Goal: Task Accomplishment & Management: Manage account settings

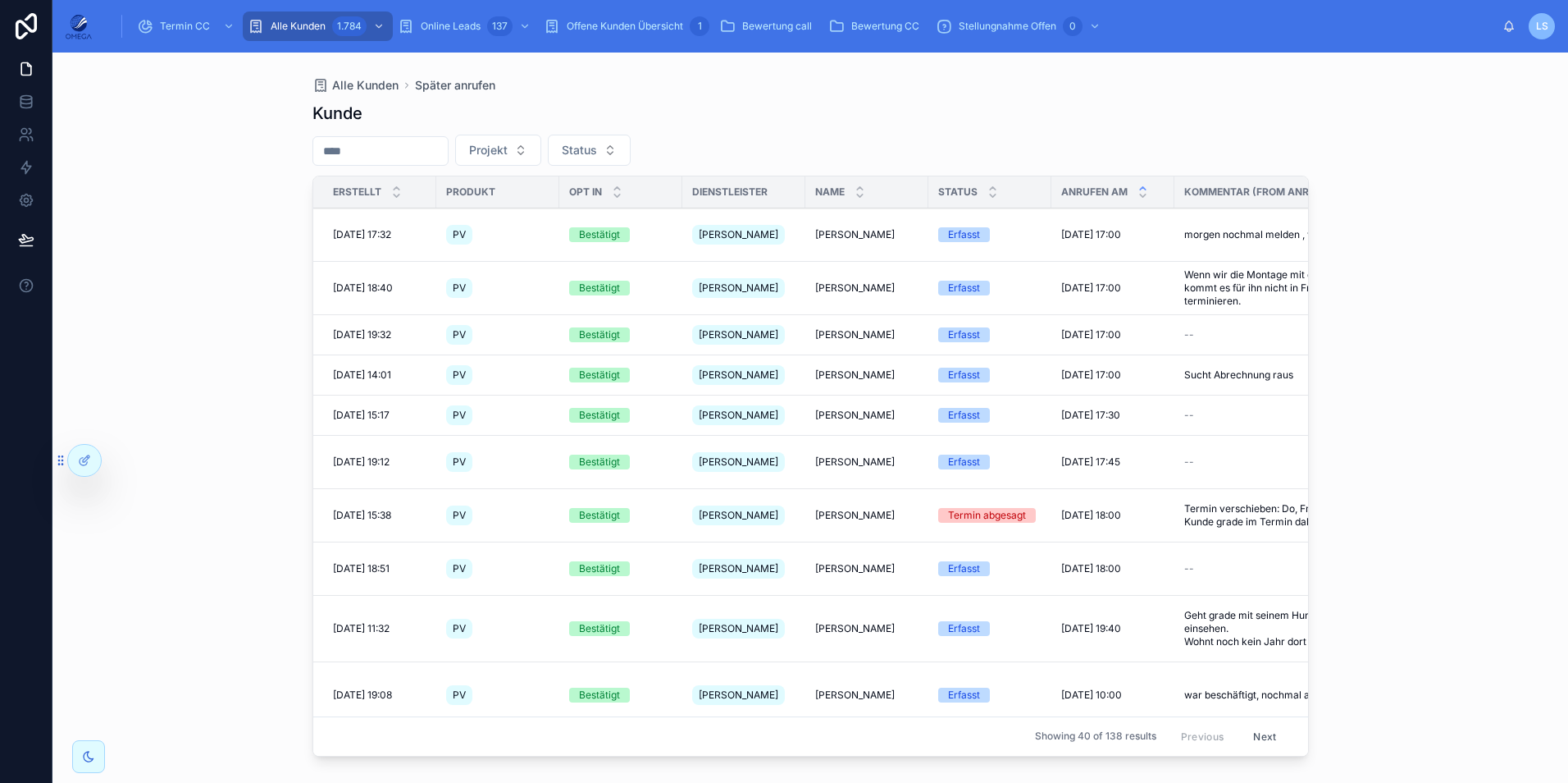
scroll to position [0, 246]
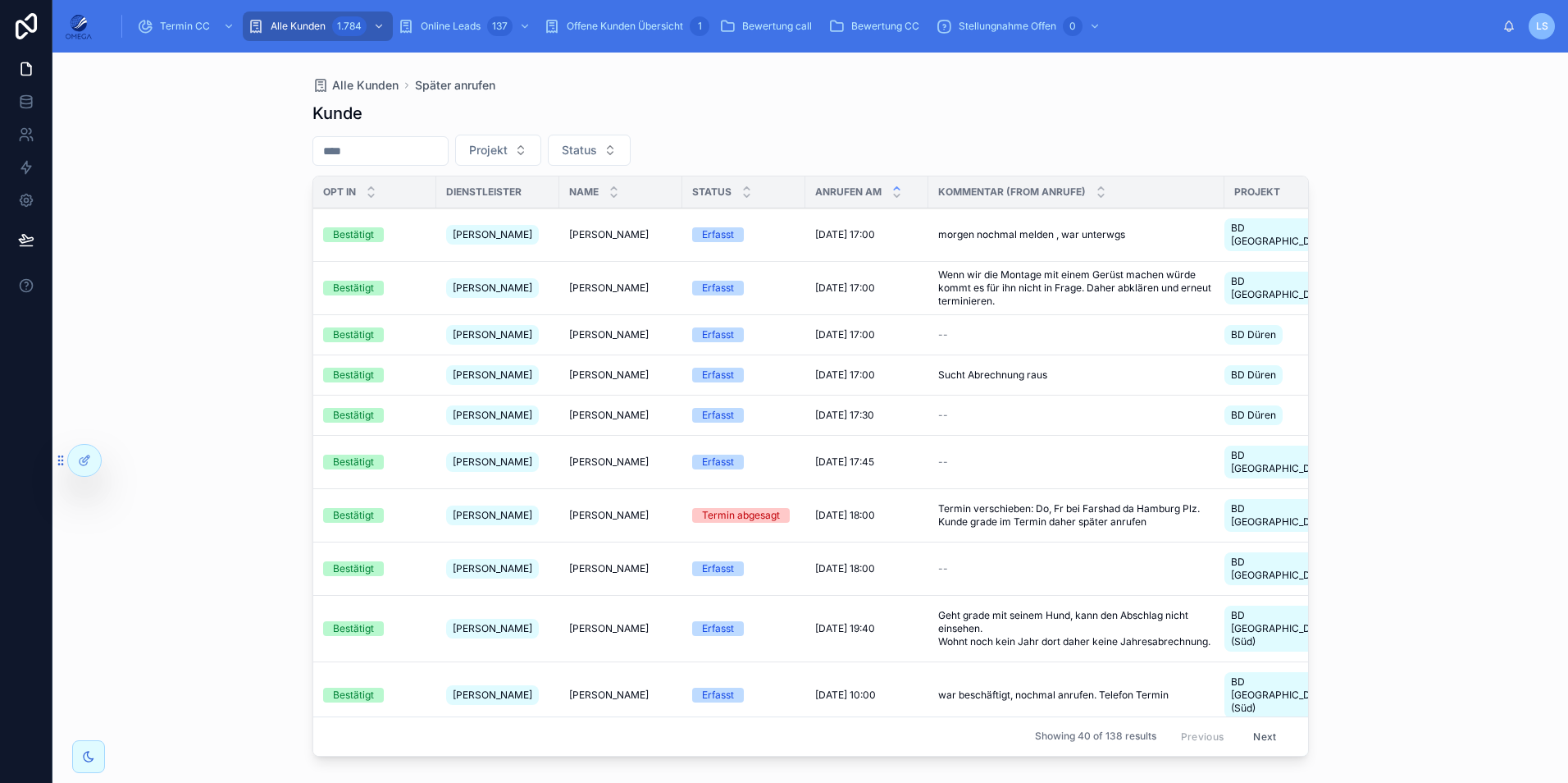
click at [0, 0] on div at bounding box center [0, 0] width 0 height 0
click at [0, 0] on icon at bounding box center [0, 0] width 0 height 0
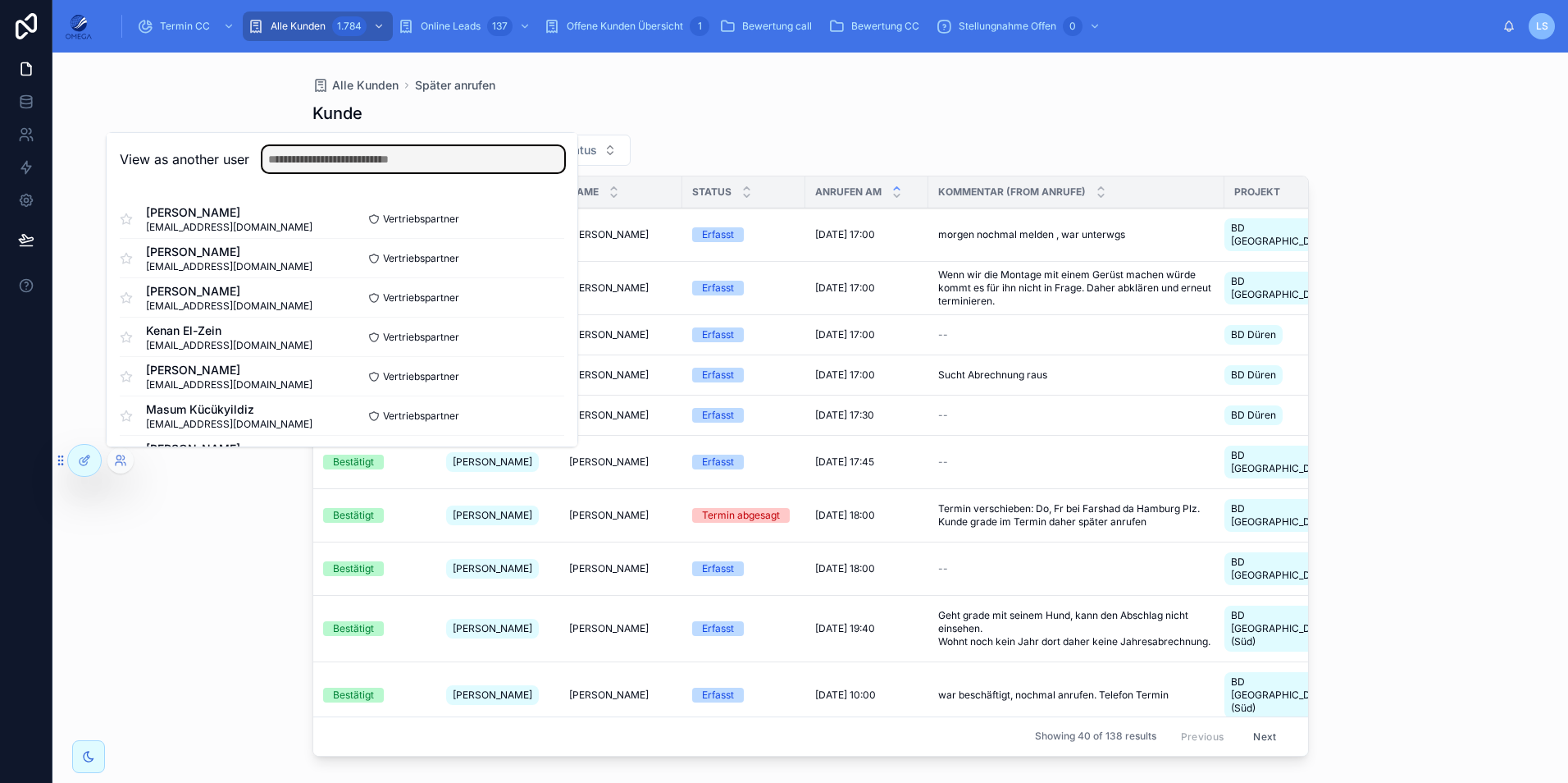
click at [334, 163] on input "text" at bounding box center [413, 159] width 301 height 26
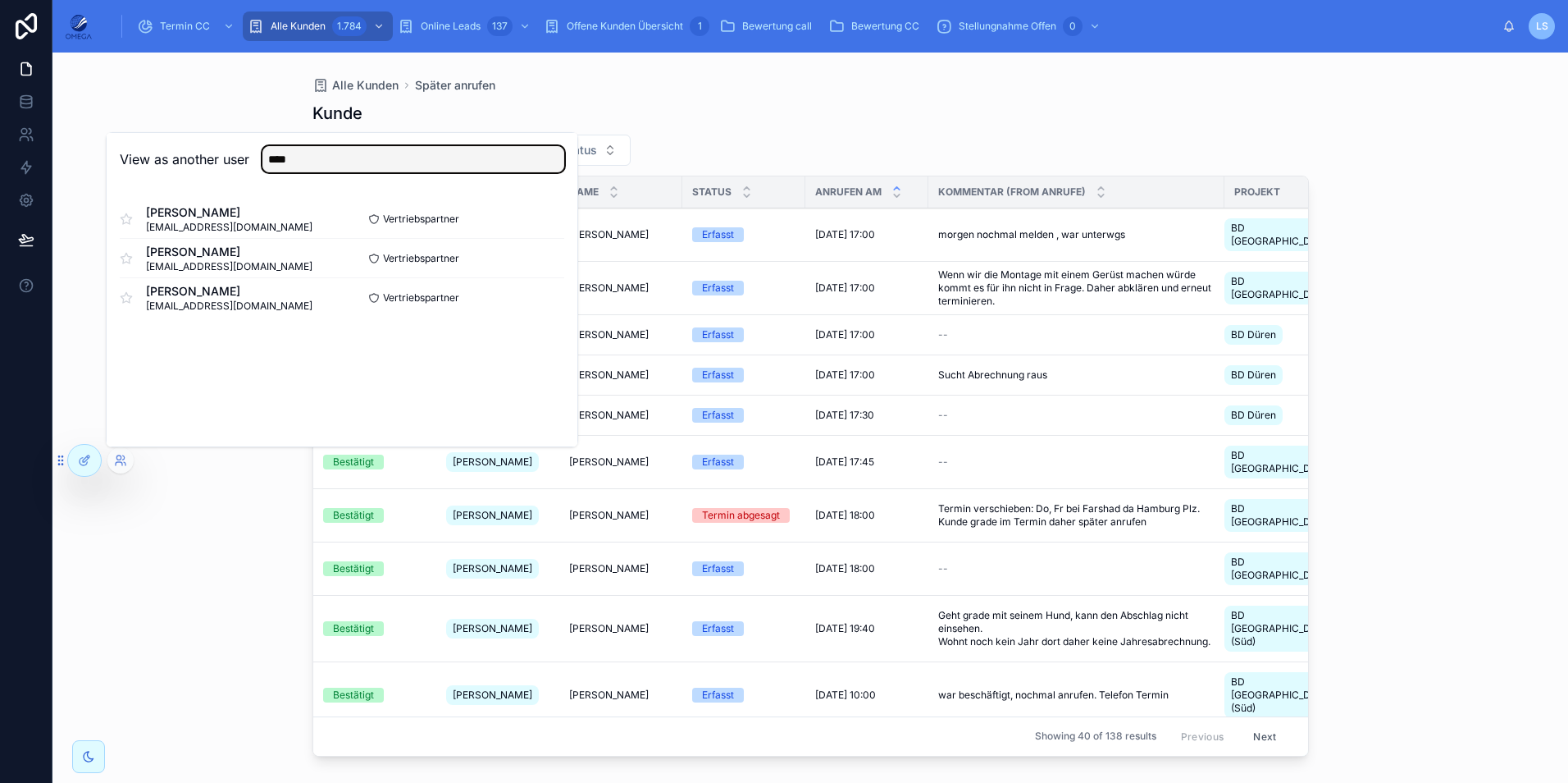
type input "****"
click at [0, 0] on button "Select" at bounding box center [0, 0] width 0 height 0
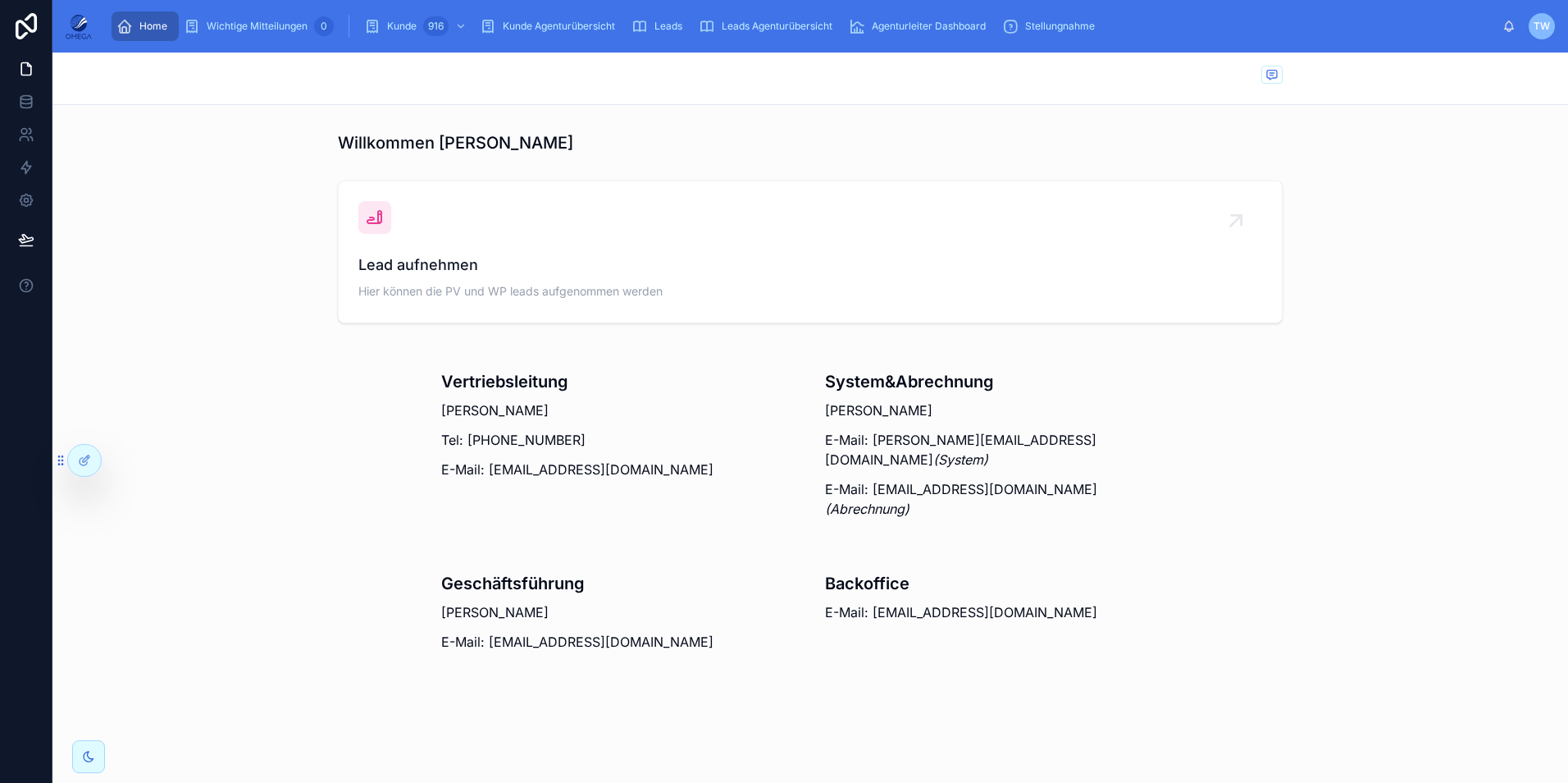
click at [421, 29] on div "[PERSON_NAME] 916" at bounding box center [417, 26] width 106 height 26
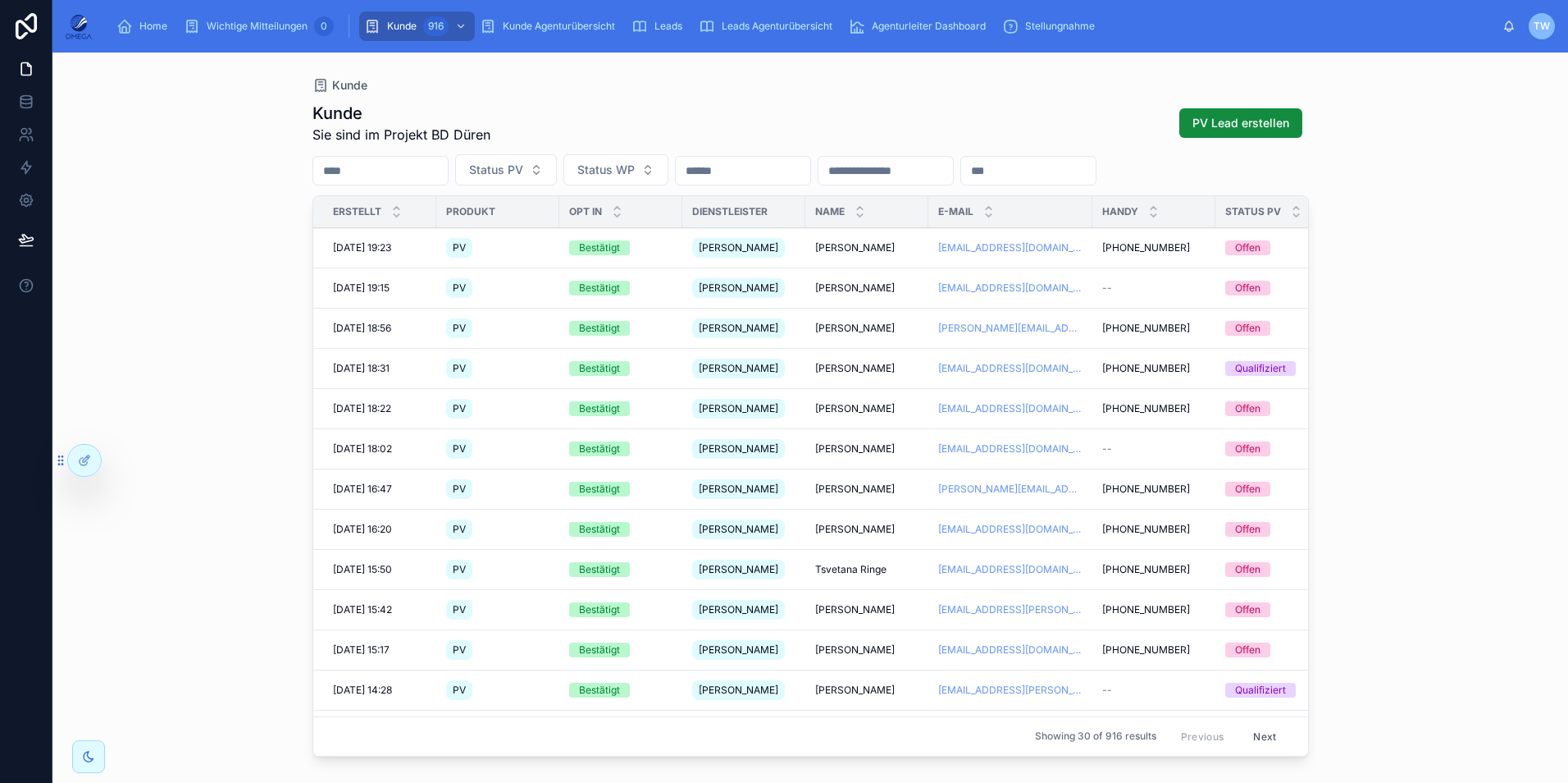
click at [860, 367] on span "Stefan Drefs" at bounding box center [855, 368] width 79 height 13
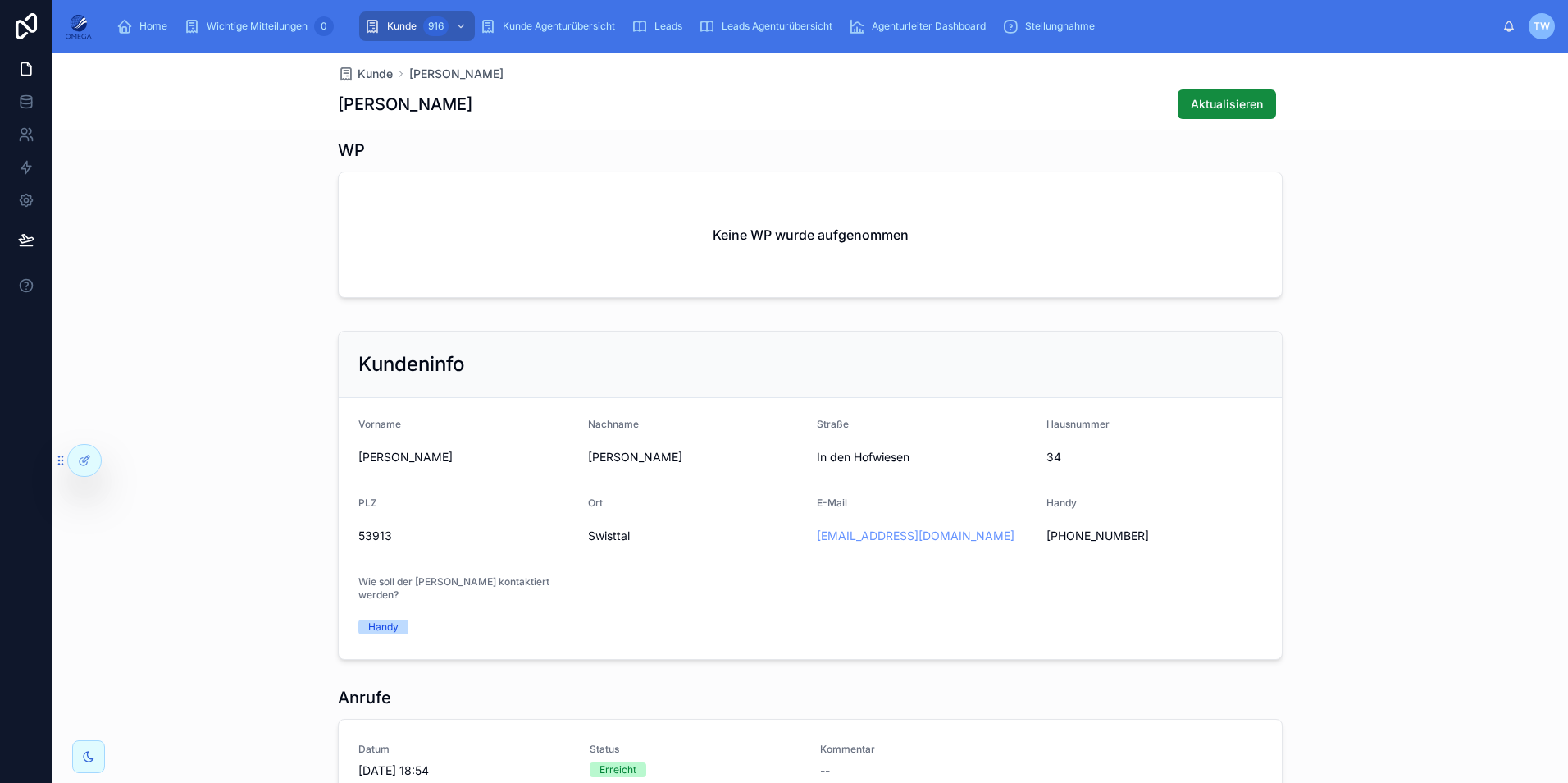
scroll to position [895, 0]
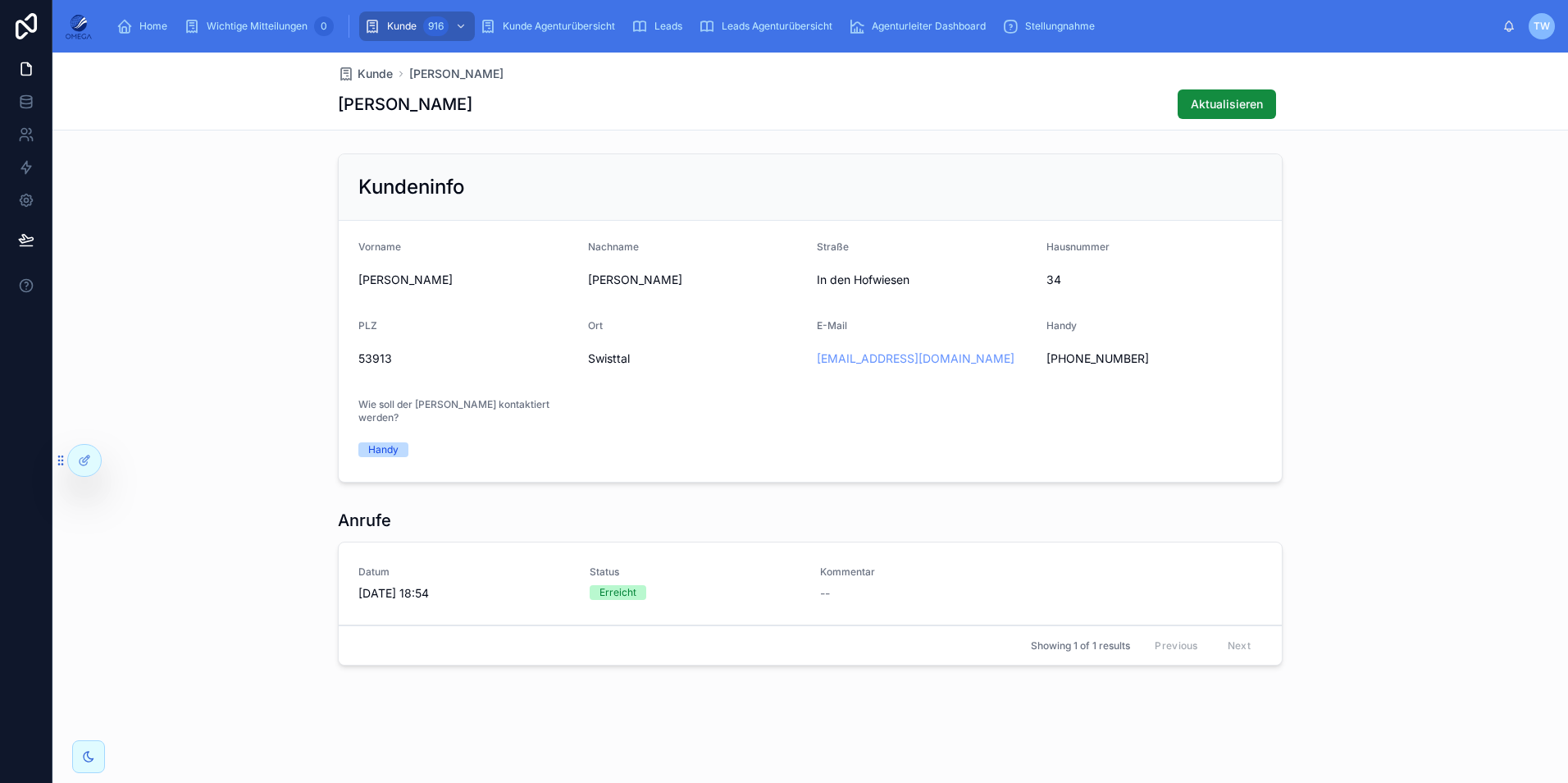
click at [749, 23] on span "Leads Agenturübersicht" at bounding box center [777, 26] width 111 height 13
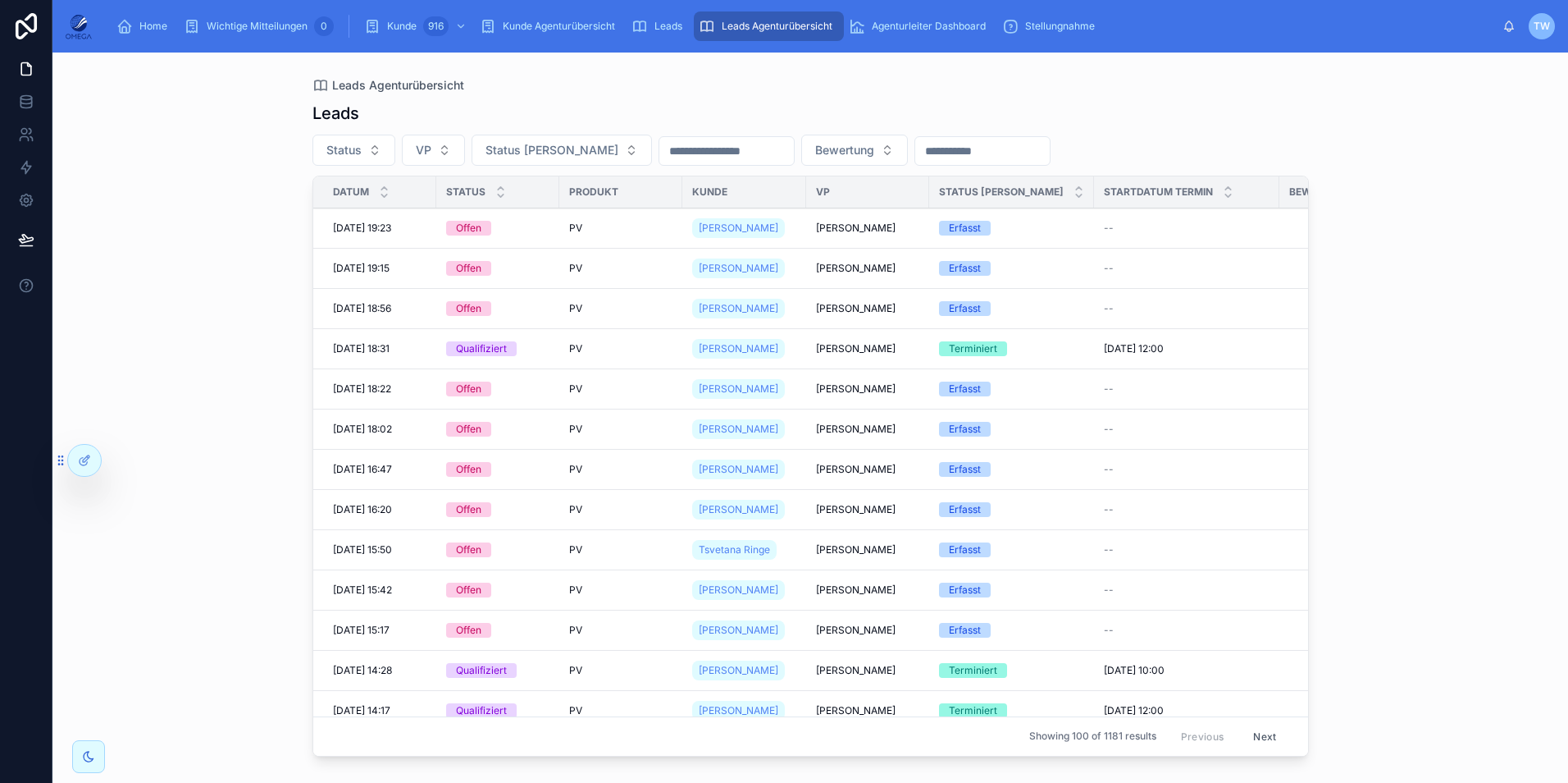
click at [605, 349] on div "PV" at bounding box center [620, 349] width 103 height 13
click at [717, 345] on span "Stefan Drefs" at bounding box center [738, 349] width 79 height 13
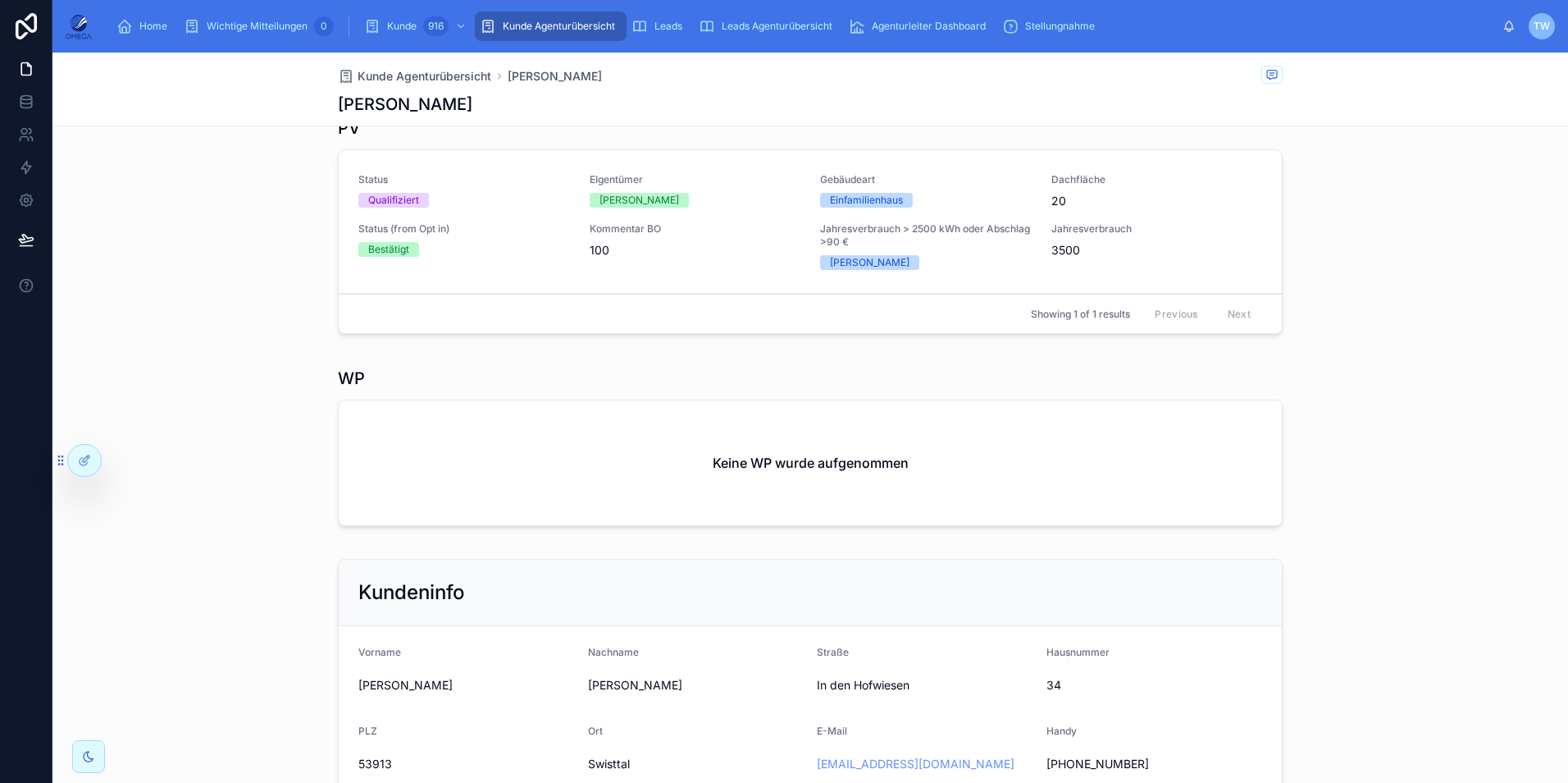
scroll to position [65, 0]
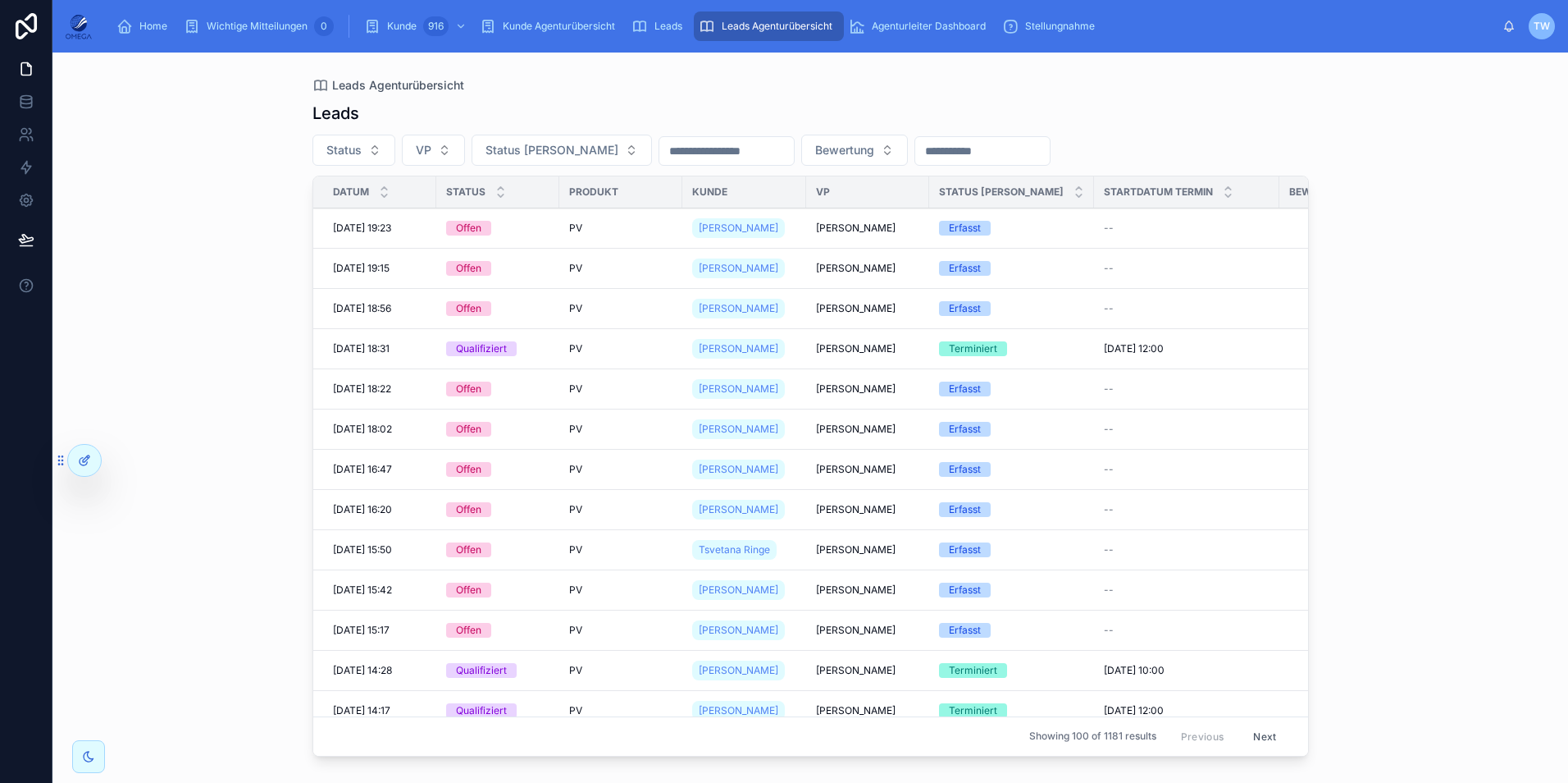
click at [84, 459] on icon at bounding box center [86, 458] width 6 height 6
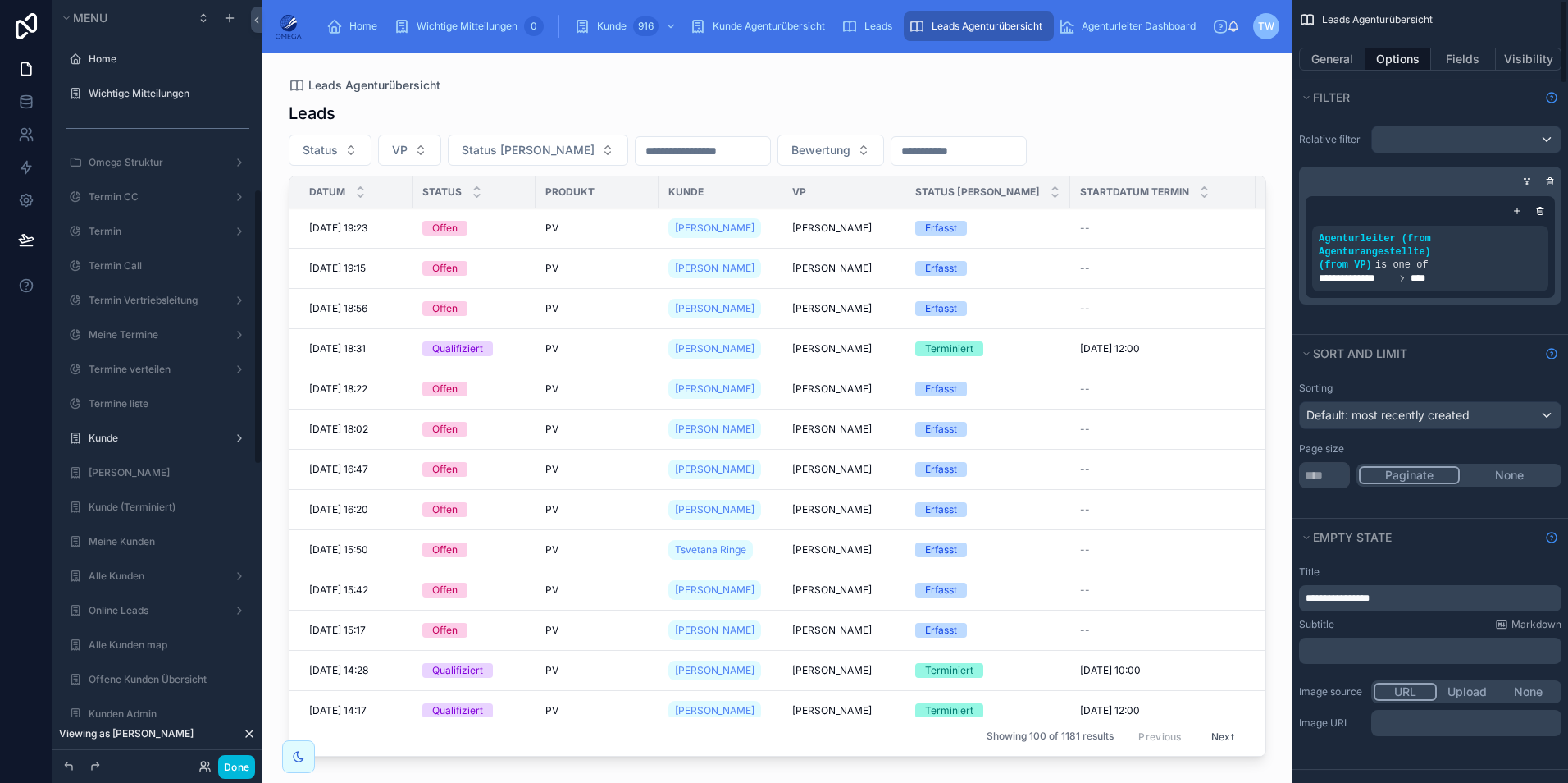
scroll to position [521, 0]
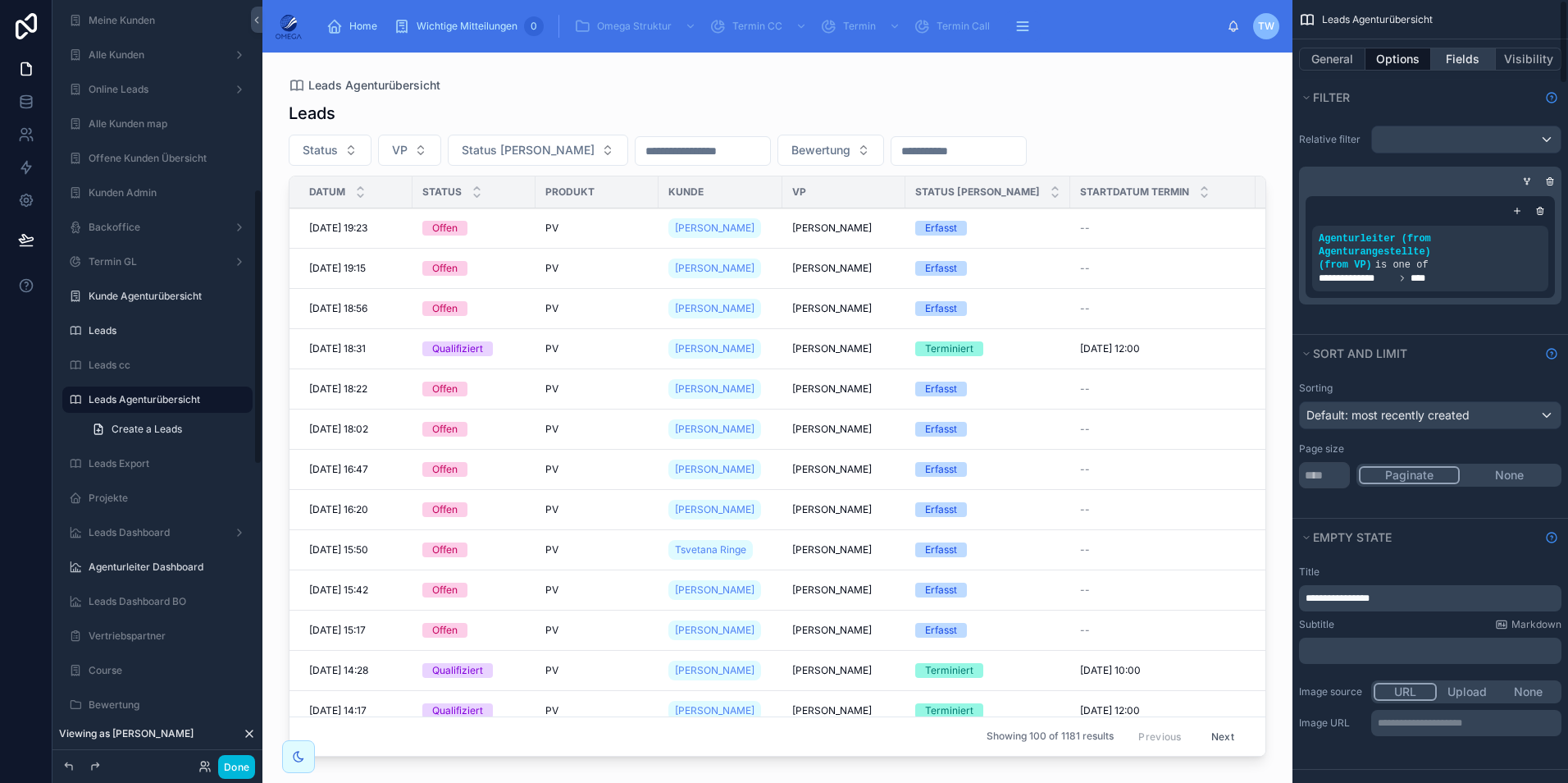
click at [1468, 55] on button "Fields" at bounding box center [1463, 59] width 65 height 23
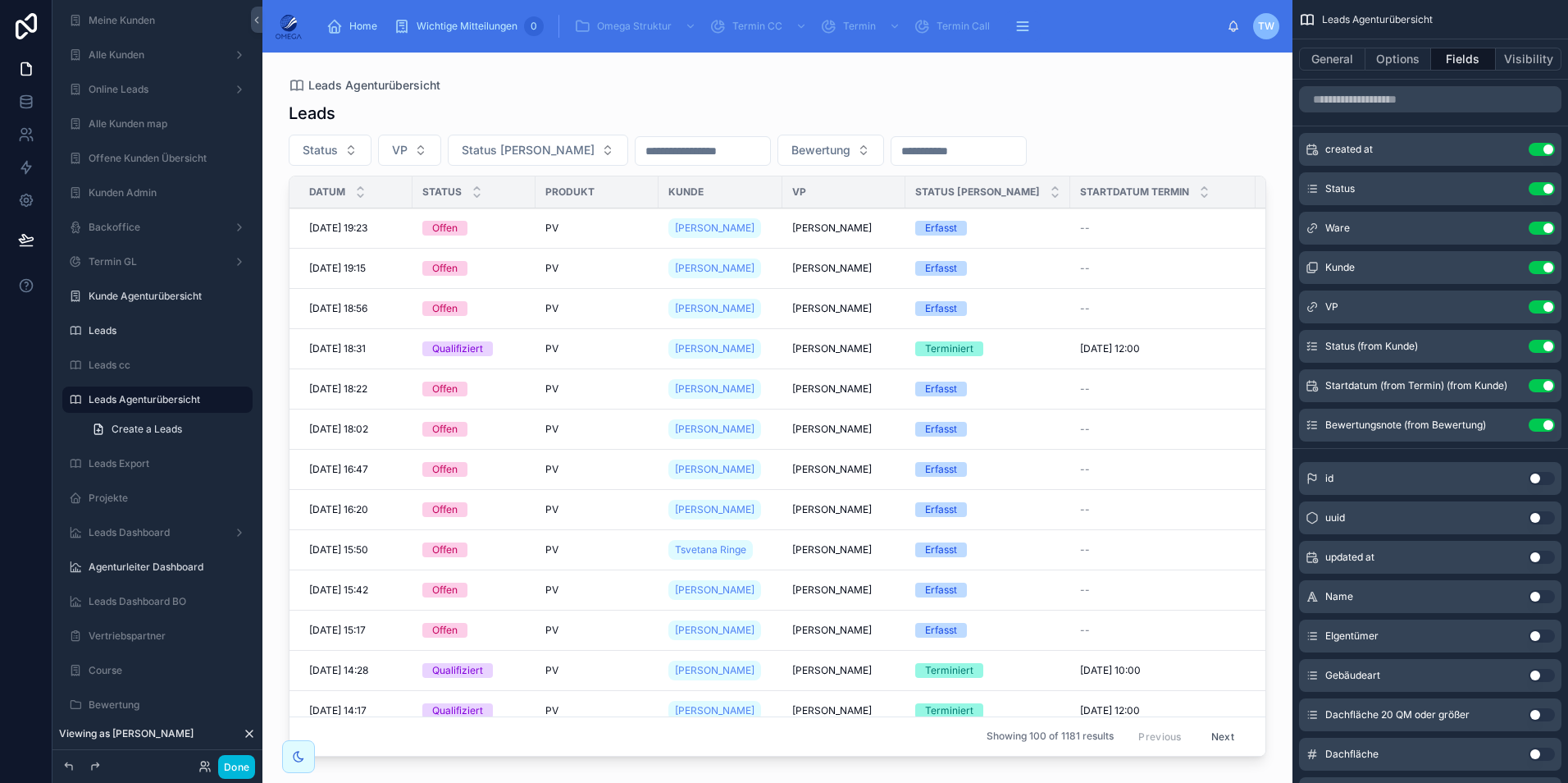
click at [1543, 383] on button "Use setting" at bounding box center [1541, 386] width 26 height 13
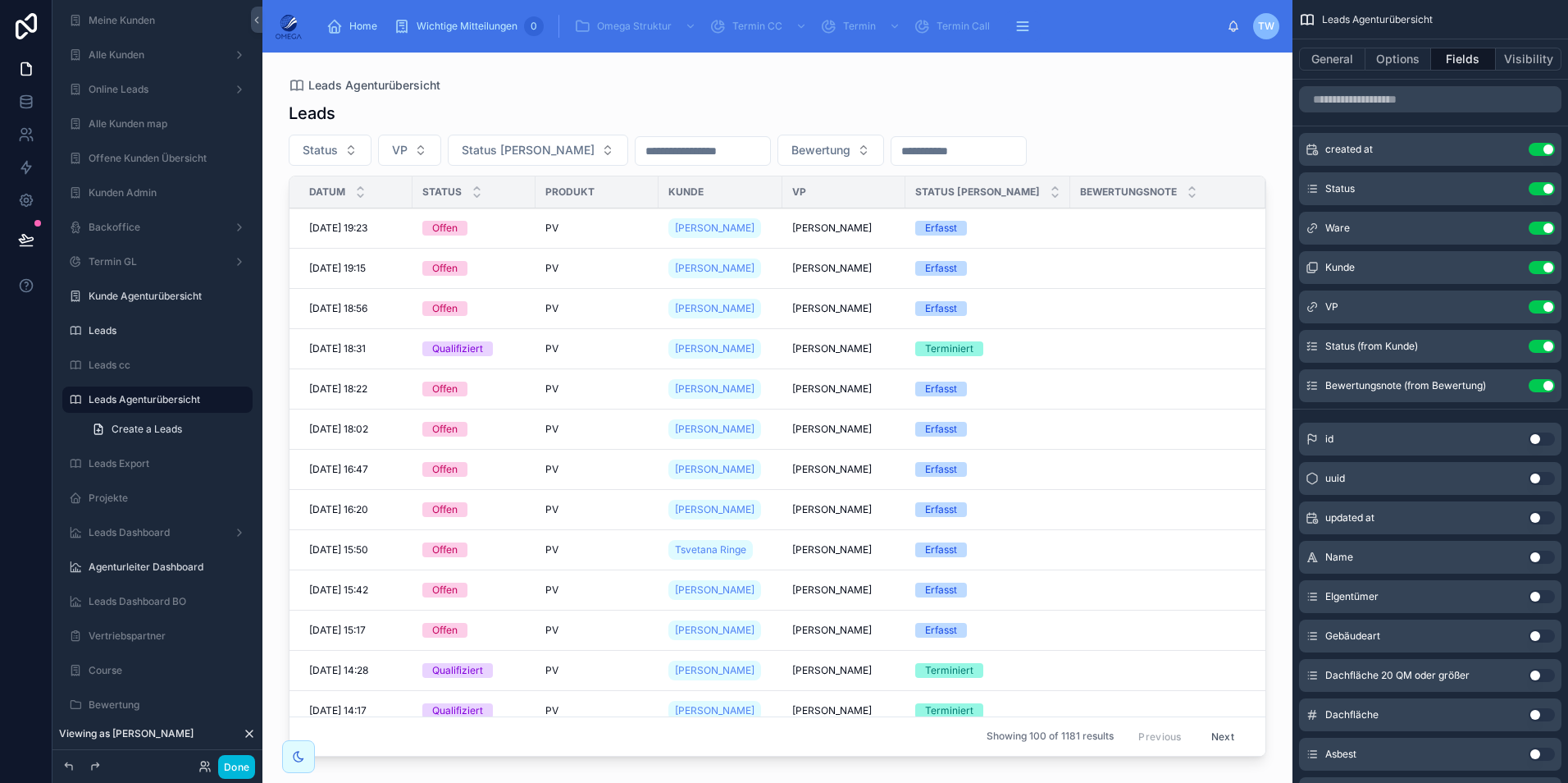
click at [1535, 386] on button "Use setting" at bounding box center [1541, 386] width 26 height 13
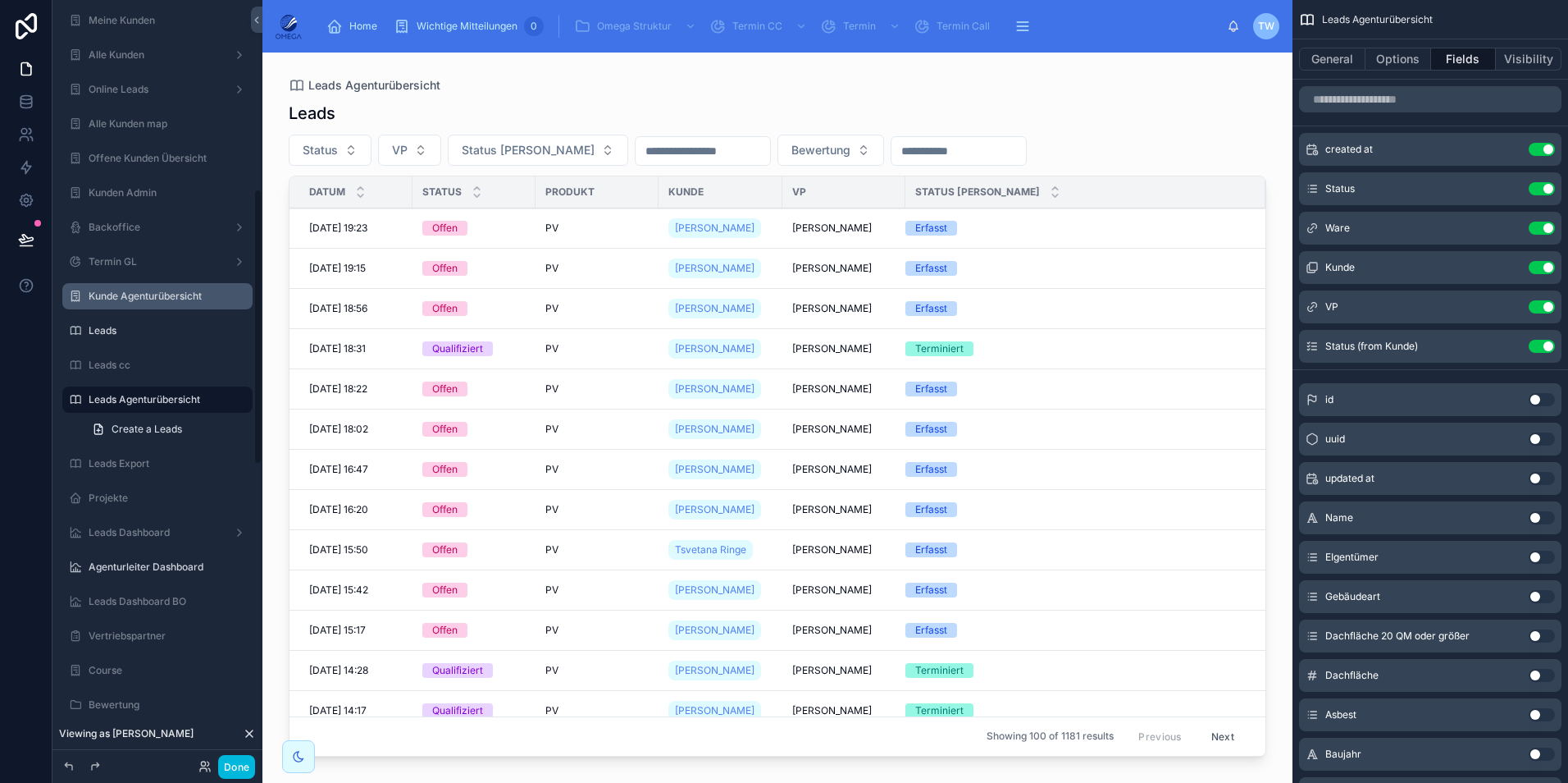
click at [159, 300] on label "Kunde Agenturübersicht" at bounding box center [165, 296] width 154 height 13
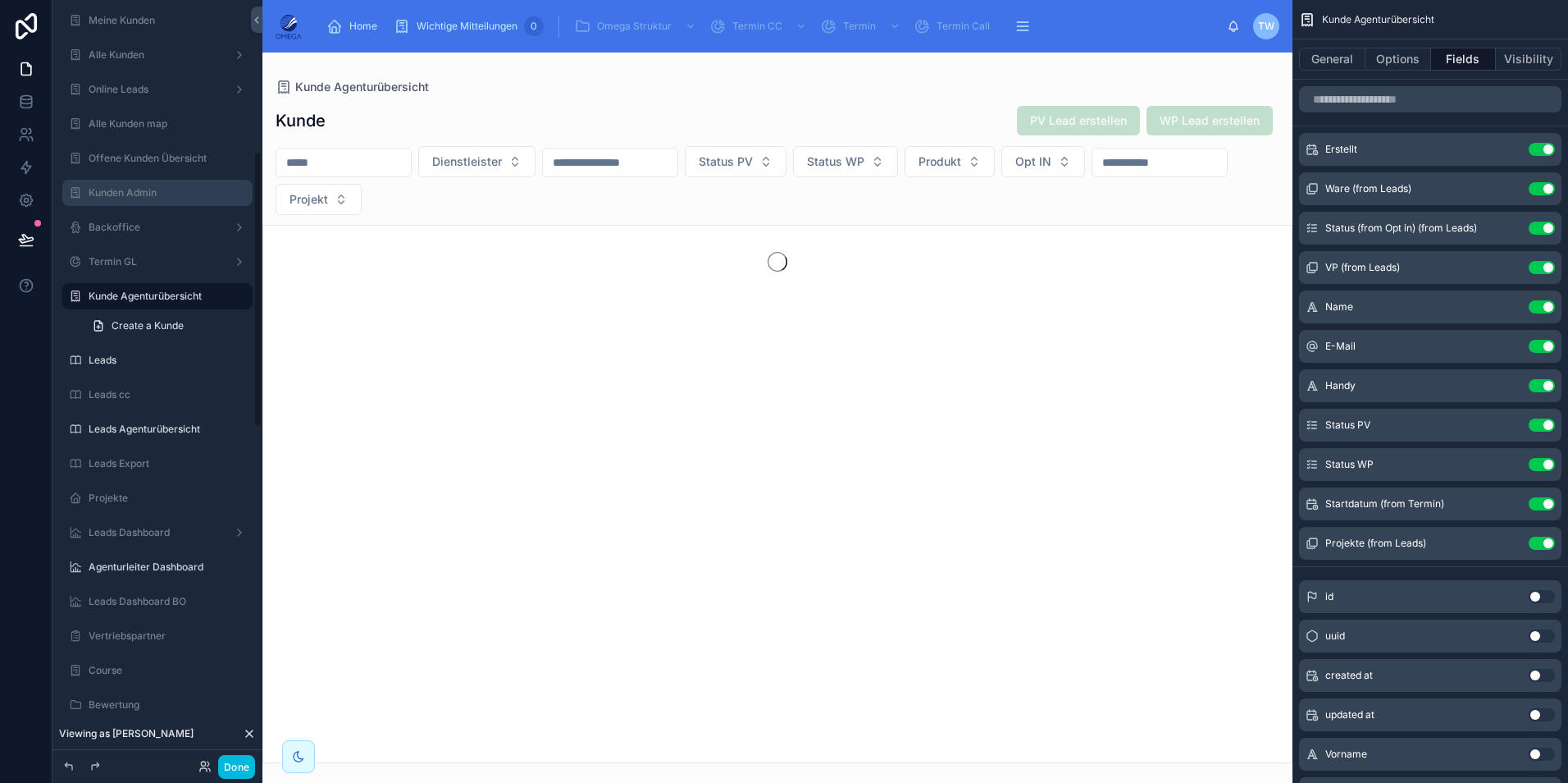
scroll to position [418, 0]
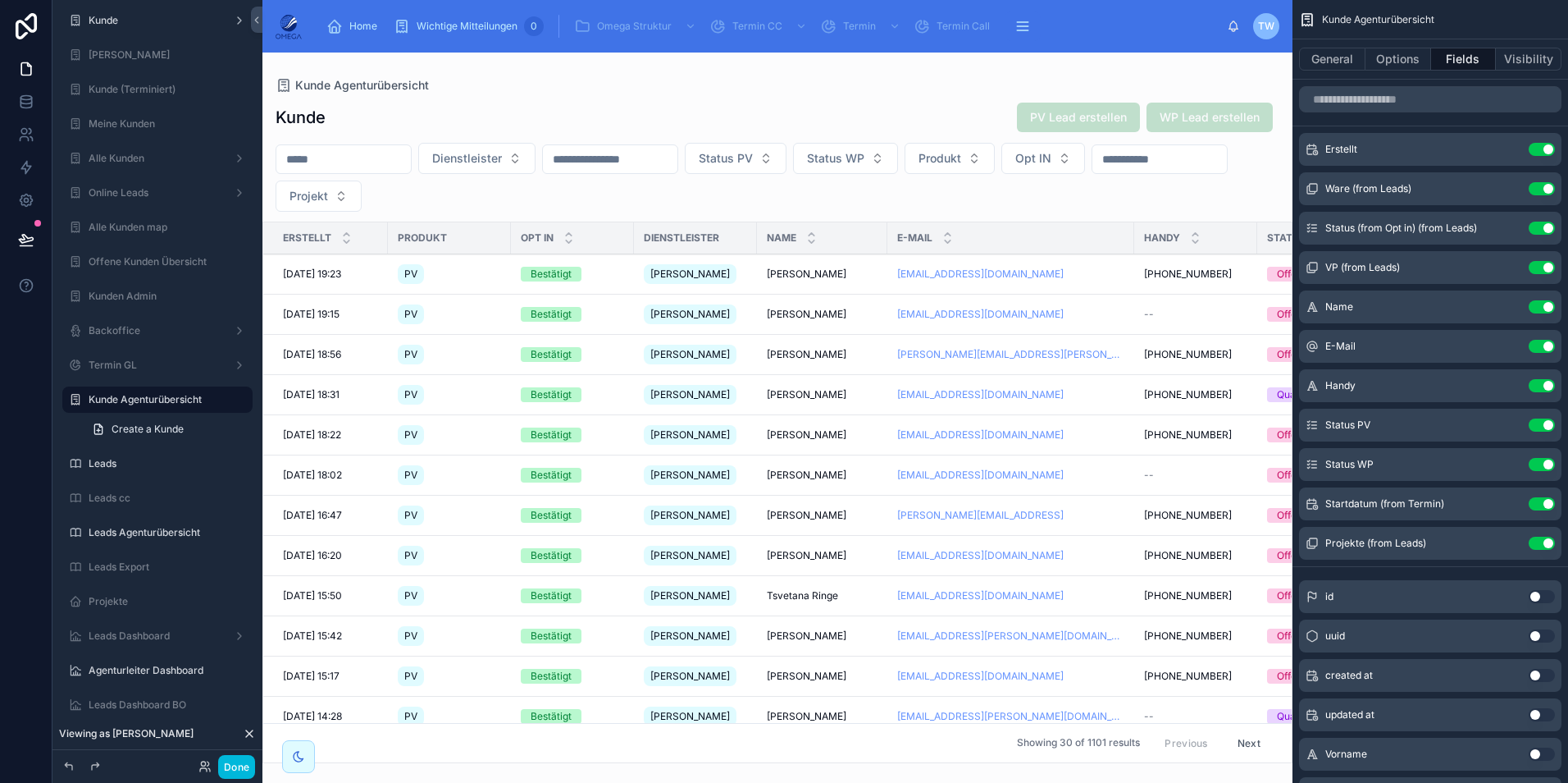
drag, startPoint x: 797, startPoint y: 755, endPoint x: 836, endPoint y: 756, distance: 39.0
click at [836, 756] on div at bounding box center [777, 418] width 1030 height 730
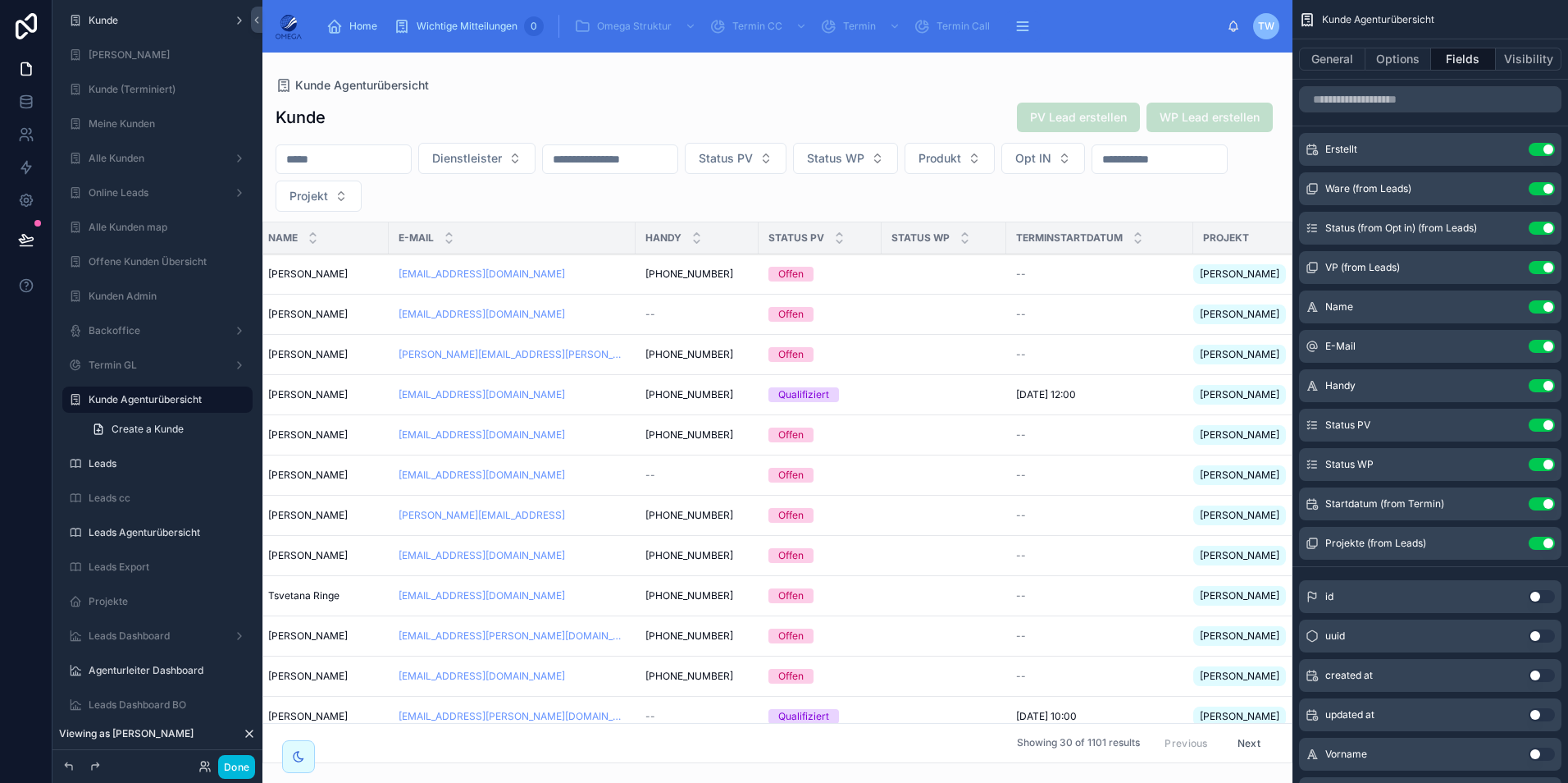
scroll to position [0, 505]
click at [1538, 504] on button "Use setting" at bounding box center [1541, 504] width 26 height 13
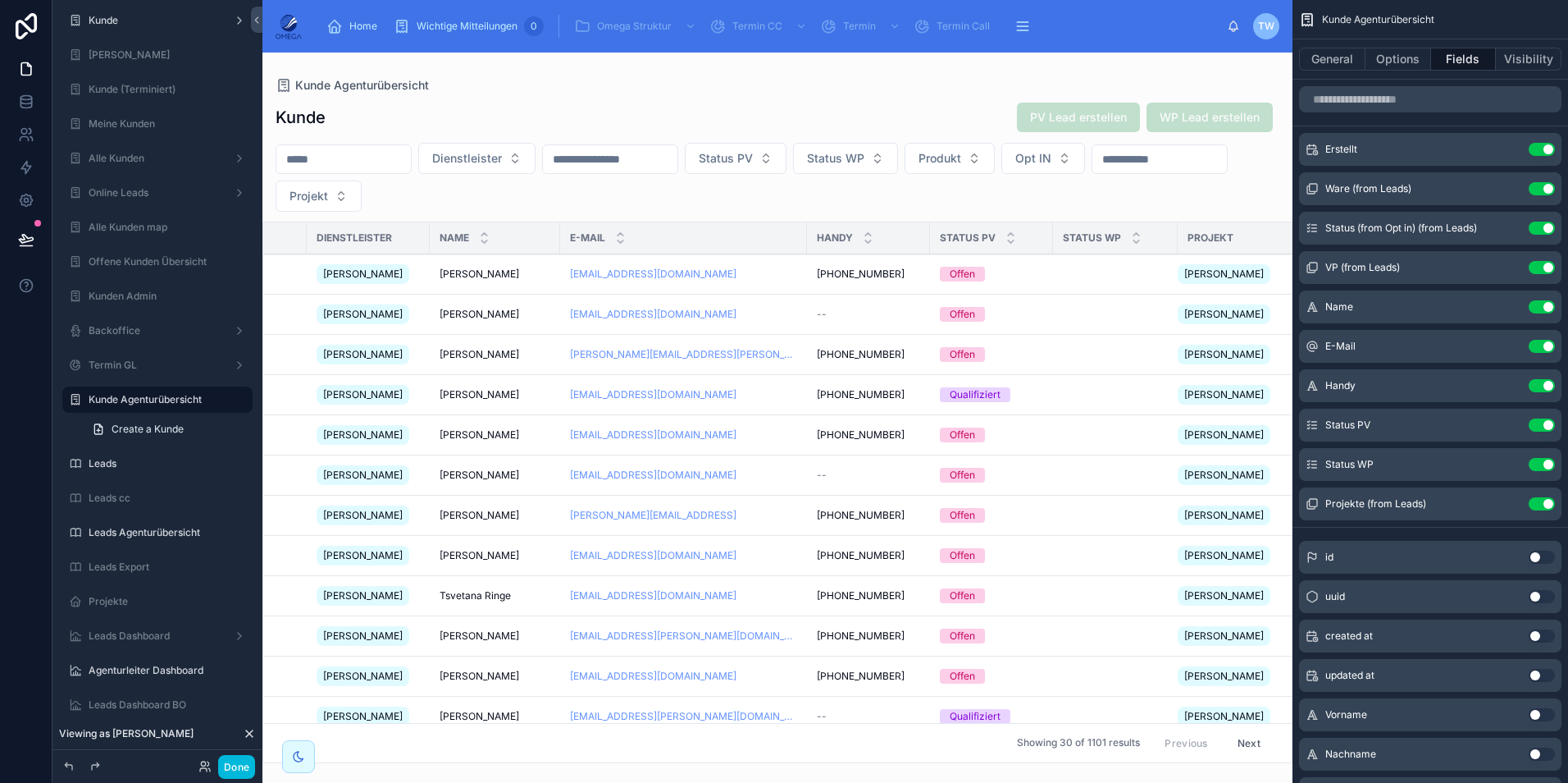
scroll to position [0, 0]
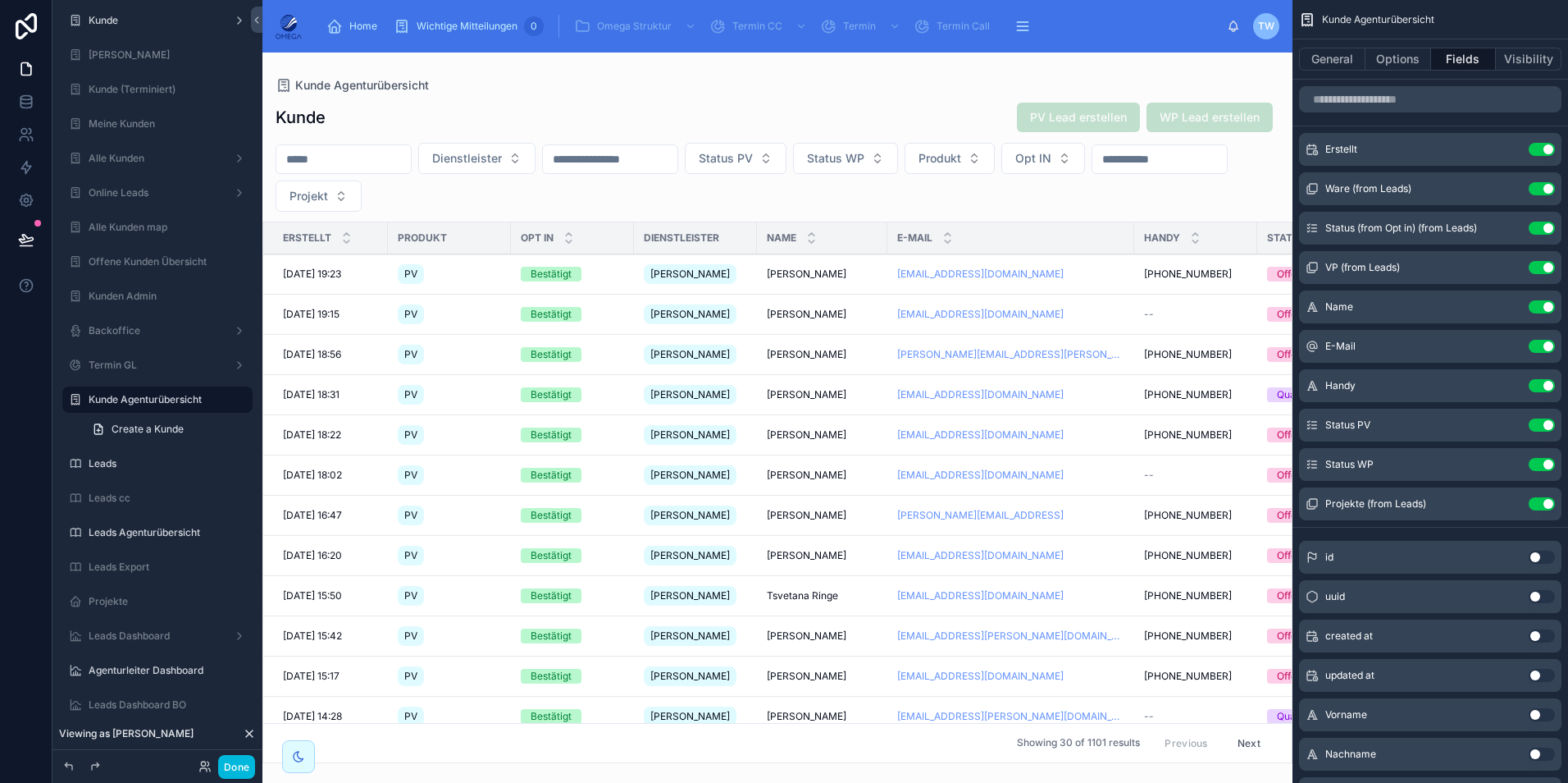
click at [240, 756] on button "Done" at bounding box center [237, 766] width 37 height 24
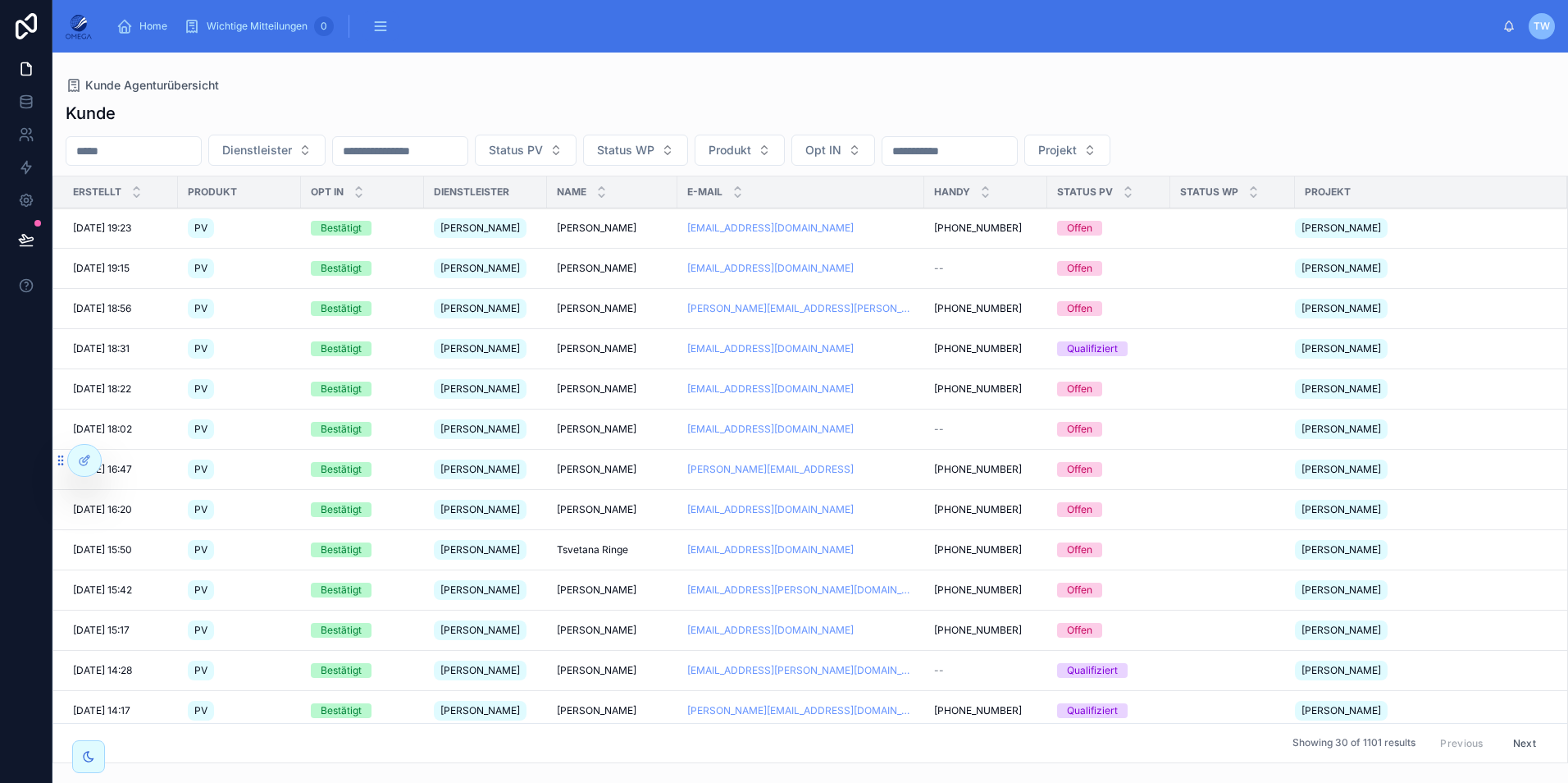
click at [33, 238] on icon at bounding box center [27, 240] width 17 height 17
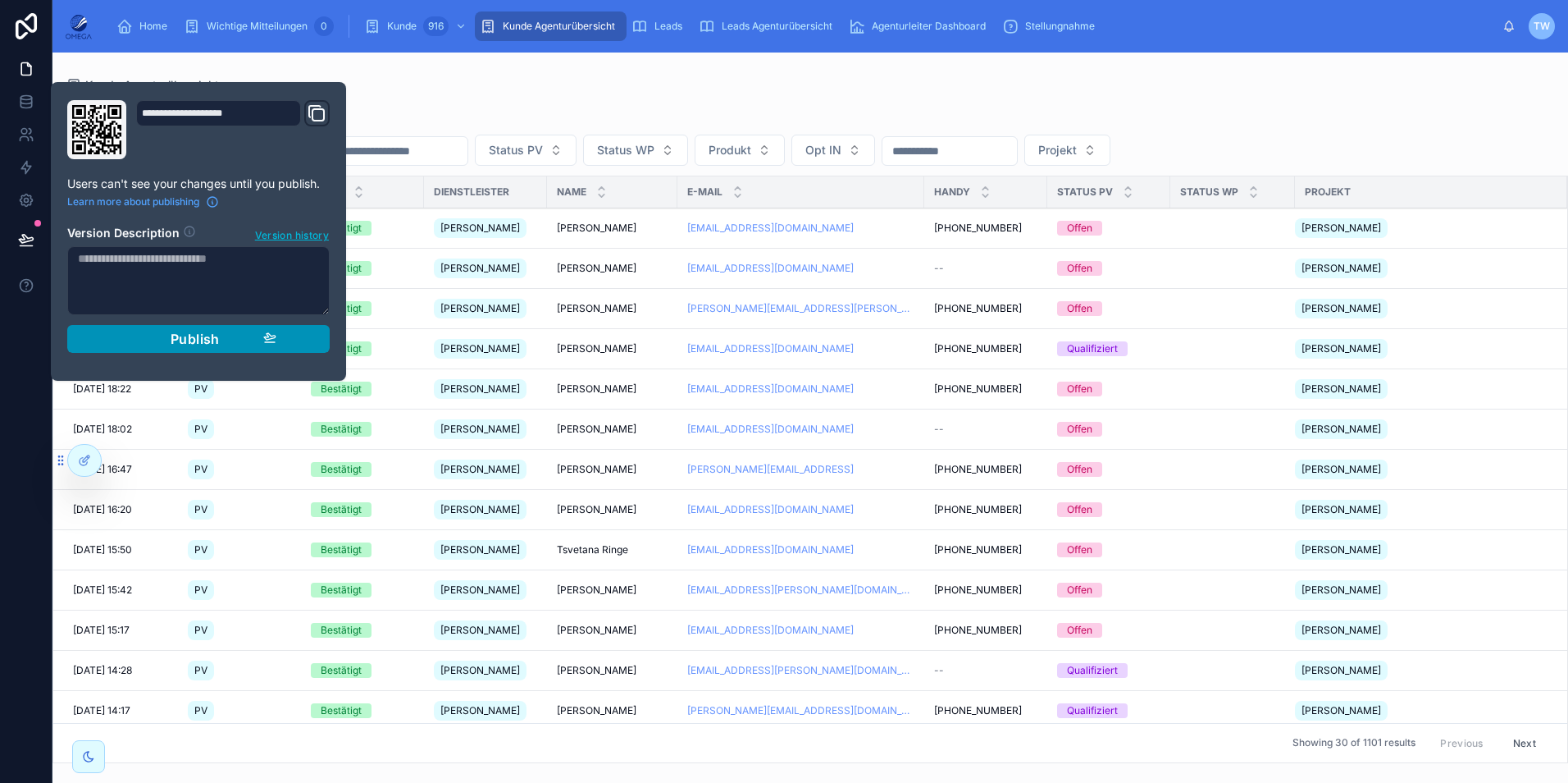
click at [180, 337] on span "Publish" at bounding box center [195, 338] width 49 height 17
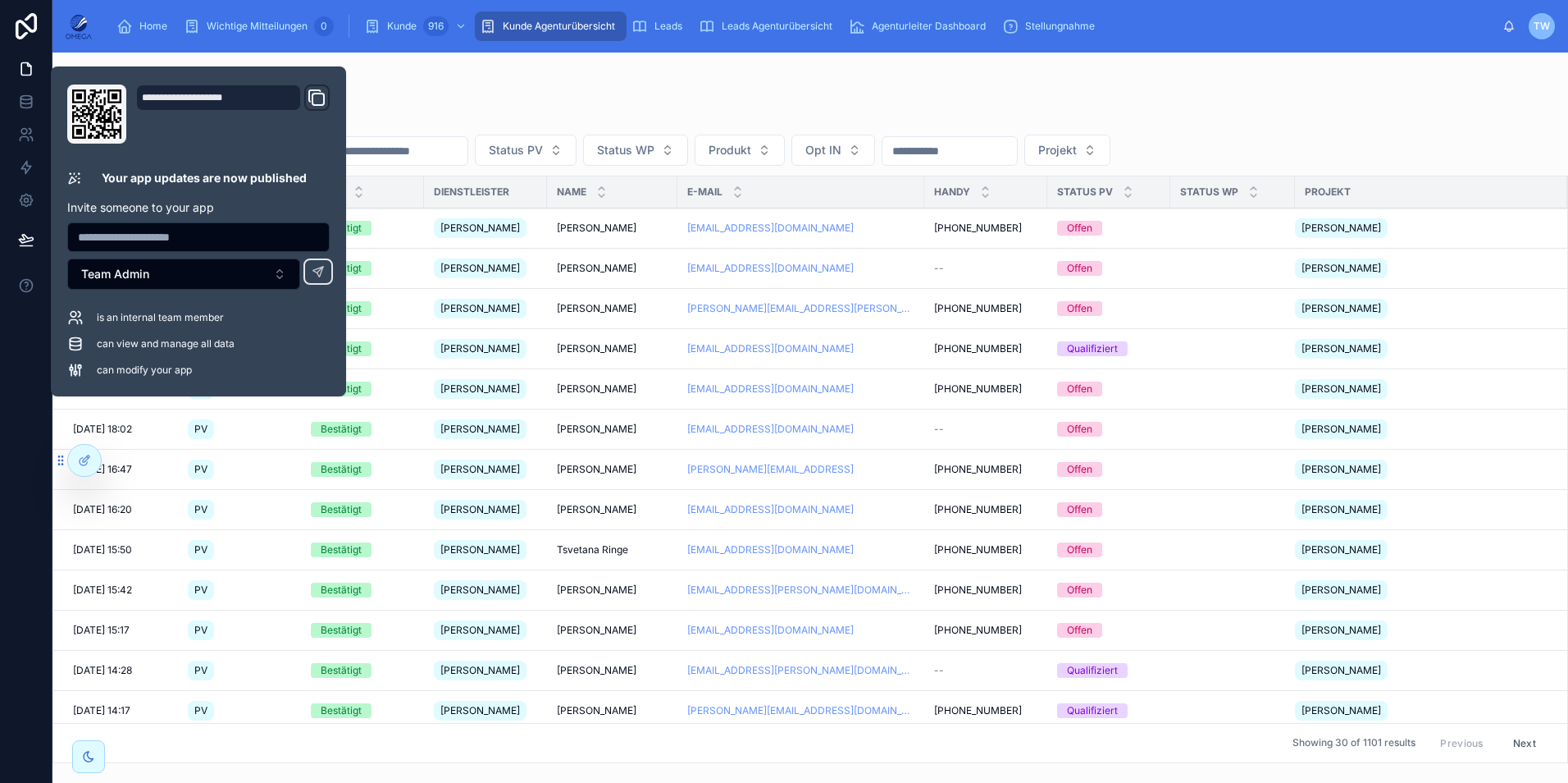
click at [779, 93] on div "Kunde Dienstleister Status PV Status WP Produkt Opt IN Projekt Erstellt Produkt…" at bounding box center [810, 428] width 1515 height 671
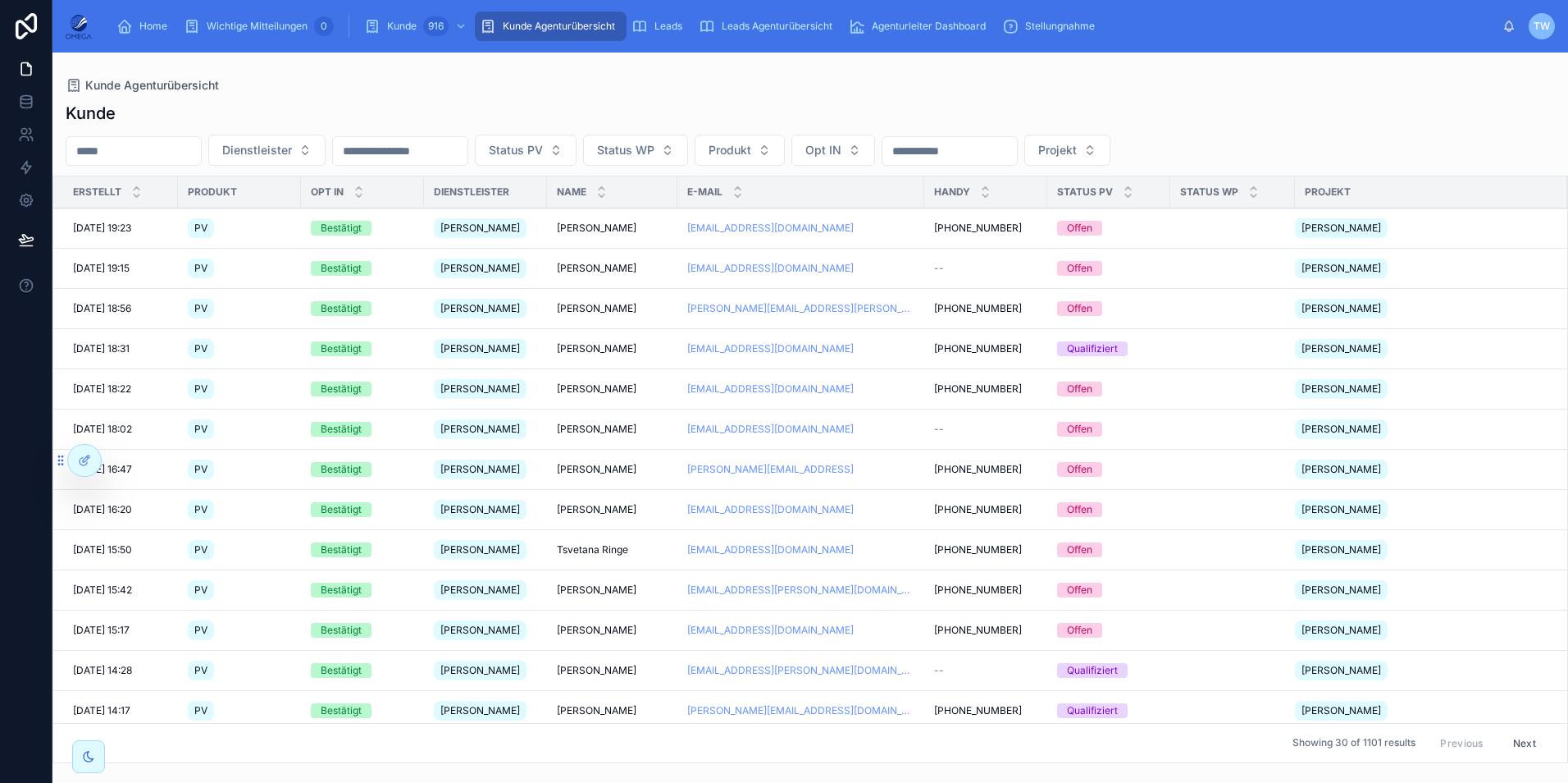
click at [0, 0] on icon at bounding box center [0, 0] width 0 height 0
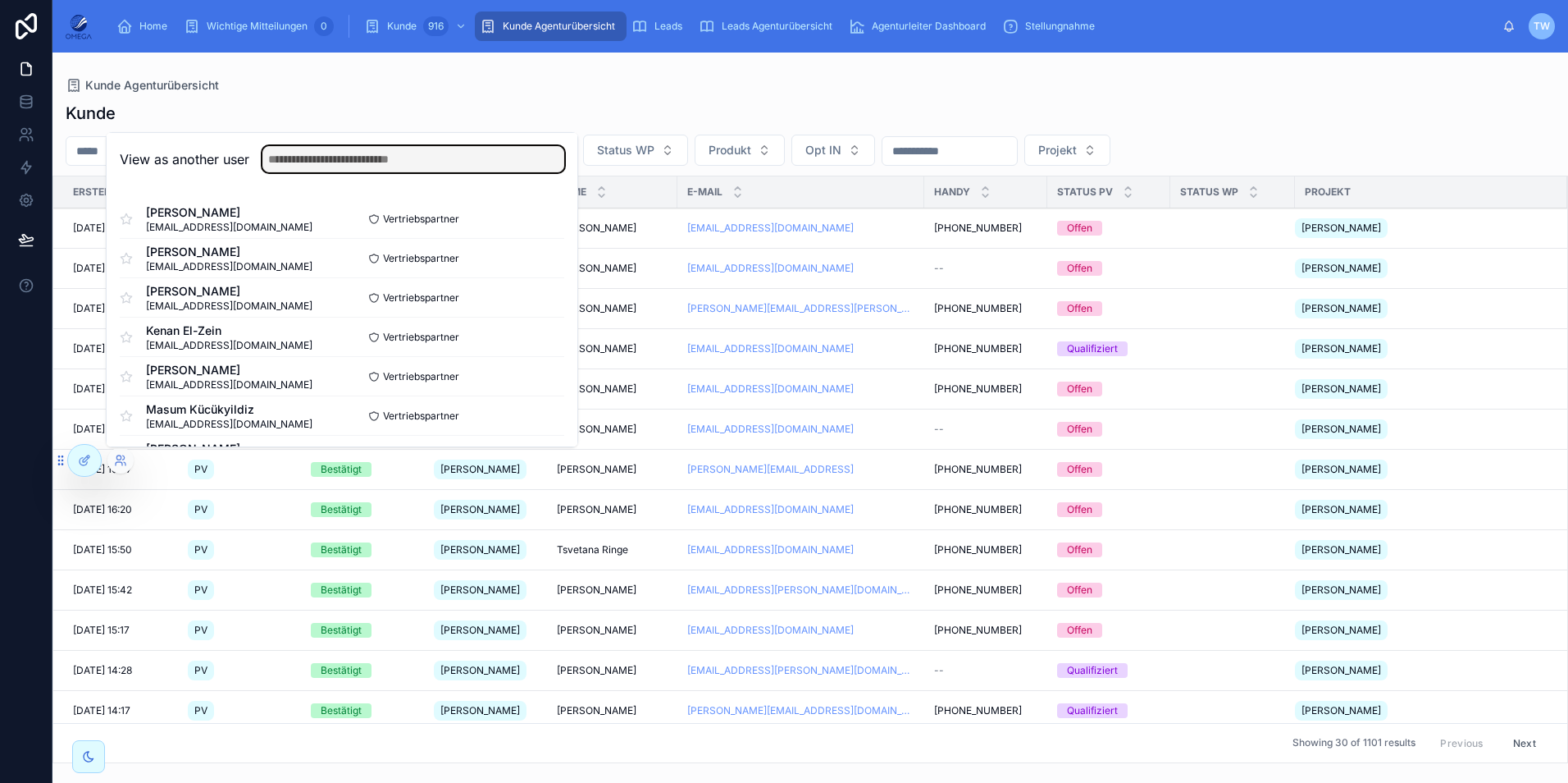
click at [418, 159] on input "text" at bounding box center [413, 159] width 301 height 26
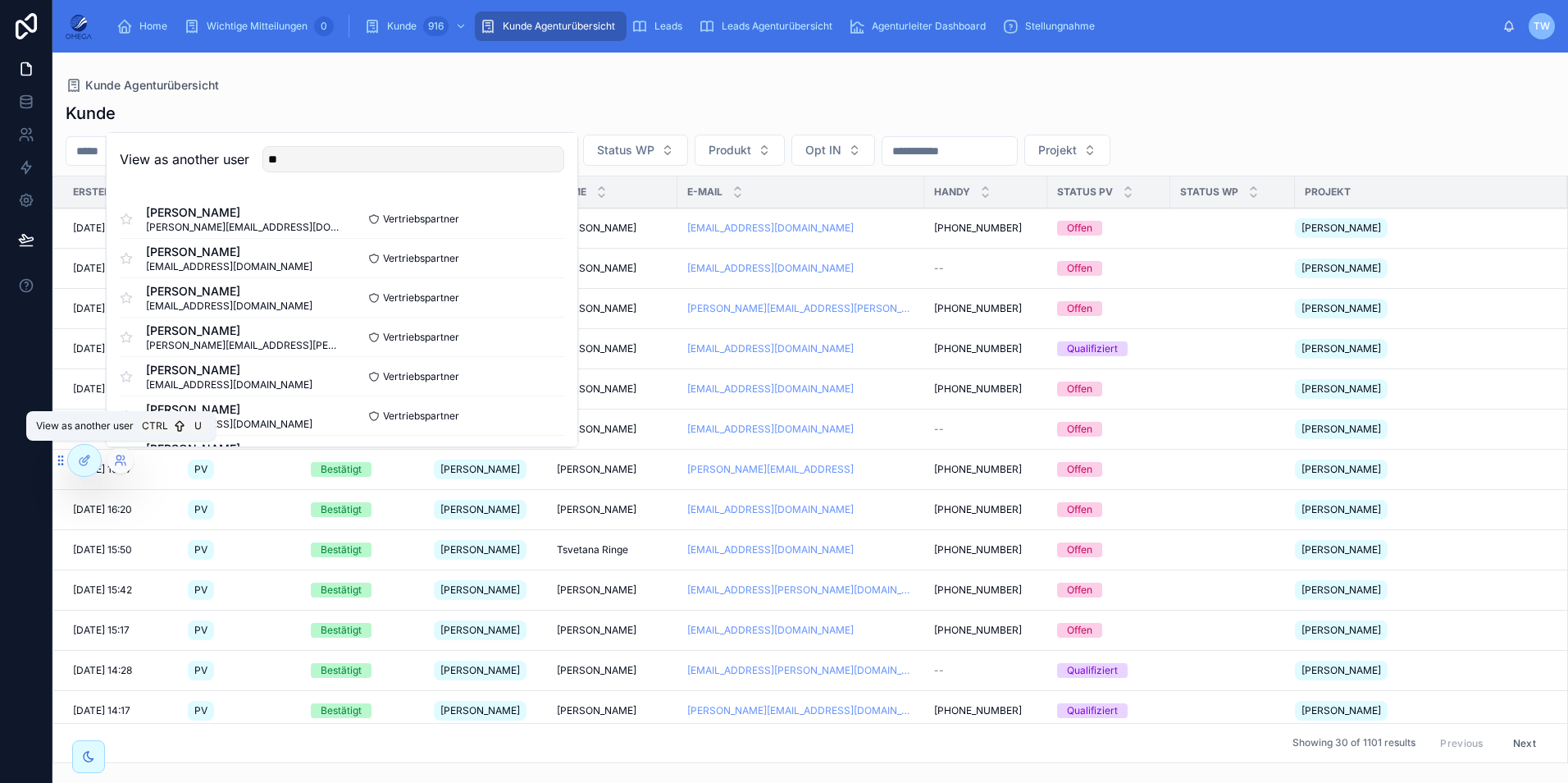
click at [195, 171] on div "View as another user **" at bounding box center [342, 159] width 444 height 26
click at [323, 153] on input "**" at bounding box center [413, 159] width 301 height 26
type input "***"
click at [195, 165] on h2 "View as another user" at bounding box center [184, 159] width 130 height 19
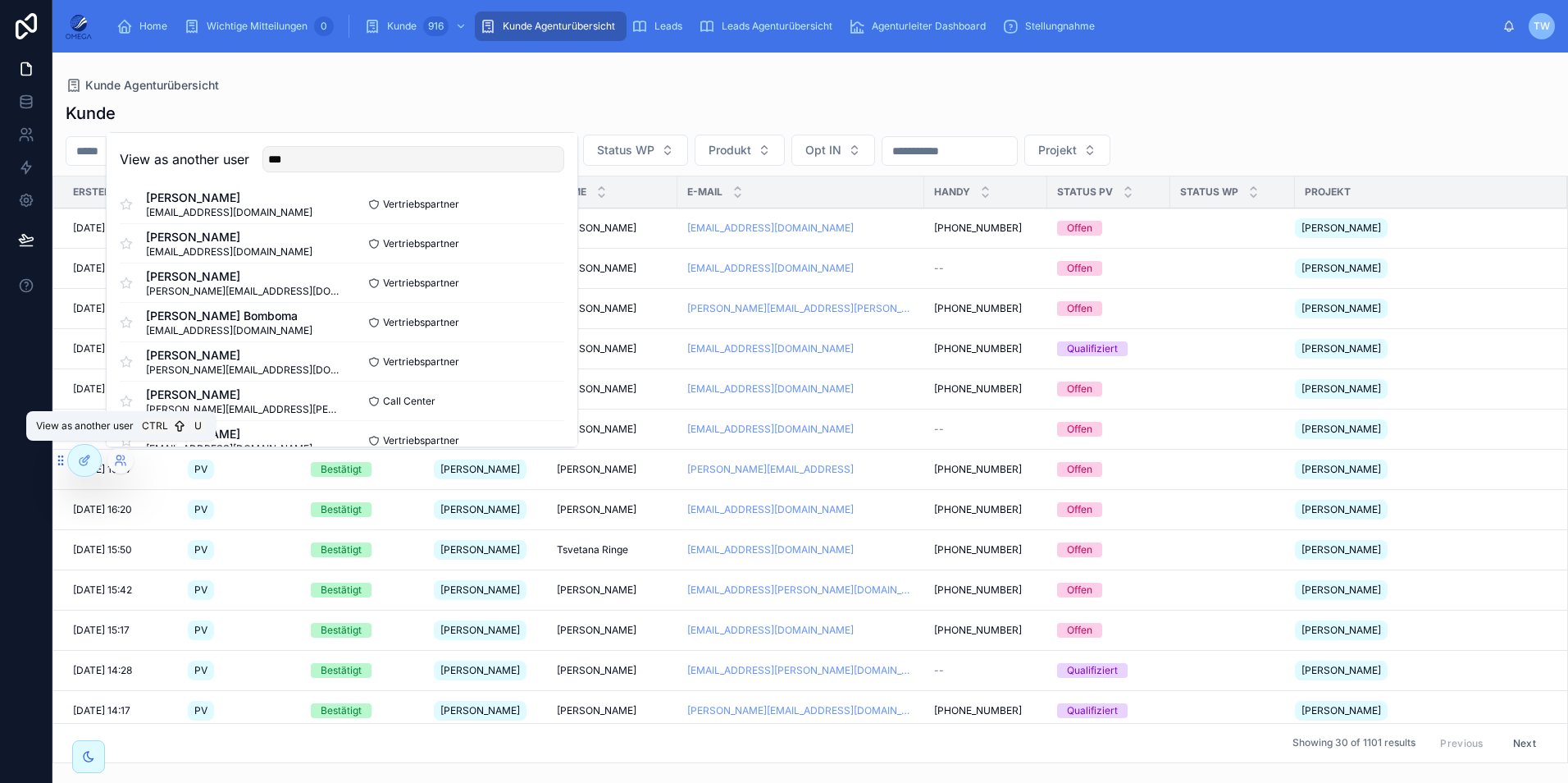
scroll to position [81, 0]
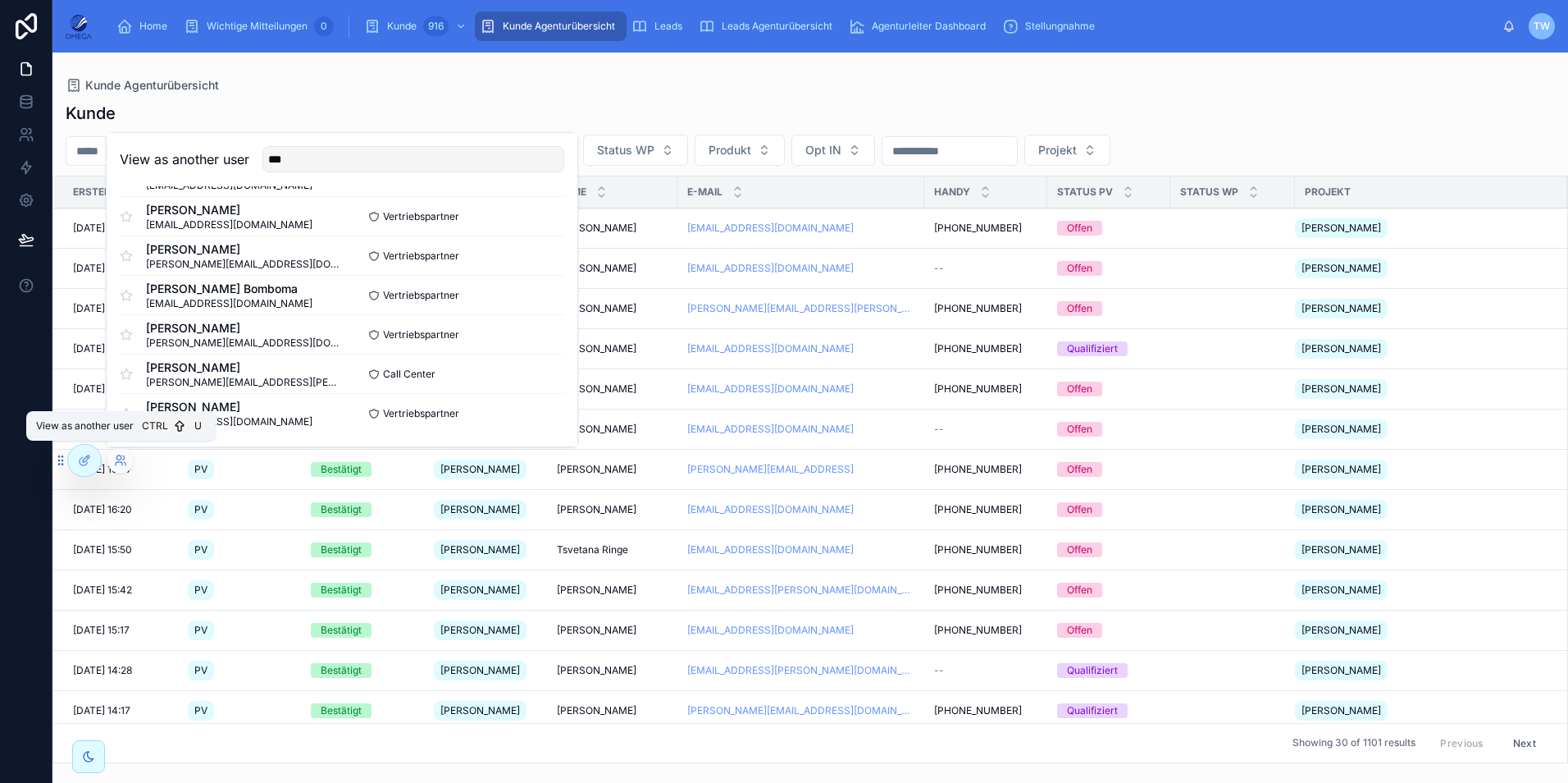
click at [0, 0] on button "Select" at bounding box center [0, 0] width 0 height 0
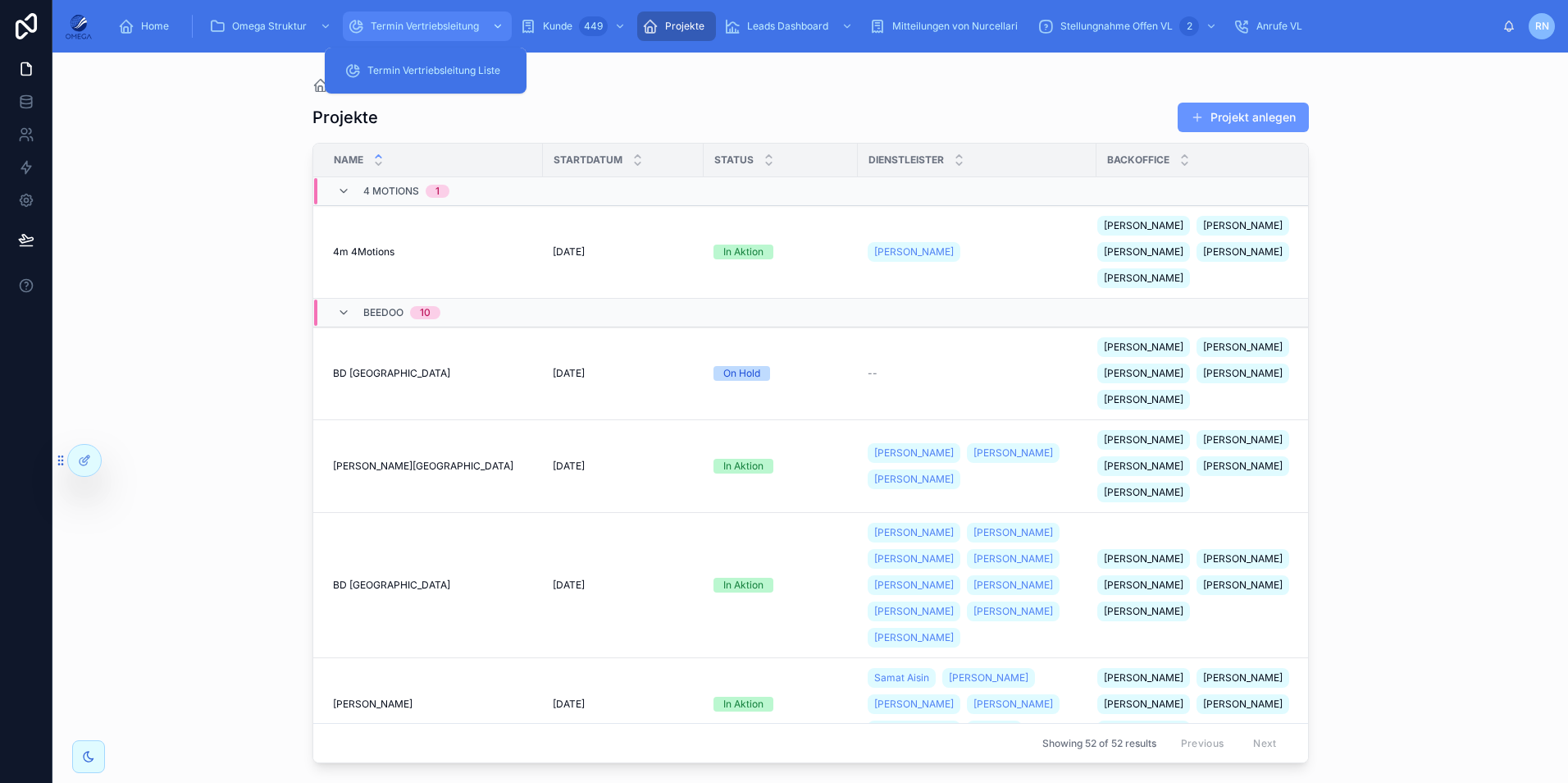
scroll to position [410, 0]
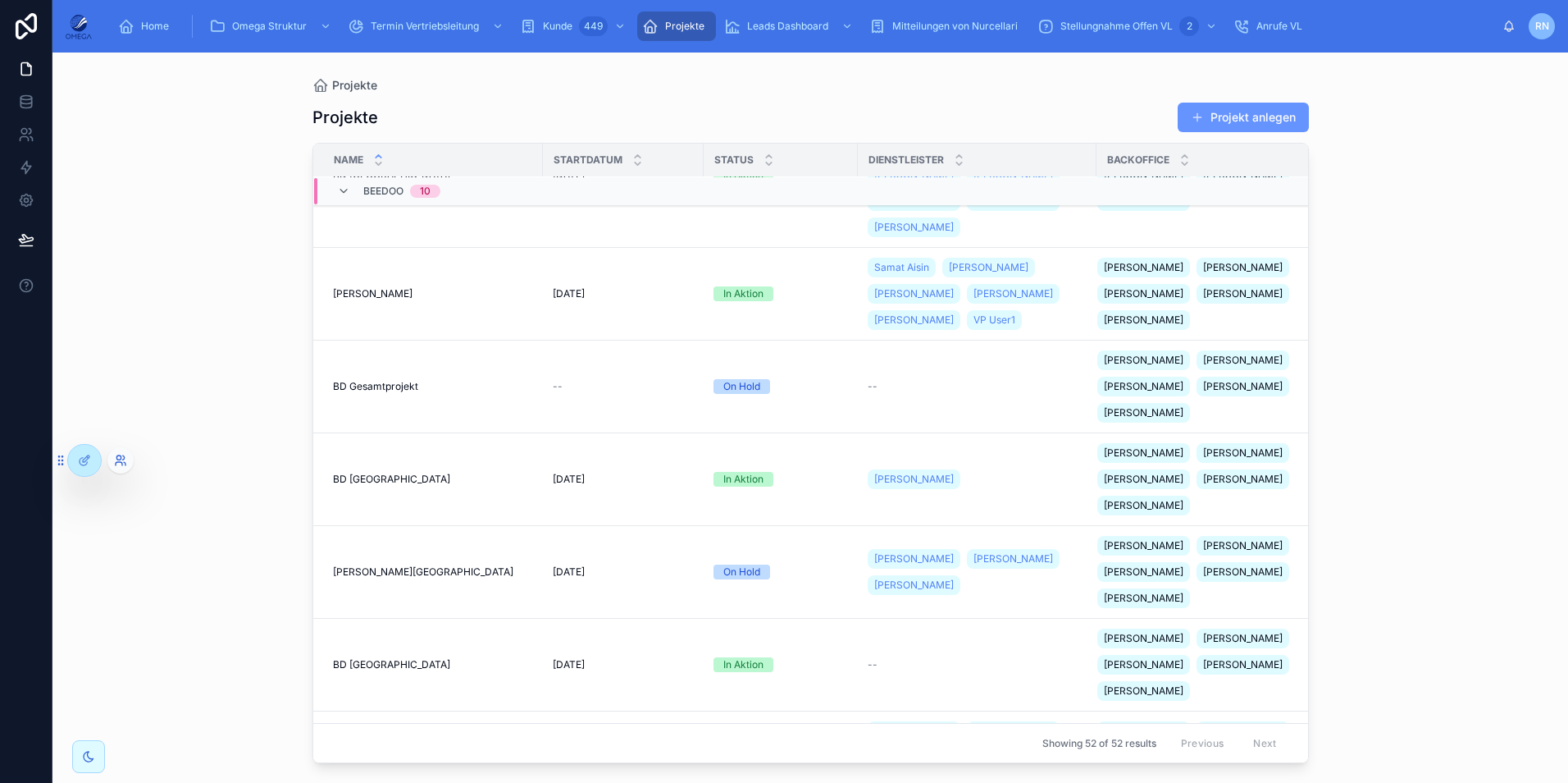
click at [120, 461] on icon at bounding box center [121, 460] width 13 height 13
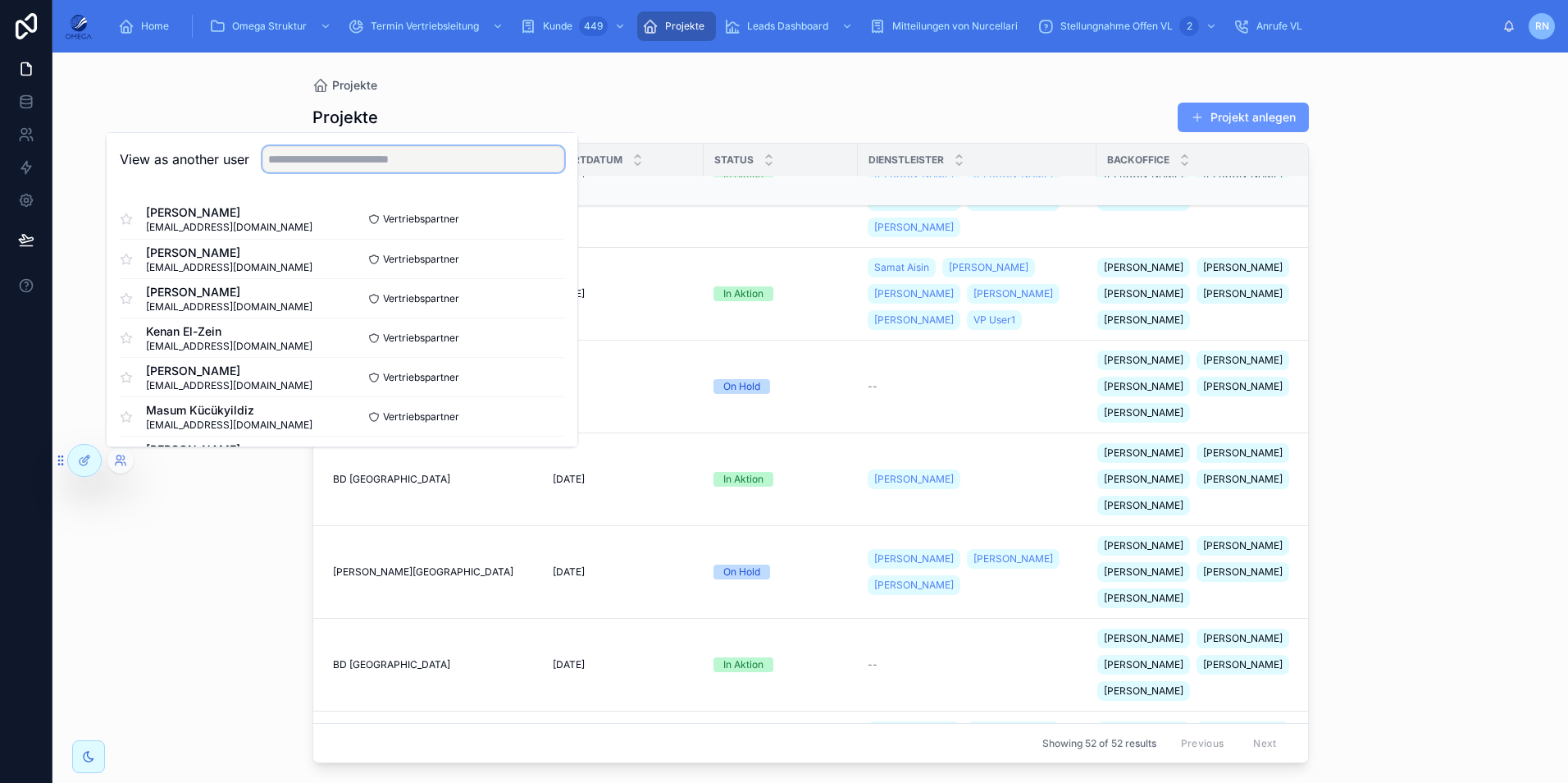
click at [342, 158] on input "text" at bounding box center [413, 159] width 301 height 26
type input "***"
click at [219, 179] on div "View as another user ***" at bounding box center [342, 160] width 471 height 53
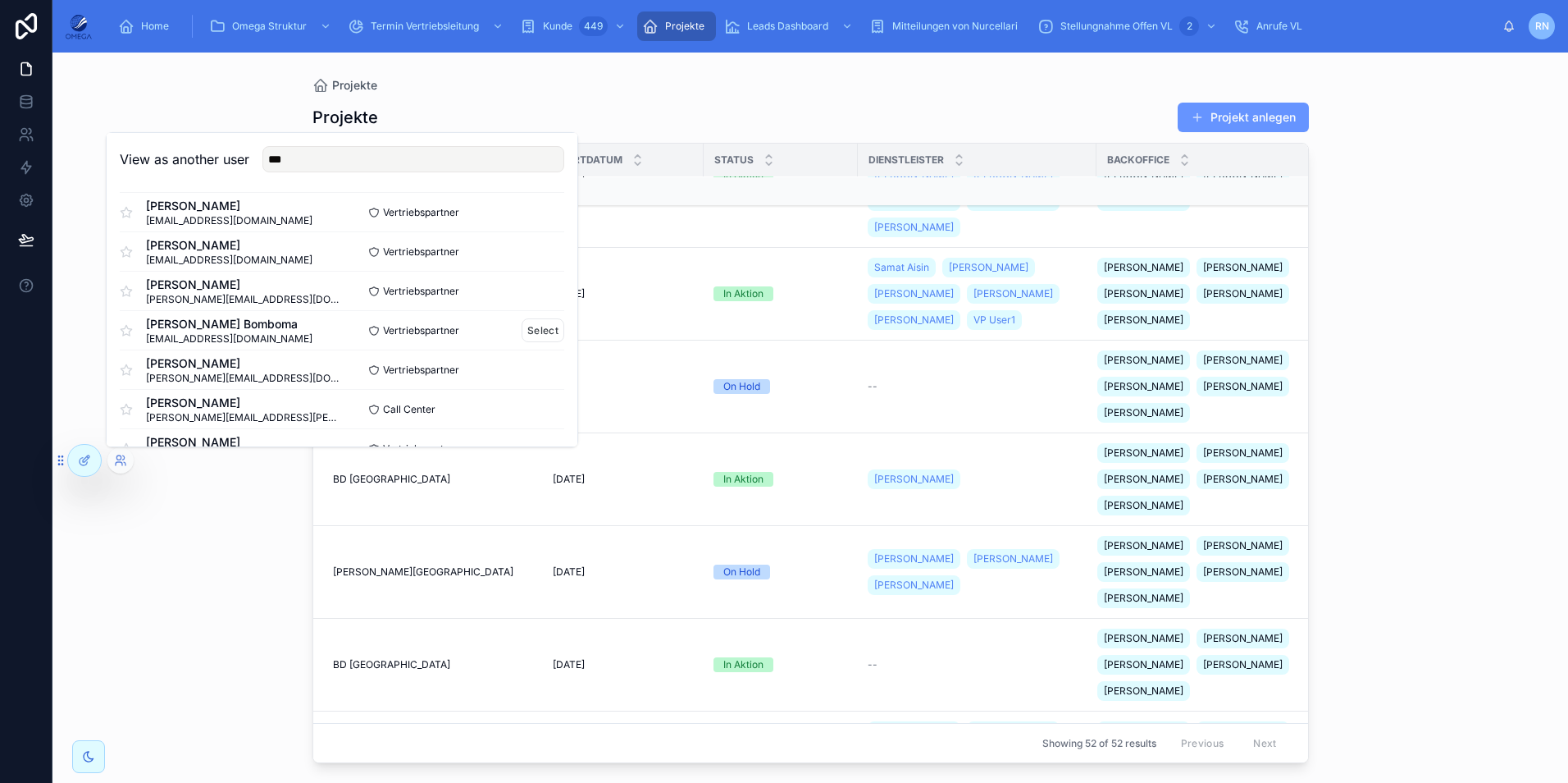
scroll to position [81, 0]
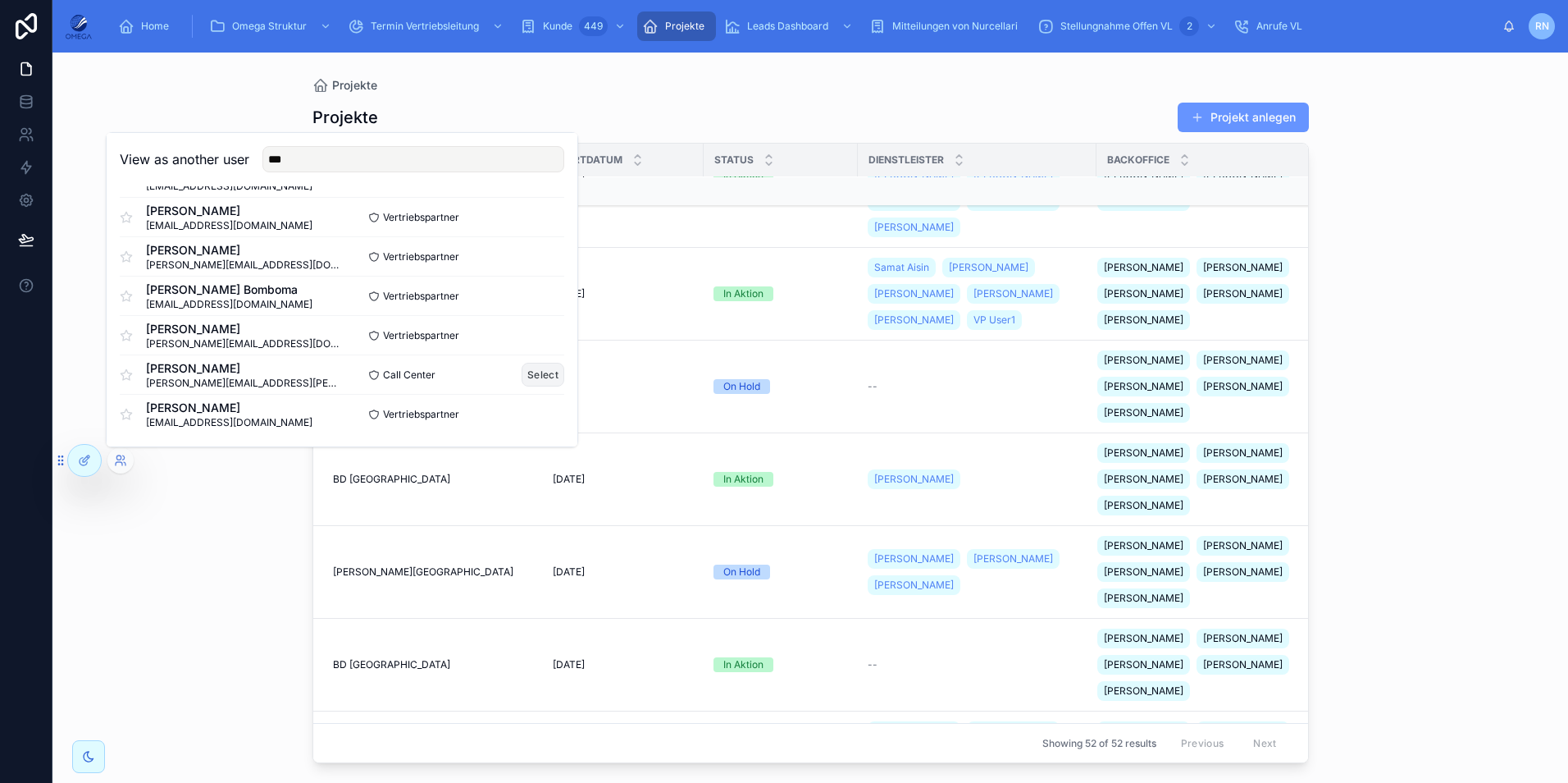
click at [526, 376] on button "Select" at bounding box center [543, 374] width 42 height 24
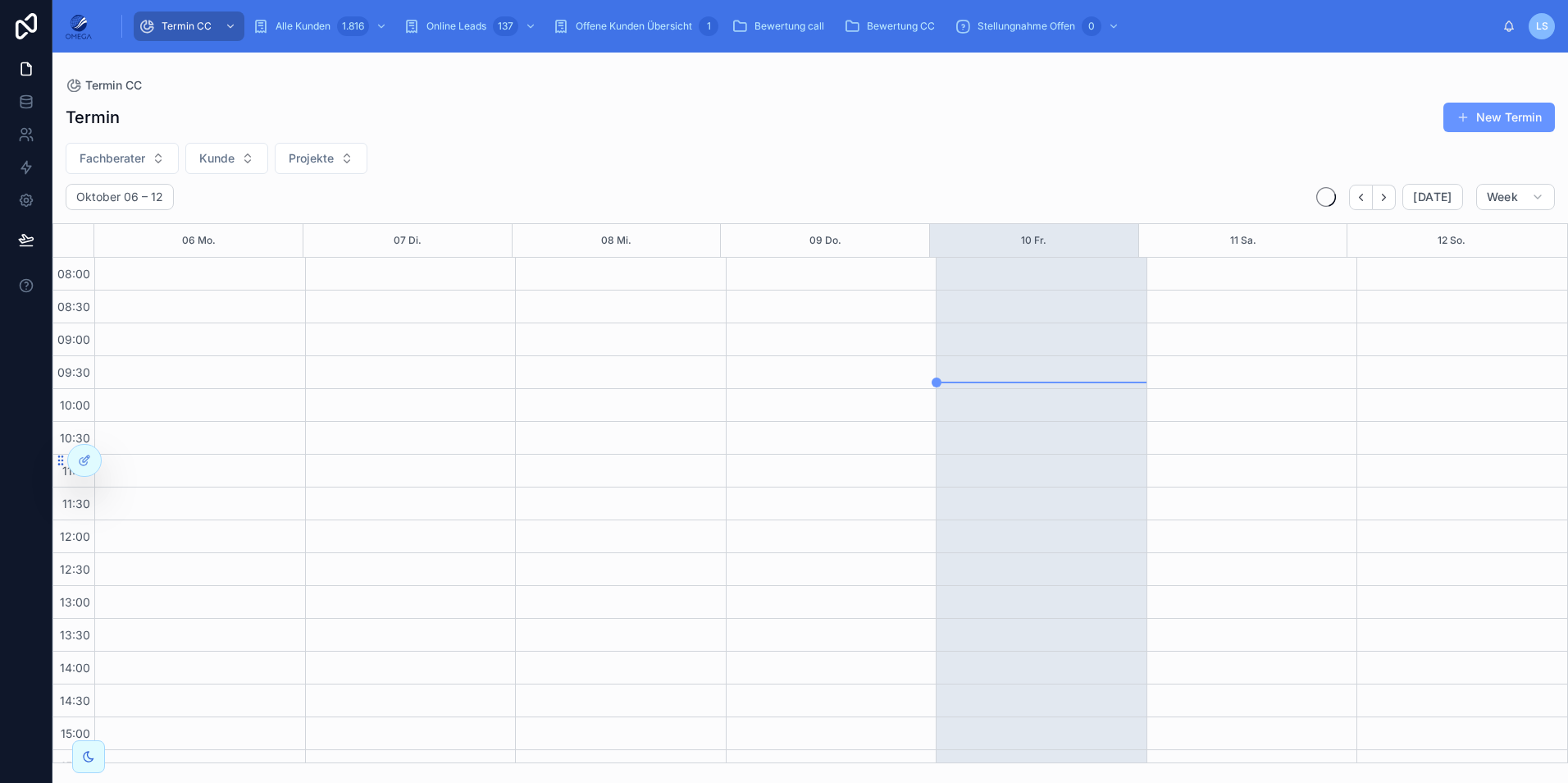
scroll to position [349, 0]
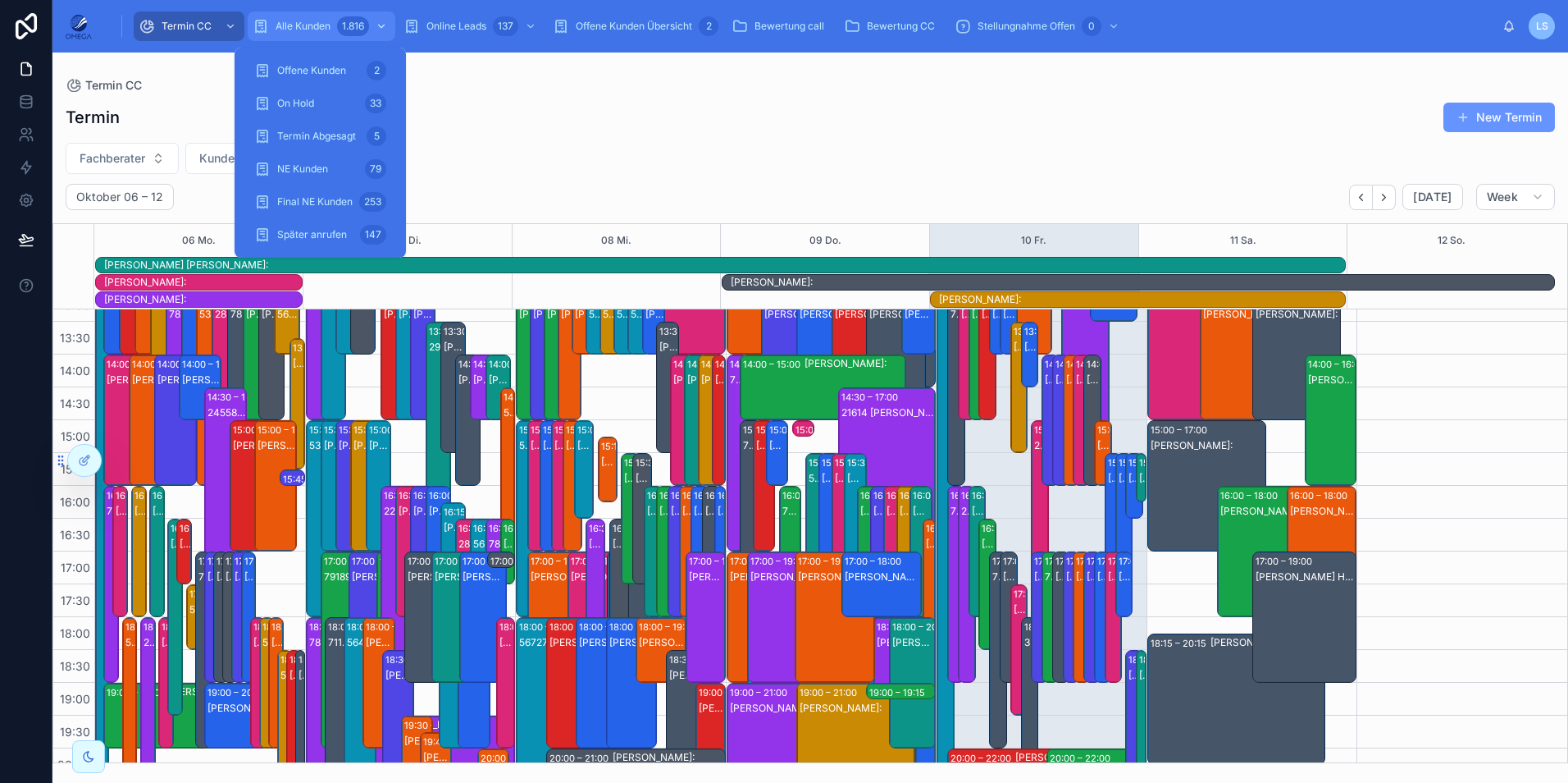
click at [328, 21] on span "Alle Kunden" at bounding box center [303, 26] width 55 height 13
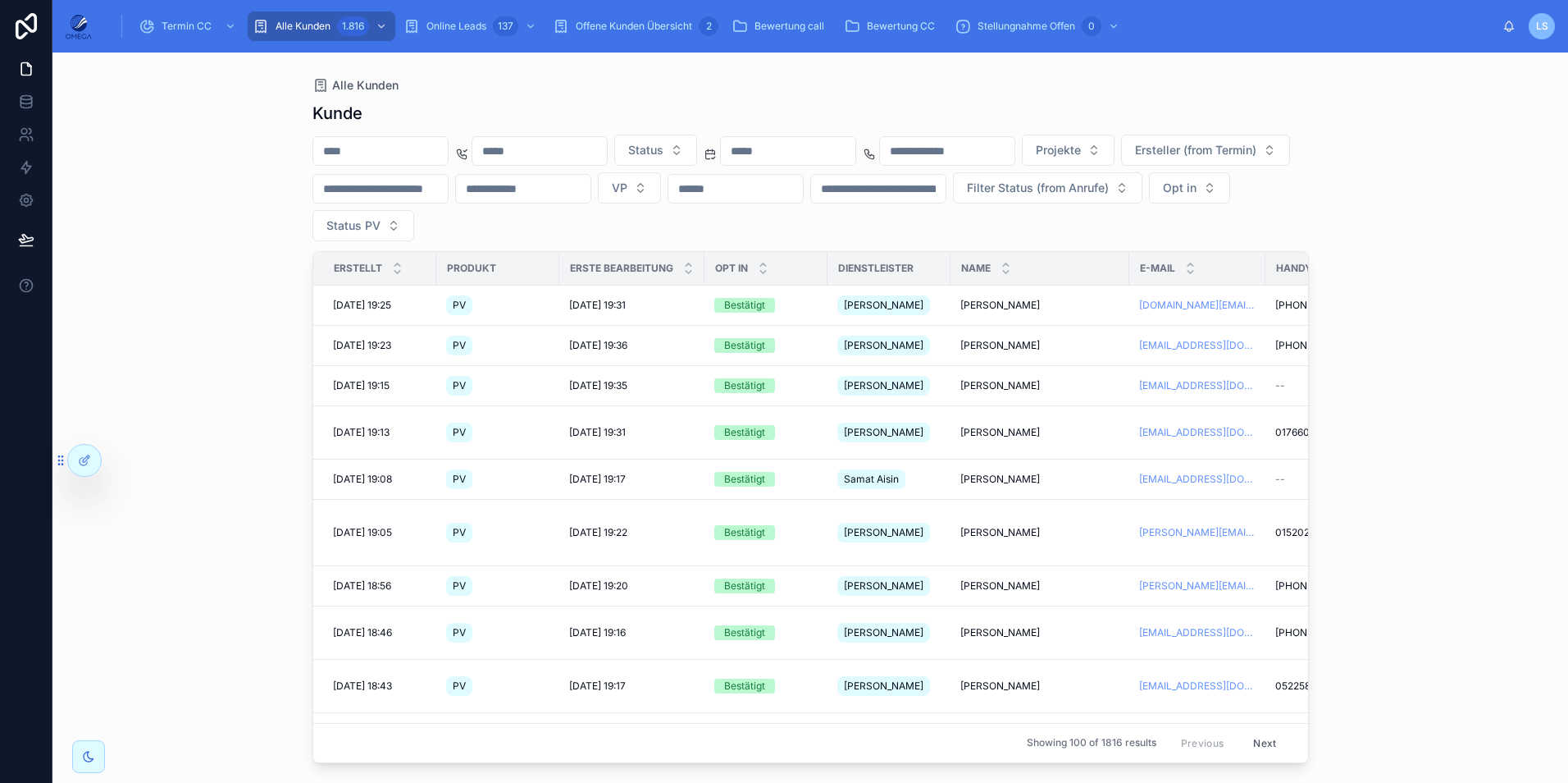
click at [419, 152] on input "text" at bounding box center [381, 150] width 135 height 23
click at [803, 184] on input "text" at bounding box center [736, 188] width 135 height 23
paste input "**********"
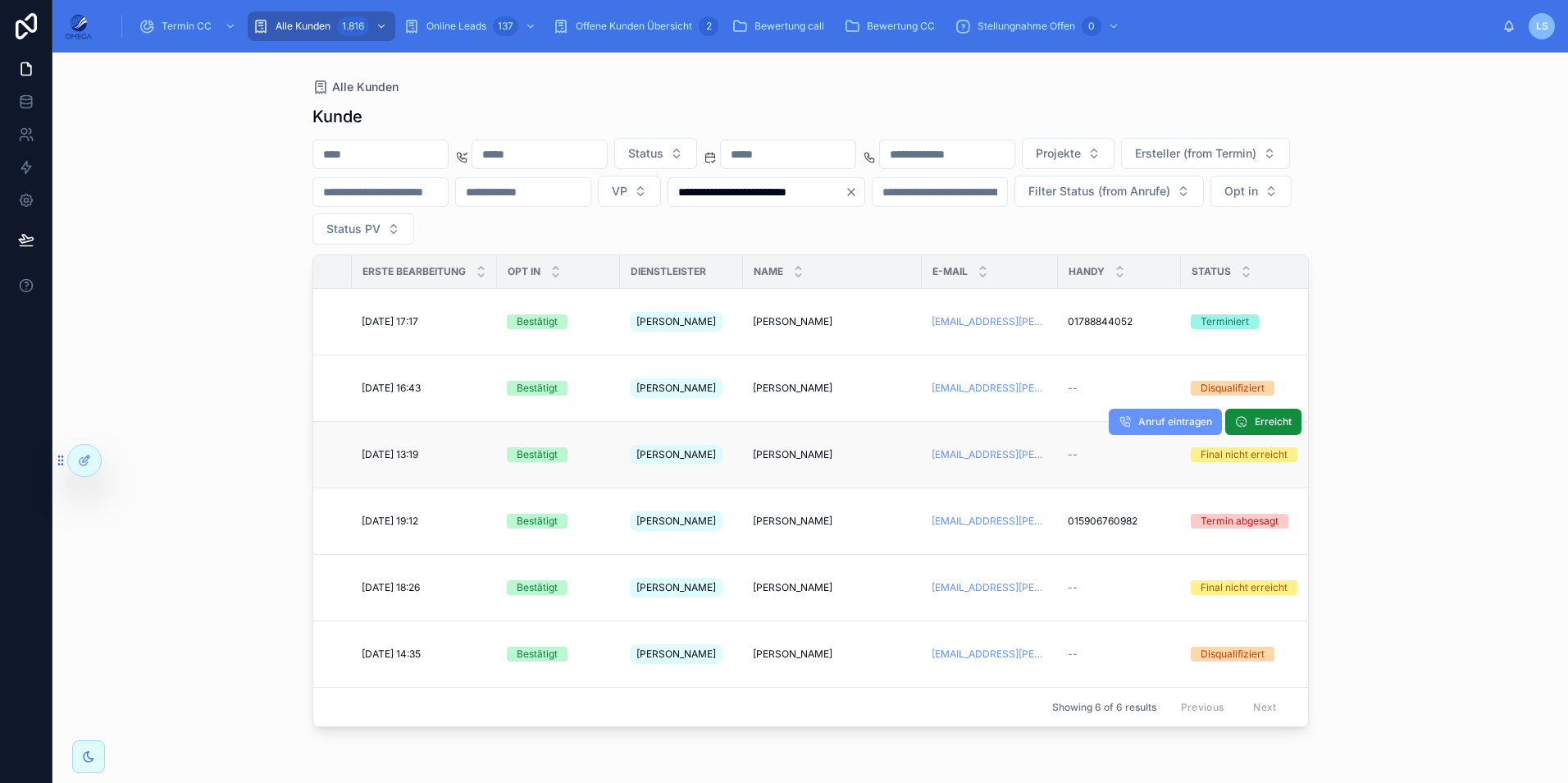
scroll to position [0, 164]
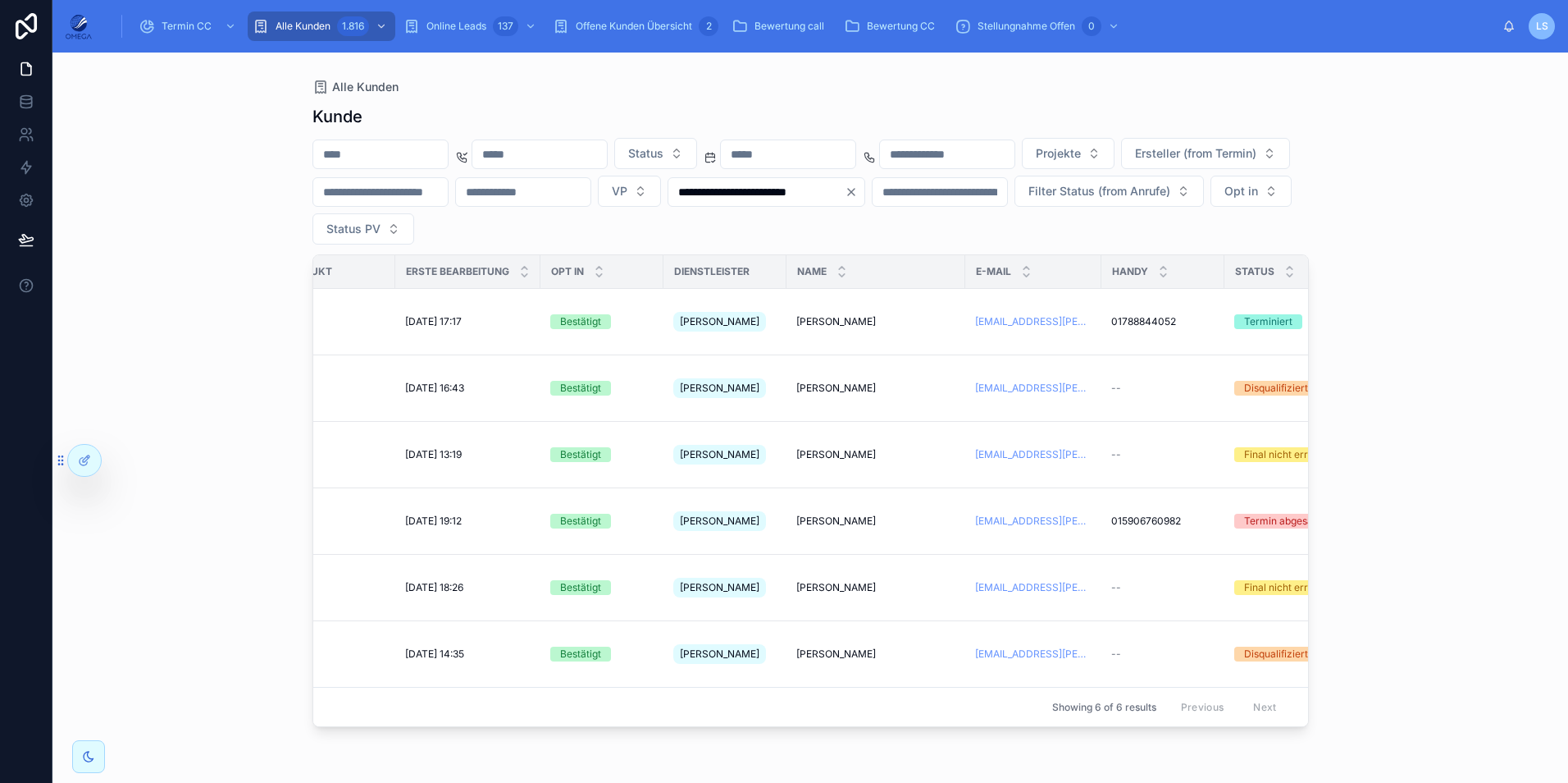
type input "**********"
click at [857, 190] on icon "Clear" at bounding box center [851, 192] width 13 height 13
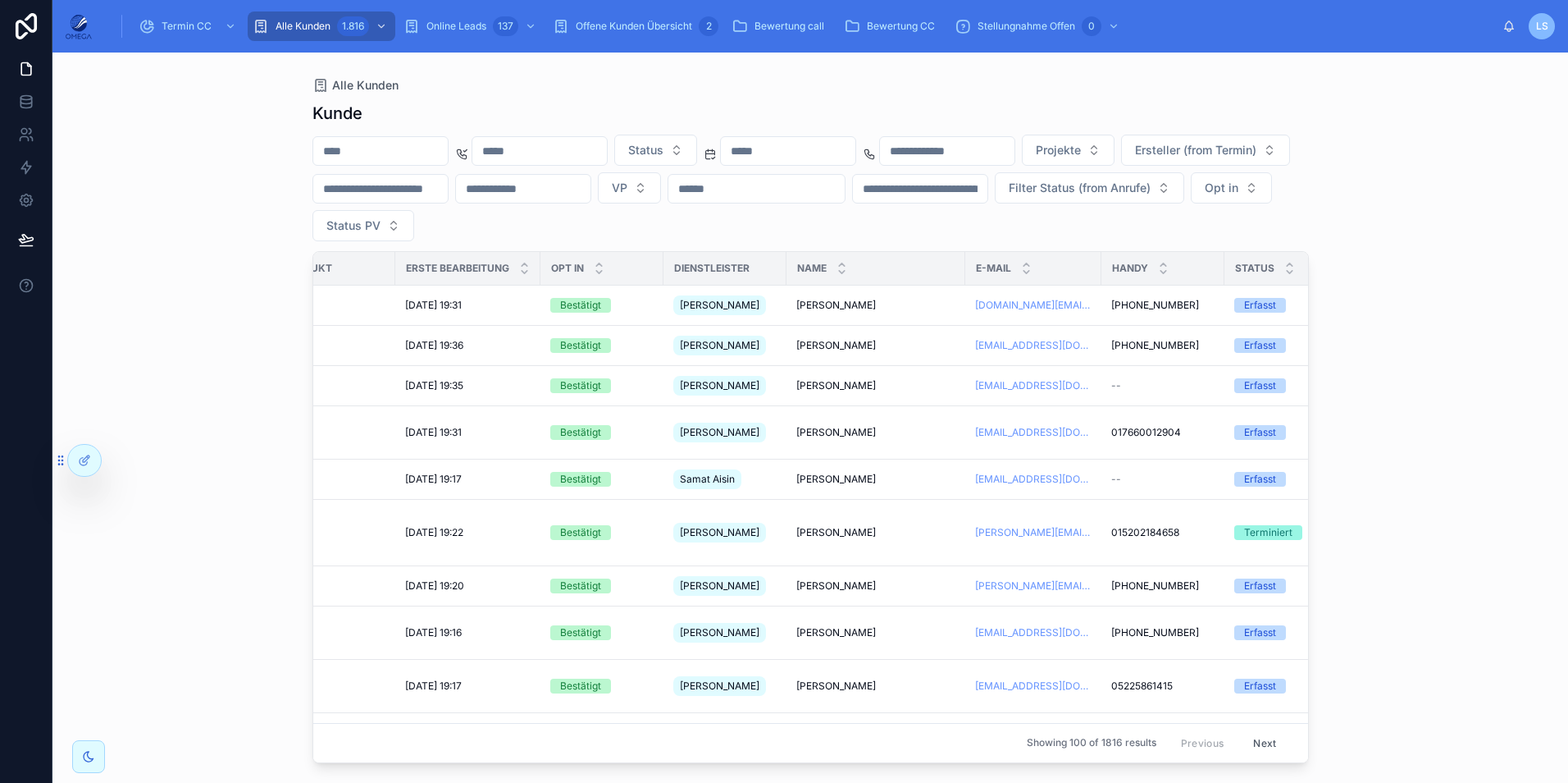
click at [987, 186] on input "text" at bounding box center [920, 188] width 135 height 23
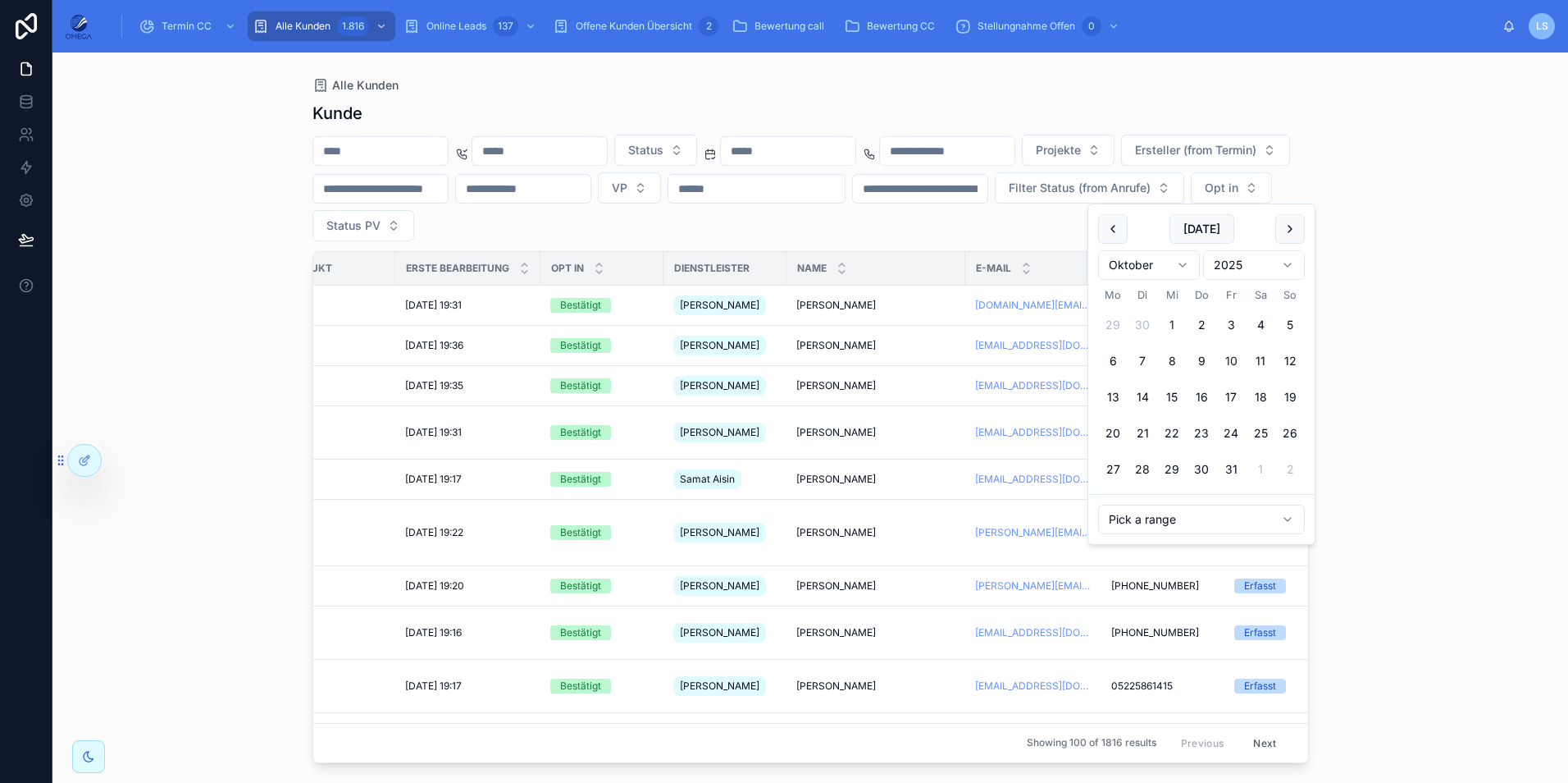
click at [1169, 326] on button "1" at bounding box center [1172, 325] width 29 height 30
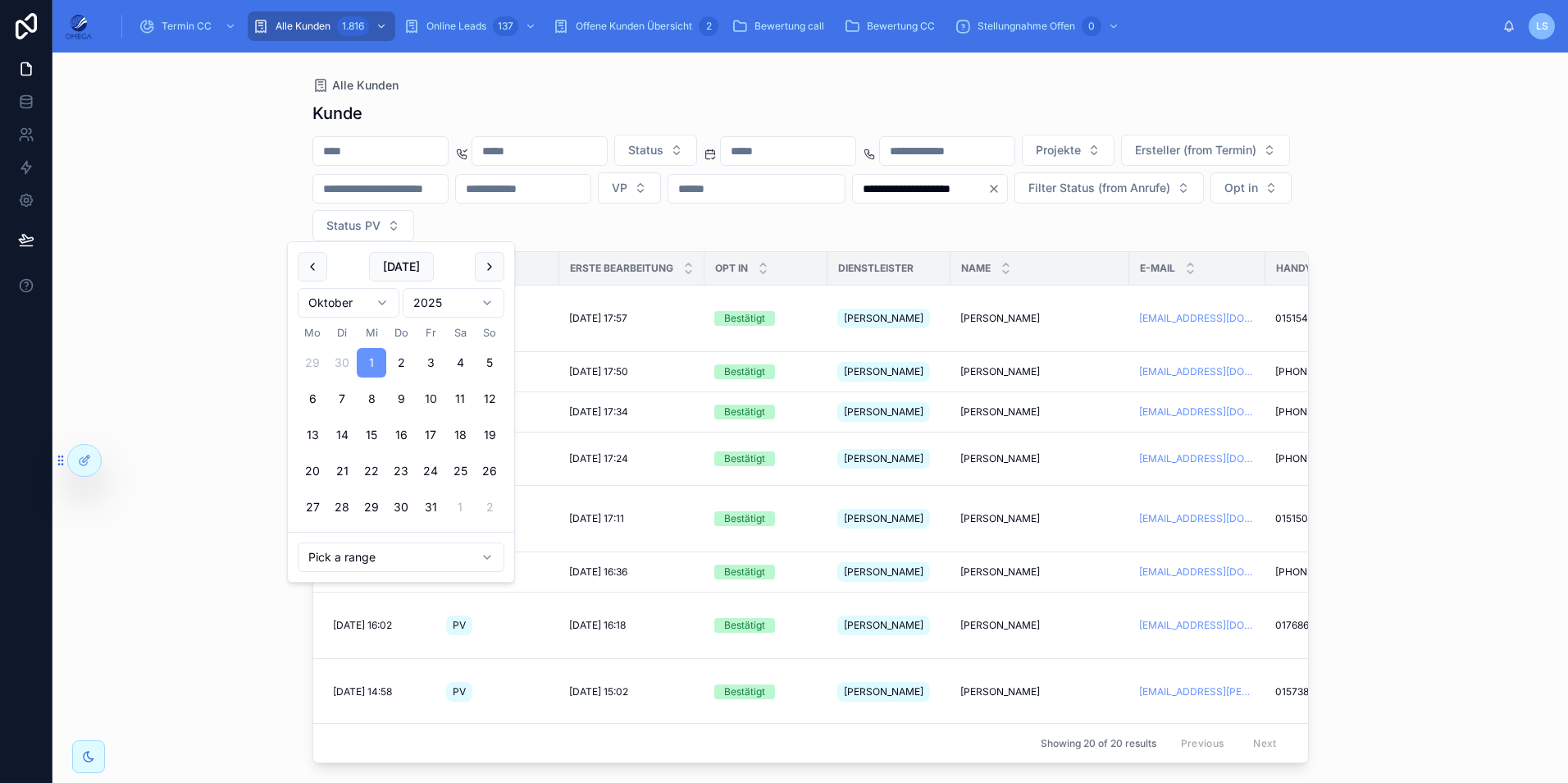
click at [429, 399] on button "10" at bounding box center [430, 398] width 29 height 30
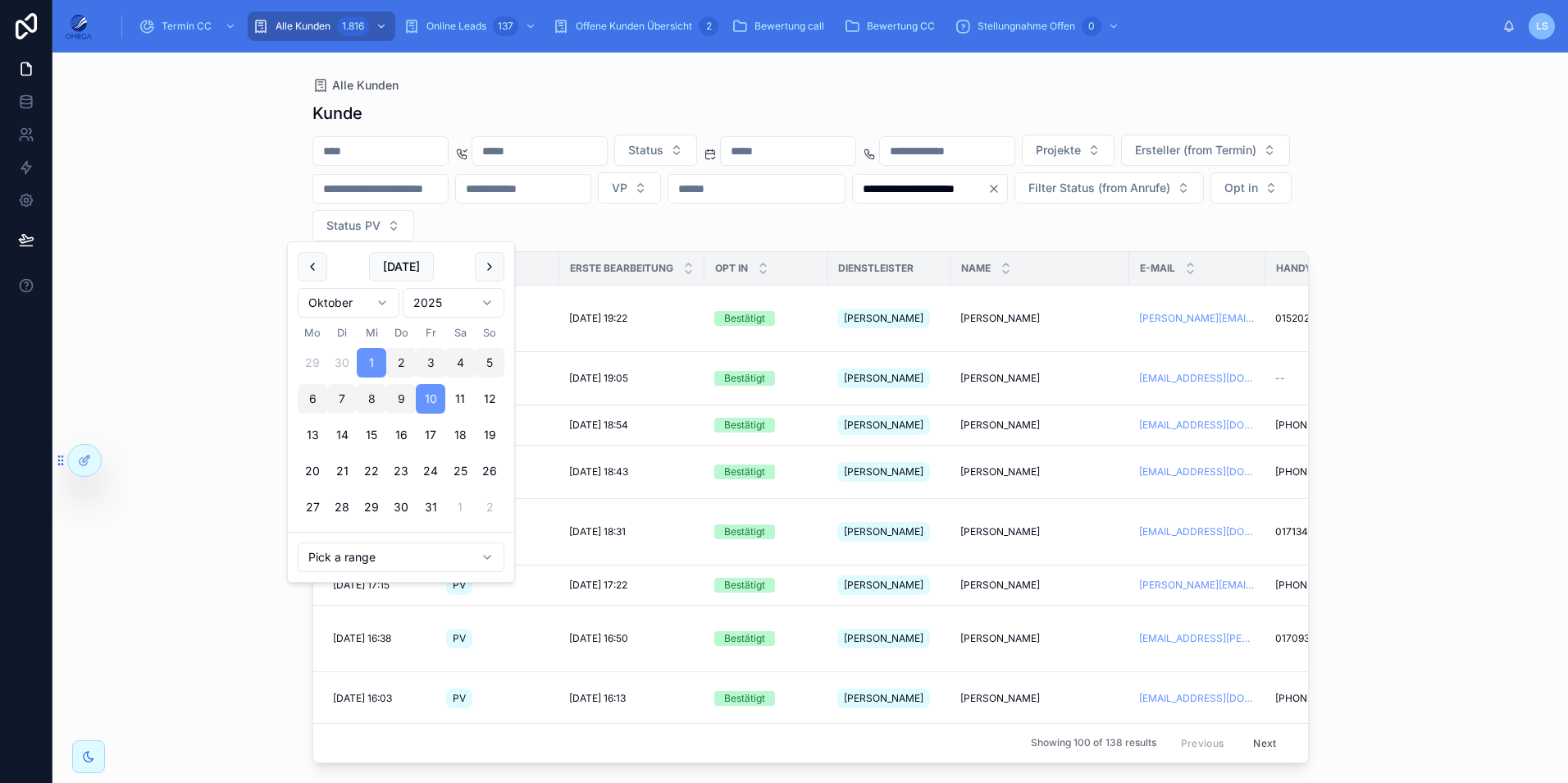
click at [1446, 402] on div "**********" at bounding box center [810, 418] width 1515 height 730
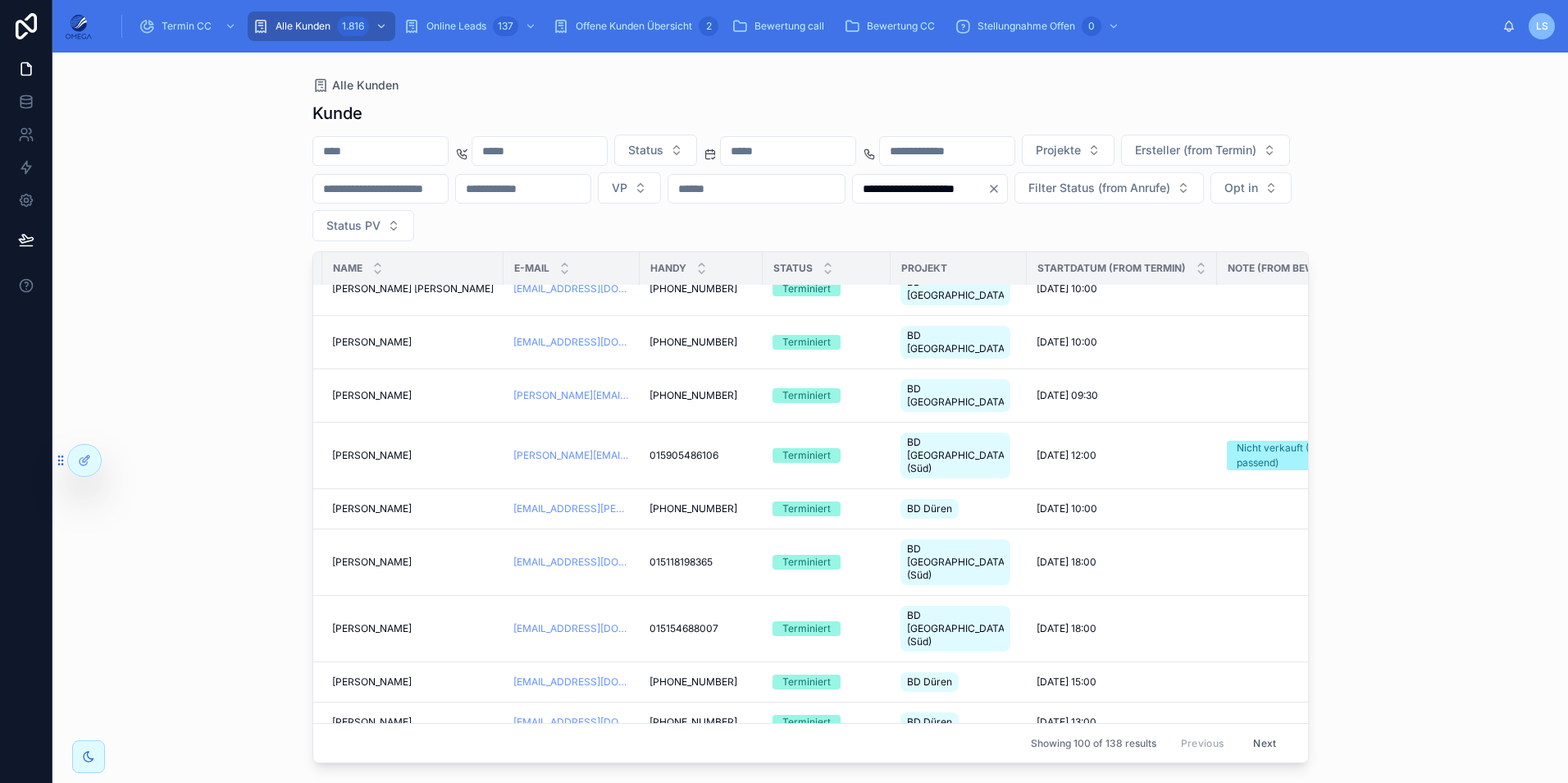
scroll to position [3988, 628]
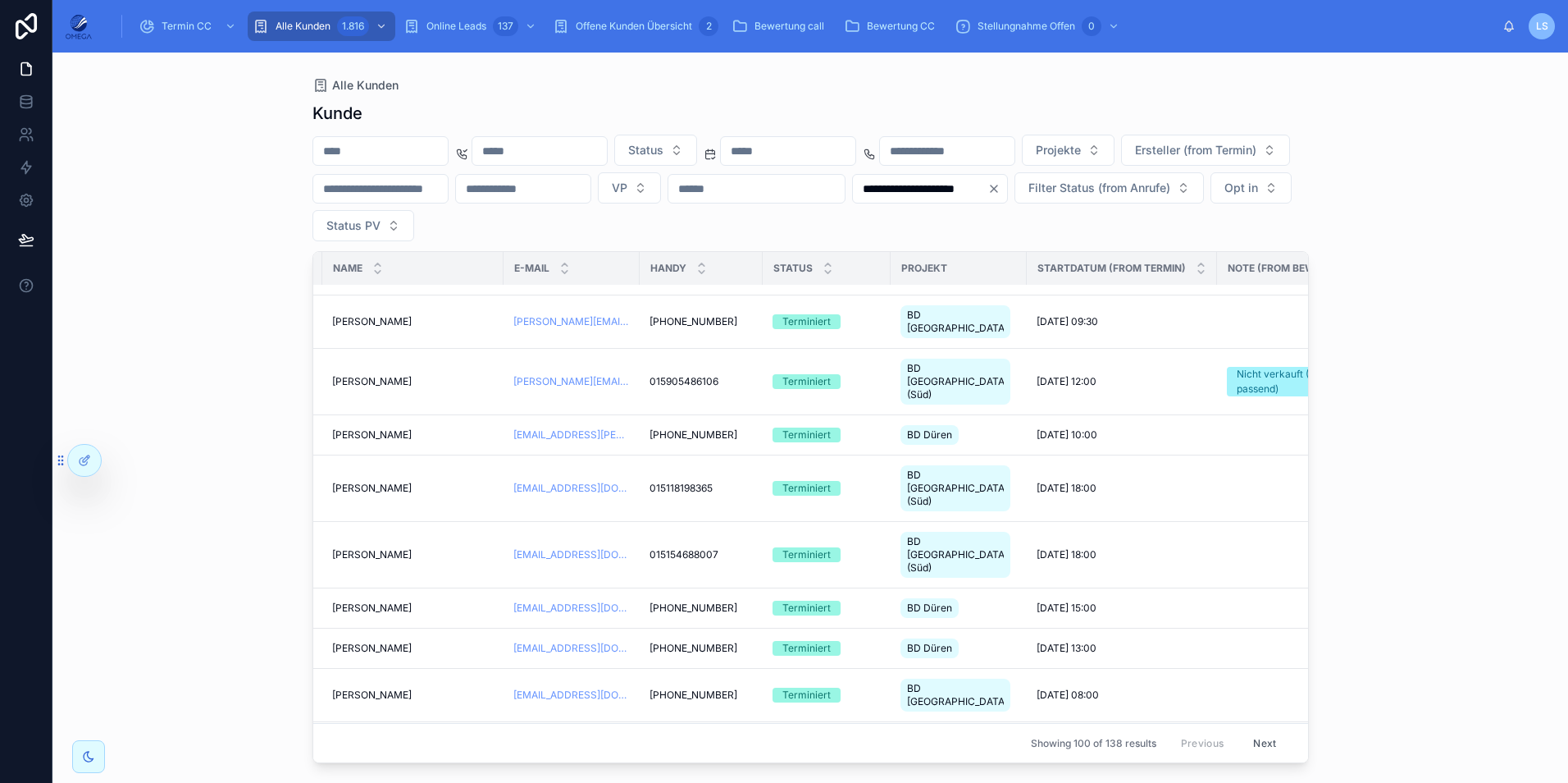
click at [853, 200] on input "**********" at bounding box center [920, 188] width 135 height 23
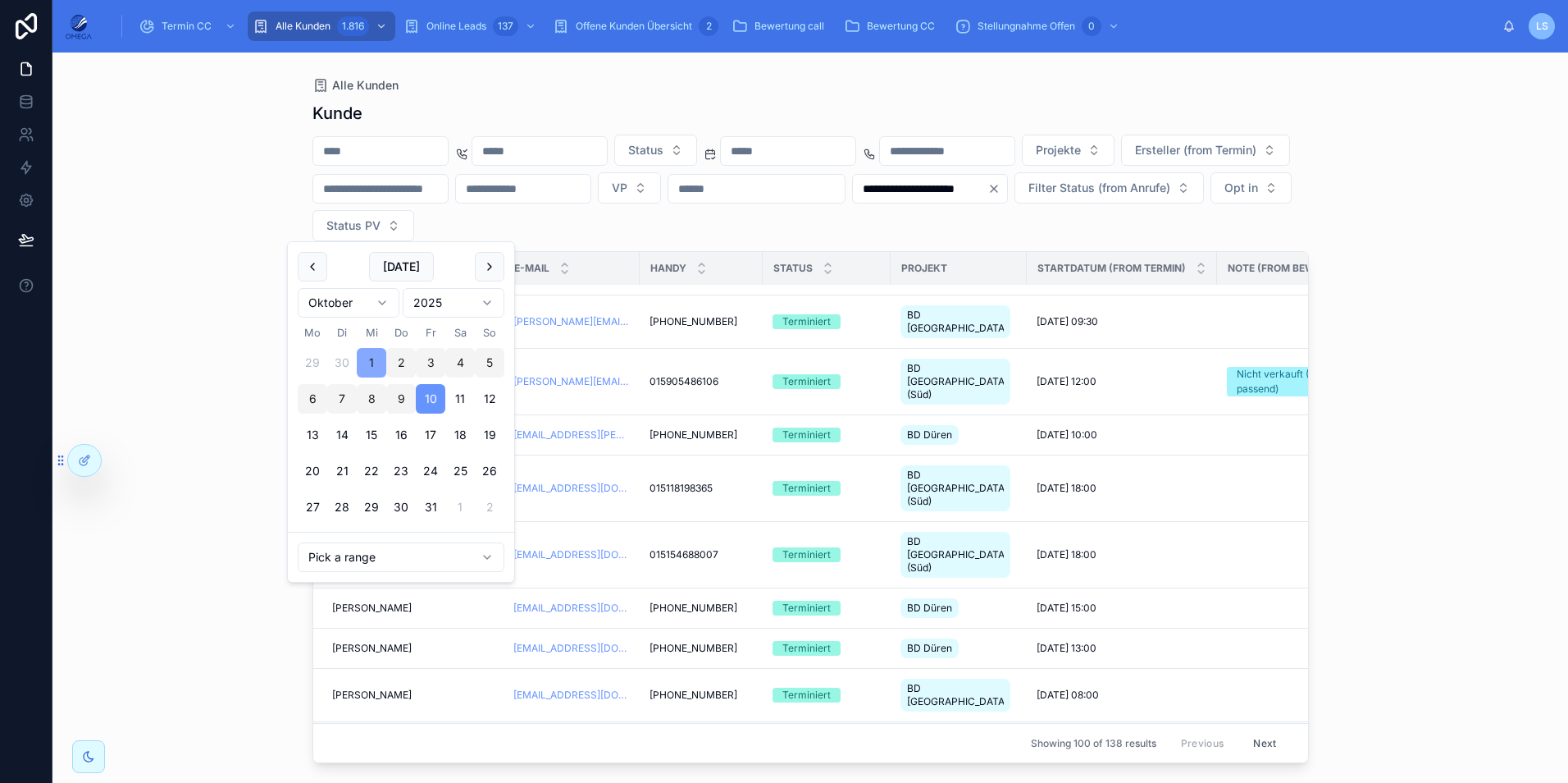
click at [375, 357] on button "1" at bounding box center [371, 362] width 29 height 30
type input "**********"
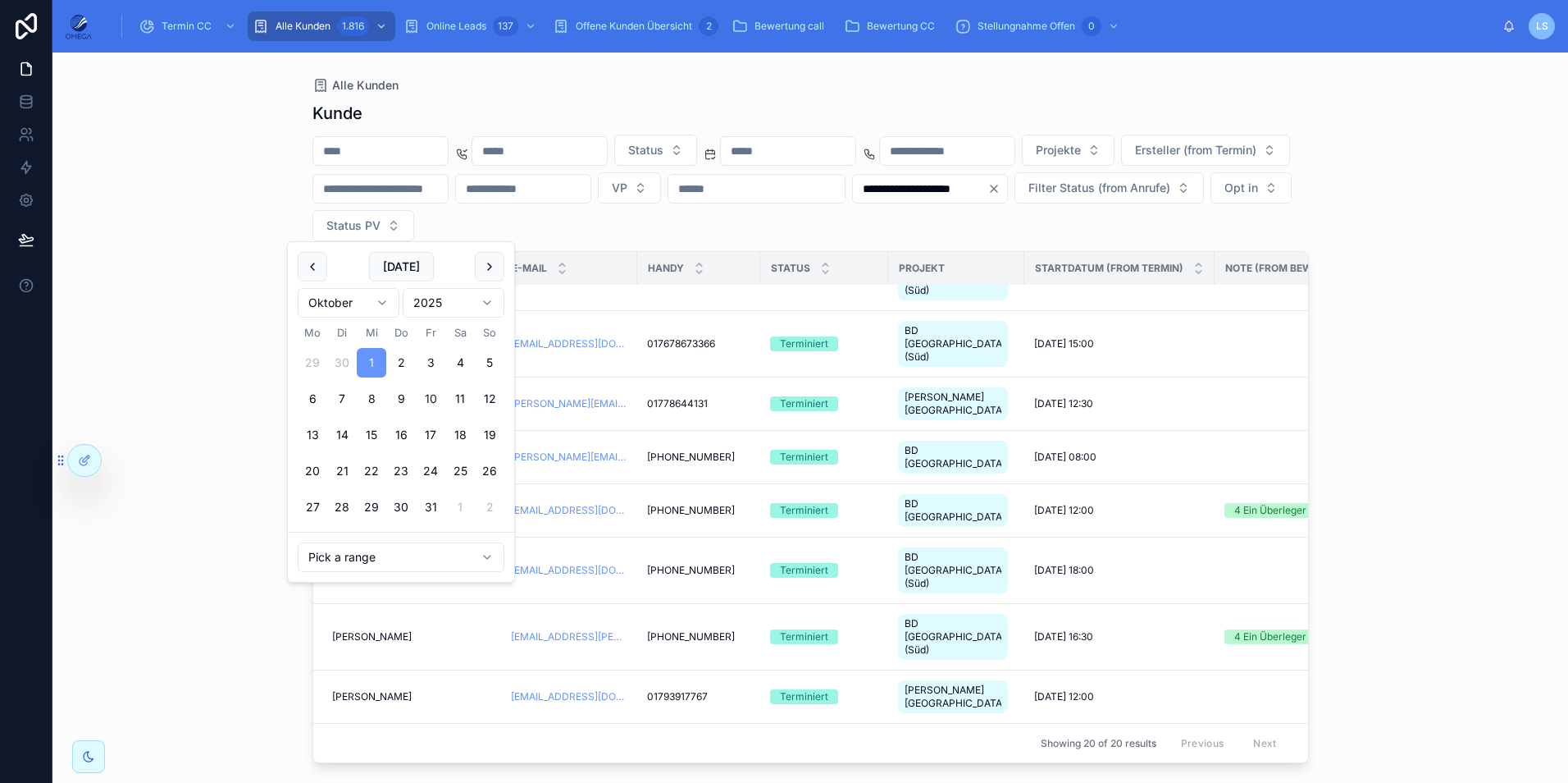
scroll to position [523, 628]
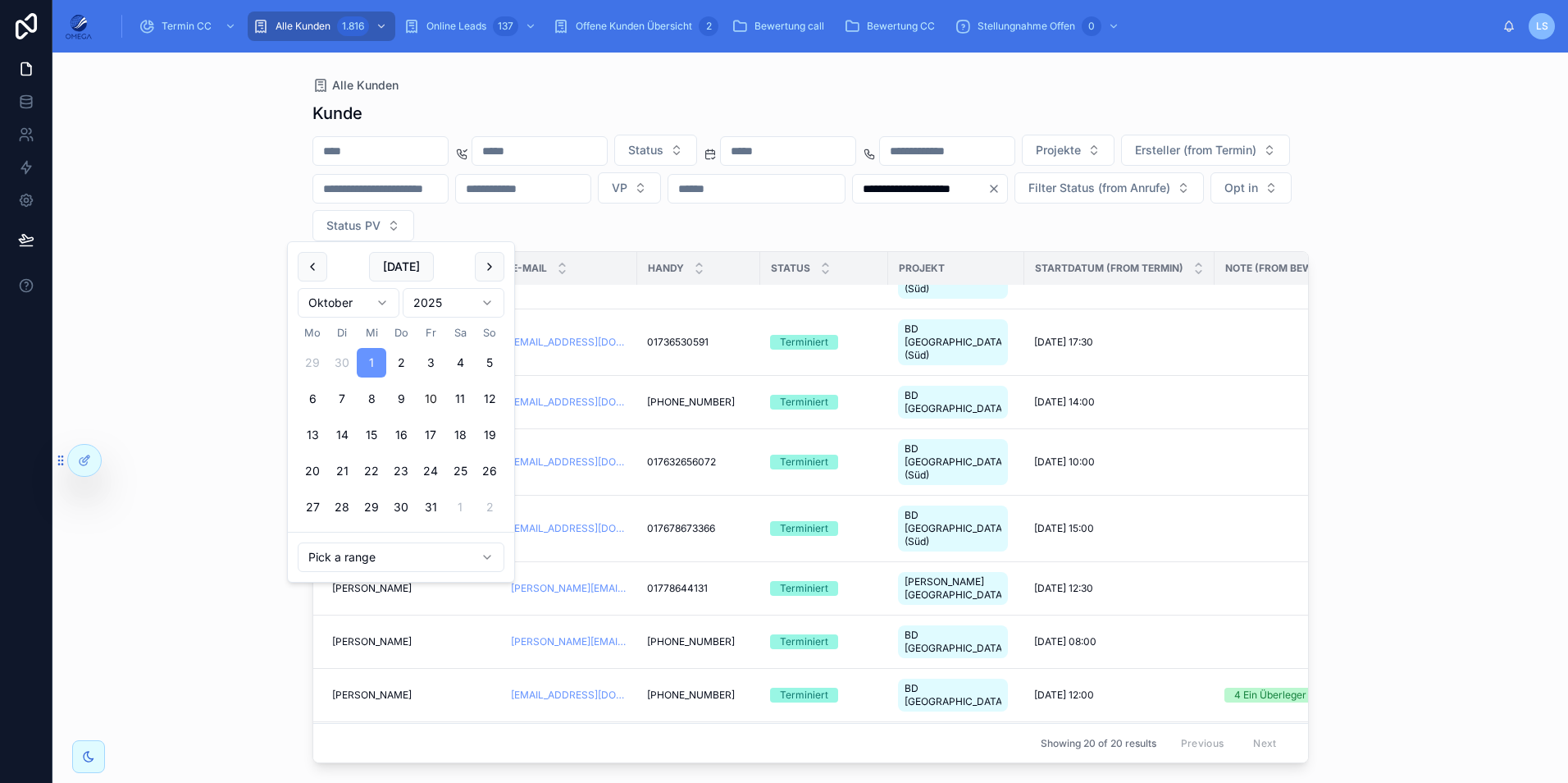
click at [1428, 249] on div "**********" at bounding box center [810, 418] width 1515 height 730
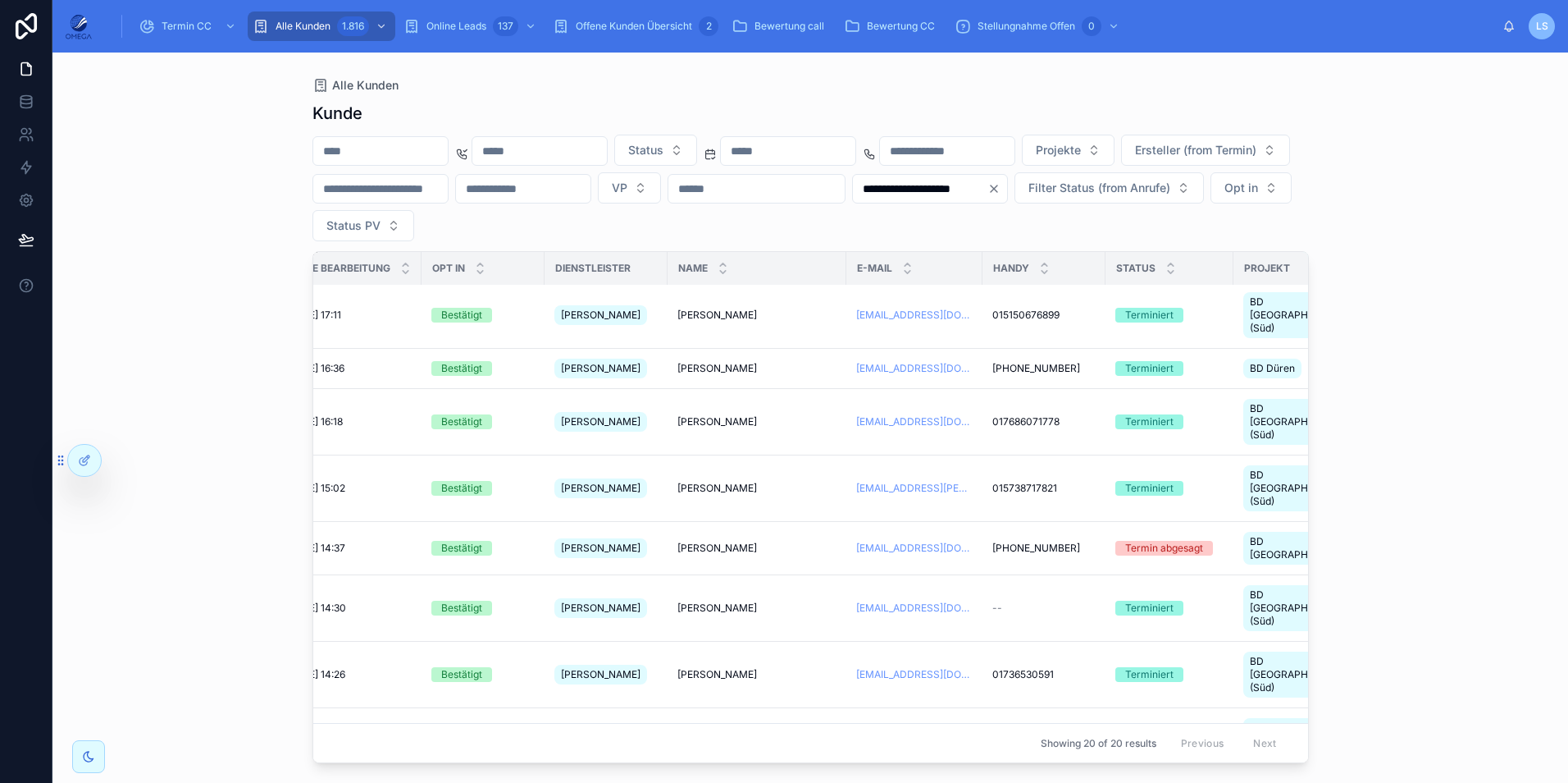
scroll to position [207, 283]
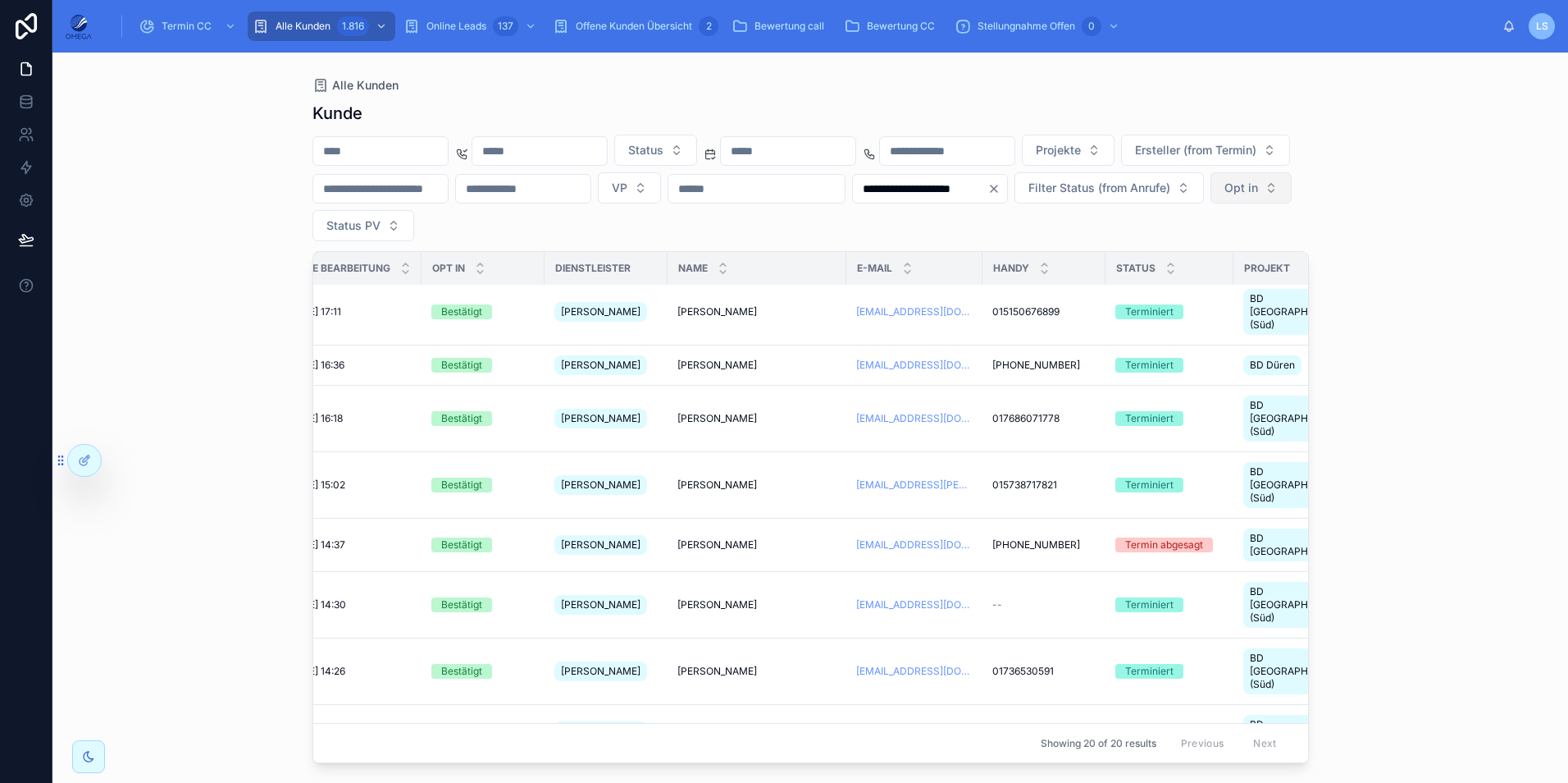
drag, startPoint x: 501, startPoint y: 230, endPoint x: 550, endPoint y: 240, distance: 50.0
click at [987, 196] on icon "Clear" at bounding box center [994, 188] width 13 height 13
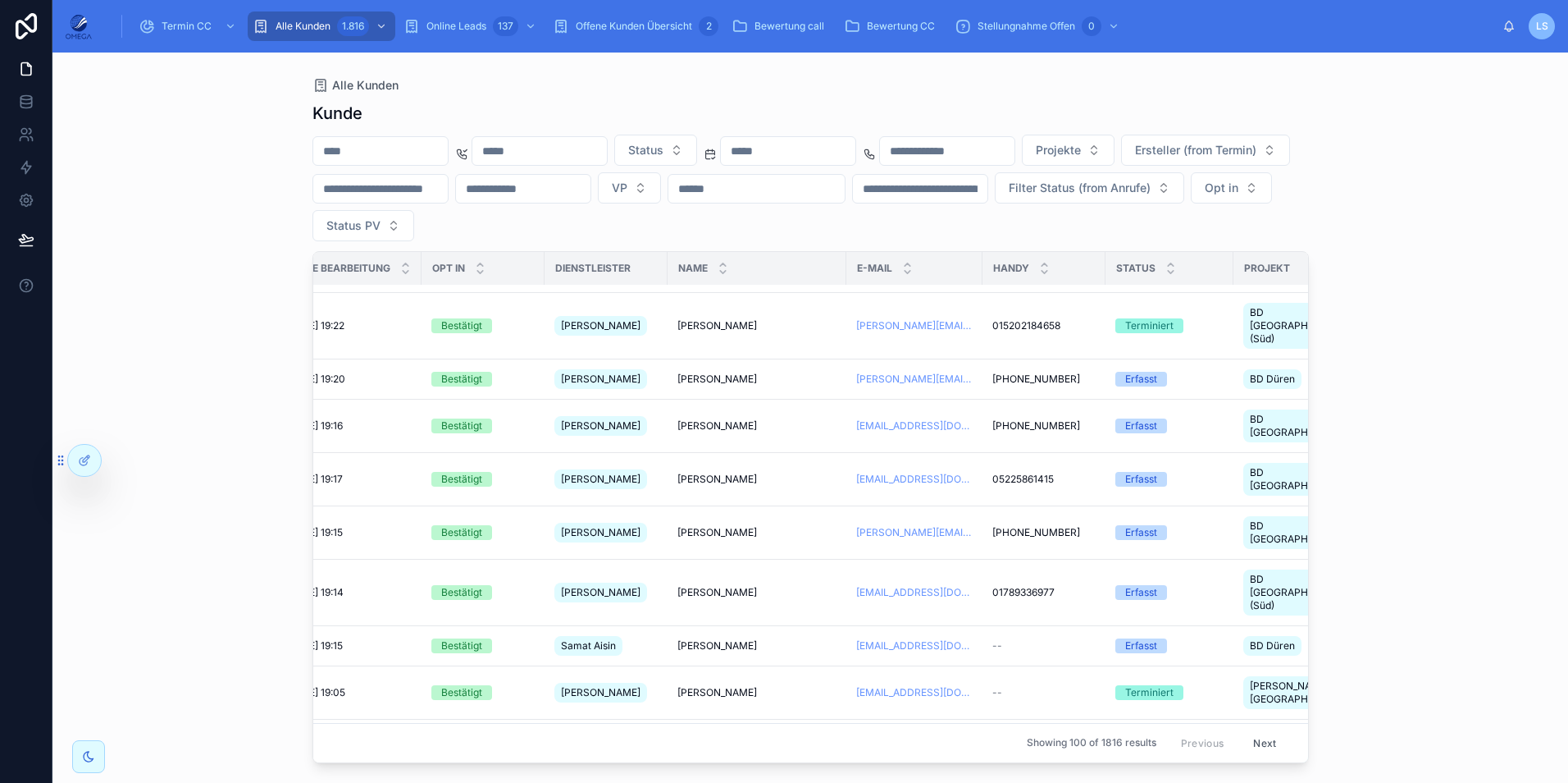
scroll to position [181, 283]
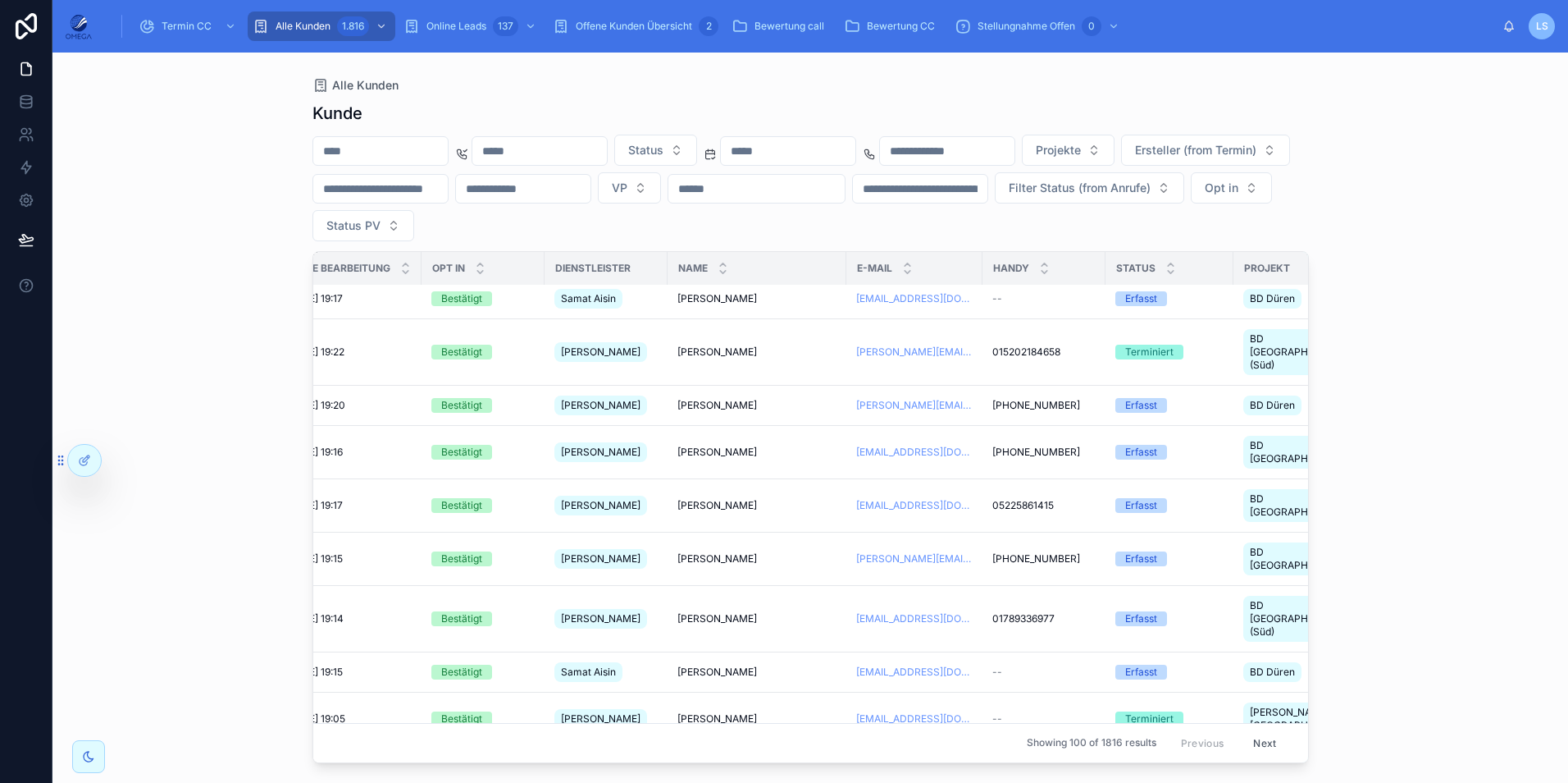
click at [987, 189] on input "text" at bounding box center [920, 188] width 135 height 23
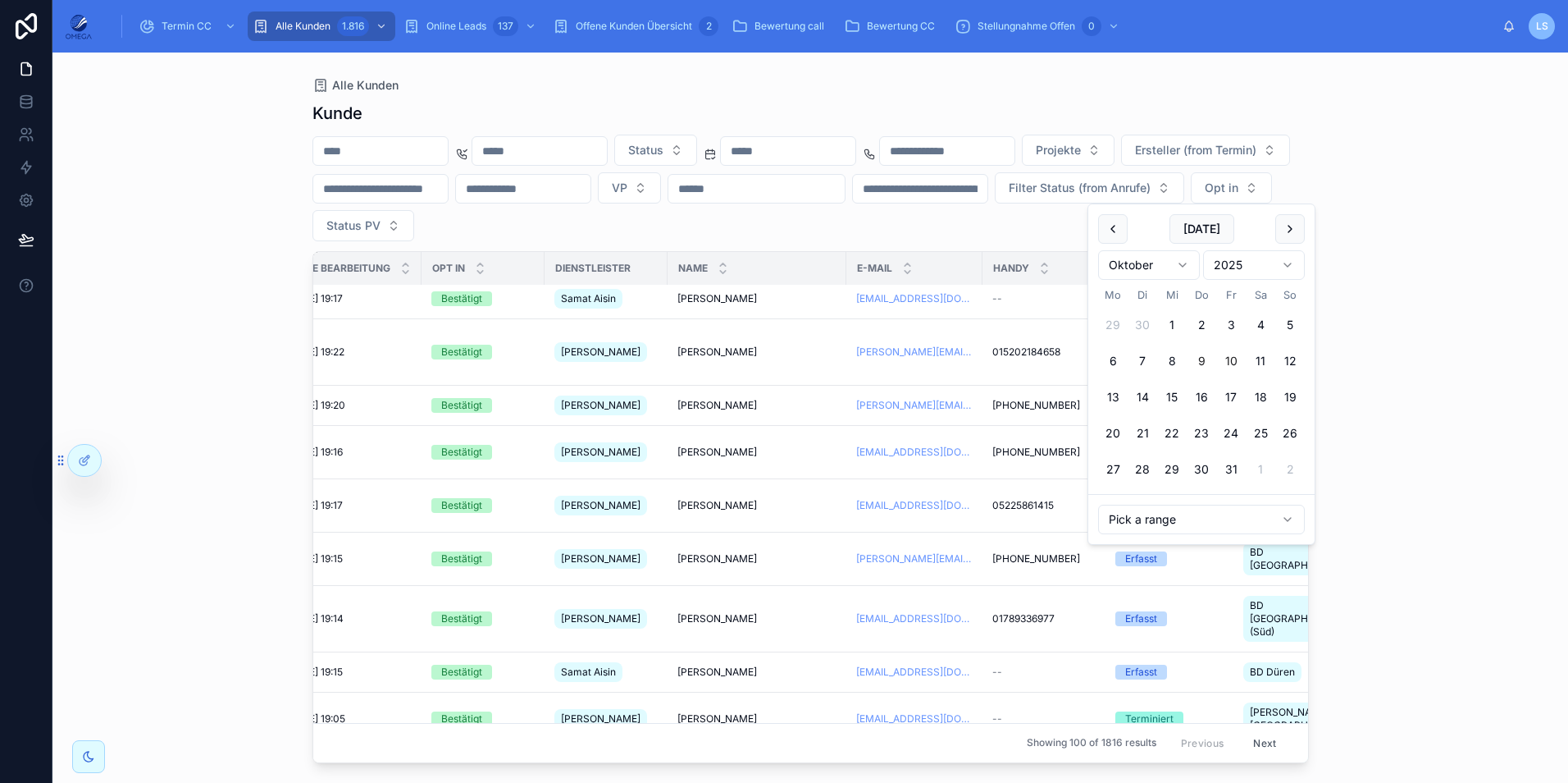
click at [1206, 364] on button "9" at bounding box center [1201, 361] width 29 height 30
type input "**********"
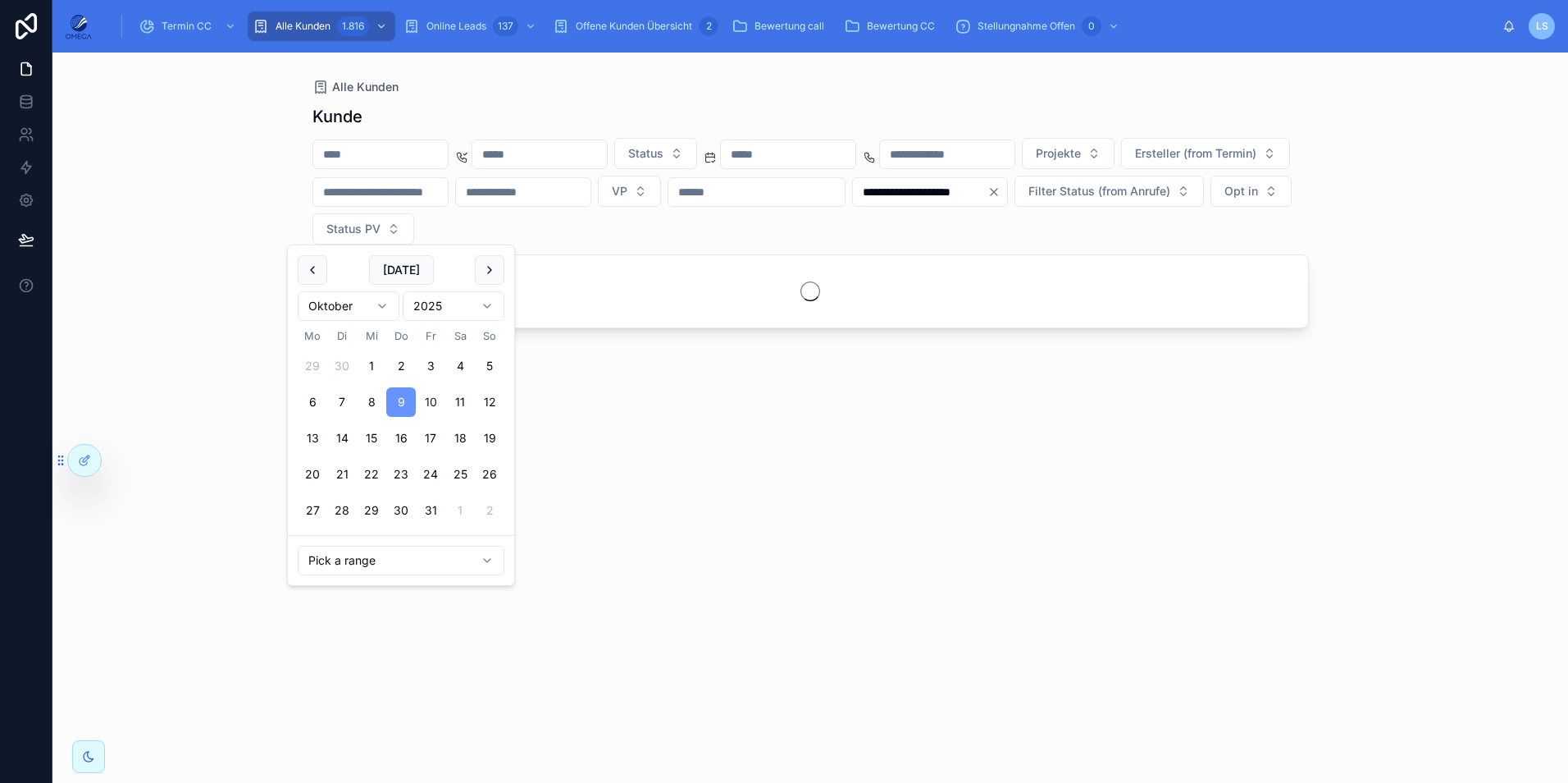
click at [1203, 235] on div "**********" at bounding box center [810, 191] width 996 height 107
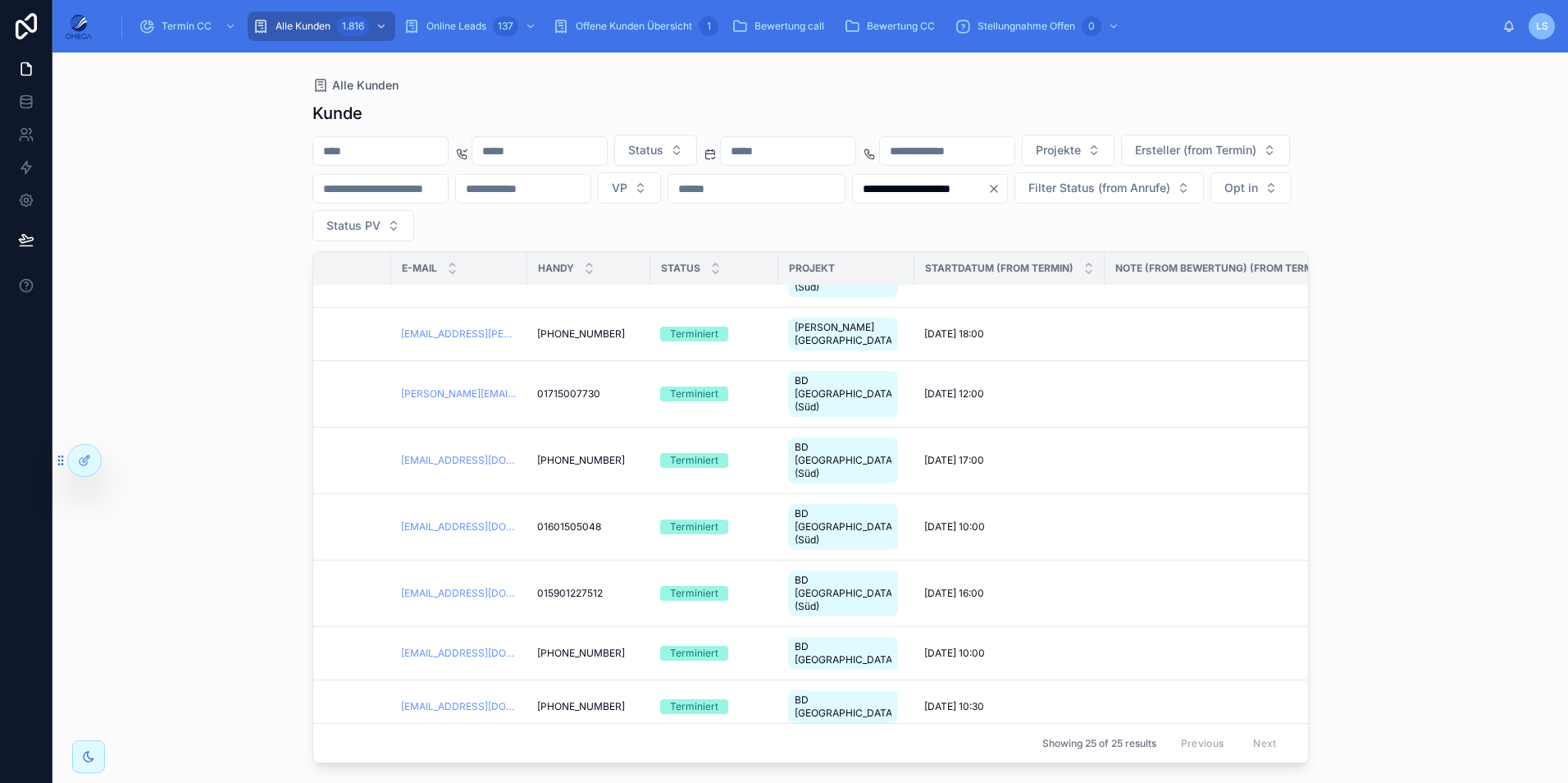
scroll to position [743, 738]
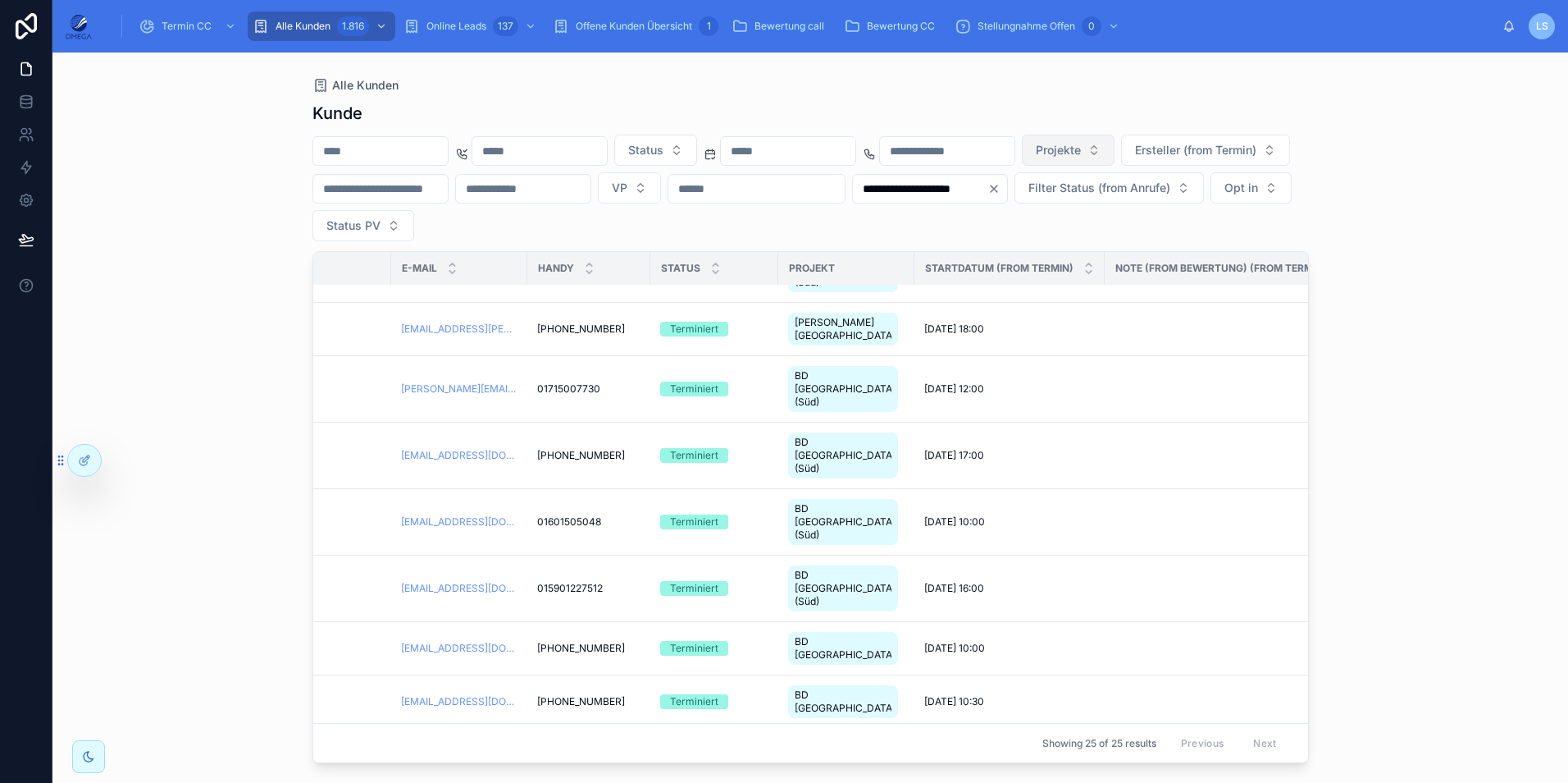
click at [1114, 159] on button "Projekte" at bounding box center [1067, 150] width 93 height 31
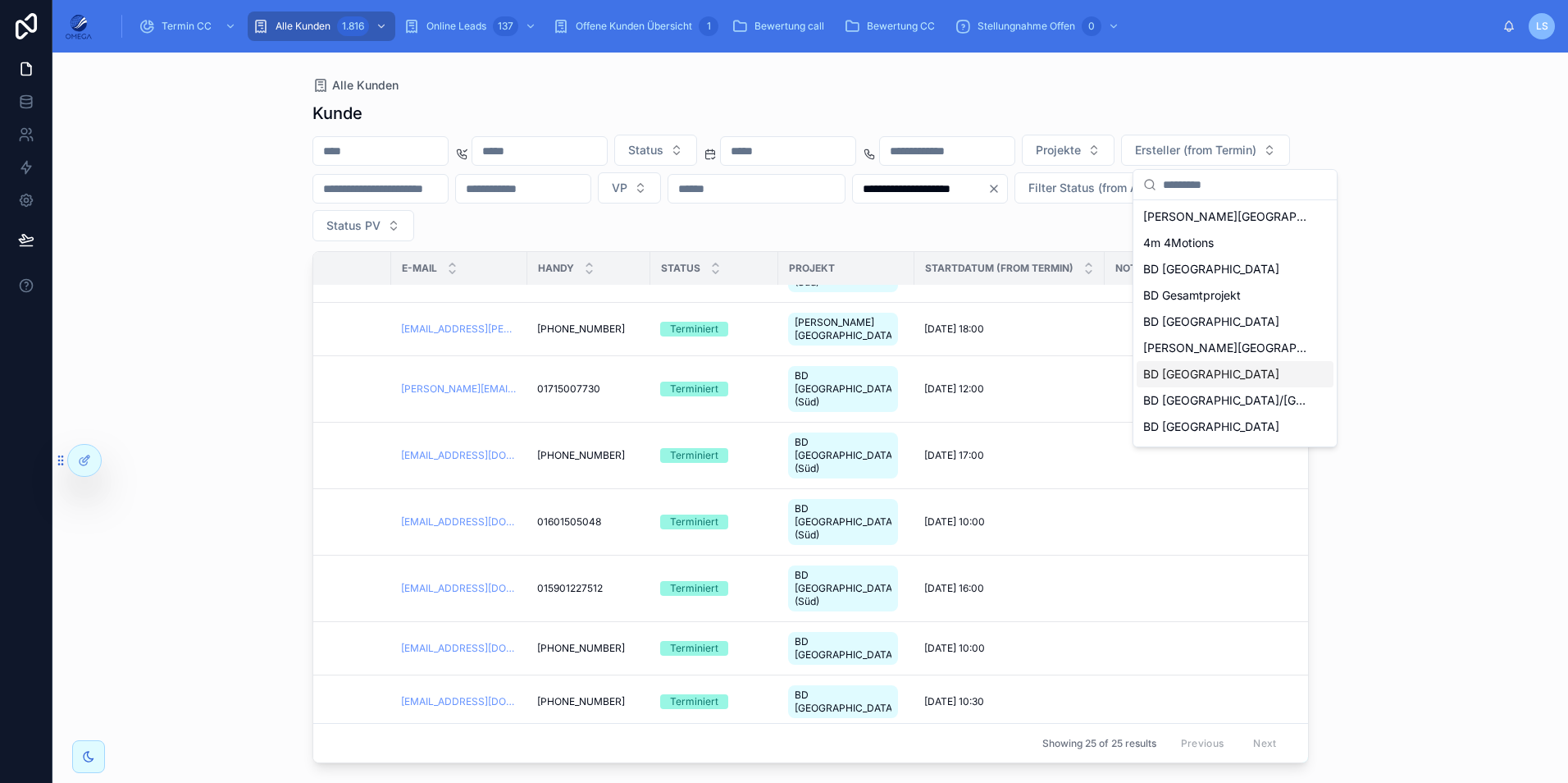
click at [1203, 370] on span "BD [GEOGRAPHIC_DATA]" at bounding box center [1211, 374] width 136 height 17
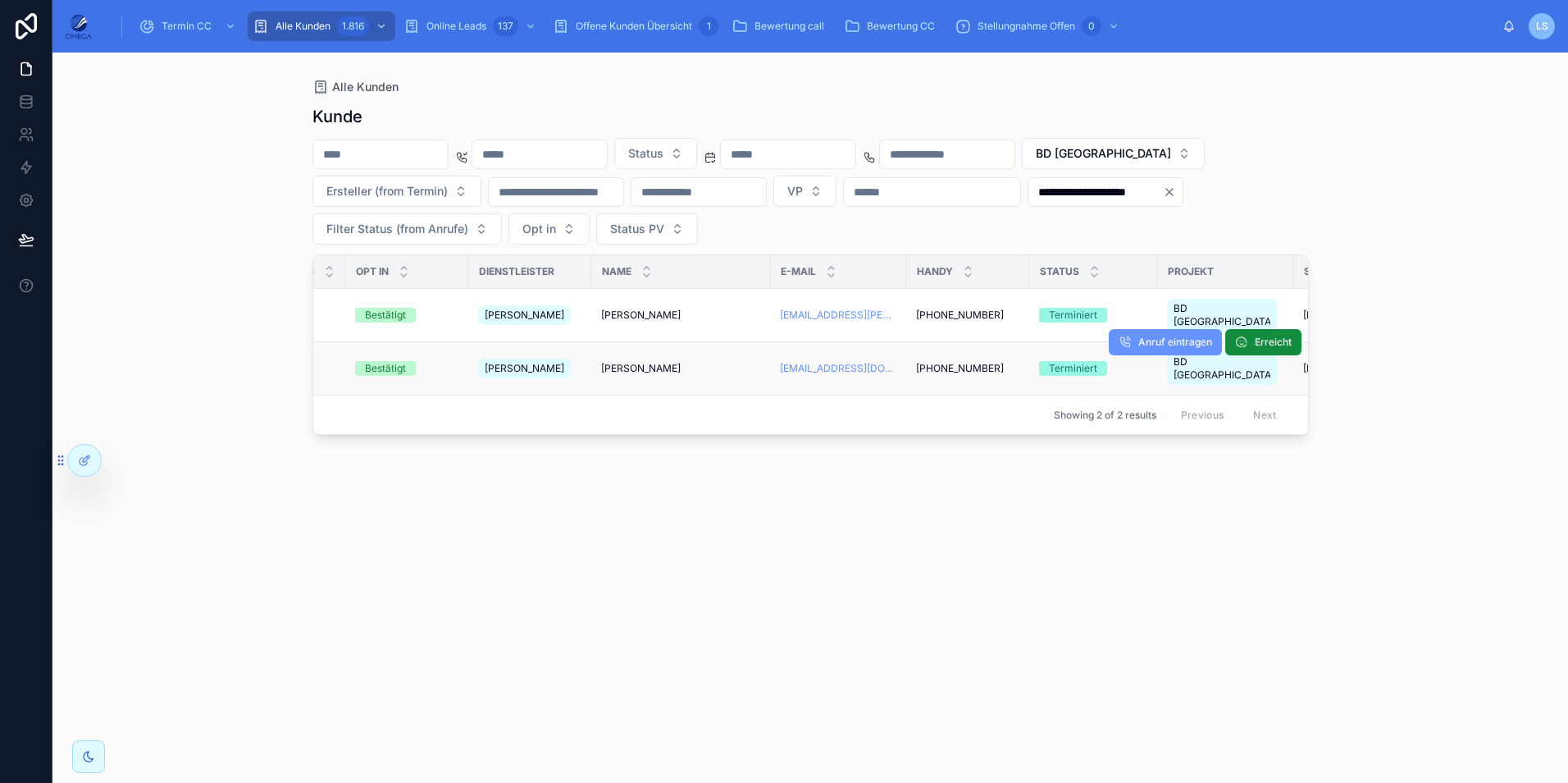
scroll to position [0, 328]
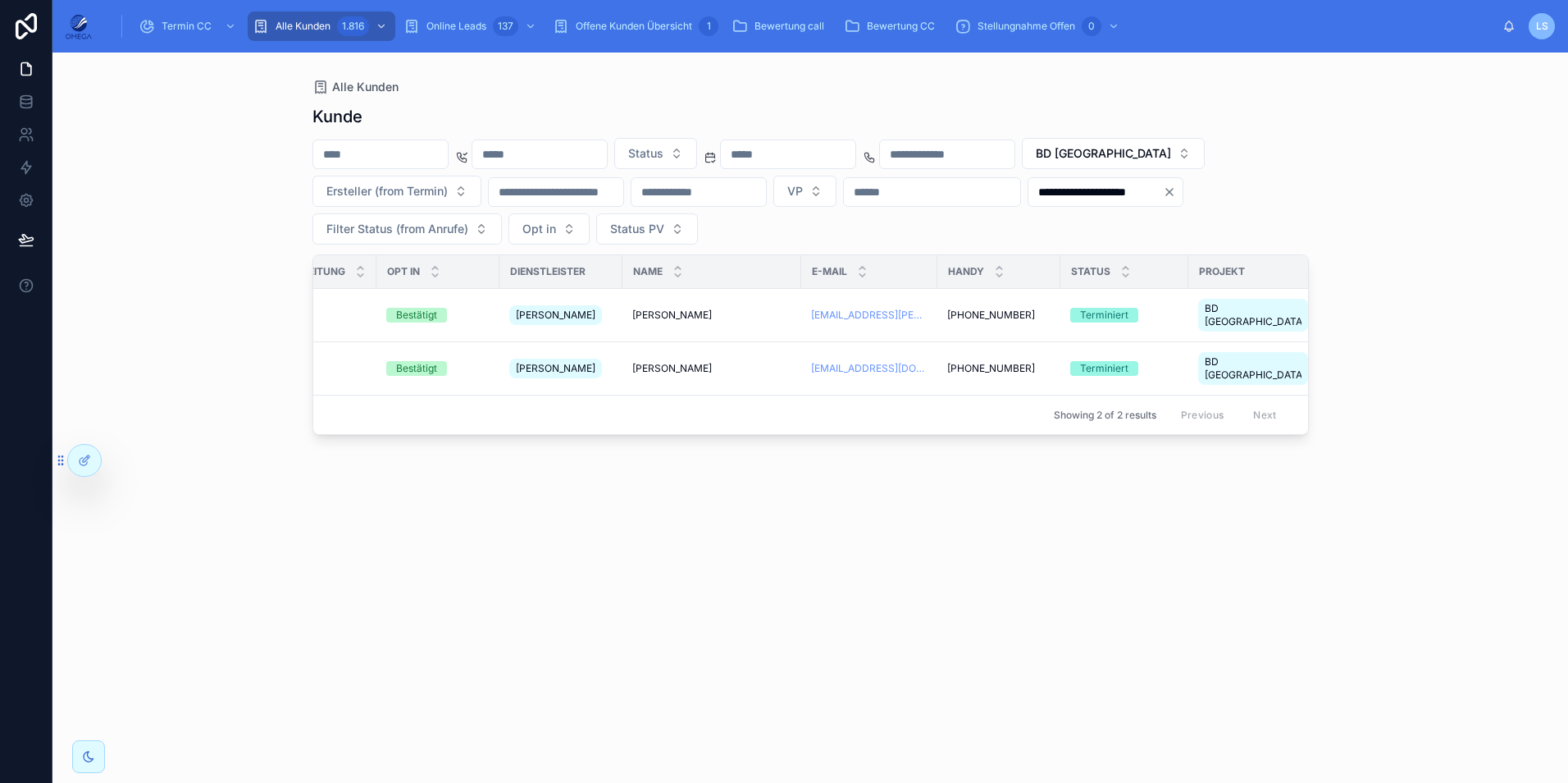
click at [700, 362] on div "Michael Zeis Michael Zeis" at bounding box center [712, 368] width 159 height 13
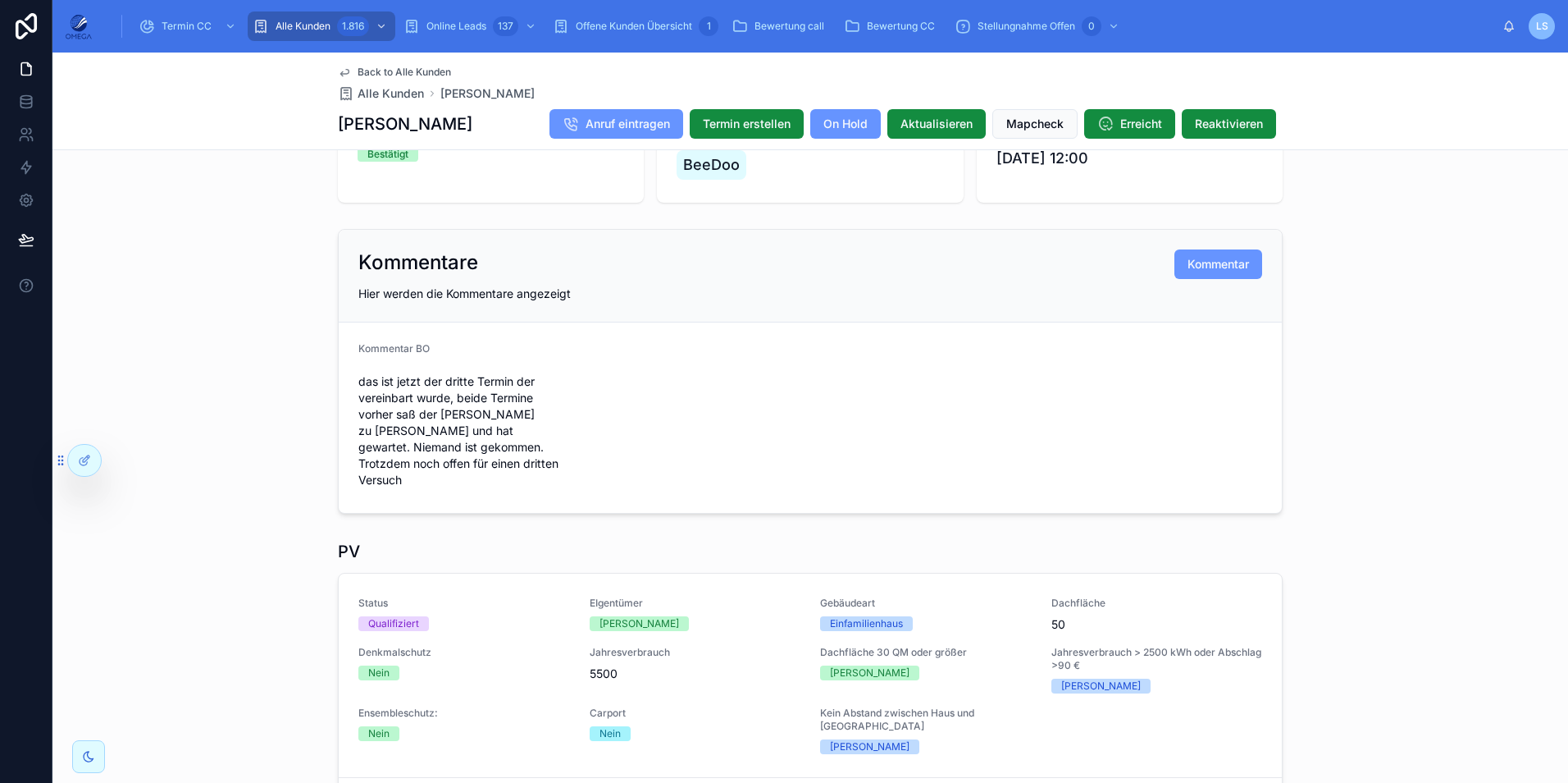
scroll to position [314, 0]
click at [430, 68] on span "Back to Alle Kunden" at bounding box center [404, 72] width 93 height 13
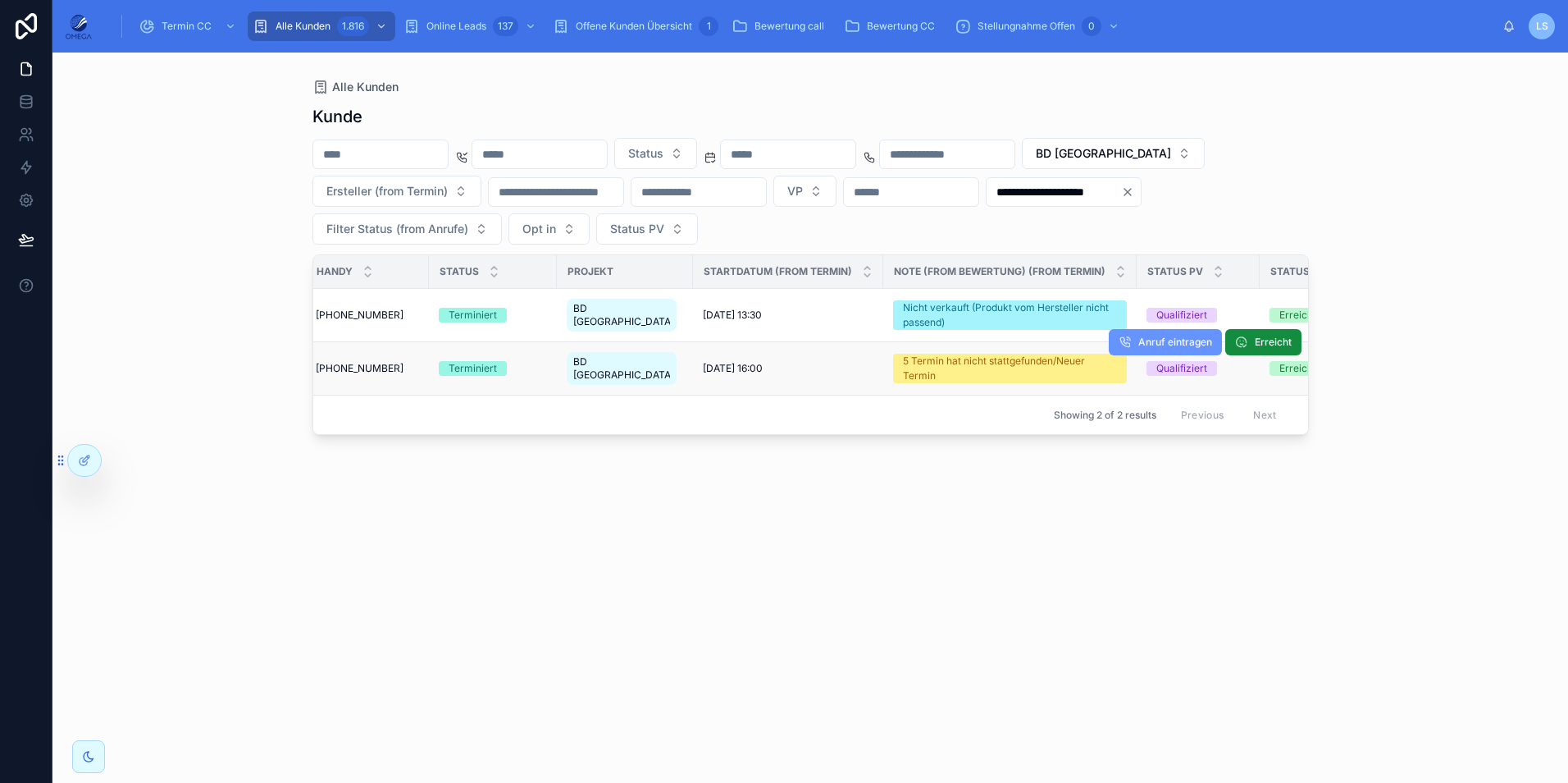
scroll to position [0, 960]
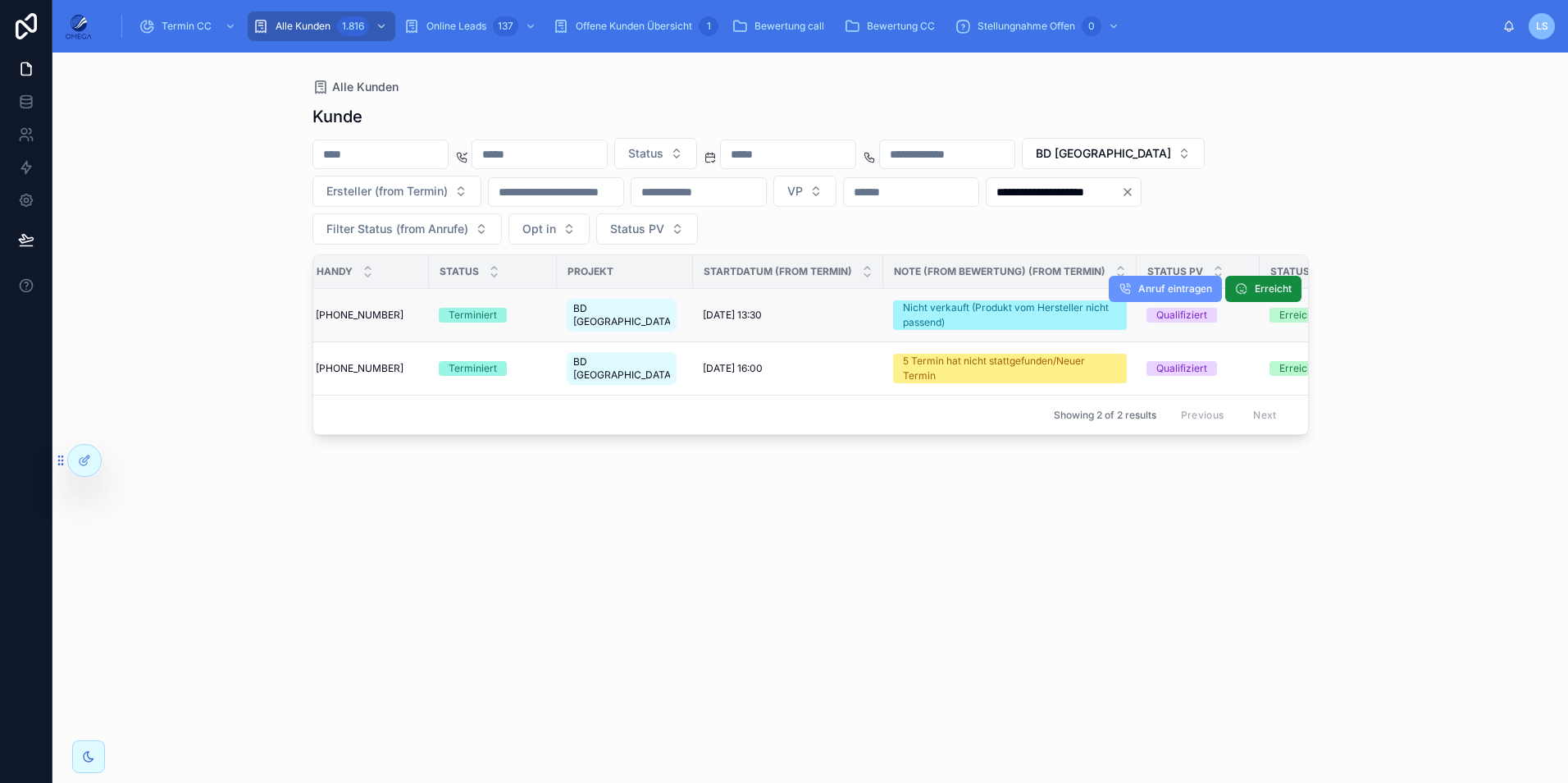
click at [733, 311] on span "24.10.2025 13:30" at bounding box center [732, 314] width 59 height 13
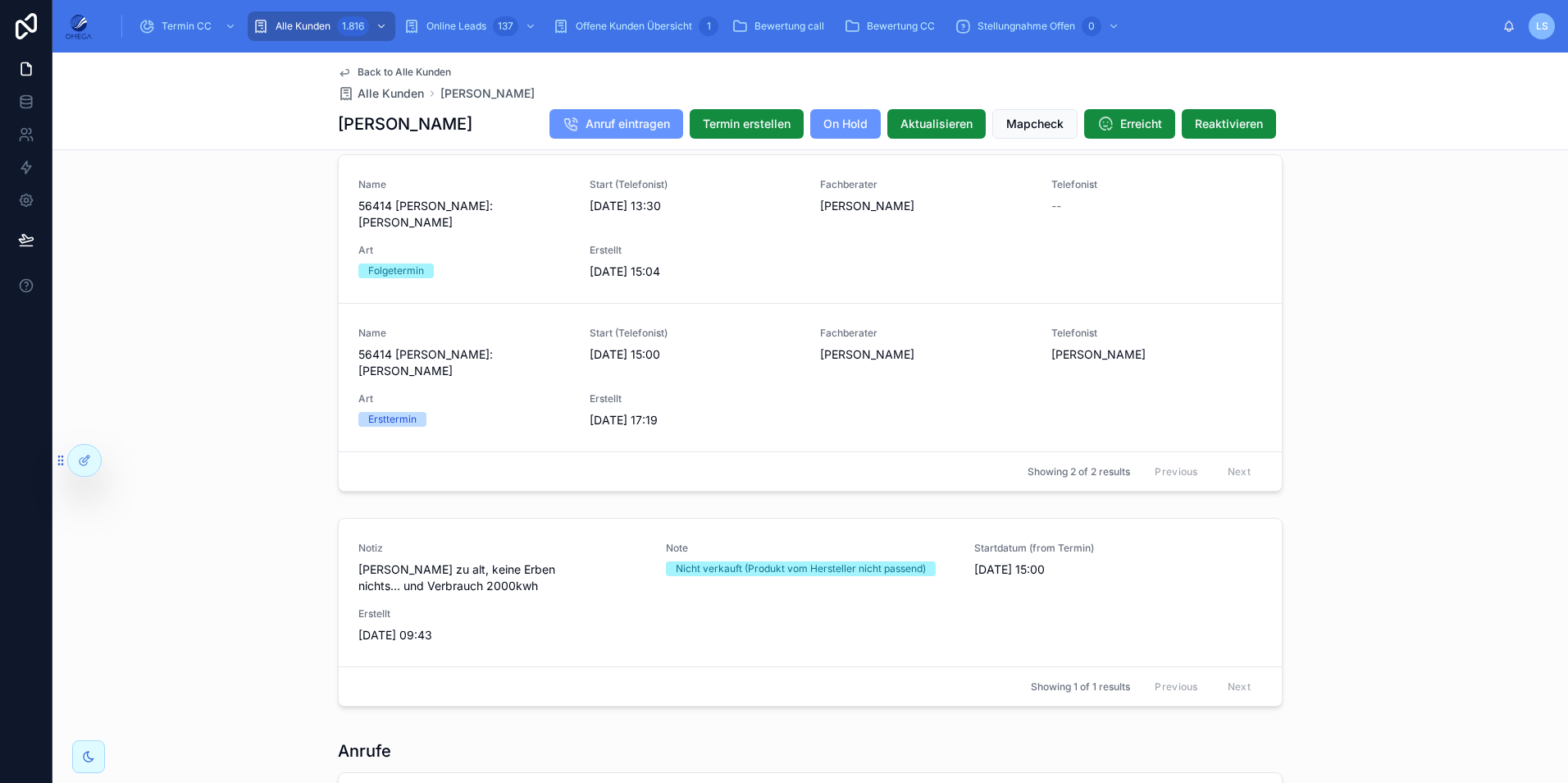
scroll to position [1563, 0]
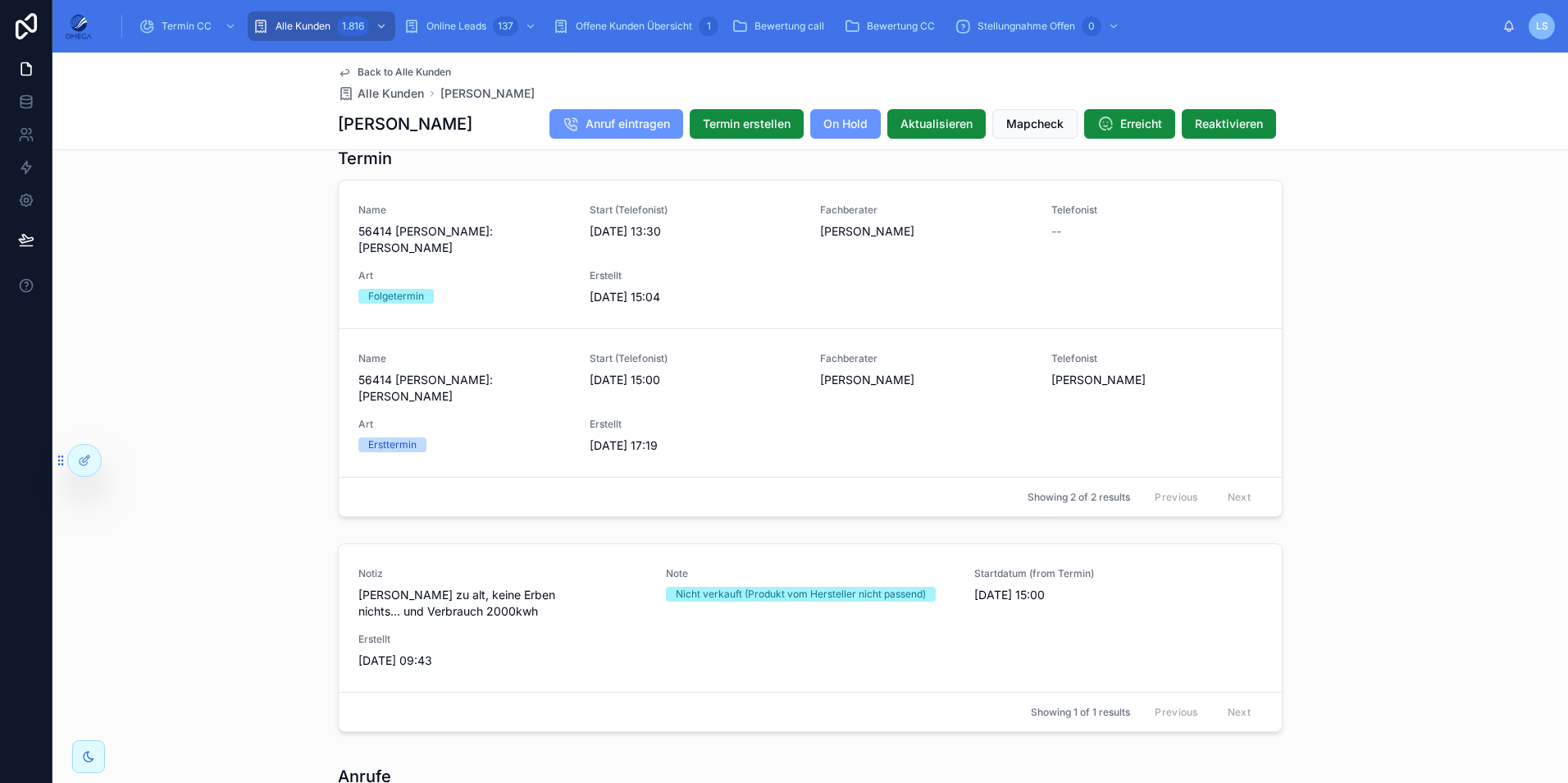
drag, startPoint x: 334, startPoint y: 120, endPoint x: 465, endPoint y: 130, distance: 131.4
click at [465, 130] on h1 "Sascha Baumann" at bounding box center [405, 124] width 135 height 23
click at [415, 64] on div "Back to Alle Kunden Alle Kunden Sascha Baumann Sascha Baumann Anruf eintragen T…" at bounding box center [809, 101] width 945 height 97
click at [415, 70] on span "Back to Alle Kunden" at bounding box center [404, 72] width 93 height 13
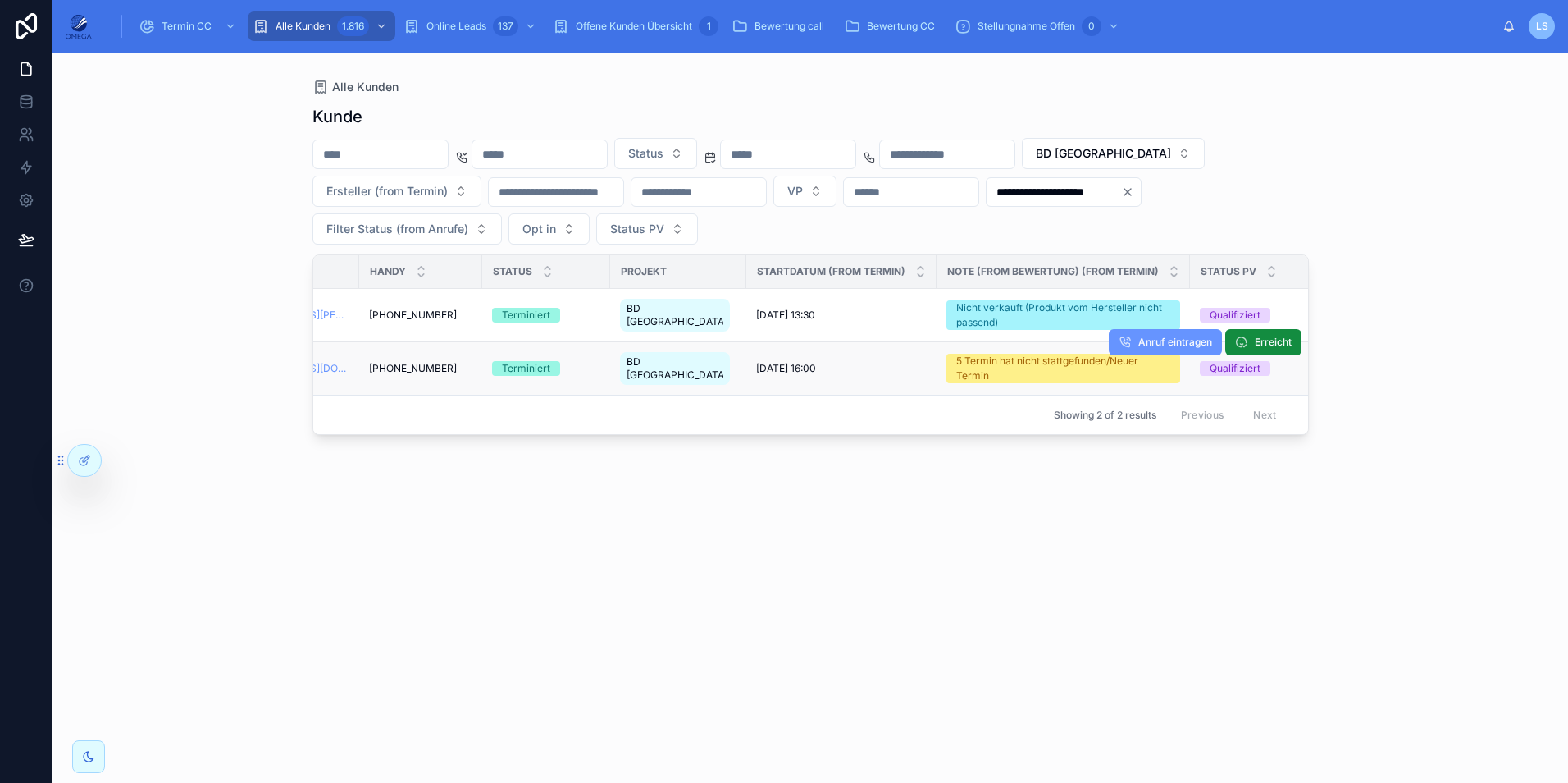
scroll to position [0, 906]
click at [1171, 155] on span "BD [GEOGRAPHIC_DATA]" at bounding box center [1102, 153] width 136 height 17
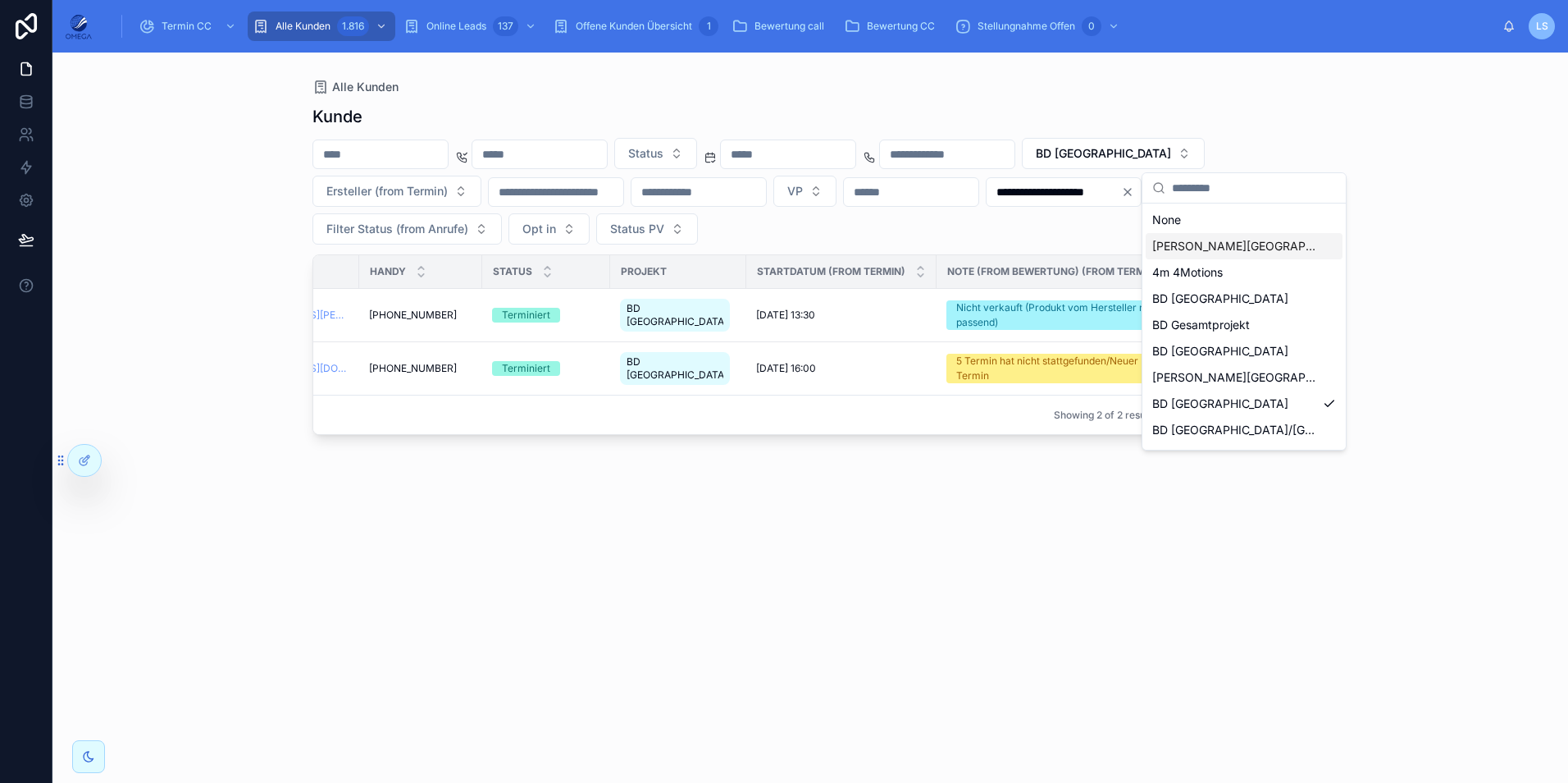
click at [1220, 248] on div "BD [GEOGRAPHIC_DATA]" at bounding box center [1244, 246] width 196 height 26
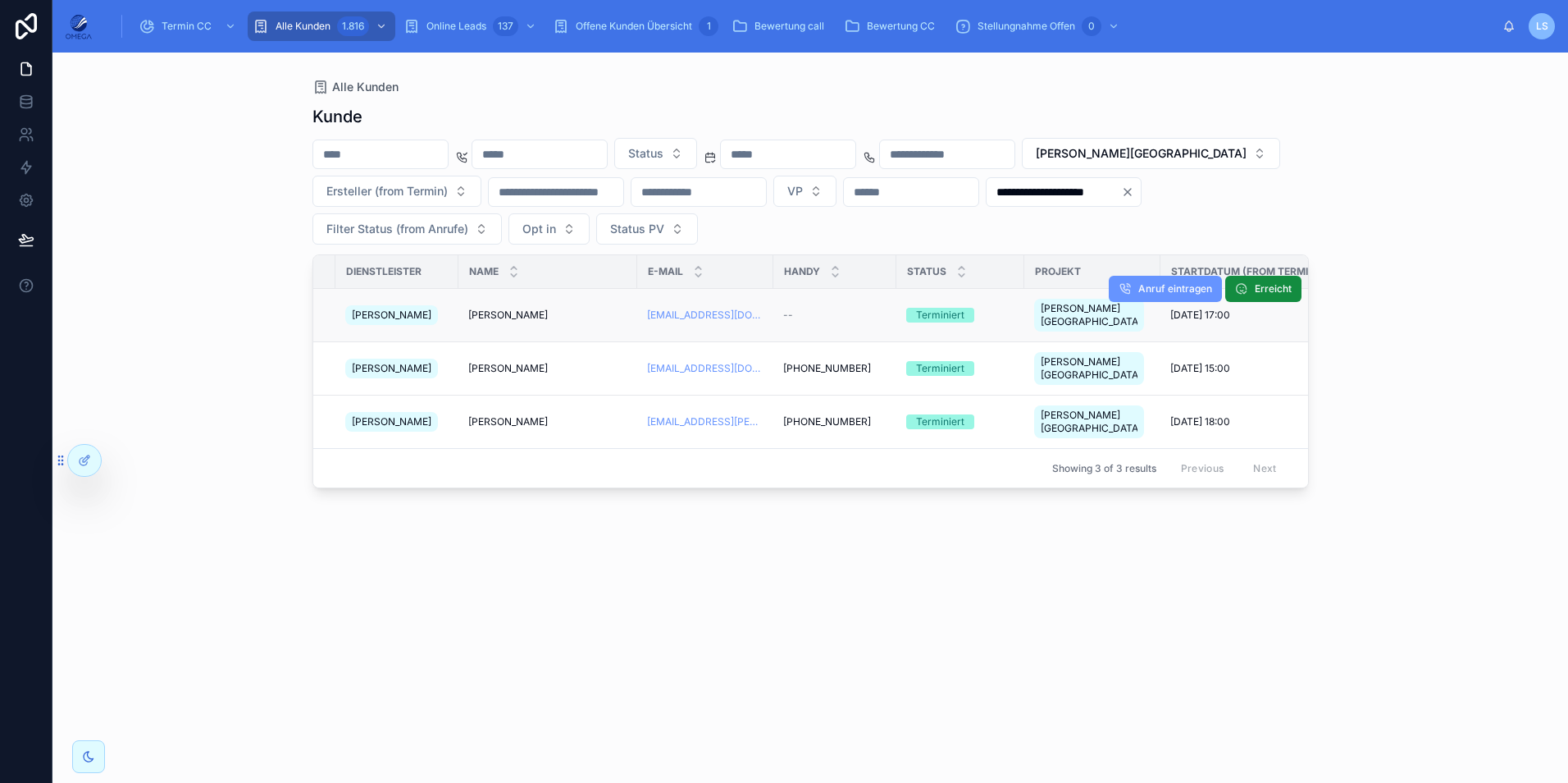
scroll to position [0, 410]
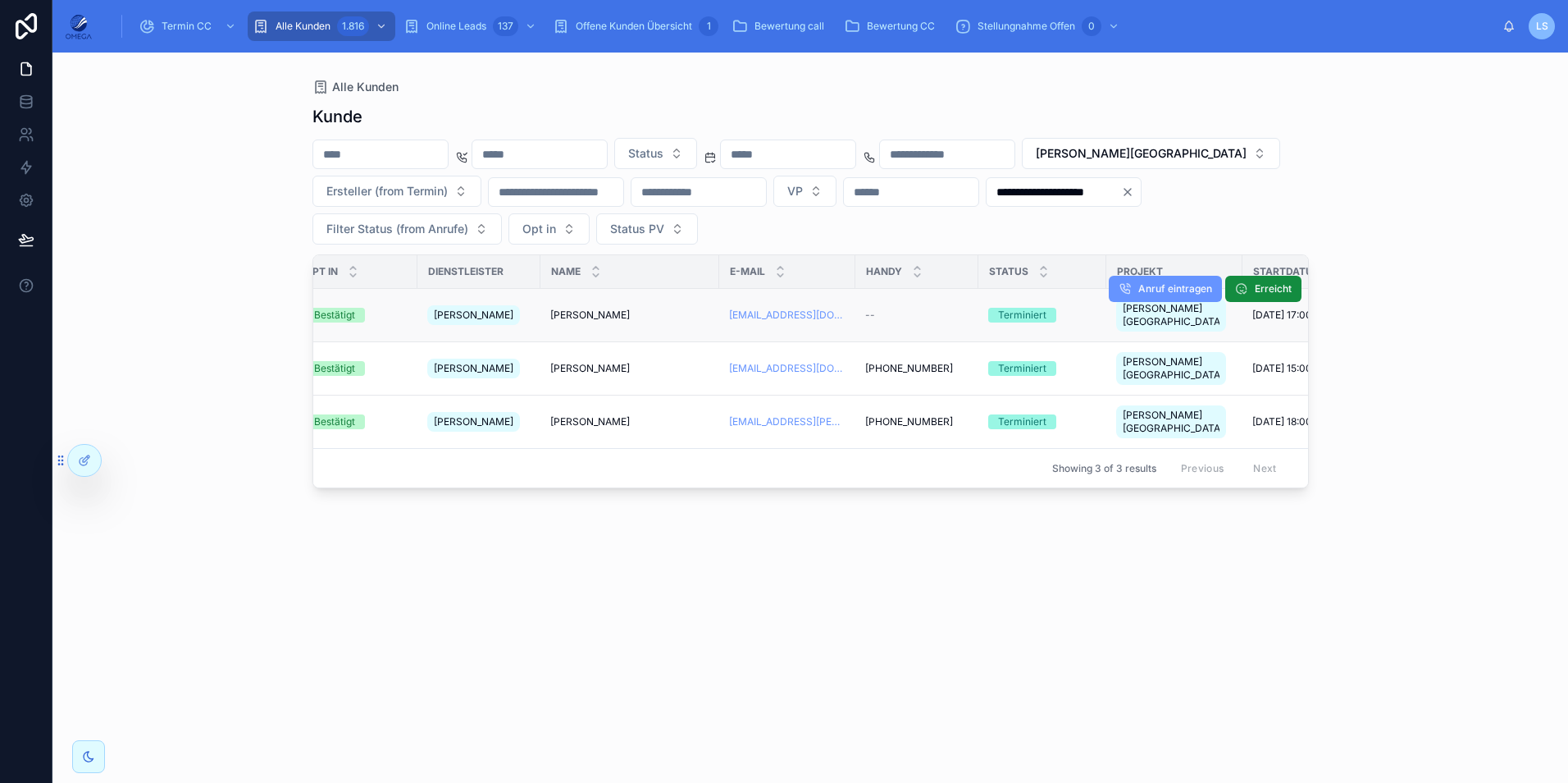
drag, startPoint x: 544, startPoint y: 307, endPoint x: 656, endPoint y: 315, distance: 112.3
click at [656, 315] on td "Laura Junklewitz Laura Junklewitz" at bounding box center [630, 315] width 179 height 53
copy span "[PERSON_NAME]"
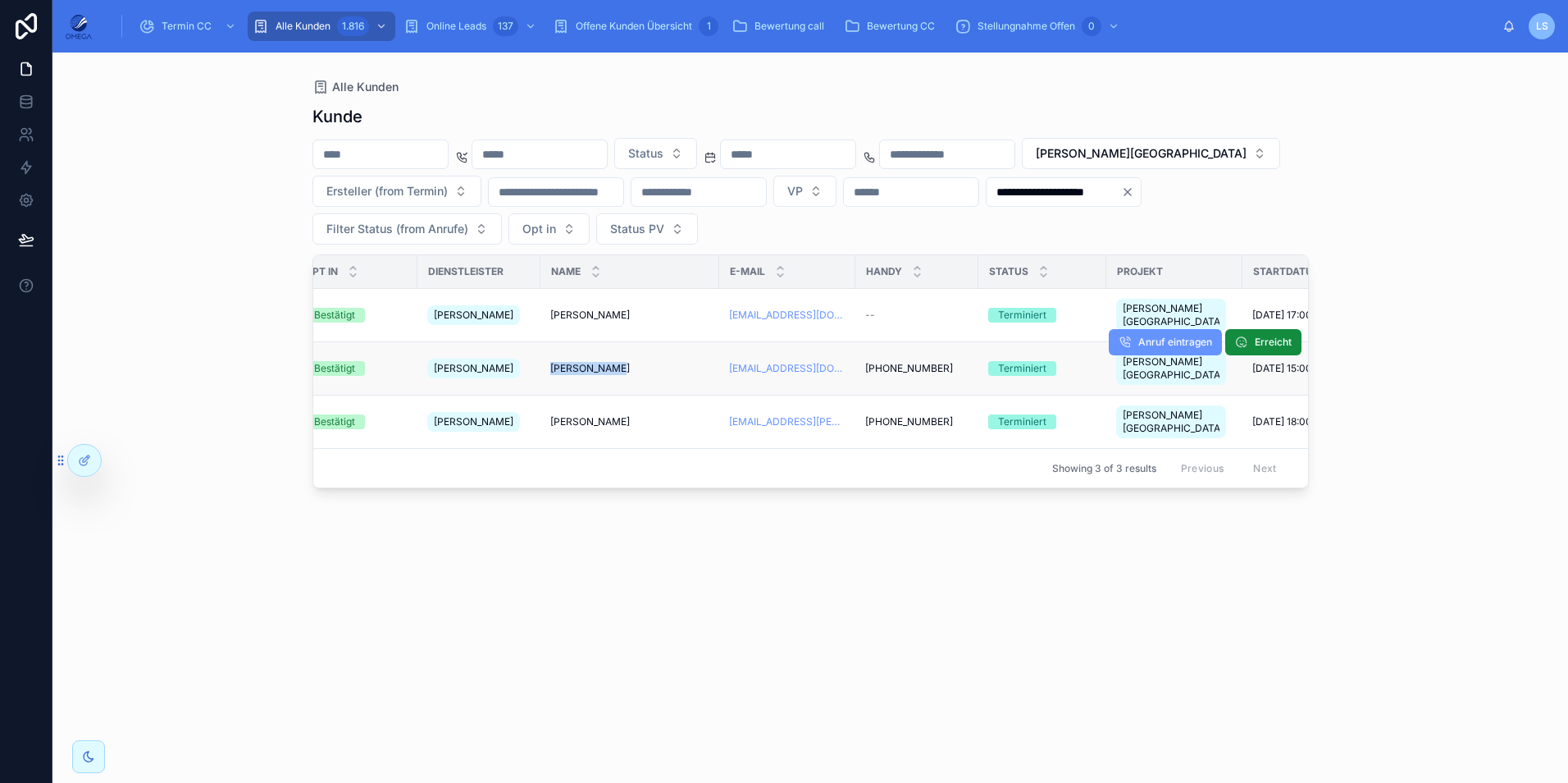
drag, startPoint x: 620, startPoint y: 342, endPoint x: 552, endPoint y: 339, distance: 68.1
click at [552, 342] on td "Cemil Dönmez Cemil Dönmez" at bounding box center [630, 369] width 179 height 53
copy span "Cemil Dönmez"
click at [564, 512] on div "**********" at bounding box center [810, 429] width 996 height 668
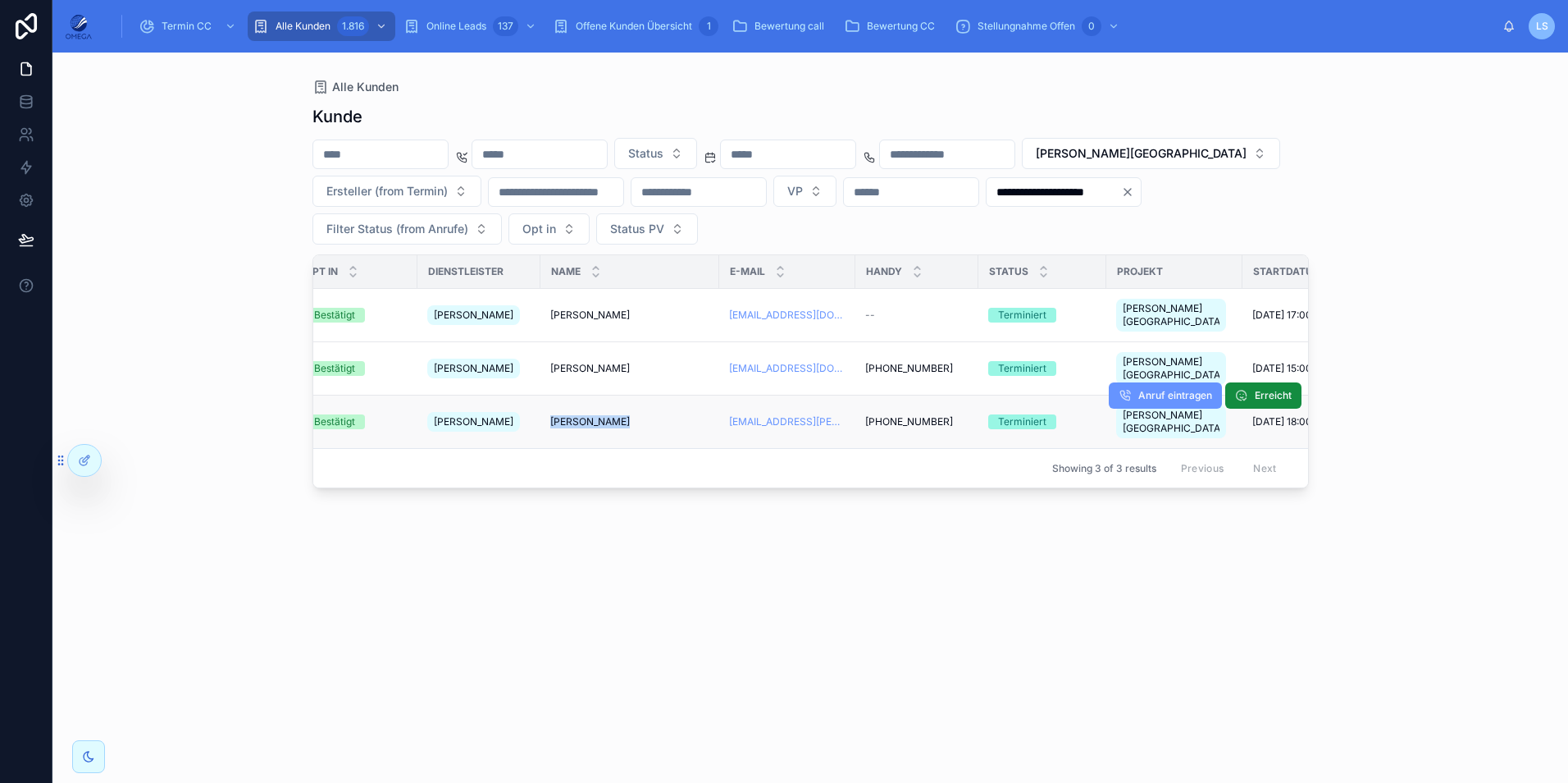
drag, startPoint x: 548, startPoint y: 389, endPoint x: 612, endPoint y: 388, distance: 64.0
click at [612, 396] on td "Vitali Wetzel Vitali Wetzel" at bounding box center [630, 422] width 179 height 53
copy span "Vitali Wetzel"
click at [960, 691] on div "**********" at bounding box center [810, 429] width 996 height 668
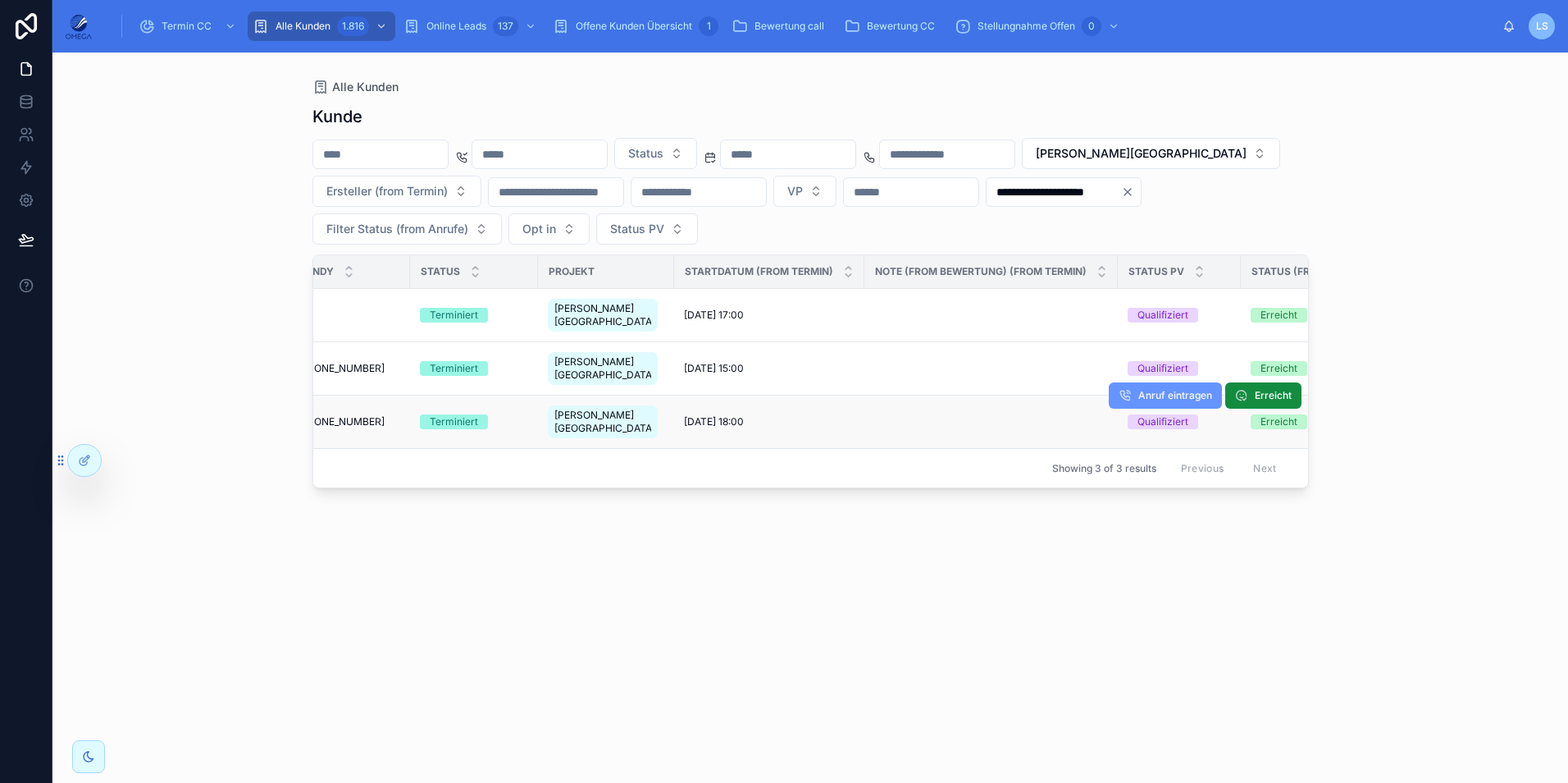
scroll to position [0, 984]
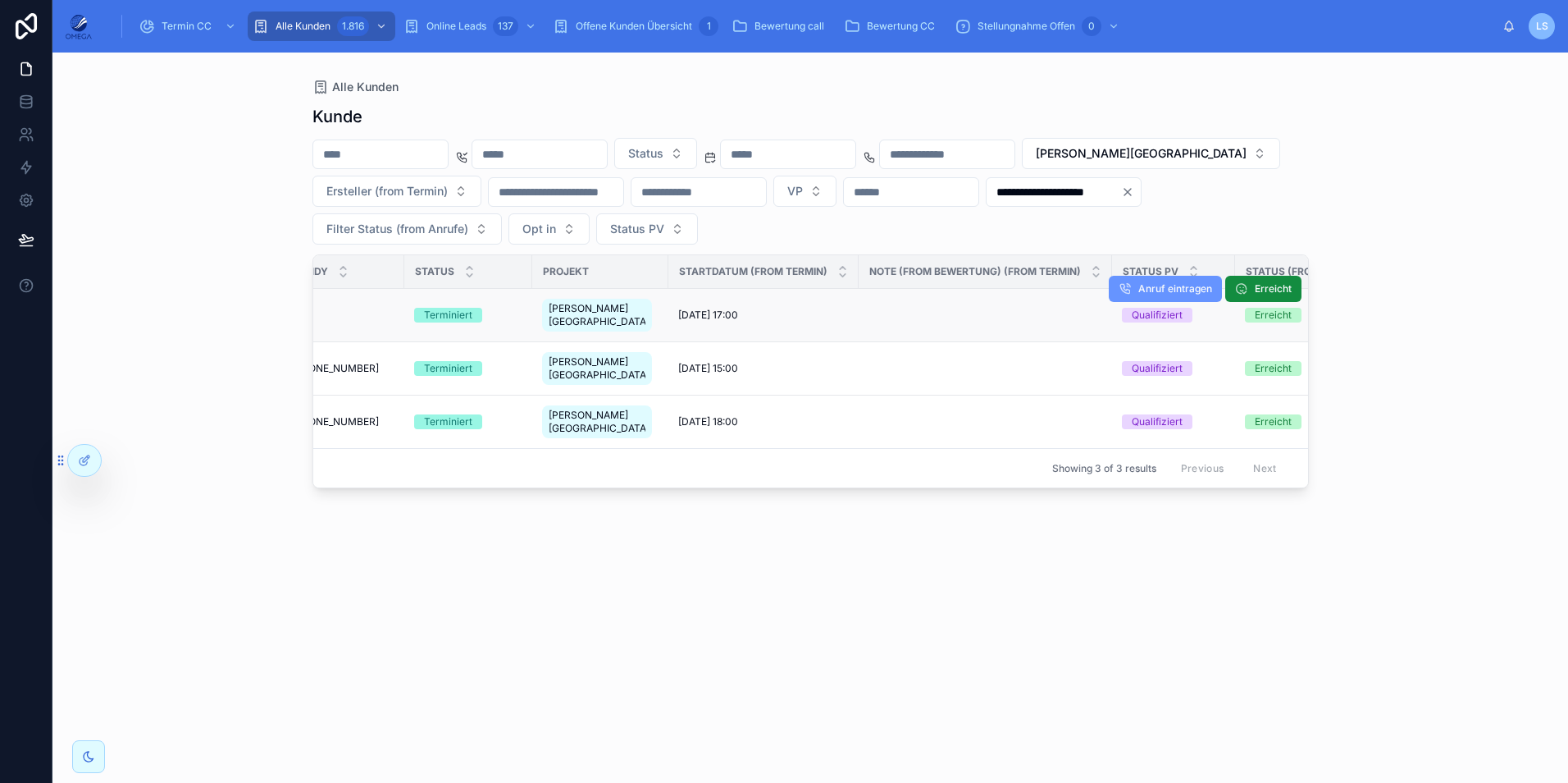
click at [753, 309] on div "28.10.2025 17:00 28.10.2025 17:00" at bounding box center [763, 314] width 171 height 13
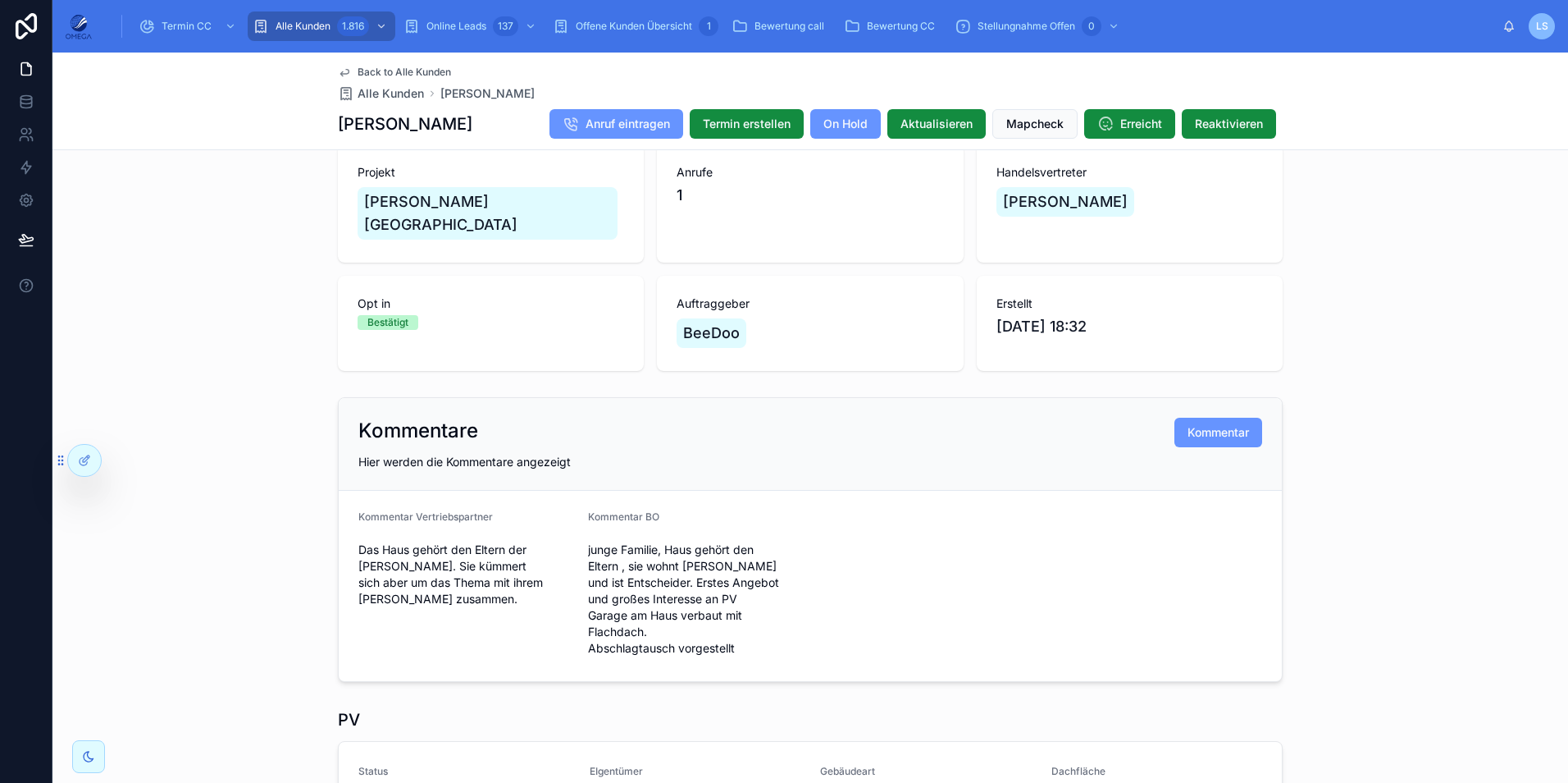
scroll to position [82, 0]
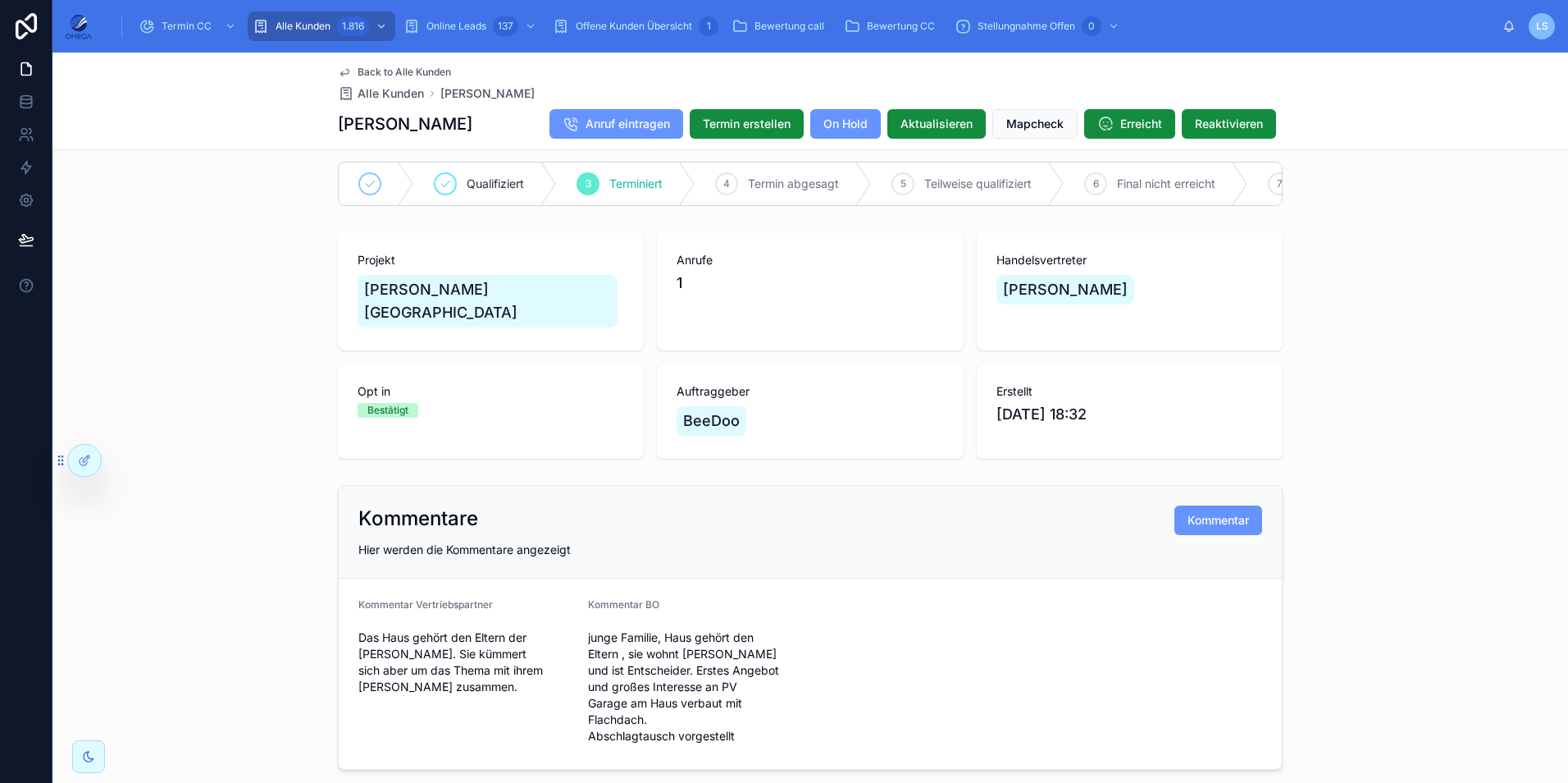
click at [397, 70] on span "Back to Alle Kunden" at bounding box center [404, 72] width 93 height 13
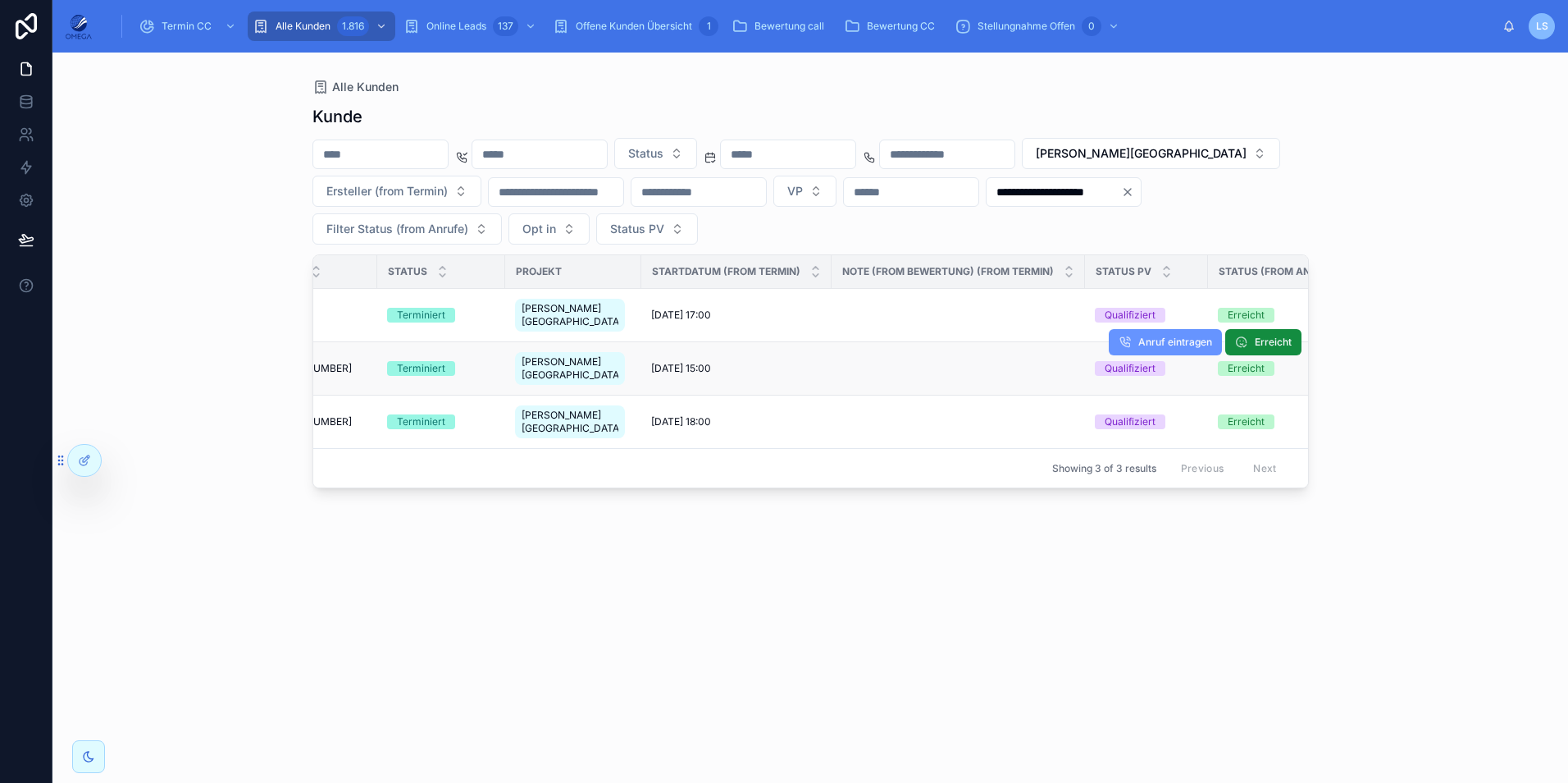
scroll to position [0, 1066]
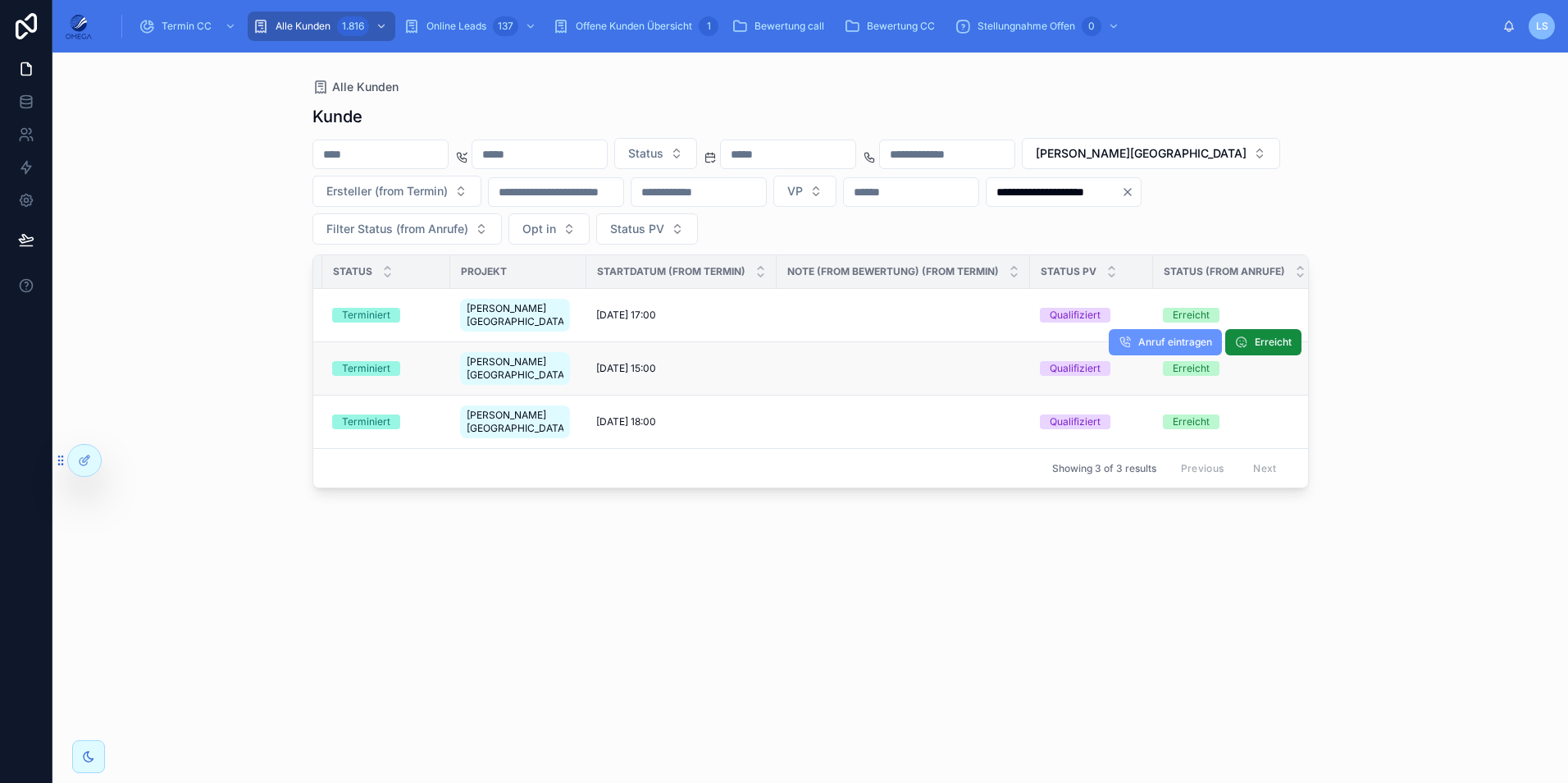
click at [622, 362] on span "5.11.2025 15:00" at bounding box center [626, 368] width 60 height 13
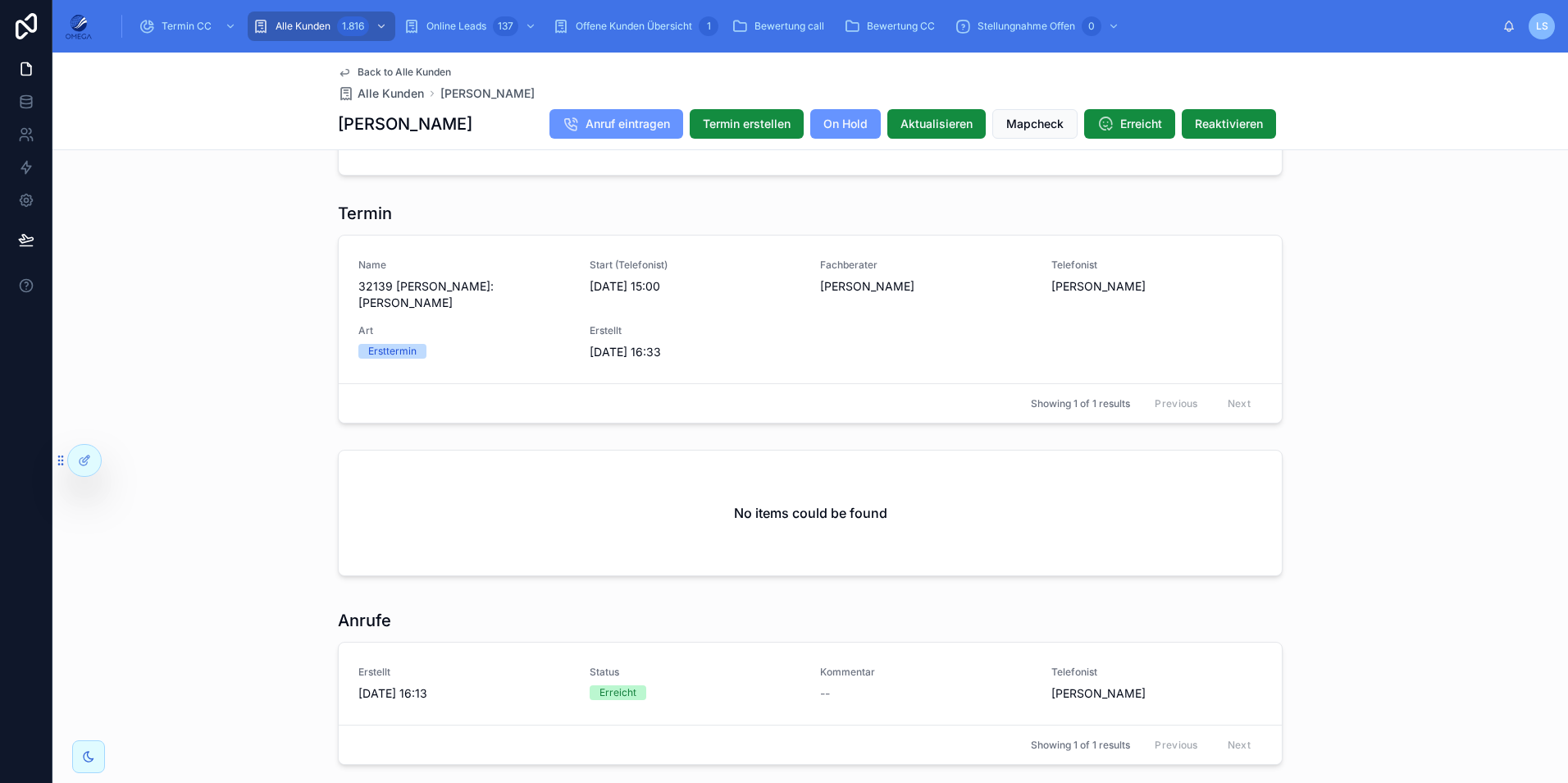
scroll to position [1449, 0]
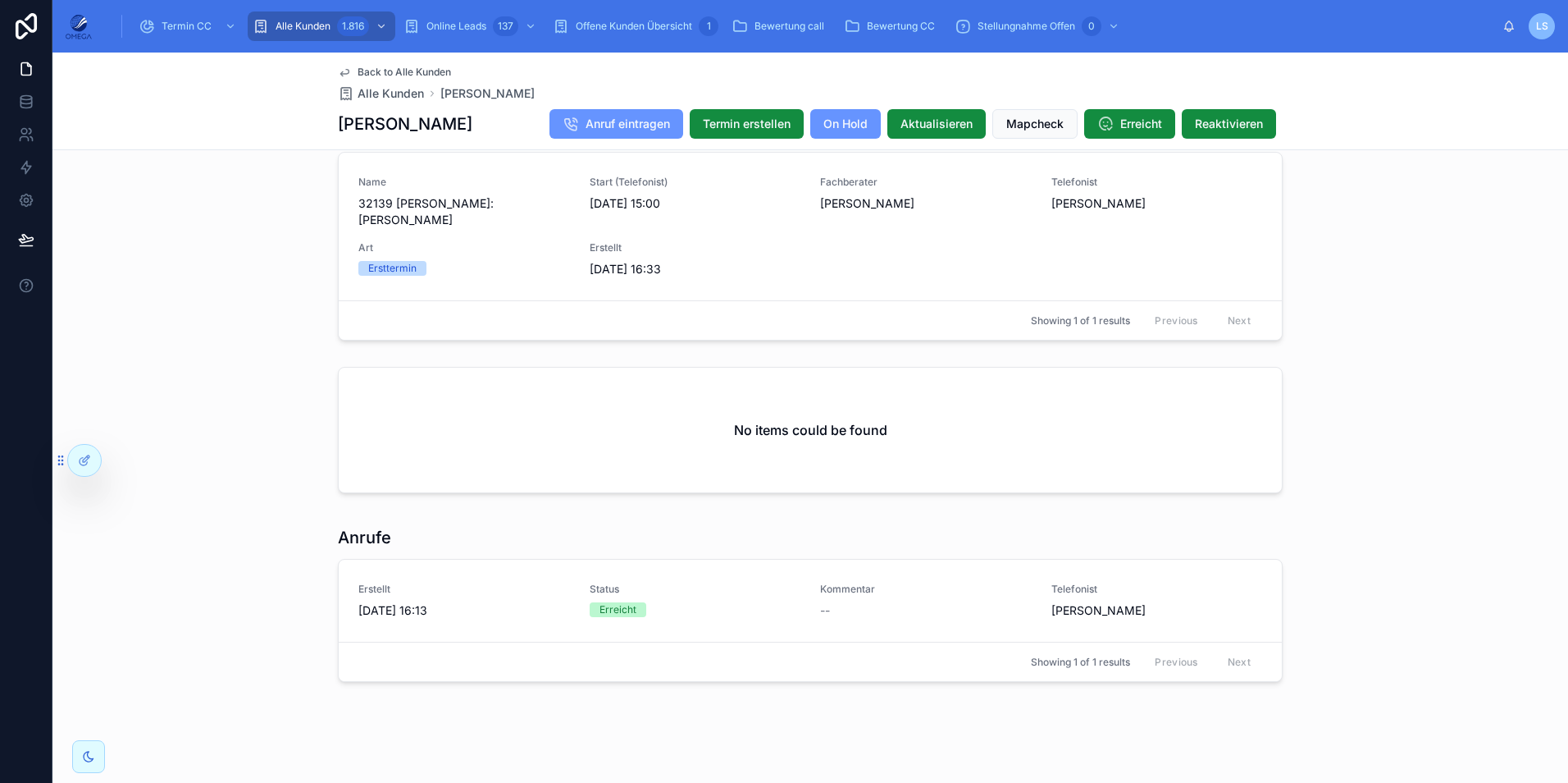
click at [401, 69] on span "Back to Alle Kunden" at bounding box center [404, 72] width 93 height 13
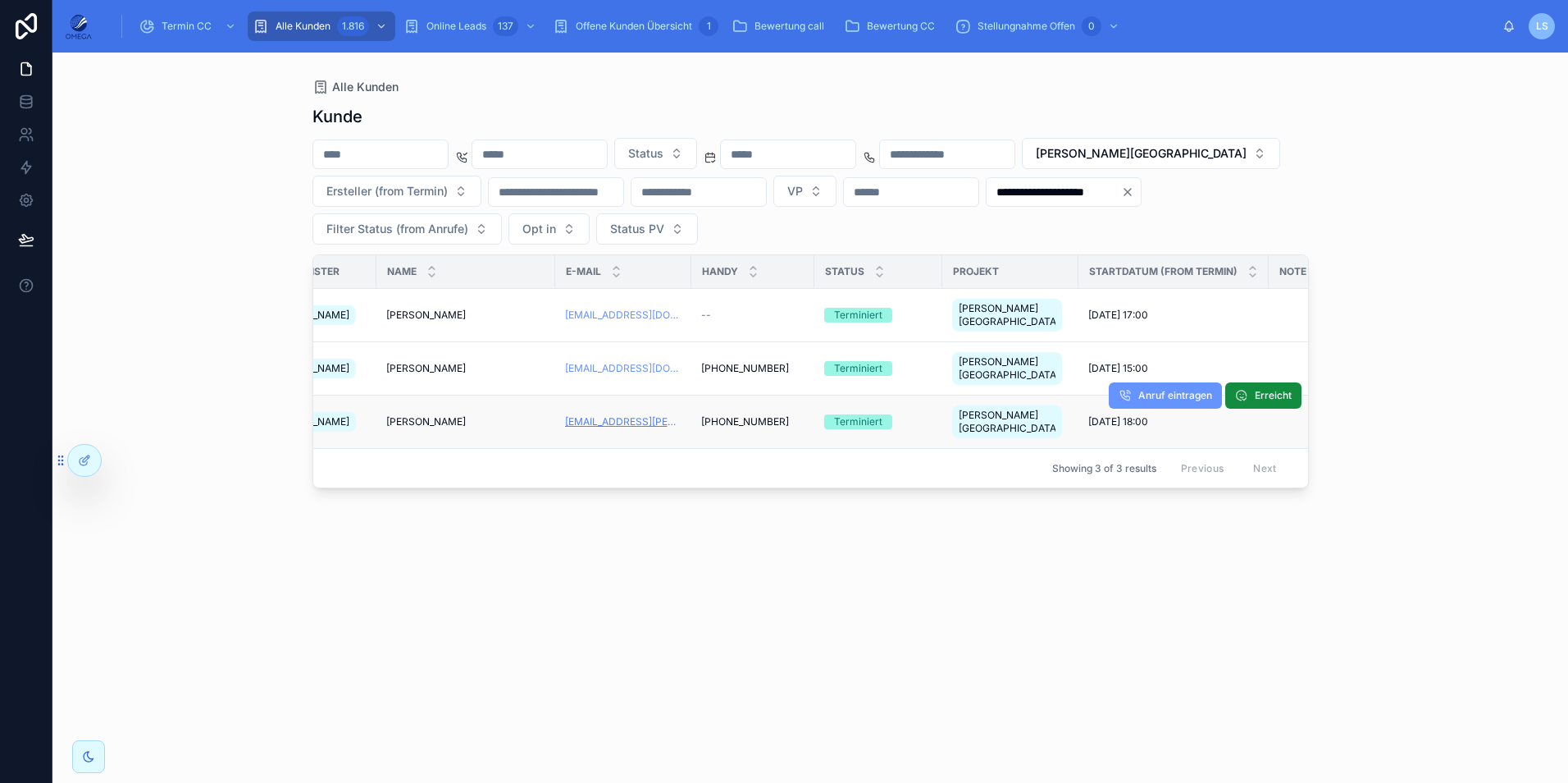
scroll to position [0, 738]
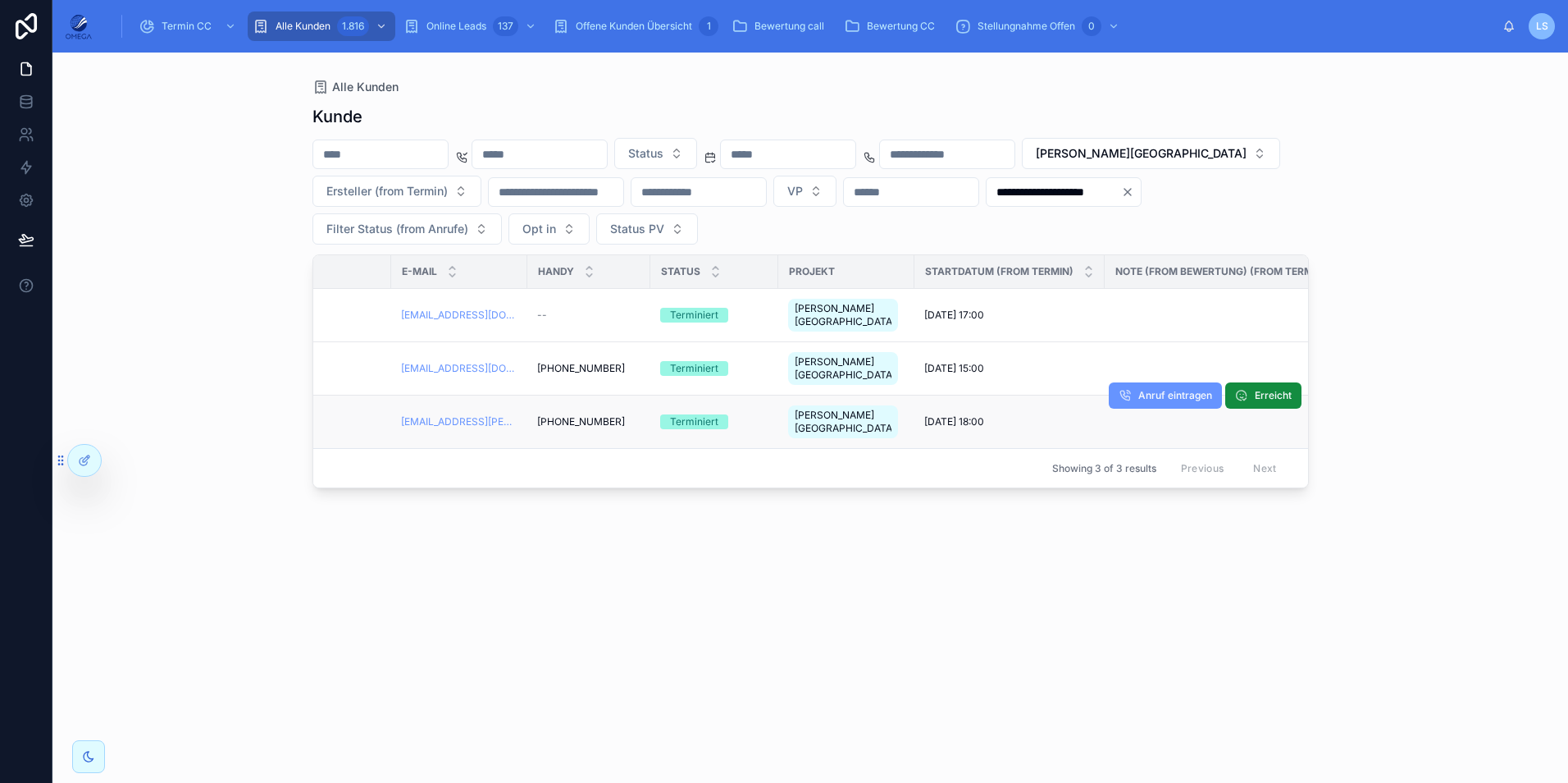
click at [959, 415] on span "10.10.2025 18:00" at bounding box center [953, 421] width 60 height 13
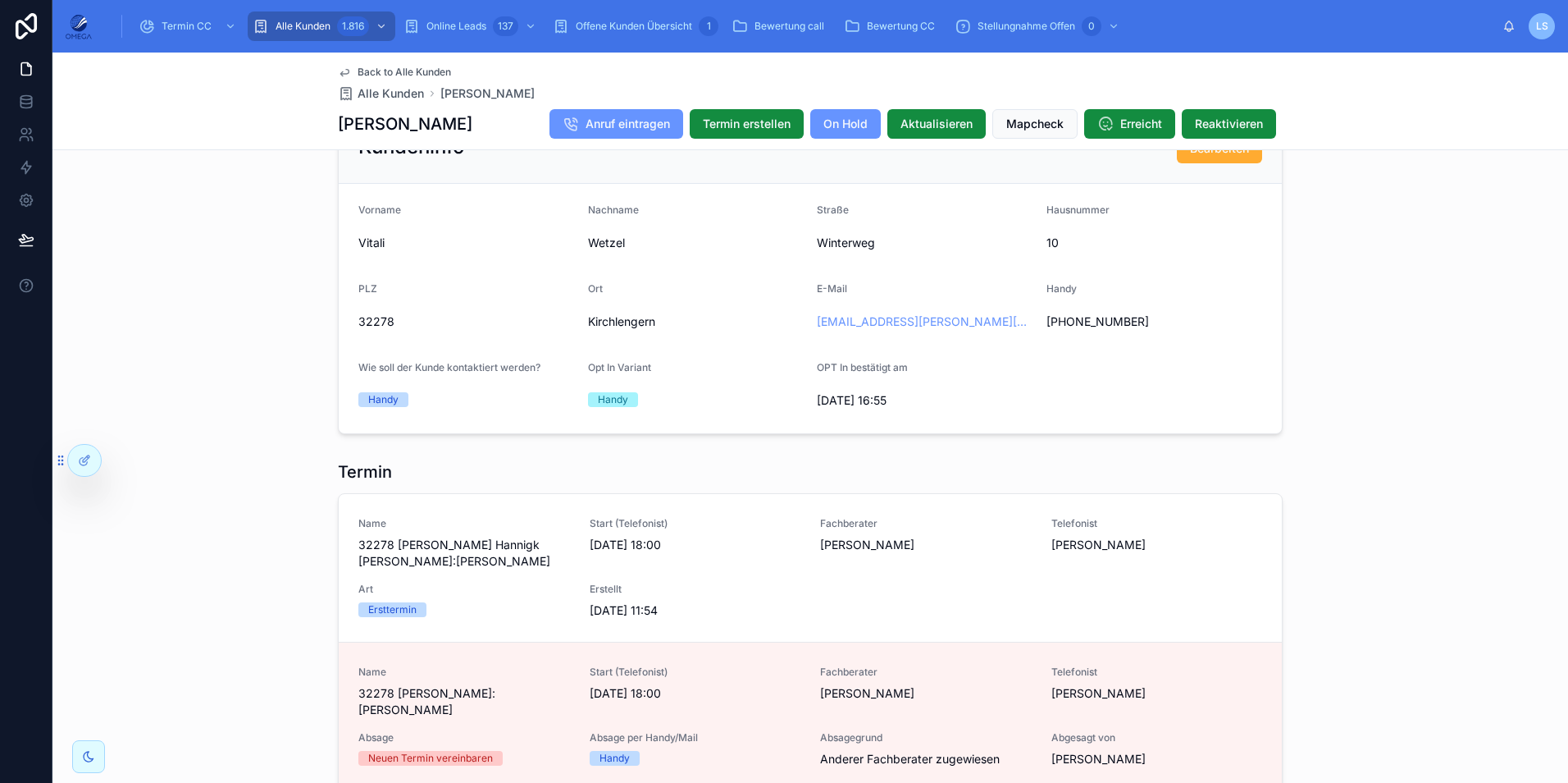
scroll to position [733, 0]
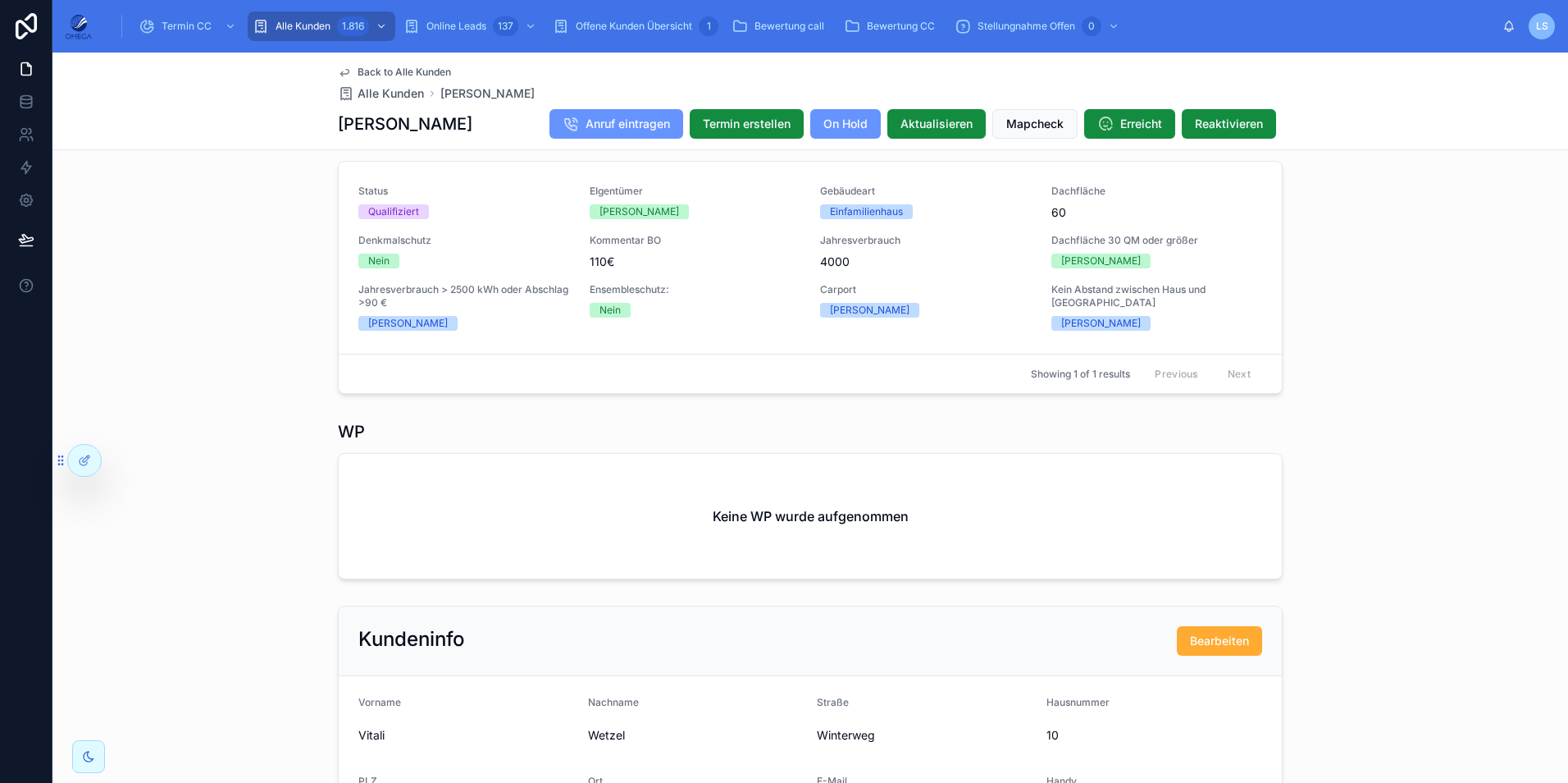
click at [412, 72] on span "Back to Alle Kunden" at bounding box center [404, 72] width 93 height 13
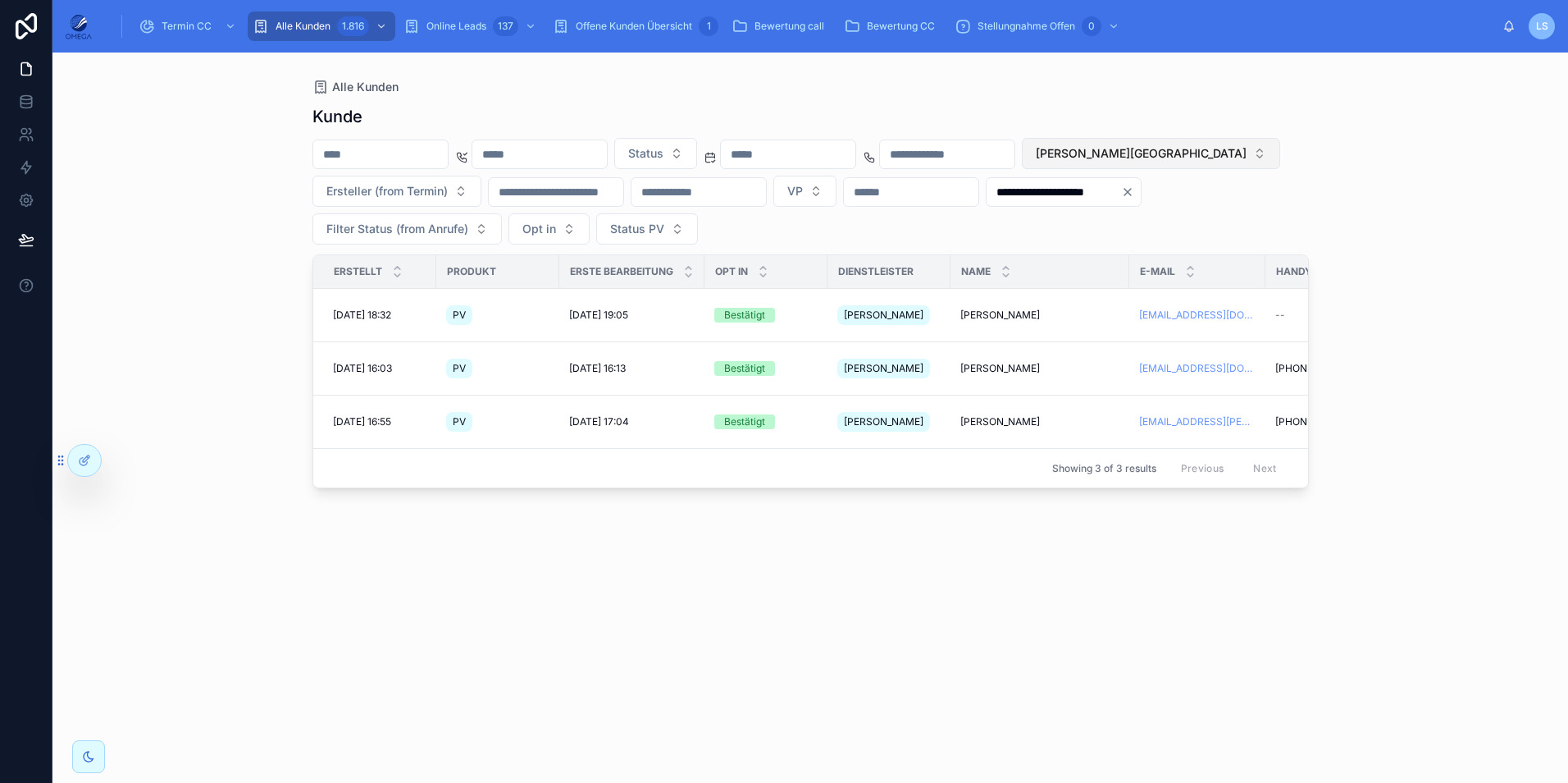
click at [1246, 149] on span "BD [GEOGRAPHIC_DATA]" at bounding box center [1140, 153] width 211 height 17
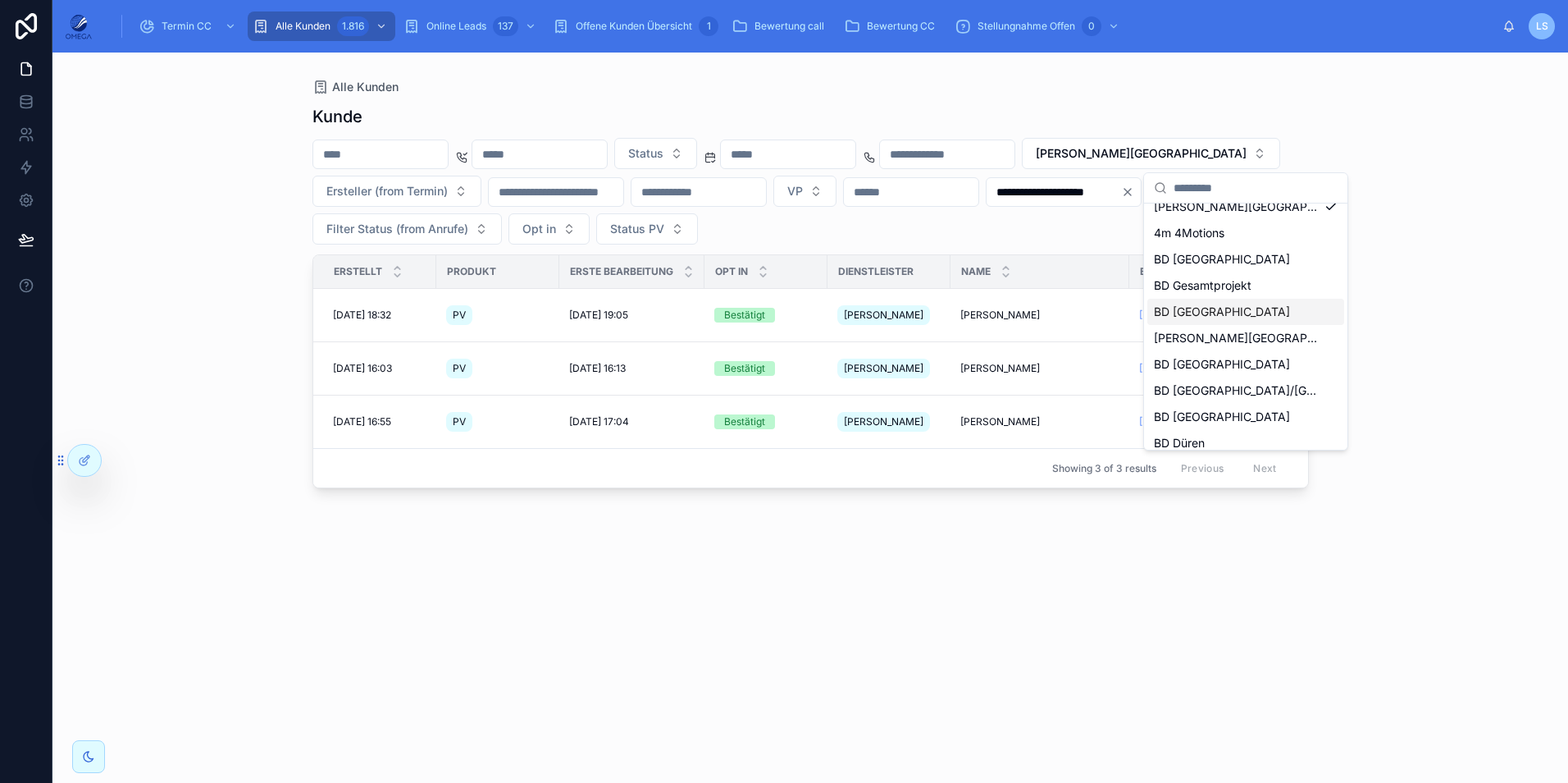
scroll to position [76, 0]
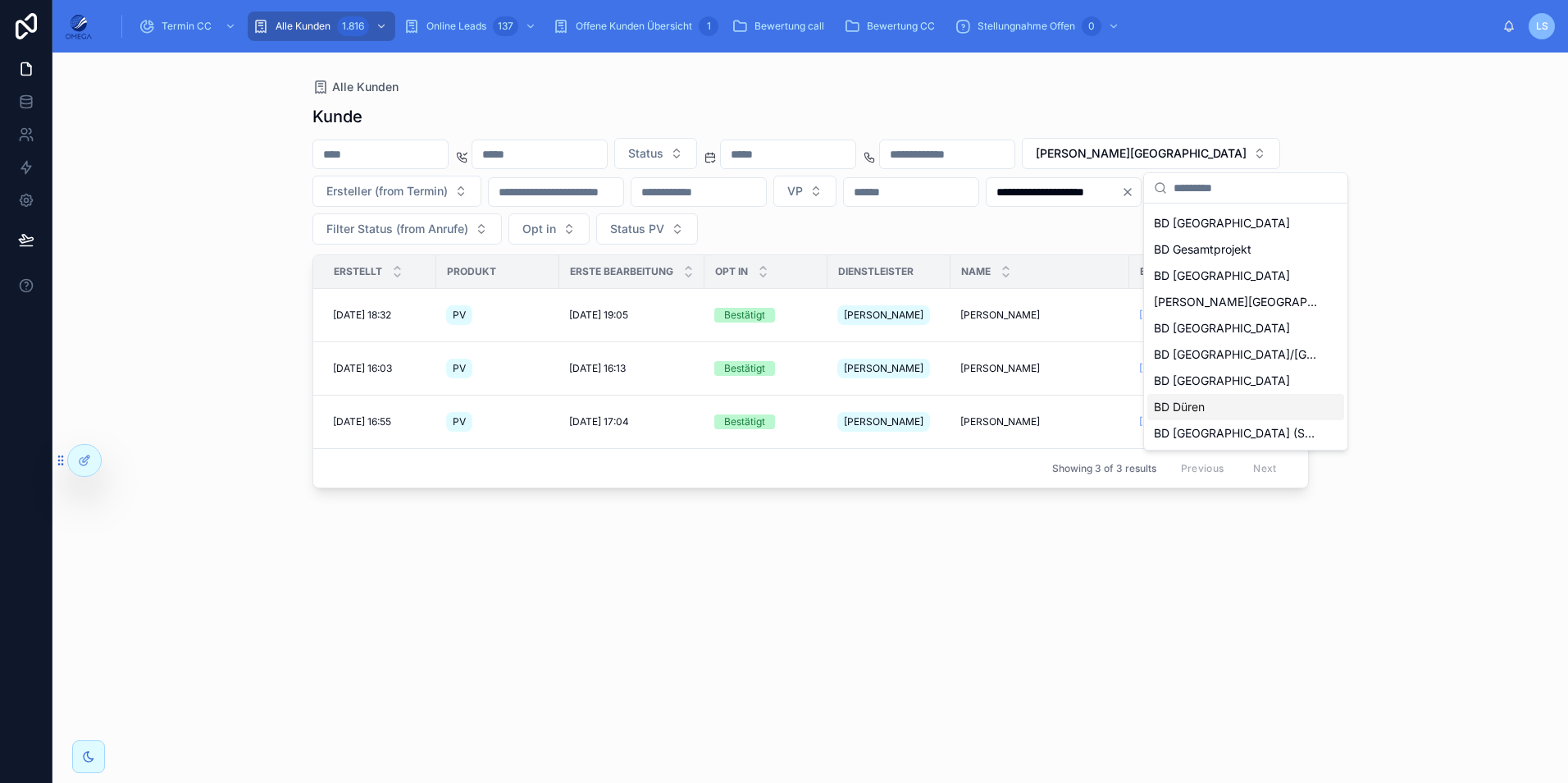
click at [1211, 403] on div "BD Düren" at bounding box center [1244, 407] width 196 height 26
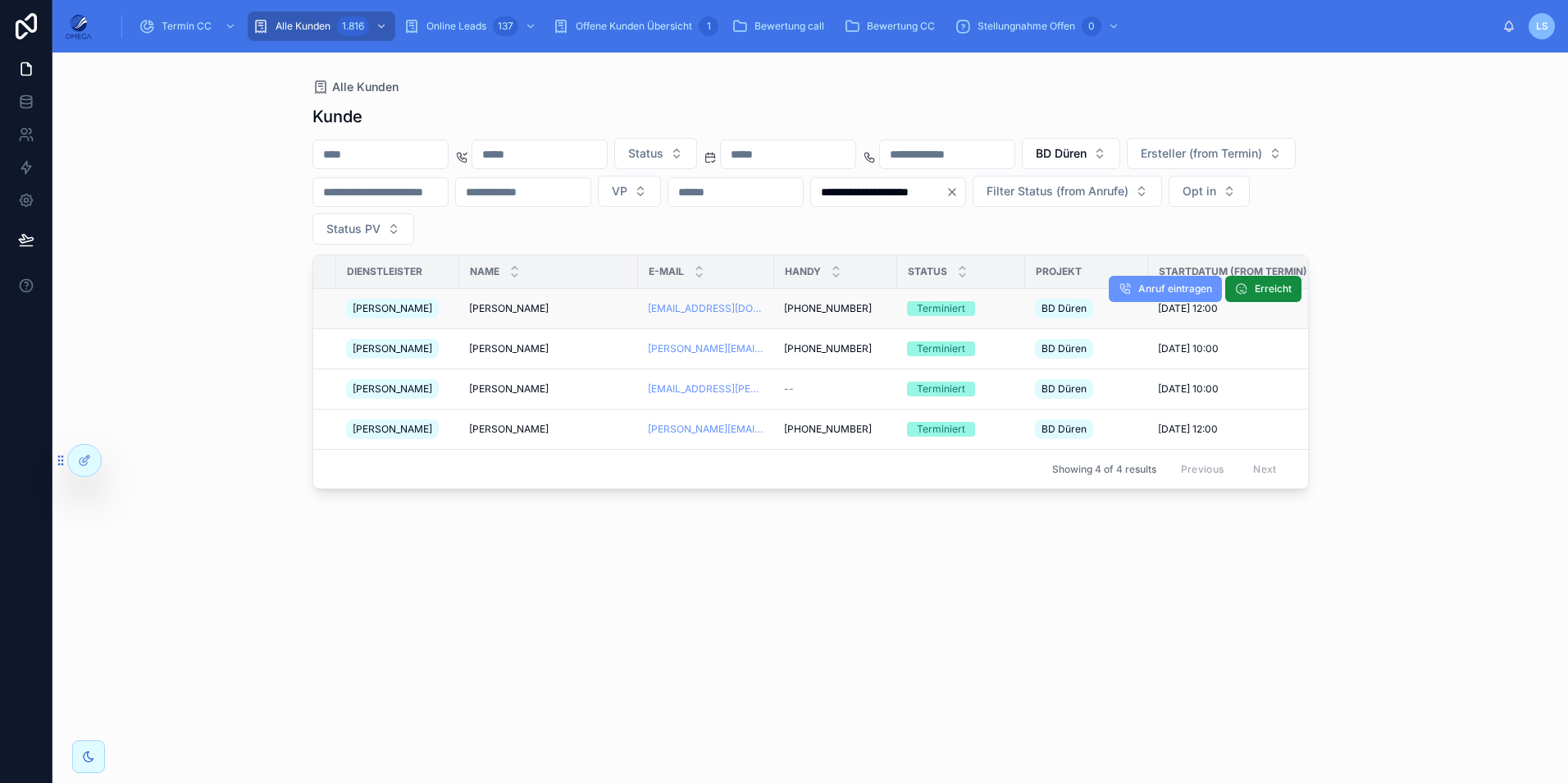
scroll to position [0, 492]
drag, startPoint x: 464, startPoint y: 306, endPoint x: 530, endPoint y: 308, distance: 66.0
click at [530, 308] on td "Stefan Drefs Stefan Drefs" at bounding box center [548, 309] width 179 height 41
copy span "[PERSON_NAME]"
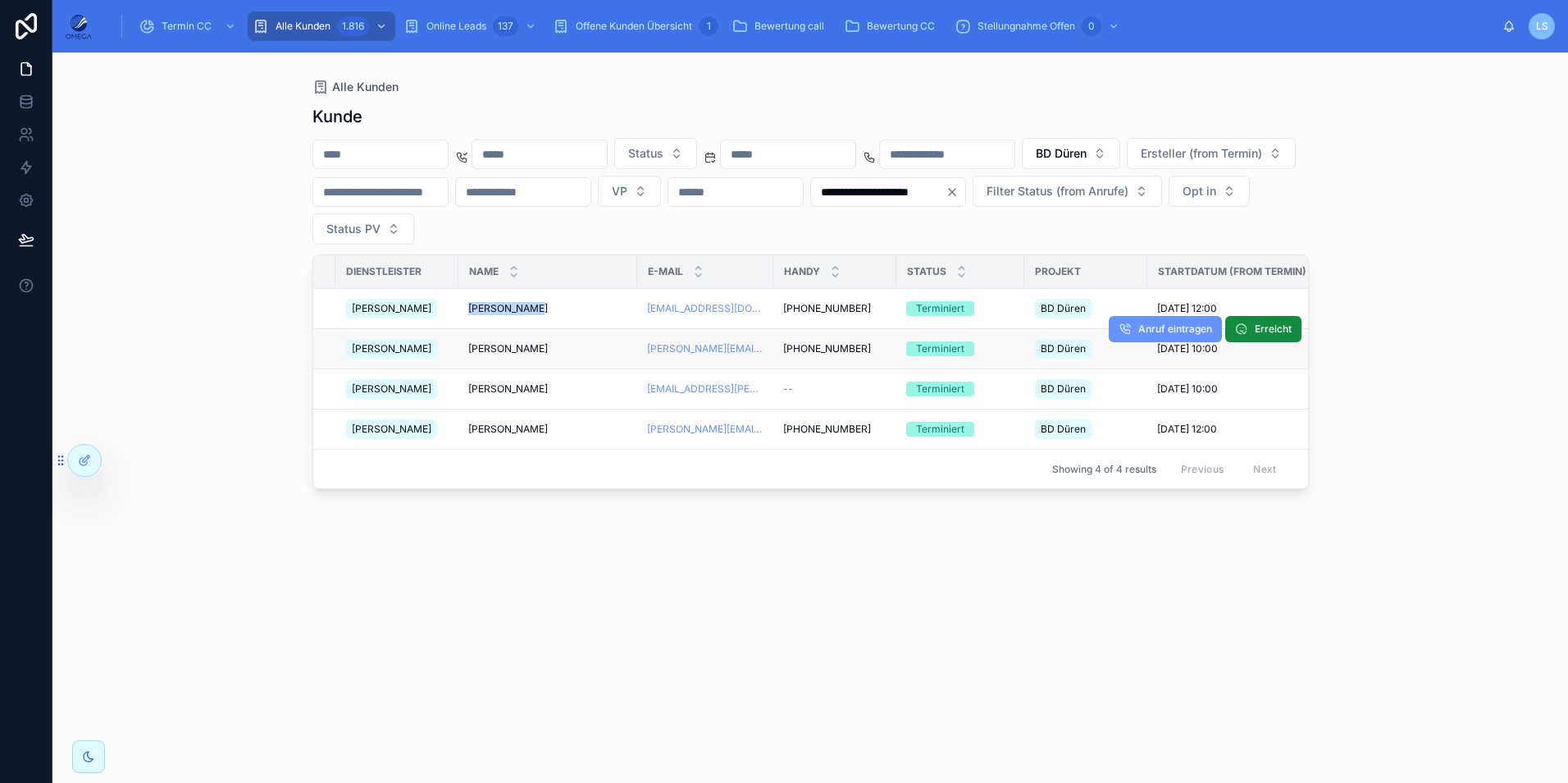
drag, startPoint x: 483, startPoint y: 350, endPoint x: 554, endPoint y: 352, distance: 71.0
click at [554, 352] on td "Veronika Tober Veronika Tober" at bounding box center [548, 350] width 179 height 41
copy span "Veronika Tober"
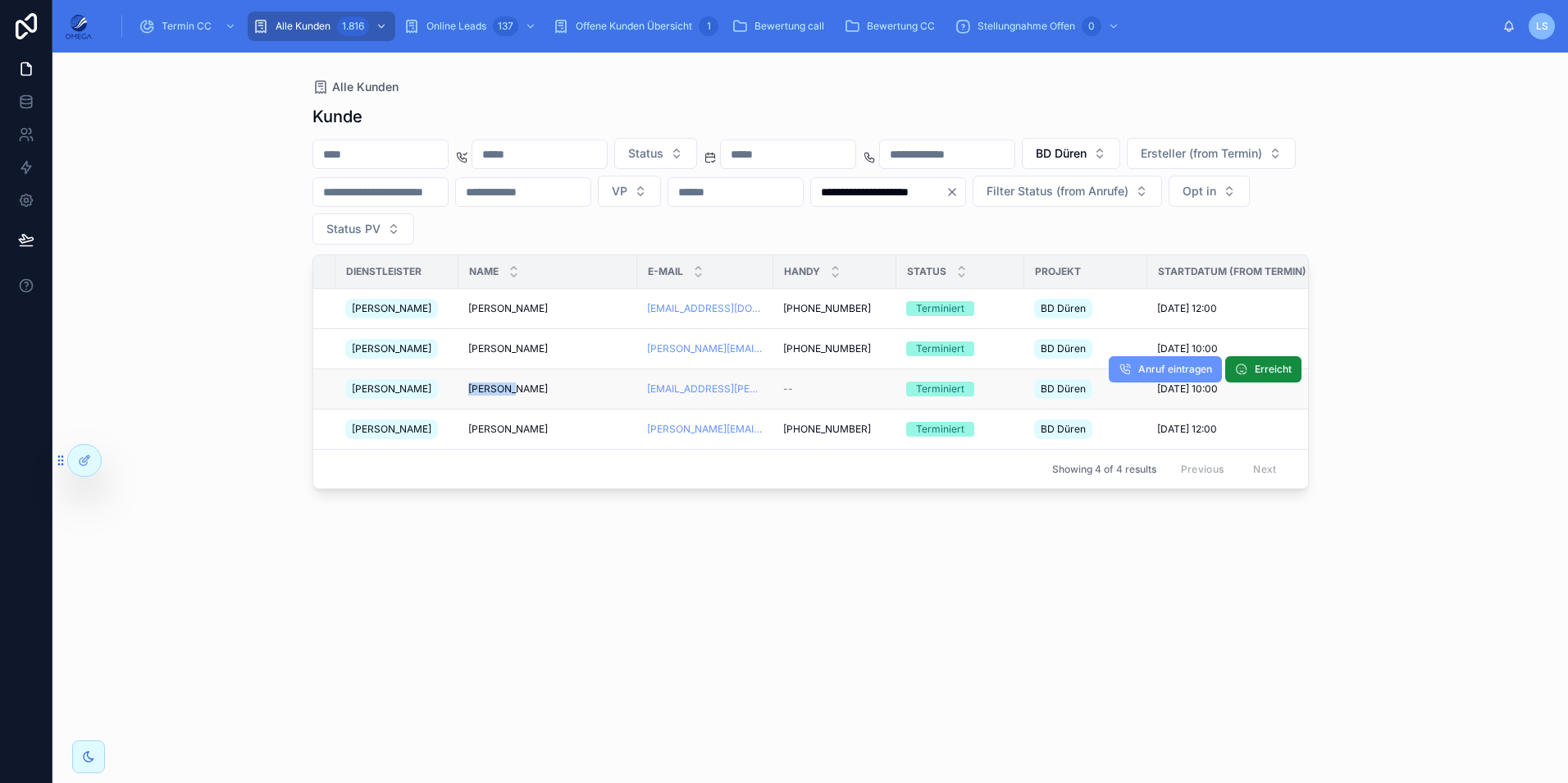
drag, startPoint x: 462, startPoint y: 386, endPoint x: 524, endPoint y: 387, distance: 62.0
click at [524, 387] on td "Udo Laux Udo Laux" at bounding box center [548, 389] width 179 height 41
copy span "Udo Laux"
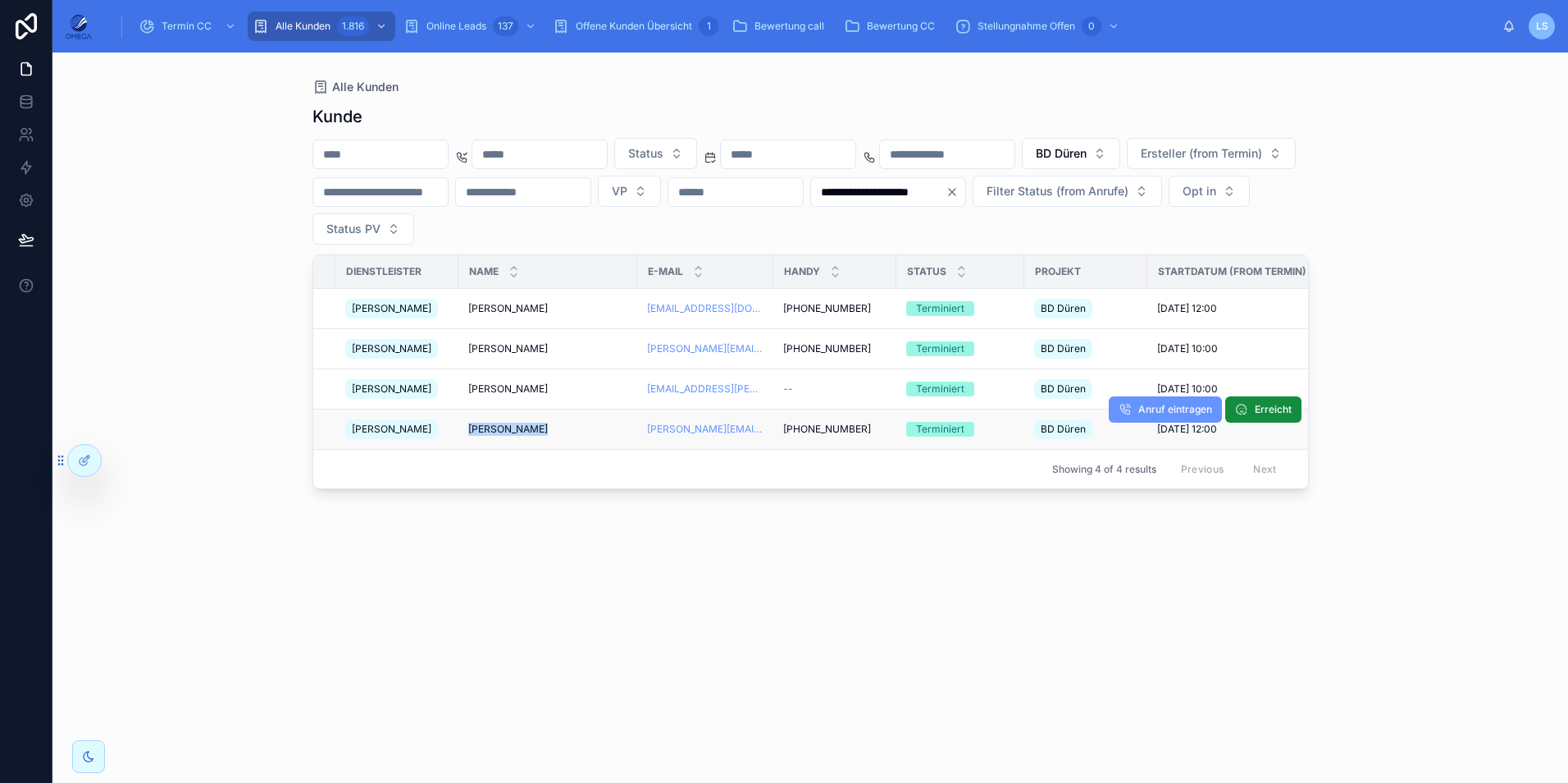
drag, startPoint x: 462, startPoint y: 431, endPoint x: 531, endPoint y: 433, distance: 69.0
click at [531, 433] on td "Patrick Habig Patrick Habig" at bounding box center [548, 430] width 179 height 41
copy span "Patrick Habig"
click at [853, 551] on div "**********" at bounding box center [810, 429] width 996 height 668
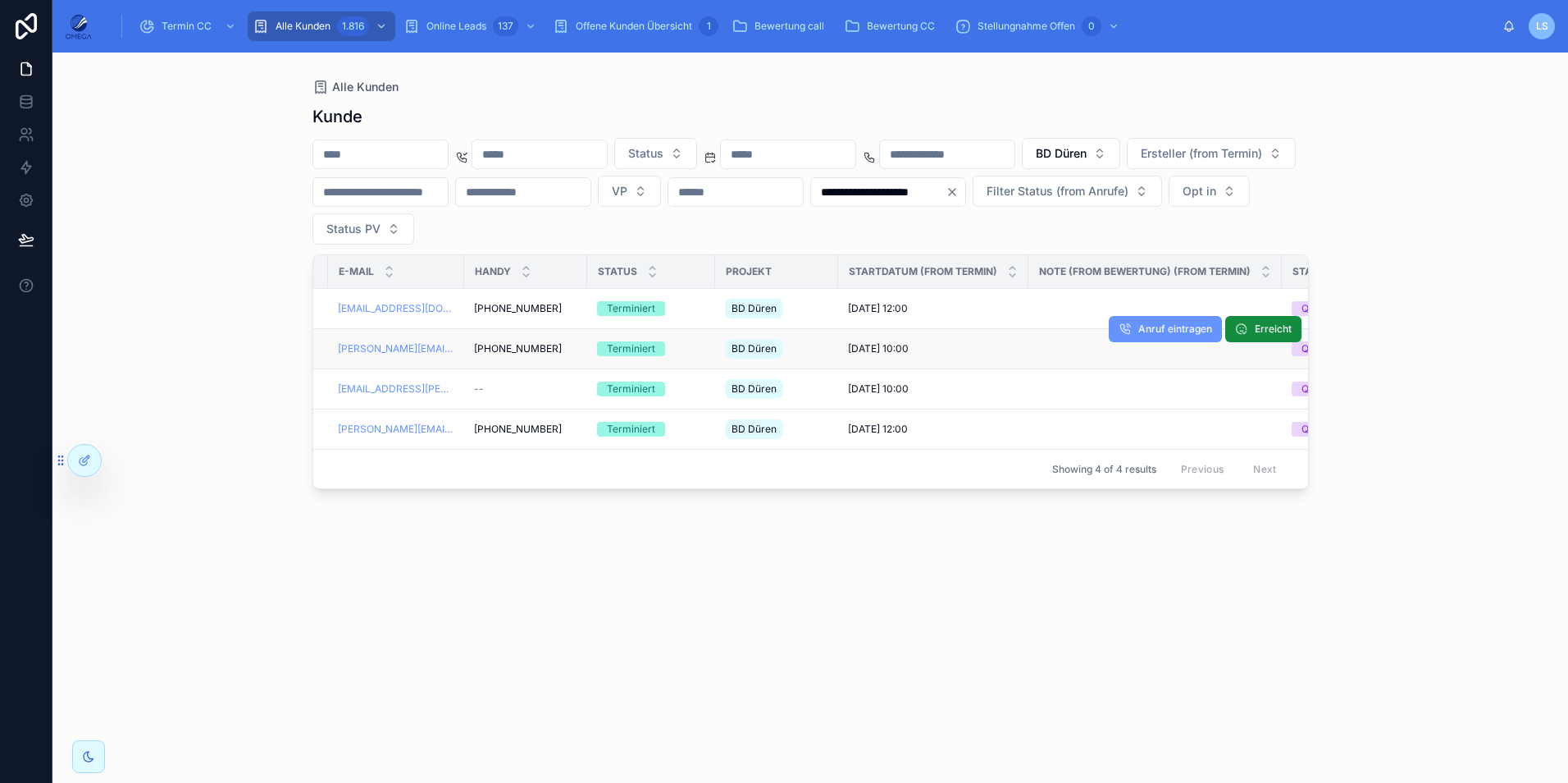
scroll to position [0, 820]
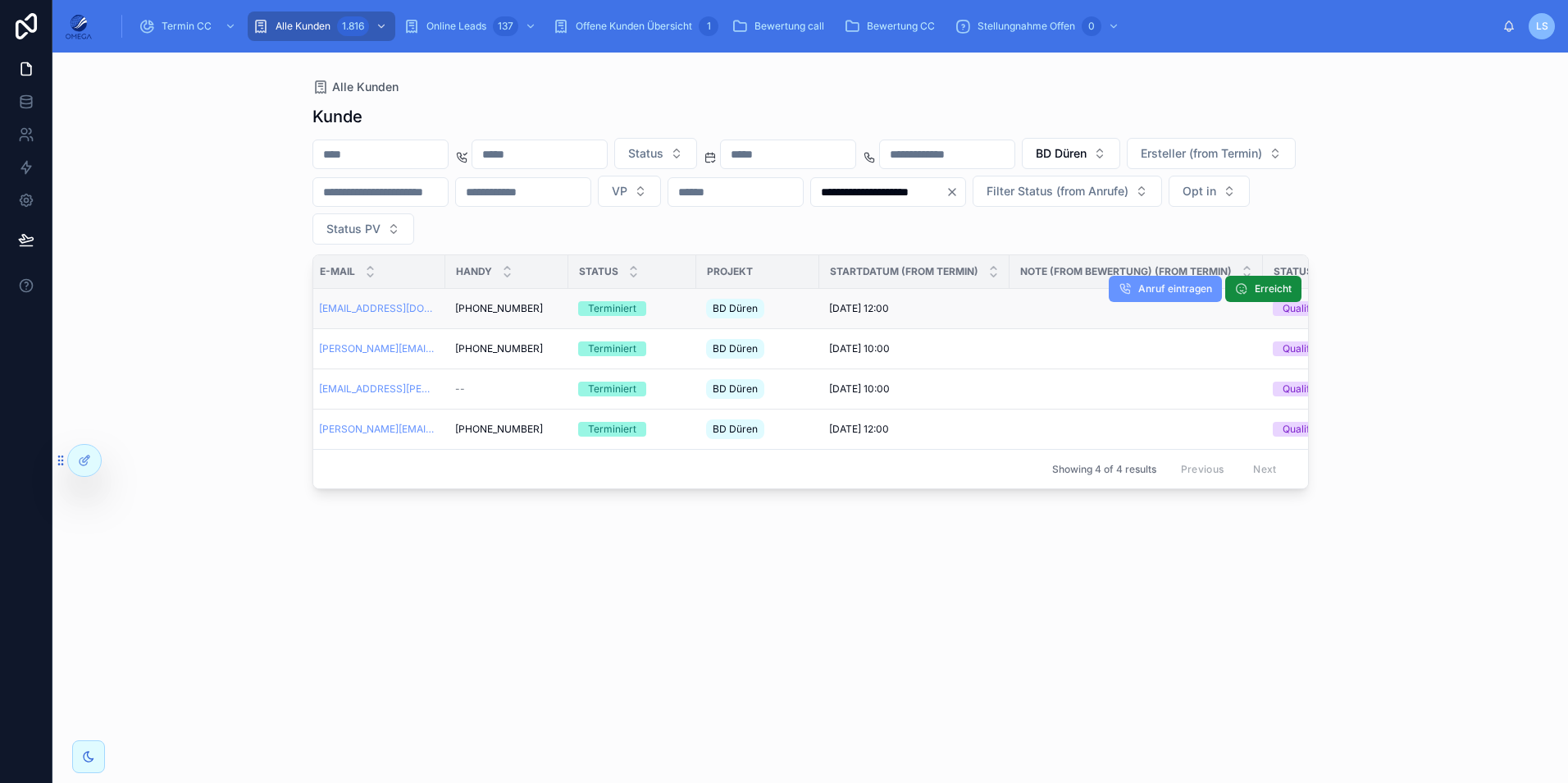
click at [865, 308] on span "[DATE] 12:00" at bounding box center [858, 308] width 60 height 13
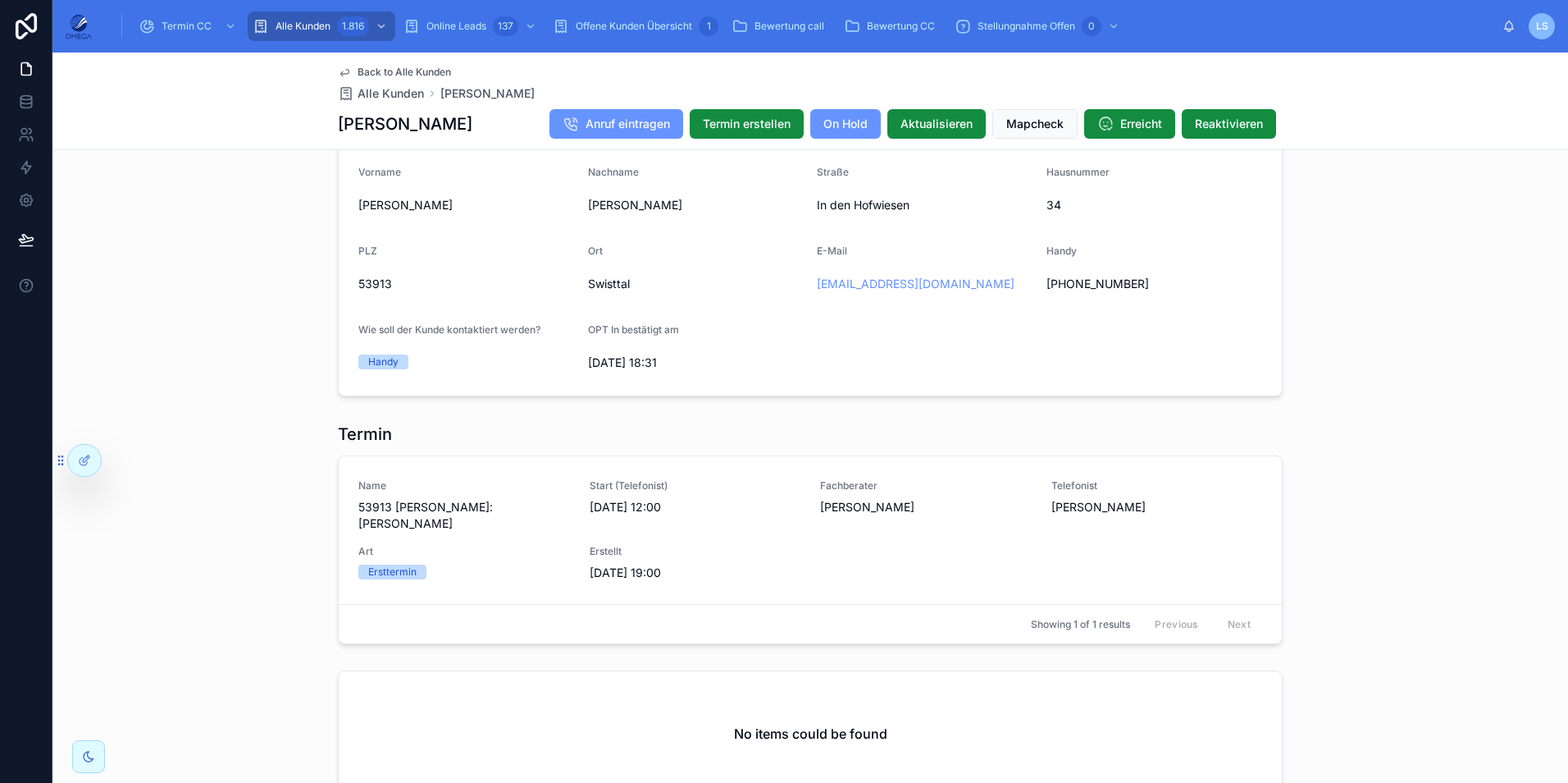
scroll to position [1419, 0]
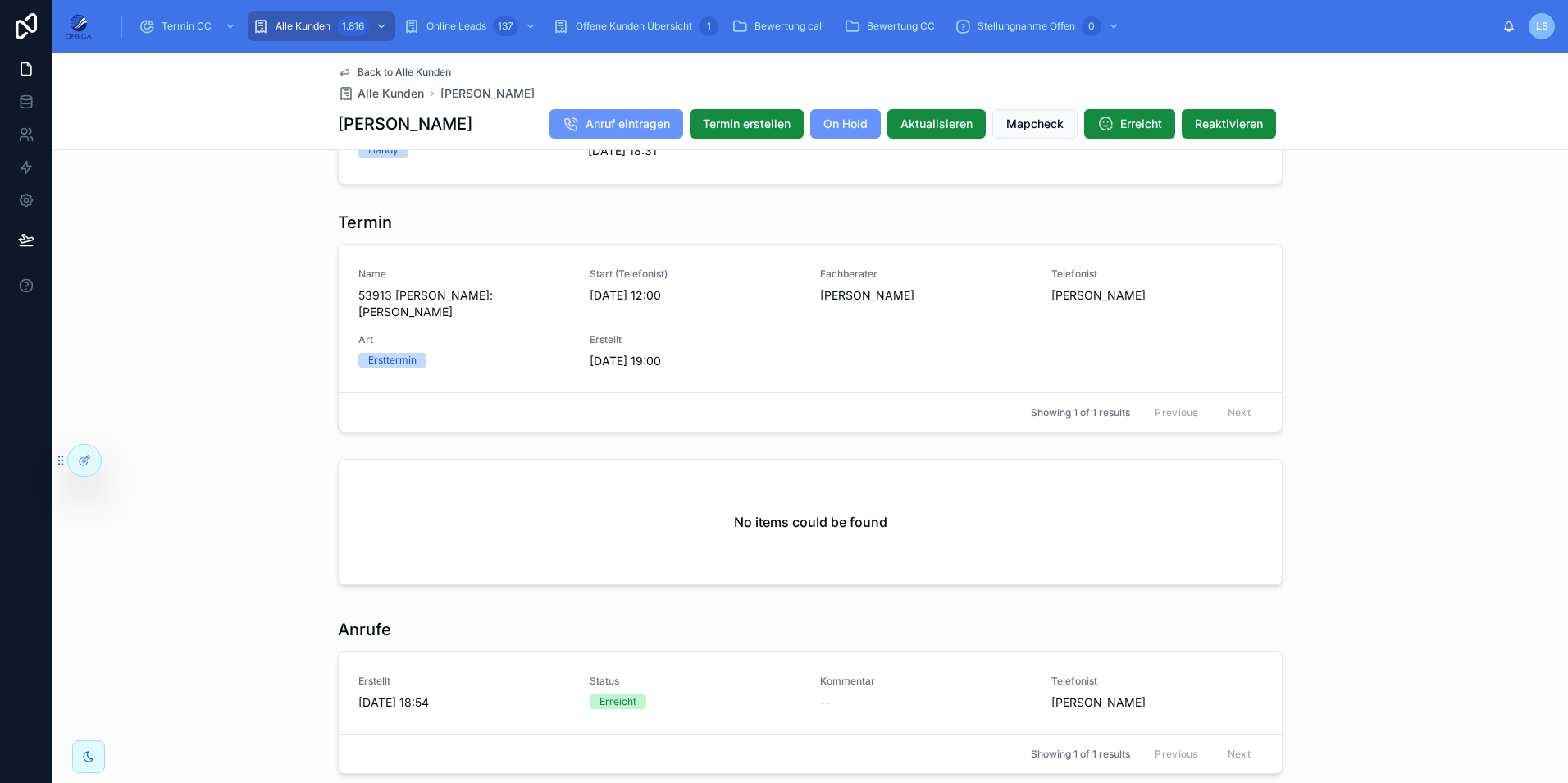
click at [401, 68] on span "Back to Alle Kunden" at bounding box center [404, 72] width 93 height 13
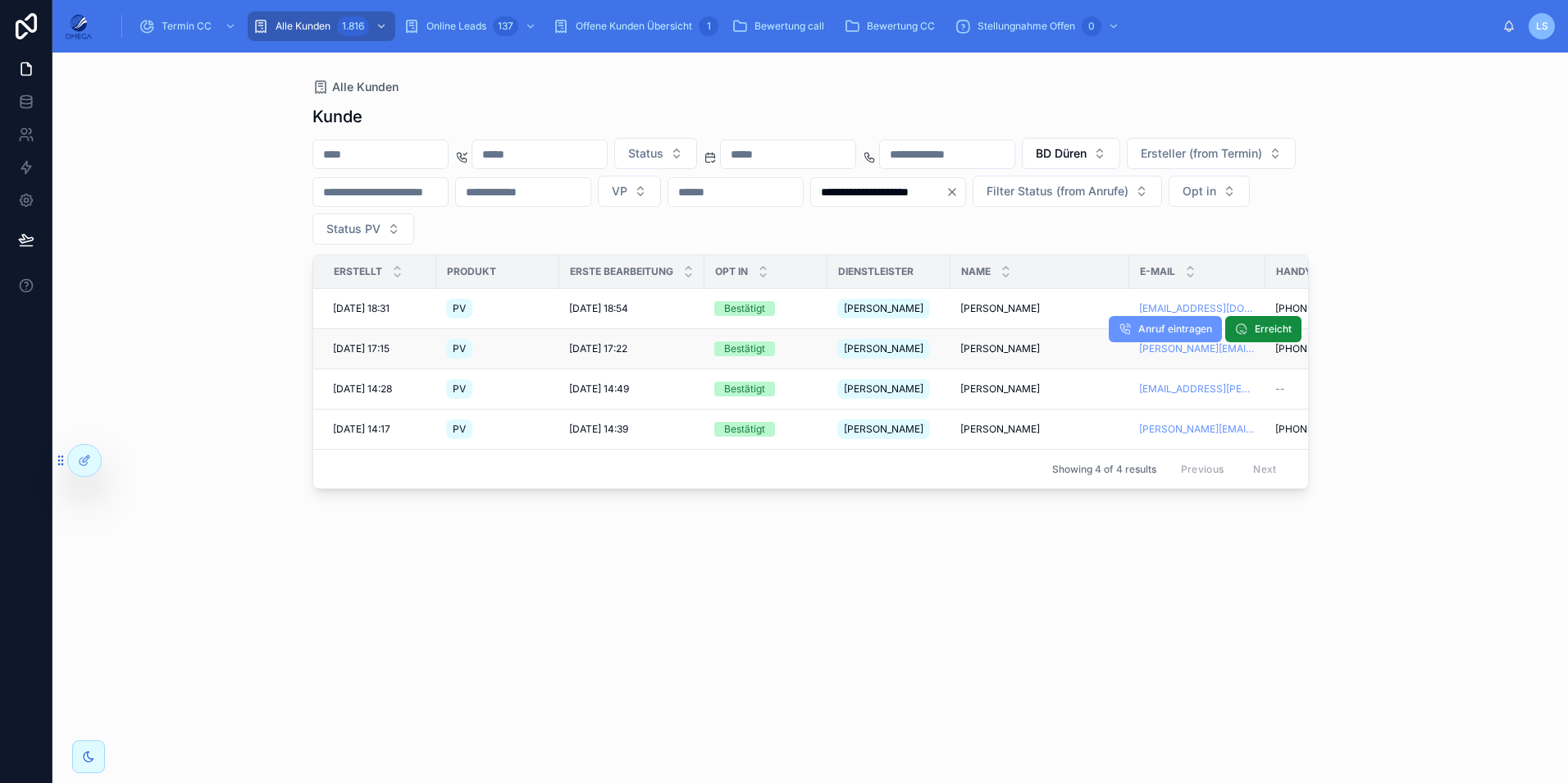
click at [982, 345] on span "Veronika Tober" at bounding box center [1000, 349] width 79 height 13
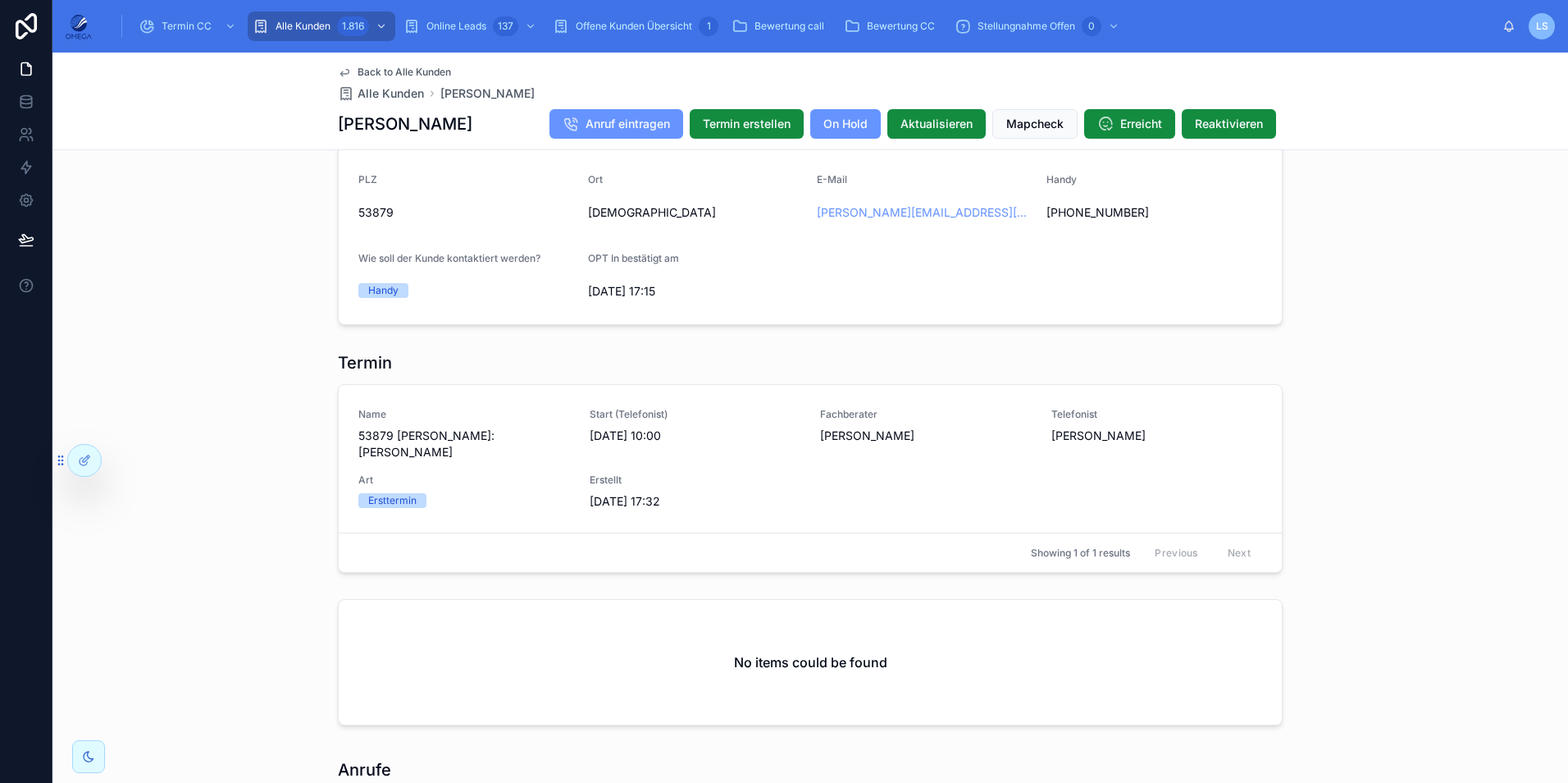
scroll to position [1312, 0]
click at [383, 70] on span "Back to Alle Kunden" at bounding box center [404, 72] width 93 height 13
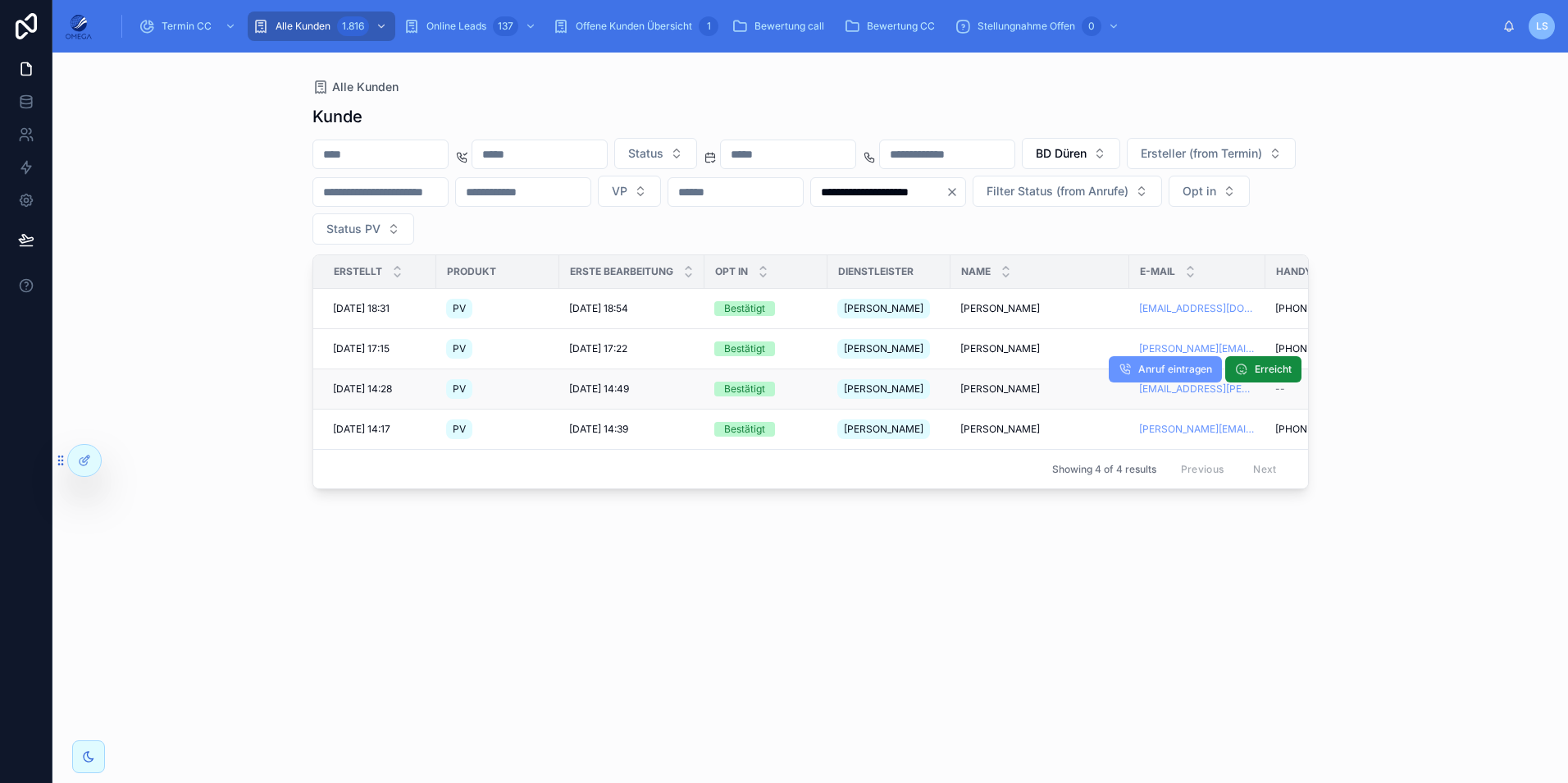
click at [978, 390] on span "Udo Laux" at bounding box center [1000, 389] width 79 height 13
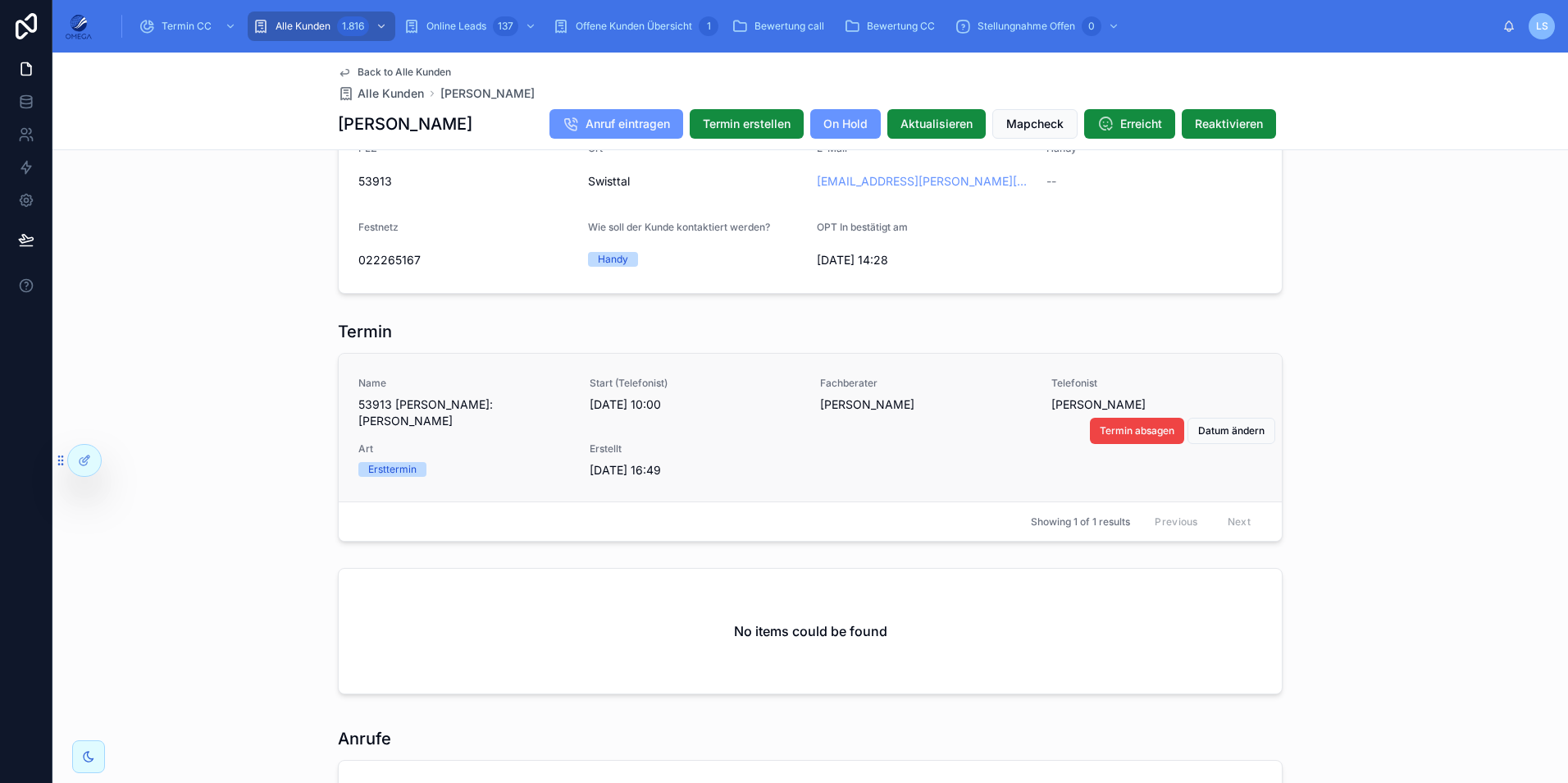
scroll to position [1394, 0]
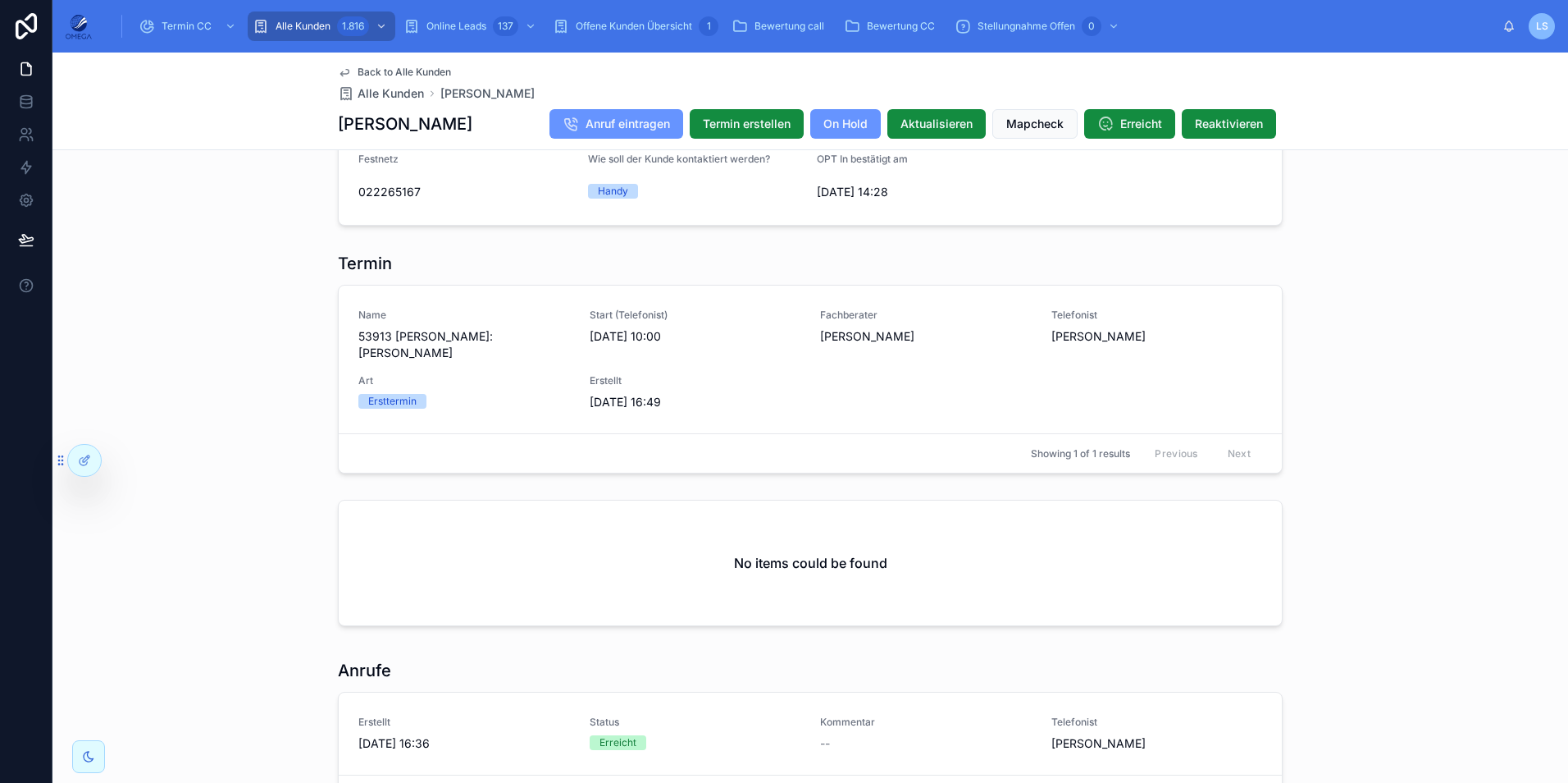
click at [415, 70] on span "Back to Alle Kunden" at bounding box center [404, 72] width 93 height 13
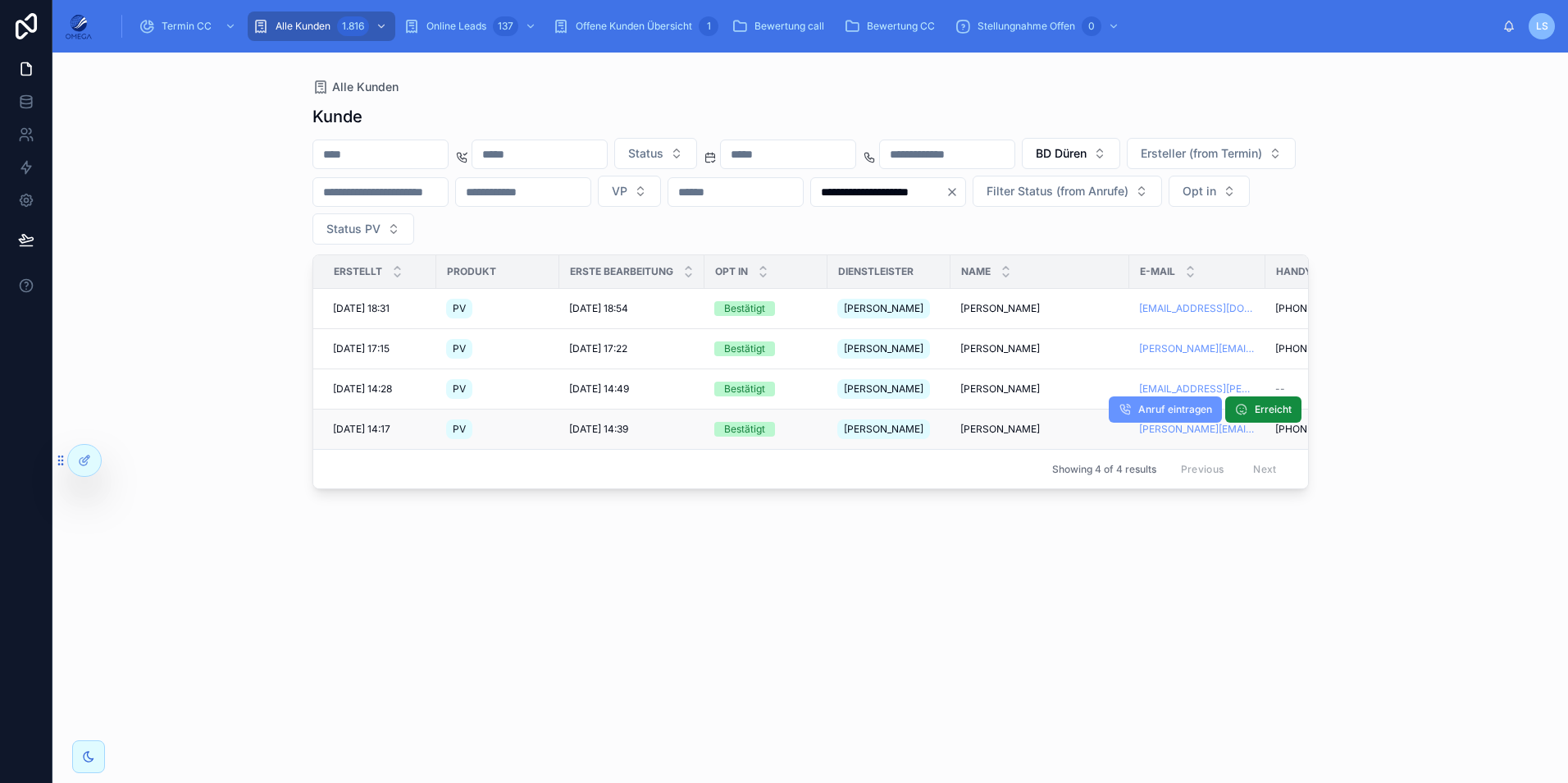
click at [986, 432] on span "Patrick Habig" at bounding box center [1000, 429] width 79 height 13
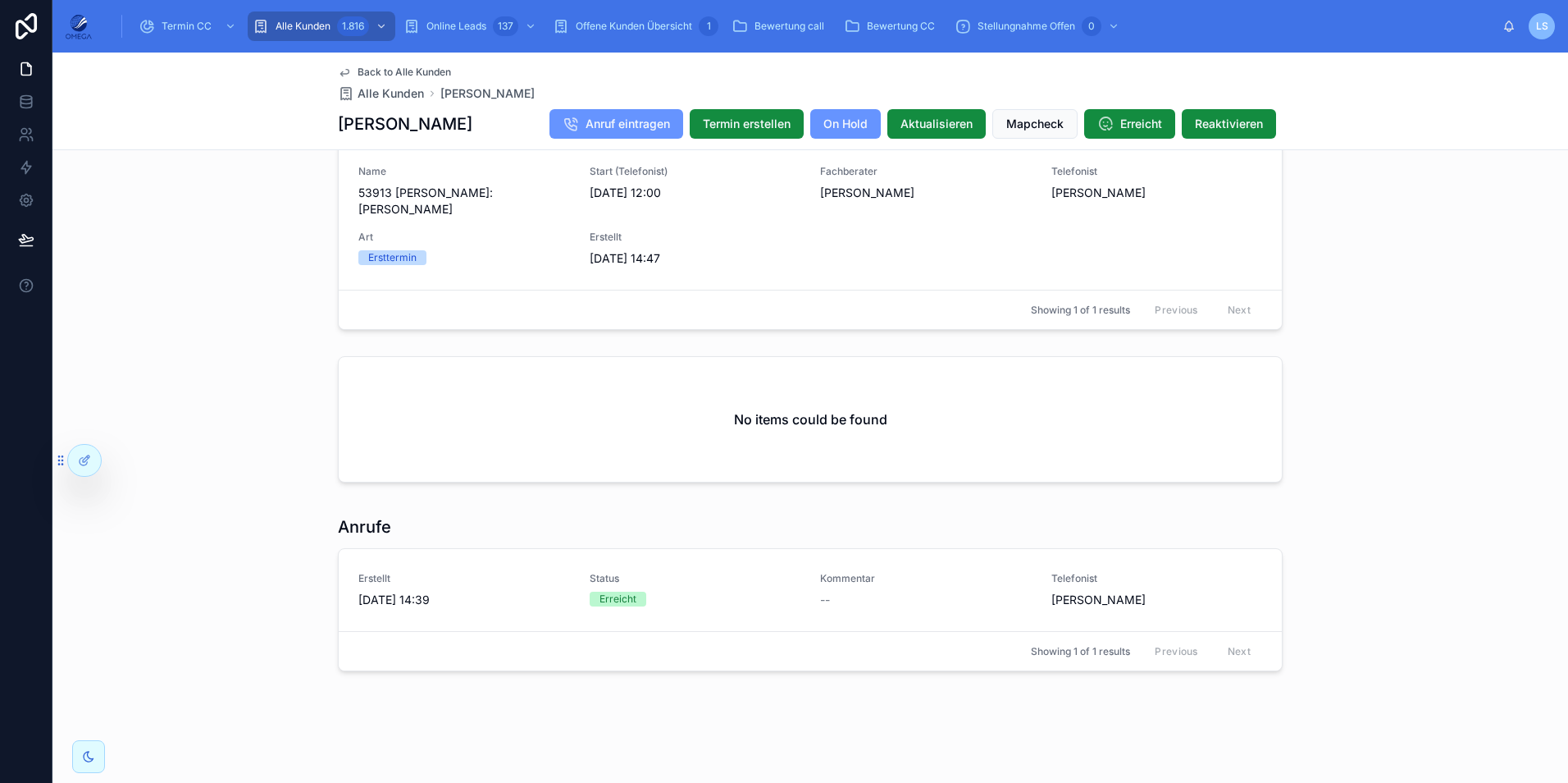
scroll to position [1559, 0]
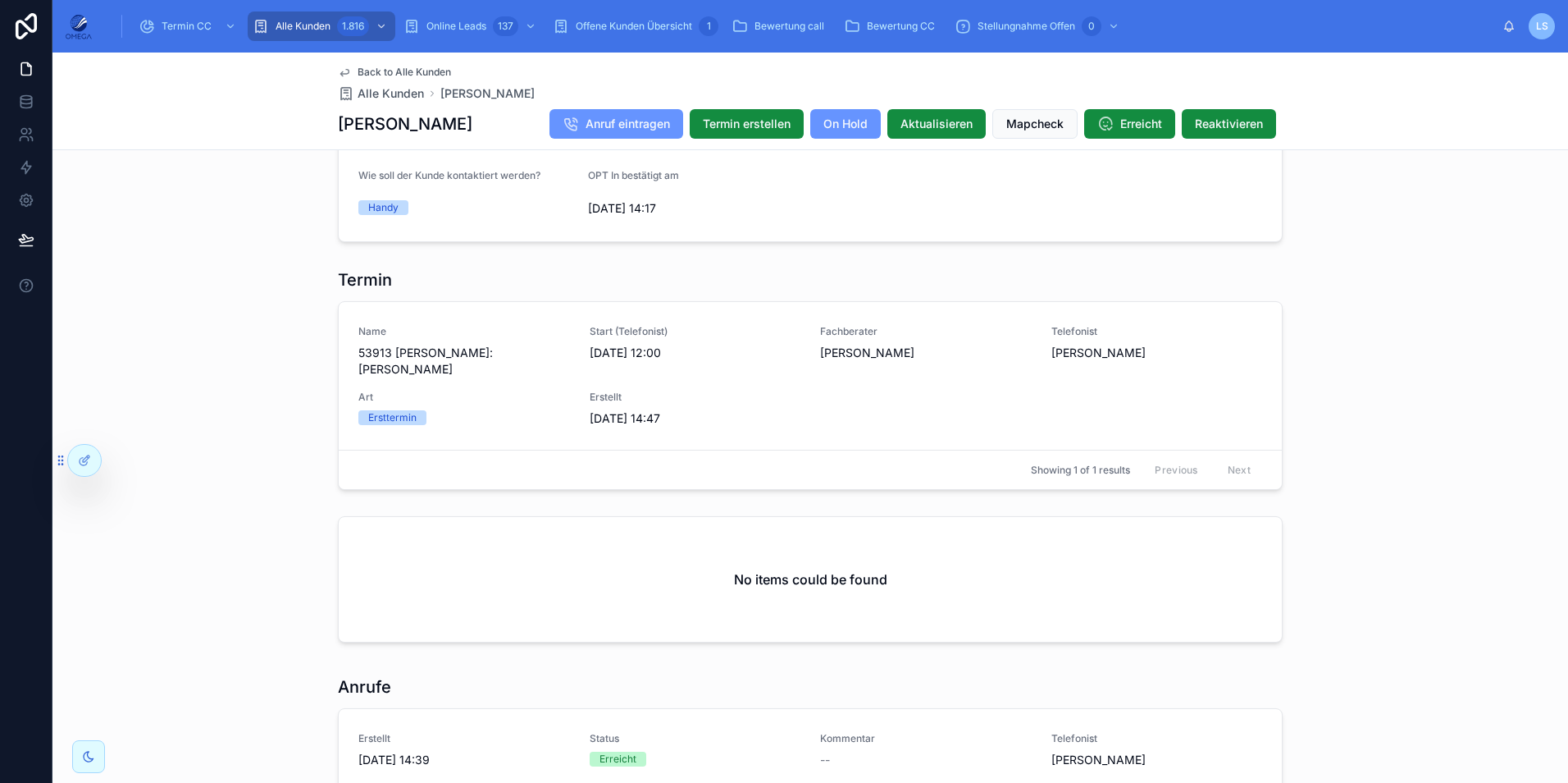
click at [365, 70] on span "Back to Alle Kunden" at bounding box center [404, 72] width 93 height 13
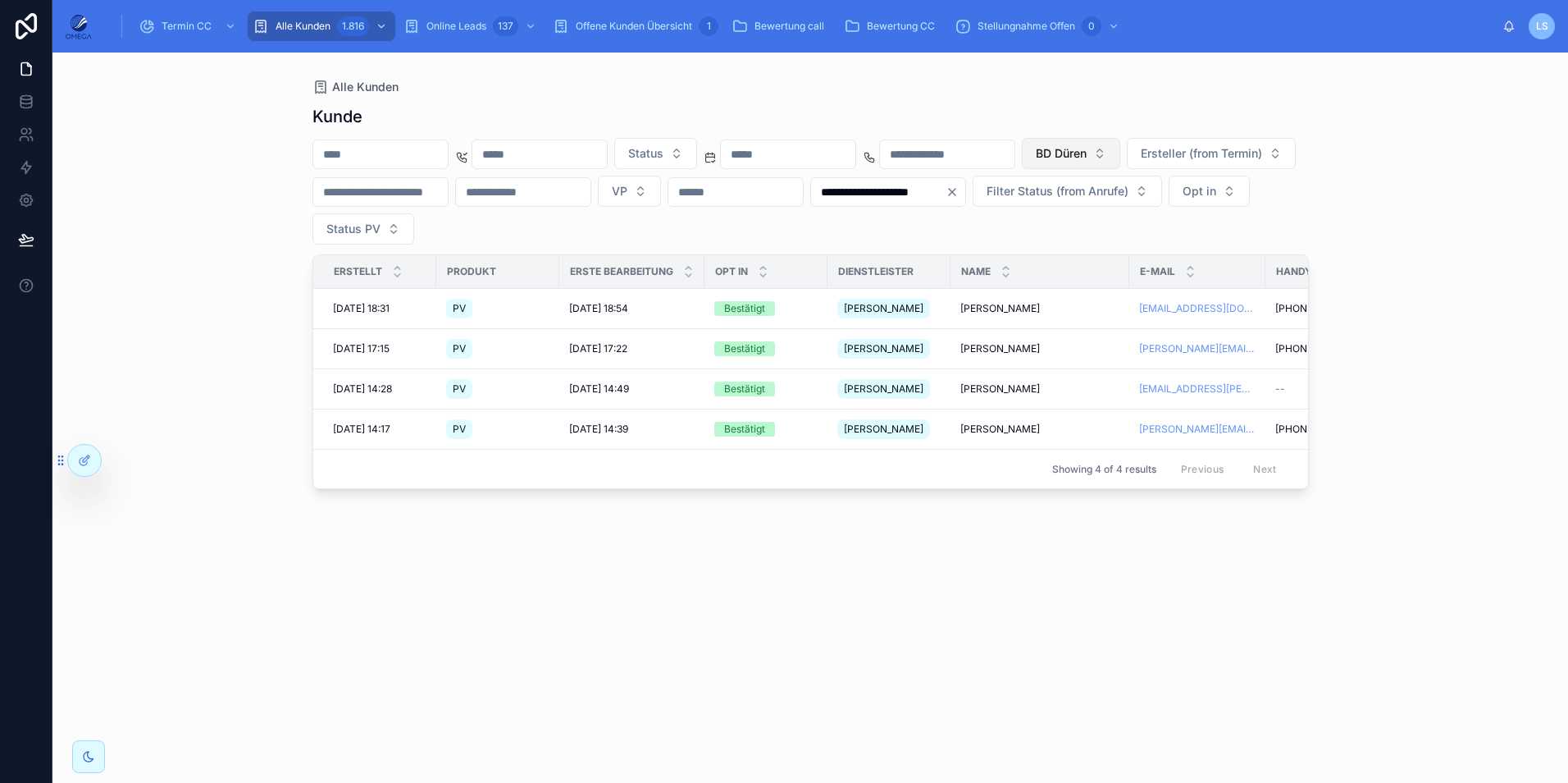
click at [1087, 156] on span "BD Düren" at bounding box center [1060, 153] width 51 height 17
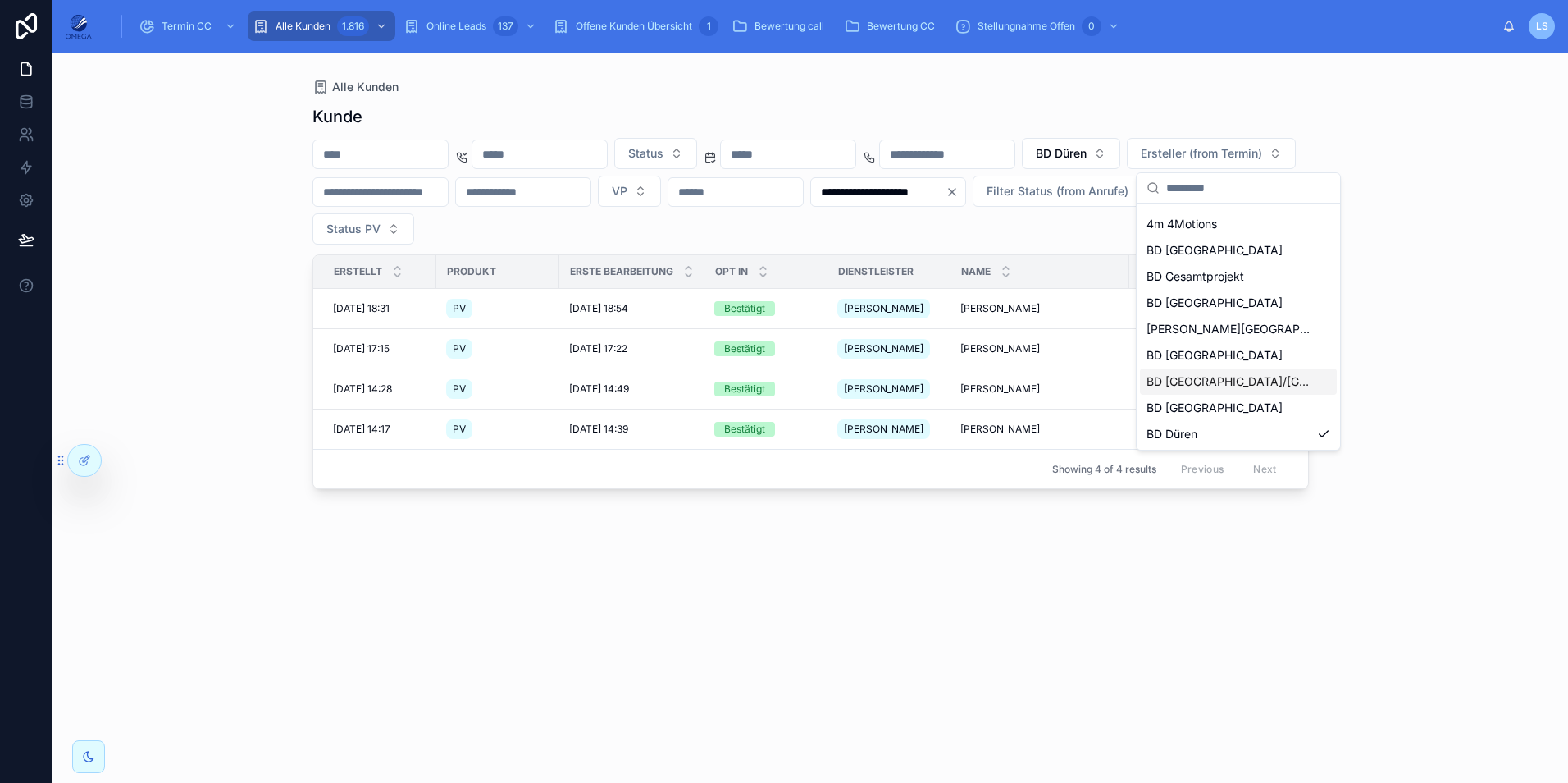
scroll to position [76, 0]
click at [1221, 440] on span "BD [GEOGRAPHIC_DATA] (Süd)" at bounding box center [1229, 433] width 164 height 17
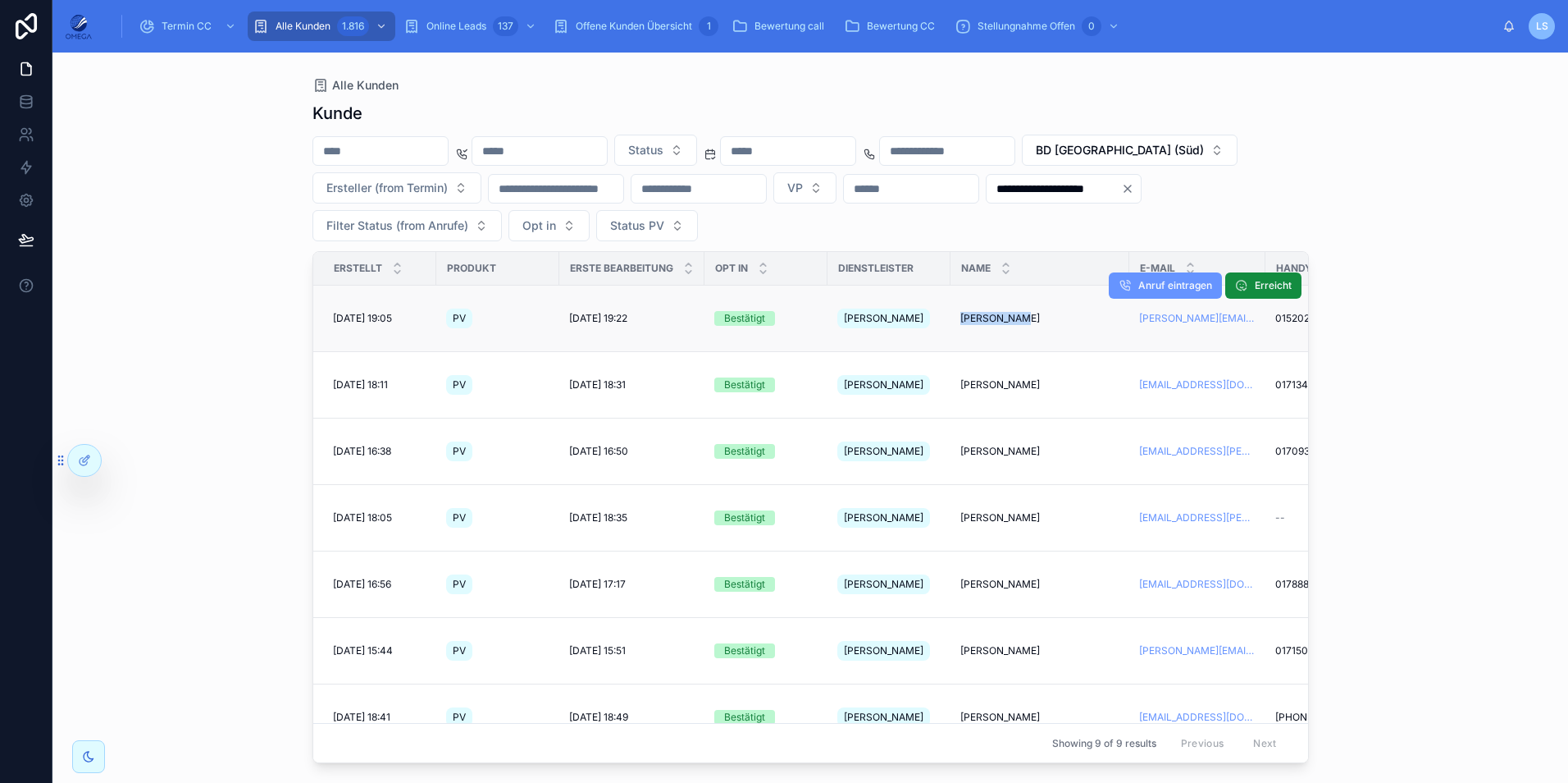
drag, startPoint x: 959, startPoint y: 313, endPoint x: 1021, endPoint y: 311, distance: 62.0
click at [1021, 311] on td "Bernd Weist Bernd Weist" at bounding box center [1040, 319] width 179 height 66
copy span "[PERSON_NAME]"
click at [1214, 125] on div "Kunde" at bounding box center [810, 113] width 996 height 23
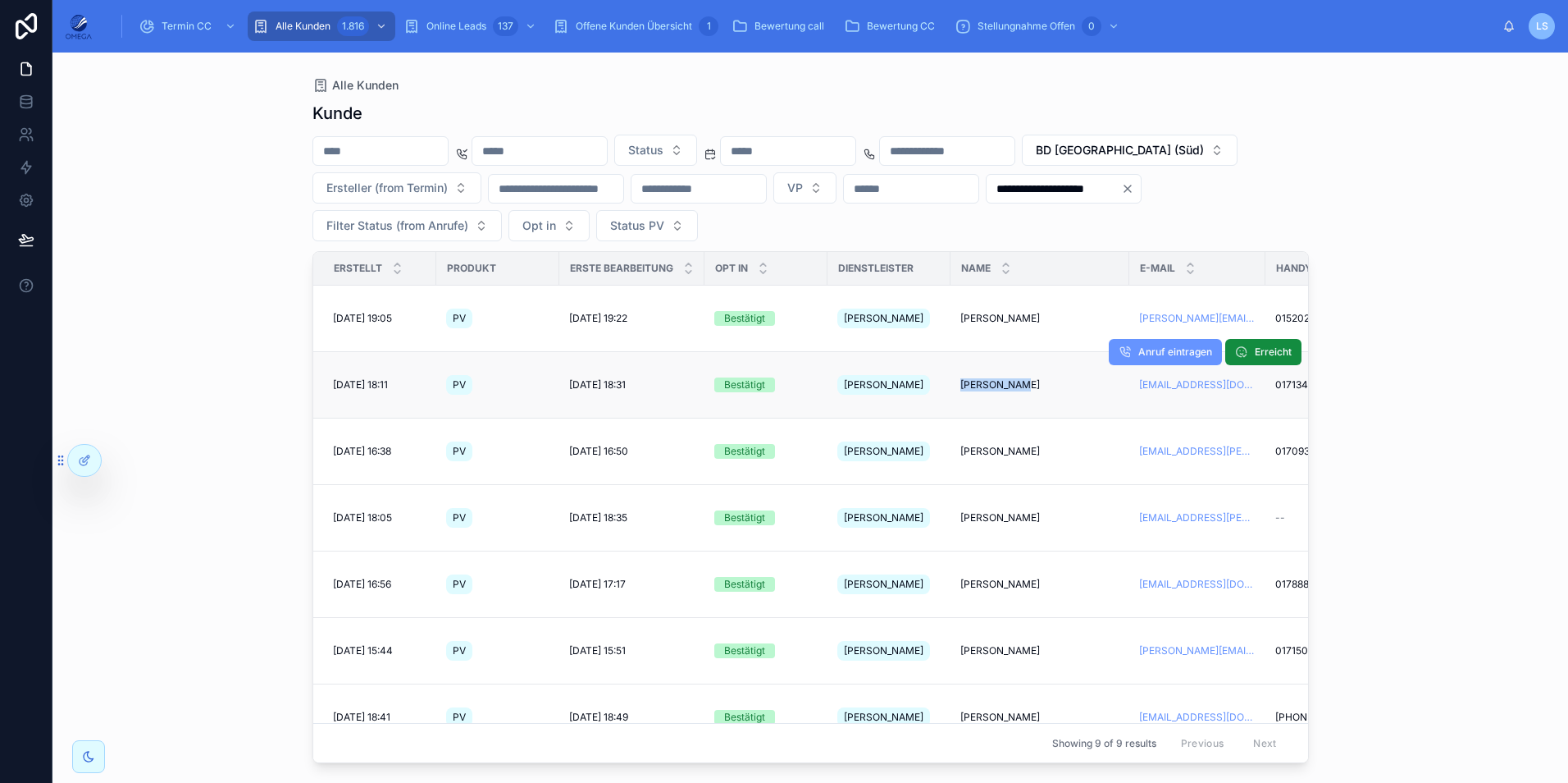
drag, startPoint x: 952, startPoint y: 361, endPoint x: 1020, endPoint y: 371, distance: 68.7
click at [1020, 371] on td "Anto Tikvic Anto Tikvic" at bounding box center [1040, 386] width 179 height 66
copy span "[PERSON_NAME]"
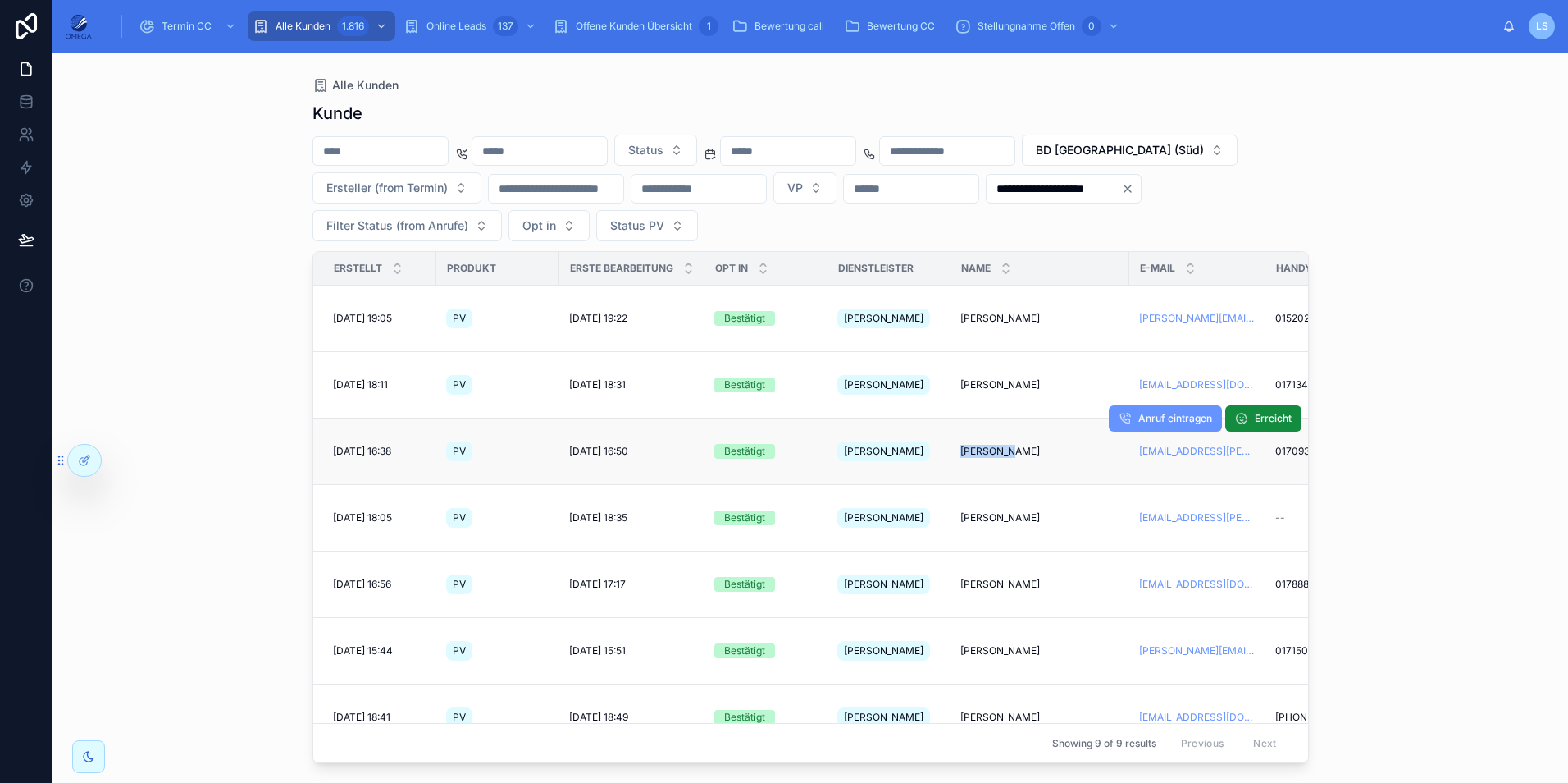
drag, startPoint x: 960, startPoint y: 413, endPoint x: 1013, endPoint y: 419, distance: 53.3
click at [1013, 419] on td "Oxana Rüb Oxana Rüb" at bounding box center [1040, 452] width 179 height 66
copy span "Oxana Rüb"
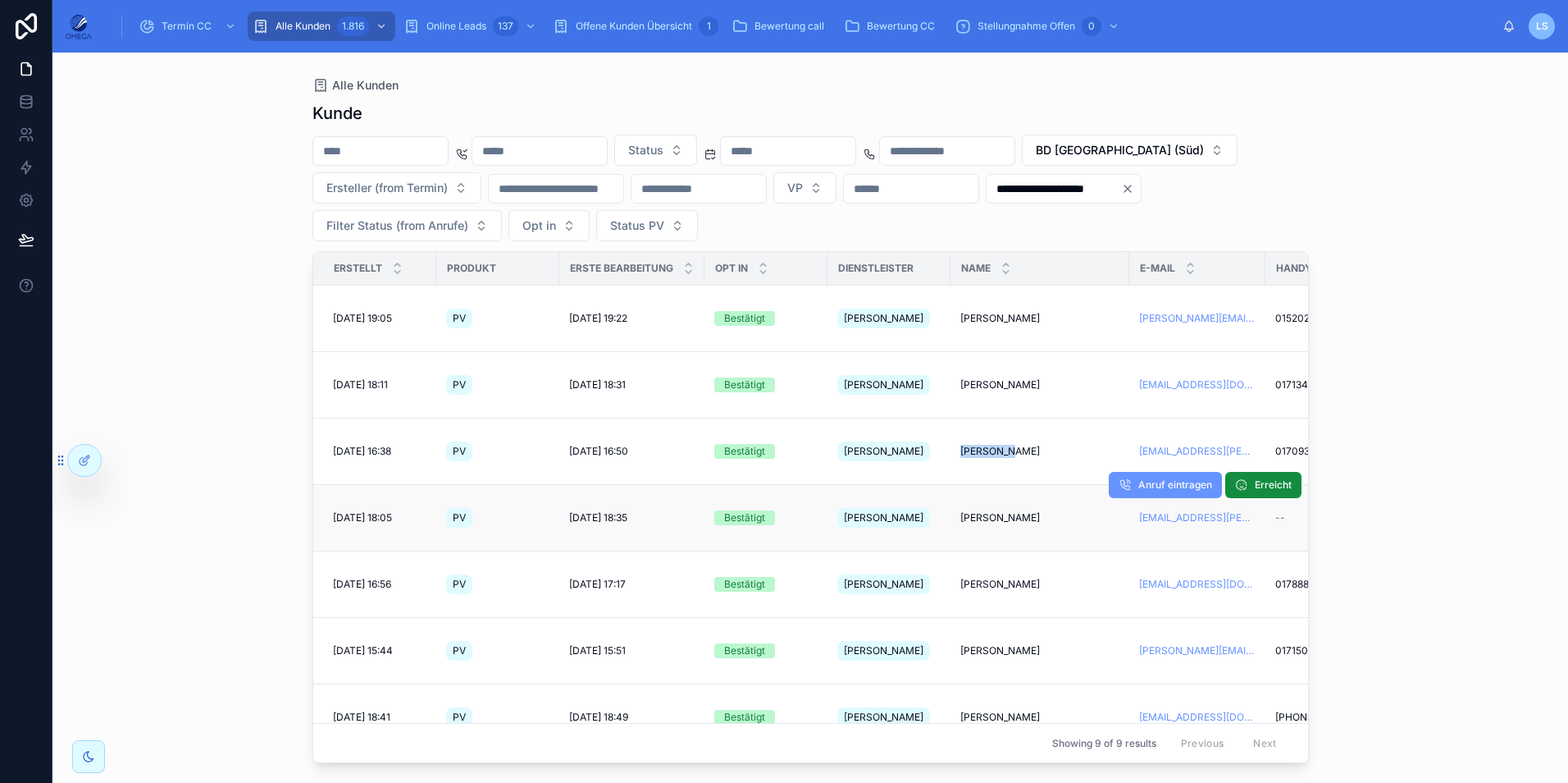
drag, startPoint x: 953, startPoint y: 469, endPoint x: 1050, endPoint y: 471, distance: 97.0
click at [1050, 485] on td "Bernhard Schnepf Bernhard Schnepf" at bounding box center [1040, 518] width 179 height 66
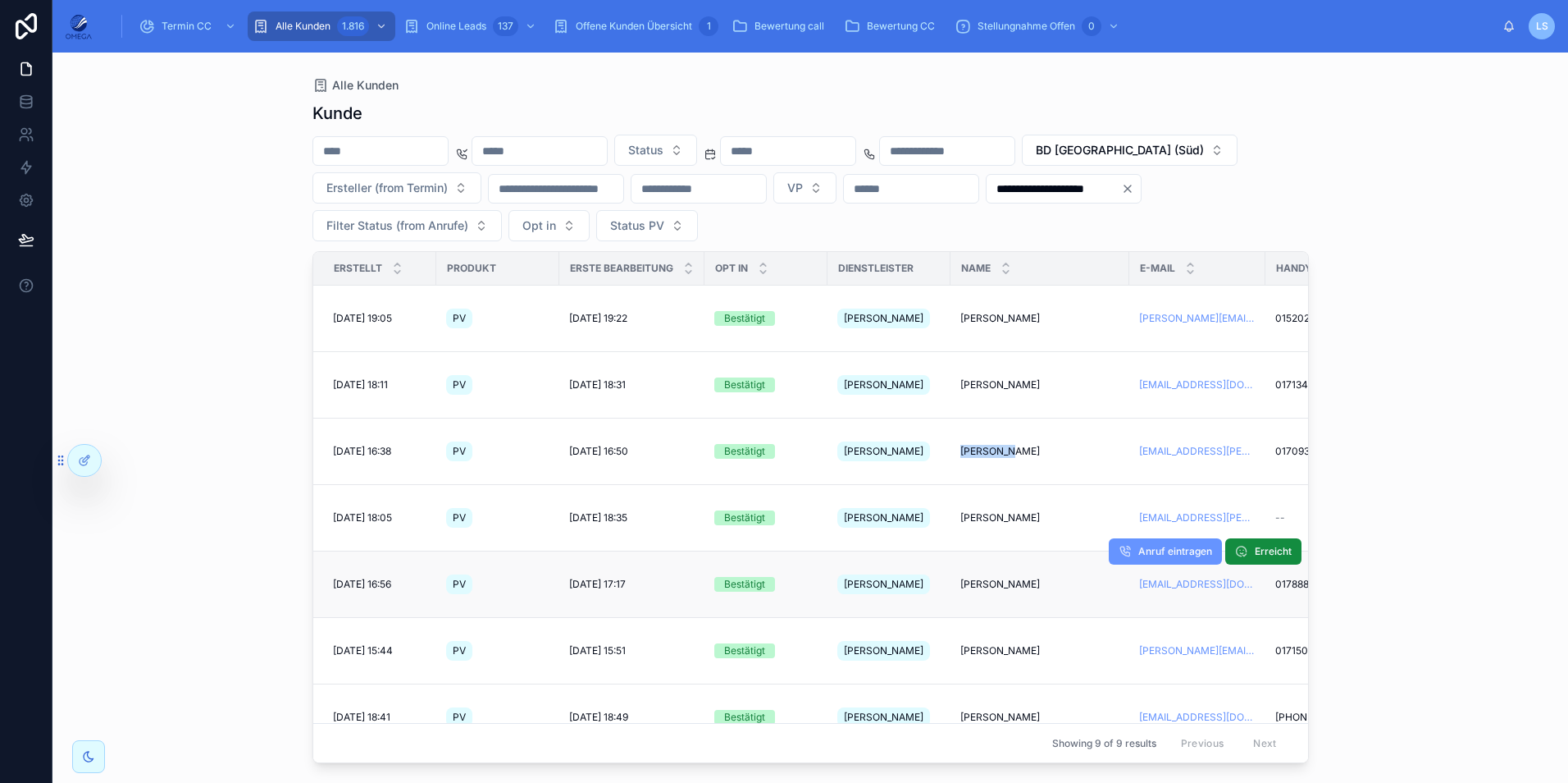
drag, startPoint x: 953, startPoint y: 528, endPoint x: 1045, endPoint y: 531, distance: 92.0
click at [1045, 552] on td "Dragutin Beluzic Dragutin Beluzic" at bounding box center [1040, 585] width 179 height 66
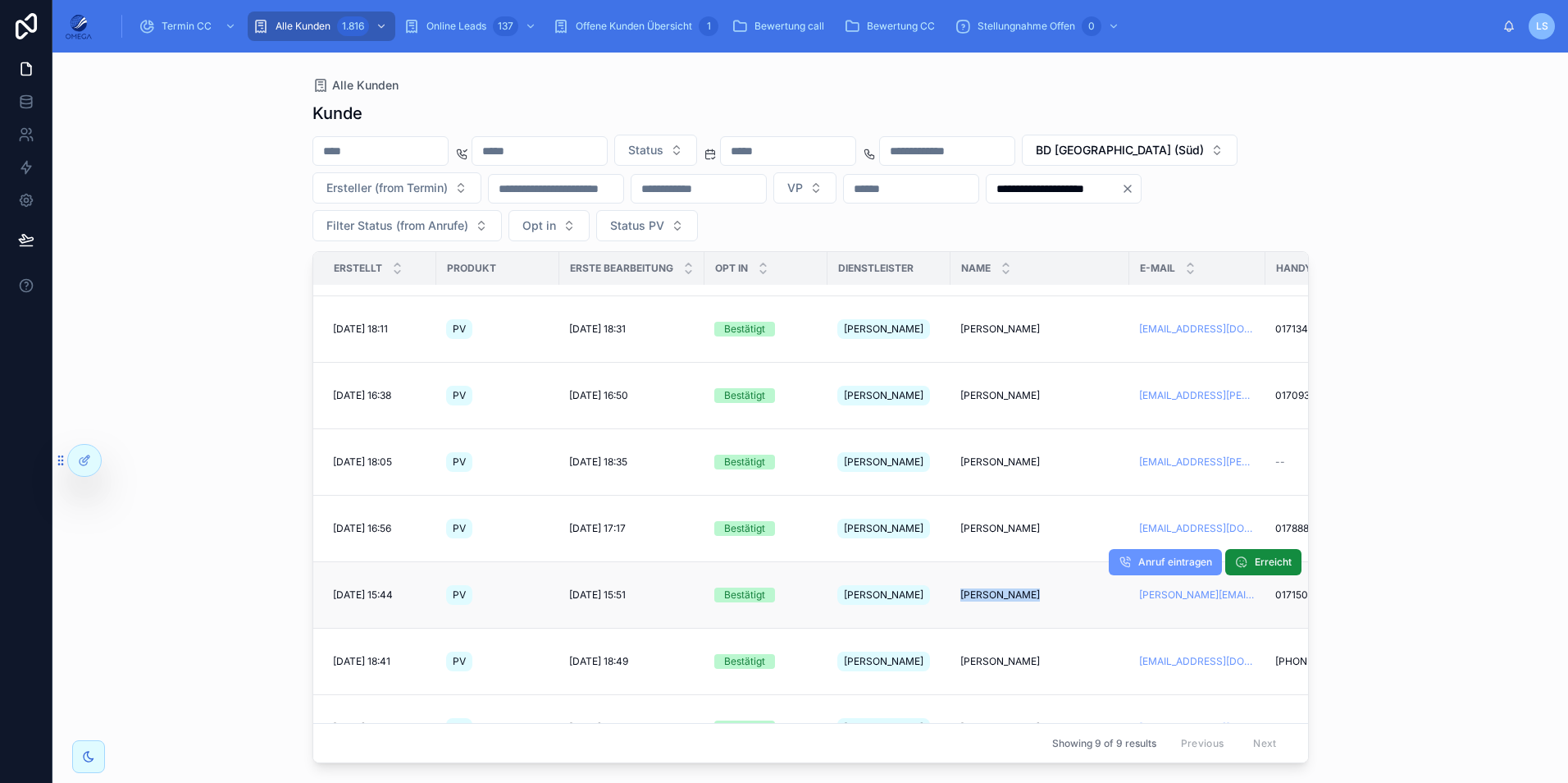
drag, startPoint x: 953, startPoint y: 524, endPoint x: 1020, endPoint y: 524, distance: 67.0
click at [1020, 562] on td "Erich Sattler Erich Sattler" at bounding box center [1040, 595] width 179 height 66
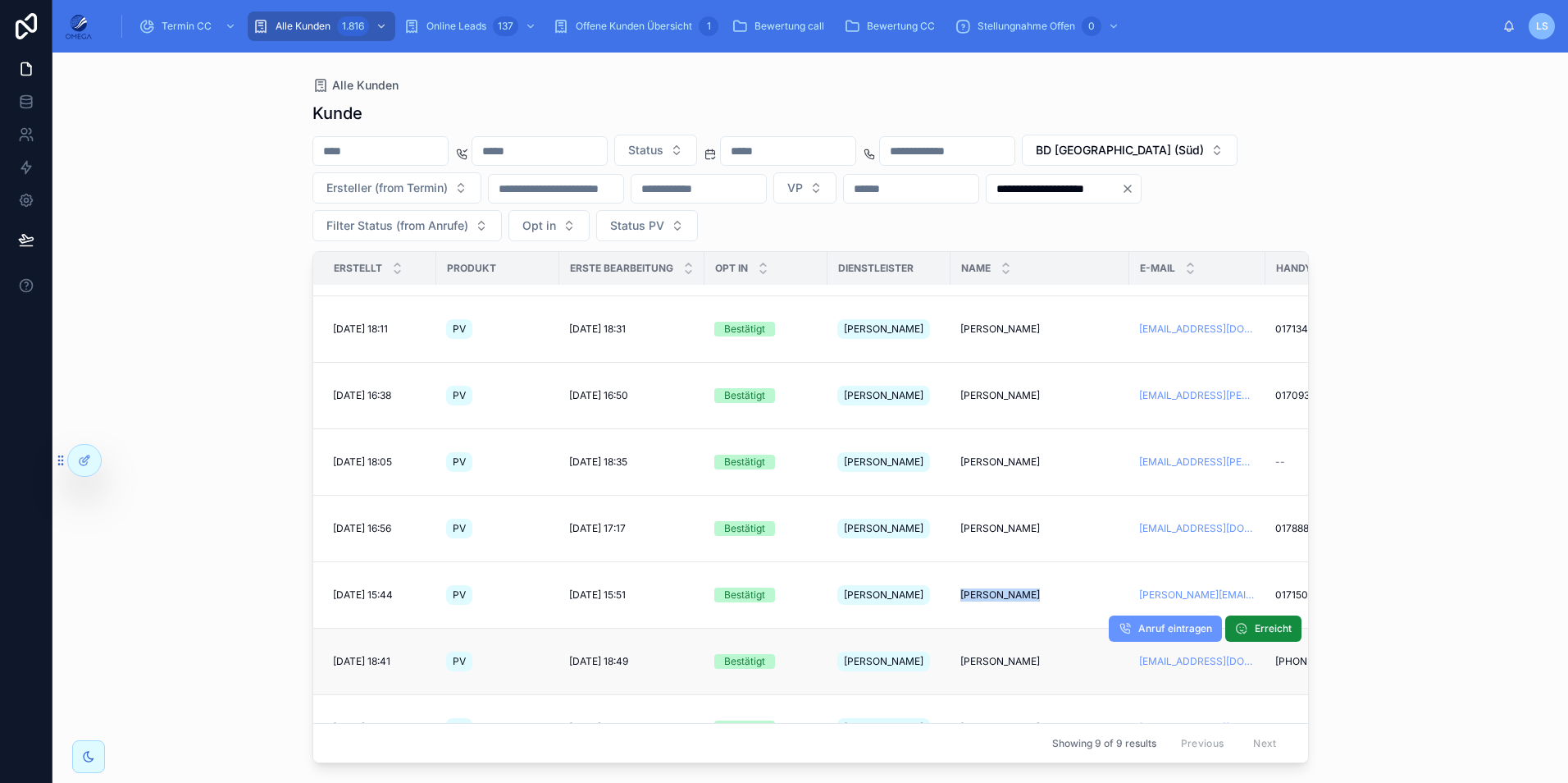
drag, startPoint x: 960, startPoint y: 573, endPoint x: 1055, endPoint y: 570, distance: 95.0
click at [1055, 628] on td "Waldemar Rausch Waldemar Rausch" at bounding box center [1040, 661] width 179 height 66
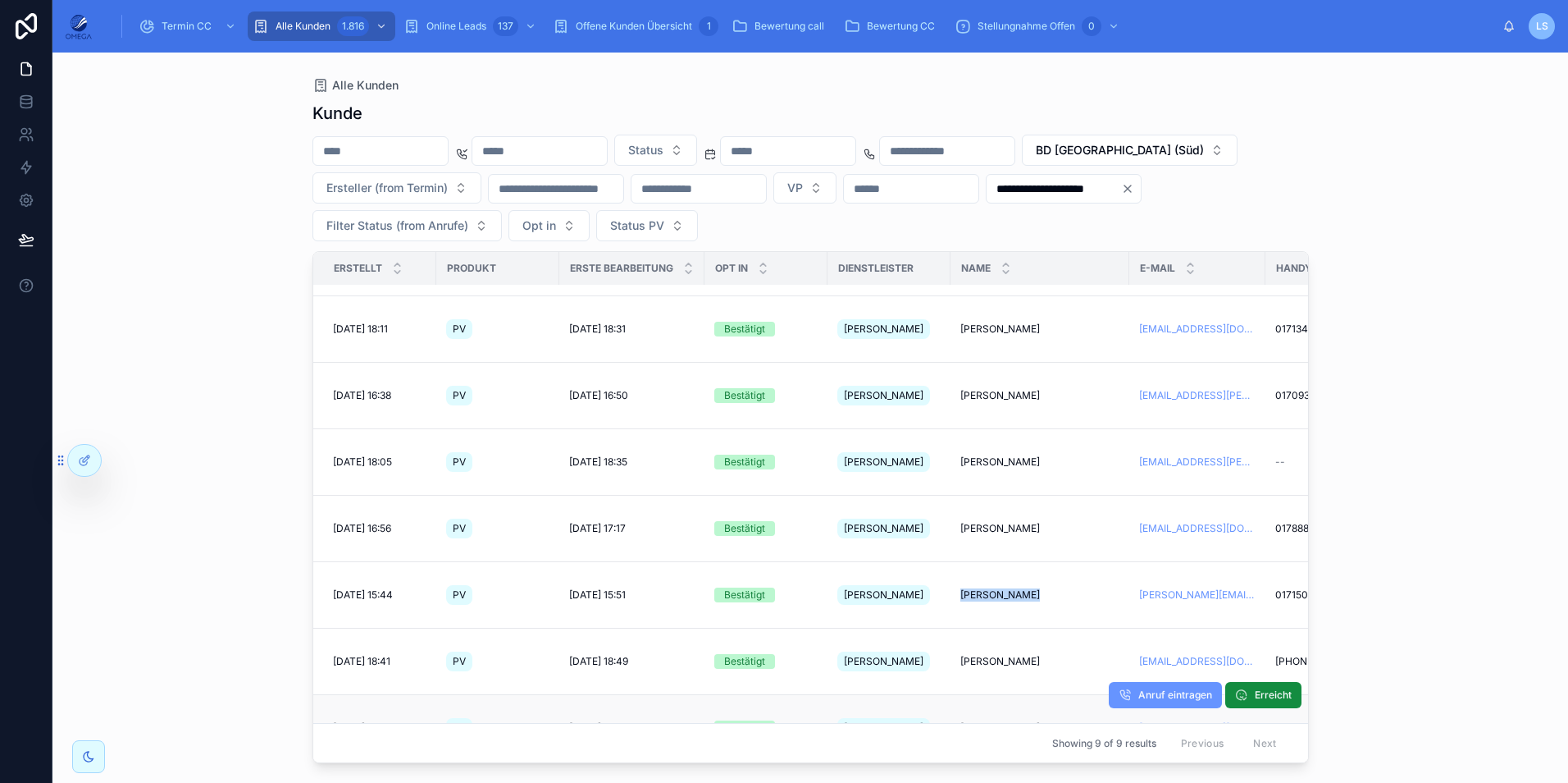
drag, startPoint x: 961, startPoint y: 627, endPoint x: 1041, endPoint y: 627, distance: 80.0
click at [1041, 694] on td "Joachim Schenk Joachim Schenk" at bounding box center [1040, 728] width 179 height 66
drag, startPoint x: 960, startPoint y: 686, endPoint x: 1027, endPoint y: 683, distance: 67.1
click at [1027, 761] on td "Blerim Shala Blerim Shala" at bounding box center [1040, 794] width 179 height 66
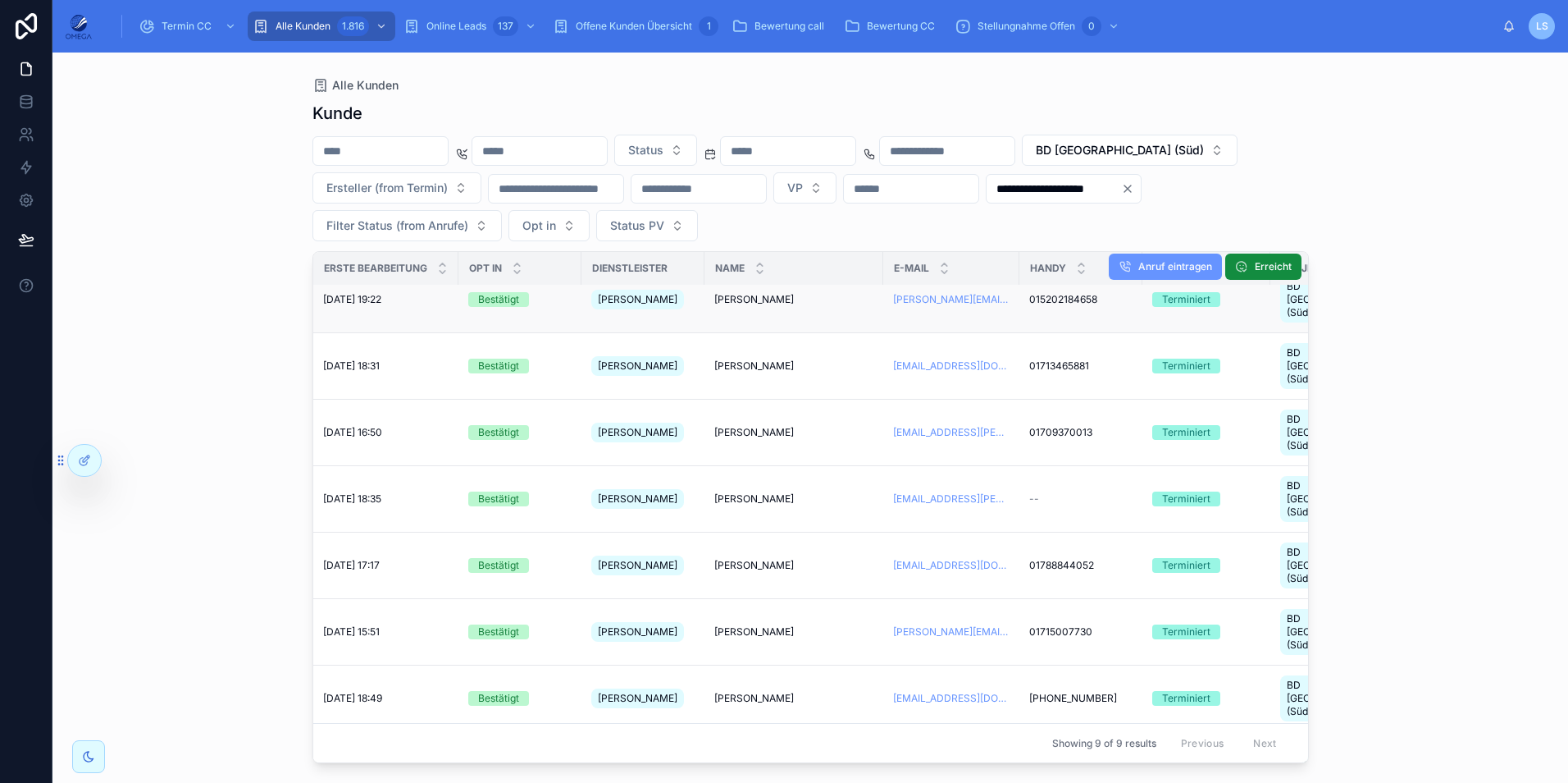
scroll to position [0, 246]
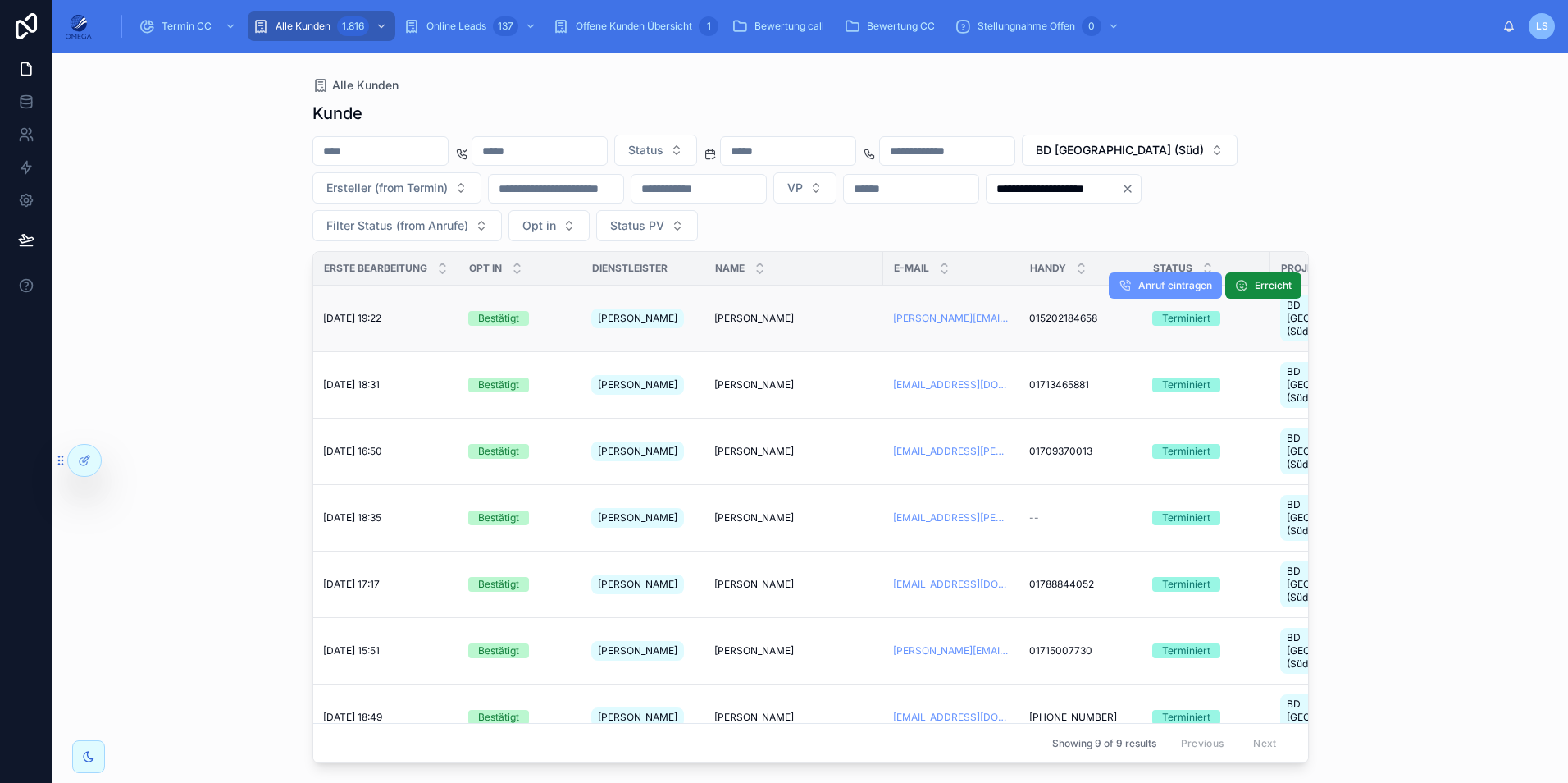
click at [763, 314] on span "[PERSON_NAME]" at bounding box center [754, 318] width 79 height 13
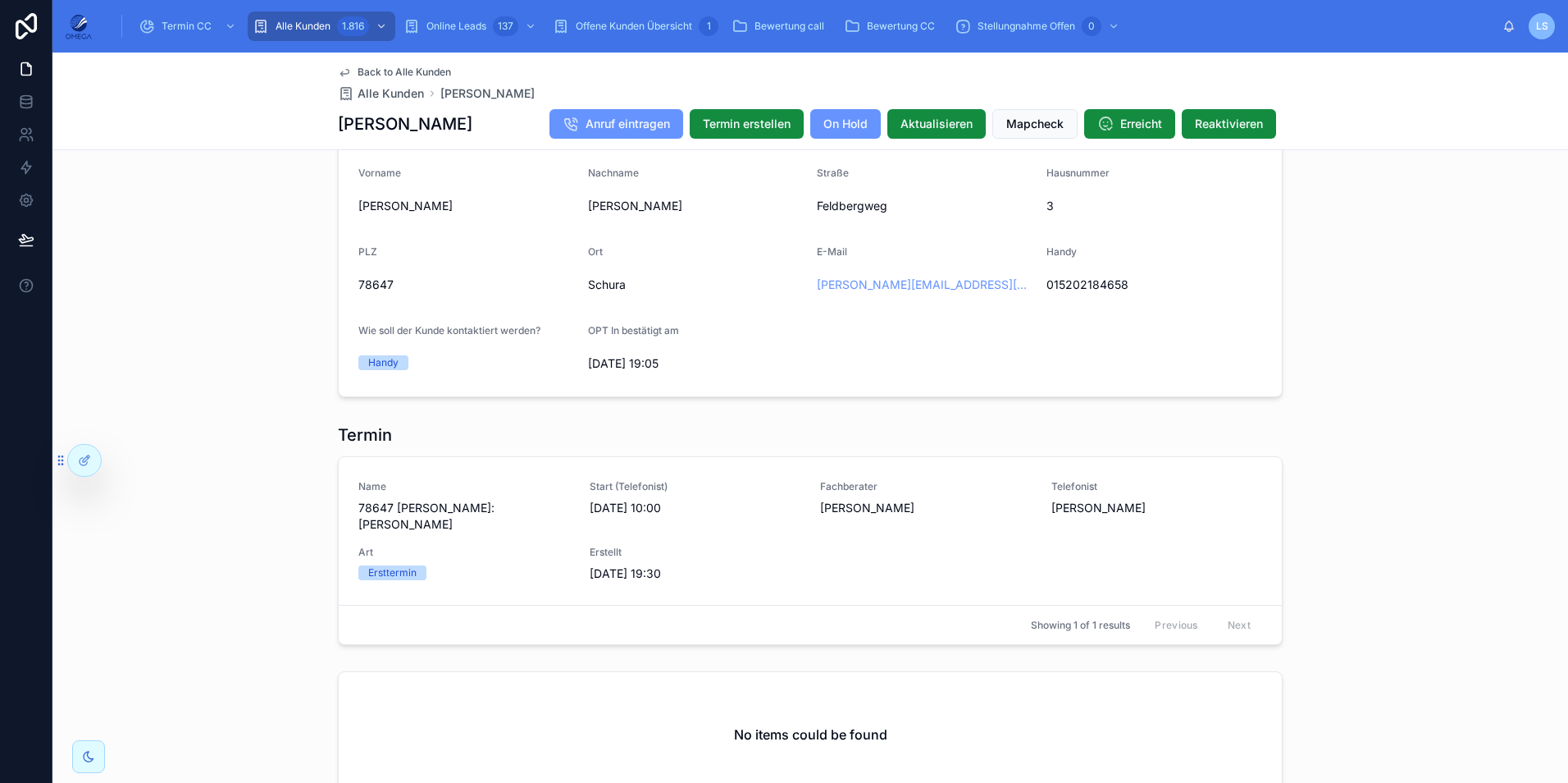
scroll to position [1312, 0]
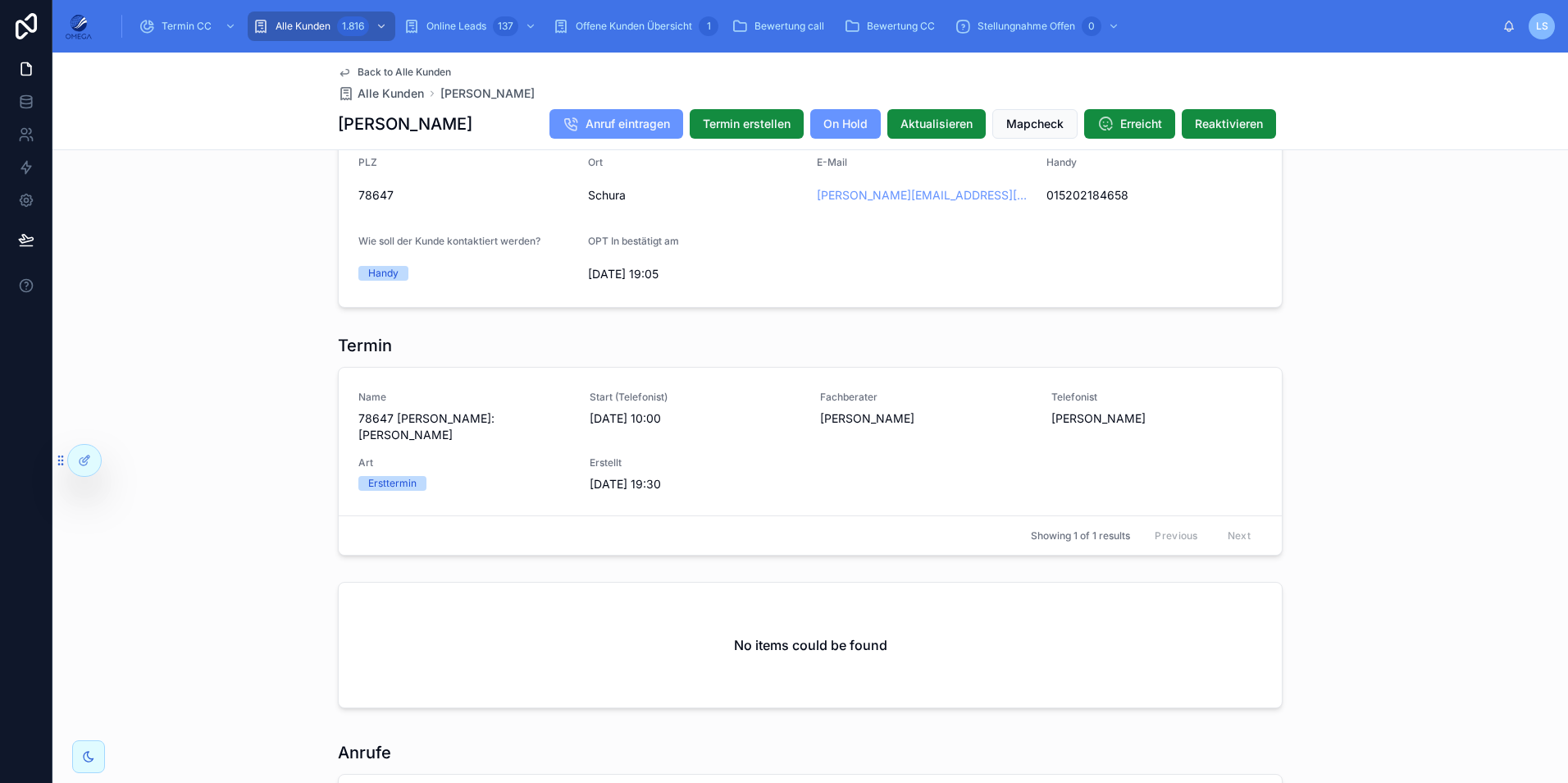
click at [425, 70] on span "Back to Alle Kunden" at bounding box center [404, 72] width 93 height 13
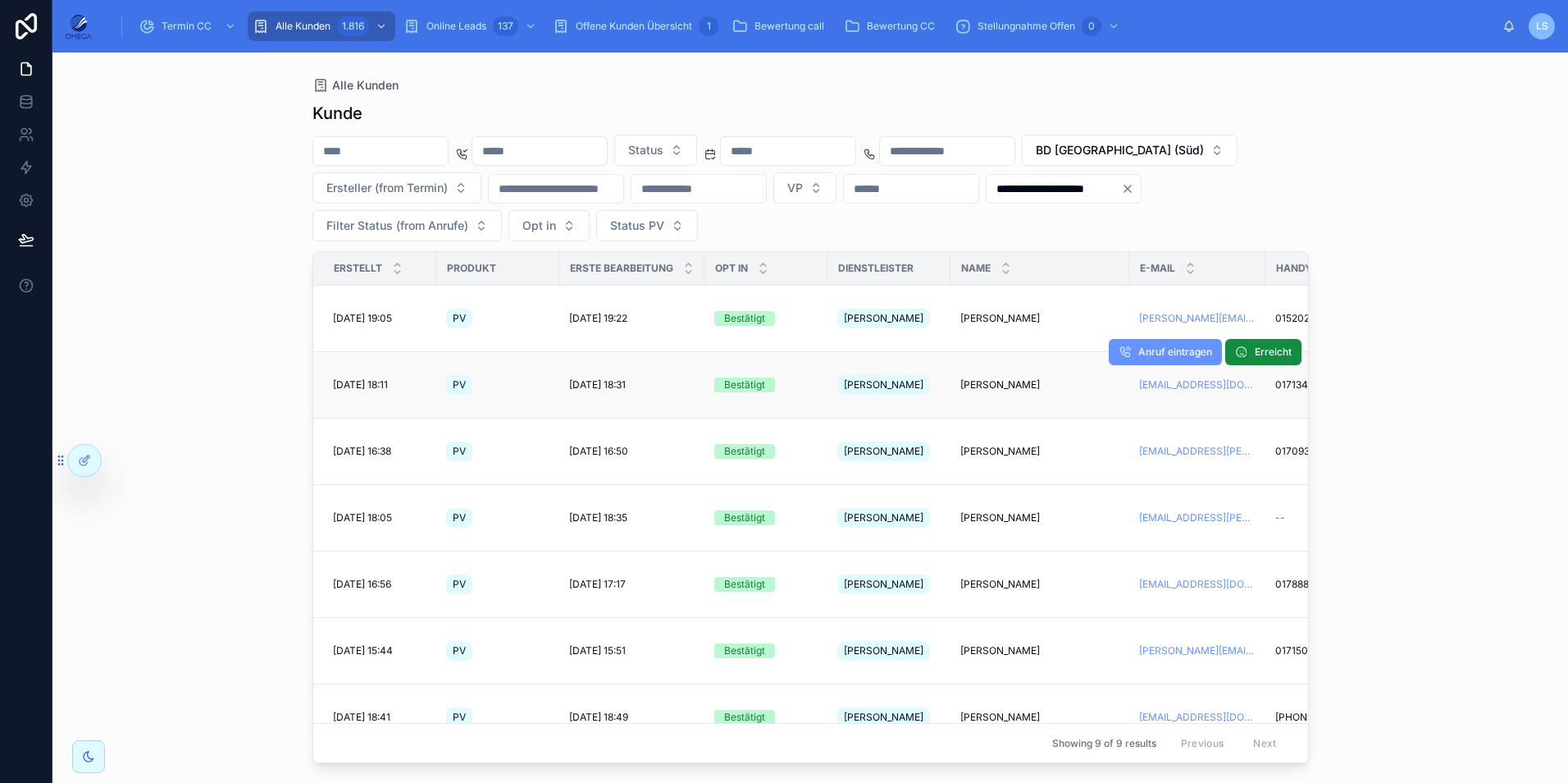
click at [988, 378] on span "[PERSON_NAME]" at bounding box center [1000, 385] width 79 height 13
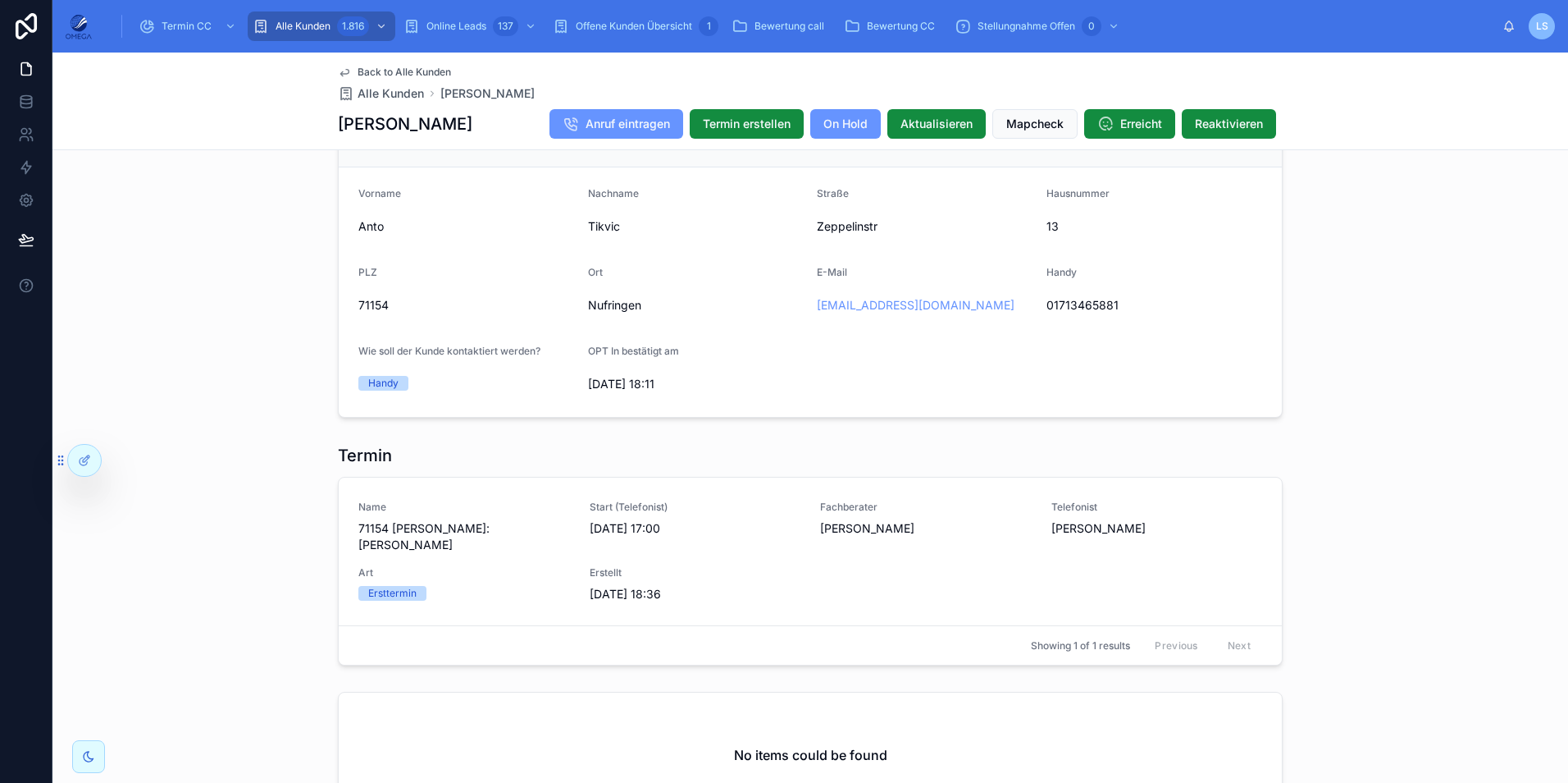
scroll to position [1312, 0]
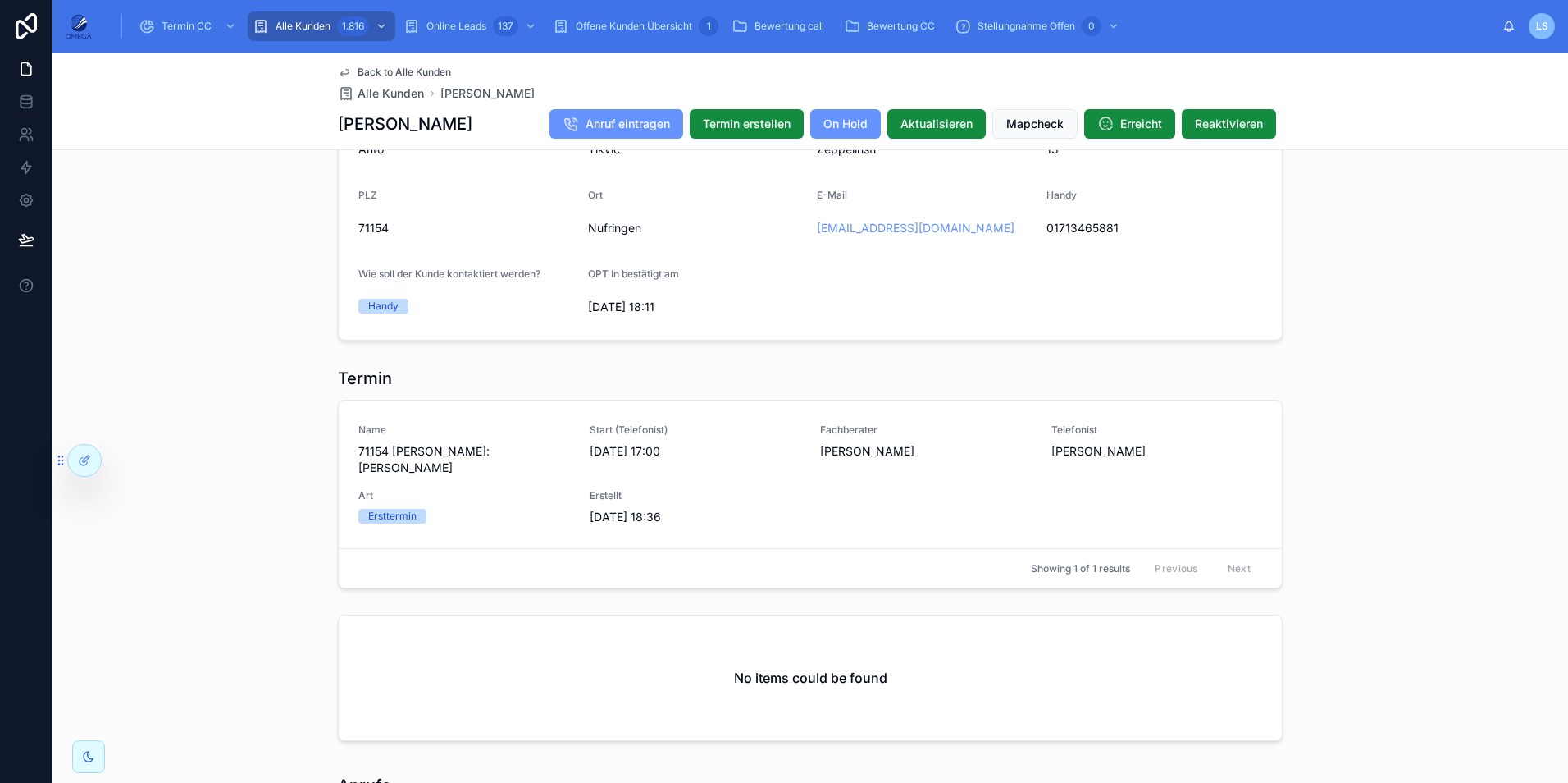
click at [400, 69] on span "Back to Alle Kunden" at bounding box center [404, 72] width 93 height 13
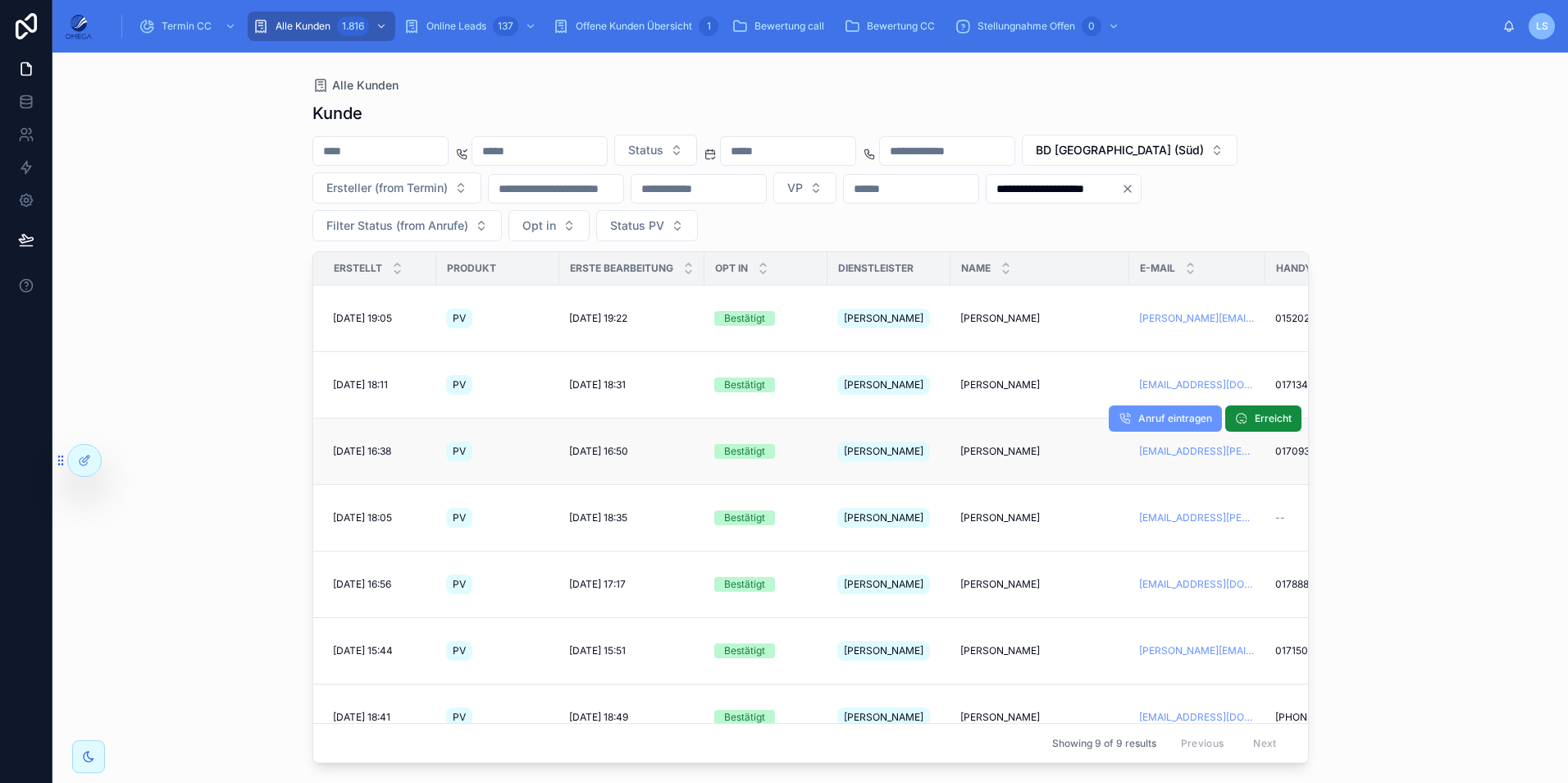
click at [981, 445] on span "Oxana Rüb" at bounding box center [1000, 451] width 79 height 13
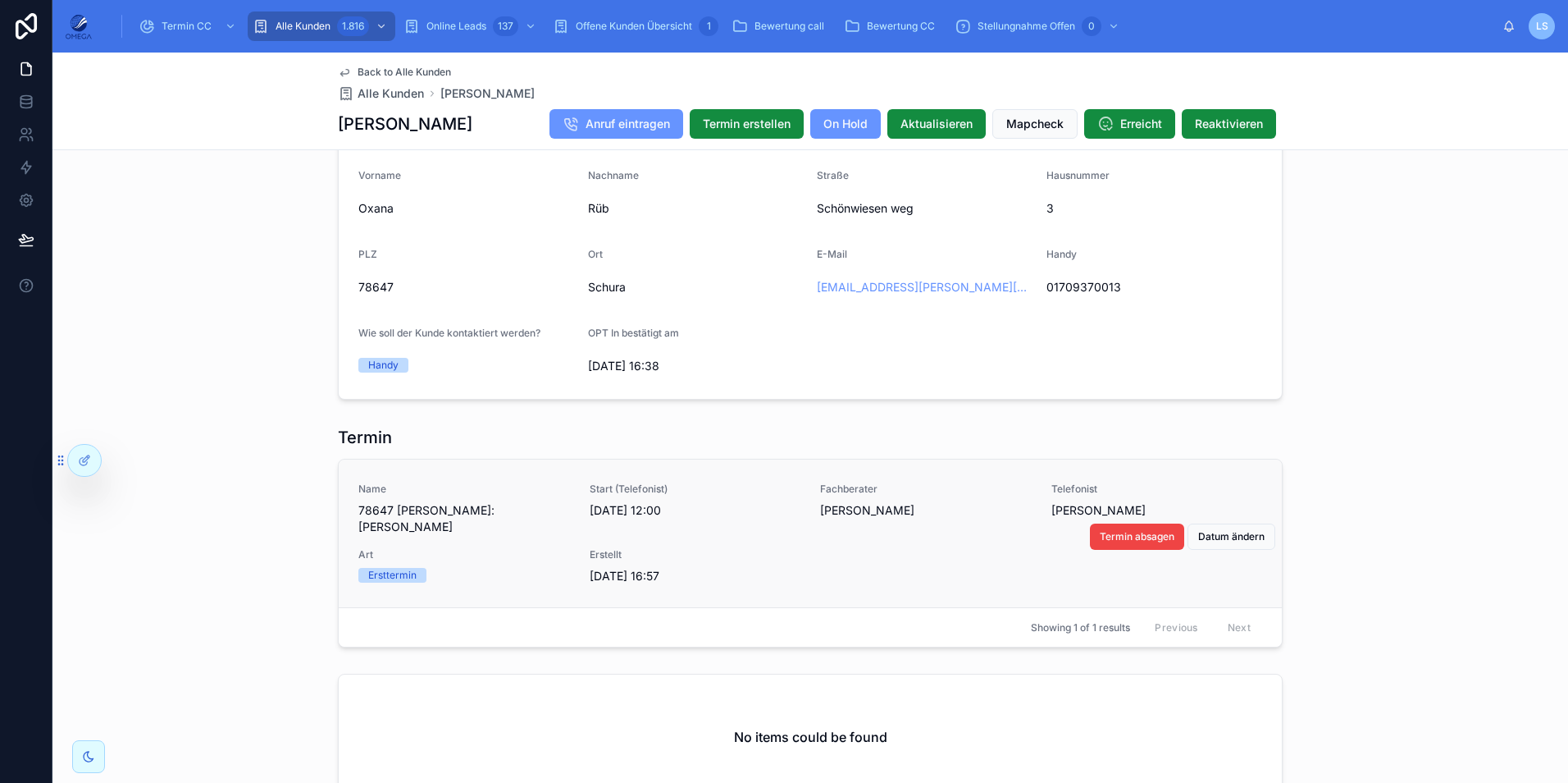
scroll to position [1312, 0]
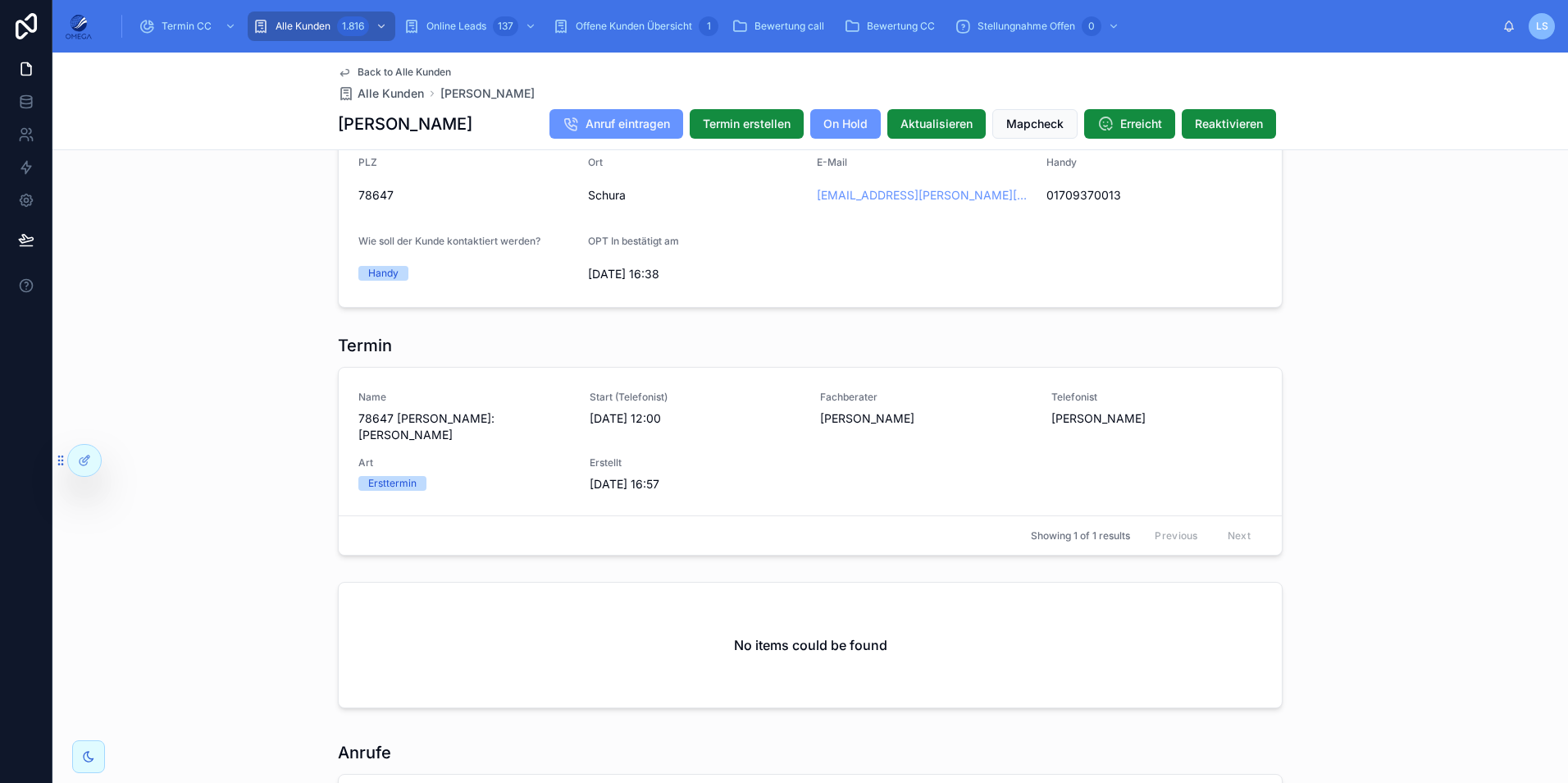
click at [390, 67] on span "Back to Alle Kunden" at bounding box center [404, 72] width 93 height 13
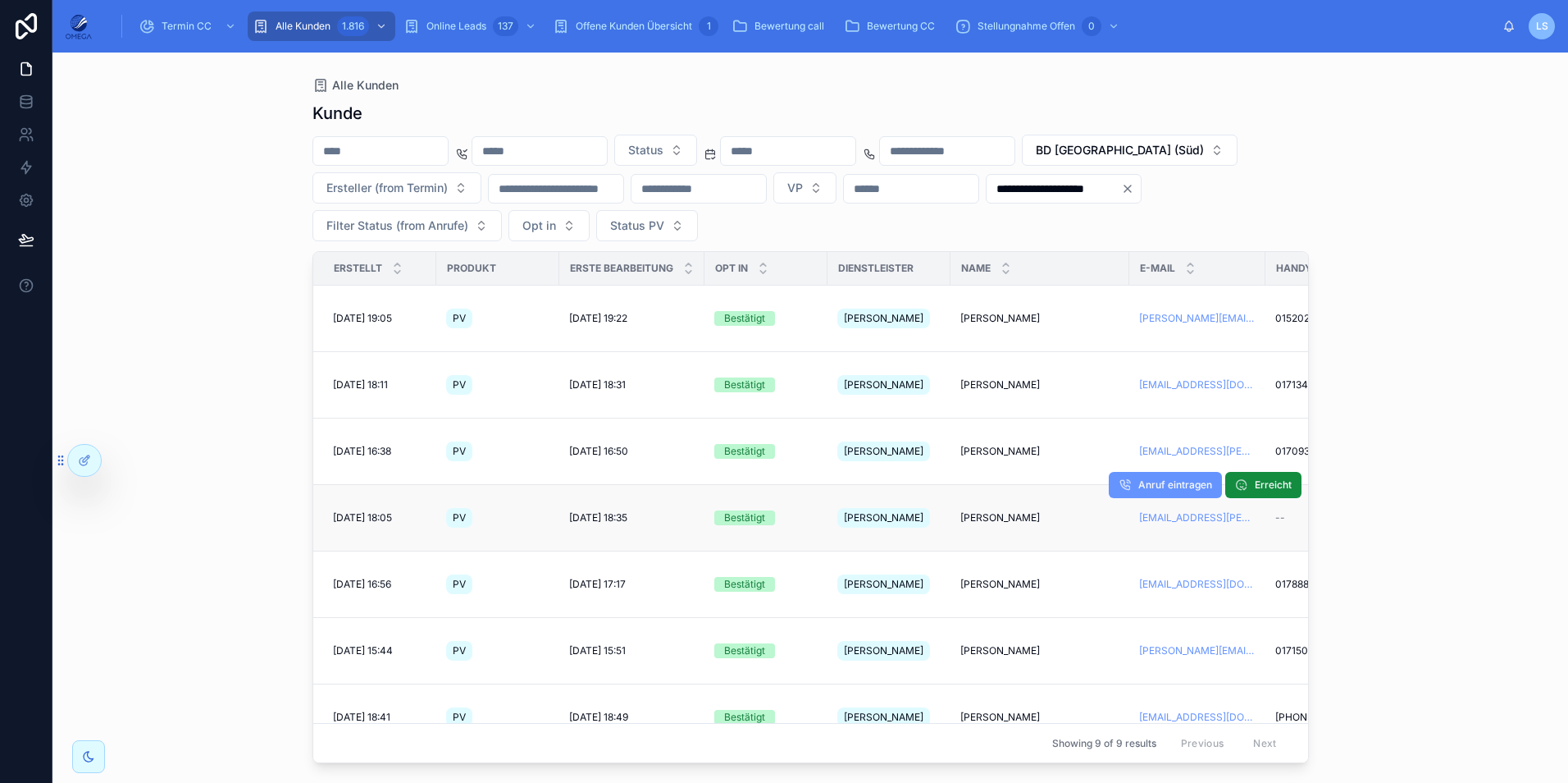
click at [998, 511] on span "Bernhard Schnepf" at bounding box center [1000, 517] width 79 height 13
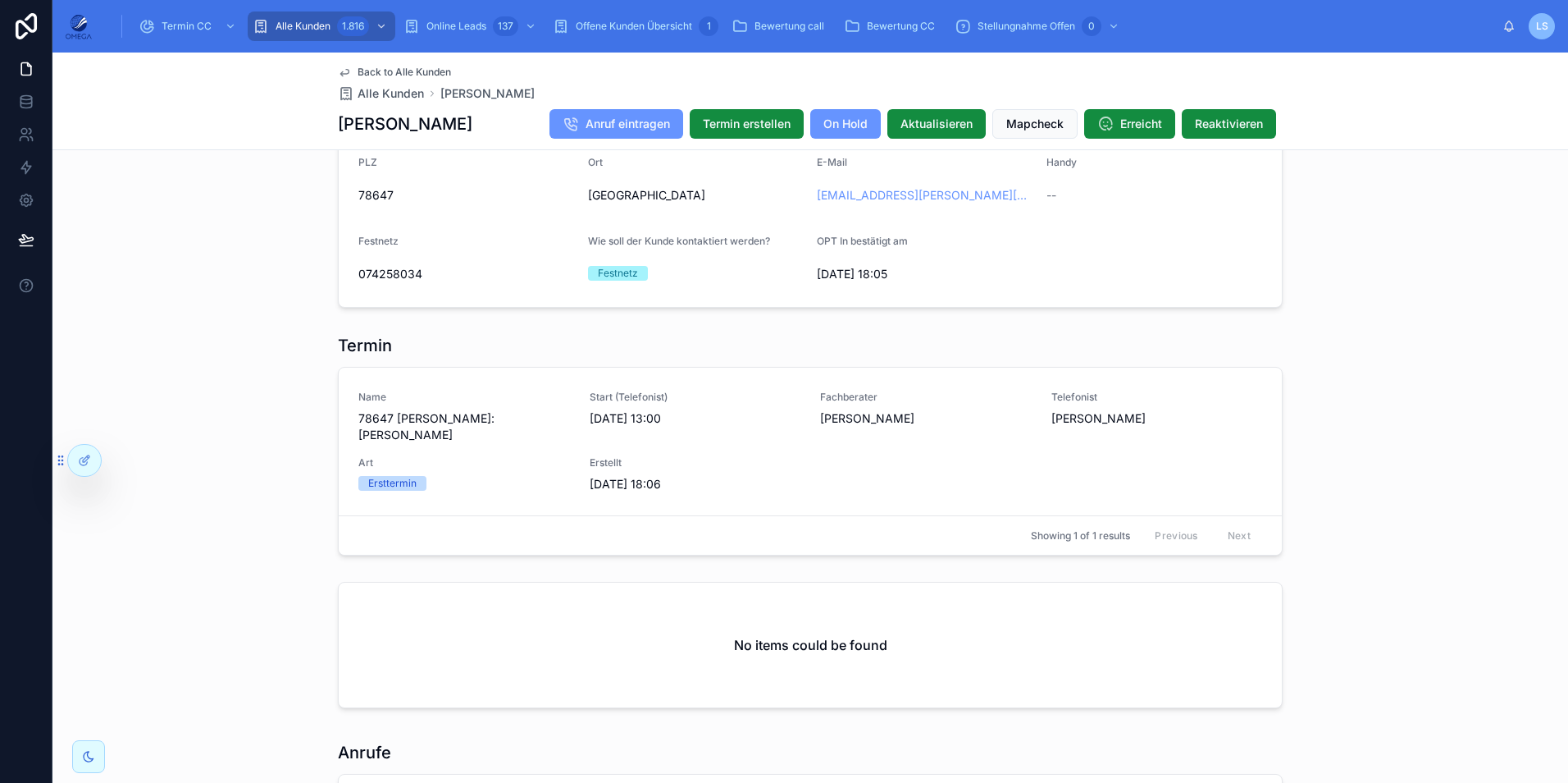
scroll to position [1477, 0]
click at [377, 70] on span "Back to Alle Kunden" at bounding box center [404, 72] width 93 height 13
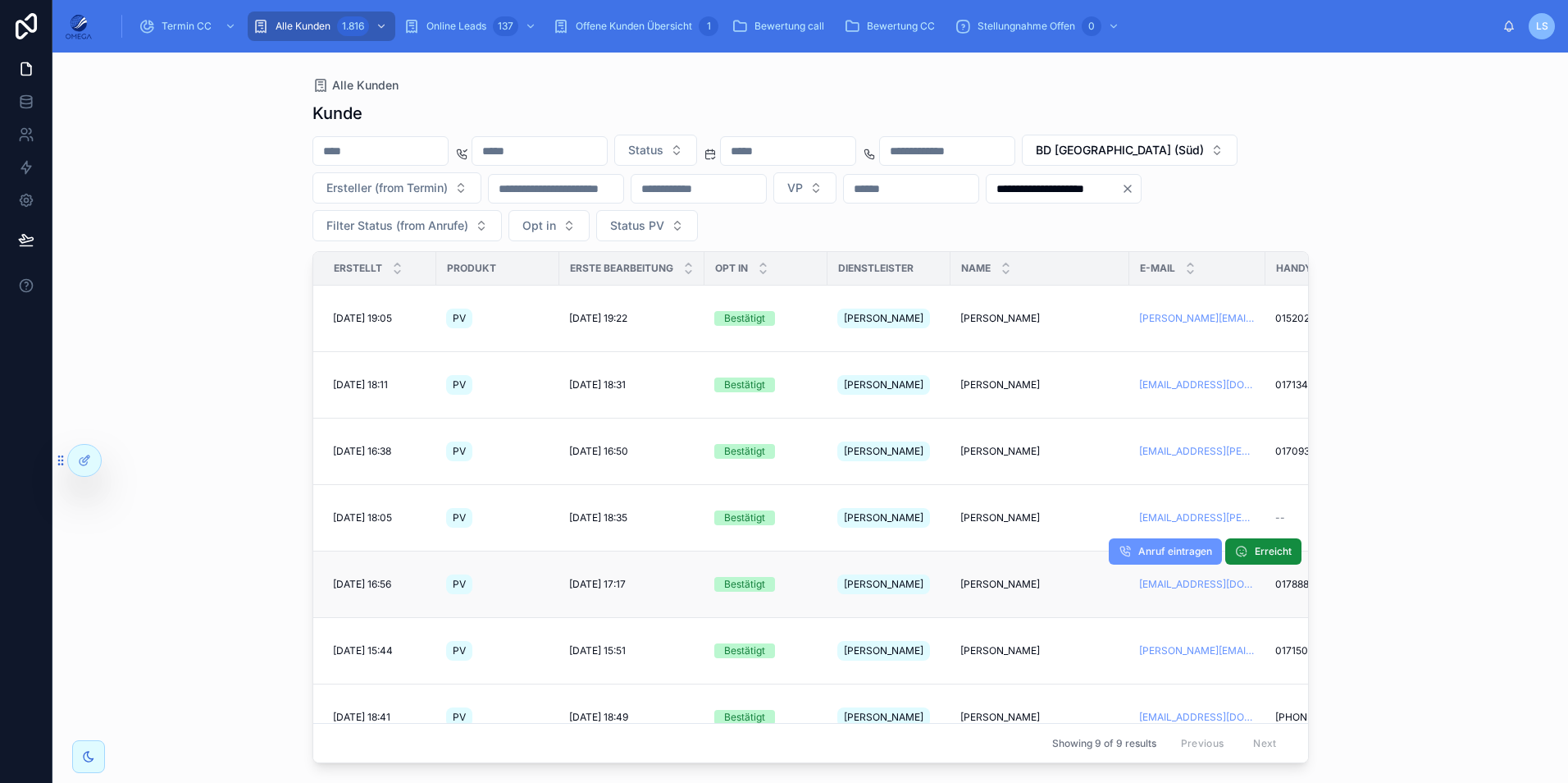
click at [1027, 577] on span "Dragutin Beluzic" at bounding box center [1000, 584] width 79 height 13
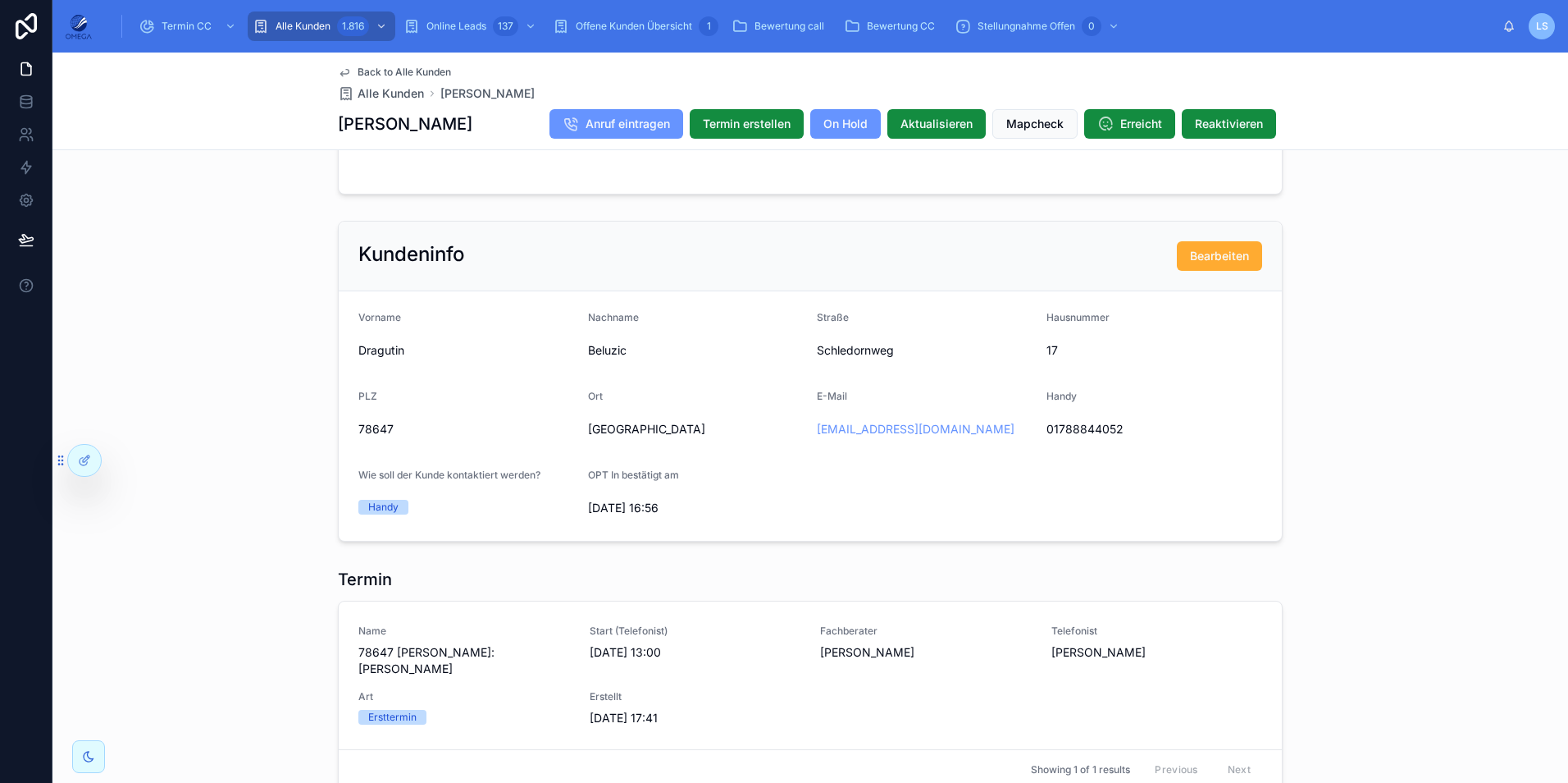
scroll to position [1230, 0]
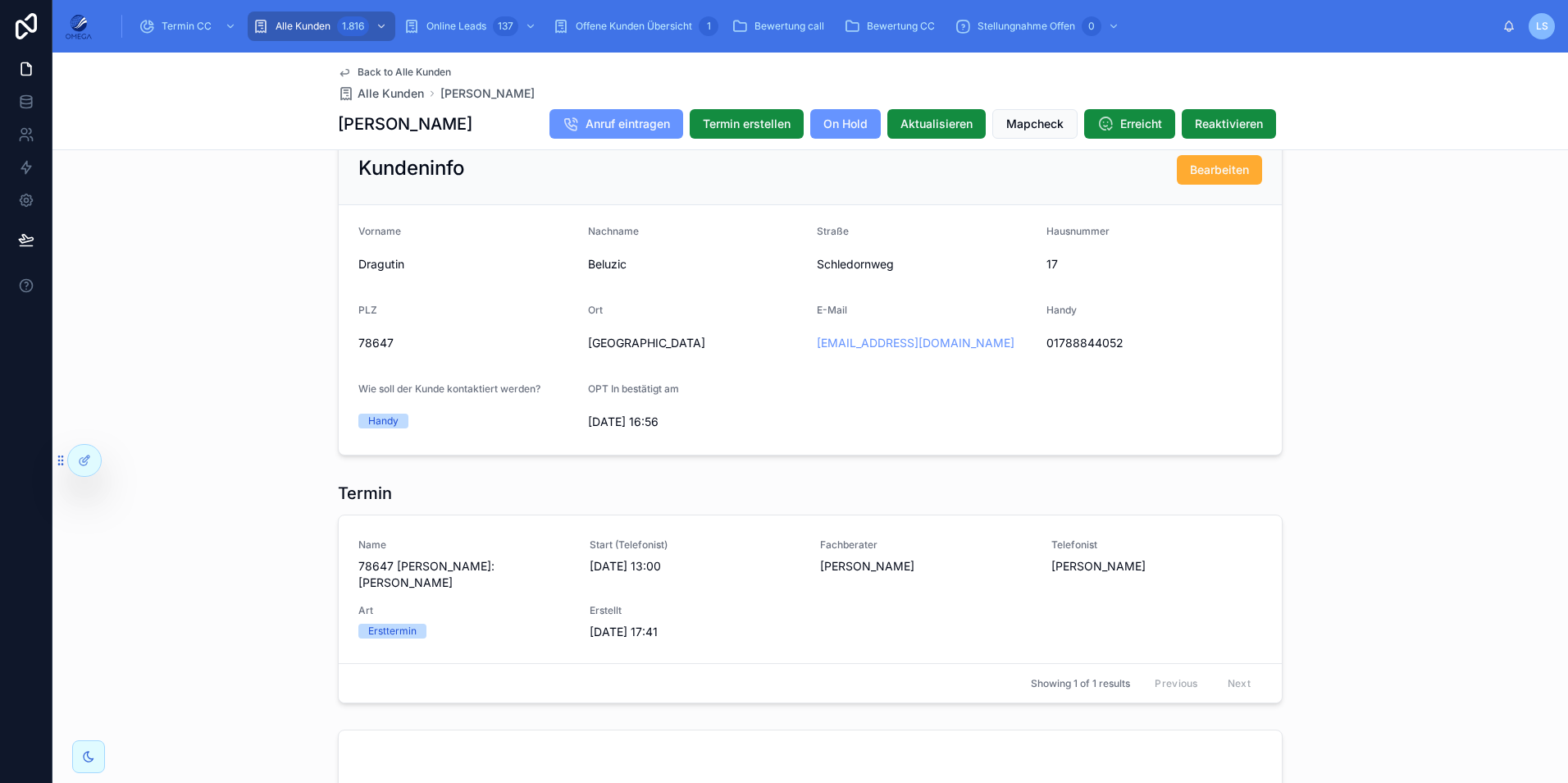
drag, startPoint x: 467, startPoint y: 118, endPoint x: 331, endPoint y: 119, distance: 136.0
click at [337, 119] on div "Dragutin Beluzic Anruf eintragen Termin erstellen On Hold Aktualisieren Mapchec…" at bounding box center [809, 124] width 945 height 31
click at [393, 66] on span "Back to Alle Kunden" at bounding box center [404, 72] width 93 height 13
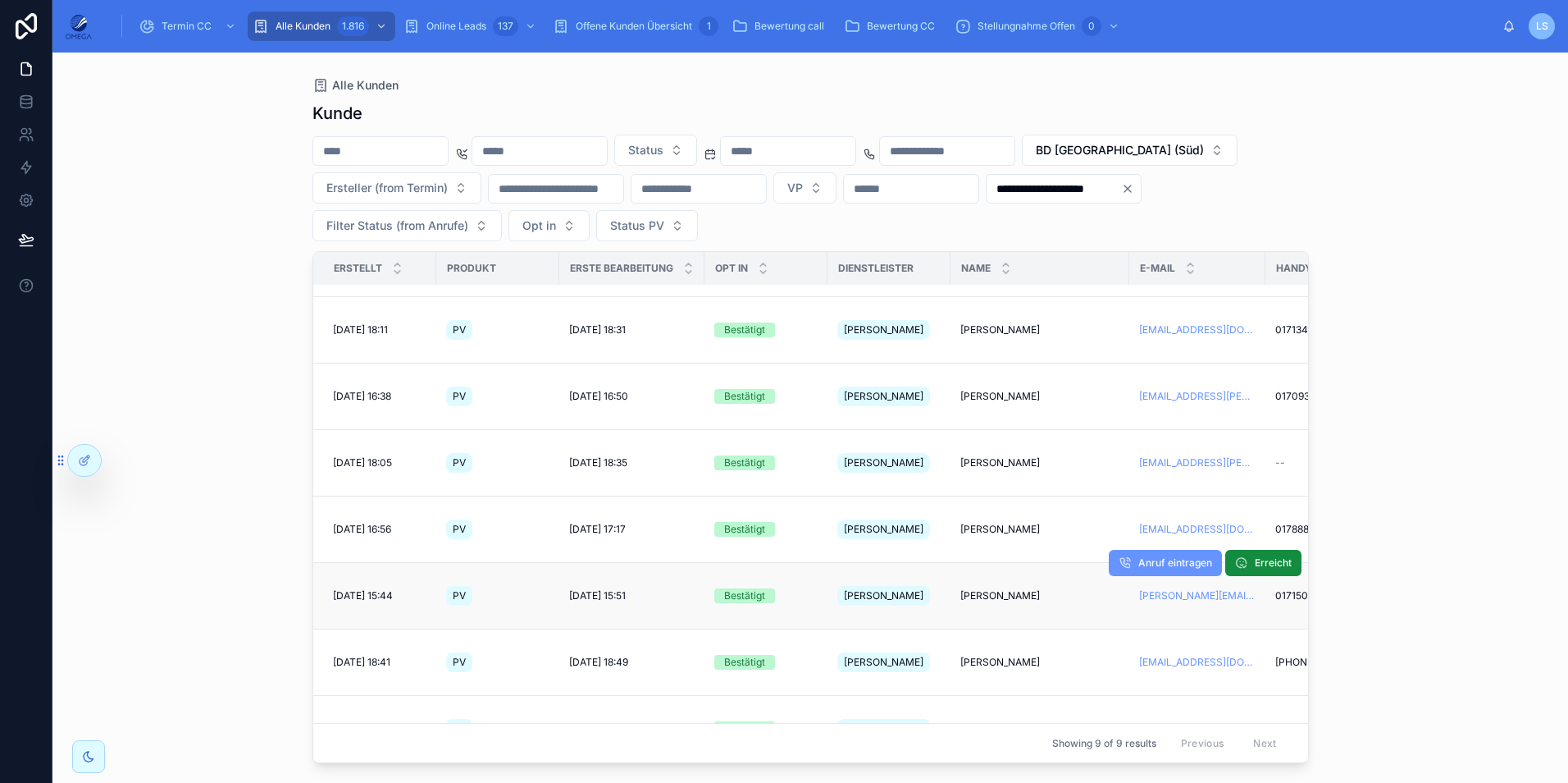
scroll to position [55, 0]
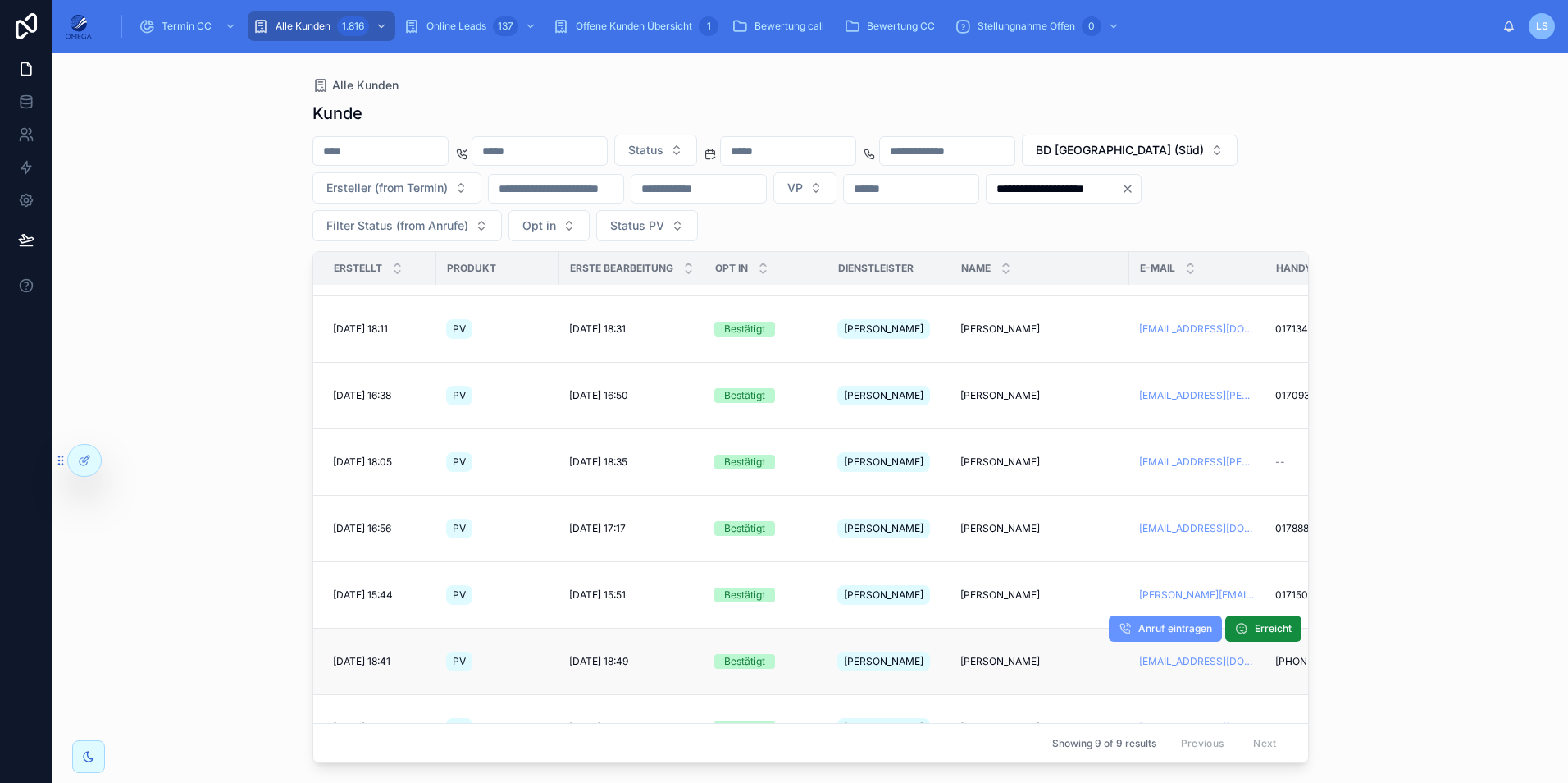
click at [1010, 655] on span "Waldemar Rausch" at bounding box center [1000, 661] width 79 height 13
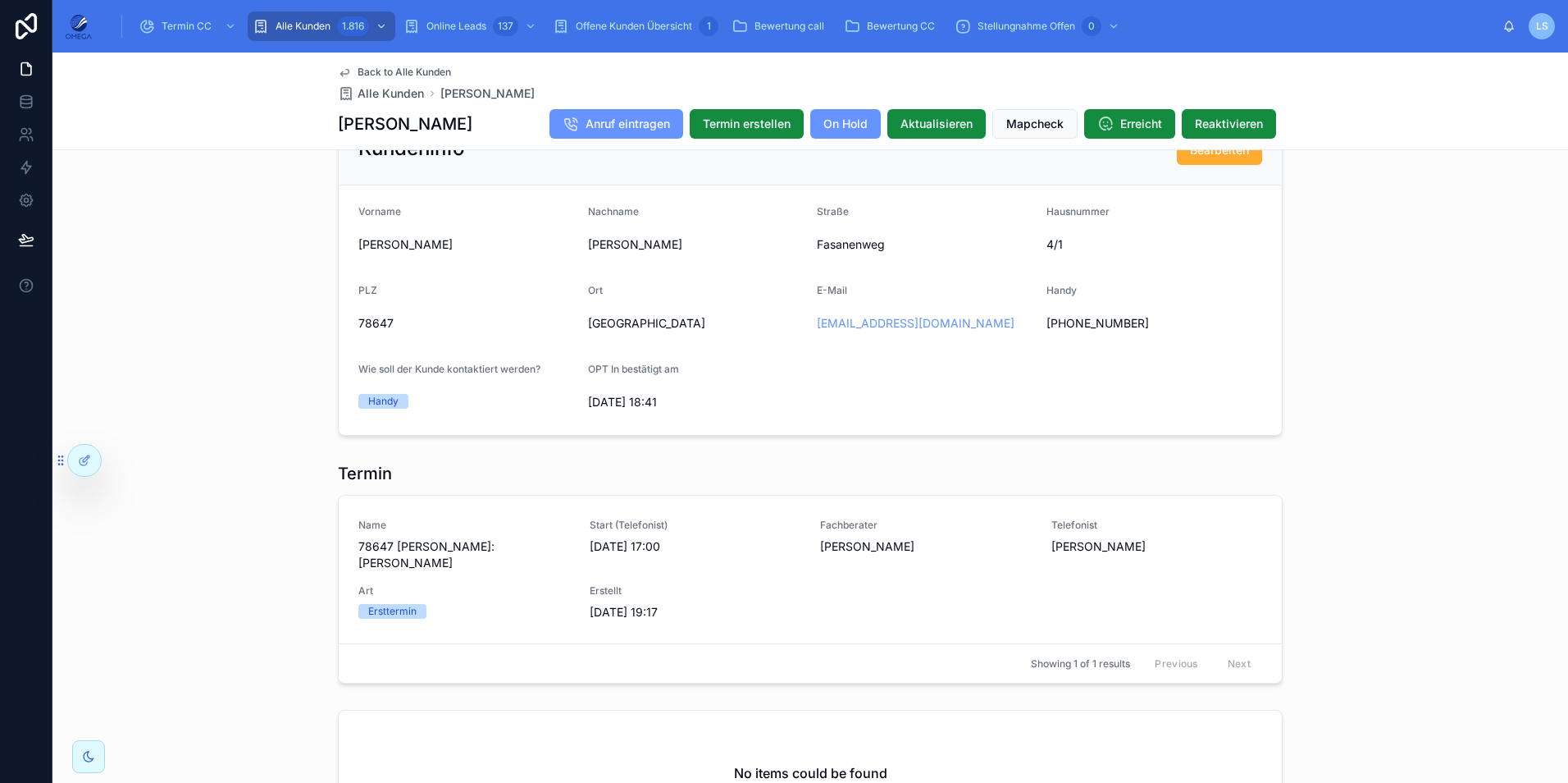
scroll to position [1559, 0]
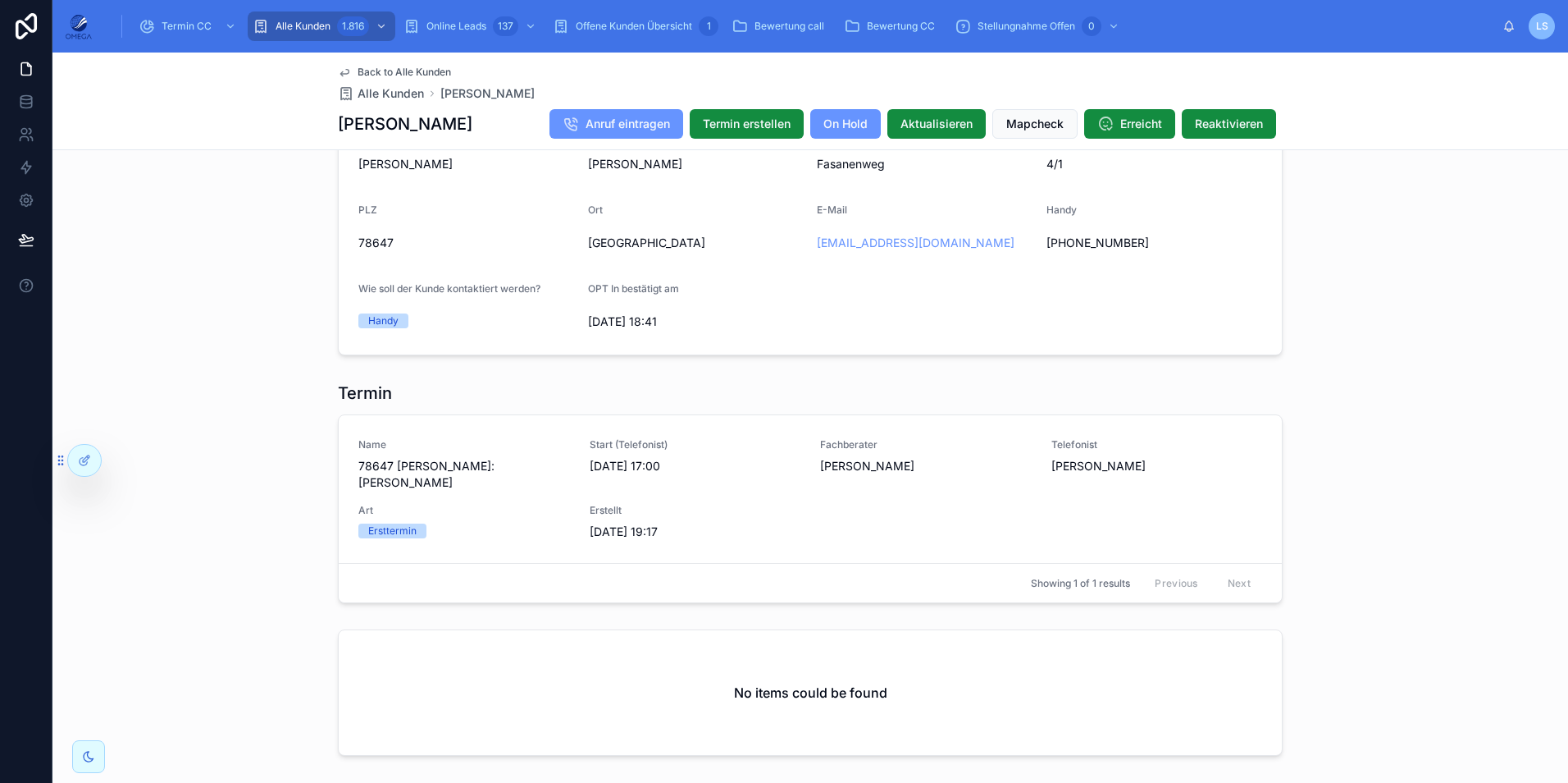
click at [426, 71] on span "Back to Alle Kunden" at bounding box center [404, 72] width 93 height 13
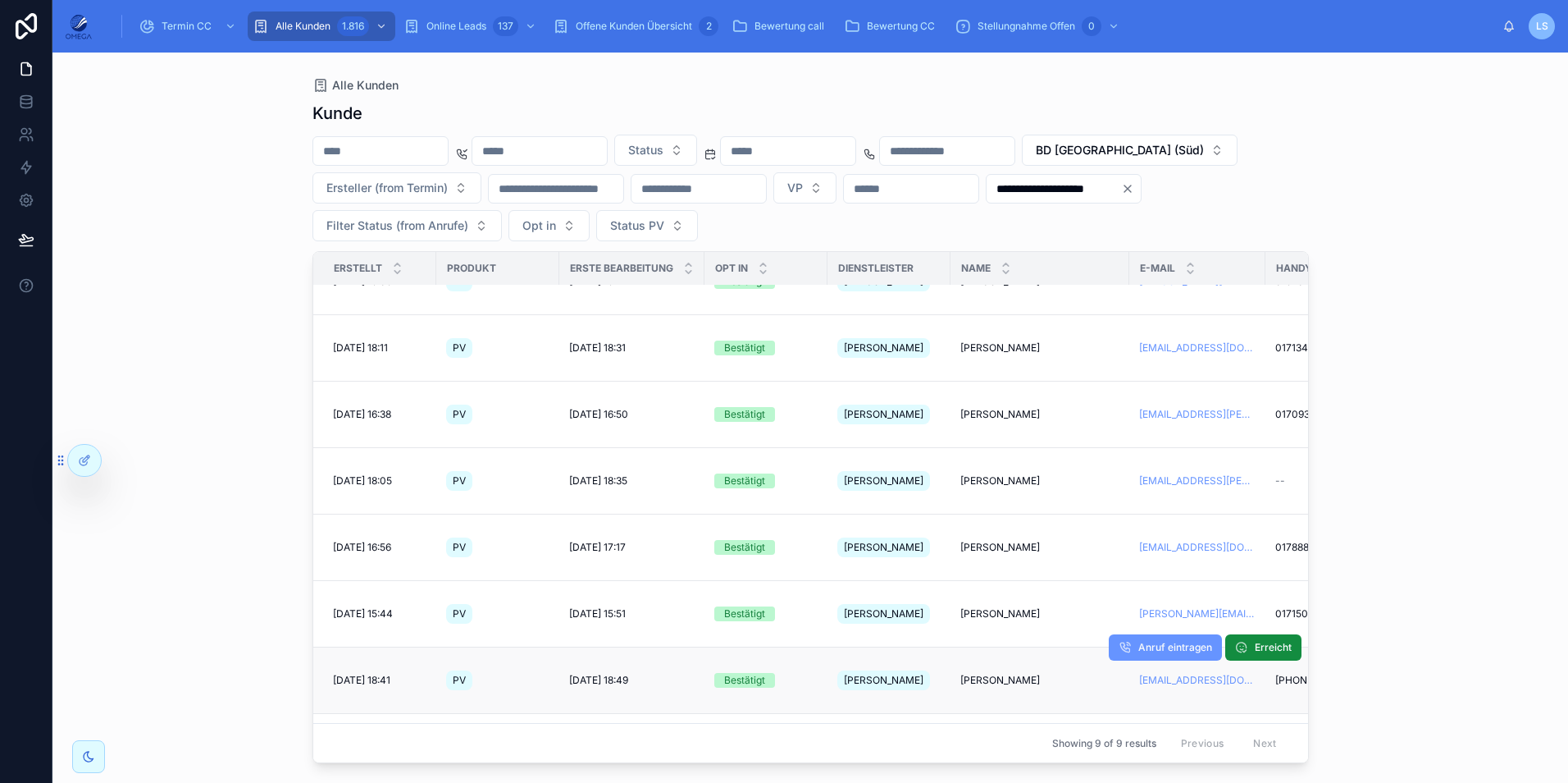
scroll to position [55, 0]
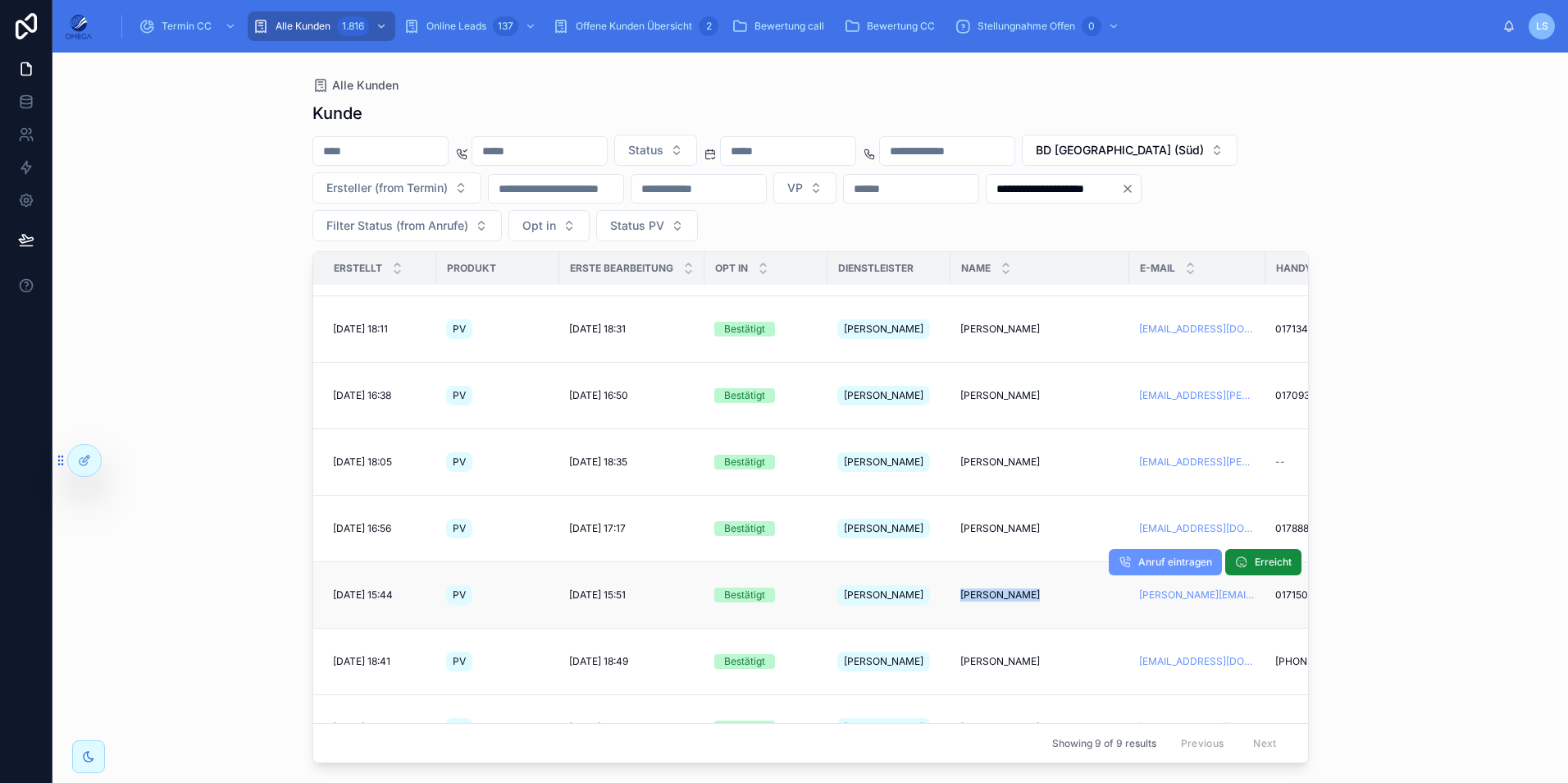
drag, startPoint x: 958, startPoint y: 528, endPoint x: 1026, endPoint y: 528, distance: 68.0
click at [1026, 562] on td "Erich Sattler Erich Sattler" at bounding box center [1040, 595] width 179 height 66
click at [1427, 580] on div "**********" at bounding box center [810, 418] width 1515 height 730
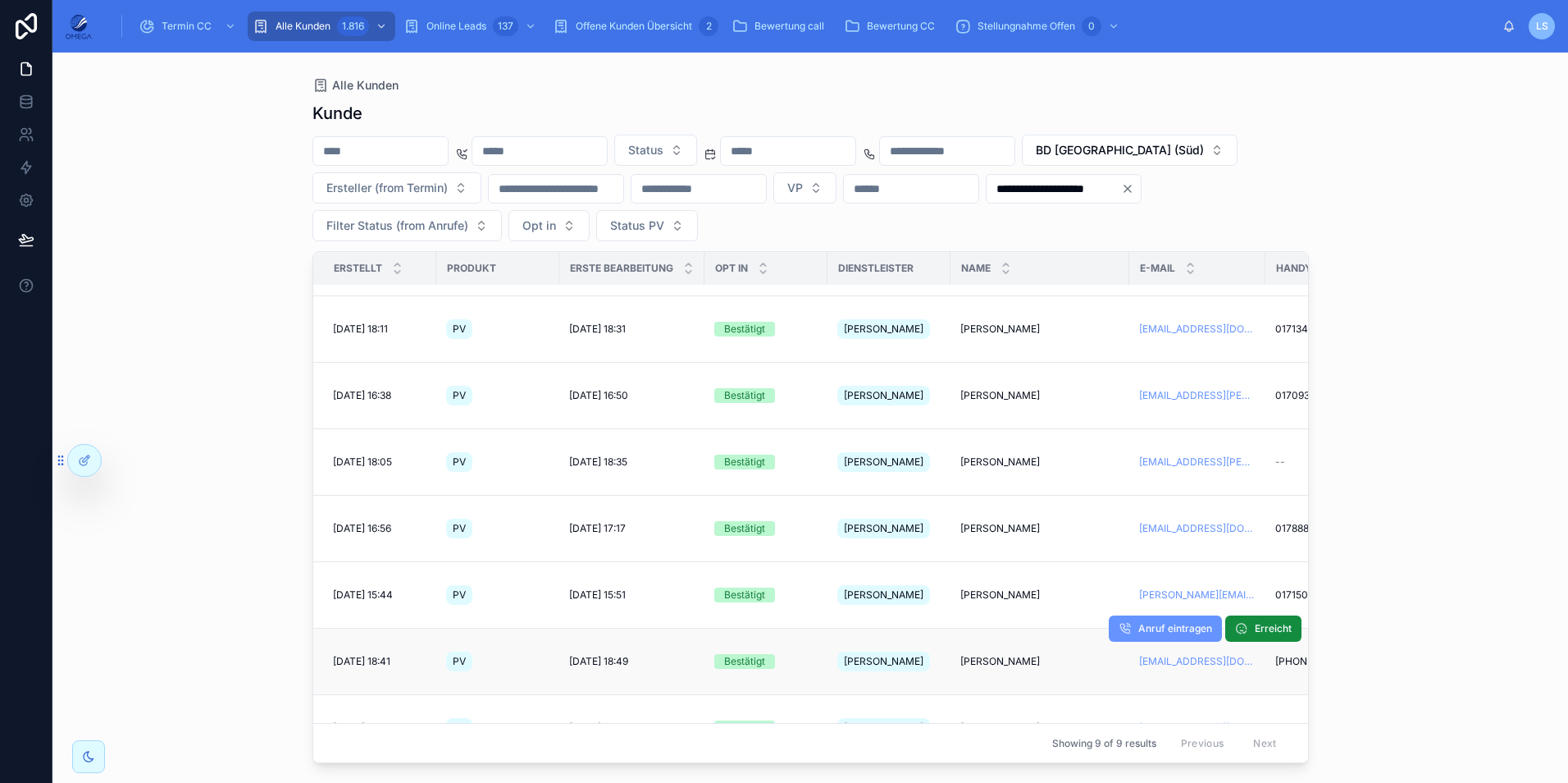
click at [1011, 655] on span "Waldemar Rausch" at bounding box center [1000, 661] width 79 height 13
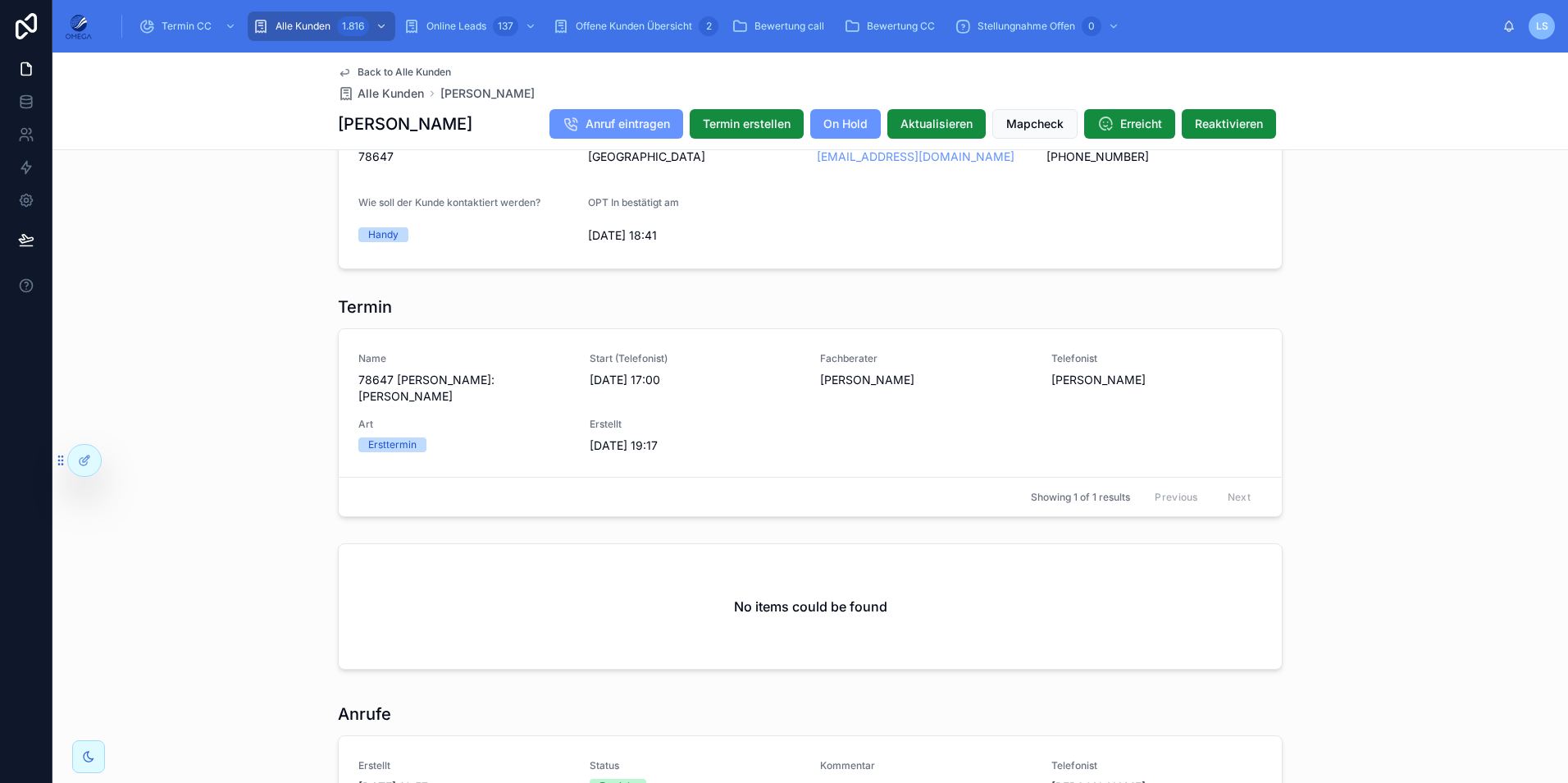
scroll to position [1477, 0]
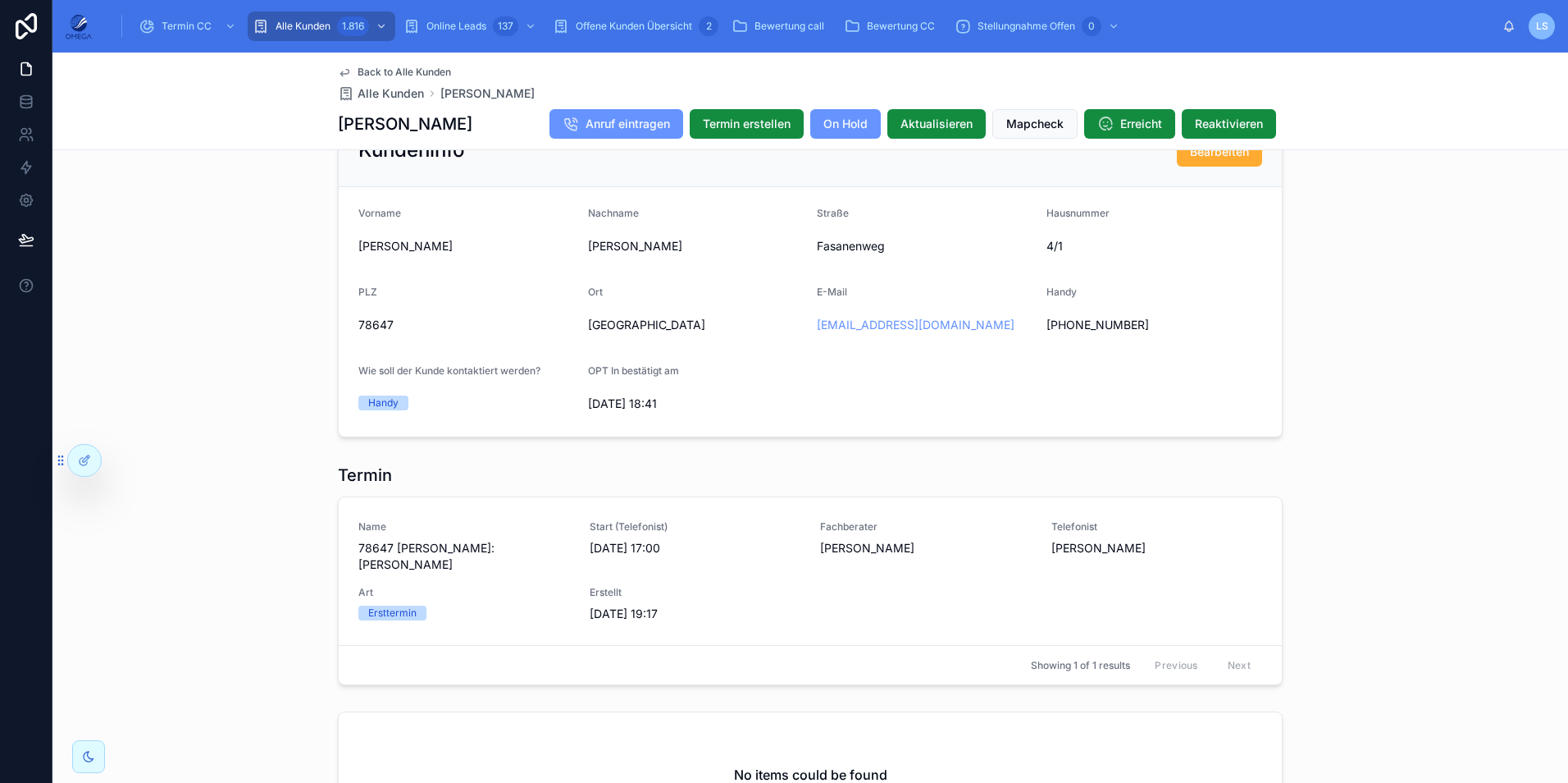
click at [432, 68] on span "Back to Alle Kunden" at bounding box center [404, 72] width 93 height 13
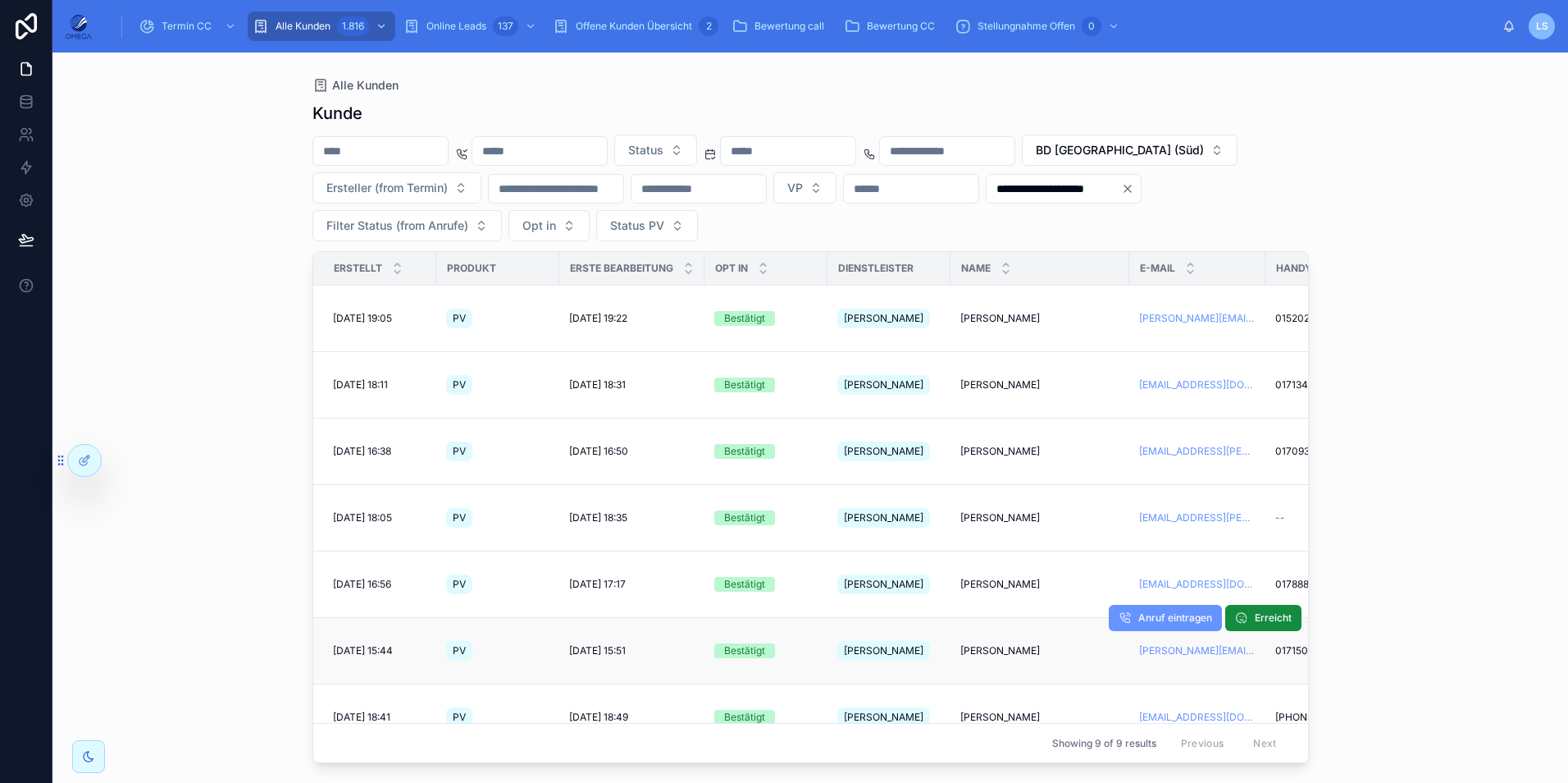
scroll to position [55, 0]
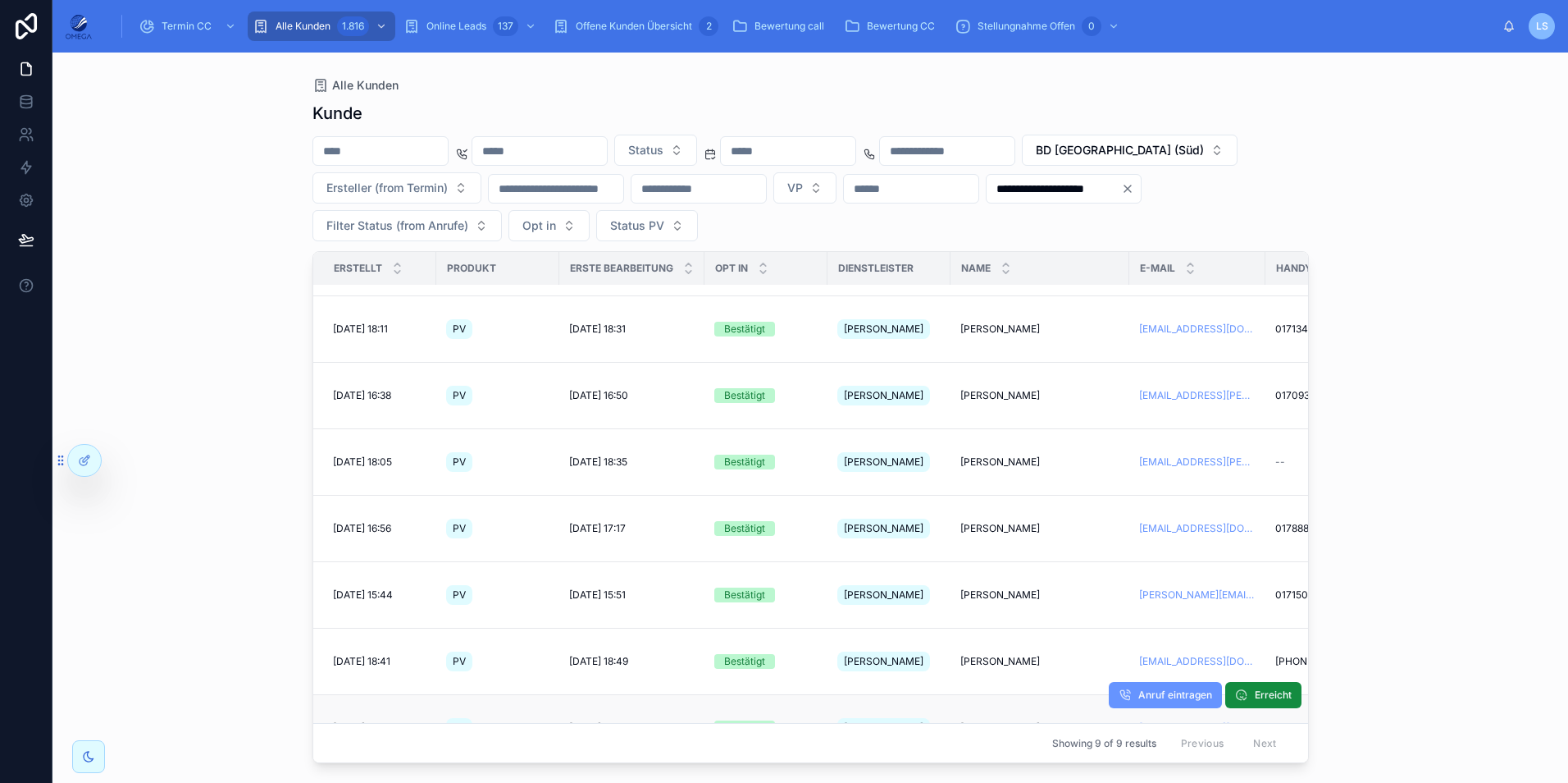
click at [995, 694] on td "Joachim Schenk Joachim Schenk" at bounding box center [1040, 728] width 179 height 66
click at [996, 721] on span "Joachim Schenk" at bounding box center [1000, 728] width 79 height 13
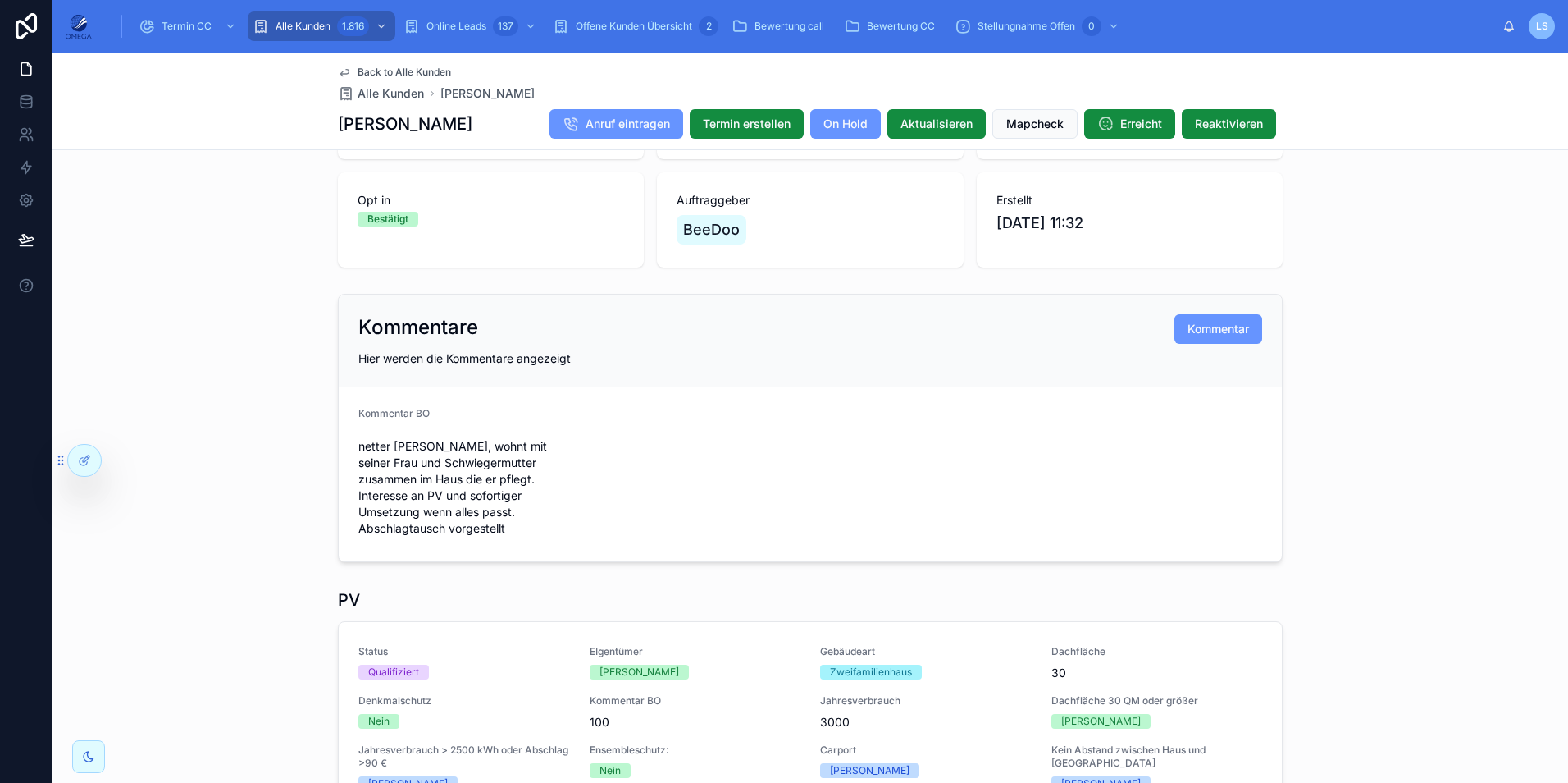
scroll to position [246, 0]
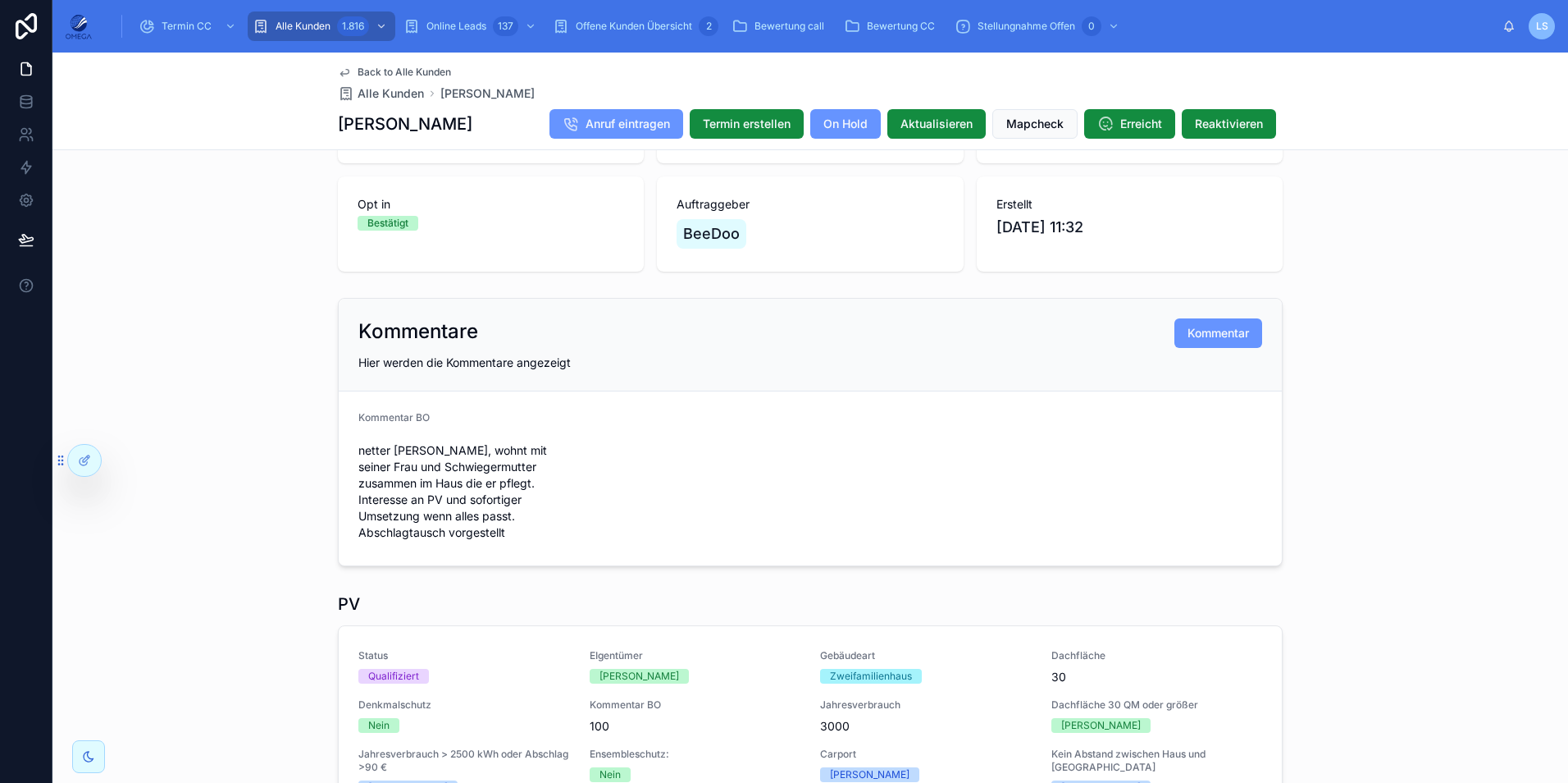
click at [403, 70] on span "Back to Alle Kunden" at bounding box center [404, 72] width 93 height 13
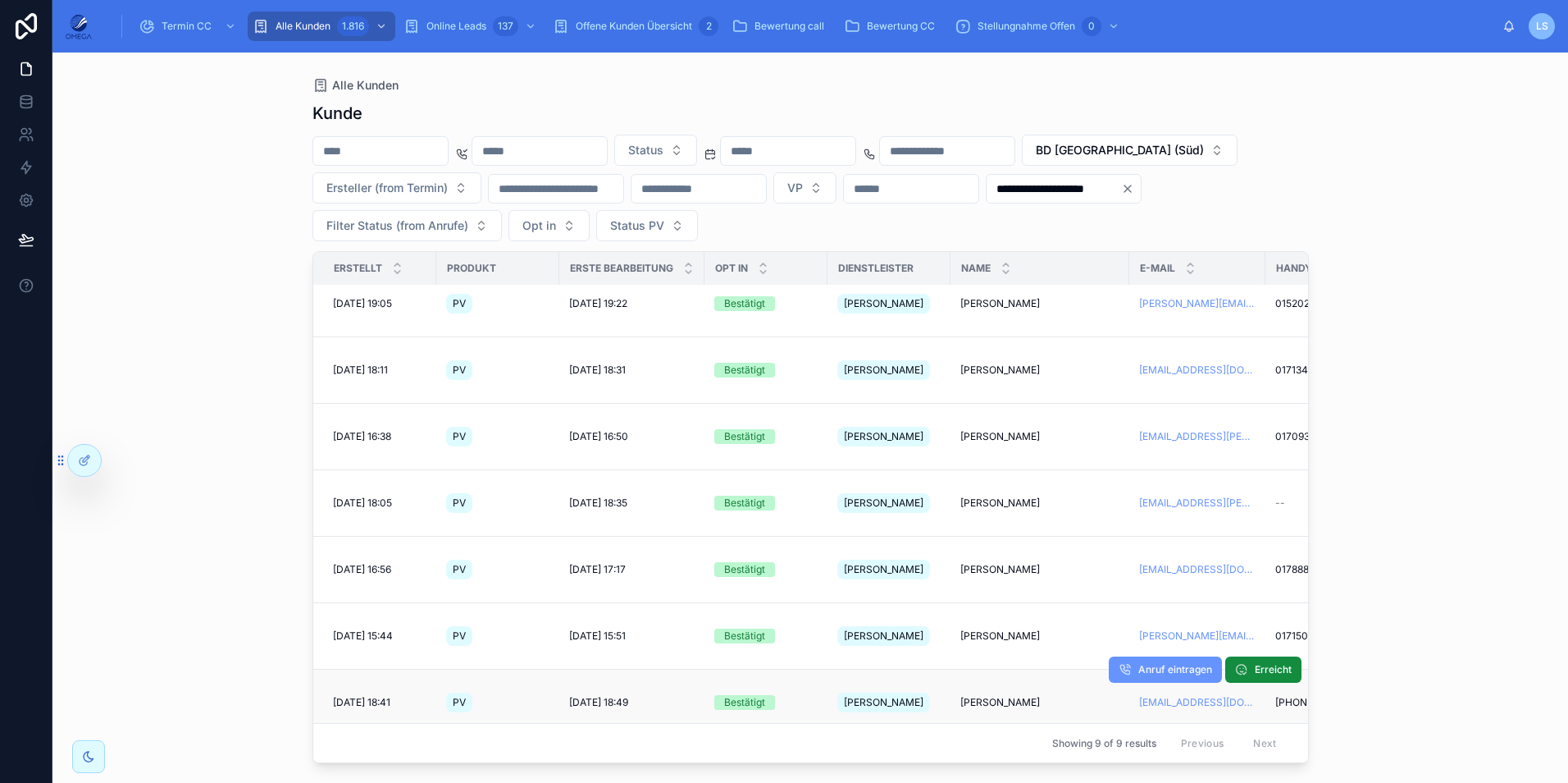
scroll to position [55, 0]
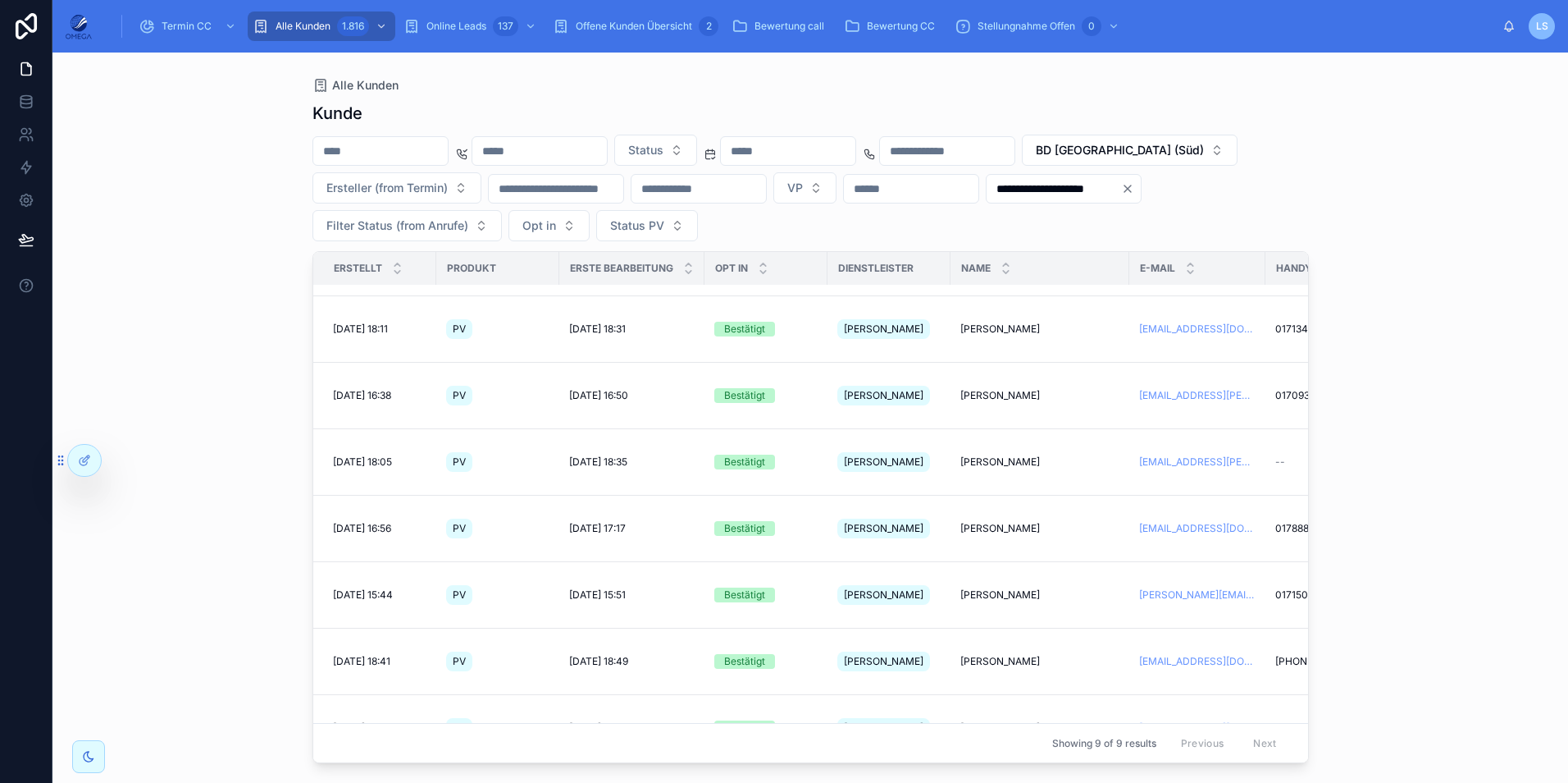
click at [1008, 782] on span "Blerim Shala" at bounding box center [1000, 794] width 79 height 13
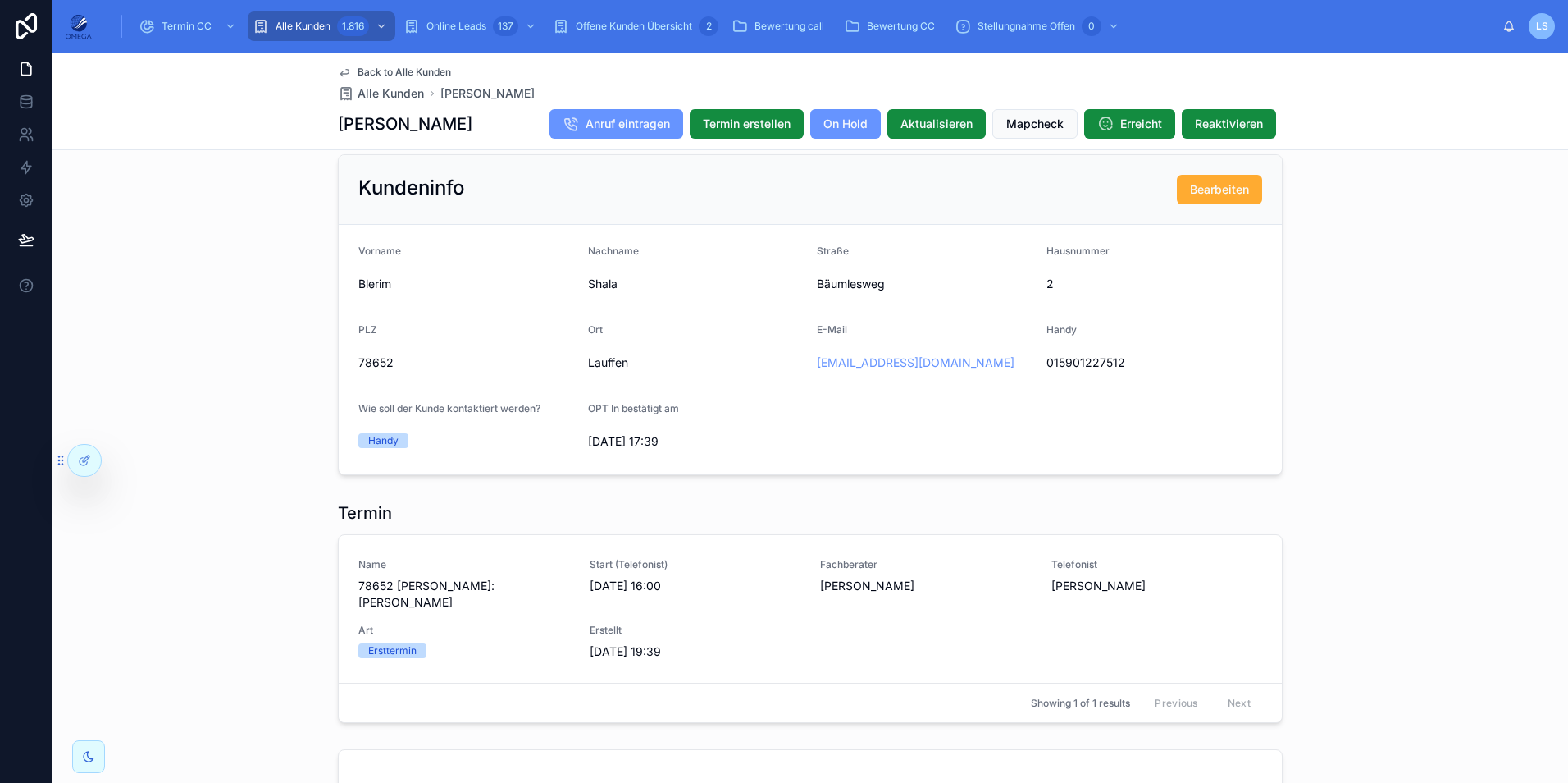
scroll to position [1312, 0]
click at [408, 68] on span "Back to Alle Kunden" at bounding box center [404, 72] width 93 height 13
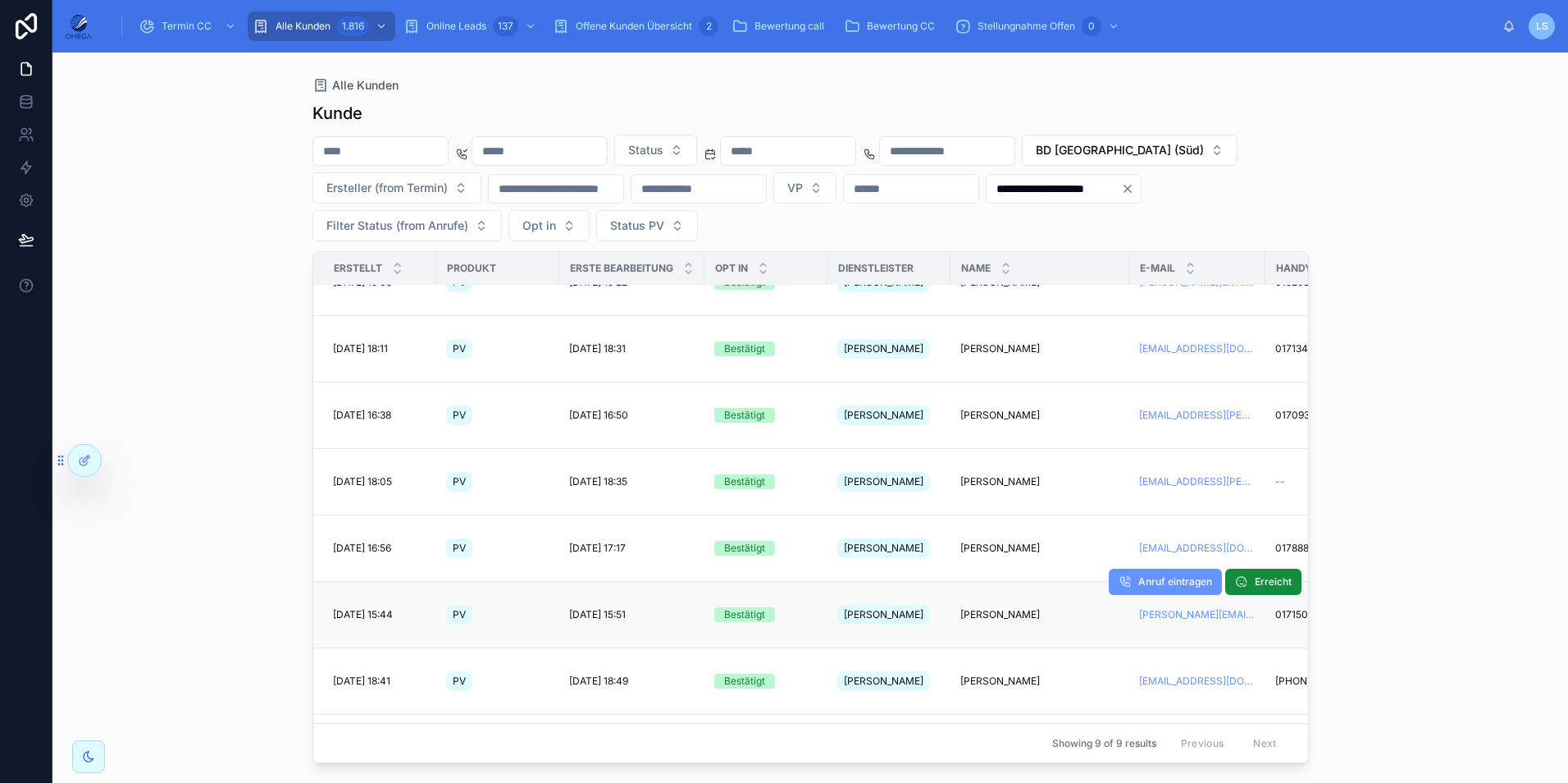
scroll to position [55, 0]
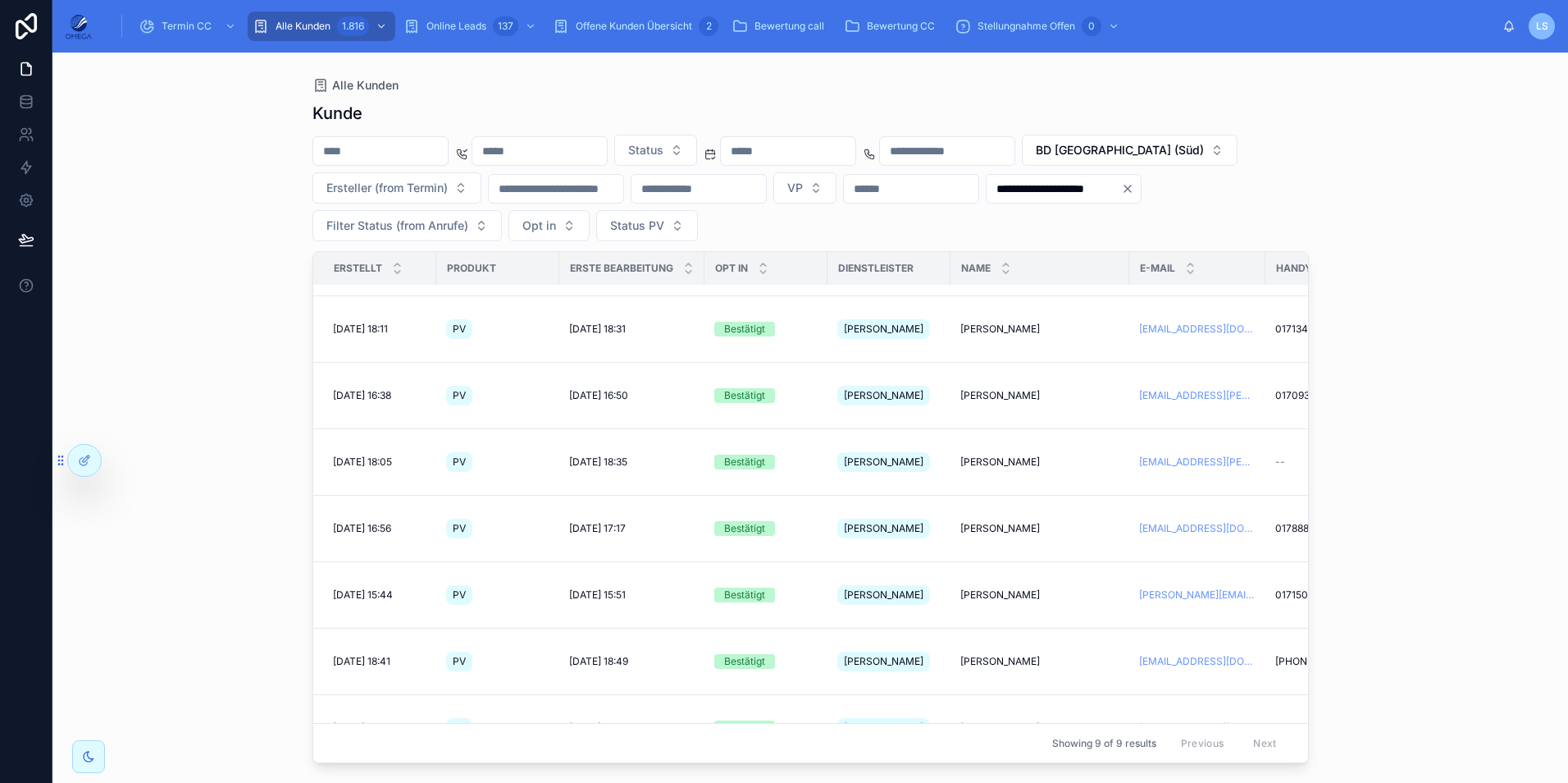
click at [1018, 782] on span "Blerim Shala" at bounding box center [1000, 794] width 79 height 13
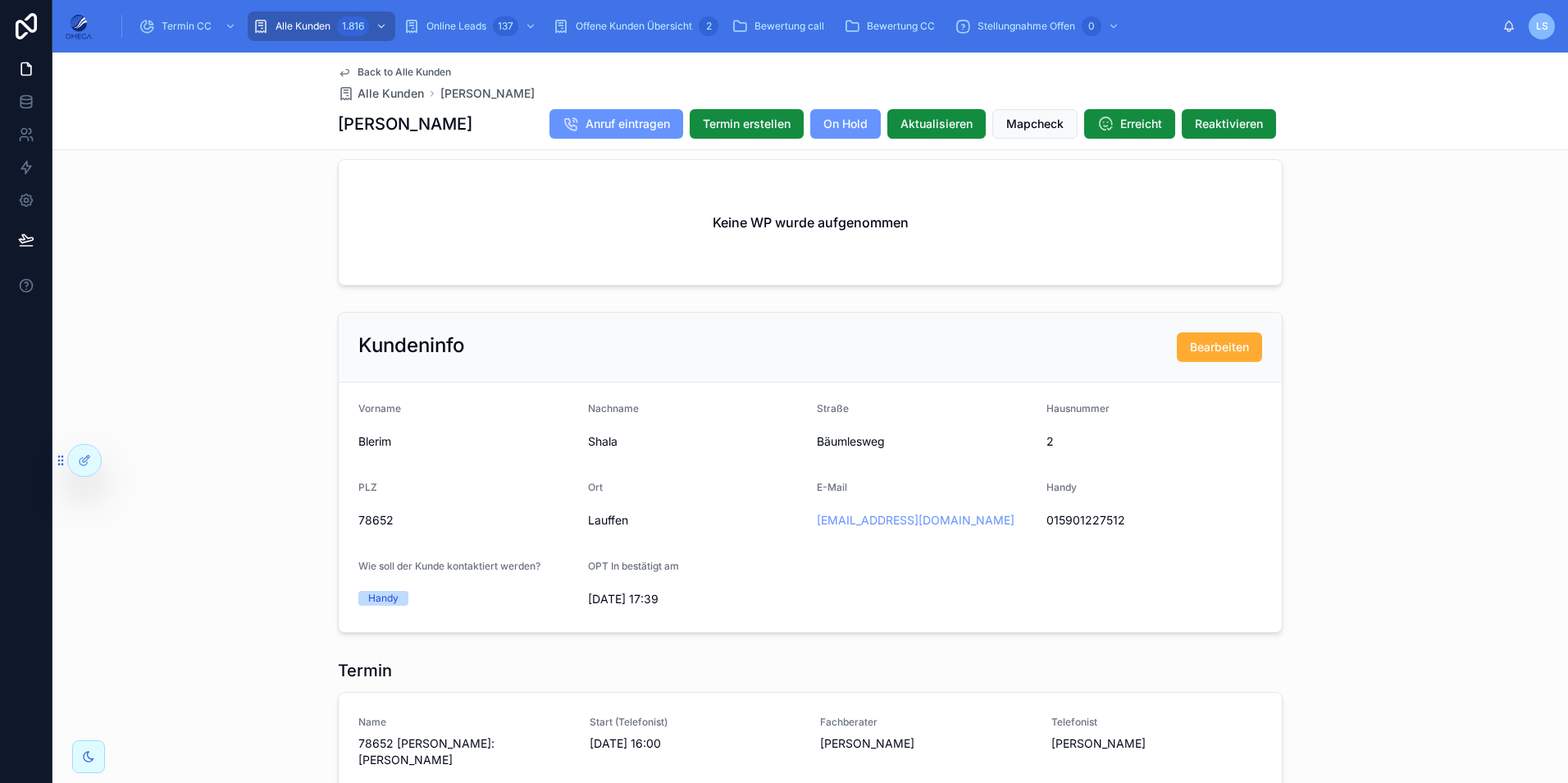
scroll to position [1230, 0]
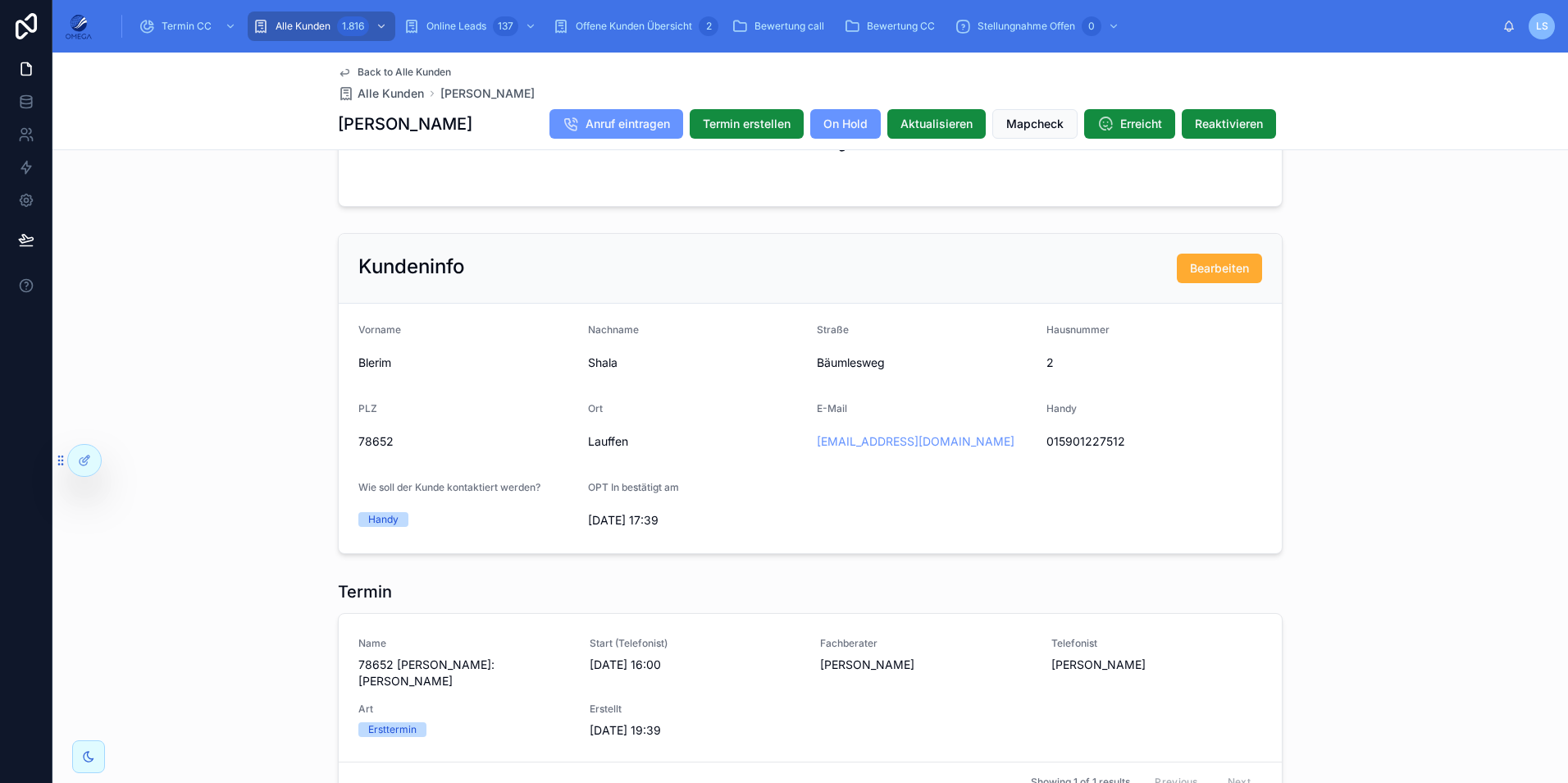
click at [415, 70] on span "Back to Alle Kunden" at bounding box center [404, 72] width 93 height 13
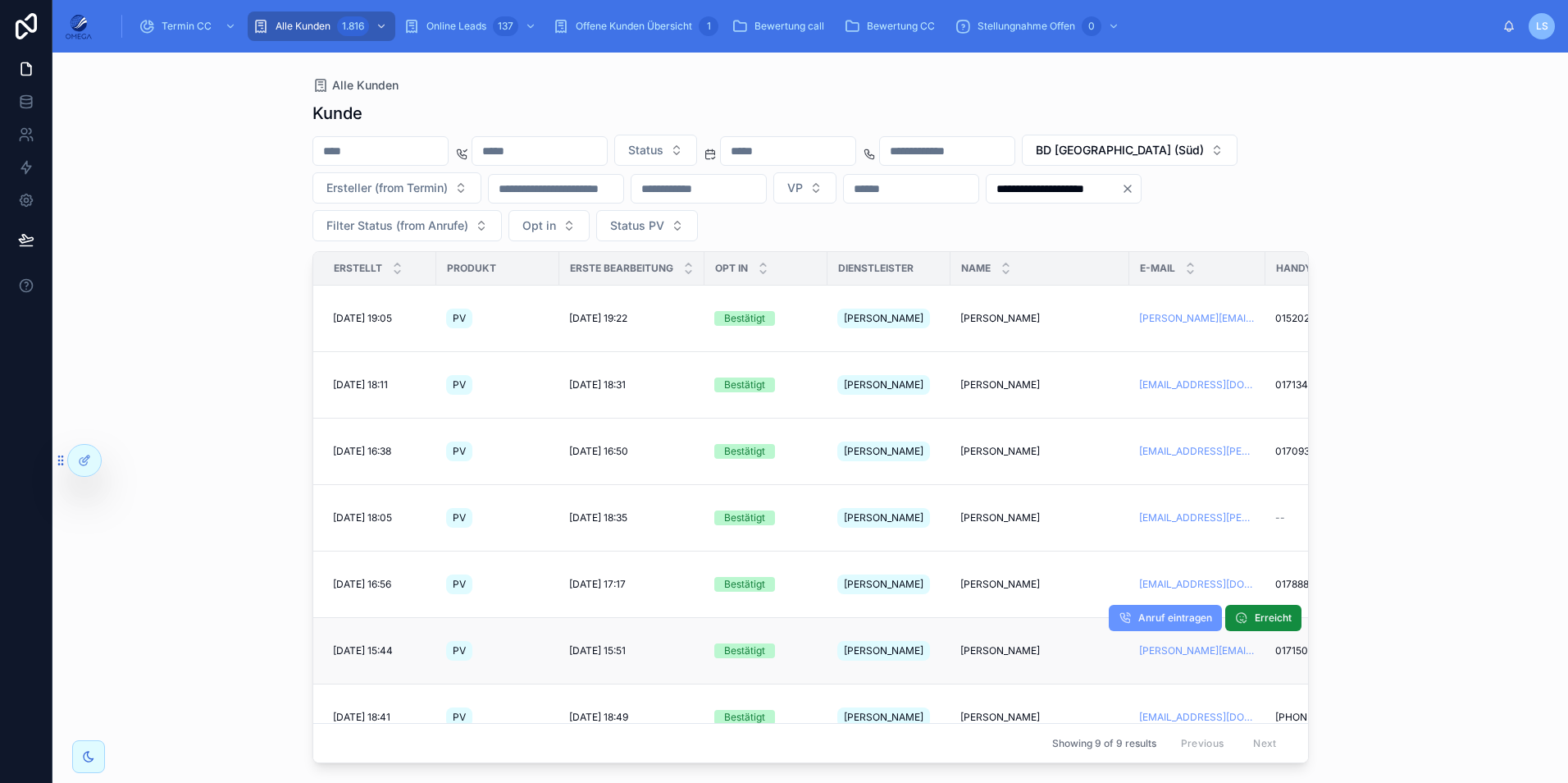
scroll to position [55, 0]
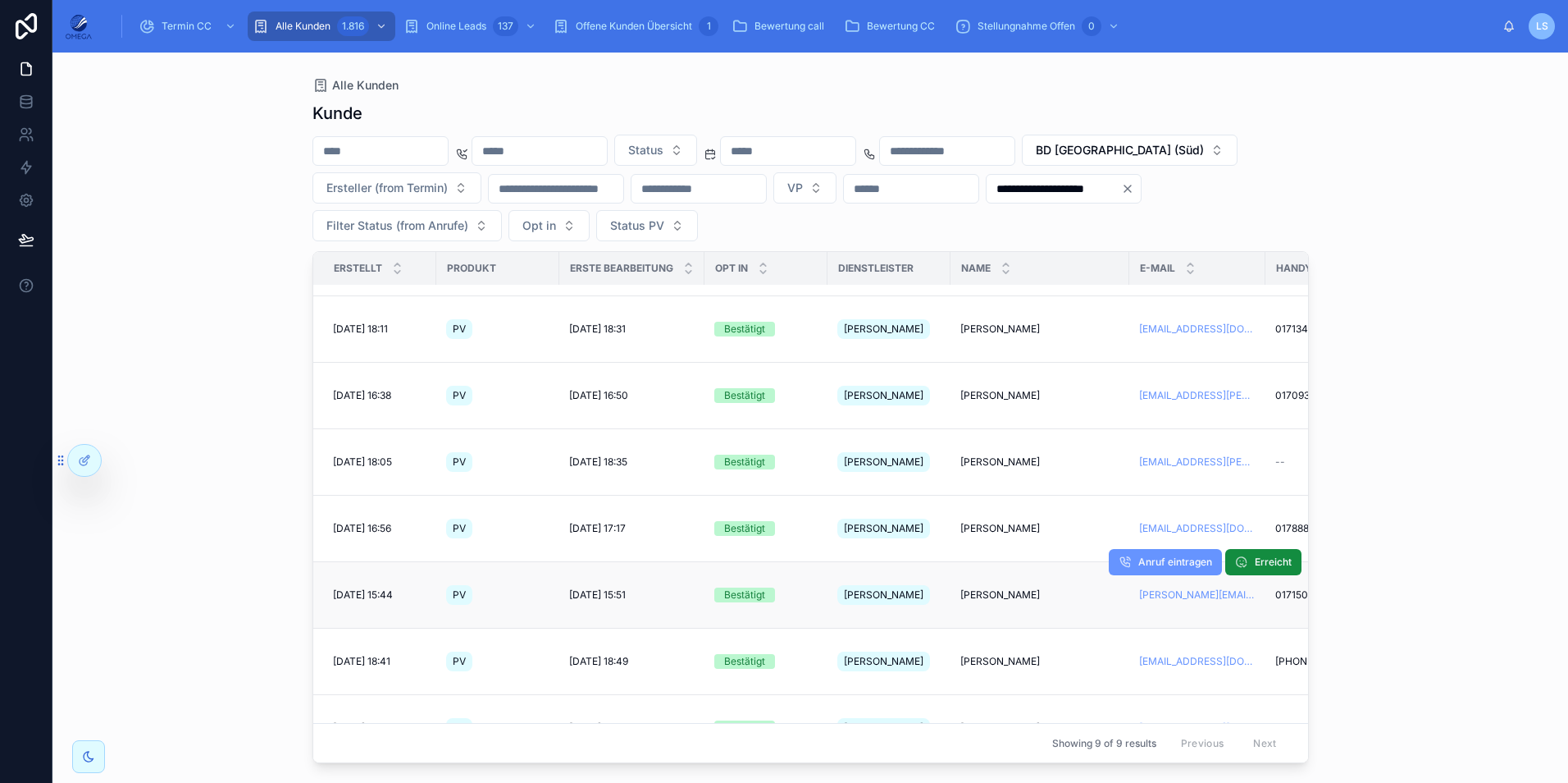
click at [995, 588] on span "Erich Sattler" at bounding box center [1000, 595] width 79 height 13
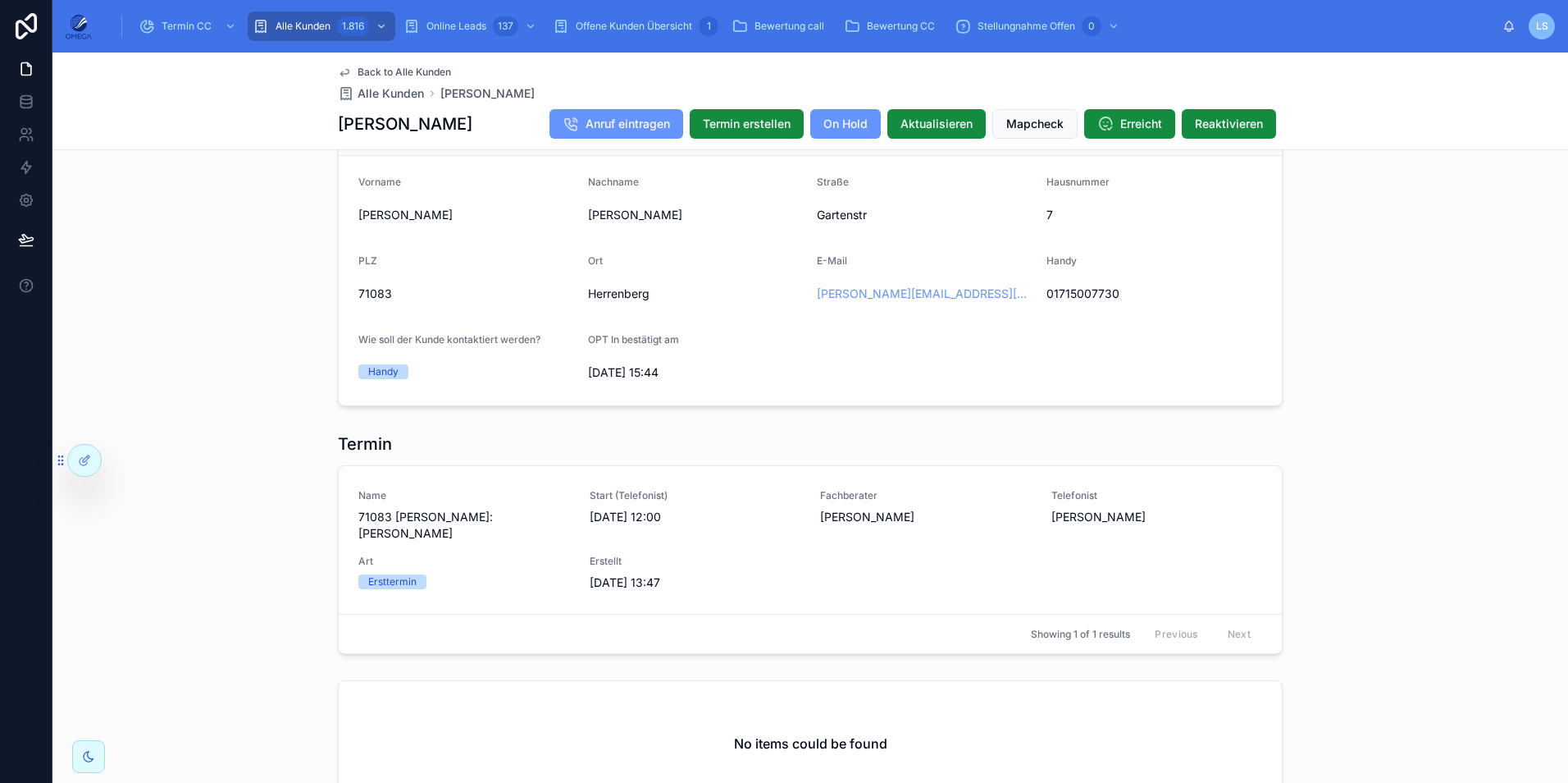
scroll to position [1148, 0]
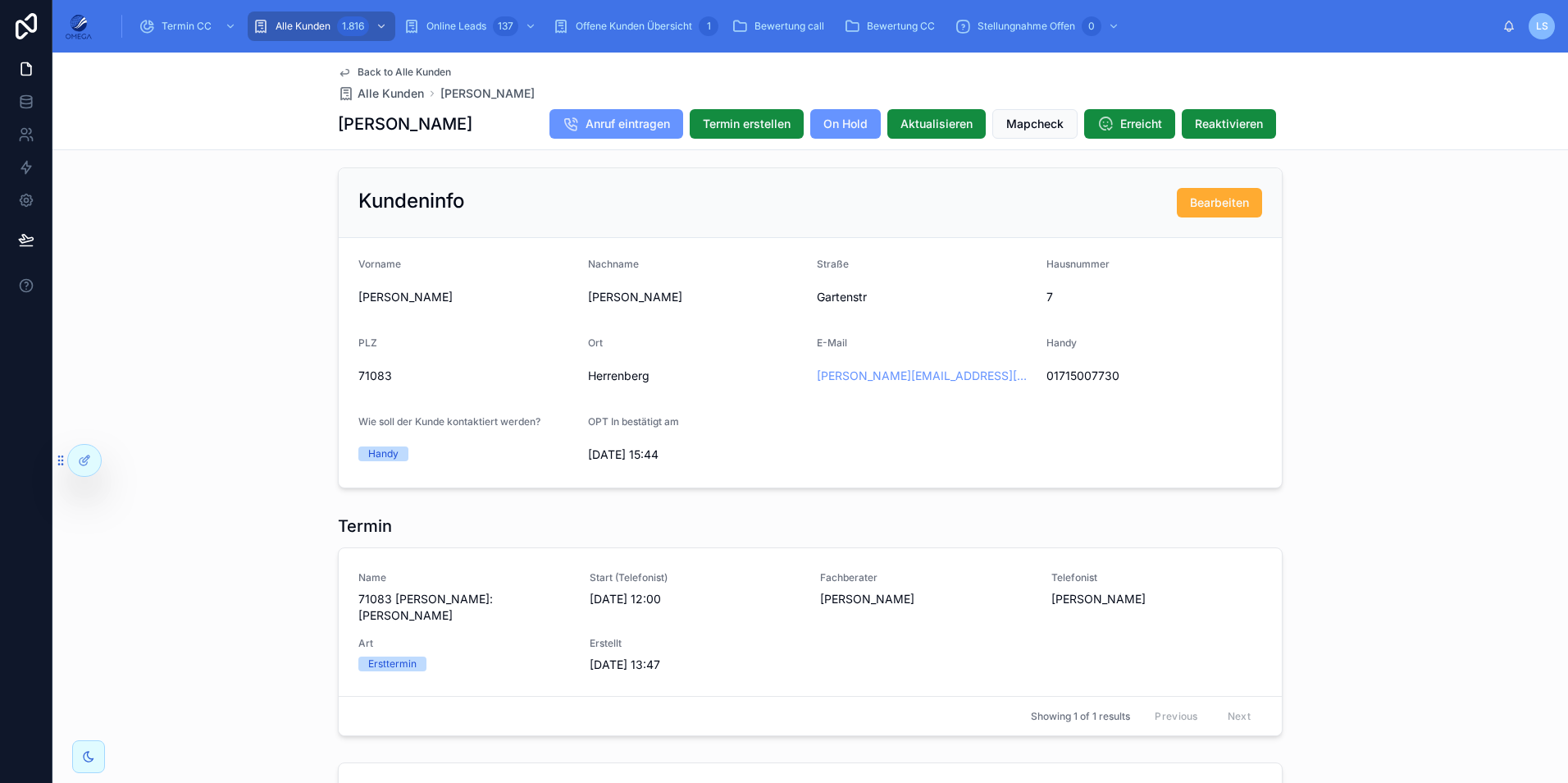
click at [388, 70] on span "Back to Alle Kunden" at bounding box center [404, 72] width 93 height 13
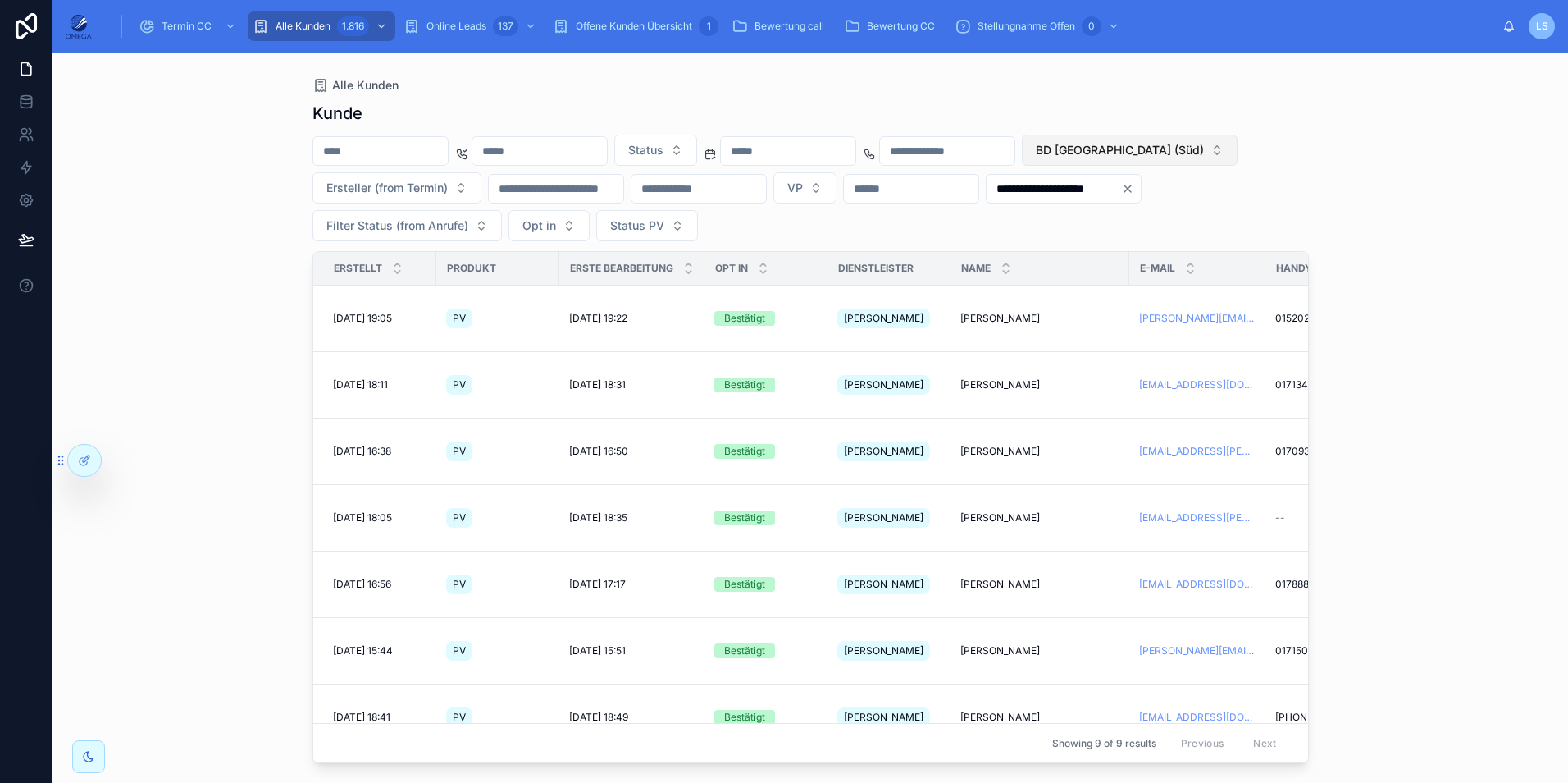
click at [1035, 159] on span "BD [GEOGRAPHIC_DATA] (Süd)" at bounding box center [1119, 150] width 168 height 17
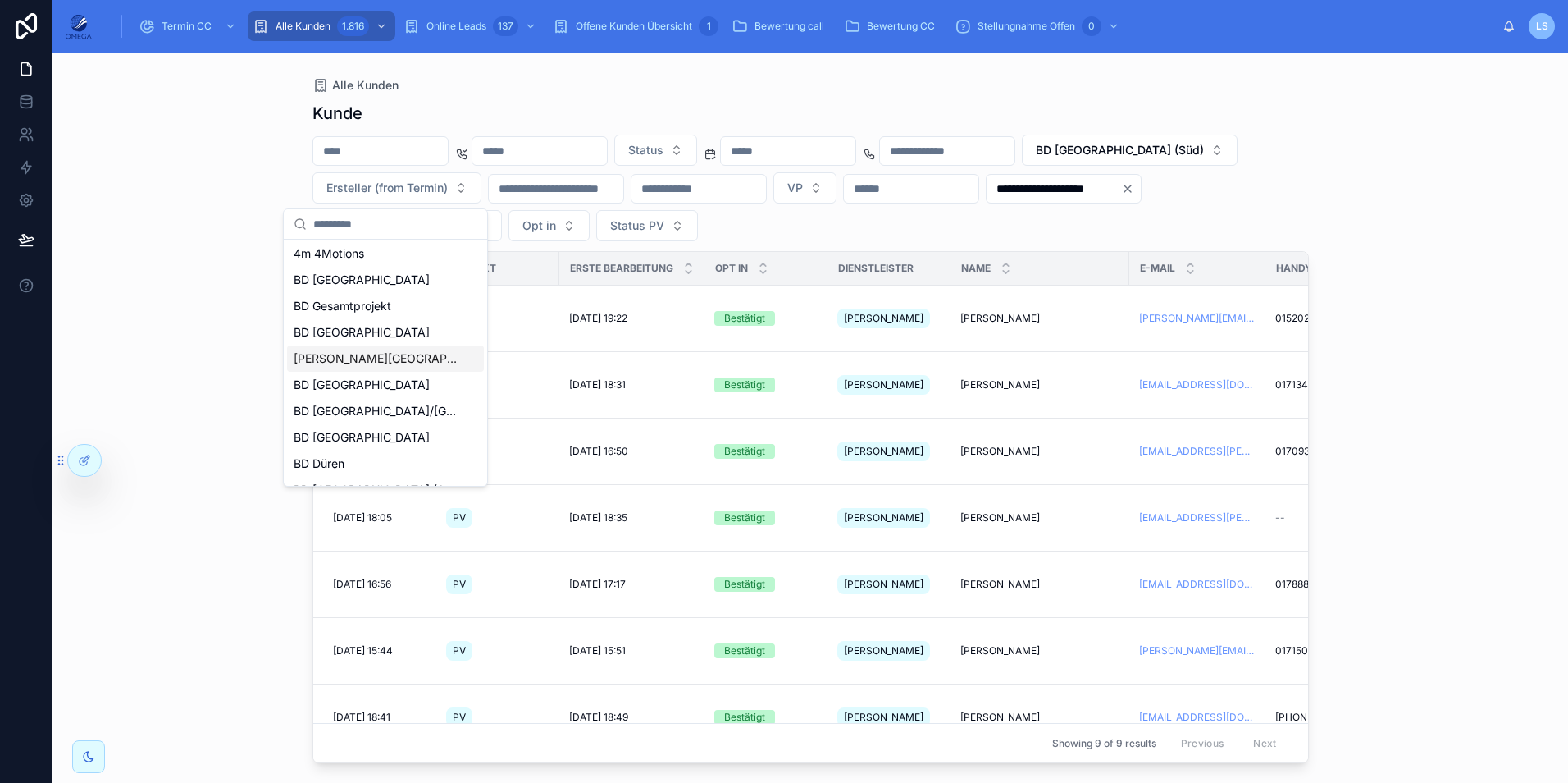
scroll to position [76, 0]
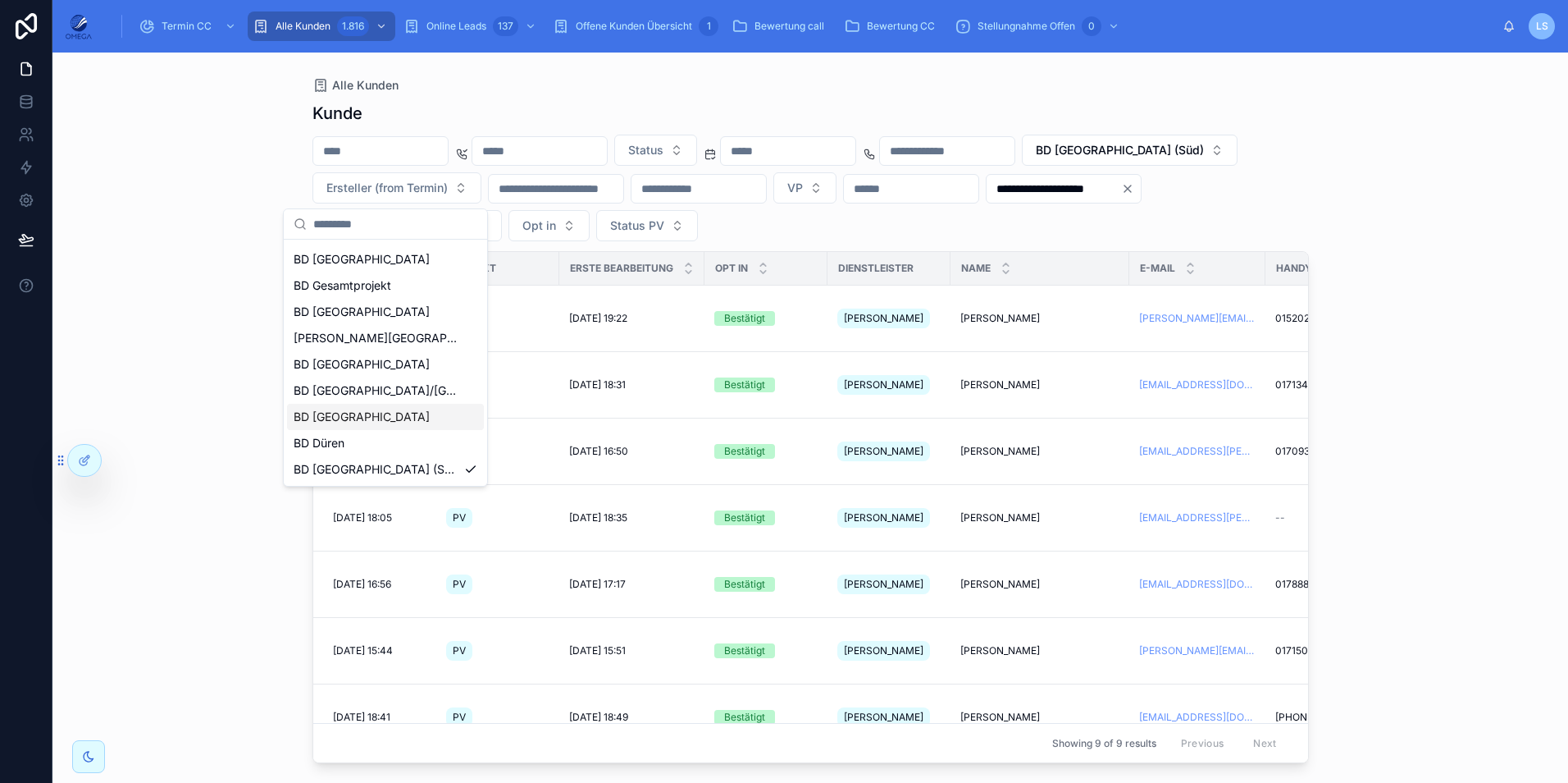
click at [369, 421] on div "BD [GEOGRAPHIC_DATA]" at bounding box center [384, 417] width 196 height 26
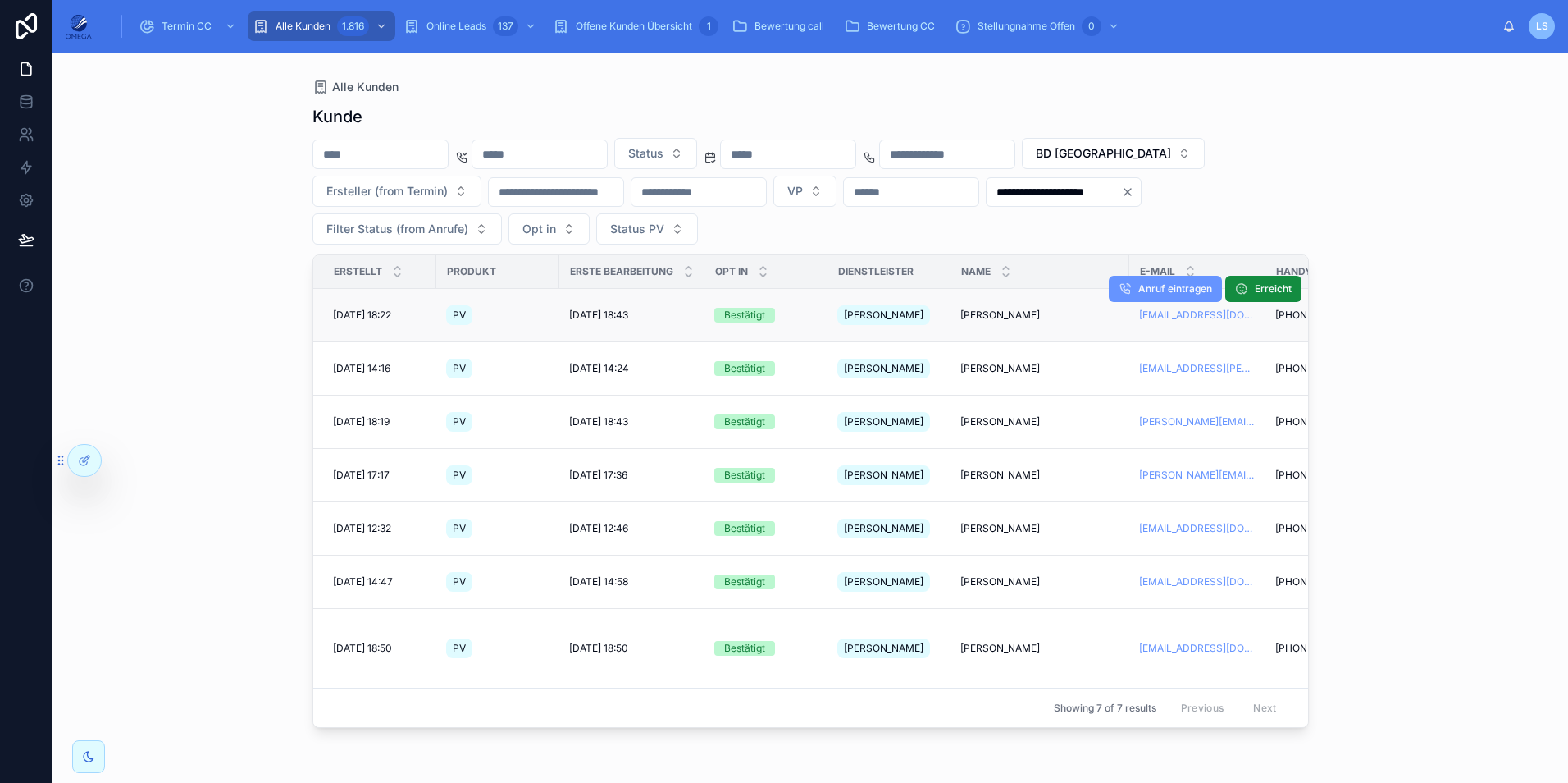
drag, startPoint x: 957, startPoint y: 303, endPoint x: 1048, endPoint y: 315, distance: 91.8
click at [1048, 315] on td "Florian Ahlemeyer Florian Ahlemeyer" at bounding box center [1040, 315] width 179 height 53
click at [1170, 90] on div "Alle Kunden" at bounding box center [810, 87] width 996 height 17
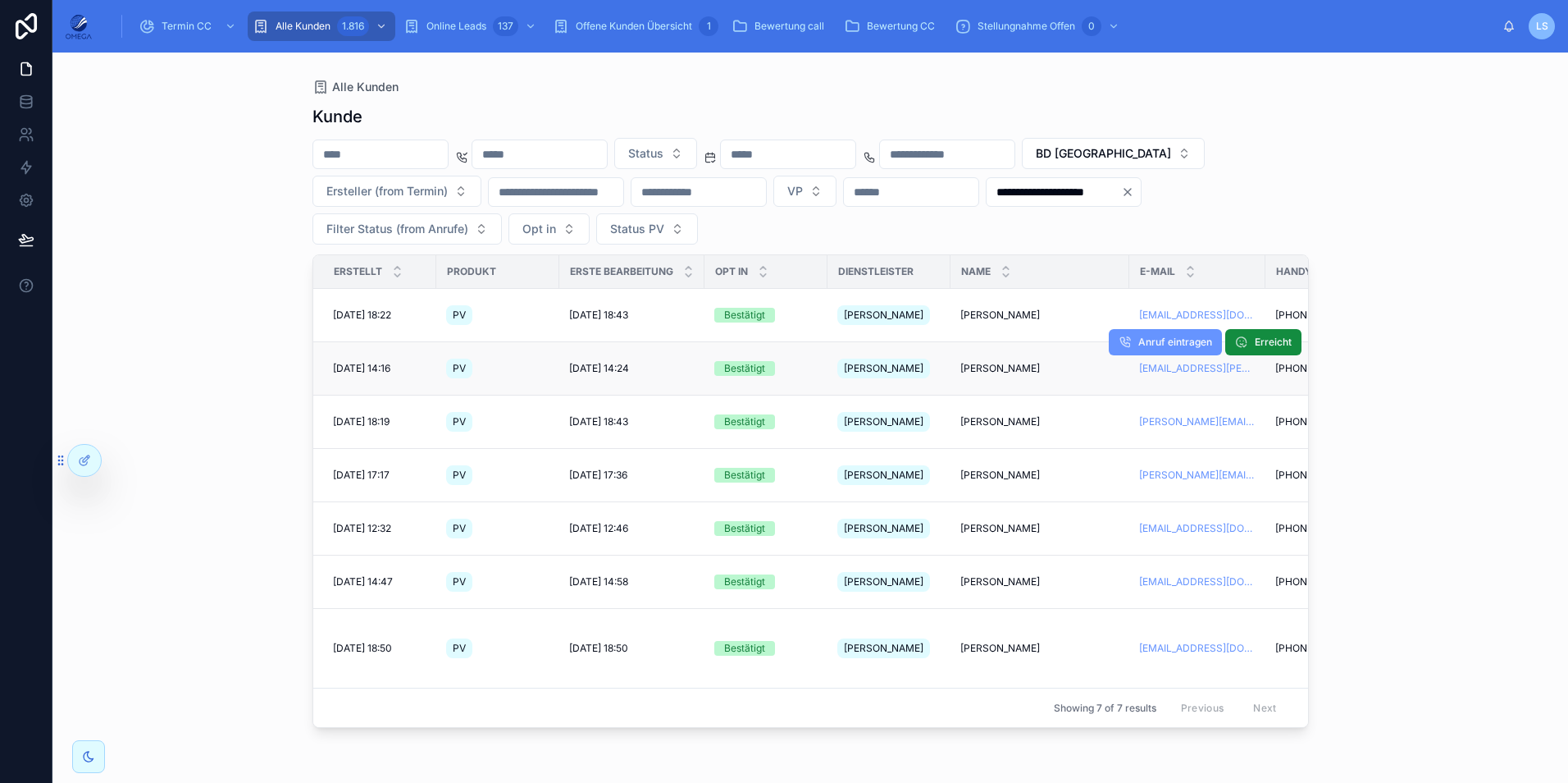
drag, startPoint x: 959, startPoint y: 347, endPoint x: 1054, endPoint y: 350, distance: 95.0
click at [1054, 350] on td "Hermann Mangold Hermann Mangold" at bounding box center [1040, 369] width 179 height 53
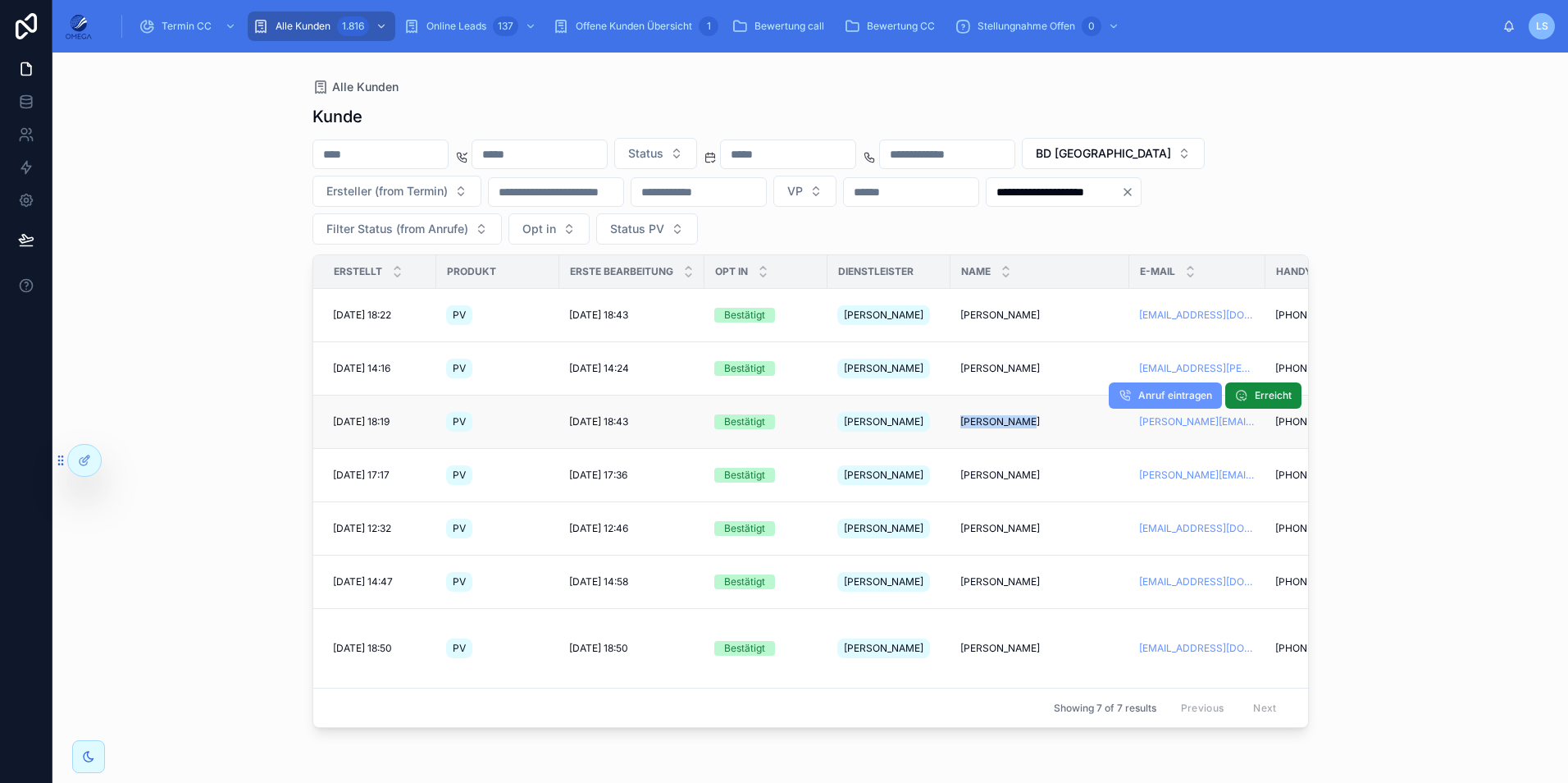
drag, startPoint x: 984, startPoint y: 388, endPoint x: 1020, endPoint y: 386, distance: 36.1
click at [1020, 396] on td "Stefan Klose Stefan Klose" at bounding box center [1040, 422] width 179 height 53
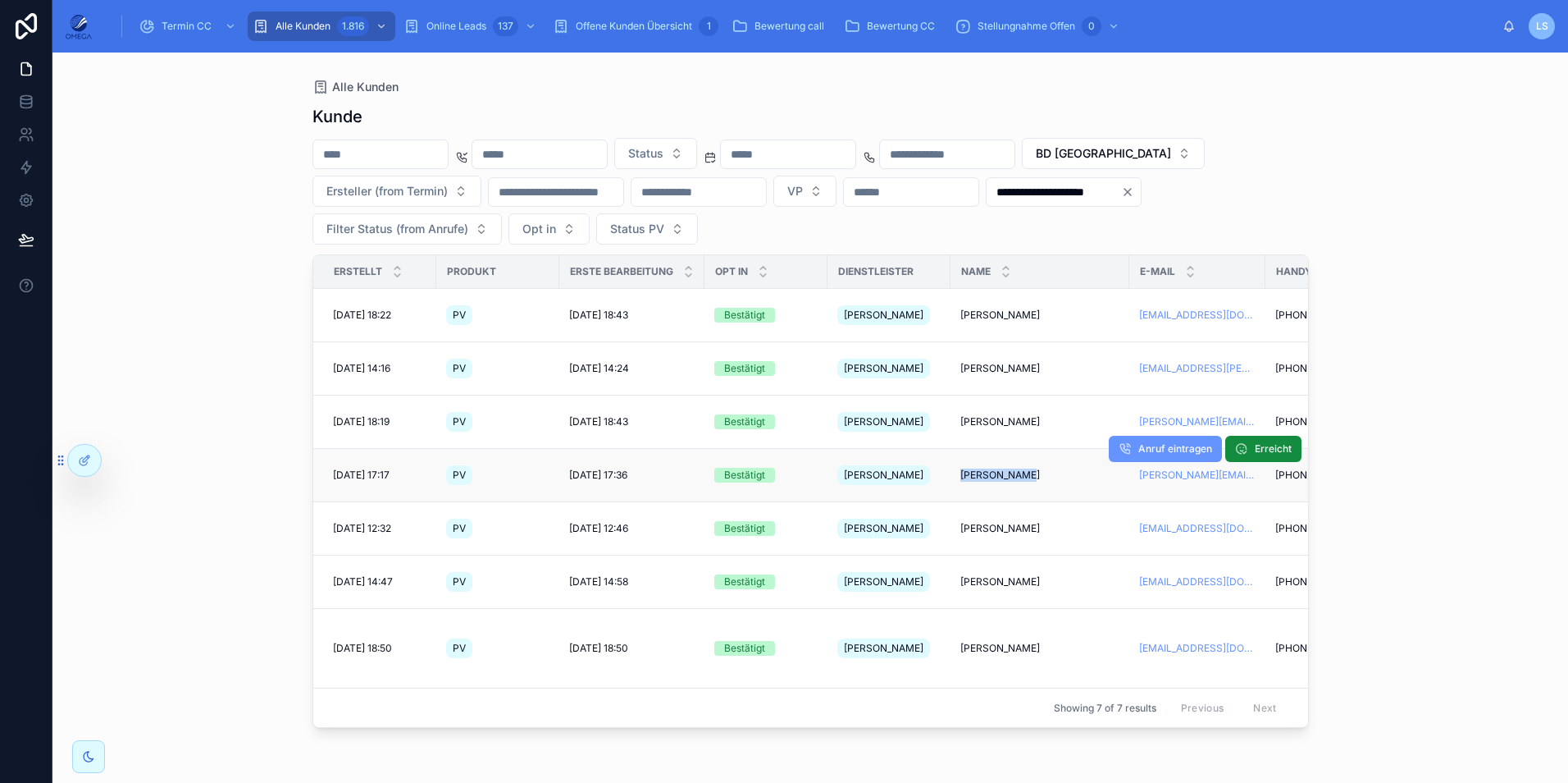
drag, startPoint x: 956, startPoint y: 427, endPoint x: 1024, endPoint y: 428, distance: 68.0
click at [1024, 449] on td "Joshua Krahe Joshua Krahe" at bounding box center [1040, 476] width 179 height 53
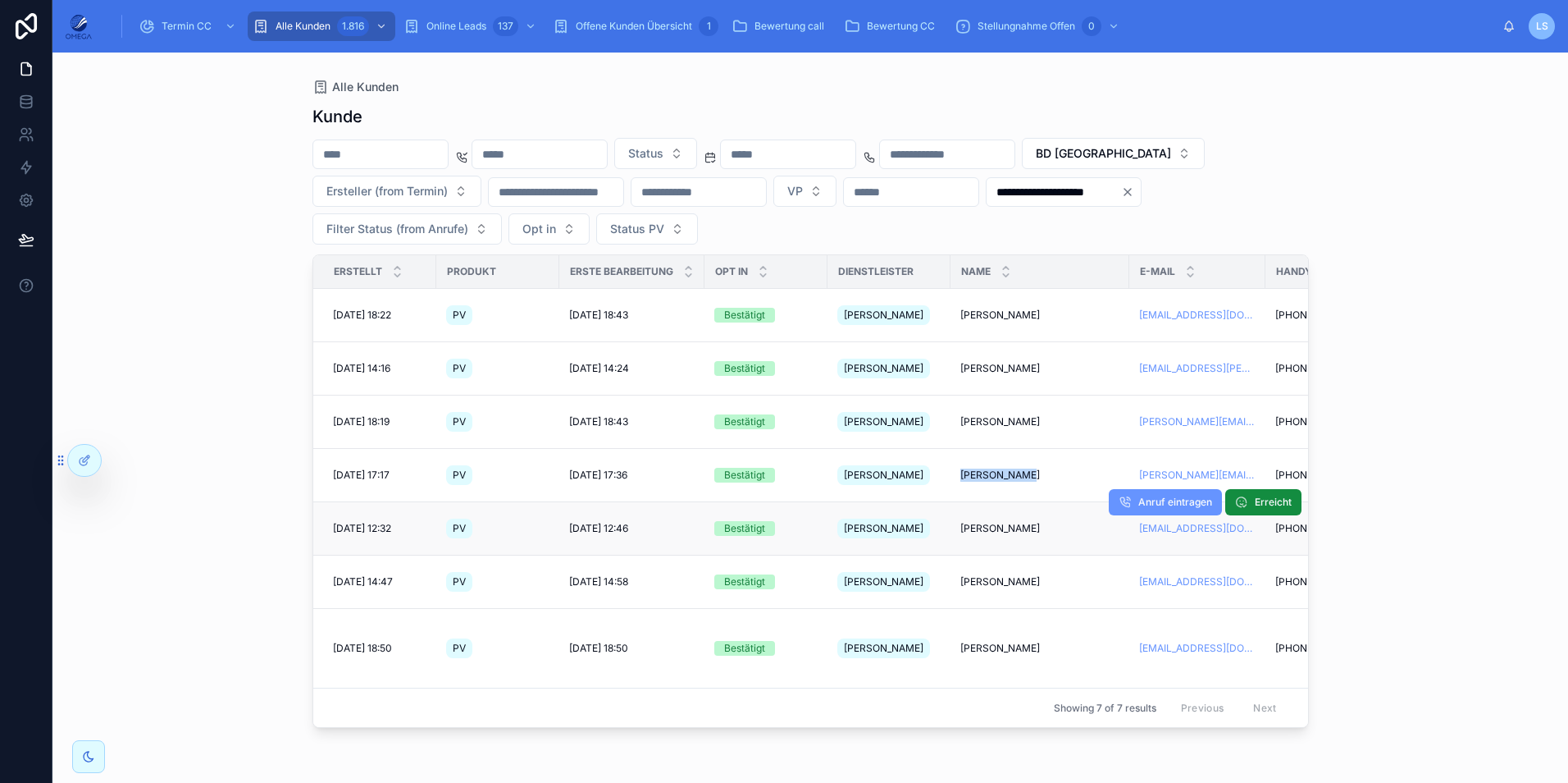
drag, startPoint x: 982, startPoint y: 471, endPoint x: 1027, endPoint y: 472, distance: 45.0
click at [1027, 502] on td "Dimitrij Kavun Dimitrij Kavun" at bounding box center [1040, 528] width 179 height 53
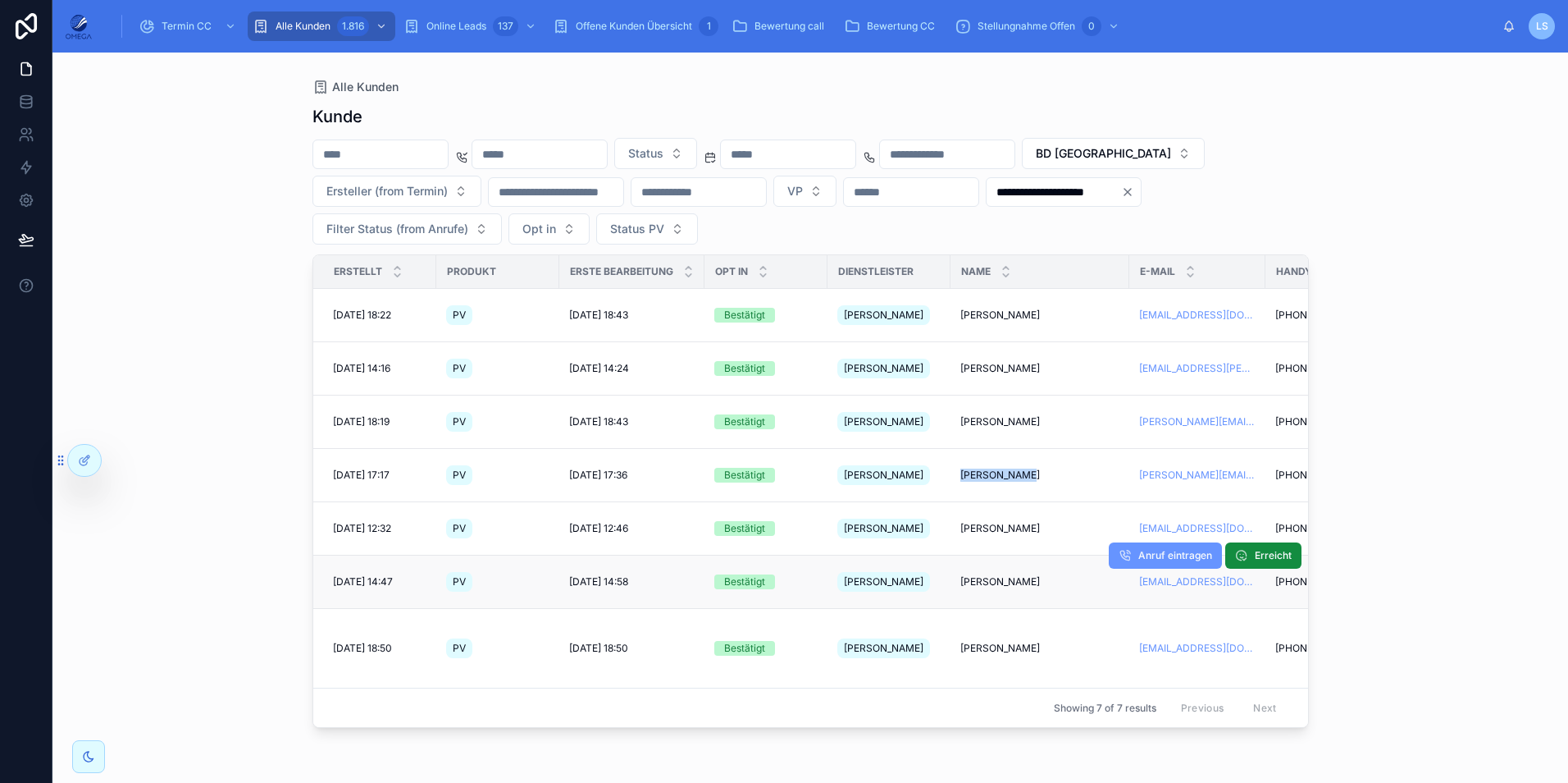
drag, startPoint x: 957, startPoint y: 508, endPoint x: 1050, endPoint y: 511, distance: 93.0
click at [1050, 555] on td "Arash Ghahremani Arash Ghahremani" at bounding box center [1040, 582] width 179 height 53
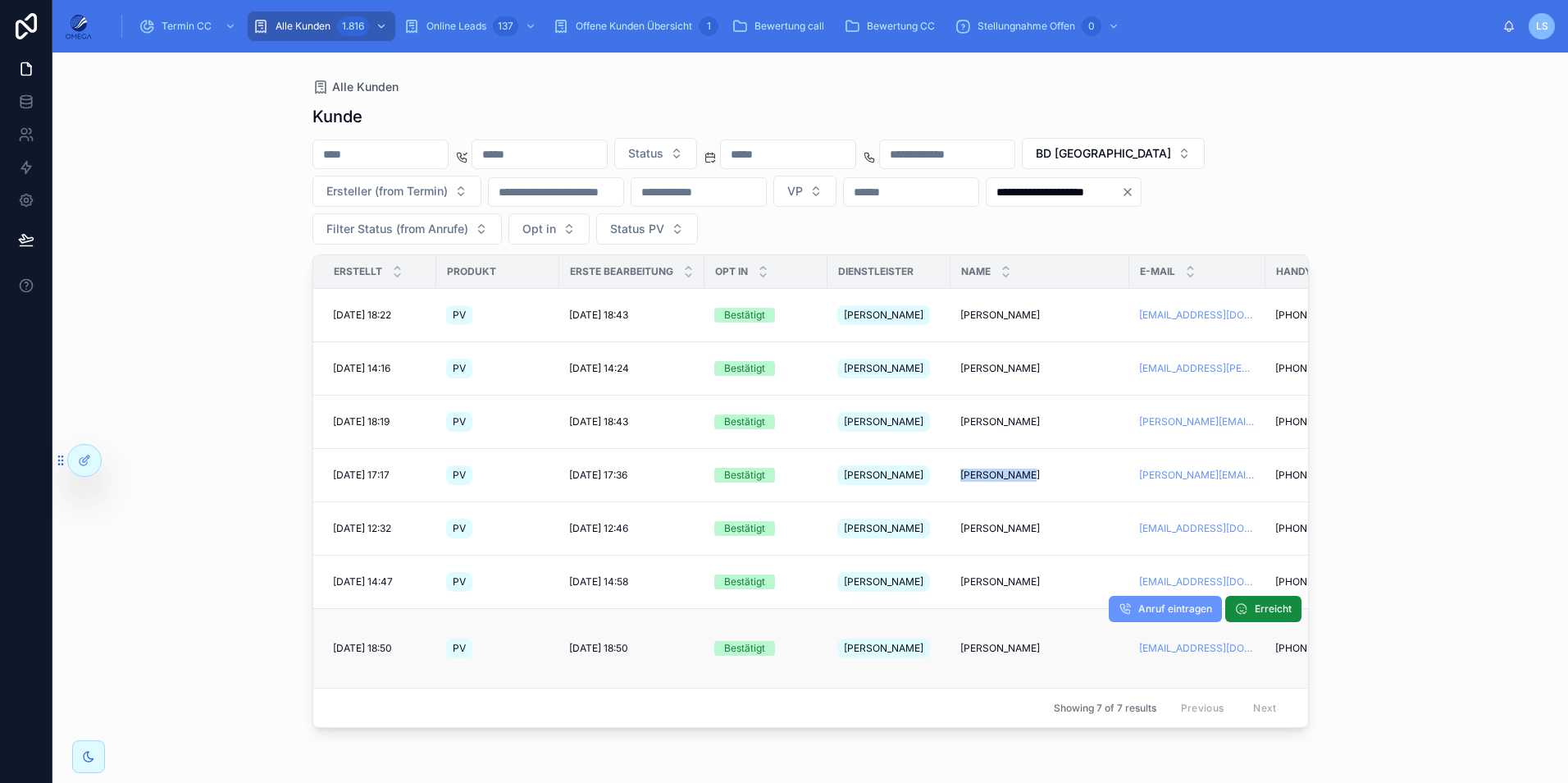
drag, startPoint x: 953, startPoint y: 568, endPoint x: 1038, endPoint y: 569, distance: 85.0
click at [1038, 609] on td "Ina Schustereit Ina Schustereit" at bounding box center [1040, 648] width 179 height 79
click at [1410, 467] on div "**********" at bounding box center [810, 418] width 1515 height 730
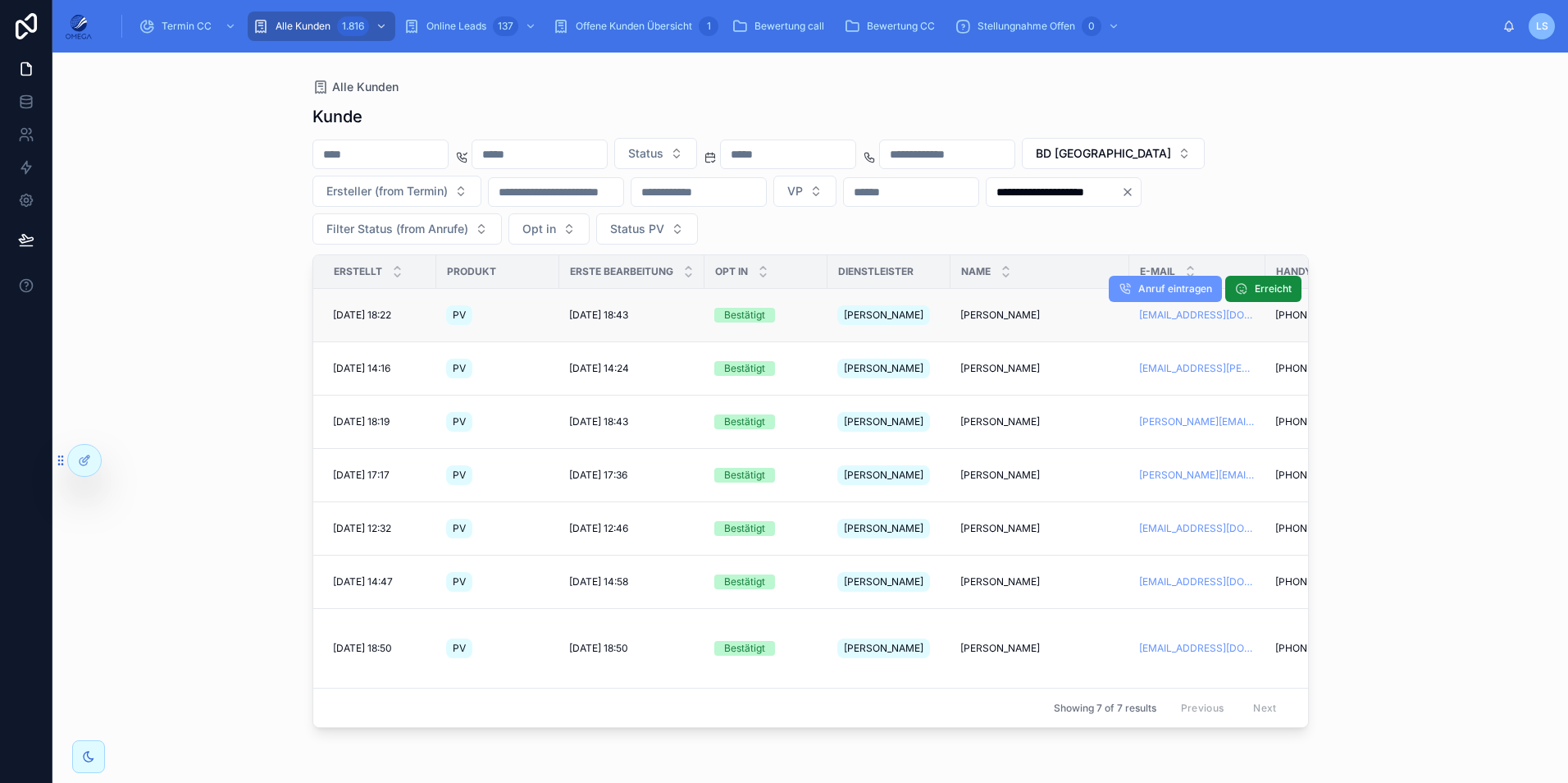
click at [1017, 309] on span "[PERSON_NAME]" at bounding box center [1000, 314] width 79 height 13
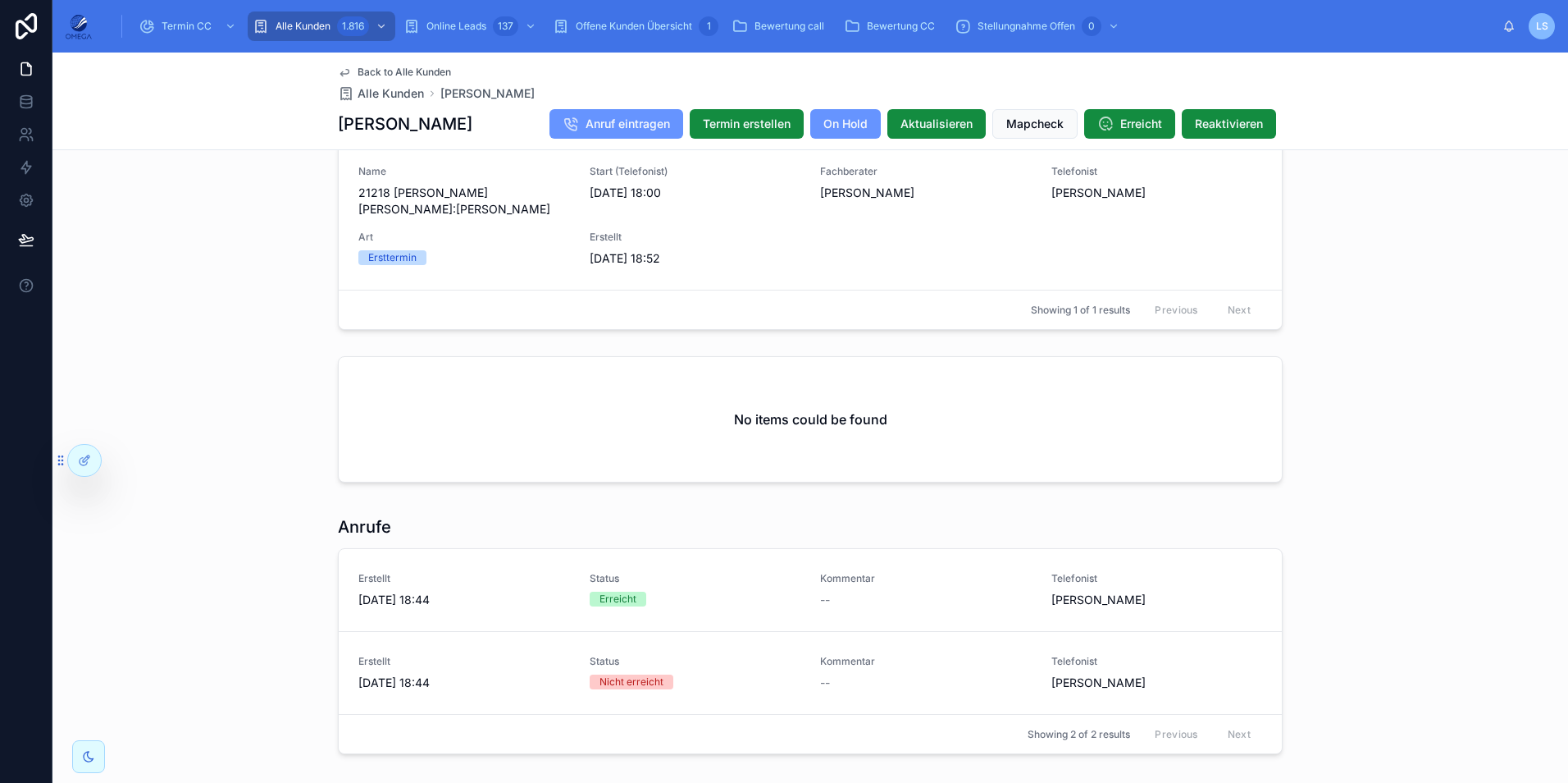
scroll to position [1288, 0]
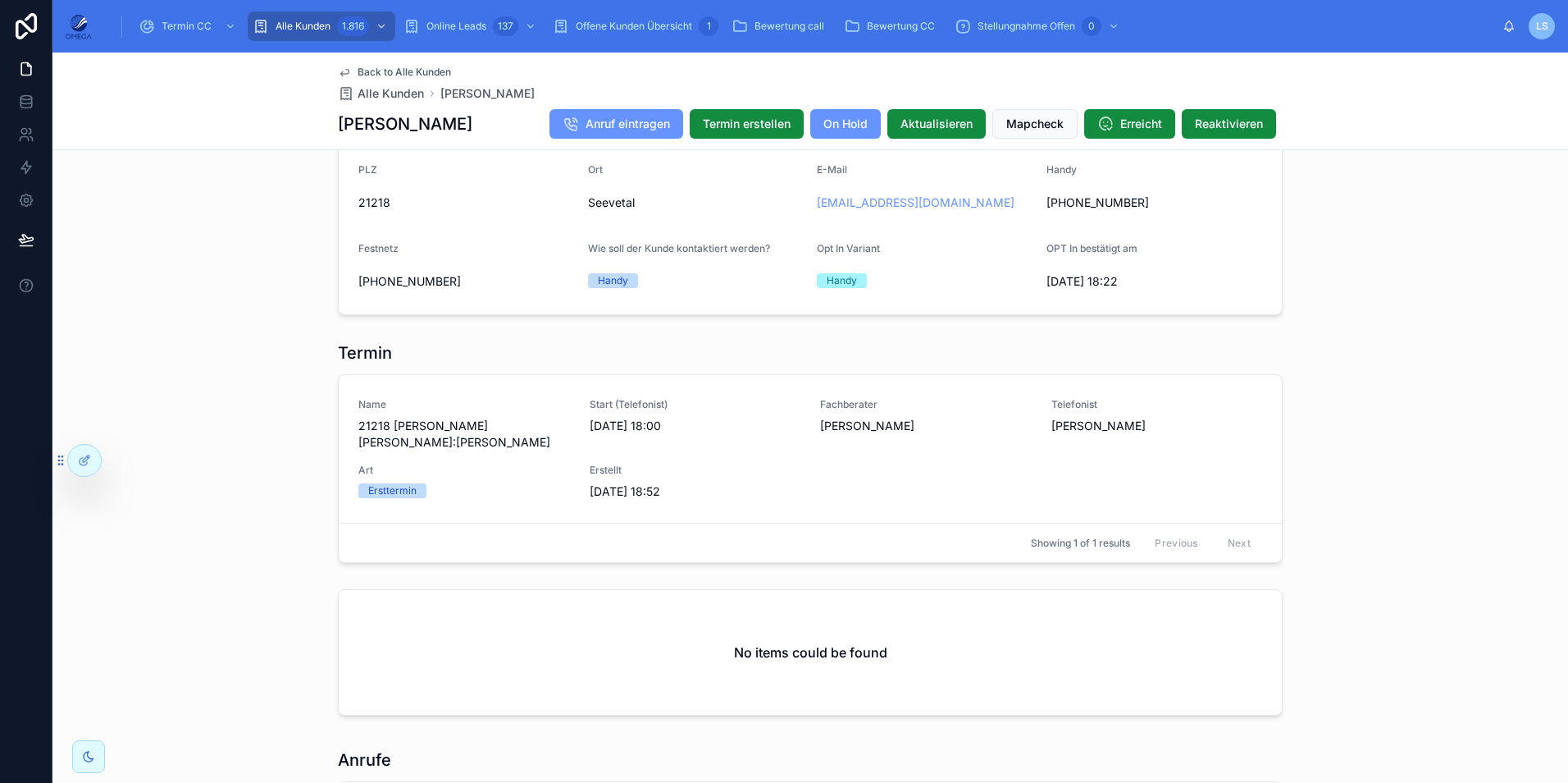
click at [405, 71] on span "Back to Alle Kunden" at bounding box center [404, 72] width 93 height 13
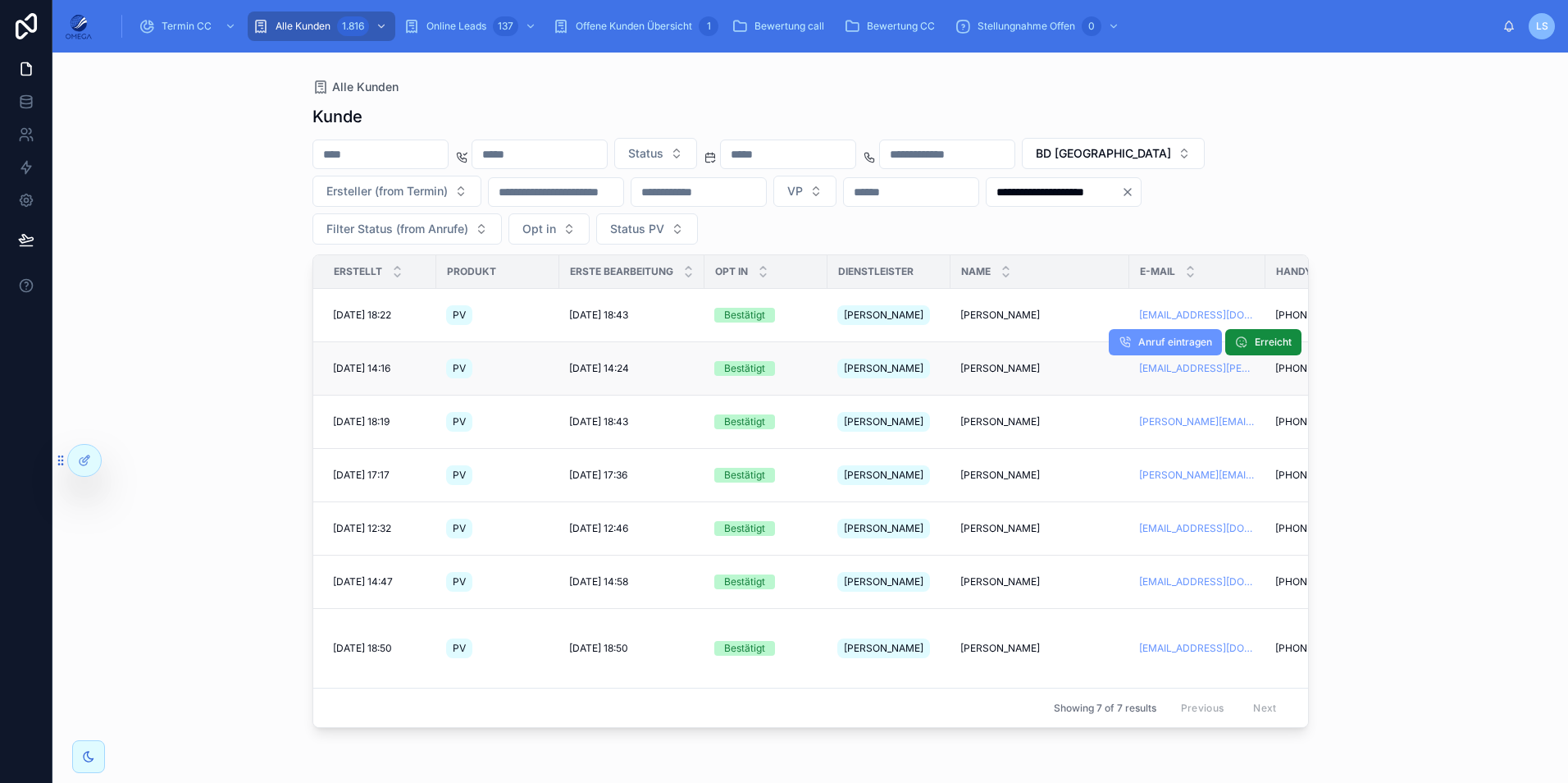
click at [1025, 362] on span "[PERSON_NAME]" at bounding box center [1000, 368] width 79 height 13
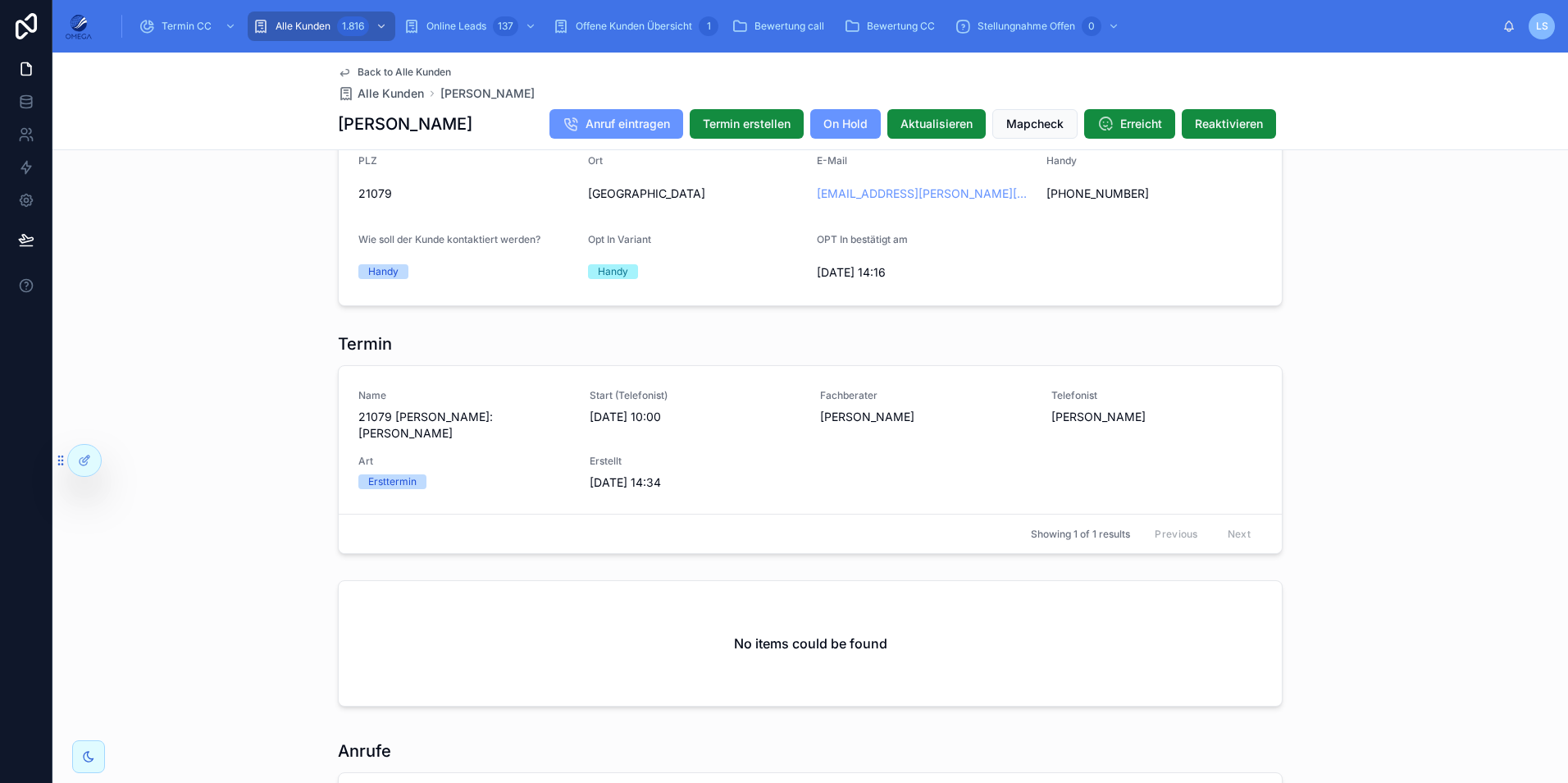
scroll to position [1312, 0]
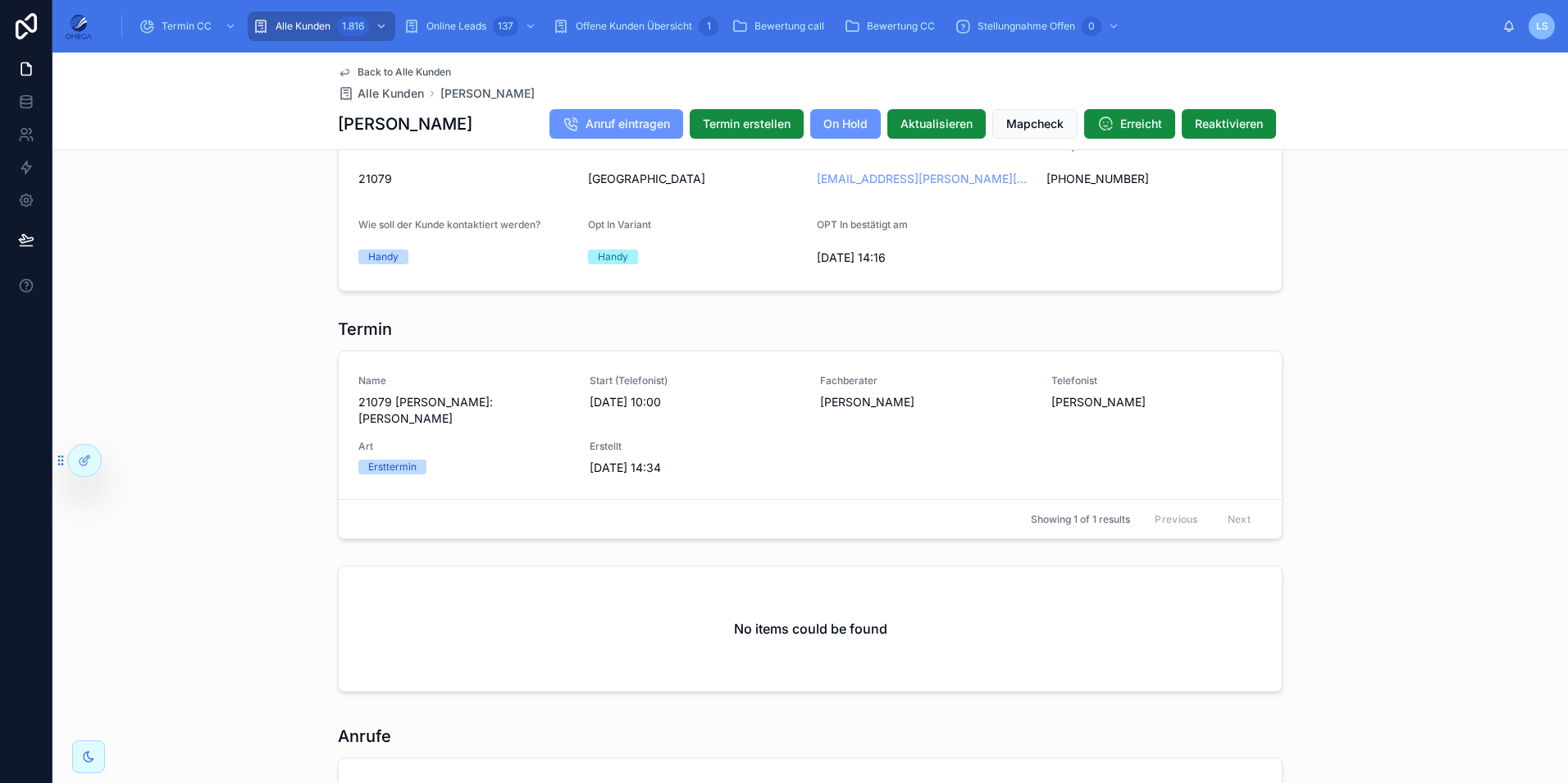
click at [426, 71] on span "Back to Alle Kunden" at bounding box center [404, 72] width 93 height 13
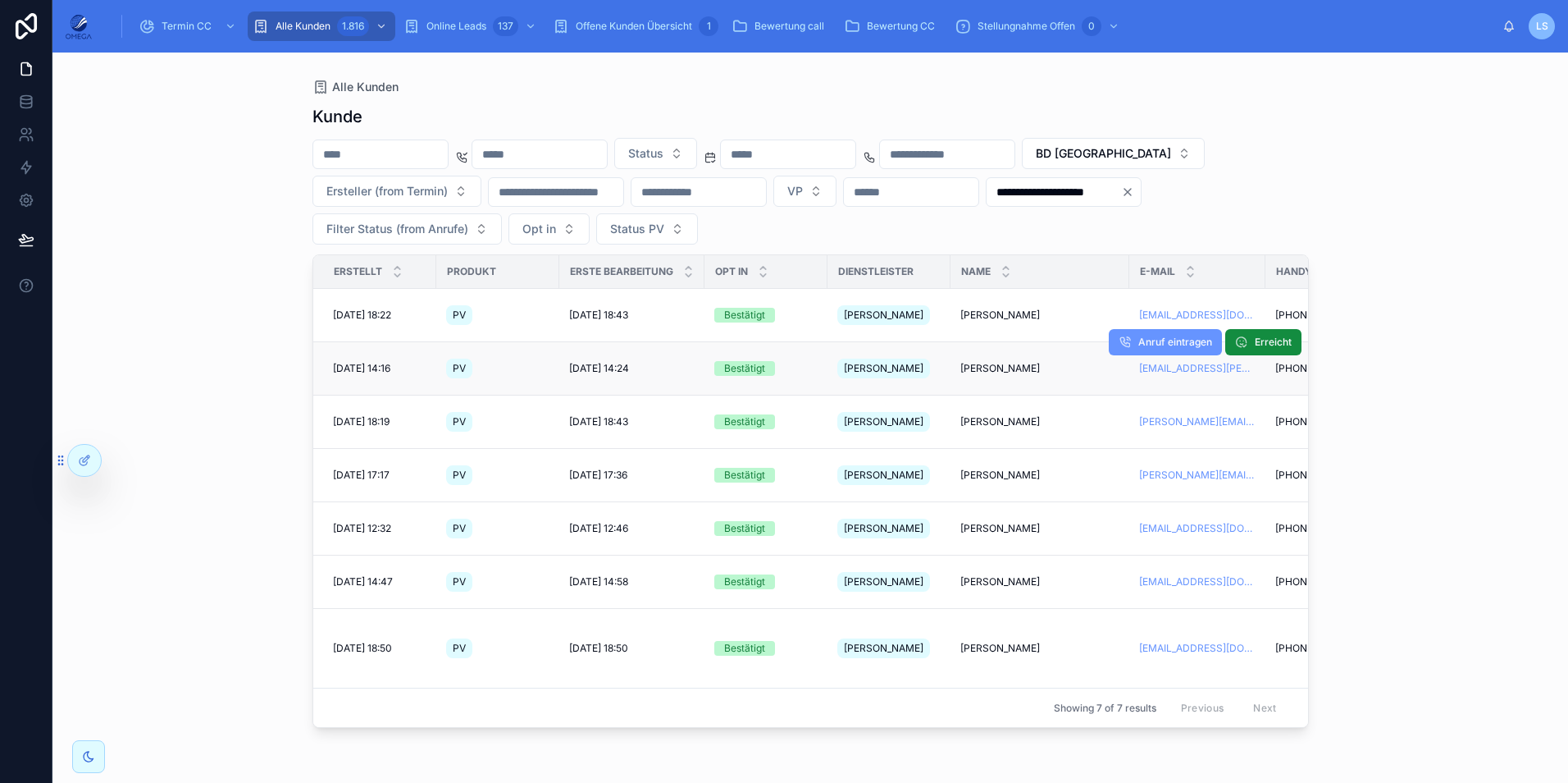
click at [1008, 362] on span "[PERSON_NAME]" at bounding box center [1000, 368] width 79 height 13
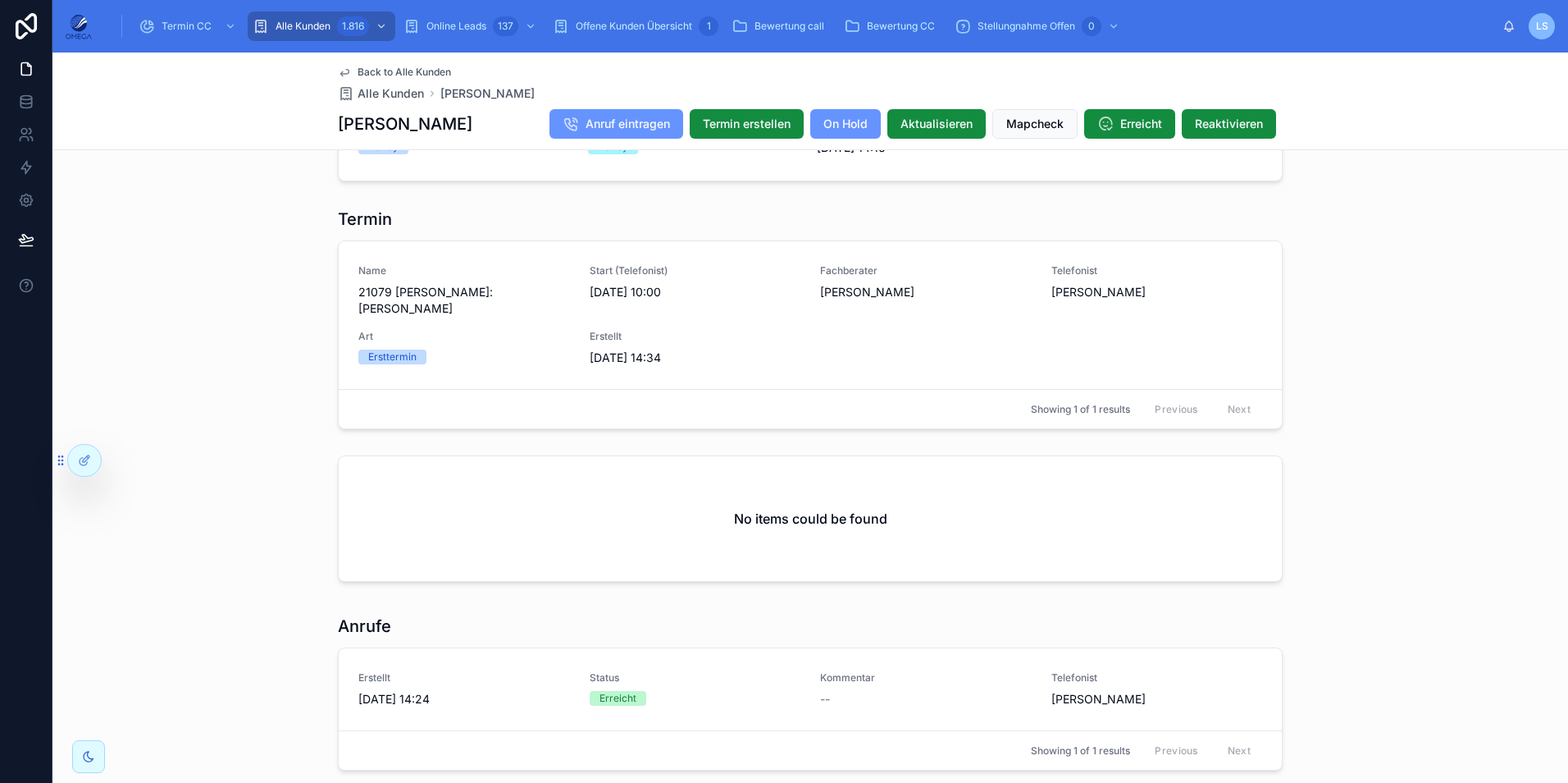
scroll to position [1190, 0]
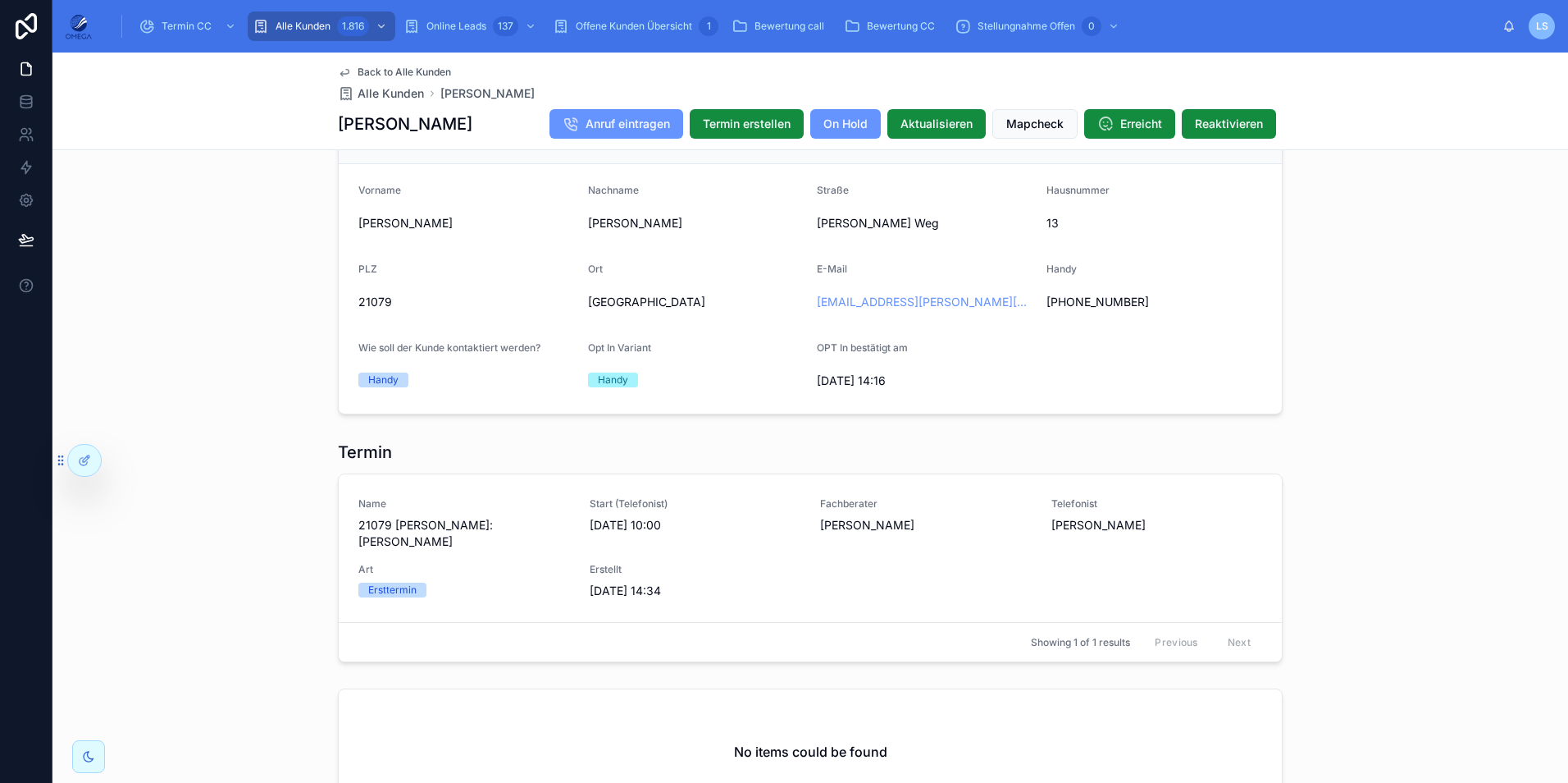
click at [426, 69] on span "Back to Alle Kunden" at bounding box center [404, 72] width 93 height 13
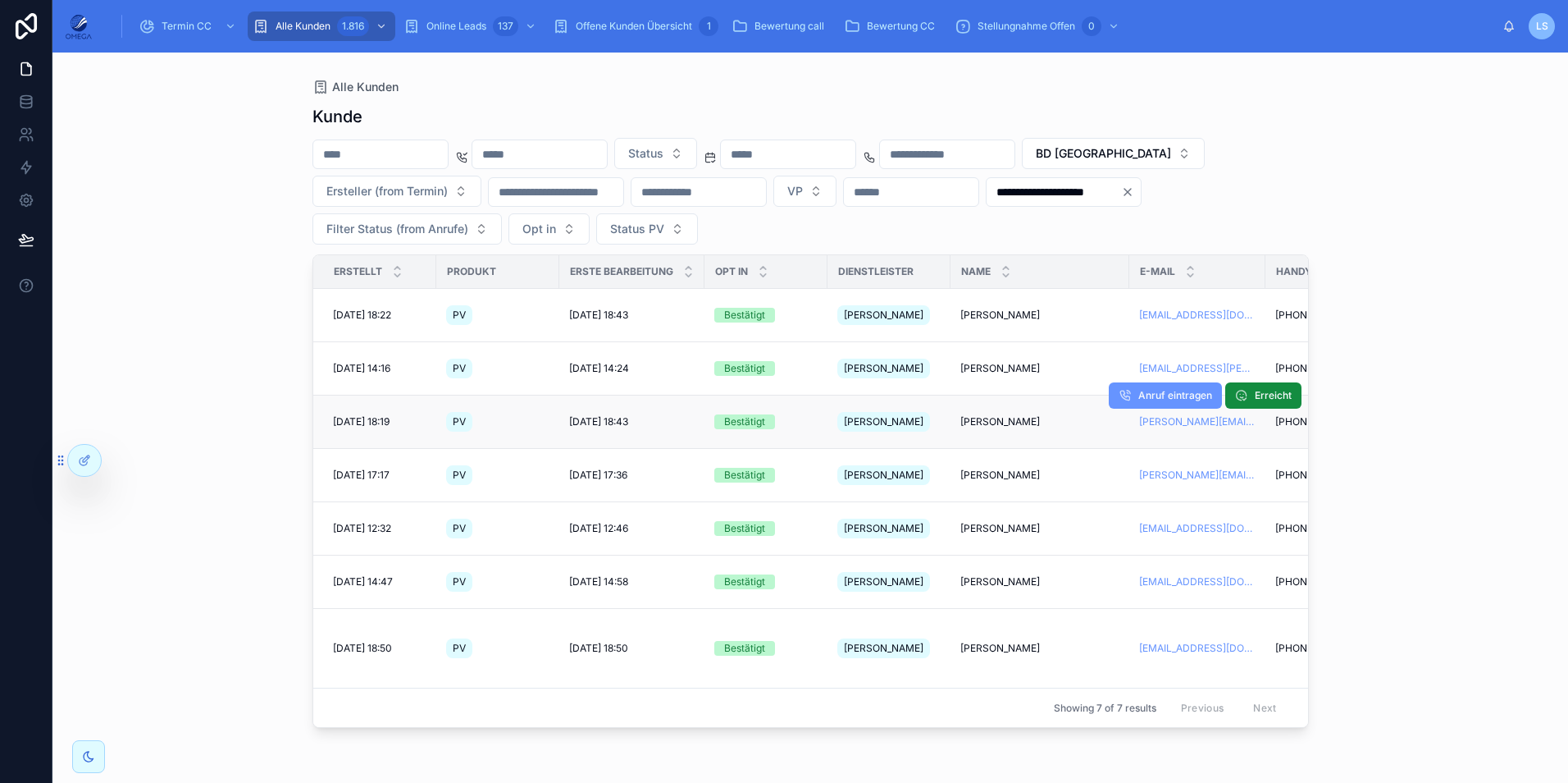
click at [999, 415] on span "[PERSON_NAME]" at bounding box center [1000, 421] width 79 height 13
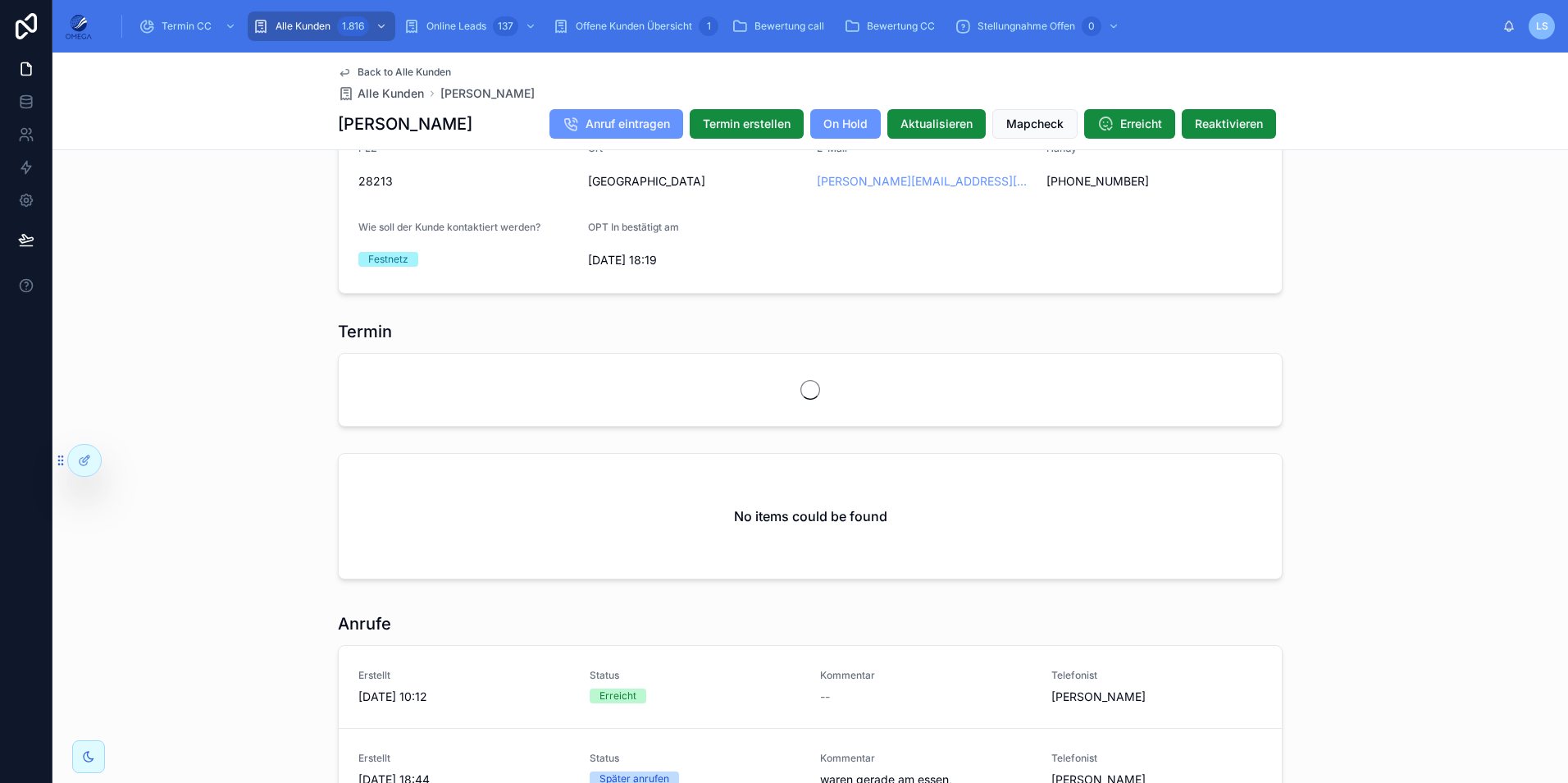
scroll to position [1607, 0]
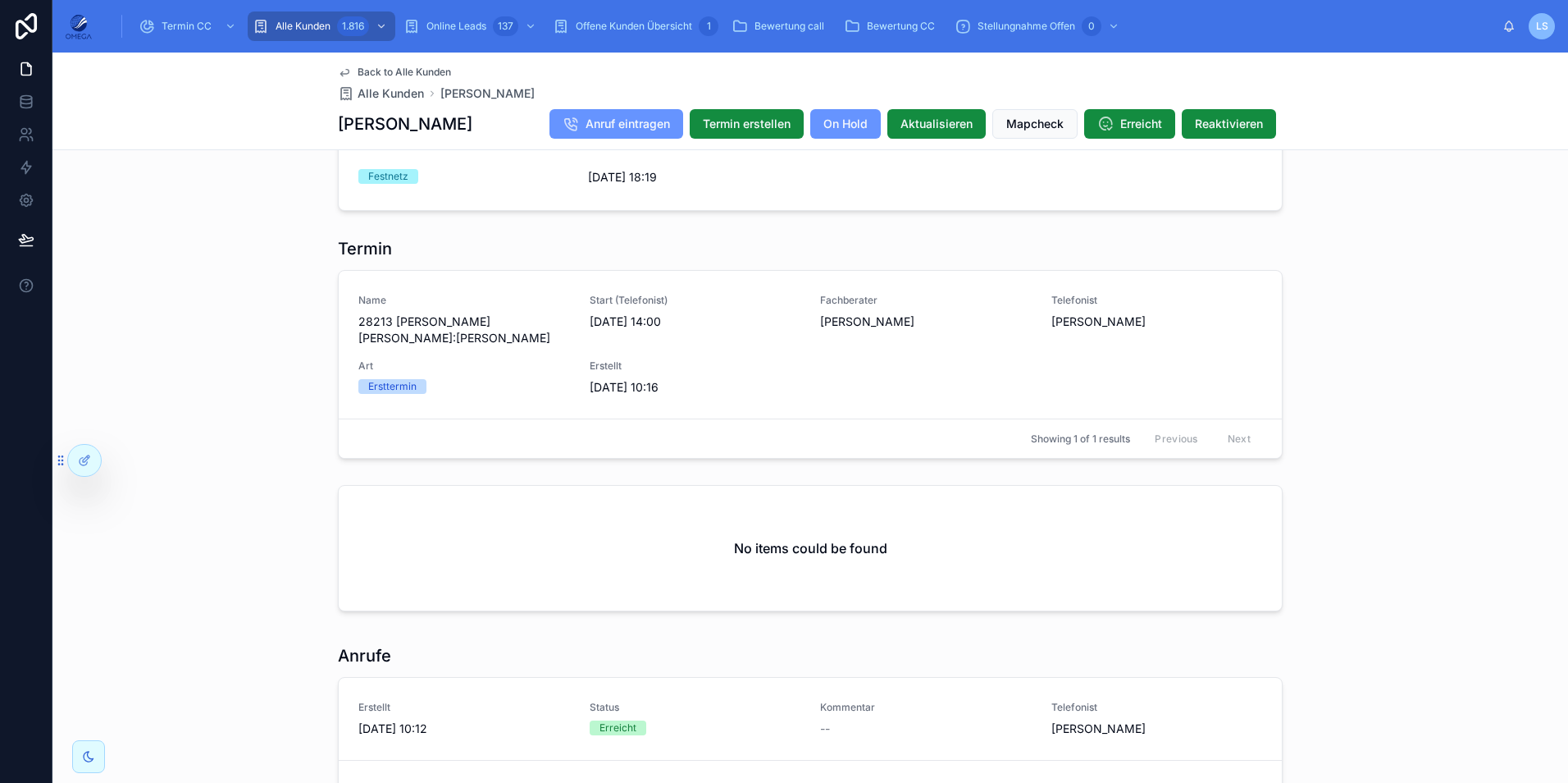
click at [414, 68] on span "Back to Alle Kunden" at bounding box center [404, 72] width 93 height 13
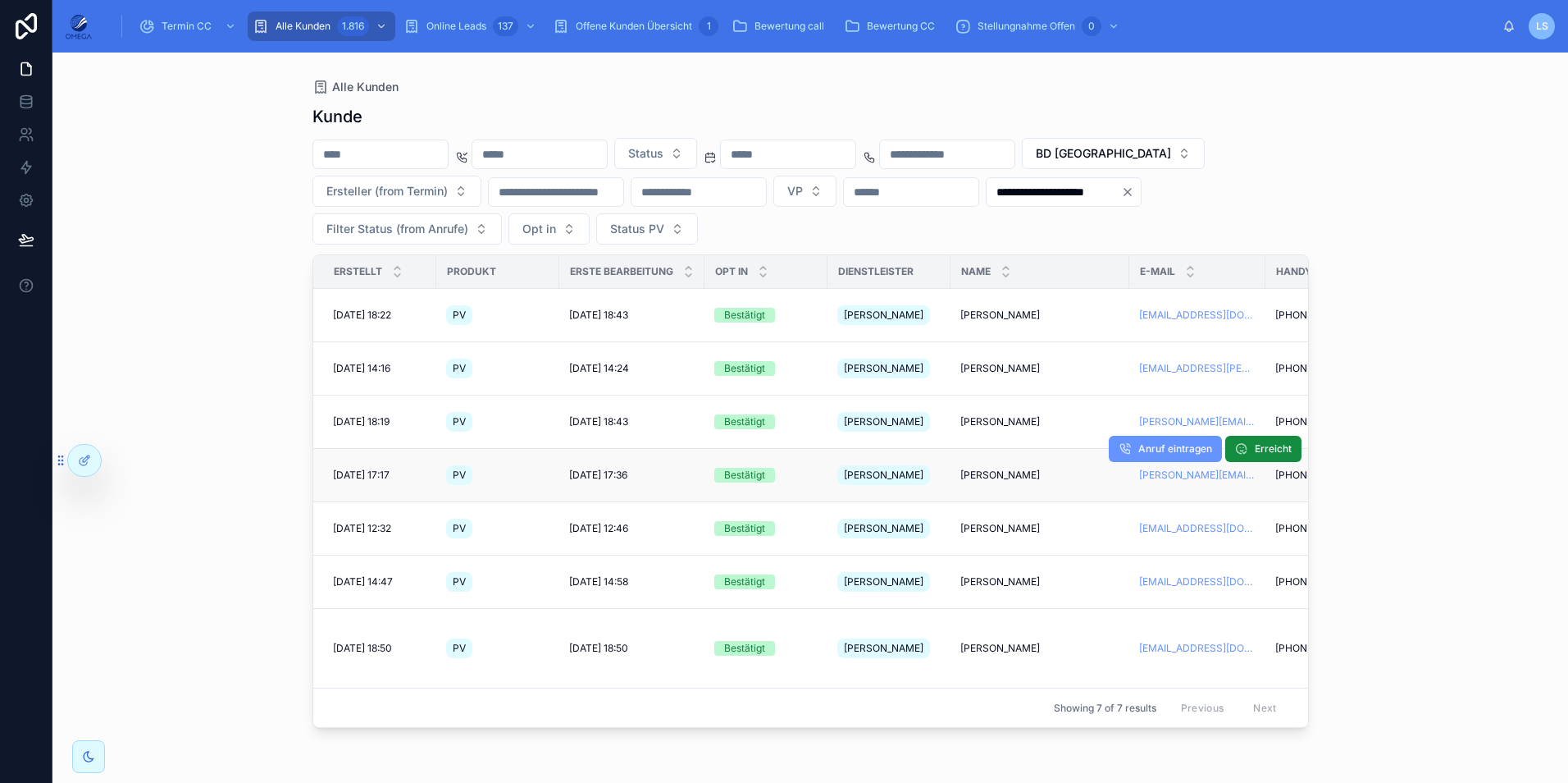
click at [1009, 469] on span "[PERSON_NAME]" at bounding box center [1000, 475] width 79 height 13
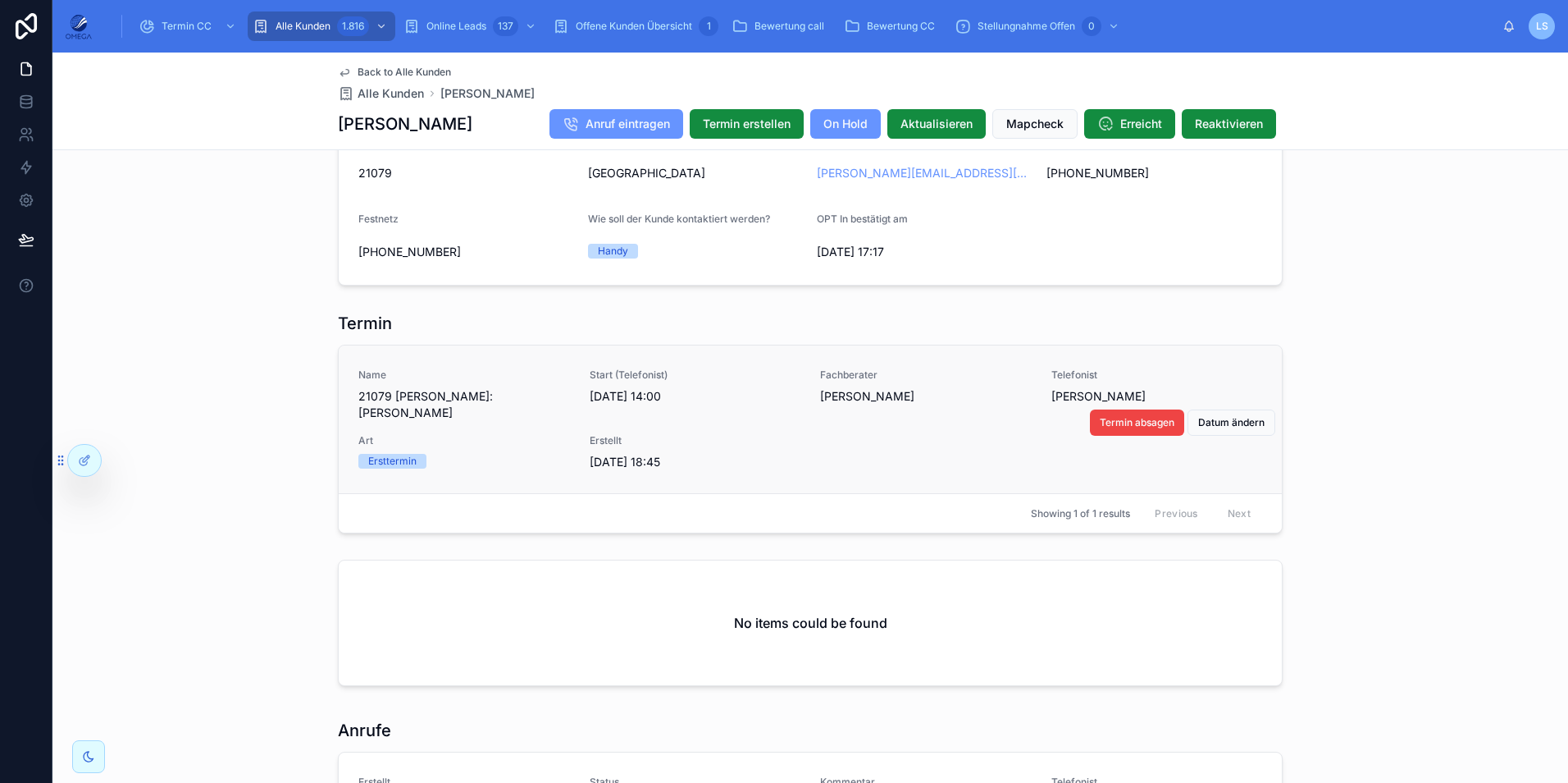
scroll to position [1477, 0]
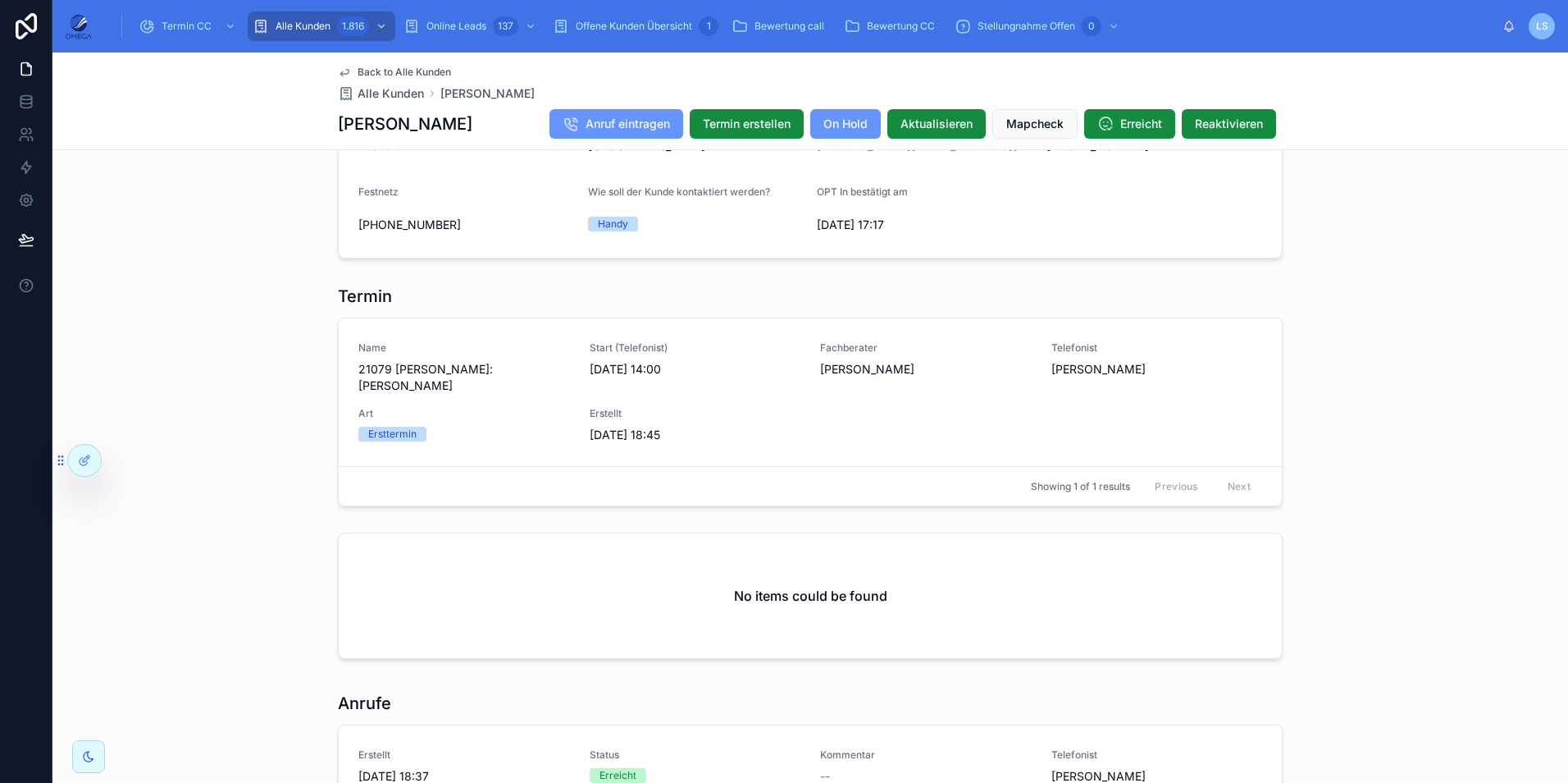
click at [398, 70] on span "Back to Alle Kunden" at bounding box center [404, 72] width 93 height 13
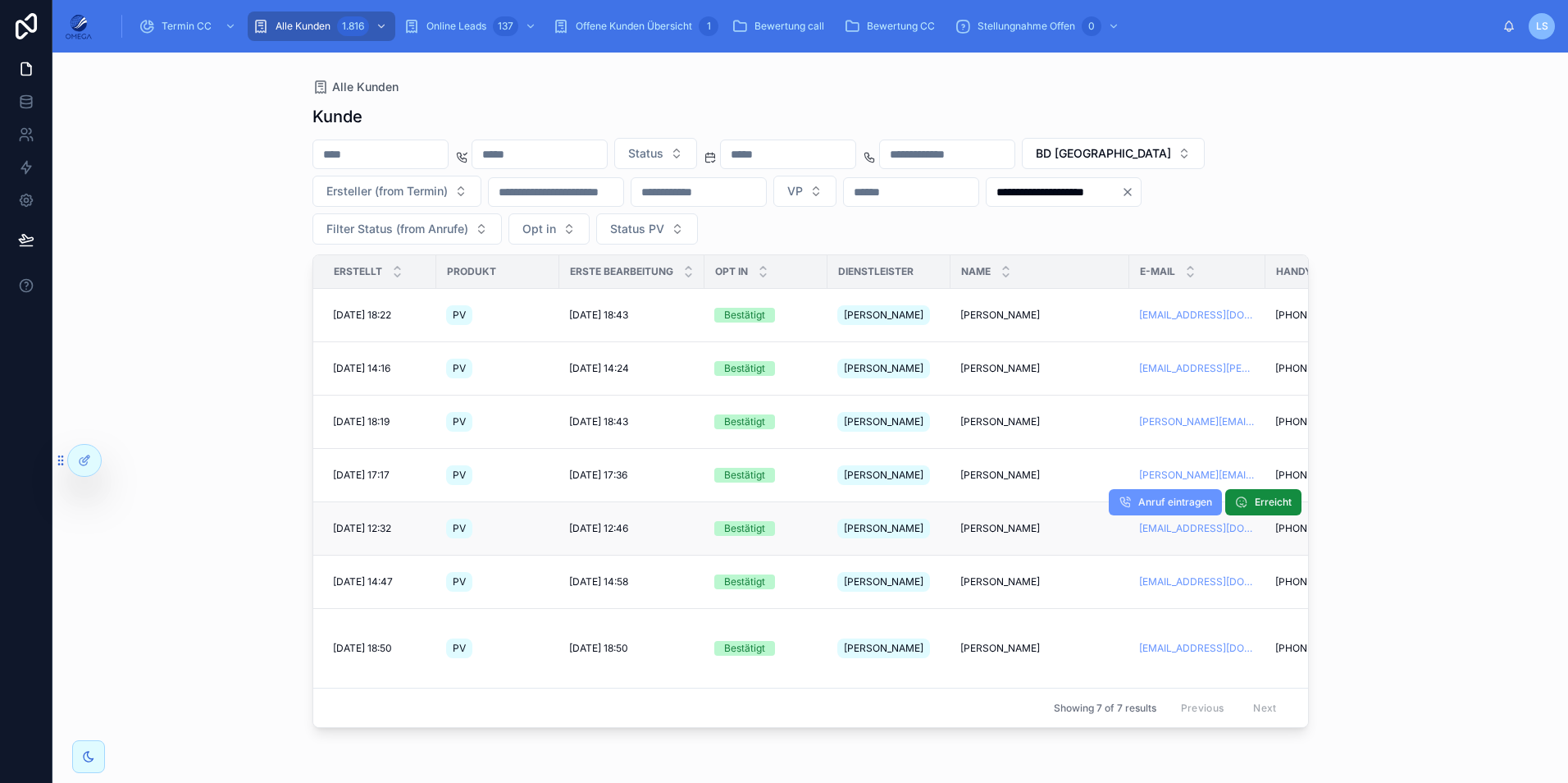
click at [1019, 522] on span "[PERSON_NAME]" at bounding box center [1000, 528] width 79 height 13
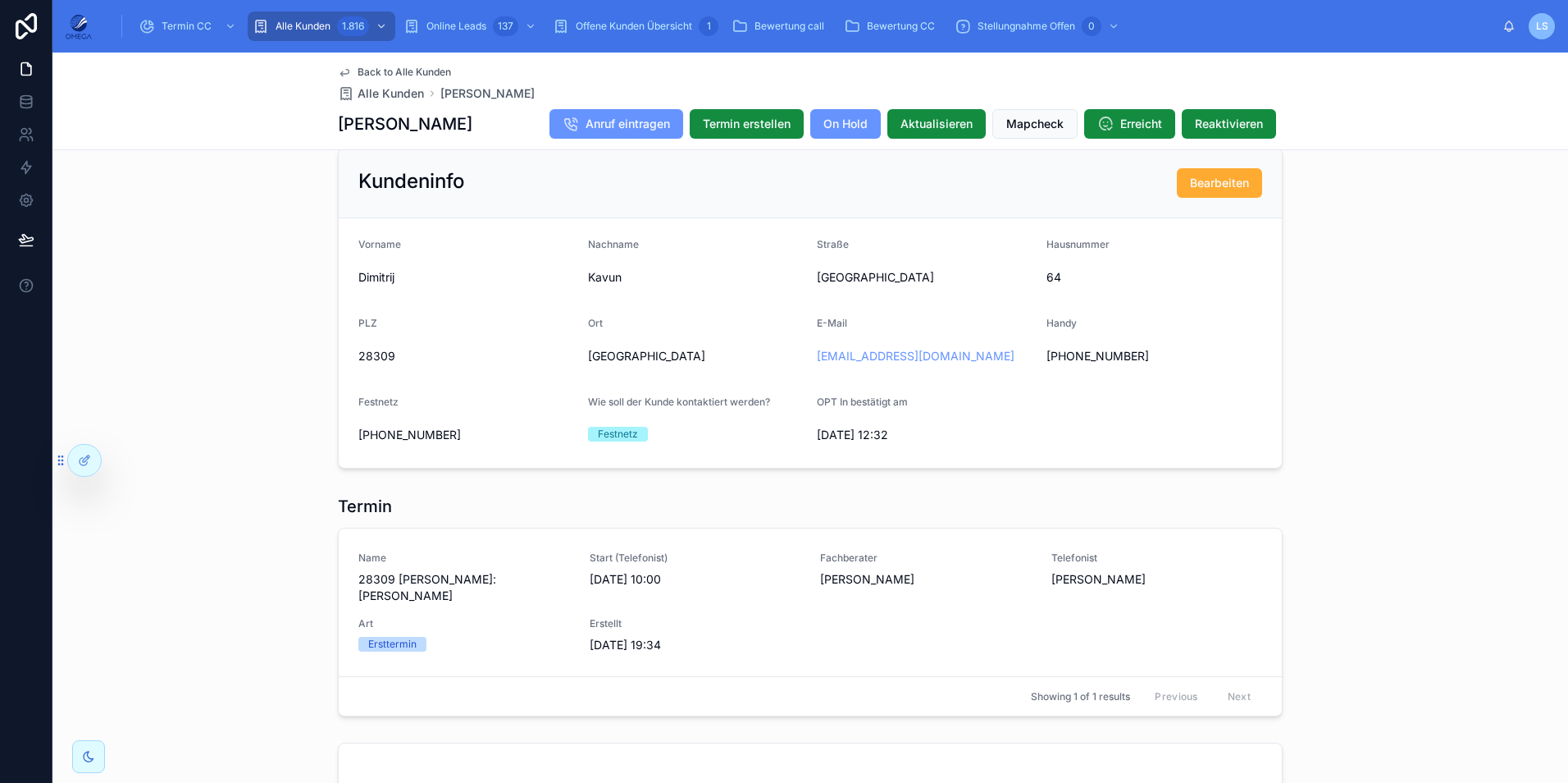
scroll to position [1394, 0]
click at [421, 67] on span "Back to Alle Kunden" at bounding box center [404, 72] width 93 height 13
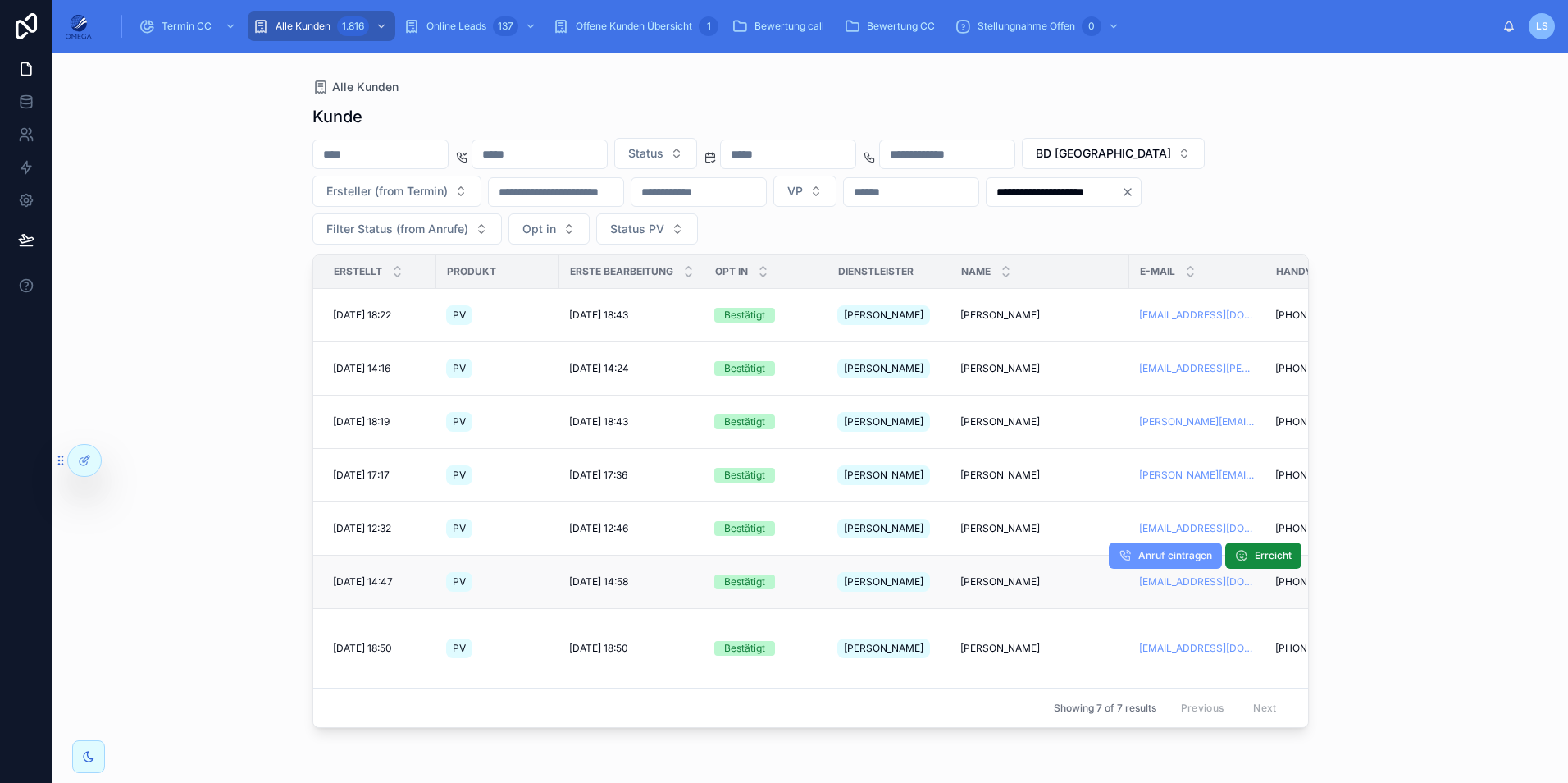
click at [1006, 575] on span "[PERSON_NAME]" at bounding box center [1000, 582] width 79 height 13
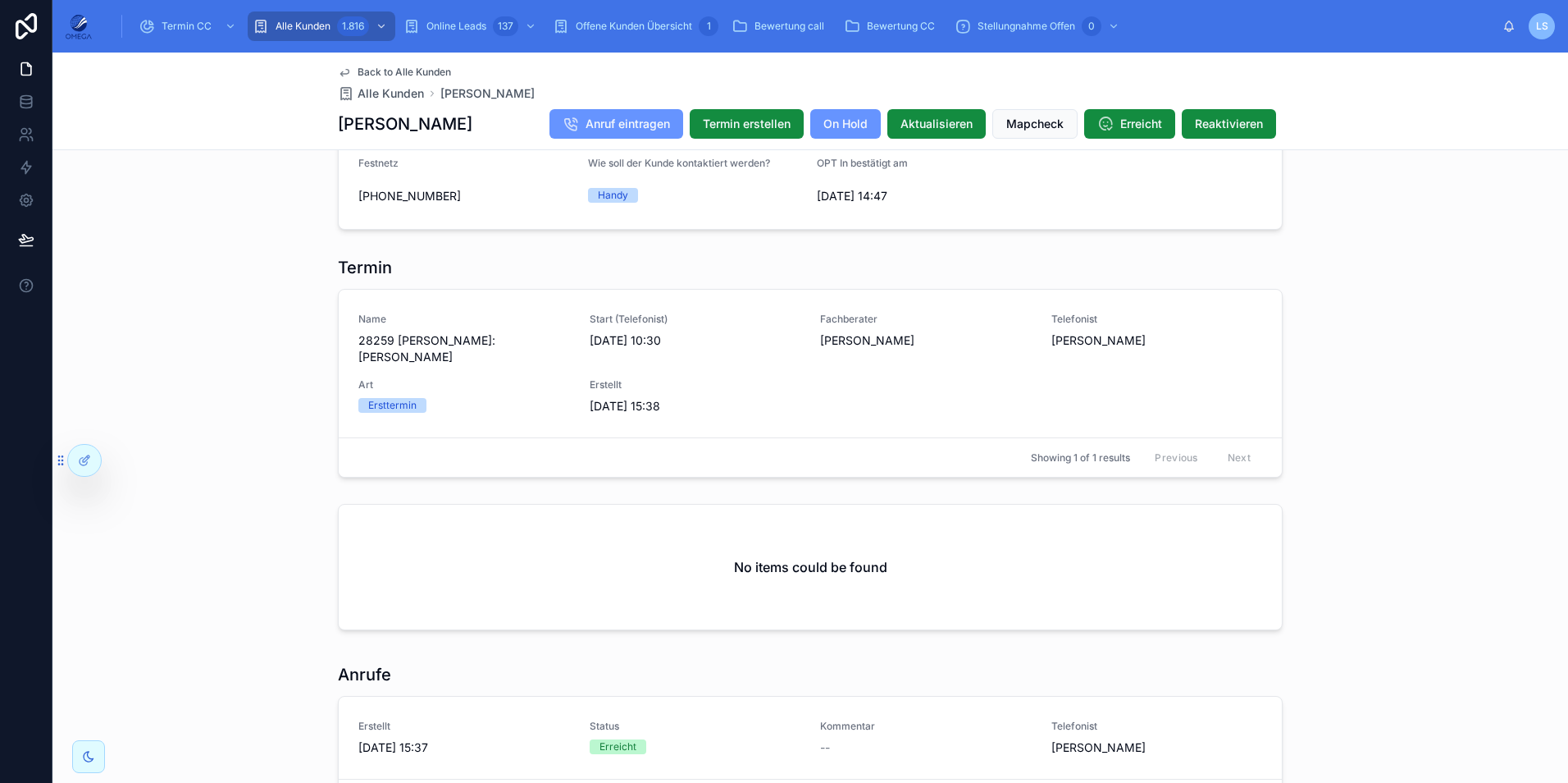
scroll to position [1394, 0]
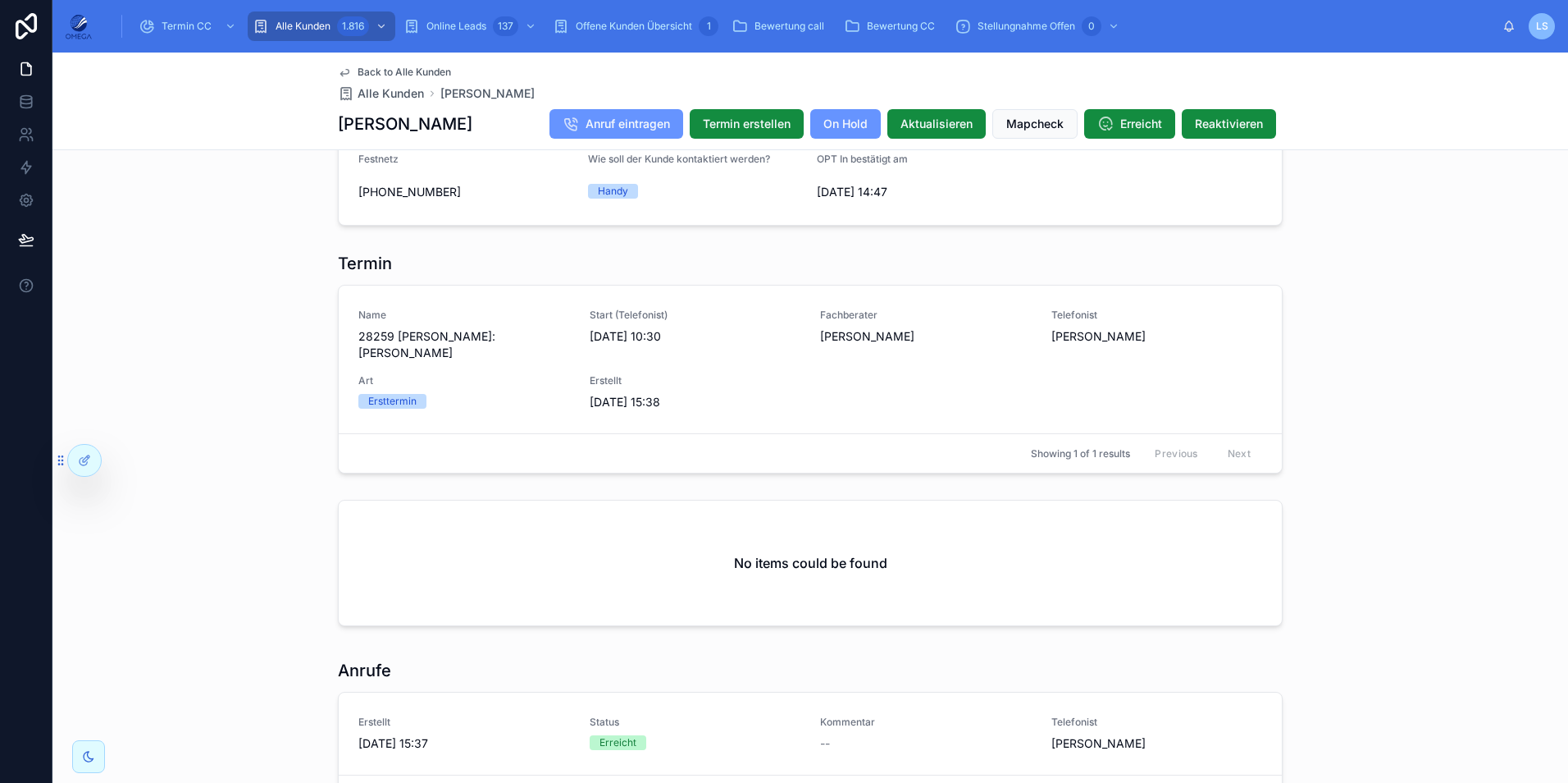
click at [428, 68] on span "Back to Alle Kunden" at bounding box center [404, 72] width 93 height 13
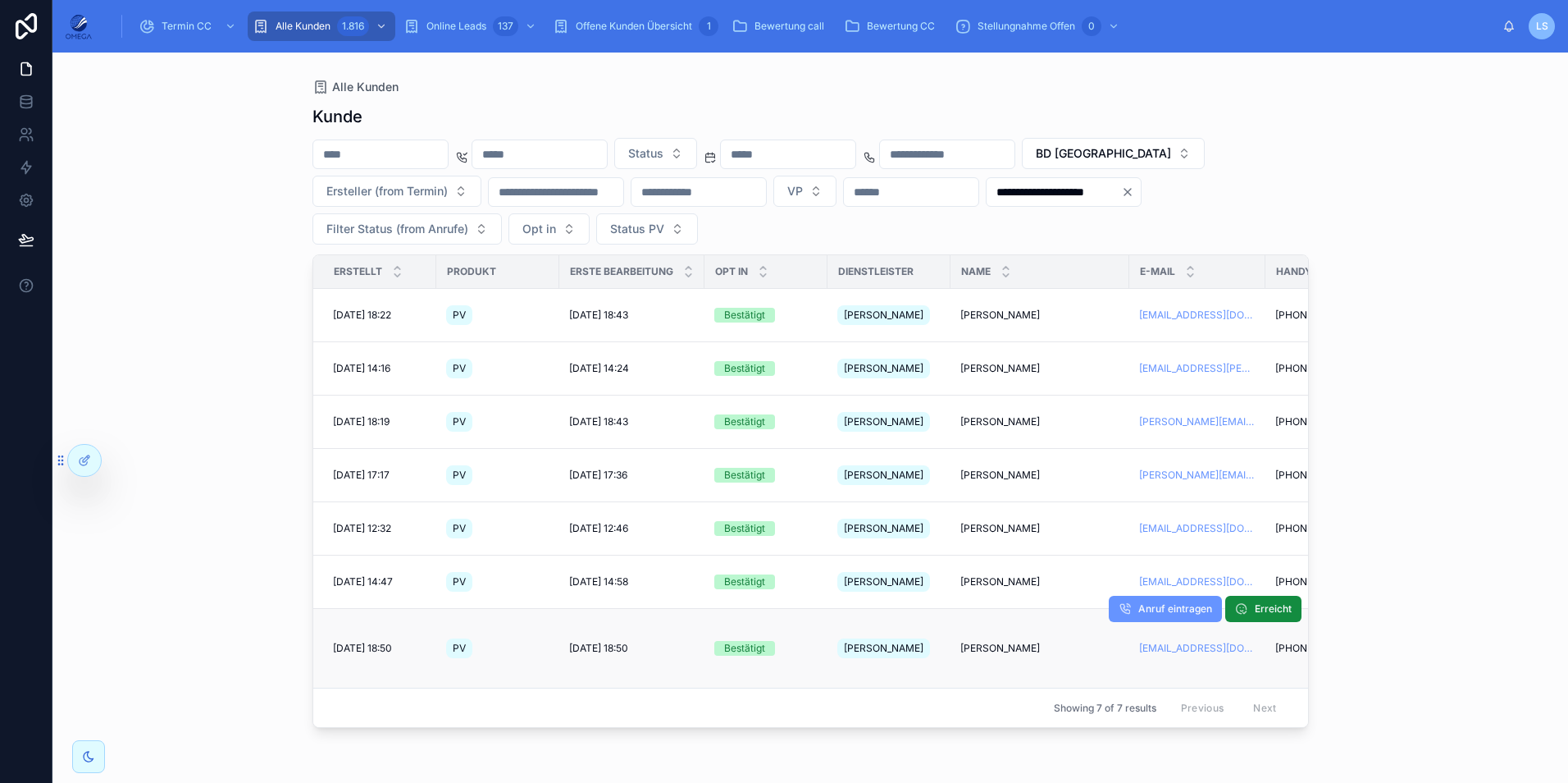
click at [1016, 642] on span "[PERSON_NAME]" at bounding box center [1000, 648] width 79 height 13
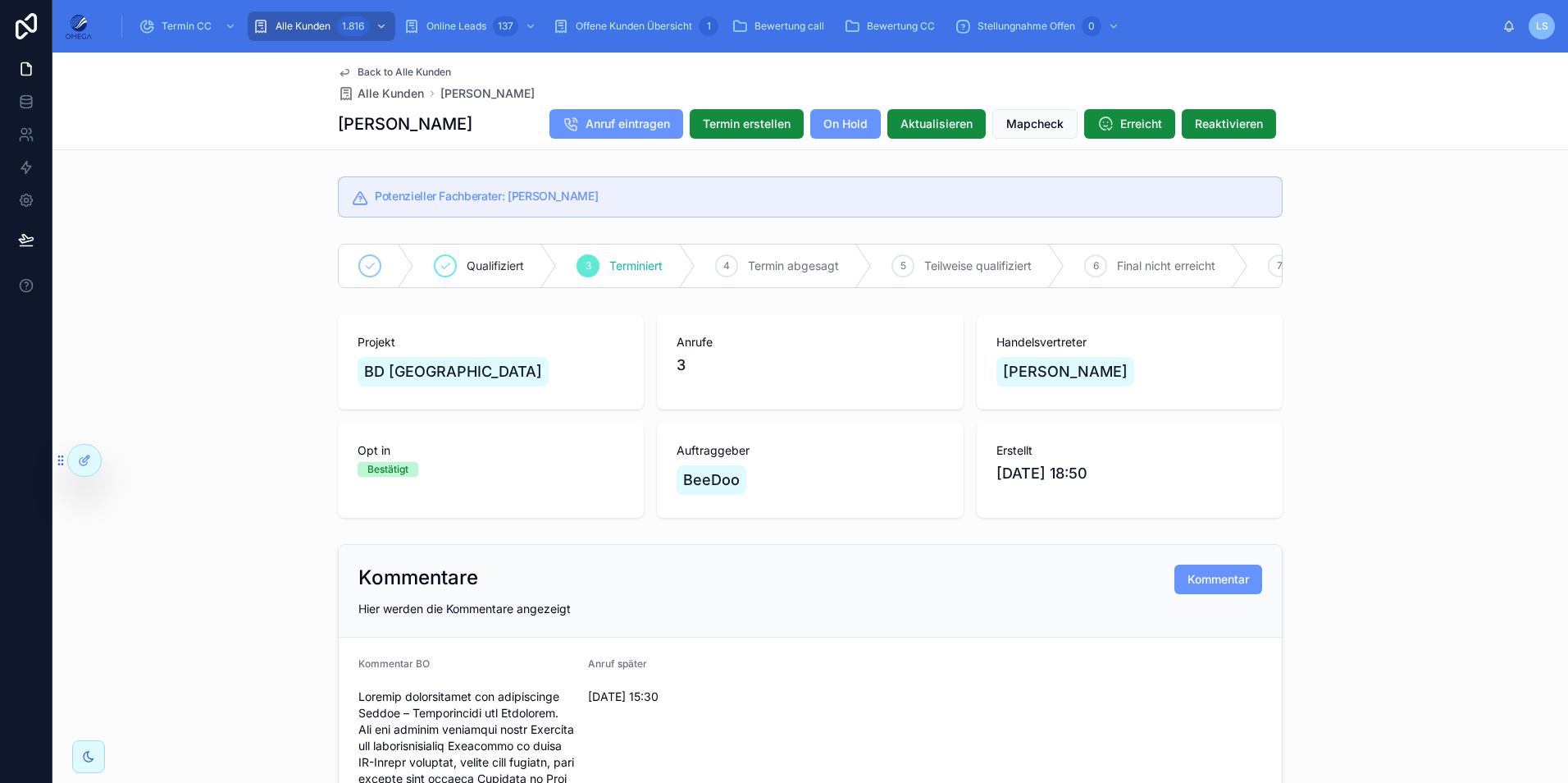
click at [402, 73] on span "Back to Alle Kunden" at bounding box center [404, 72] width 93 height 13
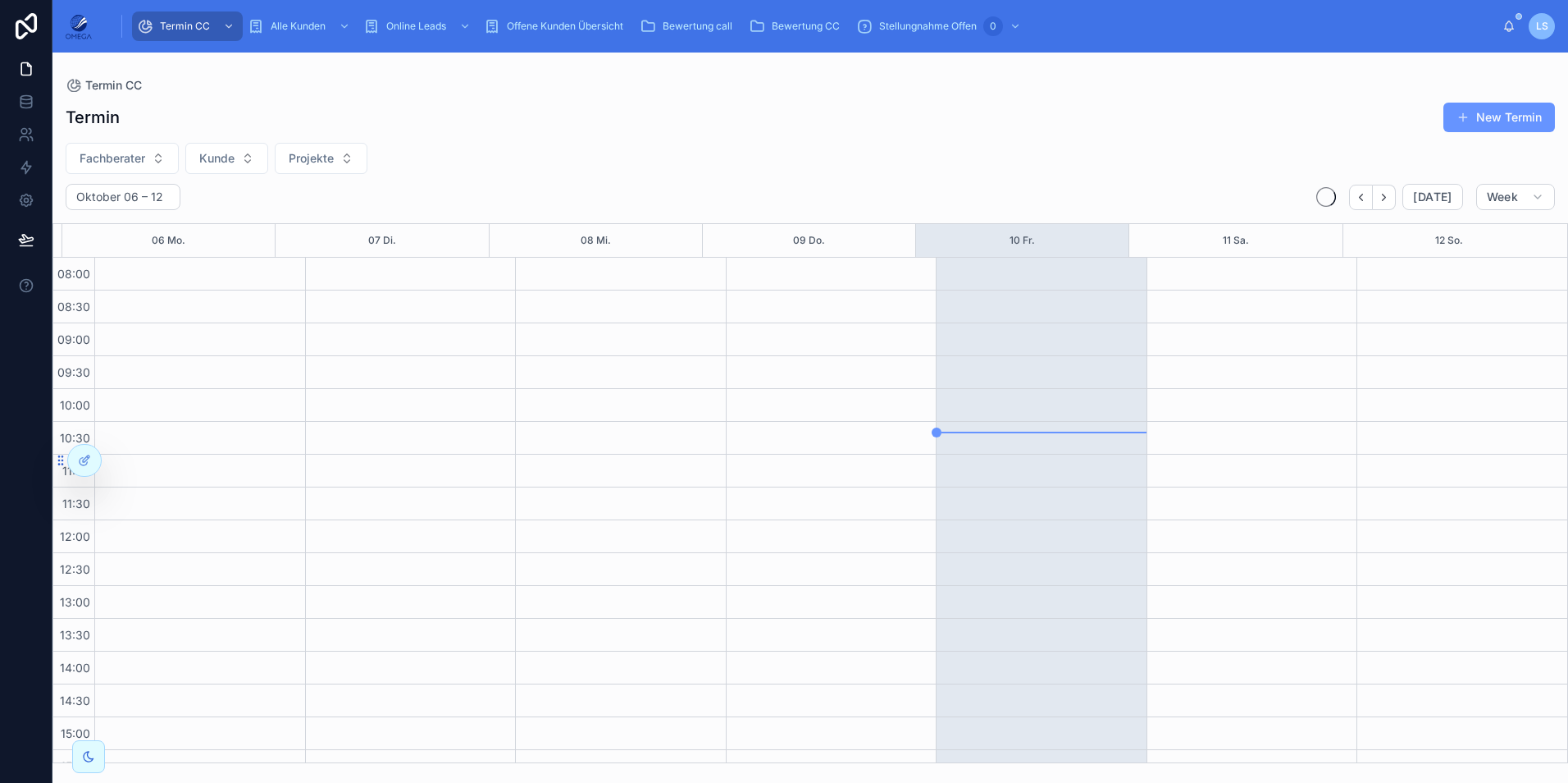
scroll to position [349, 0]
click at [194, 24] on span "Termin CC" at bounding box center [184, 26] width 50 height 13
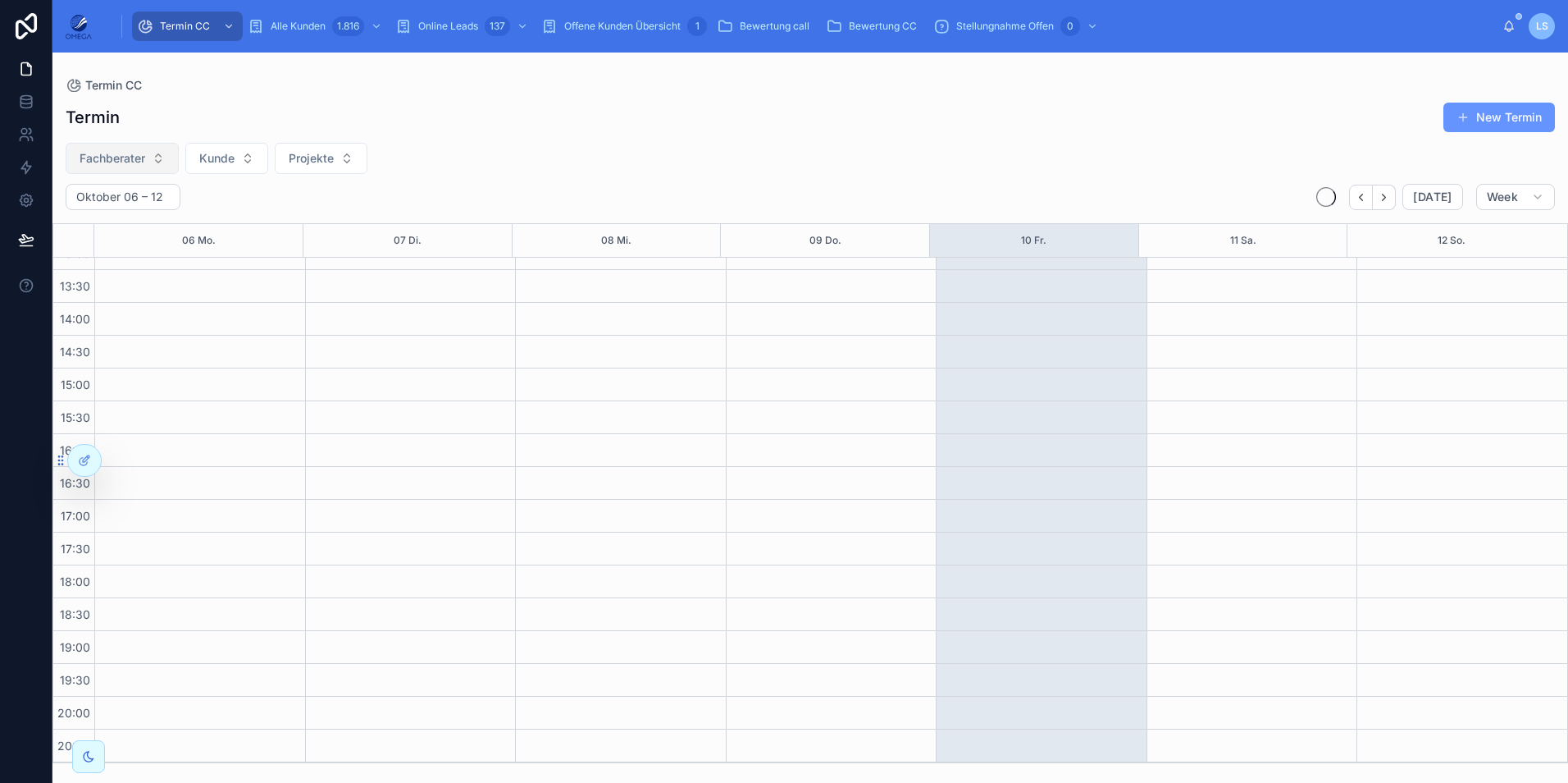
click at [159, 151] on button "Fachberater" at bounding box center [122, 159] width 113 height 31
type input "***"
click at [123, 220] on div "[PERSON_NAME]" at bounding box center [122, 224] width 228 height 26
click at [965, 169] on div "[PERSON_NAME] Kunde Projekte" at bounding box center [810, 160] width 1515 height 33
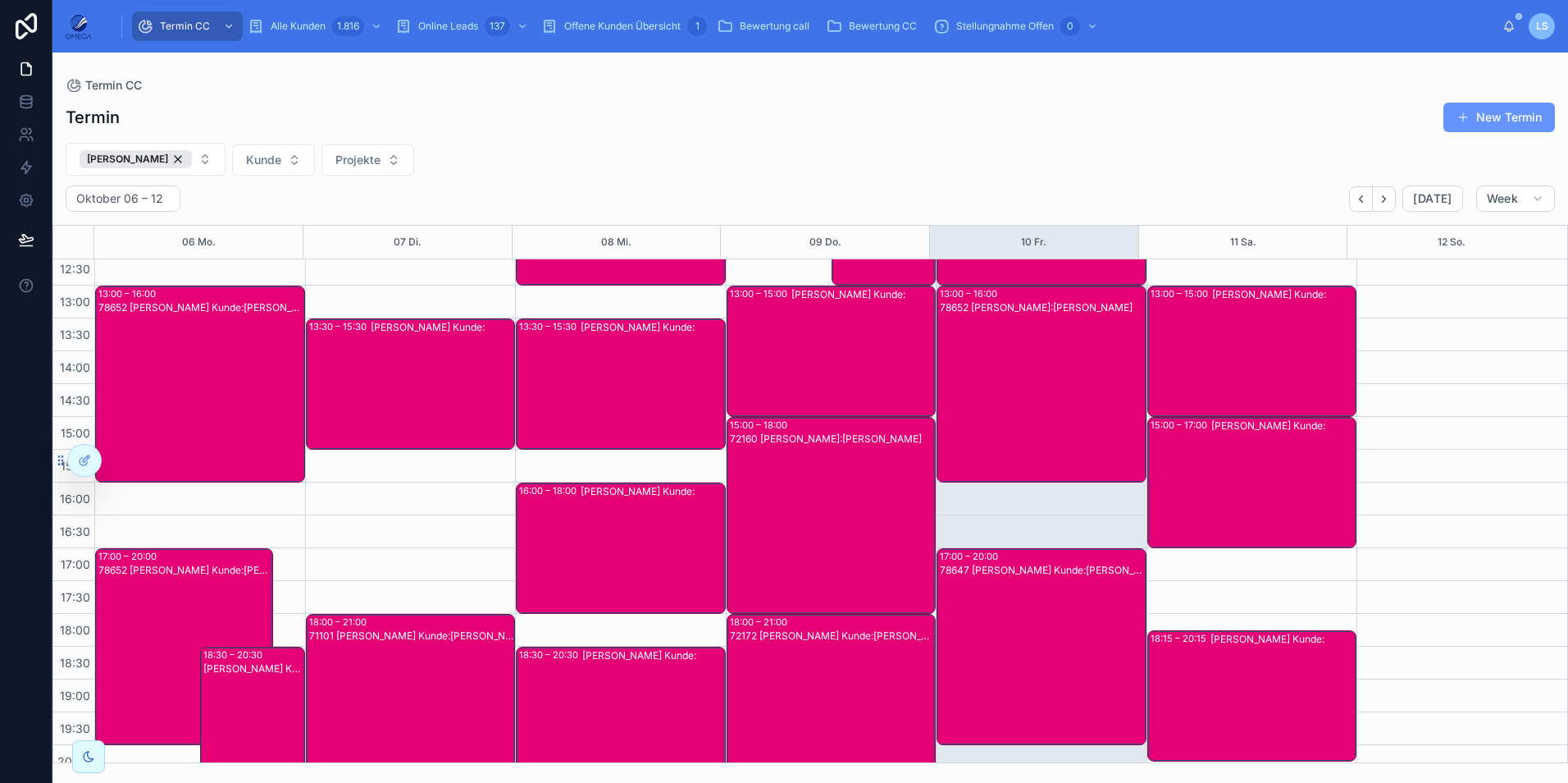
scroll to position [350, 0]
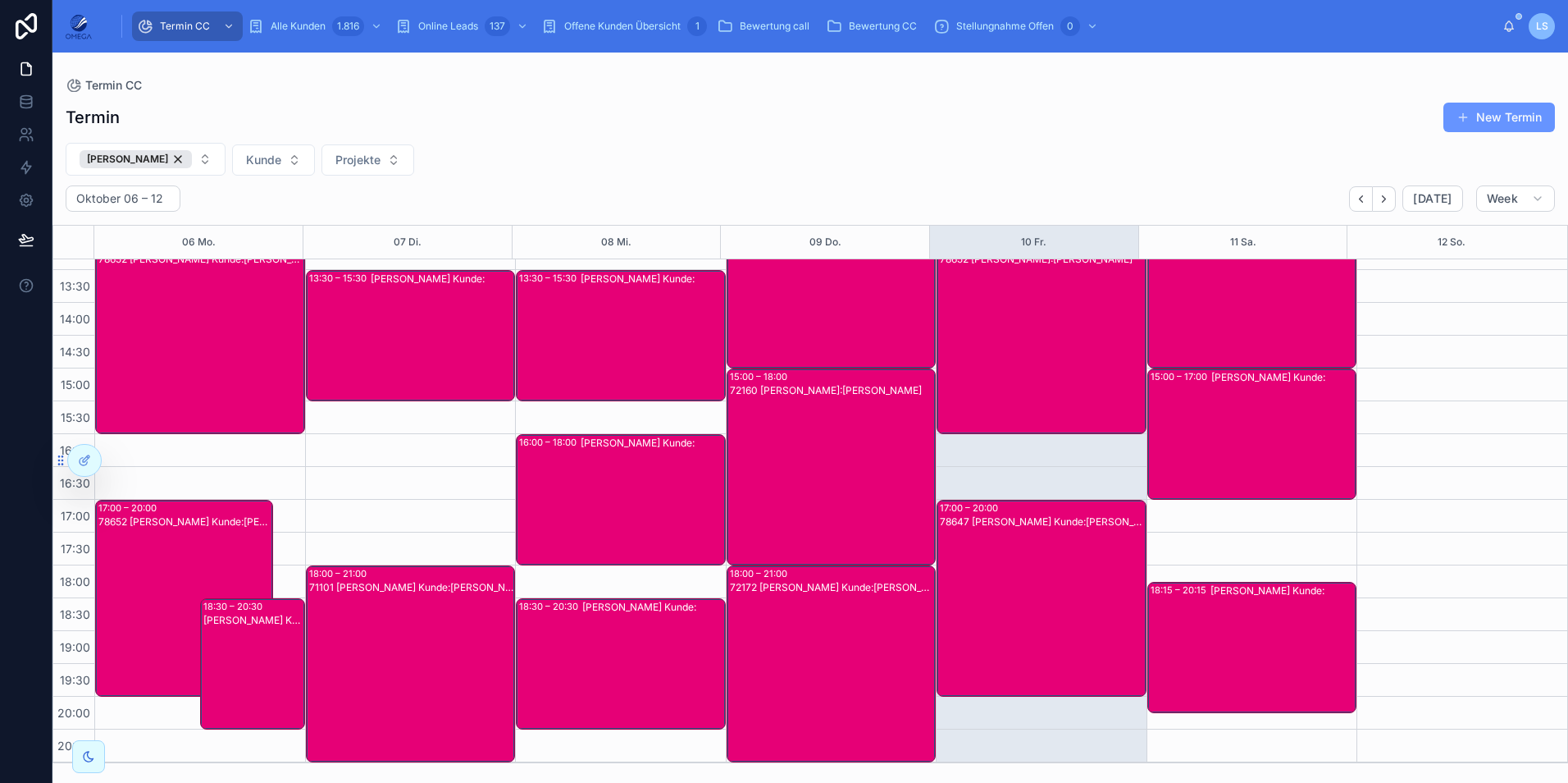
click at [1044, 575] on div "78647 [PERSON_NAME] Kunde:[PERSON_NAME]" at bounding box center [1042, 611] width 205 height 194
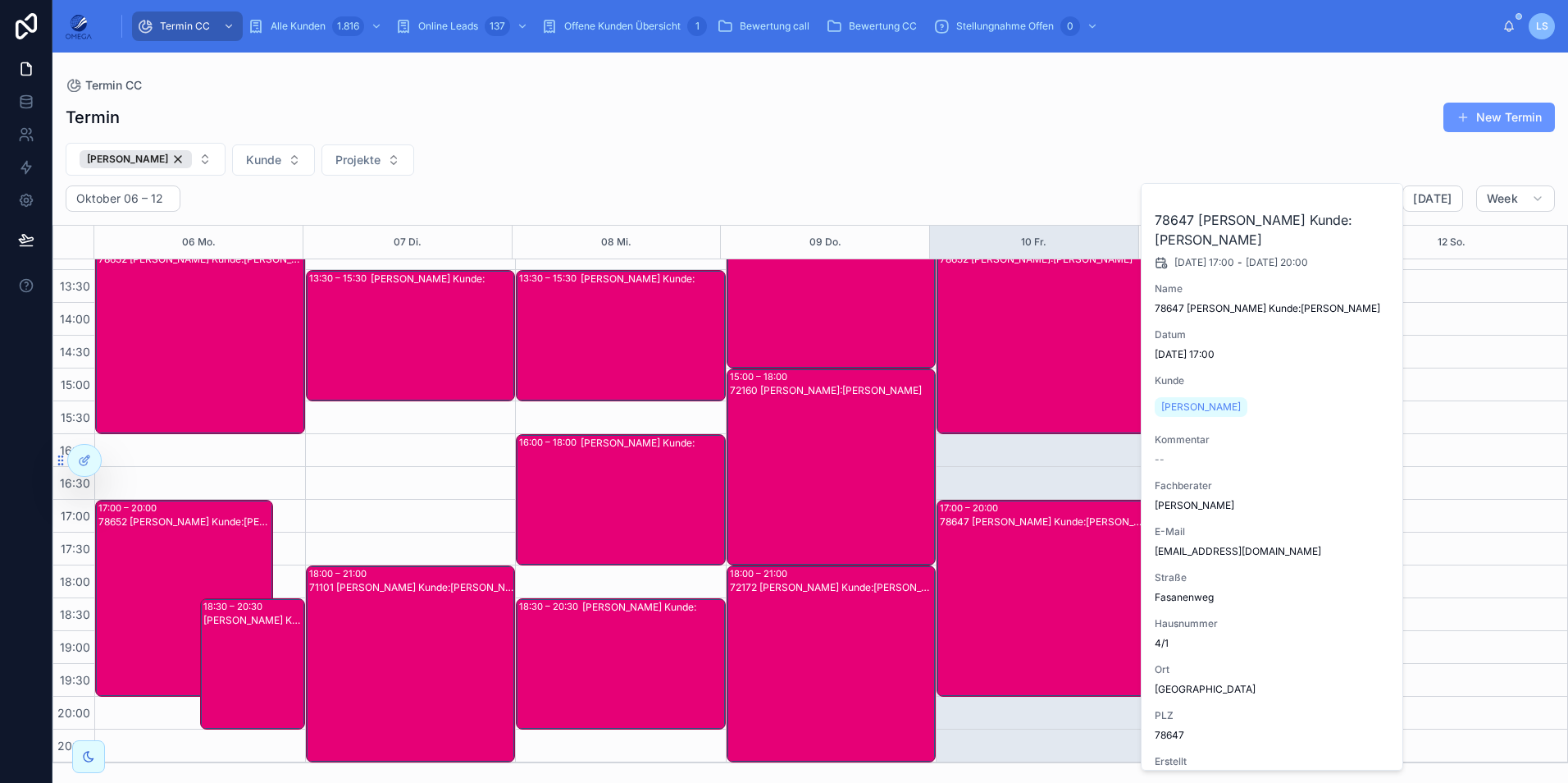
click at [1044, 575] on div "78647 [PERSON_NAME] Kunde:[PERSON_NAME]" at bounding box center [1042, 611] width 205 height 194
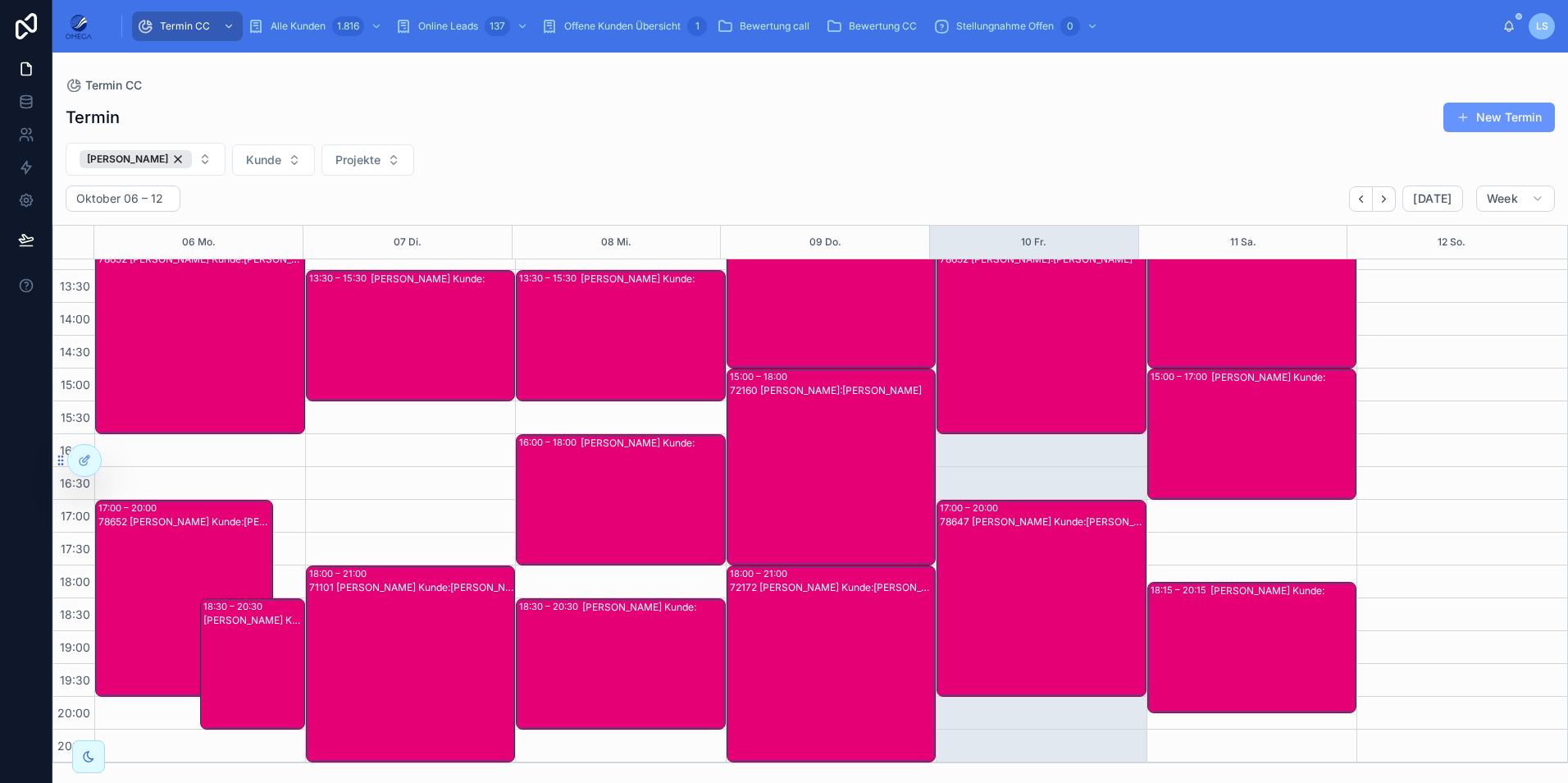
click at [1006, 390] on div "78652 [PERSON_NAME]:[PERSON_NAME]" at bounding box center [1042, 349] width 205 height 194
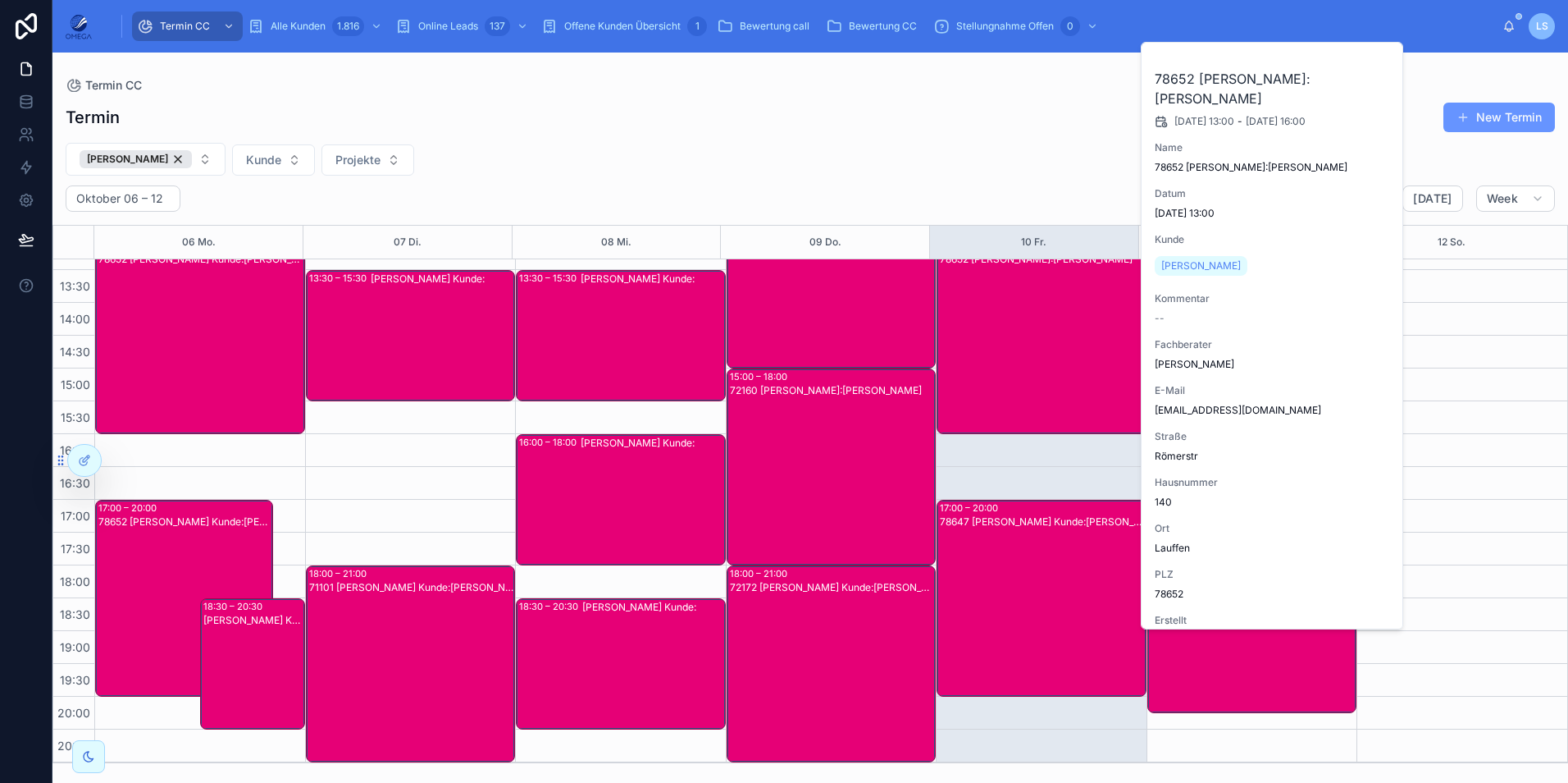
click at [1006, 384] on div "78652 [PERSON_NAME]:[PERSON_NAME]" at bounding box center [1042, 349] width 205 height 194
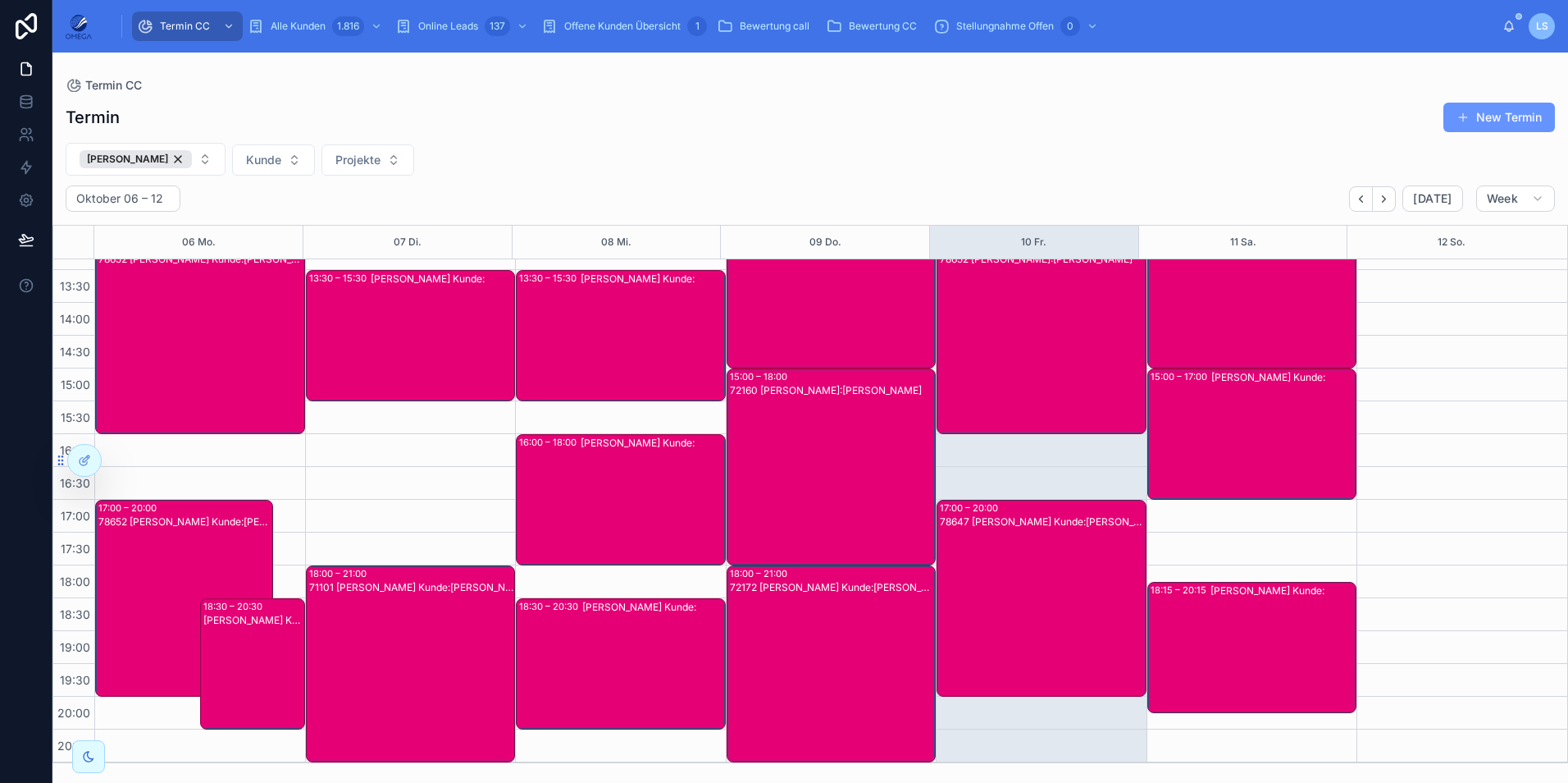
click at [1243, 617] on div "[PERSON_NAME] Kunde:" at bounding box center [1282, 647] width 145 height 128
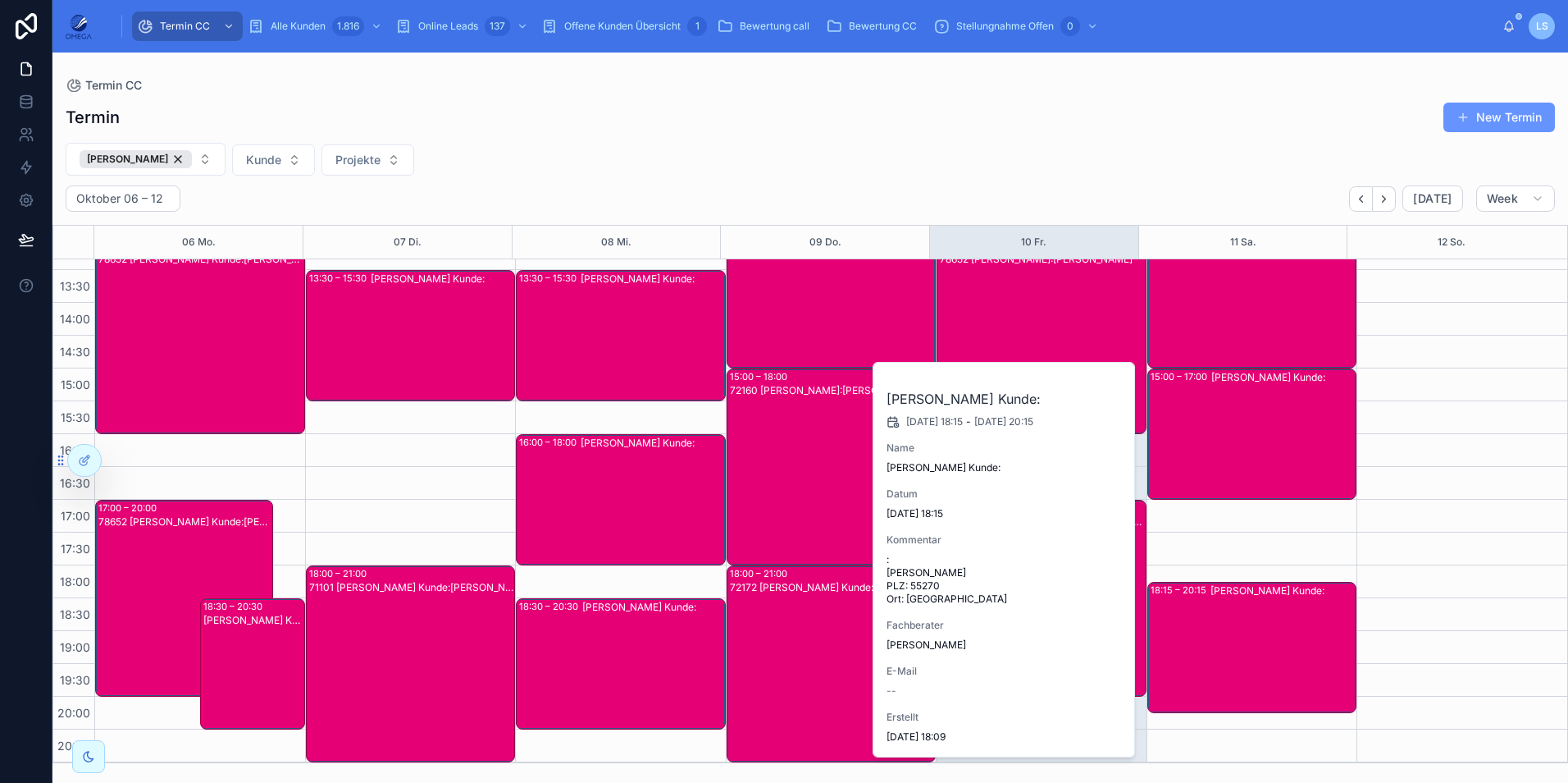
click at [1243, 618] on div "[PERSON_NAME] Kunde:" at bounding box center [1282, 647] width 145 height 128
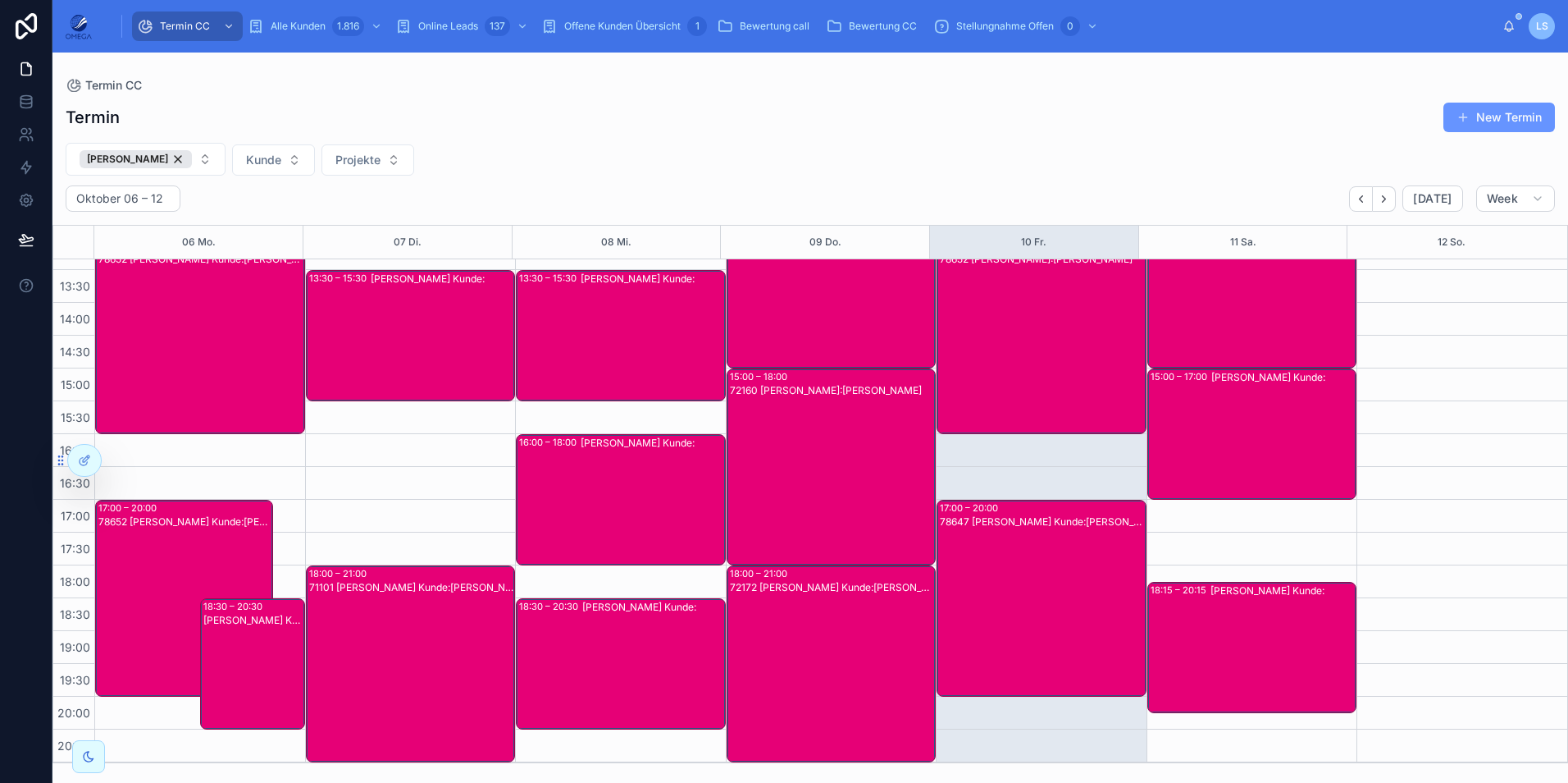
click at [1275, 645] on div "[PERSON_NAME] Kunde:" at bounding box center [1282, 647] width 145 height 128
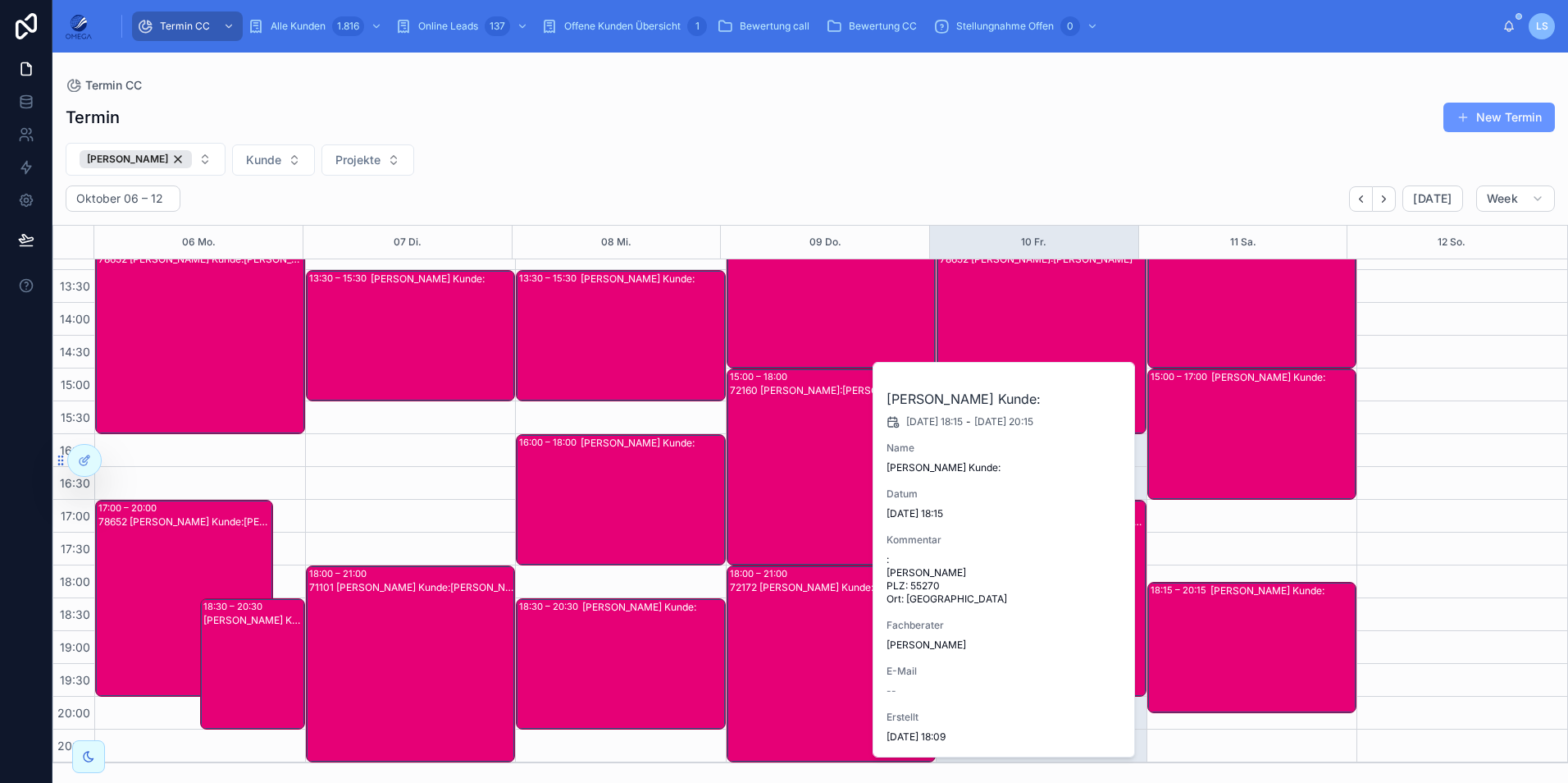
click at [1274, 643] on div "[PERSON_NAME] Kunde:" at bounding box center [1282, 647] width 145 height 128
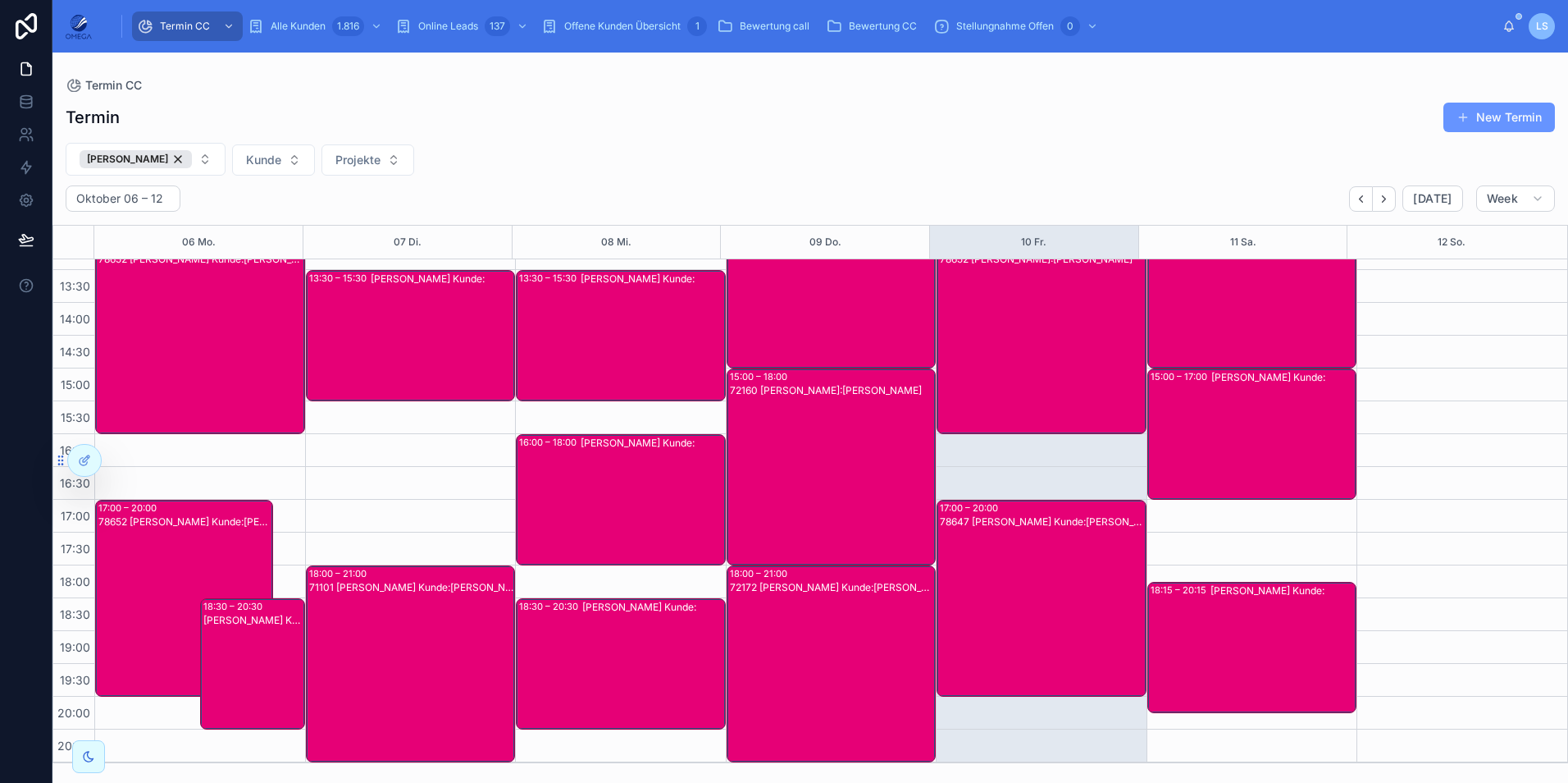
click at [1257, 409] on div "[PERSON_NAME] Kunde:" at bounding box center [1283, 433] width 145 height 128
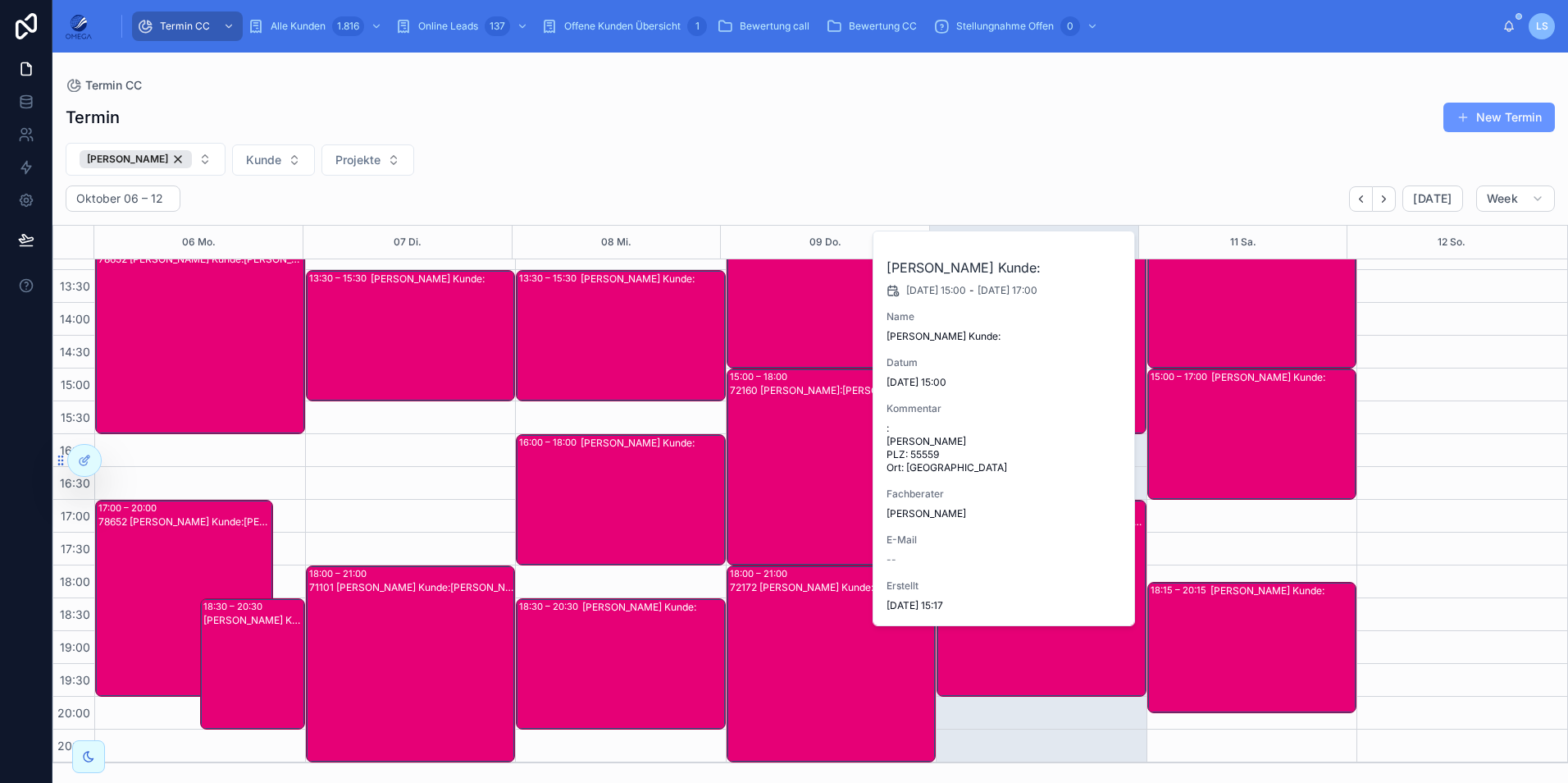
click at [1246, 338] on div "[PERSON_NAME] Kunde:" at bounding box center [1284, 303] width 144 height 128
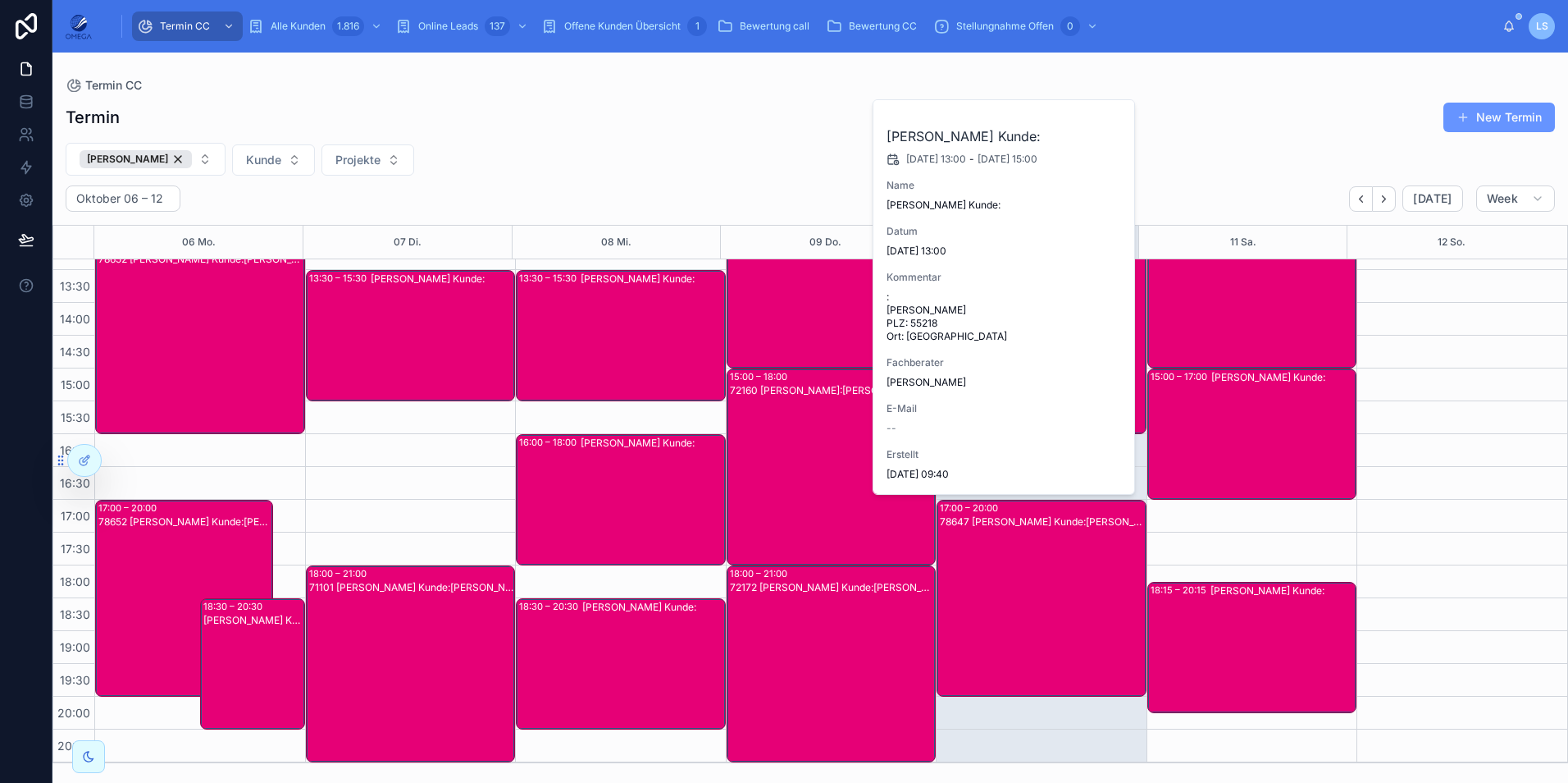
click at [1246, 338] on div "[PERSON_NAME] Kunde:" at bounding box center [1284, 303] width 144 height 128
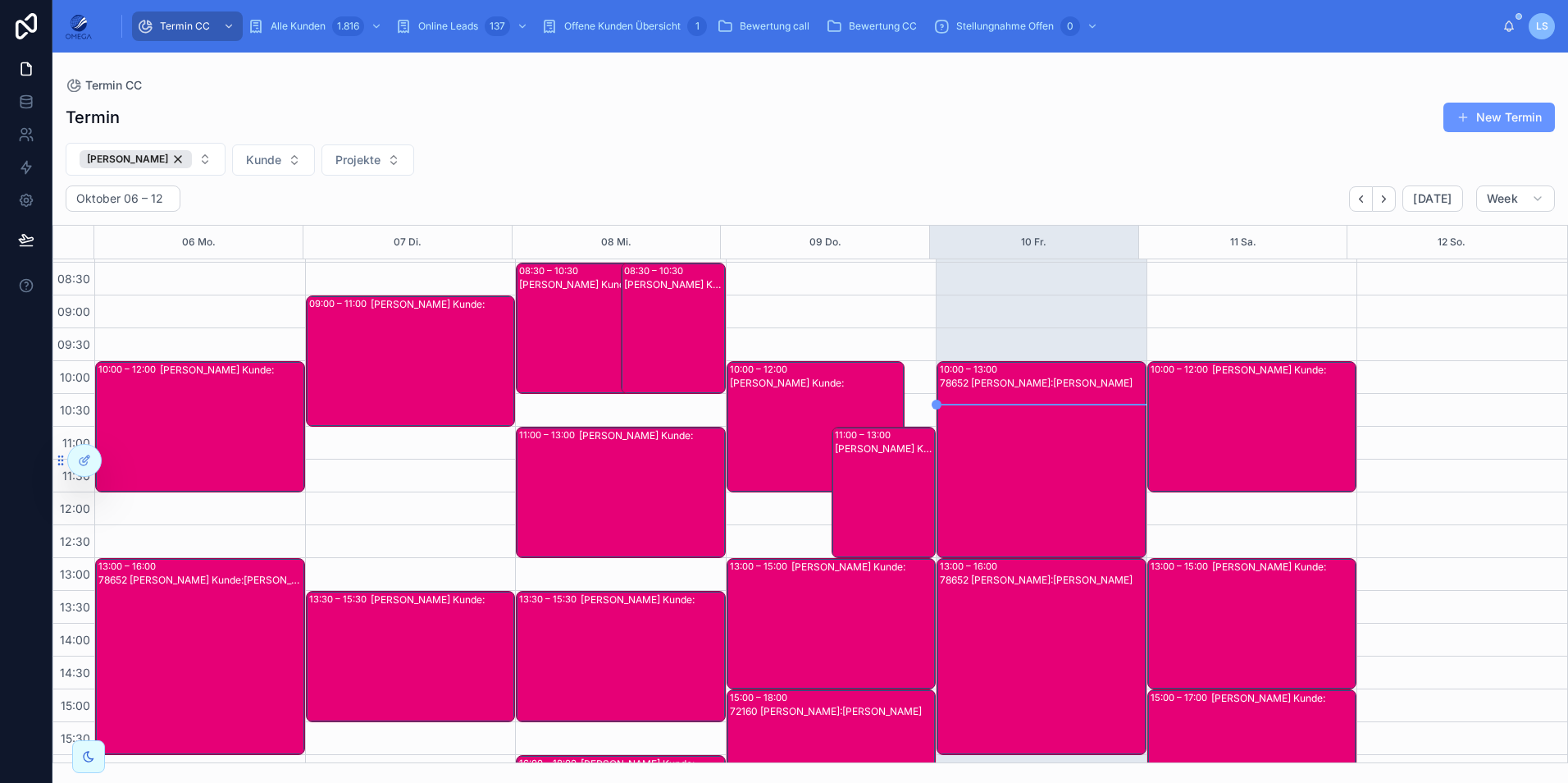
scroll to position [22, 0]
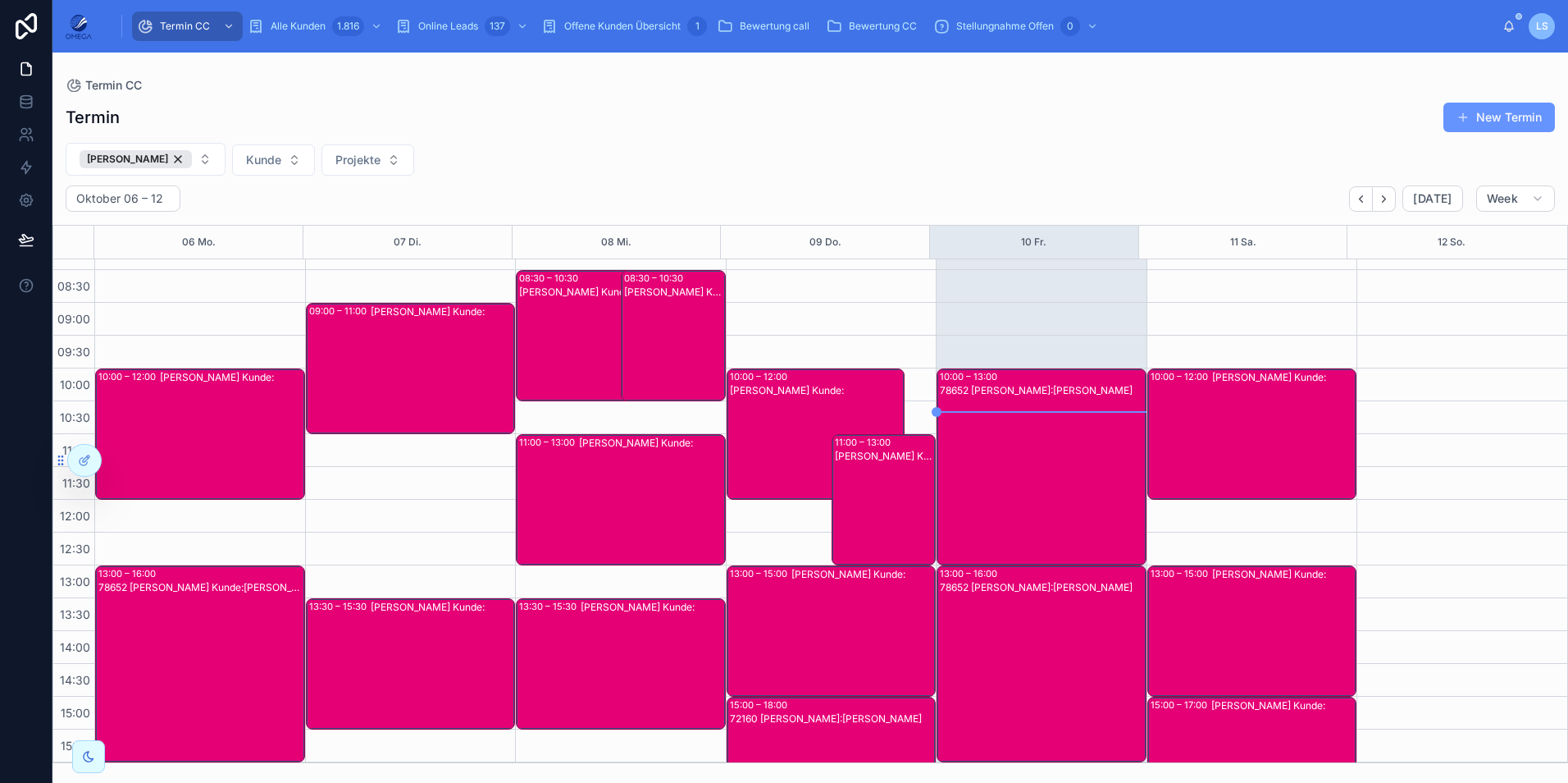
click at [1245, 419] on div "[PERSON_NAME] Kunde:" at bounding box center [1284, 433] width 144 height 128
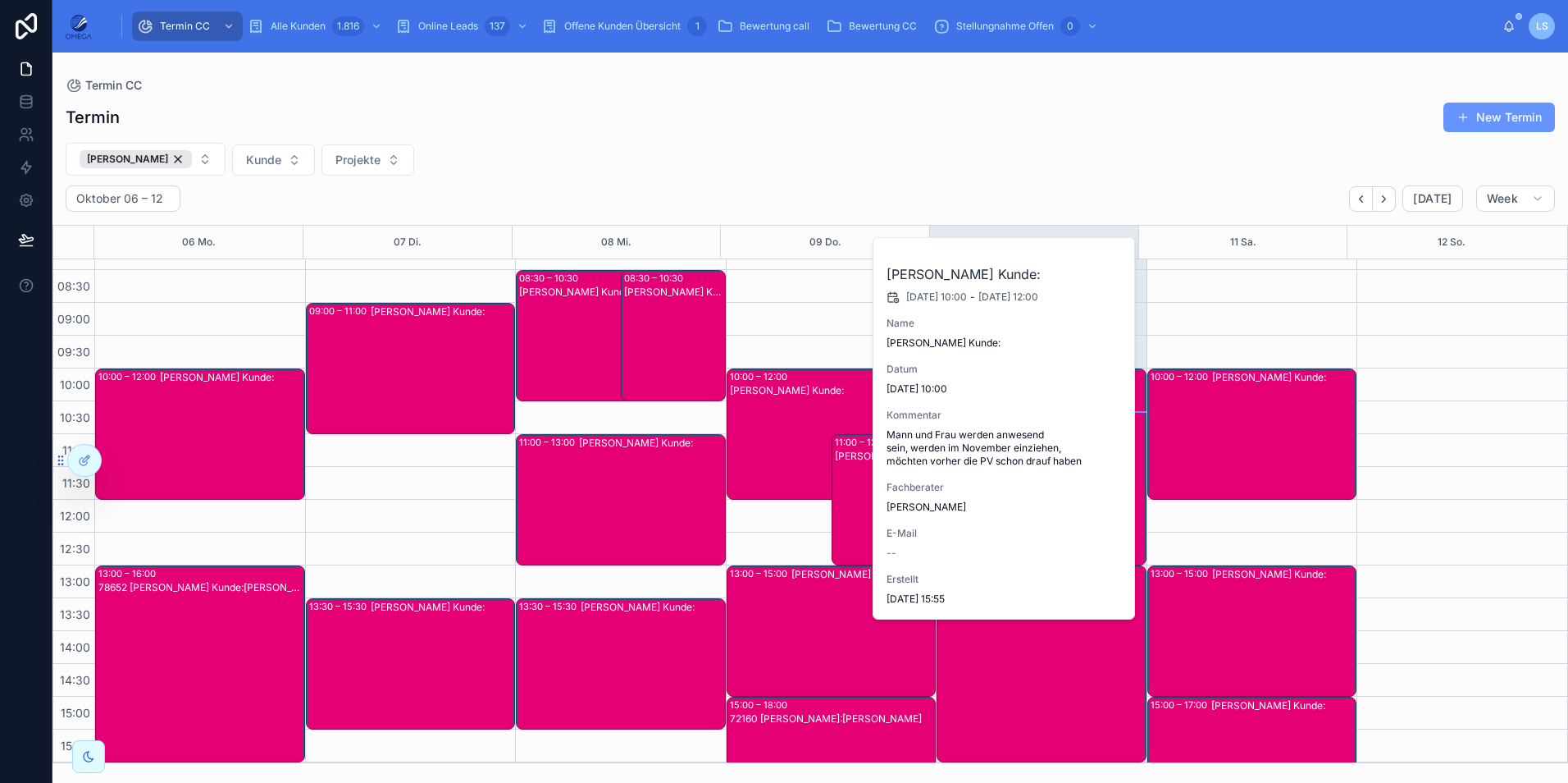
click at [1245, 419] on div "[PERSON_NAME] Kunde:" at bounding box center [1284, 433] width 144 height 128
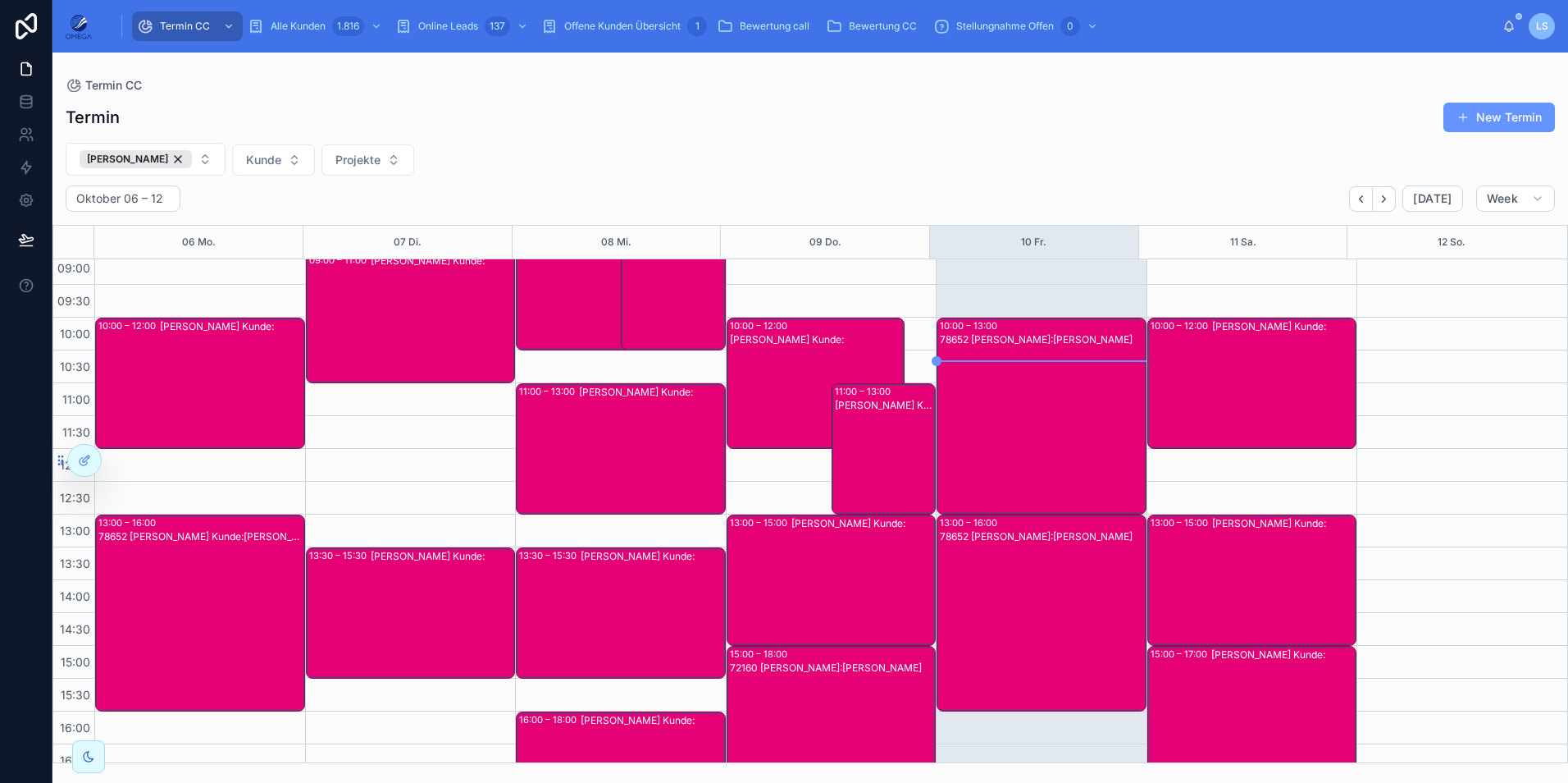
scroll to position [350, 0]
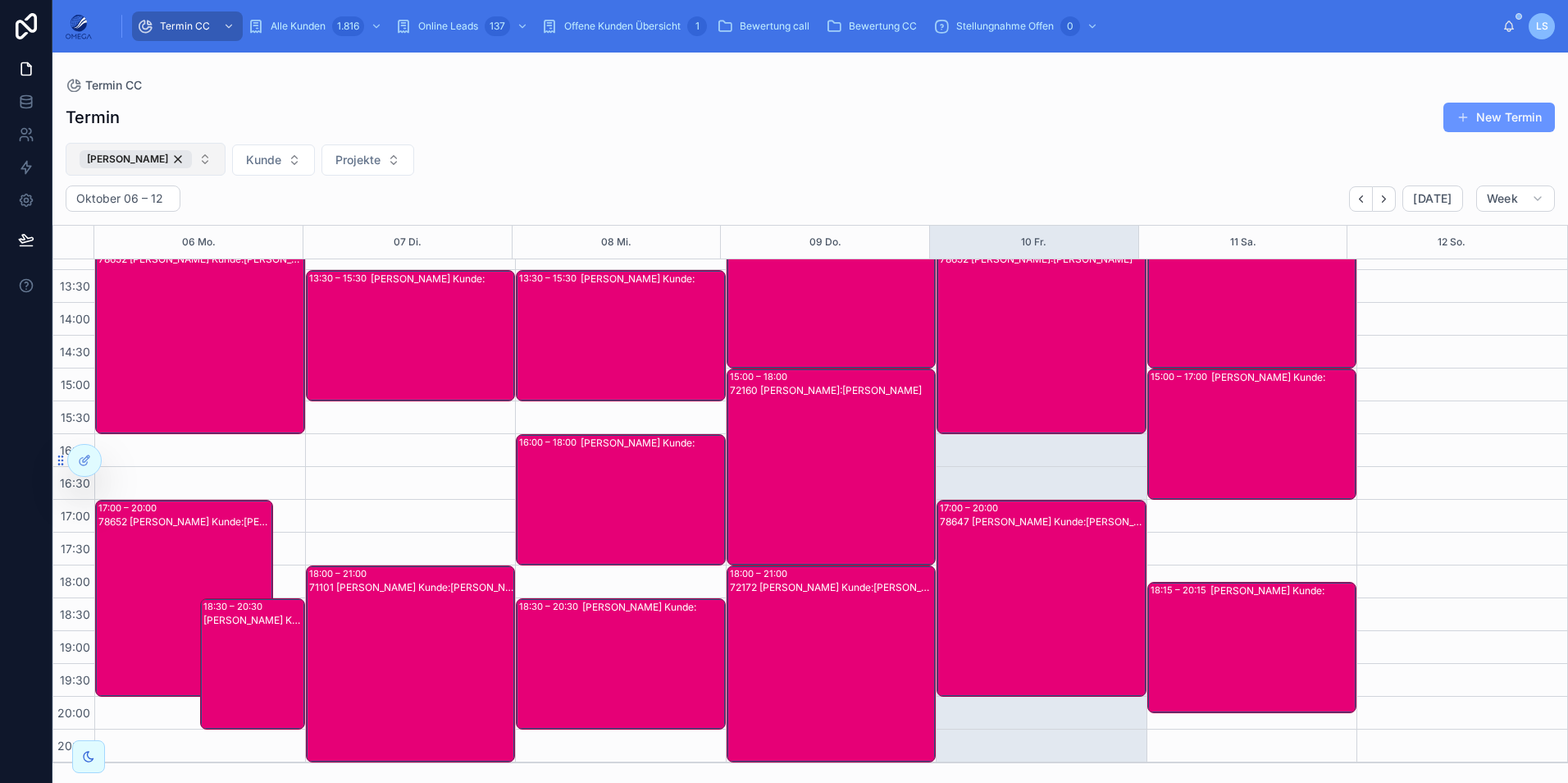
click at [187, 160] on button "[PERSON_NAME]" at bounding box center [145, 160] width 159 height 33
type input "***"
click at [173, 225] on div "[PERSON_NAME]" at bounding box center [136, 226] width 228 height 26
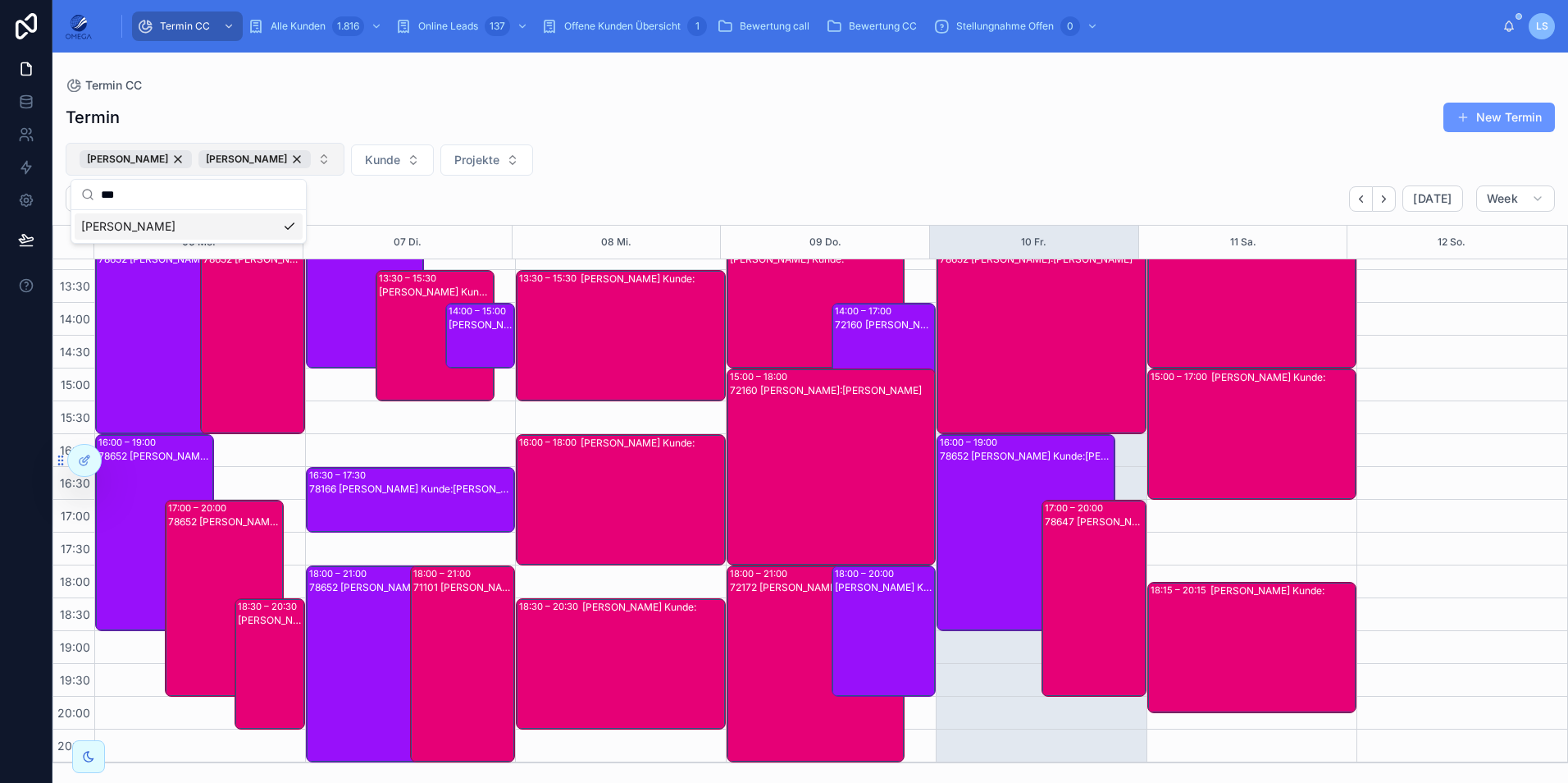
click at [295, 155] on button "Hartmut Seitz Nino Rimmler" at bounding box center [205, 160] width 278 height 33
type input "***"
click at [189, 246] on div "[PERSON_NAME]" at bounding box center [188, 253] width 228 height 26
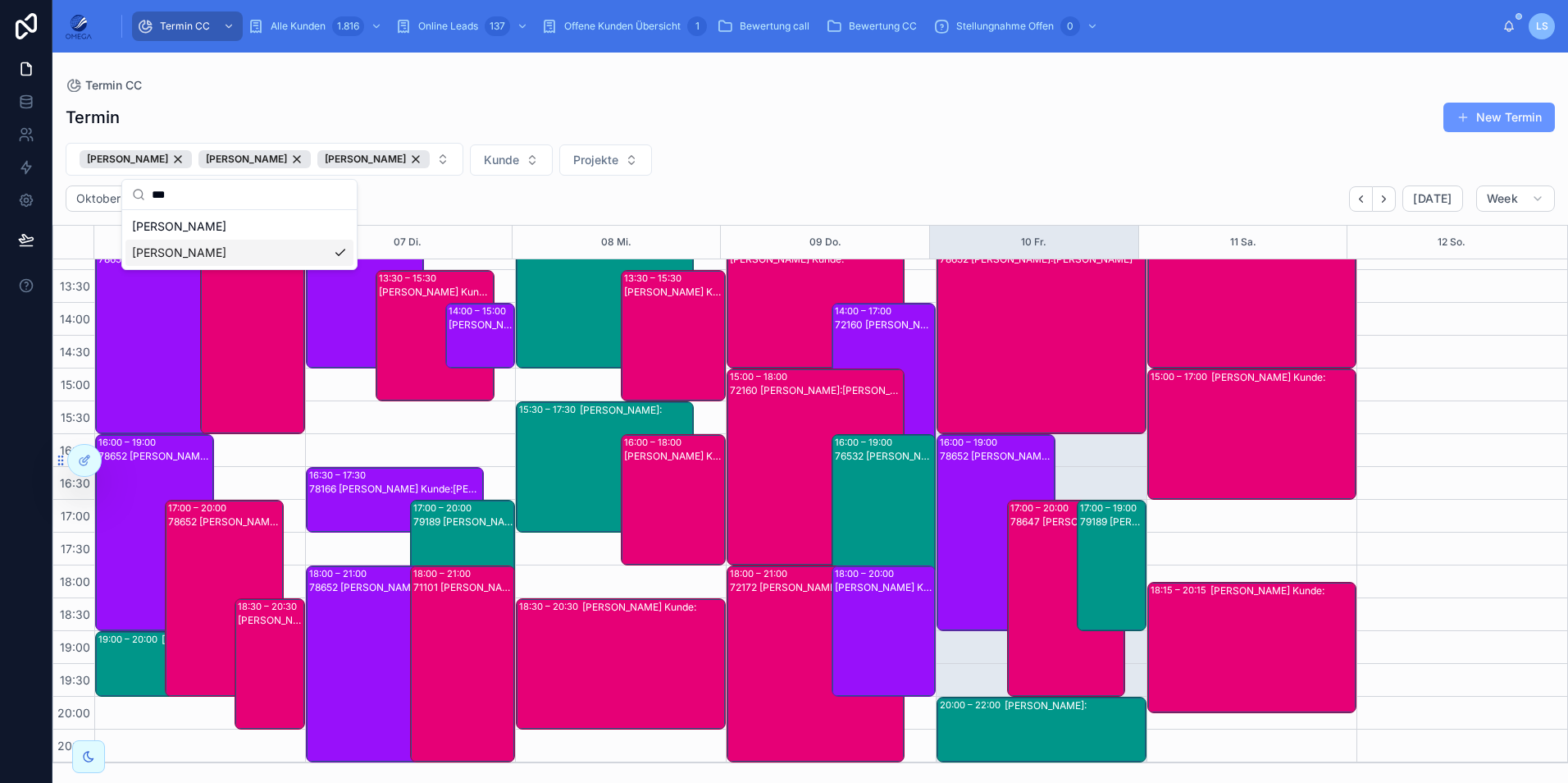
click at [1123, 548] on div "79189 [PERSON_NAME]:[PERSON_NAME]" at bounding box center [1112, 578] width 65 height 128
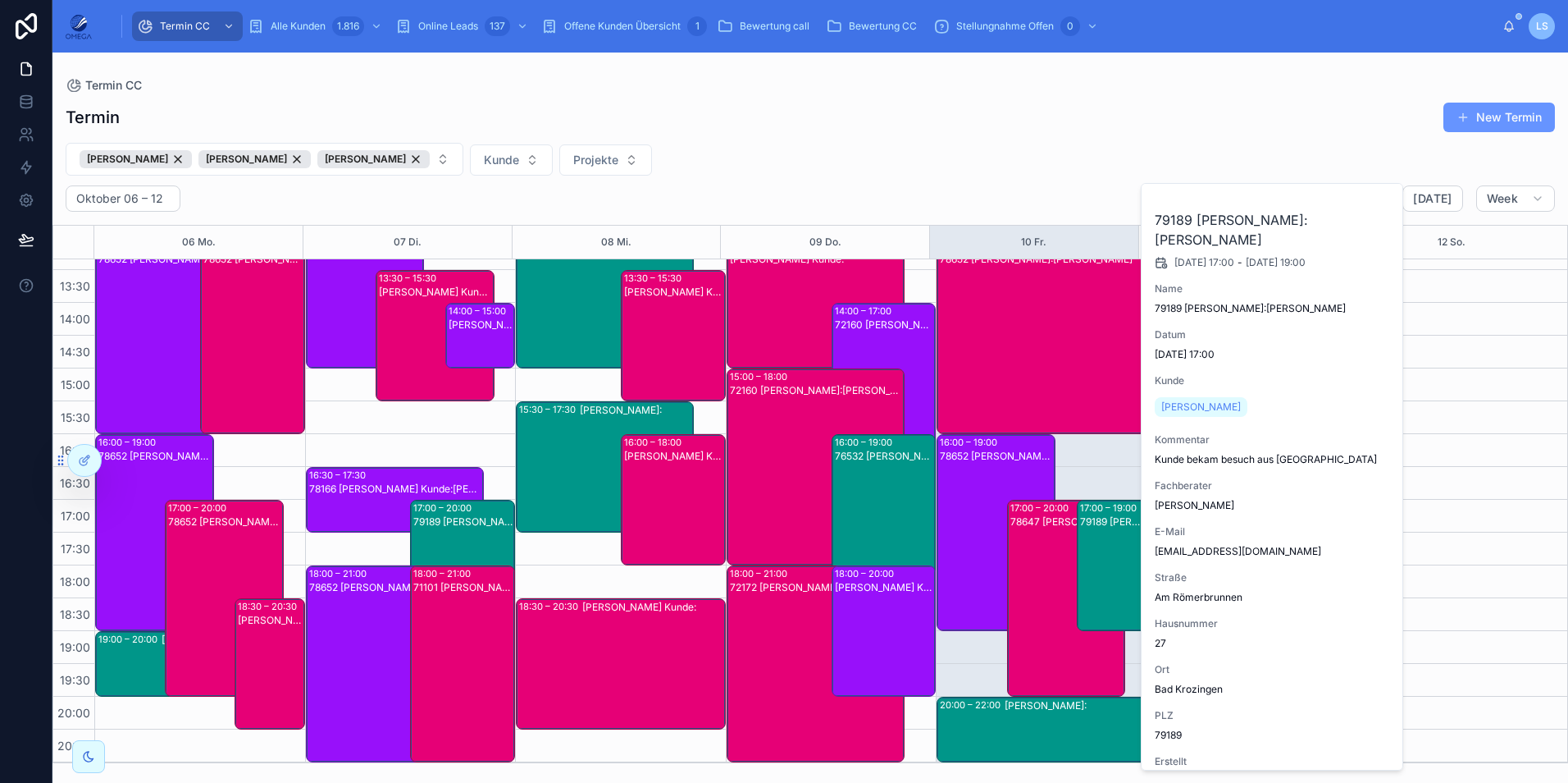
click at [1119, 544] on div "79189 [PERSON_NAME]:[PERSON_NAME]" at bounding box center [1112, 578] width 65 height 128
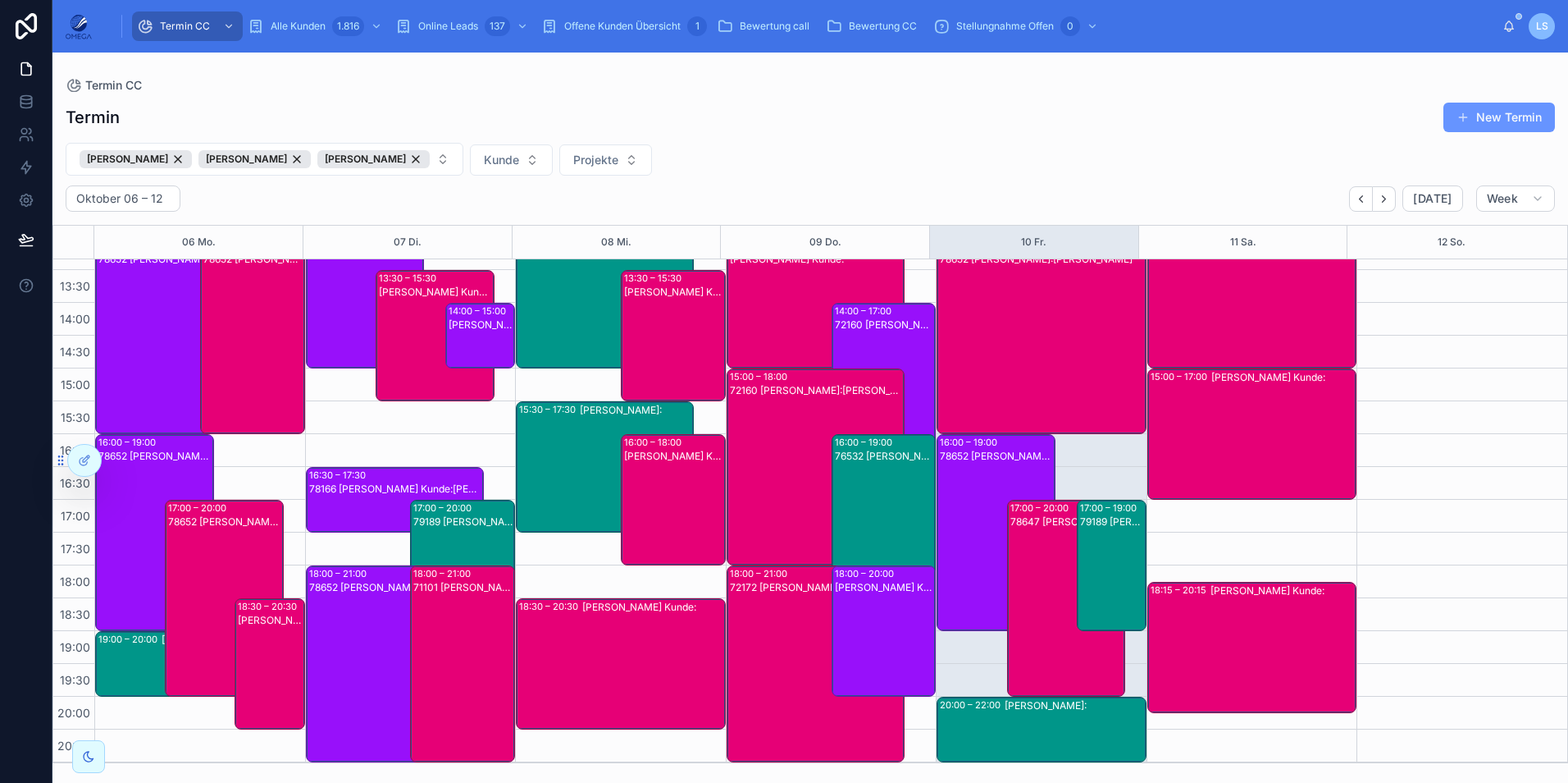
click at [969, 492] on div "78652 [PERSON_NAME] Kunde:[PERSON_NAME]" at bounding box center [996, 546] width 114 height 194
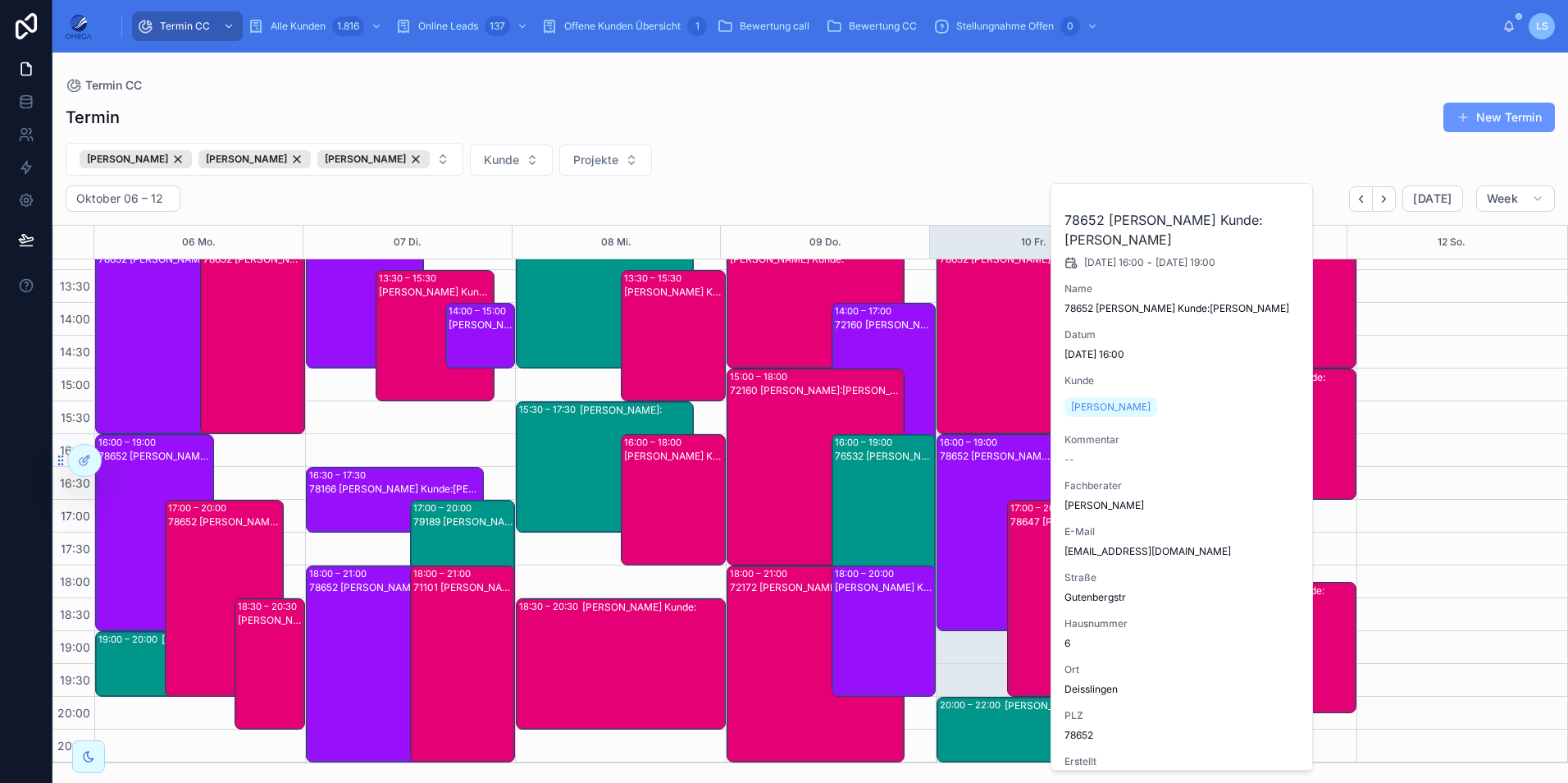
click at [969, 492] on div "78652 [PERSON_NAME] Kunde:[PERSON_NAME]" at bounding box center [996, 546] width 114 height 194
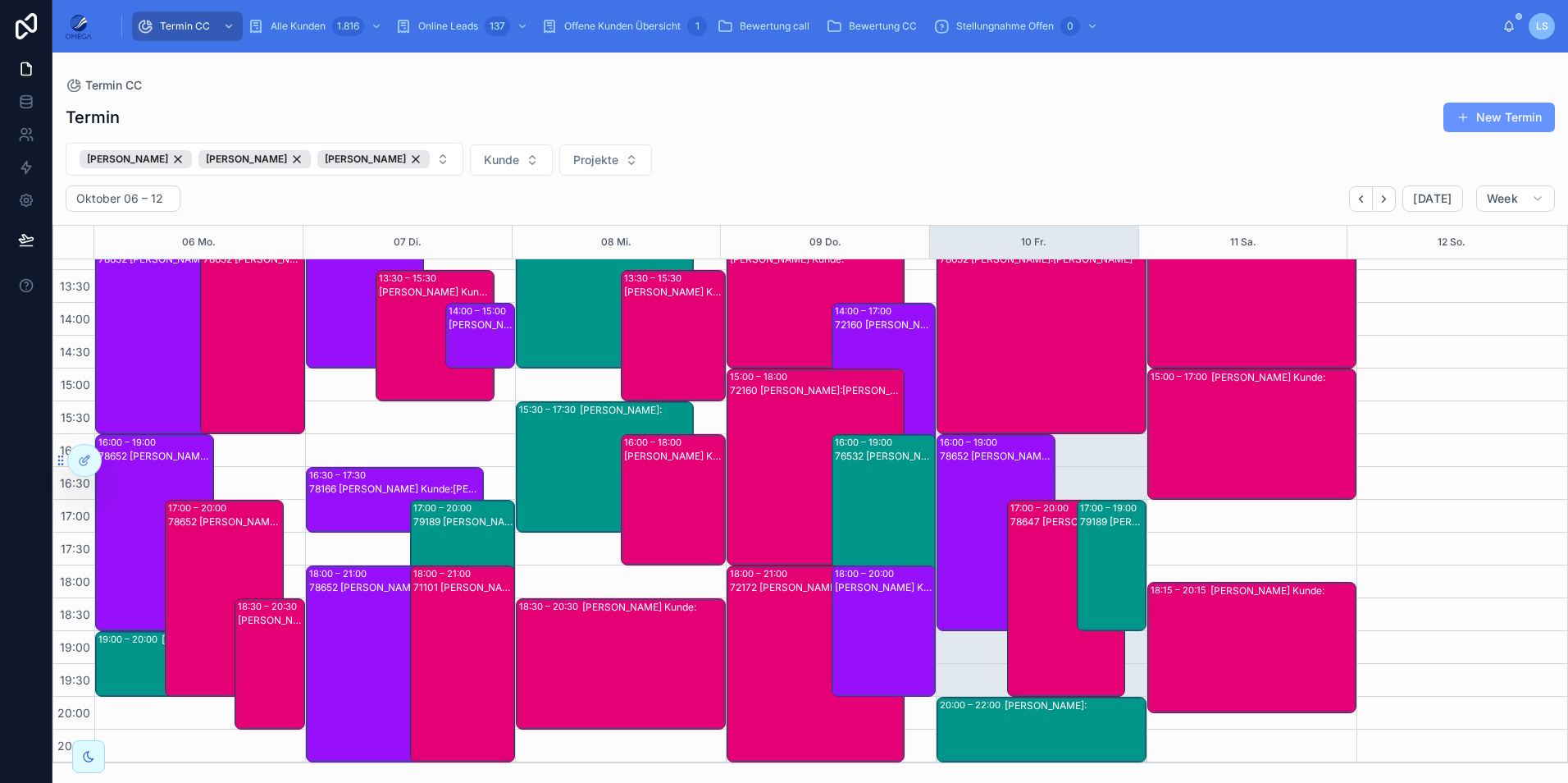
click at [1016, 559] on div "78647 [PERSON_NAME] Kunde:[PERSON_NAME]" at bounding box center [1067, 611] width 114 height 194
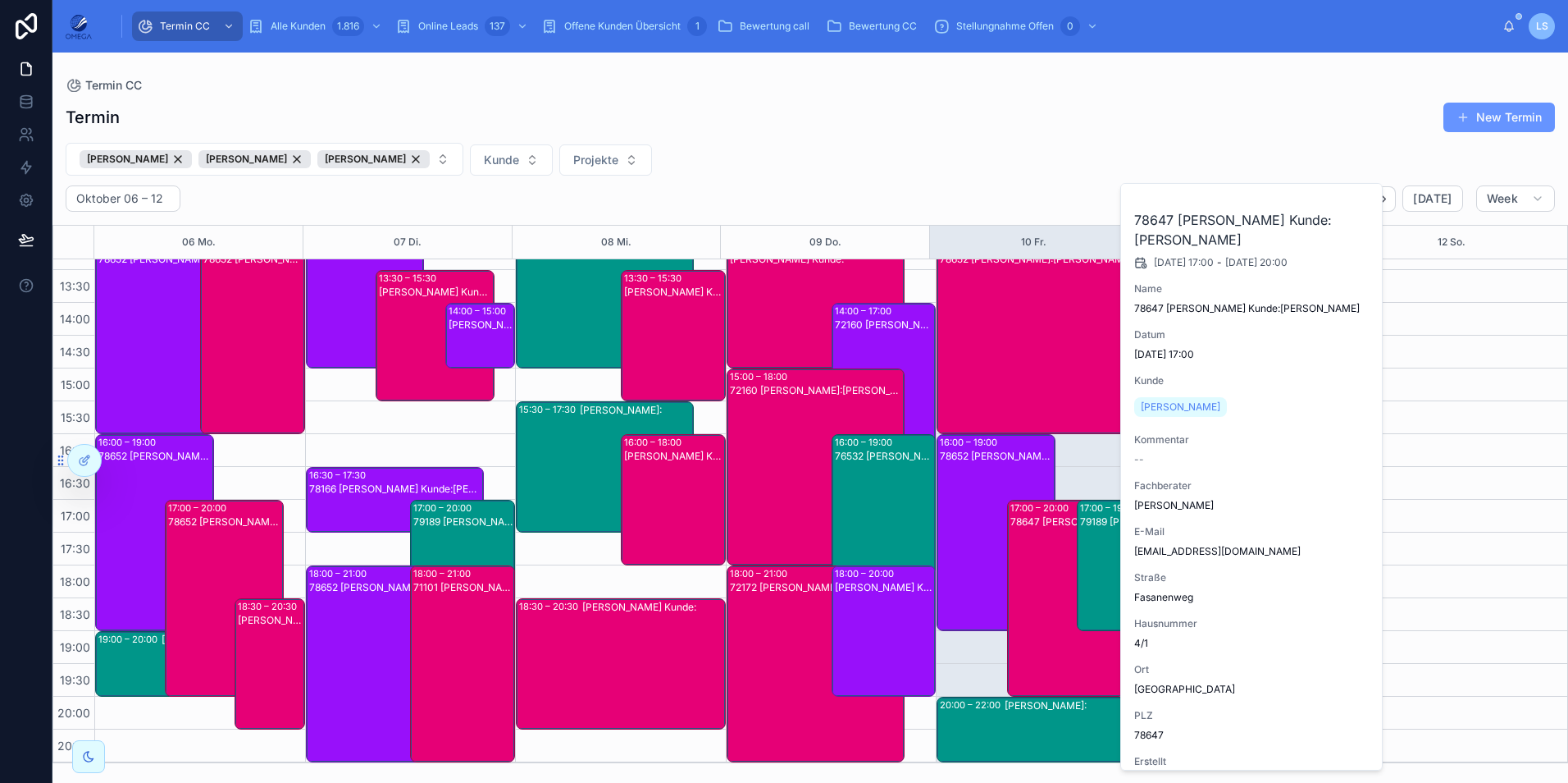
click at [1018, 557] on div "78647 [PERSON_NAME] Kunde:[PERSON_NAME]" at bounding box center [1067, 611] width 114 height 194
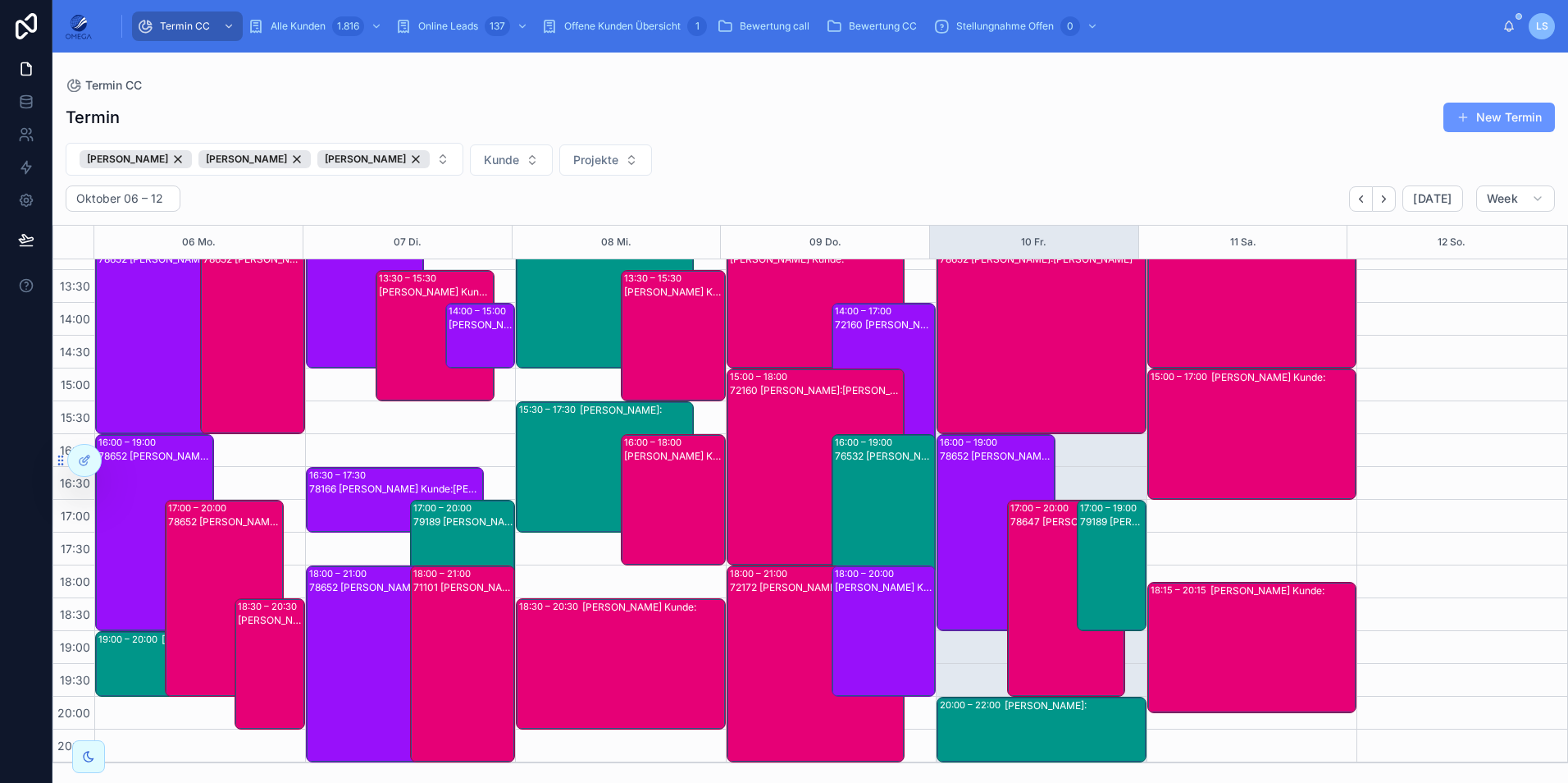
click at [1031, 730] on div "[PERSON_NAME]:" at bounding box center [1075, 730] width 140 height 63
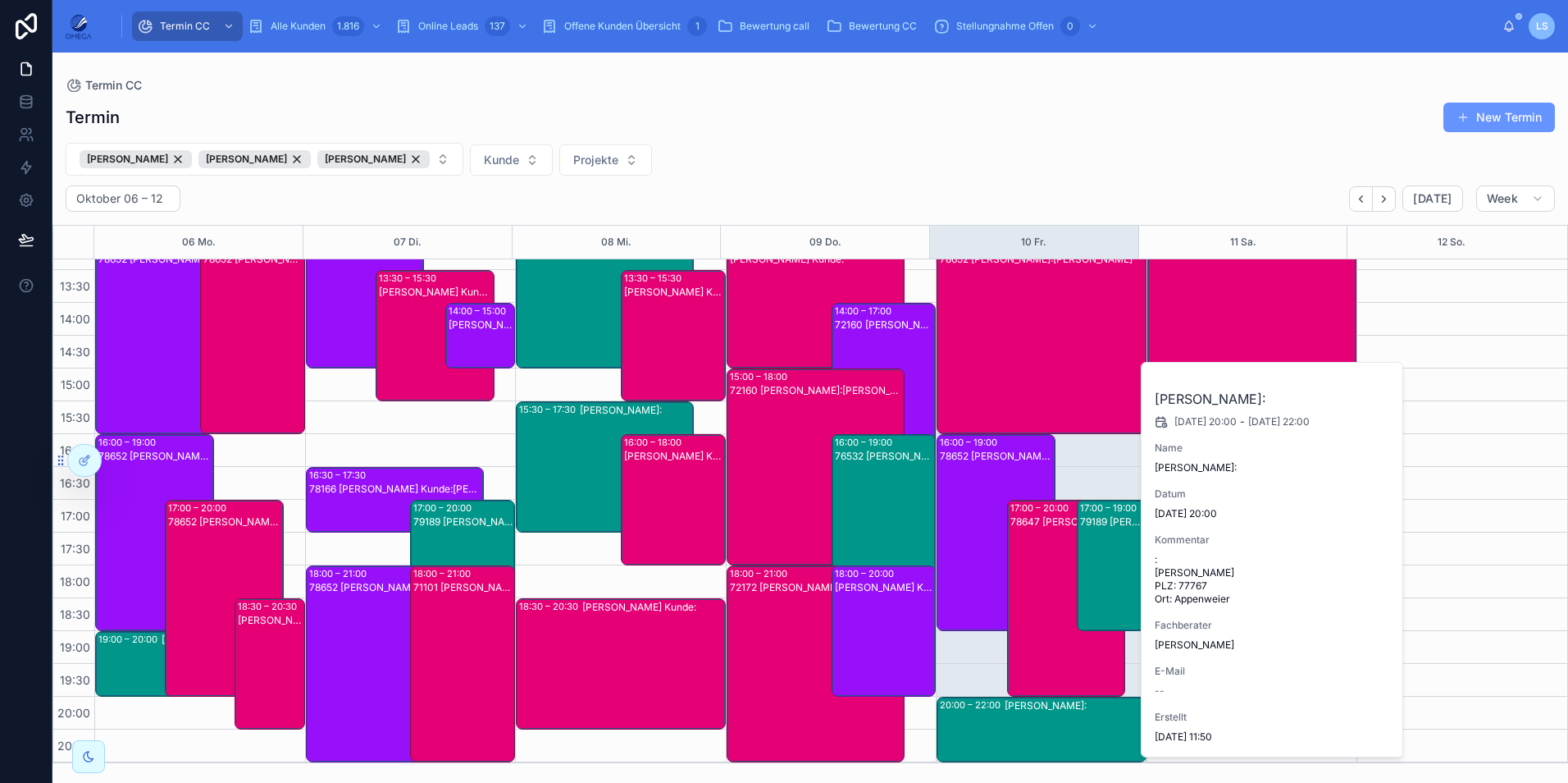
click at [1030, 730] on div "[PERSON_NAME]:" at bounding box center [1075, 730] width 140 height 63
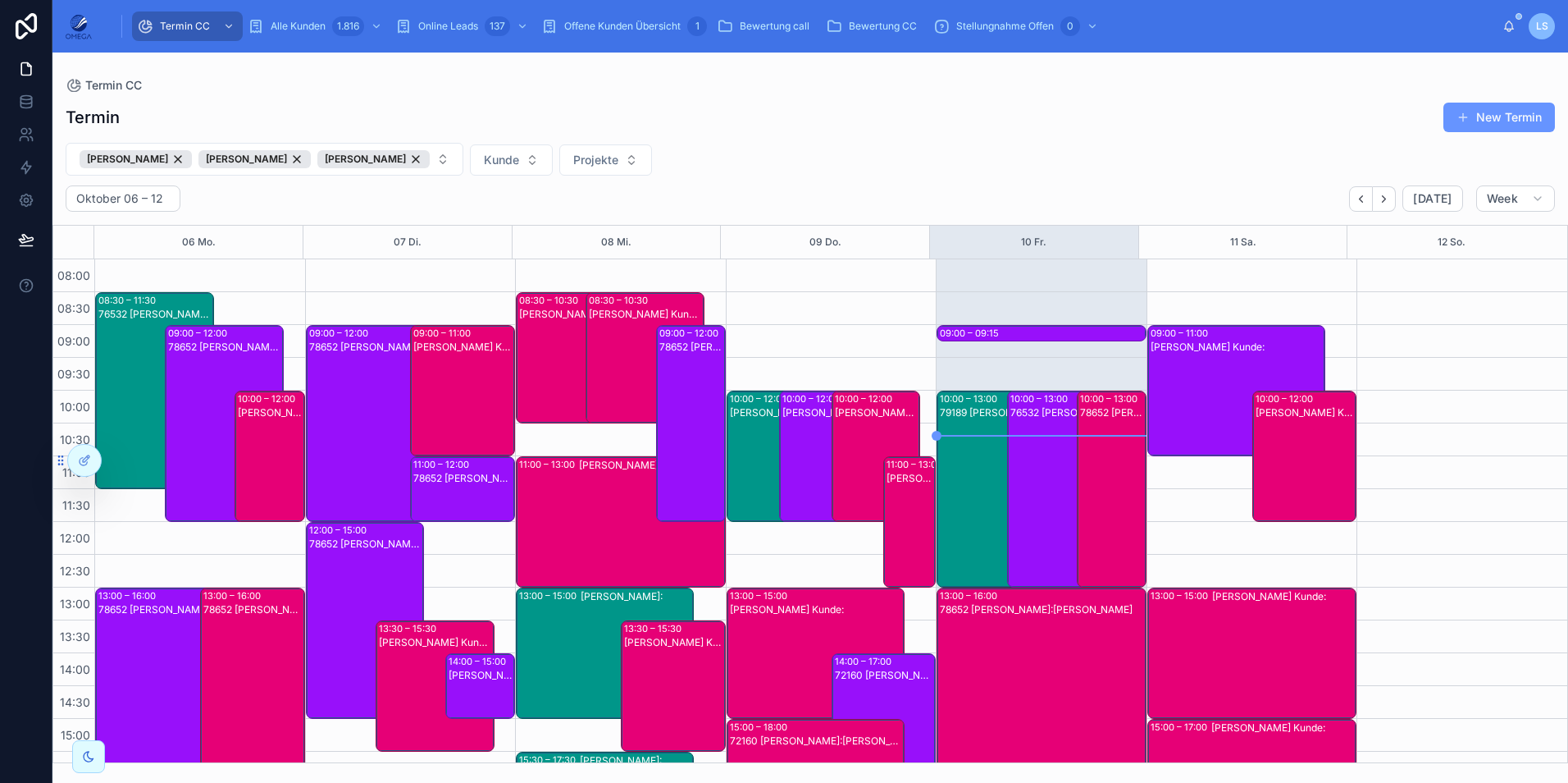
click at [1018, 337] on div "09:00 – 09:15 78652 [PERSON_NAME]:[PERSON_NAME]" at bounding box center [1042, 334] width 208 height 17
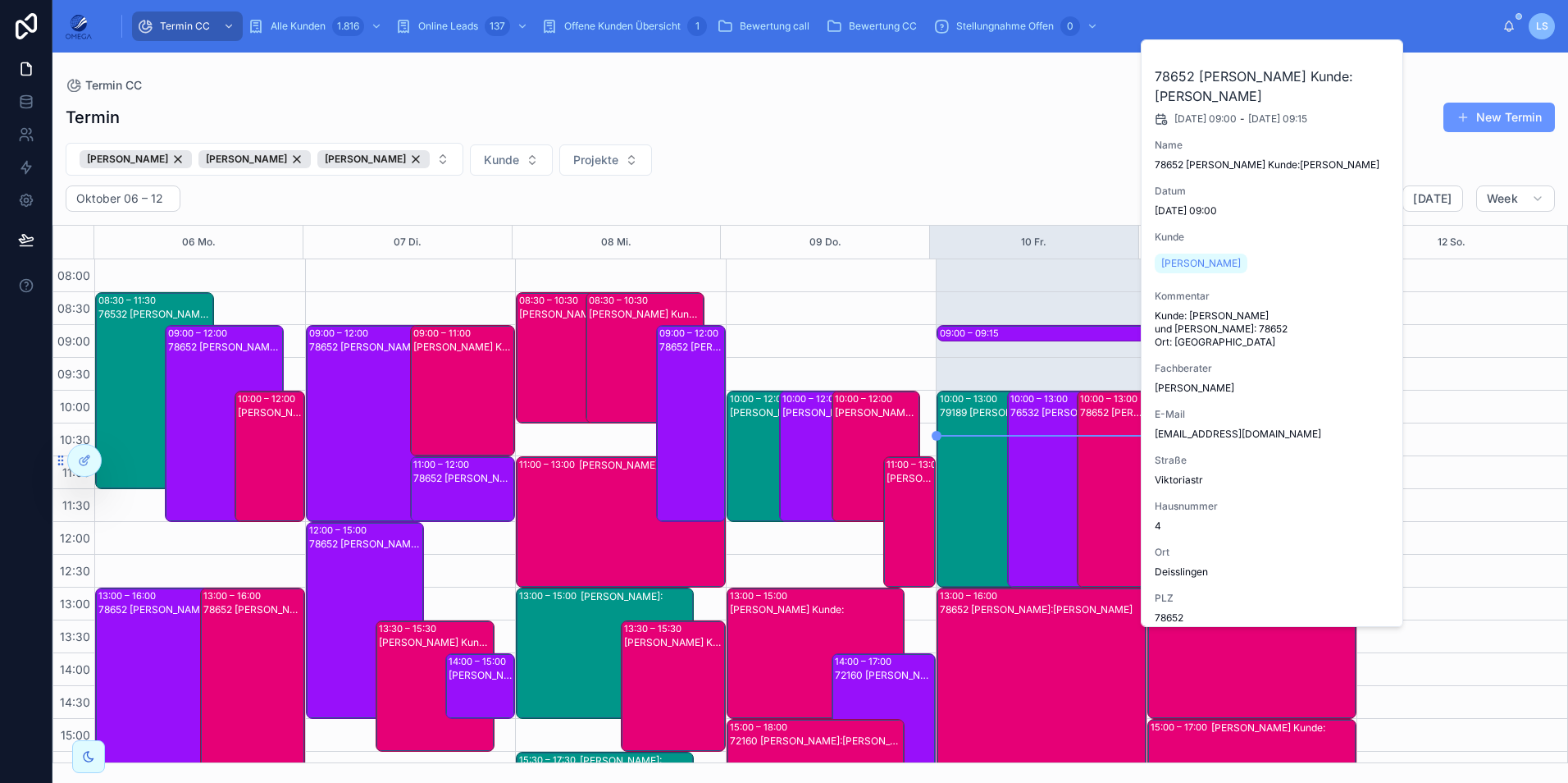
click at [1018, 337] on div "09:00 – 09:15 78652 [PERSON_NAME]:[PERSON_NAME]" at bounding box center [1042, 334] width 208 height 17
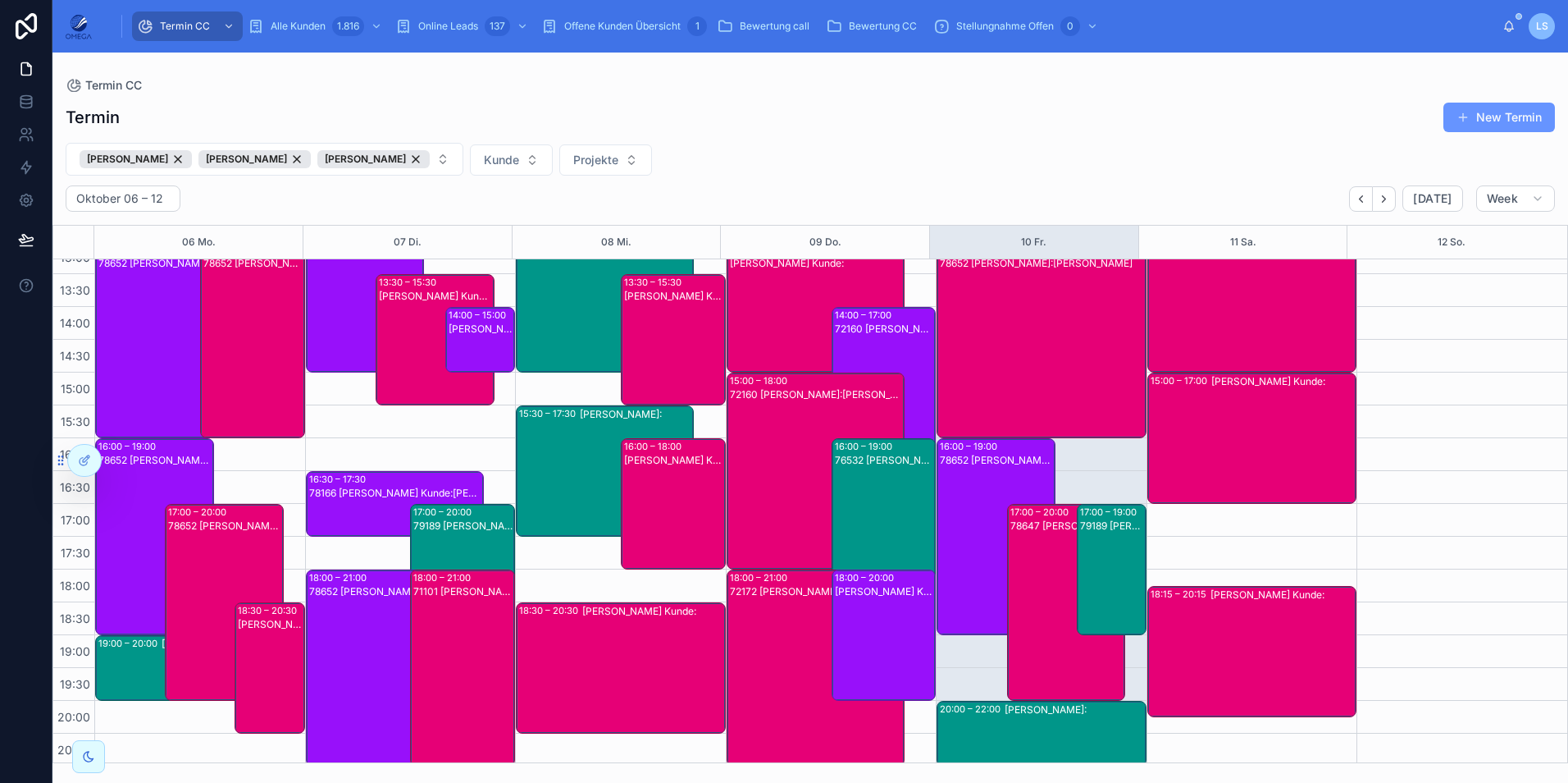
scroll to position [350, 0]
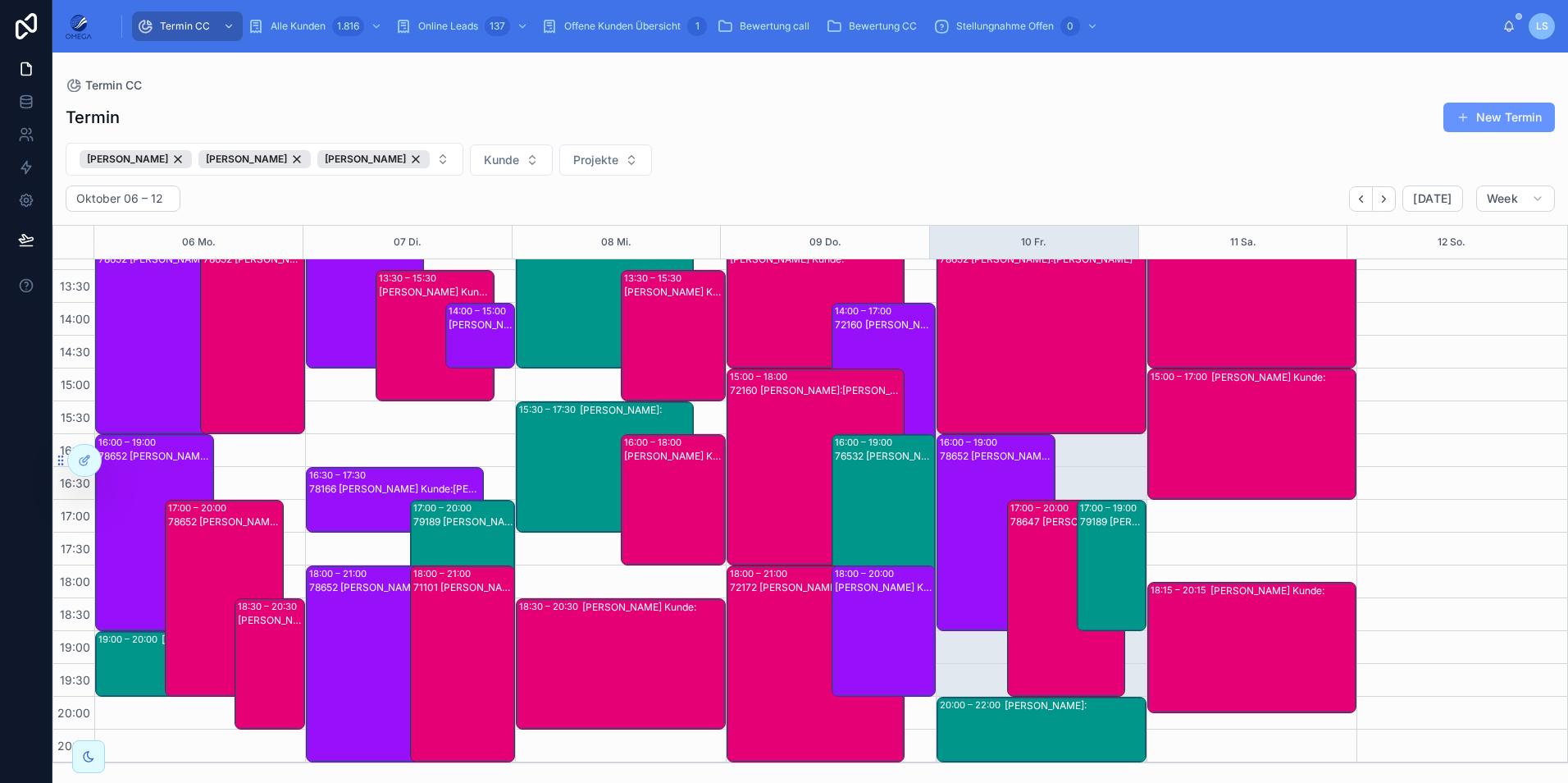
click at [1042, 546] on div "78647 [PERSON_NAME] Kunde:[PERSON_NAME]" at bounding box center [1067, 611] width 114 height 194
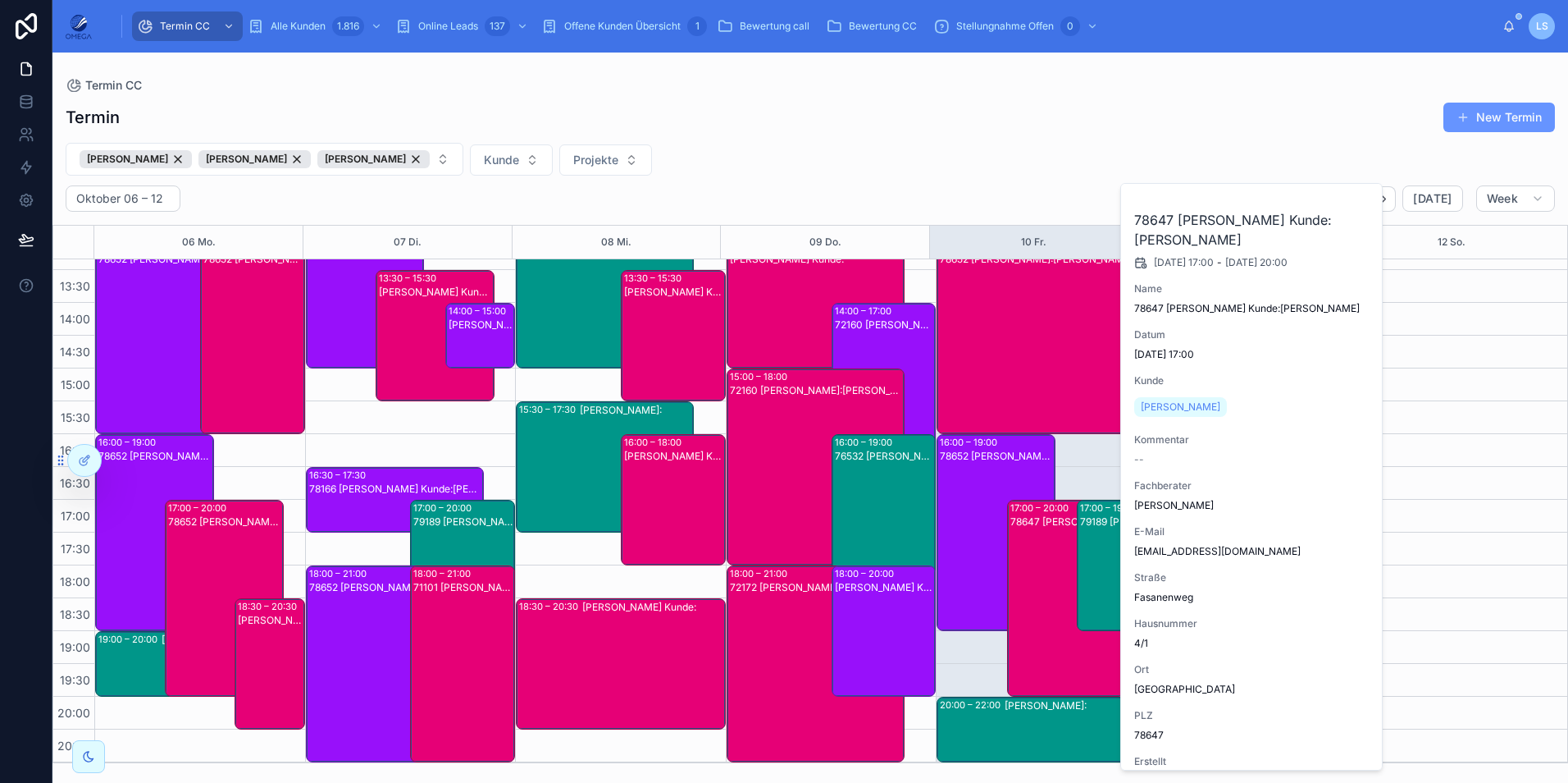
click at [1042, 544] on div "78647 [PERSON_NAME] Kunde:[PERSON_NAME]" at bounding box center [1067, 611] width 114 height 194
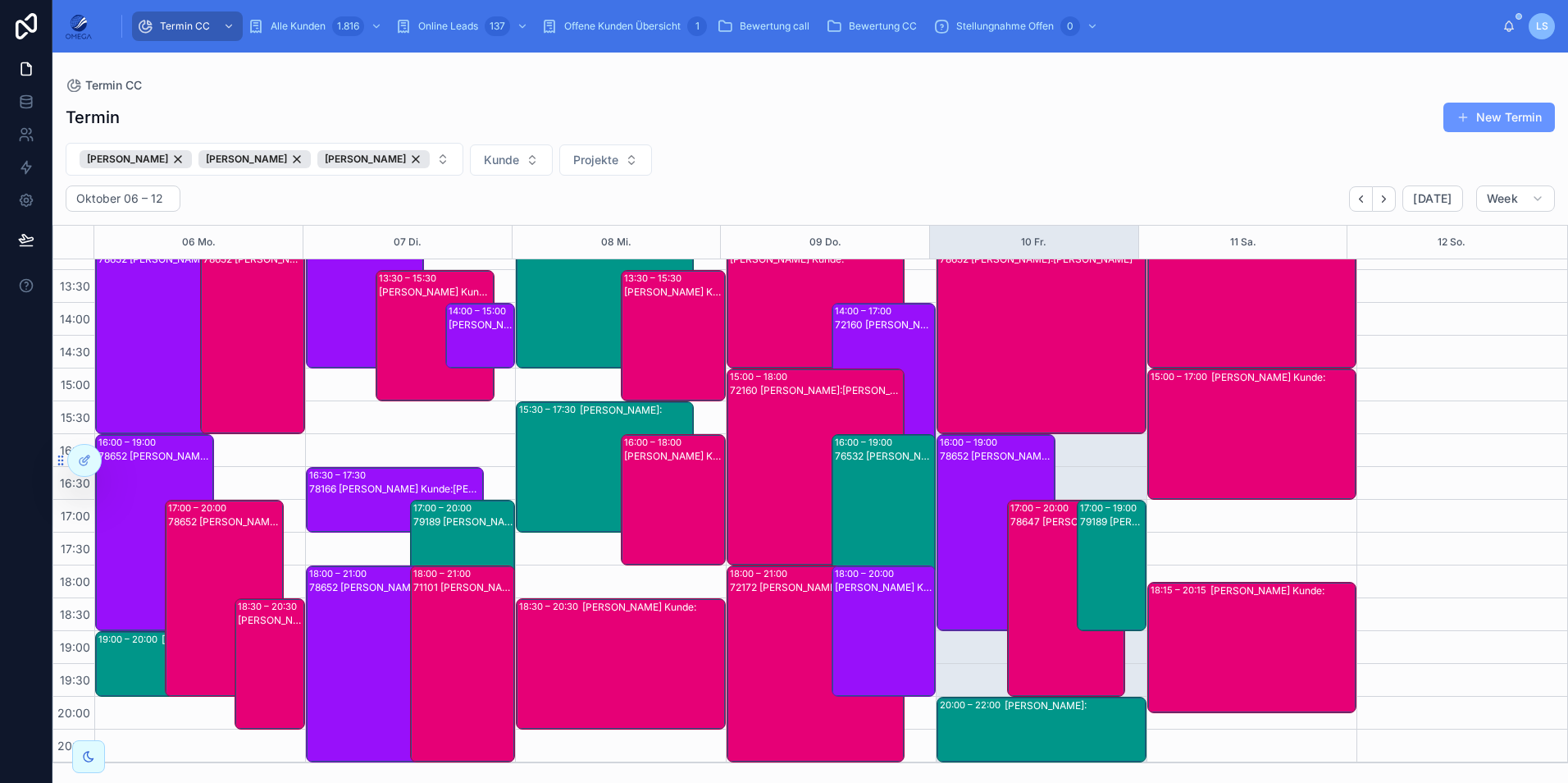
click at [1039, 531] on div "78647 [PERSON_NAME] Kunde:[PERSON_NAME]" at bounding box center [1067, 611] width 114 height 194
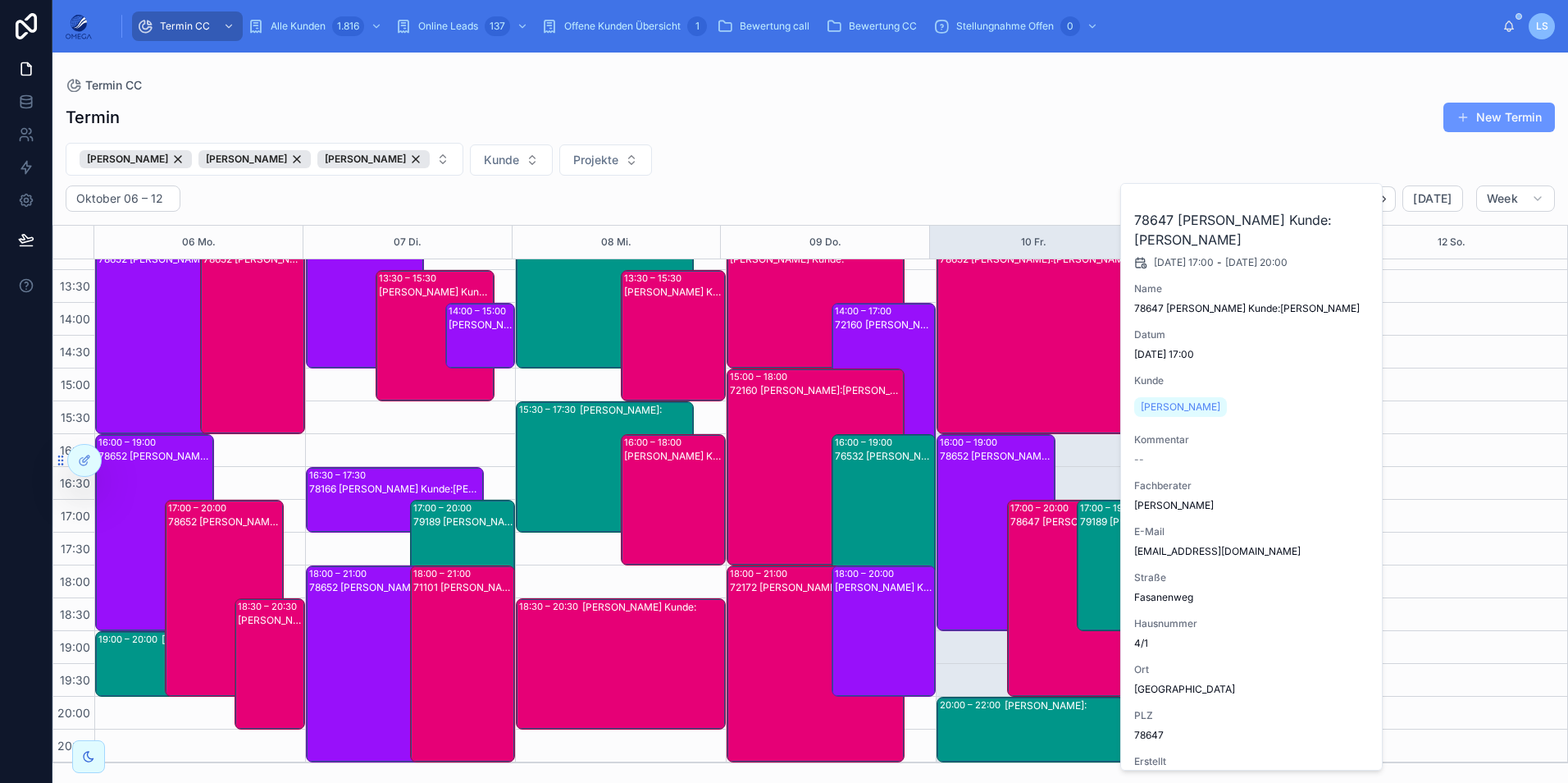
click at [1039, 531] on div "78647 [PERSON_NAME] Kunde:[PERSON_NAME]" at bounding box center [1067, 611] width 114 height 194
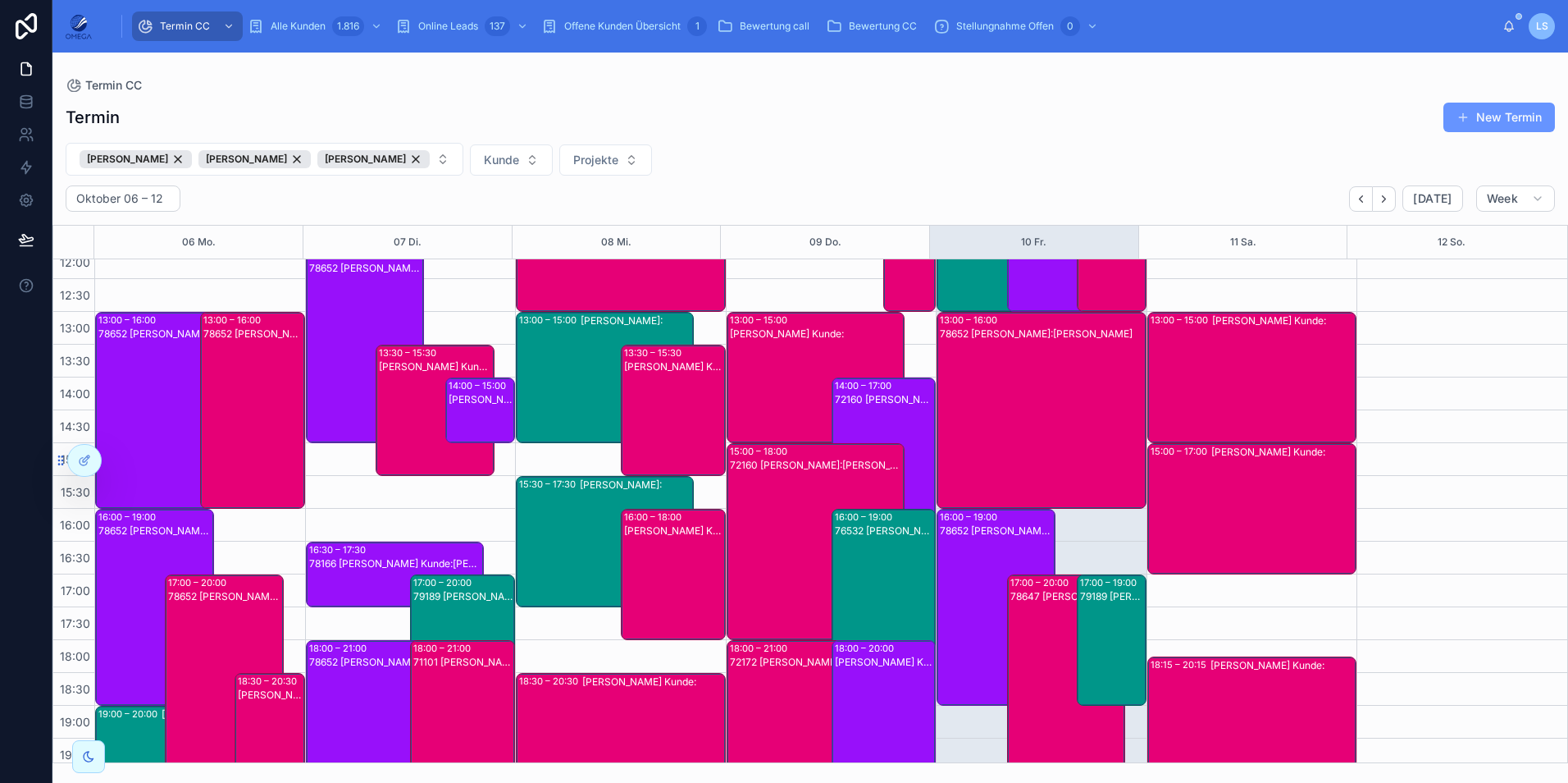
scroll to position [328, 0]
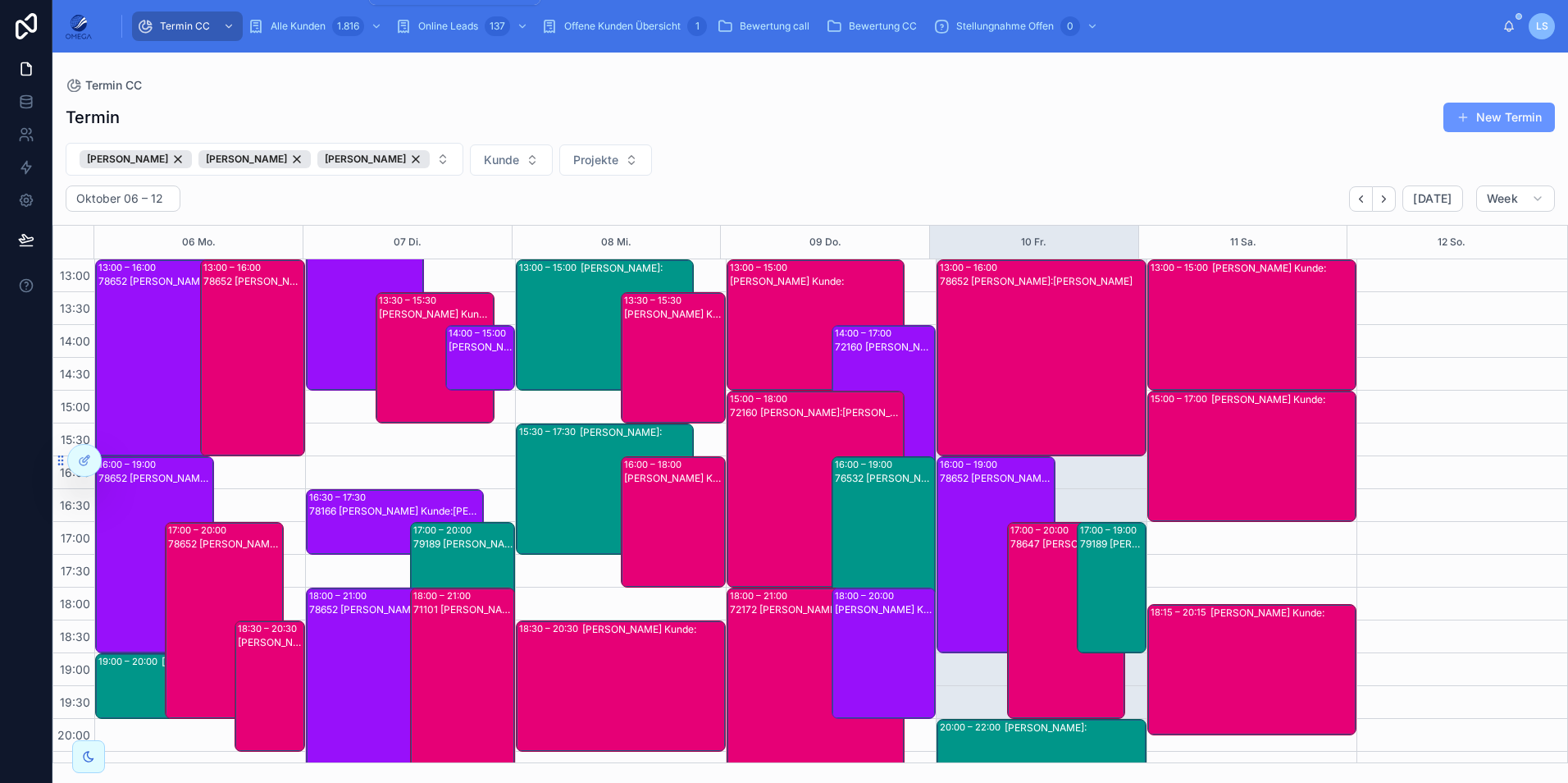
click at [330, 10] on div "Termin CC Alle Kunden 1.816 Online Leads 137 Offene Kunden Übersicht 1 Bewertun…" at bounding box center [804, 26] width 1397 height 36
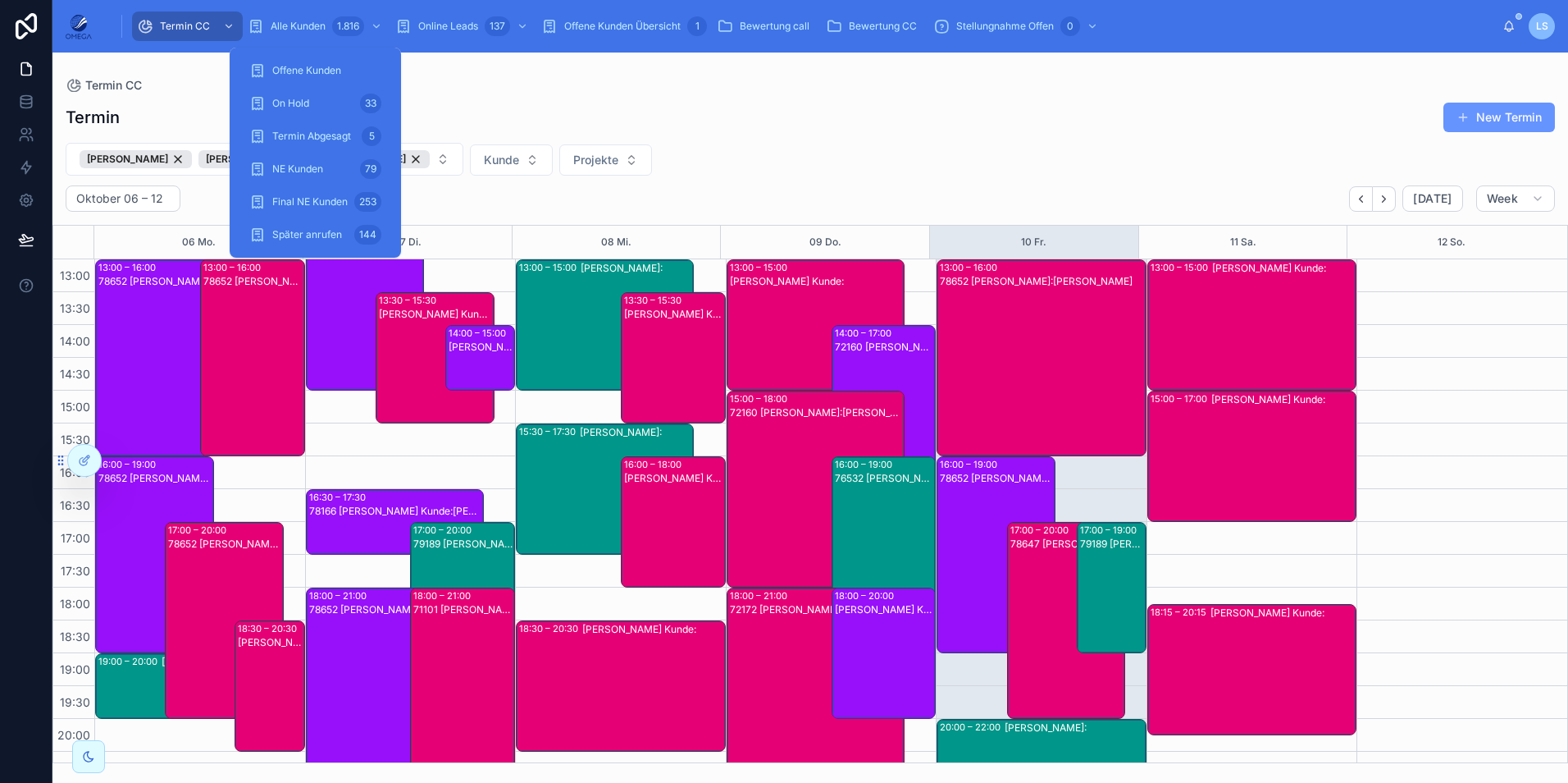
click at [324, 18] on div "Alle Kunden 1.816" at bounding box center [316, 26] width 137 height 26
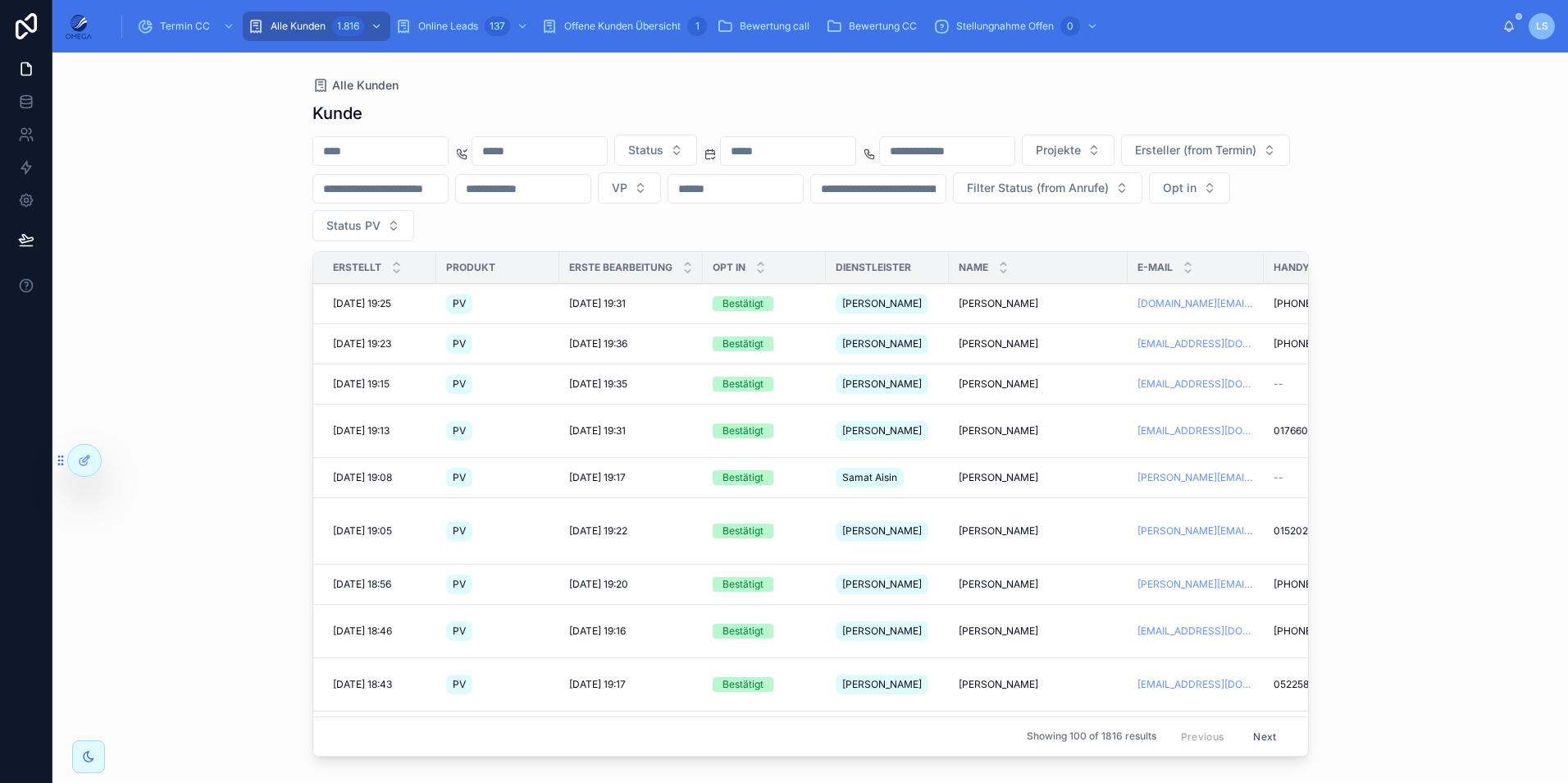
click at [416, 153] on input "text" at bounding box center [381, 150] width 135 height 23
paste input "**********"
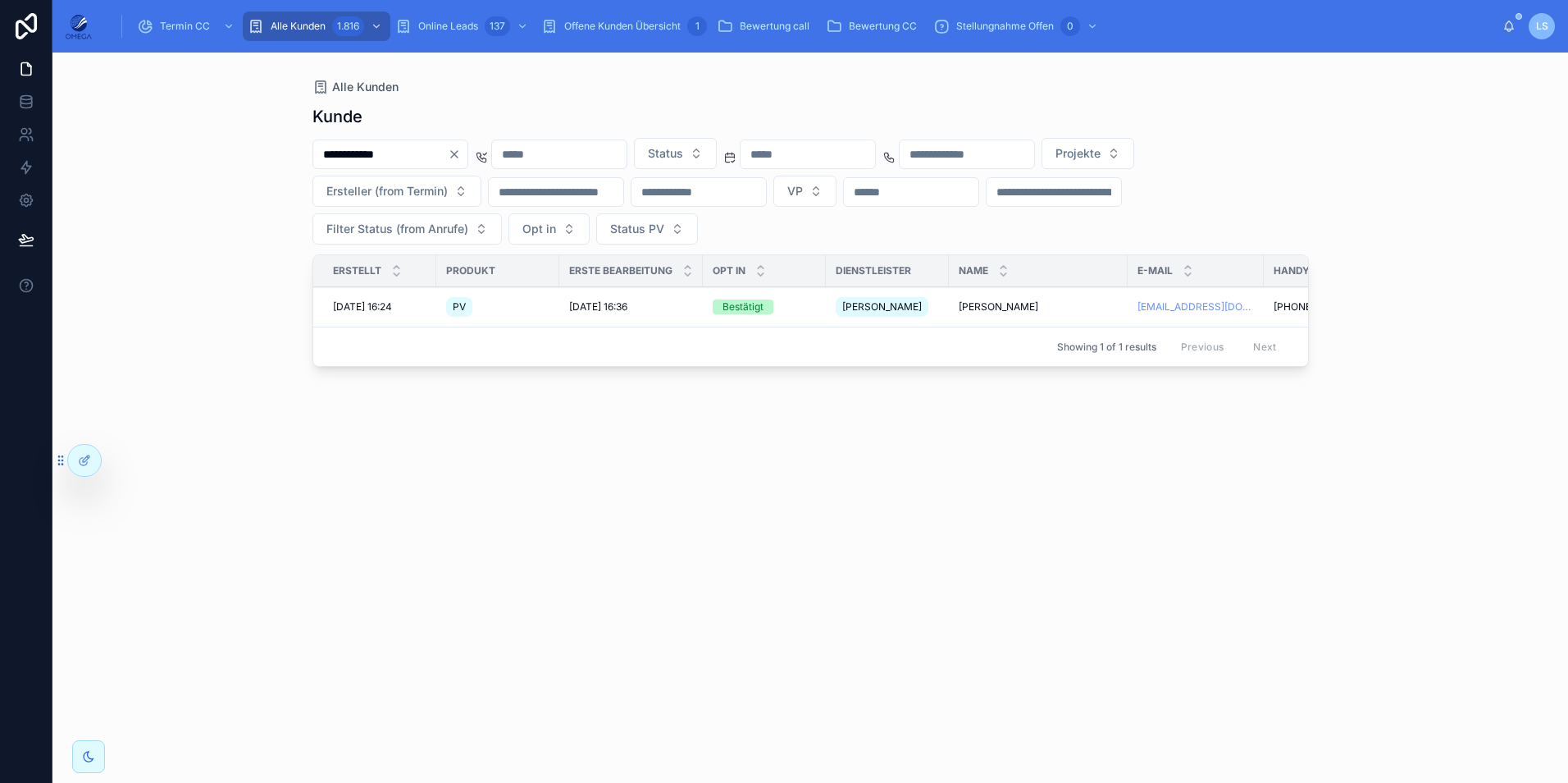
type input "**********"
click at [944, 303] on td "[PERSON_NAME]" at bounding box center [887, 307] width 123 height 41
click at [973, 305] on span "[PERSON_NAME]" at bounding box center [998, 307] width 79 height 13
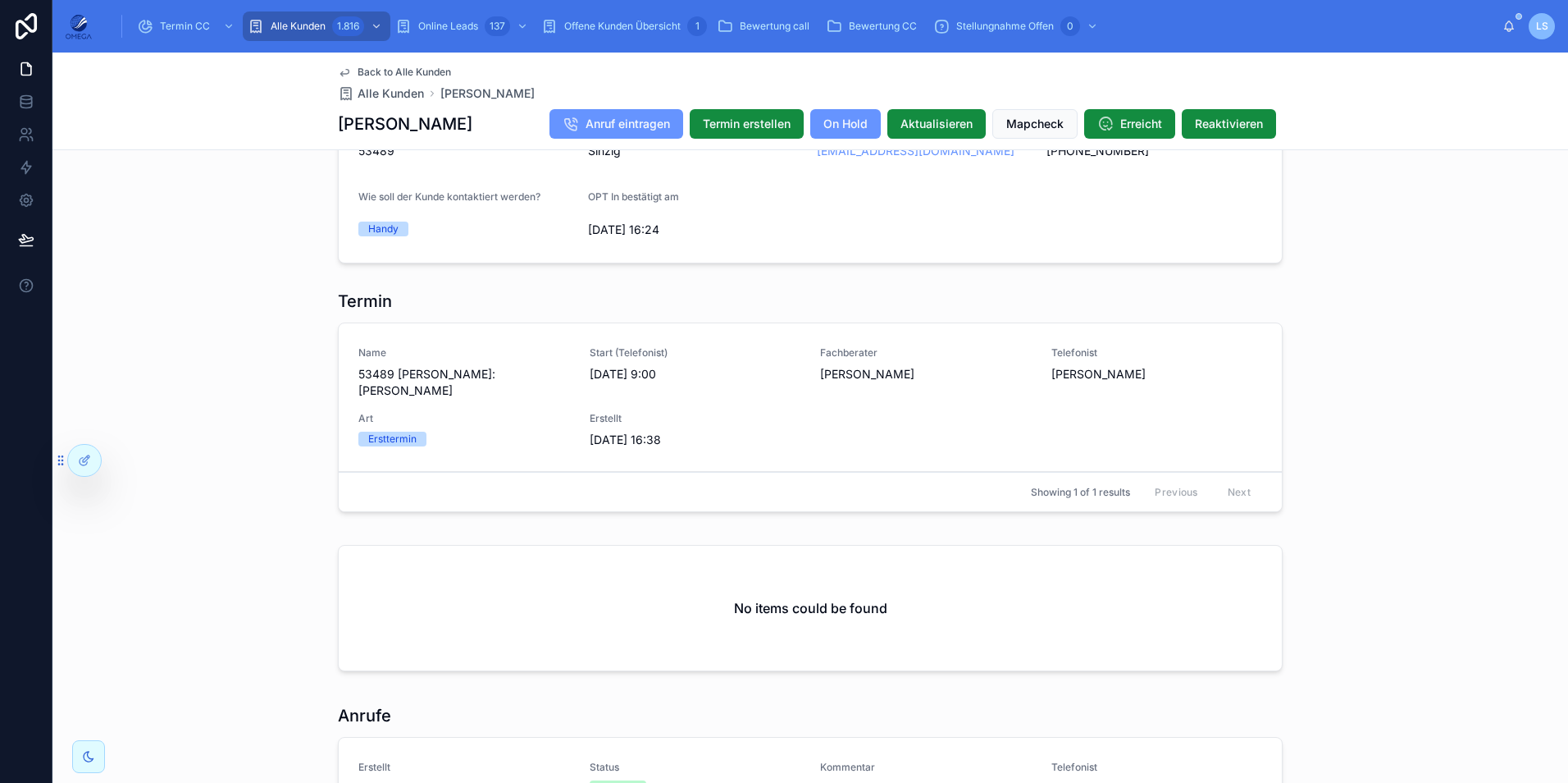
scroll to position [1333, 0]
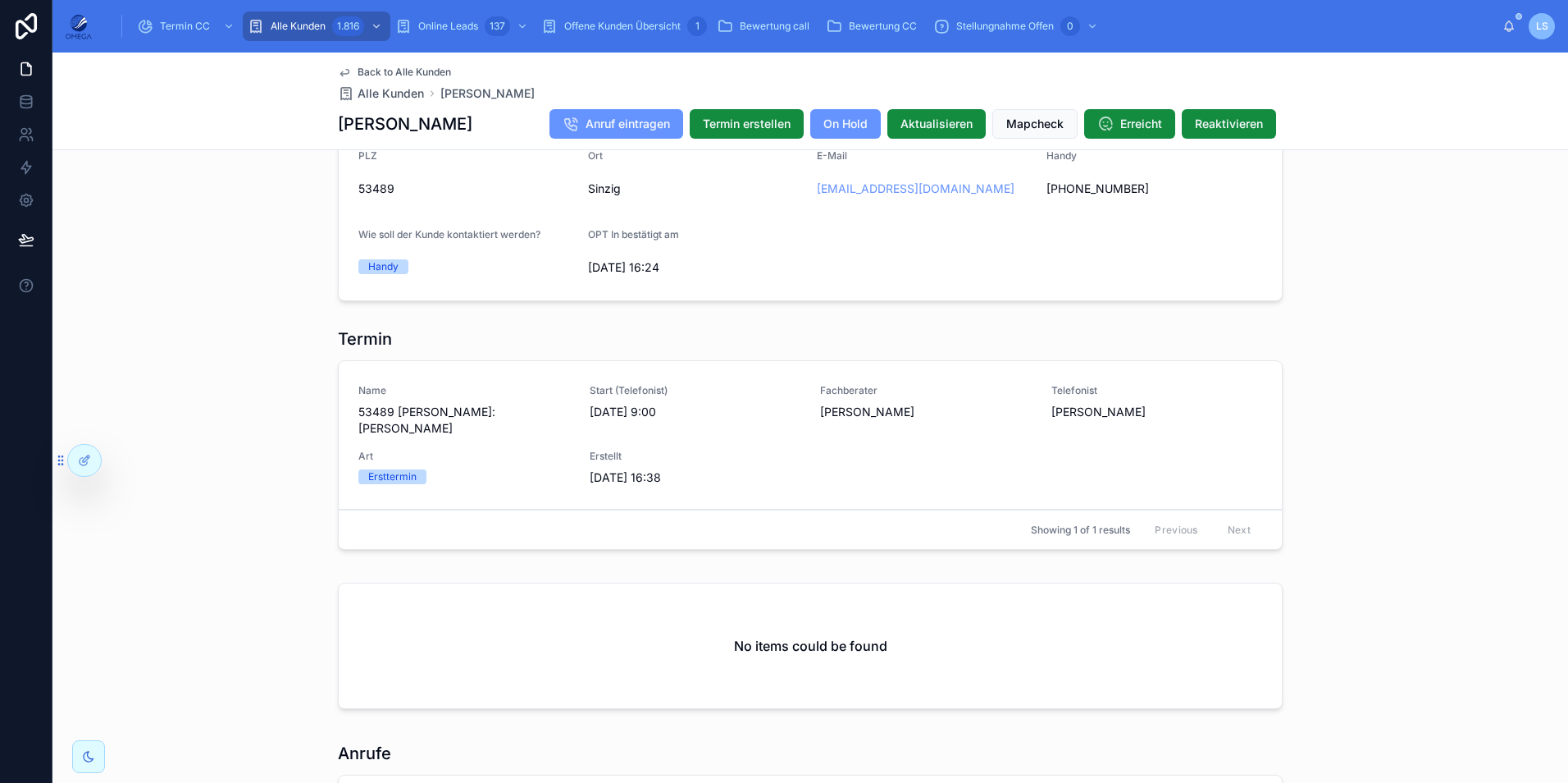
click at [0, 0] on span "Datum ändern" at bounding box center [0, 0] width 0 height 0
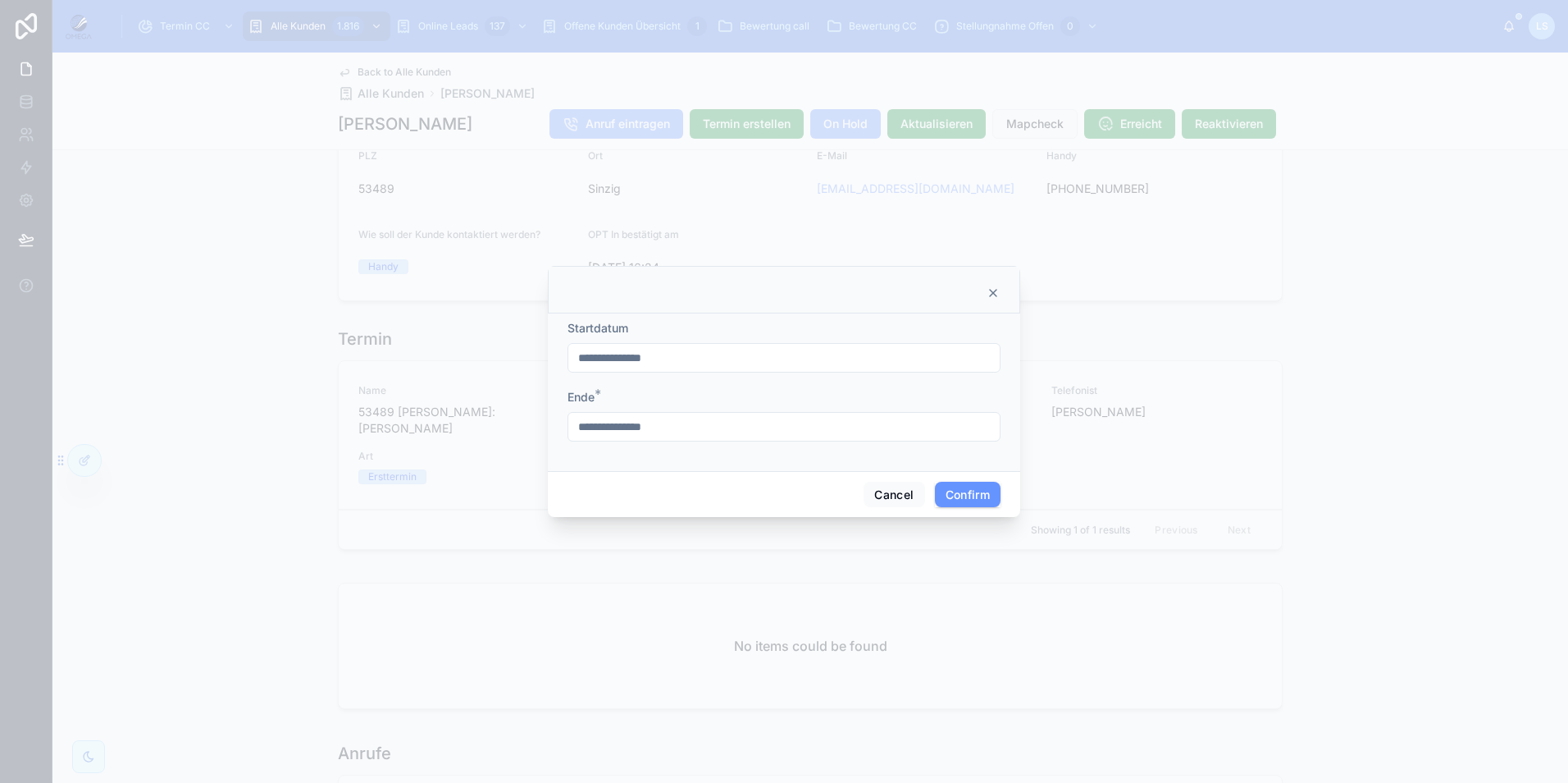
click at [749, 357] on input "**********" at bounding box center [784, 357] width 431 height 23
click at [726, 603] on button "21" at bounding box center [725, 600] width 29 height 30
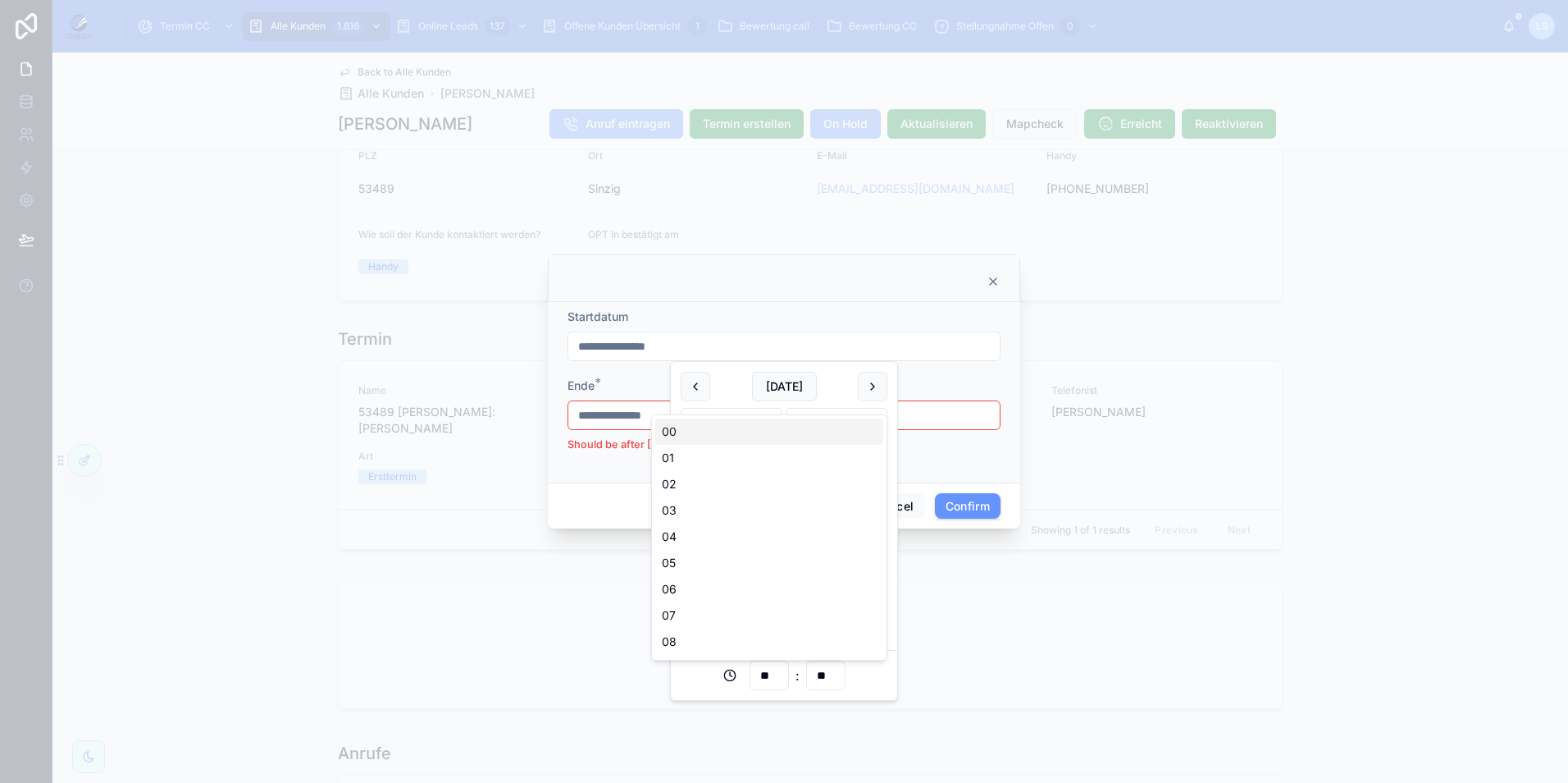
click at [768, 673] on input "**" at bounding box center [769, 675] width 38 height 23
type input "**********"
type input "**"
type input "**********"
type input "**"
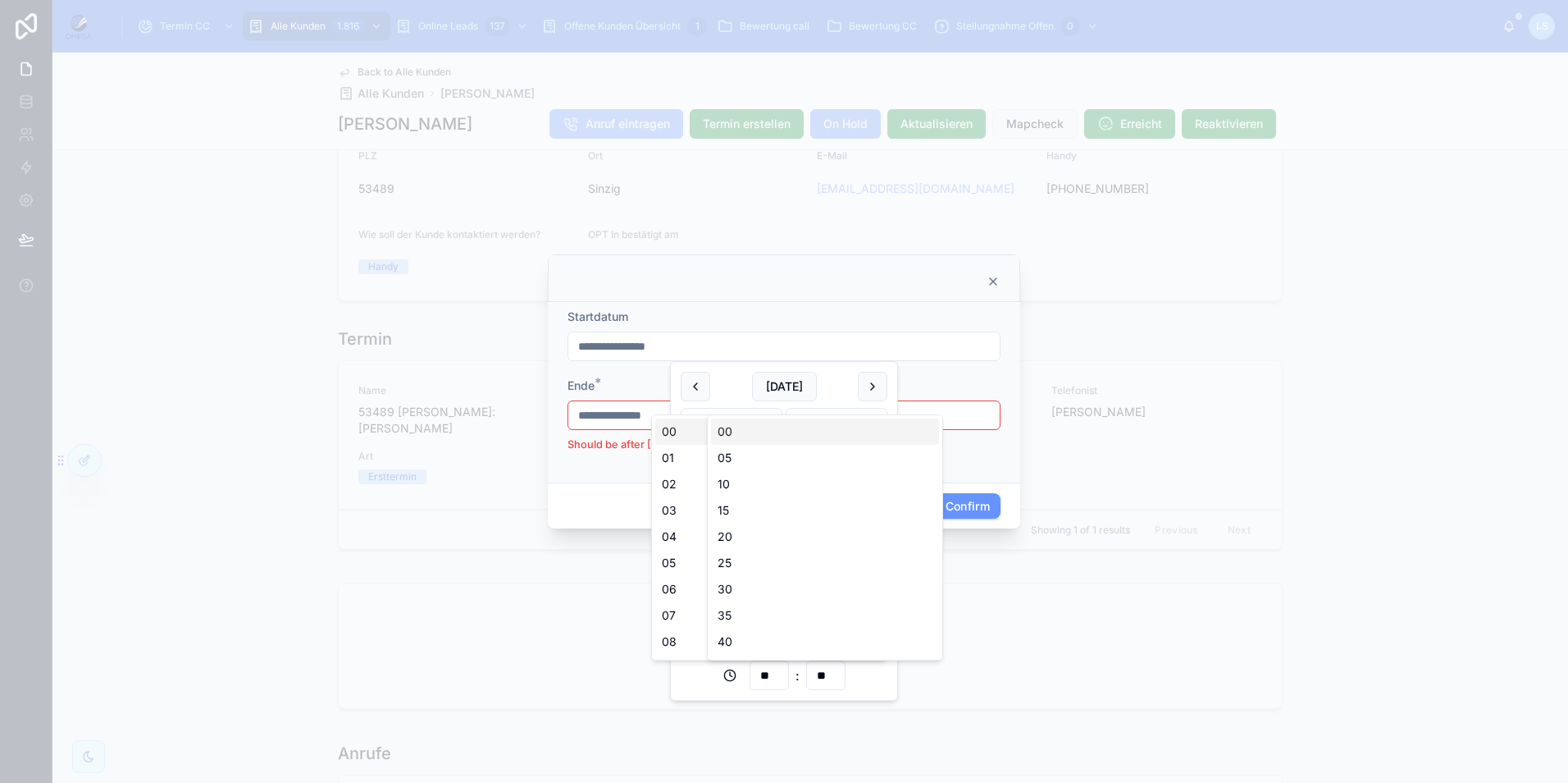
type input "**********"
type input "**"
click at [984, 455] on form "**********" at bounding box center [784, 388] width 433 height 160
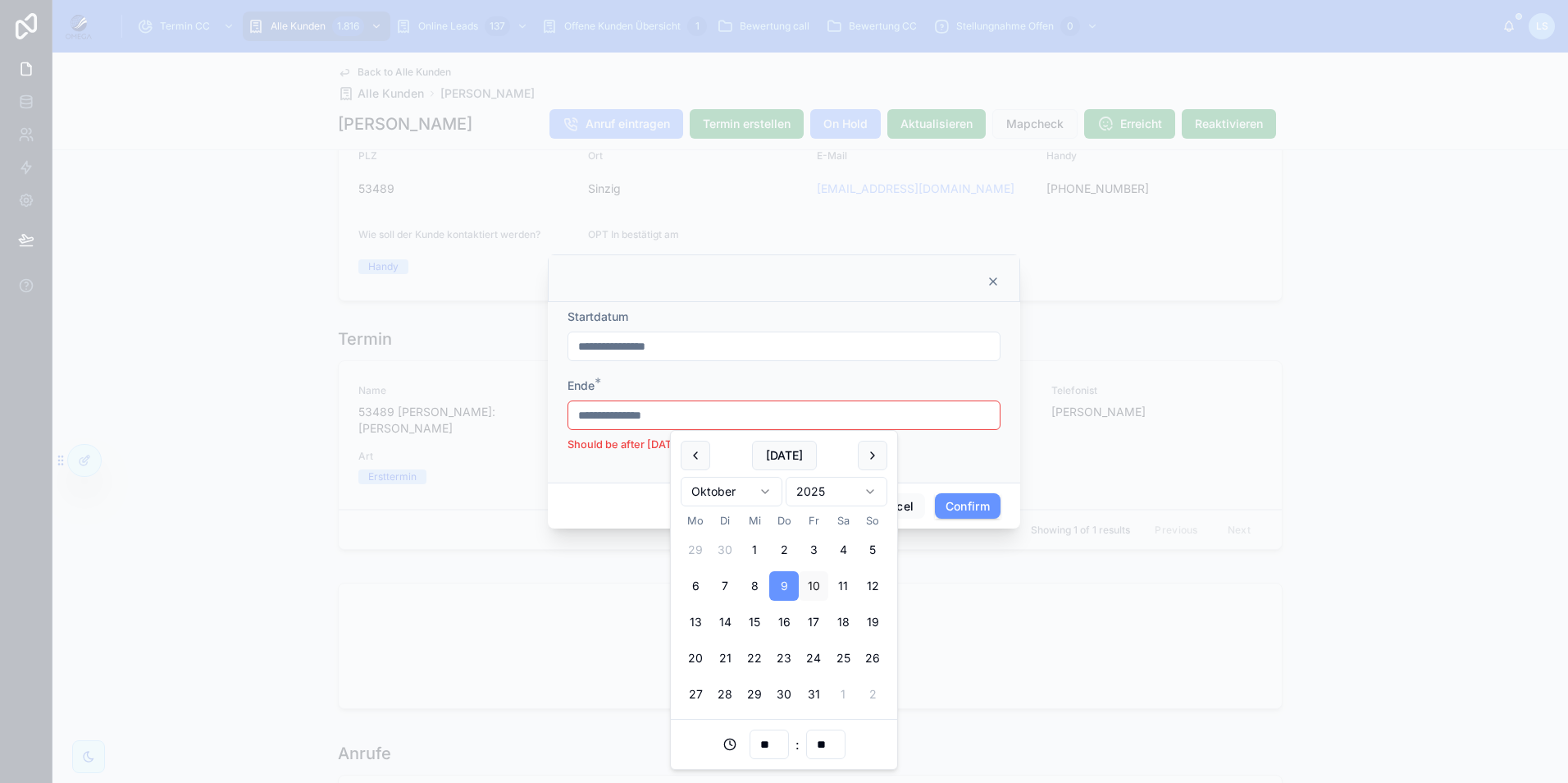
click at [722, 420] on input "**********" at bounding box center [784, 415] width 431 height 23
click at [724, 660] on button "21" at bounding box center [725, 658] width 29 height 30
drag, startPoint x: 763, startPoint y: 735, endPoint x: 772, endPoint y: 741, distance: 10.8
click at [764, 735] on input "**" at bounding box center [769, 743] width 38 height 23
type input "**********"
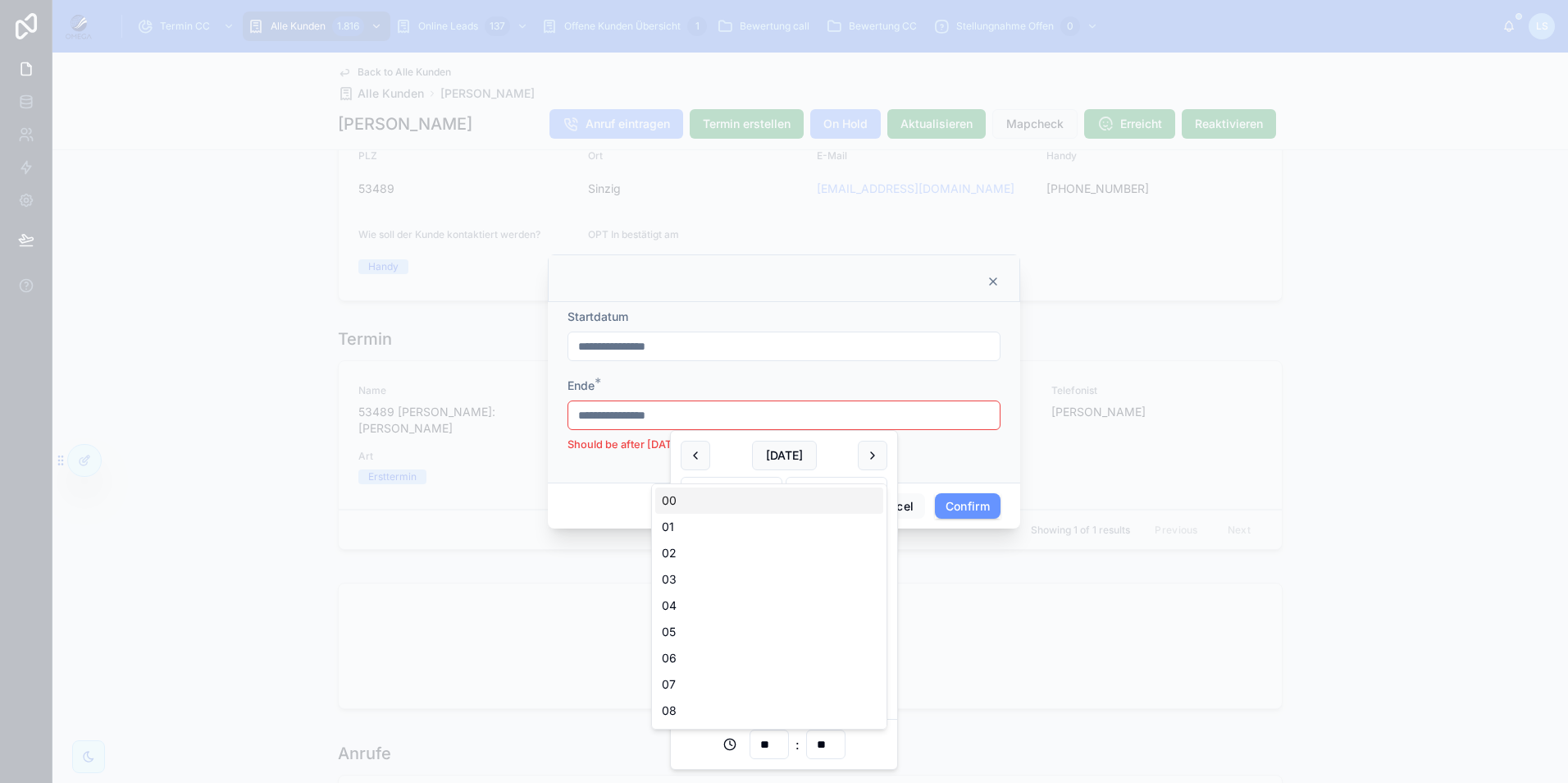
type input "**"
type input "**********"
type input "**"
type input "**********"
type input "**"
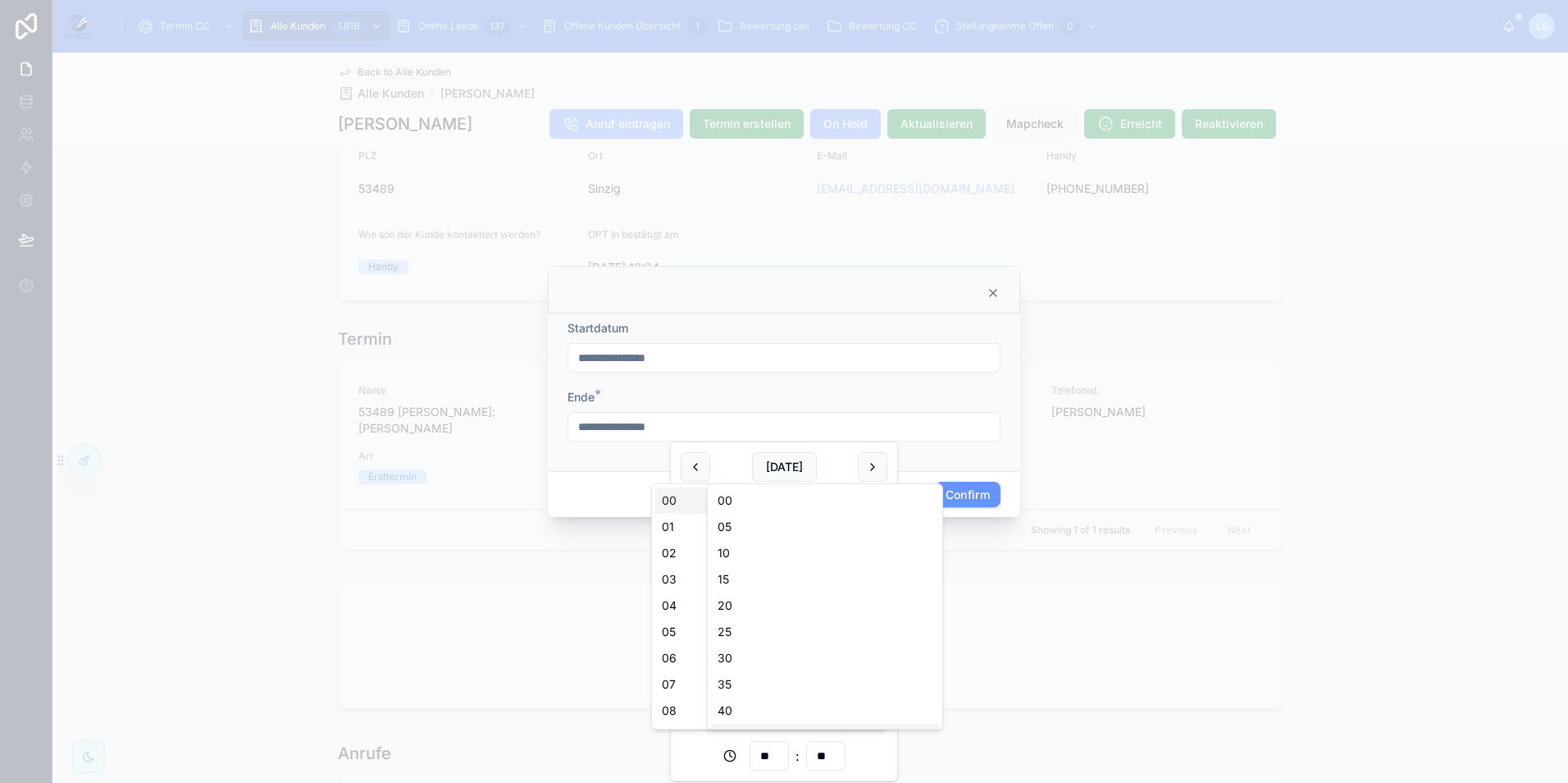
type input "**********"
type input "**"
click at [974, 451] on form "**********" at bounding box center [784, 388] width 433 height 137
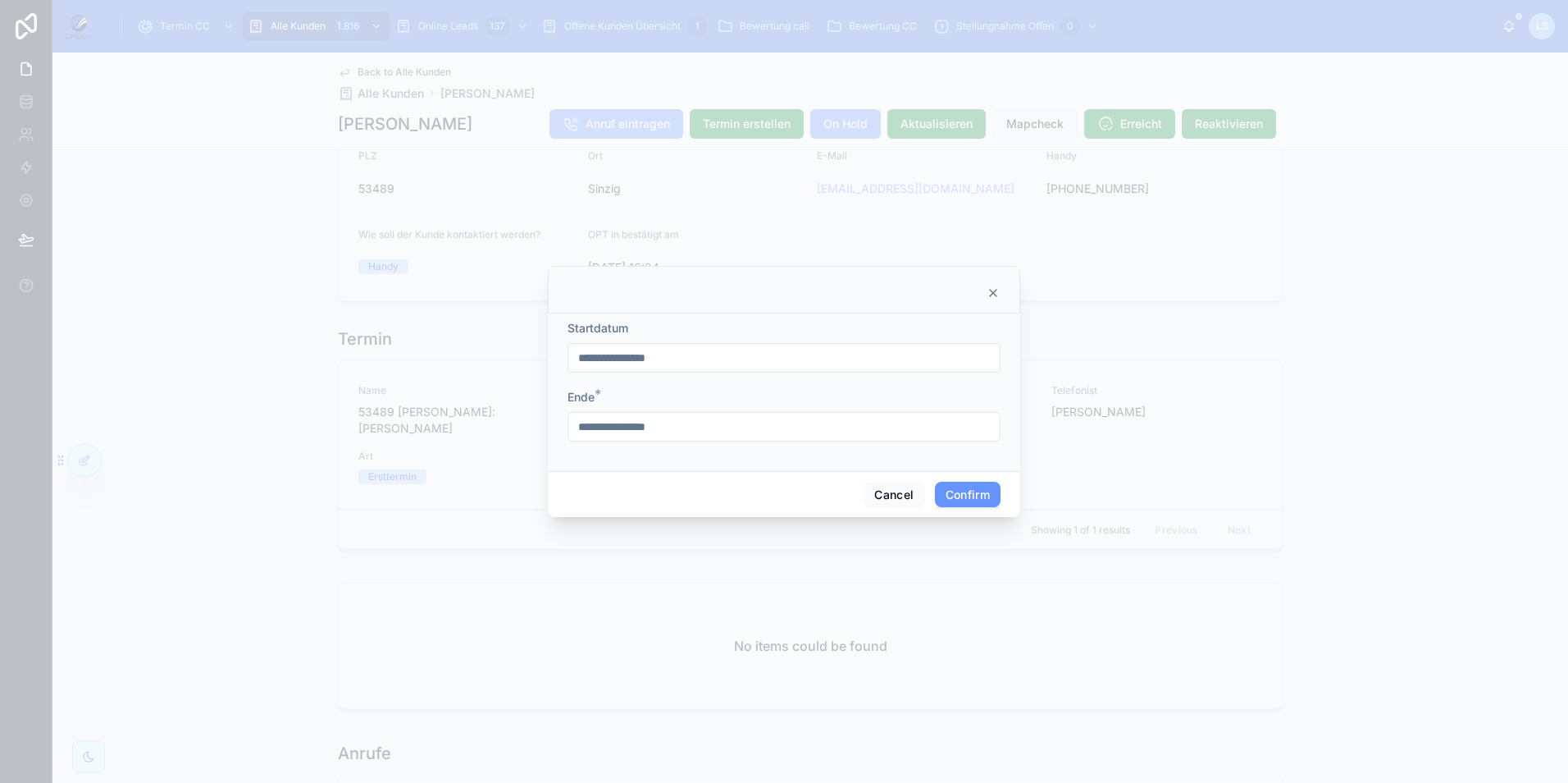
click at [976, 491] on button "Confirm" at bounding box center [967, 494] width 65 height 26
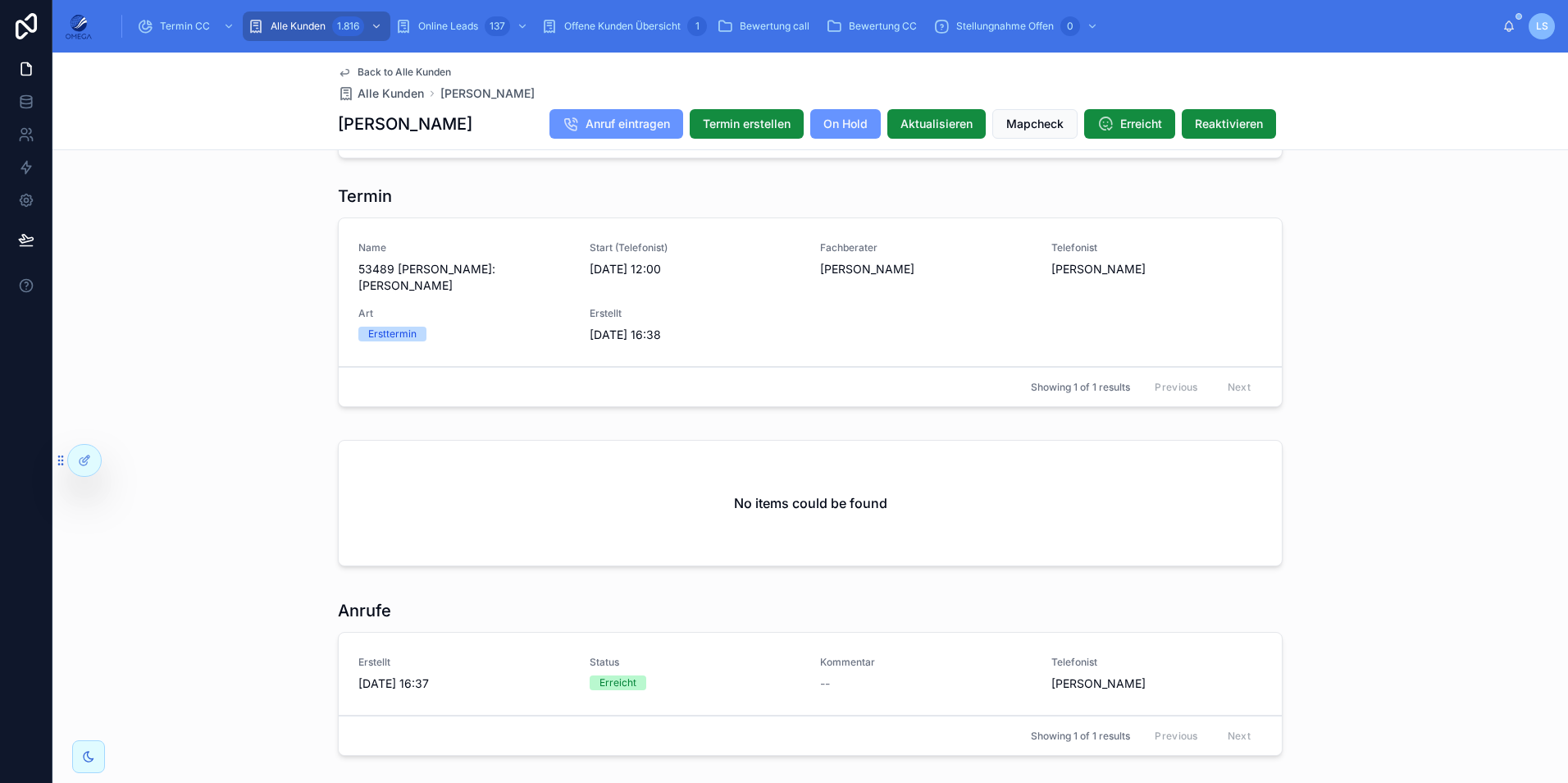
scroll to position [1477, 0]
click at [194, 27] on span "Termin CC" at bounding box center [184, 26] width 50 height 13
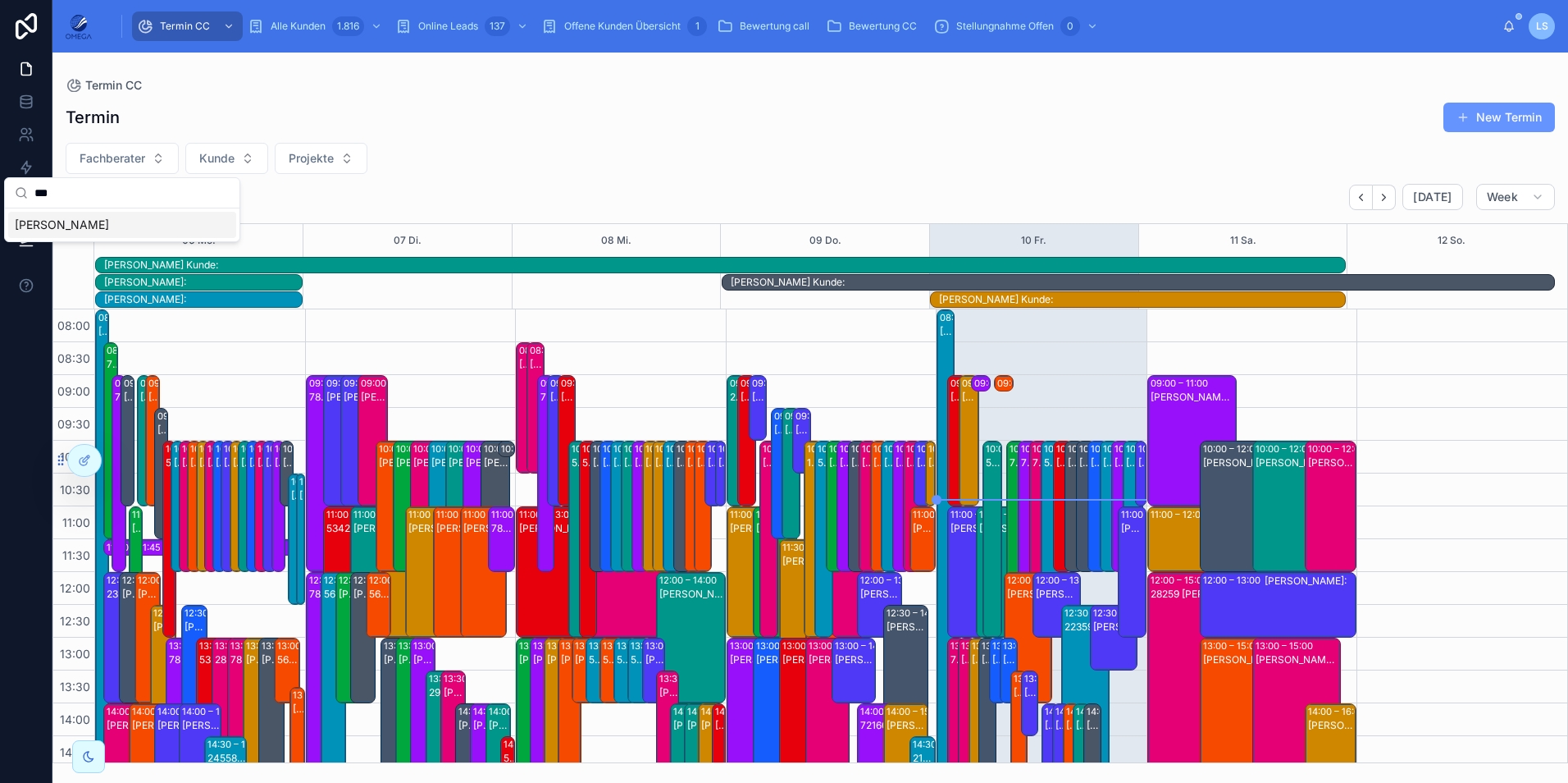
scroll to position [400, 0]
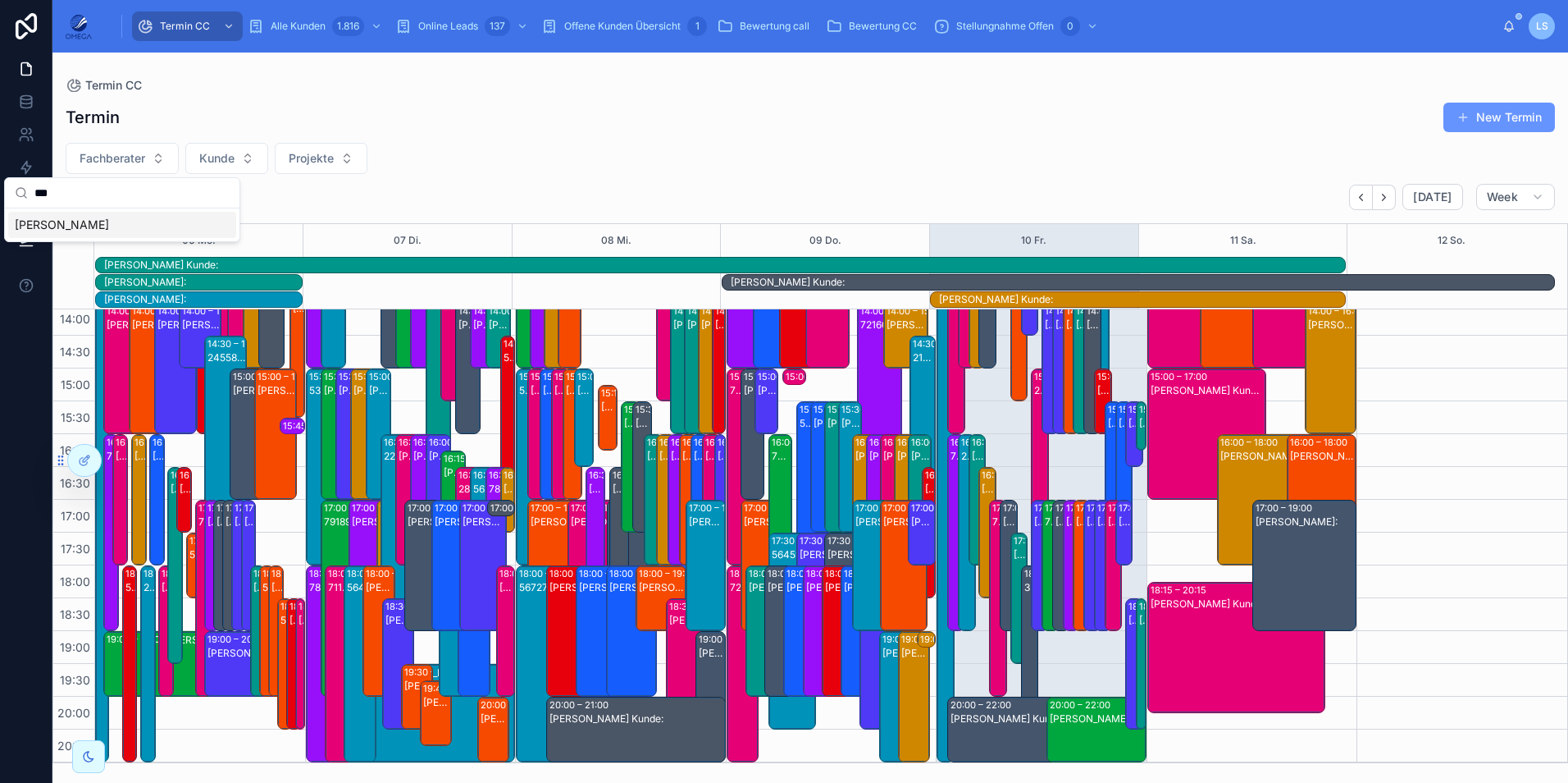
type input "***"
click at [142, 226] on div "[PERSON_NAME]" at bounding box center [122, 224] width 228 height 26
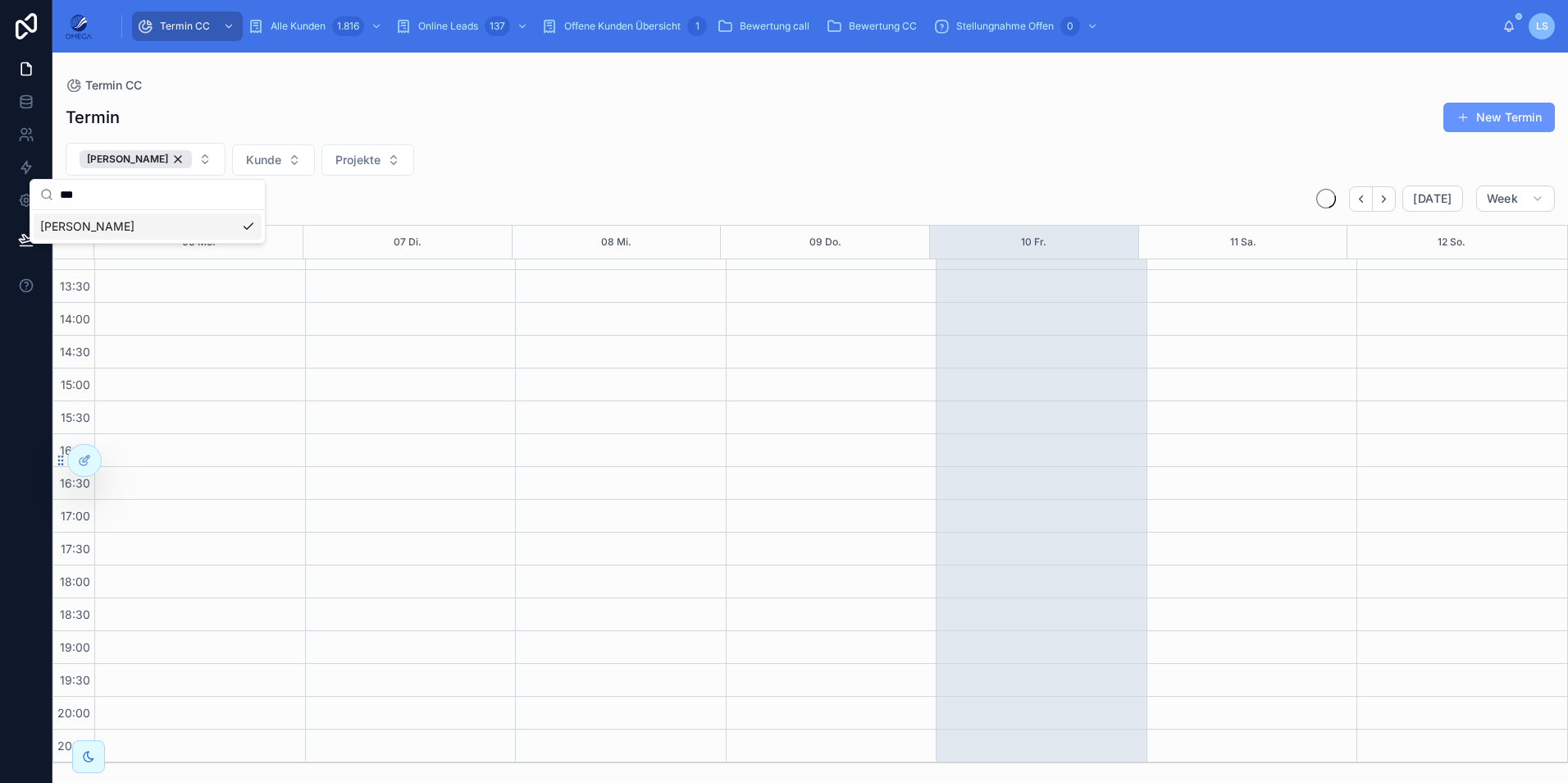
click at [899, 150] on div "Tayfun Süleymani Kunde Projekte" at bounding box center [810, 160] width 1515 height 33
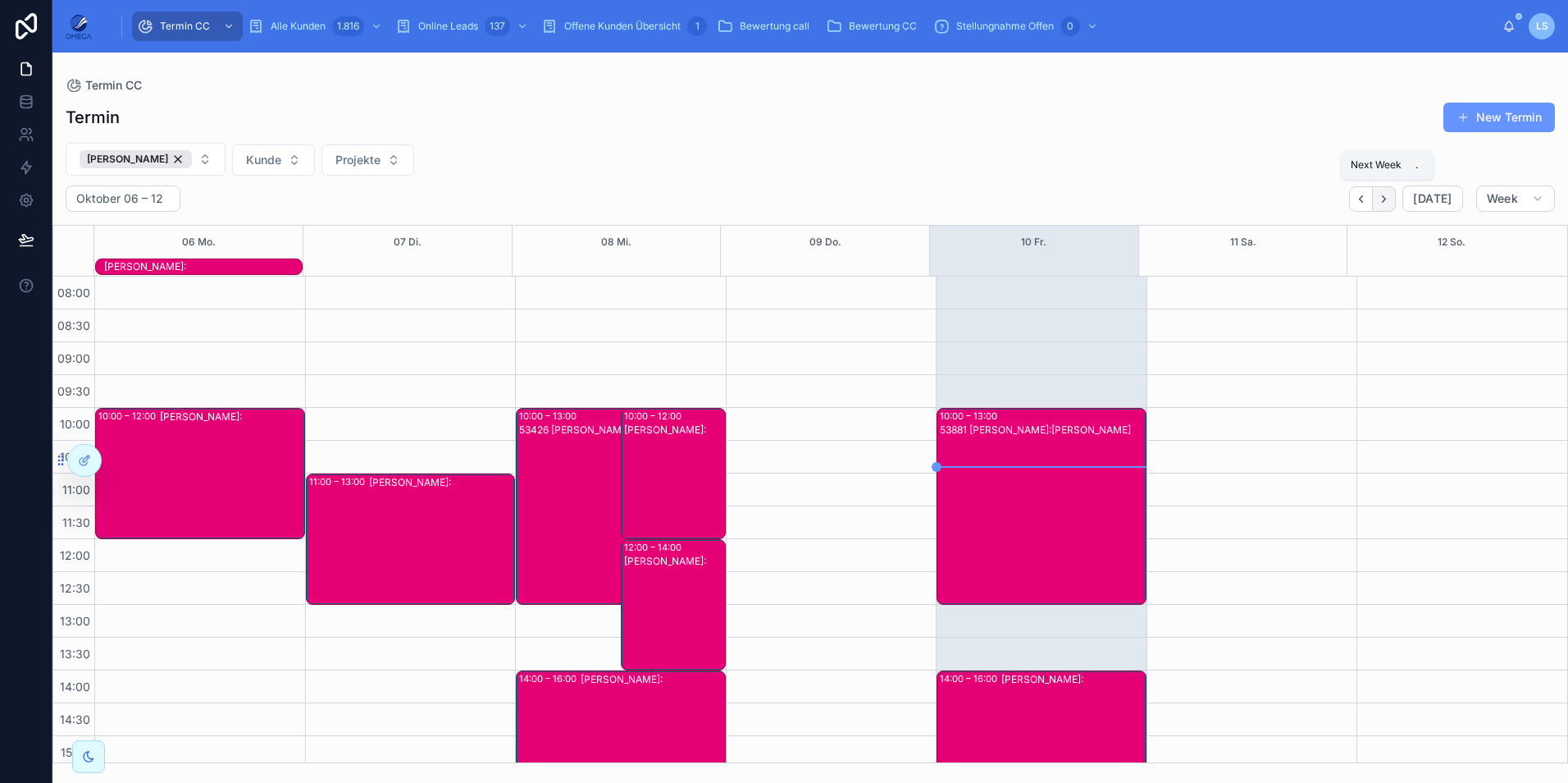
click at [1390, 204] on icon "Next" at bounding box center [1383, 198] width 12 height 12
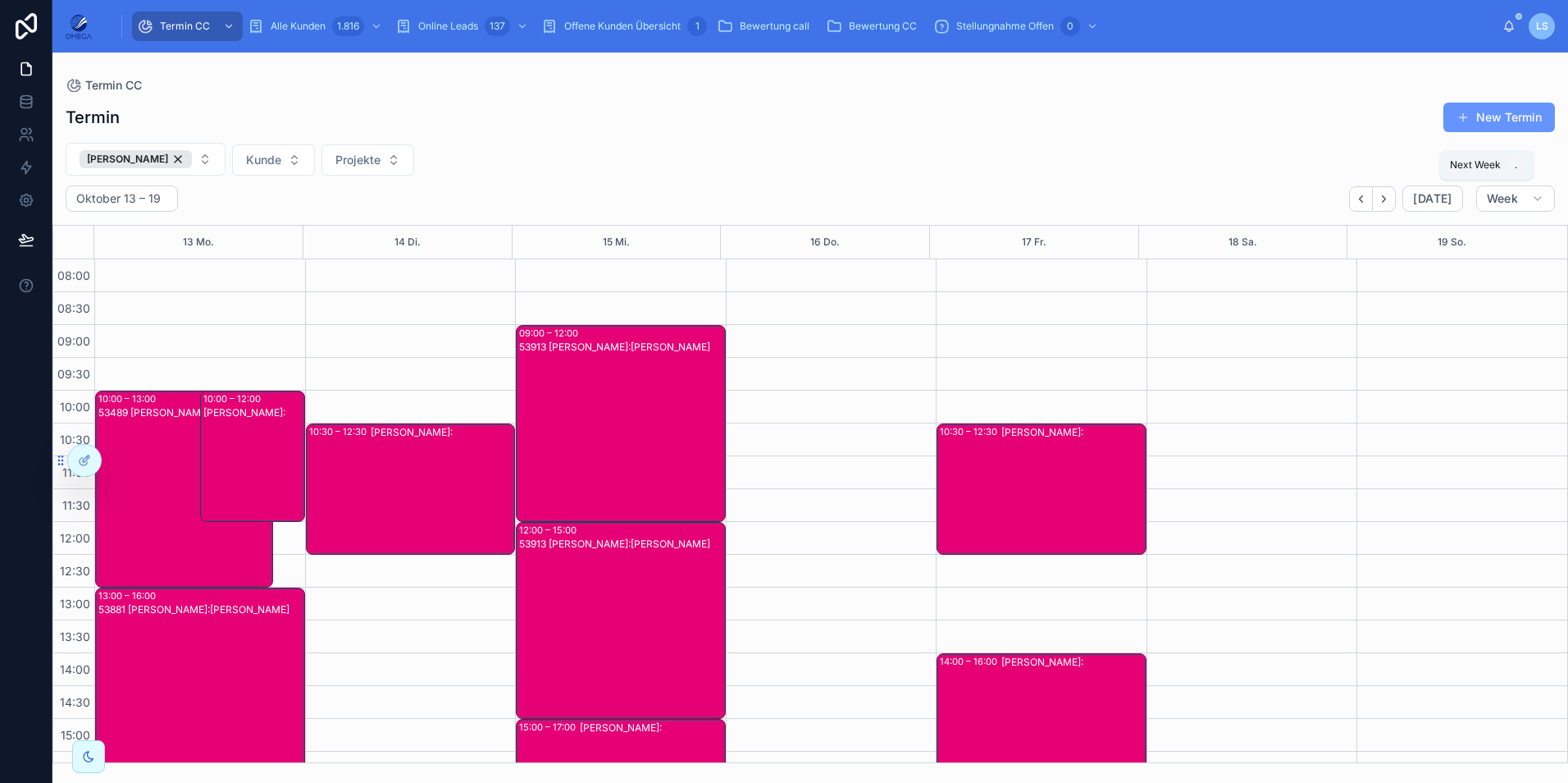
click at [1390, 204] on icon "Next" at bounding box center [1383, 198] width 12 height 12
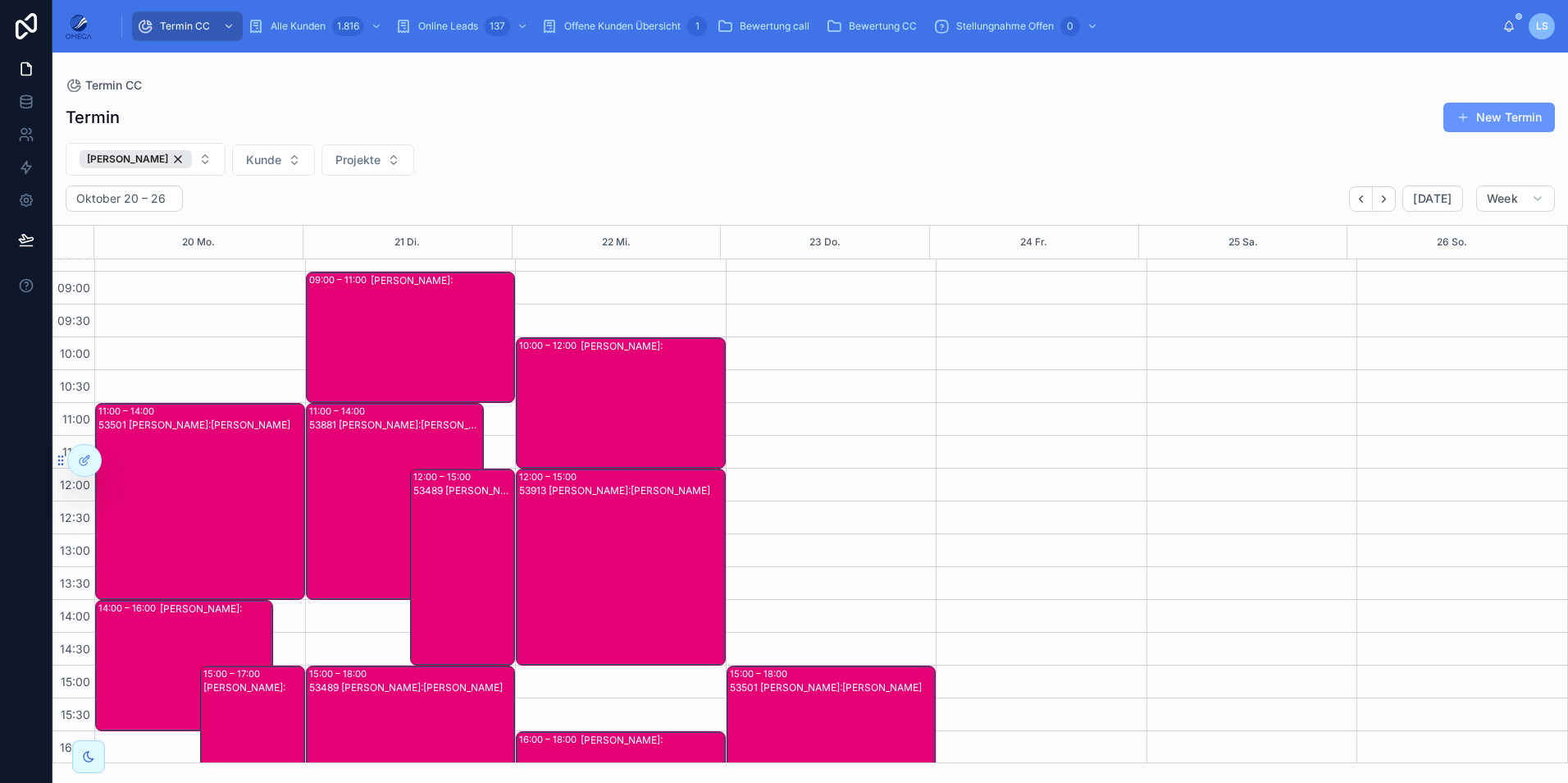
scroll to position [82, 0]
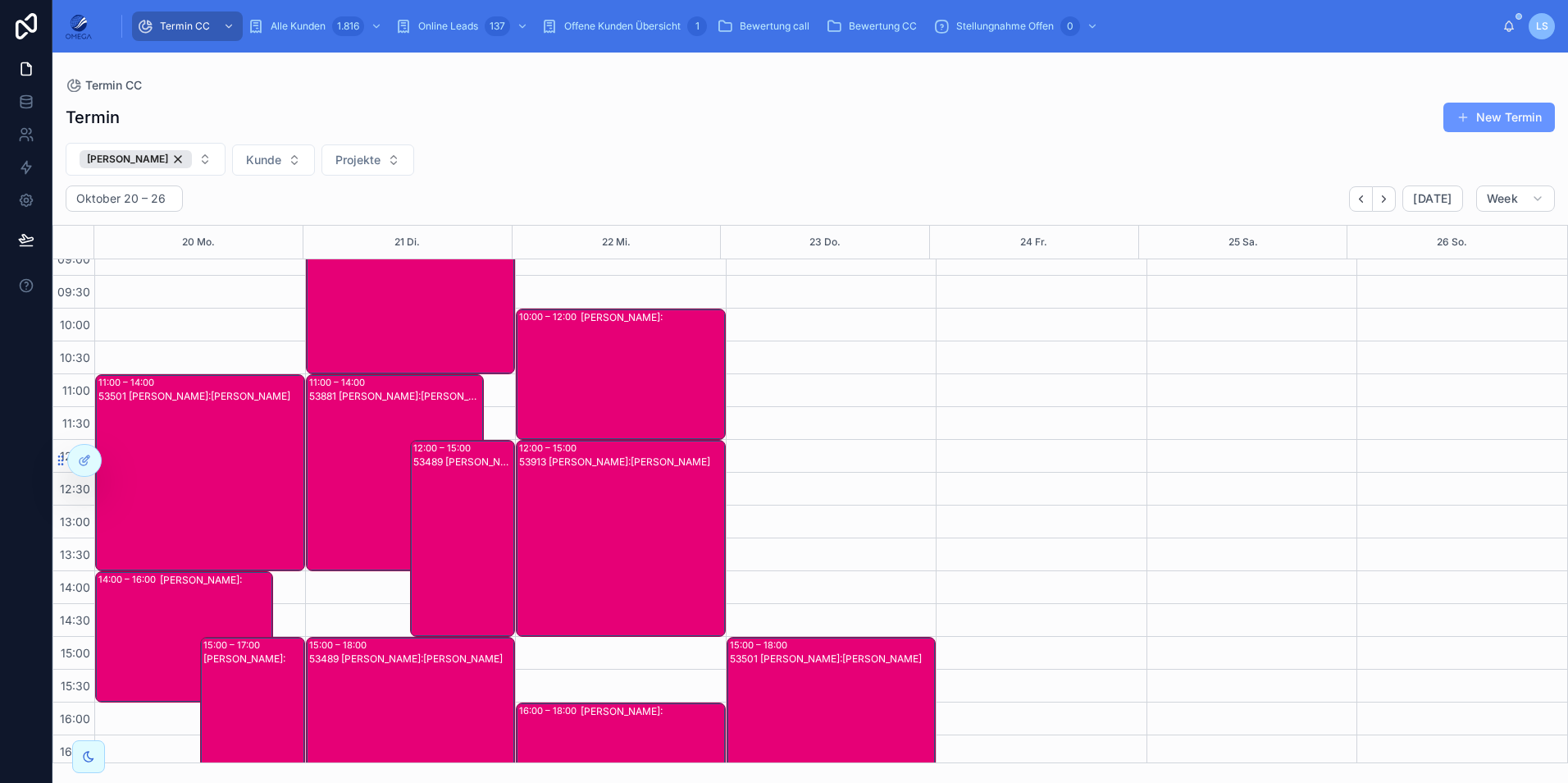
click at [436, 531] on div "53489 [PERSON_NAME]:[PERSON_NAME]" at bounding box center [463, 552] width 100 height 194
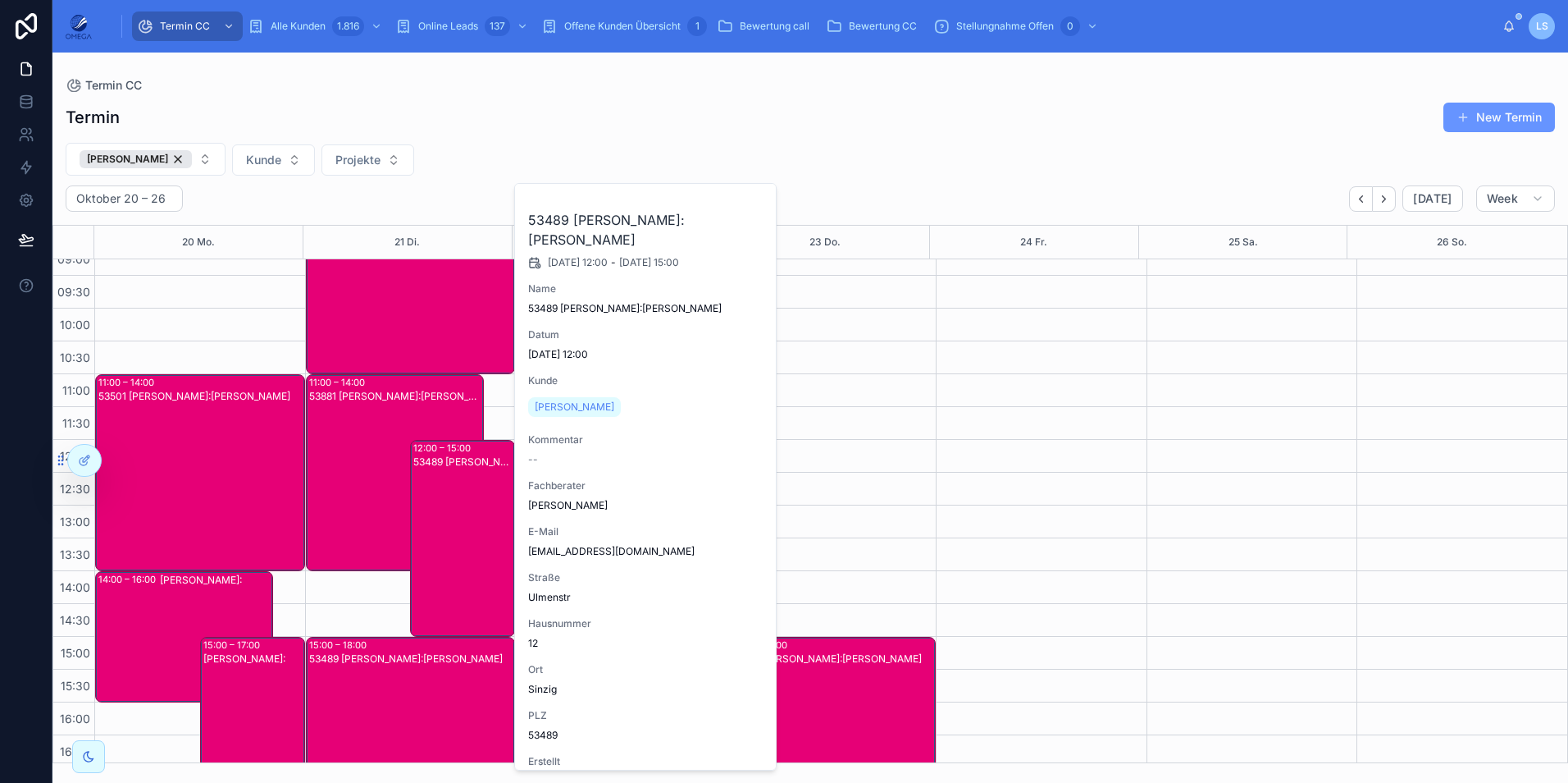
click at [441, 529] on div "53489 [PERSON_NAME]:[PERSON_NAME]" at bounding box center [463, 552] width 100 height 194
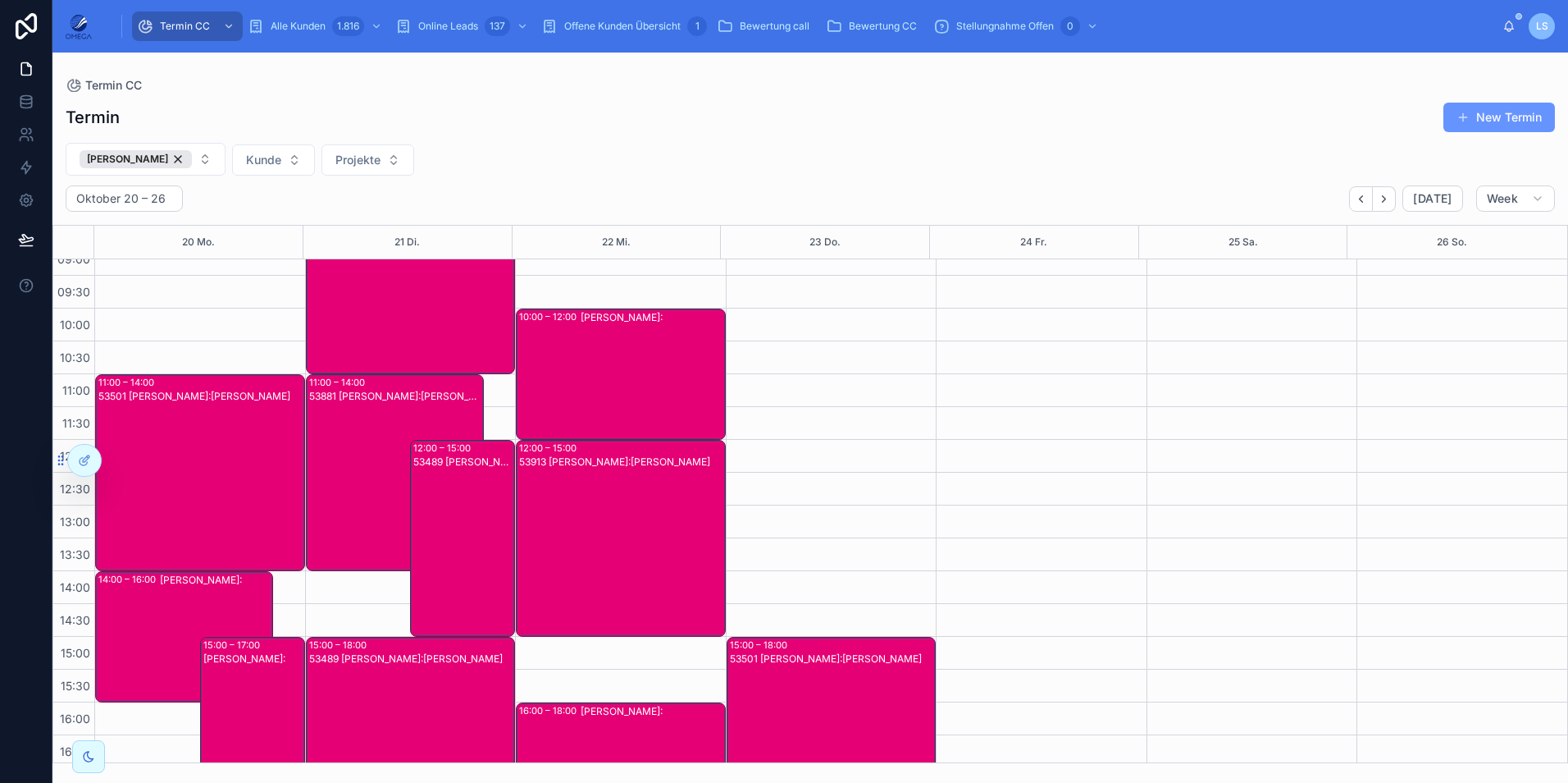
click at [344, 460] on div "53881 [PERSON_NAME]:[PERSON_NAME]" at bounding box center [395, 486] width 173 height 194
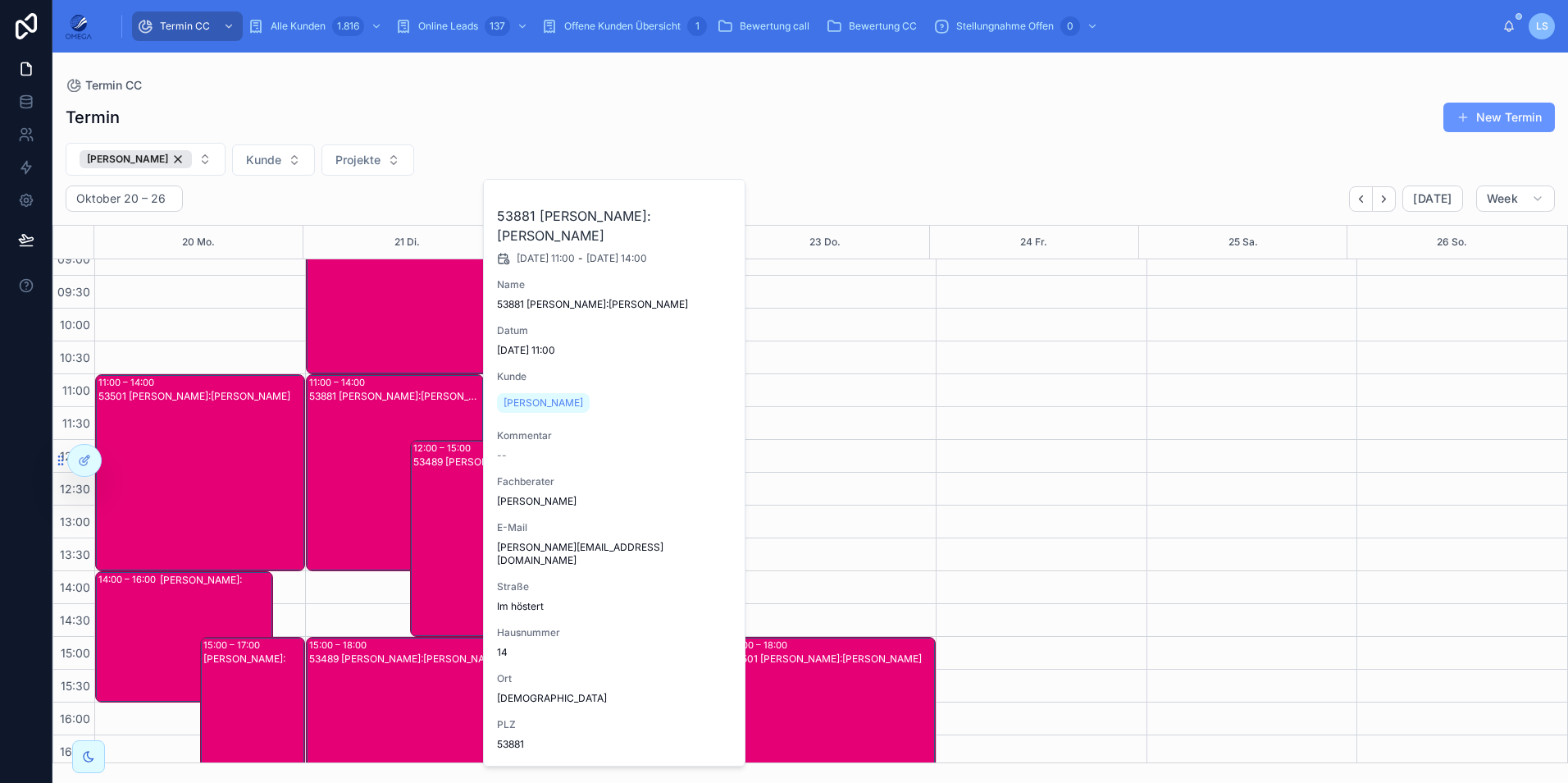
click at [343, 464] on div "53881 [PERSON_NAME]:[PERSON_NAME]" at bounding box center [395, 486] width 173 height 194
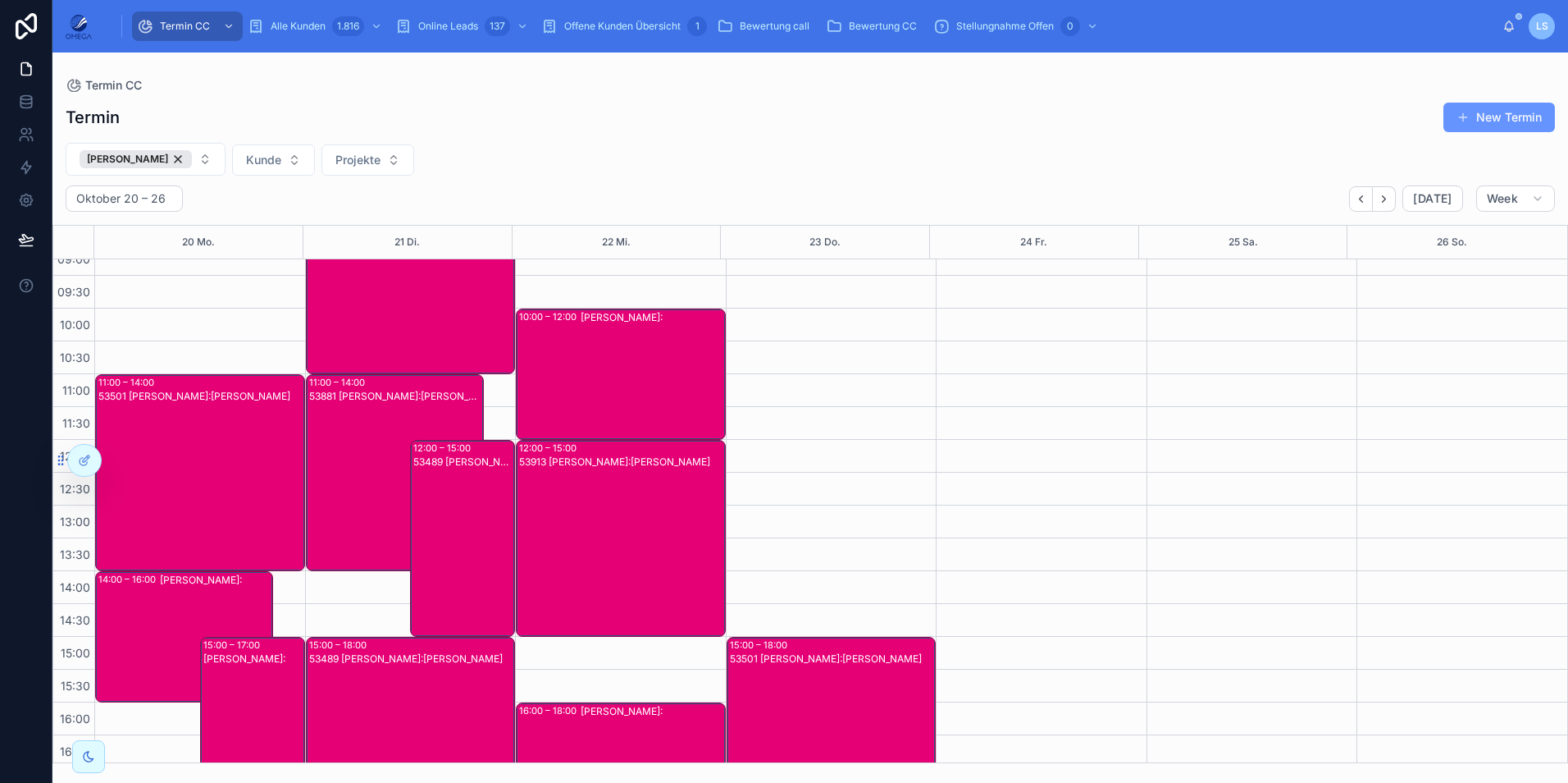
click at [354, 455] on div "53881 [PERSON_NAME]:[PERSON_NAME]" at bounding box center [395, 486] width 173 height 194
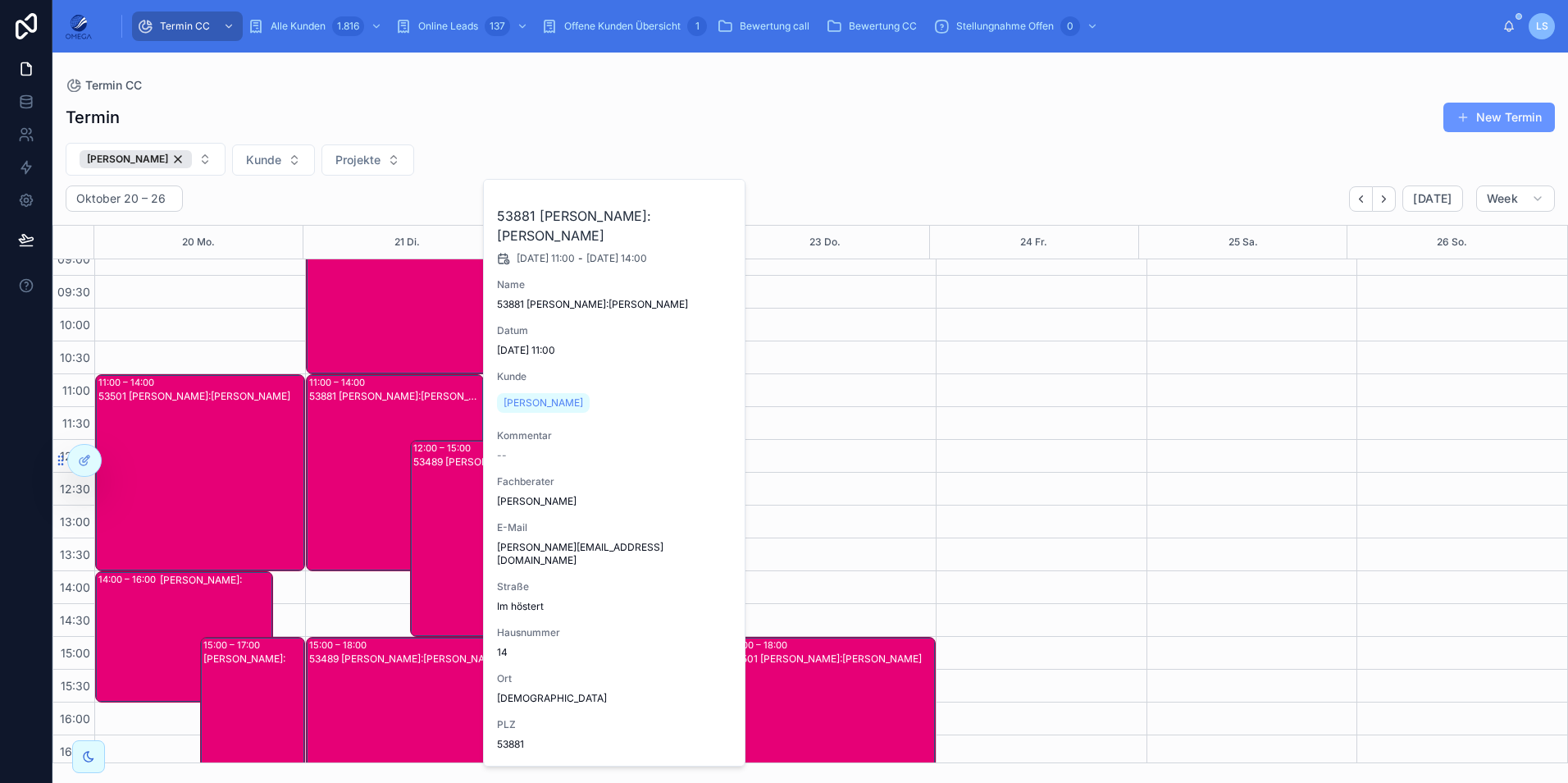
click at [354, 453] on div "53881 [PERSON_NAME]:[PERSON_NAME]" at bounding box center [395, 486] width 173 height 194
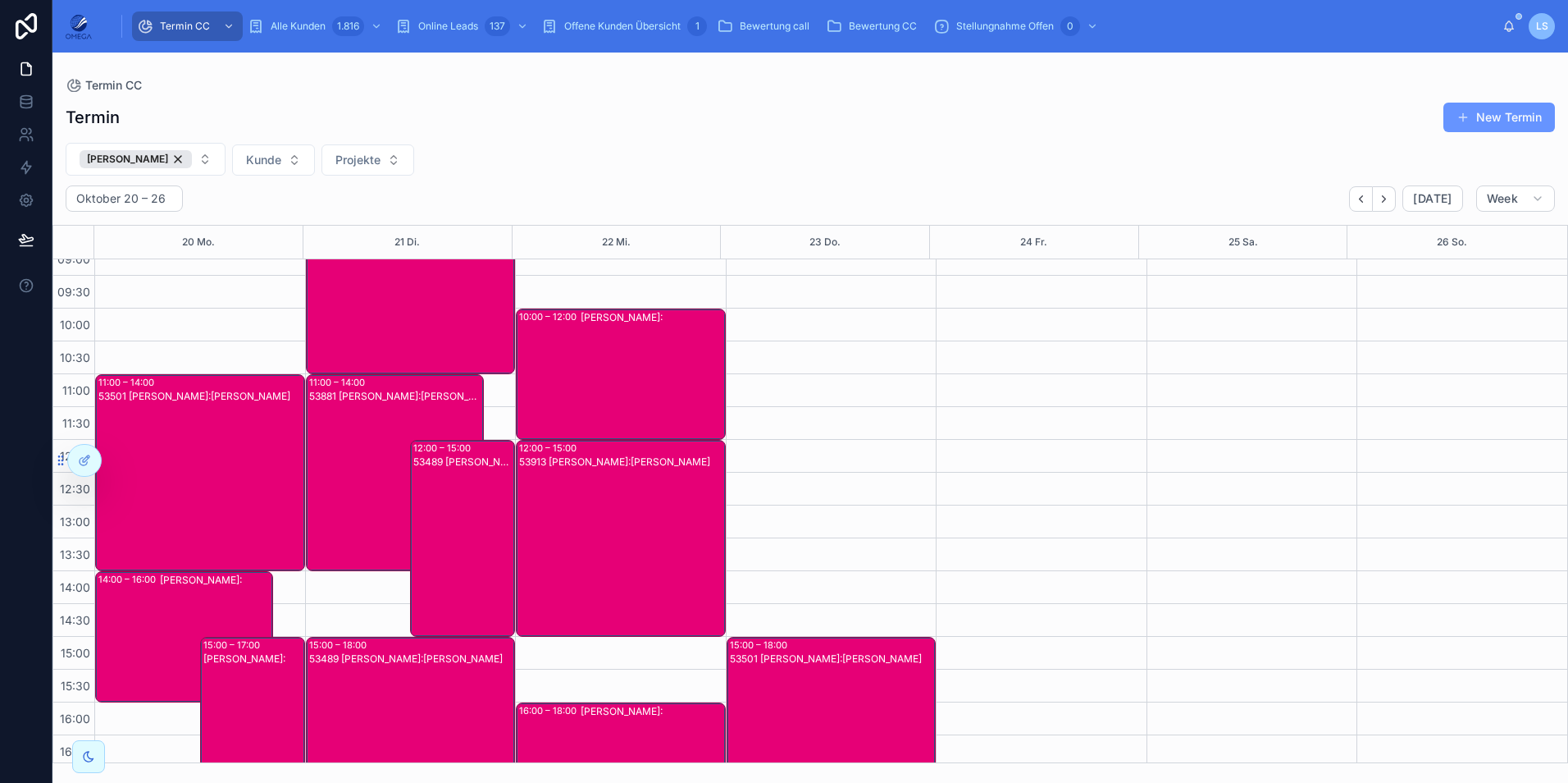
click at [356, 455] on div "53881 [PERSON_NAME]:[PERSON_NAME]" at bounding box center [395, 486] width 173 height 194
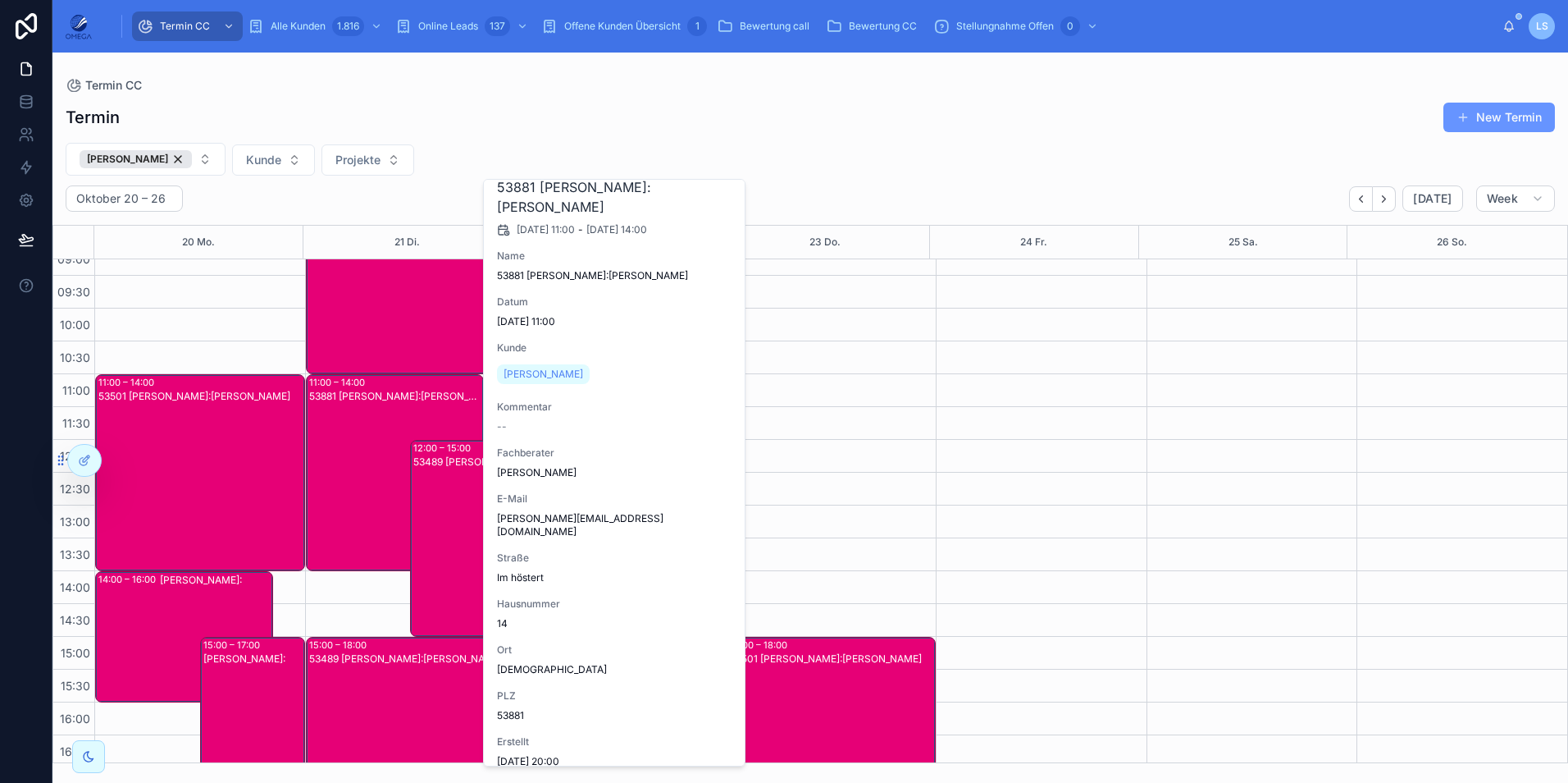
scroll to position [56, 0]
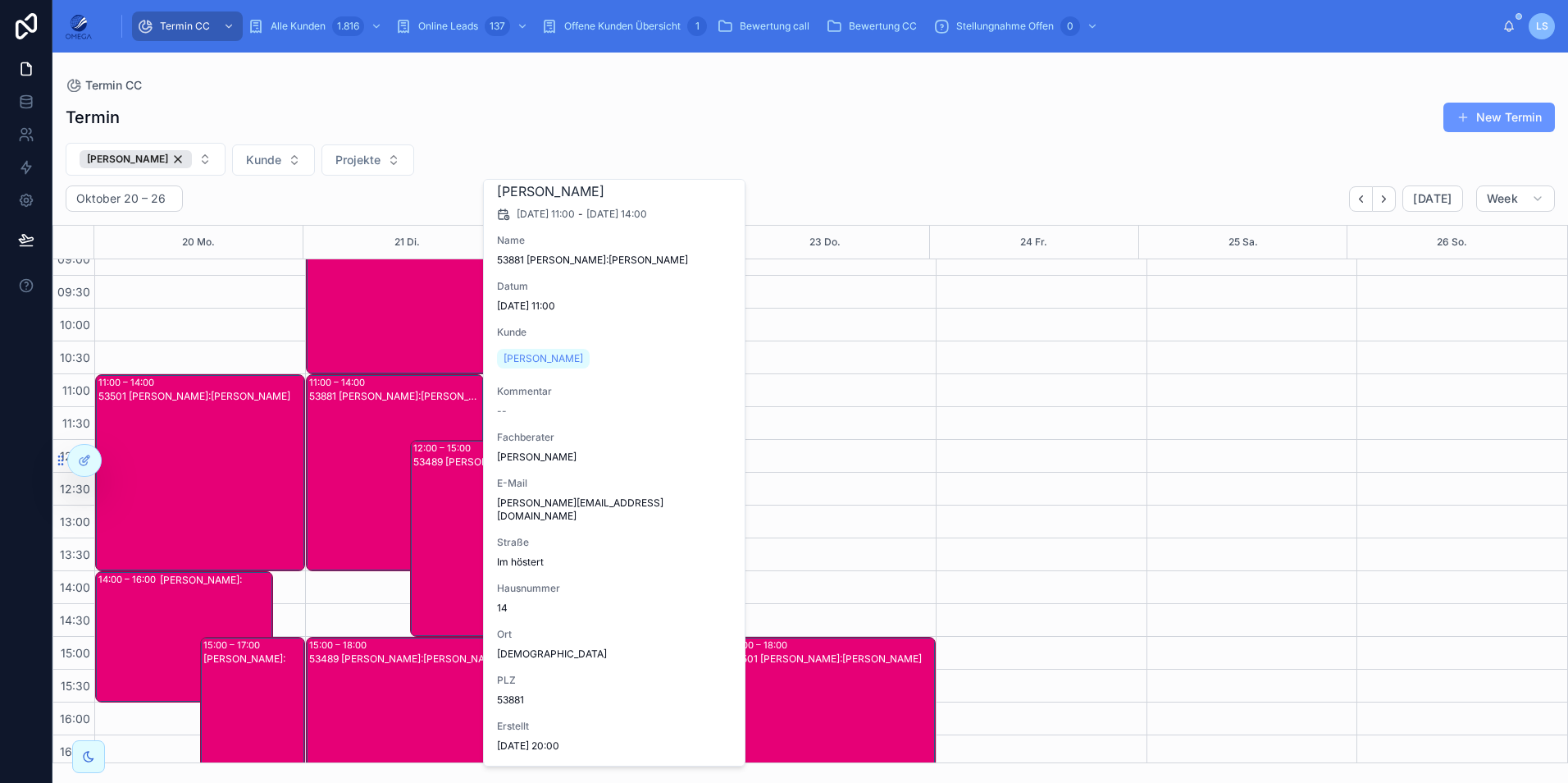
click at [451, 487] on div "53489 [PERSON_NAME]:[PERSON_NAME]" at bounding box center [463, 552] width 100 height 194
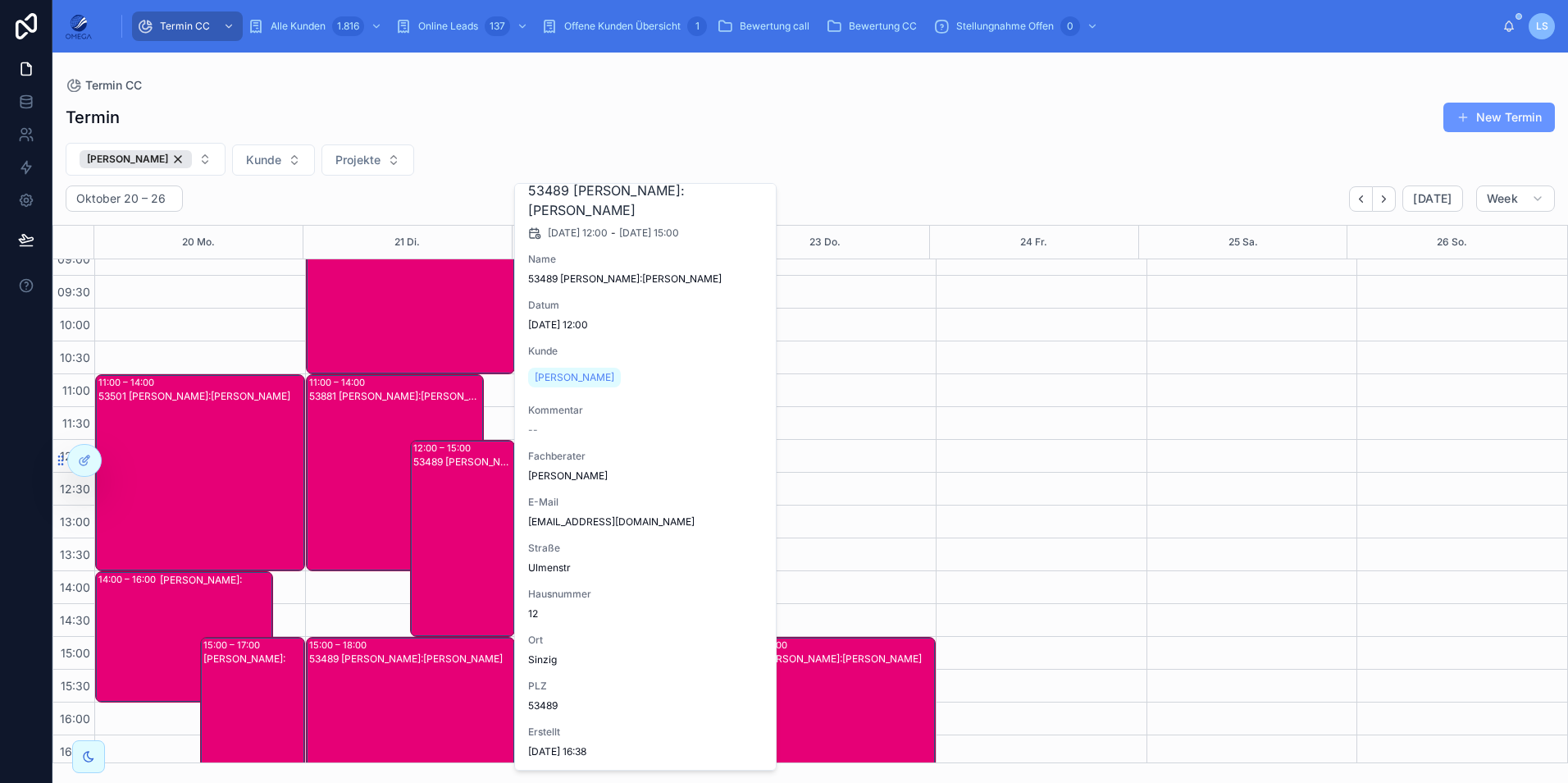
scroll to position [43, 0]
click at [367, 475] on div "53881 [PERSON_NAME]:[PERSON_NAME]" at bounding box center [395, 486] width 173 height 194
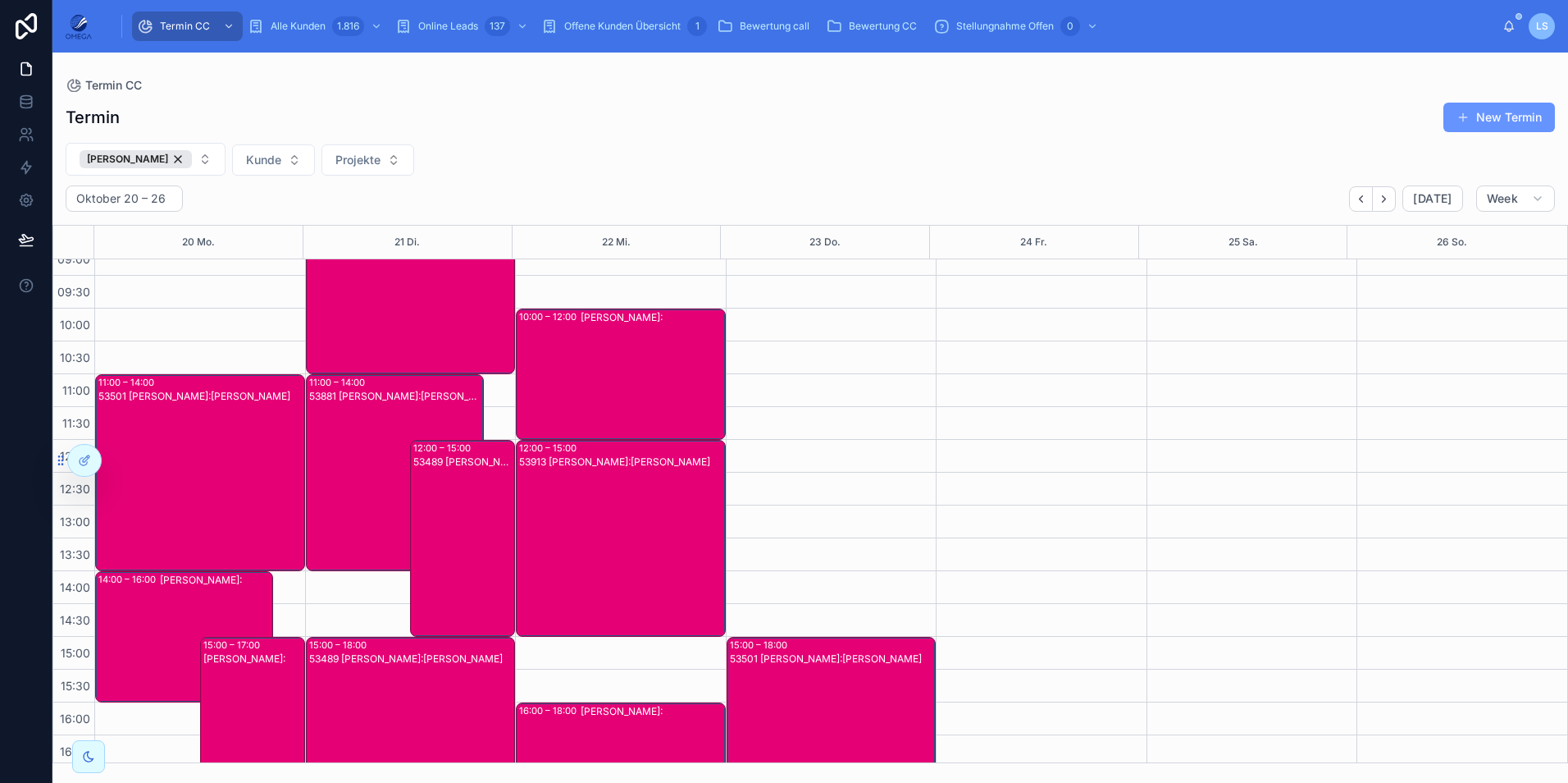
click at [365, 459] on div "53881 [PERSON_NAME]:[PERSON_NAME]" at bounding box center [395, 486] width 173 height 194
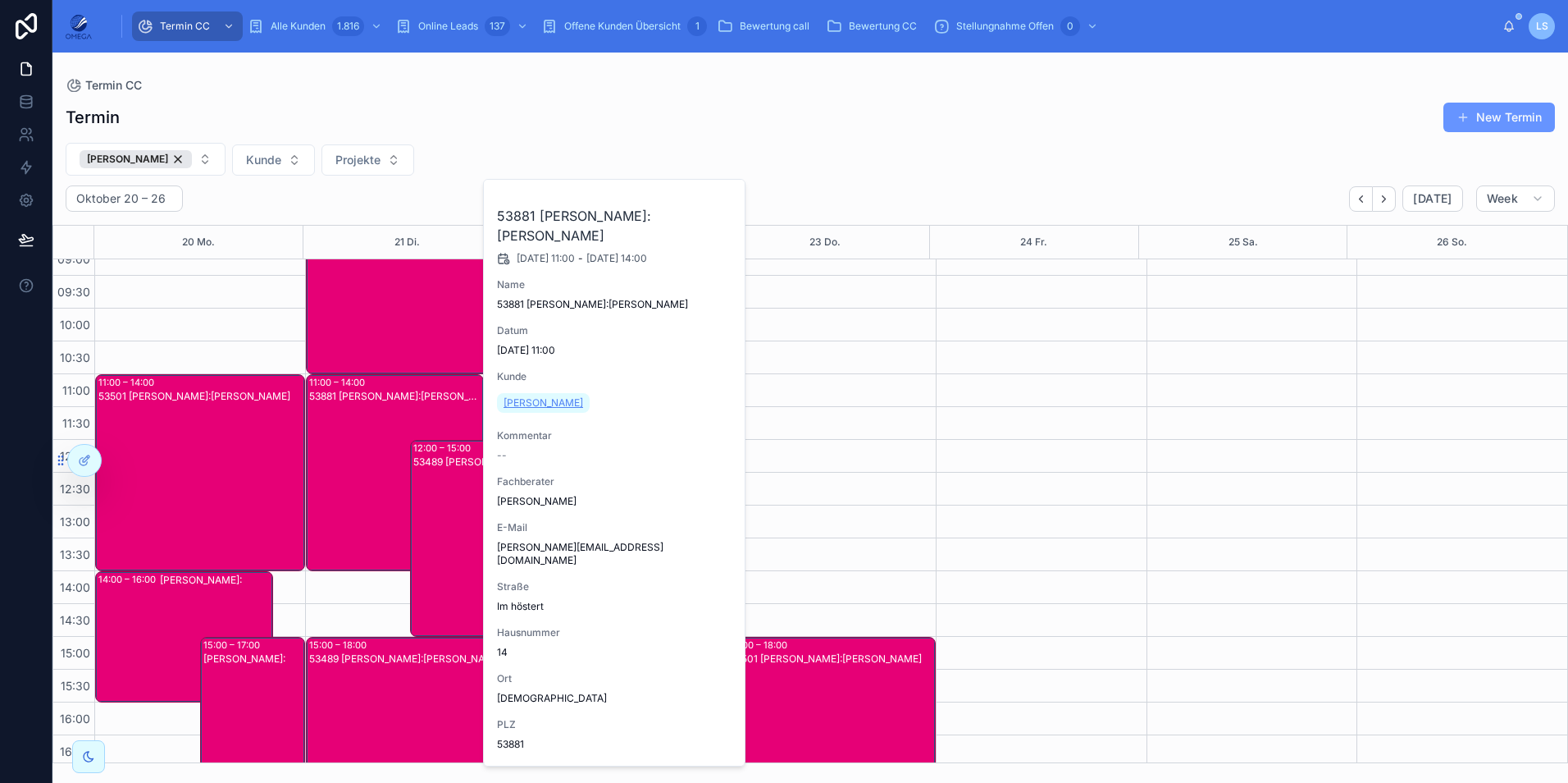
drag, startPoint x: 622, startPoint y: 417, endPoint x: 506, endPoint y: 420, distance: 116.0
click at [506, 416] on div "Ramola Hucklenbruch" at bounding box center [615, 403] width 236 height 26
copy span "Ramola Hucklenbruch"
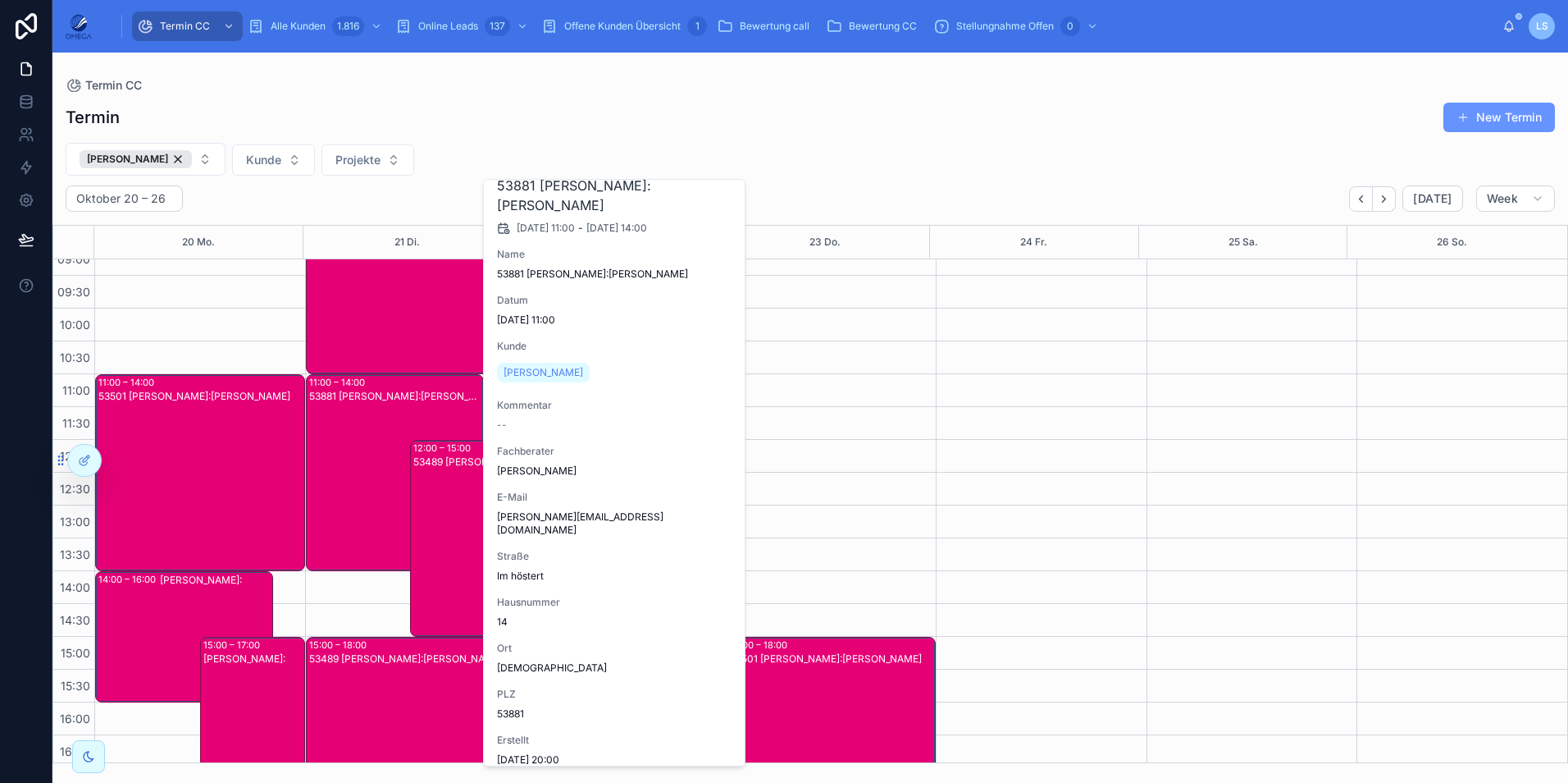
scroll to position [56, 0]
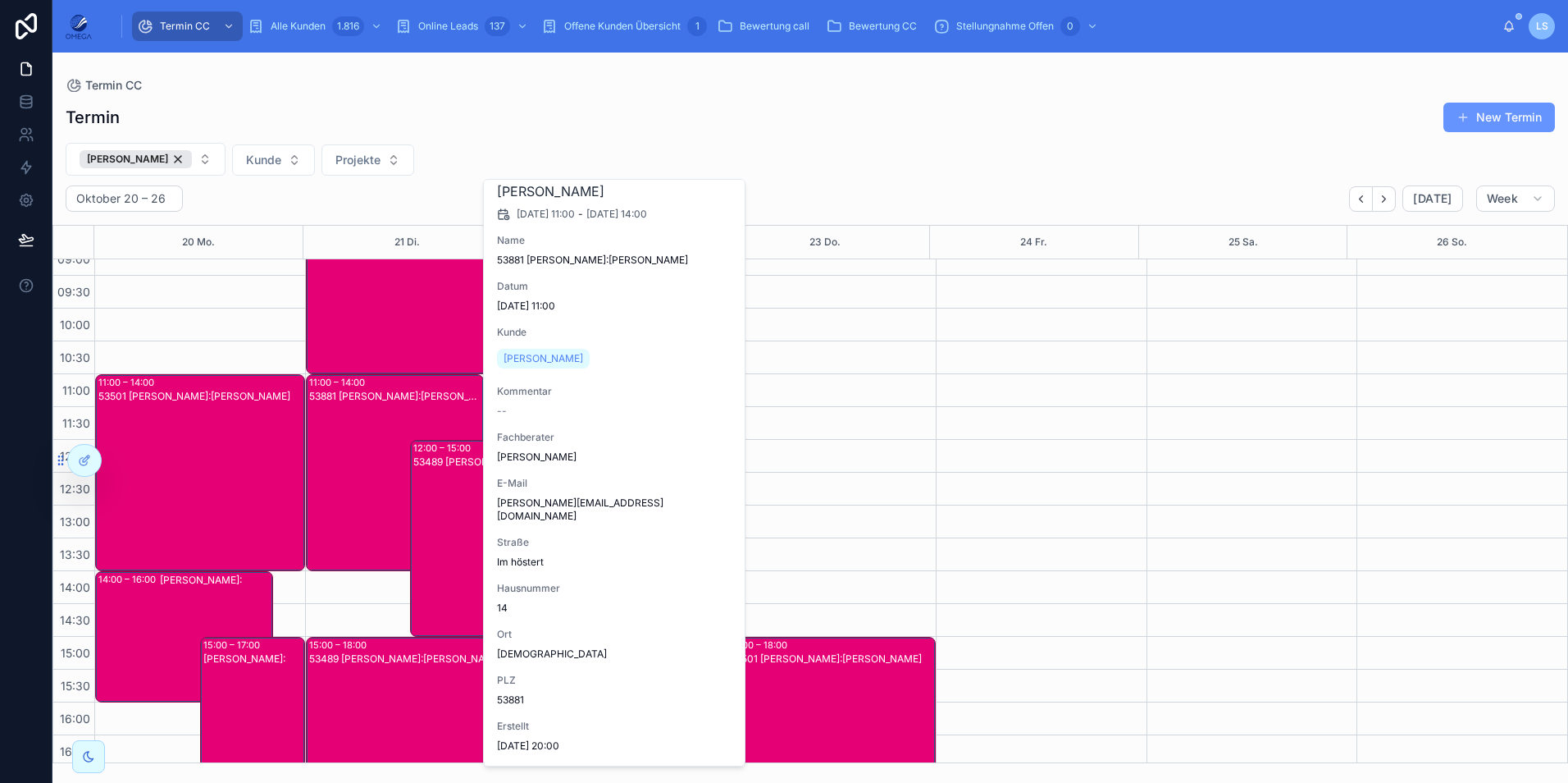
click at [464, 530] on div "53489 [PERSON_NAME]:[PERSON_NAME]" at bounding box center [463, 552] width 100 height 194
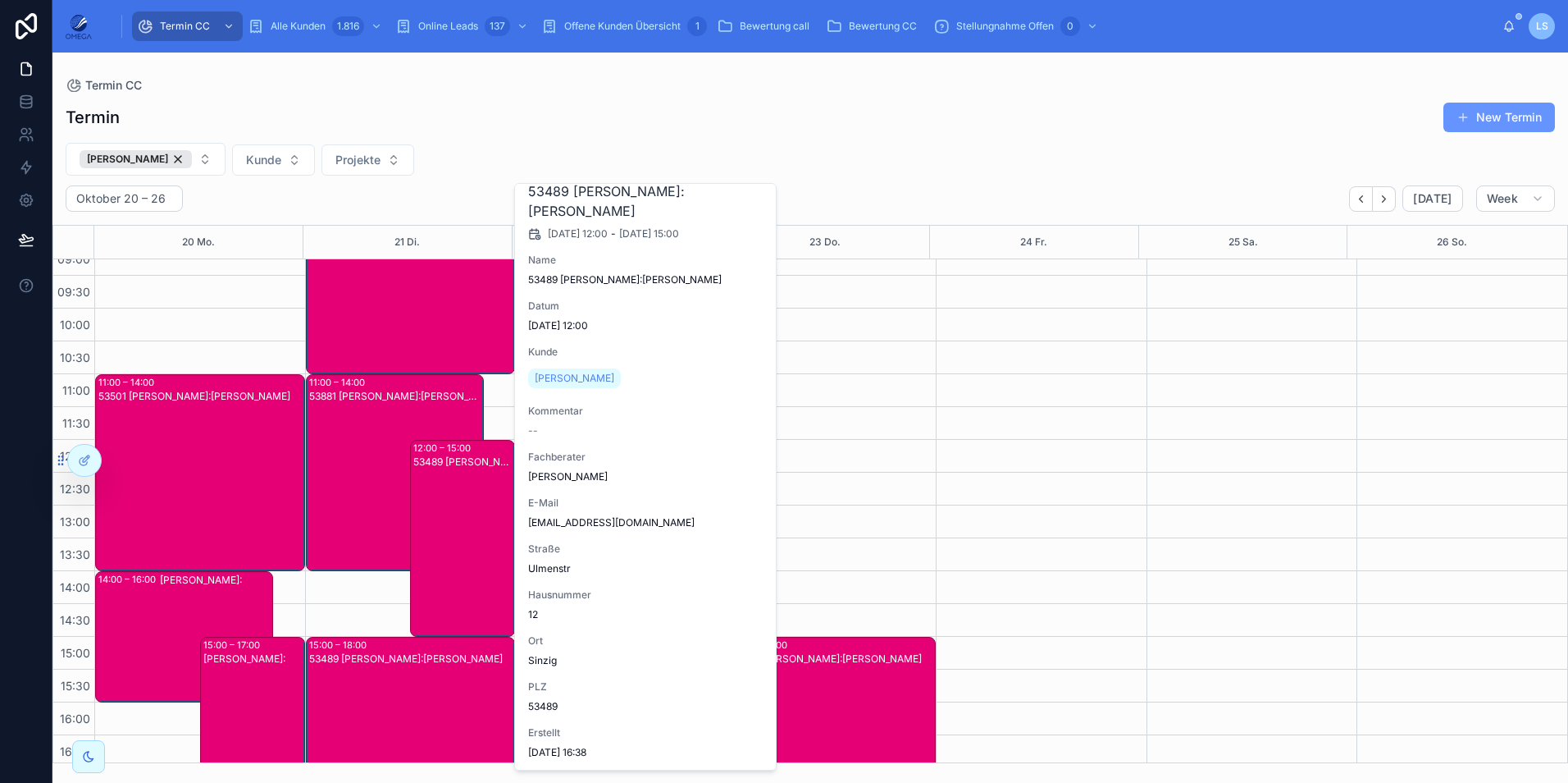
scroll to position [43, 0]
click at [368, 480] on div "53881 [PERSON_NAME]:[PERSON_NAME]" at bounding box center [395, 486] width 173 height 194
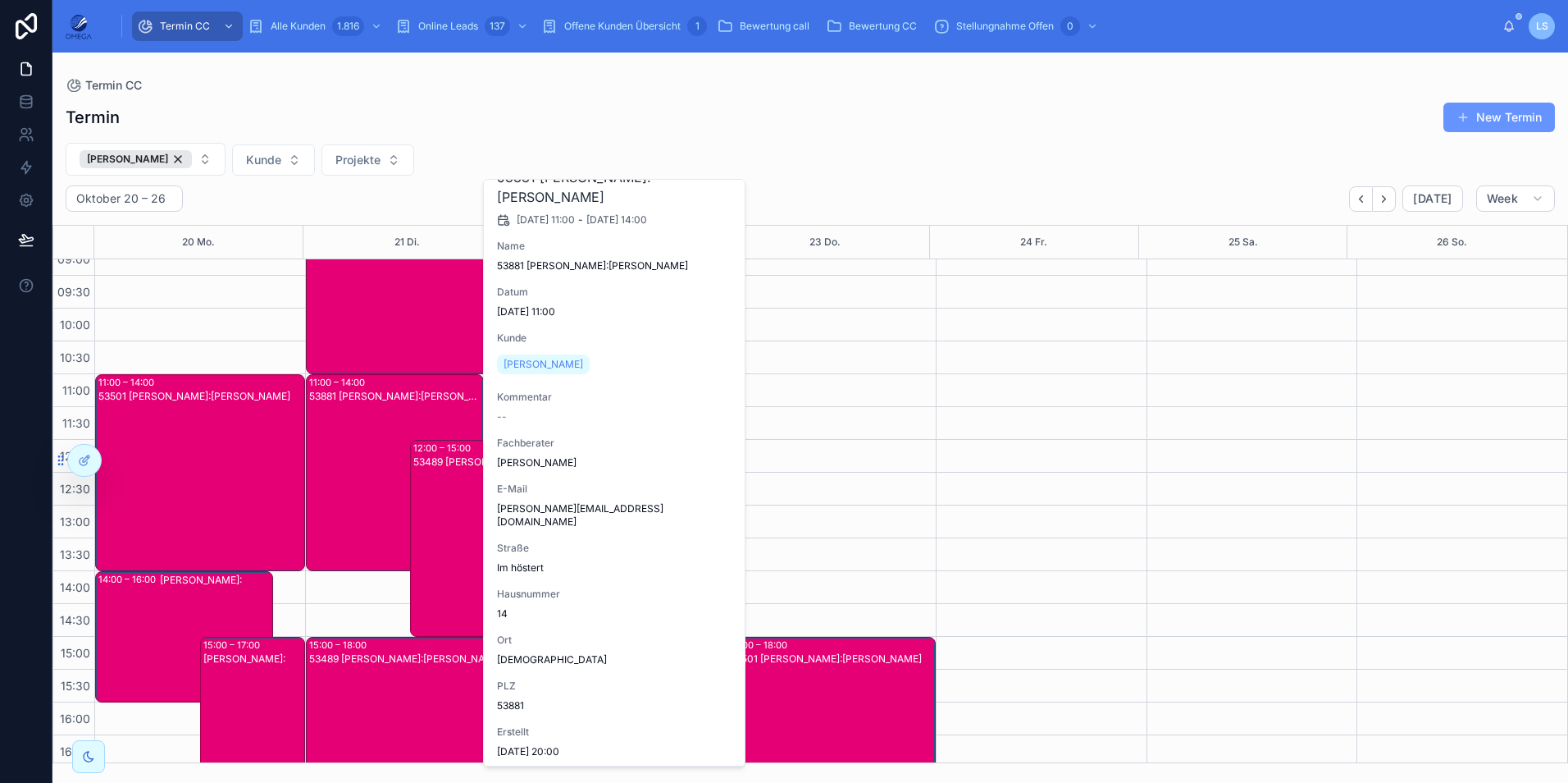
scroll to position [56, 0]
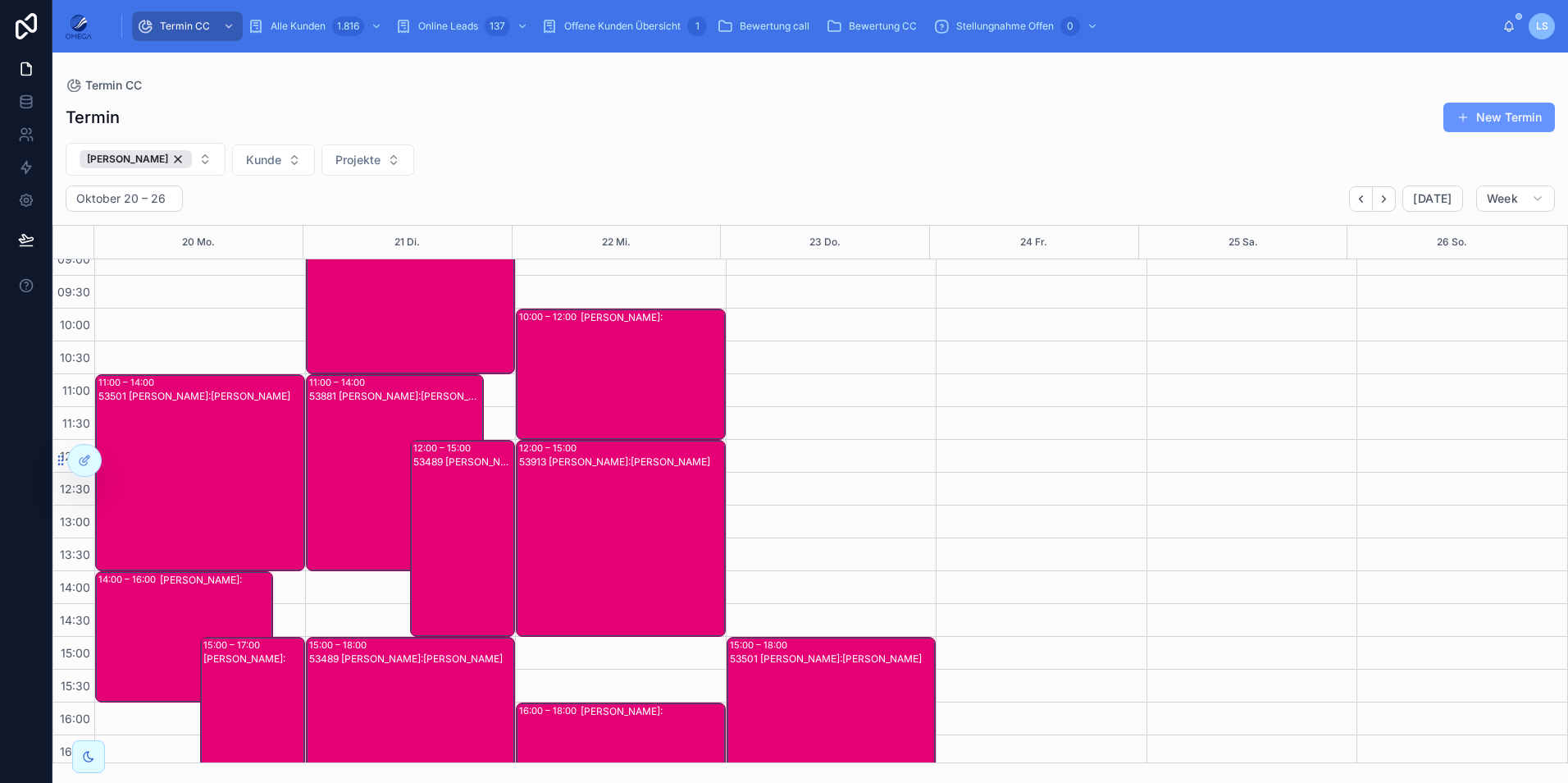
click at [334, 449] on div "53881 [PERSON_NAME]:[PERSON_NAME]" at bounding box center [395, 486] width 173 height 194
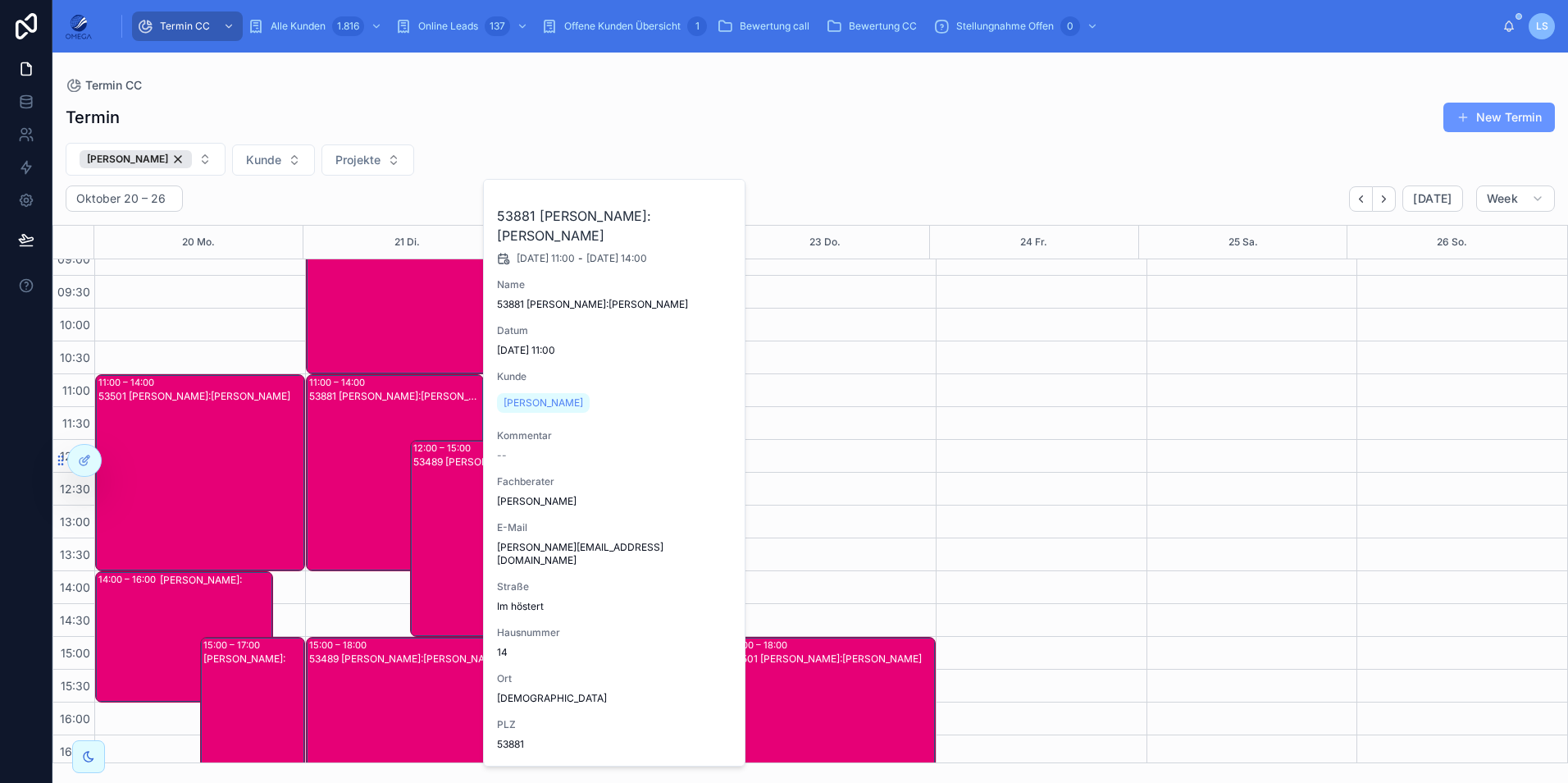
click at [367, 606] on div "09:00 – 11:00 Tayfun Süleymani Kunde: 11:00 – 14:00 53881 Tayfun Süleymani Kund…" at bounding box center [410, 603] width 211 height 853
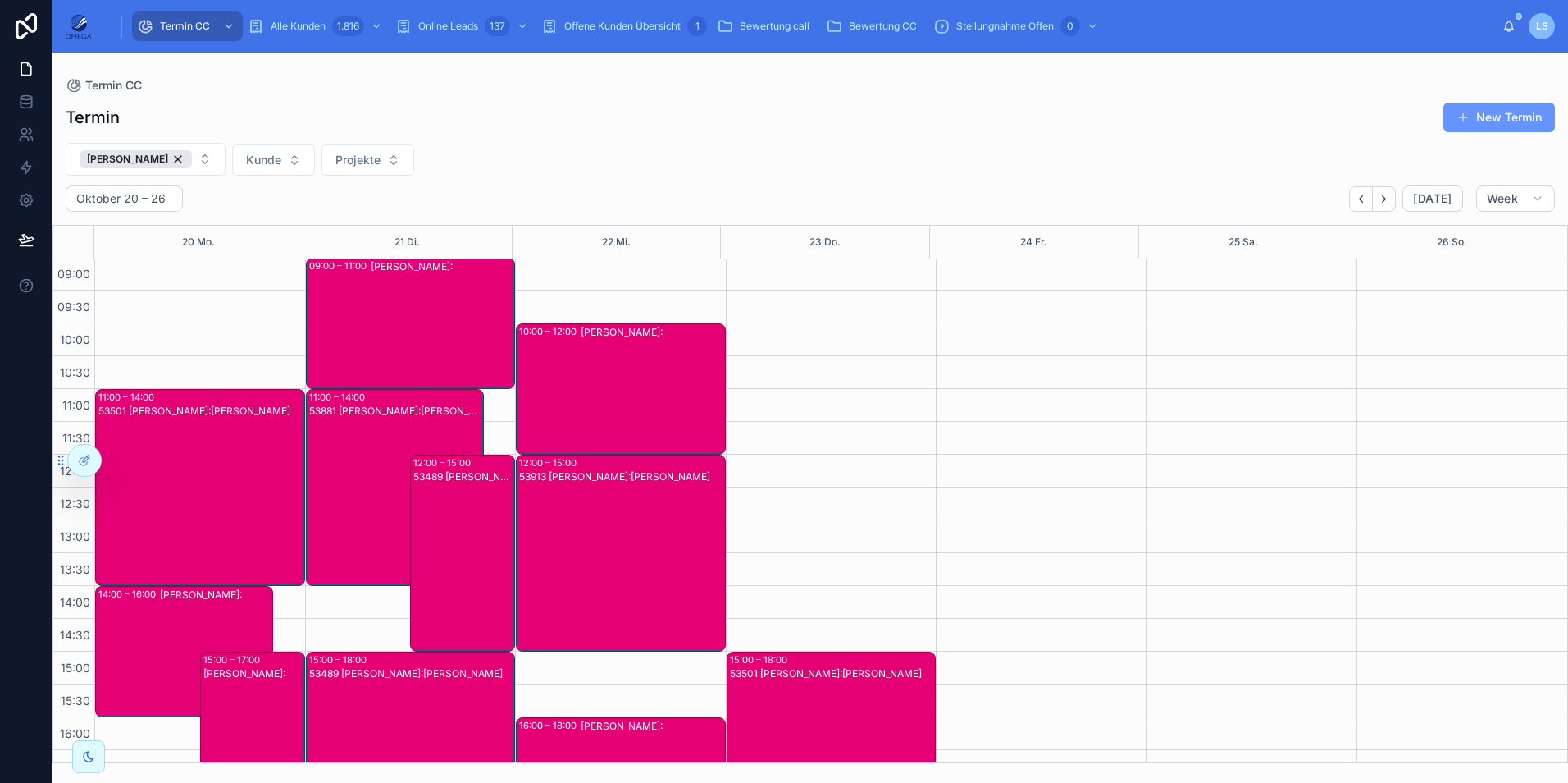
scroll to position [0, 0]
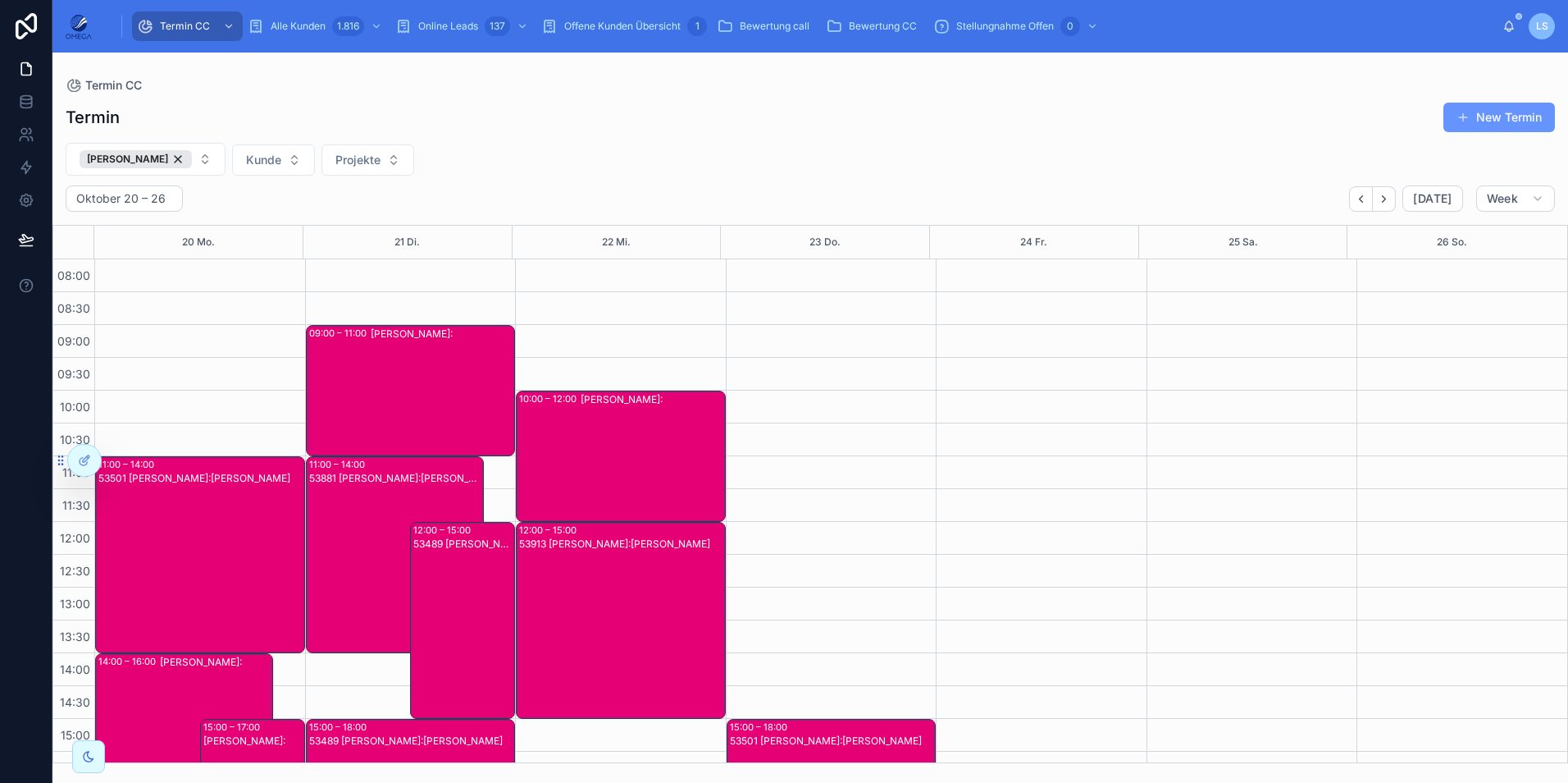
click at [410, 390] on div "[PERSON_NAME]:" at bounding box center [442, 390] width 144 height 128
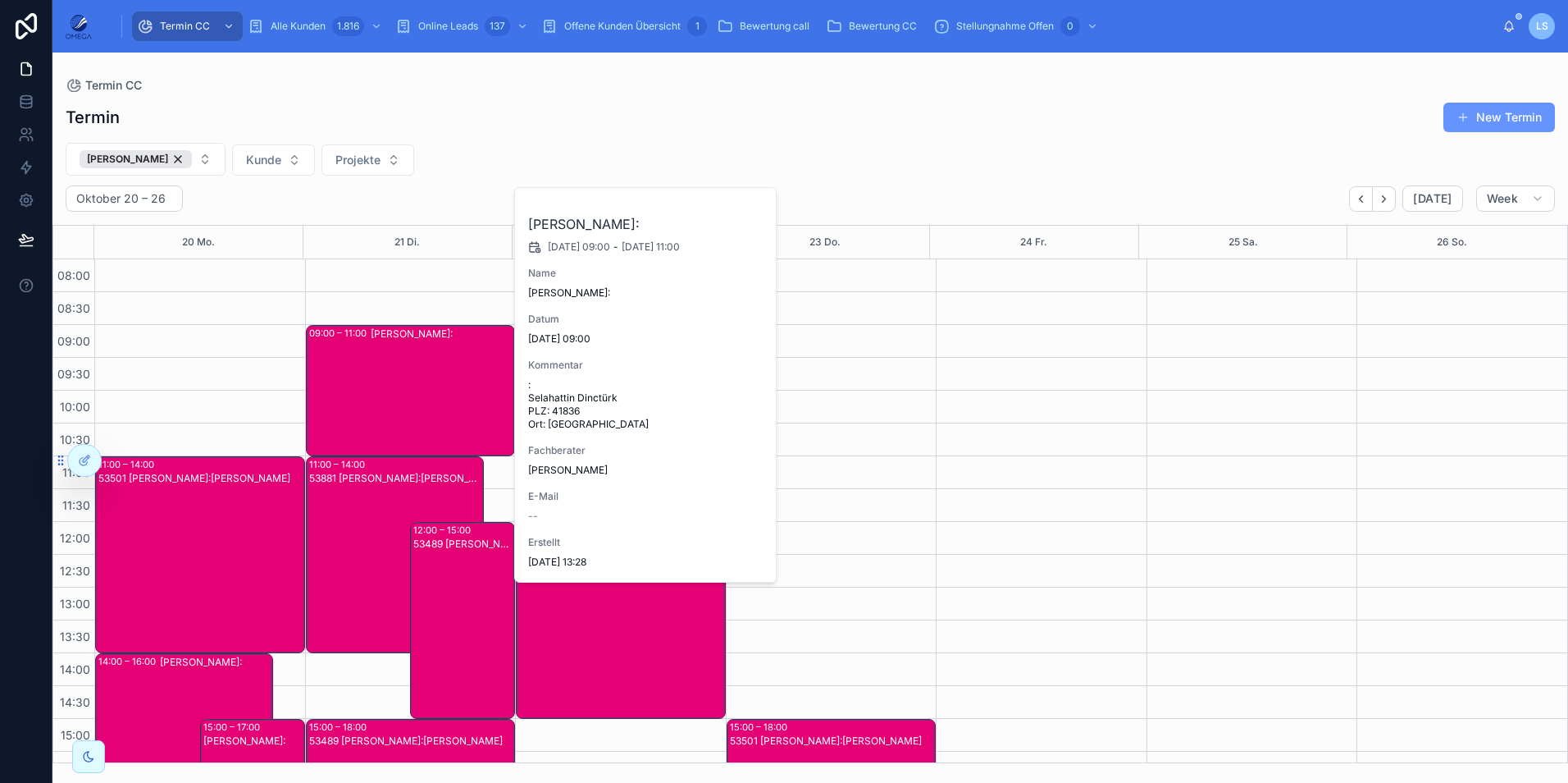
click at [410, 390] on div "[PERSON_NAME]:" at bounding box center [442, 390] width 144 height 128
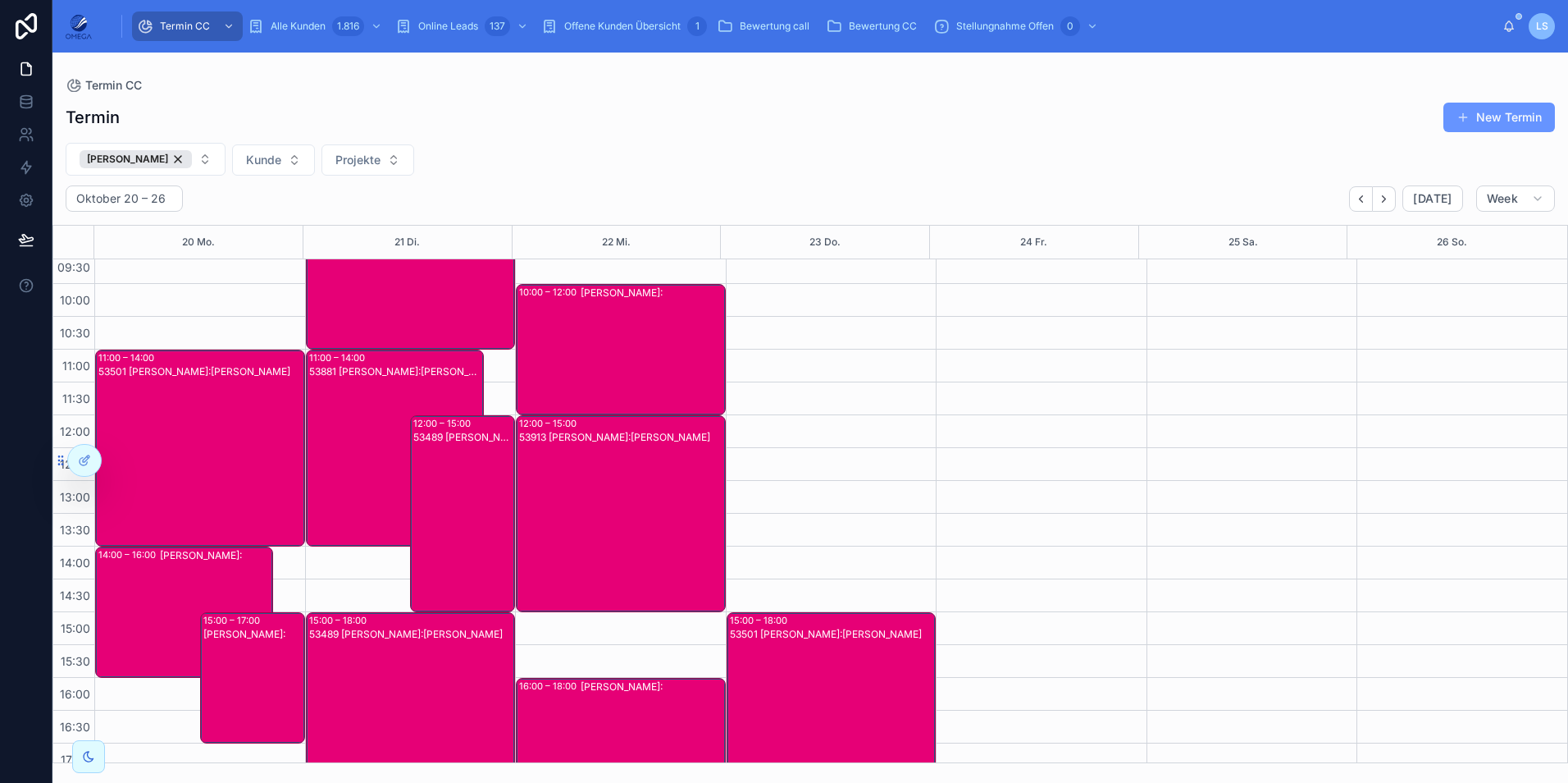
scroll to position [104, 0]
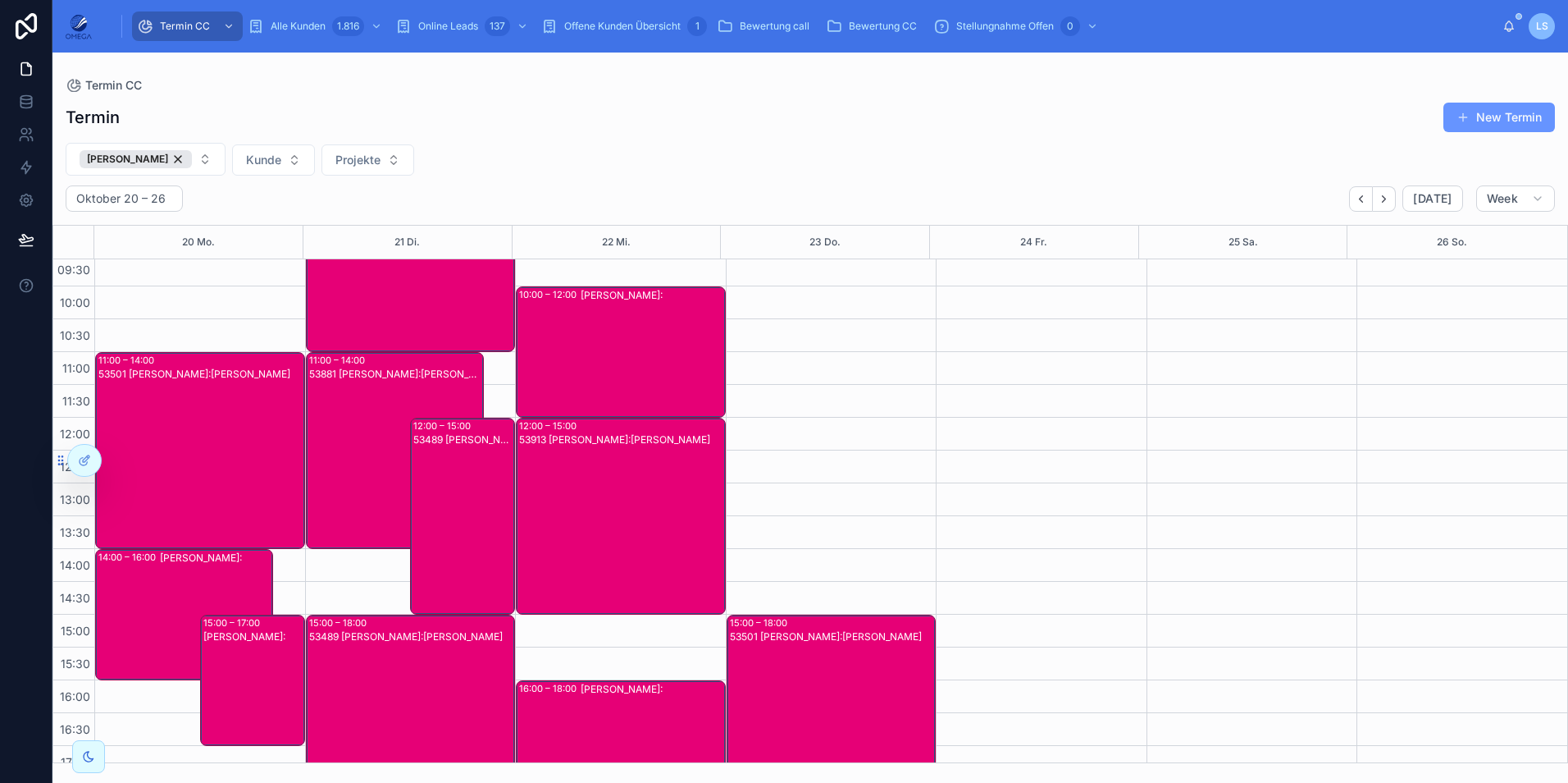
click at [449, 504] on div "53489 [PERSON_NAME]:[PERSON_NAME]" at bounding box center [463, 529] width 100 height 194
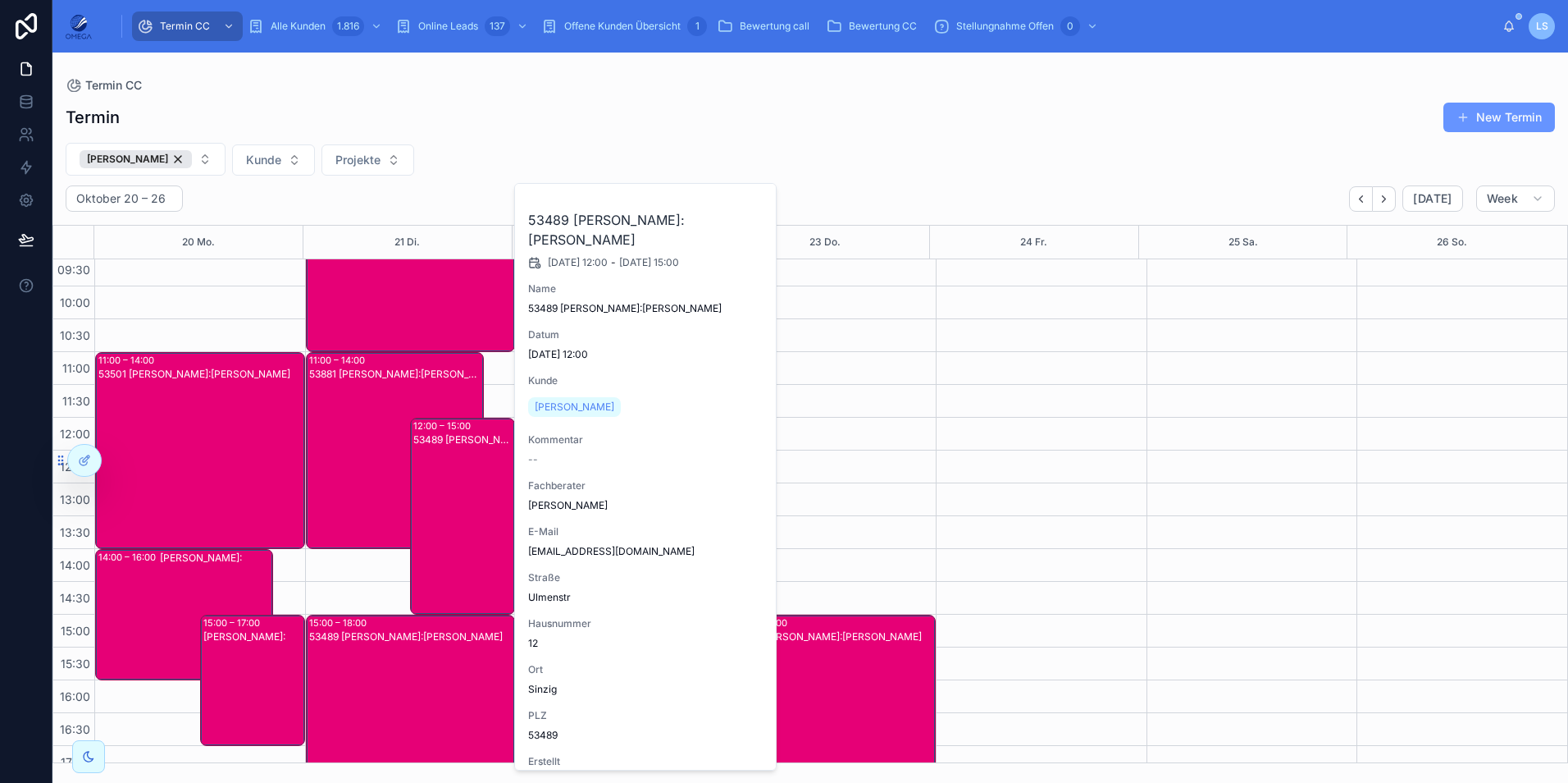
click at [449, 504] on div "53489 [PERSON_NAME]:[PERSON_NAME]" at bounding box center [463, 529] width 100 height 194
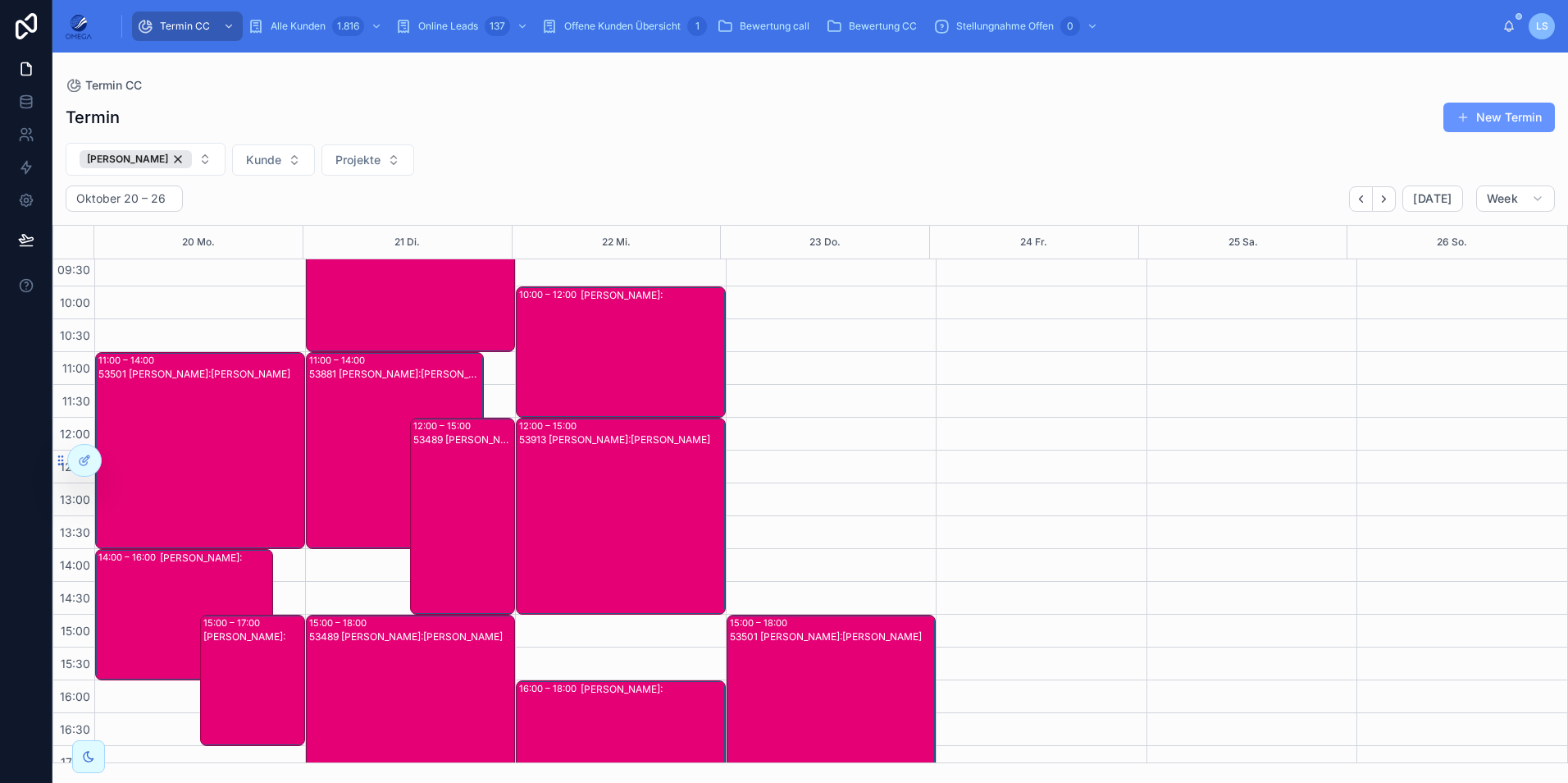
click at [439, 481] on div "53489 [PERSON_NAME]:[PERSON_NAME]" at bounding box center [463, 529] width 100 height 194
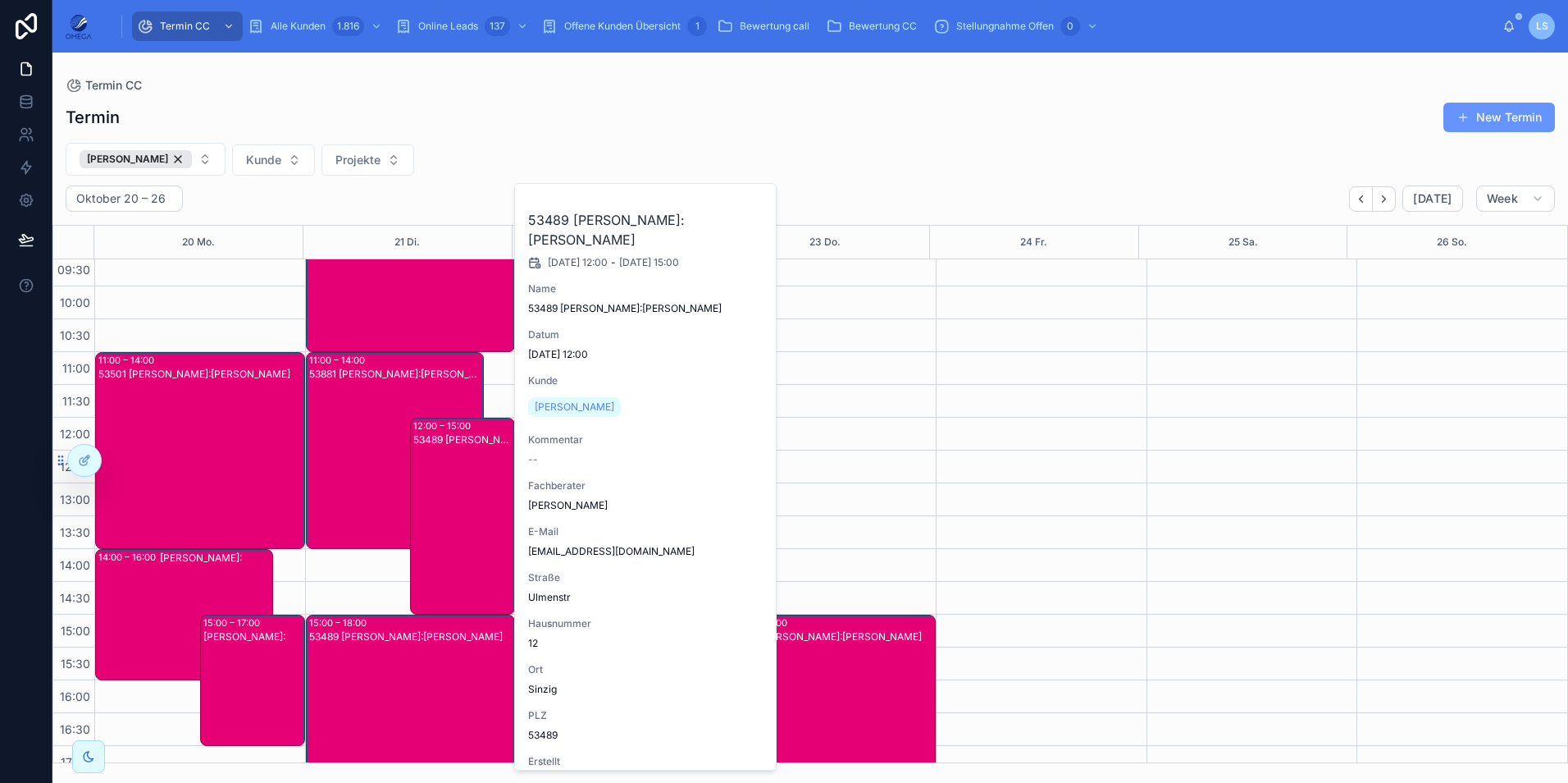
click at [439, 481] on div "53489 [PERSON_NAME]:[PERSON_NAME]" at bounding box center [463, 529] width 100 height 194
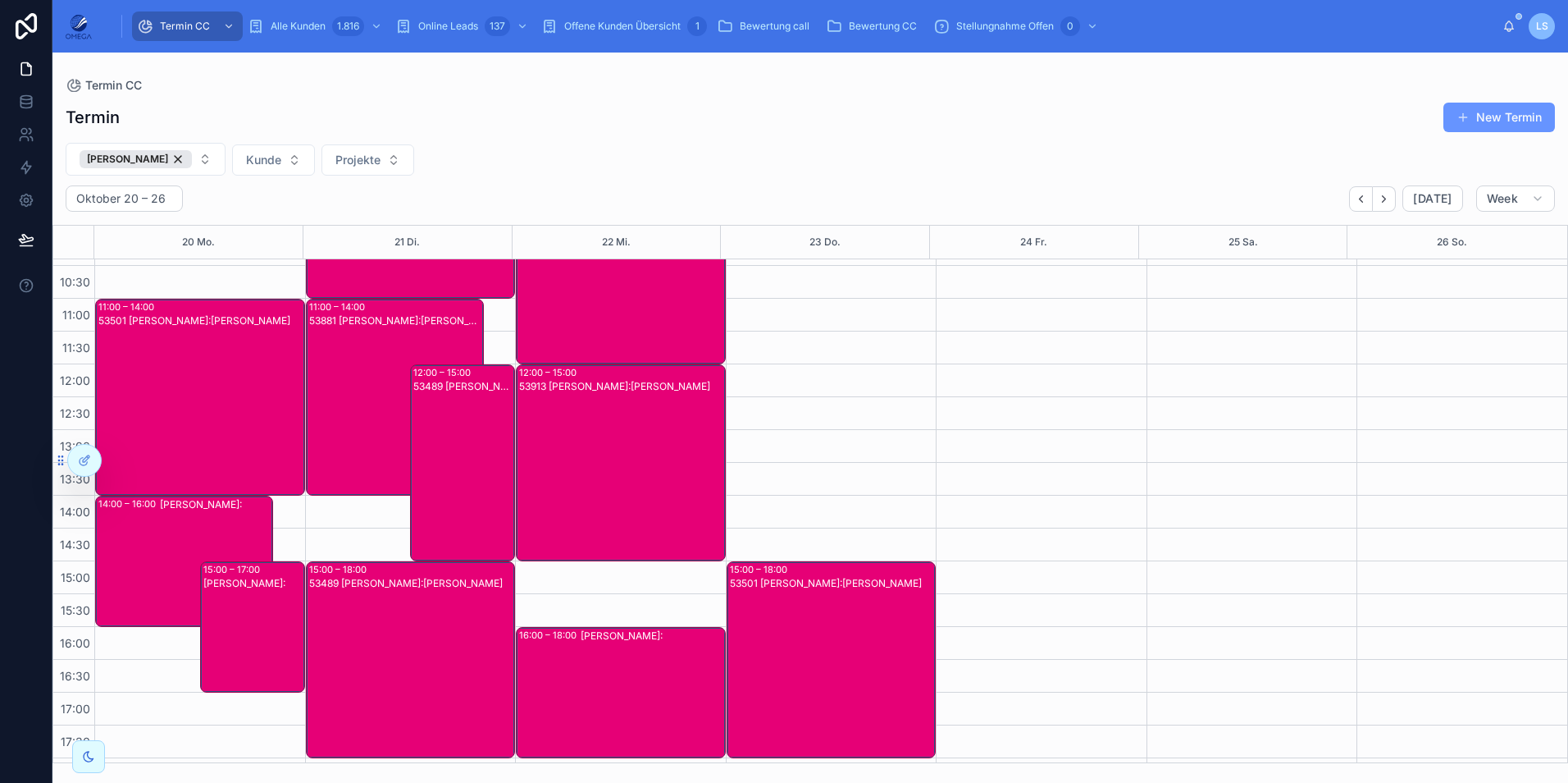
scroll to position [164, 0]
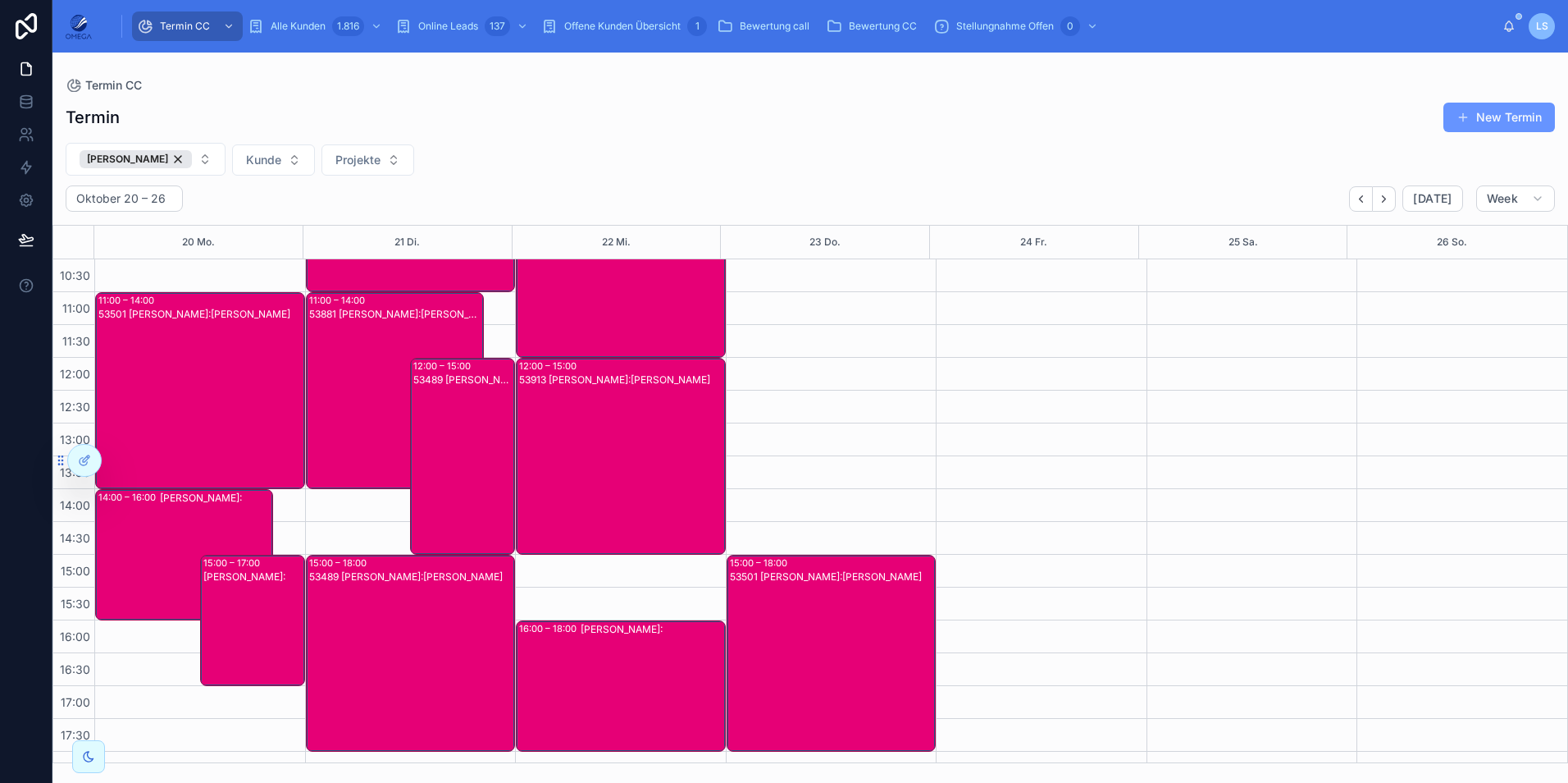
click at [413, 436] on div "53489 [PERSON_NAME]:[PERSON_NAME]" at bounding box center [463, 469] width 100 height 194
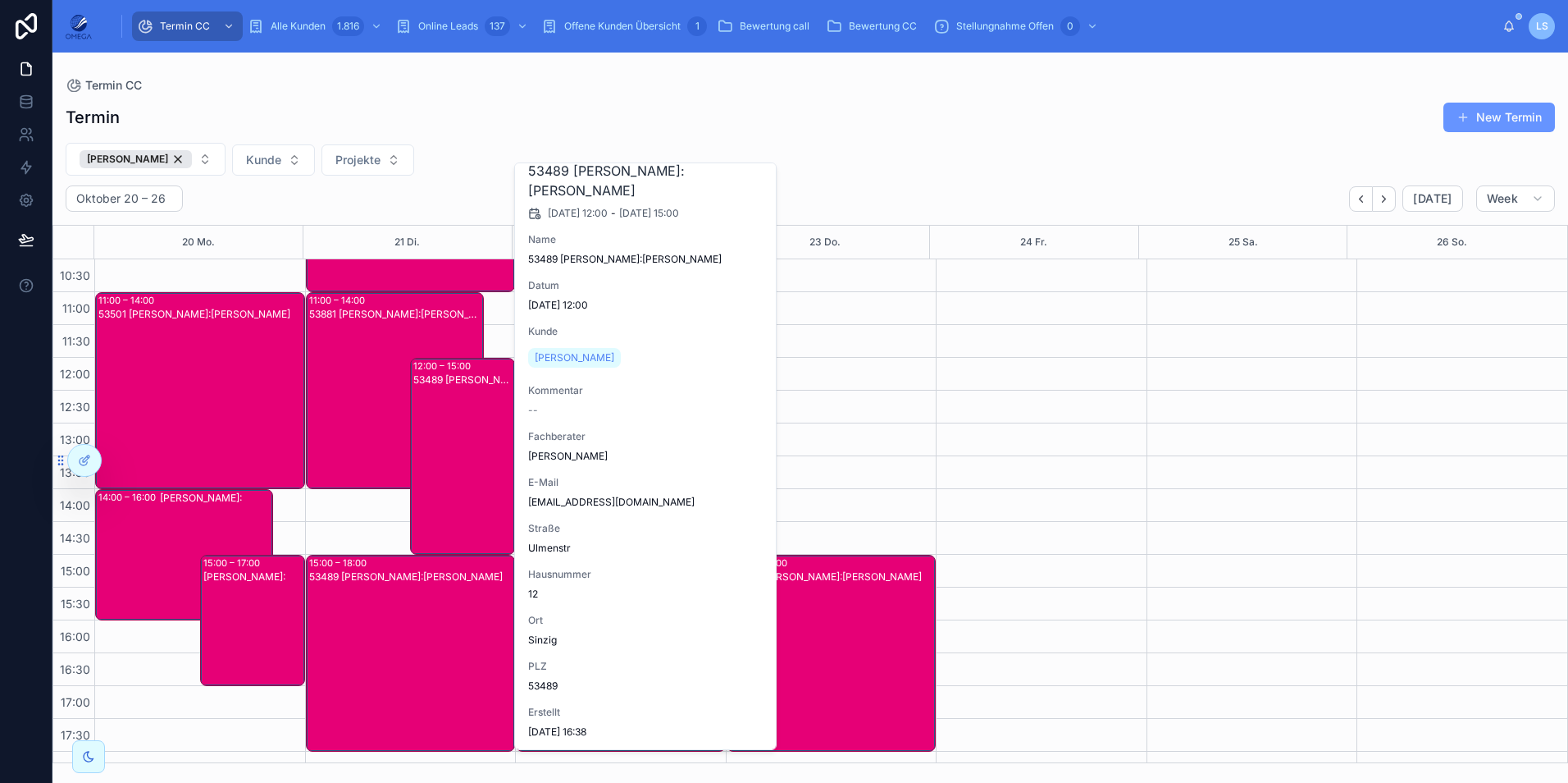
scroll to position [43, 0]
click at [366, 432] on div "53881 [PERSON_NAME]:[PERSON_NAME]" at bounding box center [395, 404] width 173 height 194
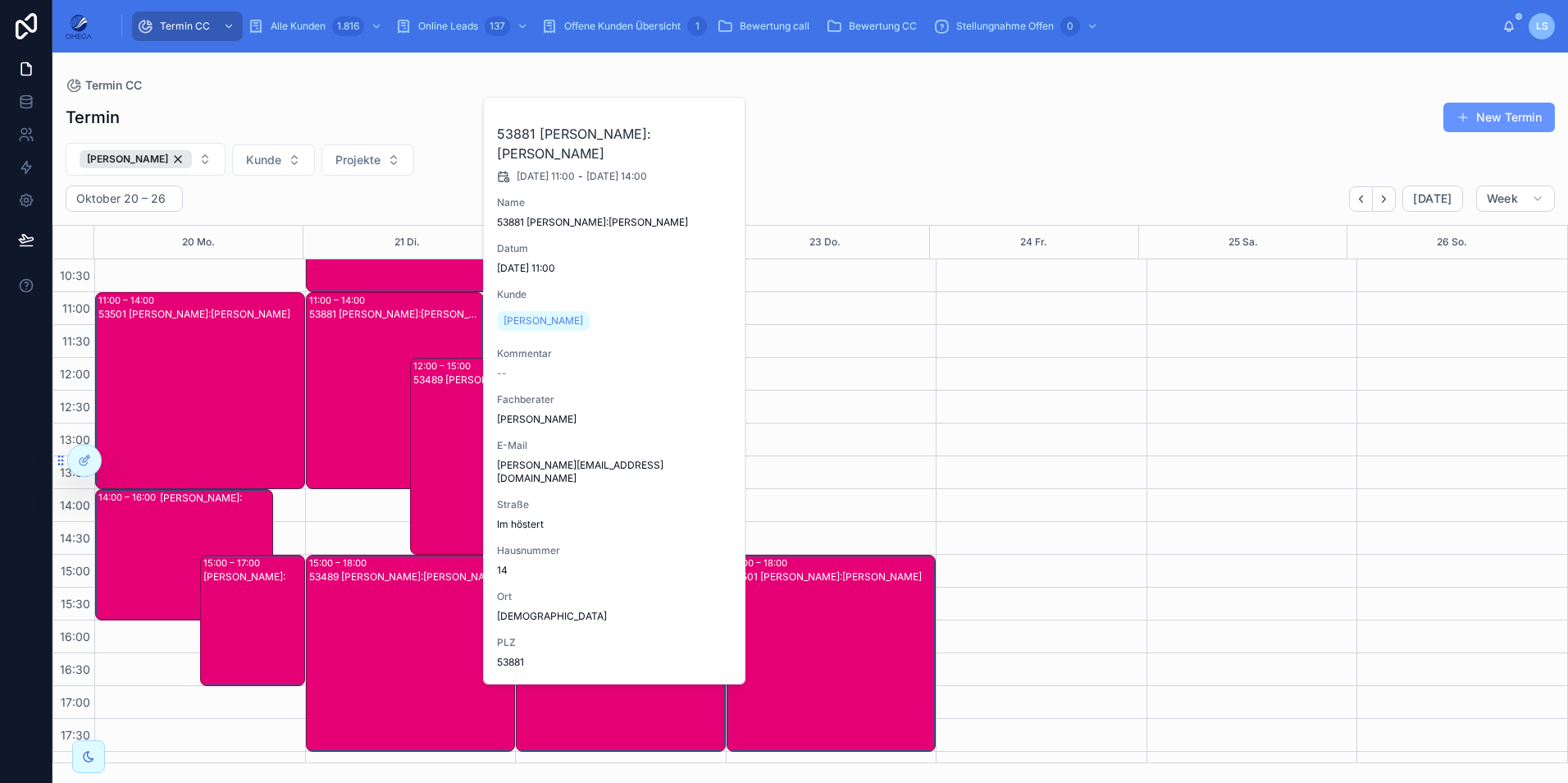
click at [366, 432] on div "53881 [PERSON_NAME]:[PERSON_NAME]" at bounding box center [395, 404] width 173 height 194
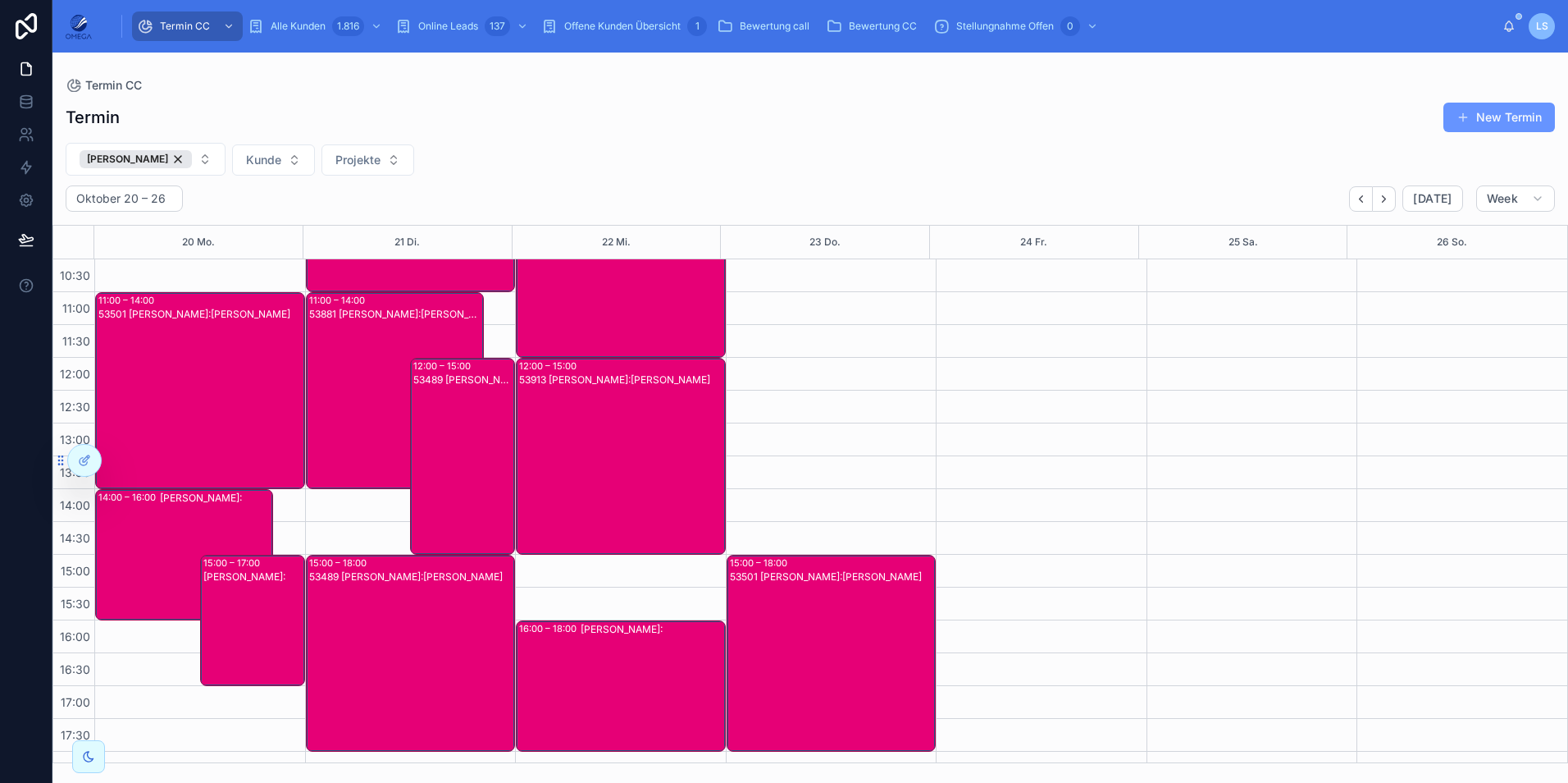
click at [457, 456] on div "53489 [PERSON_NAME]:[PERSON_NAME]" at bounding box center [463, 469] width 100 height 194
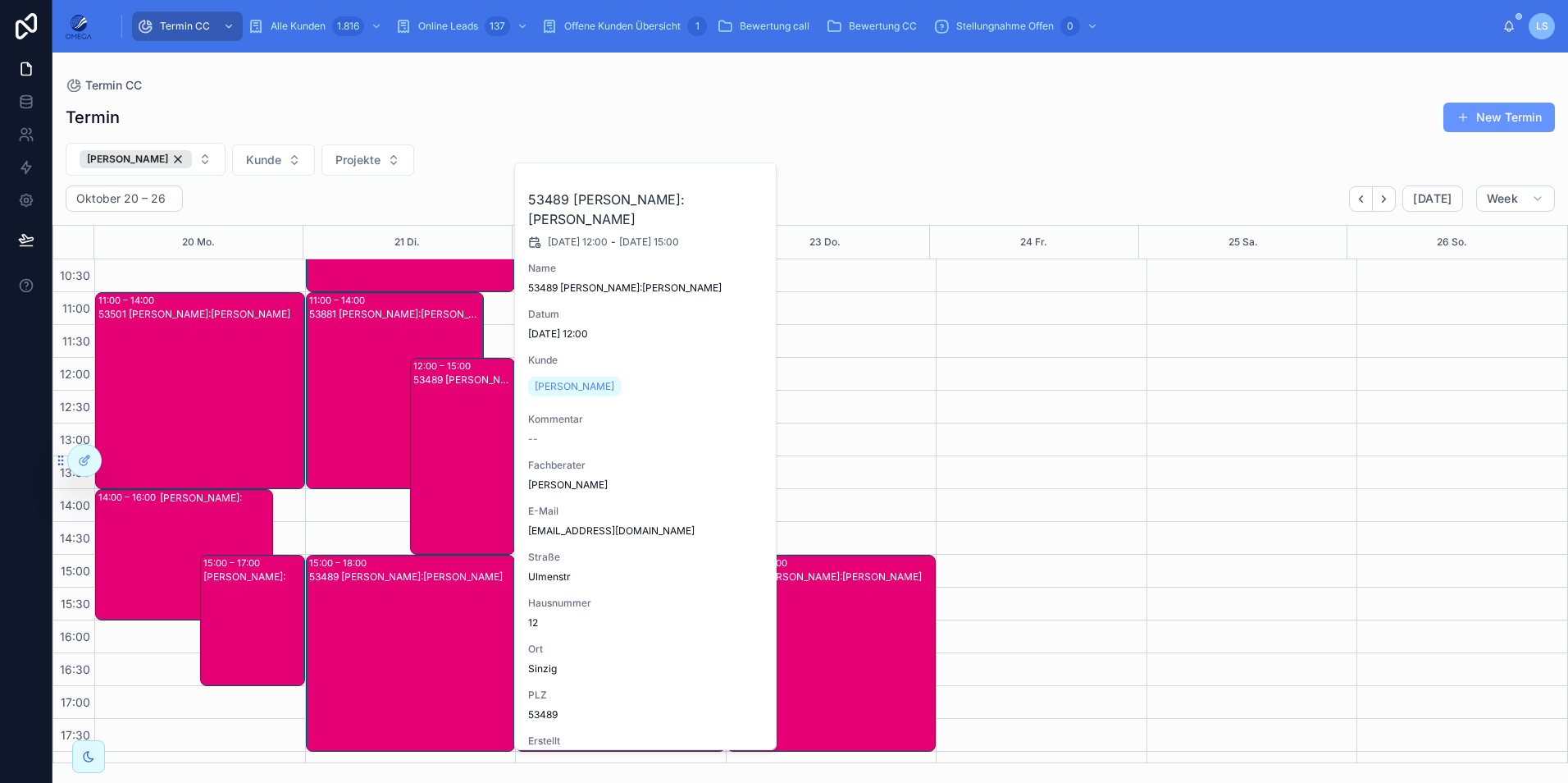
click at [457, 455] on div "53489 [PERSON_NAME]:[PERSON_NAME]" at bounding box center [463, 469] width 100 height 194
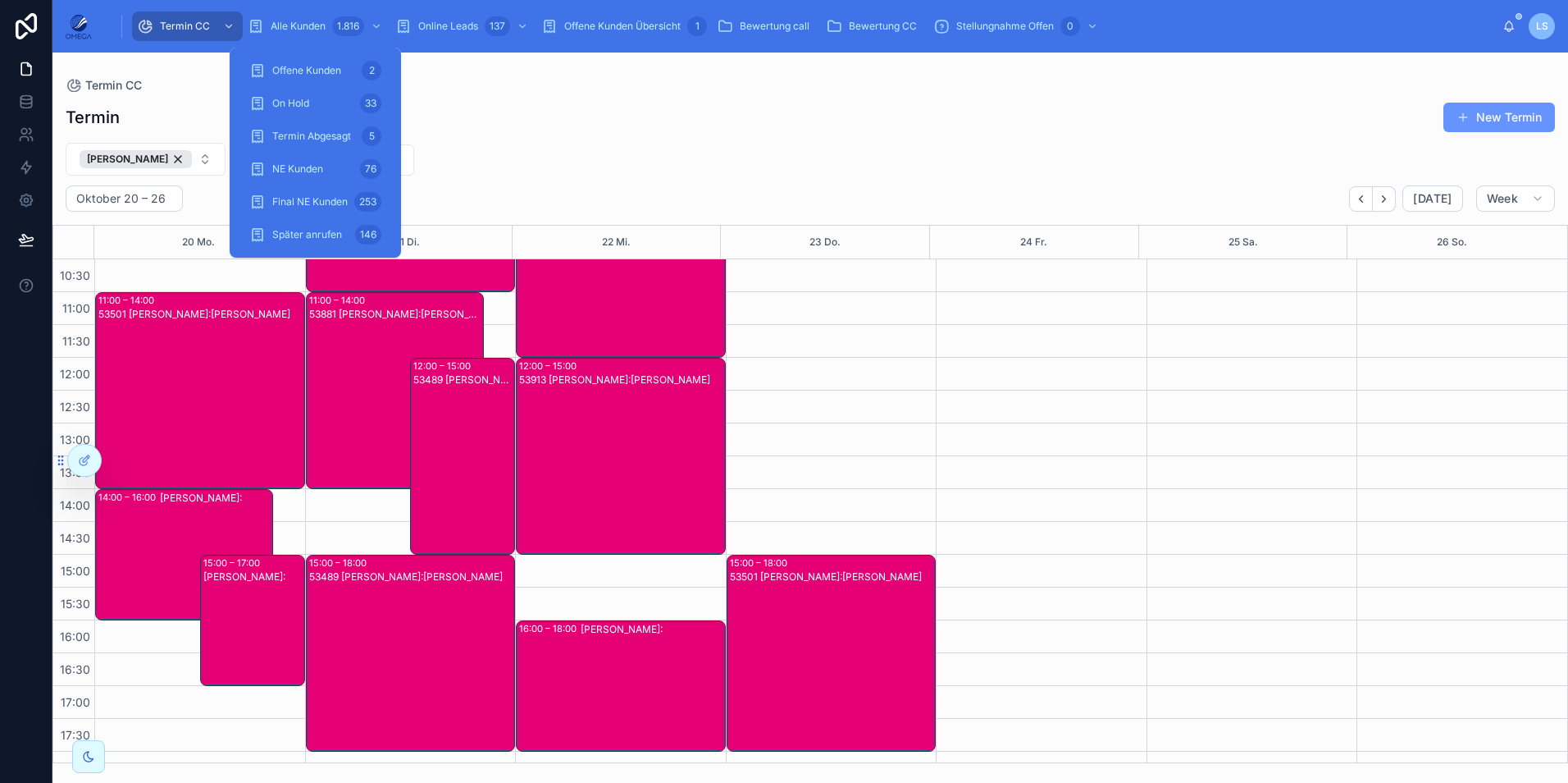
click at [314, 23] on span "Alle Kunden" at bounding box center [299, 26] width 55 height 13
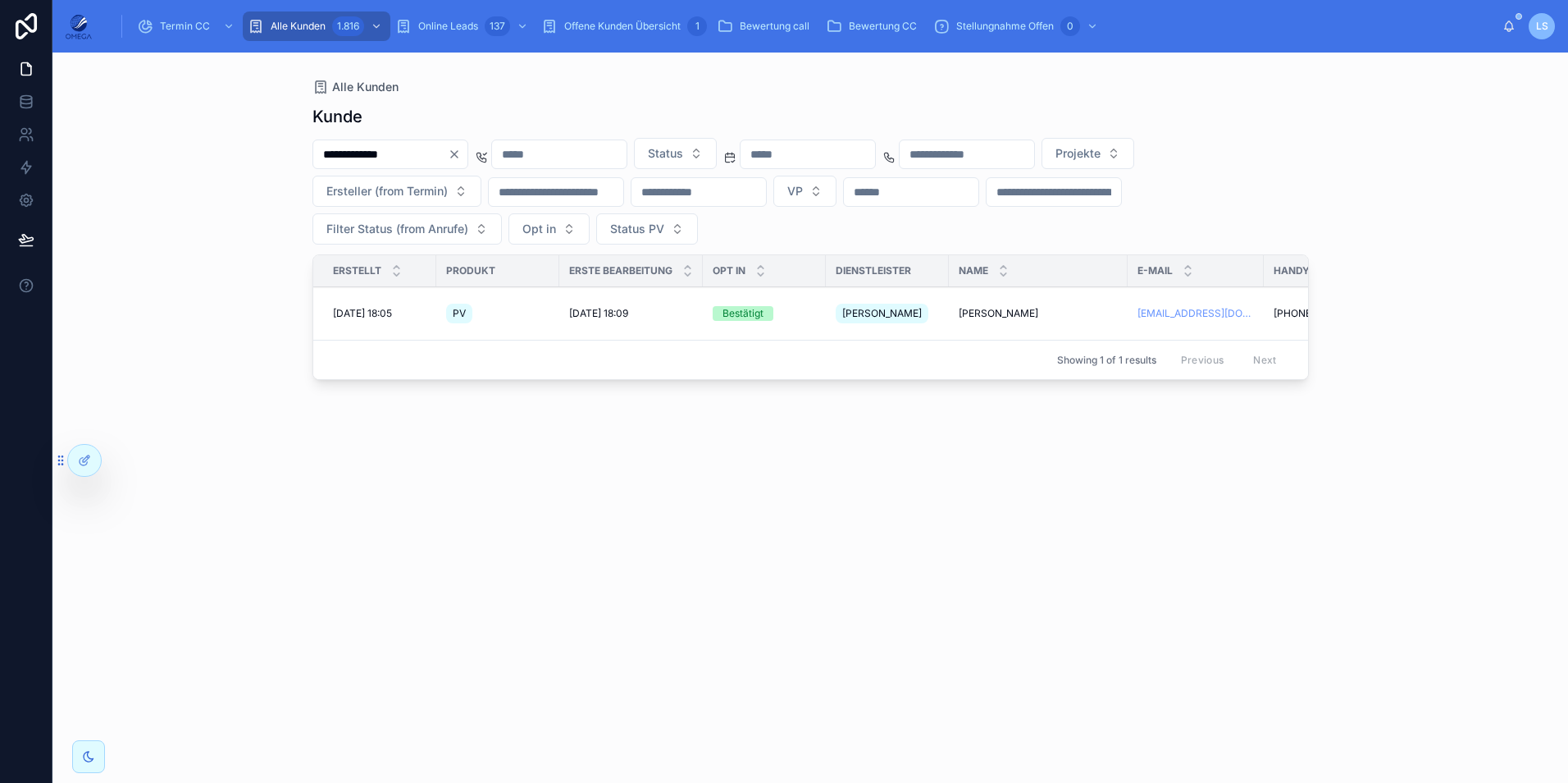
type input "**********"
click at [973, 308] on span "[PERSON_NAME]" at bounding box center [998, 314] width 79 height 13
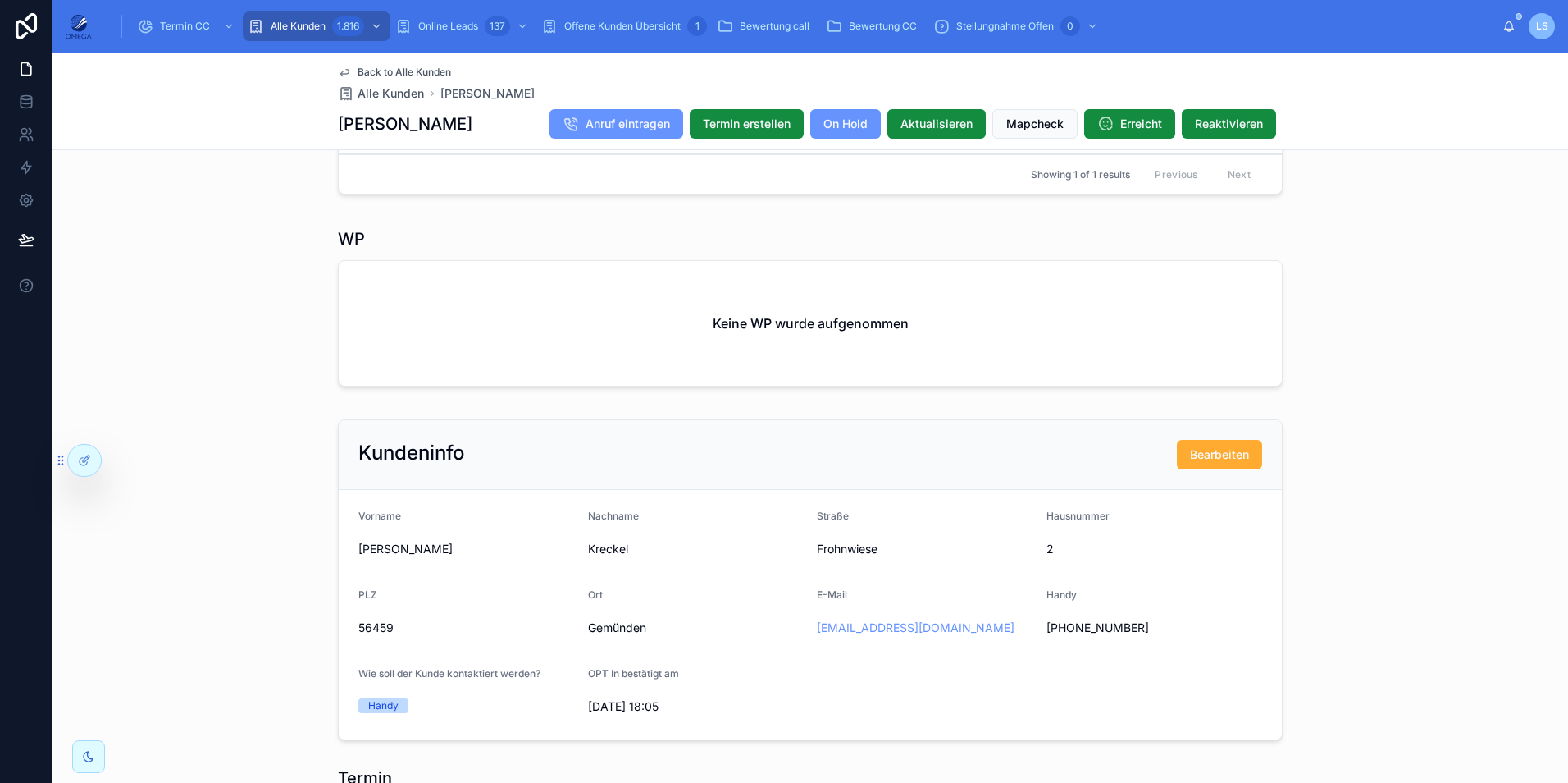
scroll to position [889, 0]
click at [412, 71] on span "Back to Alle Kunden" at bounding box center [404, 72] width 93 height 13
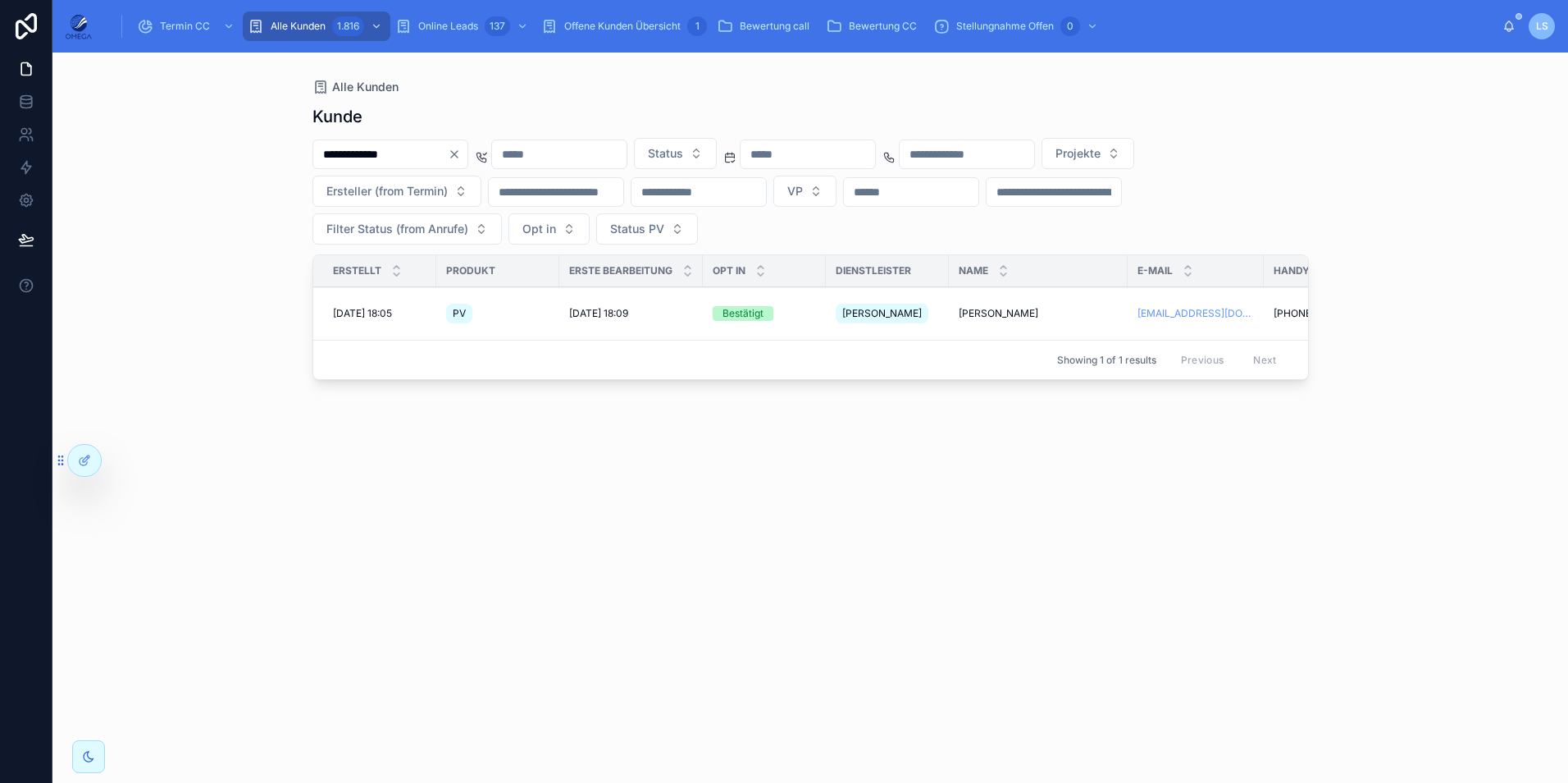
click at [410, 148] on input "**********" at bounding box center [381, 154] width 135 height 23
click at [409, 148] on input "**********" at bounding box center [381, 154] width 135 height 23
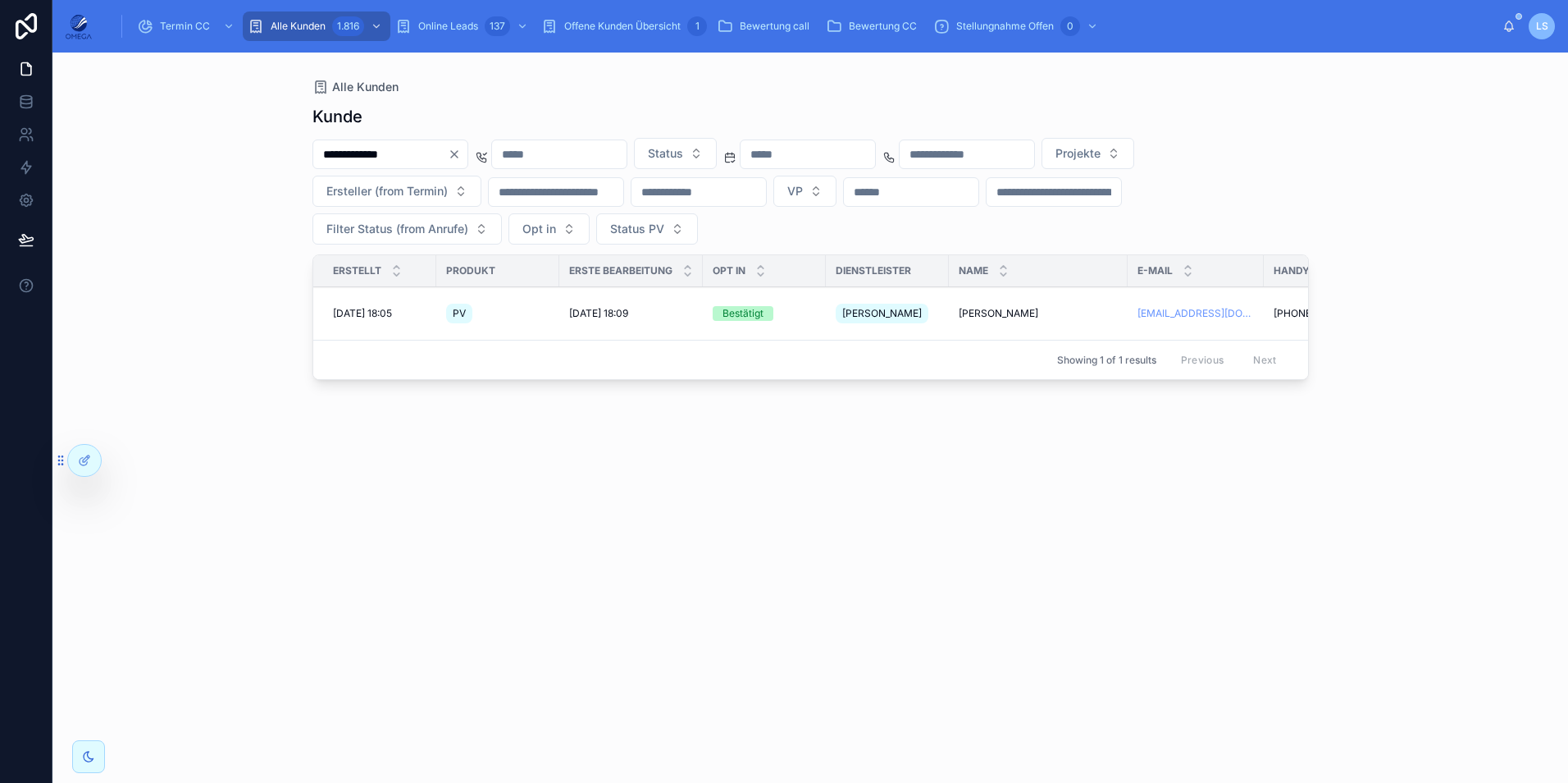
click at [409, 148] on input "**********" at bounding box center [381, 154] width 135 height 23
paste input "****"
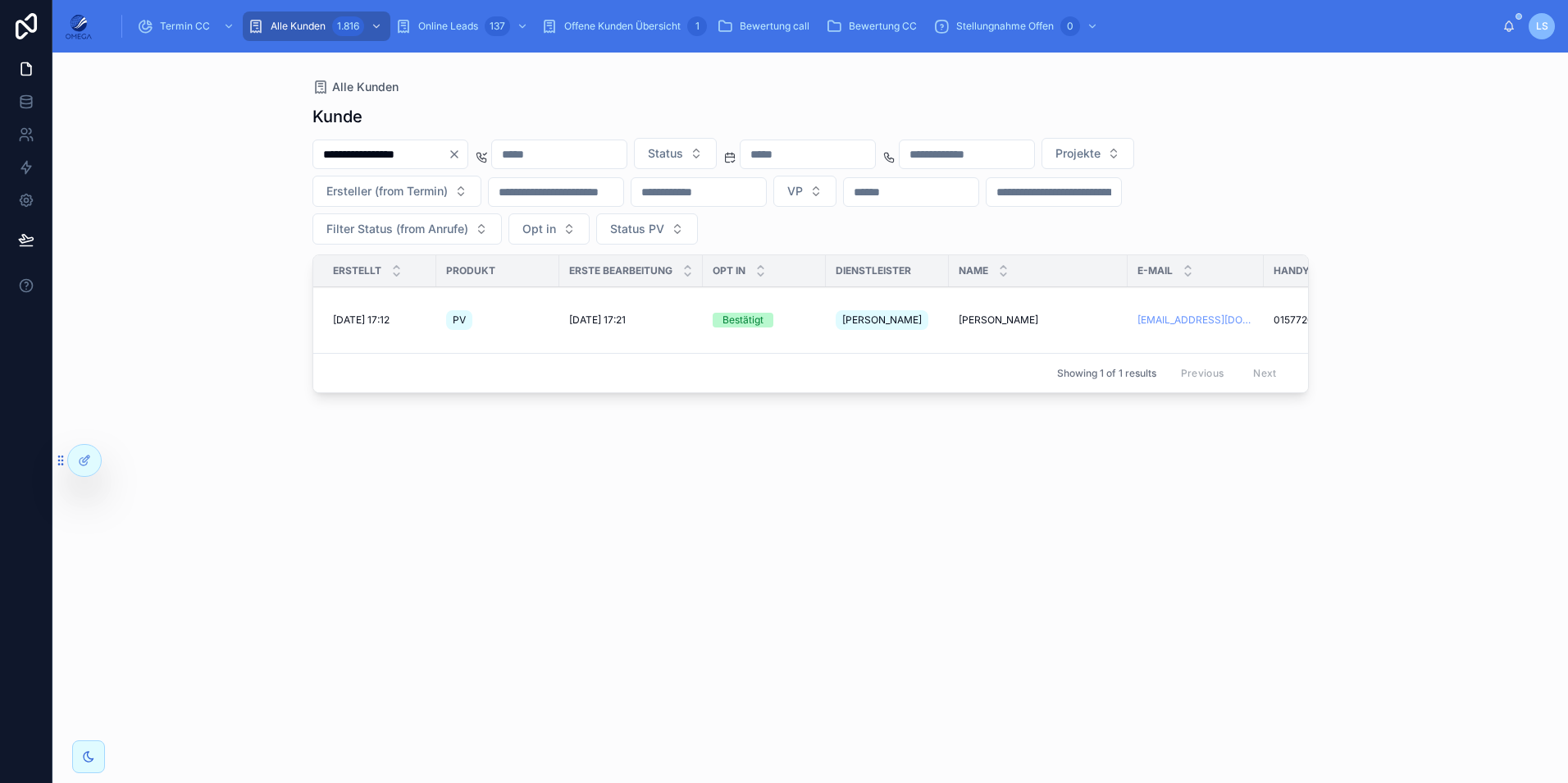
type input "**********"
click at [1001, 314] on span "[PERSON_NAME]" at bounding box center [998, 320] width 79 height 13
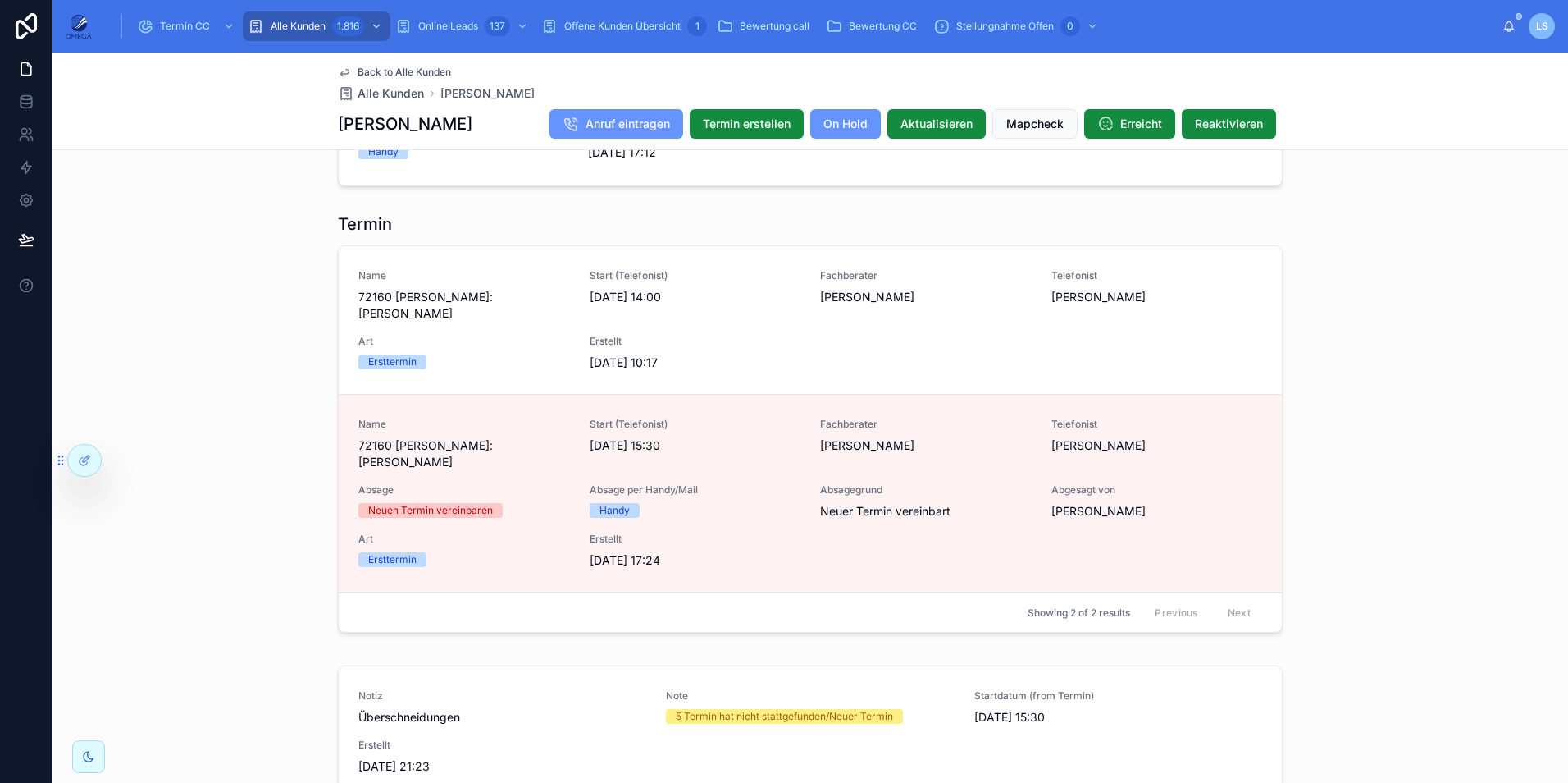
scroll to position [1559, 0]
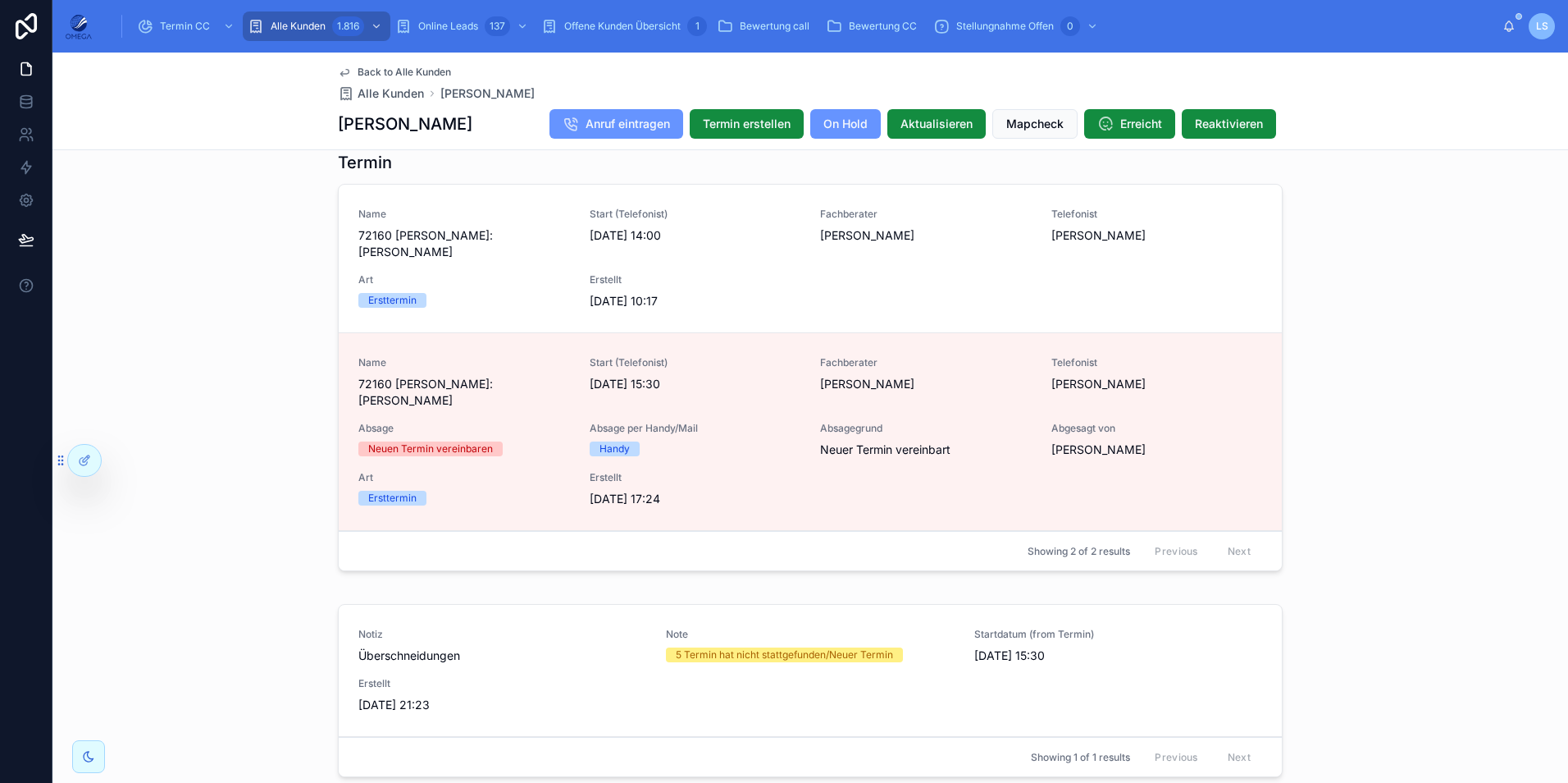
drag, startPoint x: 474, startPoint y: 124, endPoint x: 328, endPoint y: 125, distance: 146.0
click at [328, 125] on div "Back to Alle Kunden Alle Kunden Franziska Fischer Franziska Fischer Anruf eintr…" at bounding box center [810, 101] width 1515 height 98
copy h1 "[PERSON_NAME]"
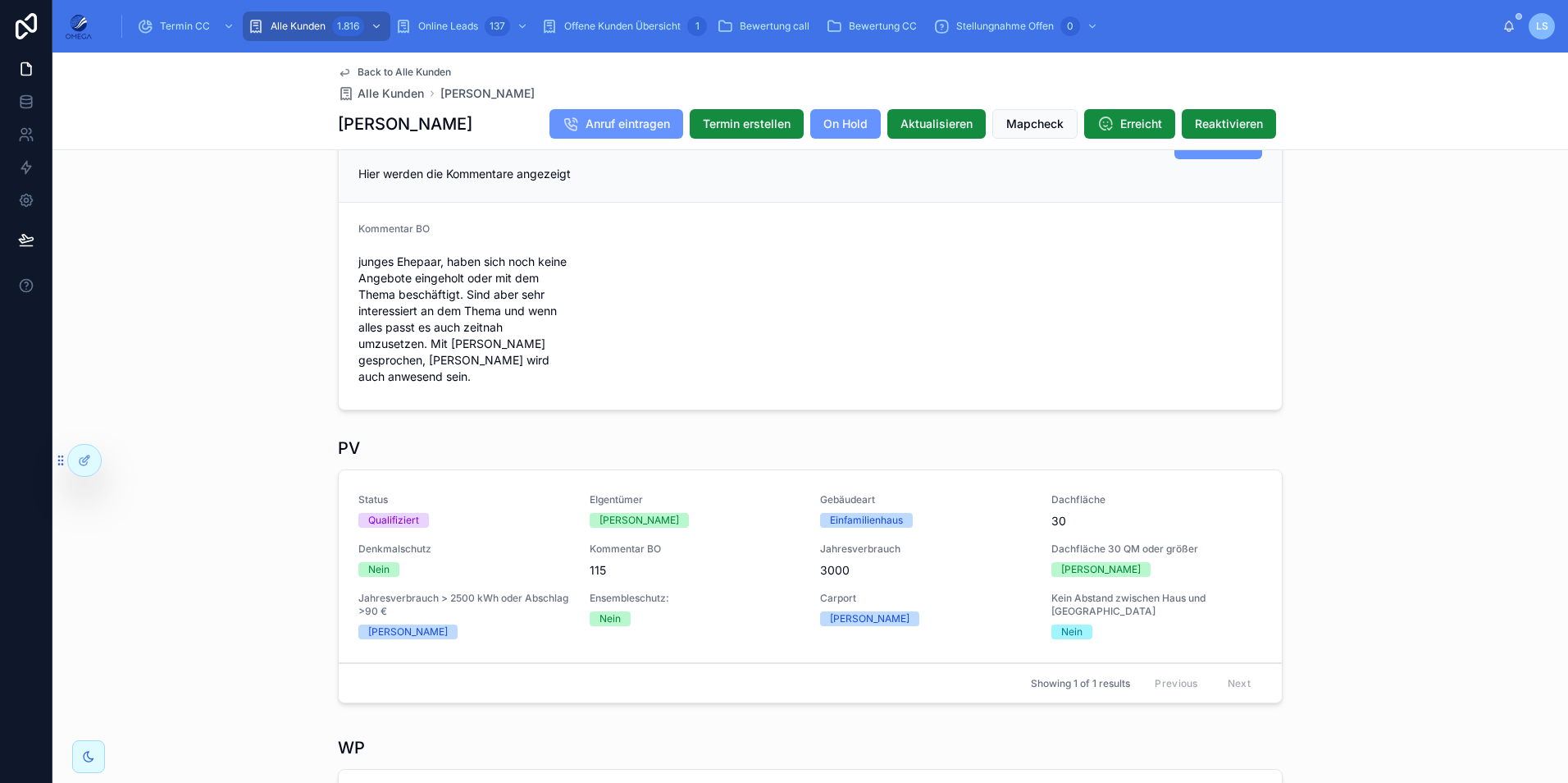
scroll to position [82, 0]
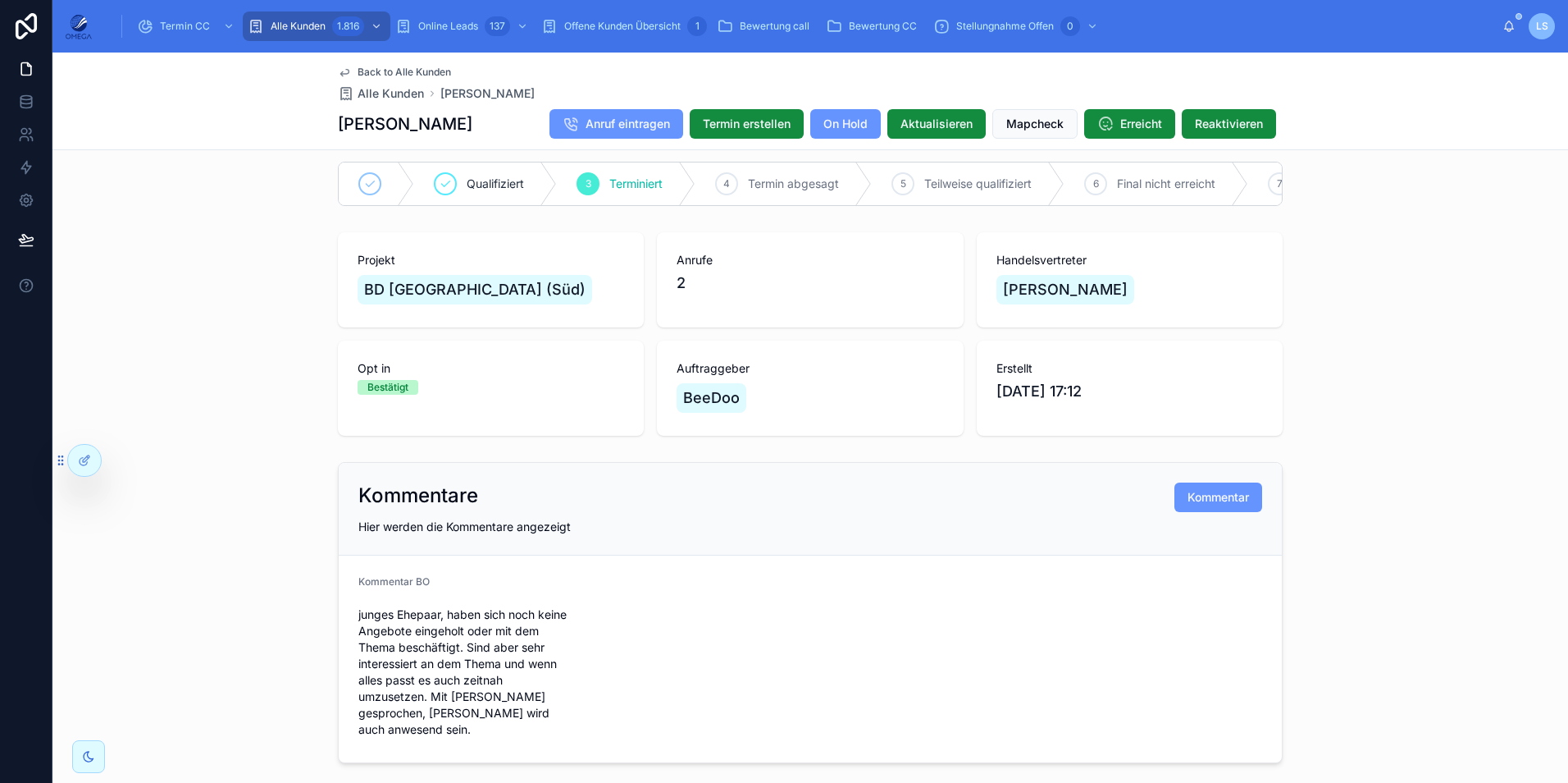
click at [409, 69] on span "Back to Alle Kunden" at bounding box center [404, 72] width 93 height 13
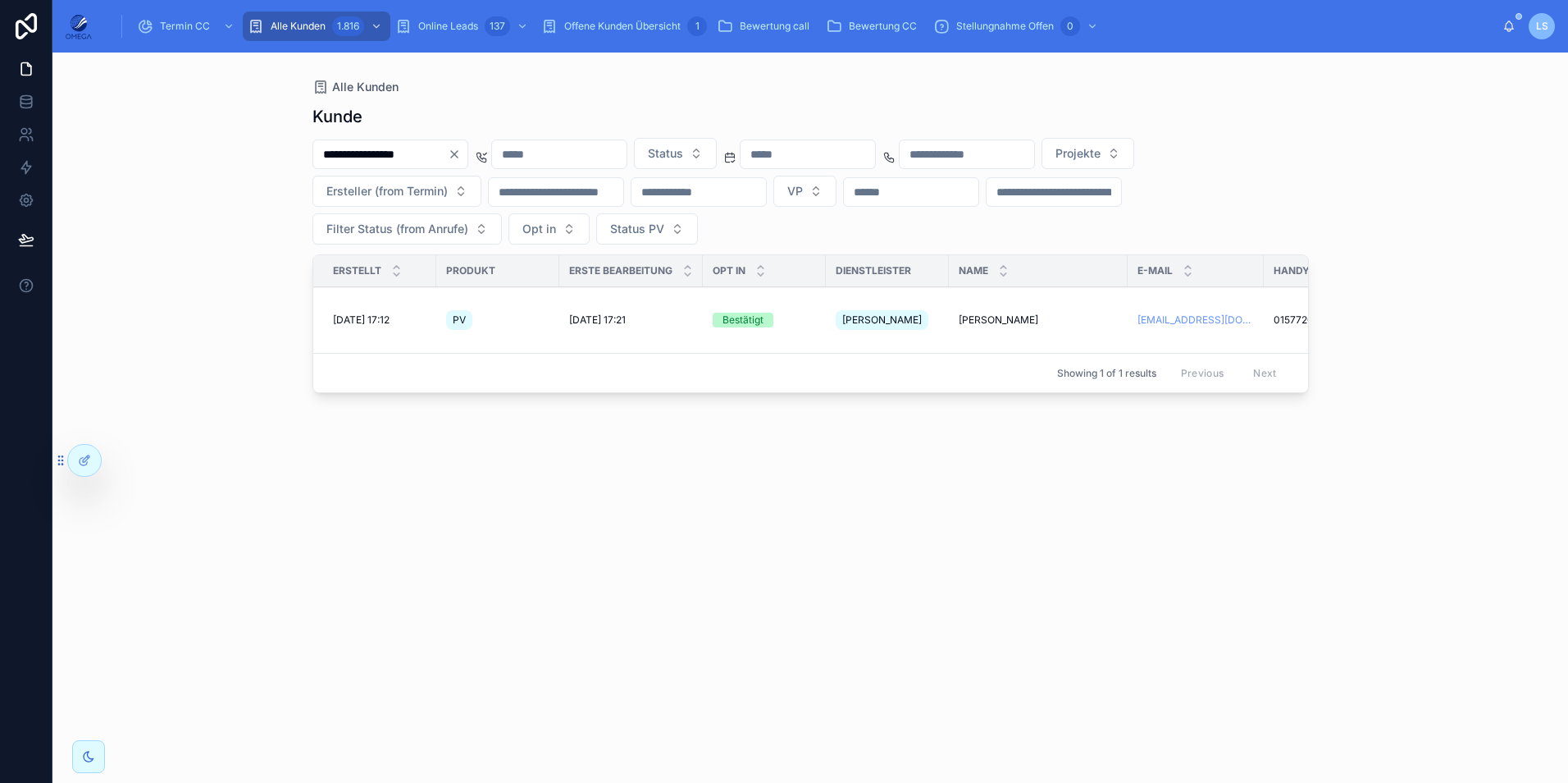
click at [205, 22] on span "Termin CC" at bounding box center [184, 26] width 50 height 13
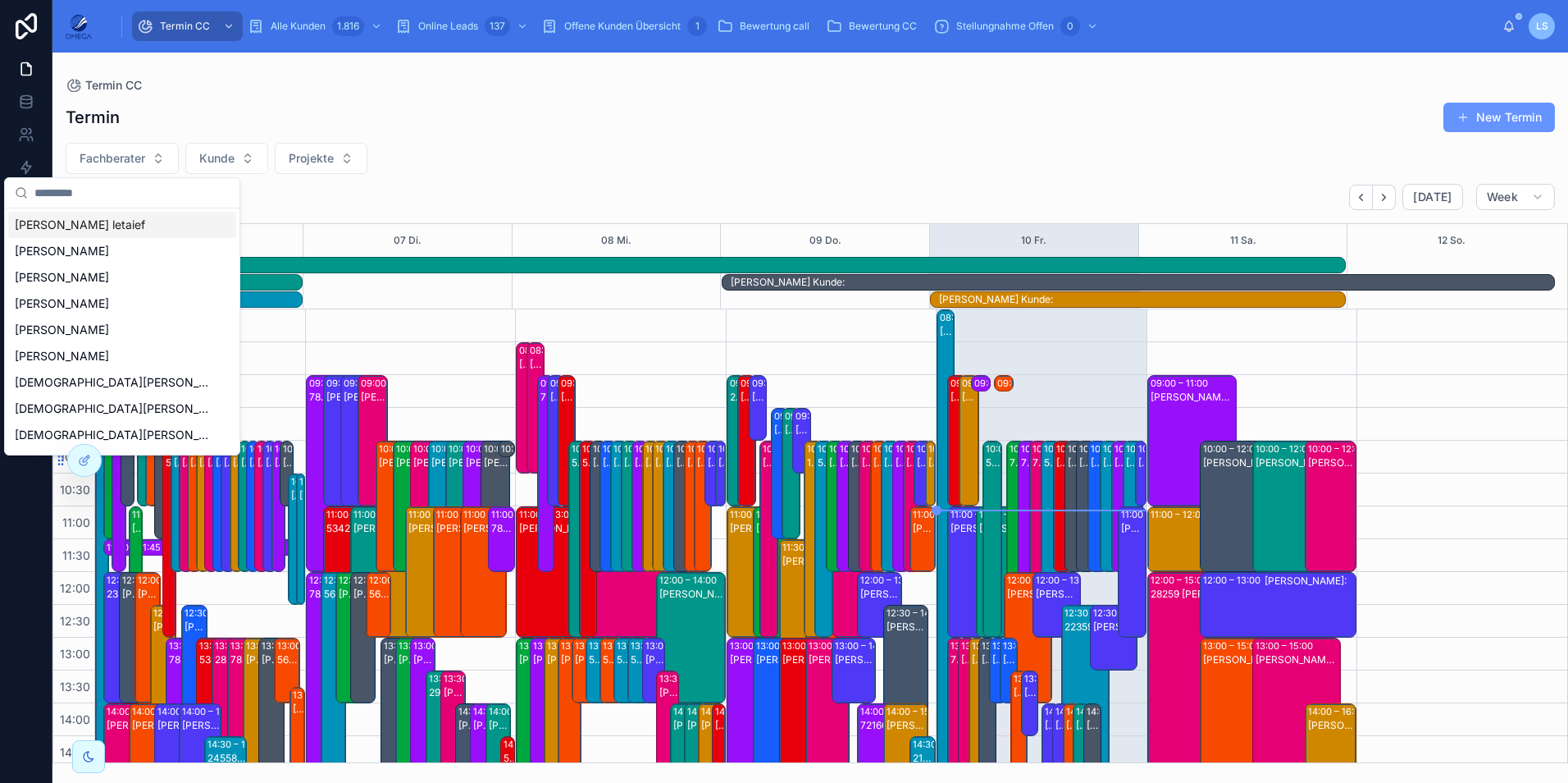
scroll to position [400, 0]
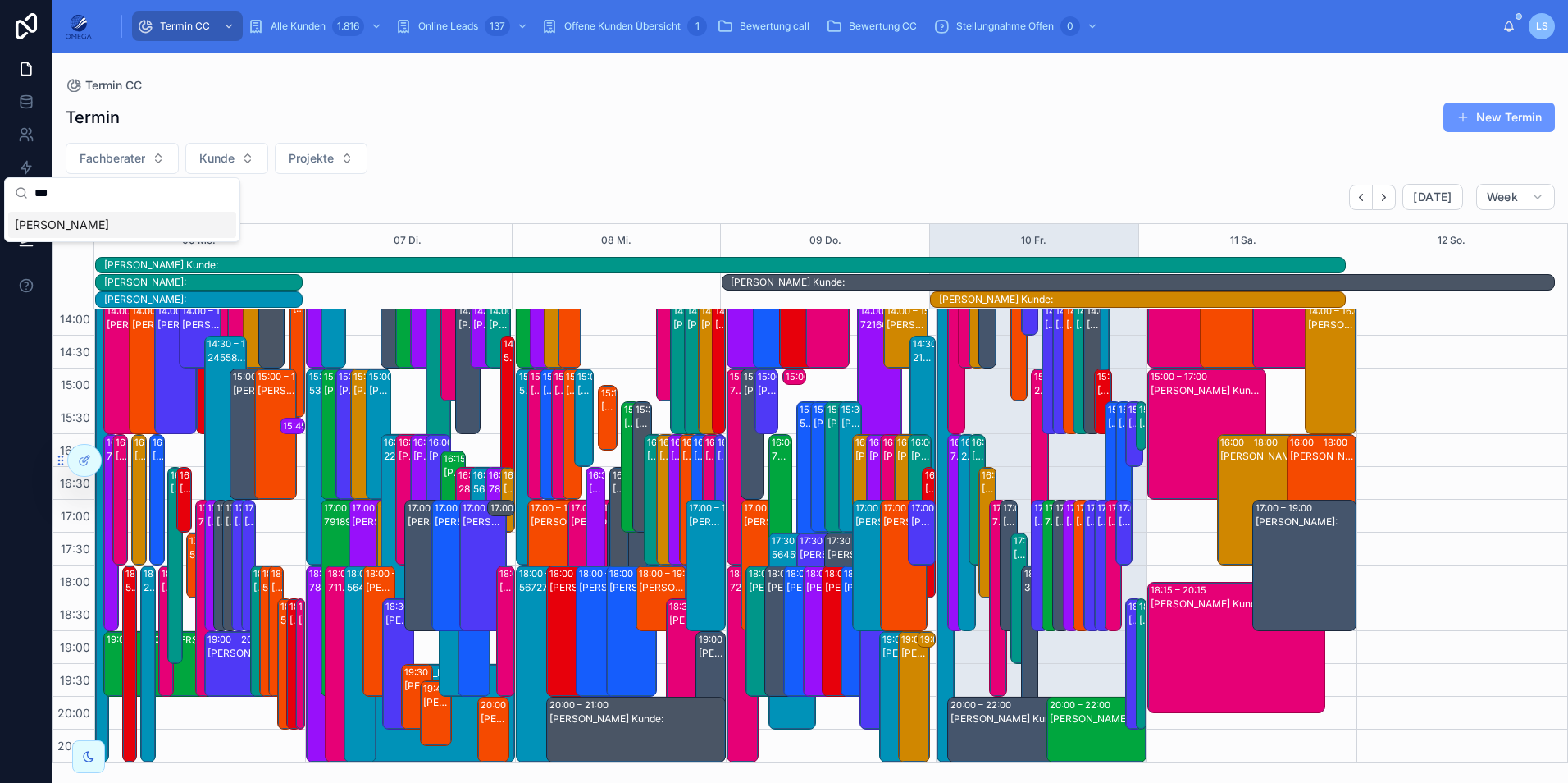
type input "***"
click at [104, 220] on div "[PERSON_NAME]" at bounding box center [122, 224] width 228 height 26
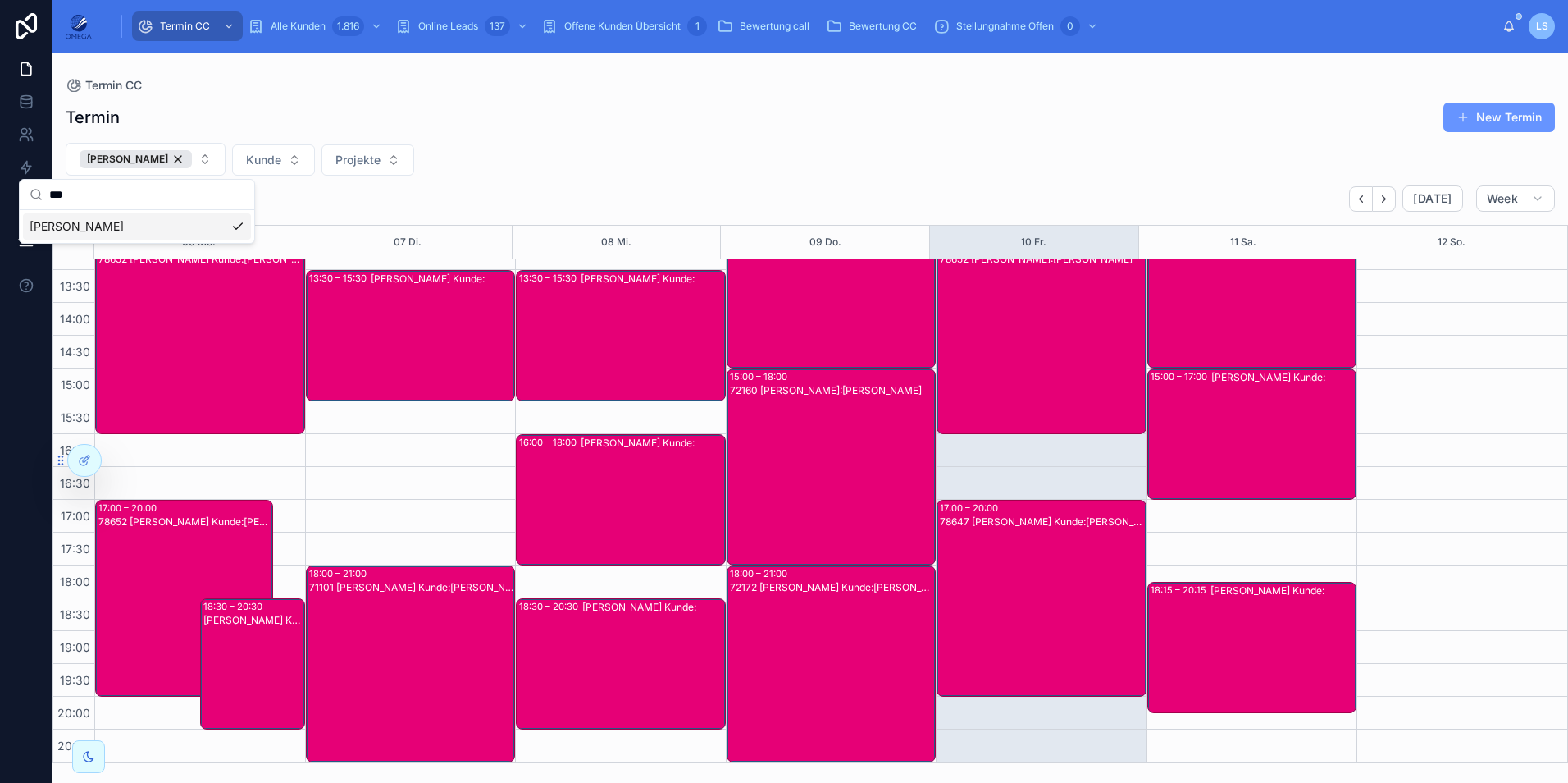
scroll to position [350, 0]
click at [1384, 199] on icon "Next" at bounding box center [1383, 198] width 12 height 12
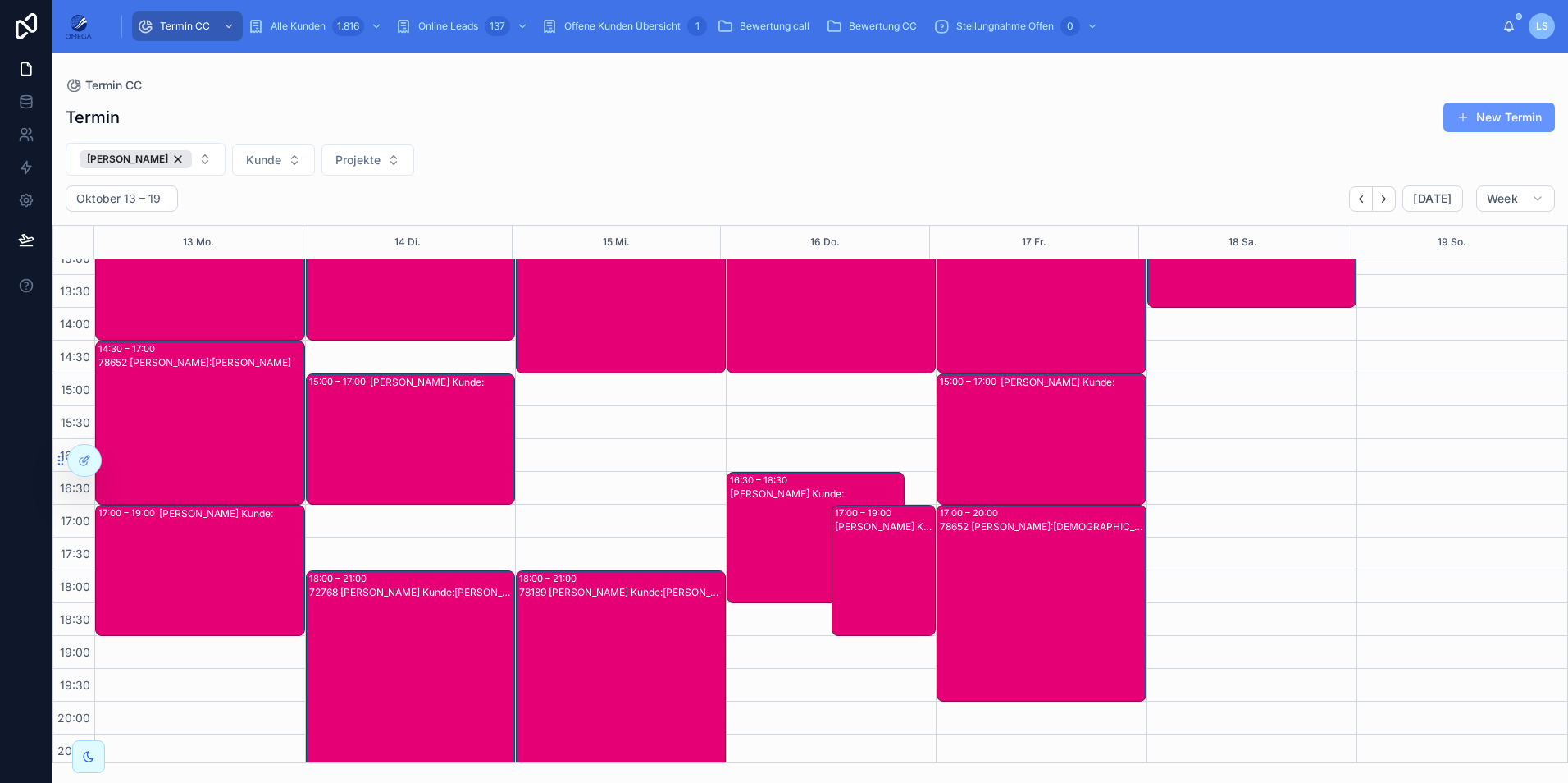
scroll to position [350, 0]
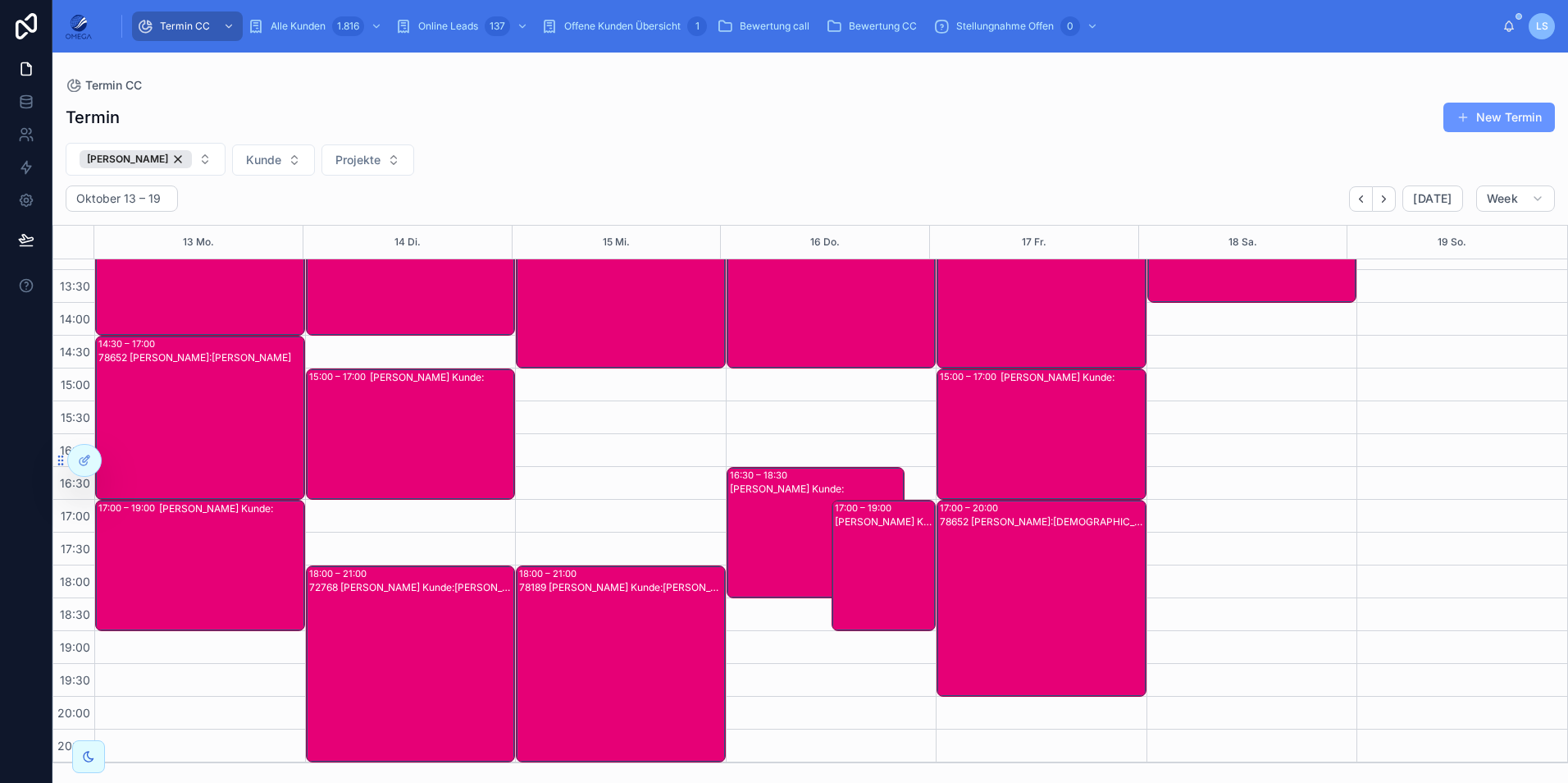
click at [187, 543] on div "[PERSON_NAME] Kunde:" at bounding box center [231, 564] width 145 height 128
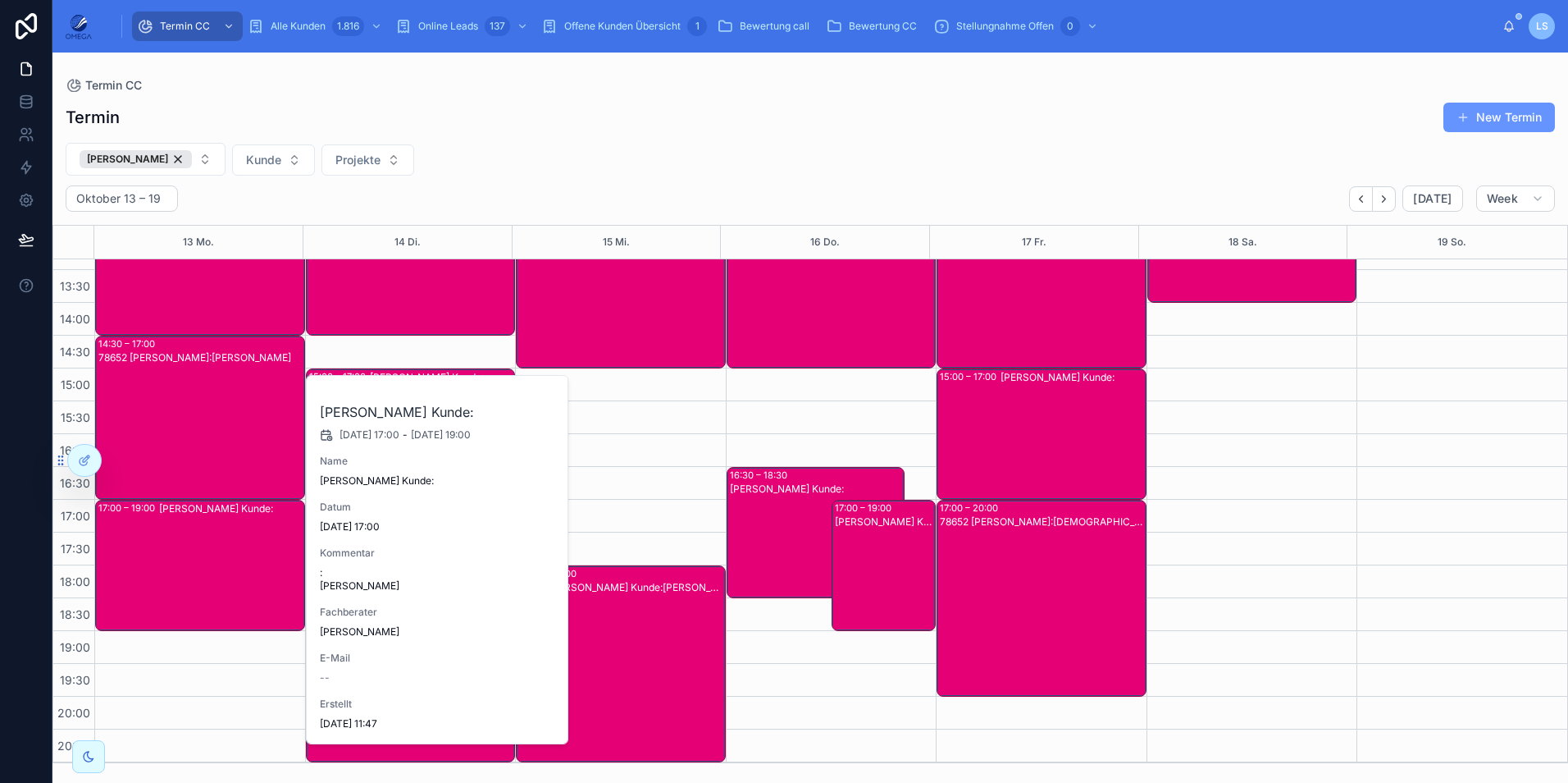
click at [184, 545] on div "[PERSON_NAME] Kunde:" at bounding box center [231, 564] width 145 height 128
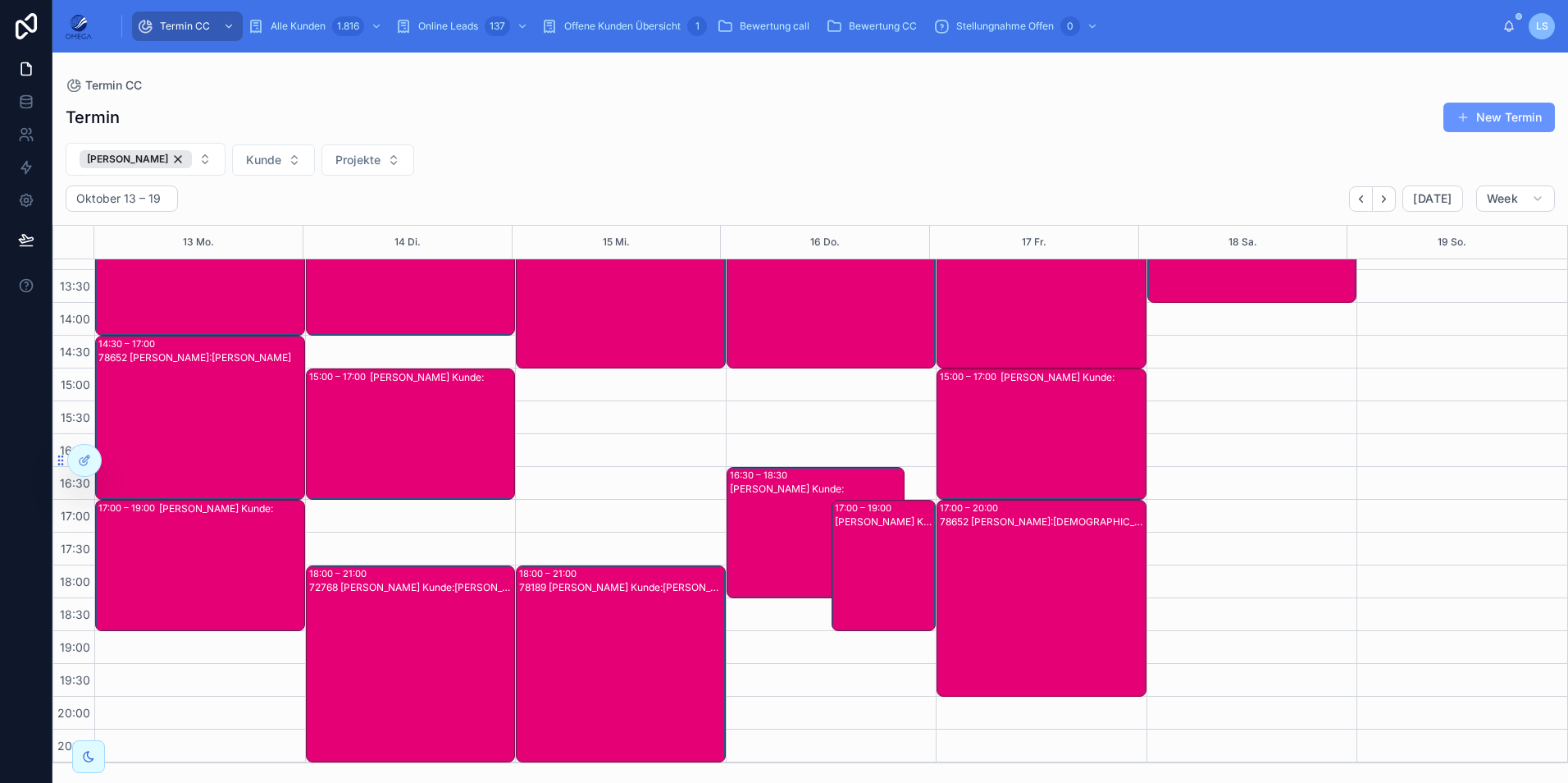
scroll to position [0, 0]
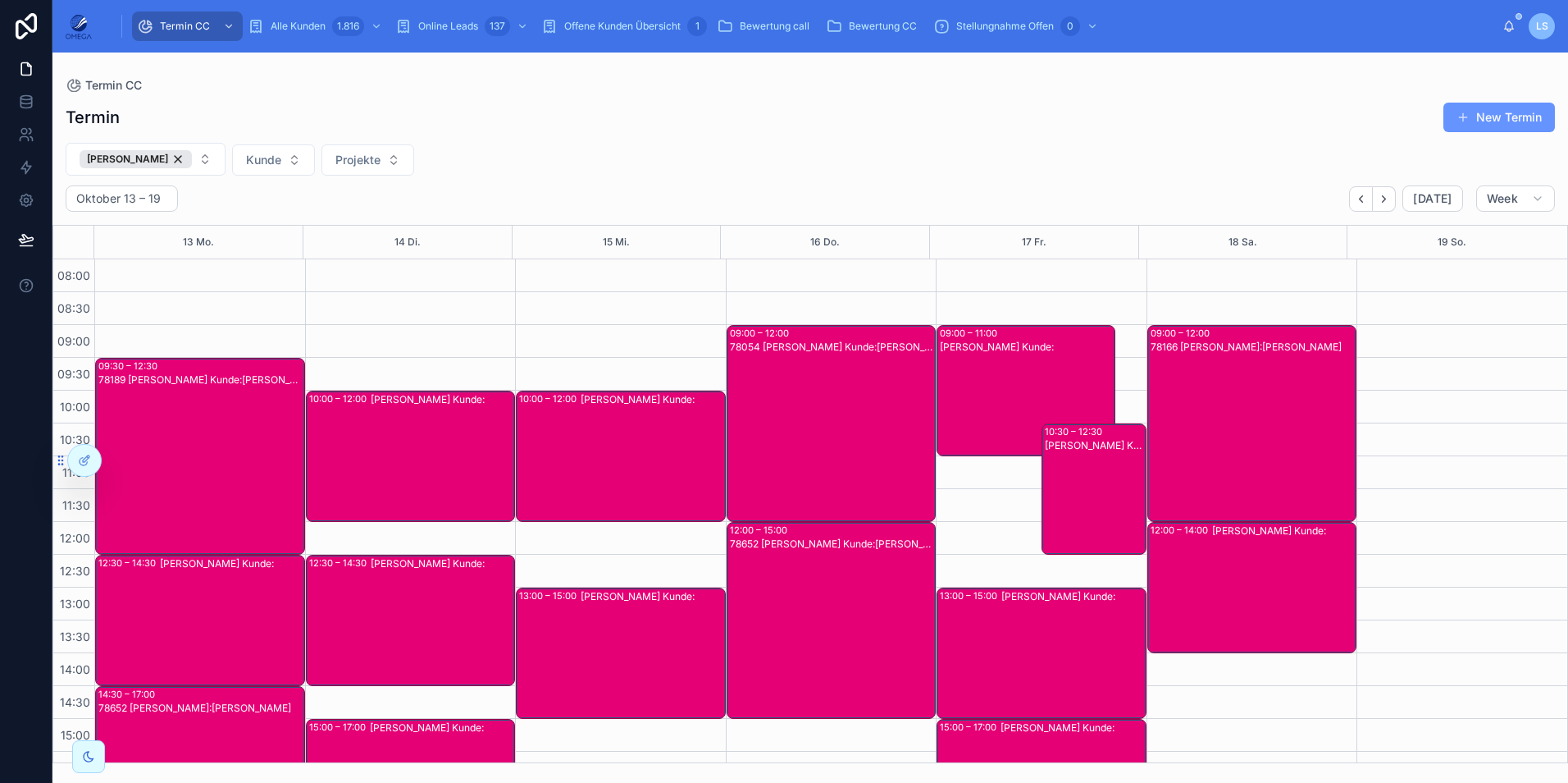
click at [840, 139] on div "Termin New Termin Nino Rimmler Kunde Projekte Oktober 13 – 19 Today Week 13 Mo.…" at bounding box center [810, 428] width 1515 height 671
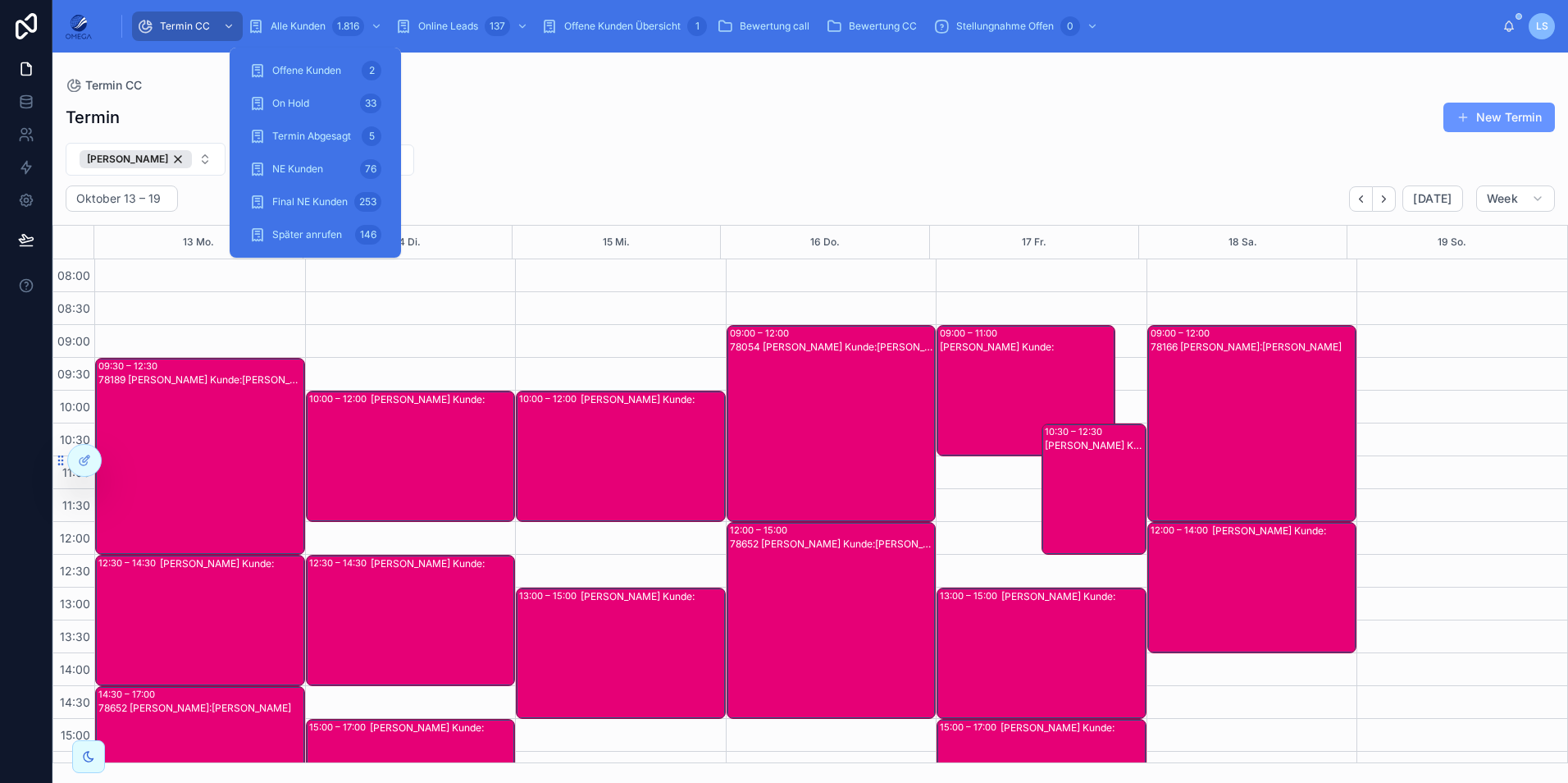
drag, startPoint x: 285, startPoint y: 29, endPoint x: 392, endPoint y: 79, distance: 118.1
click at [285, 29] on span "Alle Kunden" at bounding box center [299, 26] width 55 height 13
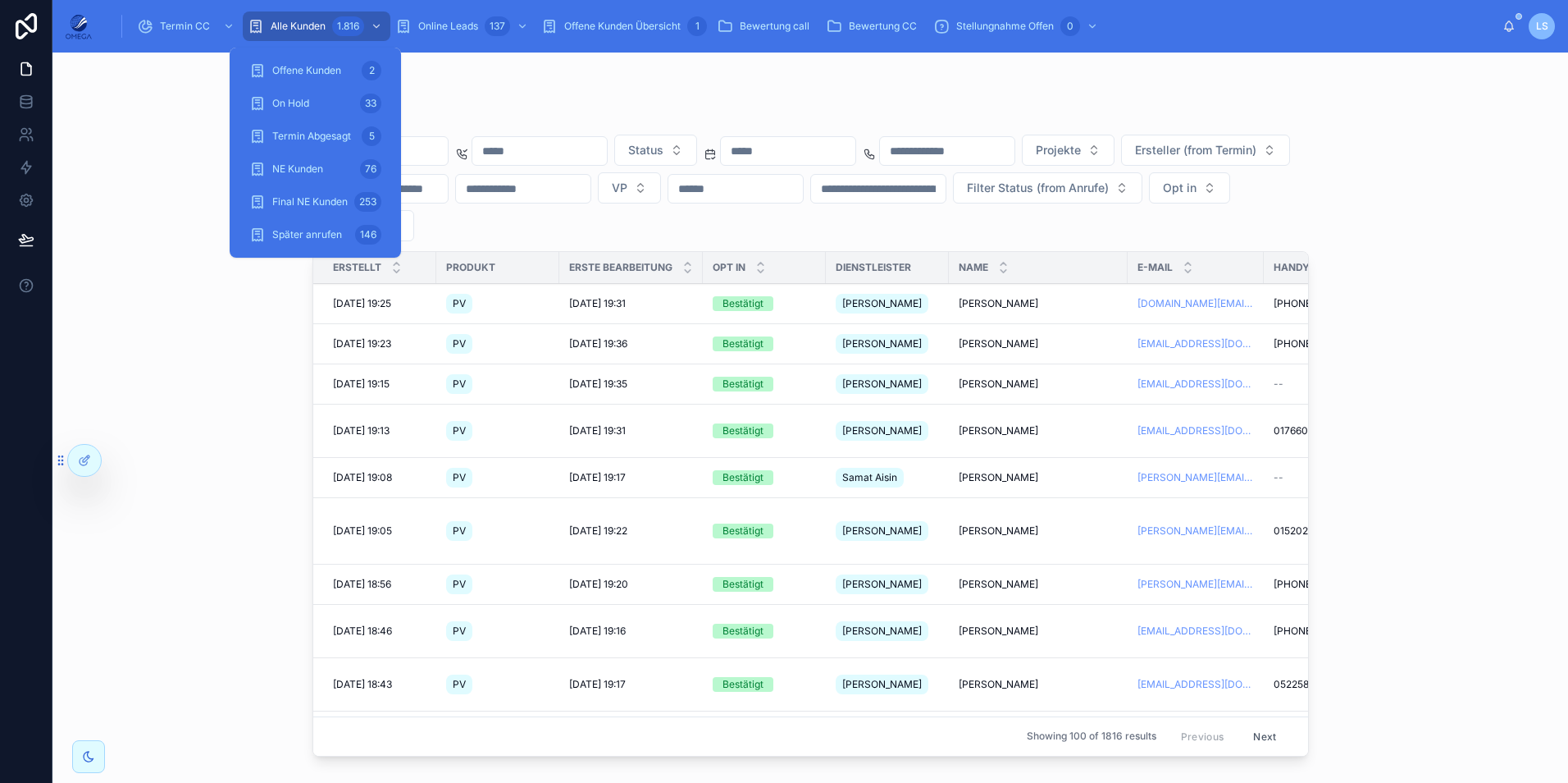
drag, startPoint x: 463, startPoint y: 105, endPoint x: 442, endPoint y: 155, distance: 54.2
click at [442, 156] on input "text" at bounding box center [381, 150] width 135 height 23
paste input "**********"
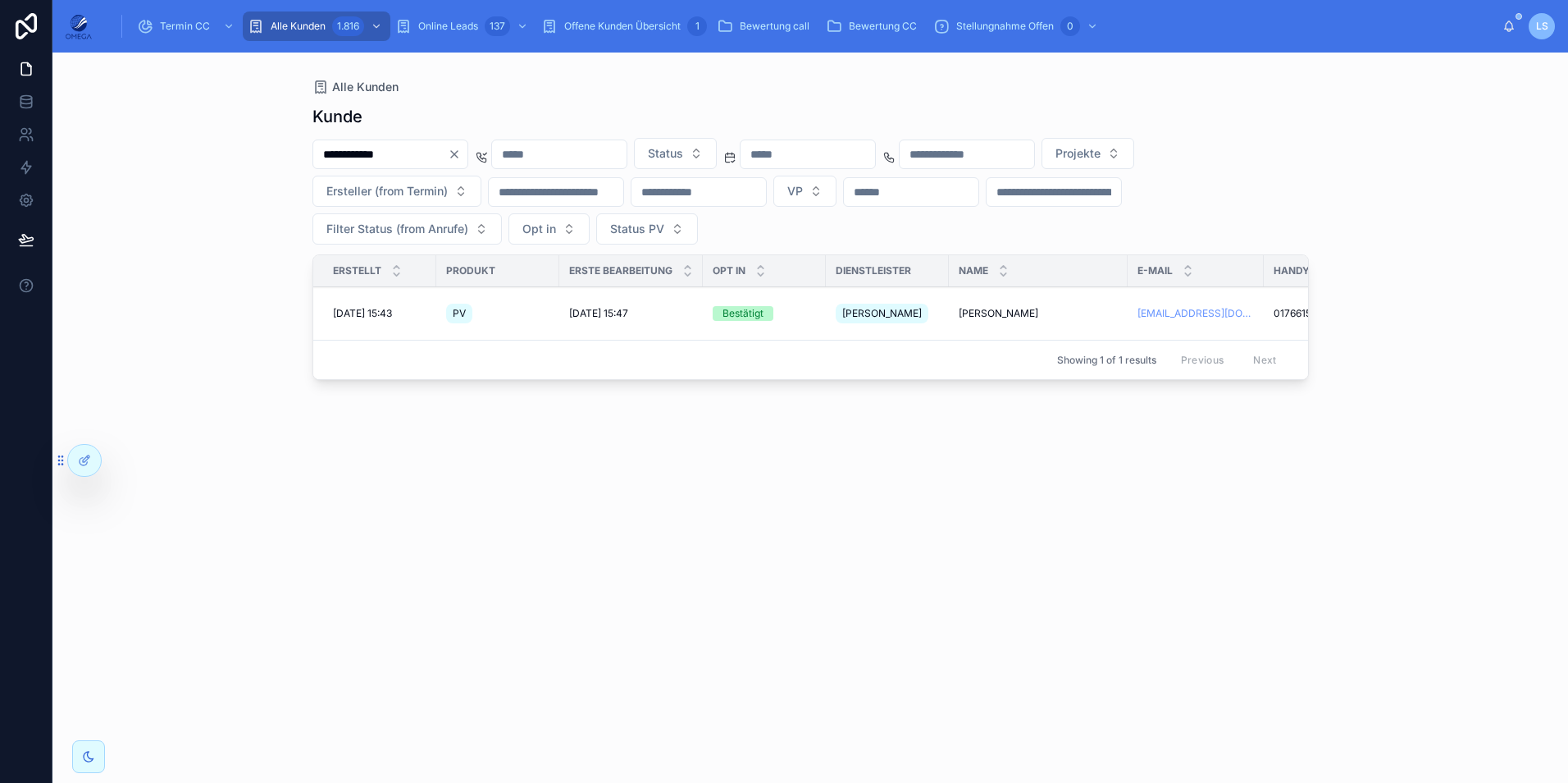
type input "**********"
click at [980, 308] on span "[PERSON_NAME]" at bounding box center [998, 314] width 79 height 13
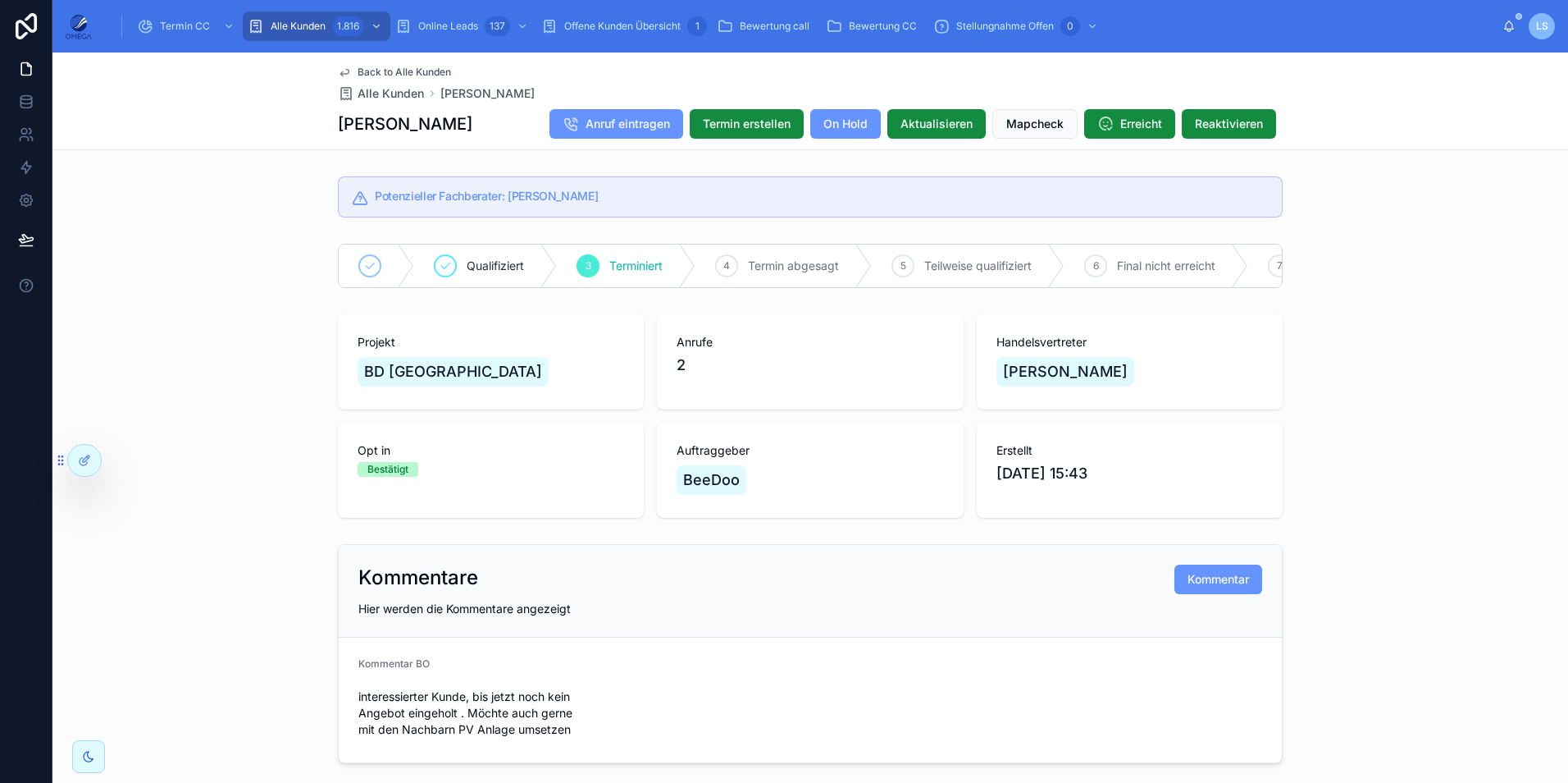
click at [387, 72] on span "Back to Alle Kunden" at bounding box center [404, 72] width 93 height 13
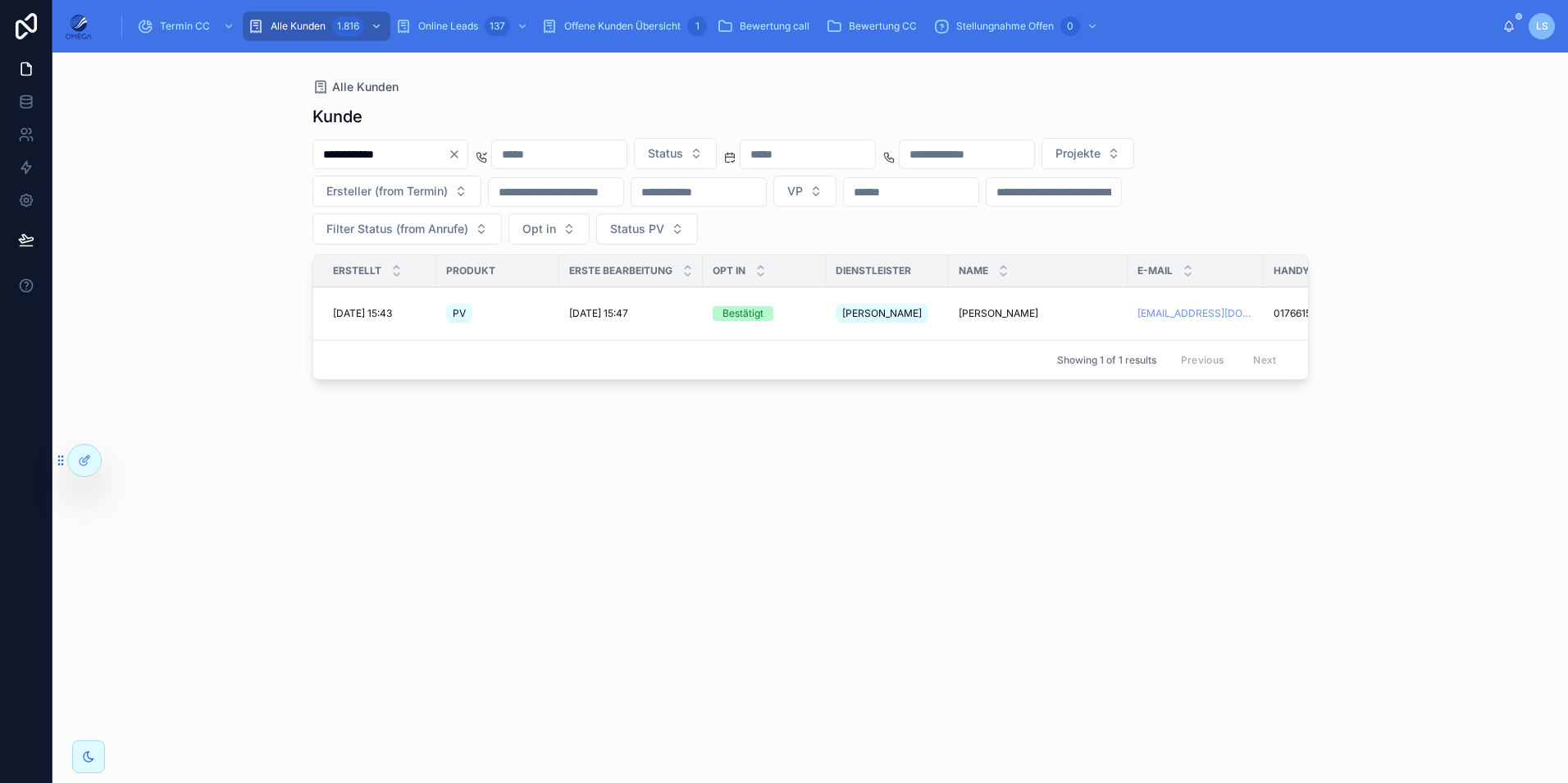
click at [411, 149] on input "**********" at bounding box center [381, 154] width 135 height 23
paste input "***"
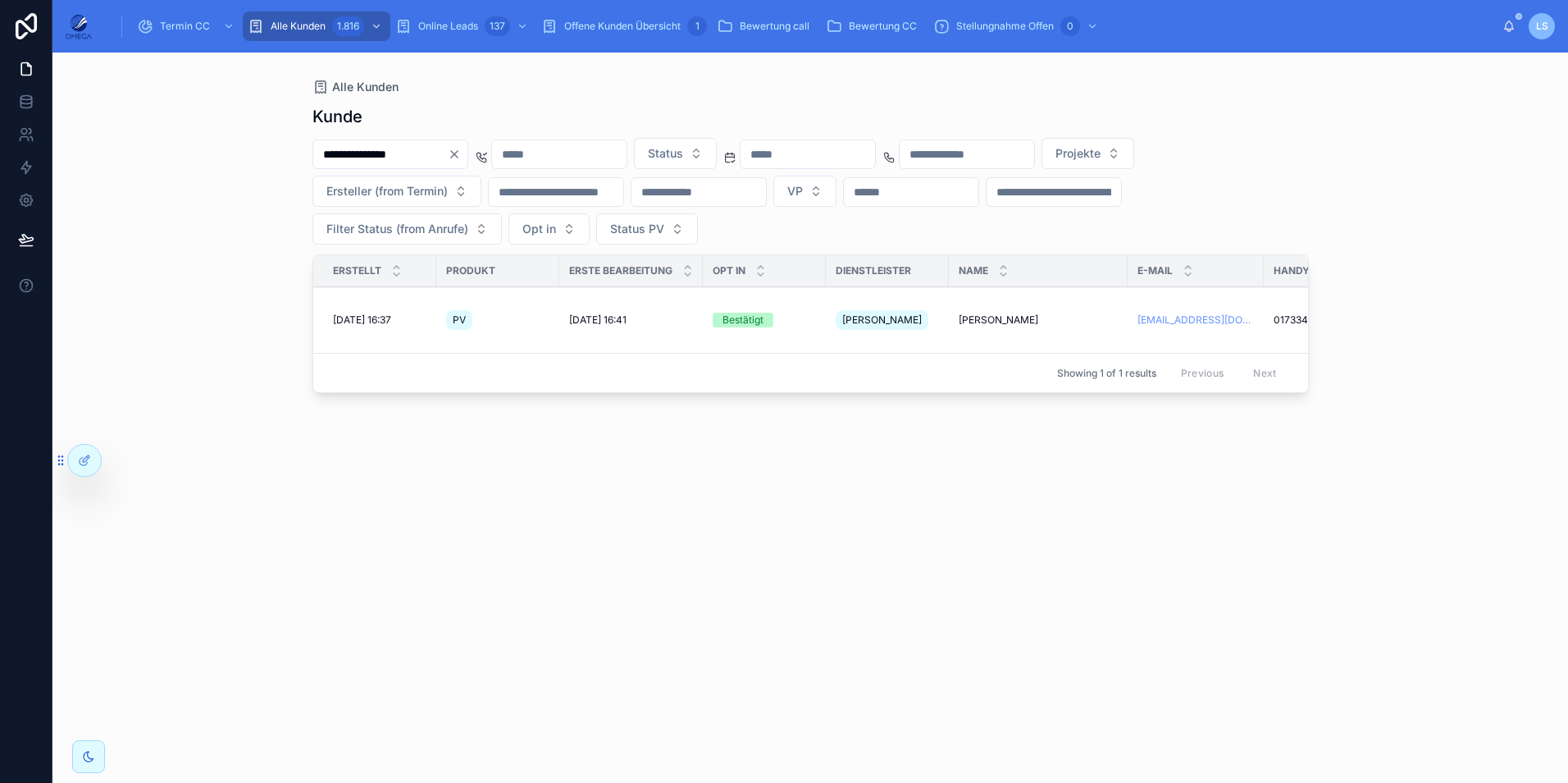
type input "**********"
click at [980, 316] on span "[PERSON_NAME]" at bounding box center [998, 320] width 79 height 13
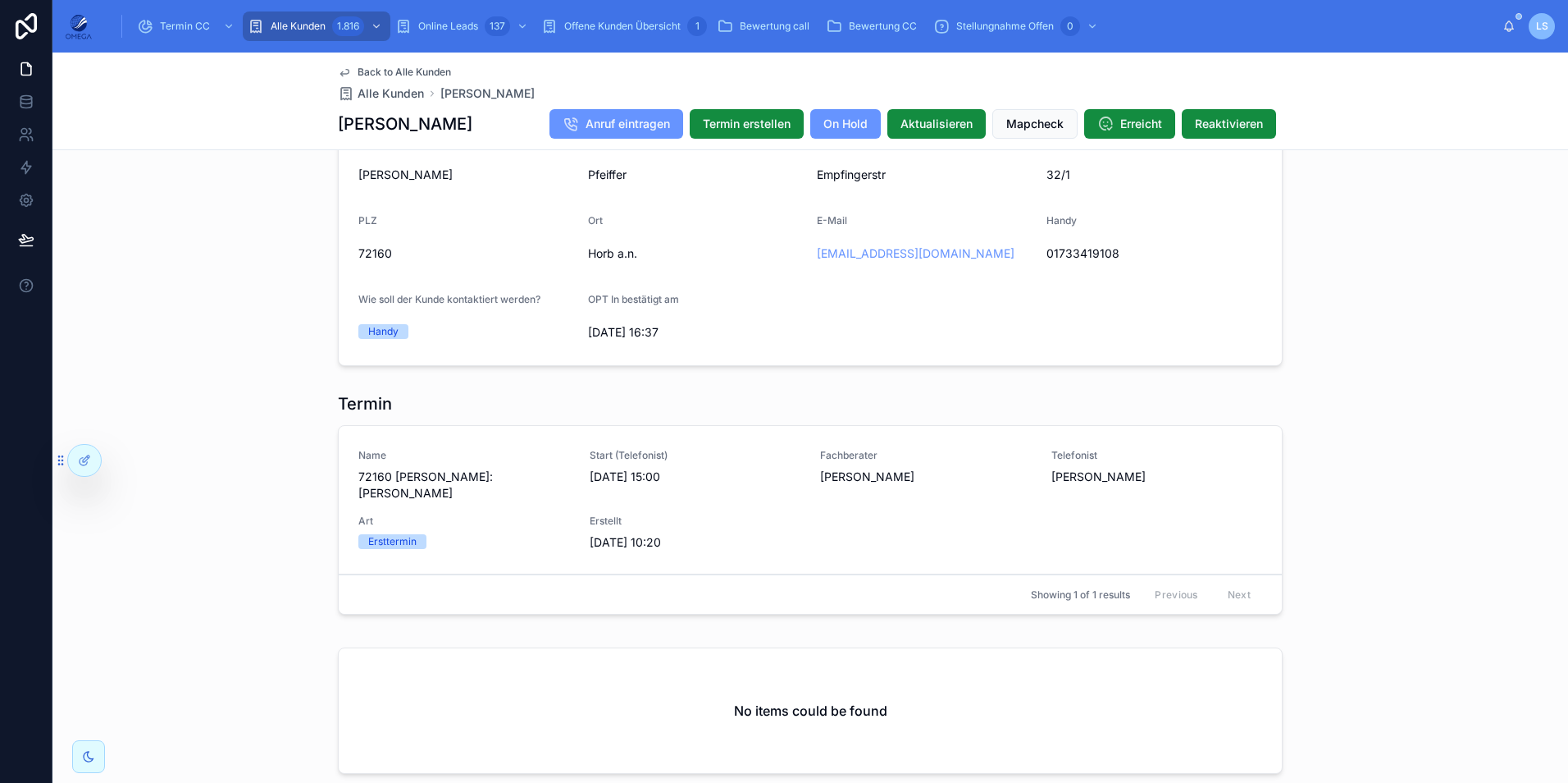
scroll to position [1559, 0]
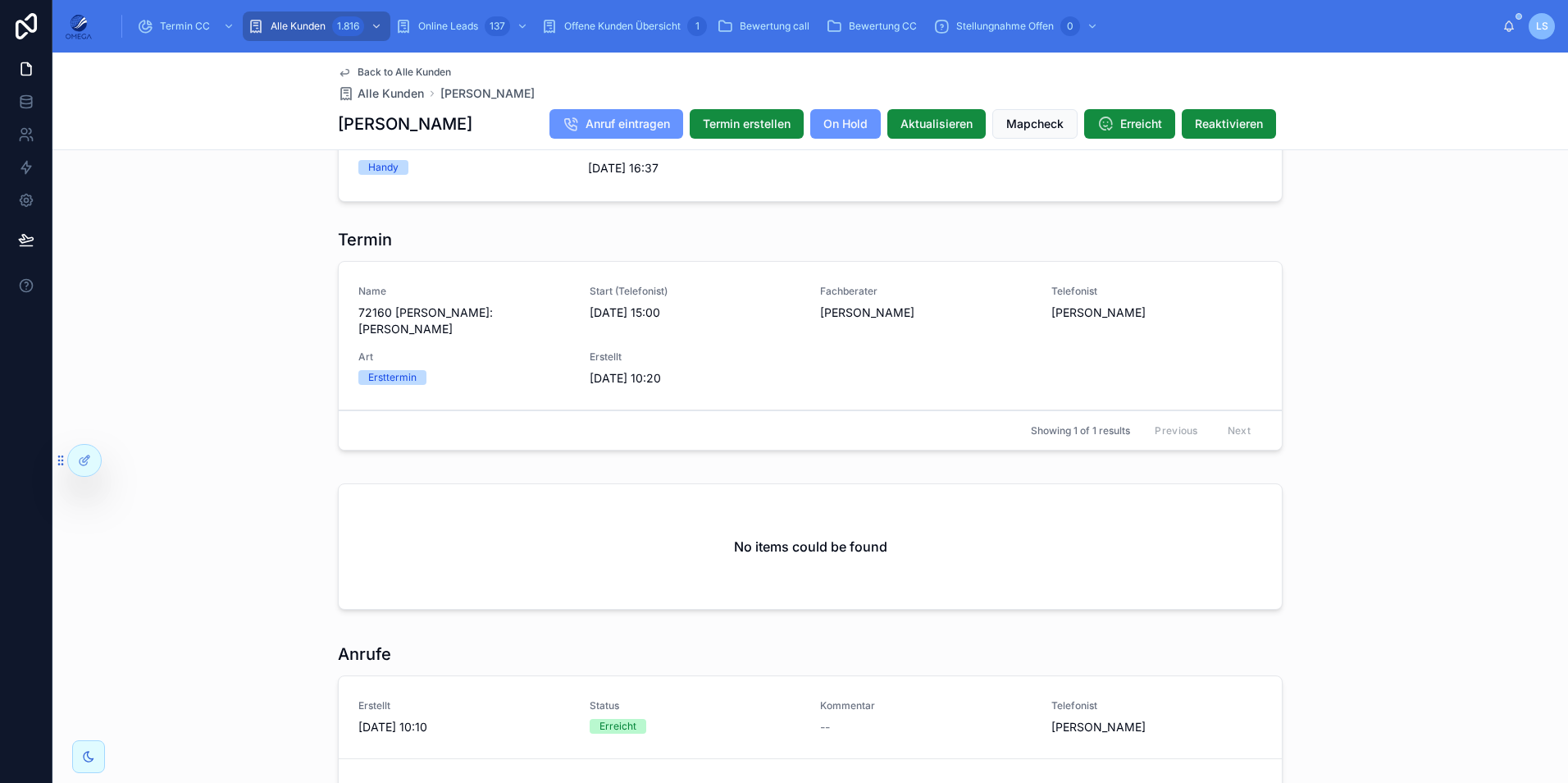
click at [429, 72] on span "Back to Alle Kunden" at bounding box center [404, 72] width 93 height 13
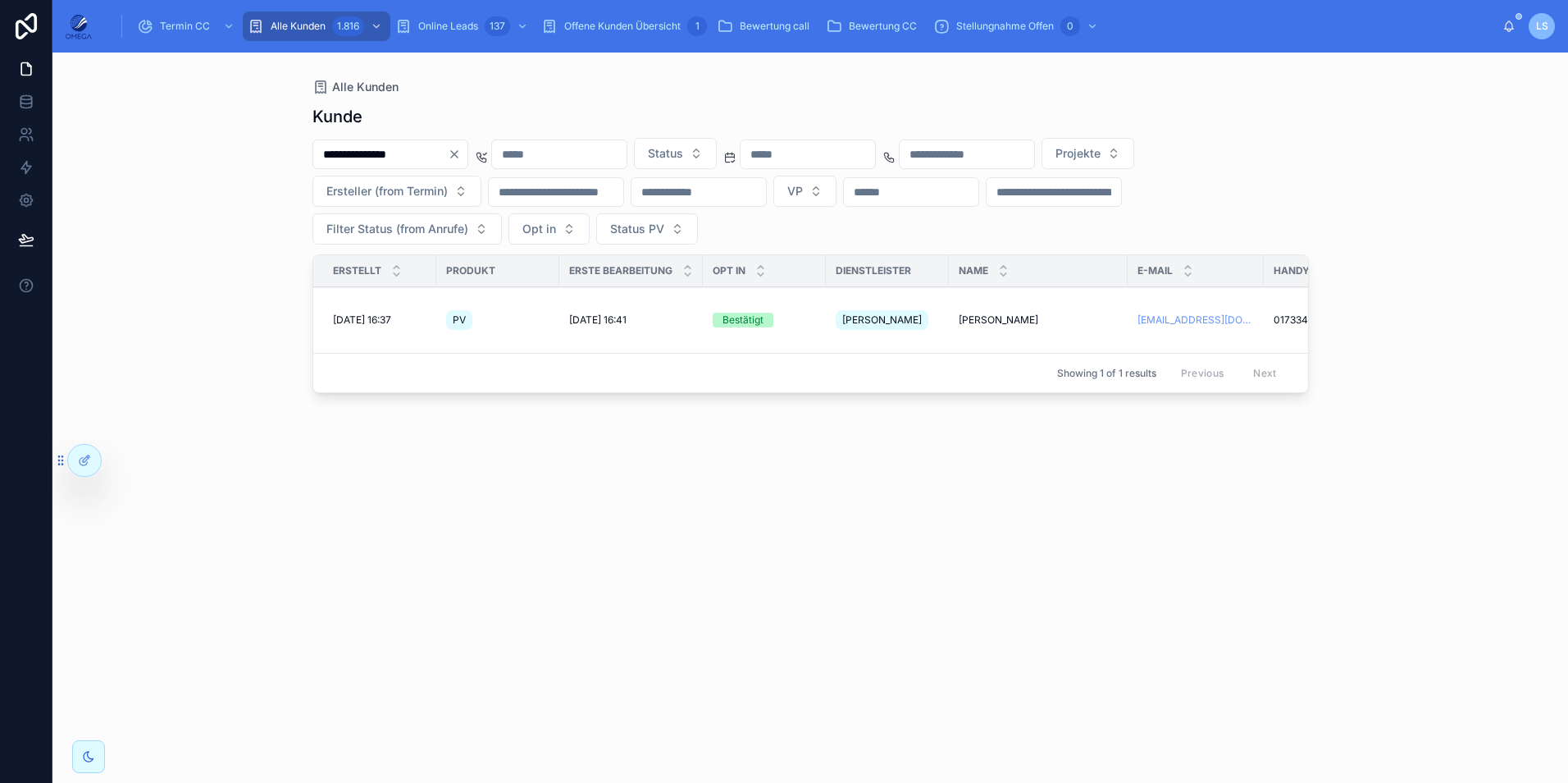
click at [390, 143] on input "**********" at bounding box center [381, 154] width 135 height 23
click at [389, 143] on input "**********" at bounding box center [381, 154] width 135 height 23
paste input "text"
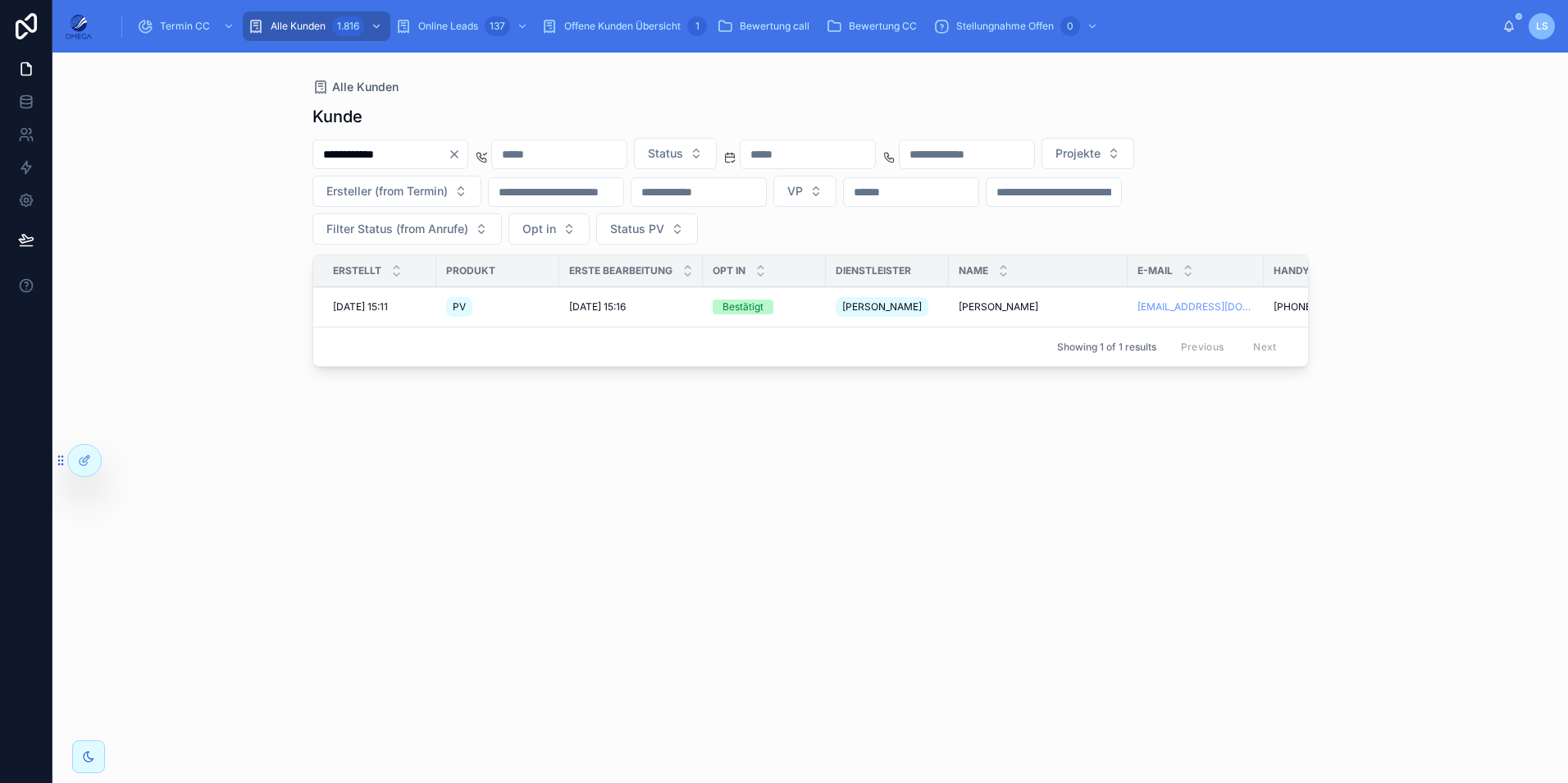
type input "**********"
click at [996, 310] on span "[PERSON_NAME]" at bounding box center [998, 307] width 79 height 13
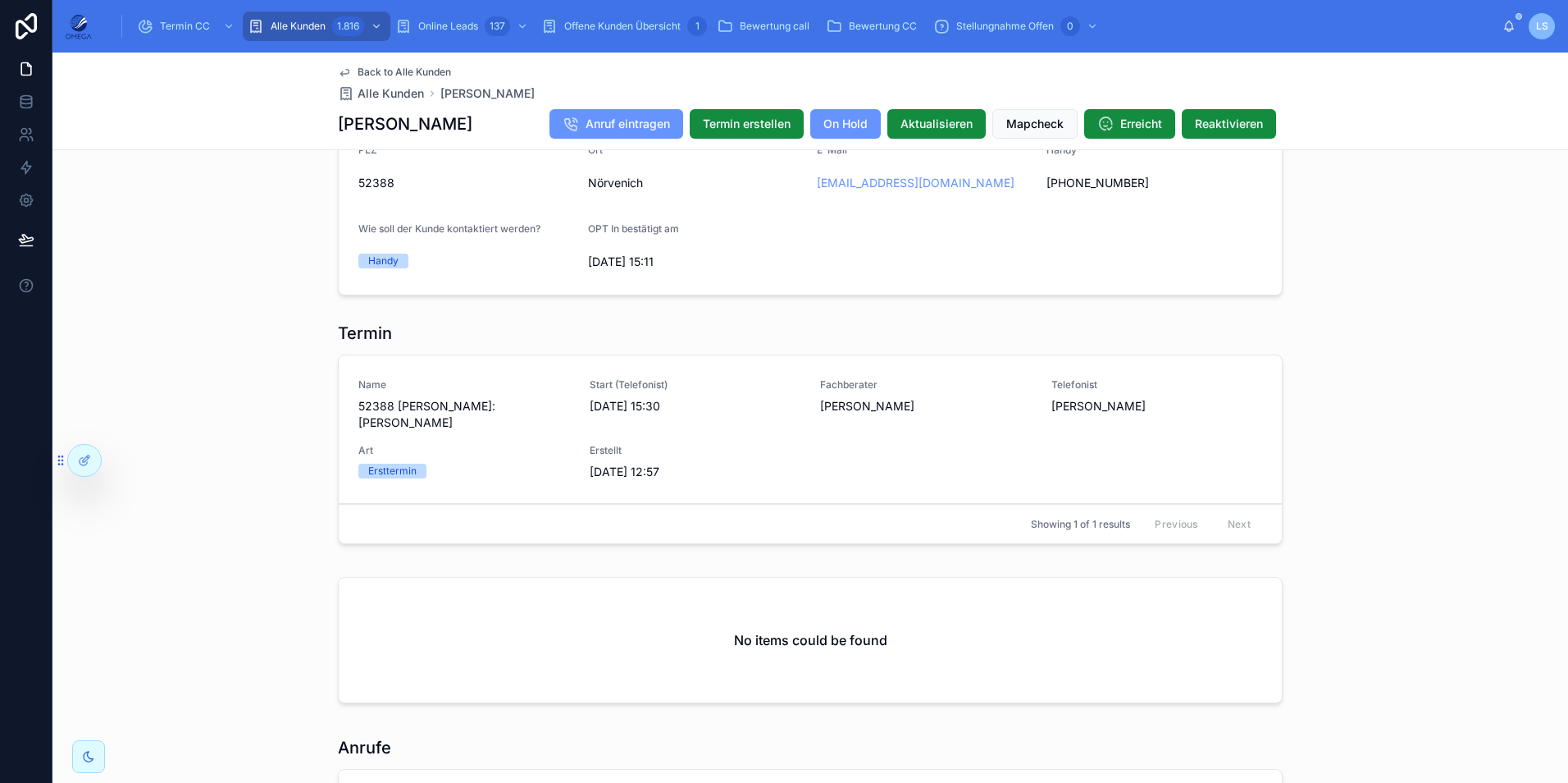
scroll to position [1559, 0]
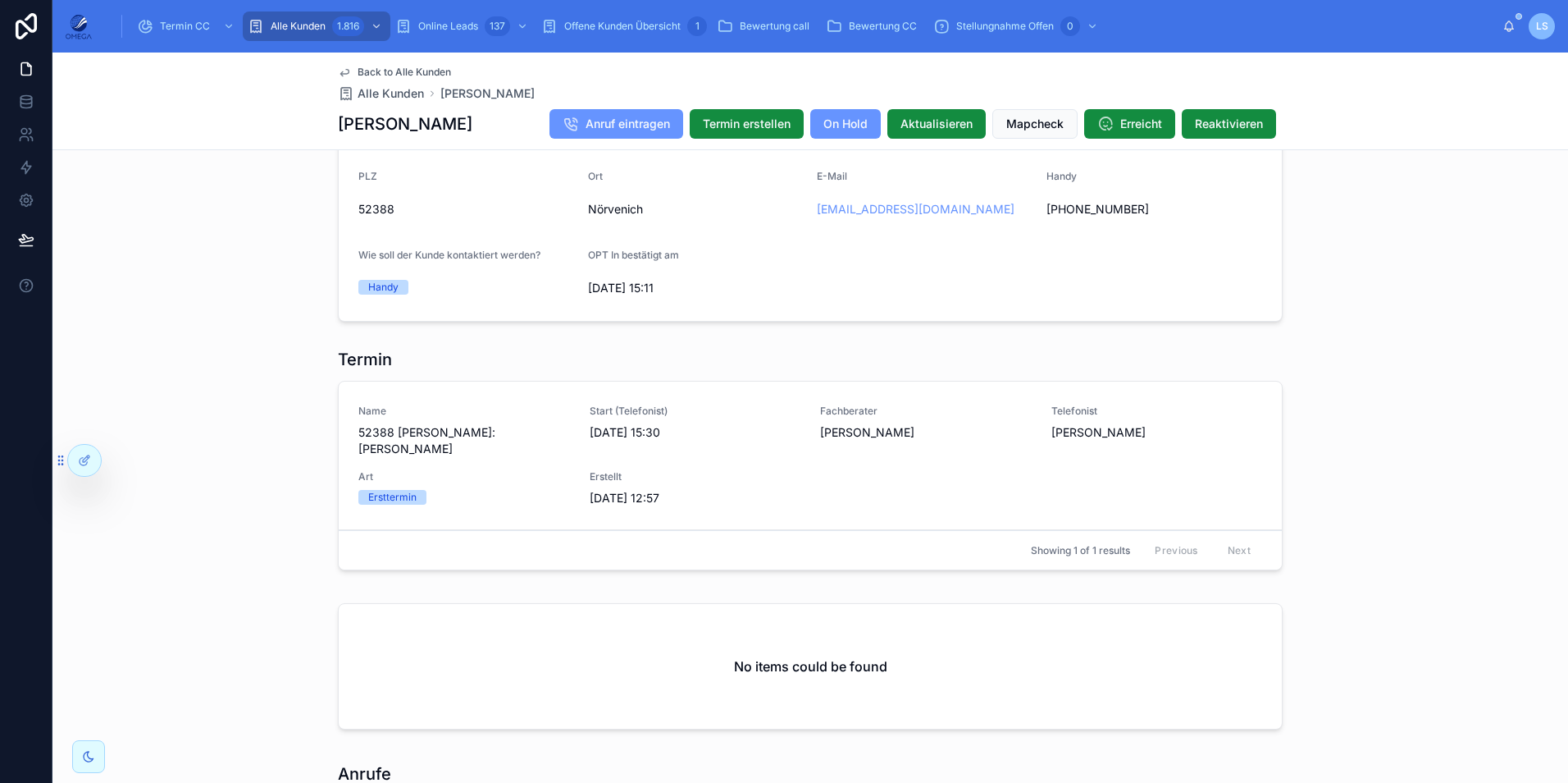
click at [0, 0] on span "Datum ändern" at bounding box center [0, 0] width 0 height 0
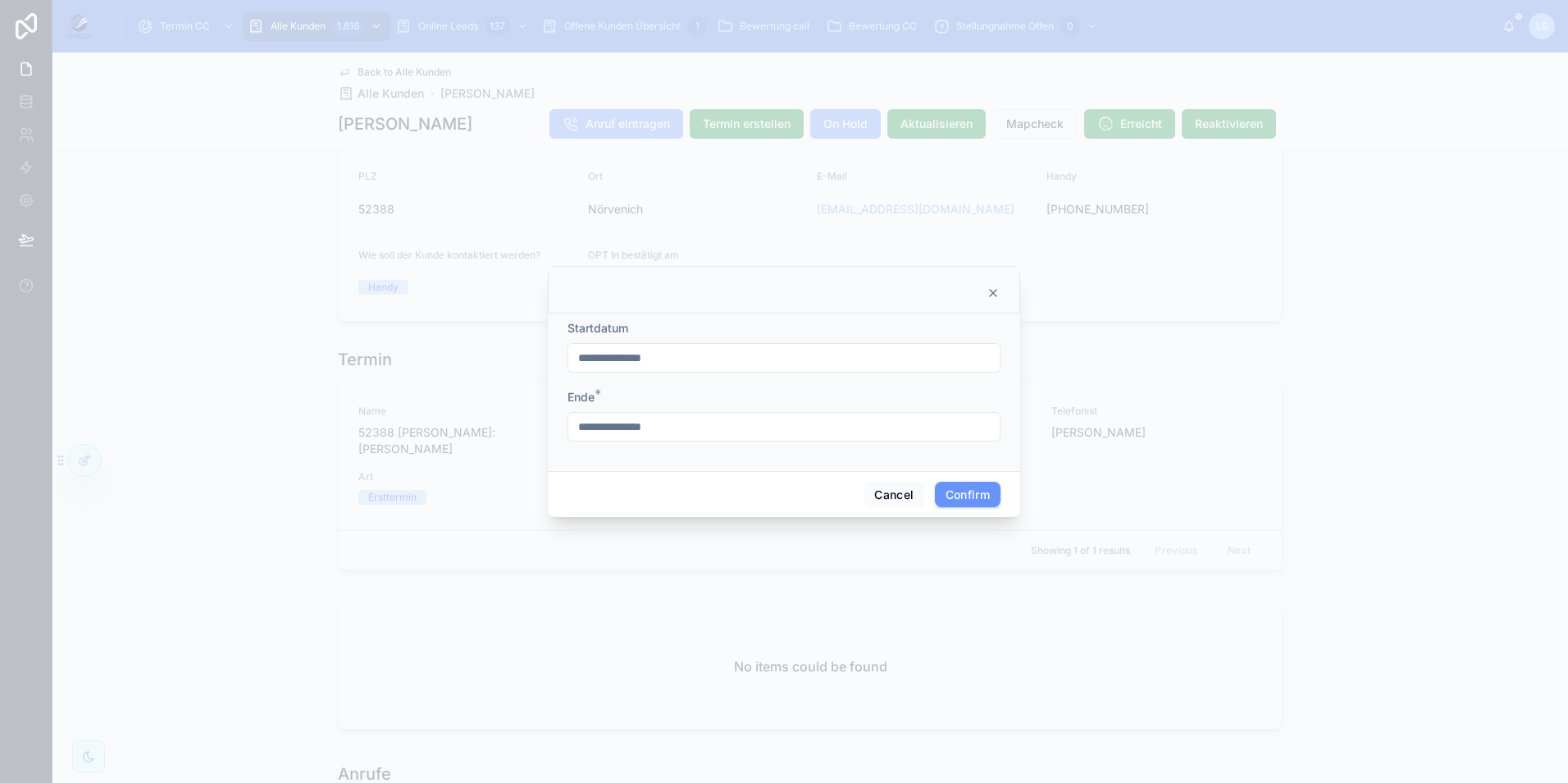
click at [768, 356] on input "**********" at bounding box center [784, 357] width 431 height 23
click at [730, 572] on button "14" at bounding box center [725, 564] width 29 height 30
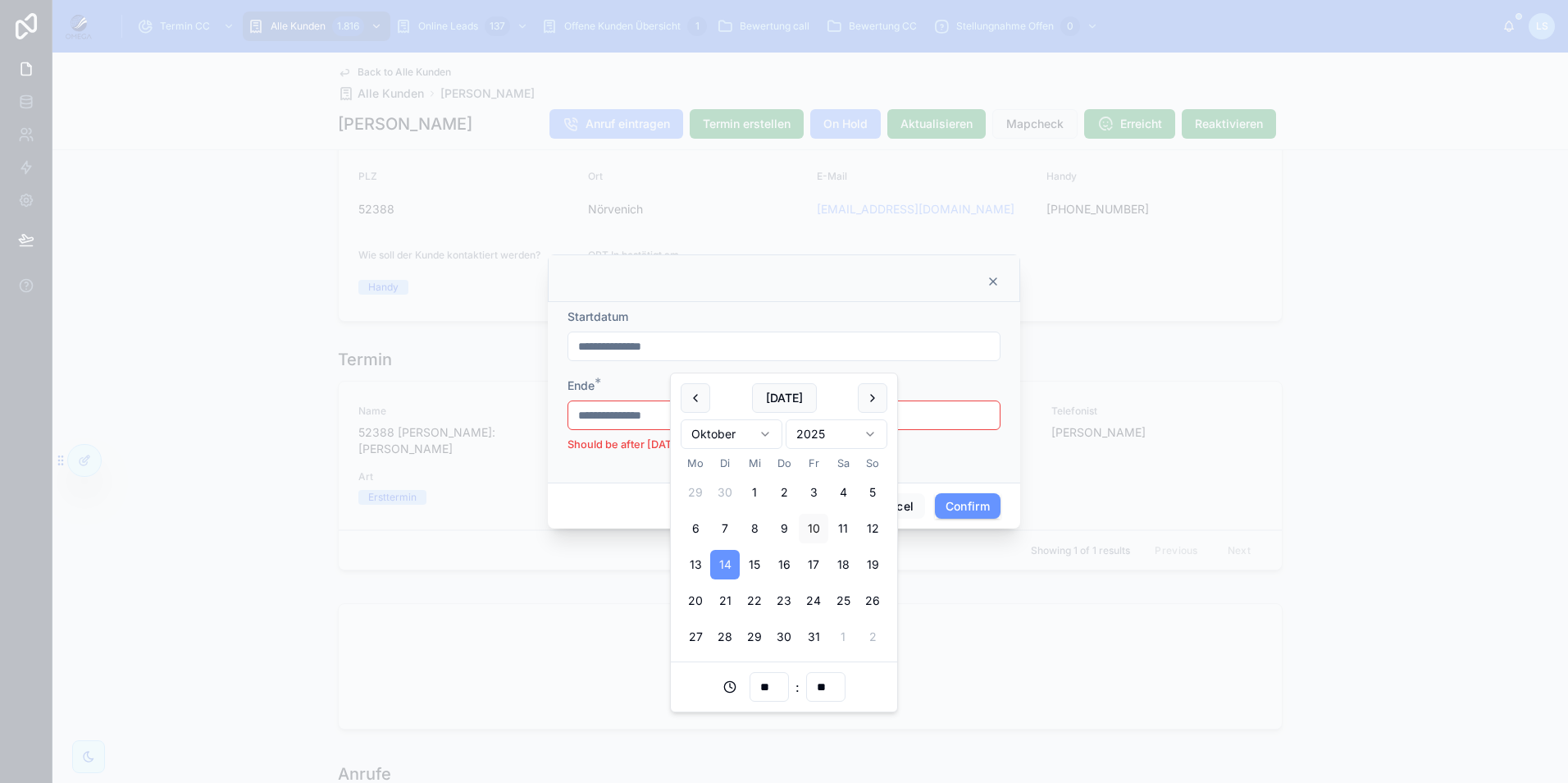
type input "**********"
click at [779, 673] on input "**" at bounding box center [769, 675] width 38 height 23
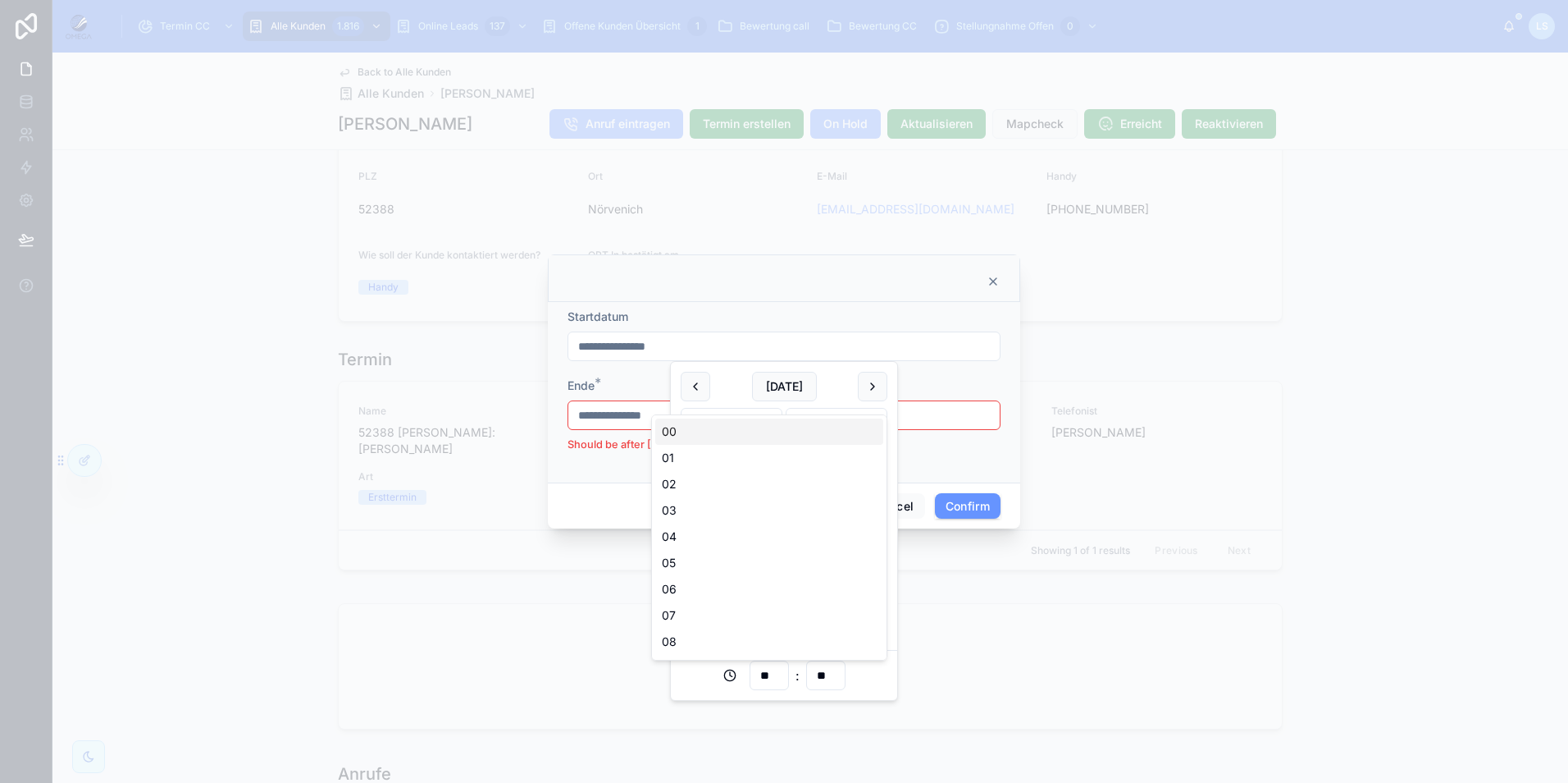
type input "**"
type input "**********"
type input "**"
type input "**********"
type input "**"
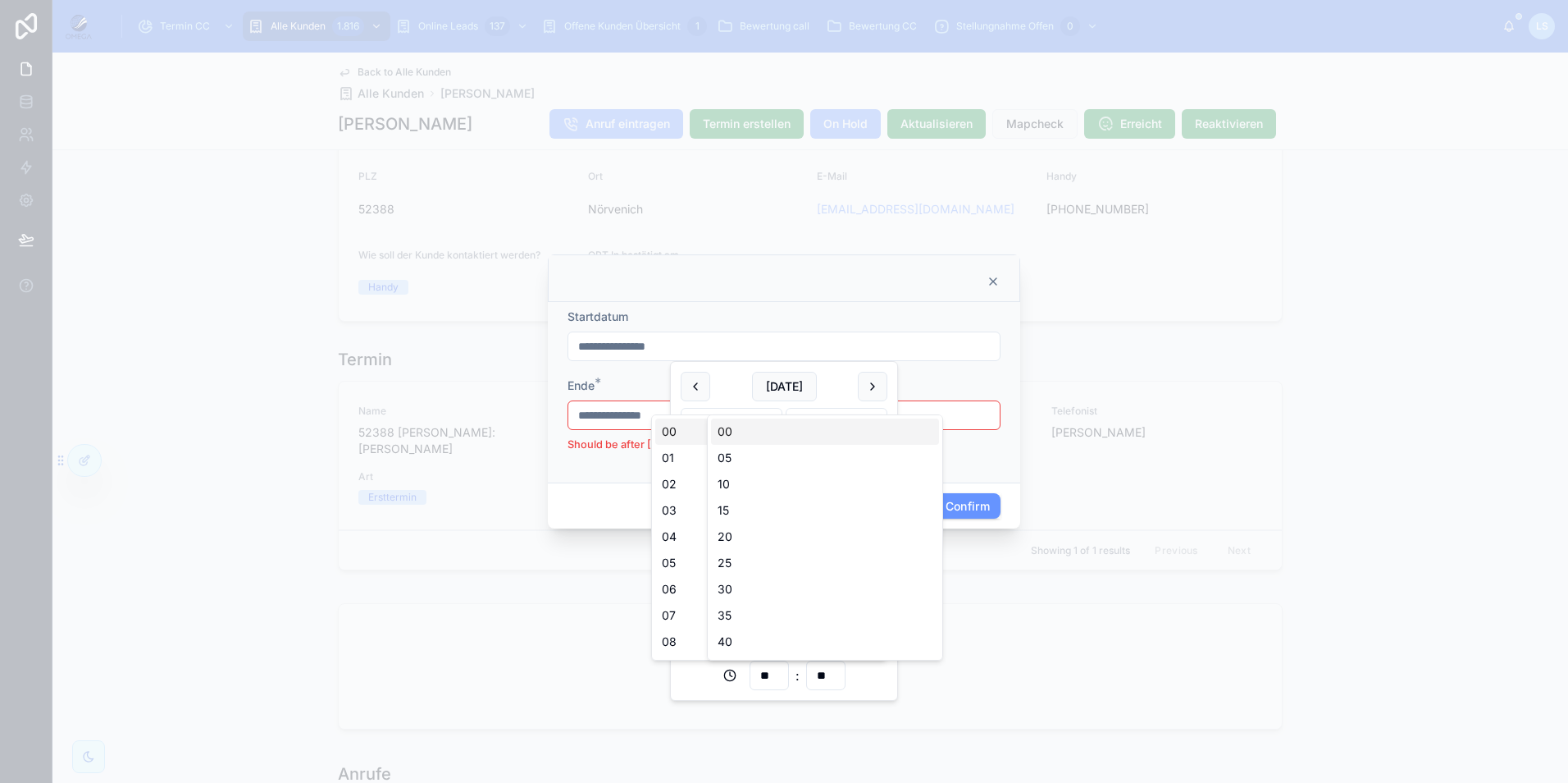
type input "**********"
type input "**"
click at [832, 677] on input "**" at bounding box center [825, 675] width 38 height 23
type input "**"
type input "**********"
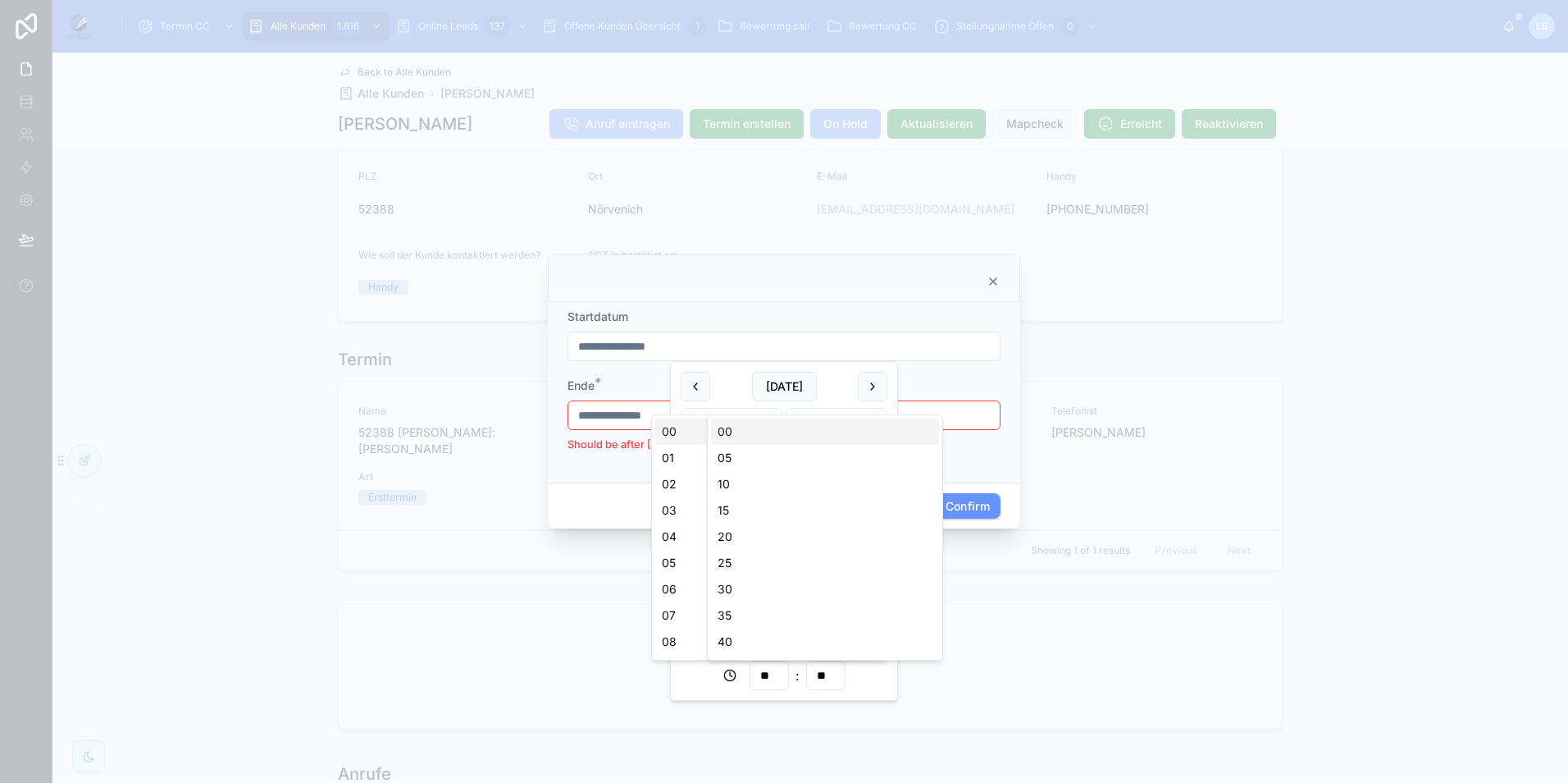
click at [614, 421] on input "**********" at bounding box center [784, 415] width 431 height 23
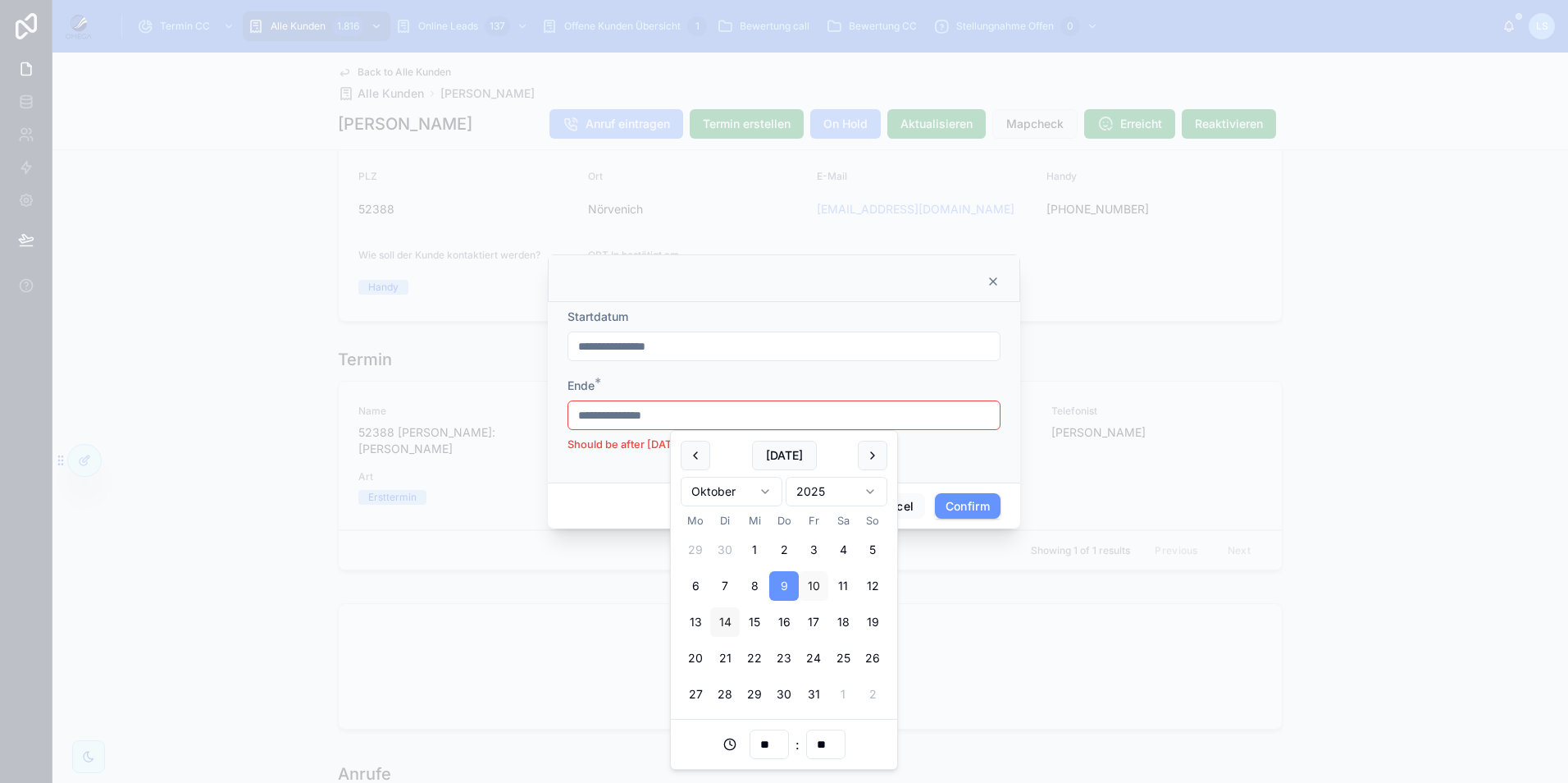
click at [734, 627] on button "14" at bounding box center [725, 622] width 29 height 30
type input "**********"
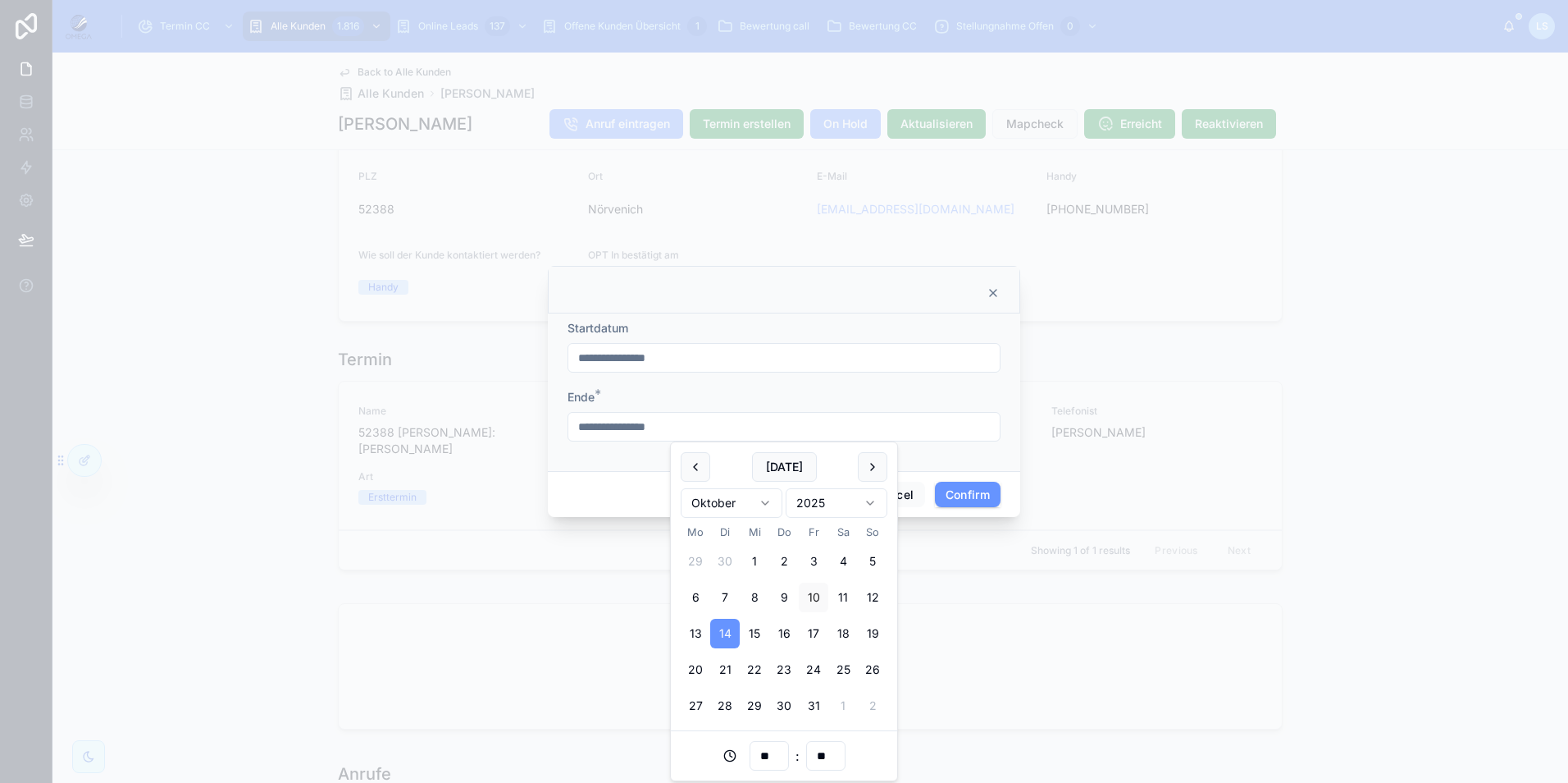
click at [775, 748] on input "**" at bounding box center [769, 755] width 38 height 23
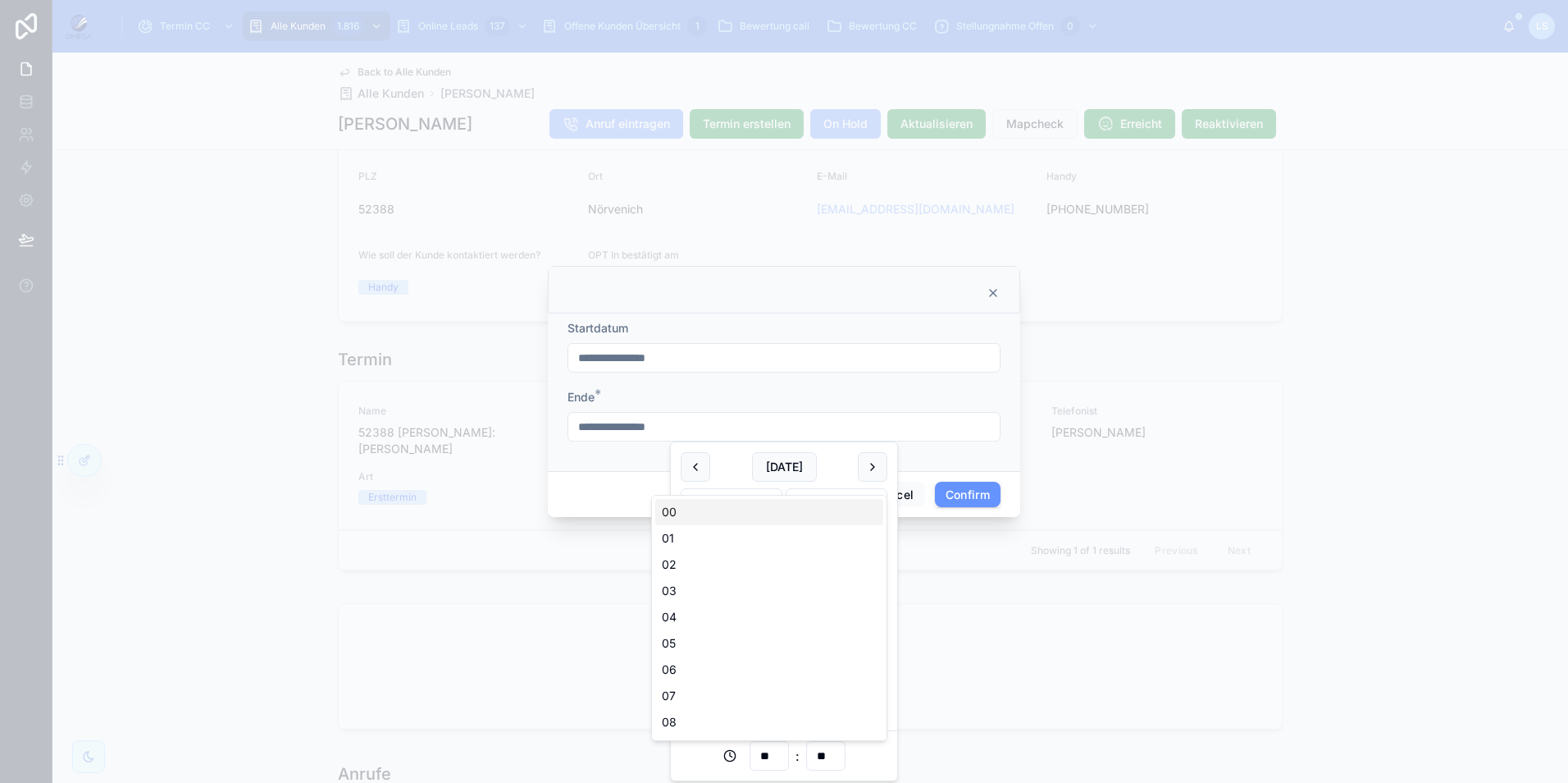
type input "**"
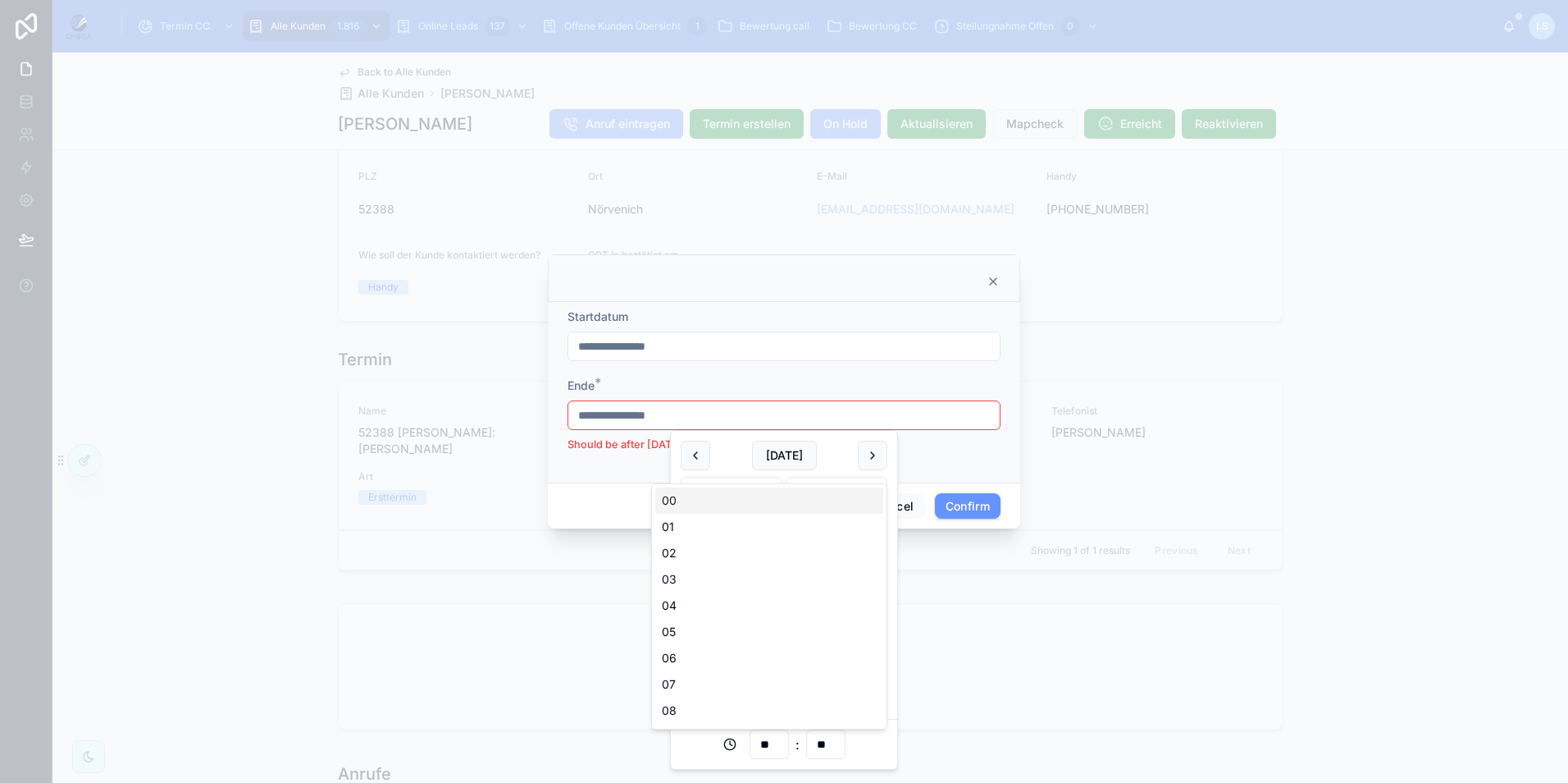
type input "**********"
type input "**"
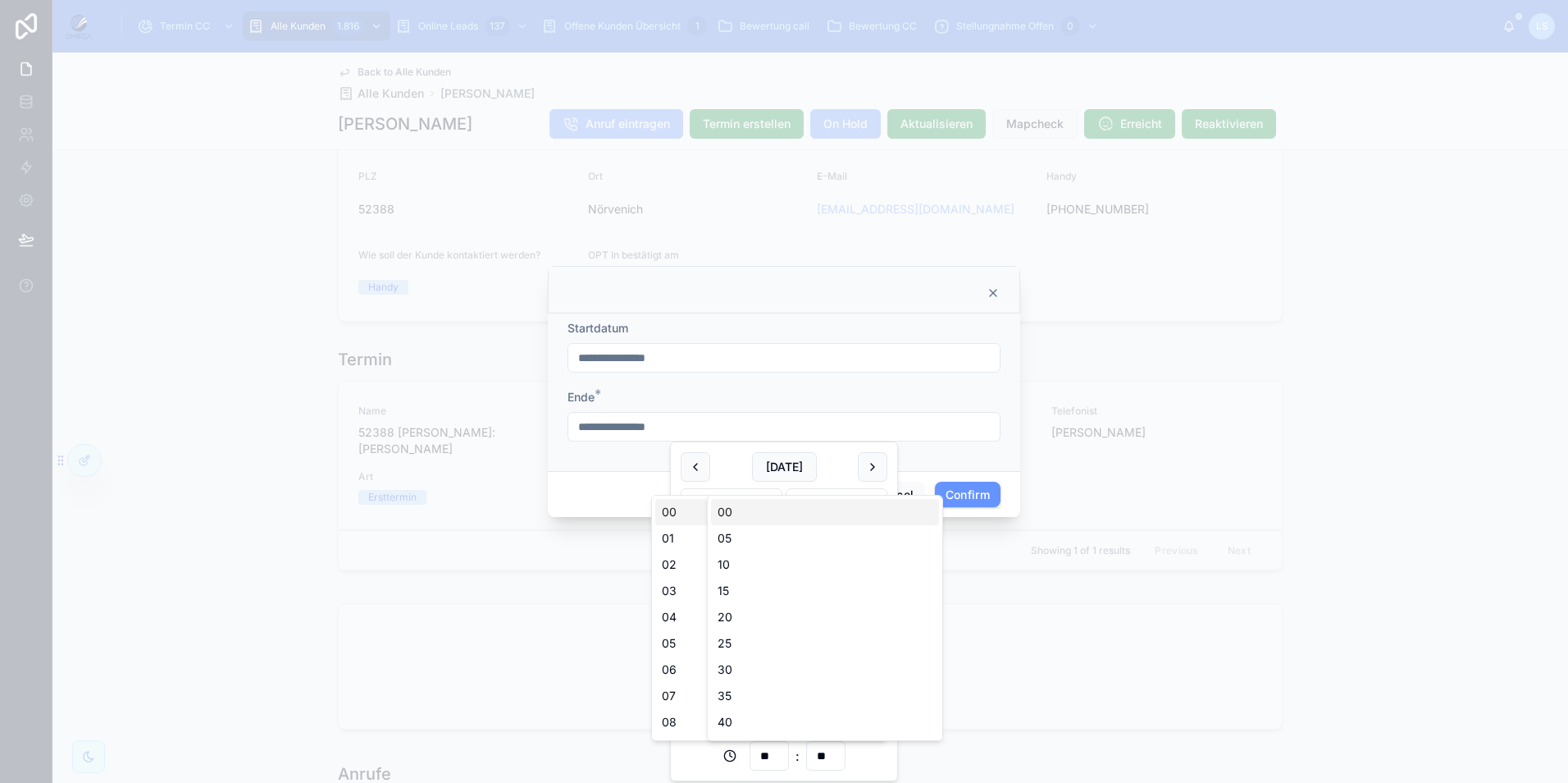
type input "**********"
type input "**"
type input "**********"
type input "**"
click at [828, 752] on input "**" at bounding box center [825, 755] width 38 height 23
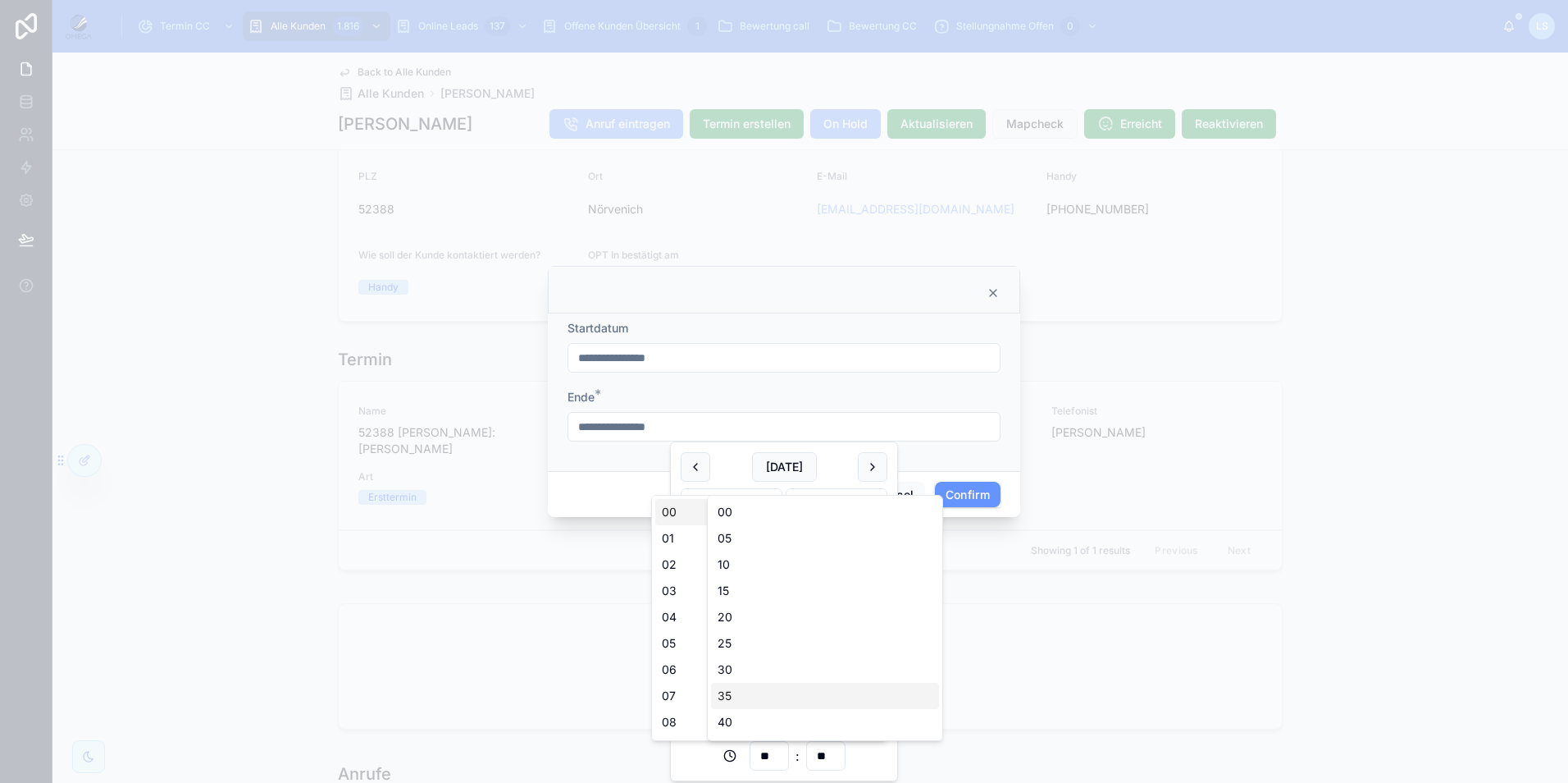
click at [962, 451] on form "**********" at bounding box center [784, 388] width 433 height 137
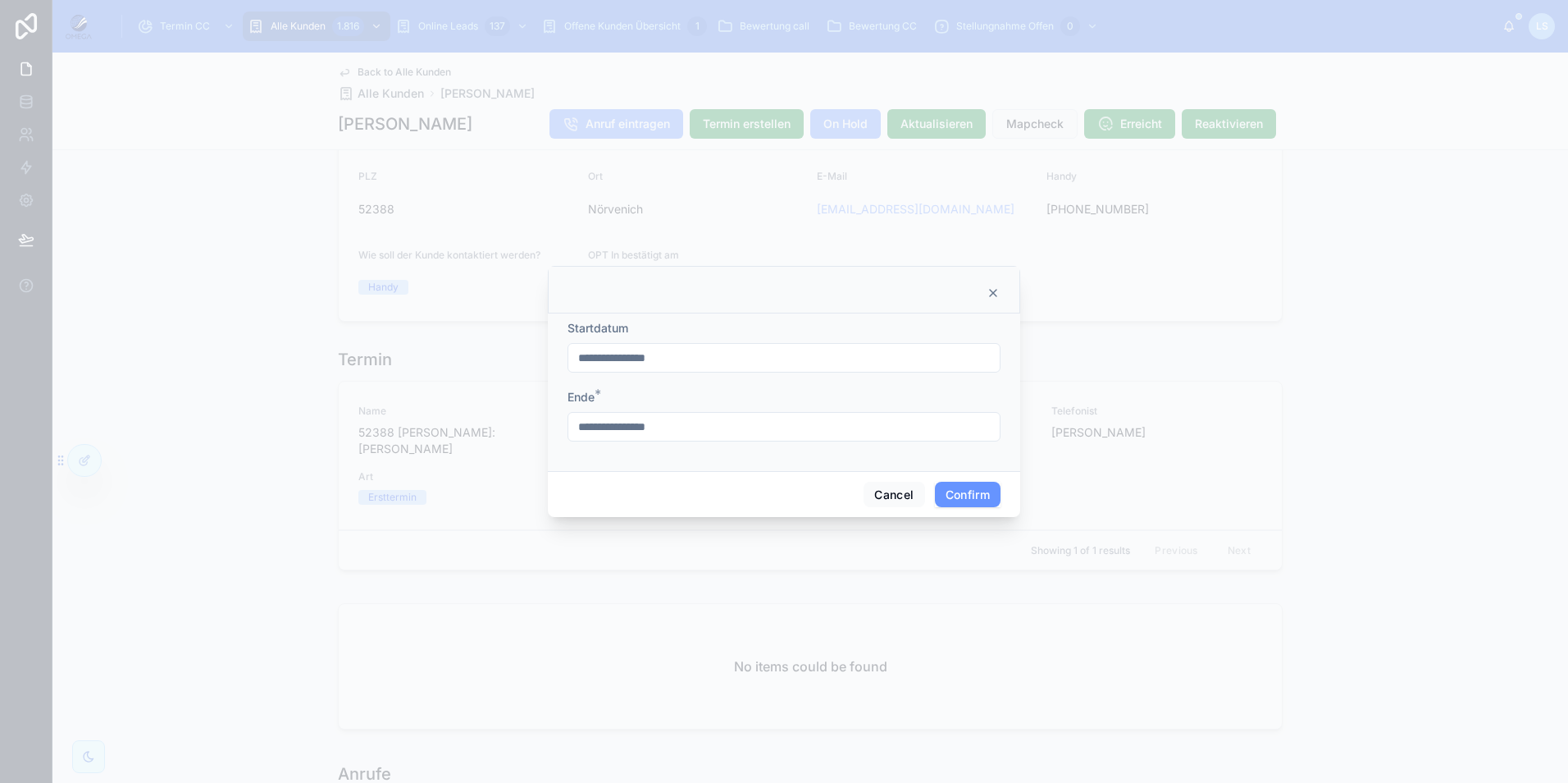
click at [969, 498] on button "Confirm" at bounding box center [967, 494] width 65 height 26
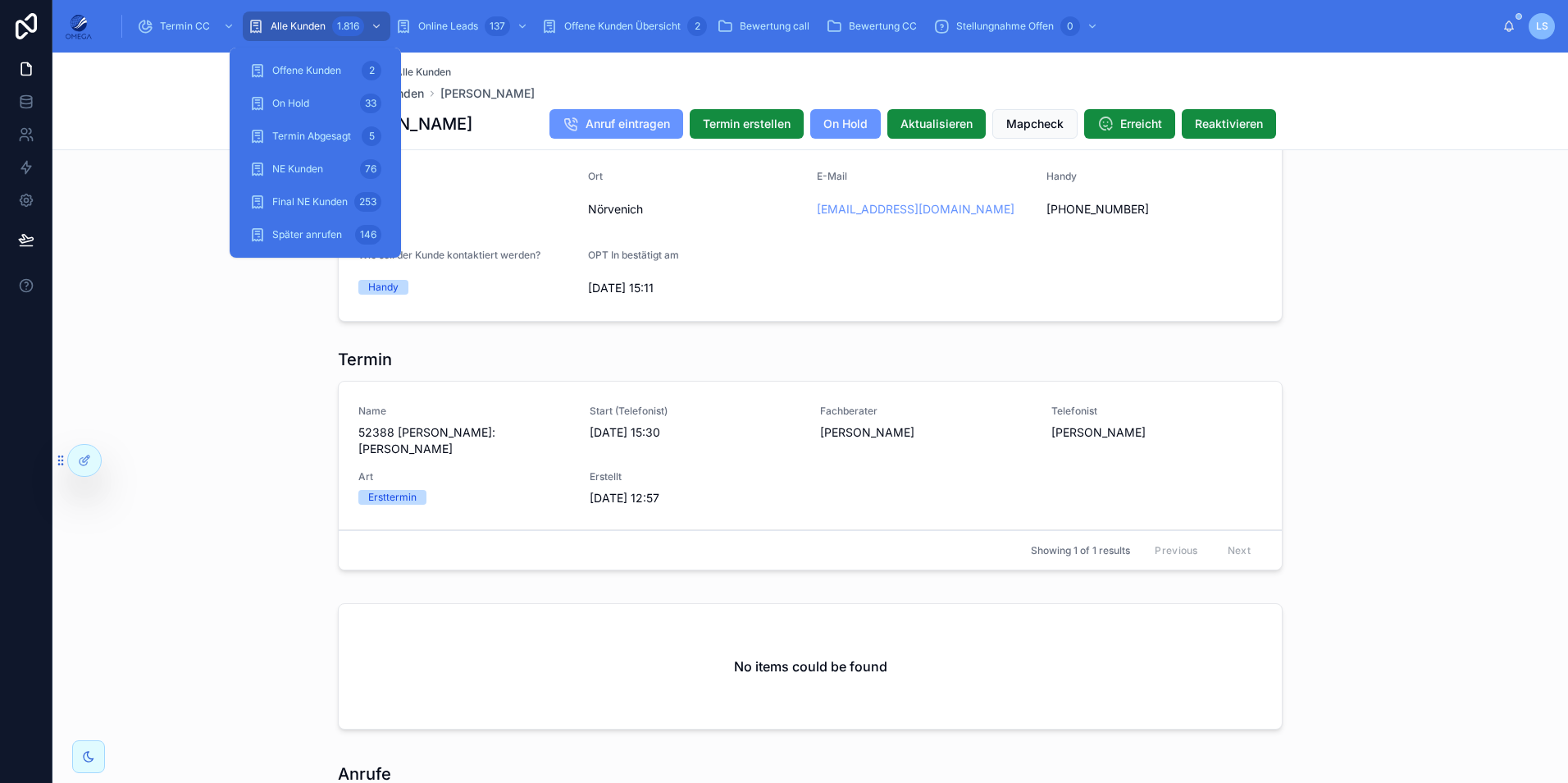
click at [204, 25] on span "Termin CC" at bounding box center [184, 26] width 50 height 13
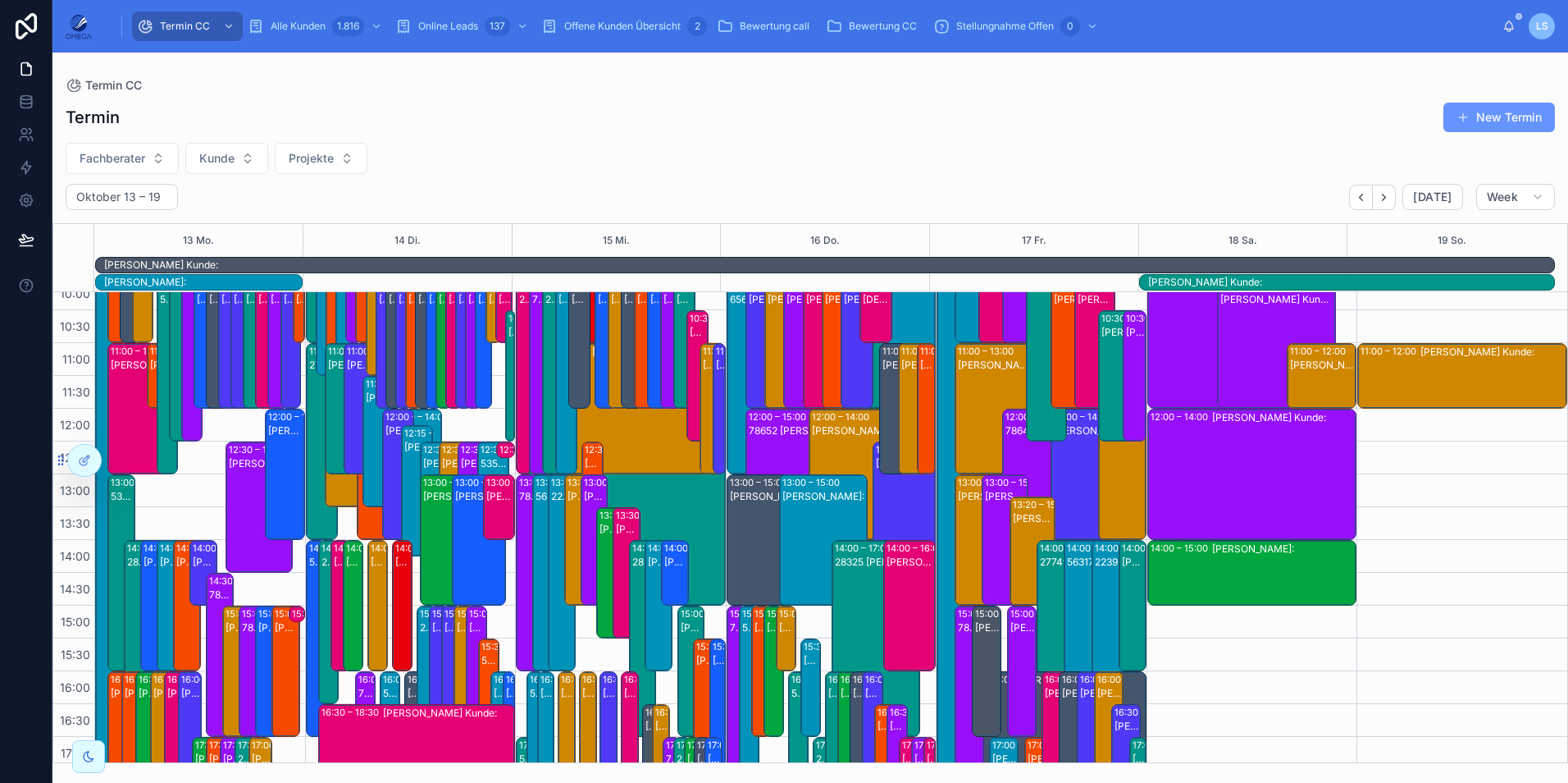
scroll to position [137, 0]
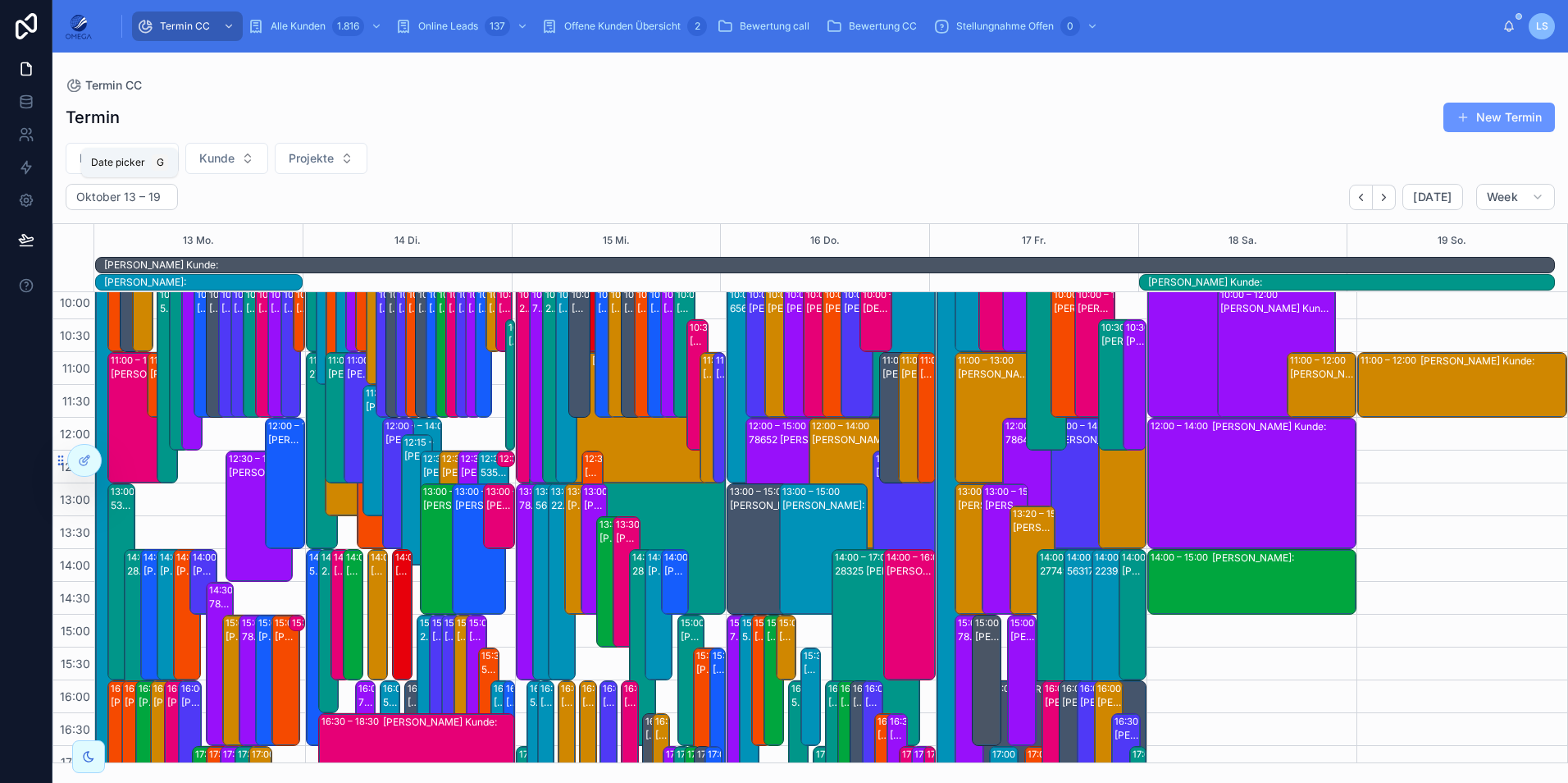
click at [142, 151] on div "Date picker G" at bounding box center [129, 162] width 97 height 30
click at [150, 159] on button "Fachberater" at bounding box center [122, 159] width 113 height 31
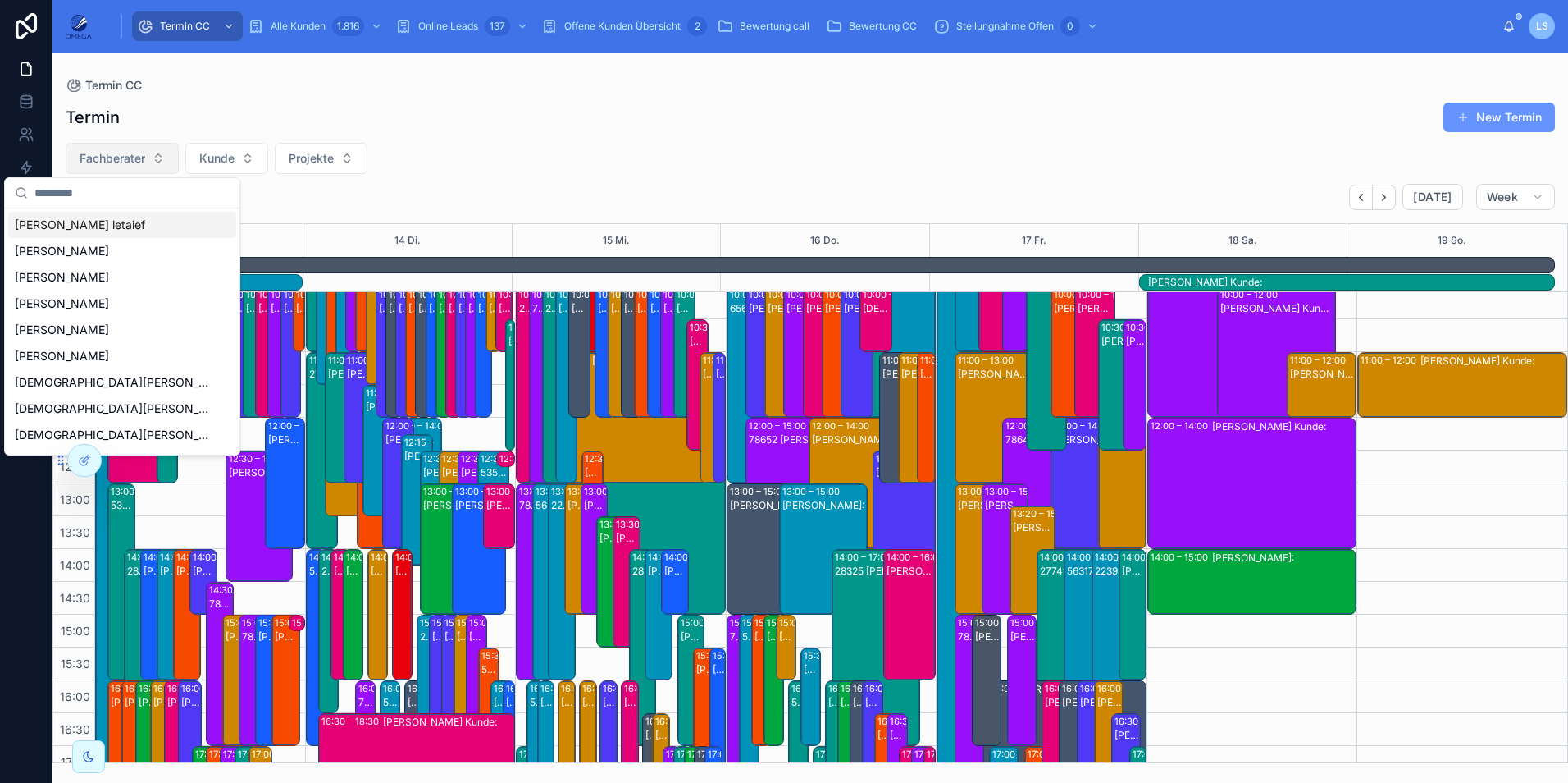
type input "*"
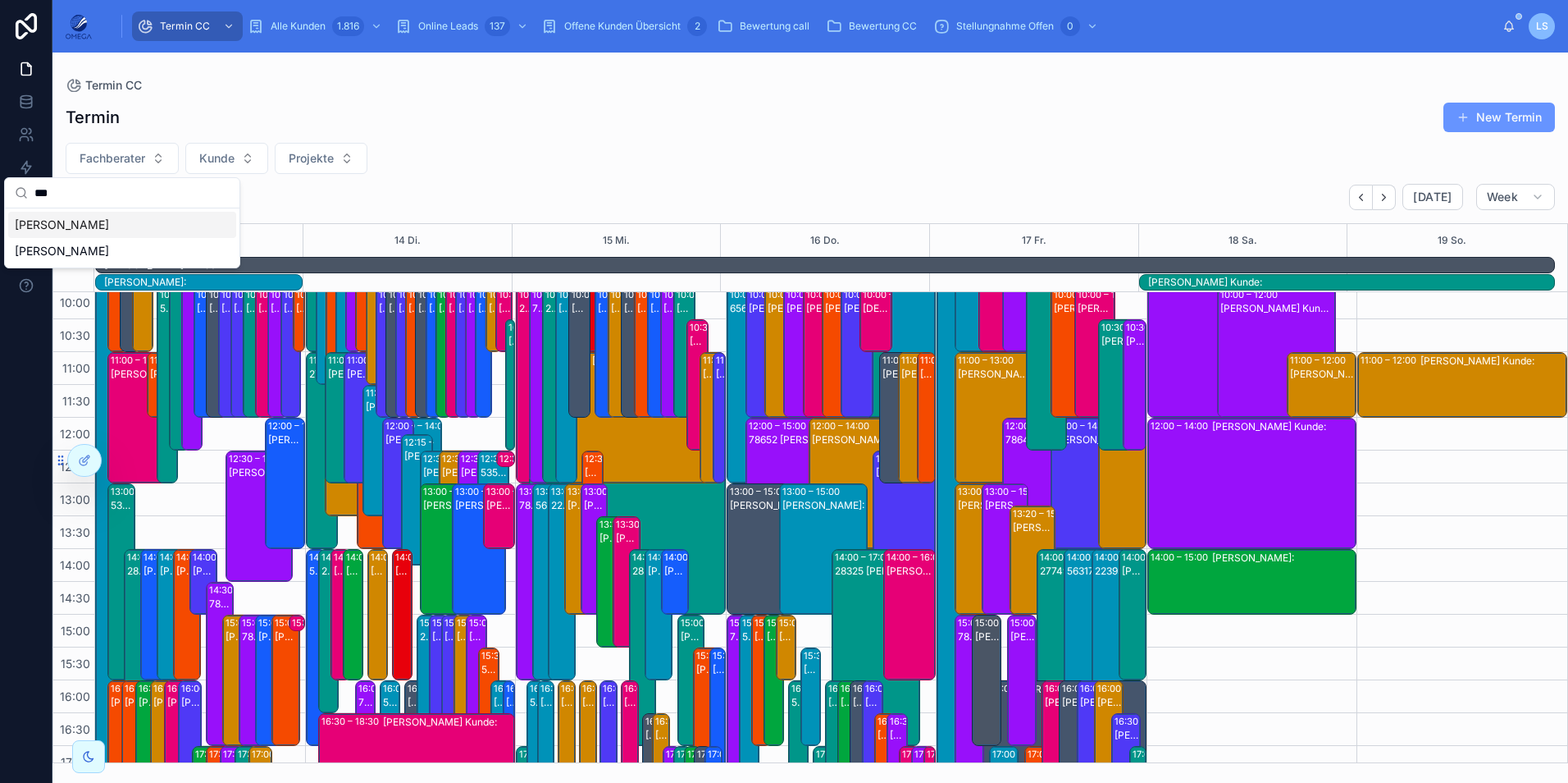
type input "***"
click at [123, 223] on div "[PERSON_NAME]" at bounding box center [122, 224] width 228 height 26
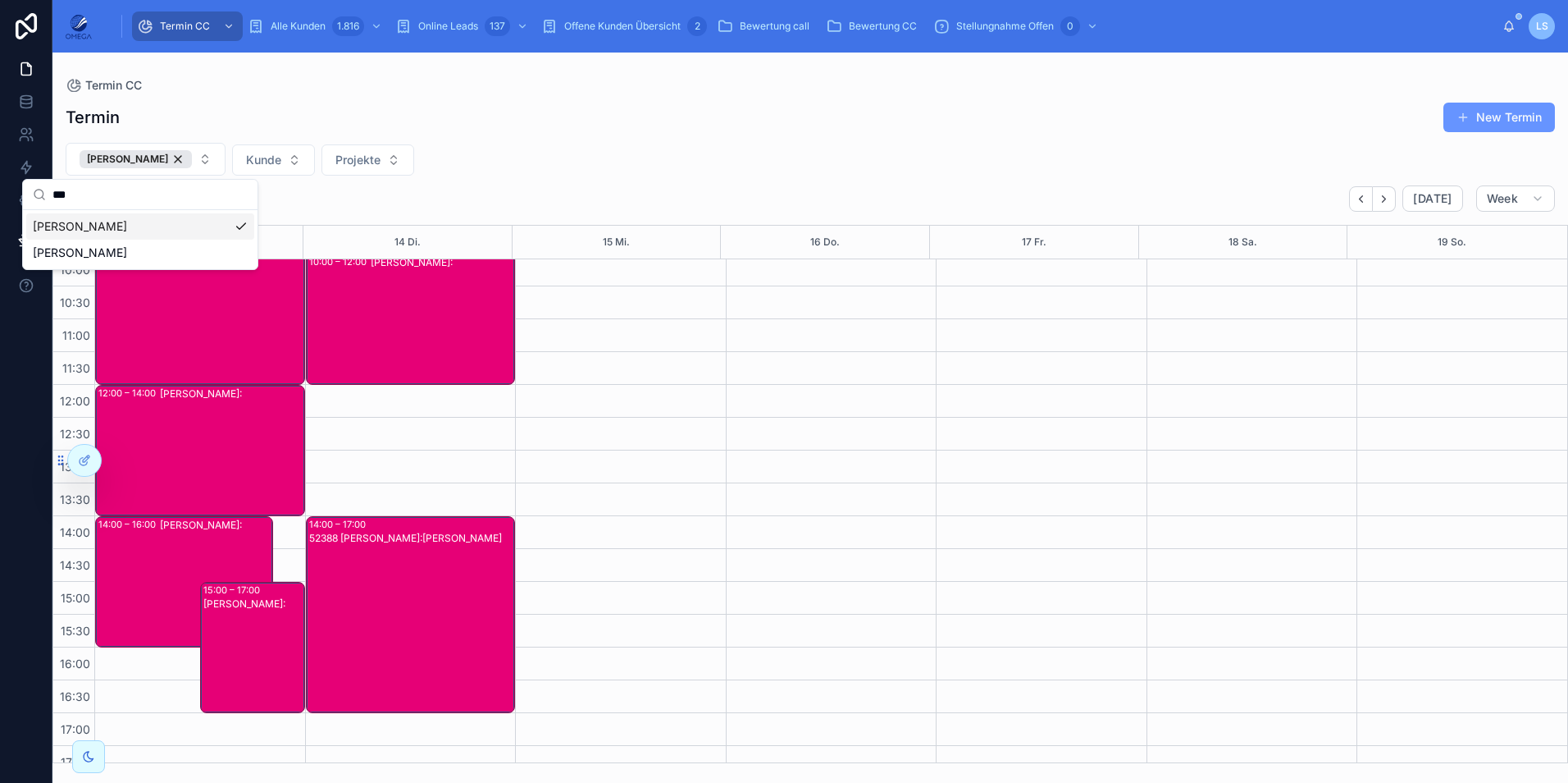
click at [654, 177] on div "Termin New Termin Christoph Held Kunde Projekte Oktober 13 – 19 Today Week 13 M…" at bounding box center [810, 428] width 1515 height 671
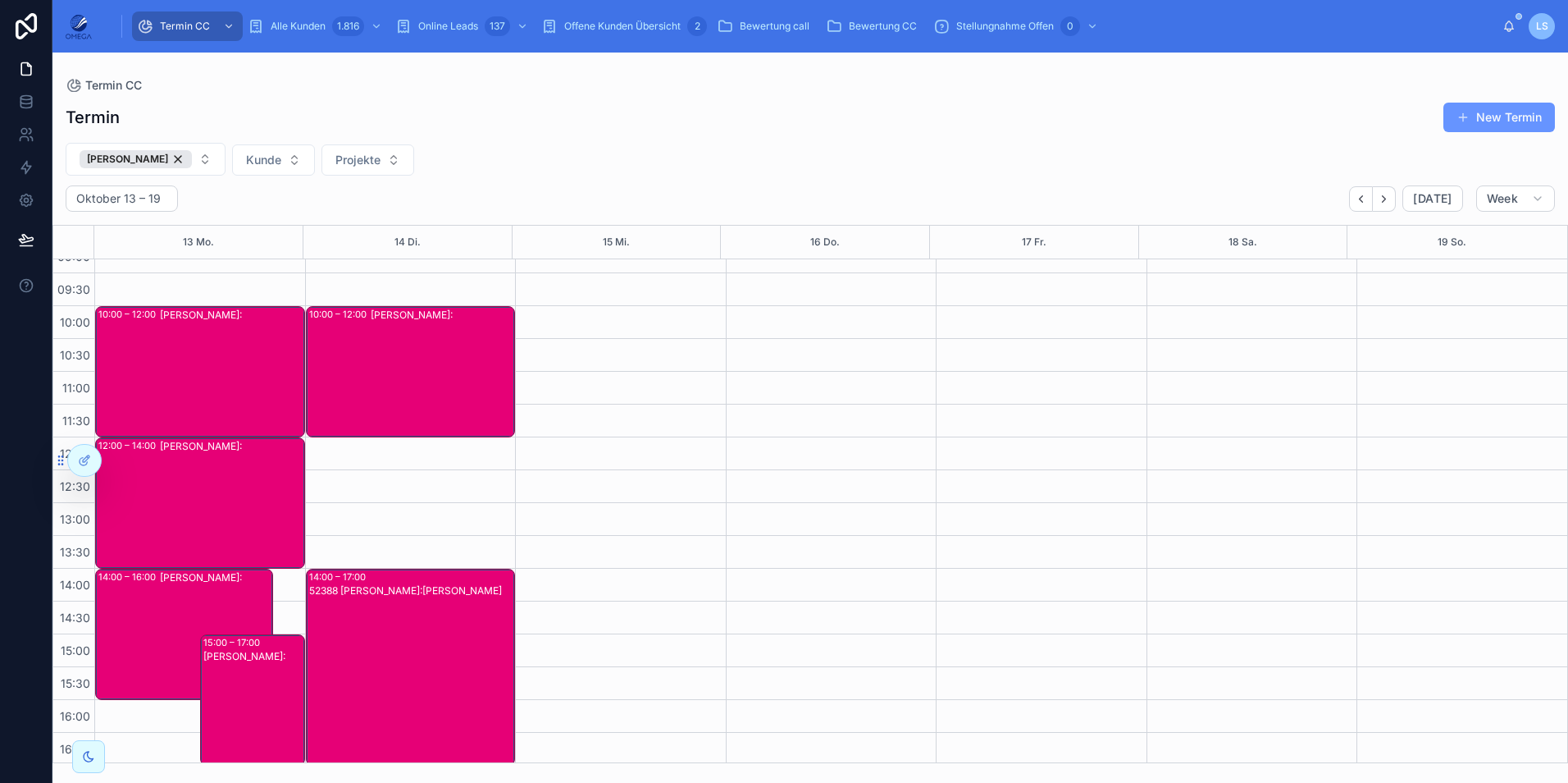
scroll to position [164, 0]
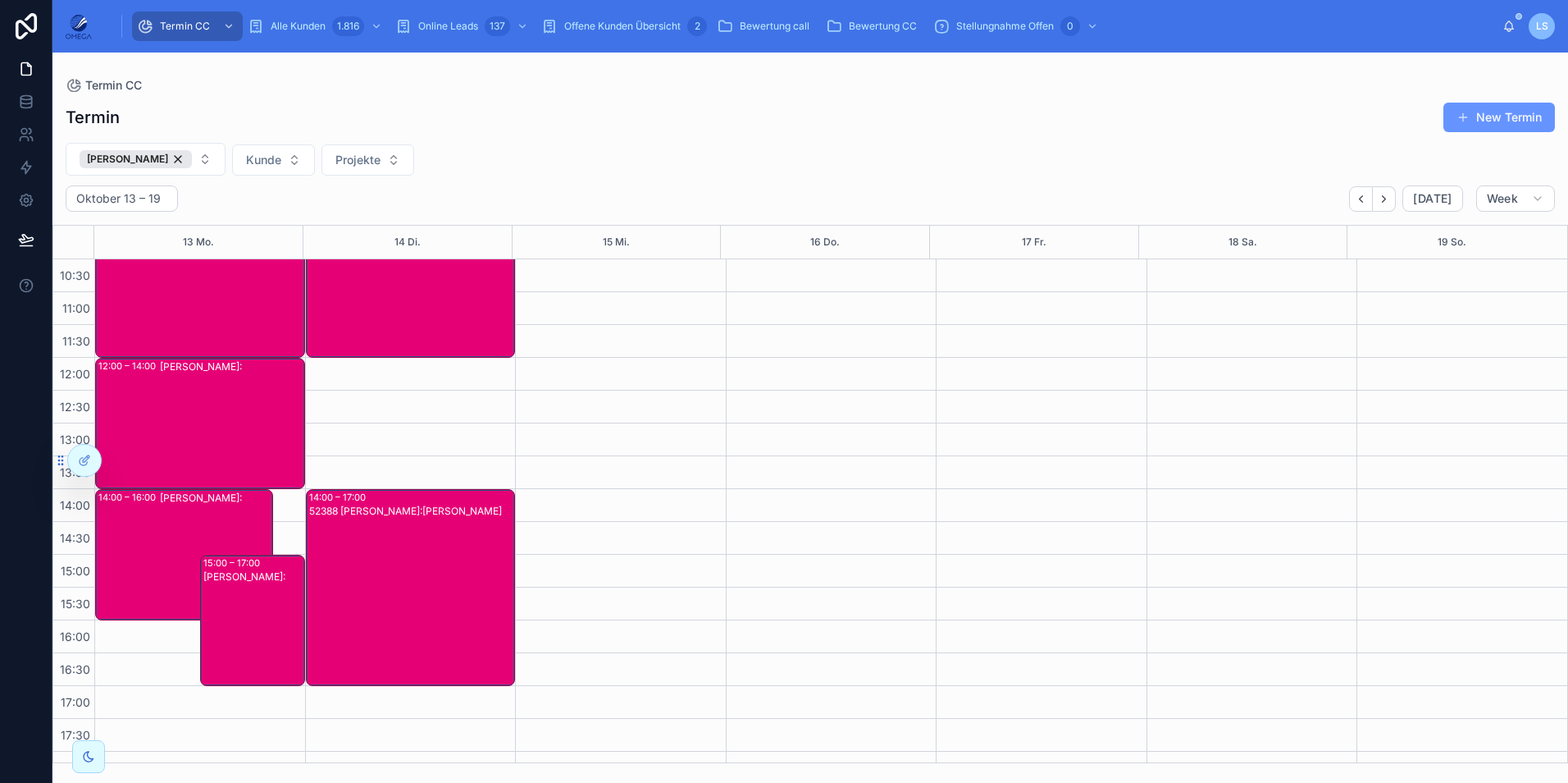
click at [418, 575] on div "52388 [PERSON_NAME]:[PERSON_NAME]" at bounding box center [411, 600] width 205 height 194
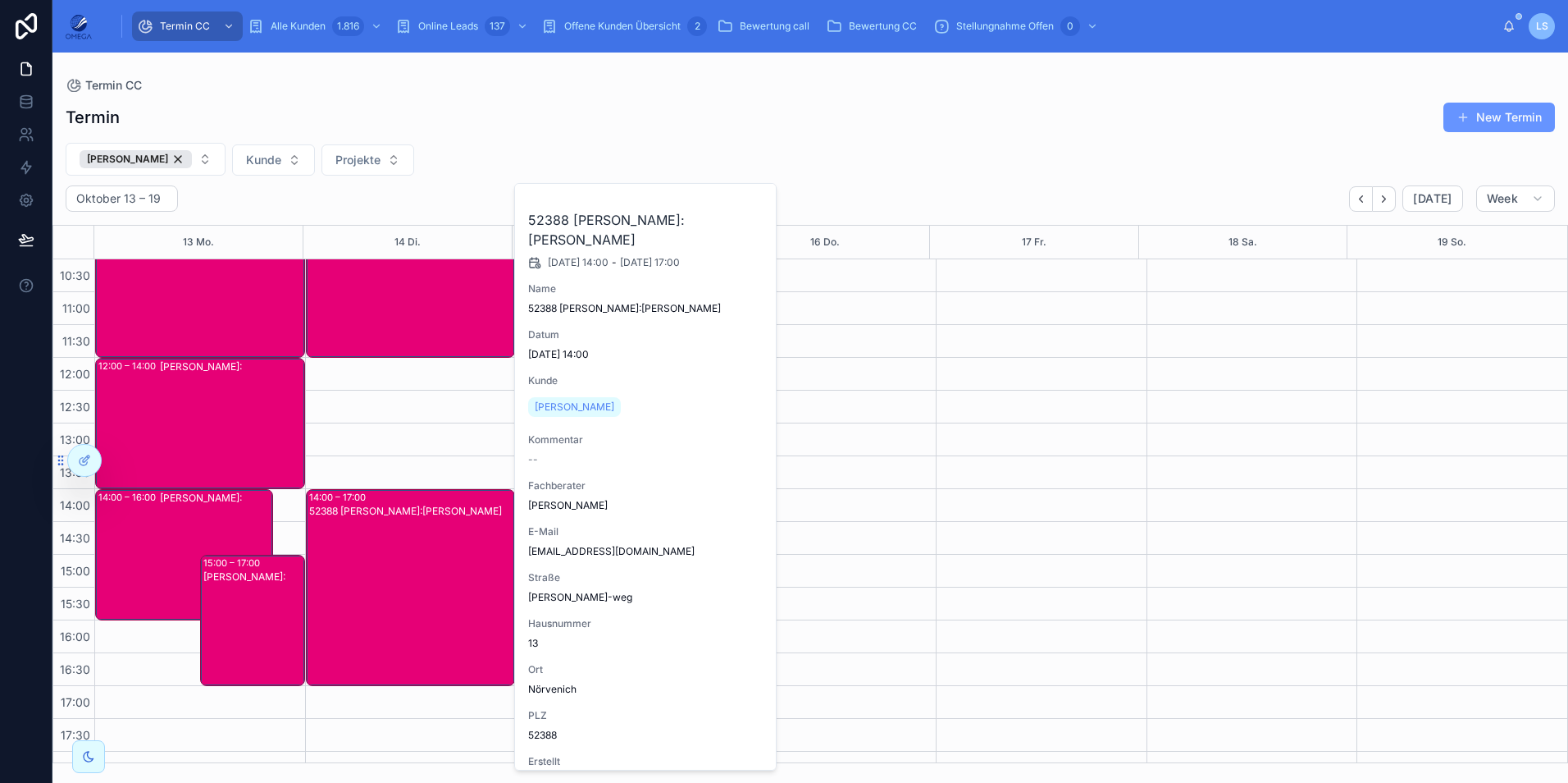
click at [0, 0] on span "Fachberater zuweisen" at bounding box center [0, 0] width 0 height 0
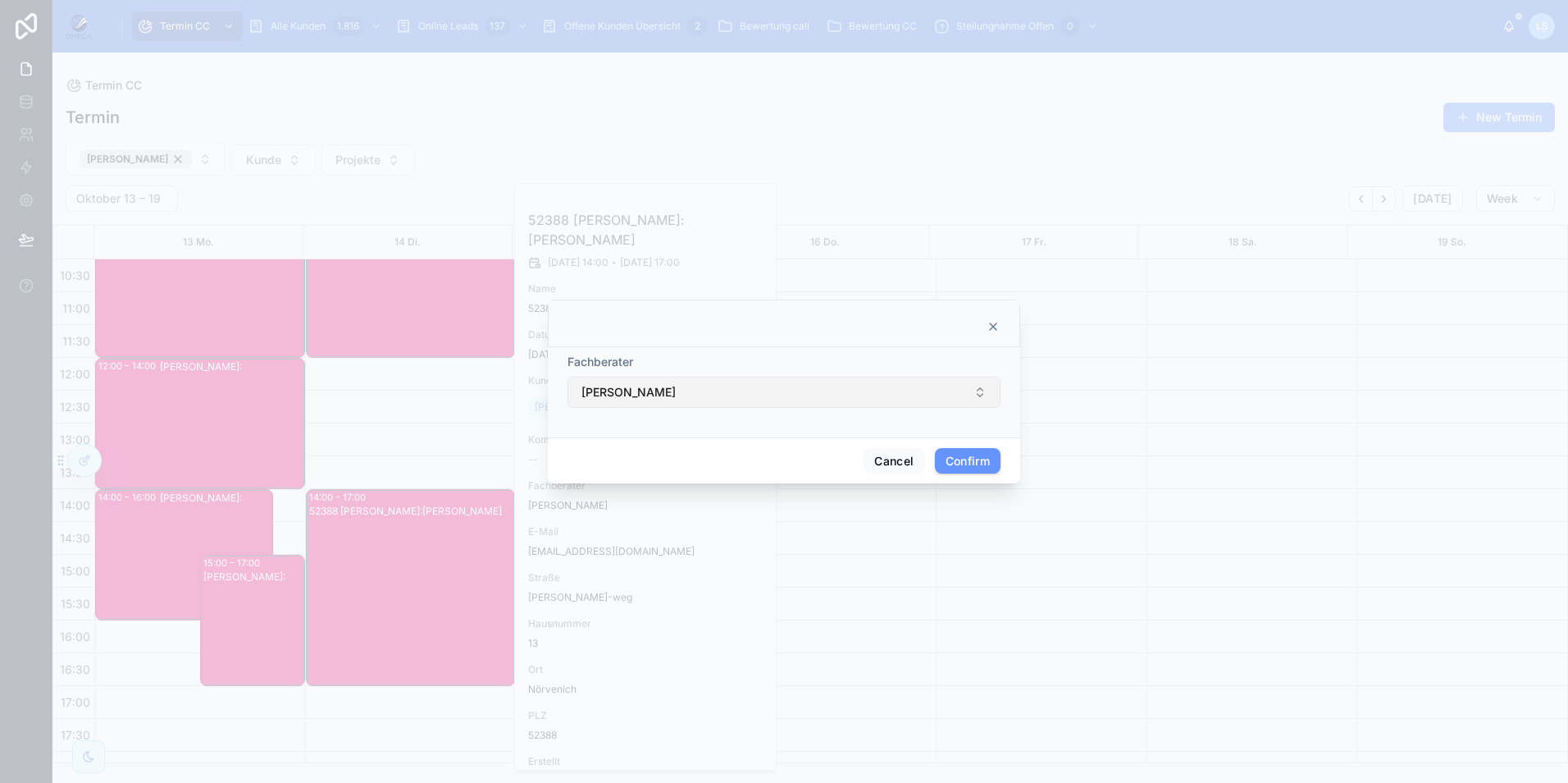
click at [735, 390] on button "[PERSON_NAME]" at bounding box center [784, 392] width 433 height 31
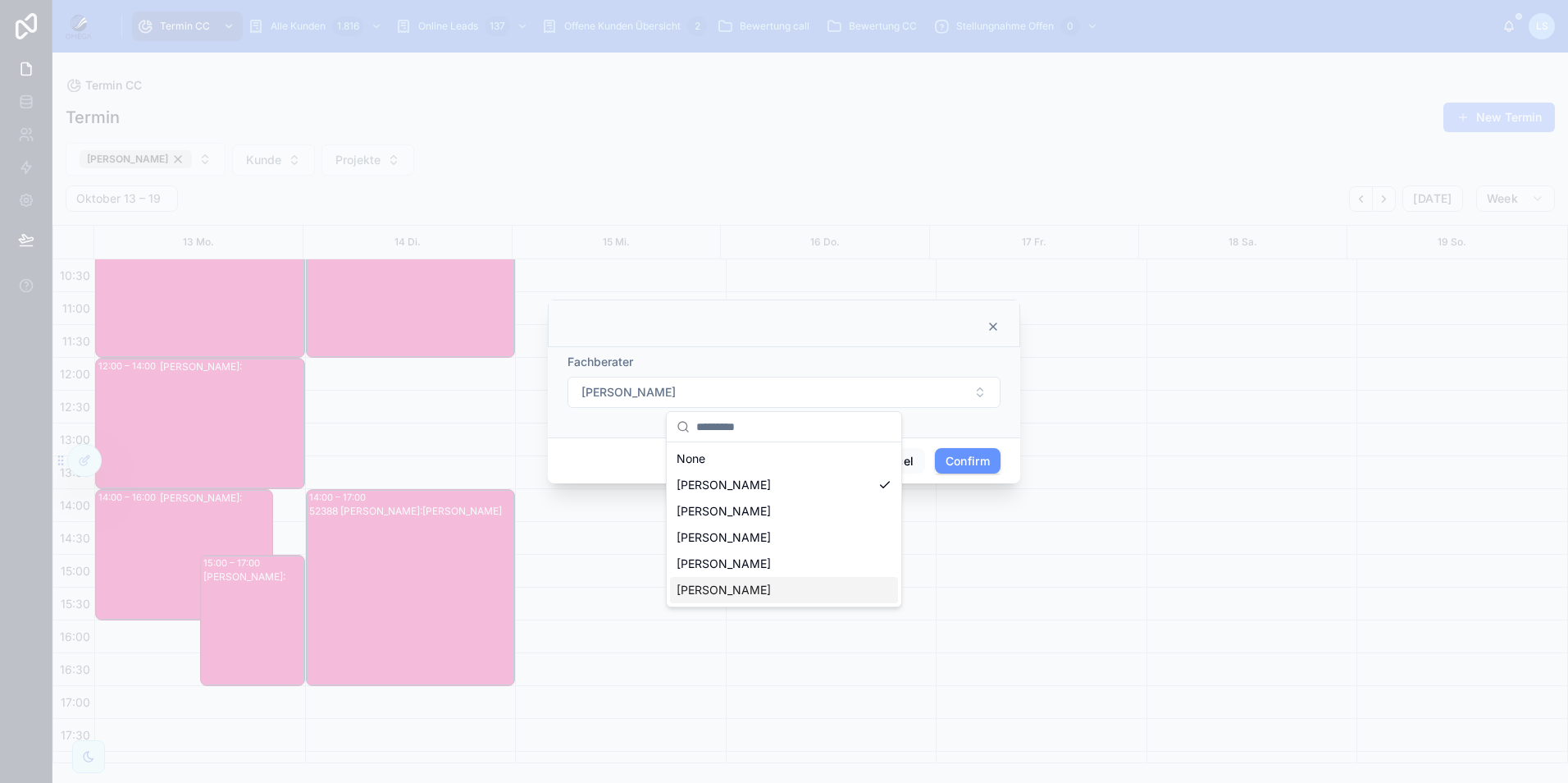
click at [785, 591] on div "[PERSON_NAME]" at bounding box center [784, 589] width 228 height 26
click at [961, 458] on button "Confirm" at bounding box center [967, 461] width 65 height 26
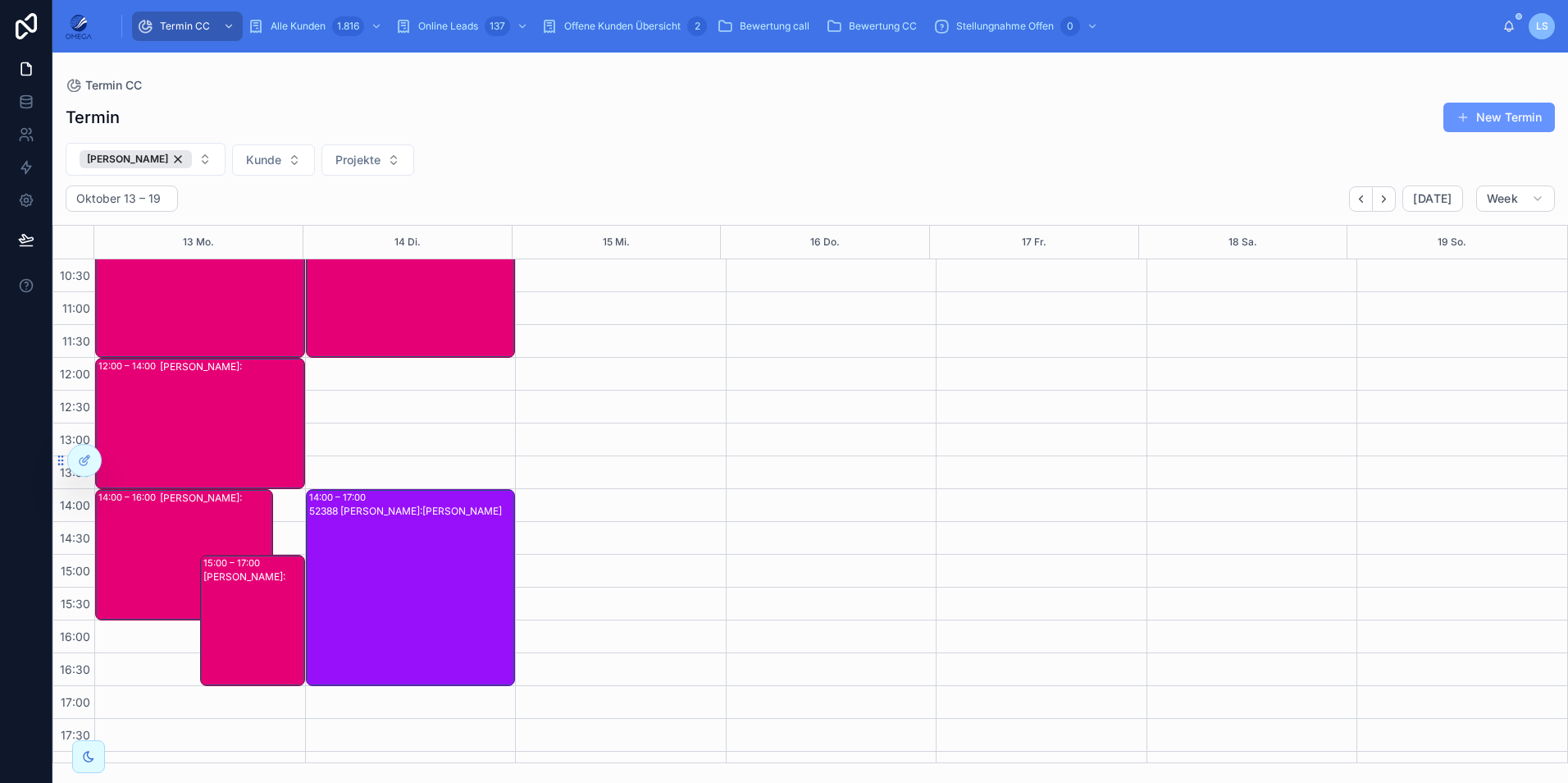
click at [622, 170] on div "Christoph Held Kunde Projekte" at bounding box center [810, 160] width 1515 height 33
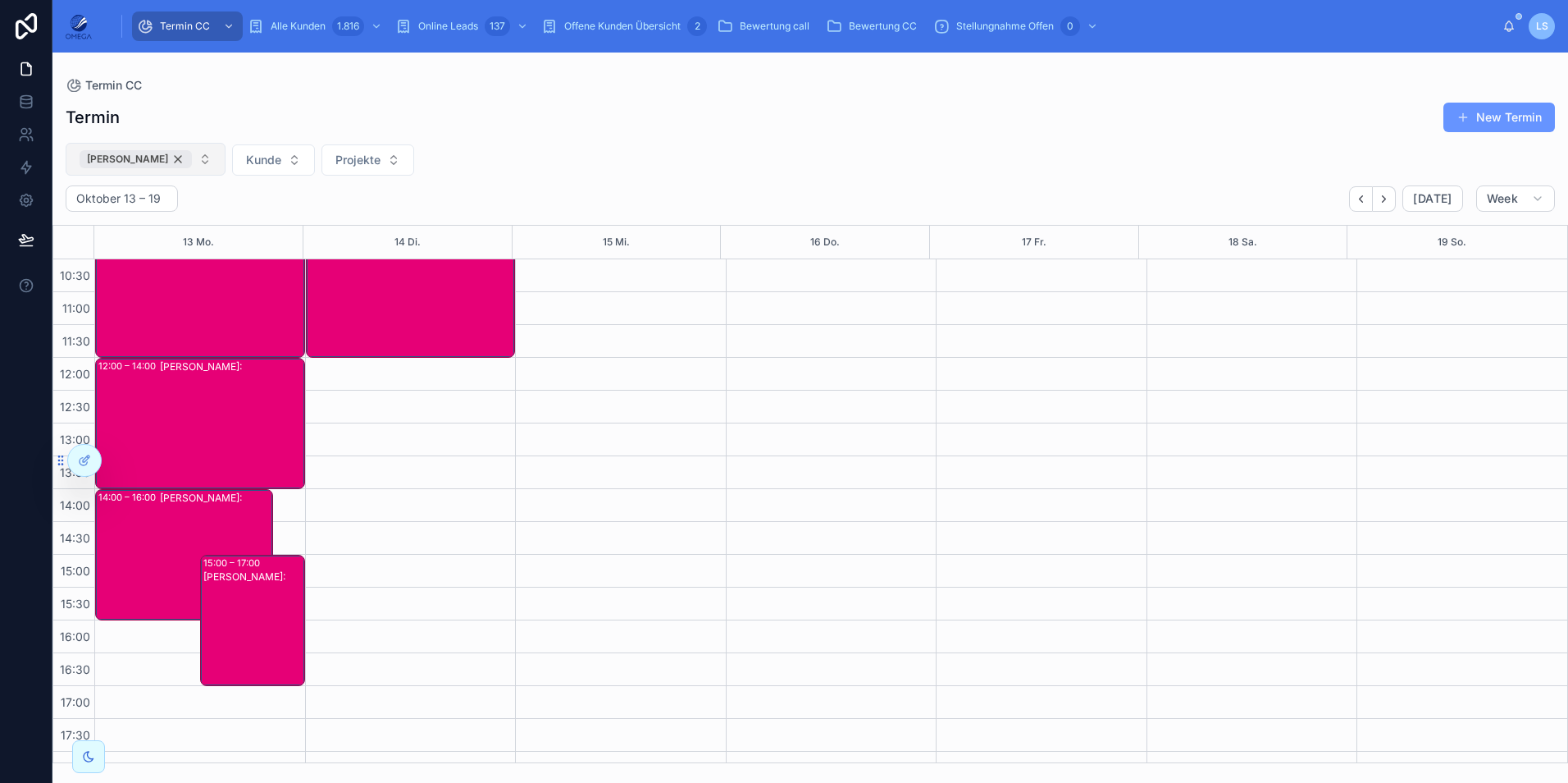
click at [176, 160] on div "[PERSON_NAME]" at bounding box center [136, 160] width 112 height 18
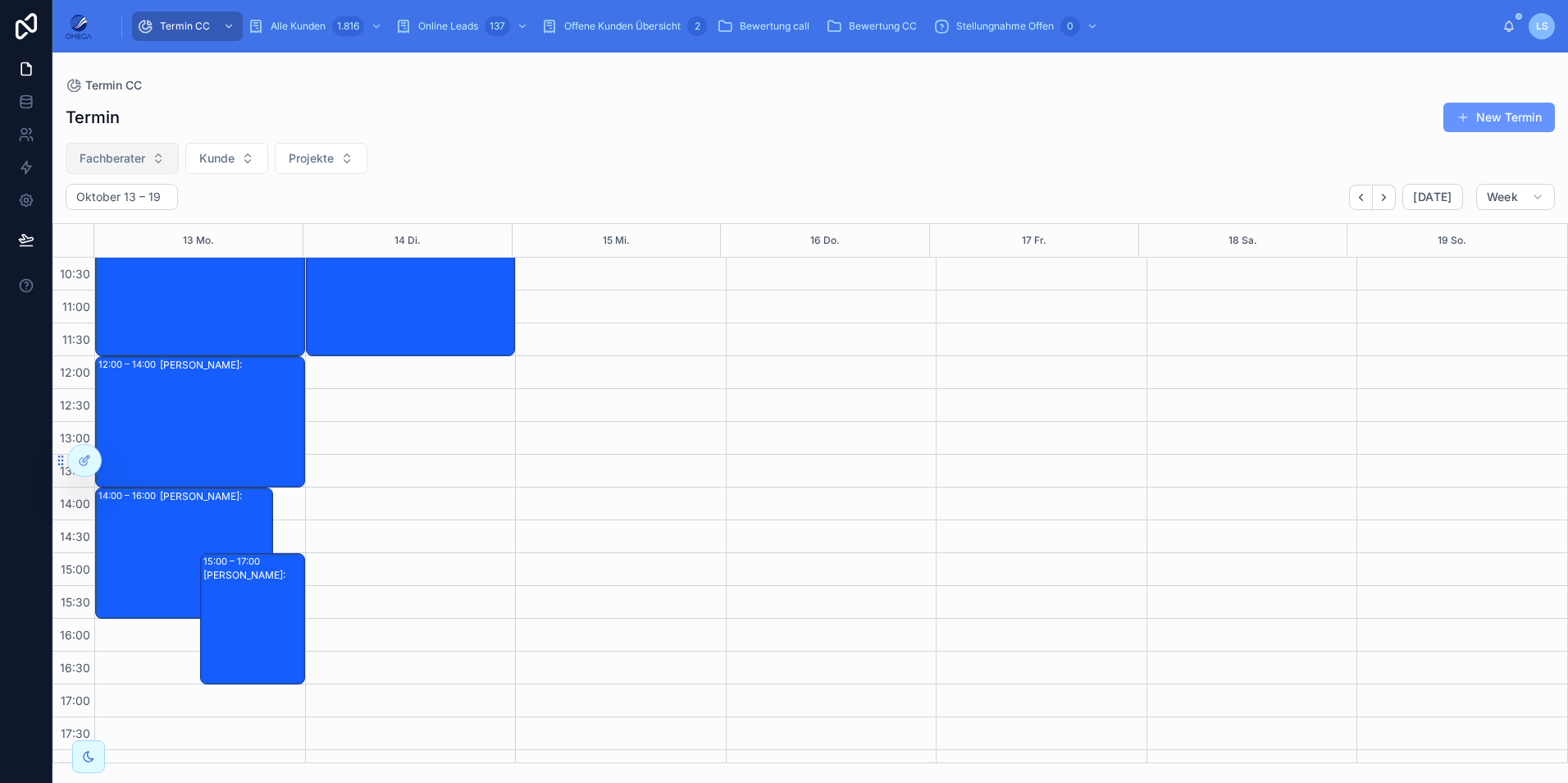
click at [148, 155] on button "Fachberater" at bounding box center [122, 159] width 113 height 31
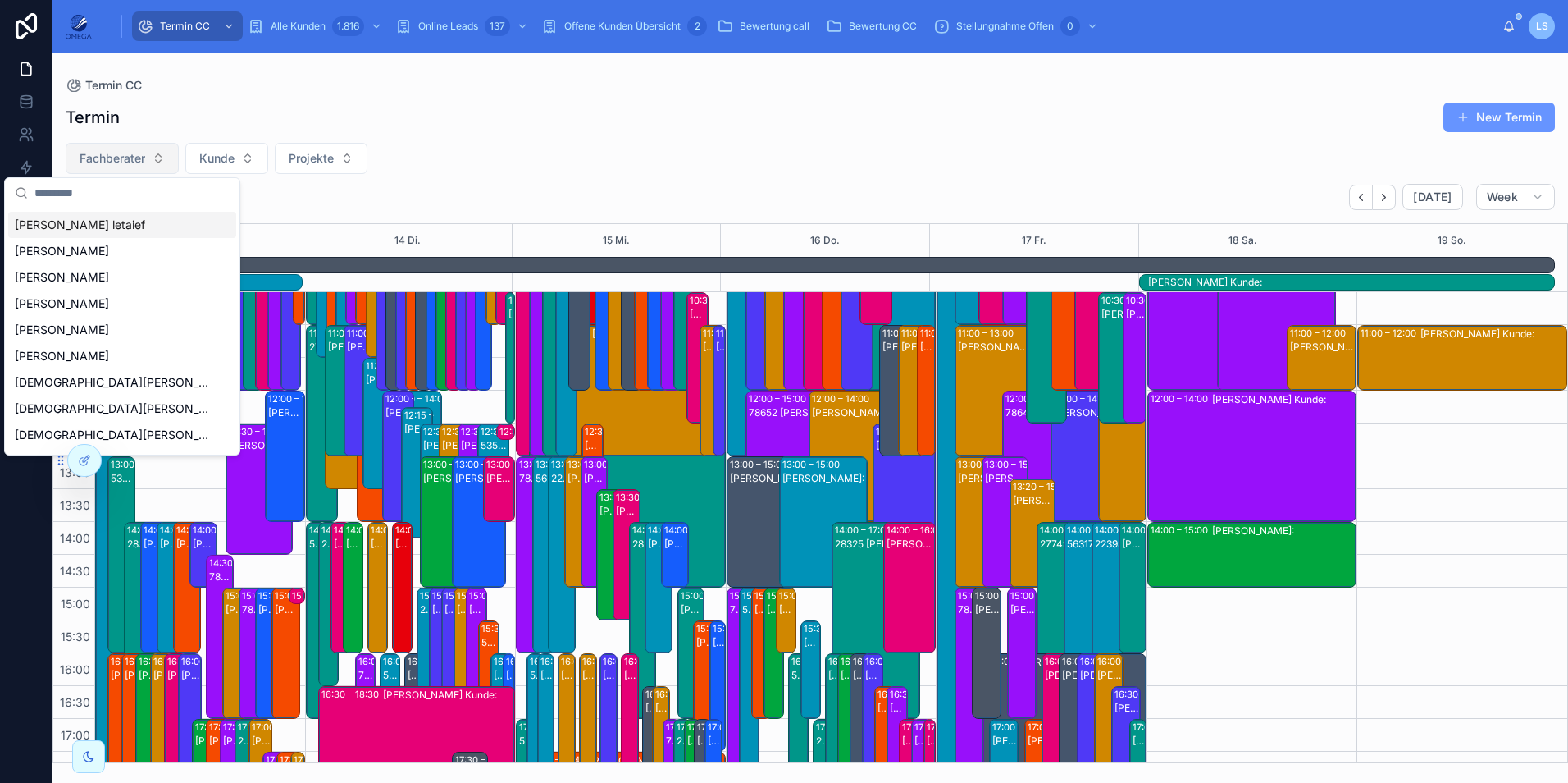
type input "*"
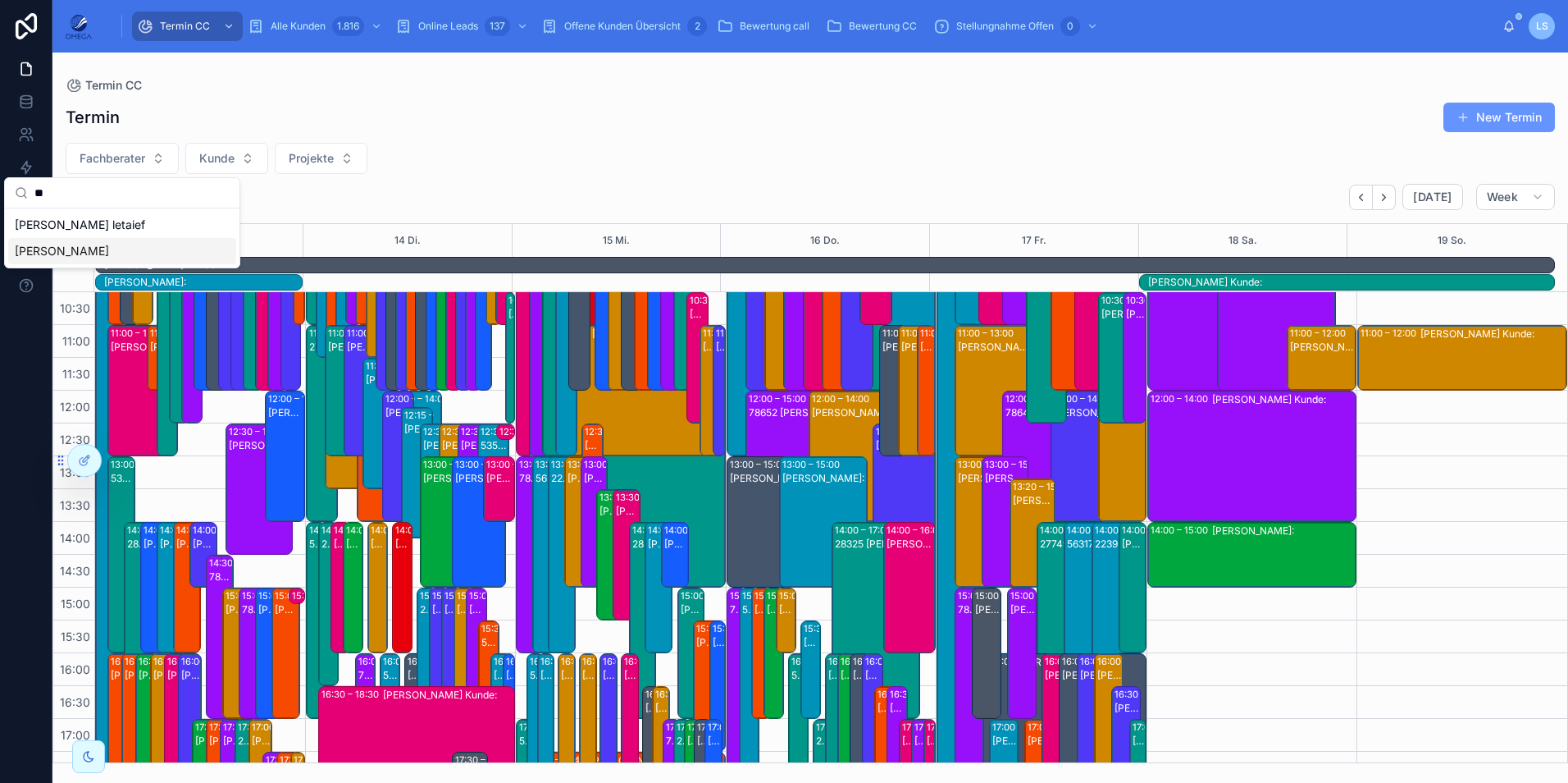
type input "**"
click at [94, 243] on span "[PERSON_NAME]" at bounding box center [62, 251] width 94 height 17
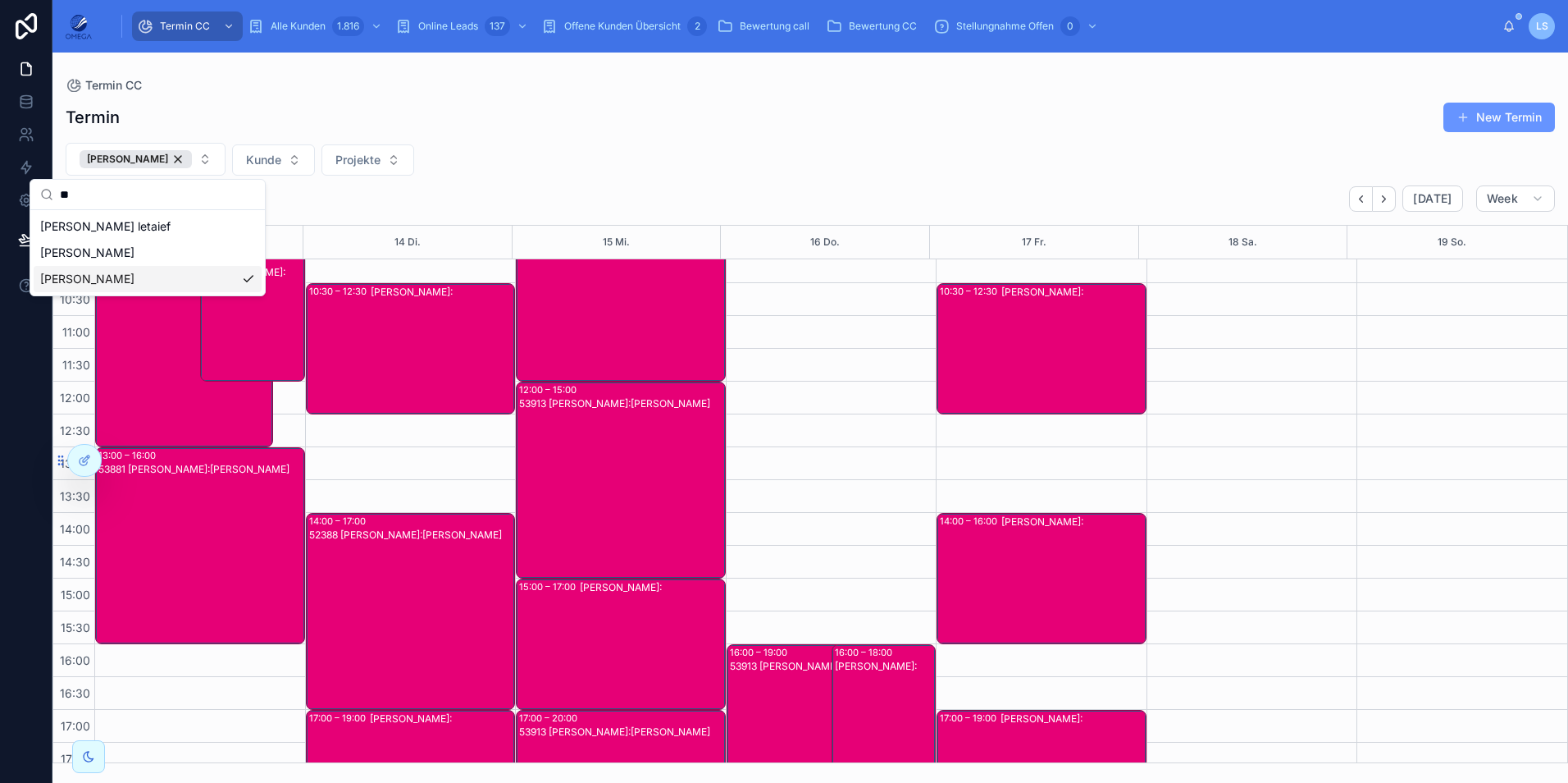
scroll to position [82, 0]
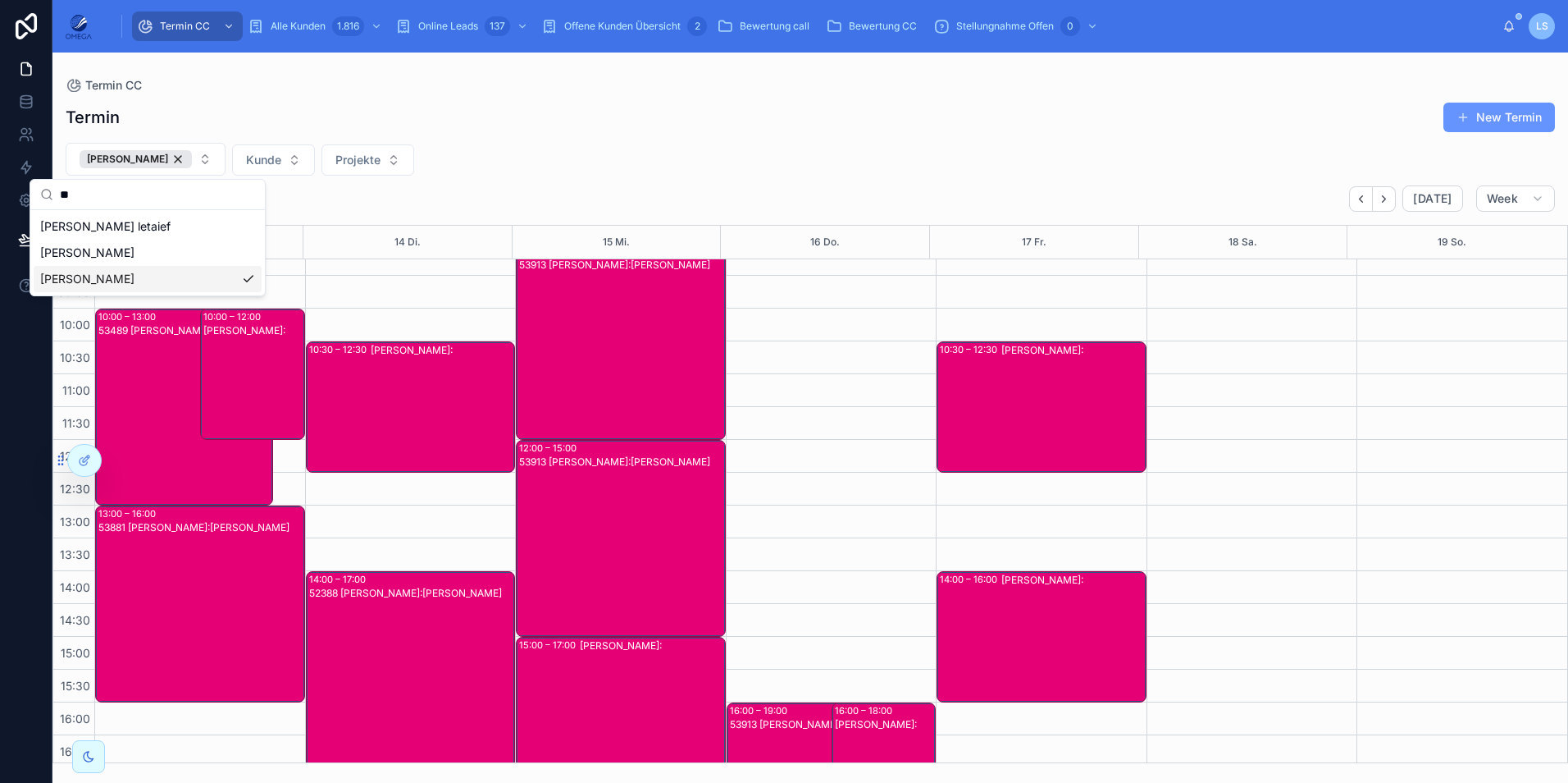
click at [697, 137] on div "Termin New Termin Tayfun Süleymani Kunde Projekte Oktober 13 – 19 Today Week 13…" at bounding box center [810, 428] width 1515 height 671
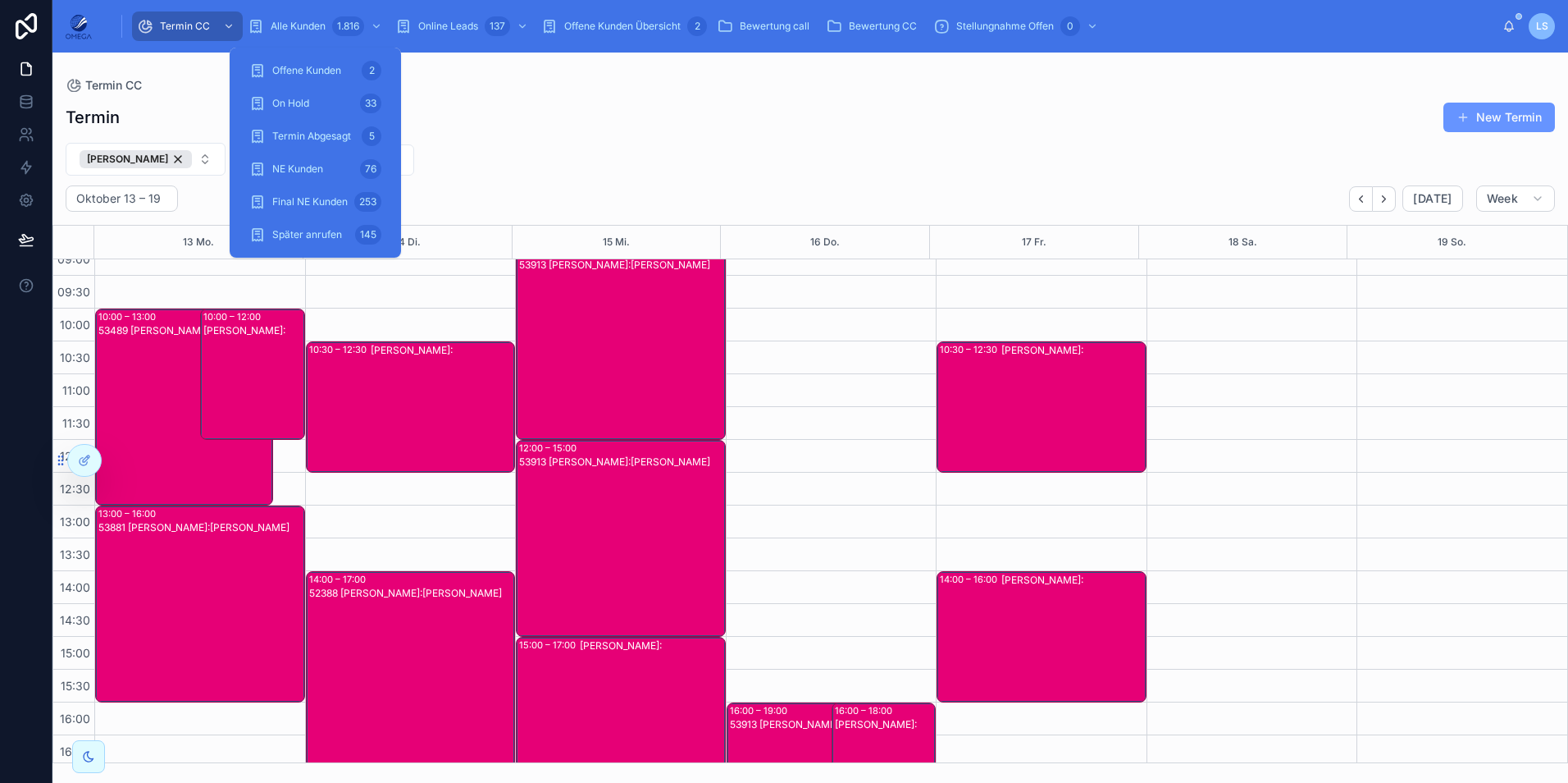
click at [303, 22] on span "Alle Kunden" at bounding box center [299, 26] width 55 height 13
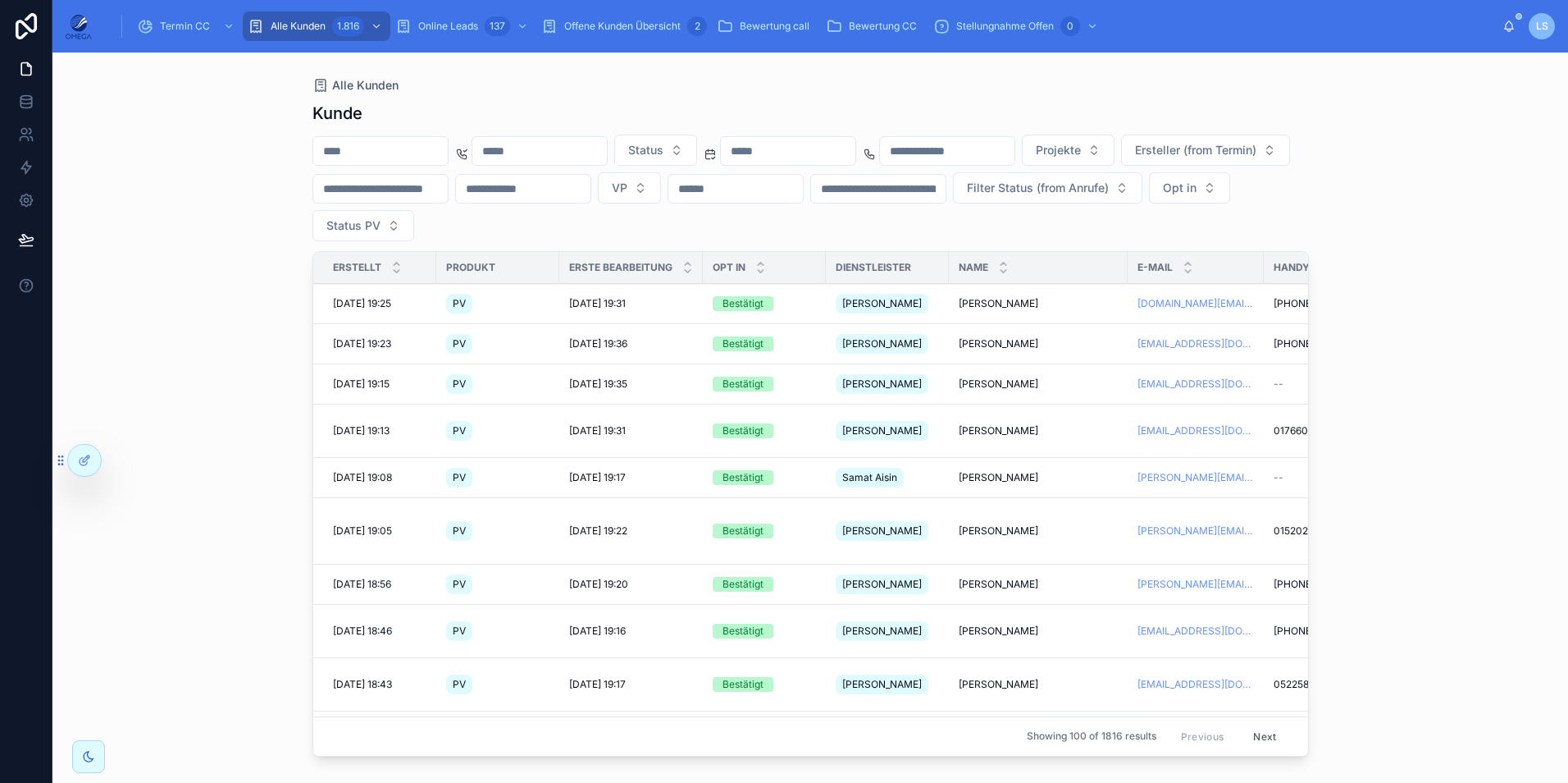
click at [447, 155] on input "text" at bounding box center [381, 150] width 135 height 23
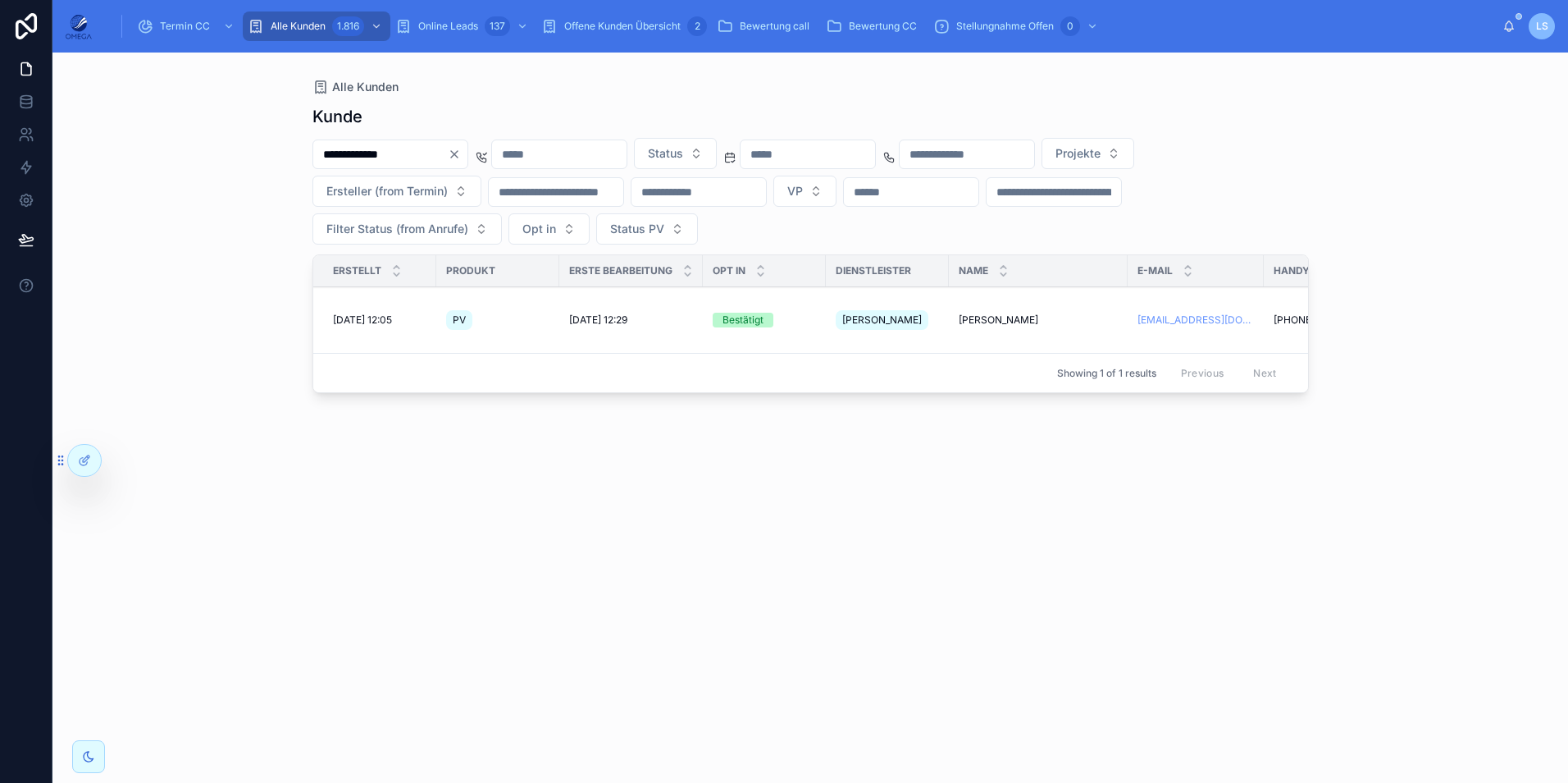
type input "**********"
click at [999, 315] on span "[PERSON_NAME]" at bounding box center [998, 320] width 79 height 13
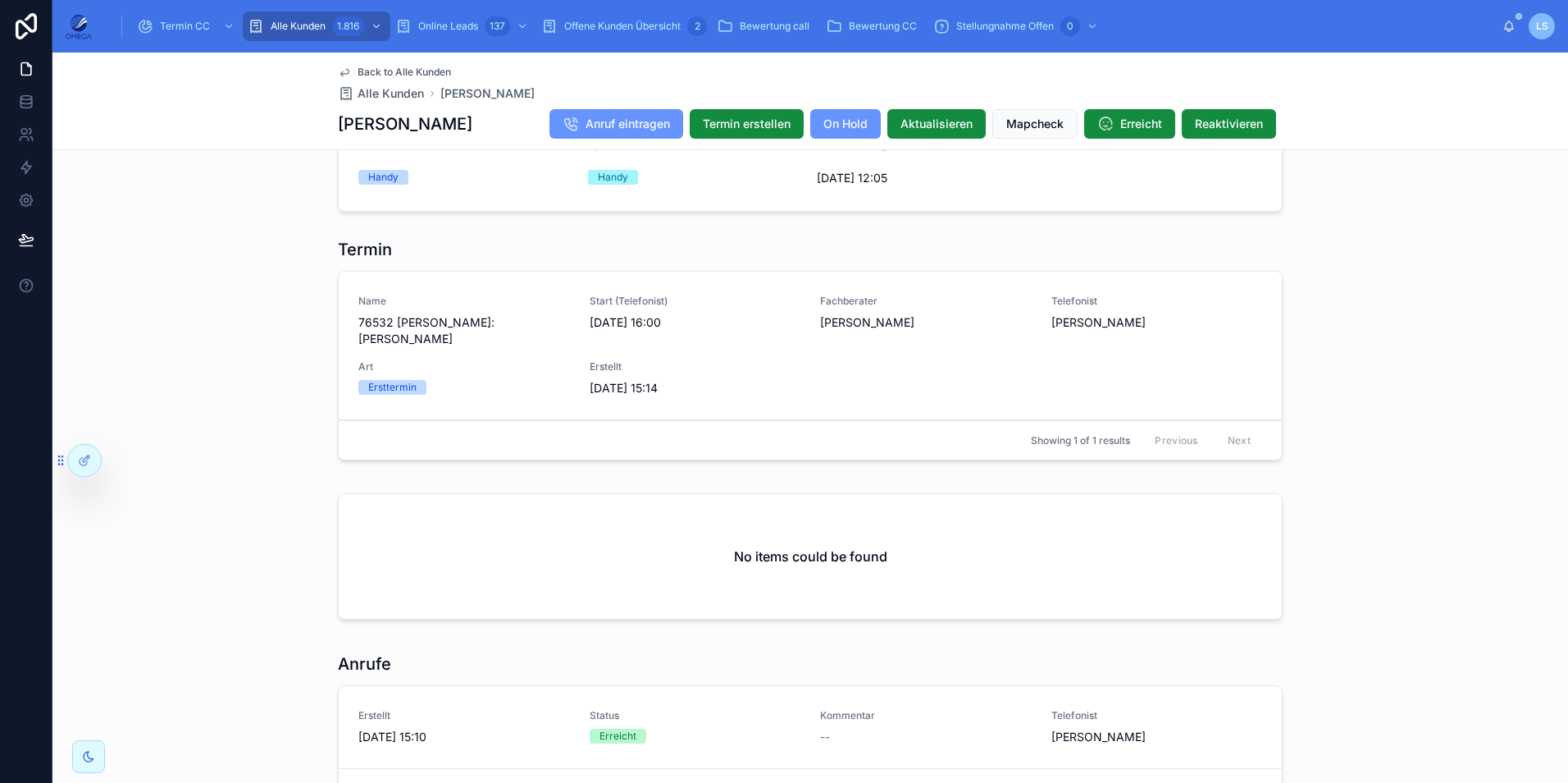
scroll to position [1394, 0]
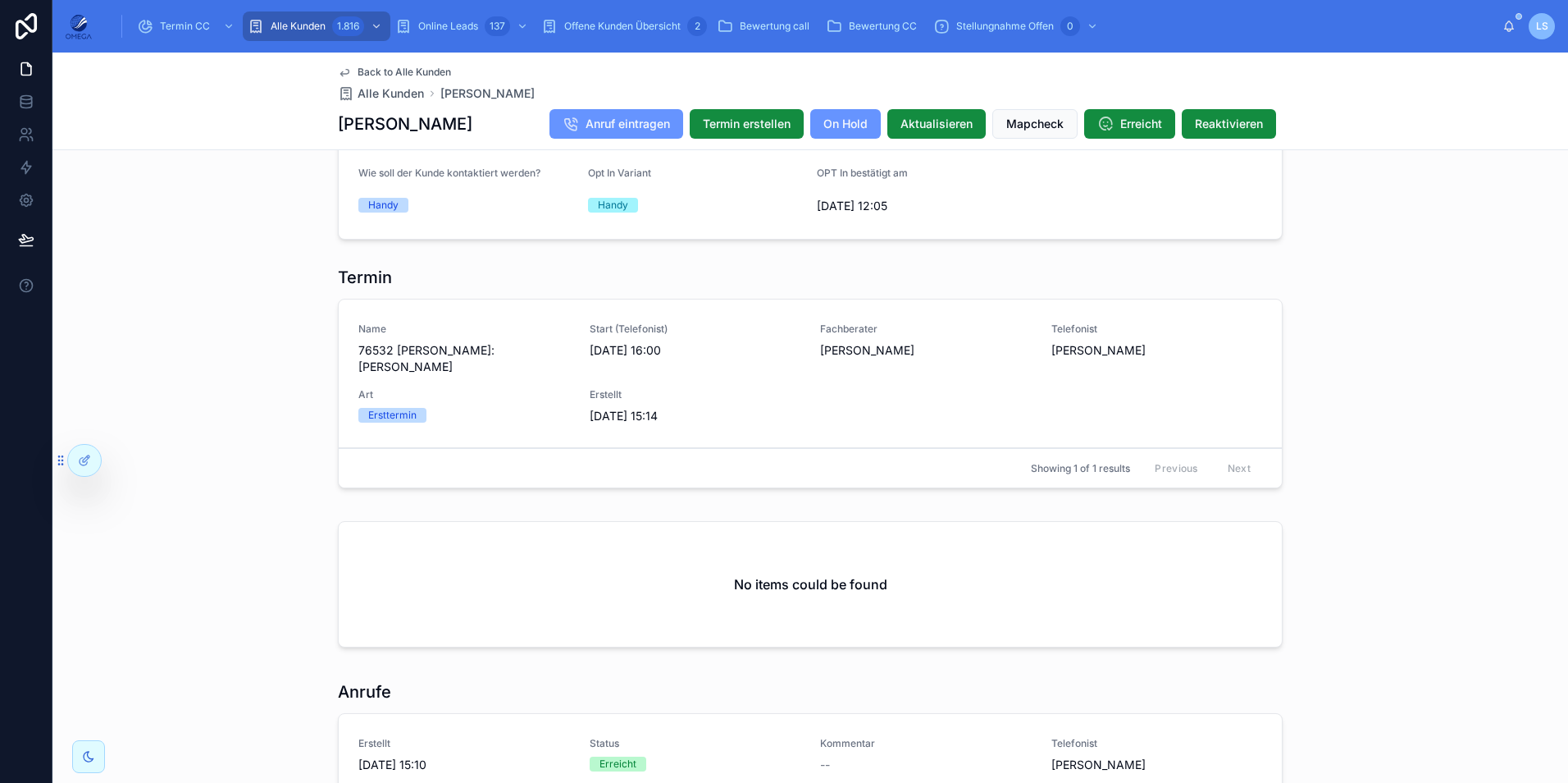
click at [408, 68] on span "Back to Alle Kunden" at bounding box center [404, 72] width 93 height 13
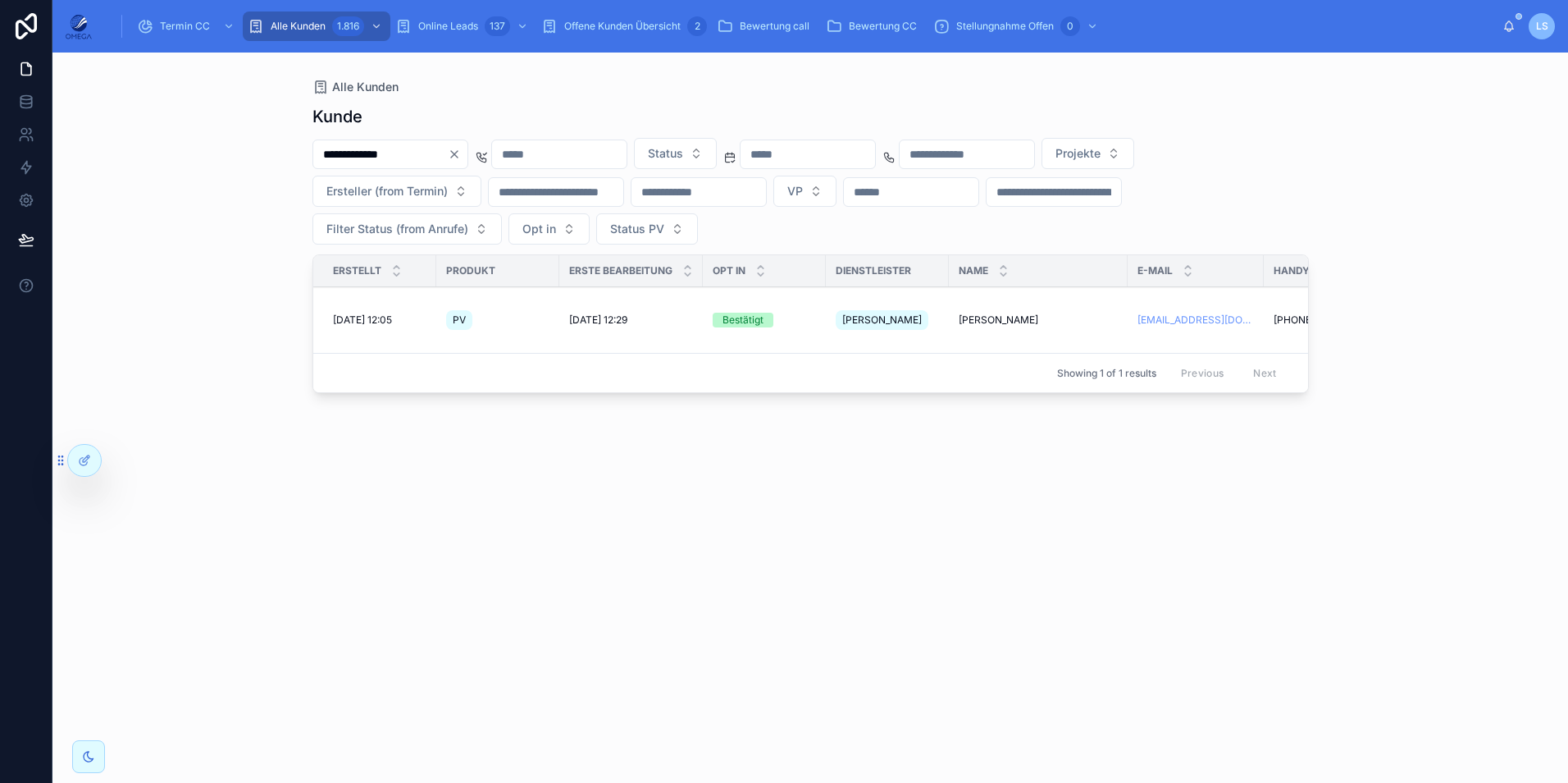
click at [415, 148] on input "**********" at bounding box center [381, 154] width 135 height 23
paste input "text"
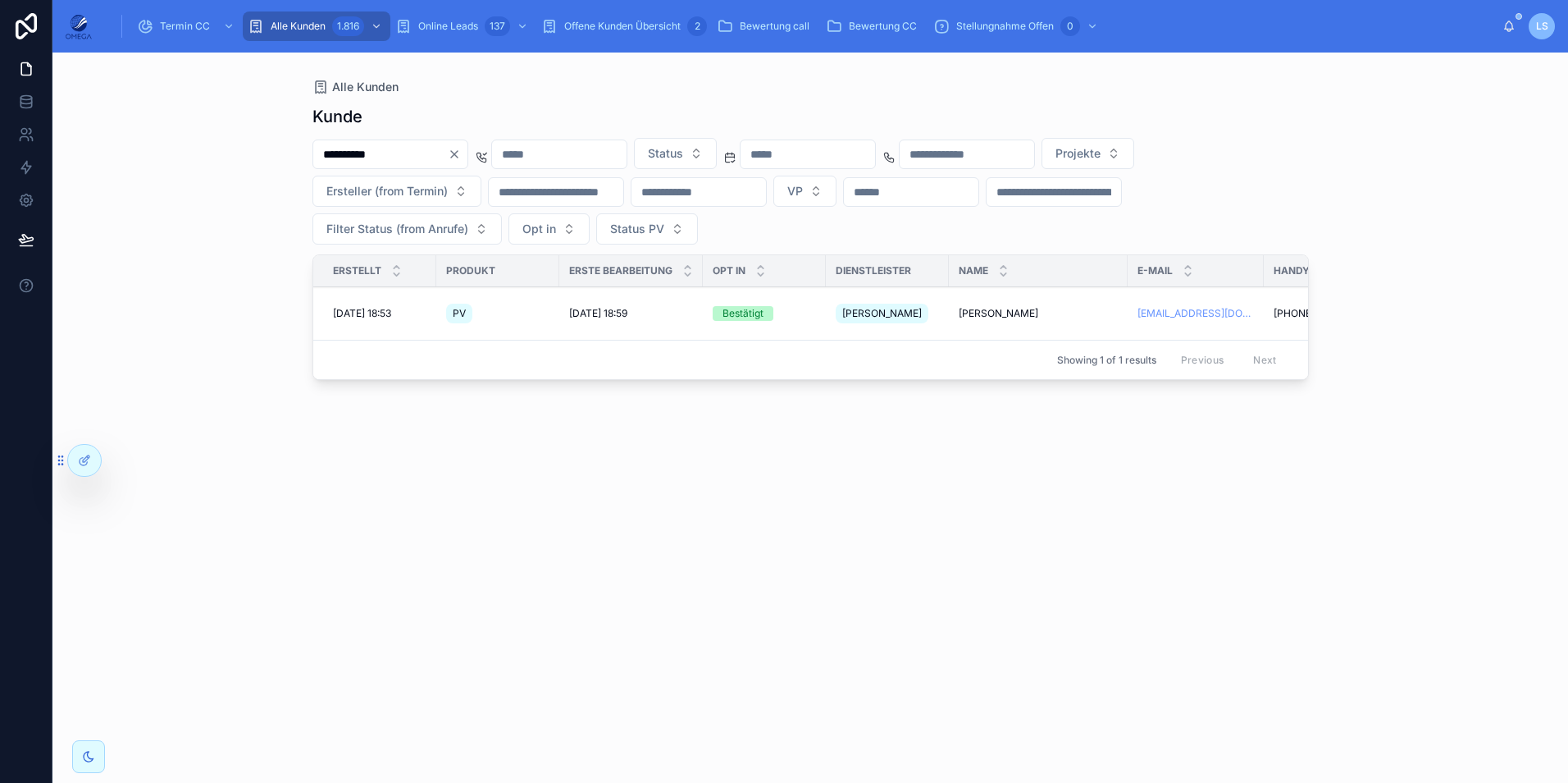
type input "**********"
click at [988, 309] on span "[PERSON_NAME]" at bounding box center [998, 314] width 79 height 13
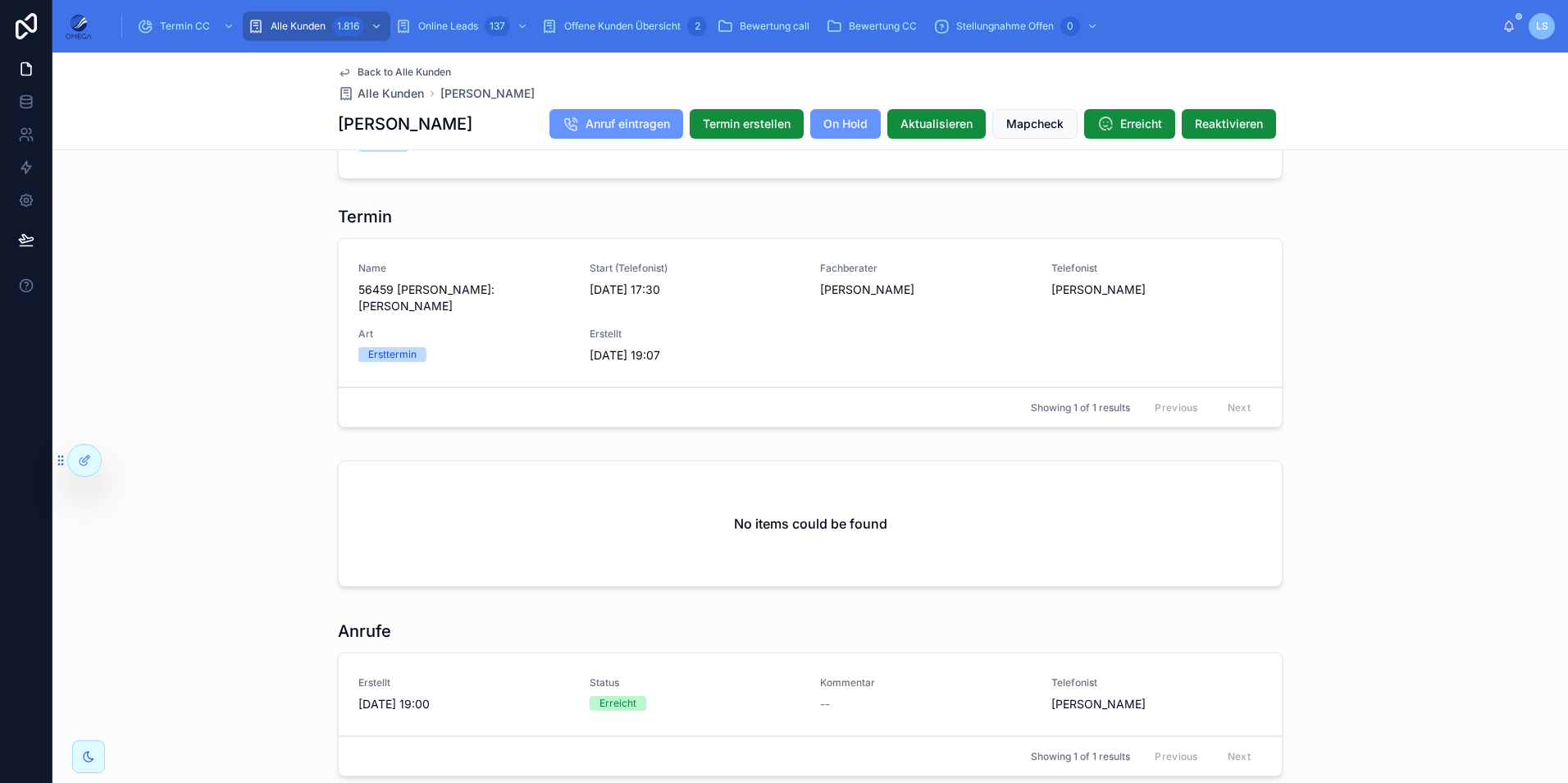
scroll to position [1477, 0]
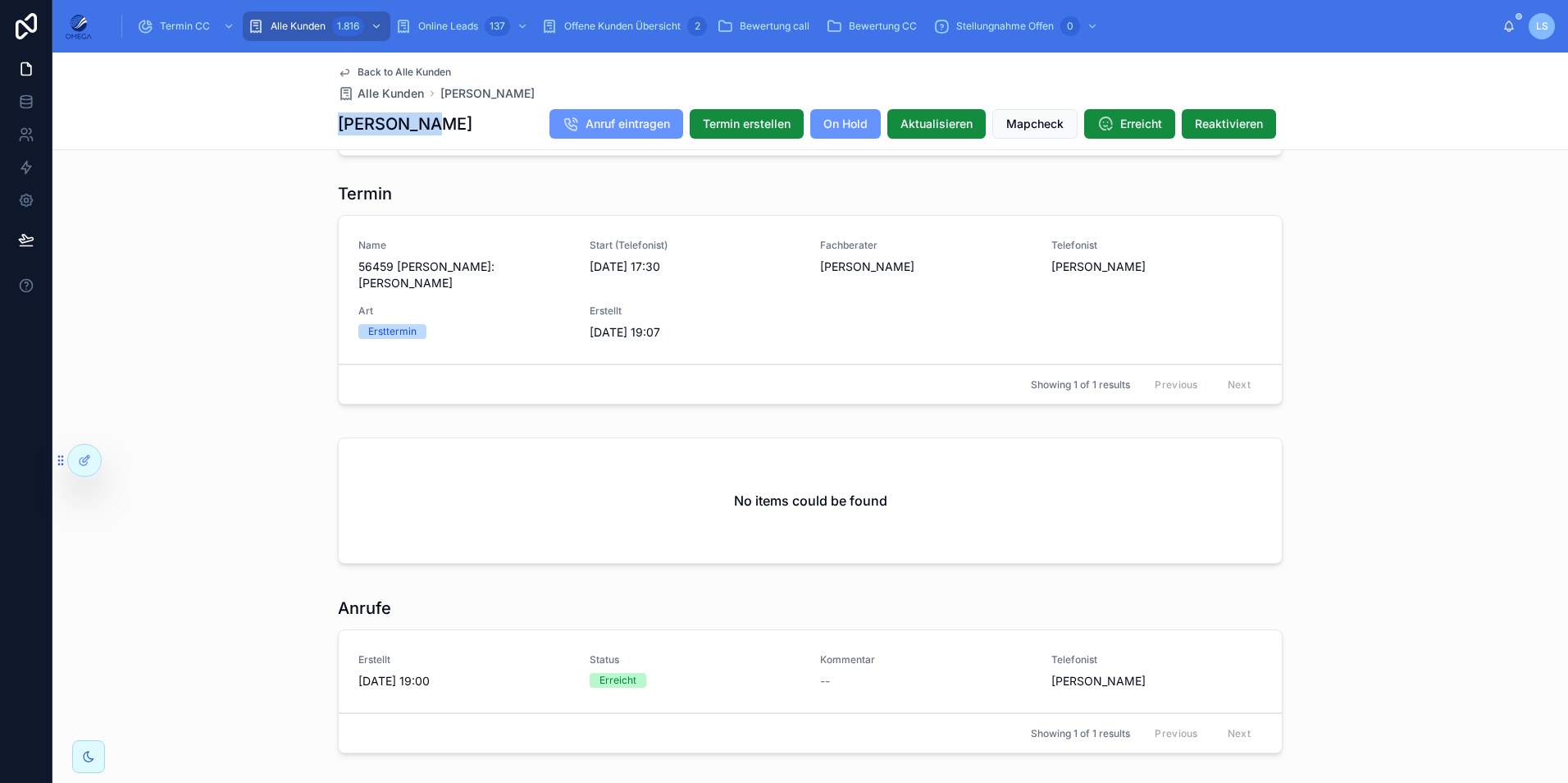
drag, startPoint x: 415, startPoint y: 126, endPoint x: 324, endPoint y: 121, distance: 91.1
click at [324, 121] on div "Back to Alle Kunden Alle Kunden Rolf Ehmer Rolf Ehmer Anruf eintragen Termin er…" at bounding box center [810, 101] width 1515 height 98
copy h1 "[PERSON_NAME]"
click at [1387, 393] on div "Termin Name 56459 Andreas Klee Kunde:Rolf Ehmer Start (Telefonist) 09.10.2025 1…" at bounding box center [810, 296] width 1515 height 242
click at [374, 70] on span "Back to Alle Kunden" at bounding box center [404, 72] width 93 height 13
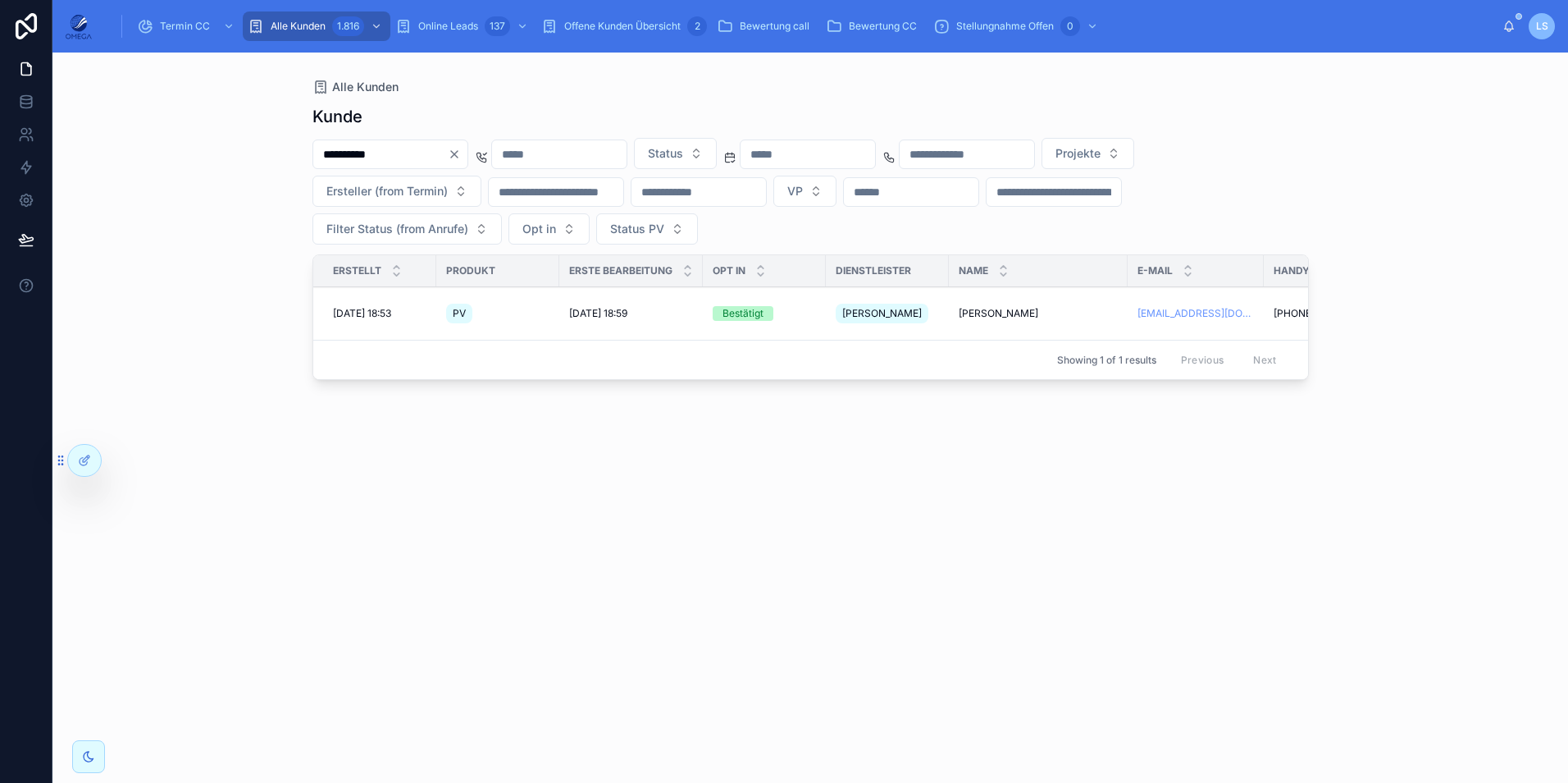
click at [400, 151] on input "**********" at bounding box center [381, 154] width 135 height 23
paste input "******"
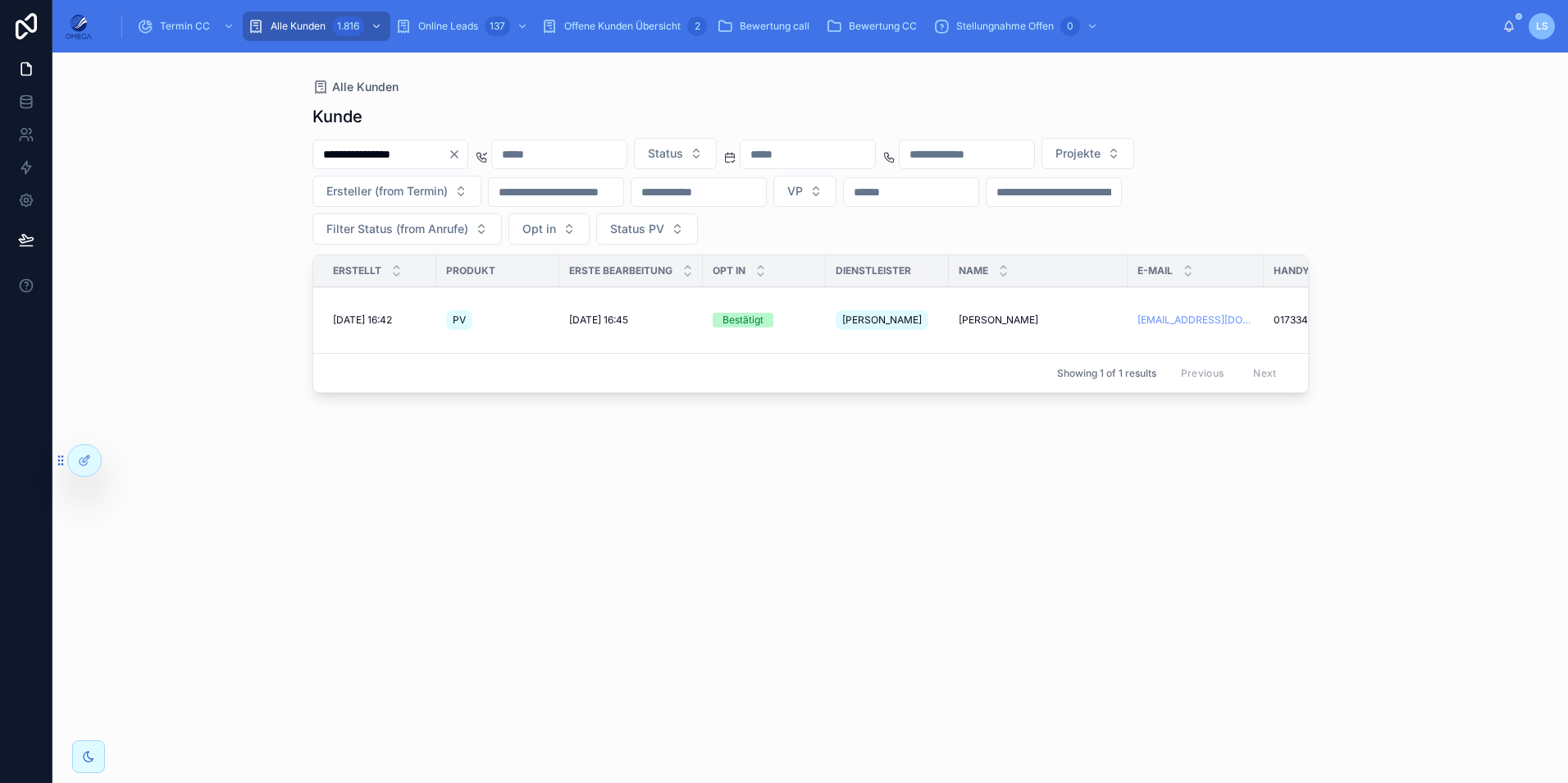
type input "**********"
click at [1002, 316] on span "[PERSON_NAME]" at bounding box center [998, 320] width 79 height 13
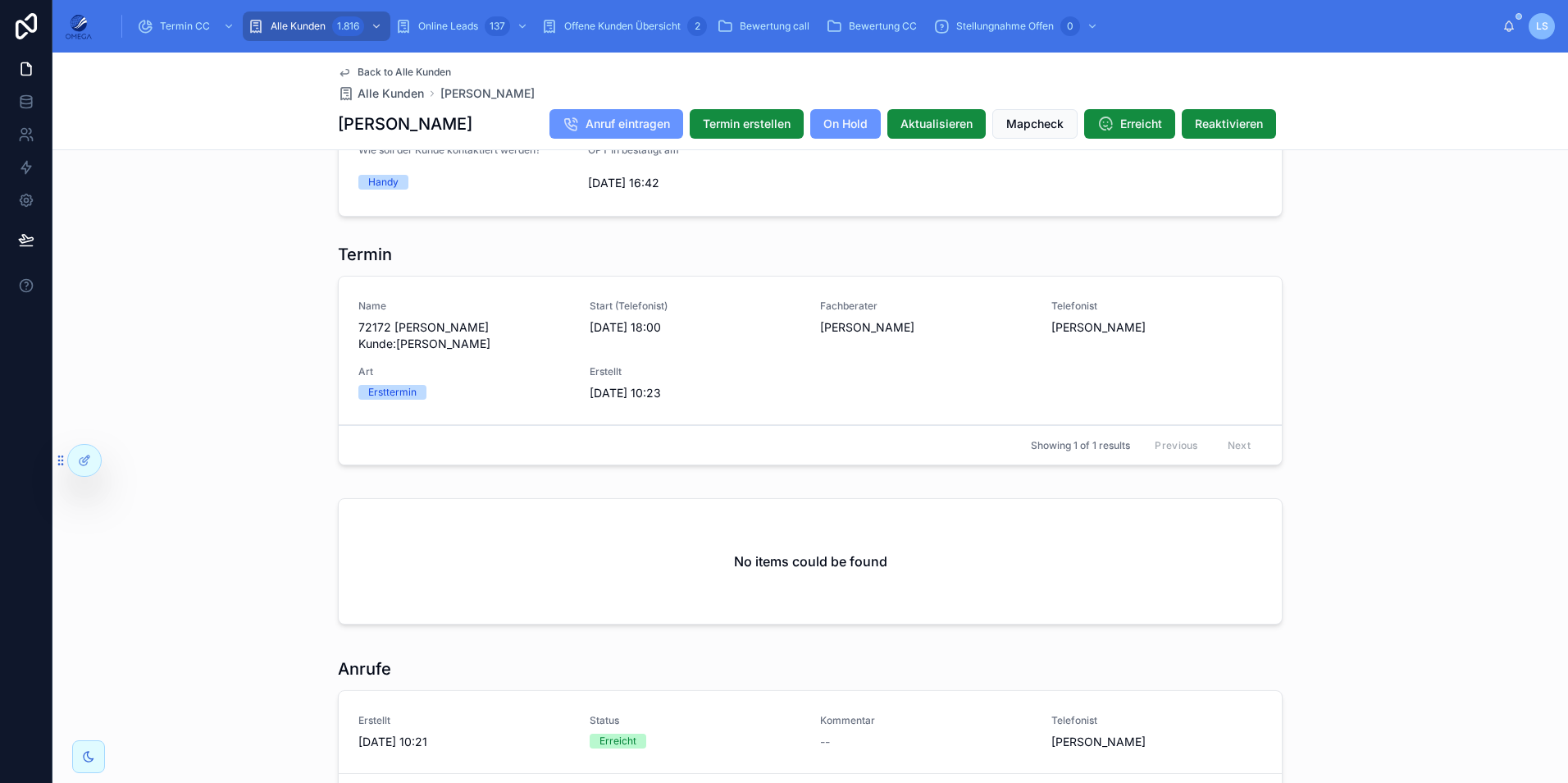
scroll to position [1394, 0]
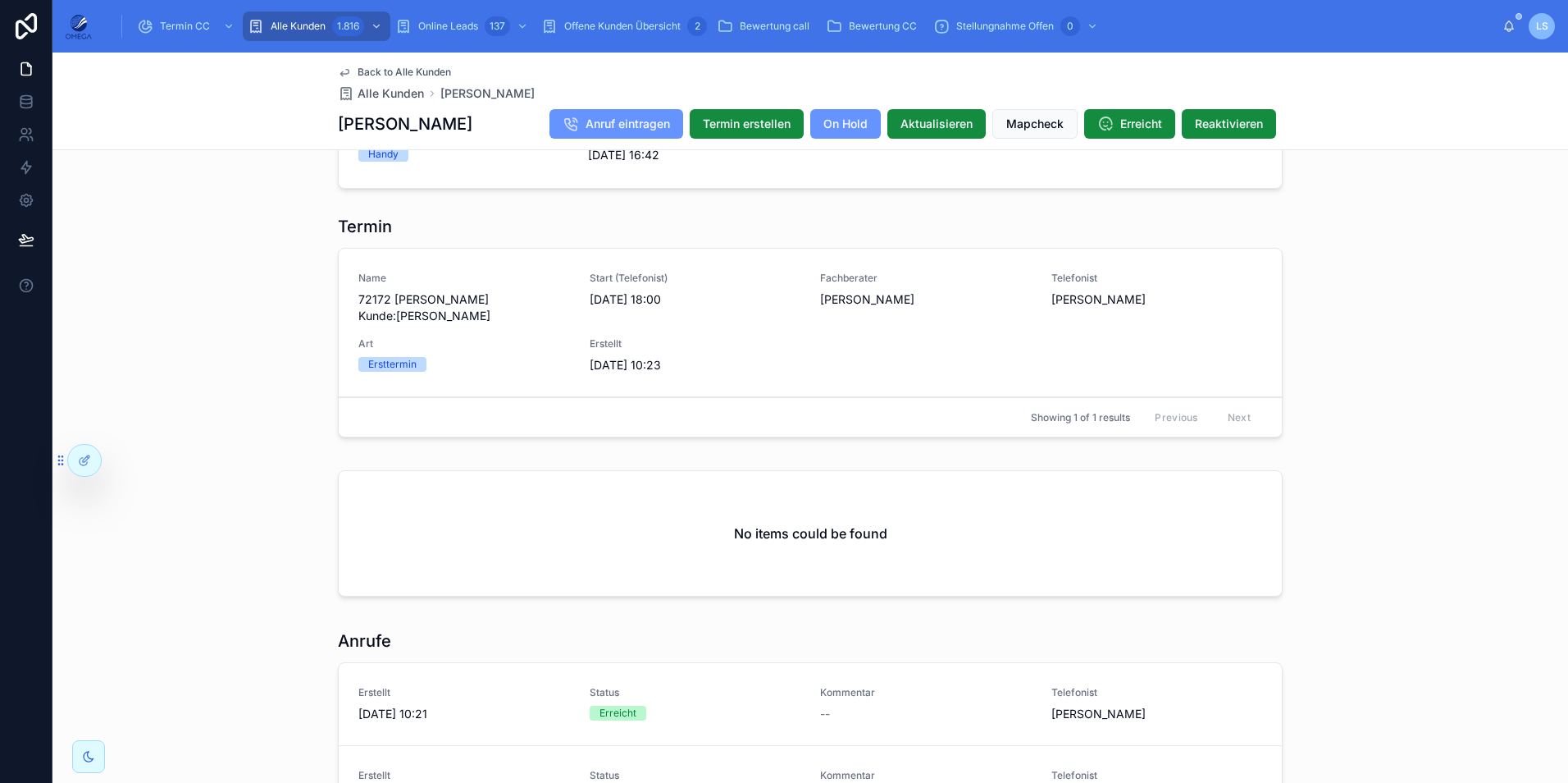
drag, startPoint x: 452, startPoint y: 124, endPoint x: 335, endPoint y: 119, distance: 117.1
click at [337, 119] on div "Birgirt Pfeiffer Anruf eintragen Termin erstellen On Hold Aktualisieren Mapchec…" at bounding box center [809, 124] width 945 height 31
copy h1 "[PERSON_NAME]"
click at [429, 71] on span "Back to Alle Kunden" at bounding box center [404, 72] width 93 height 13
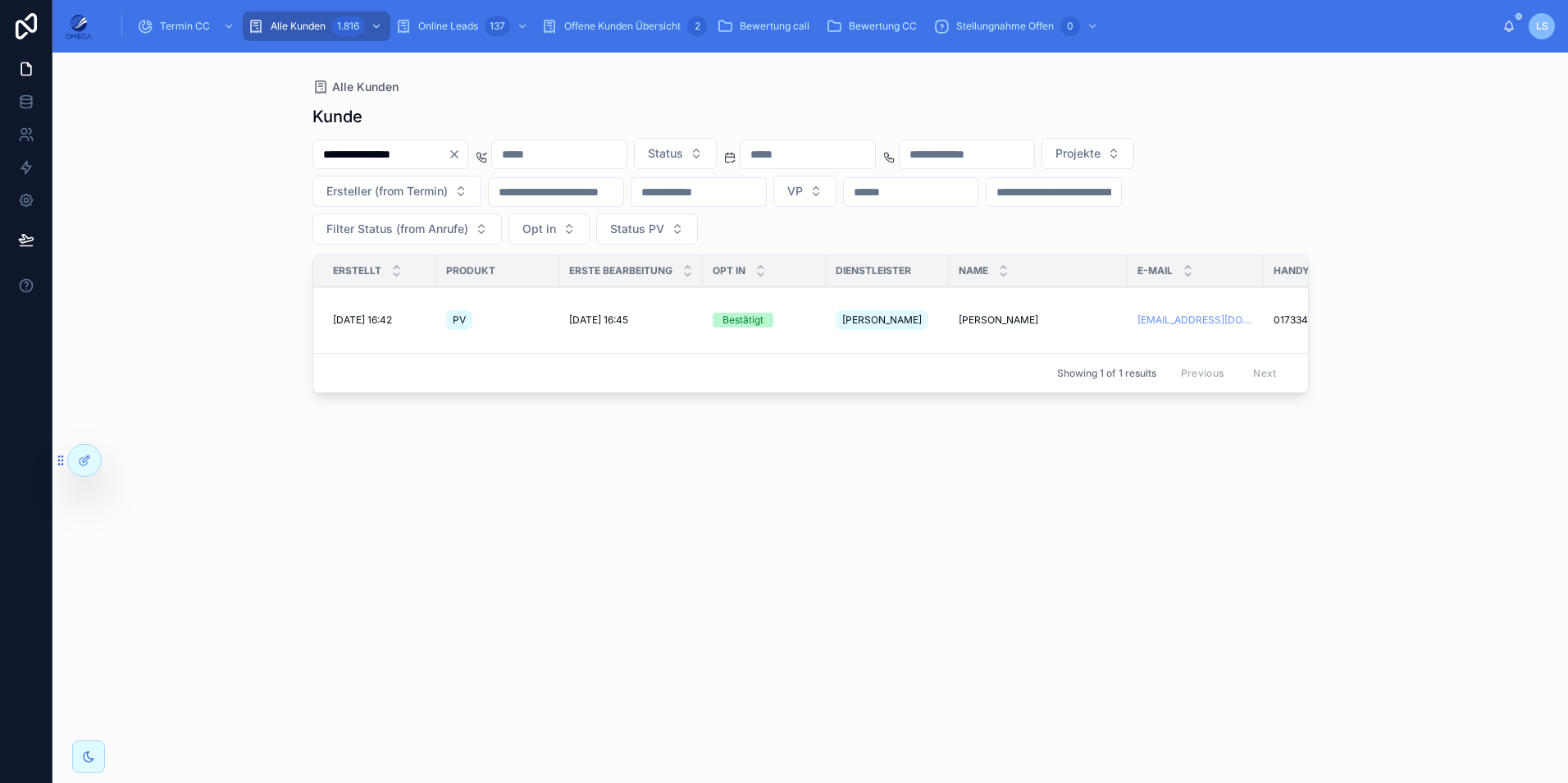
click at [443, 150] on input "**********" at bounding box center [381, 154] width 135 height 23
paste input "***"
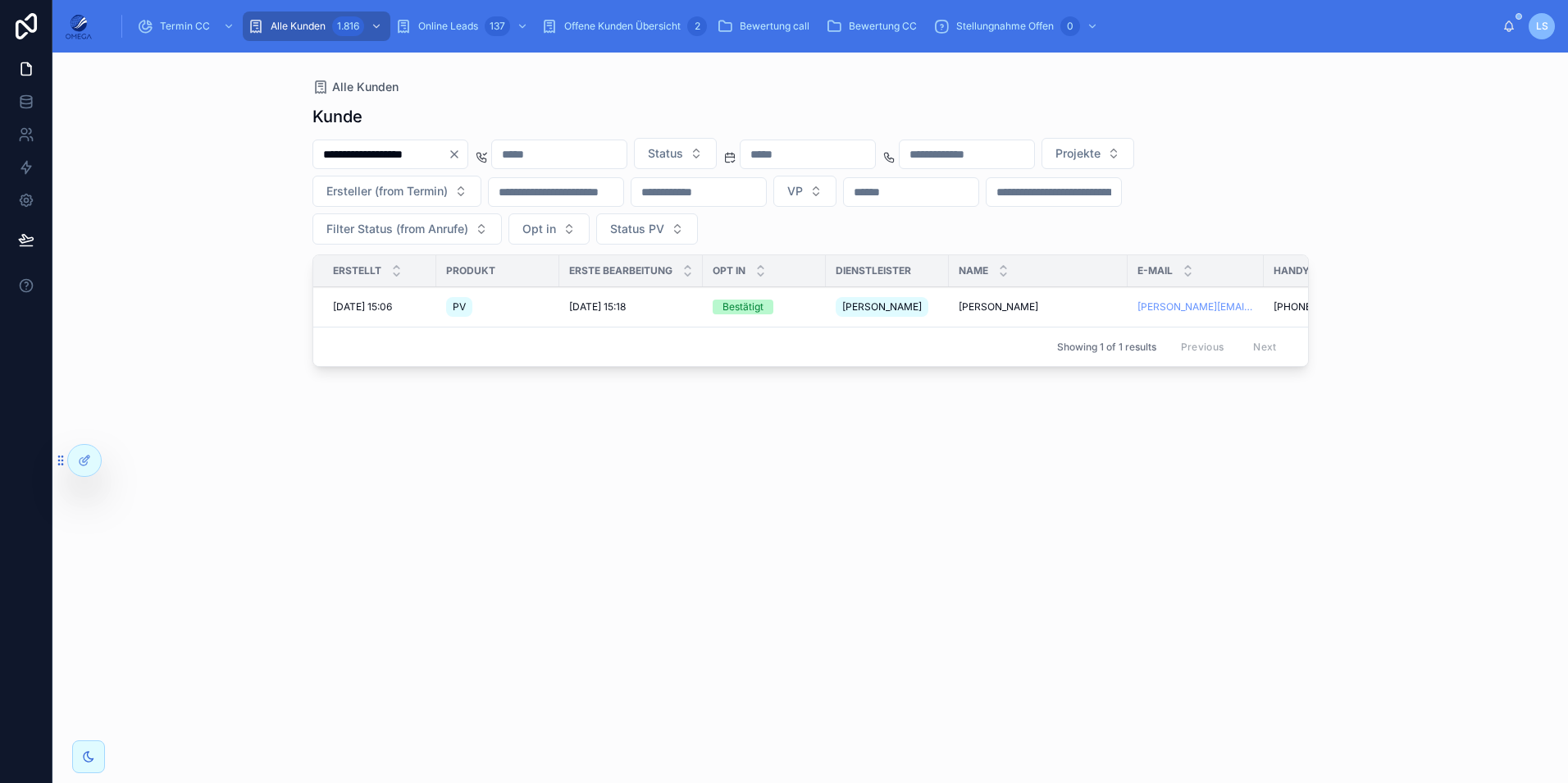
type input "**********"
click at [991, 308] on span "Ramola Hucklenbruch" at bounding box center [998, 307] width 79 height 13
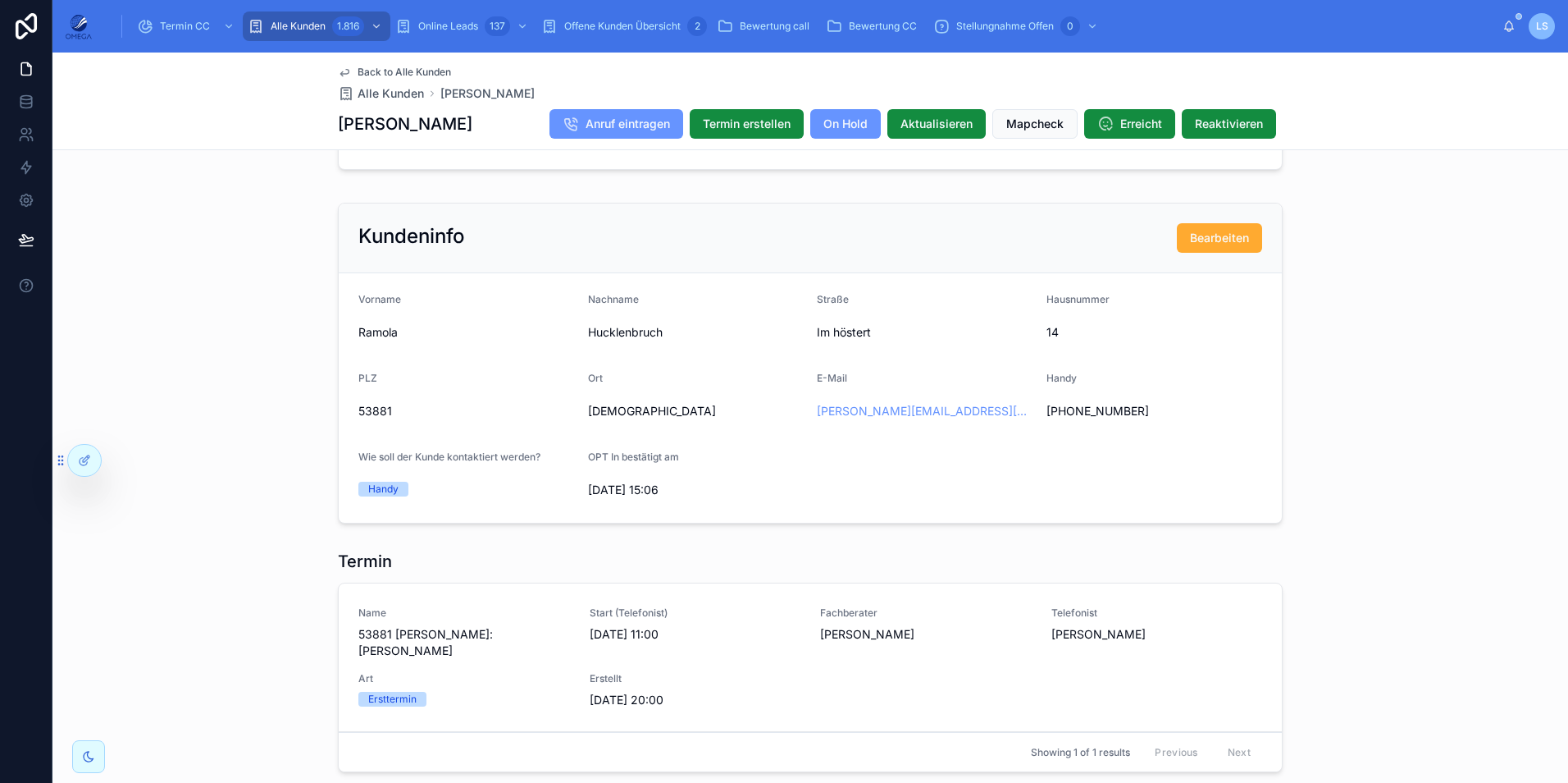
scroll to position [739, 0]
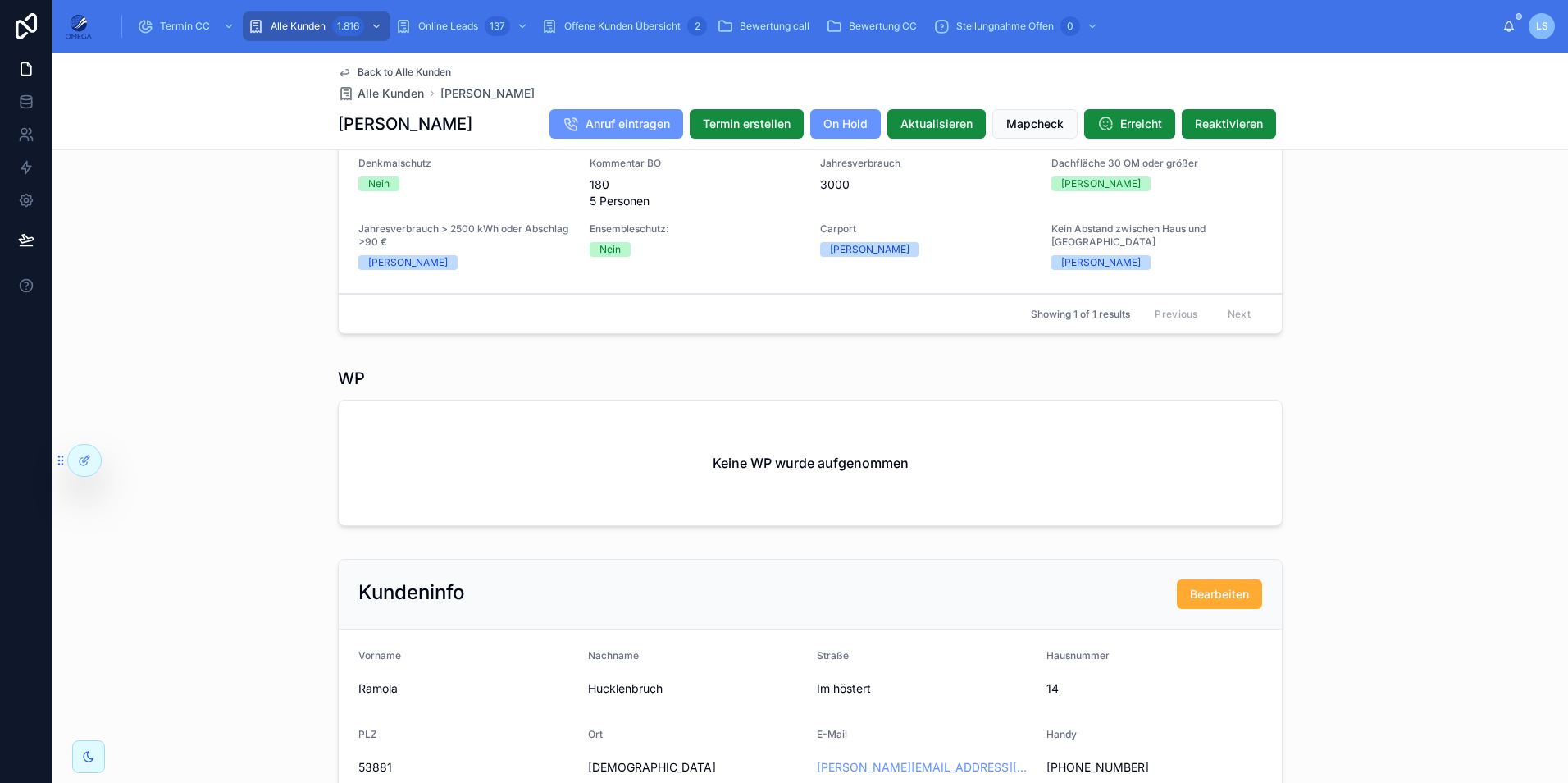
click at [175, 28] on span "Termin CC" at bounding box center [184, 26] width 50 height 13
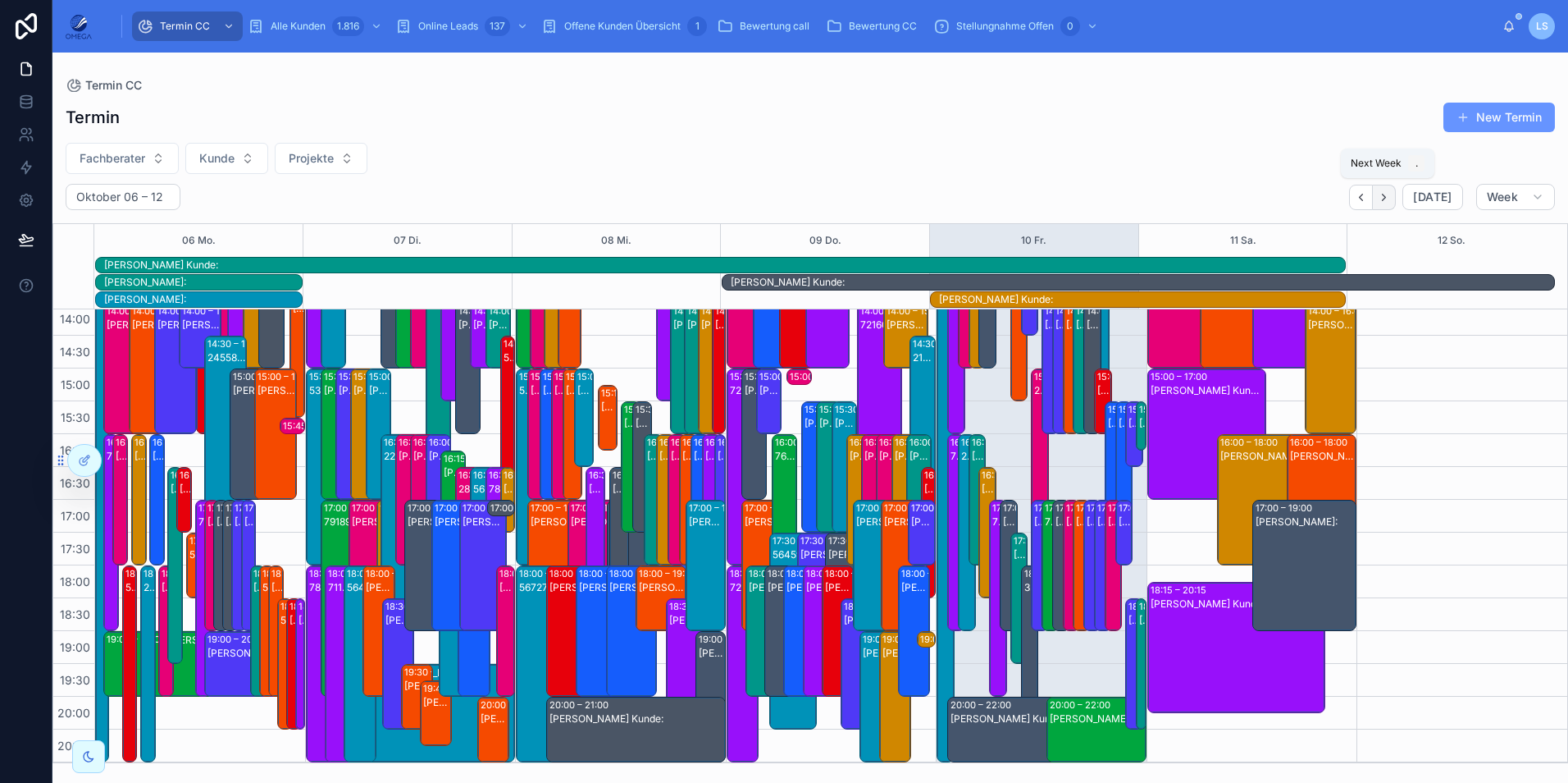
click at [1389, 196] on icon "Next" at bounding box center [1383, 196] width 12 height 12
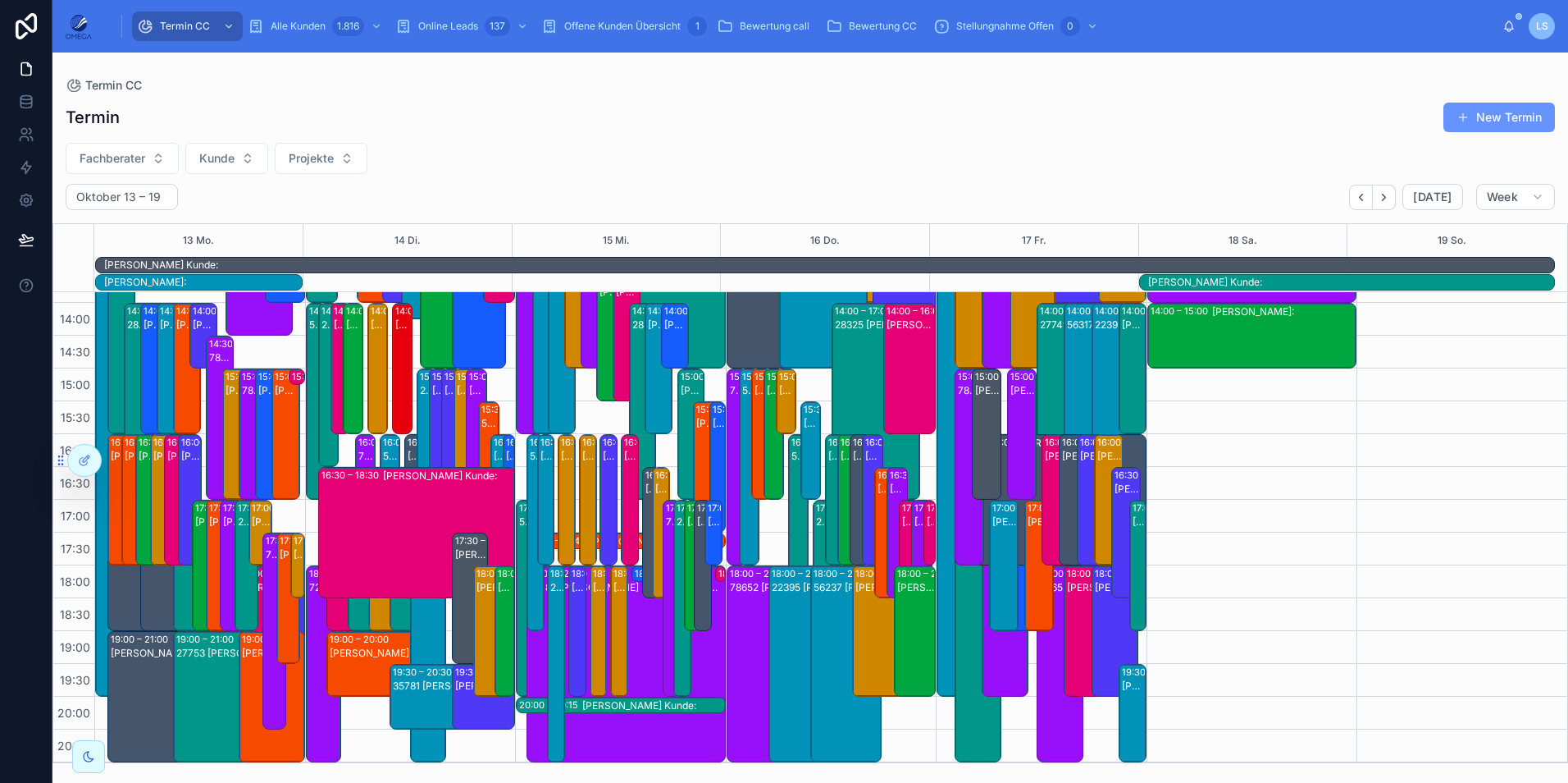
scroll to position [383, 0]
click at [1388, 200] on icon "Next" at bounding box center [1383, 196] width 12 height 12
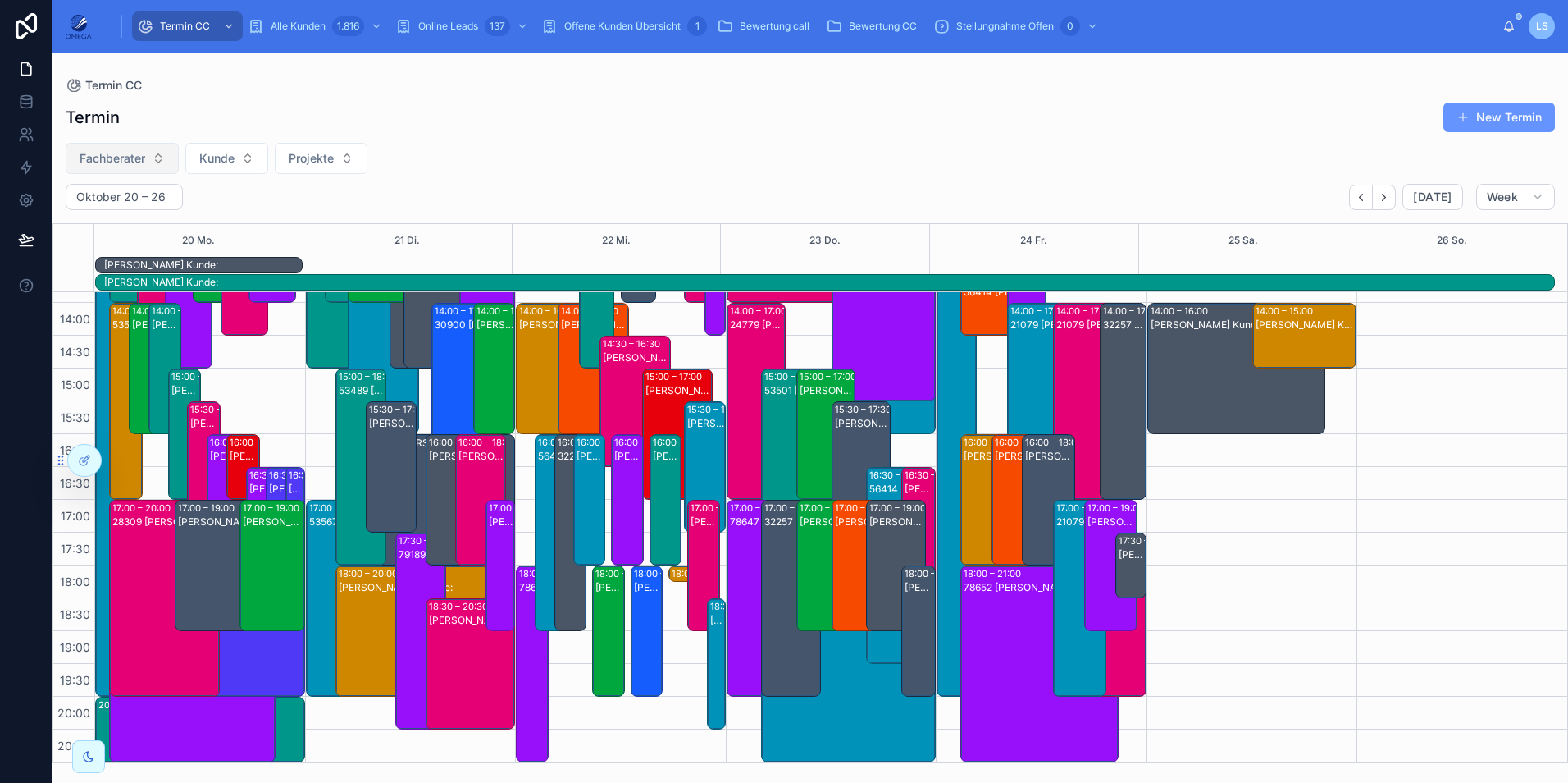
click at [159, 158] on button "Fachberater" at bounding box center [122, 159] width 113 height 31
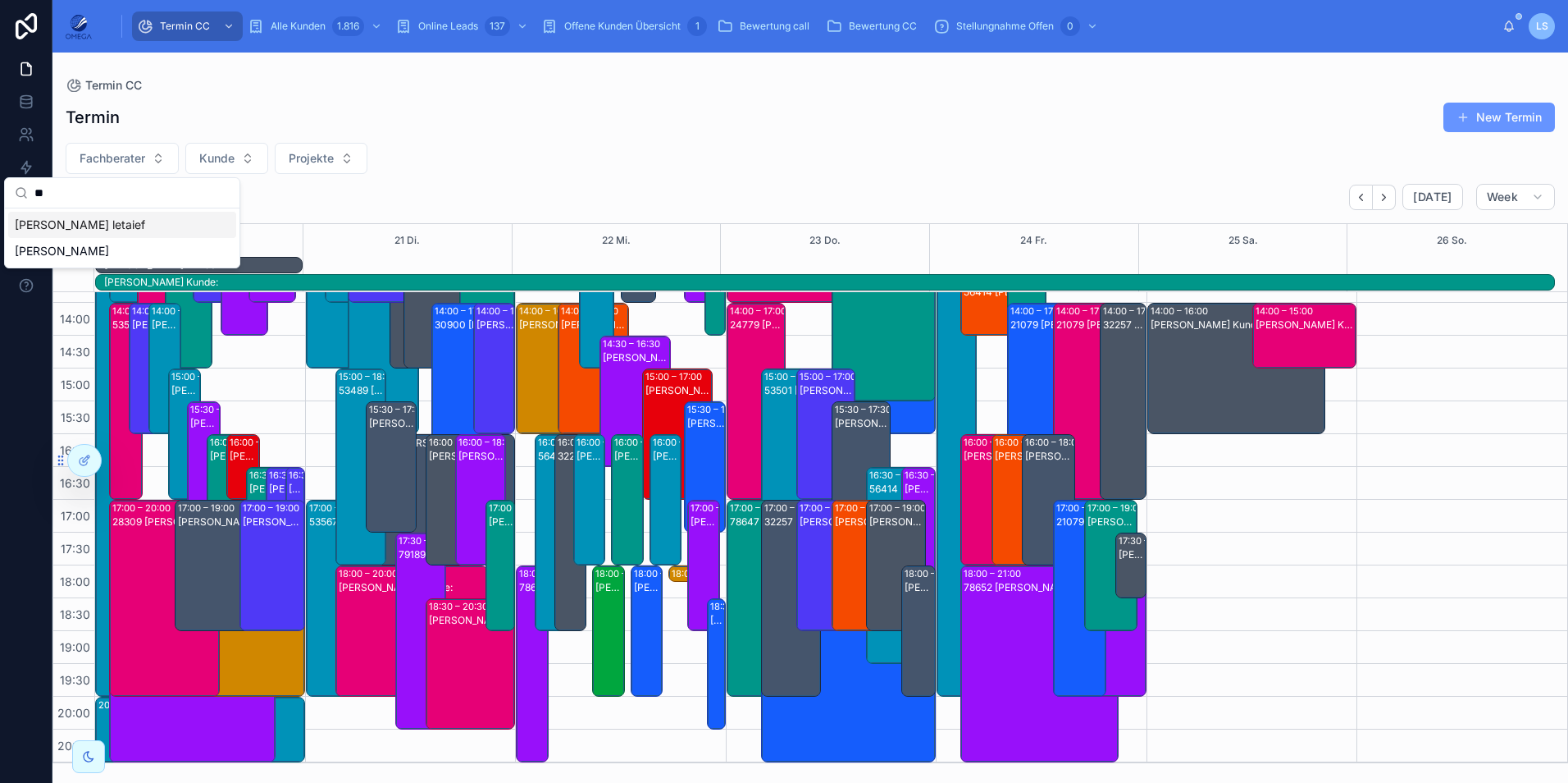
type input "**"
click at [120, 250] on div "[PERSON_NAME]" at bounding box center [122, 251] width 228 height 26
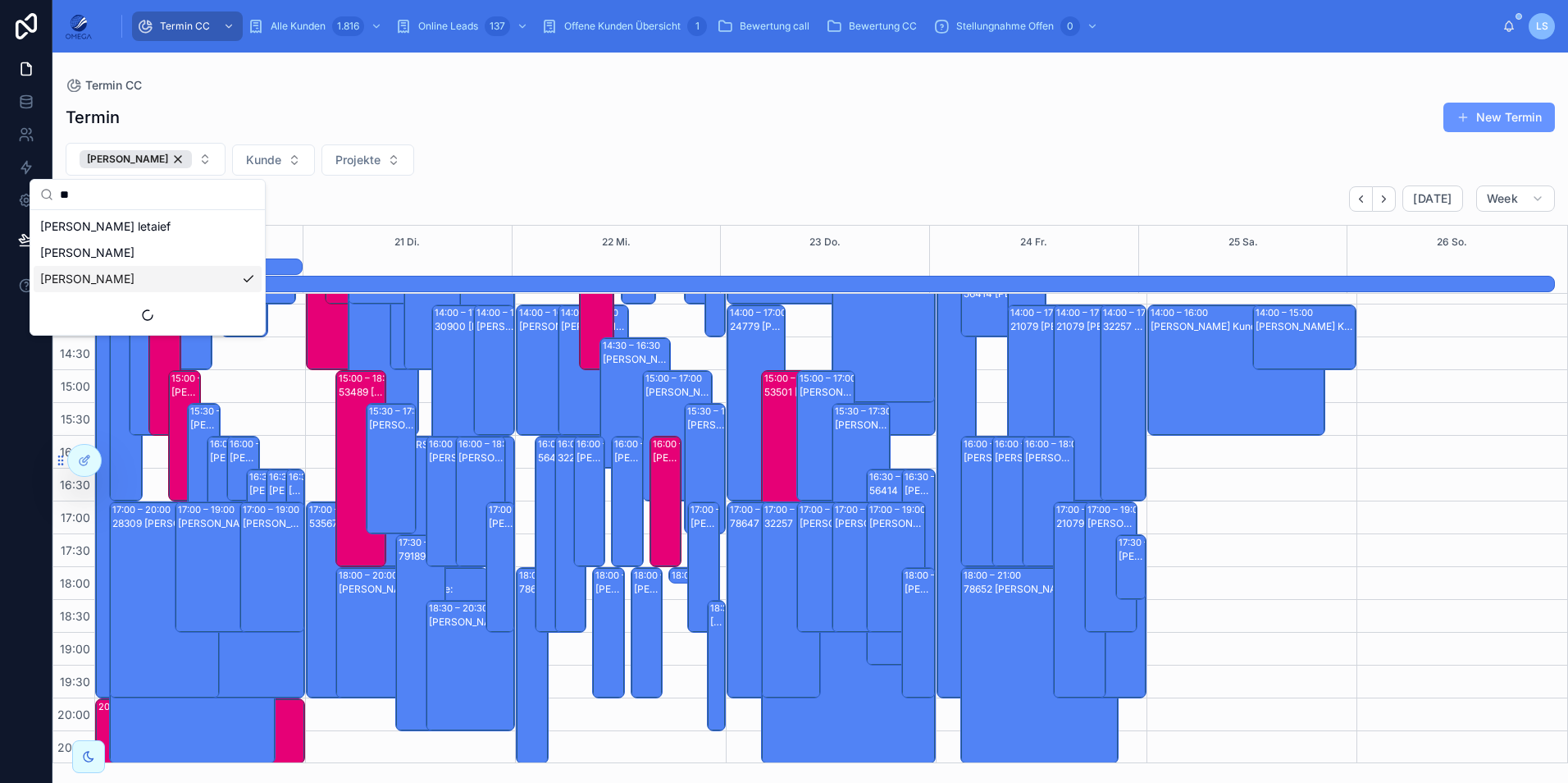
scroll to position [350, 0]
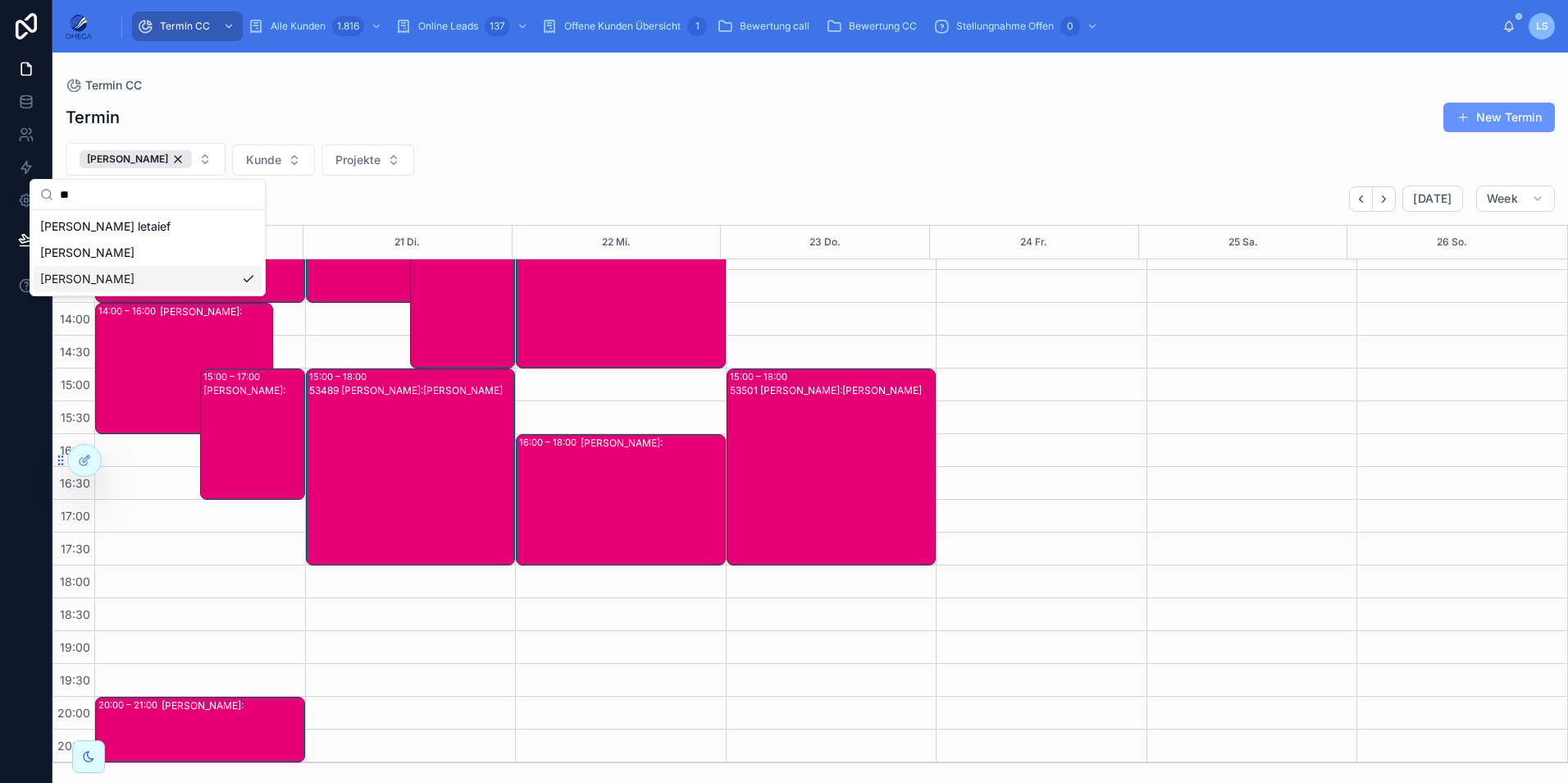
click at [679, 174] on div "Termin New Termin Tayfun Süleymani Kunde Projekte Oktober 20 – 26 Today Week 20…" at bounding box center [810, 428] width 1515 height 671
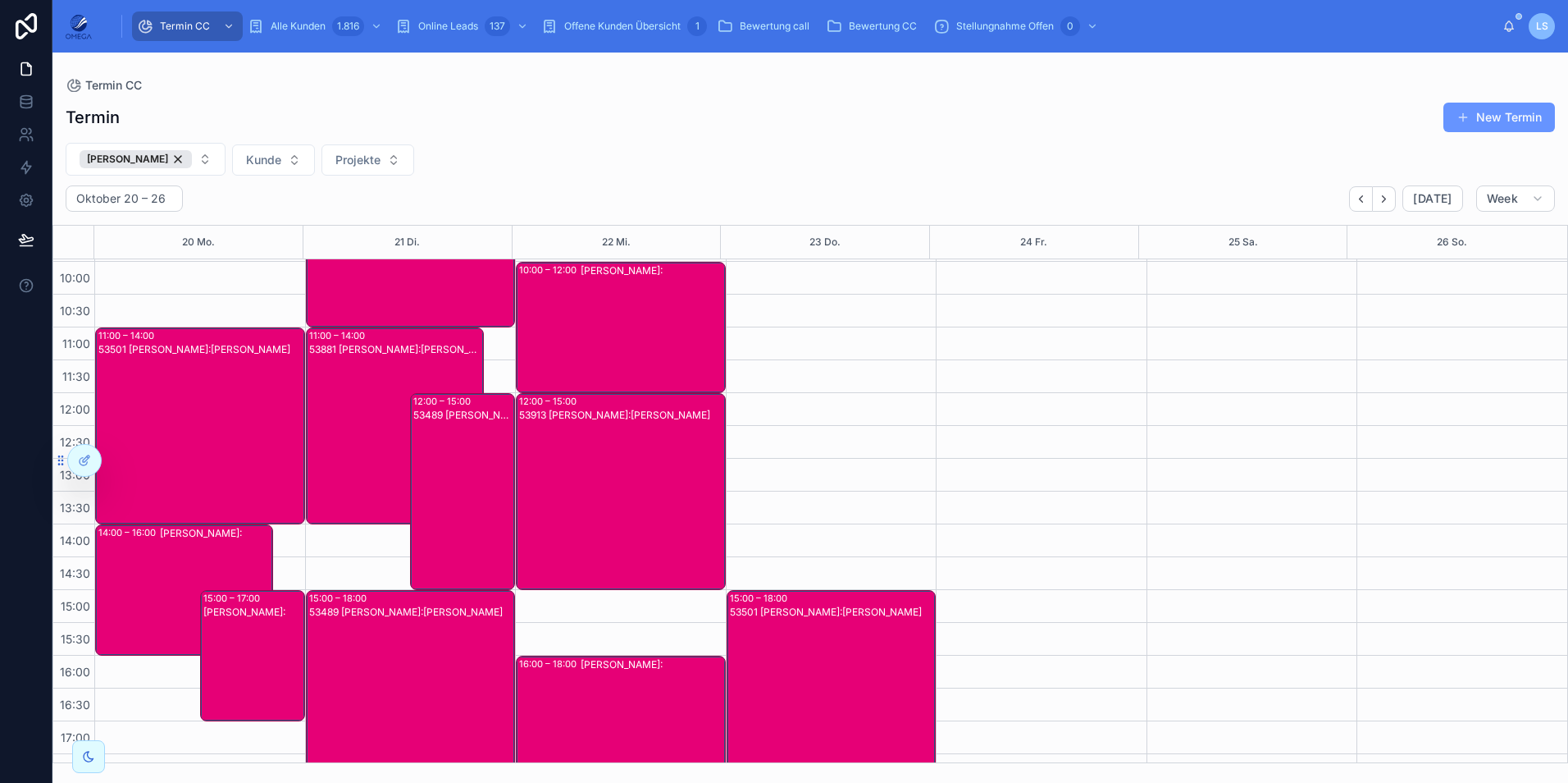
scroll to position [104, 0]
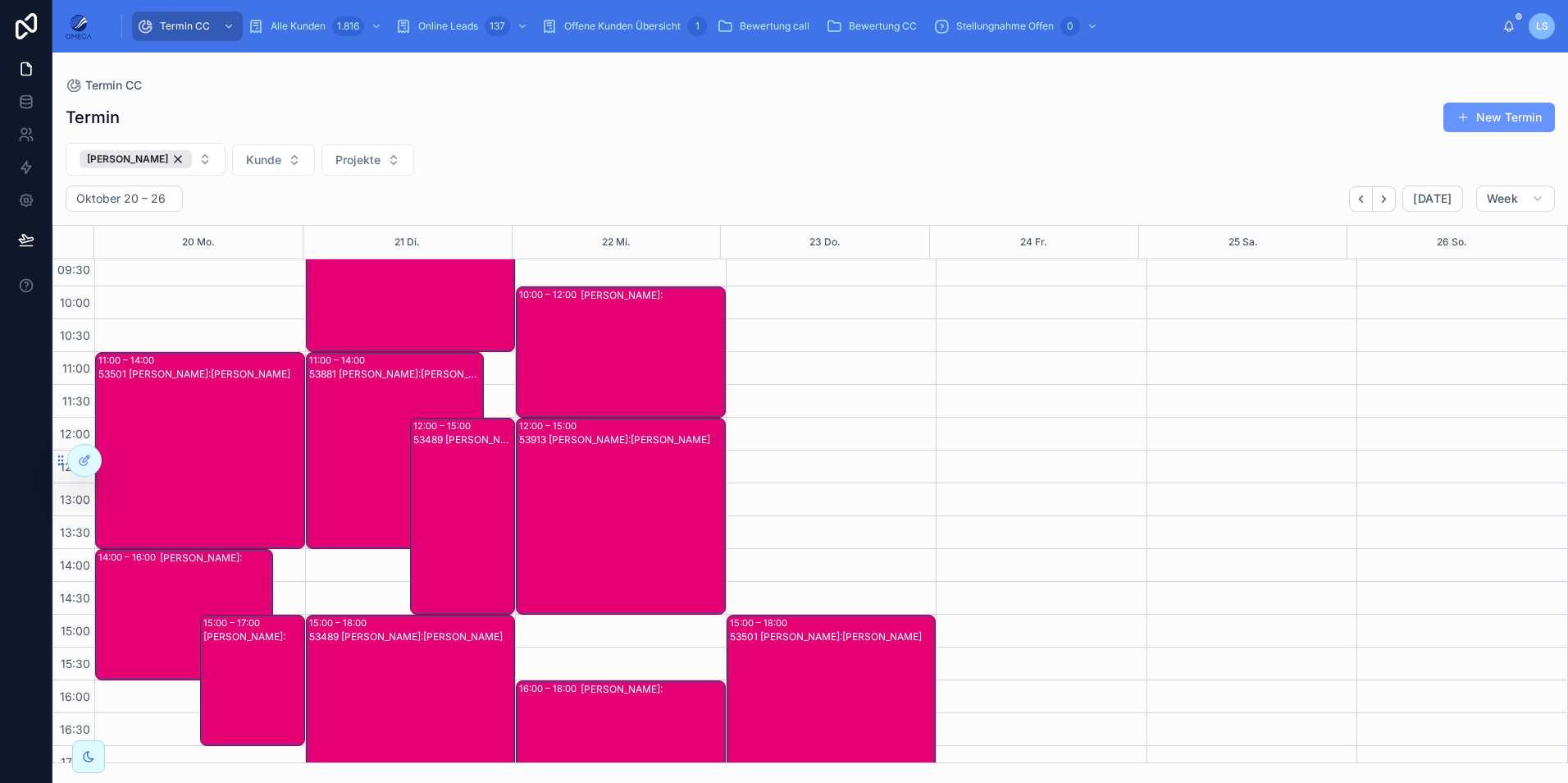
click at [362, 482] on div "53881 [PERSON_NAME]:[PERSON_NAME]" at bounding box center [395, 464] width 173 height 194
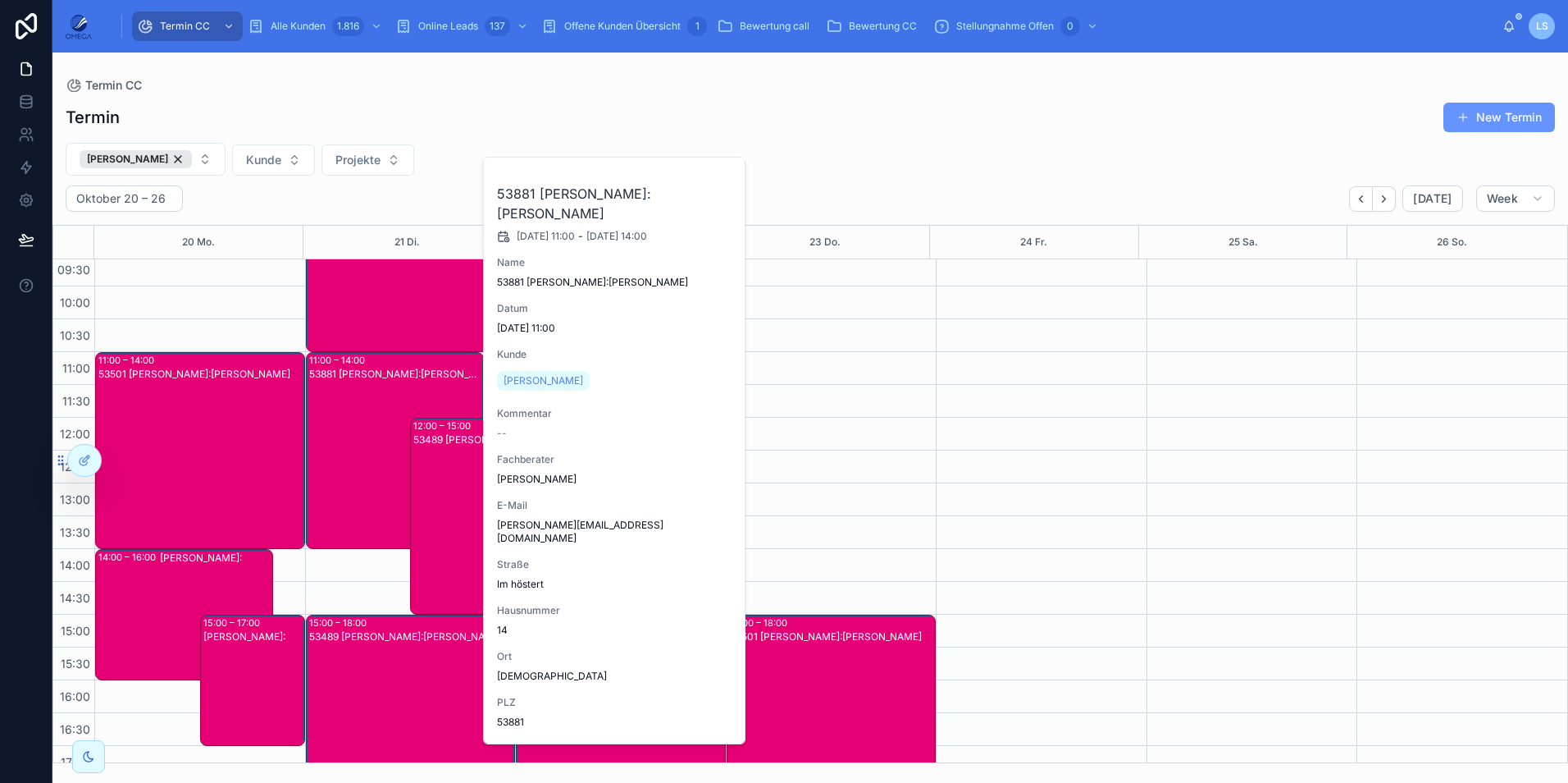
click at [361, 482] on div "53881 [PERSON_NAME]:[PERSON_NAME]" at bounding box center [395, 464] width 173 height 194
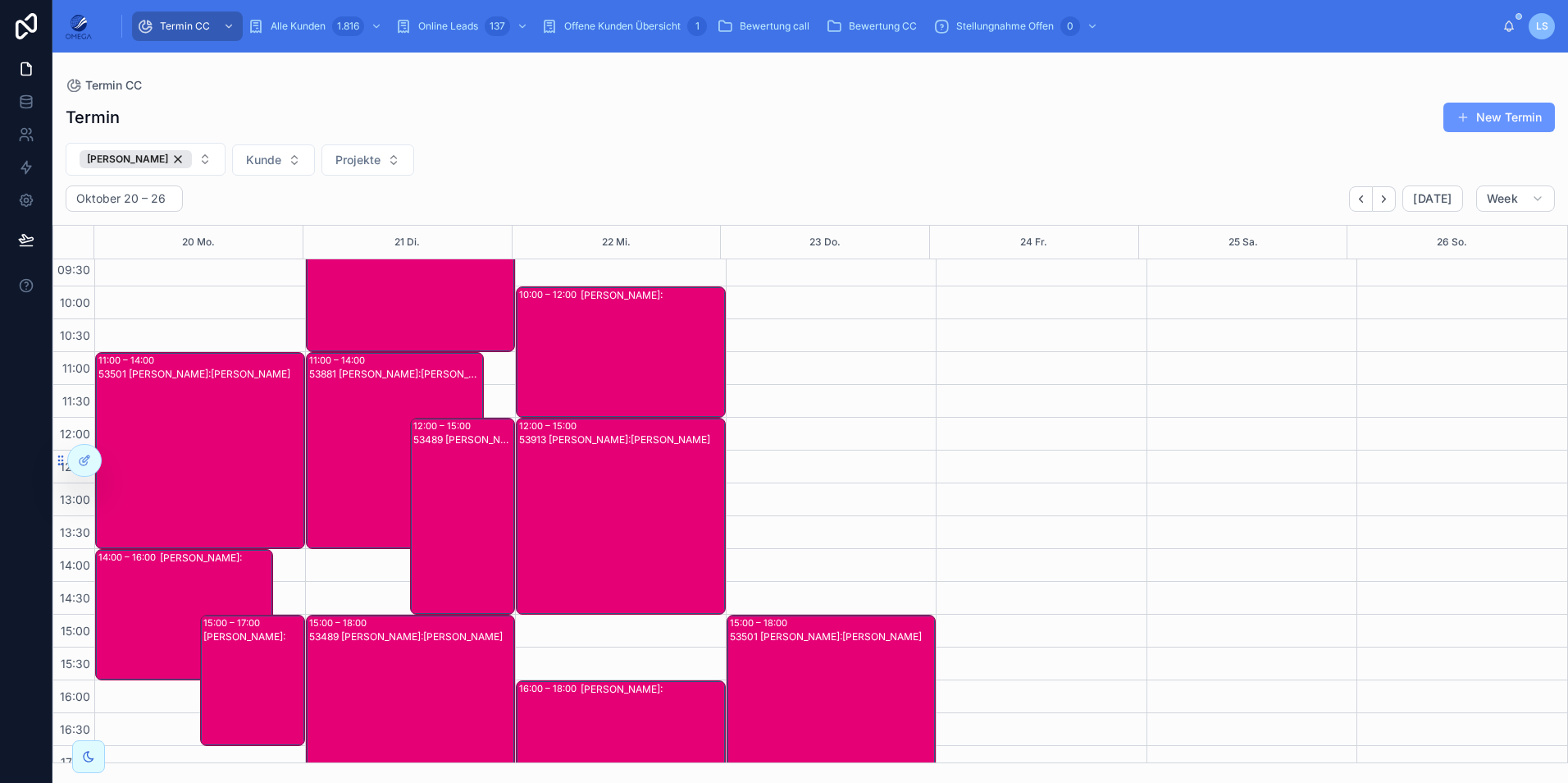
click at [445, 501] on div "53489 [PERSON_NAME]:[PERSON_NAME]" at bounding box center [463, 529] width 100 height 194
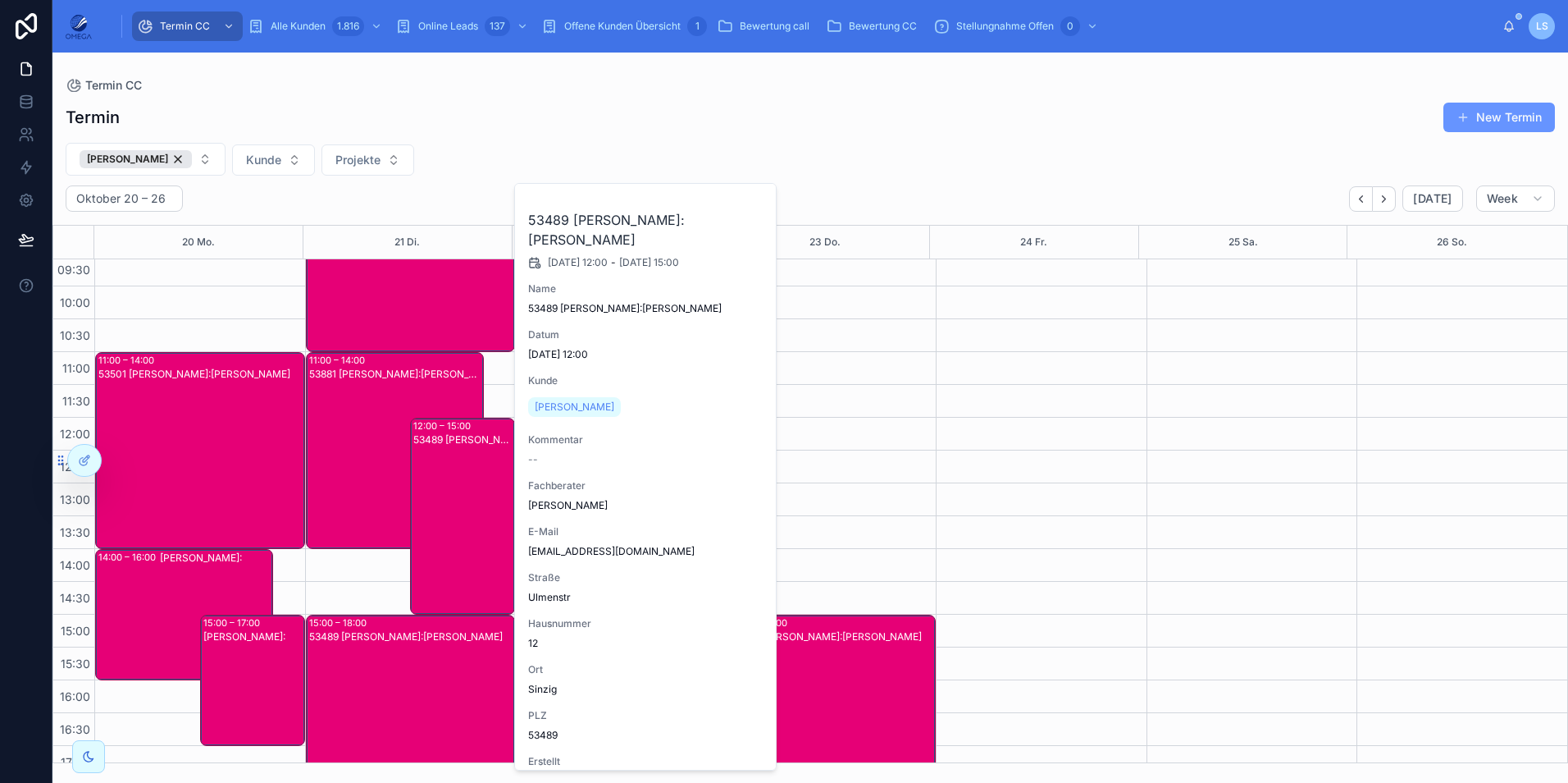
click at [445, 501] on div "53489 [PERSON_NAME]:[PERSON_NAME]" at bounding box center [463, 529] width 100 height 194
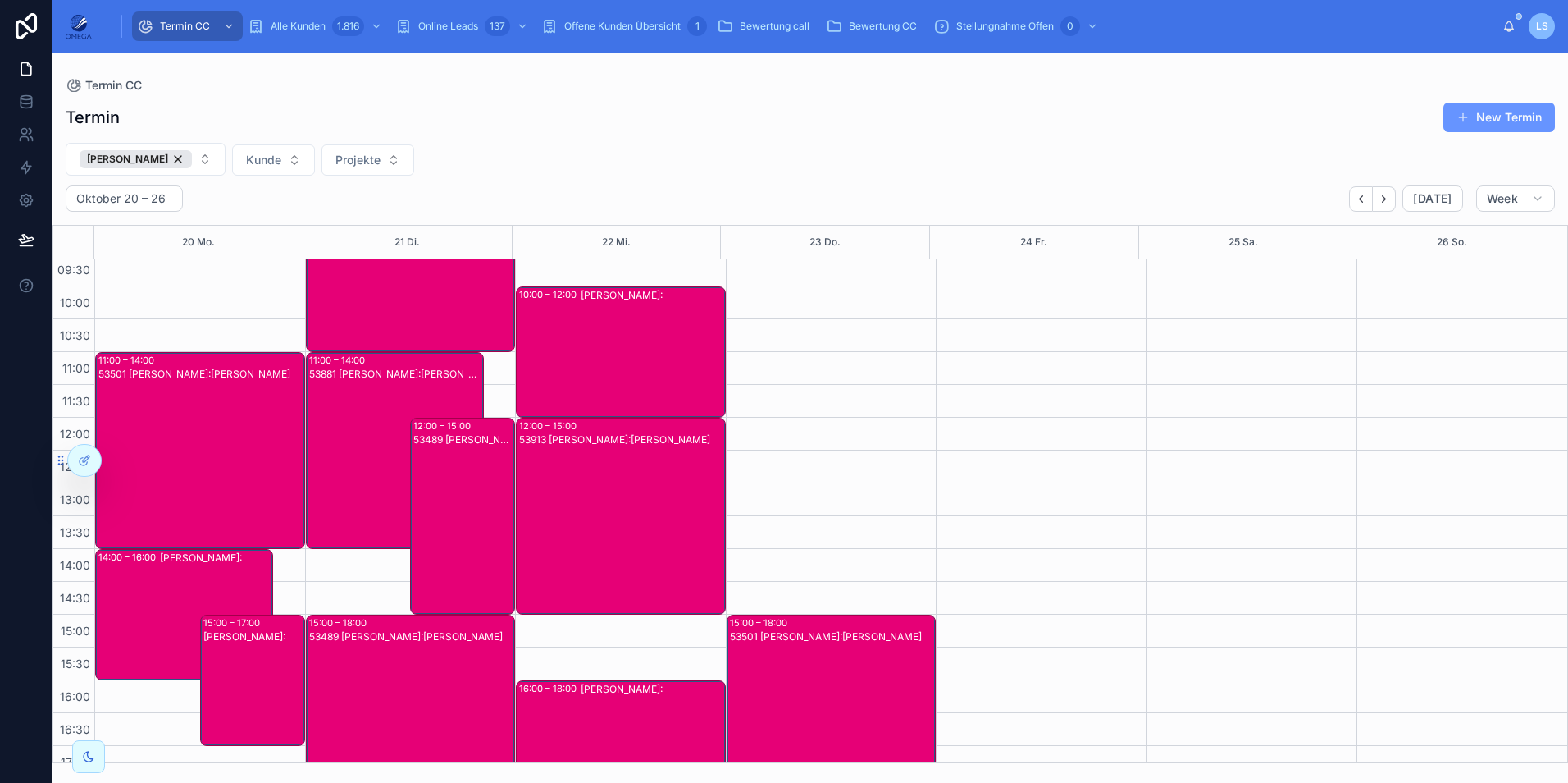
click at [362, 427] on div "53881 [PERSON_NAME]:[PERSON_NAME]" at bounding box center [395, 464] width 173 height 194
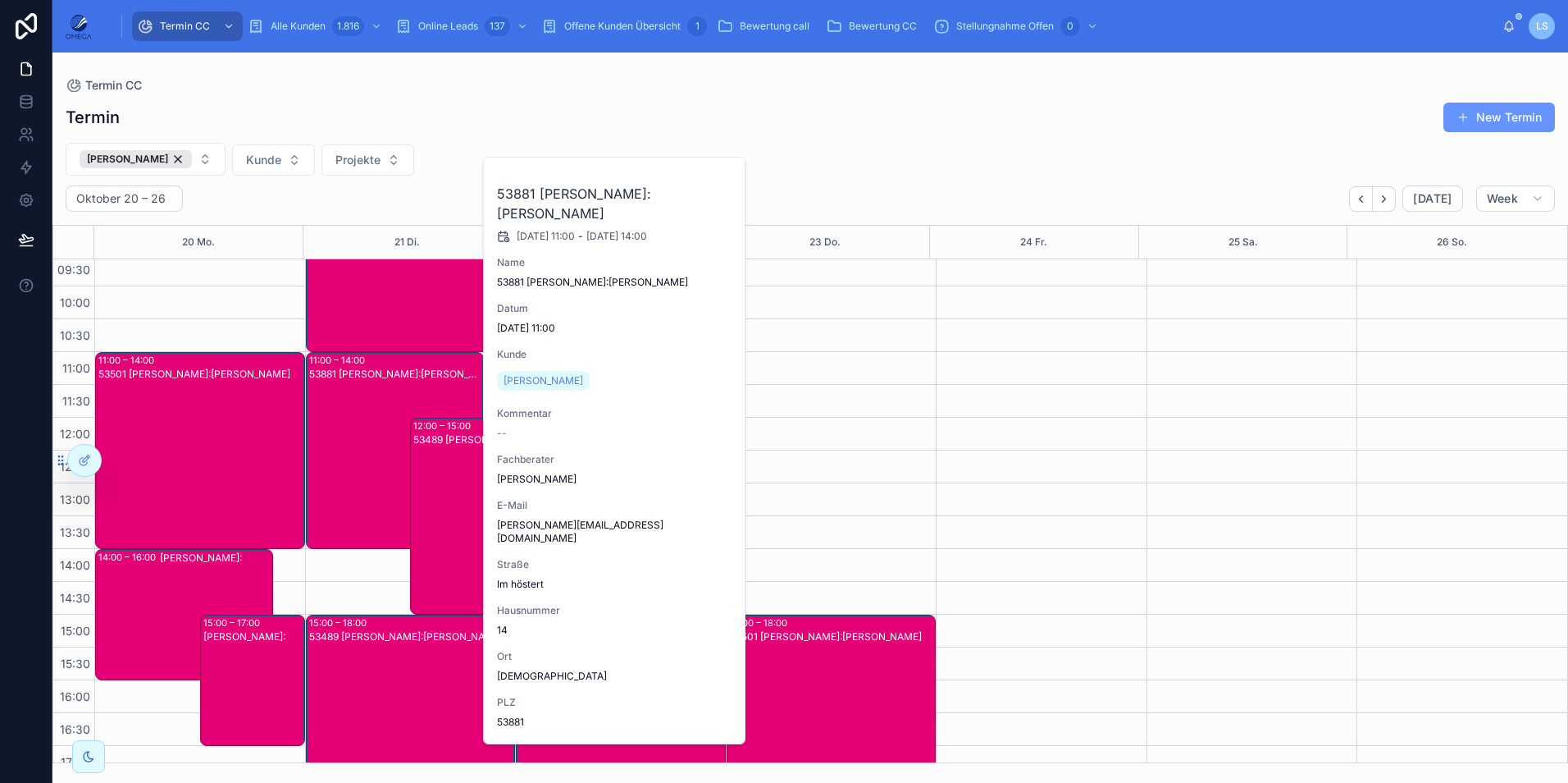
click at [362, 427] on div "53881 [PERSON_NAME]:[PERSON_NAME]" at bounding box center [395, 464] width 173 height 194
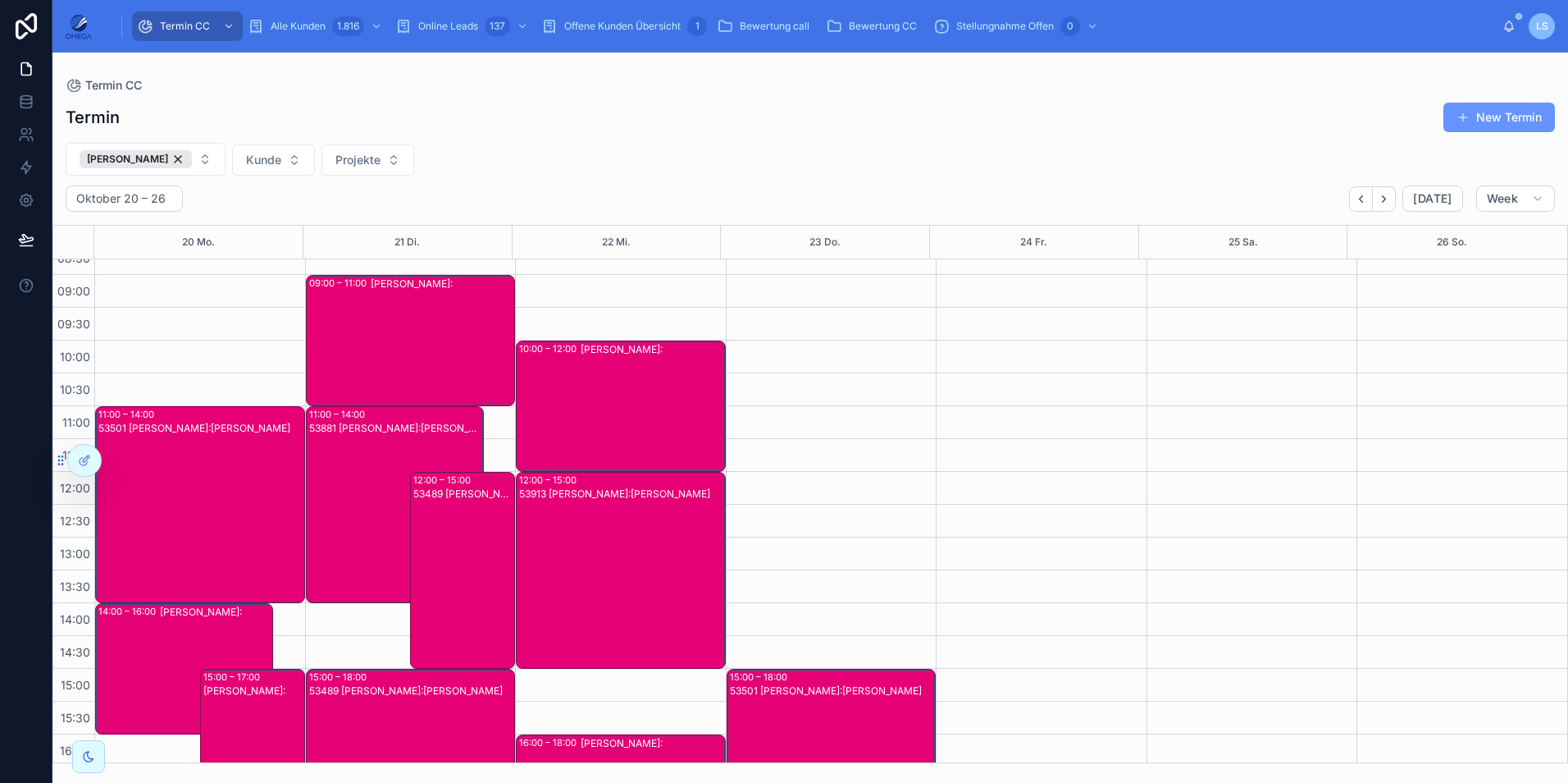
scroll to position [0, 0]
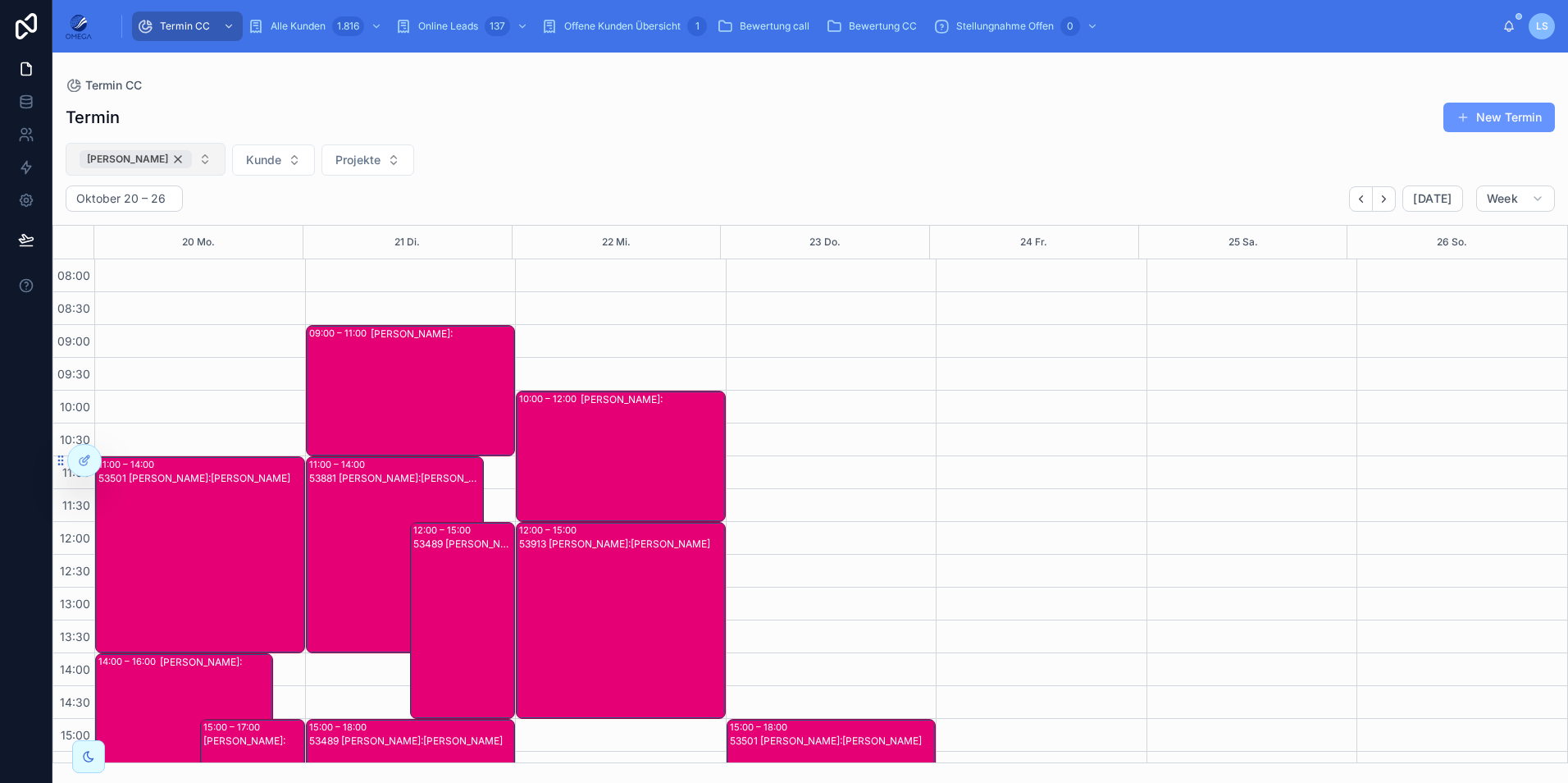
click at [186, 164] on div "[PERSON_NAME]" at bounding box center [136, 160] width 112 height 18
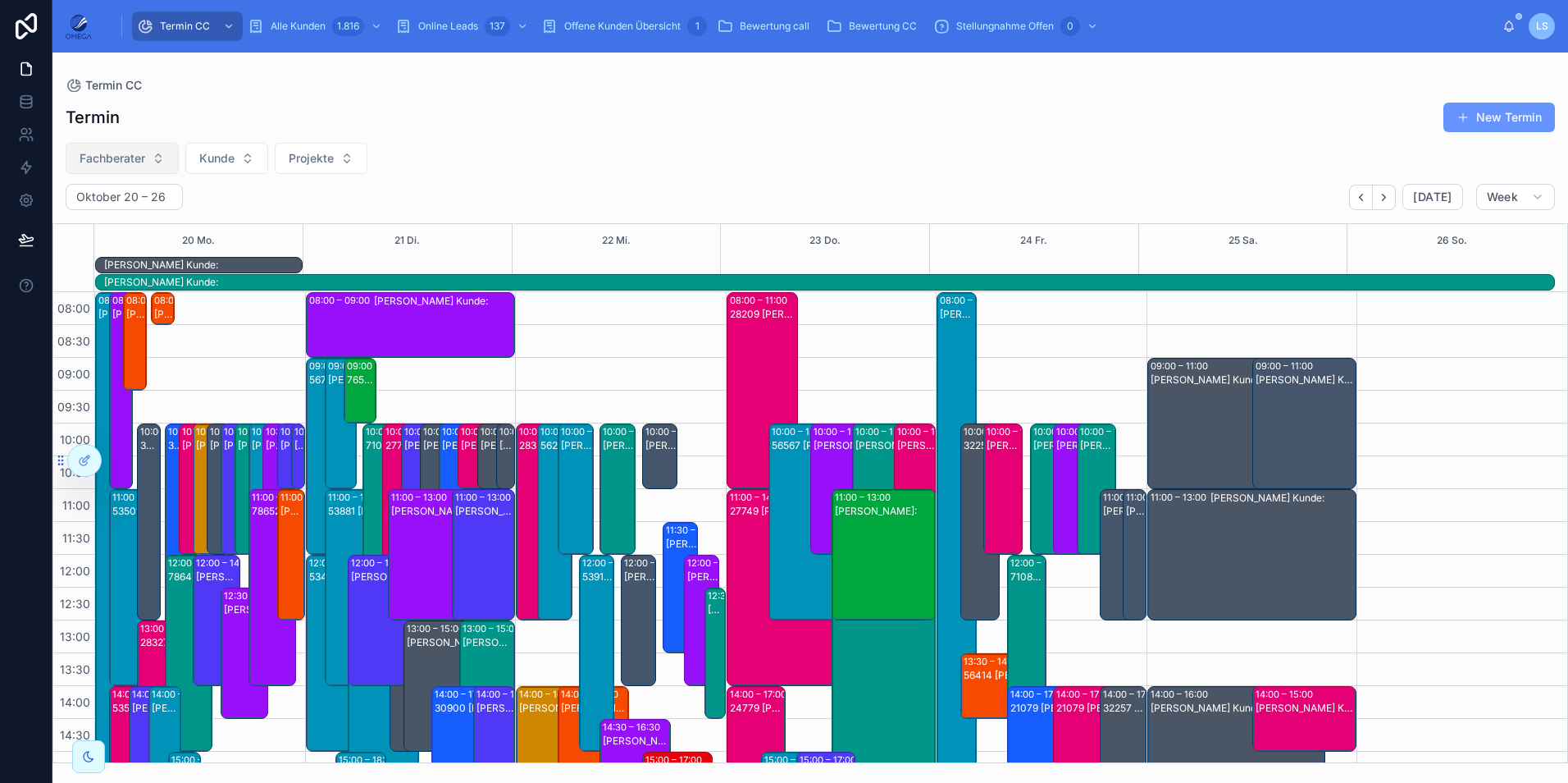
click at [128, 149] on button "Fachberater" at bounding box center [122, 159] width 113 height 31
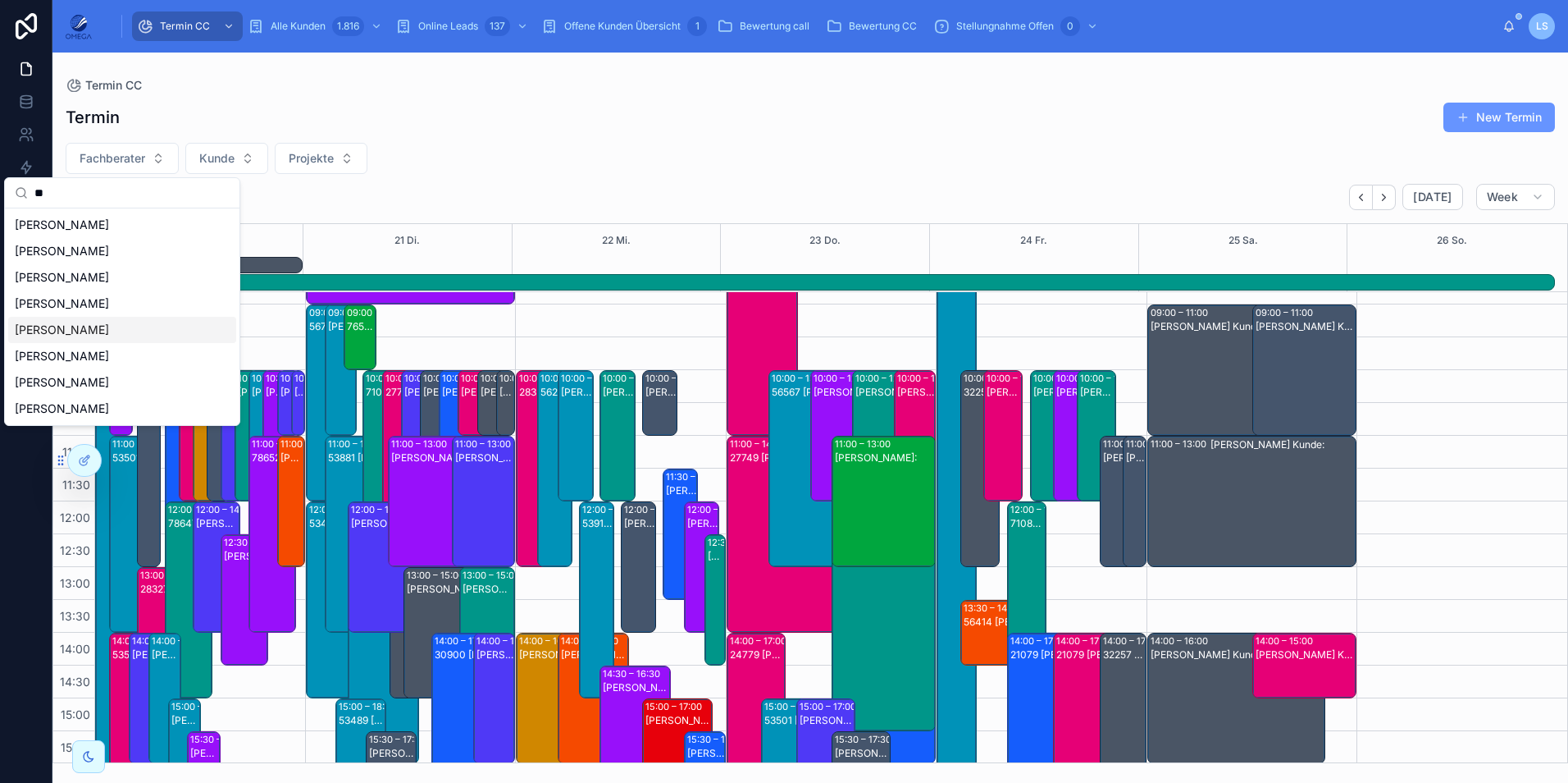
scroll to position [82, 0]
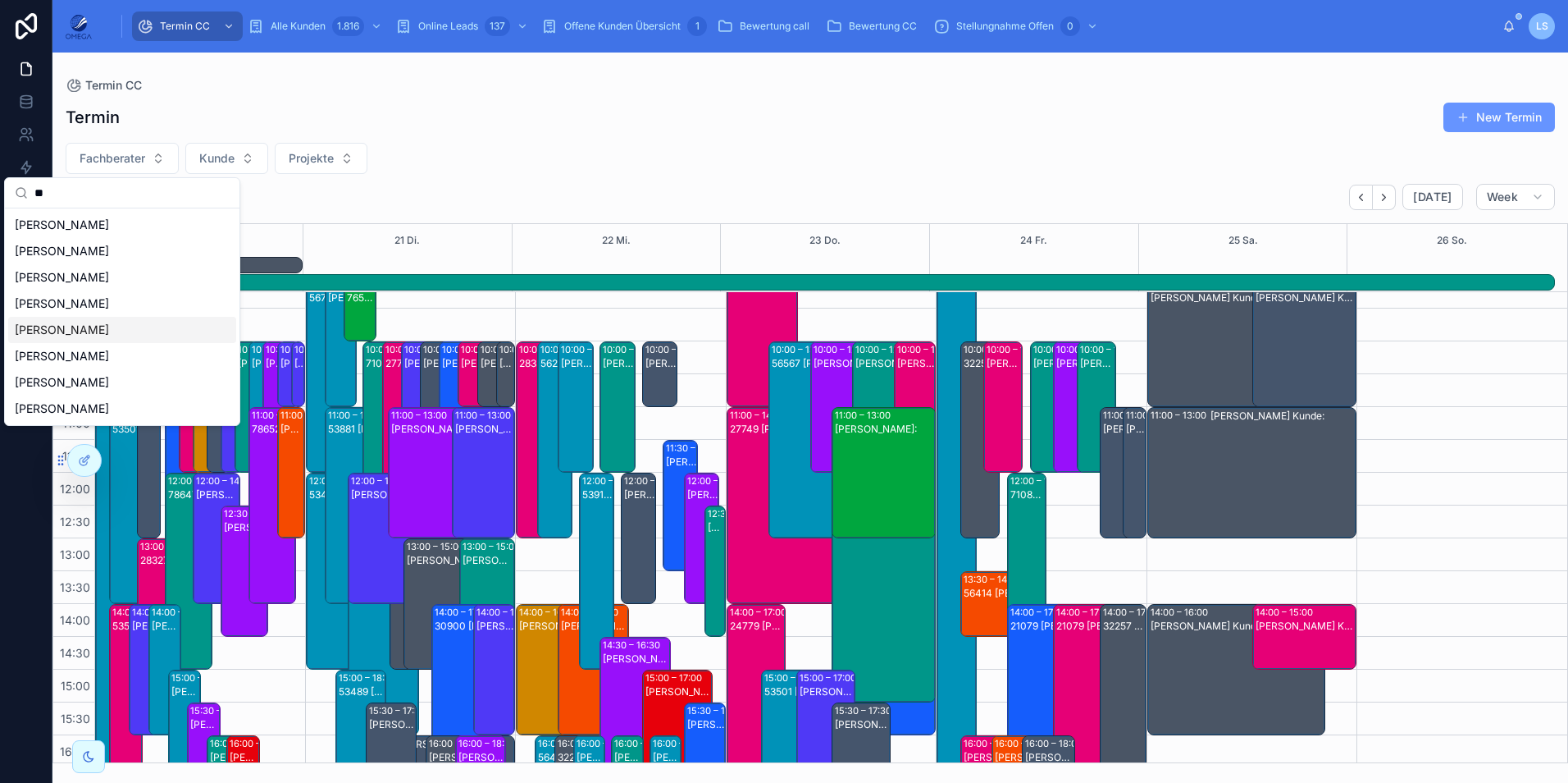
type input "*"
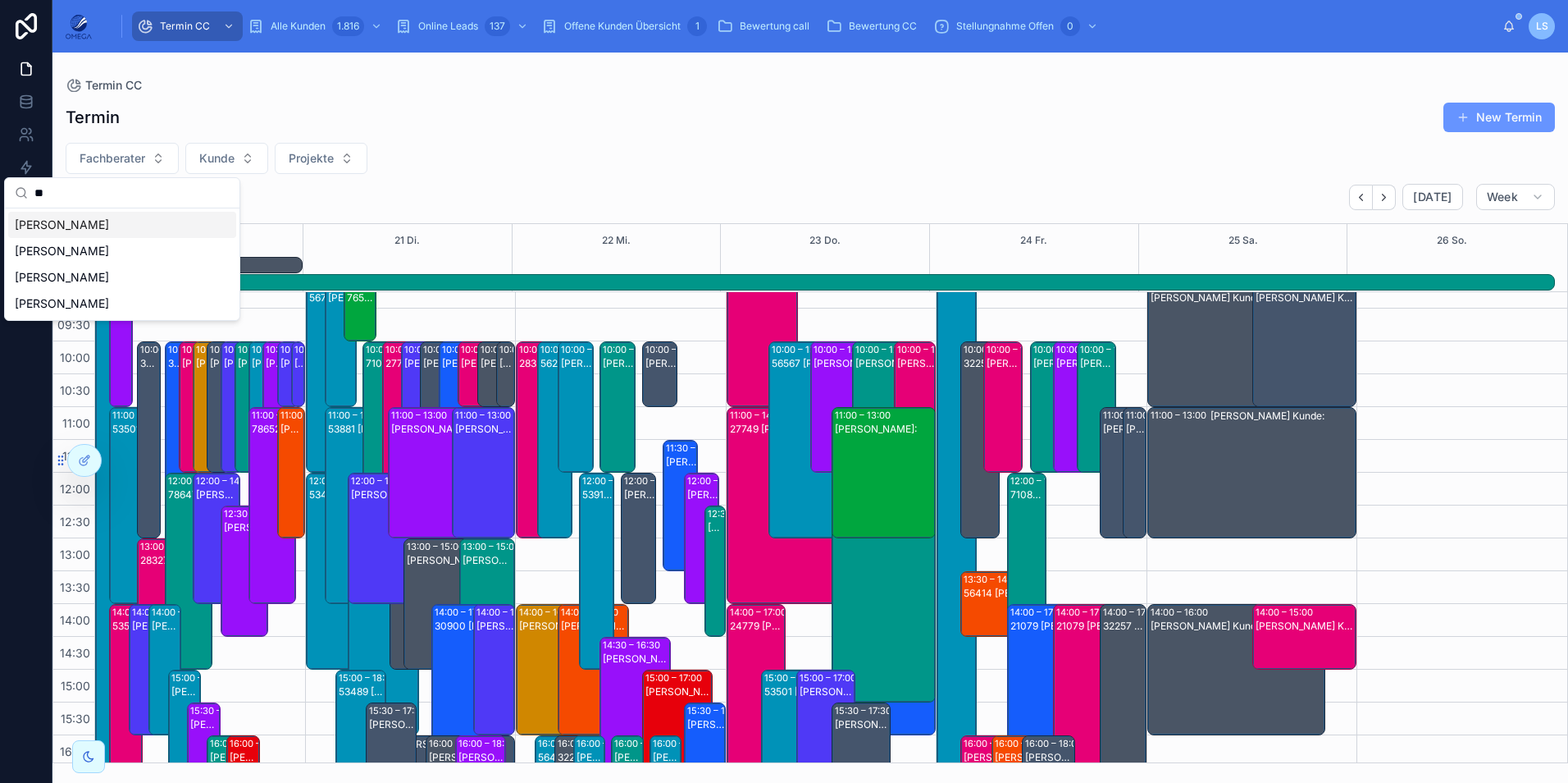
click at [109, 229] on span "[PERSON_NAME]" at bounding box center [62, 225] width 94 height 17
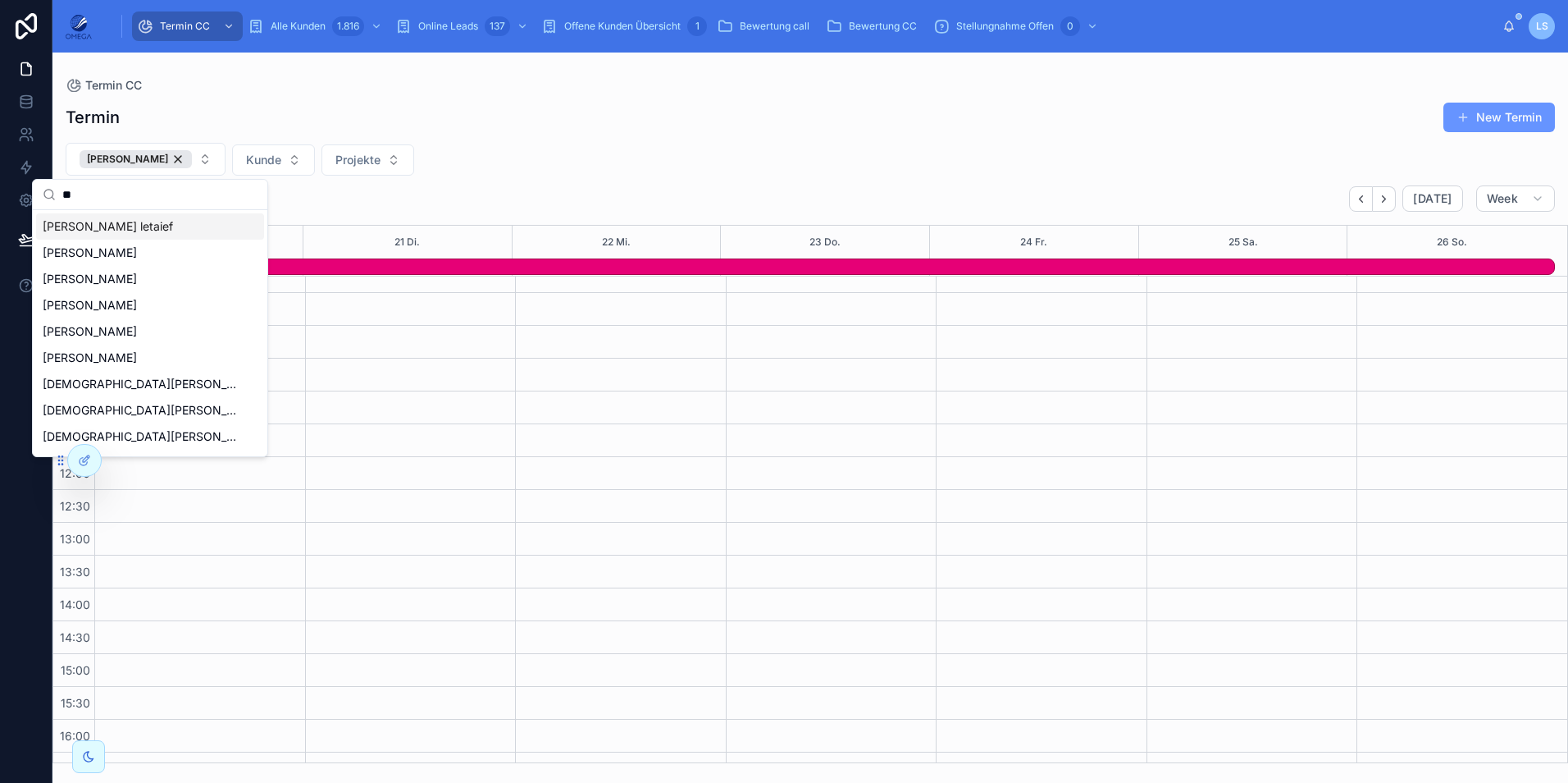
click at [104, 191] on input "**" at bounding box center [160, 195] width 195 height 30
click at [103, 189] on input "**" at bounding box center [160, 195] width 195 height 30
click at [103, 192] on input "**" at bounding box center [160, 195] width 195 height 30
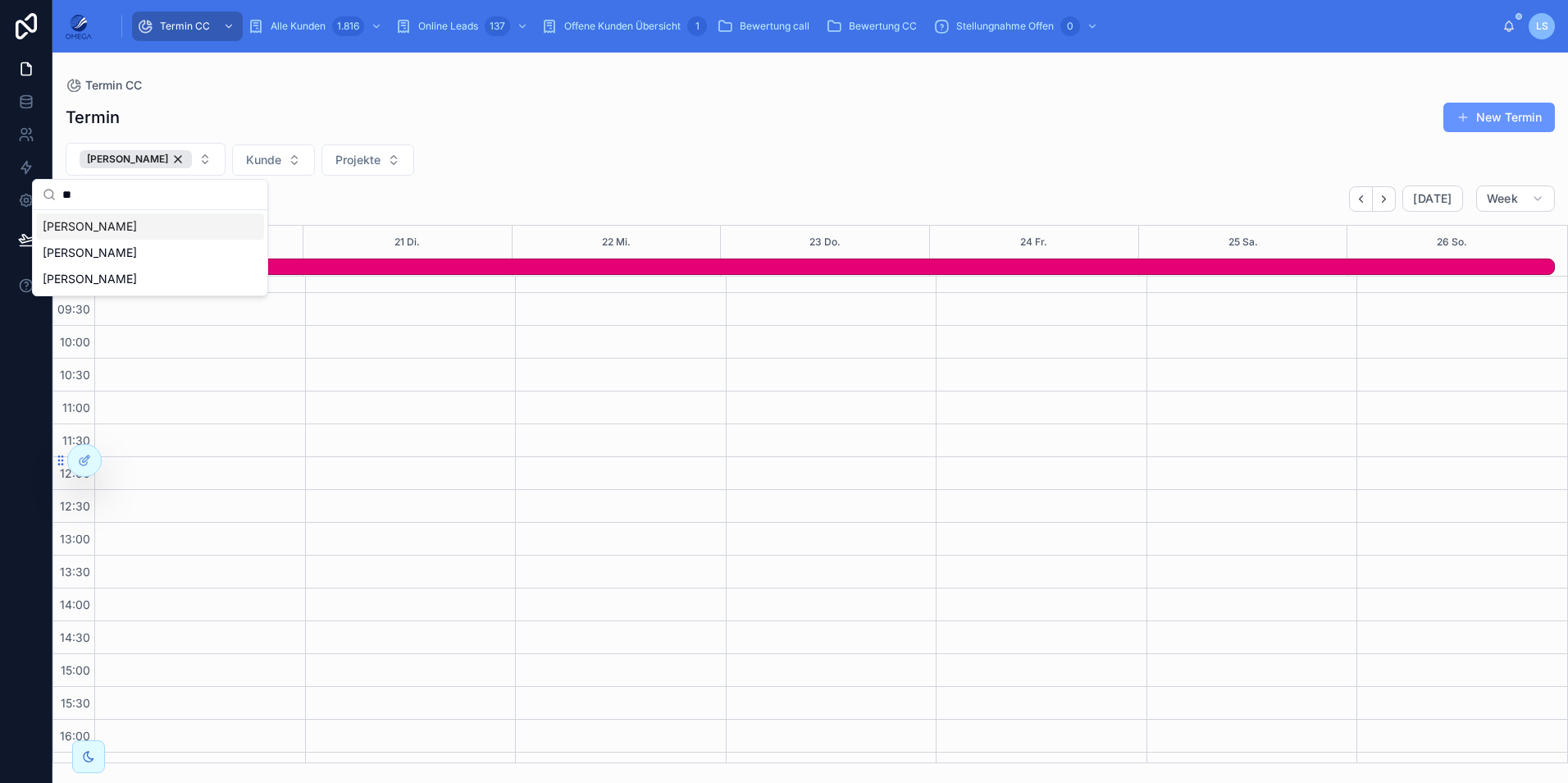
type input "**"
click at [123, 232] on div "[PERSON_NAME]" at bounding box center [149, 226] width 228 height 26
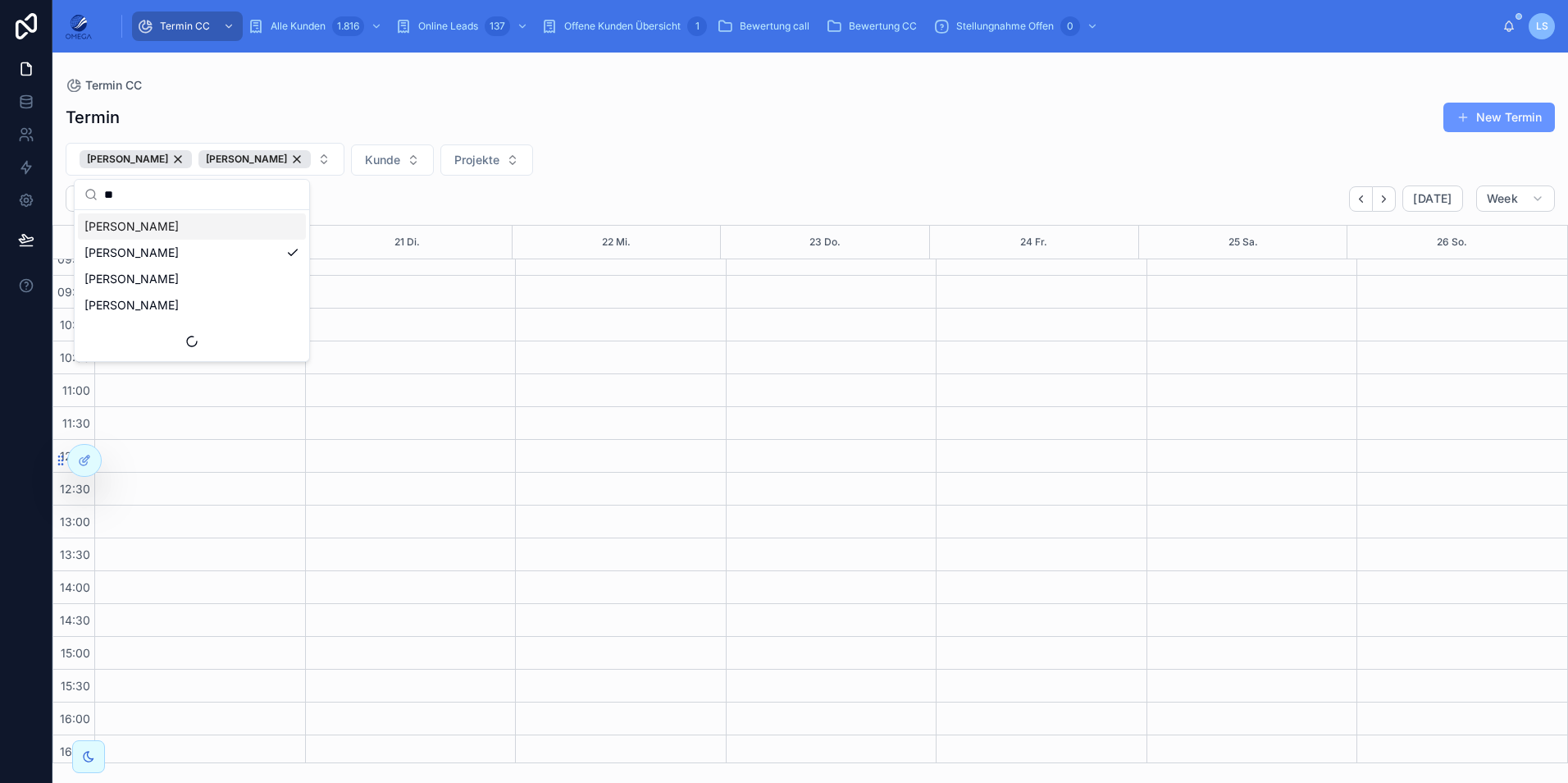
click at [909, 171] on div "Janik Voß Fabian Hindenberg Kunde Projekte" at bounding box center [810, 160] width 1515 height 33
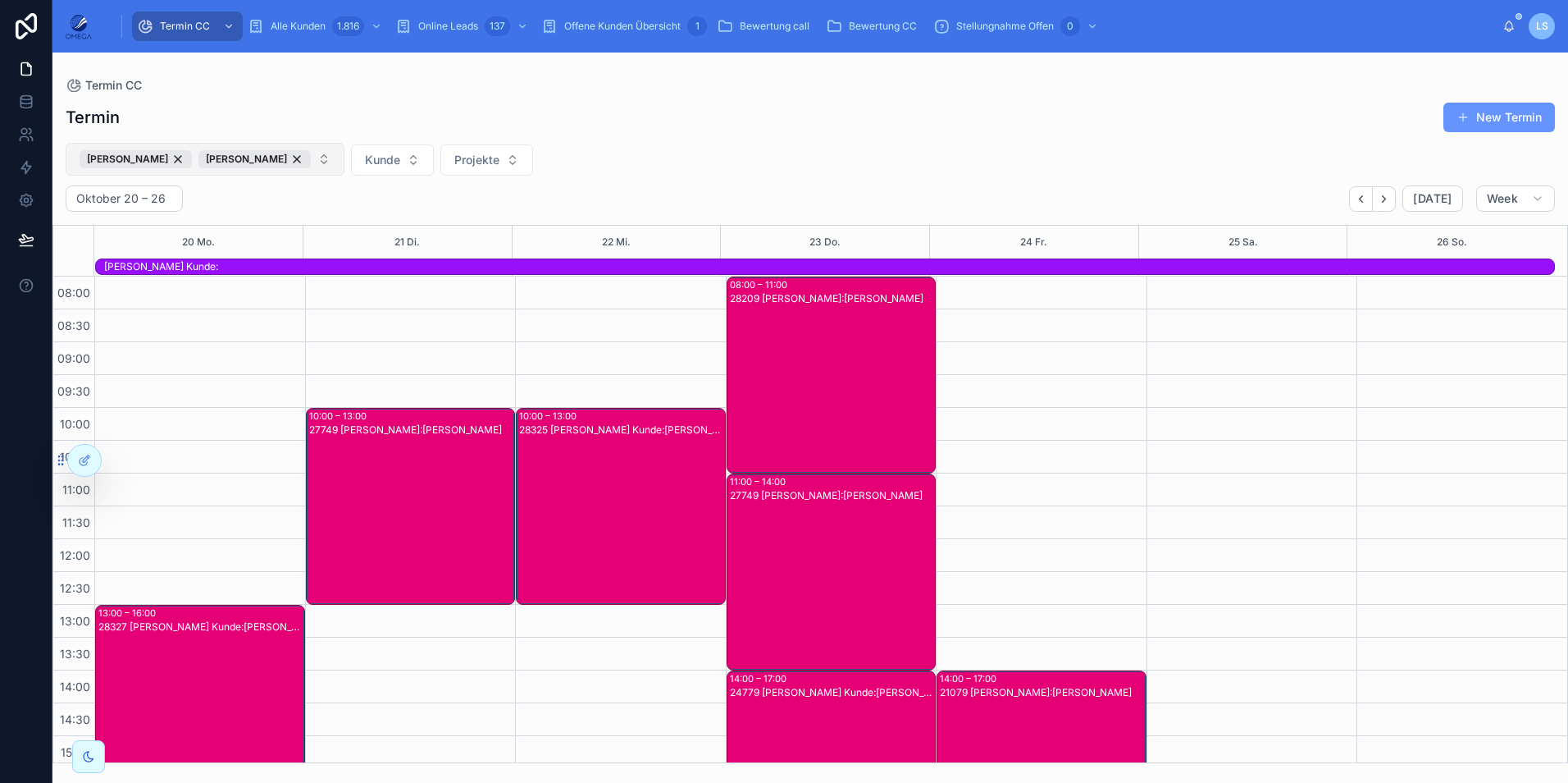
click at [306, 160] on button "Janik Voß Fabian Hindenberg" at bounding box center [205, 160] width 278 height 33
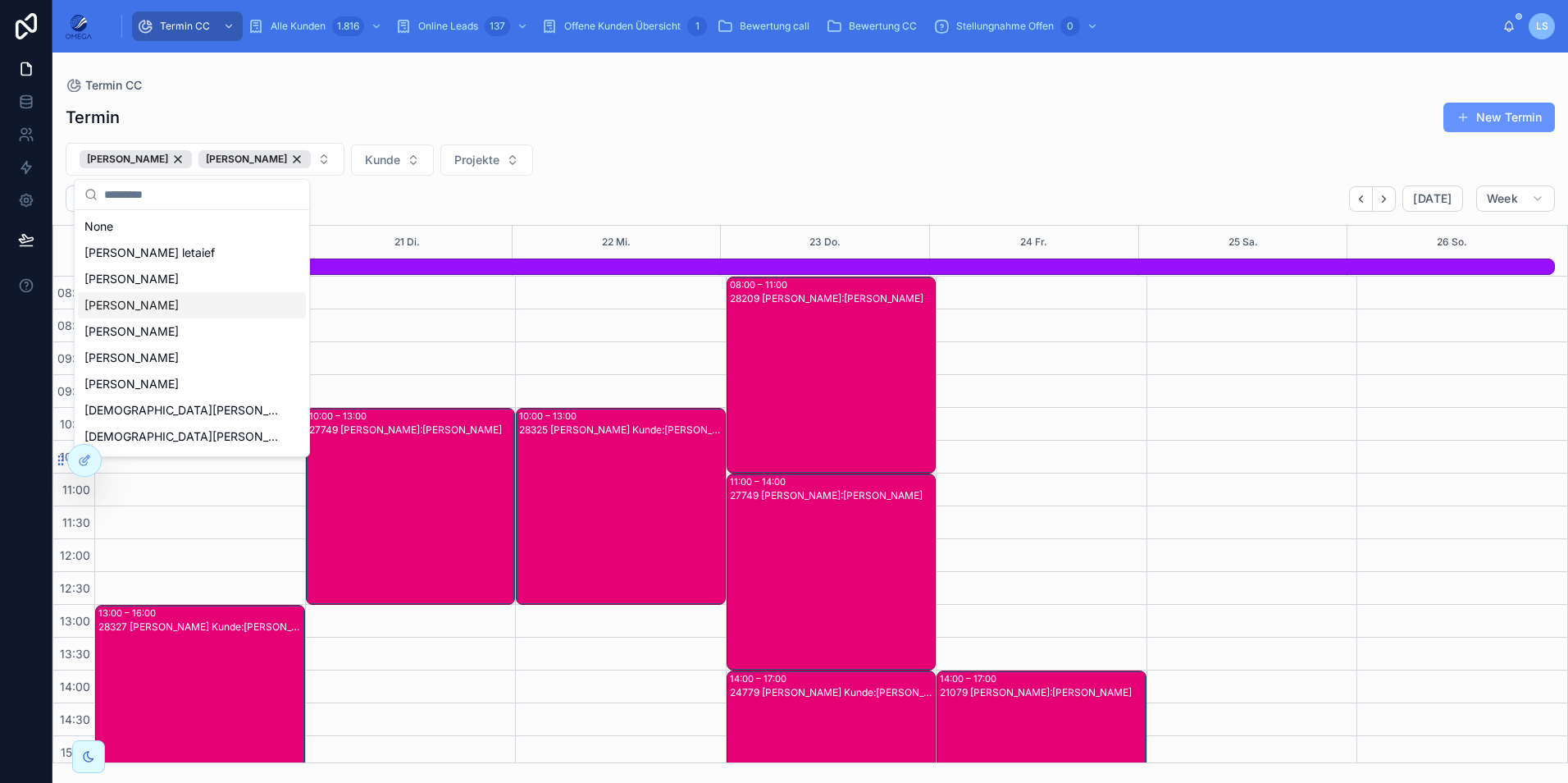
click at [925, 163] on div "Janik Voß Fabian Hindenberg Kunde Projekte" at bounding box center [810, 160] width 1515 height 33
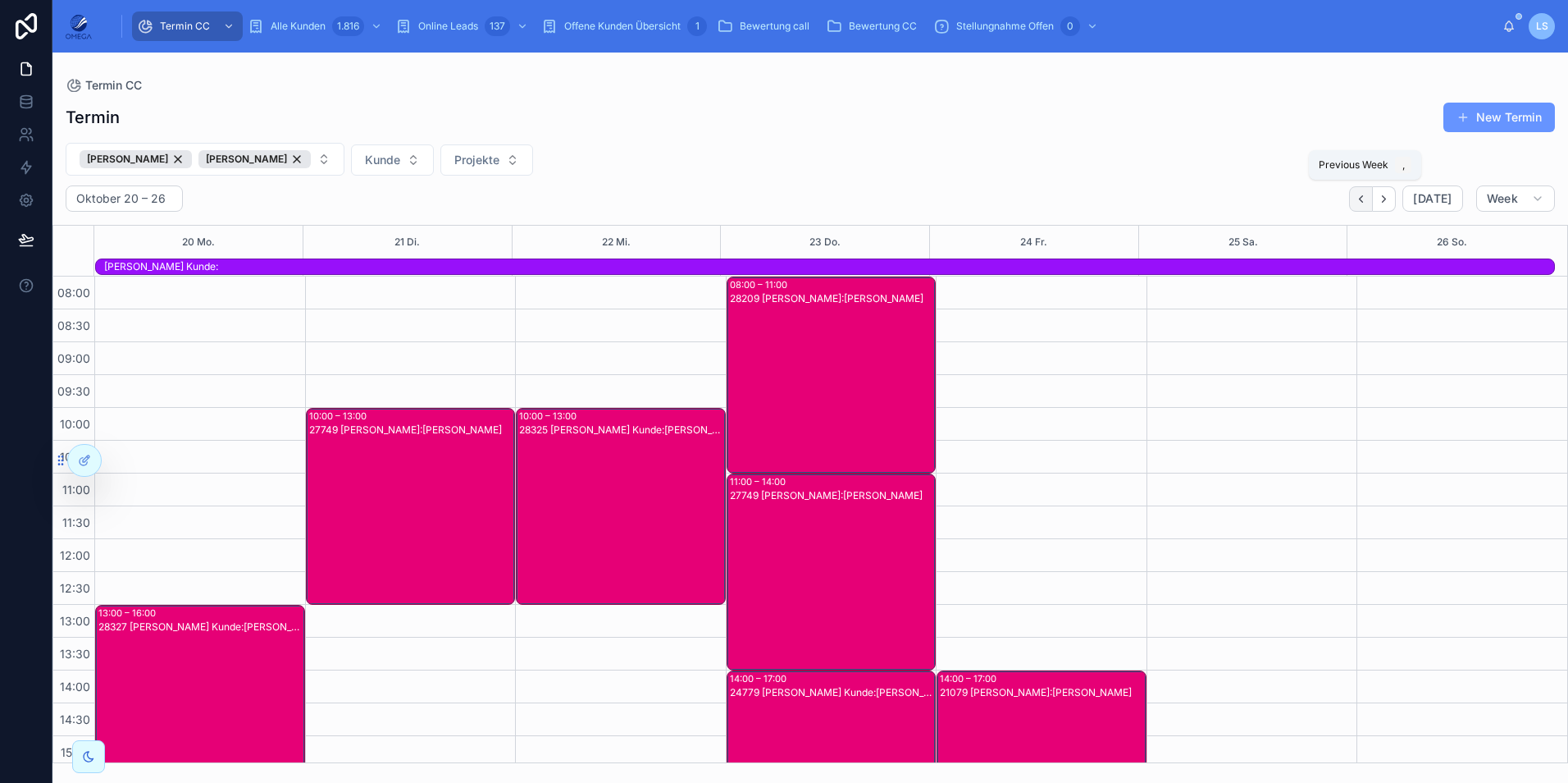
click at [1365, 203] on icon "Back" at bounding box center [1360, 198] width 12 height 12
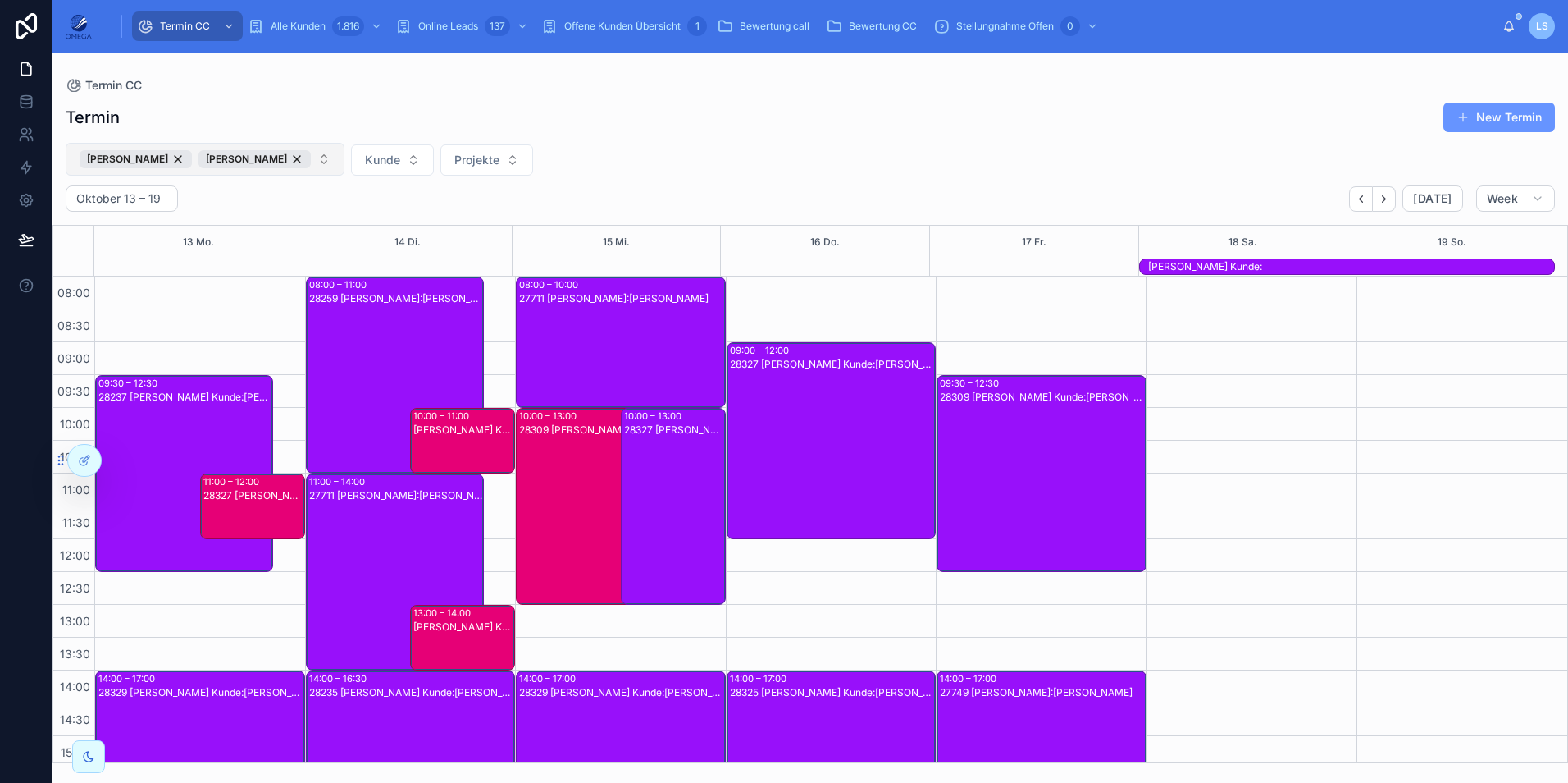
click at [301, 160] on button "Janik Voß Fabian Hindenberg" at bounding box center [205, 160] width 278 height 33
type input "***"
click at [178, 228] on span "[PERSON_NAME]" at bounding box center [132, 227] width 94 height 17
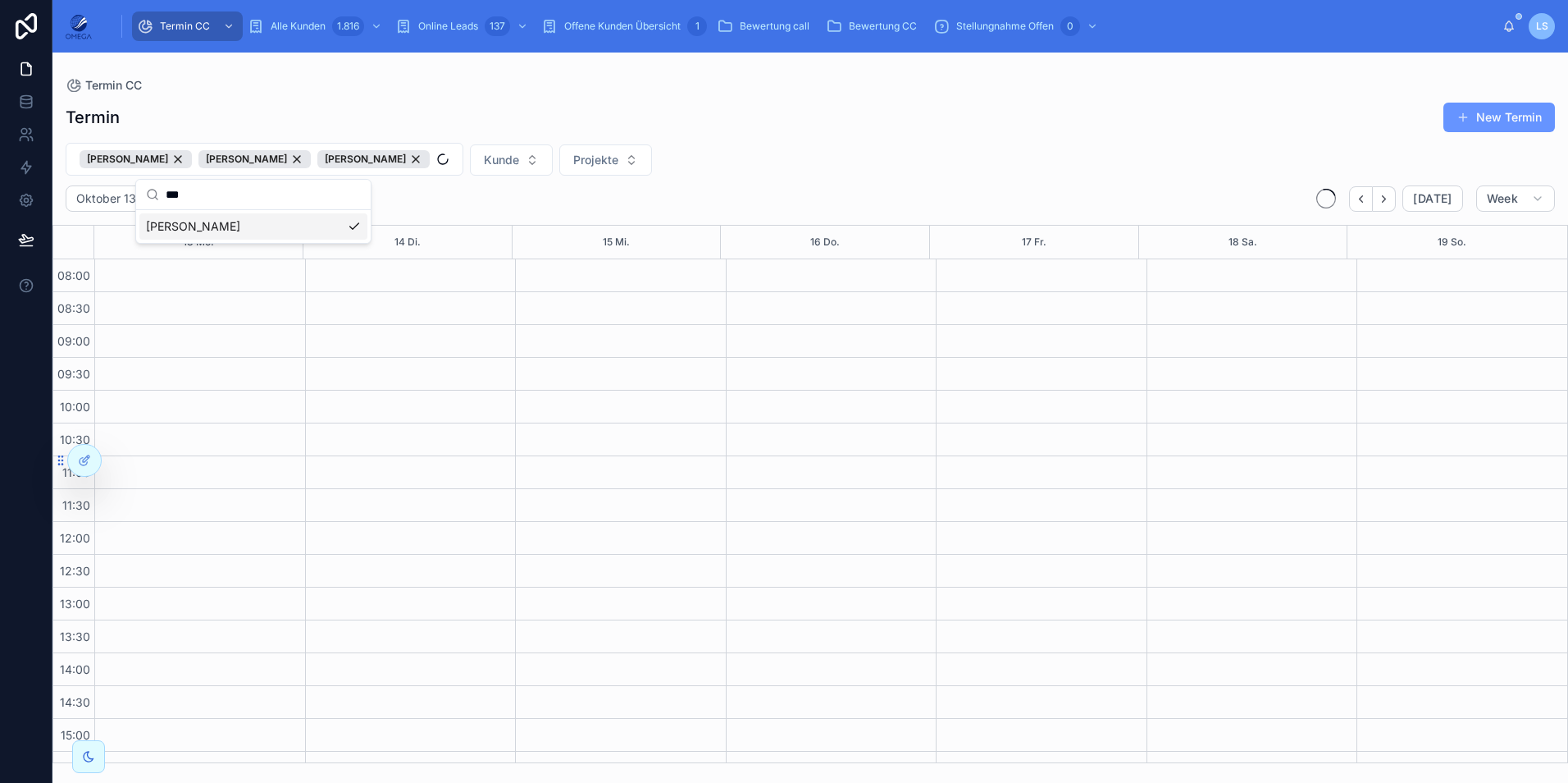
click at [902, 152] on div "Farshad Nourouzi Fabian Hindenberg Janik Voß Kunde Projekte" at bounding box center [810, 160] width 1515 height 33
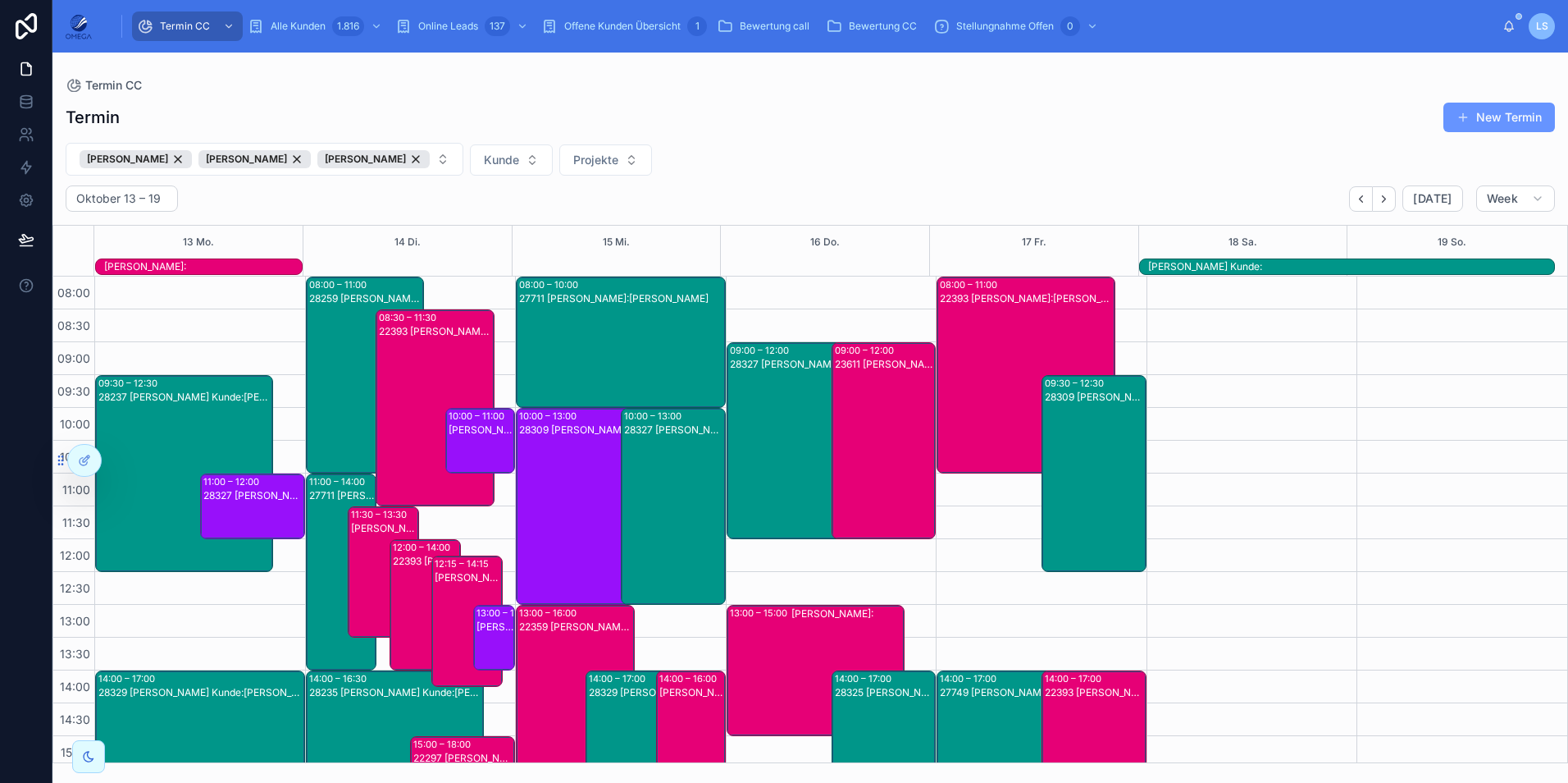
click at [263, 268] on div "[PERSON_NAME]:" at bounding box center [203, 267] width 197 height 13
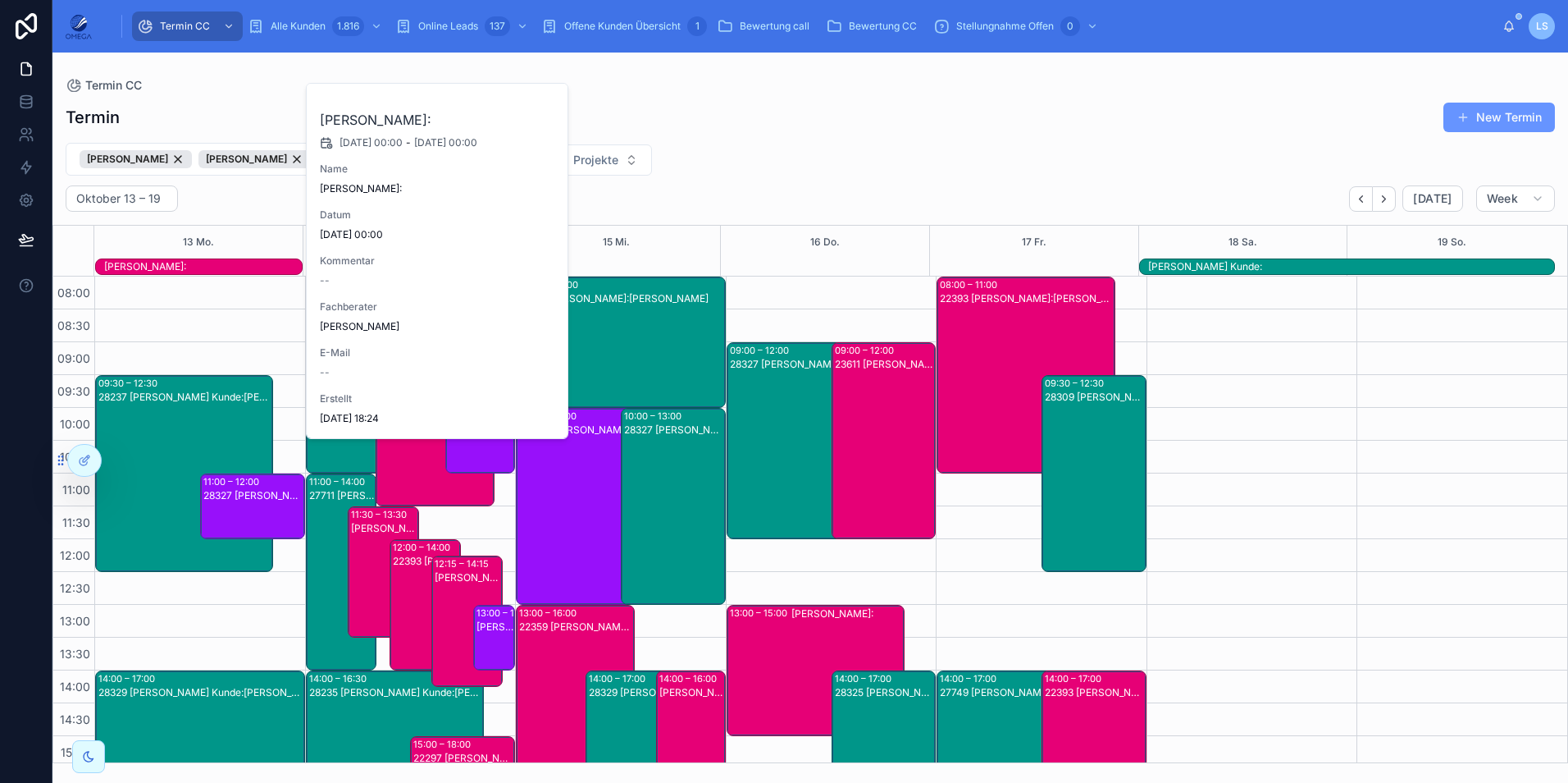
click at [263, 268] on div "[PERSON_NAME]:" at bounding box center [203, 267] width 197 height 13
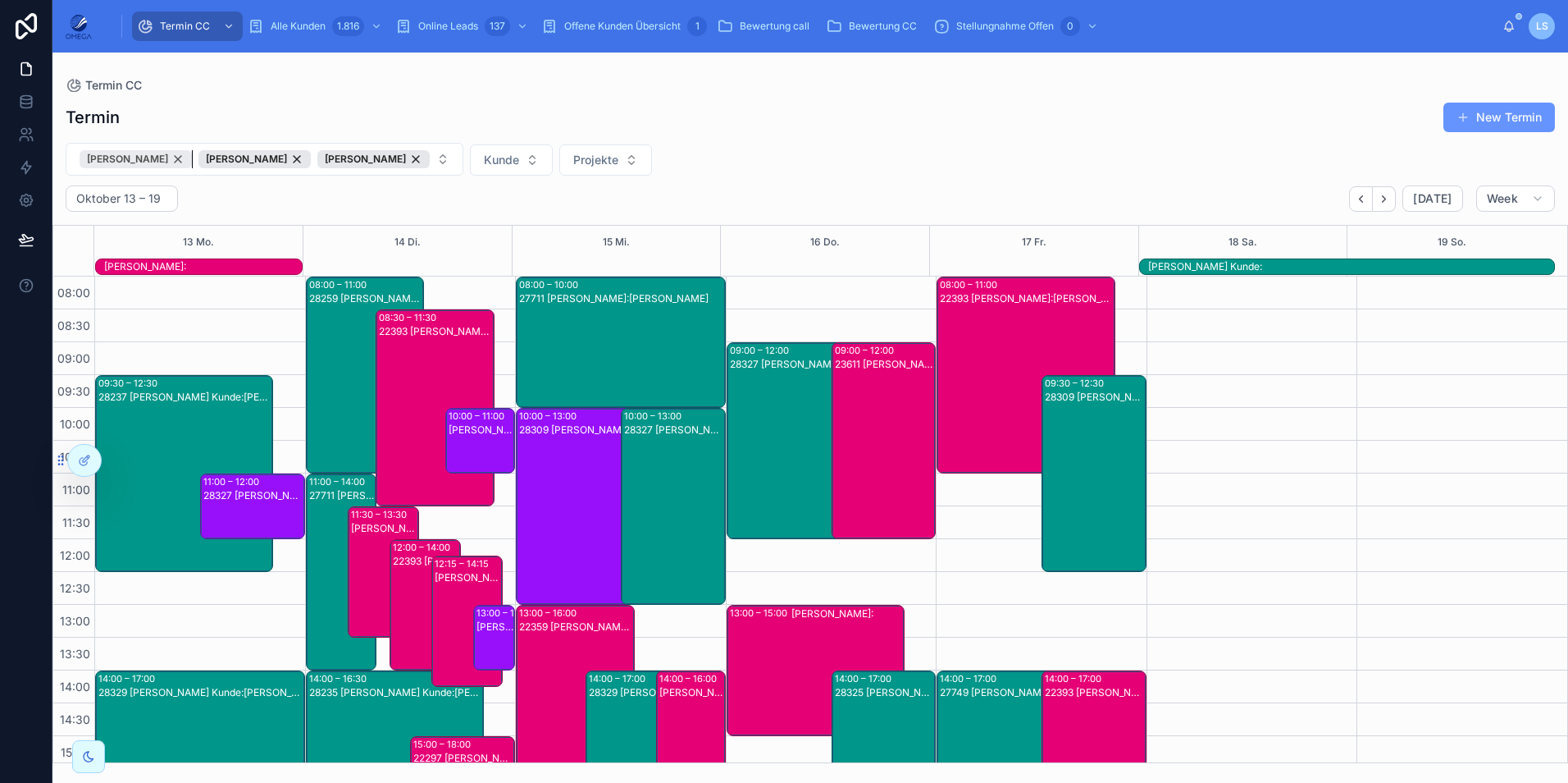
click at [183, 161] on div "[PERSON_NAME]" at bounding box center [136, 160] width 112 height 18
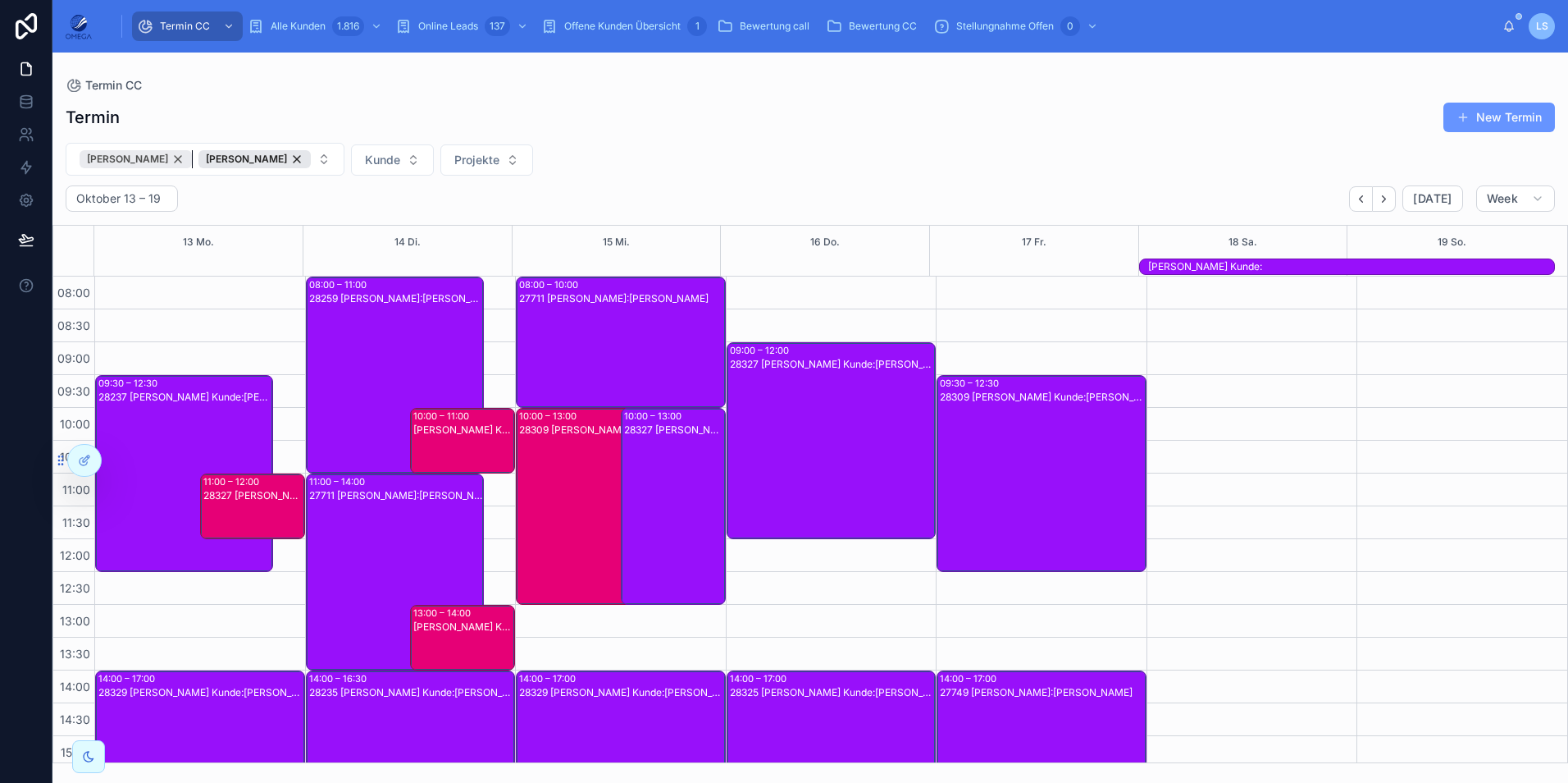
click at [189, 159] on div "[PERSON_NAME]" at bounding box center [136, 160] width 112 height 18
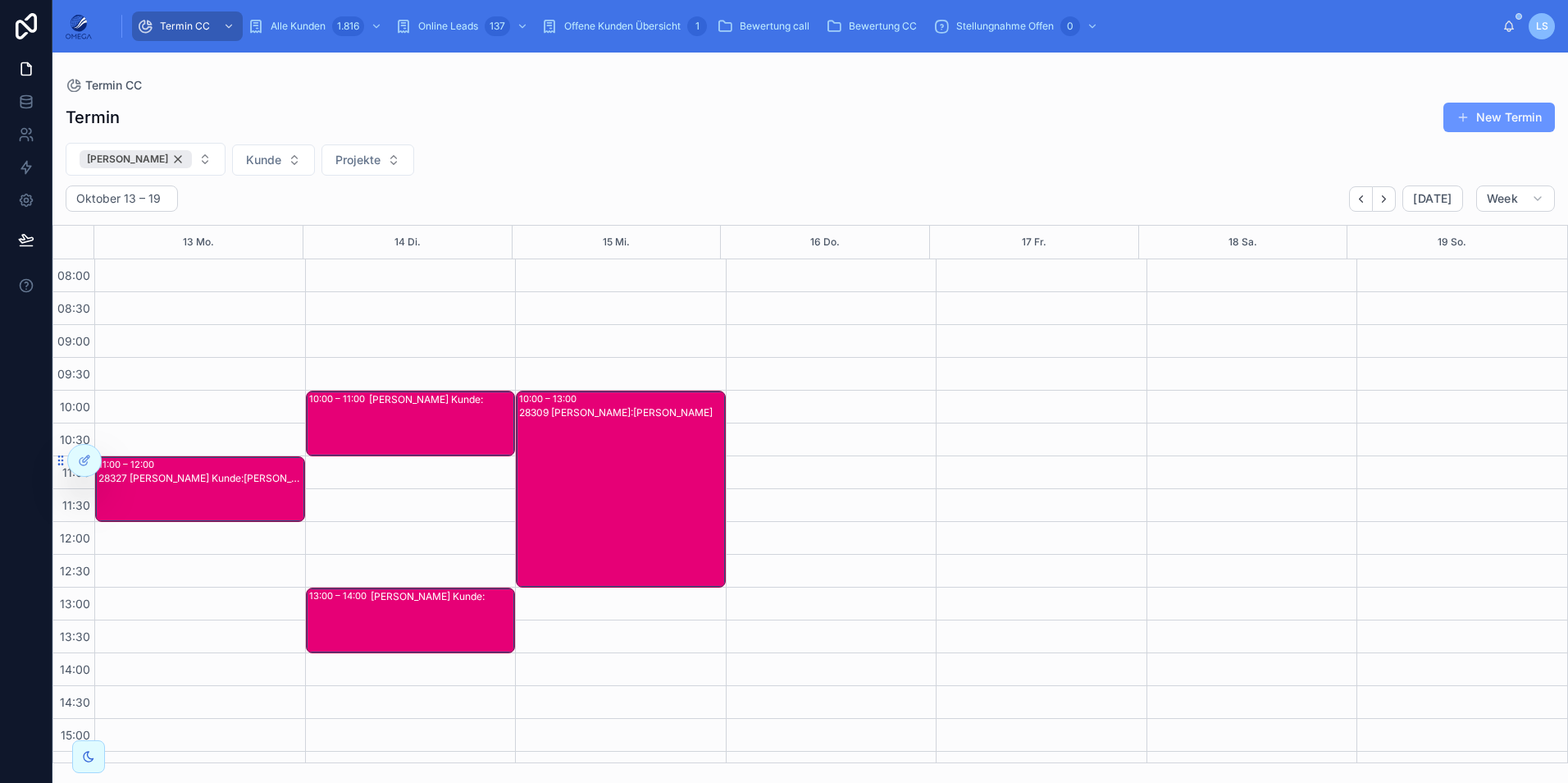
click at [148, 158] on div "[PERSON_NAME]" at bounding box center [136, 160] width 112 height 18
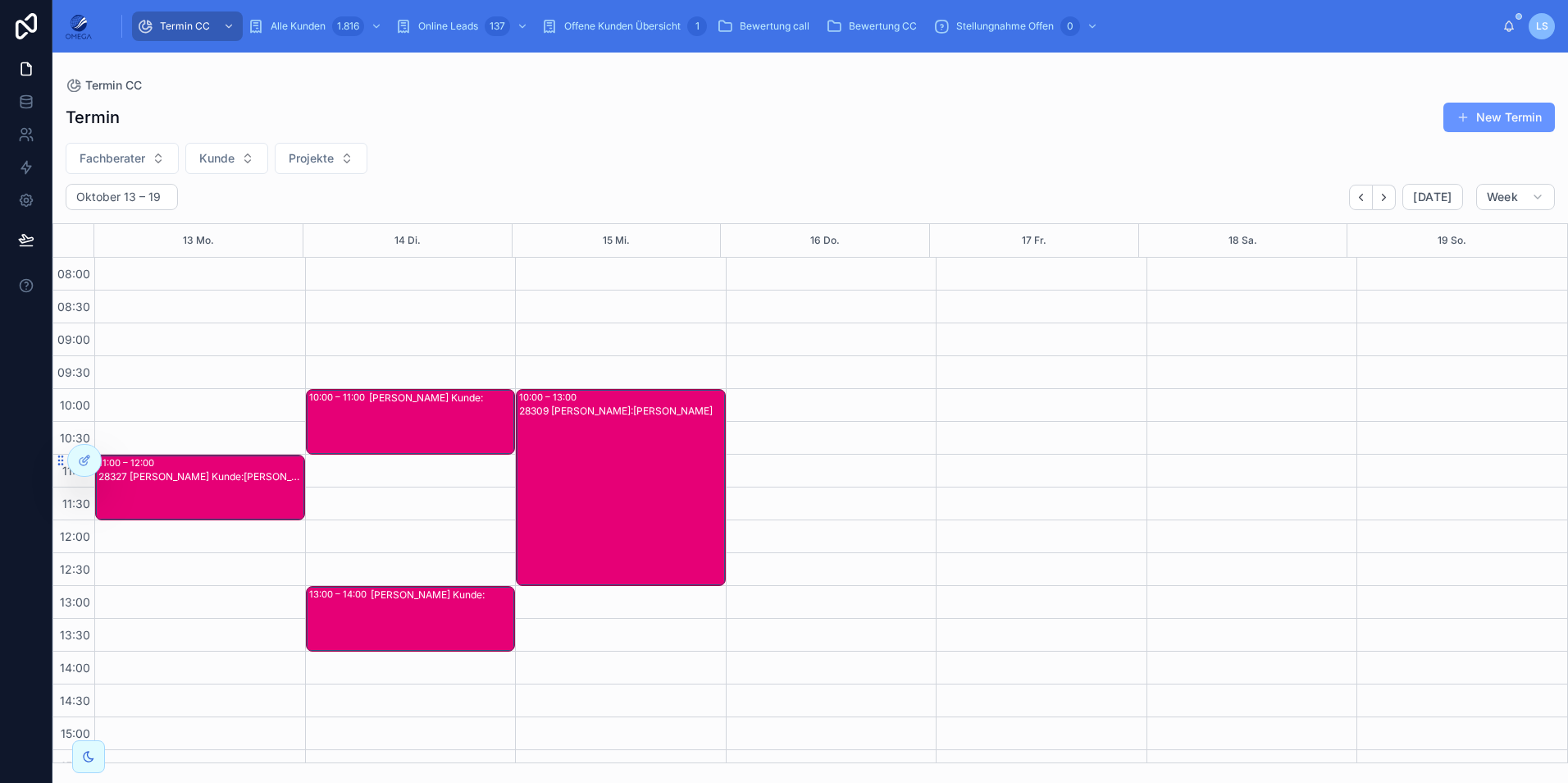
click at [134, 160] on span "Fachberater" at bounding box center [112, 159] width 65 height 17
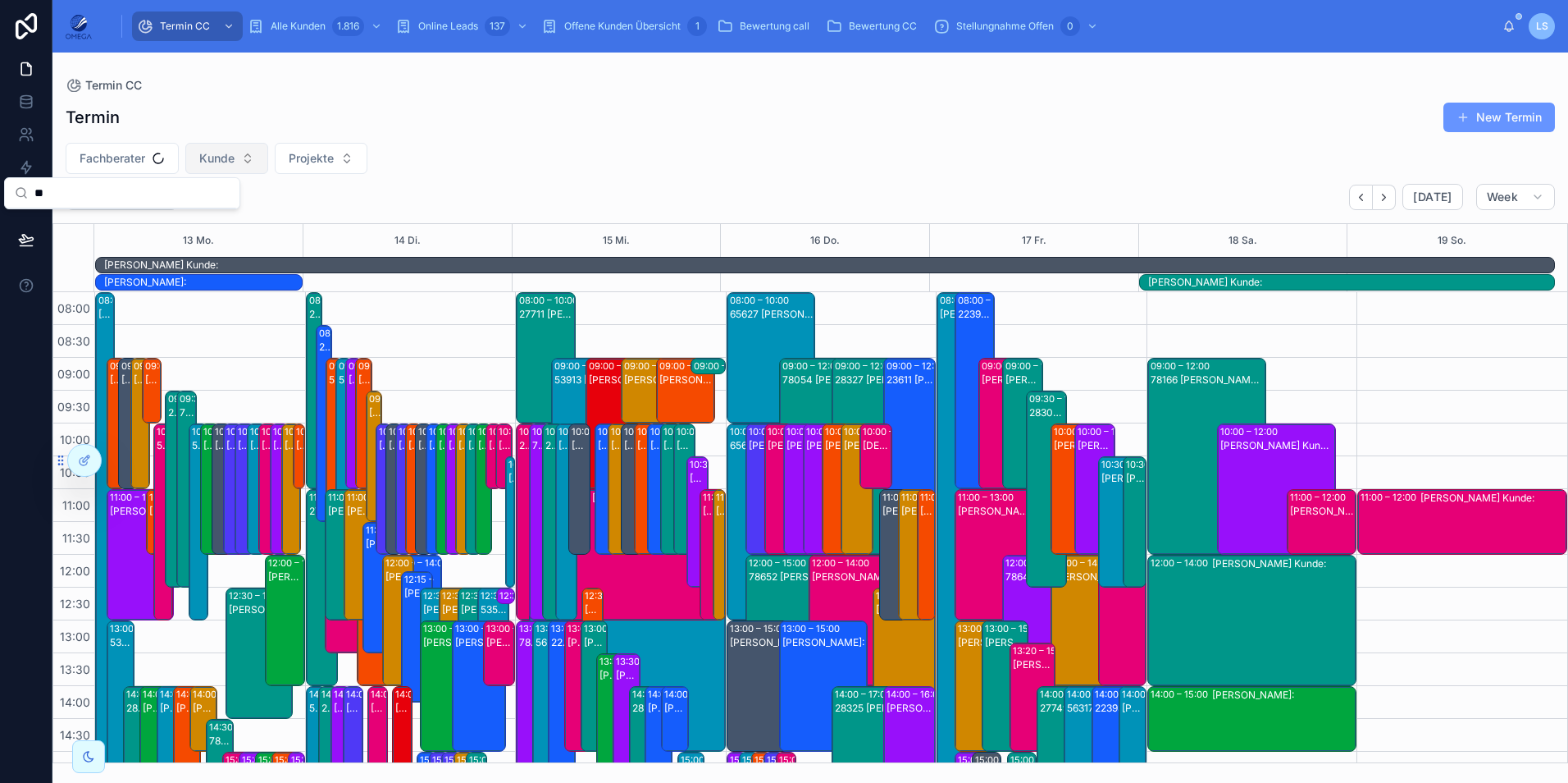
type input "*"
type input "***"
click at [138, 217] on div "[PERSON_NAME]" at bounding box center [122, 224] width 228 height 26
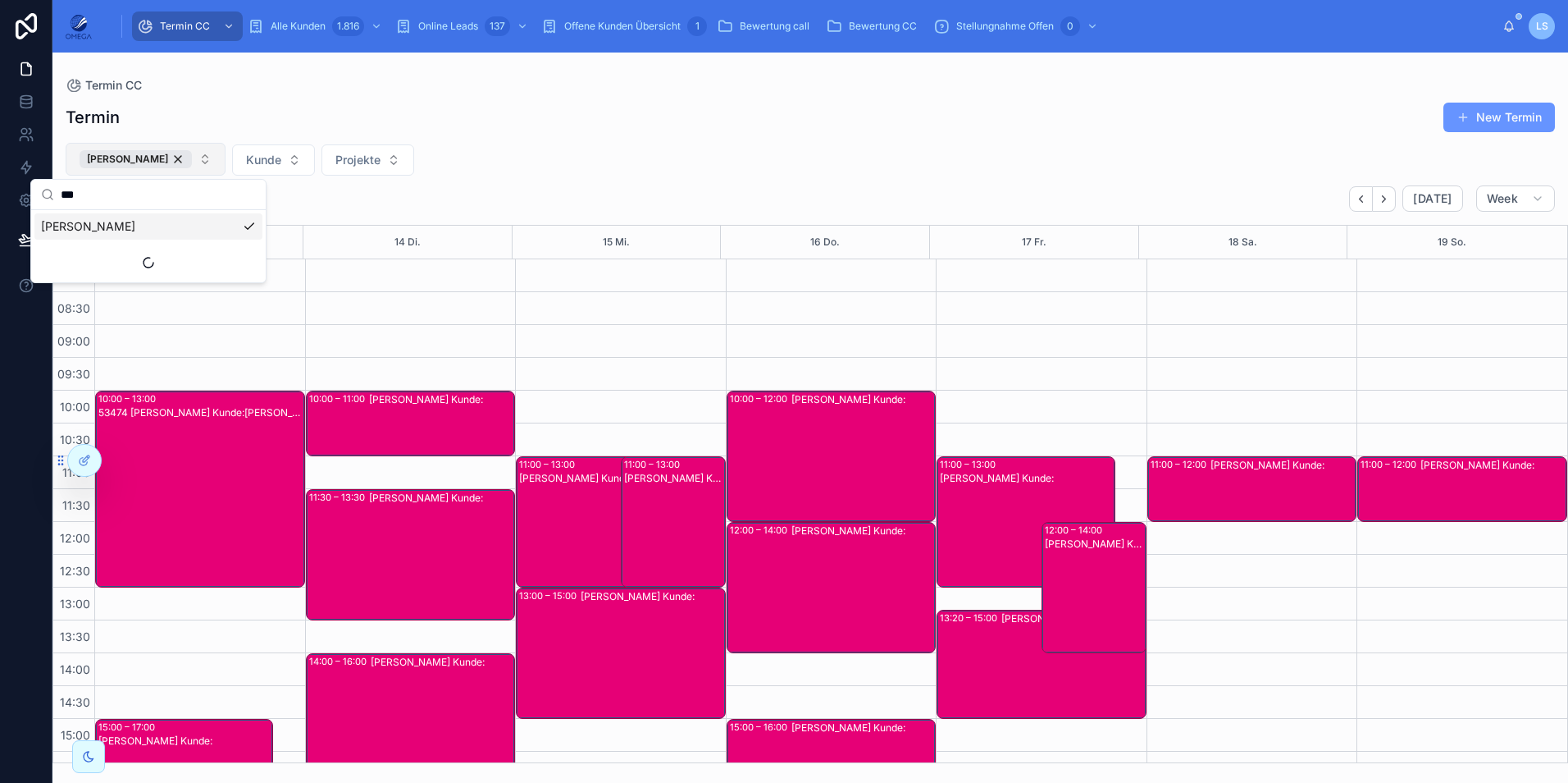
click at [211, 158] on button "[PERSON_NAME]" at bounding box center [145, 160] width 159 height 33
type input "***"
click at [161, 227] on div "[PERSON_NAME]" at bounding box center [147, 226] width 228 height 26
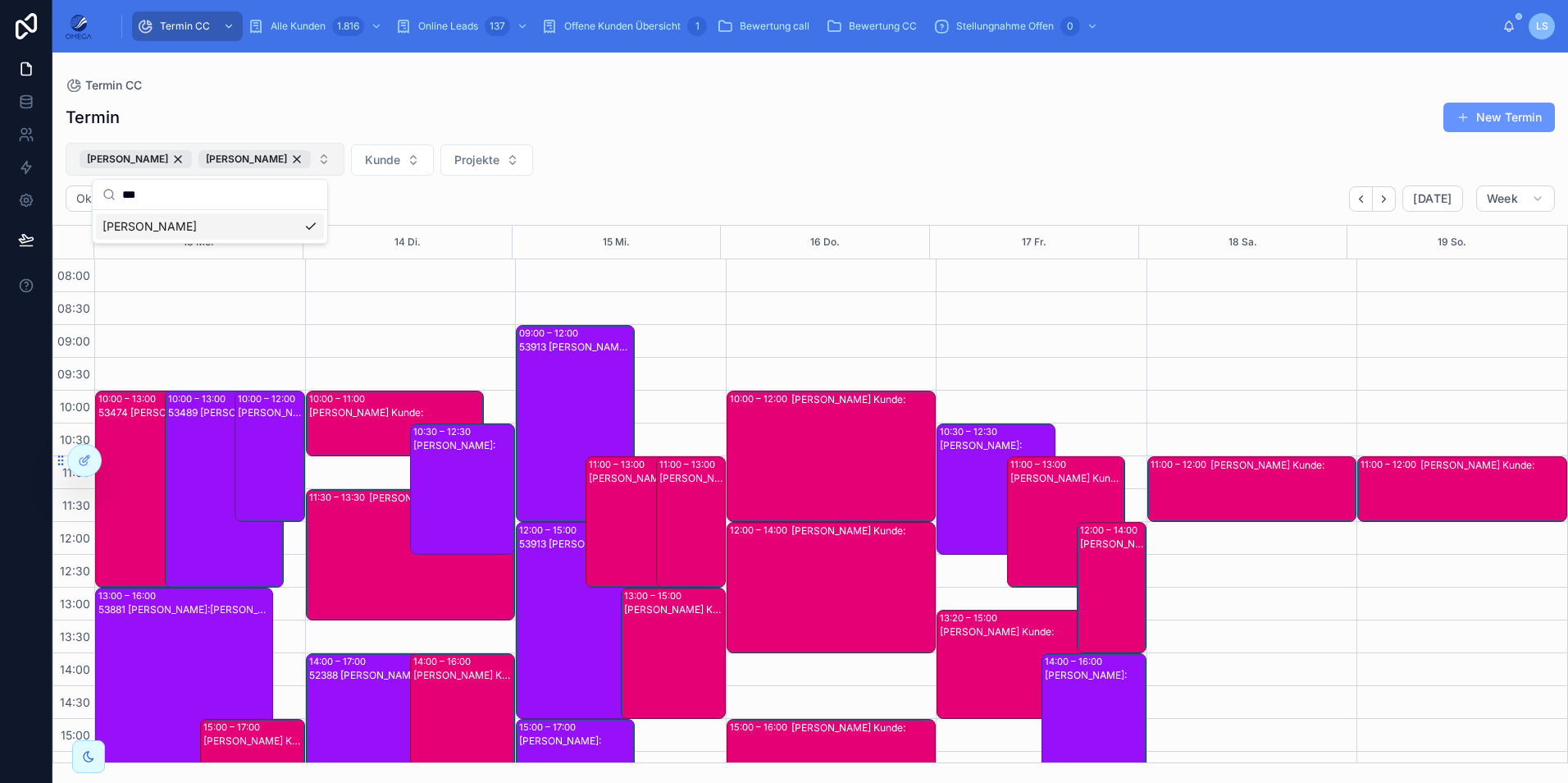
click at [340, 158] on button "Tayfun Süleymani Patrick Kalinowski" at bounding box center [205, 160] width 278 height 33
click at [338, 158] on button "Tayfun Süleymani Patrick Kalinowski" at bounding box center [205, 160] width 278 height 33
type input "***"
click at [218, 234] on div "[PERSON_NAME]" at bounding box center [209, 226] width 228 height 26
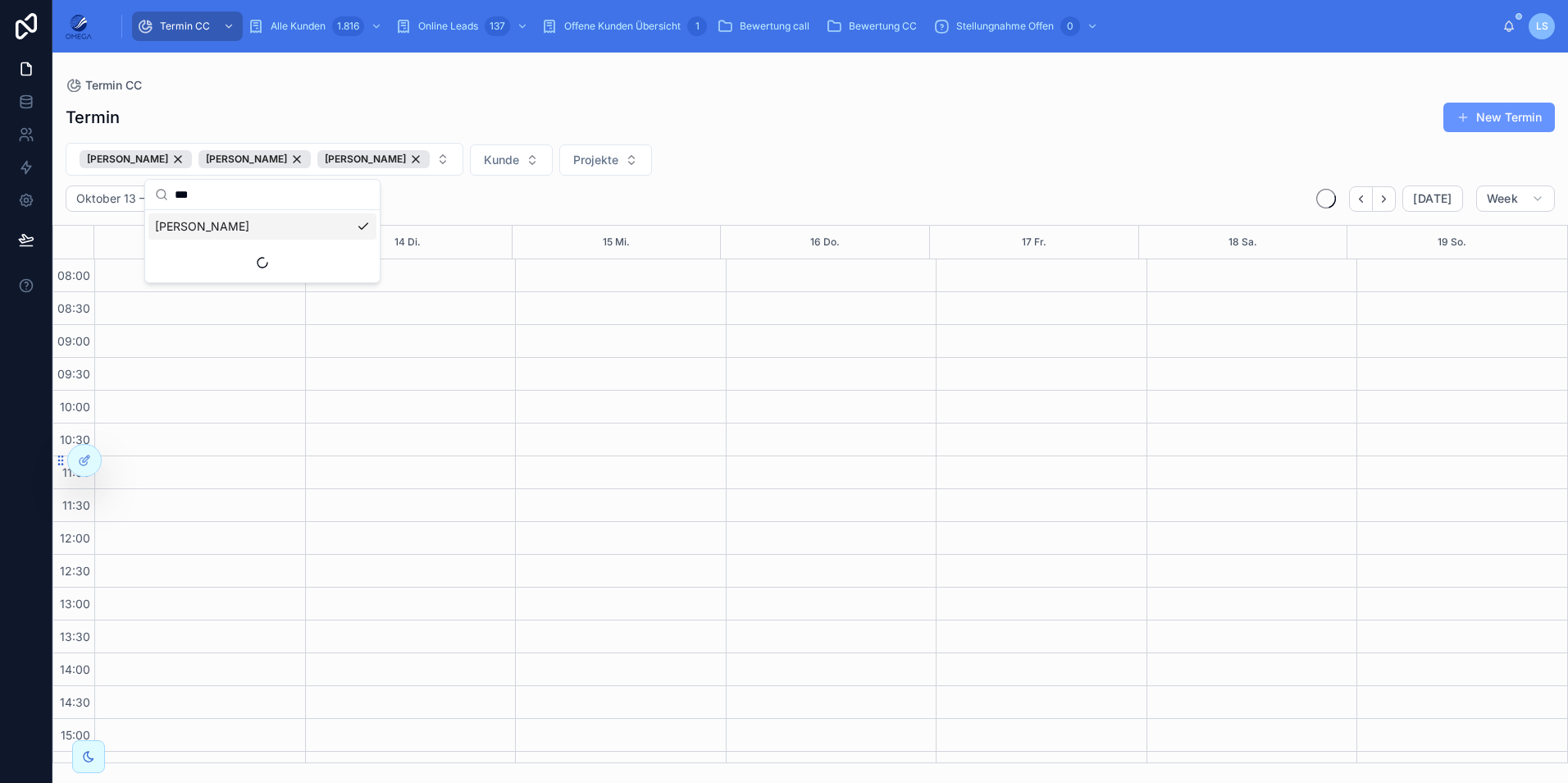
click at [940, 161] on div "Maxim Horten Patrick Kalinowski Tayfun Süleymani Kunde Projekte" at bounding box center [810, 160] width 1515 height 33
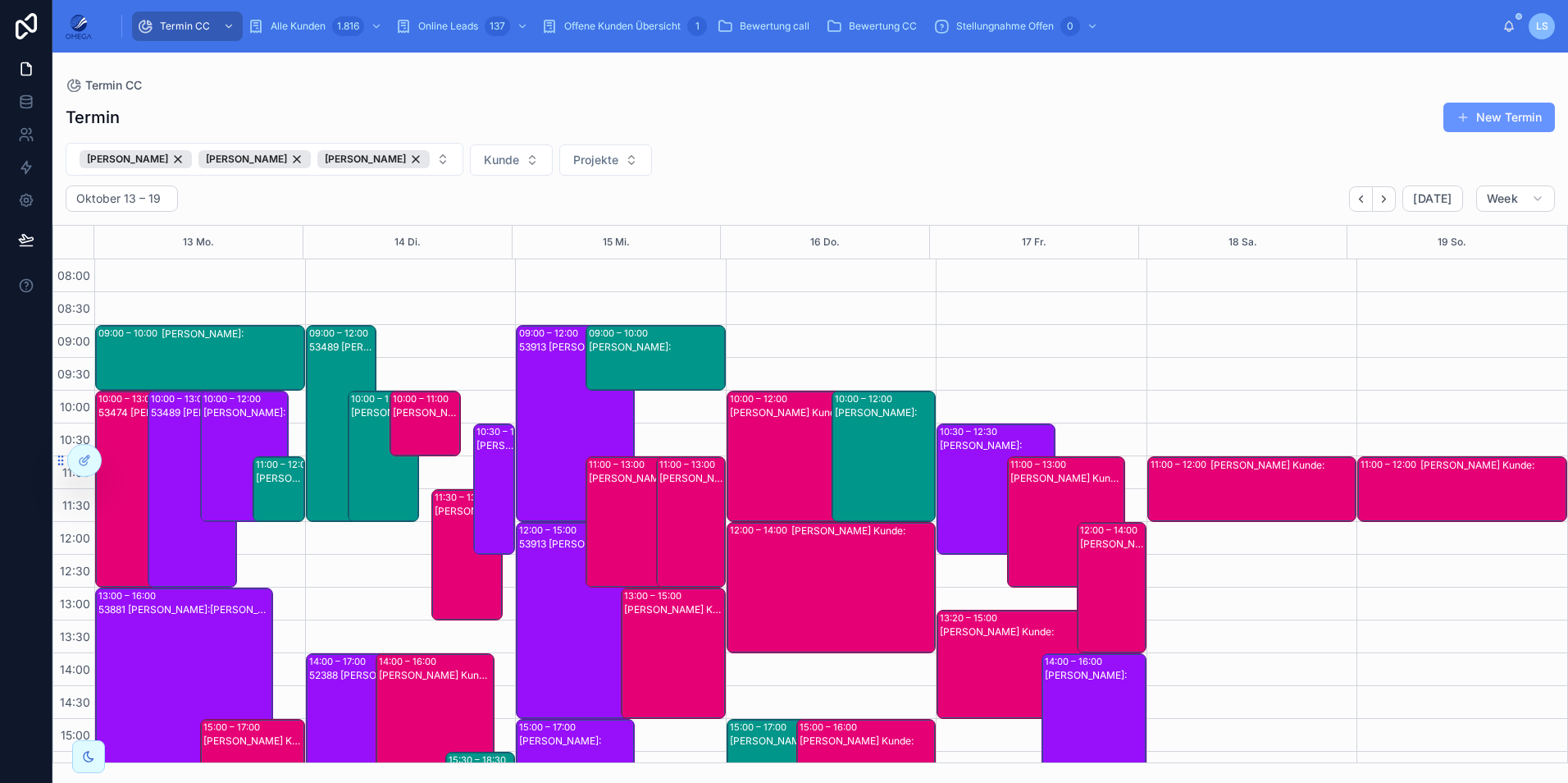
click at [218, 449] on div "[PERSON_NAME]:" at bounding box center [246, 469] width 85 height 128
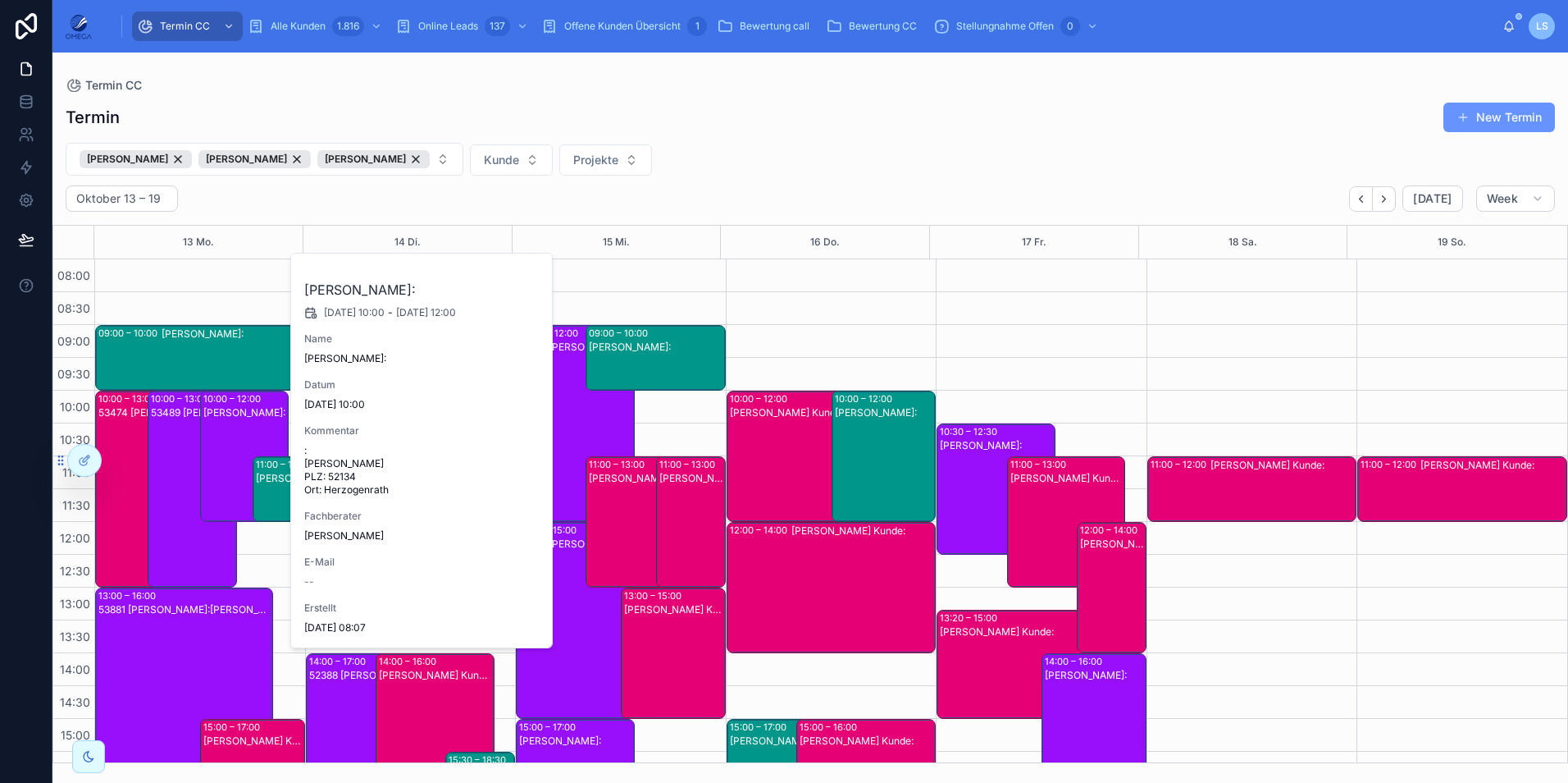
click at [218, 447] on div "[PERSON_NAME]:" at bounding box center [246, 469] width 85 height 128
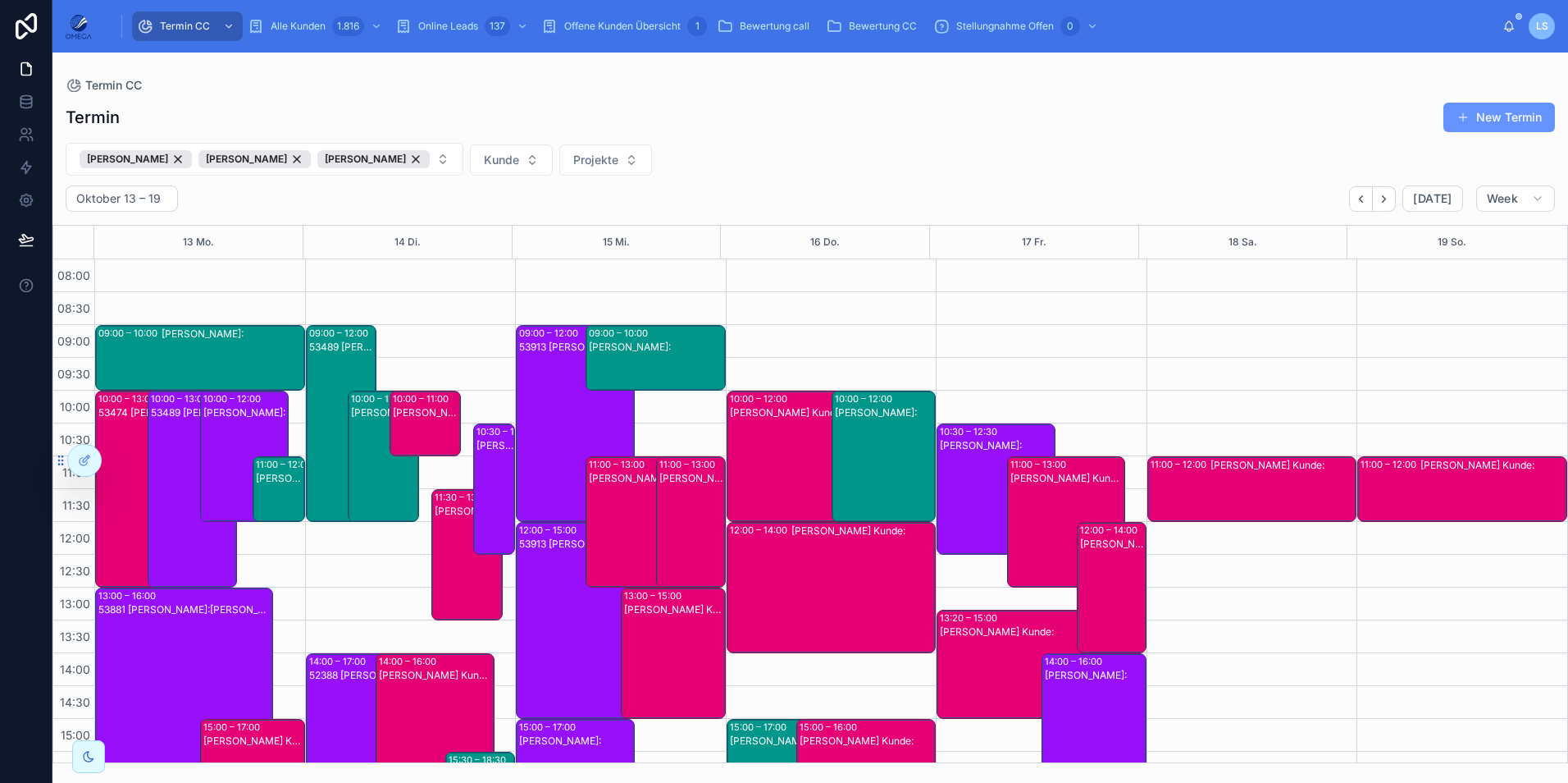
click at [171, 451] on div "53489 [PERSON_NAME]:[PERSON_NAME]" at bounding box center [194, 502] width 85 height 194
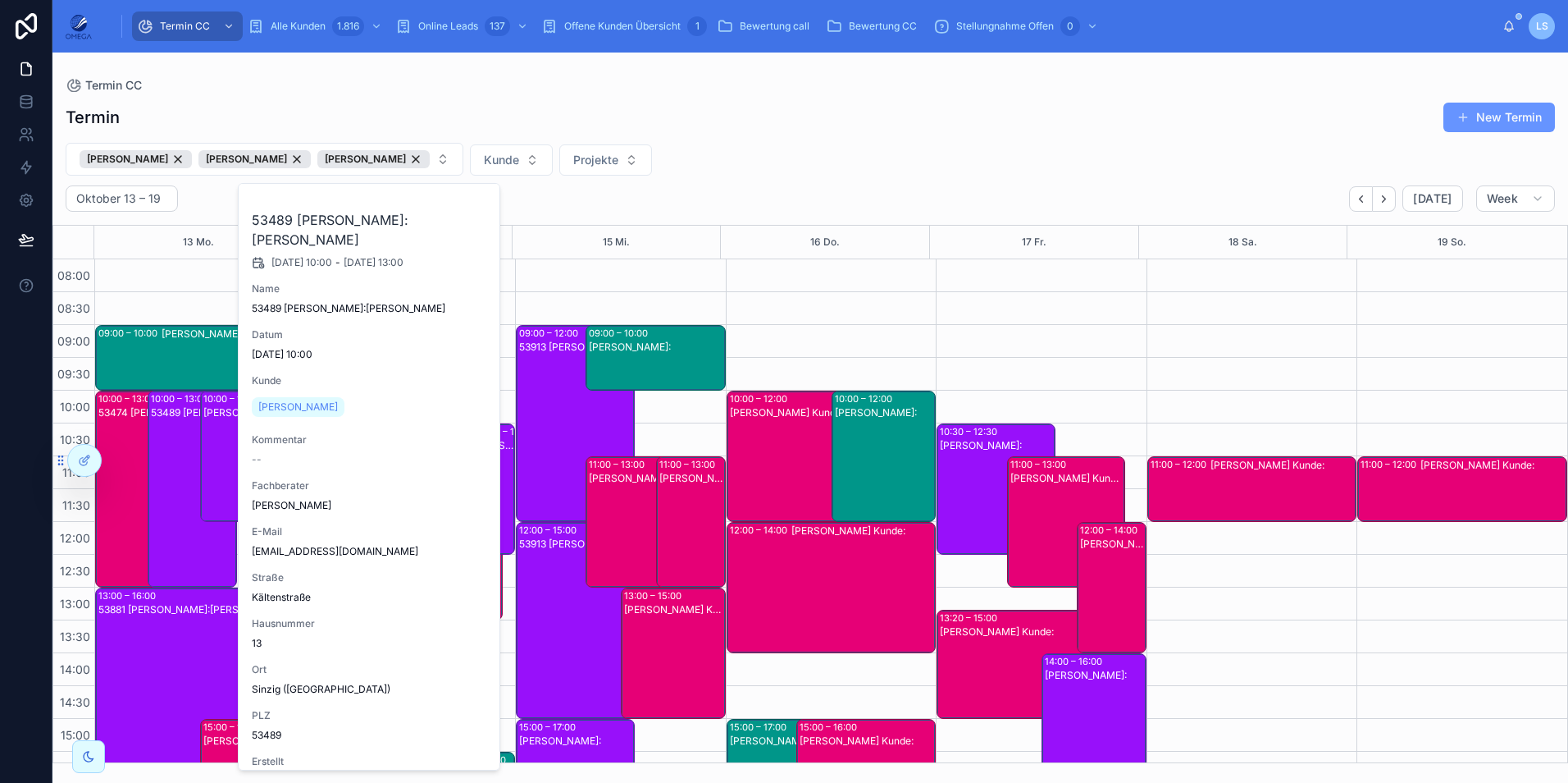
click at [173, 450] on div "53489 [PERSON_NAME]:[PERSON_NAME]" at bounding box center [194, 502] width 85 height 194
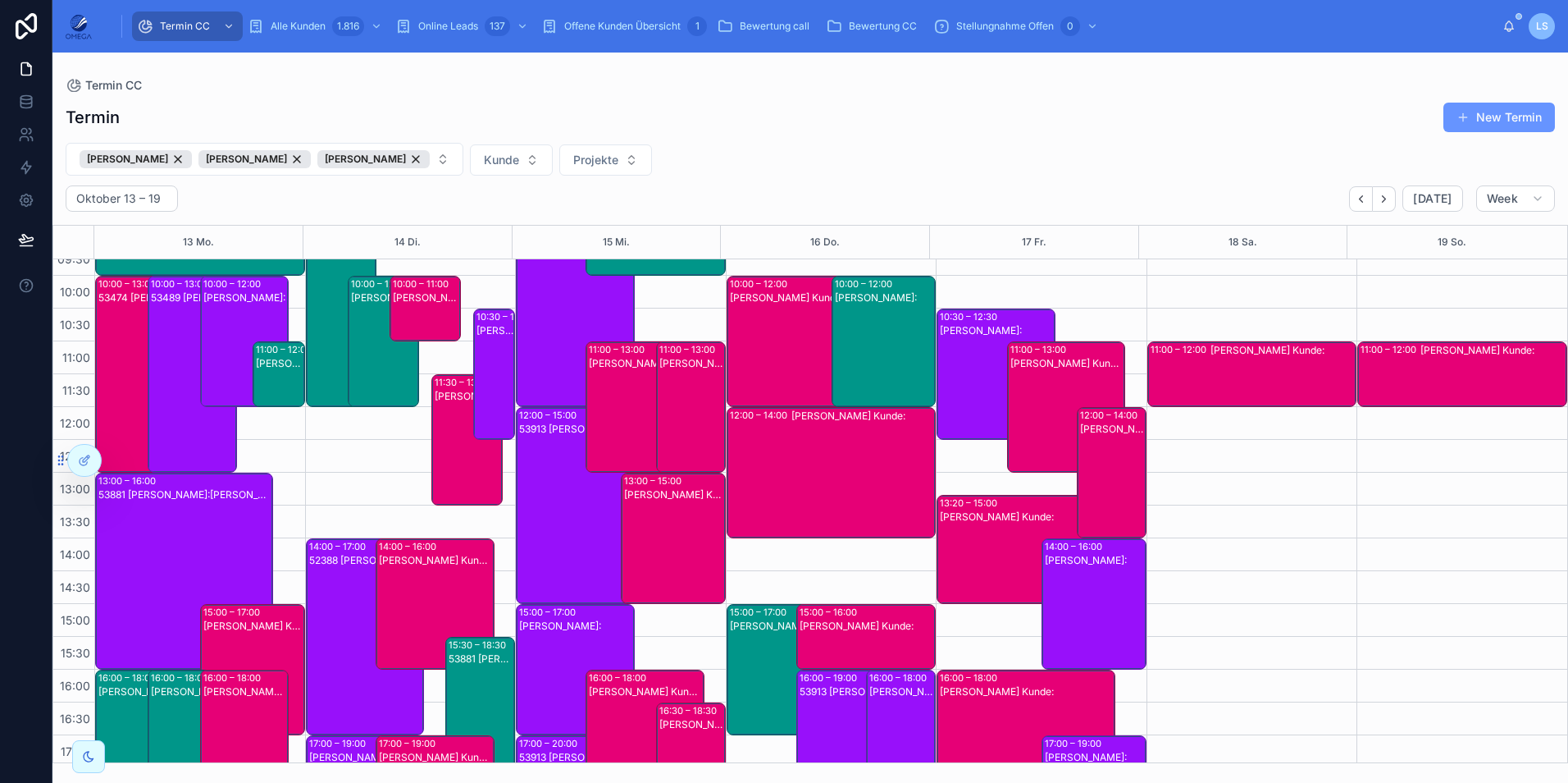
scroll to position [164, 0]
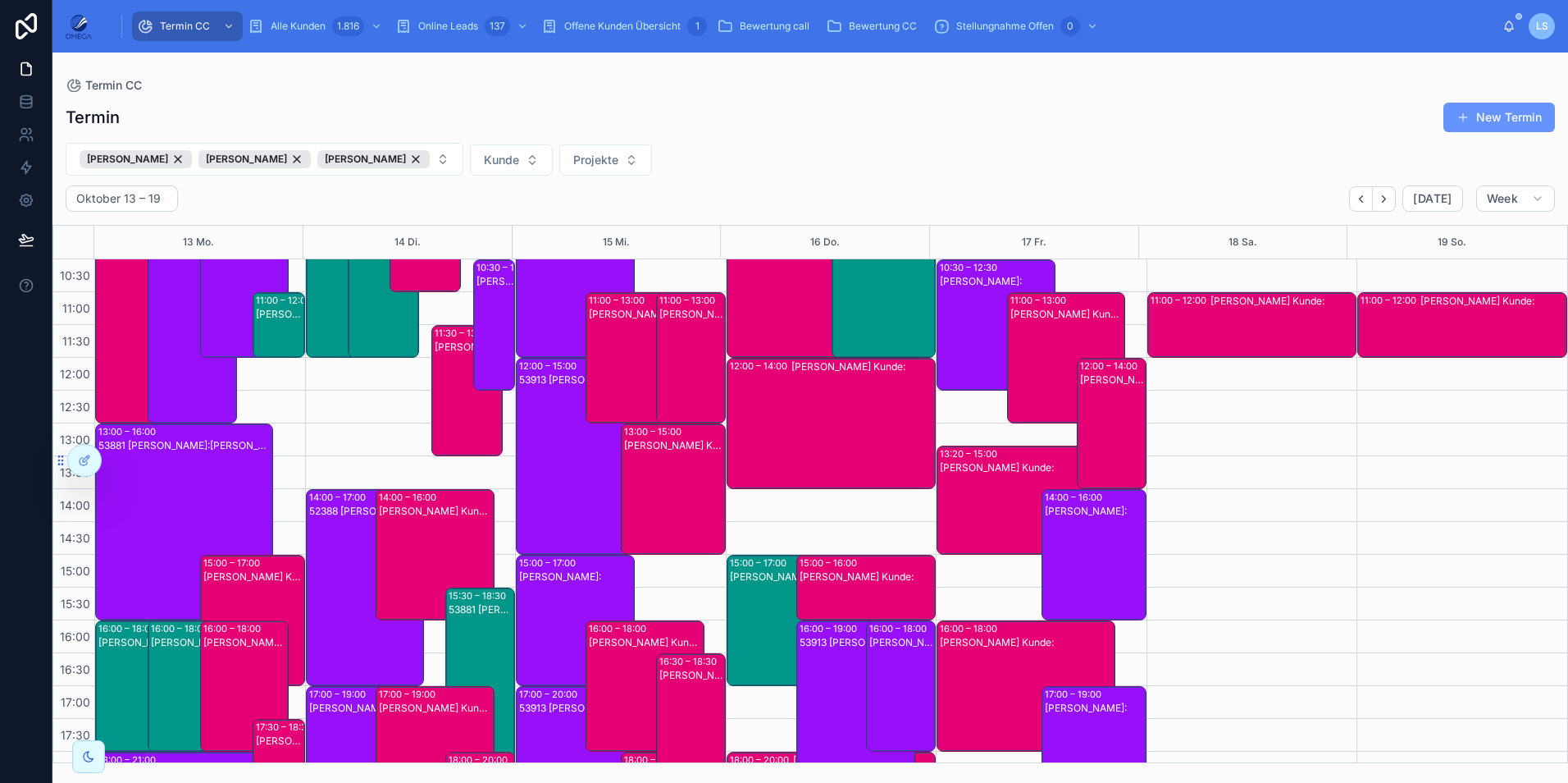
click at [188, 480] on div "53881 [PERSON_NAME]:[PERSON_NAME]" at bounding box center [185, 535] width 173 height 194
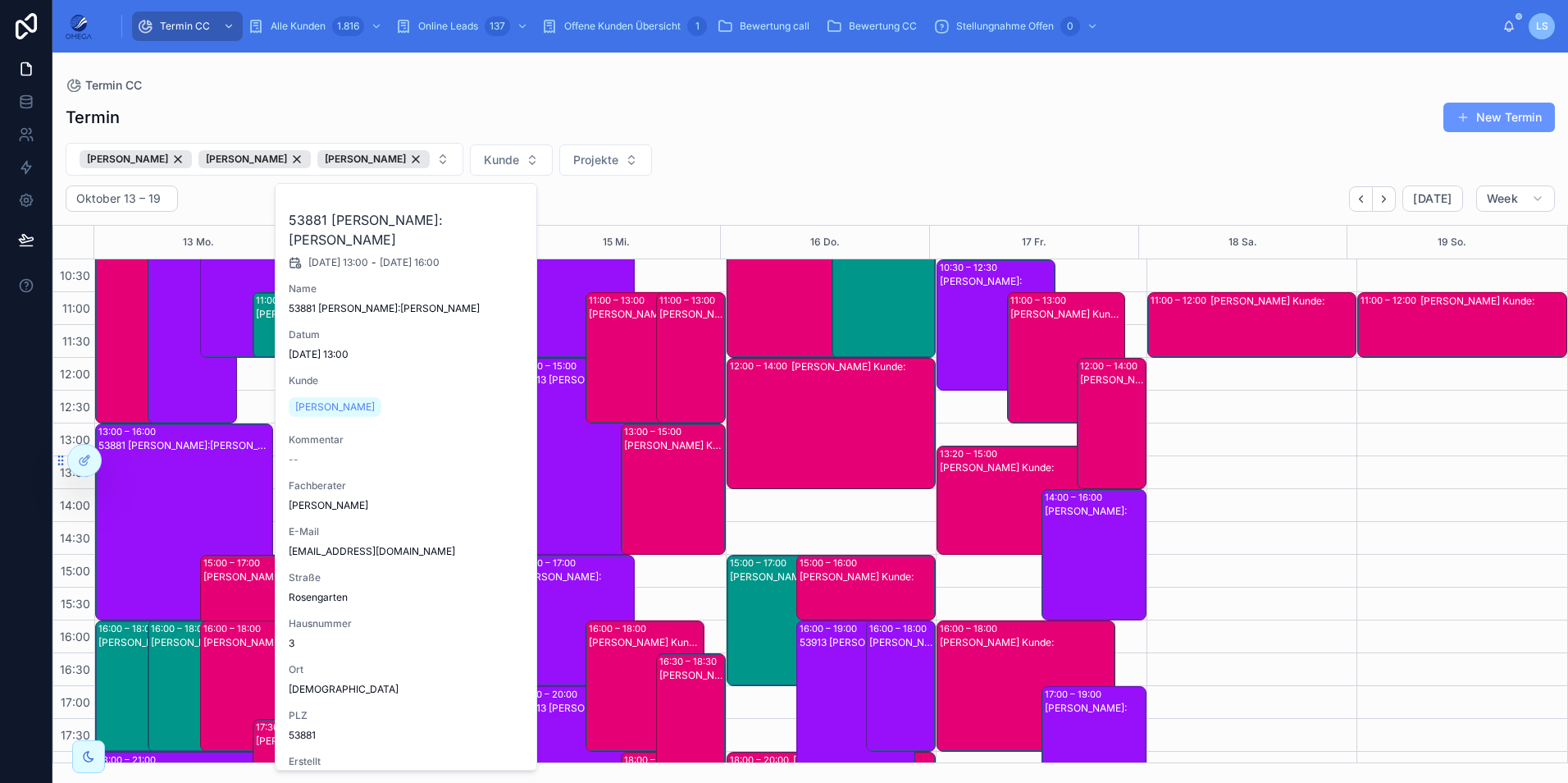
click at [188, 480] on div "53881 [PERSON_NAME]:[PERSON_NAME]" at bounding box center [185, 535] width 173 height 194
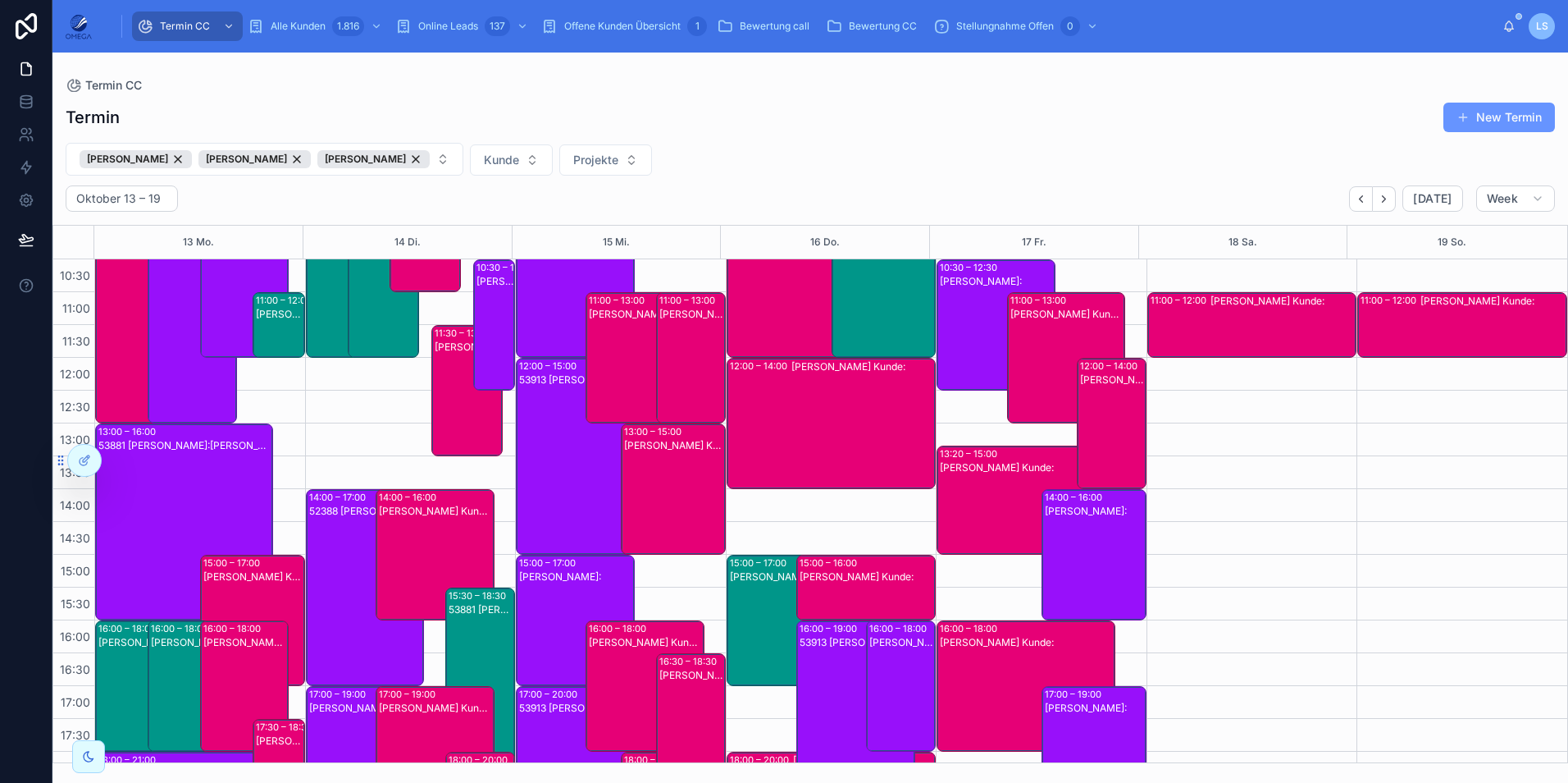
click at [245, 574] on div "[PERSON_NAME] Kunde:" at bounding box center [253, 576] width 100 height 13
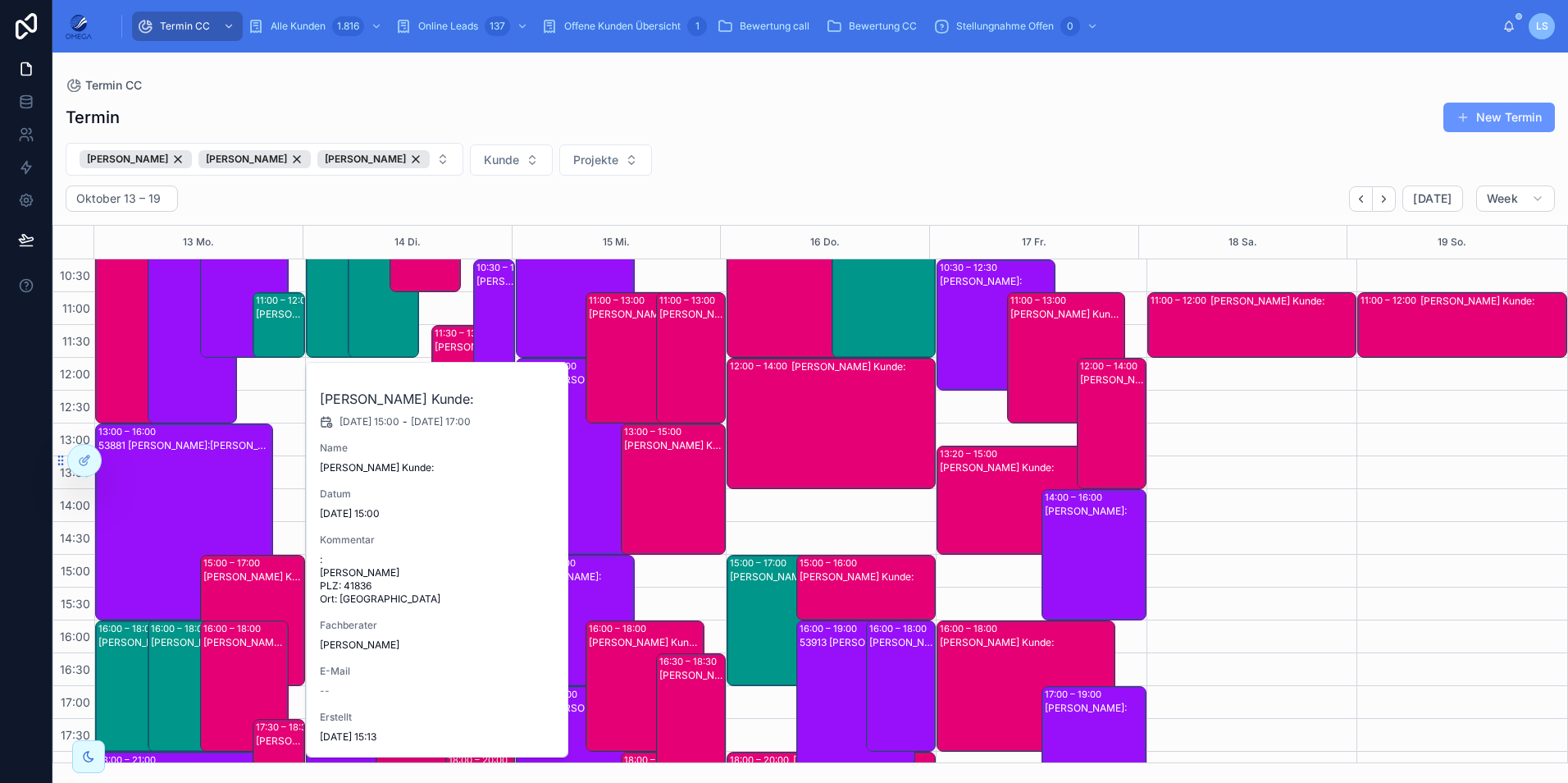
click at [249, 647] on div "[PERSON_NAME] Kunde:" at bounding box center [246, 642] width 85 height 13
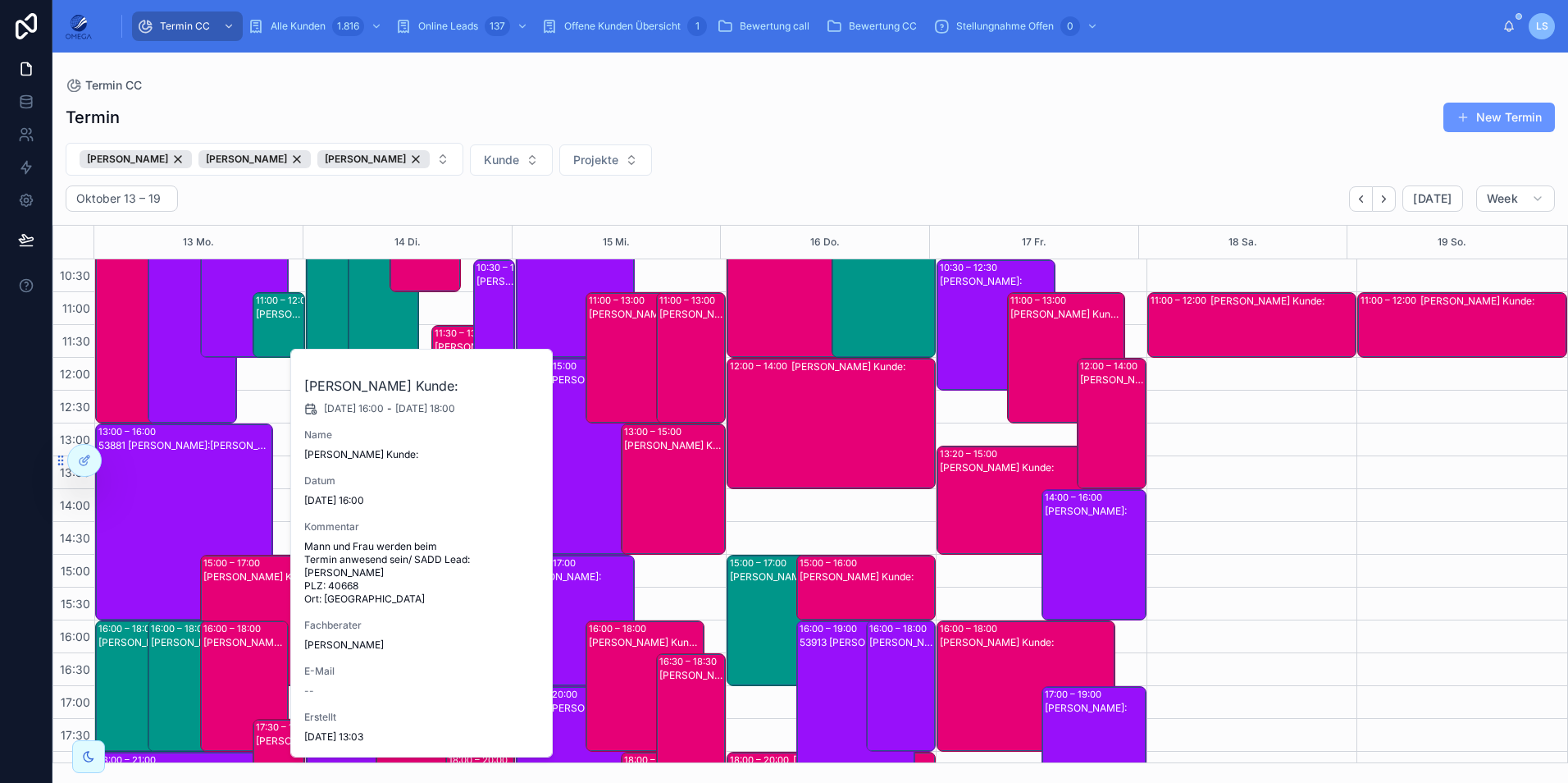
click at [249, 647] on div "[PERSON_NAME] Kunde:" at bounding box center [246, 642] width 85 height 13
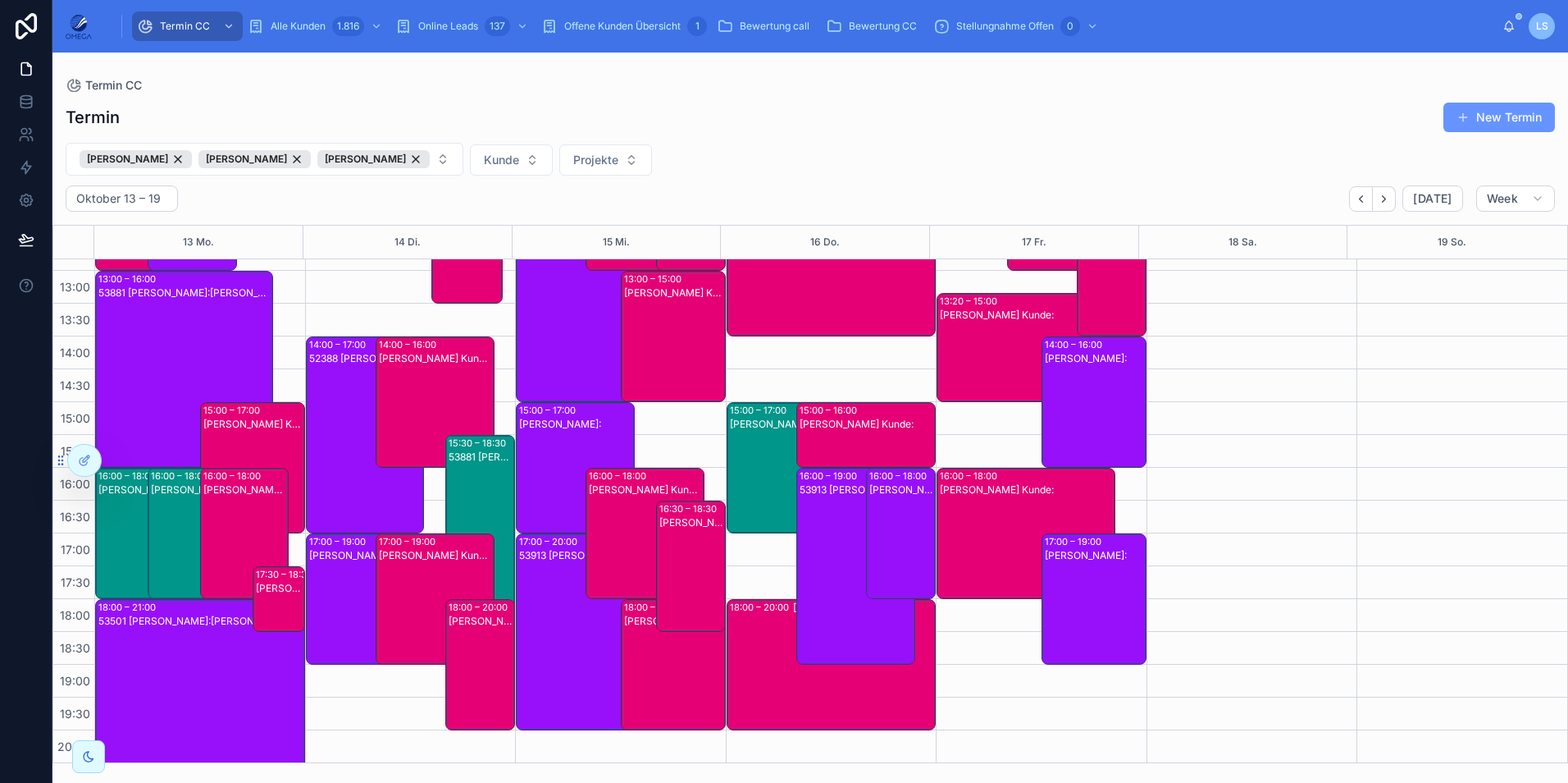
scroll to position [328, 0]
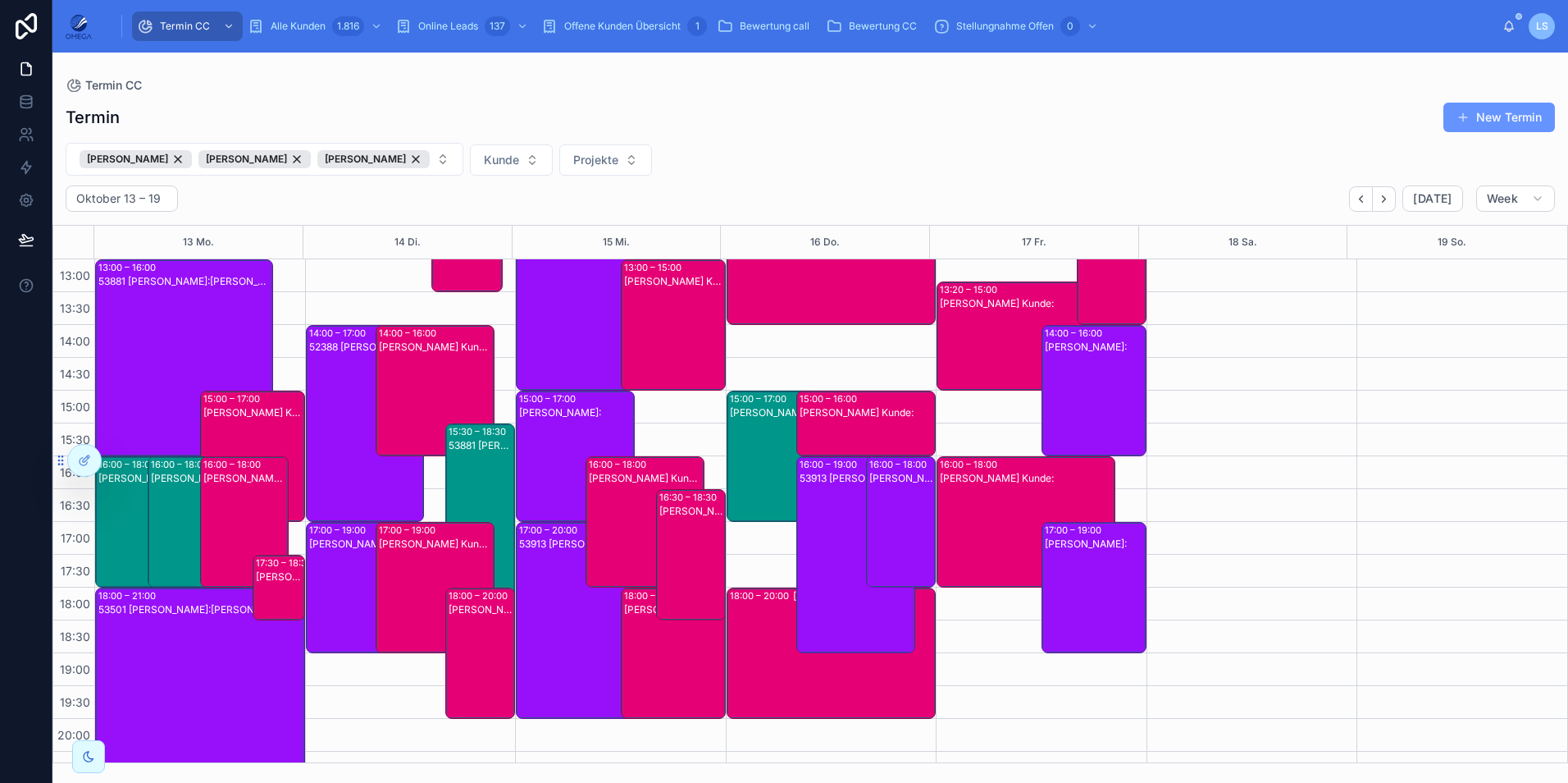
click at [271, 598] on div "[PERSON_NAME] Kunde:" at bounding box center [280, 600] width 48 height 63
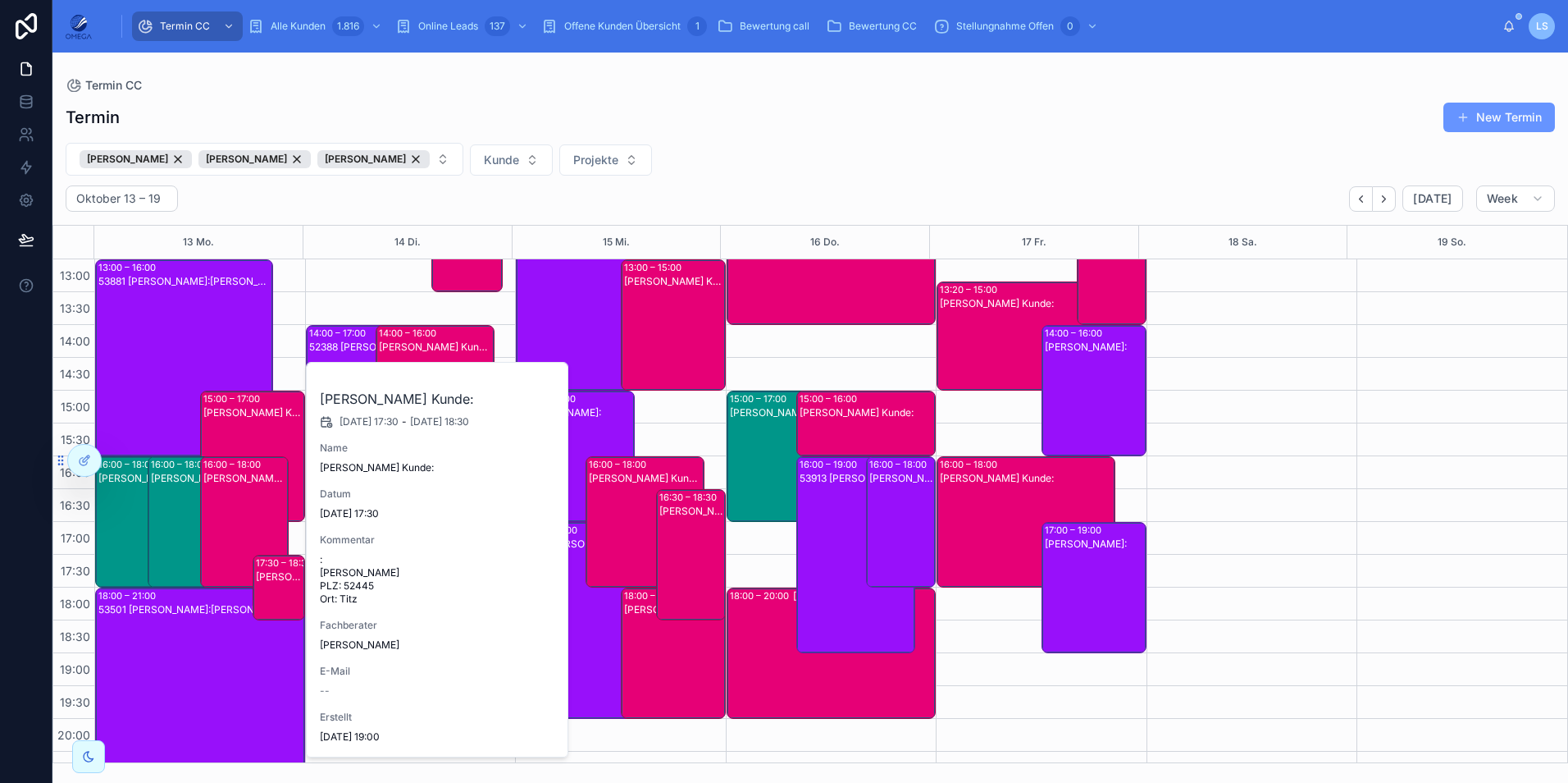
click at [274, 599] on div "[PERSON_NAME] Kunde:" at bounding box center [280, 600] width 48 height 63
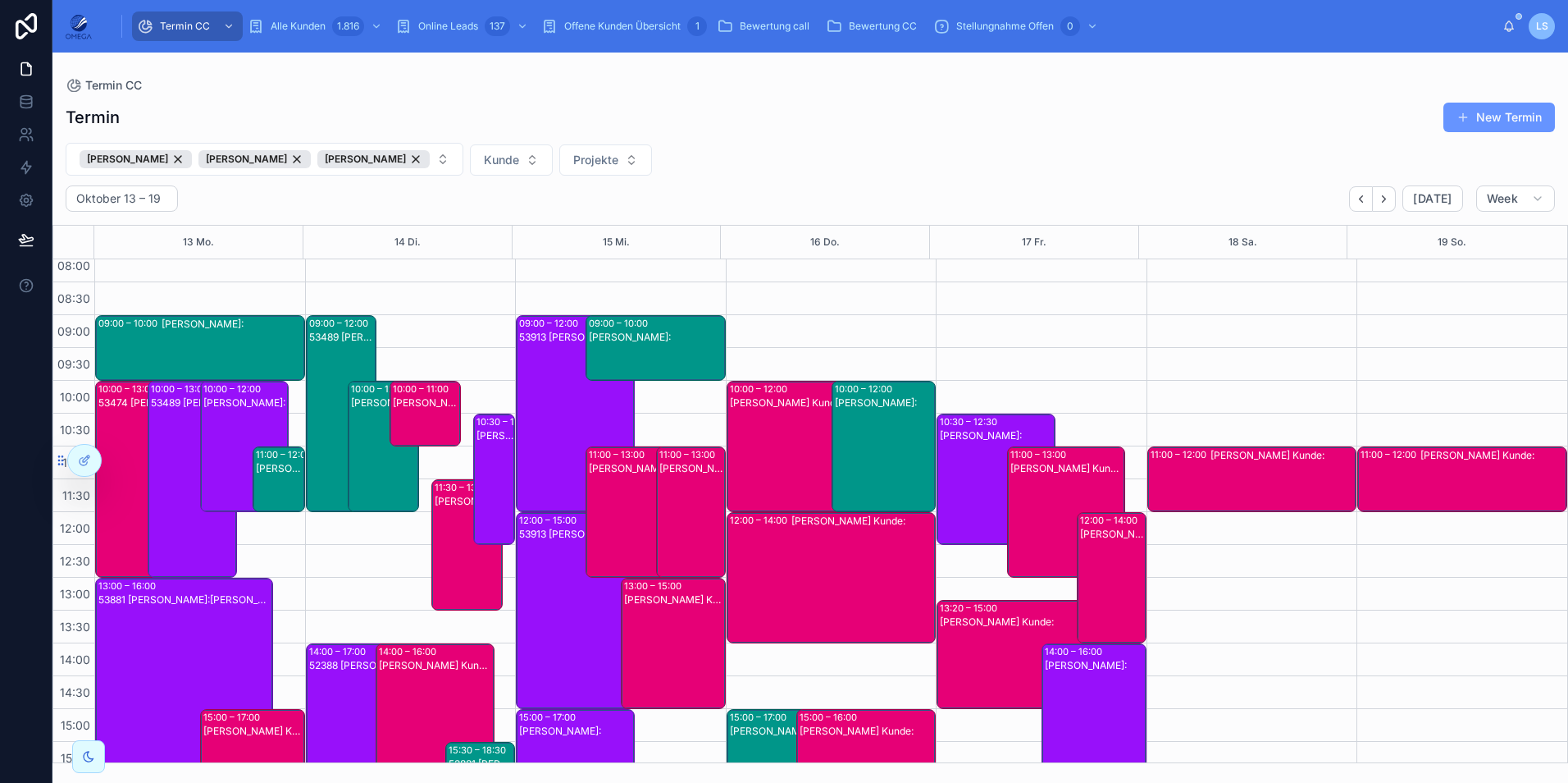
scroll to position [0, 0]
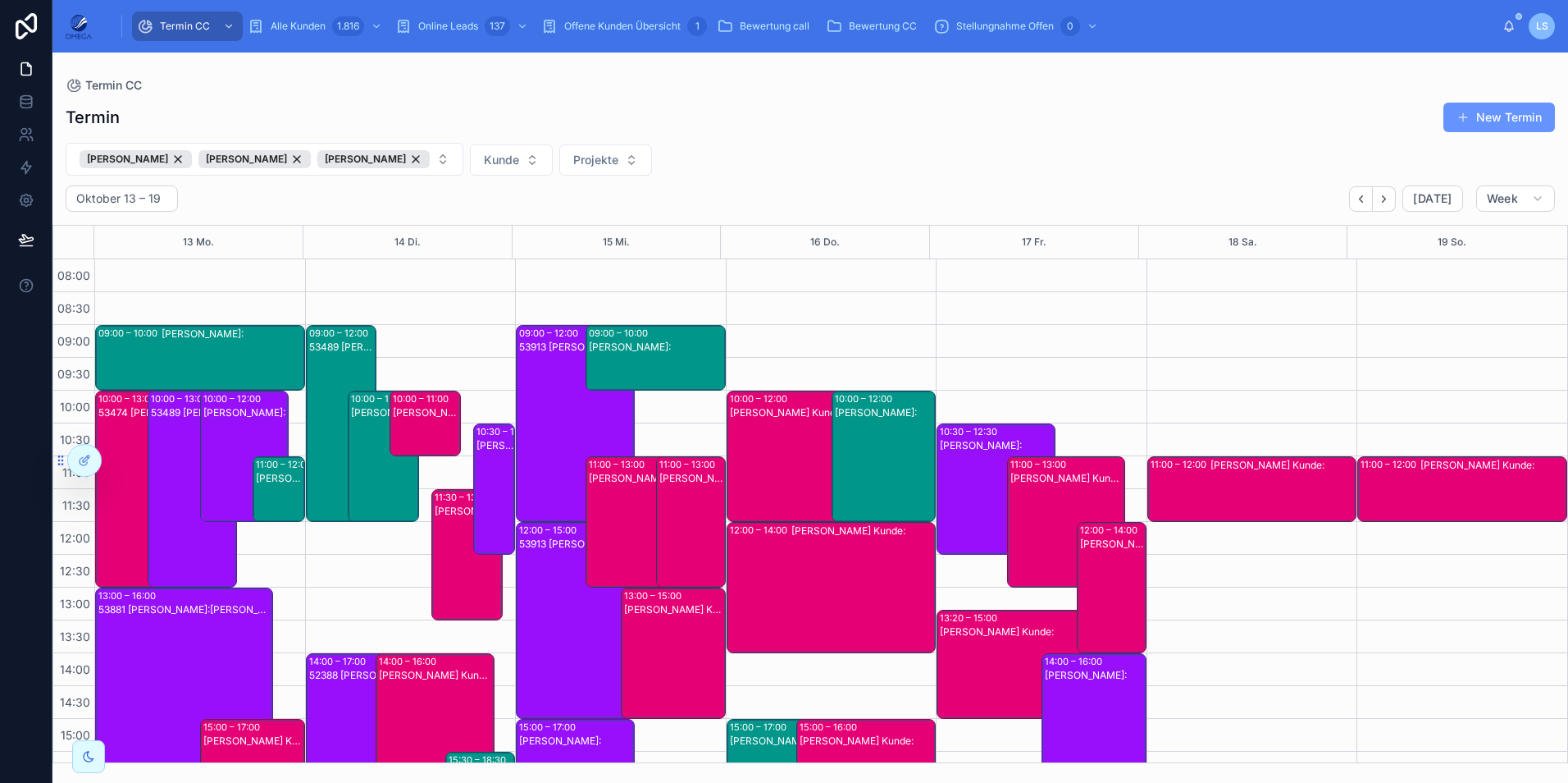
click at [131, 448] on div "53474 Patrick Kalinowski Kunde:Betina Heimermann" at bounding box center [141, 502] width 85 height 194
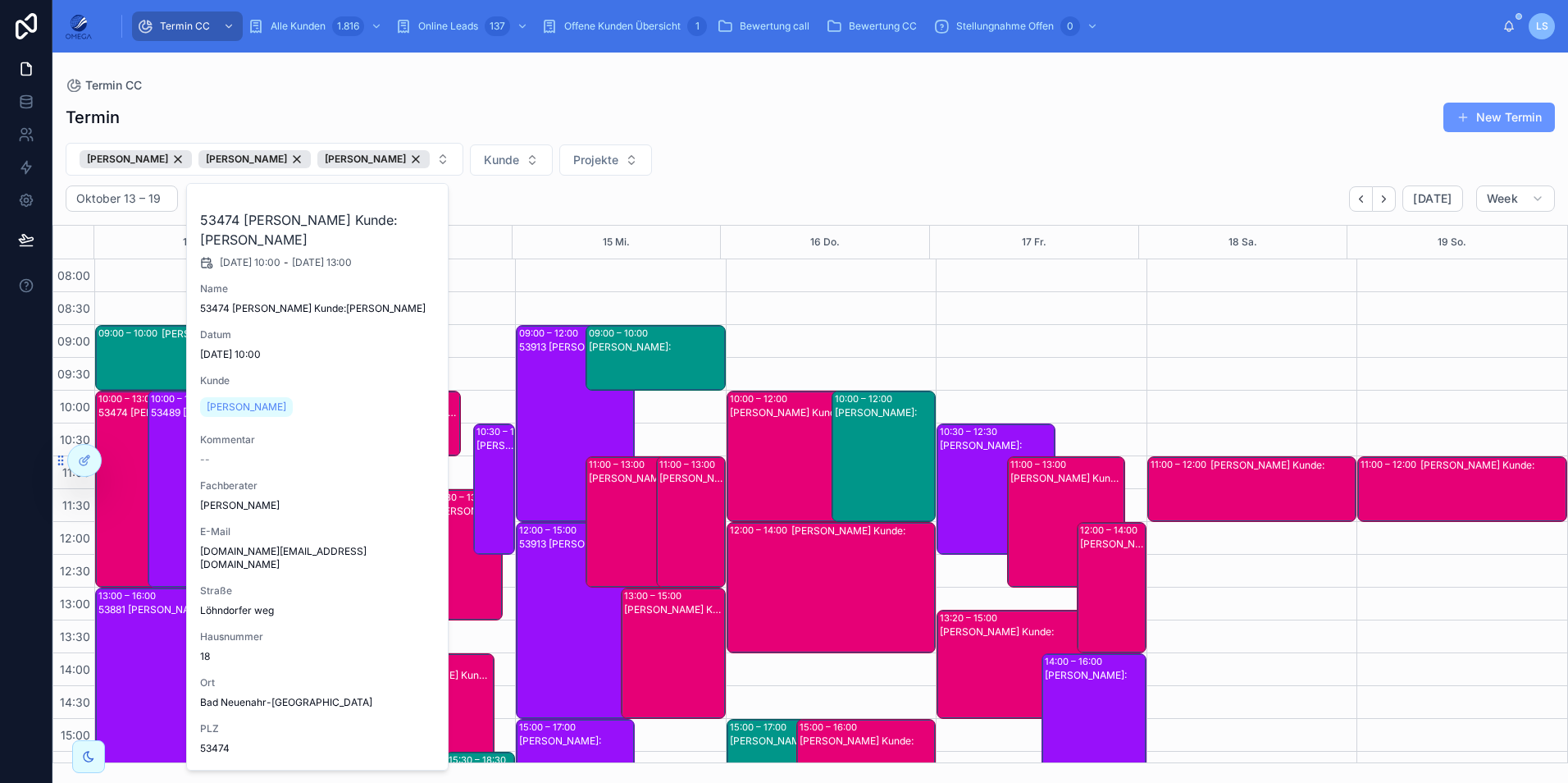
click at [131, 449] on div "53474 Patrick Kalinowski Kunde:Betina Heimermann" at bounding box center [141, 502] width 85 height 194
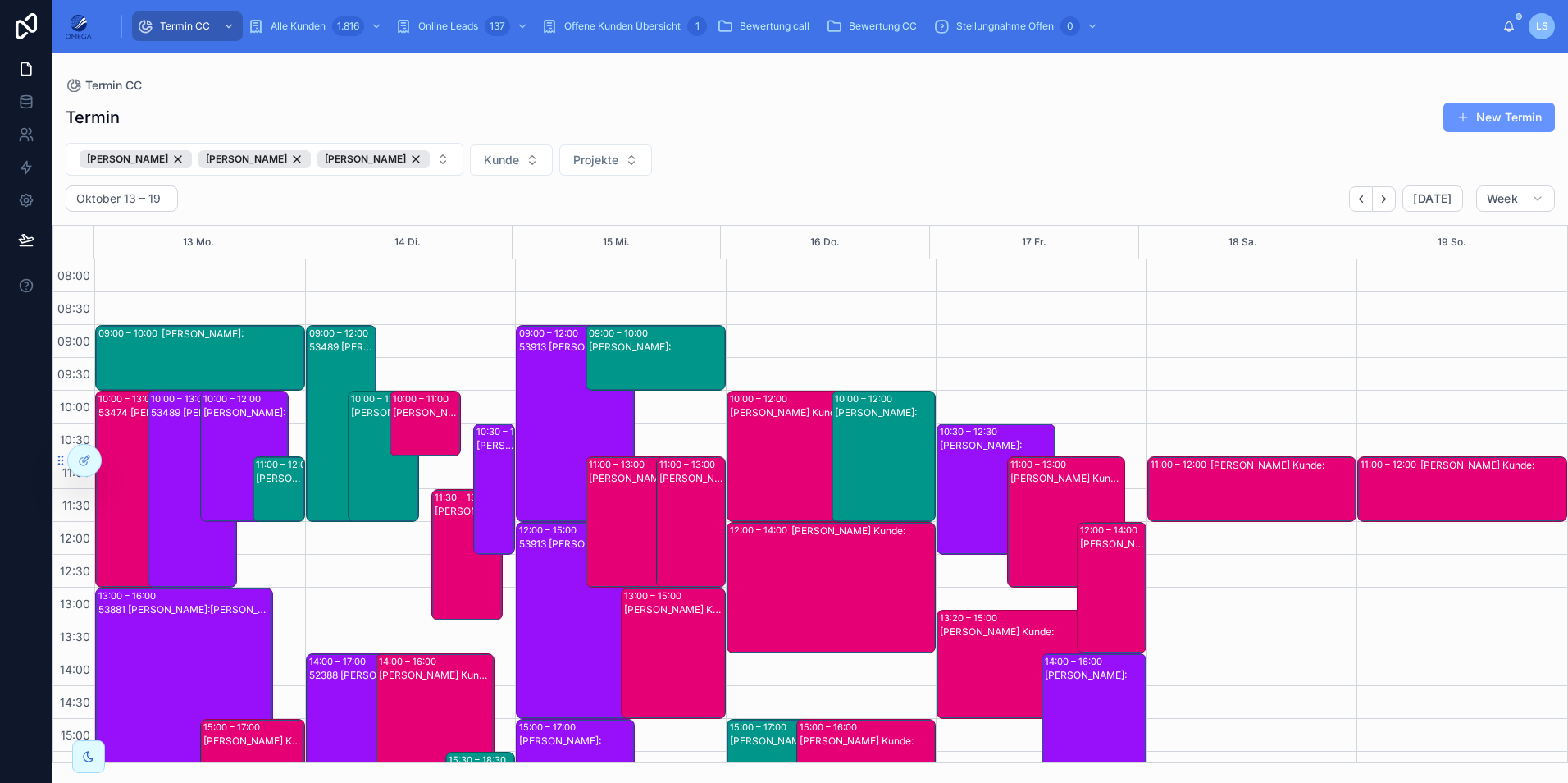
click at [284, 485] on div "[PERSON_NAME]:" at bounding box center [280, 479] width 48 height 15
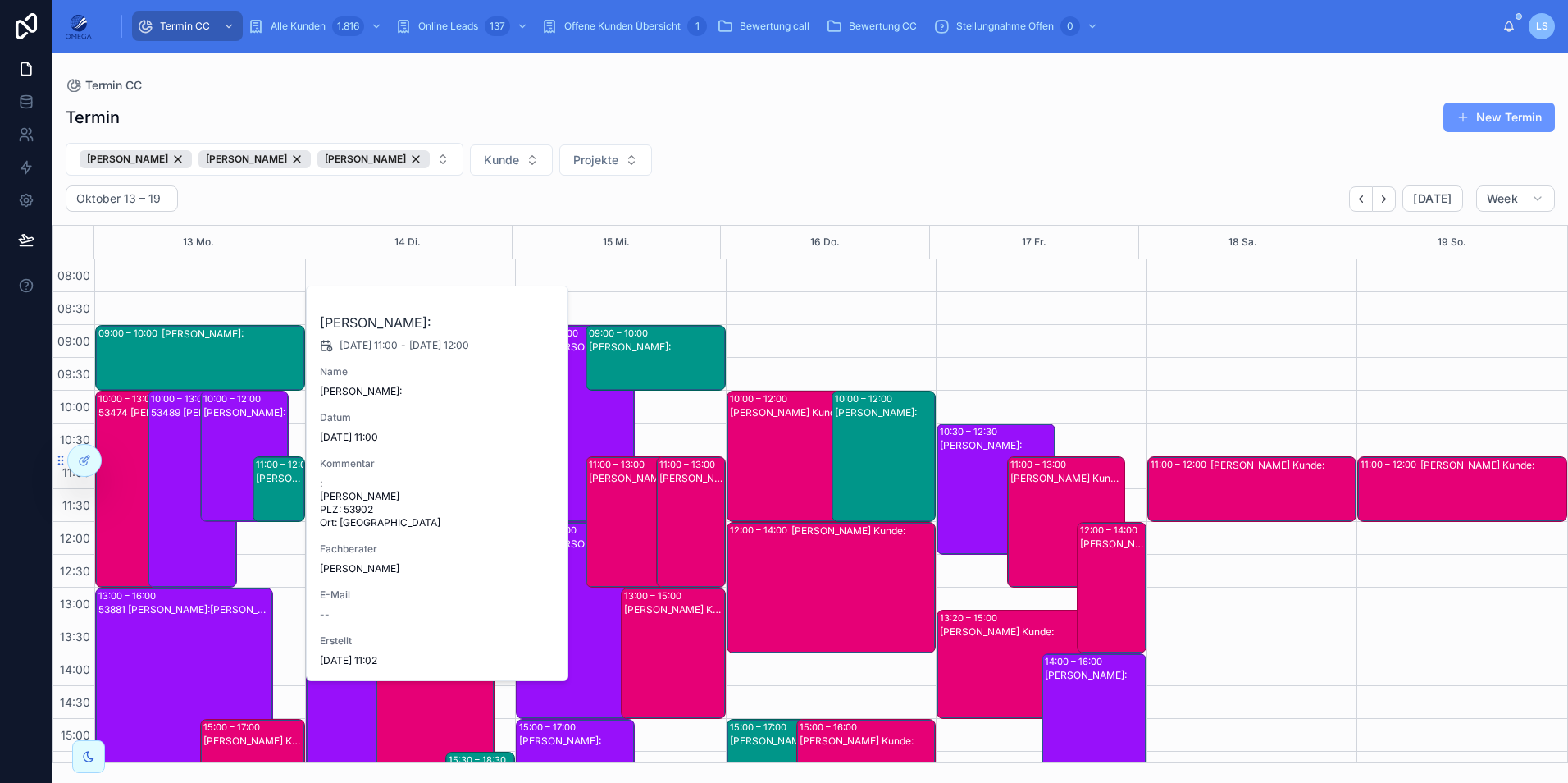
click at [276, 491] on div "[PERSON_NAME]:" at bounding box center [280, 503] width 48 height 63
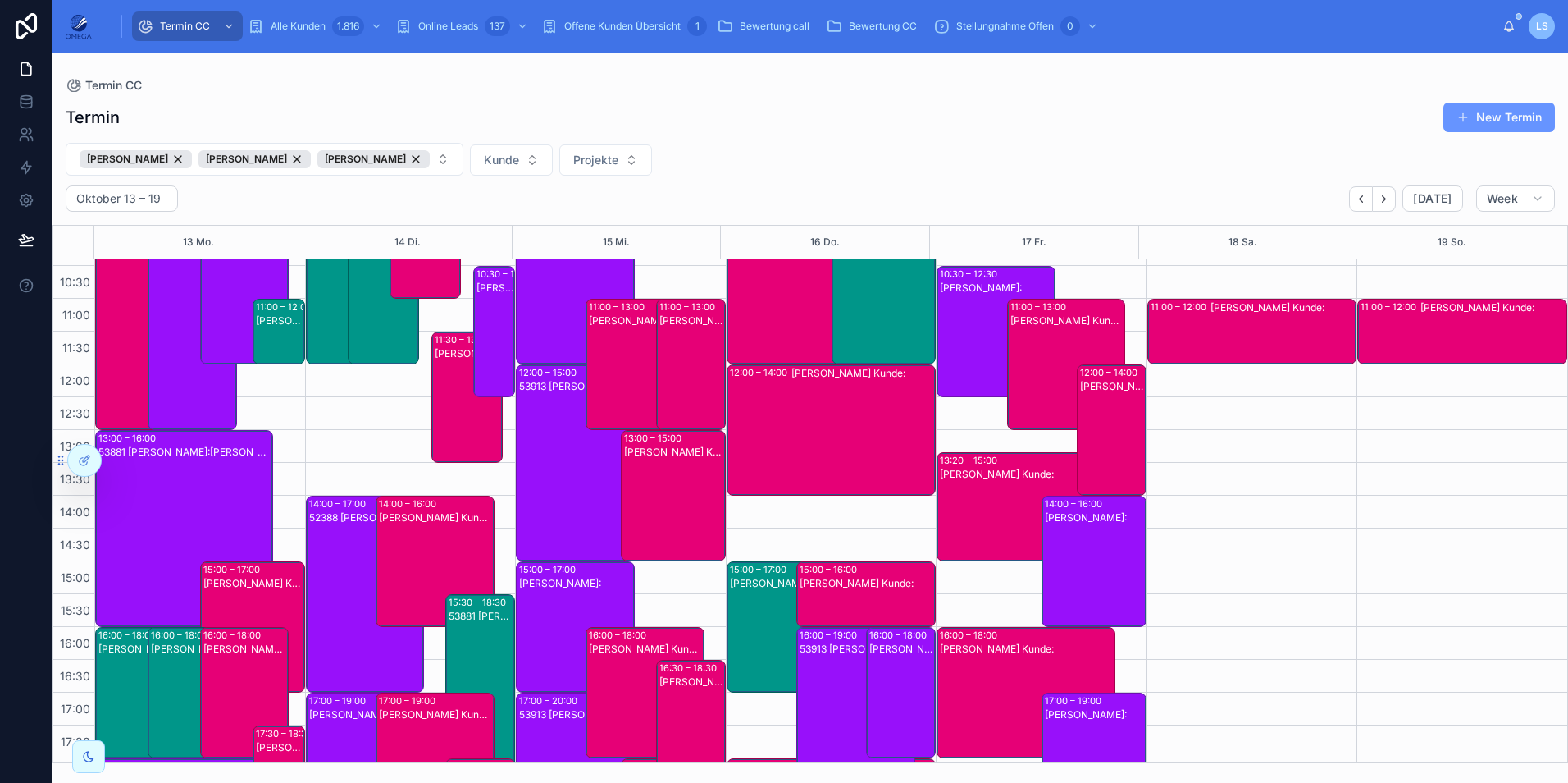
scroll to position [246, 0]
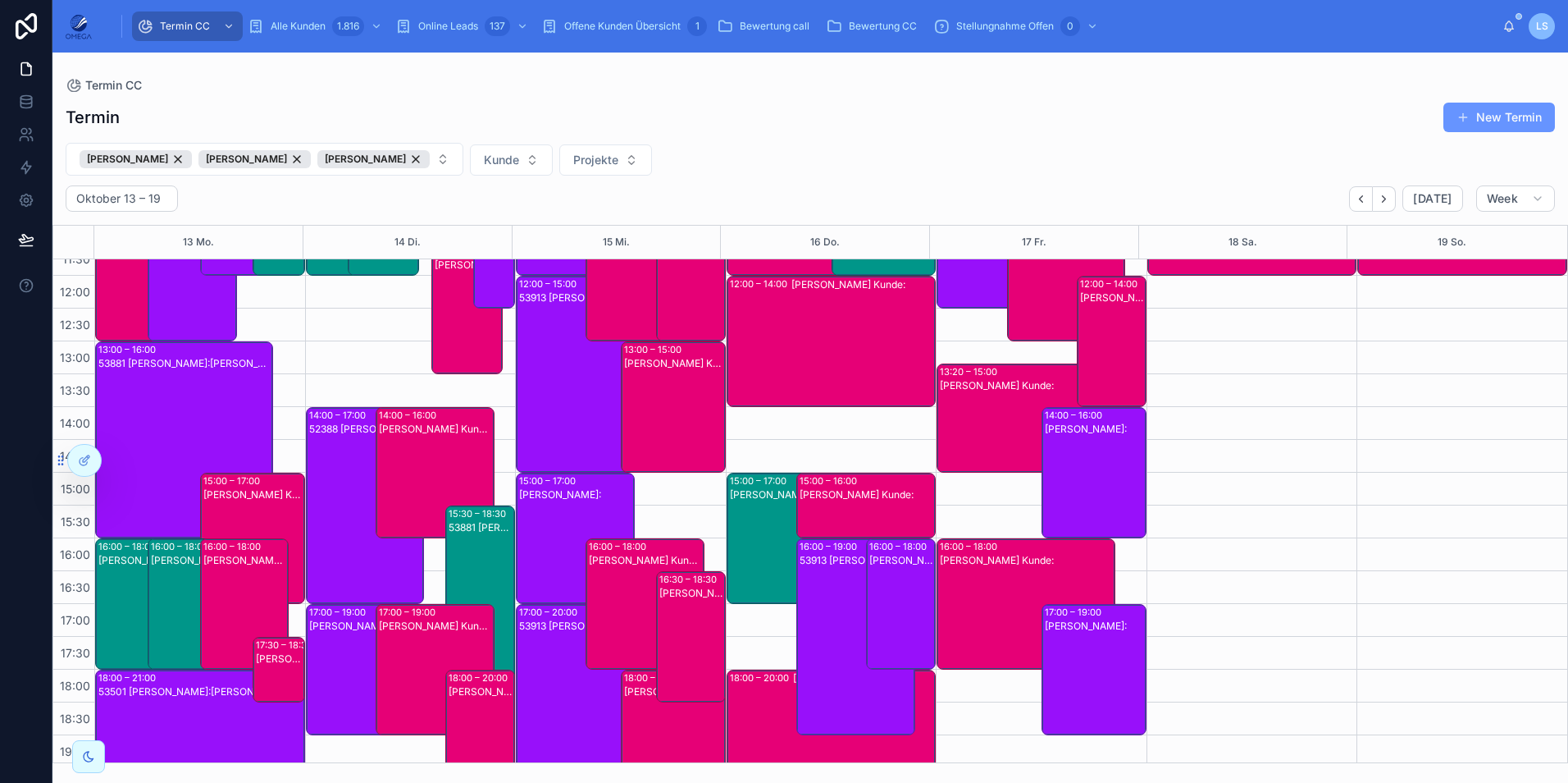
click at [261, 494] on div "[PERSON_NAME] Kunde:" at bounding box center [253, 494] width 100 height 13
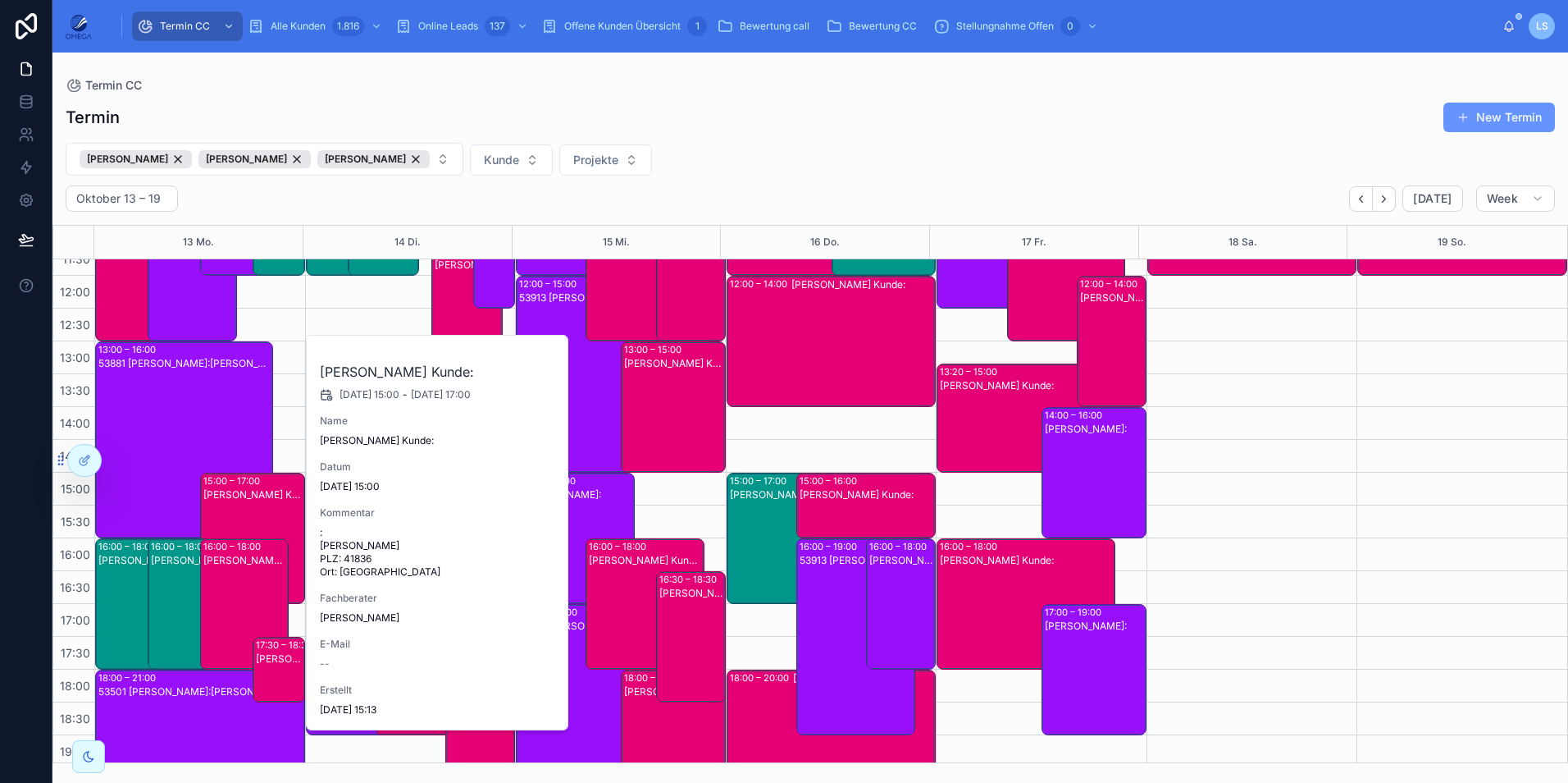
click at [261, 494] on div "[PERSON_NAME] Kunde:" at bounding box center [253, 494] width 100 height 13
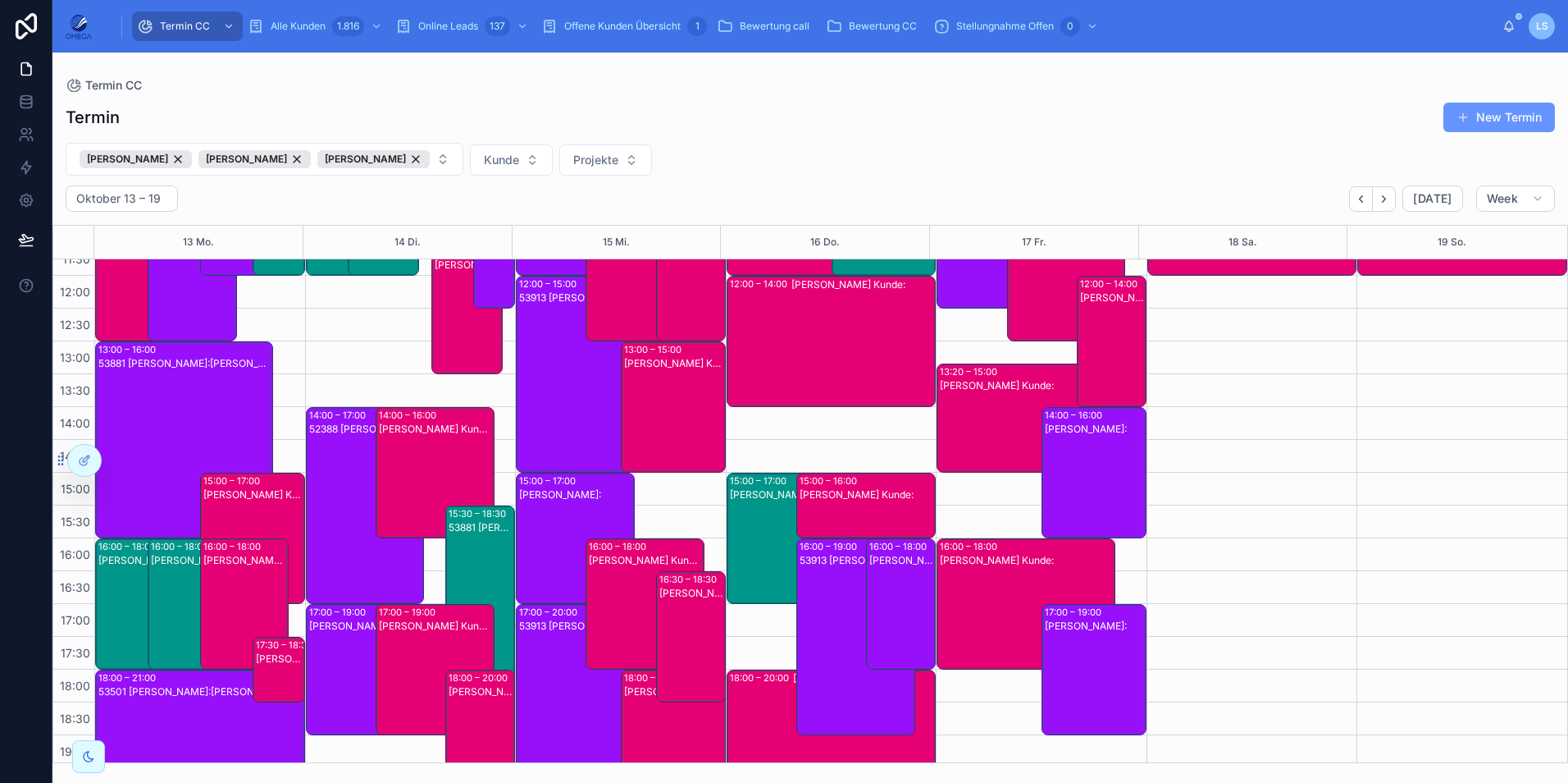
click at [230, 627] on div "[PERSON_NAME] Kunde:" at bounding box center [246, 617] width 85 height 128
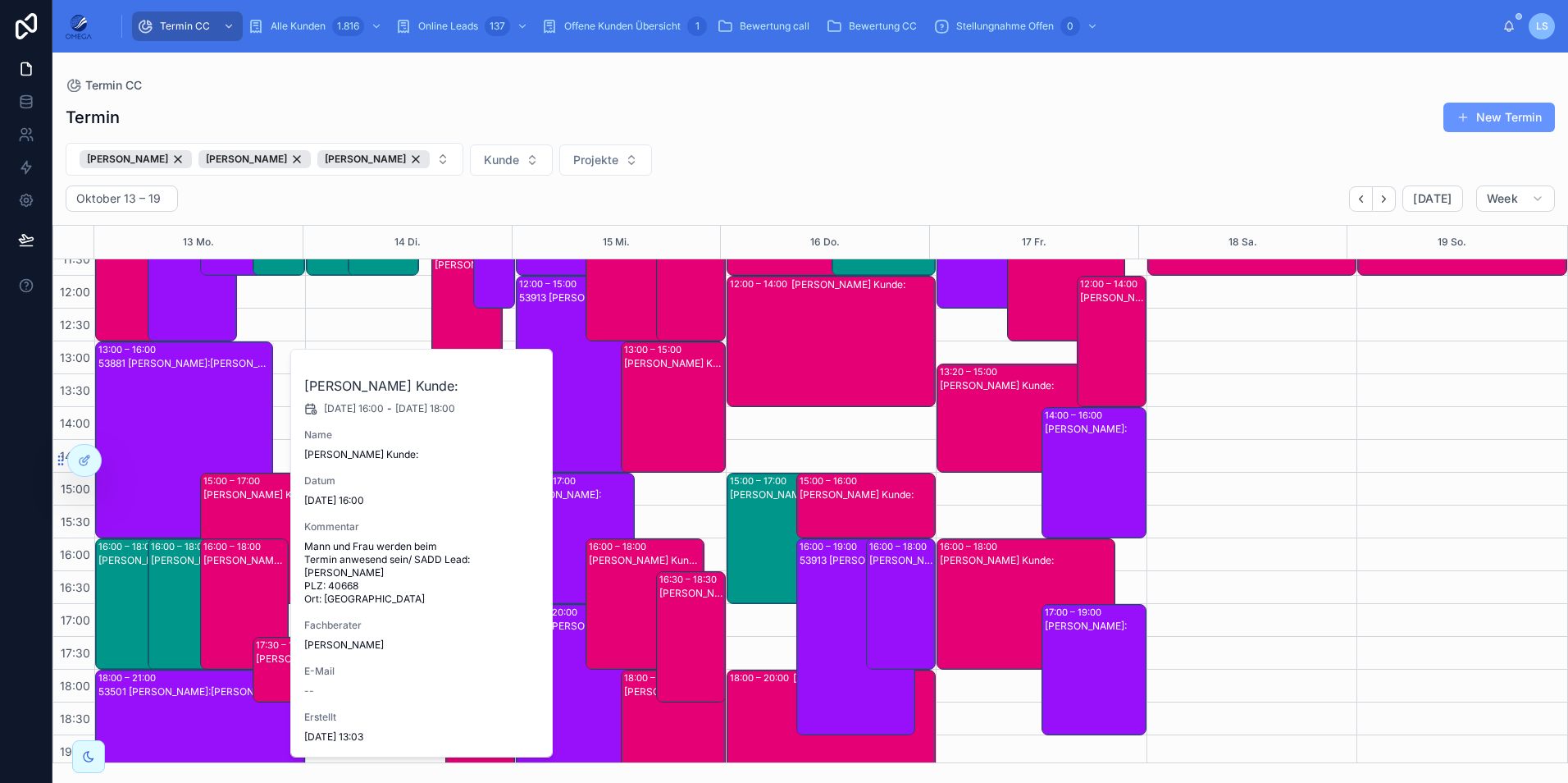
click at [230, 625] on div "[PERSON_NAME] Kunde:" at bounding box center [246, 617] width 85 height 128
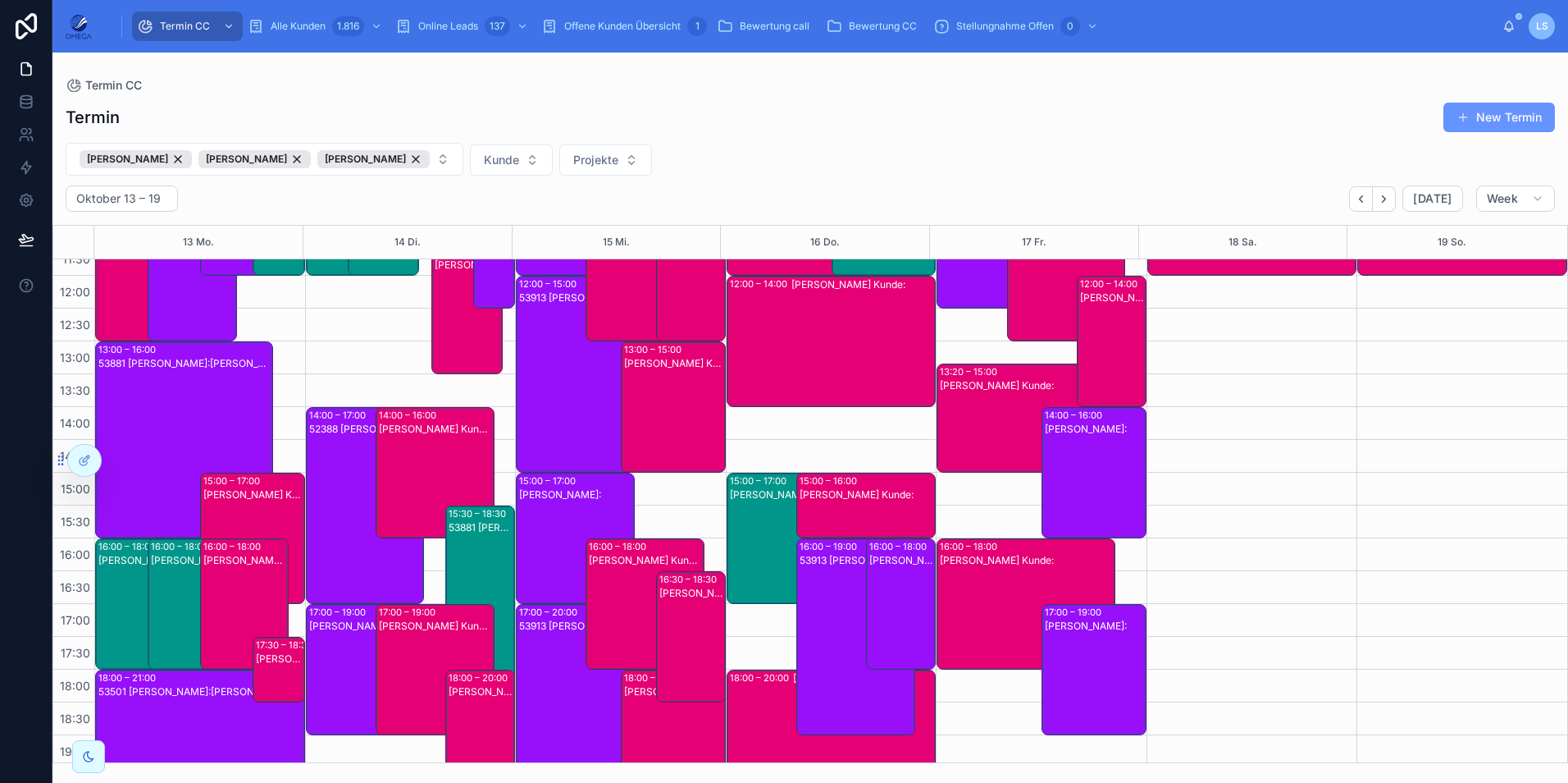
click at [263, 660] on div "[PERSON_NAME] Kunde:" at bounding box center [280, 658] width 48 height 13
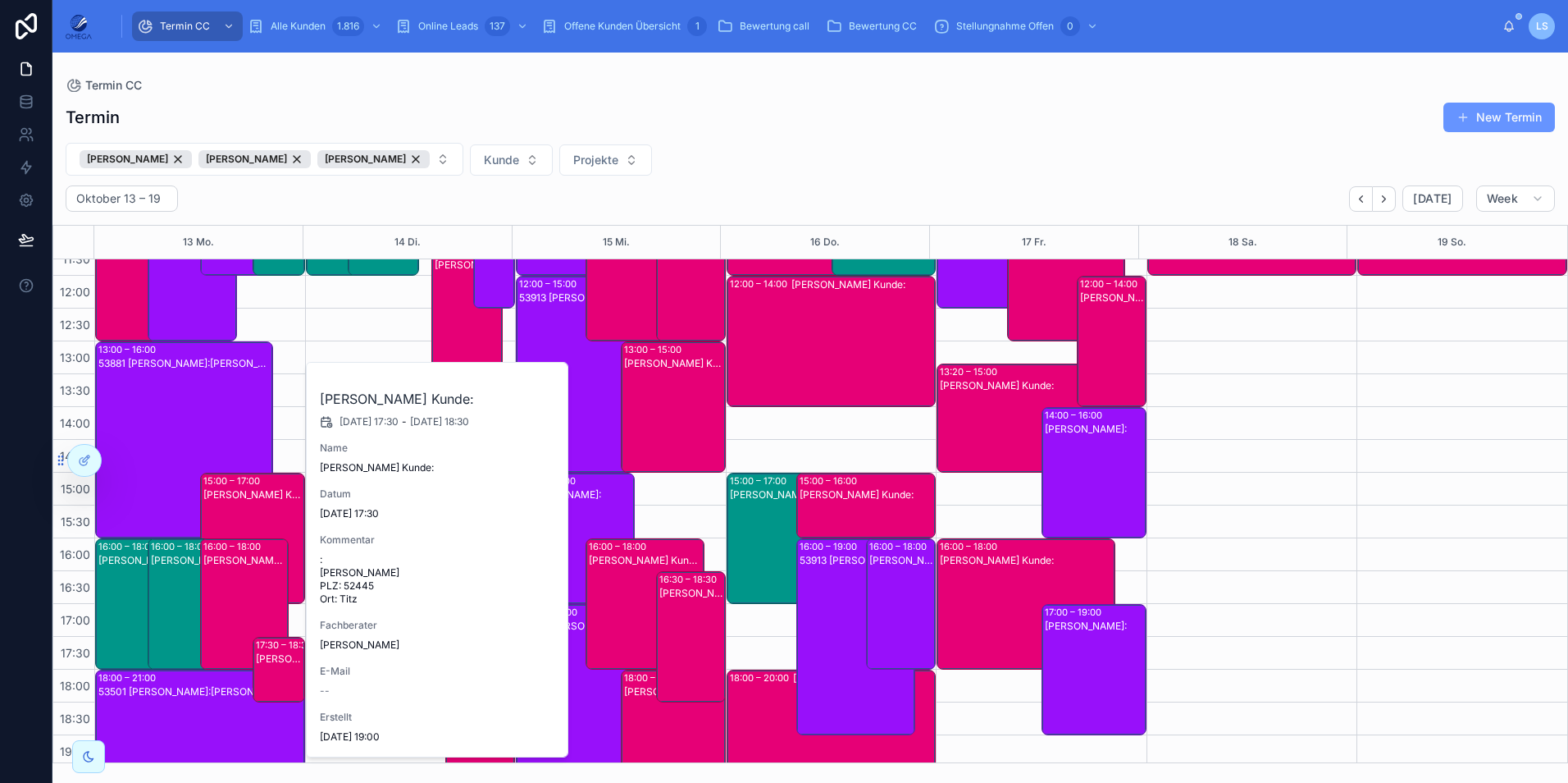
click at [263, 660] on div "[PERSON_NAME] Kunde:" at bounding box center [280, 658] width 48 height 13
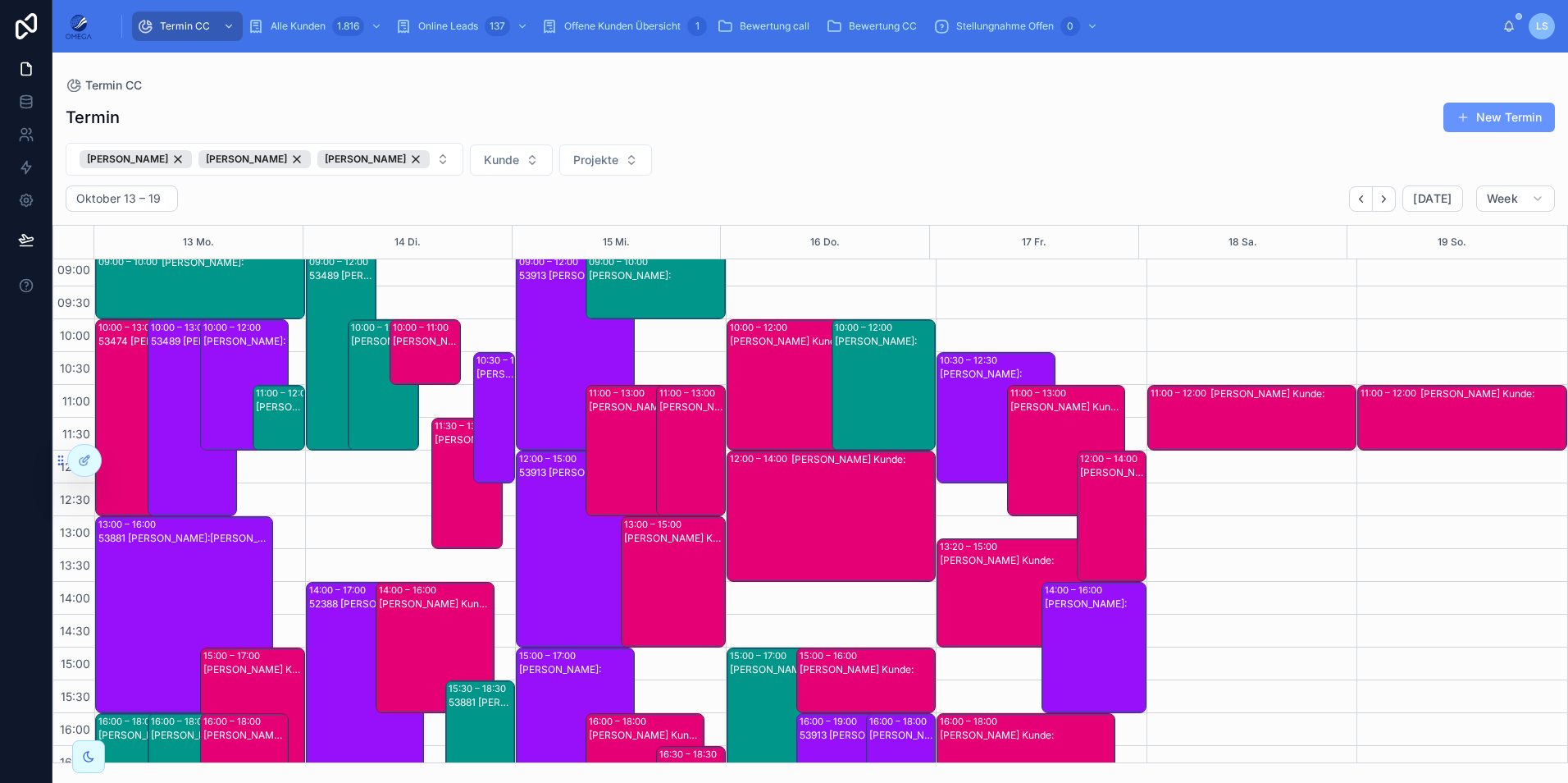
scroll to position [0, 0]
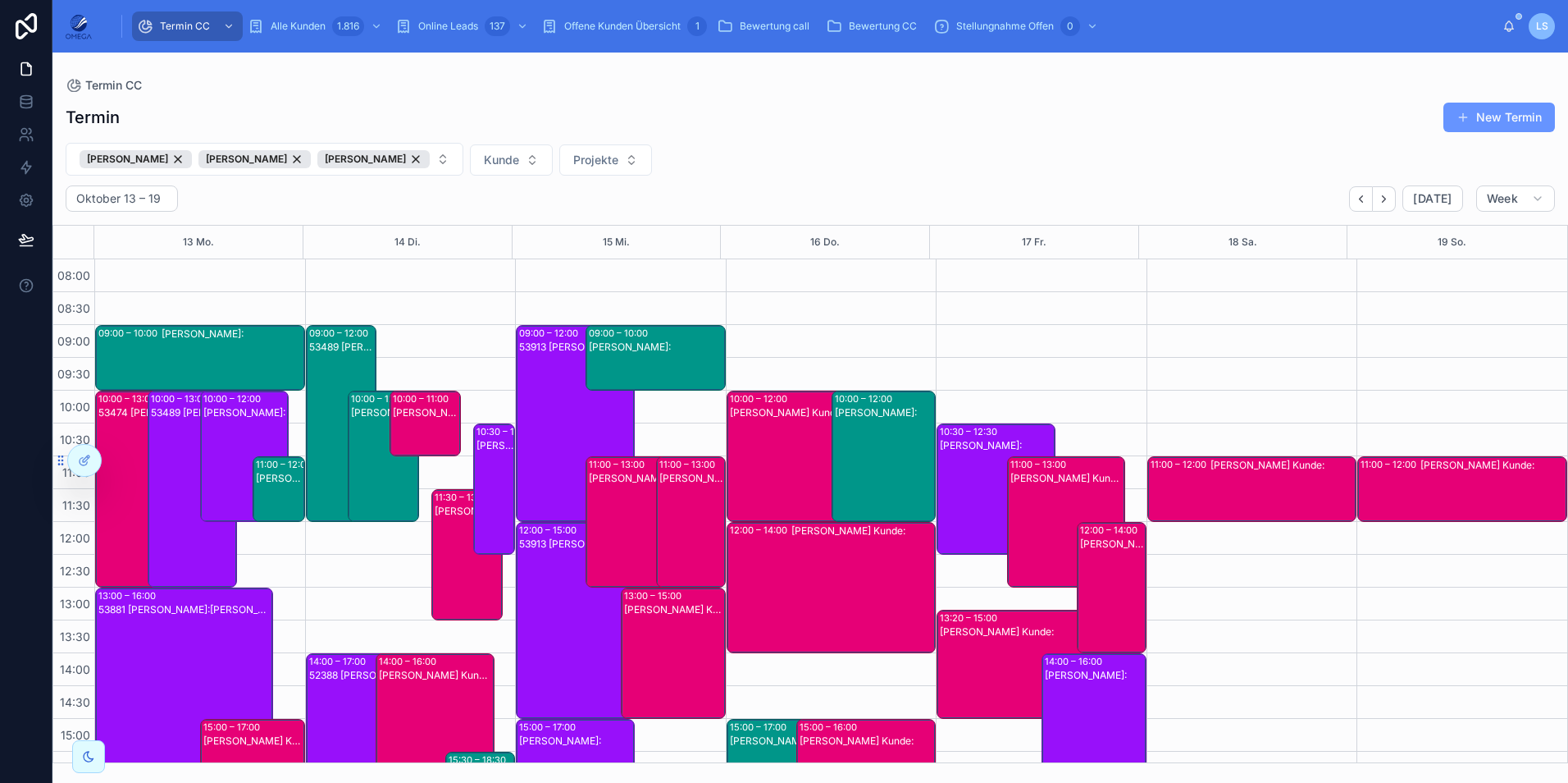
click at [1223, 486] on div "[PERSON_NAME] Kunde:" at bounding box center [1282, 489] width 145 height 63
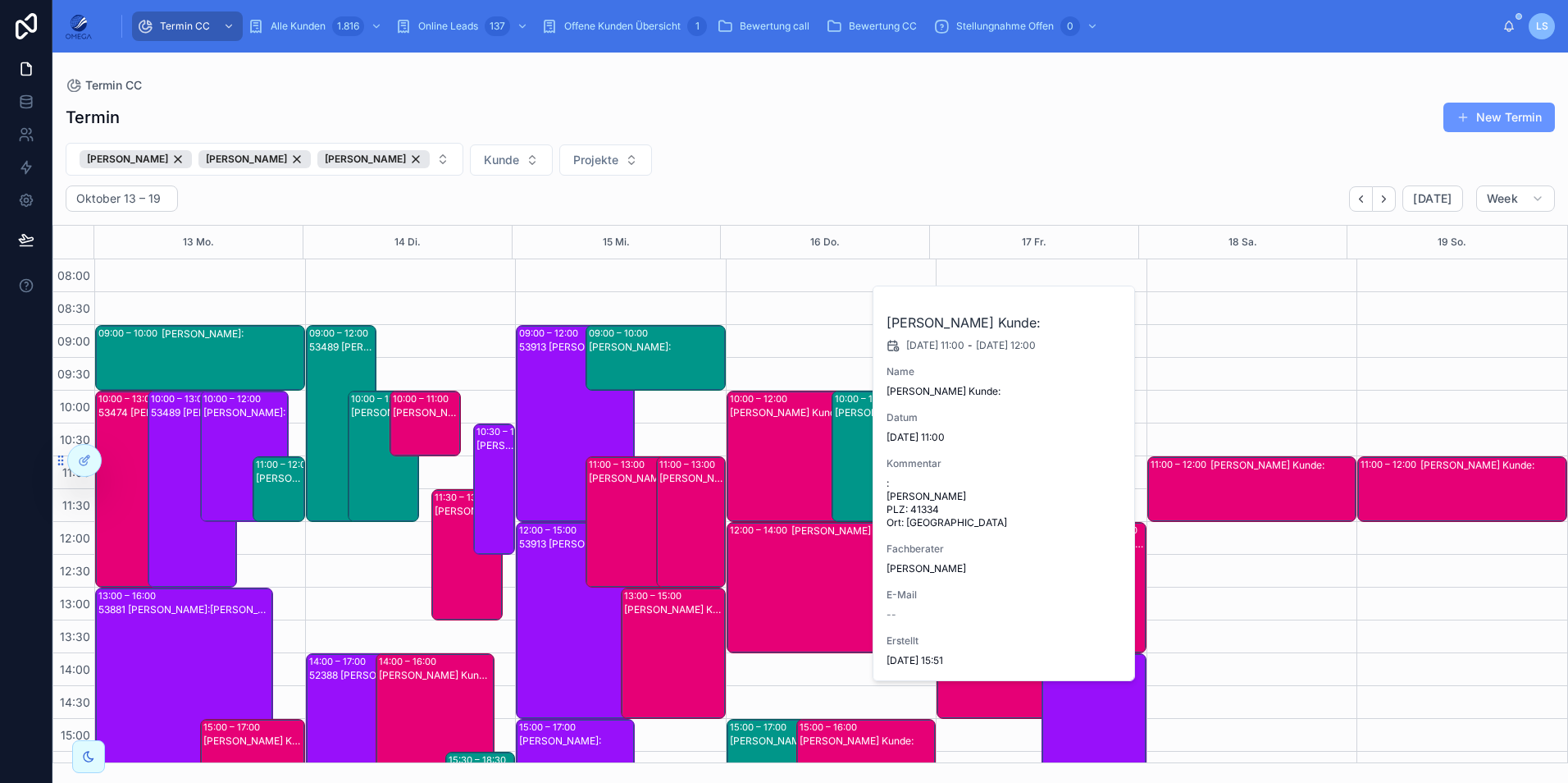
drag, startPoint x: 1243, startPoint y: 493, endPoint x: 1257, endPoint y: 493, distance: 14.0
click at [1243, 493] on div "[PERSON_NAME] Kunde:" at bounding box center [1282, 489] width 145 height 63
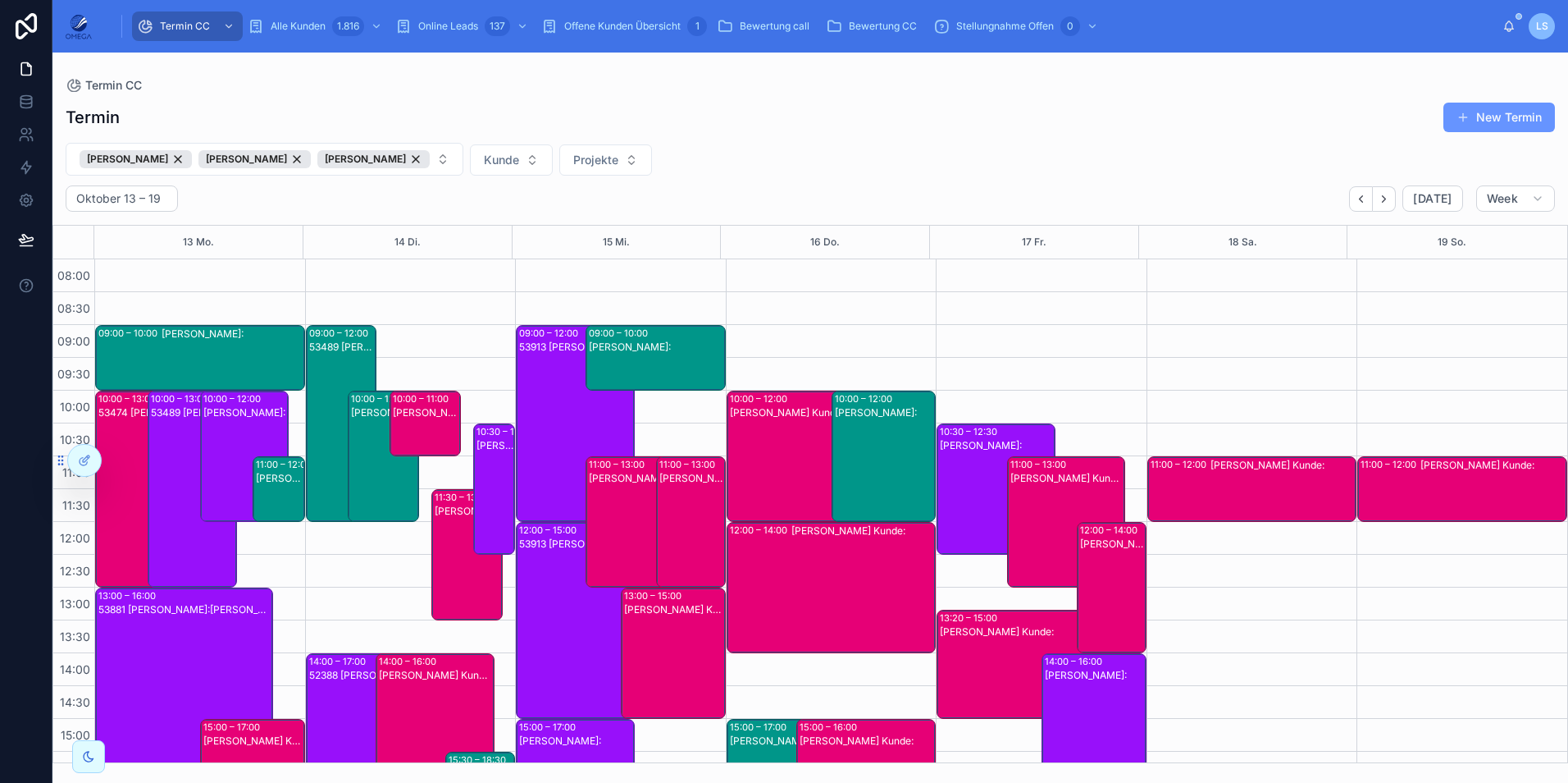
click at [1455, 483] on div "[PERSON_NAME] Kunde:" at bounding box center [1492, 489] width 145 height 63
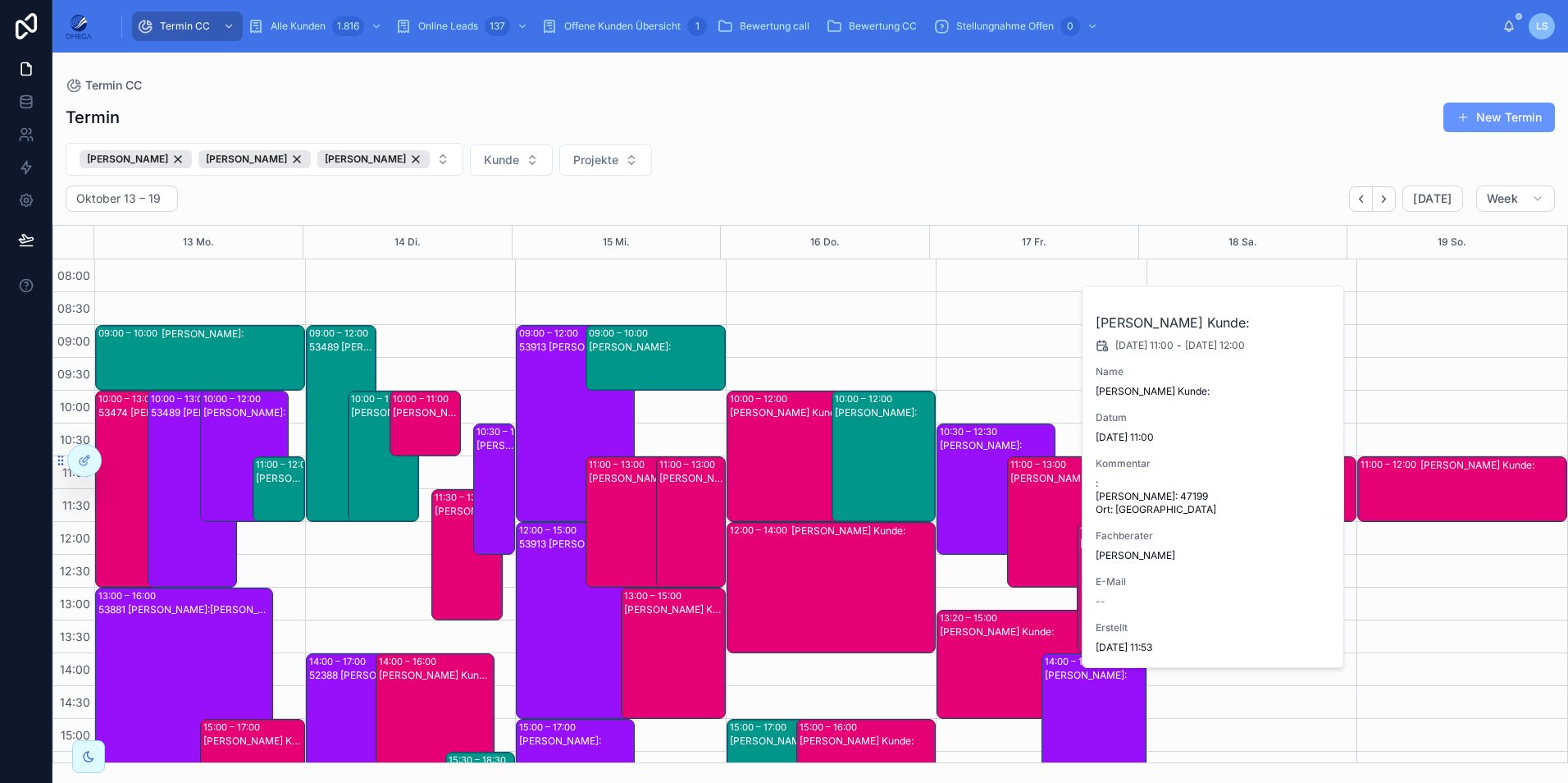
click at [1455, 483] on div "[PERSON_NAME] Kunde:" at bounding box center [1492, 489] width 145 height 63
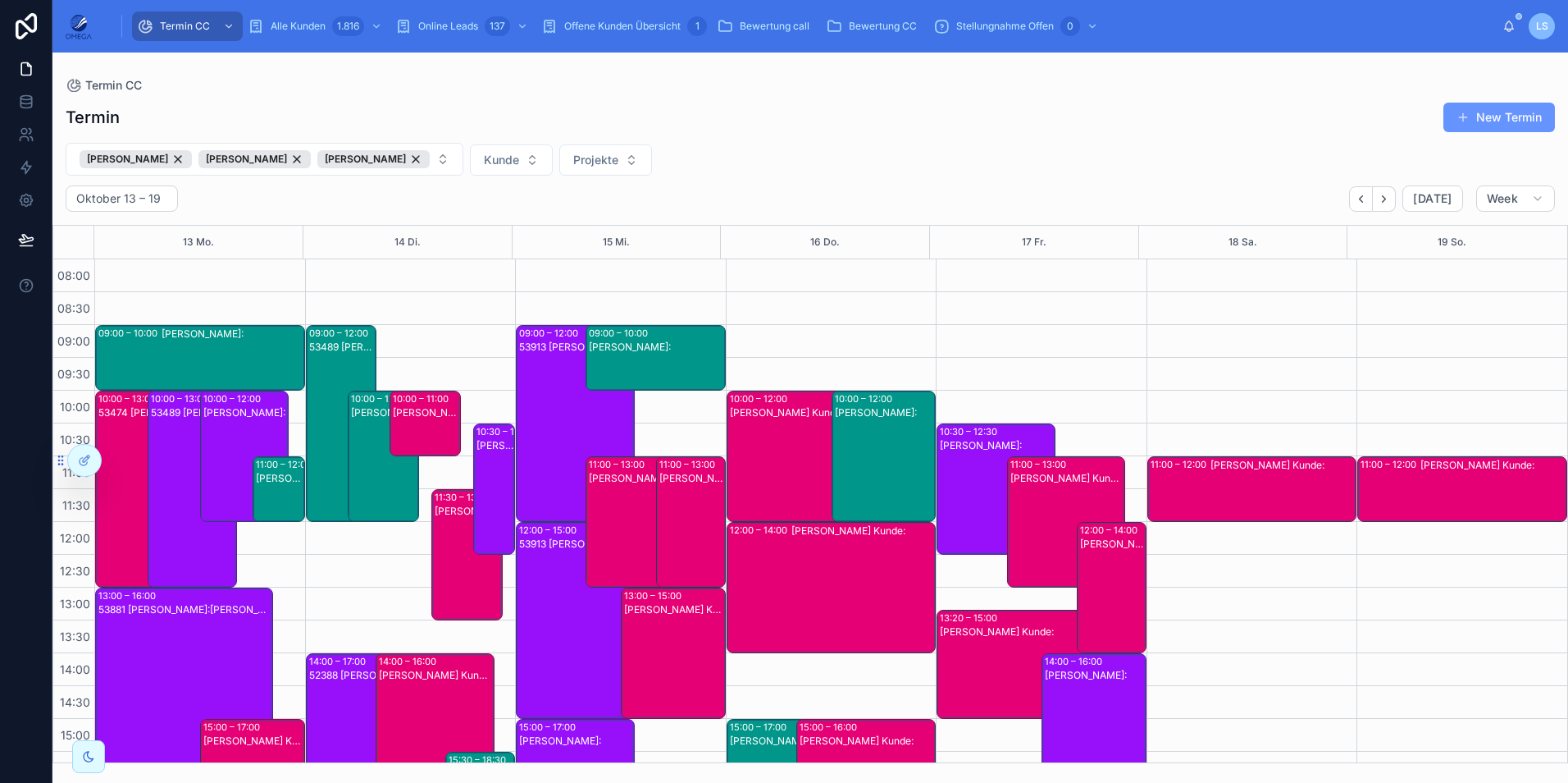
click at [116, 508] on div "53474 Patrick Kalinowski Kunde:Betina Heimermann" at bounding box center [141, 502] width 85 height 194
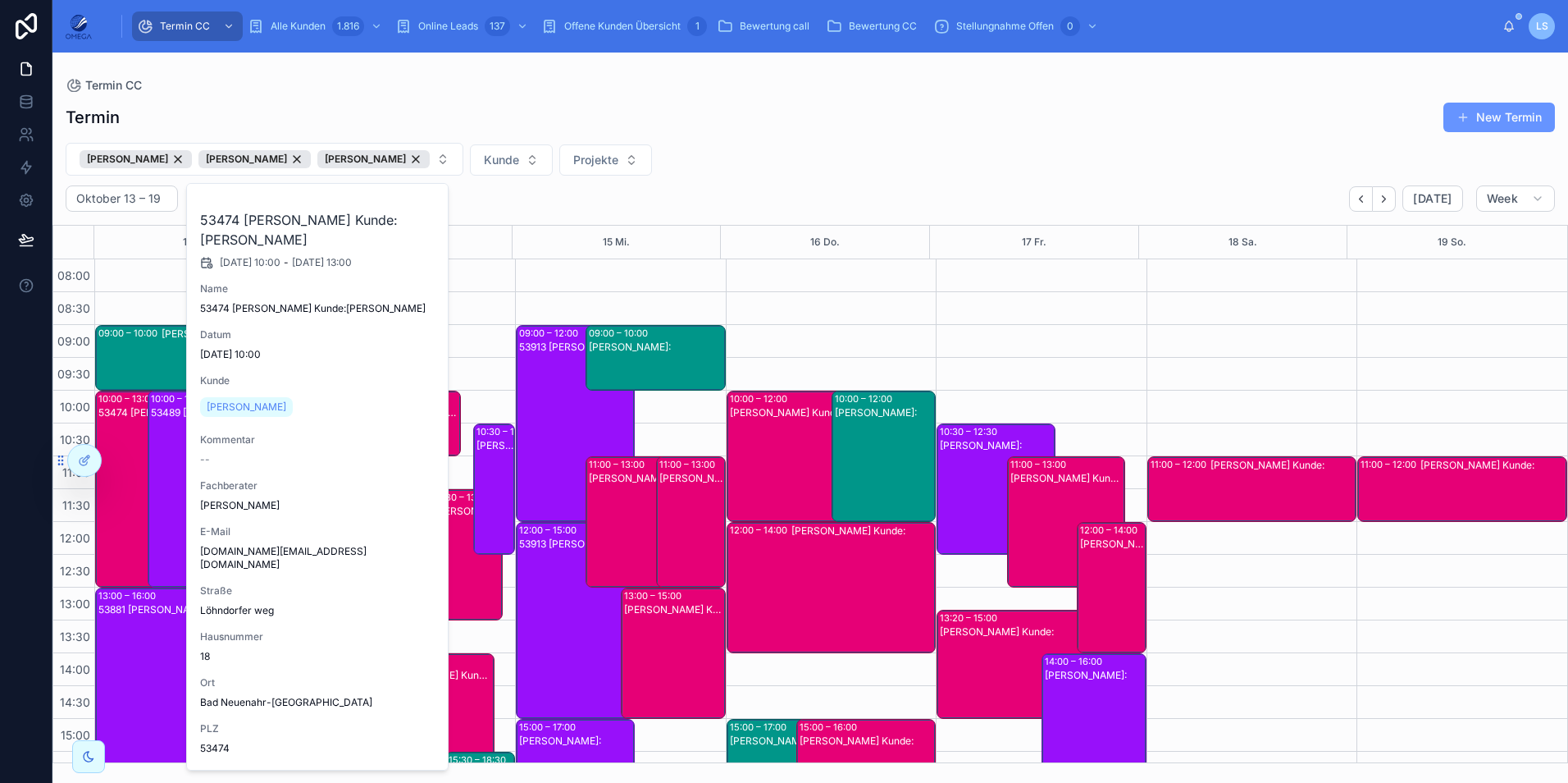
click at [116, 508] on div "53474 Patrick Kalinowski Kunde:Betina Heimermann" at bounding box center [141, 502] width 85 height 194
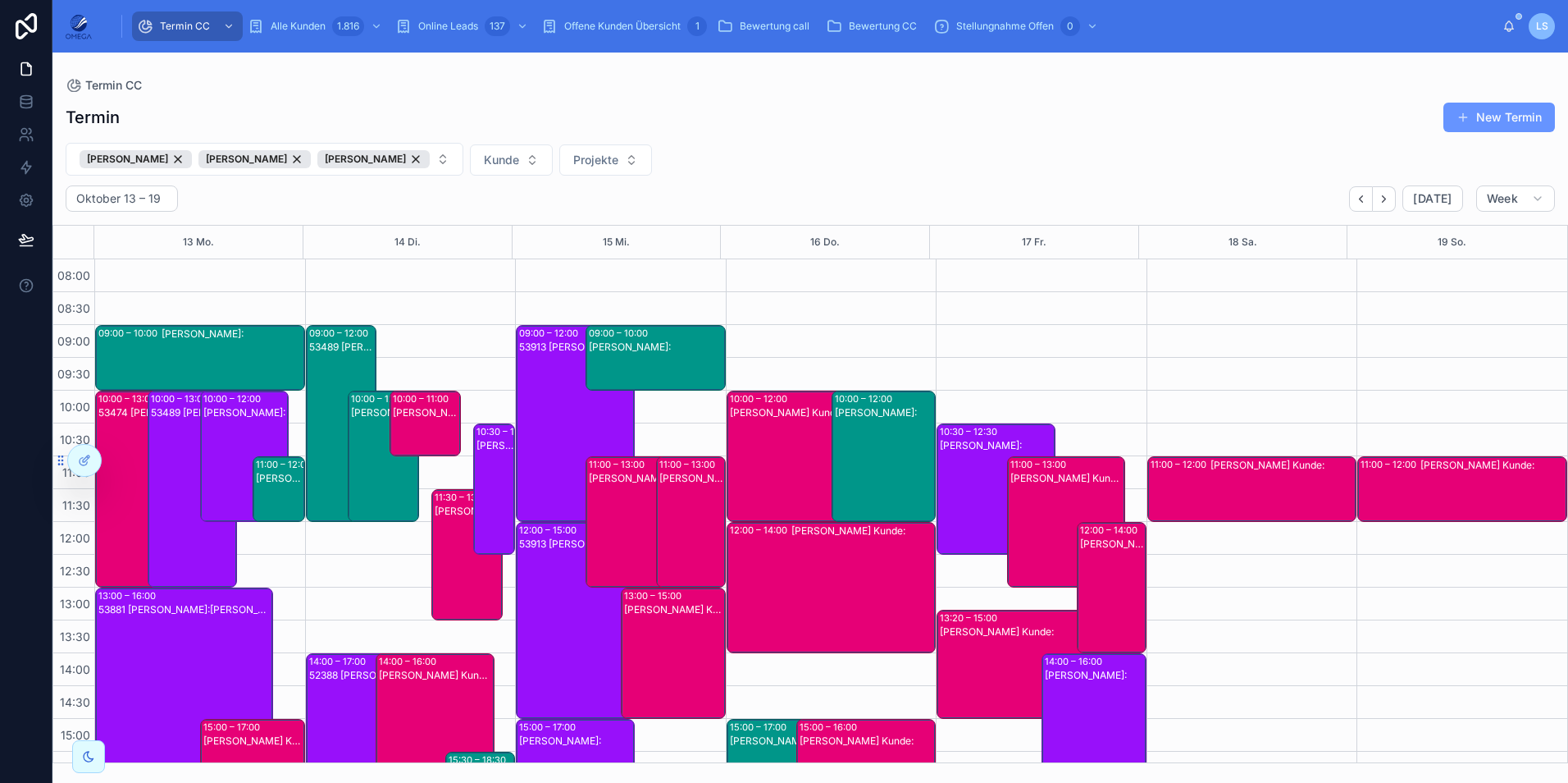
click at [127, 514] on div "53474 Patrick Kalinowski Kunde:Betina Heimermann" at bounding box center [141, 502] width 85 height 194
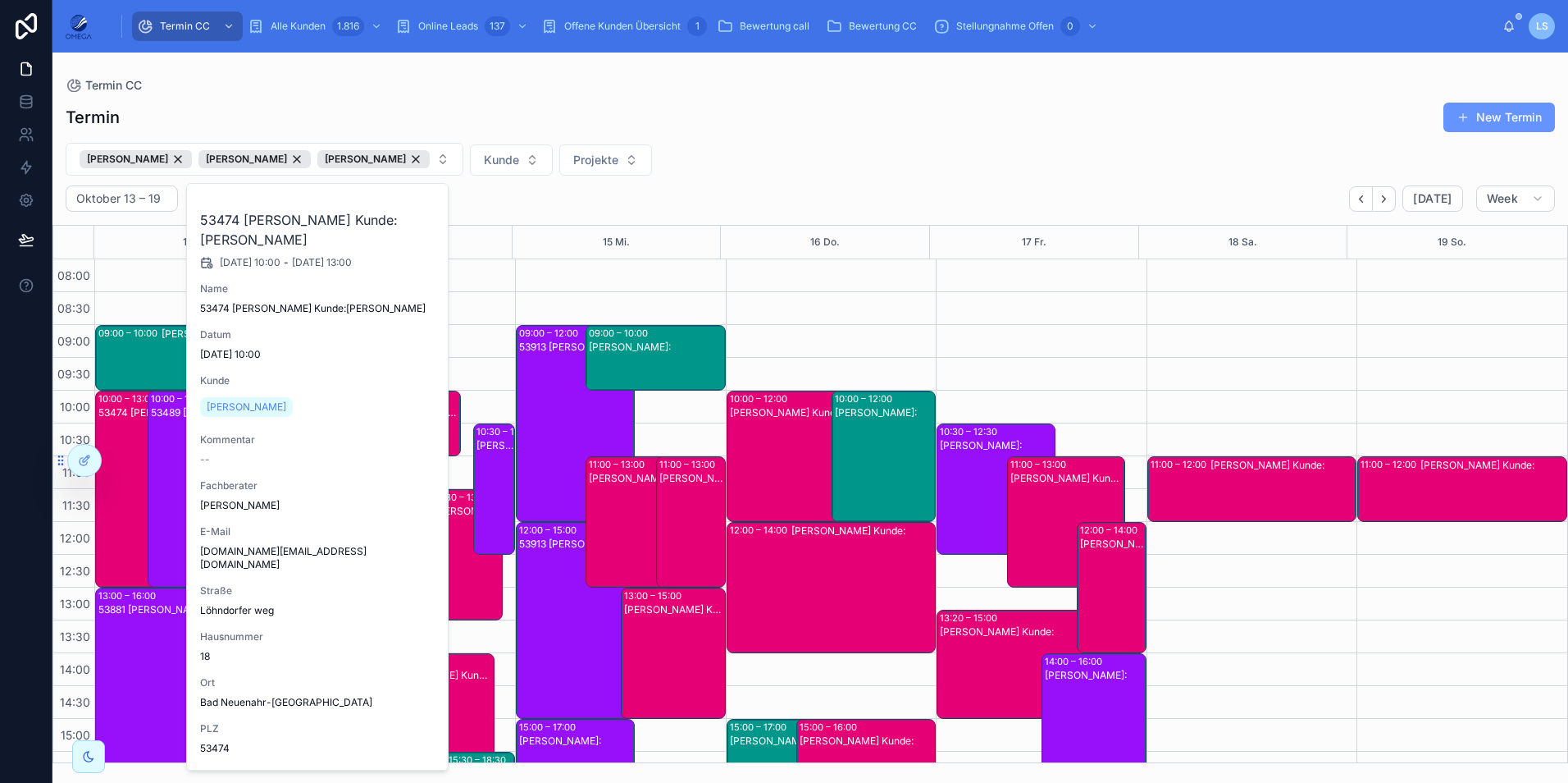
click at [127, 514] on div "53474 Patrick Kalinowski Kunde:Betina Heimermann" at bounding box center [141, 502] width 85 height 194
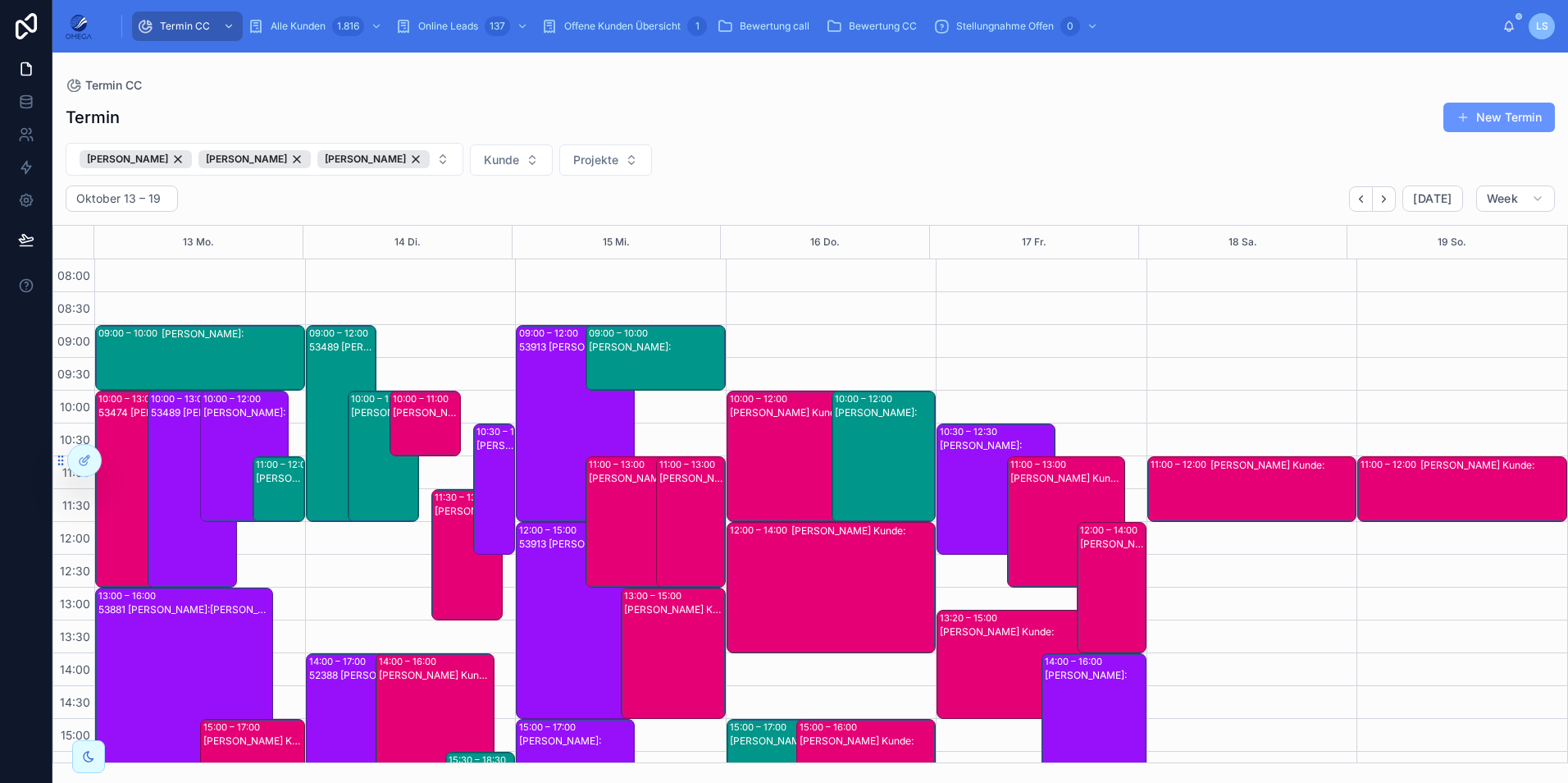
click at [273, 486] on div "[PERSON_NAME]:" at bounding box center [280, 503] width 48 height 63
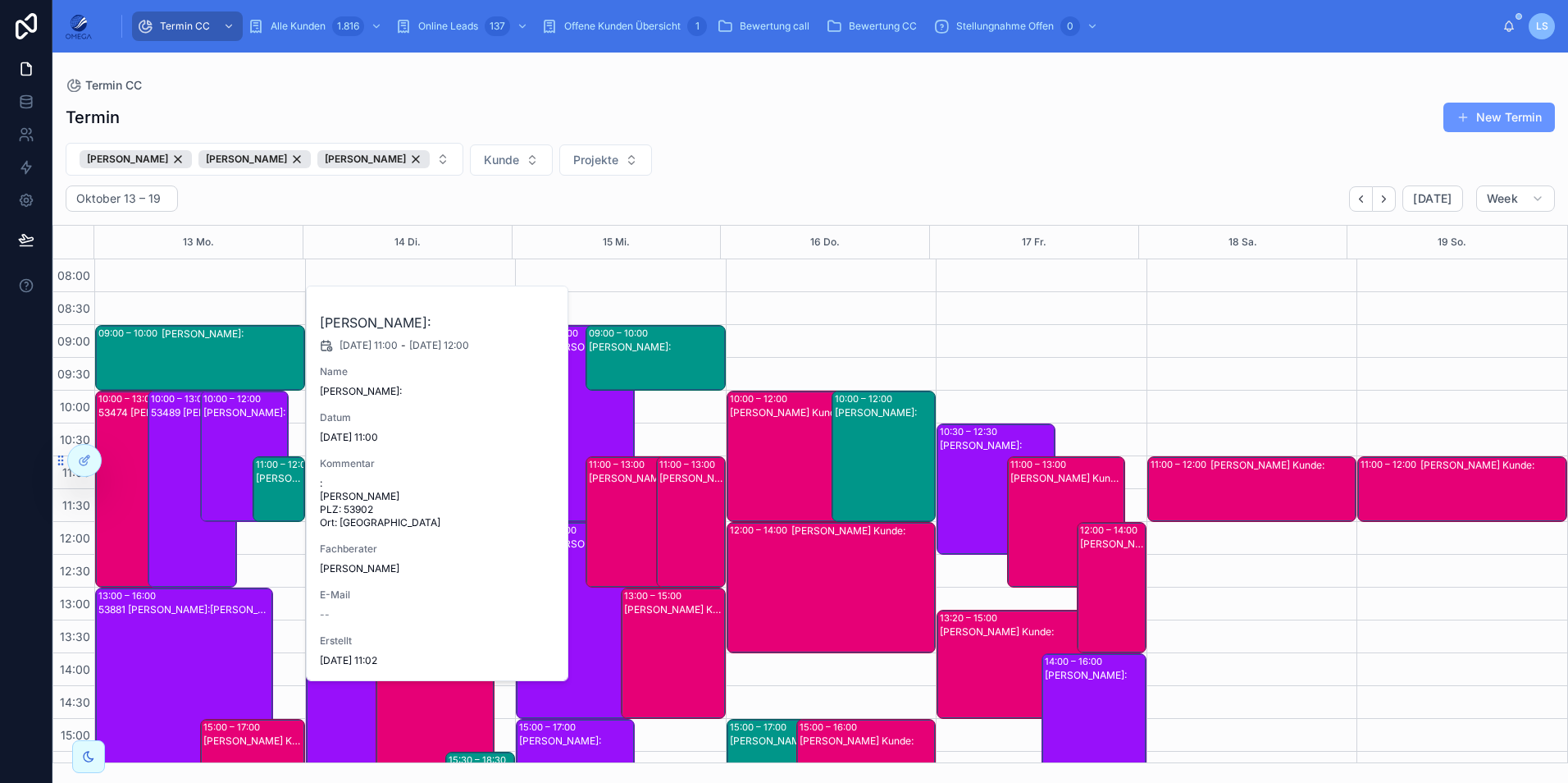
click at [273, 486] on div "[PERSON_NAME]:" at bounding box center [280, 503] width 48 height 63
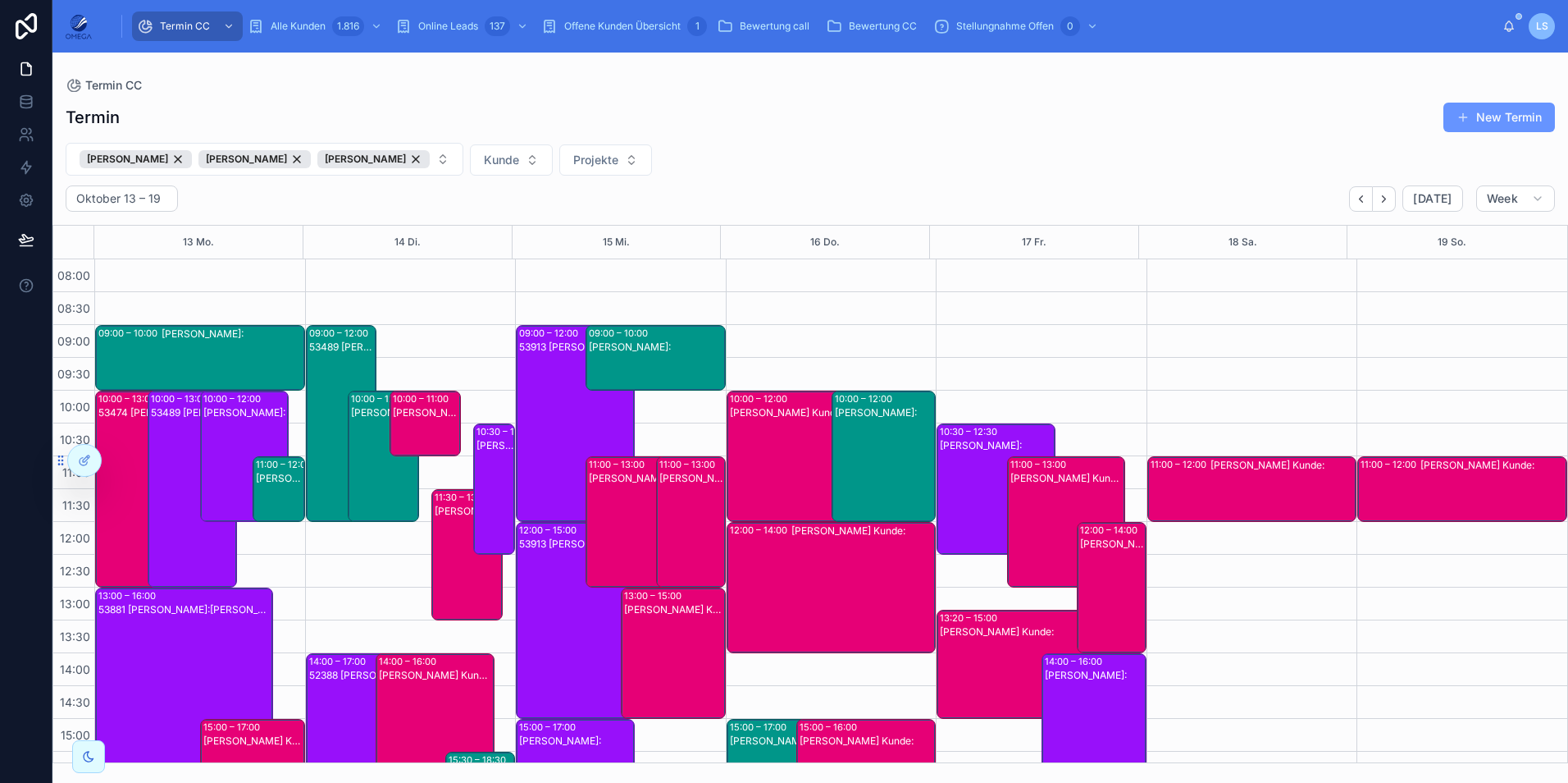
drag, startPoint x: 134, startPoint y: 431, endPoint x: 146, endPoint y: 427, distance: 12.6
click at [134, 431] on div "53474 Patrick Kalinowski Kunde:Betina Heimermann" at bounding box center [141, 502] width 85 height 194
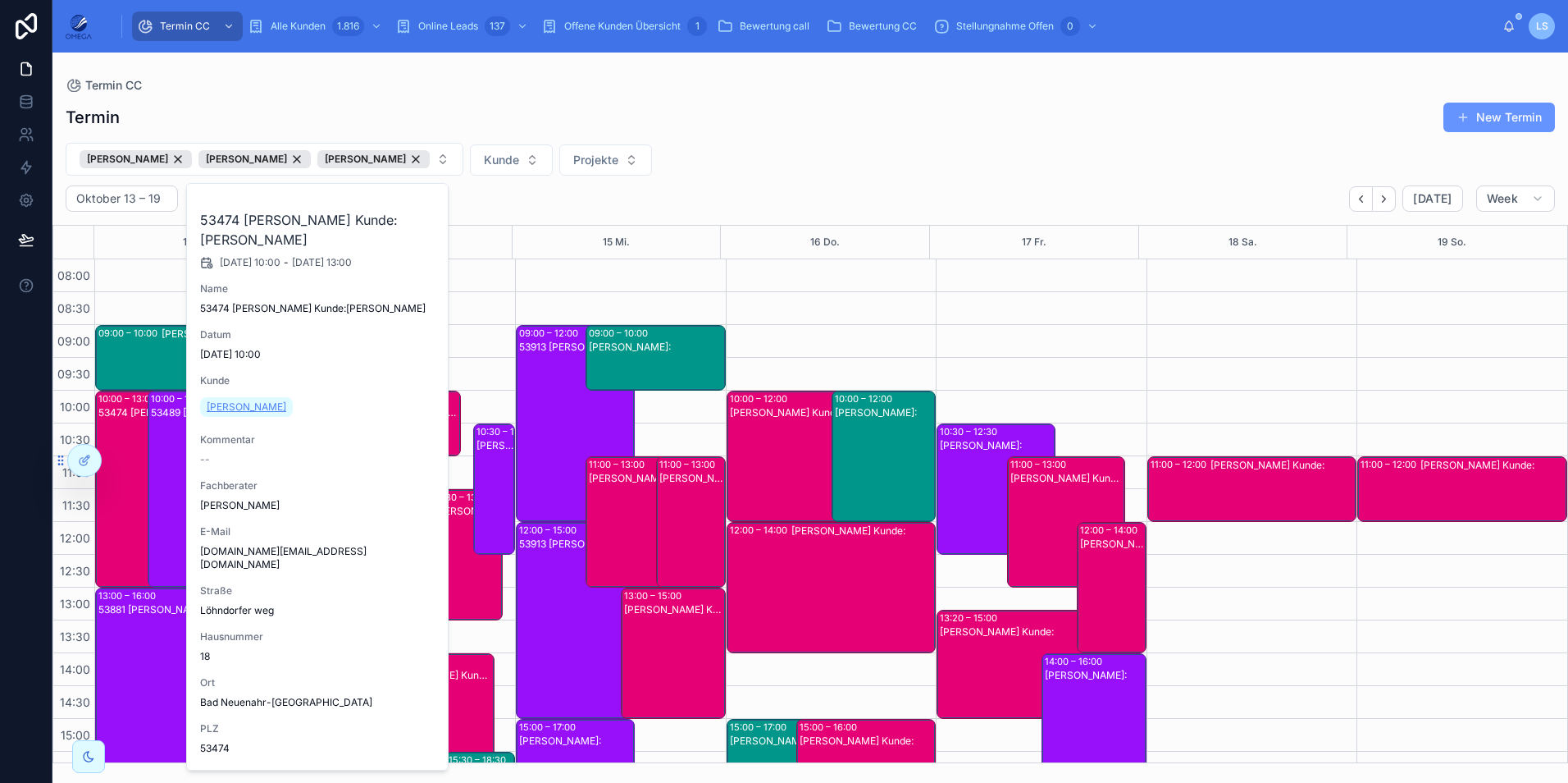
drag, startPoint x: 345, startPoint y: 431, endPoint x: 206, endPoint y: 412, distance: 140.3
click at [206, 412] on div "Betina Heimermann" at bounding box center [318, 407] width 236 height 26
copy span "Betina Heimermann"
click at [909, 169] on div "Maxim Horten Patrick Kalinowski Tayfun Süleymani Kunde Projekte" at bounding box center [810, 160] width 1515 height 33
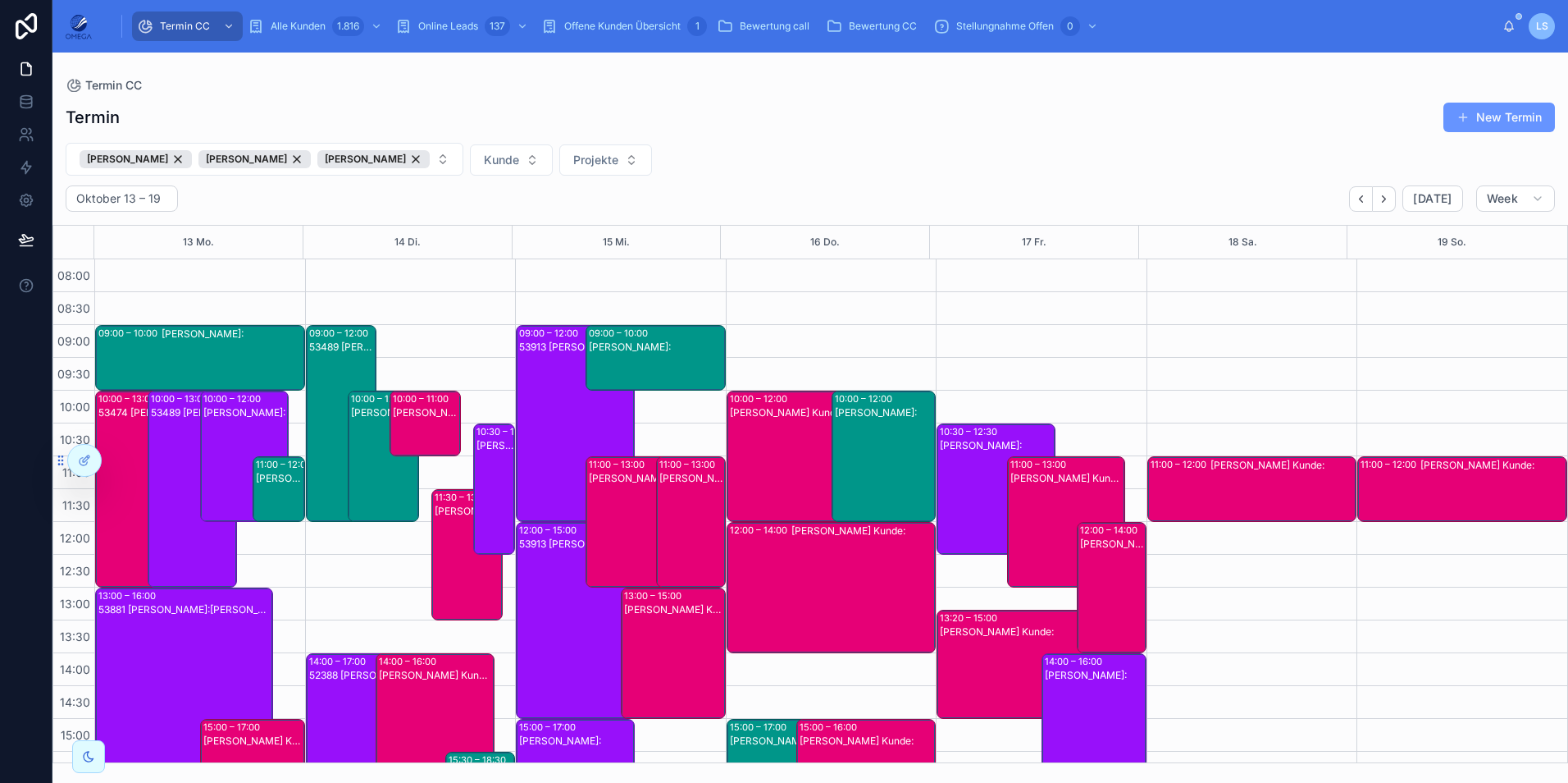
click at [283, 480] on div "[PERSON_NAME]:" at bounding box center [280, 478] width 48 height 13
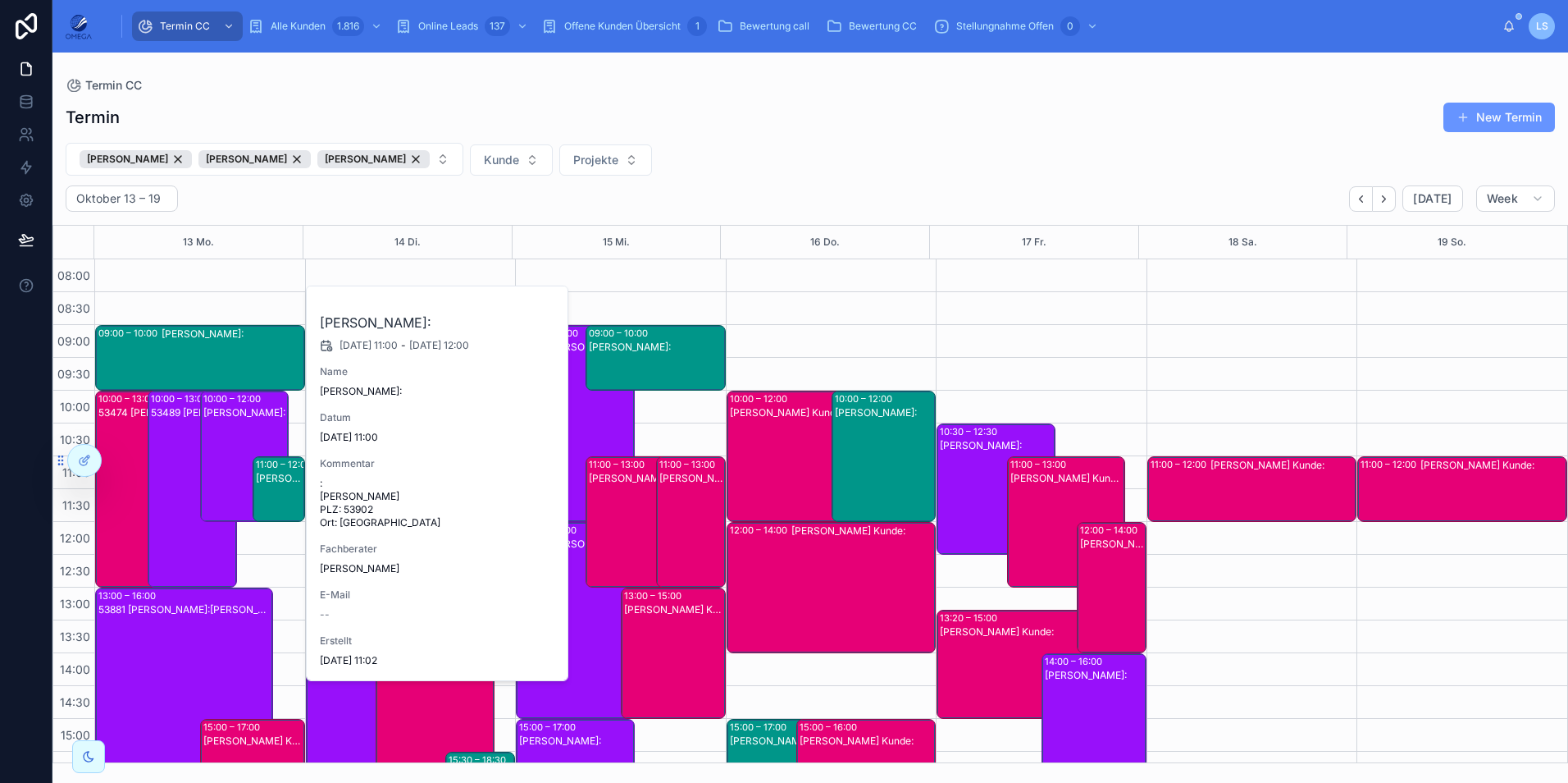
click at [270, 480] on div "[PERSON_NAME]:" at bounding box center [280, 478] width 48 height 13
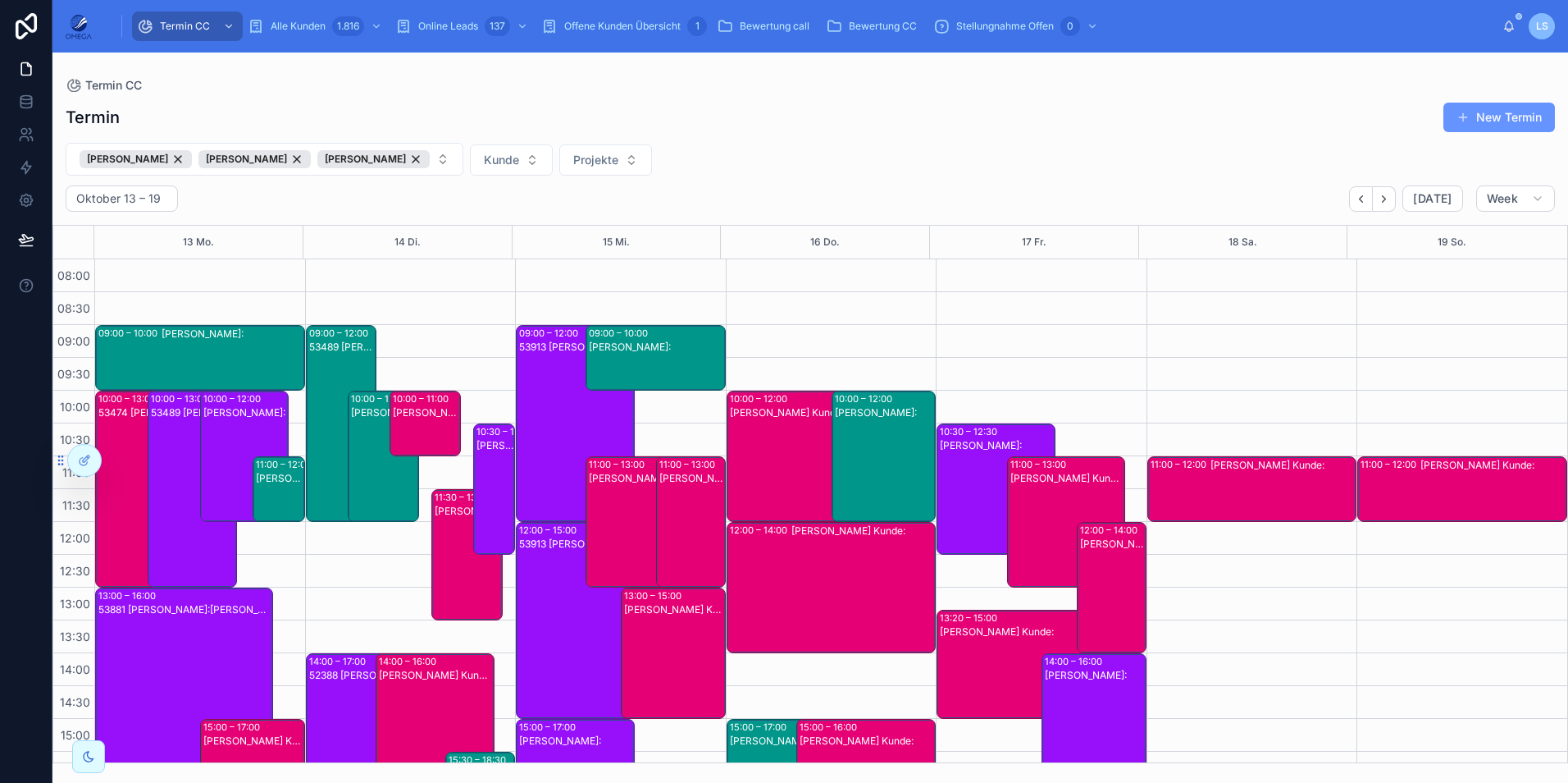
click at [112, 513] on div "53474 Patrick Kalinowski Kunde:Betina Heimermann" at bounding box center [141, 502] width 85 height 194
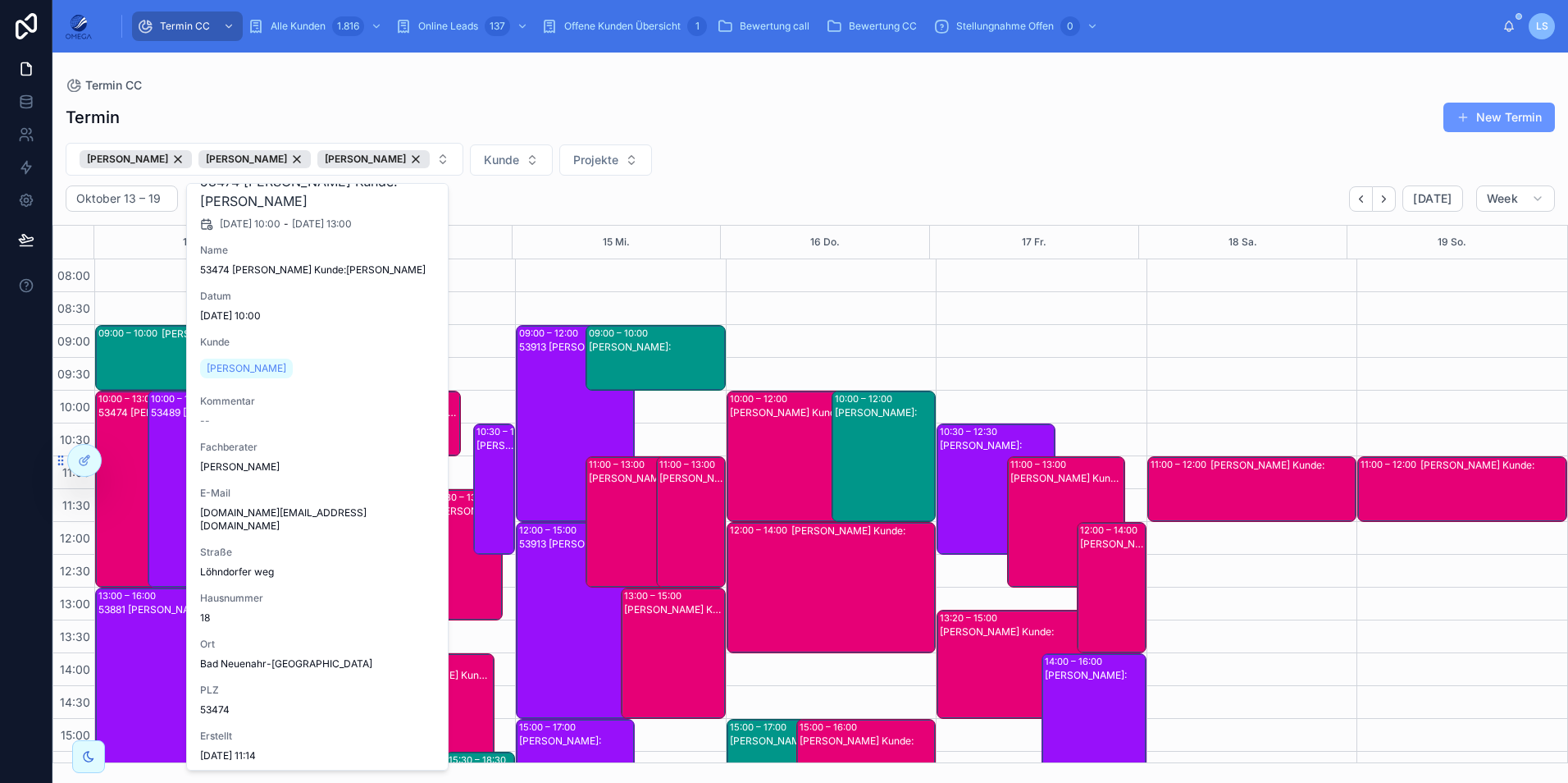
scroll to position [56, 0]
click at [767, 173] on div "Maxim Horten Patrick Kalinowski Tayfun Süleymani Kunde Projekte" at bounding box center [810, 160] width 1515 height 33
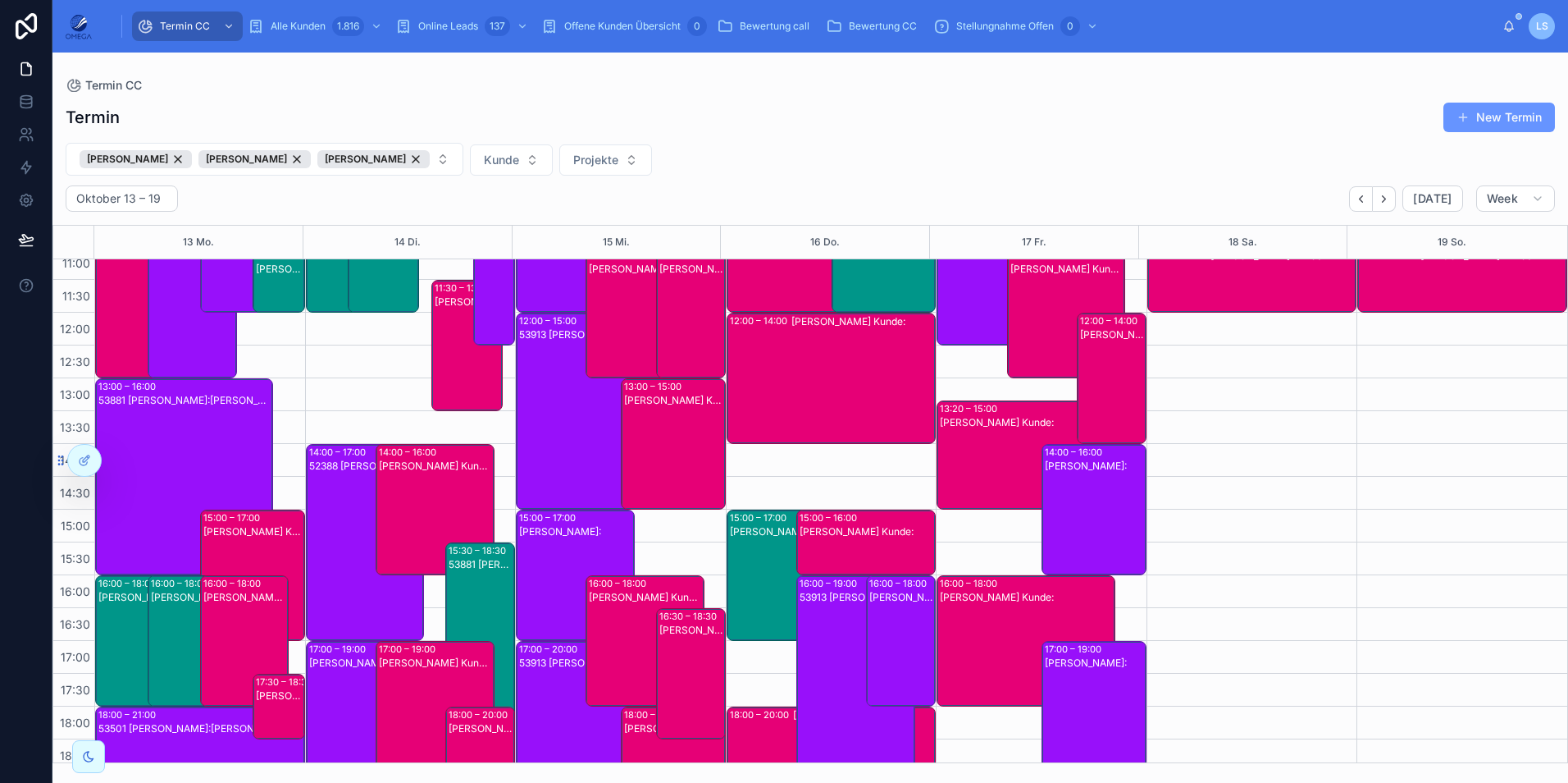
scroll to position [246, 0]
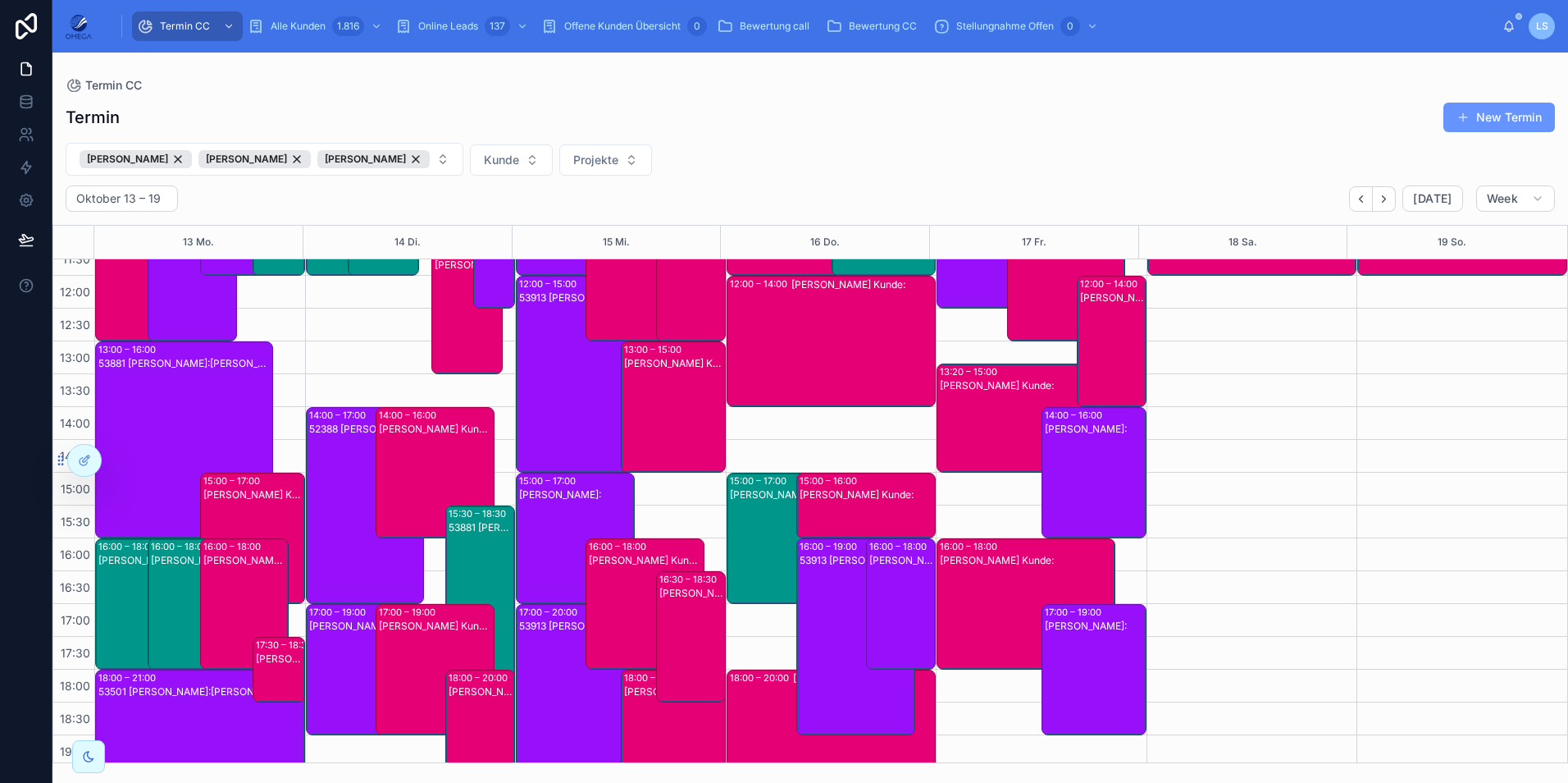
click at [242, 508] on div "[PERSON_NAME] Kunde:" at bounding box center [253, 551] width 100 height 128
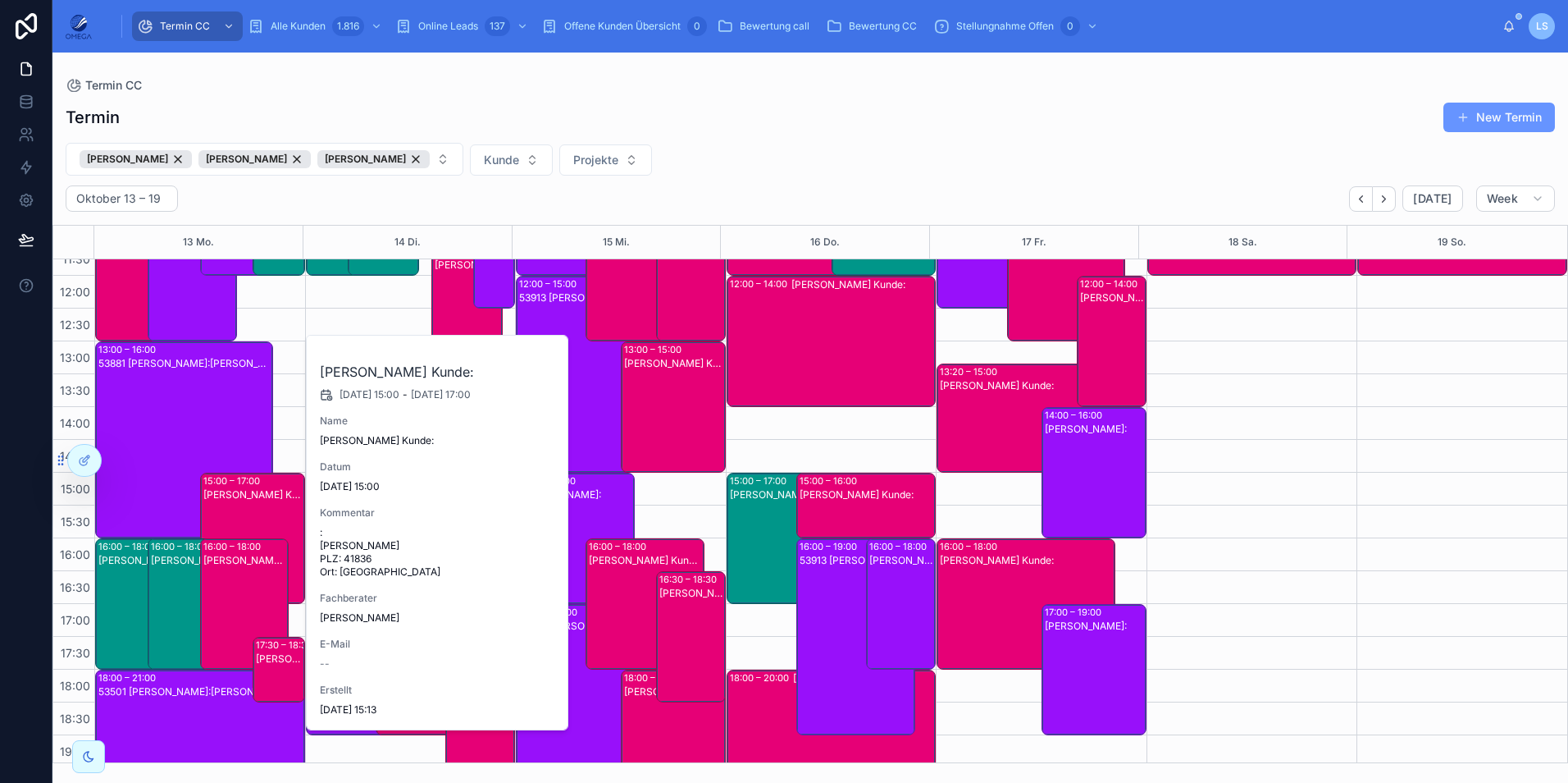
click at [242, 508] on div "[PERSON_NAME] Kunde:" at bounding box center [253, 551] width 100 height 128
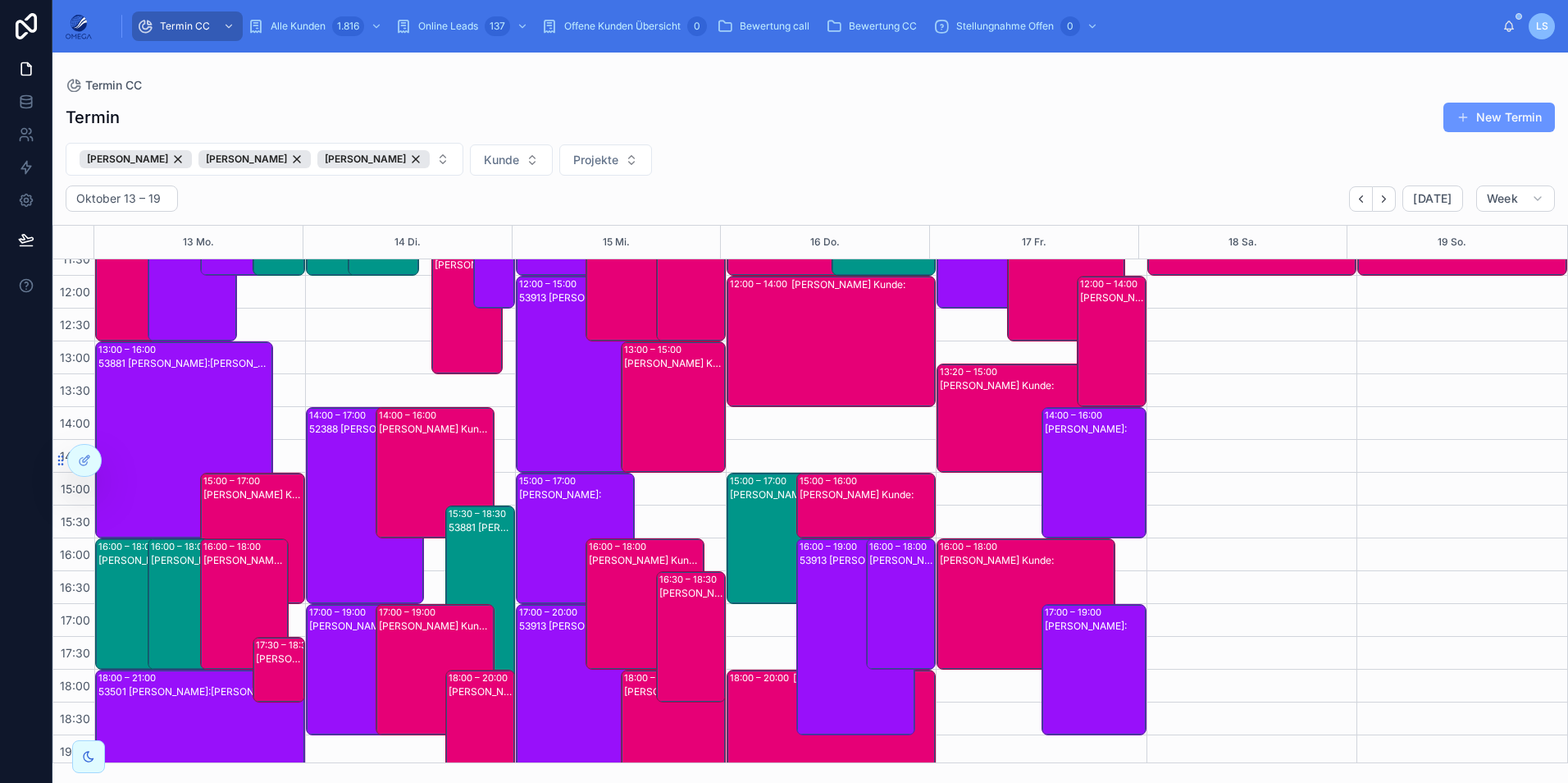
click at [245, 594] on div "[PERSON_NAME] Kunde:" at bounding box center [246, 617] width 85 height 128
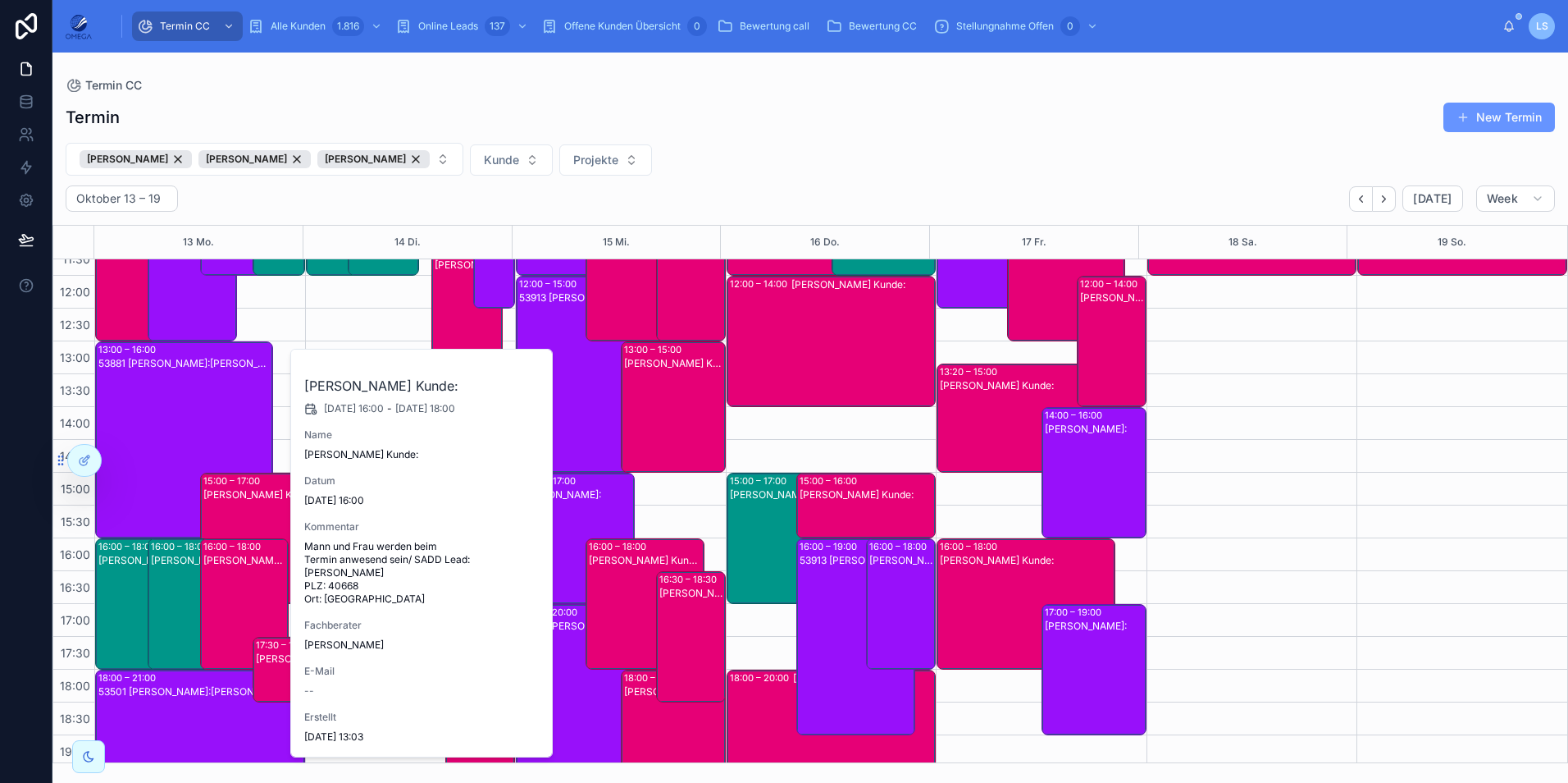
click at [245, 594] on div "[PERSON_NAME] Kunde:" at bounding box center [246, 617] width 85 height 128
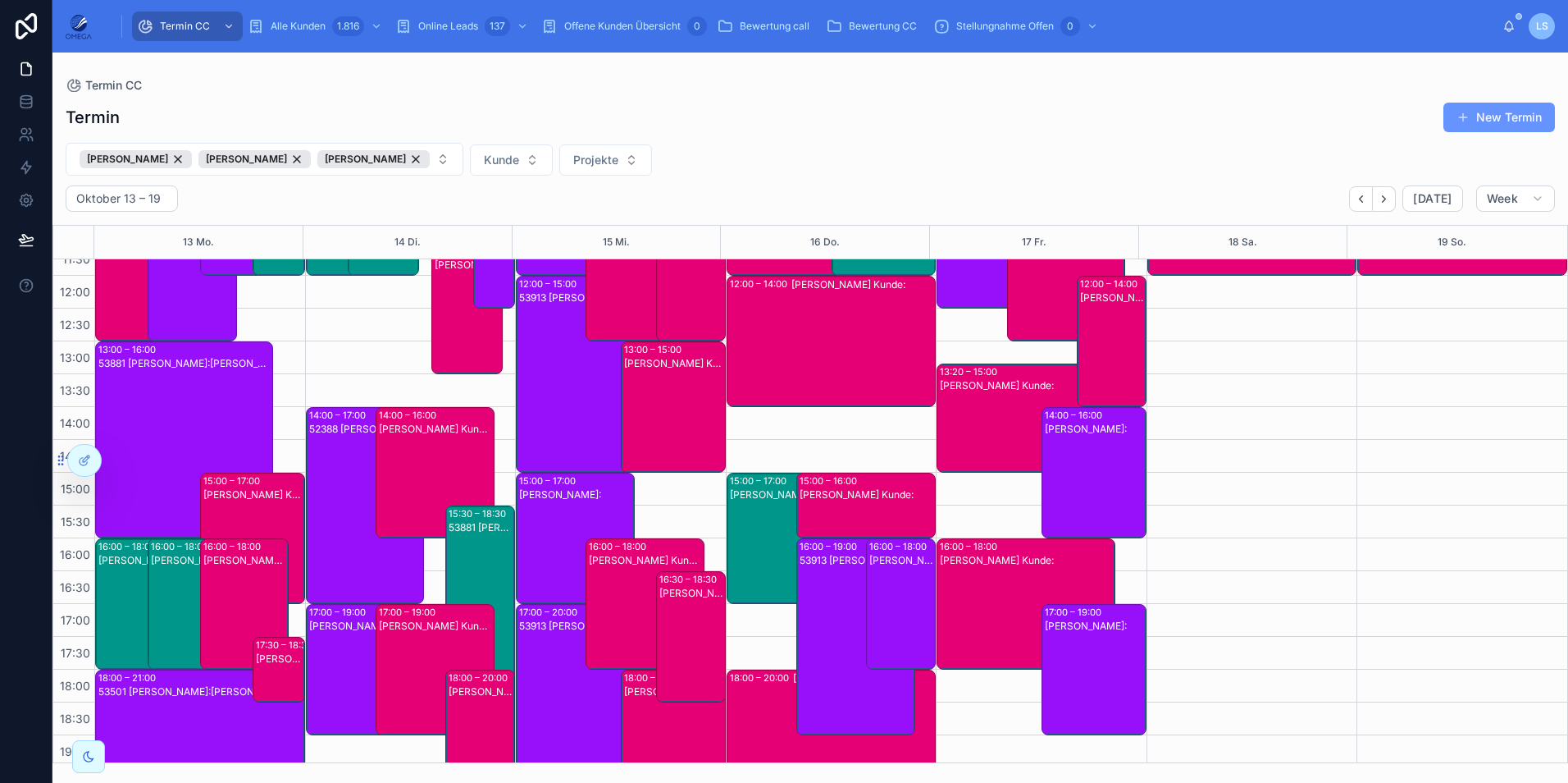
click at [271, 660] on div "[PERSON_NAME] Kunde:" at bounding box center [280, 658] width 48 height 13
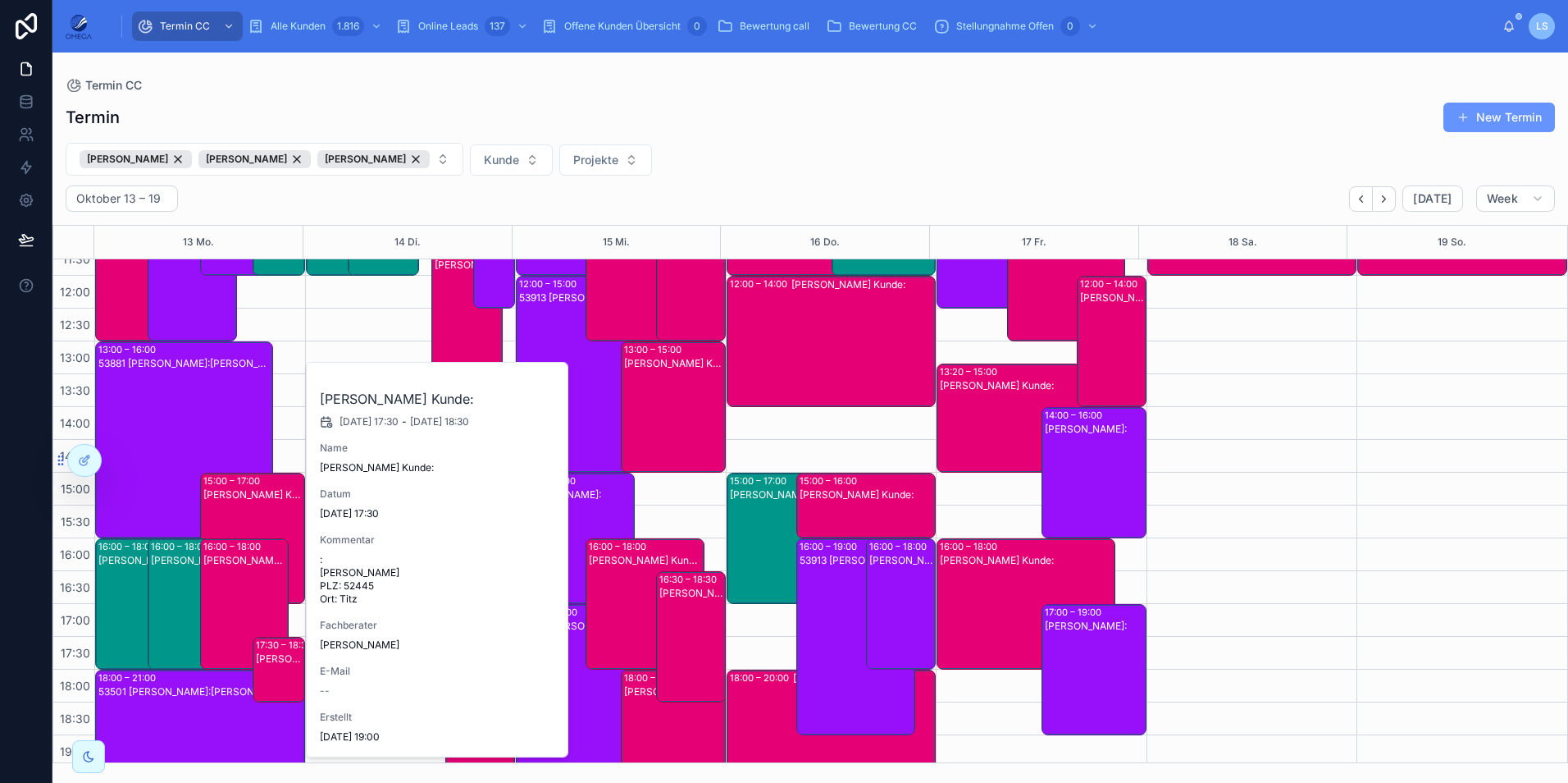
click at [271, 663] on div "[PERSON_NAME] Kunde:" at bounding box center [280, 658] width 48 height 13
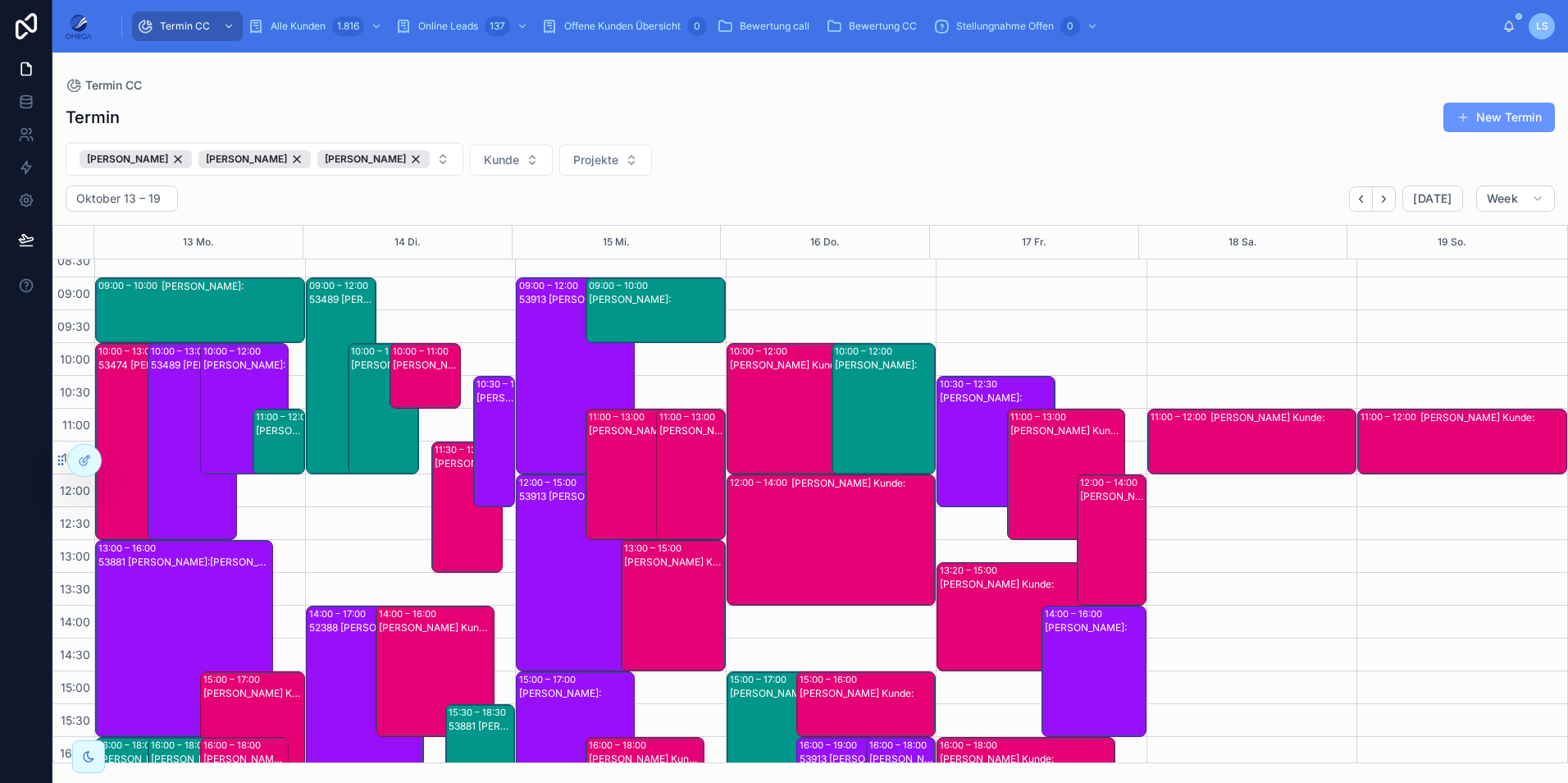
scroll to position [0, 0]
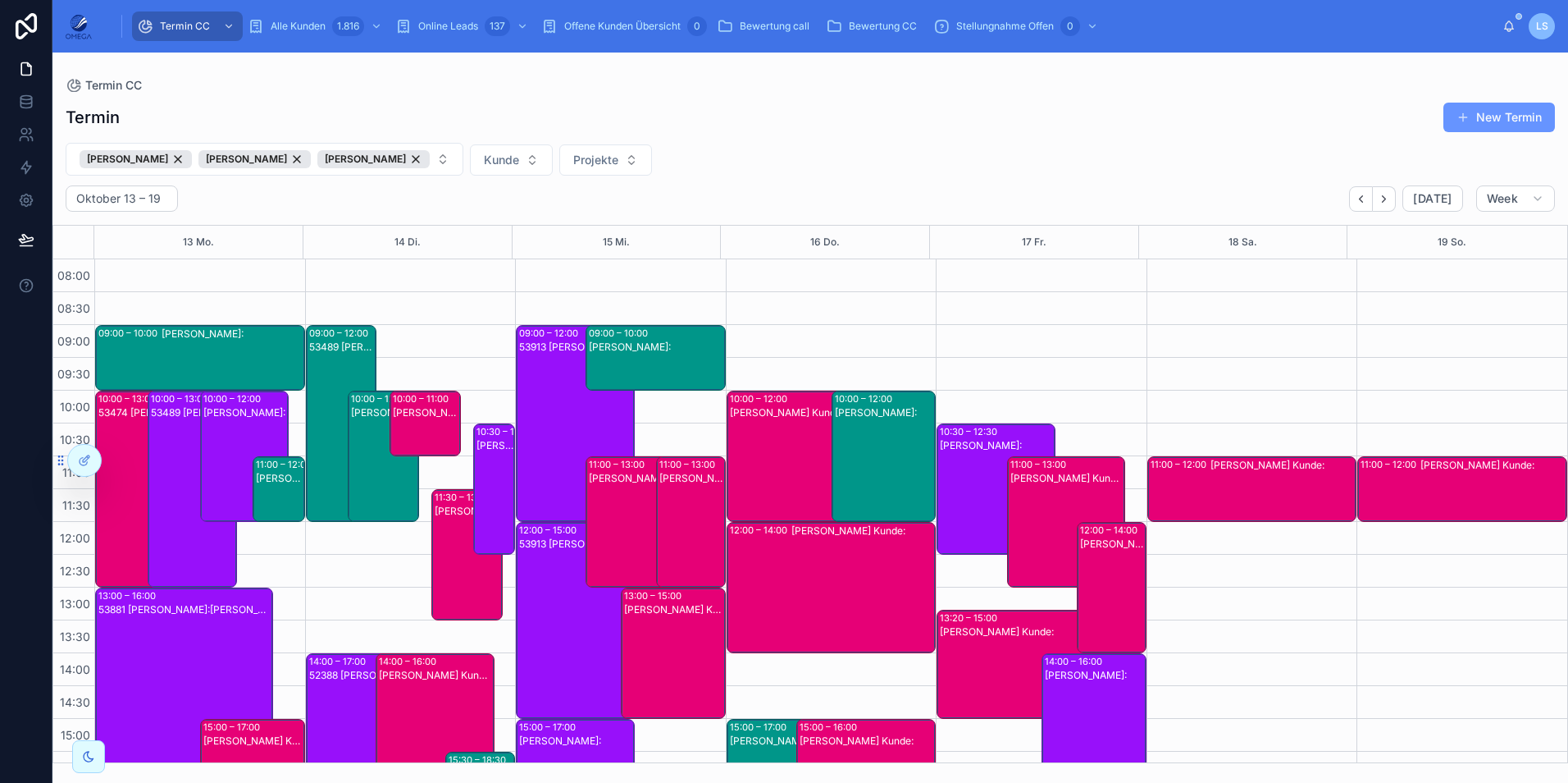
click at [238, 427] on div "[PERSON_NAME]:" at bounding box center [246, 469] width 85 height 128
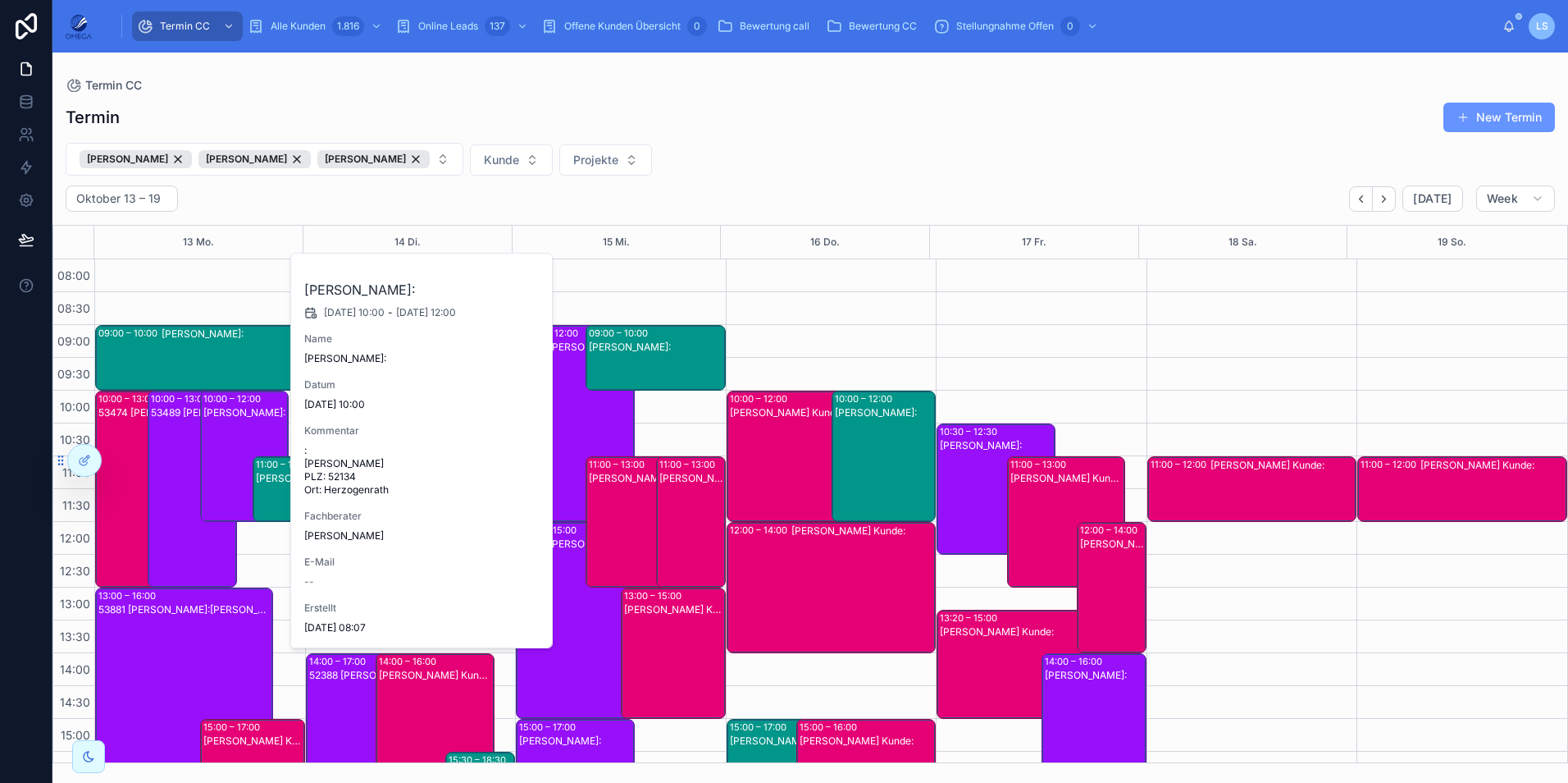
click at [238, 427] on div "[PERSON_NAME]:" at bounding box center [246, 469] width 85 height 128
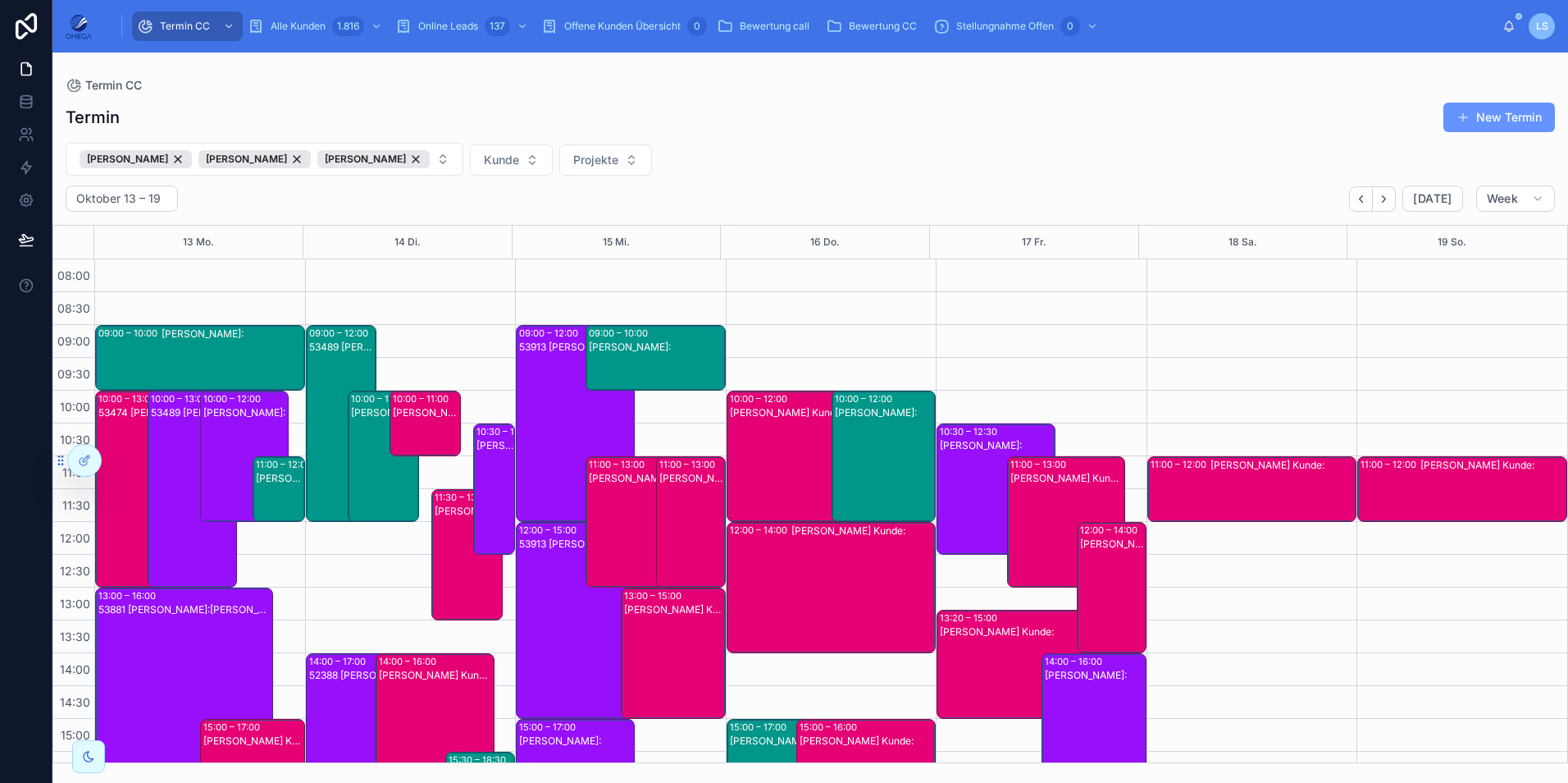
click at [185, 449] on div "53489 [PERSON_NAME]:[PERSON_NAME]" at bounding box center [194, 502] width 85 height 194
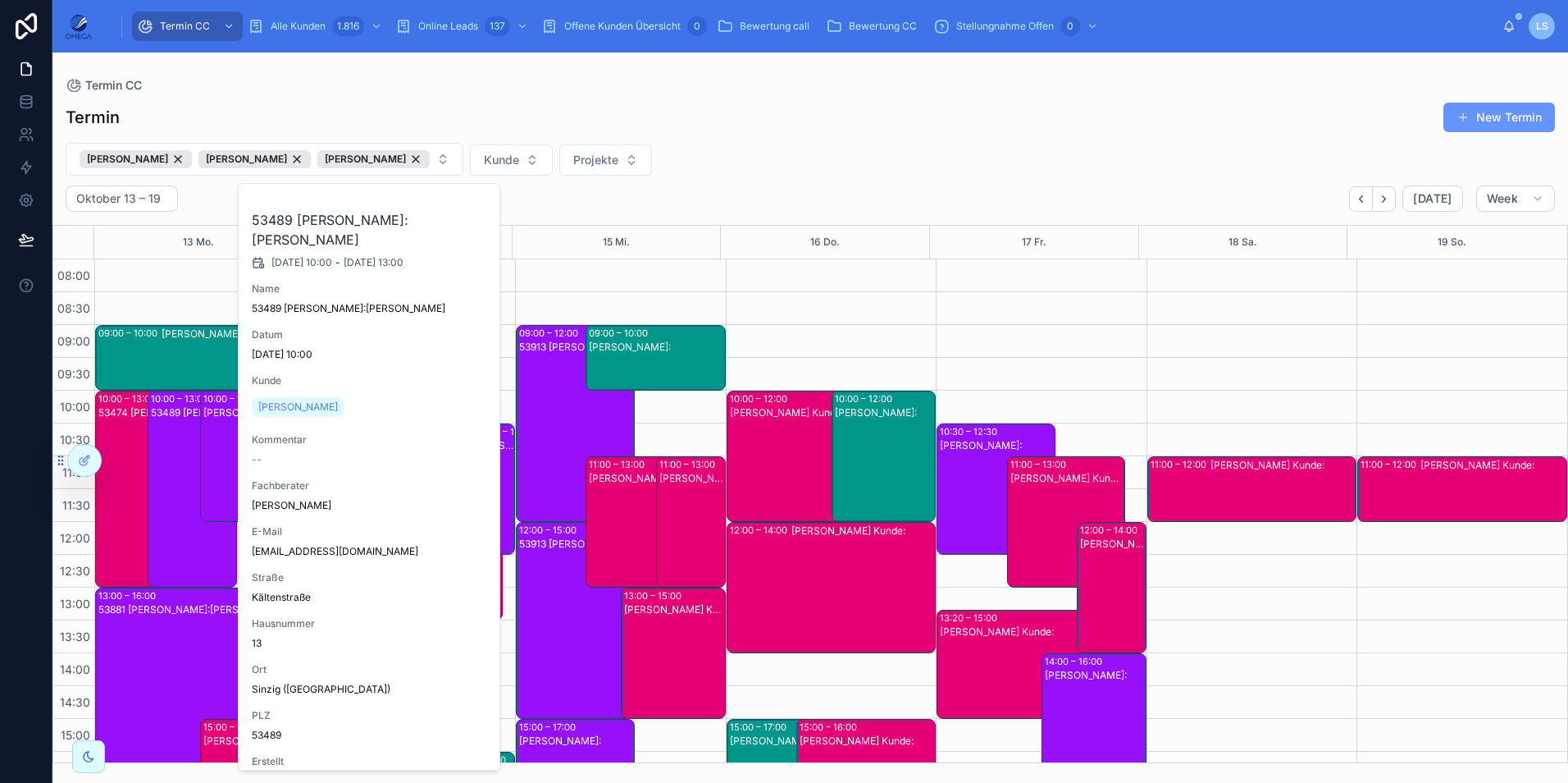
click at [185, 449] on div "53489 [PERSON_NAME]:[PERSON_NAME]" at bounding box center [194, 502] width 85 height 194
click at [242, 443] on div "[PERSON_NAME]:" at bounding box center [246, 469] width 85 height 128
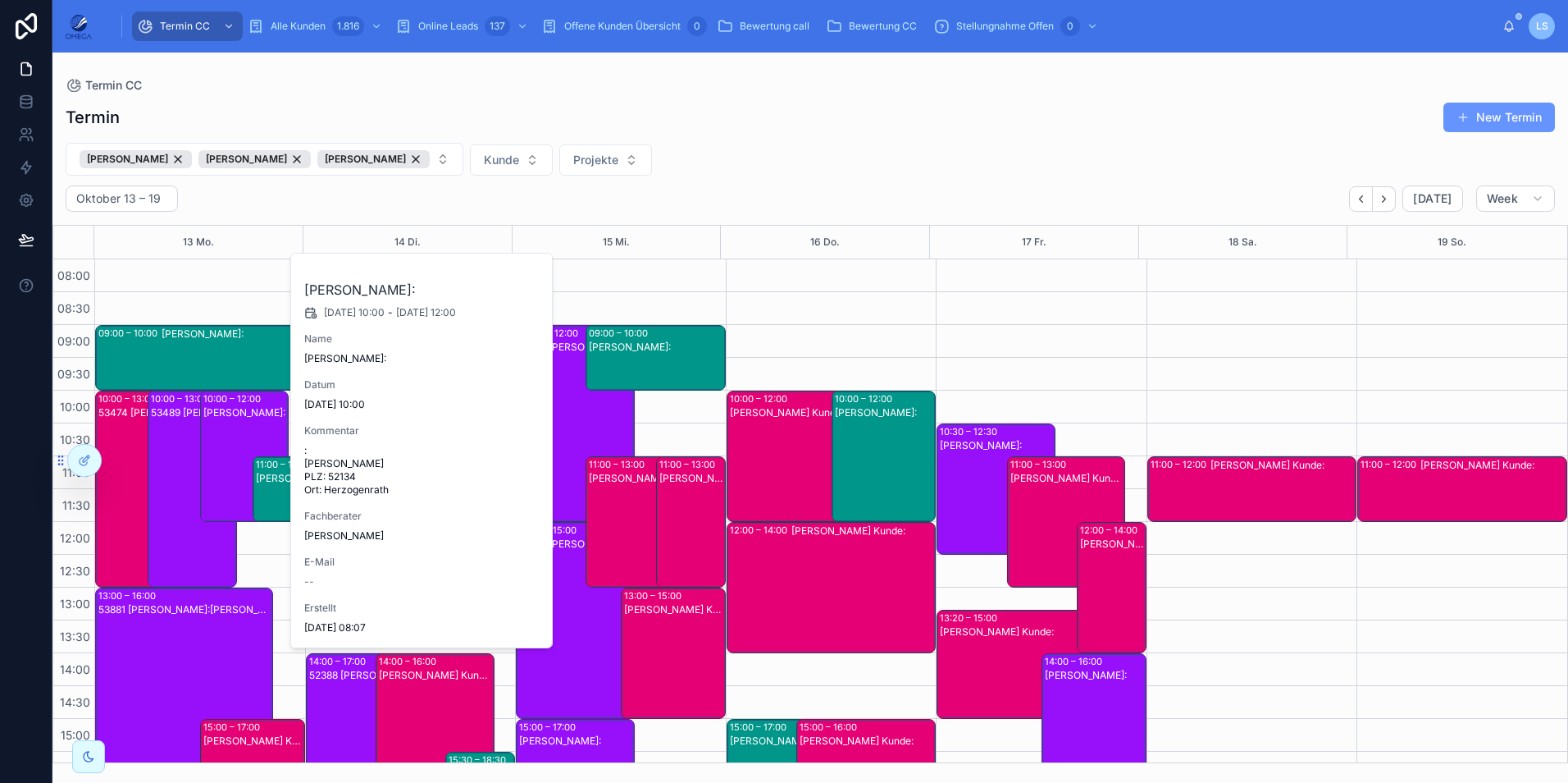
click at [234, 438] on div "[PERSON_NAME]:" at bounding box center [246, 469] width 85 height 128
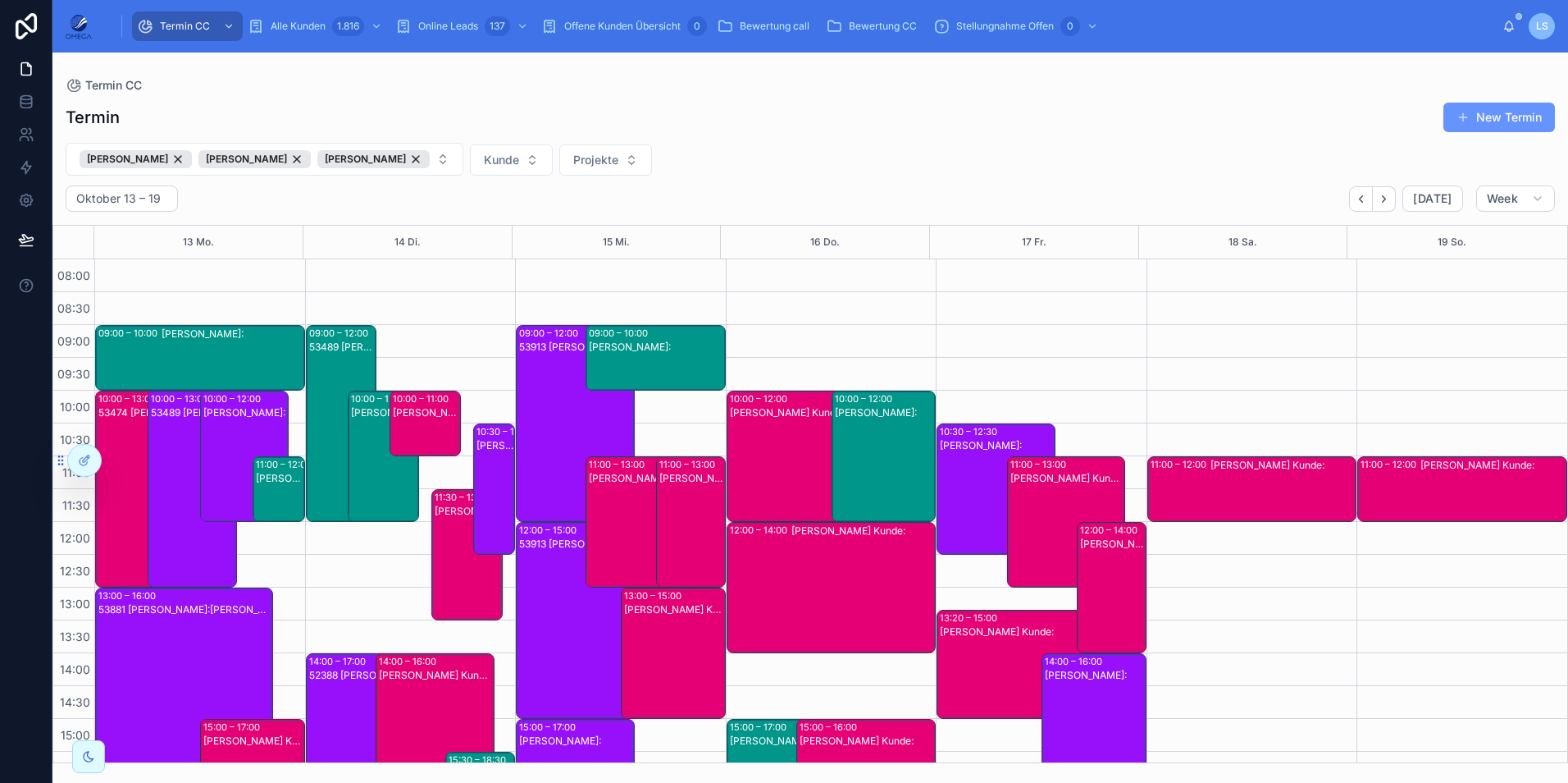
click at [182, 453] on div "53489 [PERSON_NAME]:[PERSON_NAME]" at bounding box center [194, 502] width 85 height 194
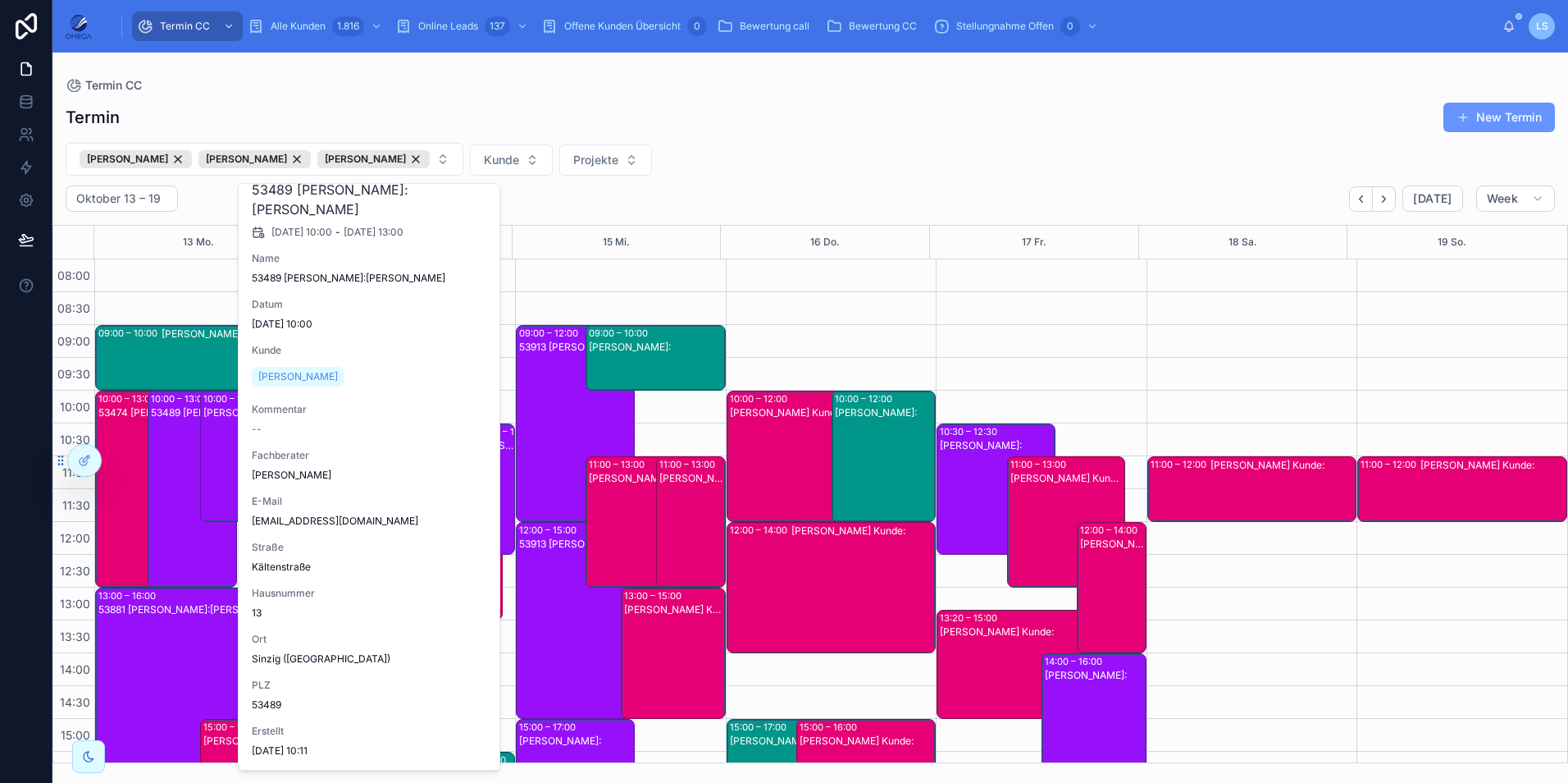
scroll to position [43, 0]
click at [160, 493] on div "53489 [PERSON_NAME]:[PERSON_NAME]" at bounding box center [194, 502] width 85 height 194
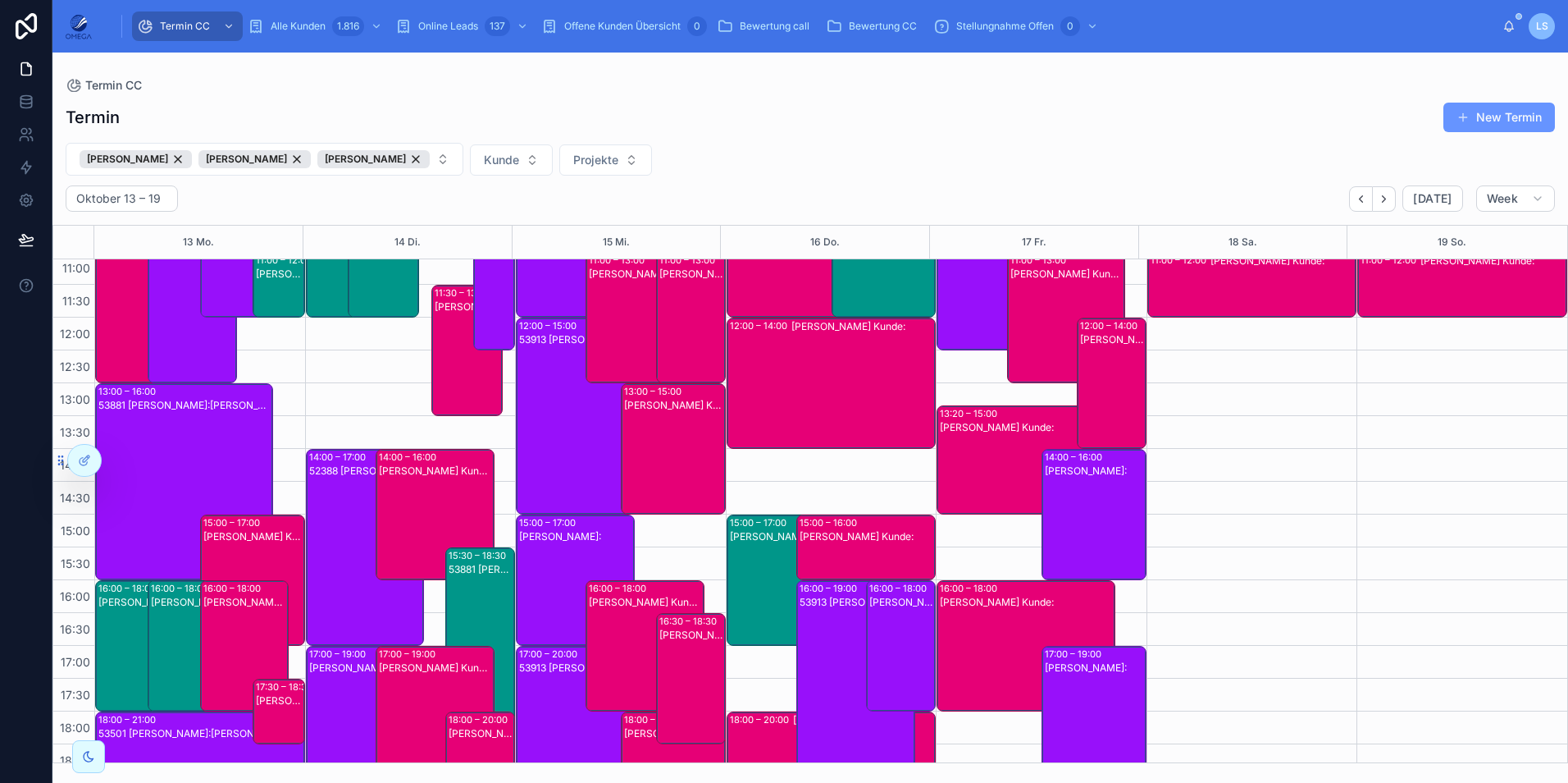
scroll to position [268, 0]
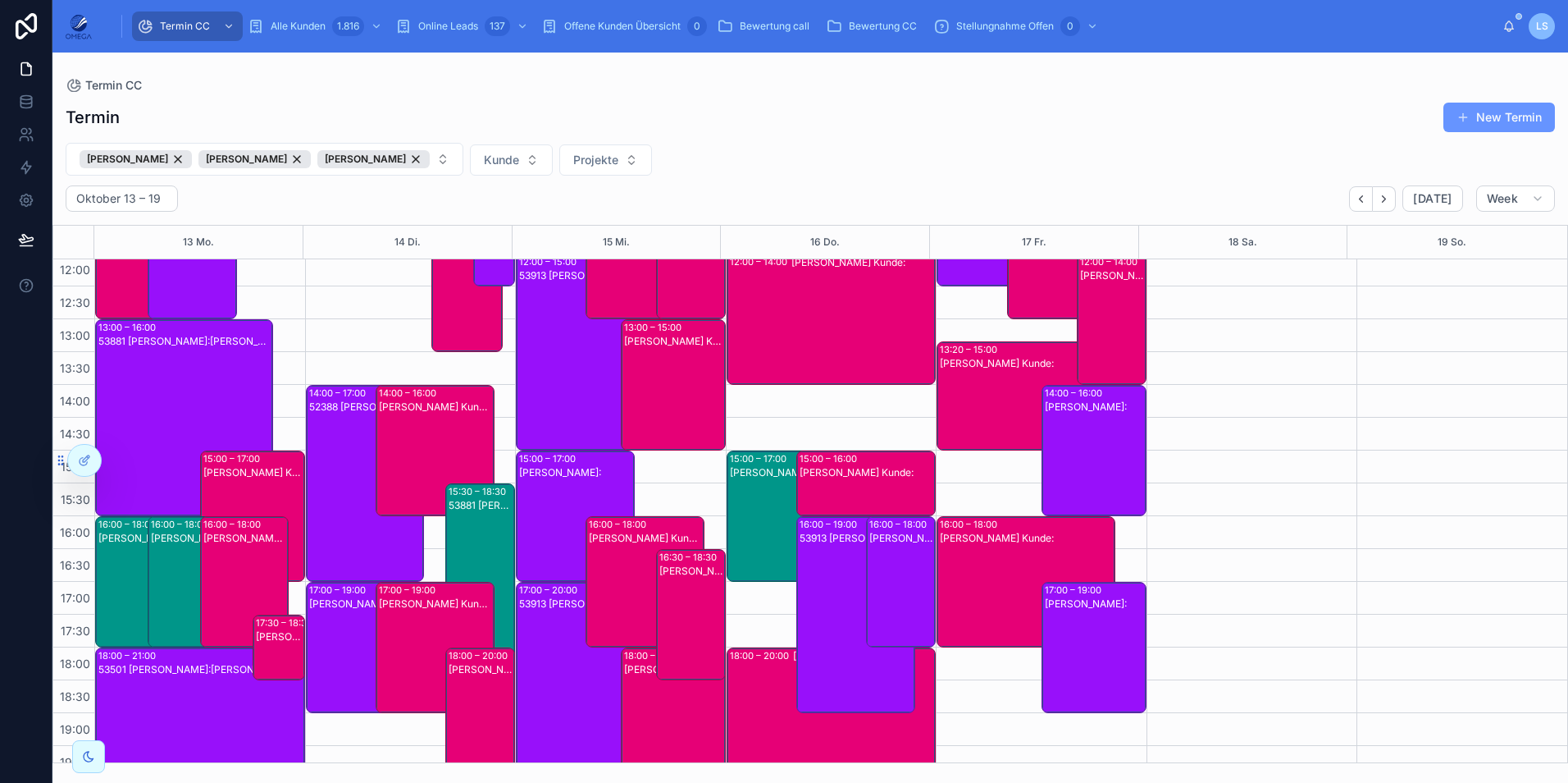
click at [248, 545] on div "[PERSON_NAME] Kunde:" at bounding box center [246, 539] width 85 height 15
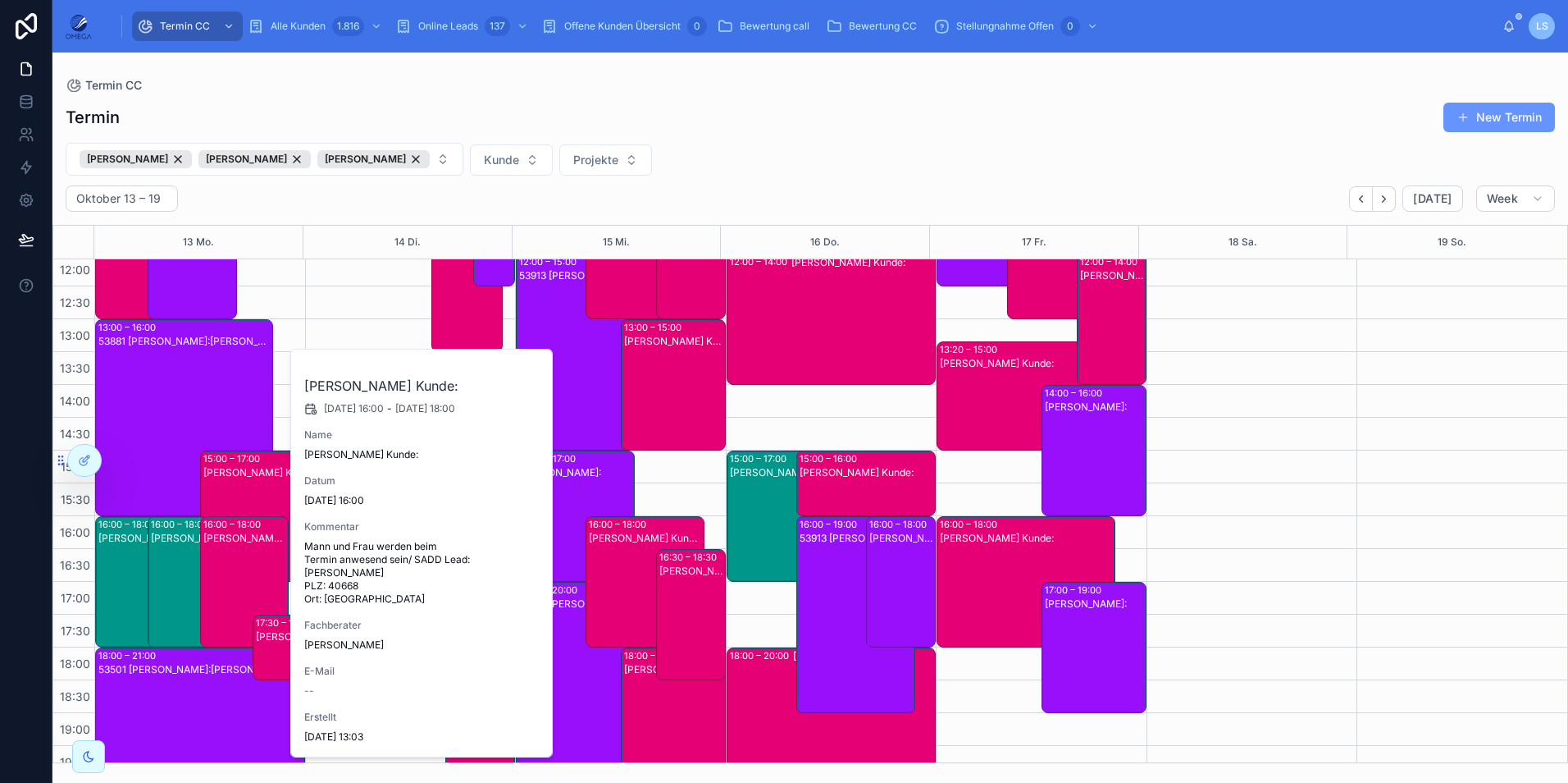
click at [248, 545] on div "[PERSON_NAME] Kunde:" at bounding box center [246, 539] width 85 height 15
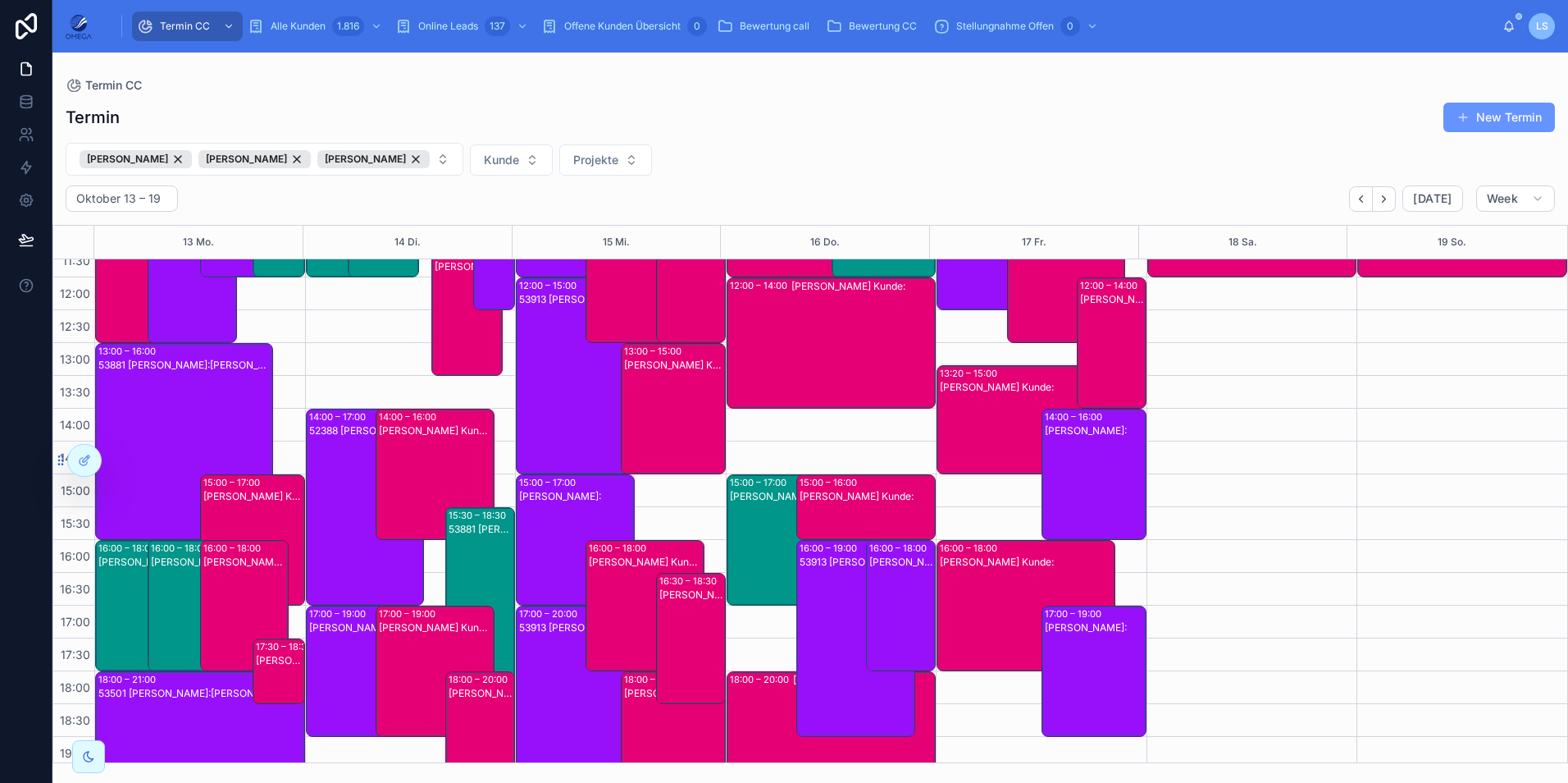
scroll to position [246, 0]
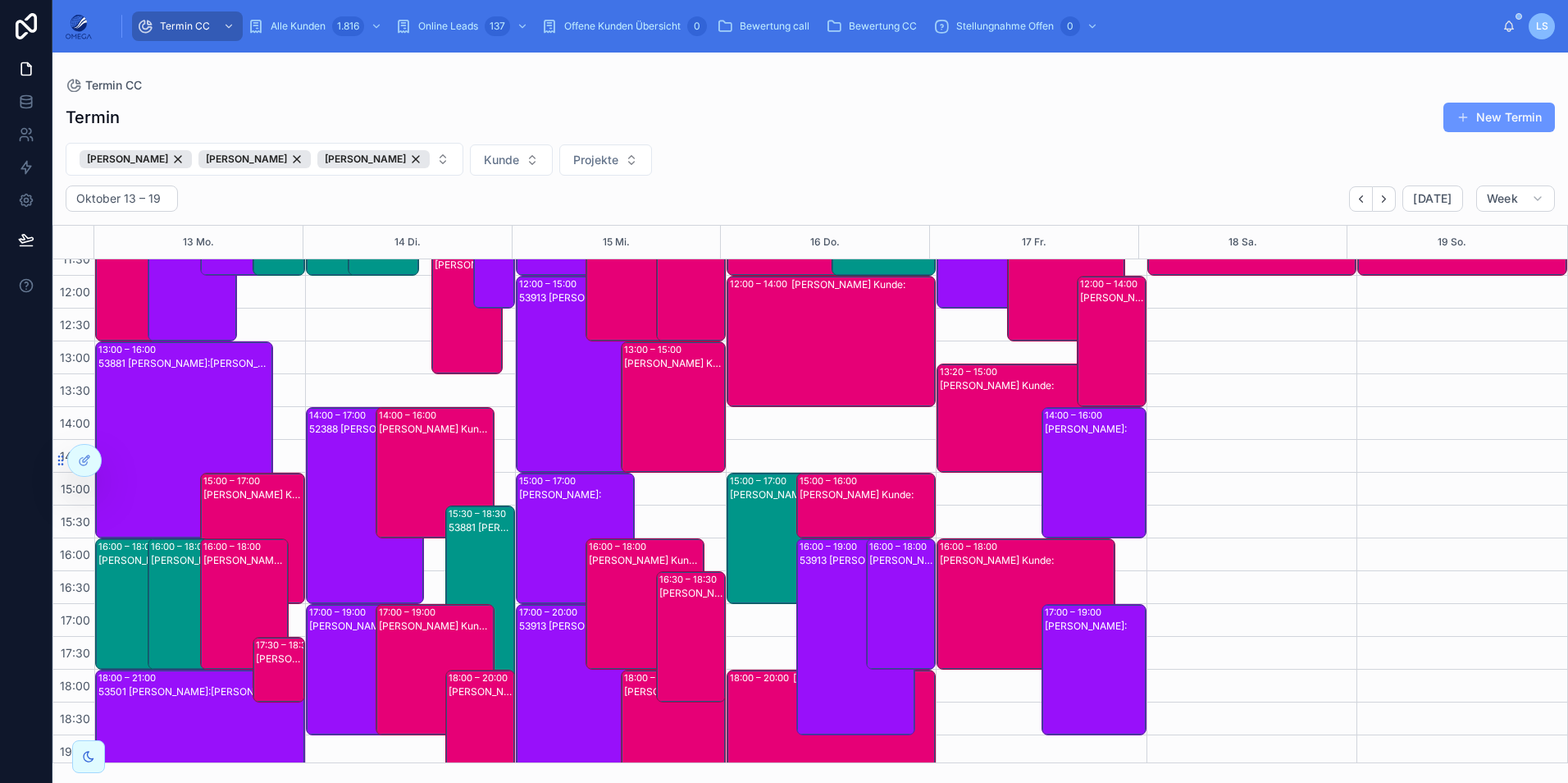
click at [247, 532] on div "[PERSON_NAME] Kunde:" at bounding box center [253, 551] width 100 height 128
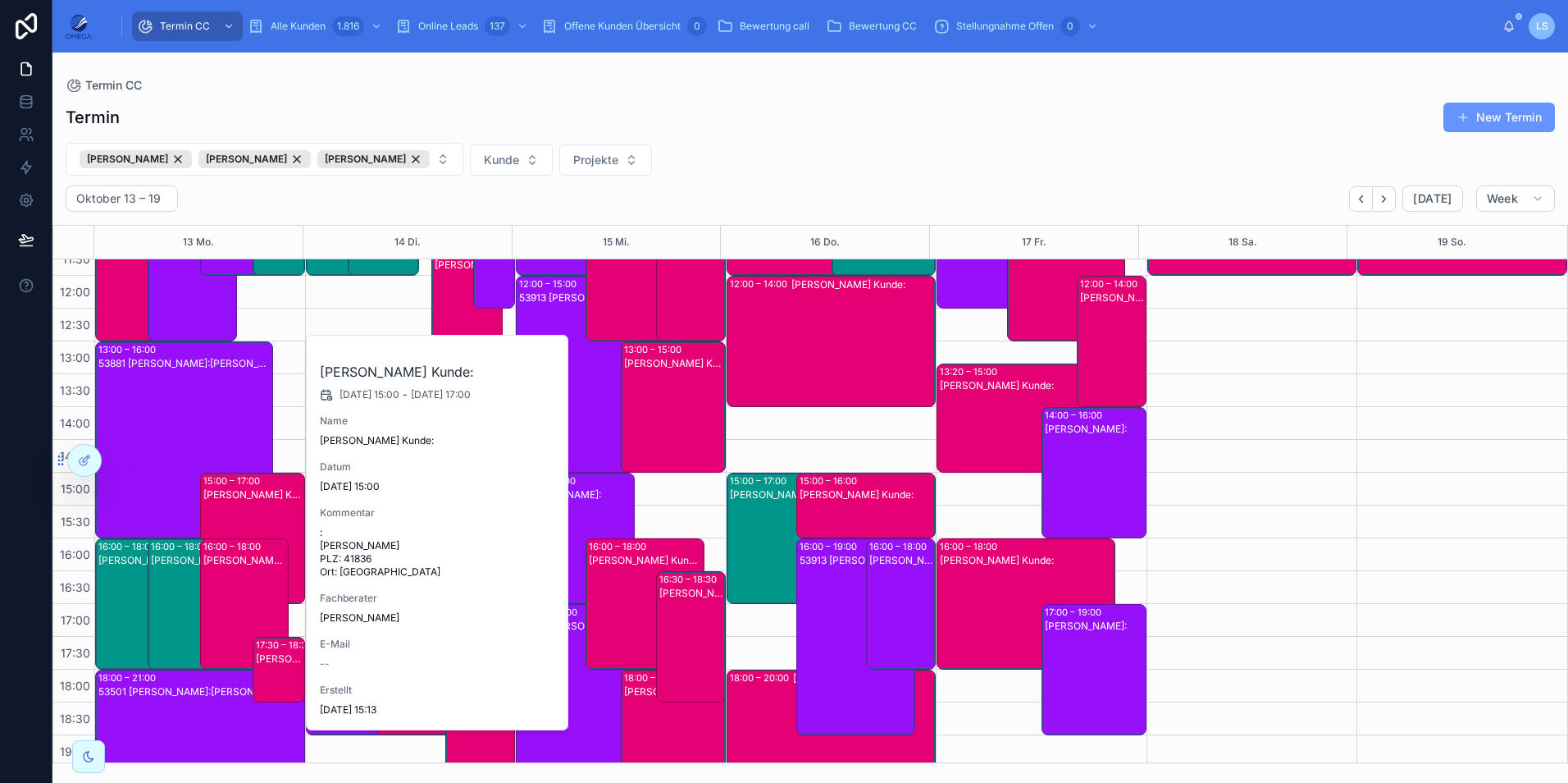
click at [244, 523] on div "[PERSON_NAME] Kunde:" at bounding box center [253, 551] width 100 height 128
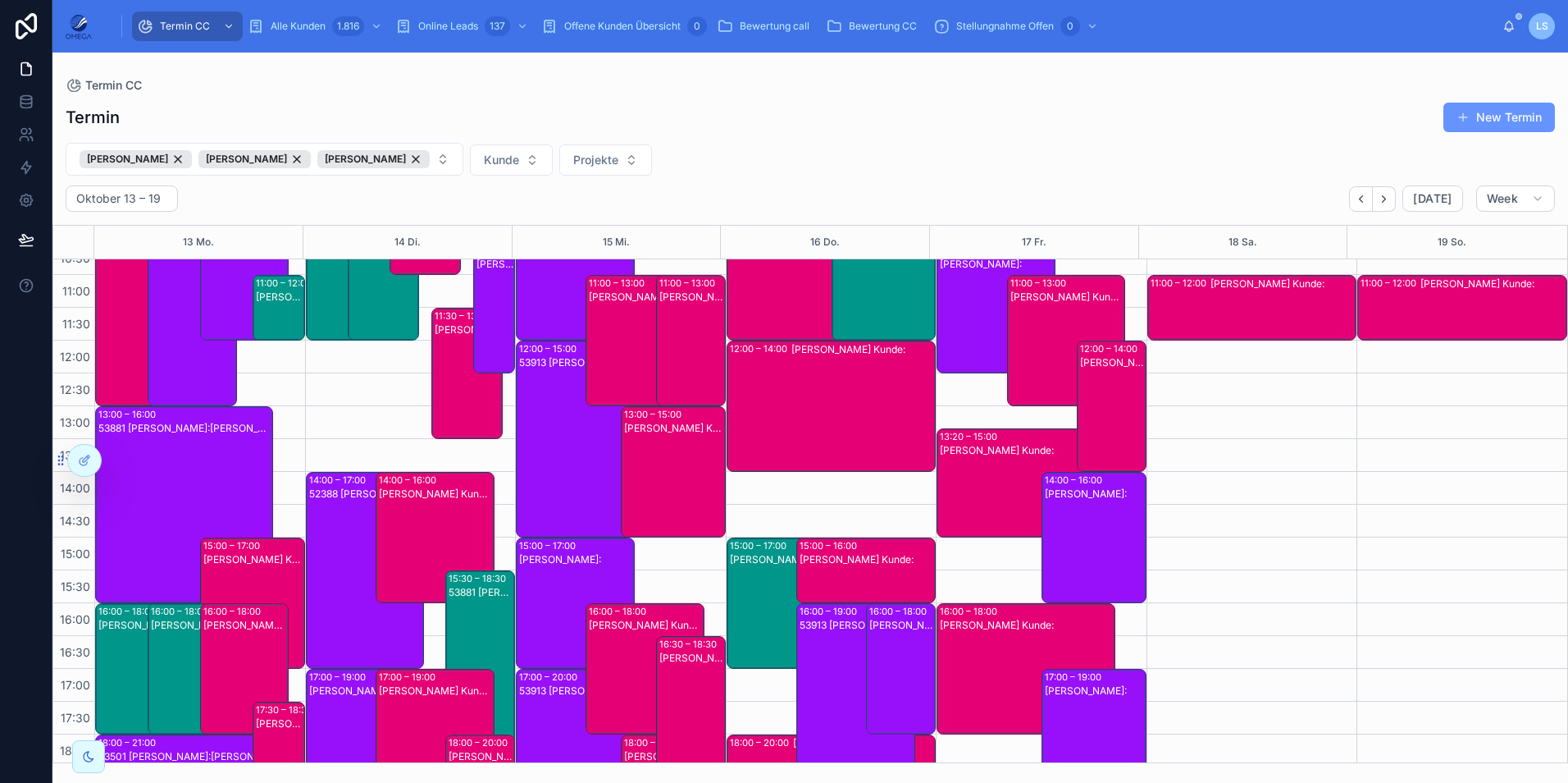
scroll to position [82, 0]
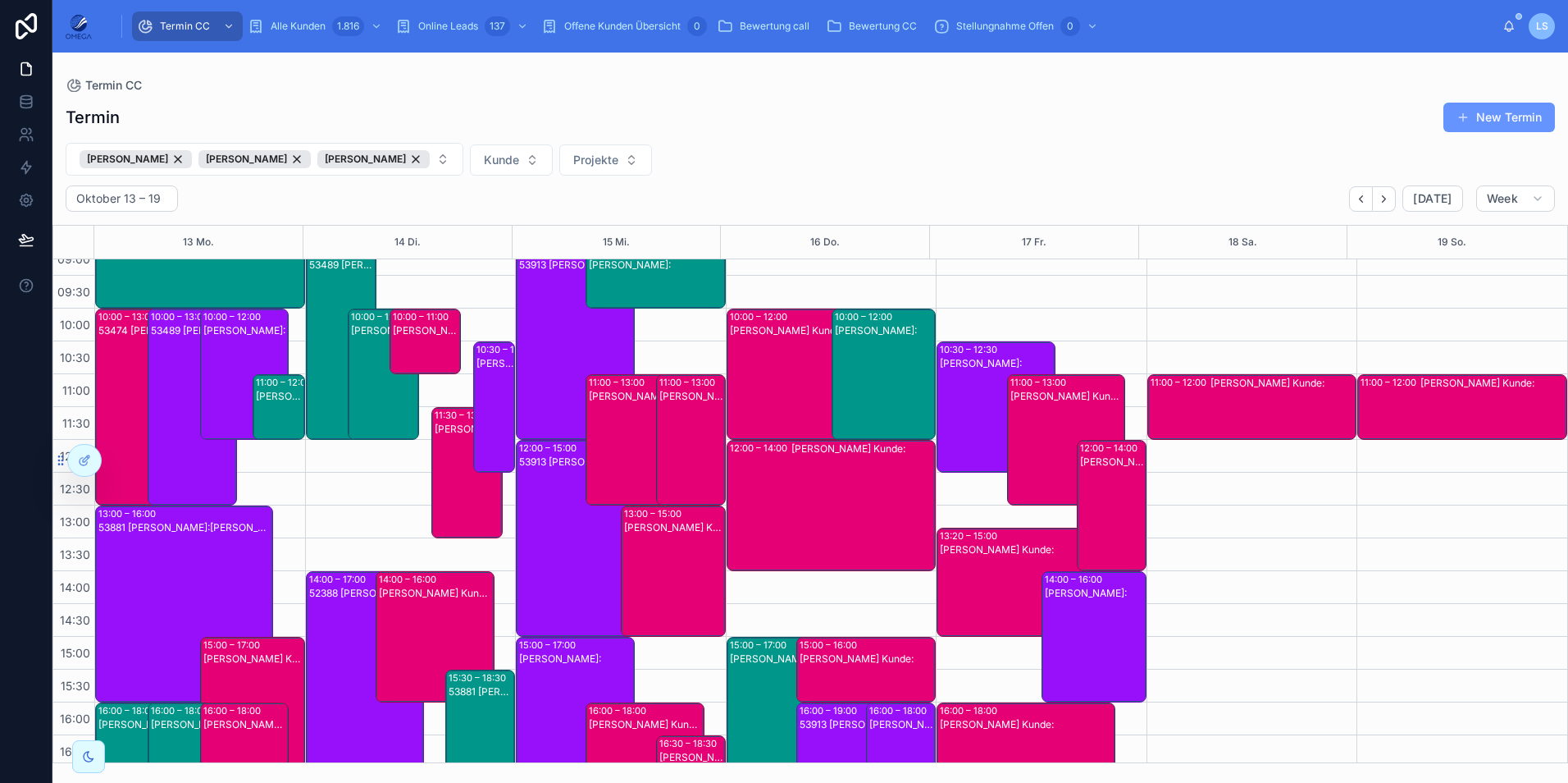
click at [276, 417] on div "[PERSON_NAME]:" at bounding box center [280, 421] width 48 height 63
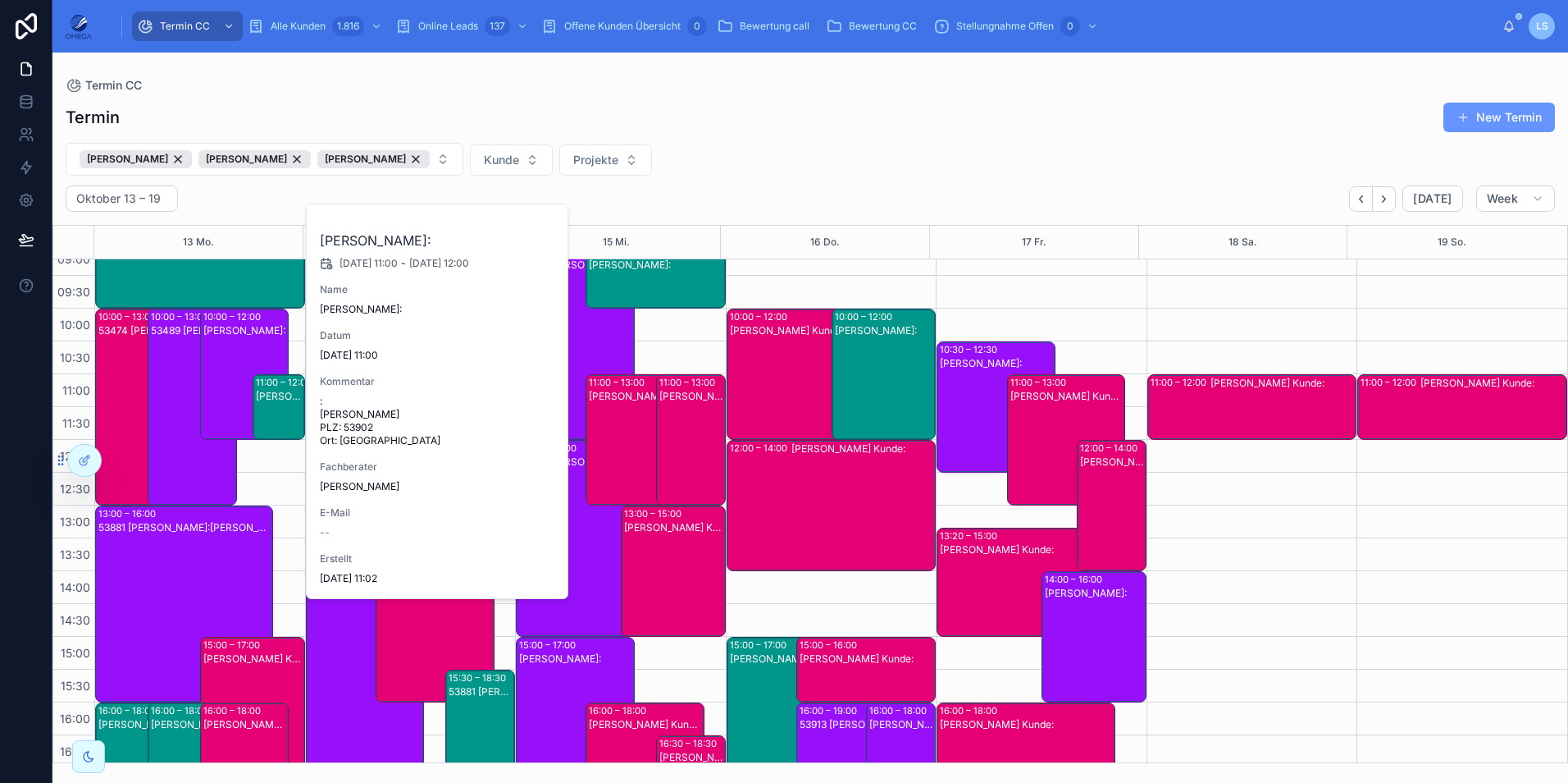
click at [276, 417] on div "[PERSON_NAME]:" at bounding box center [280, 421] width 48 height 63
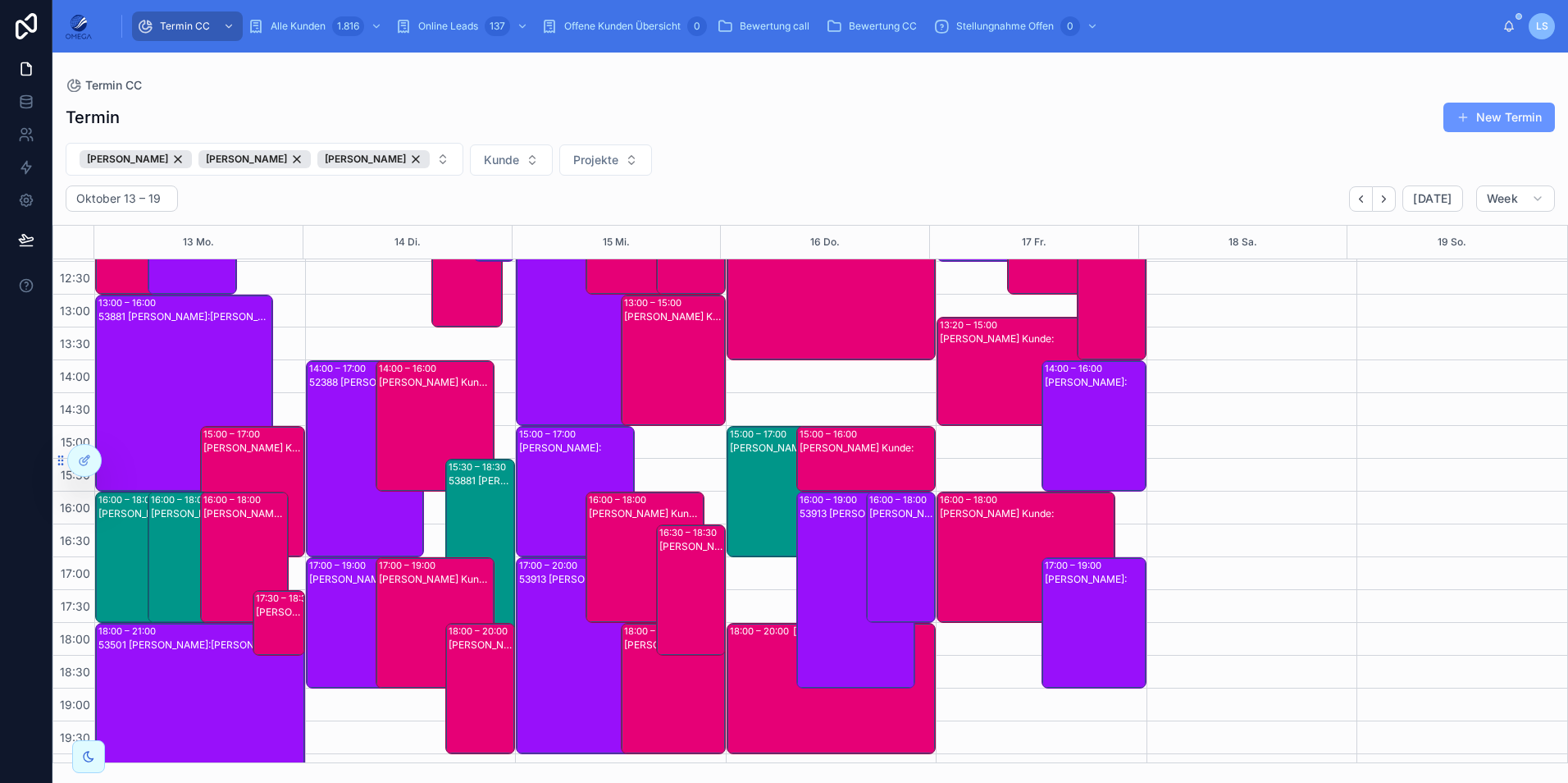
scroll to position [328, 0]
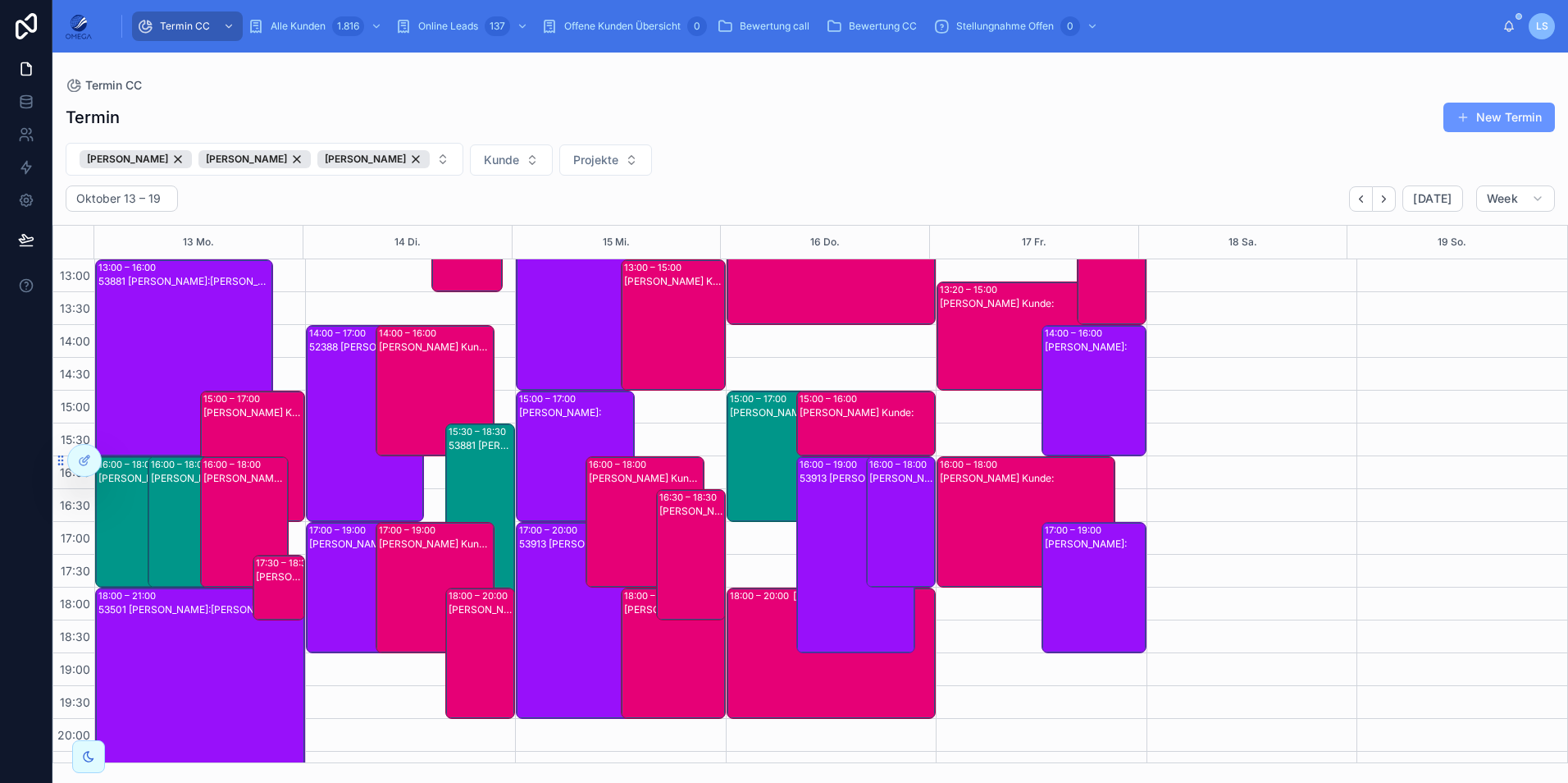
click at [178, 542] on div "[PERSON_NAME]:" at bounding box center [194, 535] width 85 height 128
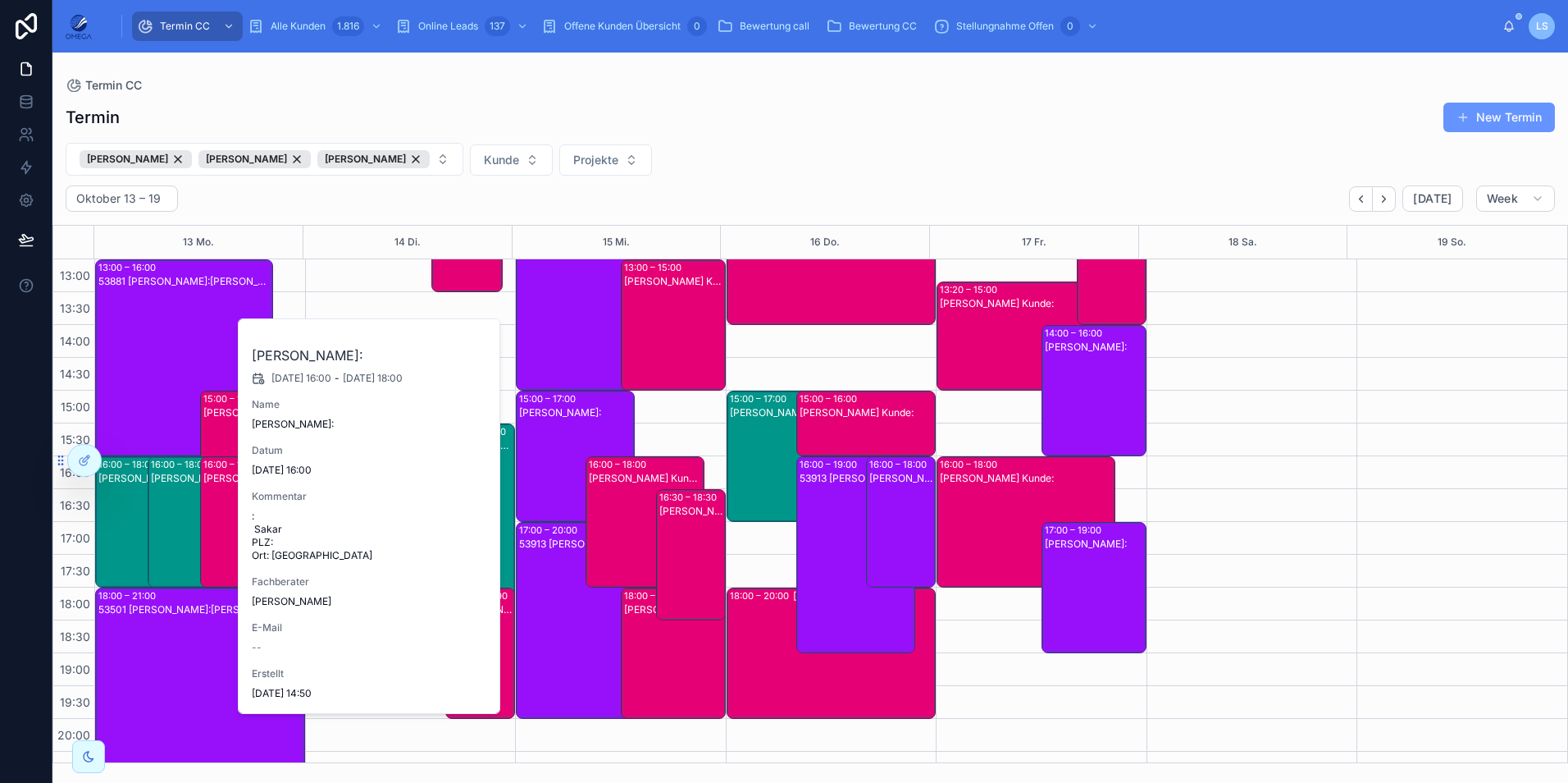
click at [178, 542] on div "[PERSON_NAME]:" at bounding box center [194, 535] width 85 height 128
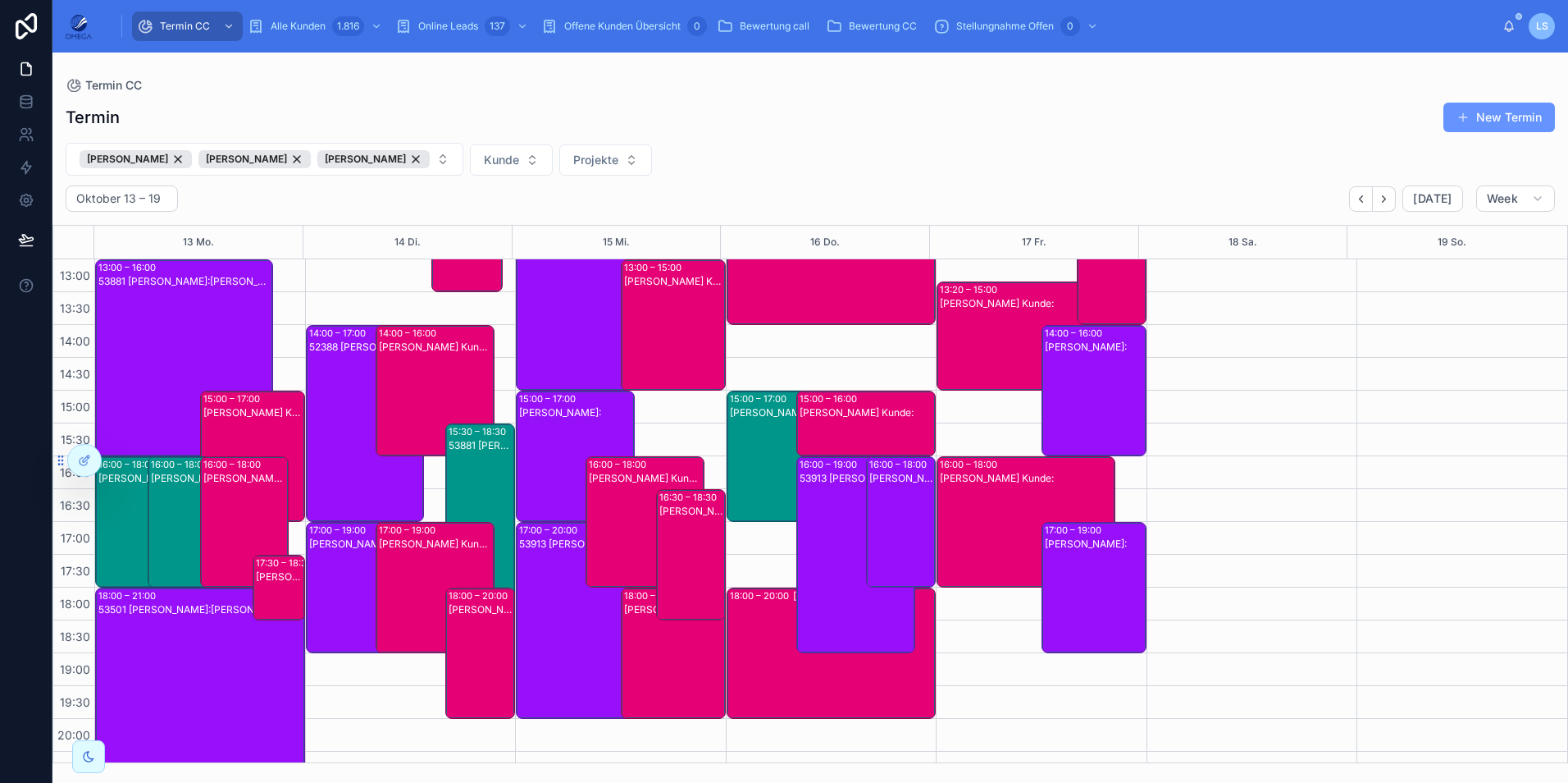
click at [106, 546] on div "[PERSON_NAME]:" at bounding box center [141, 535] width 85 height 128
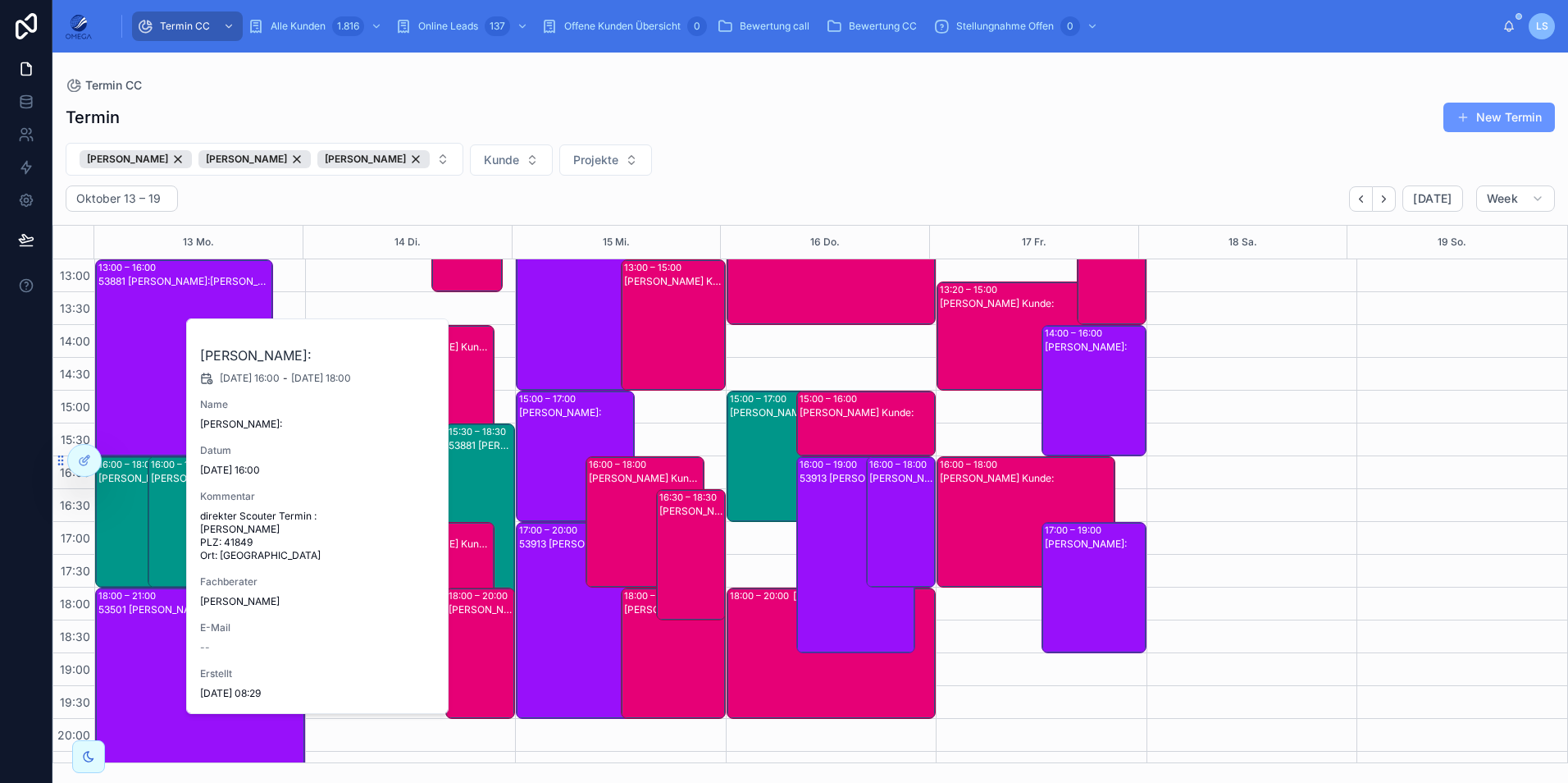
click at [106, 546] on div "[PERSON_NAME]:" at bounding box center [141, 535] width 85 height 128
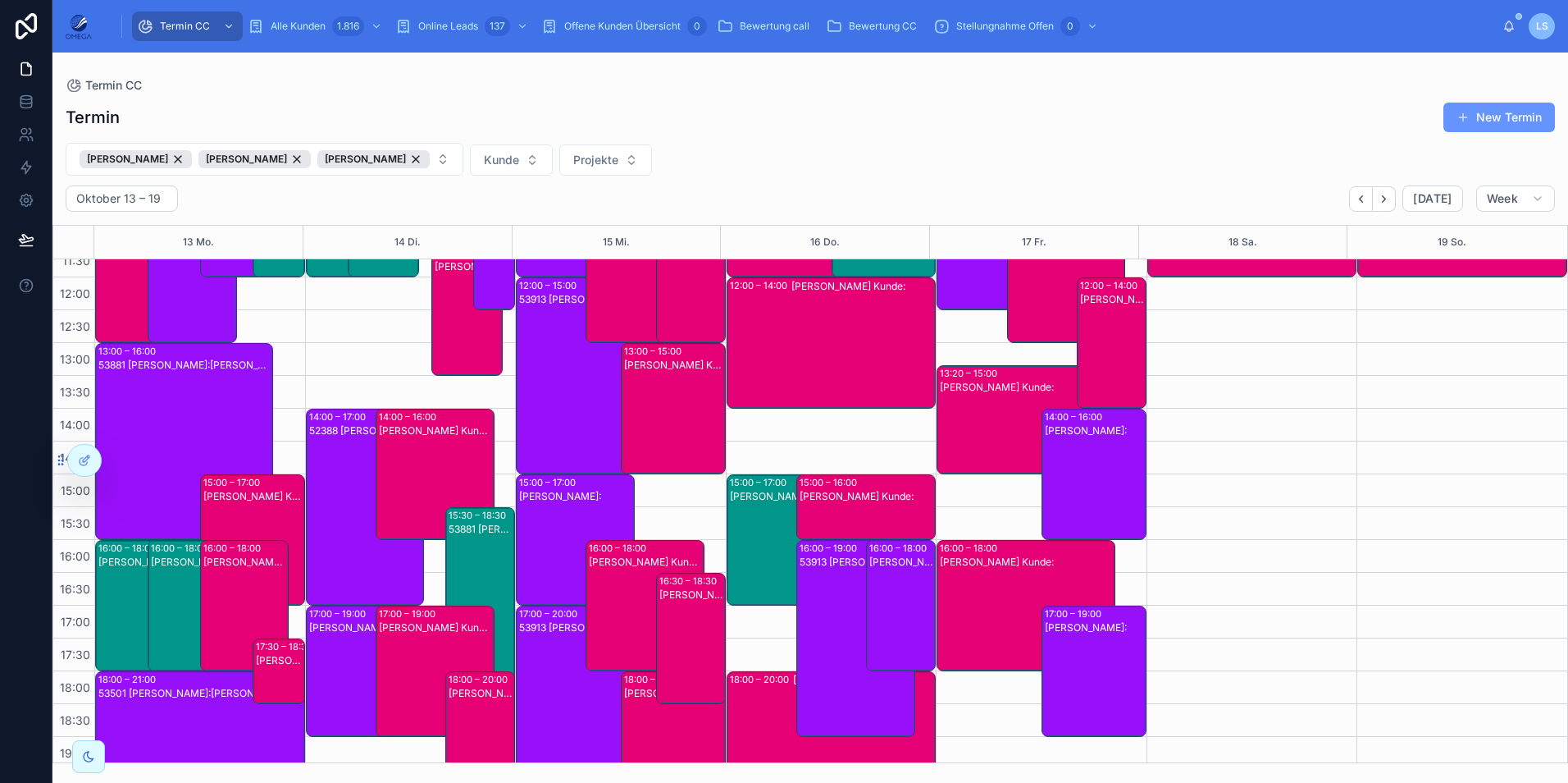
scroll to position [246, 0]
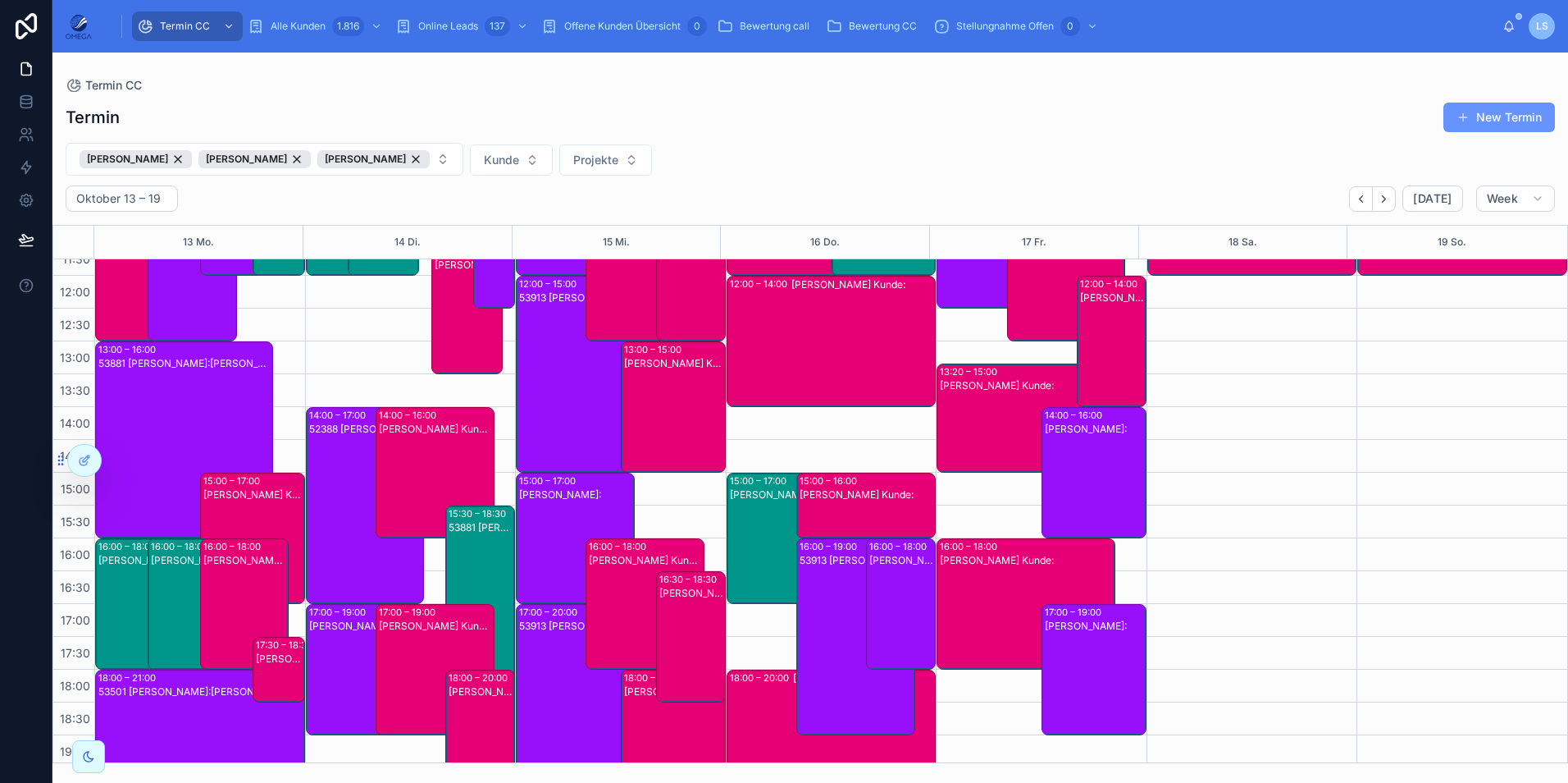
click at [200, 590] on div "16:00 – 18:00 Patrick Kalinowski Kunde:" at bounding box center [244, 604] width 89 height 131
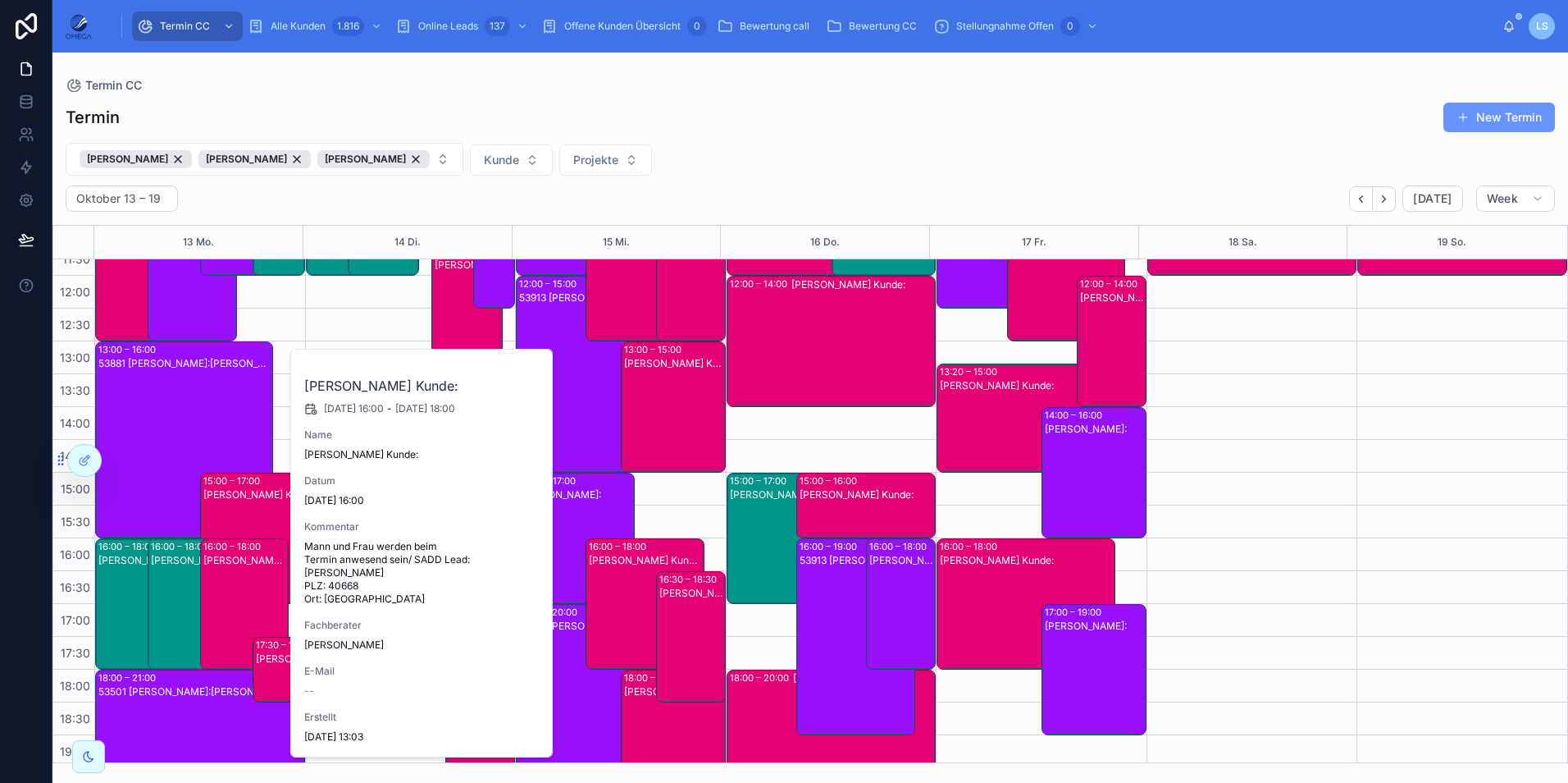
click at [181, 595] on div "[PERSON_NAME]:" at bounding box center [194, 617] width 85 height 128
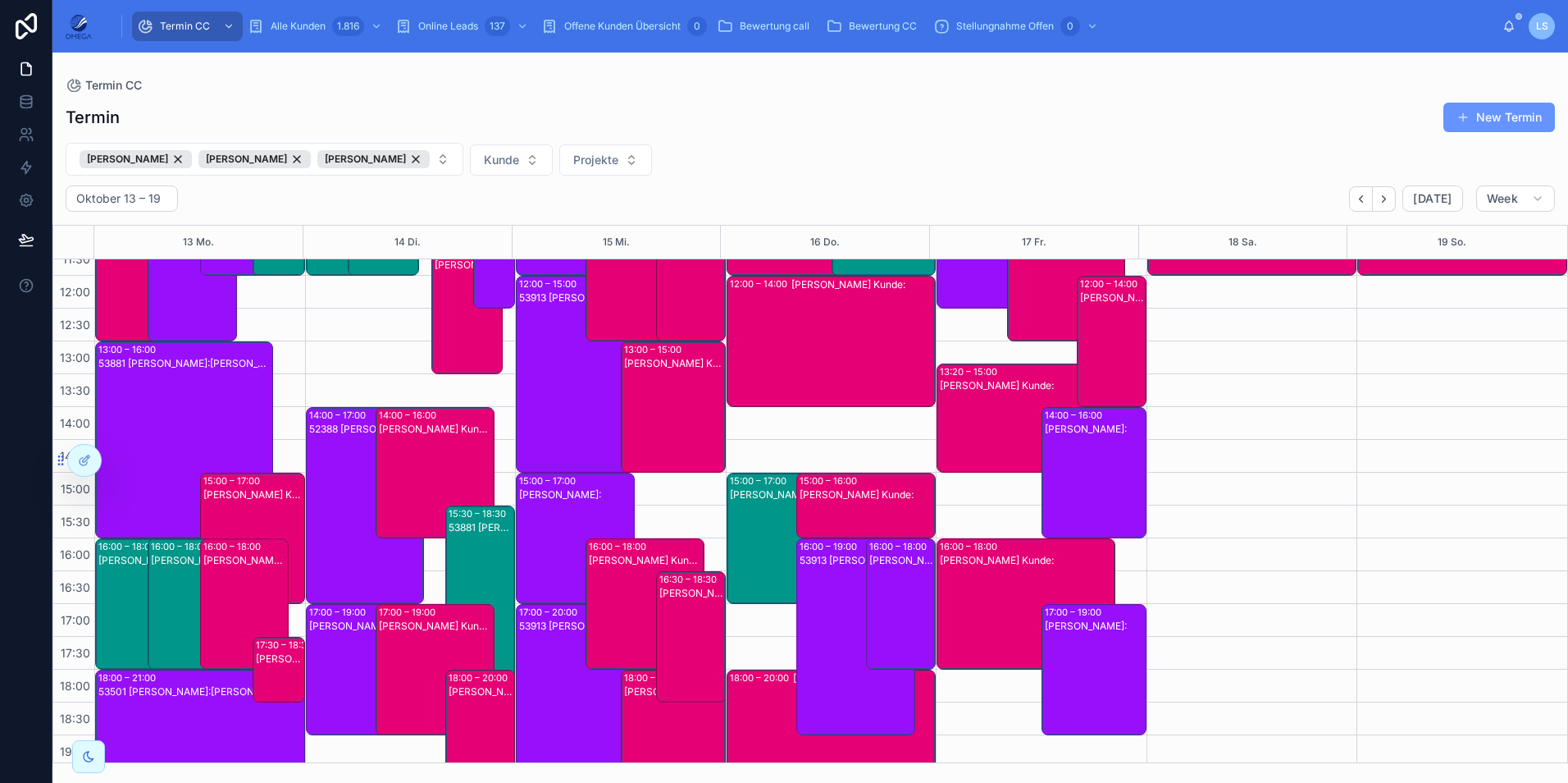
click at [123, 591] on div "[PERSON_NAME]:" at bounding box center [141, 617] width 85 height 128
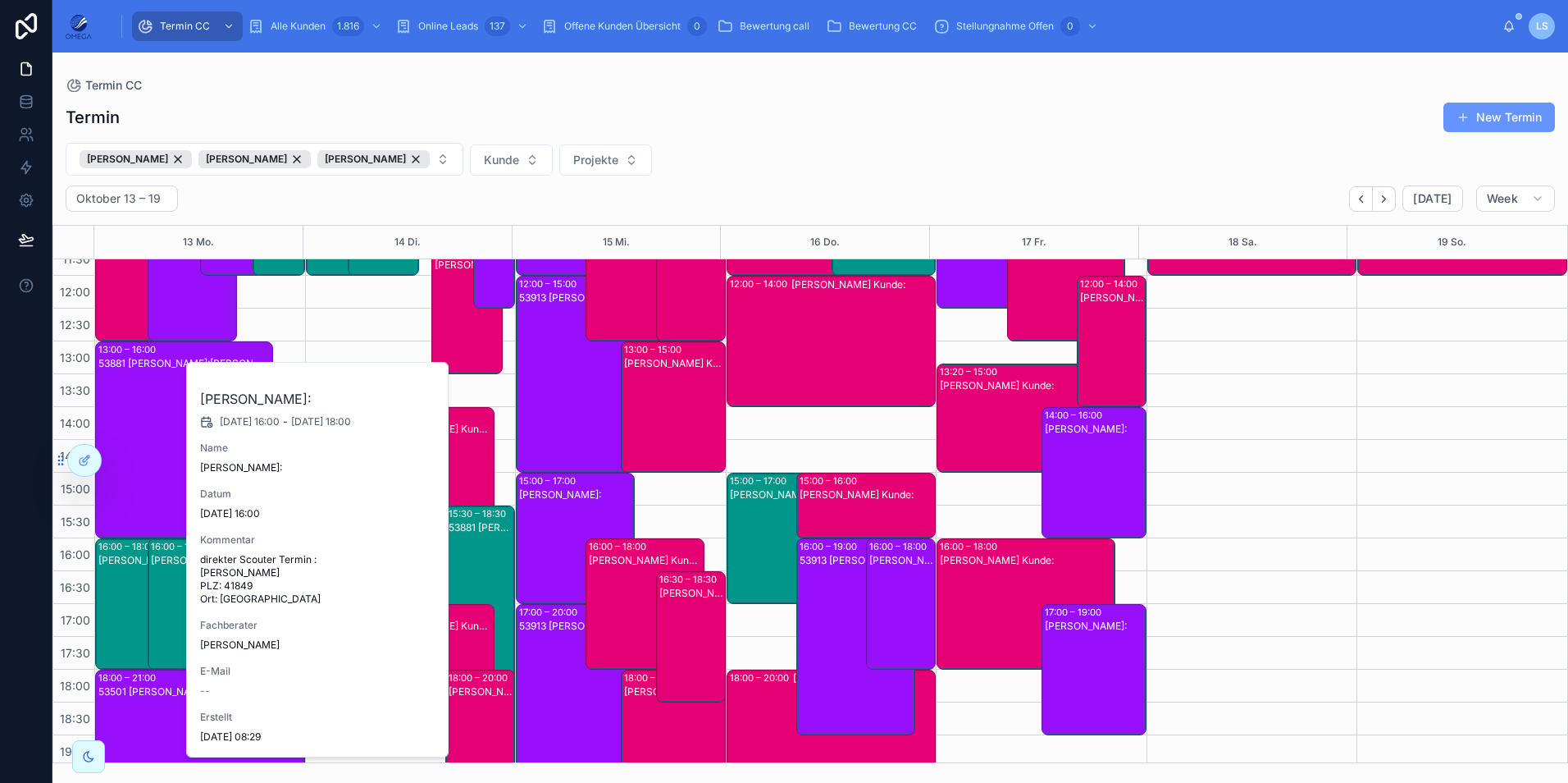
click at [122, 591] on div "[PERSON_NAME]:" at bounding box center [141, 617] width 85 height 128
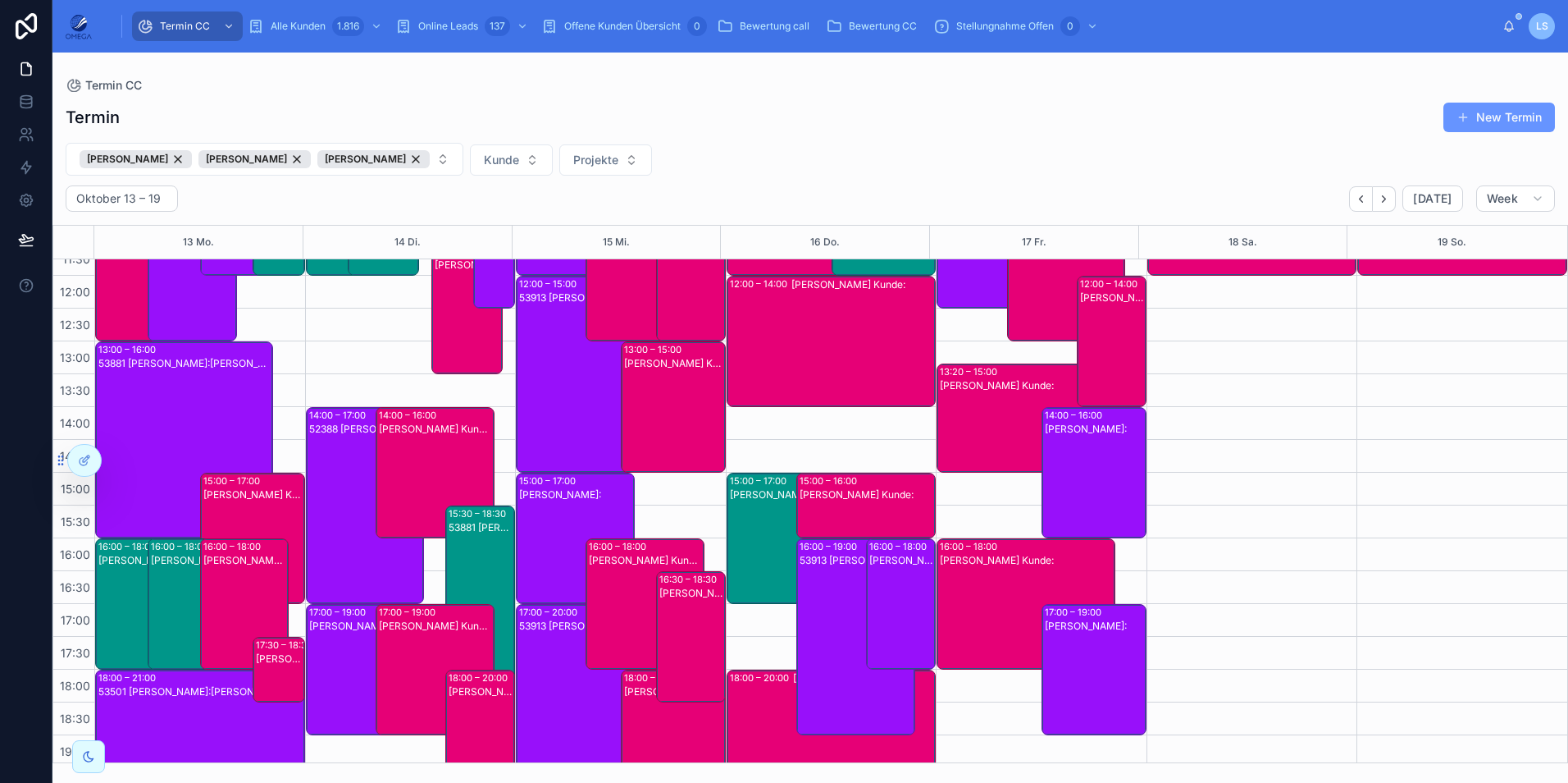
click at [161, 595] on div "[PERSON_NAME]:" at bounding box center [194, 617] width 85 height 128
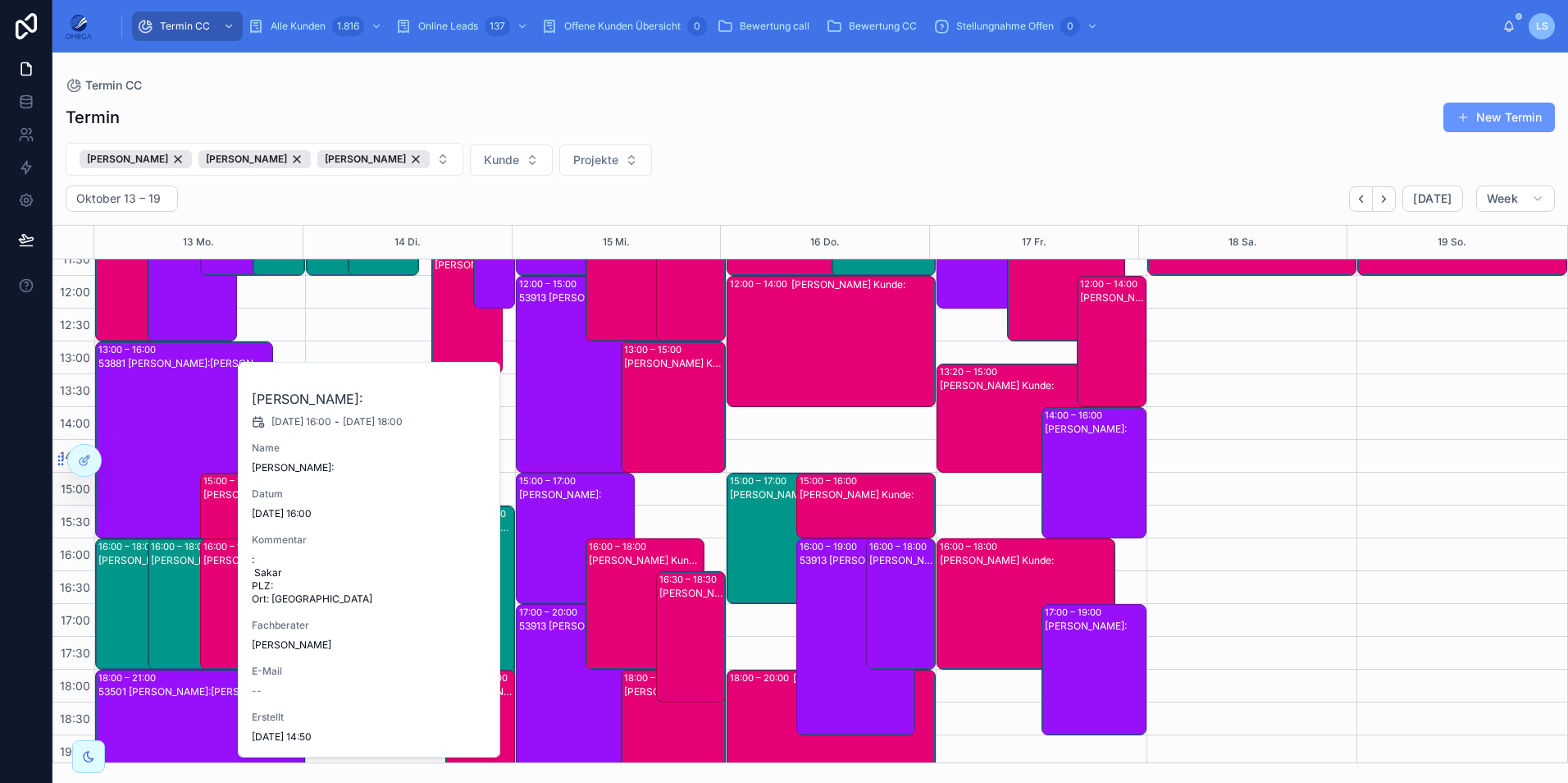
click at [159, 595] on div "[PERSON_NAME]:" at bounding box center [194, 617] width 85 height 128
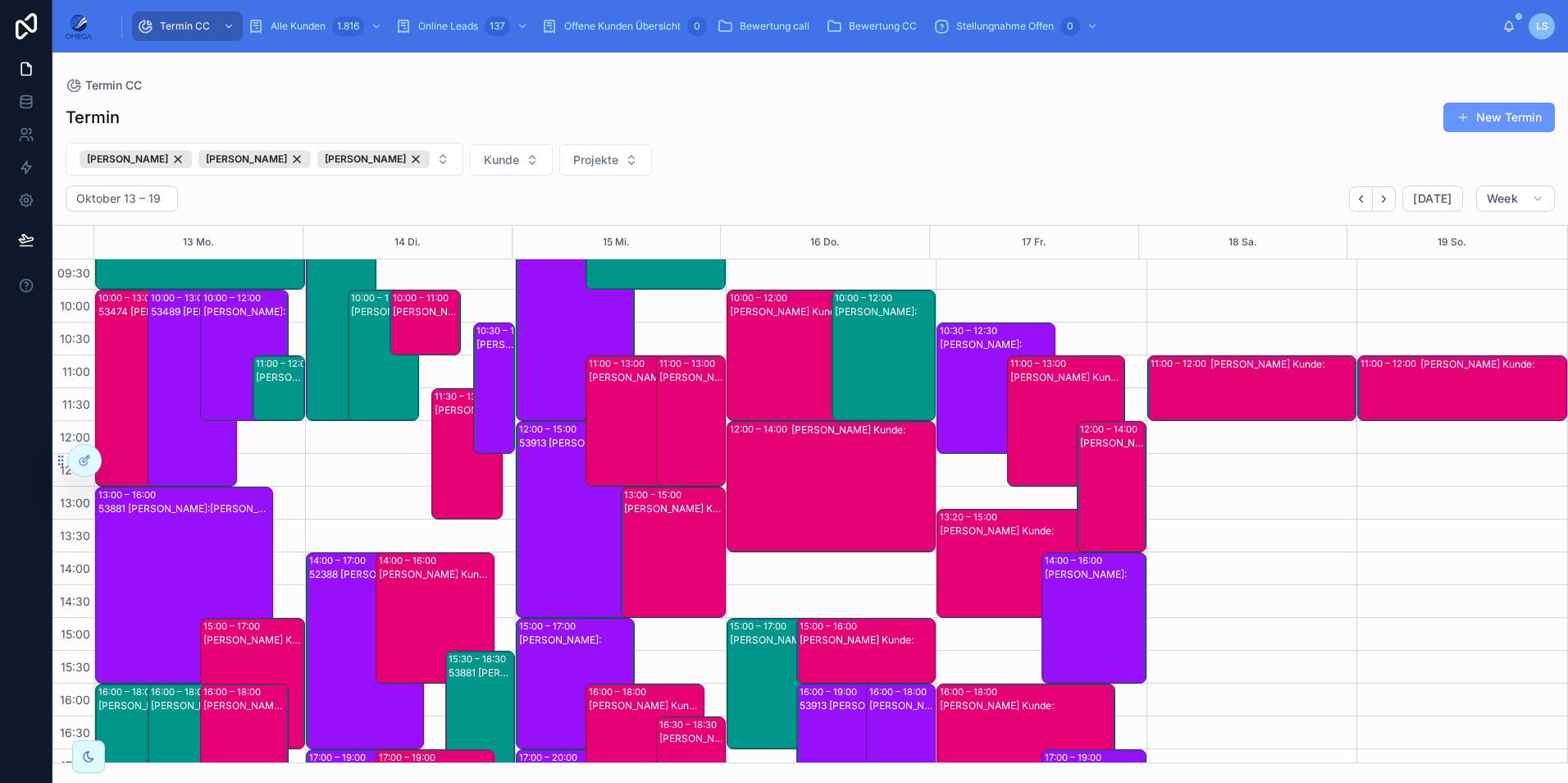
scroll to position [82, 0]
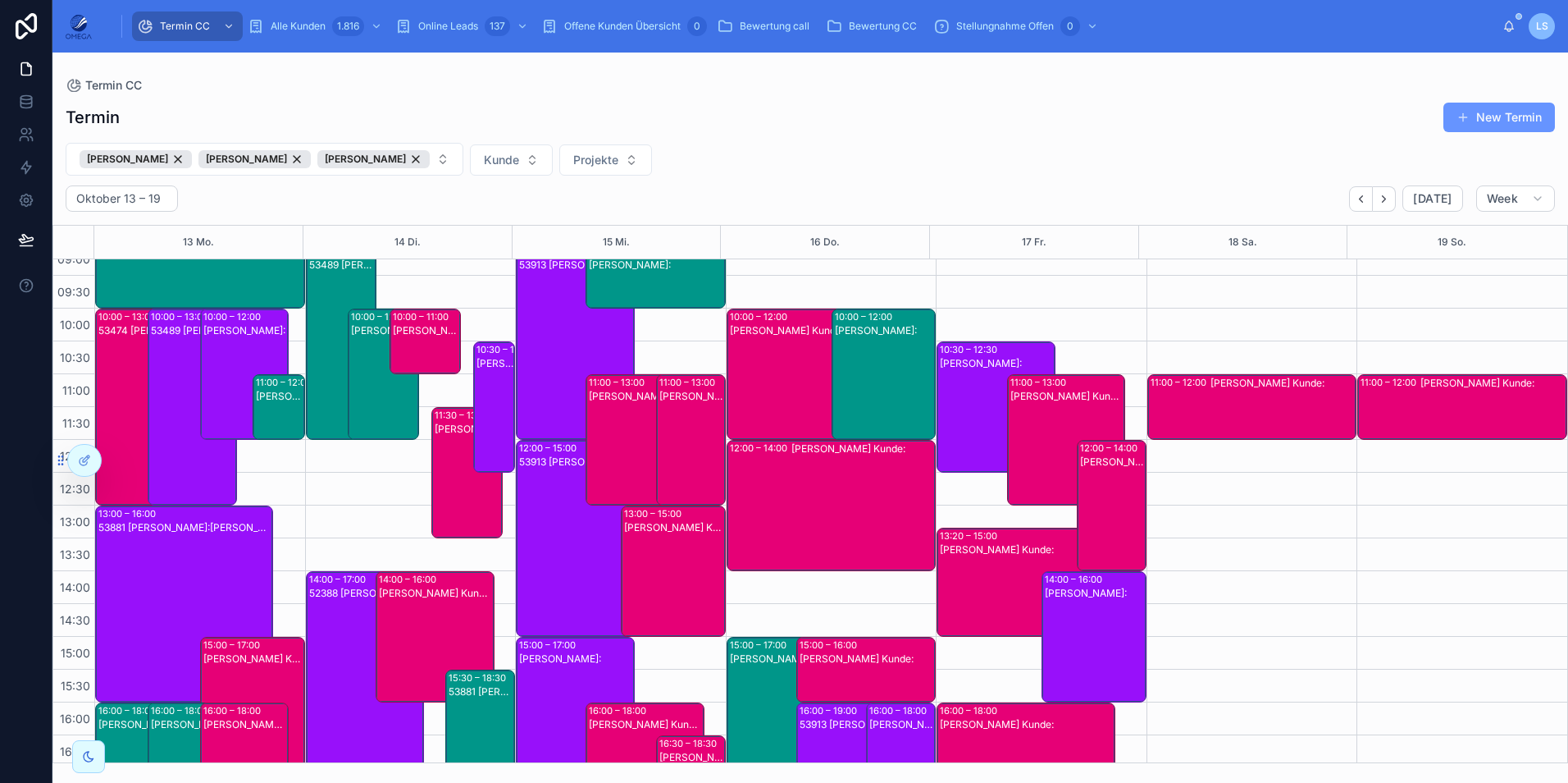
click at [278, 401] on div "[PERSON_NAME]:" at bounding box center [280, 397] width 48 height 13
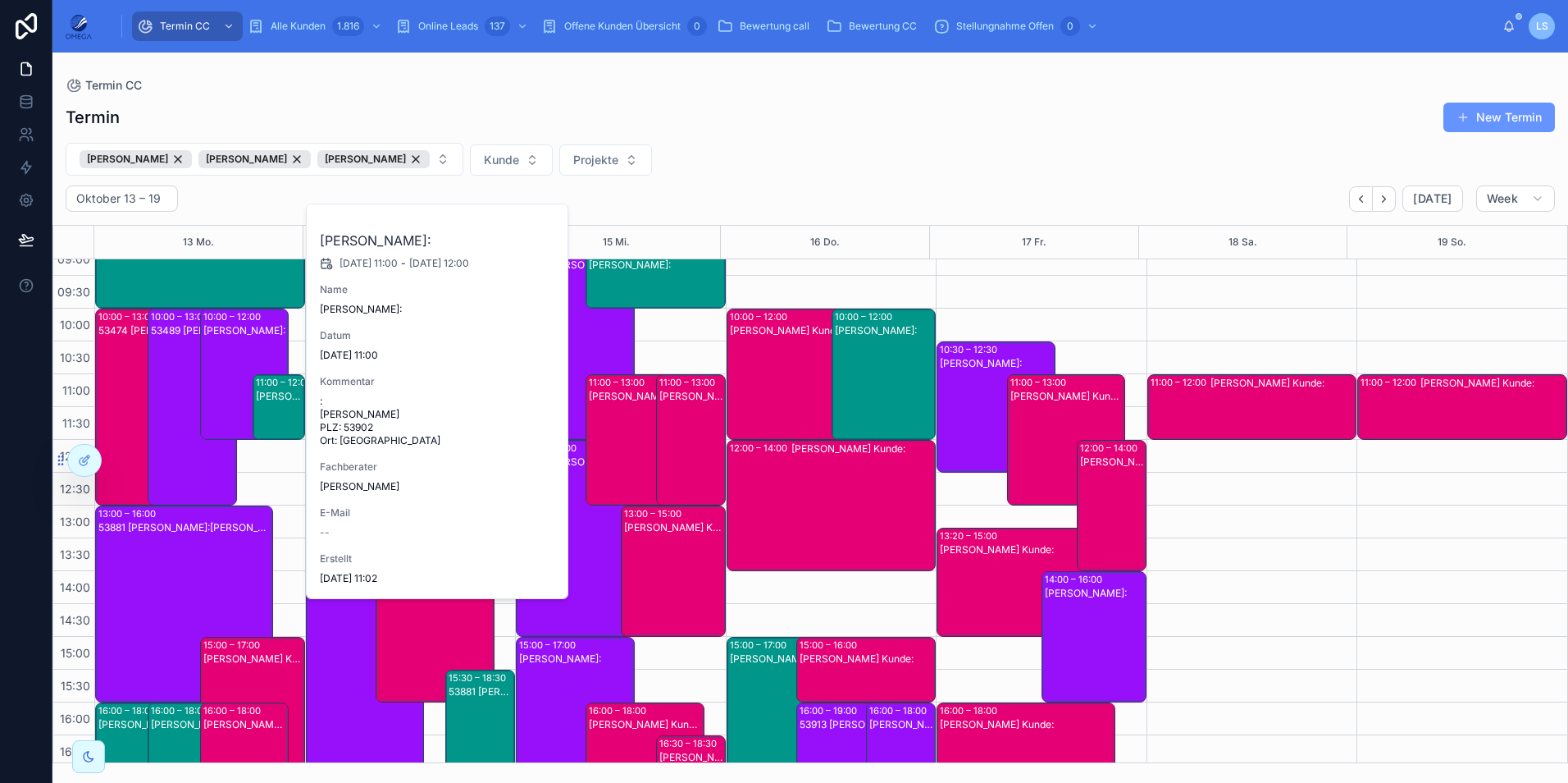
click at [278, 401] on div "[PERSON_NAME]:" at bounding box center [280, 397] width 48 height 13
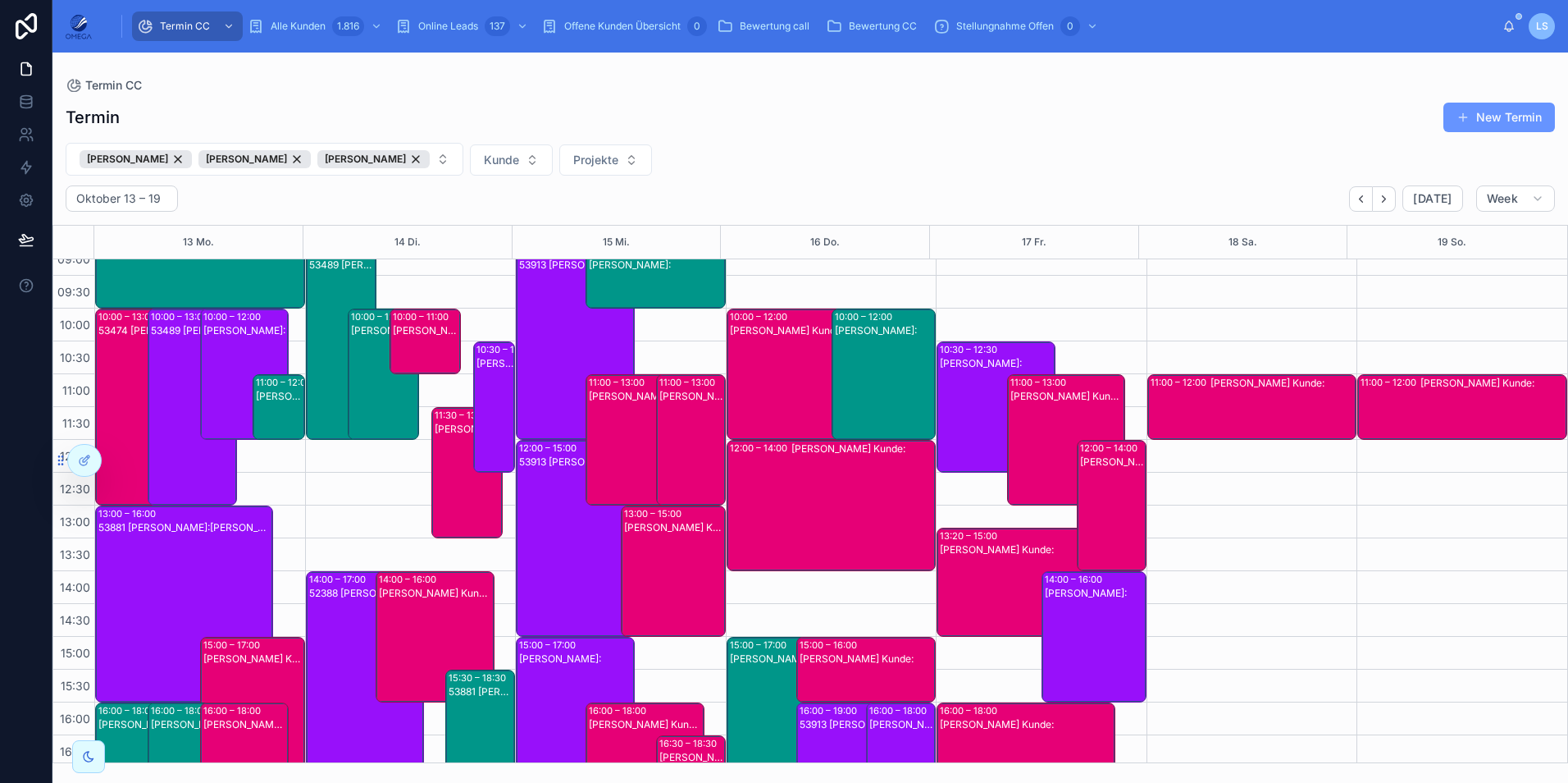
click at [278, 401] on div "[PERSON_NAME]:" at bounding box center [280, 397] width 48 height 13
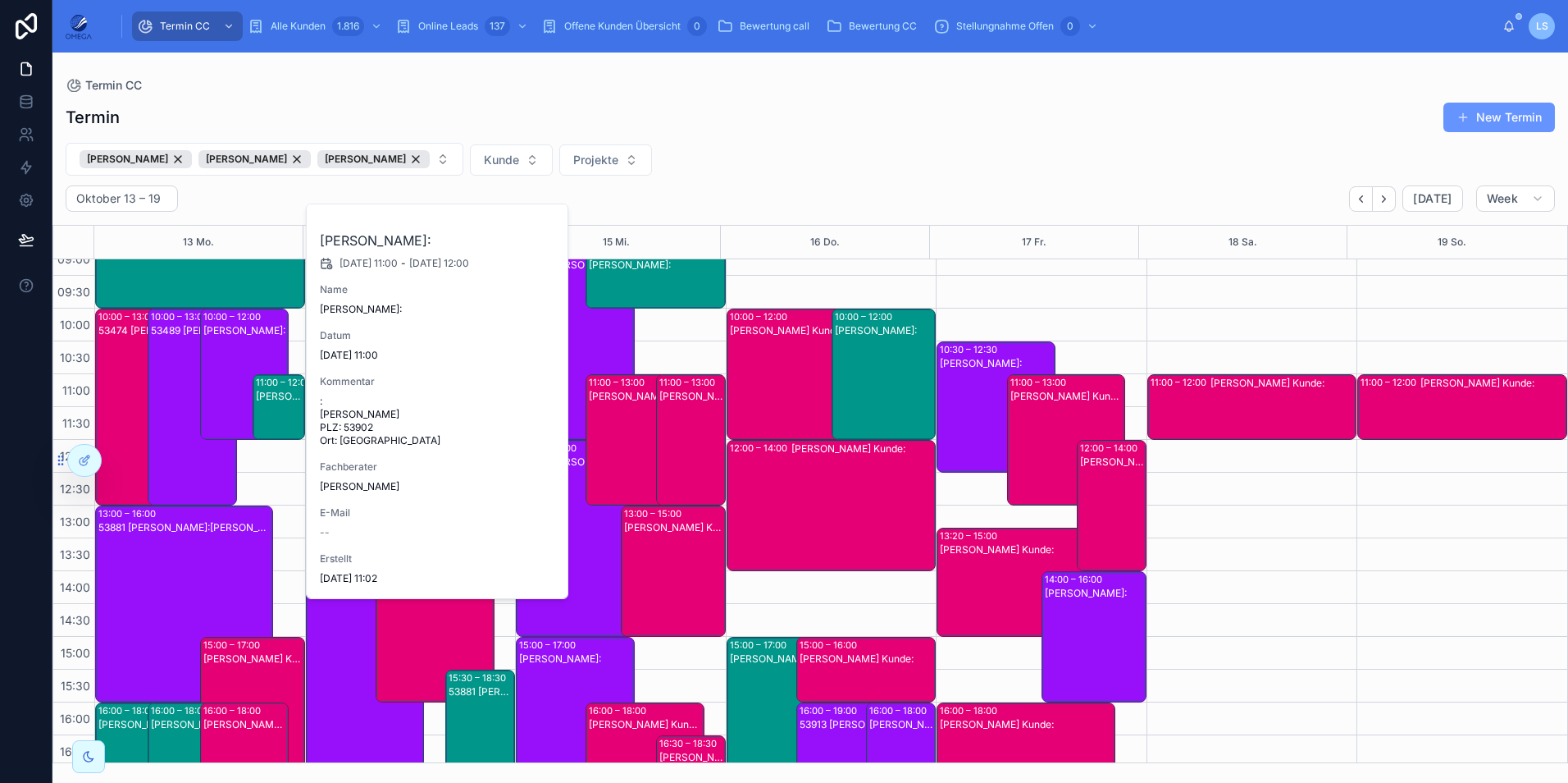
click at [278, 401] on div "[PERSON_NAME]:" at bounding box center [280, 397] width 48 height 13
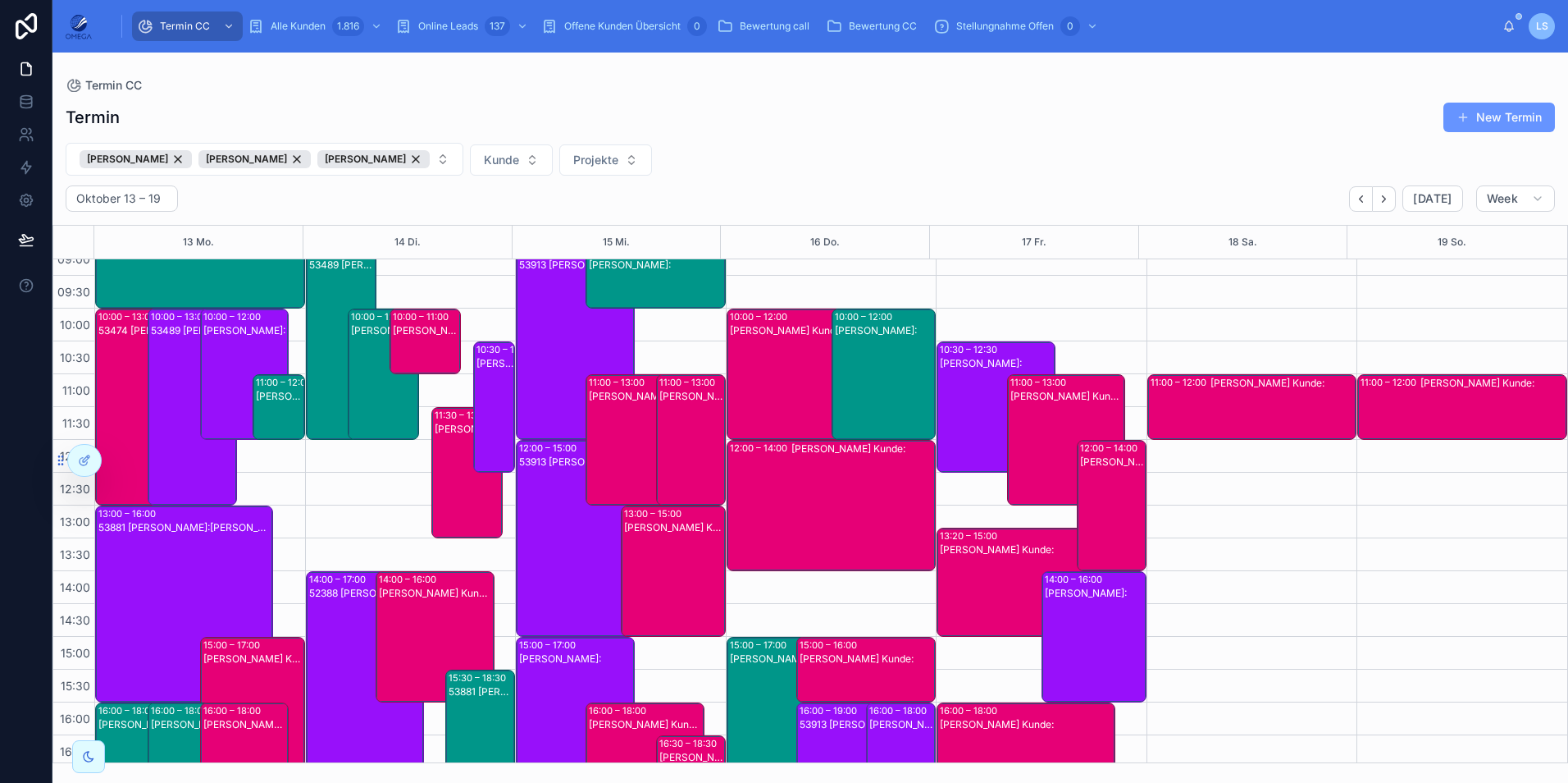
click at [118, 342] on div "53474 Patrick Kalinowski Kunde:Betina Heimermann" at bounding box center [141, 420] width 85 height 194
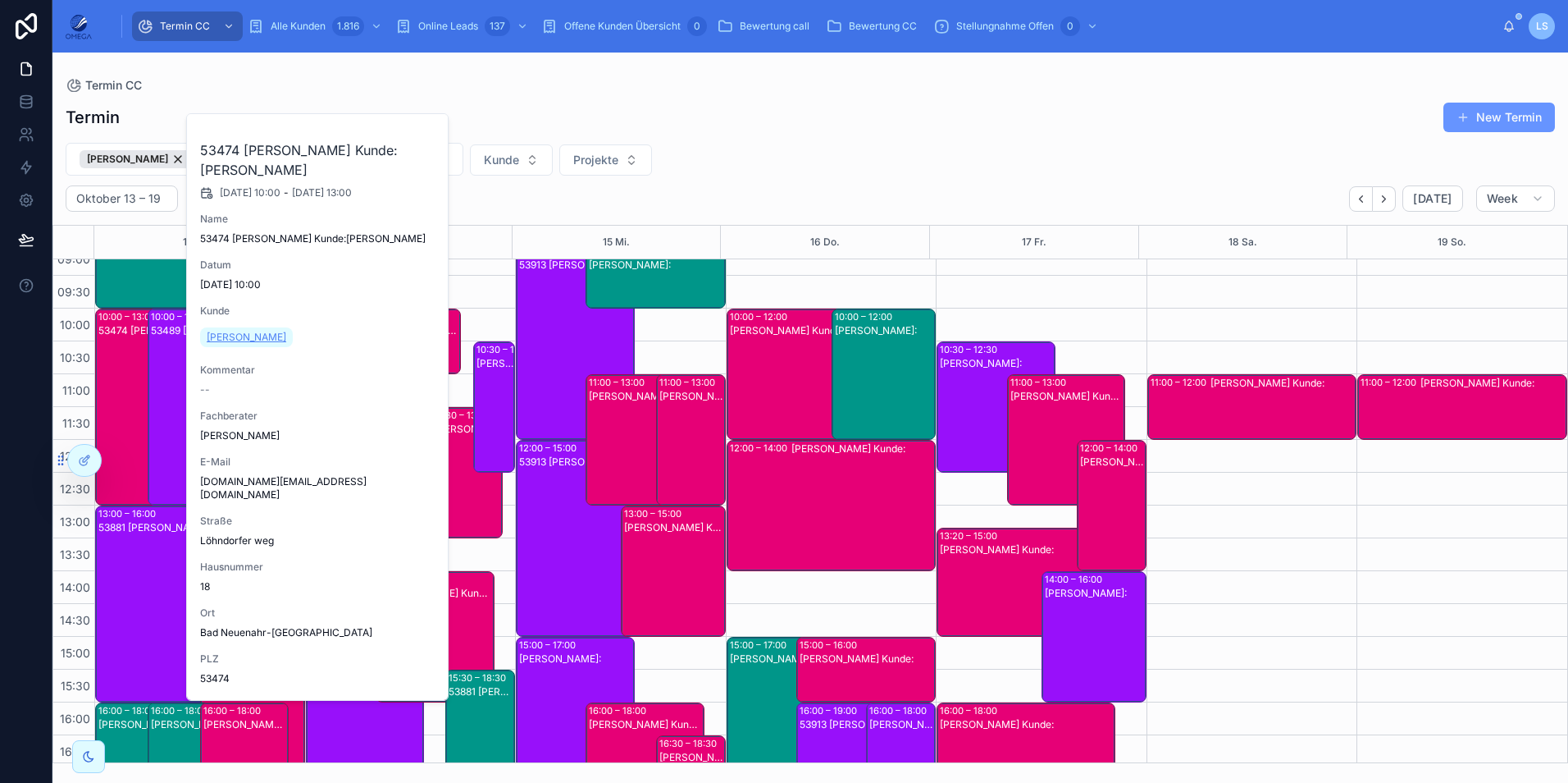
drag, startPoint x: 315, startPoint y: 350, endPoint x: 204, endPoint y: 344, distance: 111.2
click at [204, 344] on div "Betina Heimermann" at bounding box center [318, 337] width 236 height 26
copy span "Betina Heimermann"
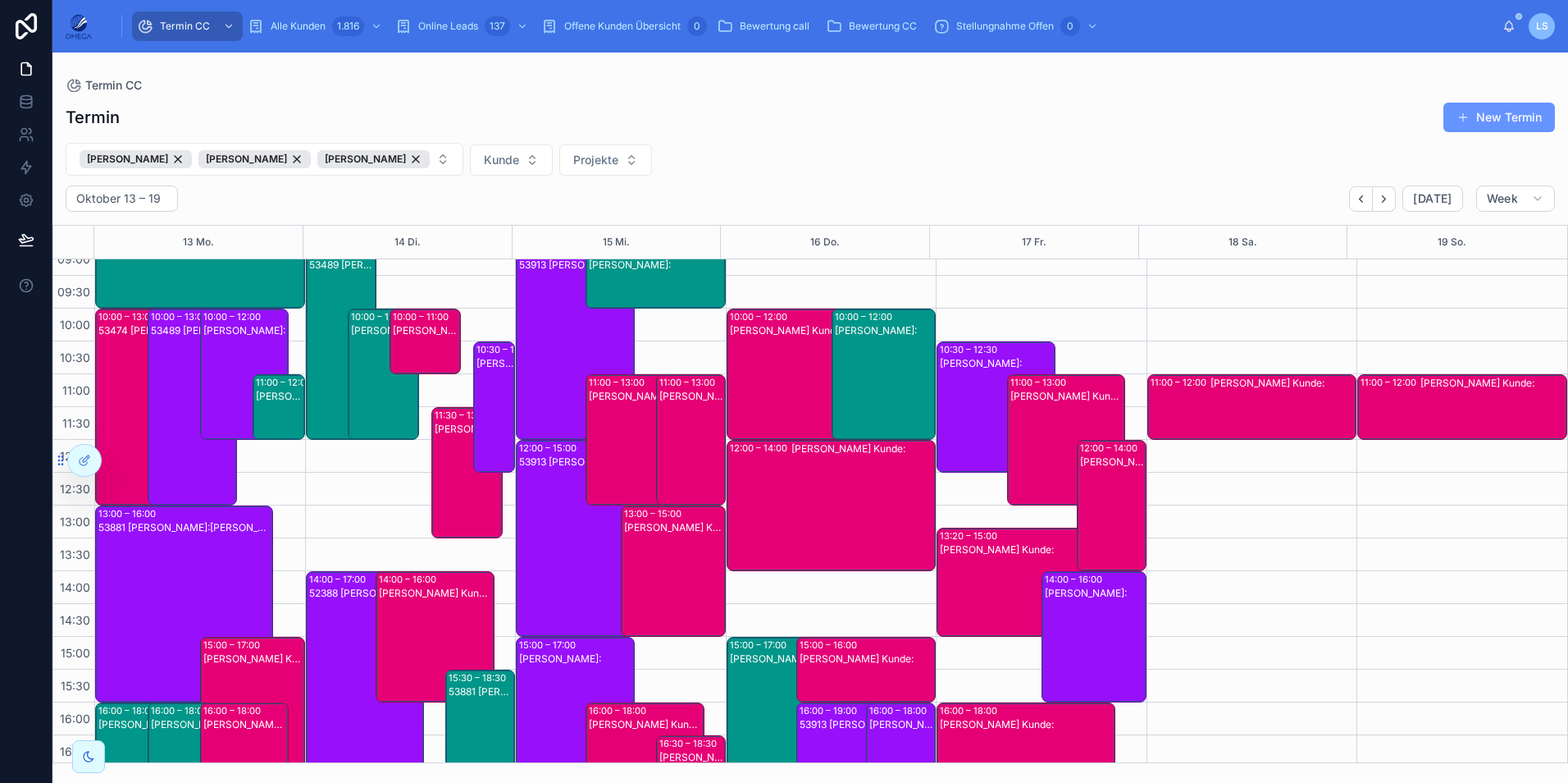
click at [224, 369] on div "[PERSON_NAME]:" at bounding box center [246, 386] width 85 height 128
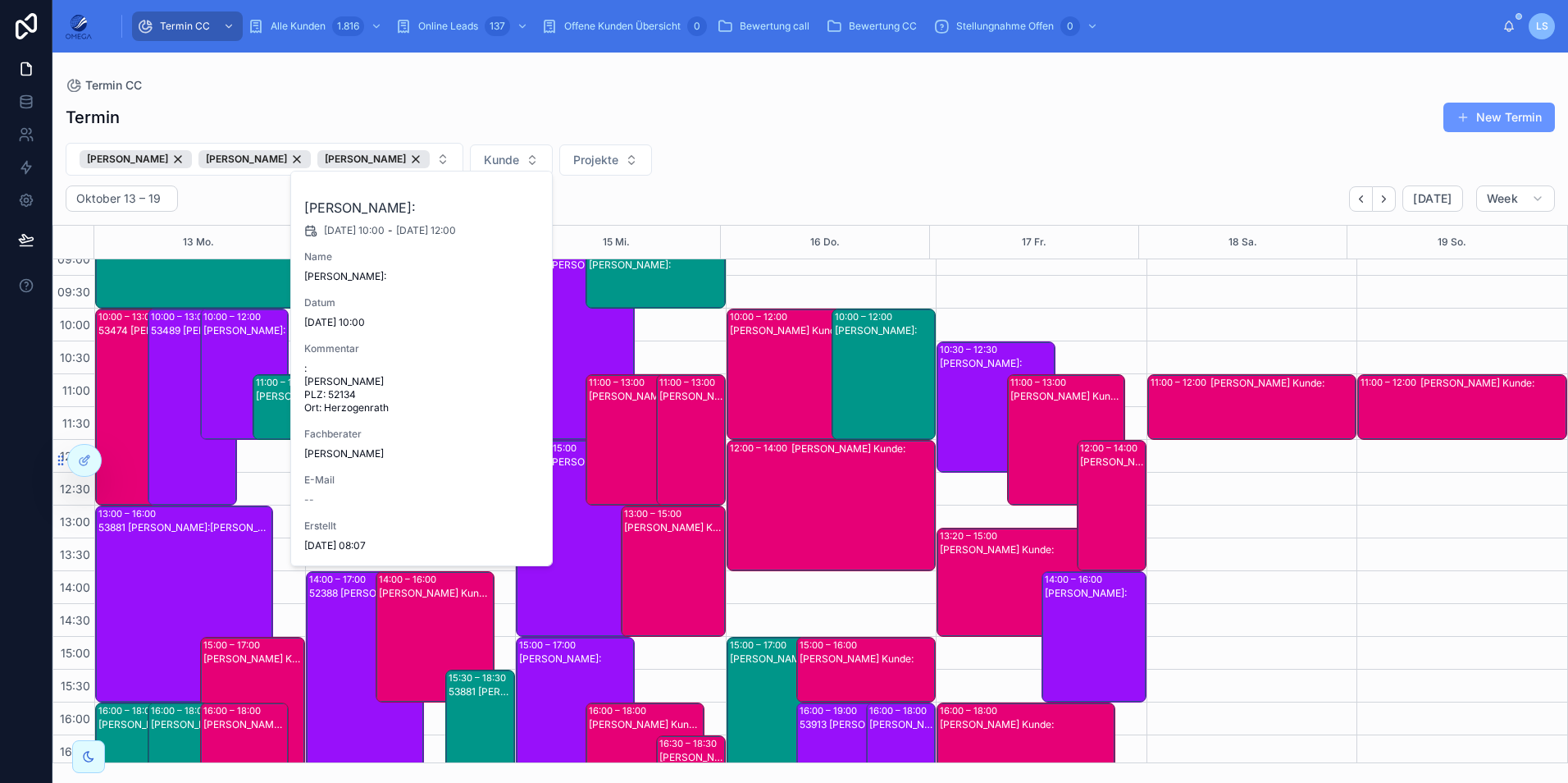
click at [224, 369] on div "[PERSON_NAME]:" at bounding box center [246, 386] width 85 height 128
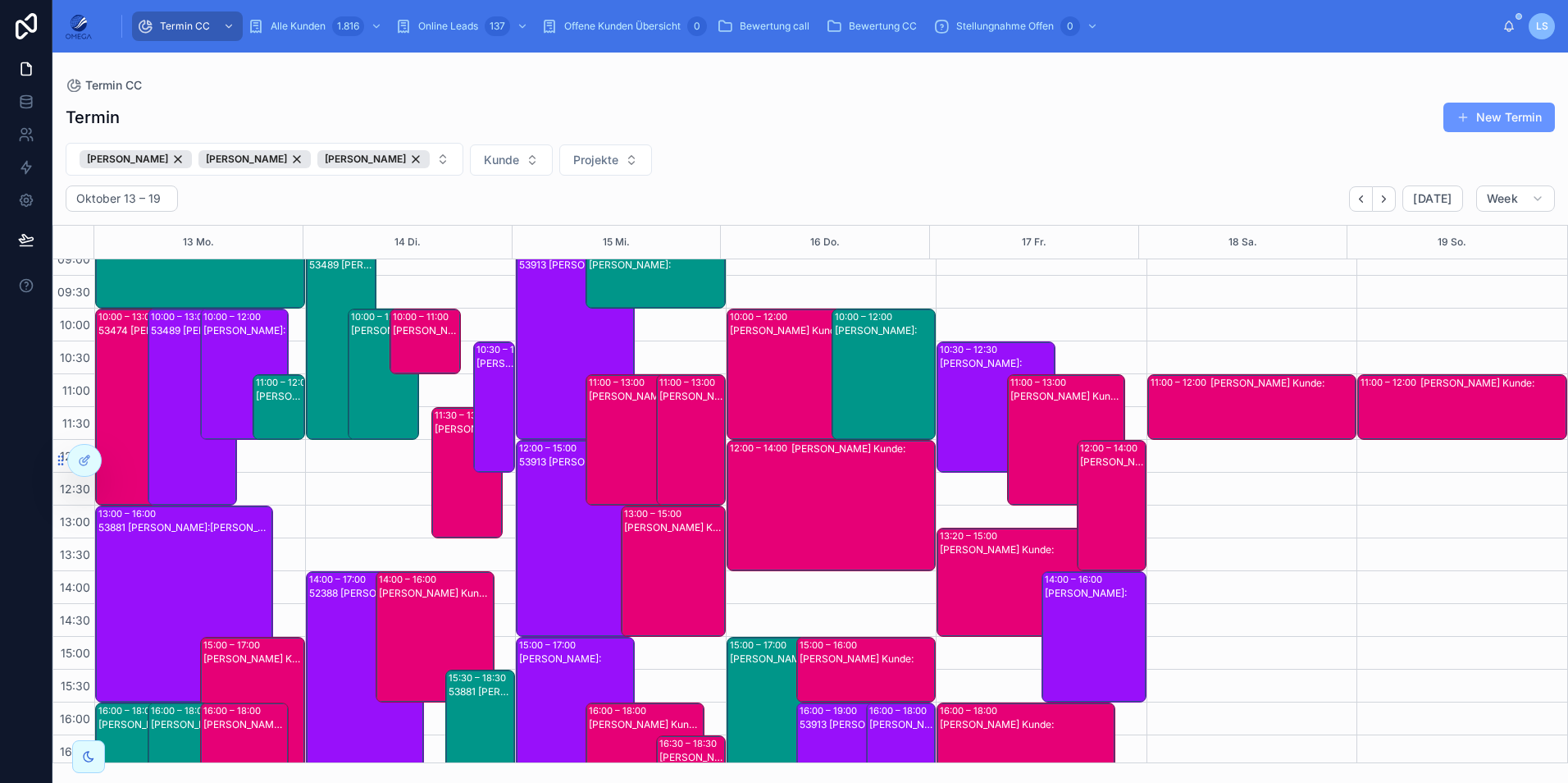
click at [179, 367] on div "53489 [PERSON_NAME]:[PERSON_NAME]" at bounding box center [194, 420] width 85 height 194
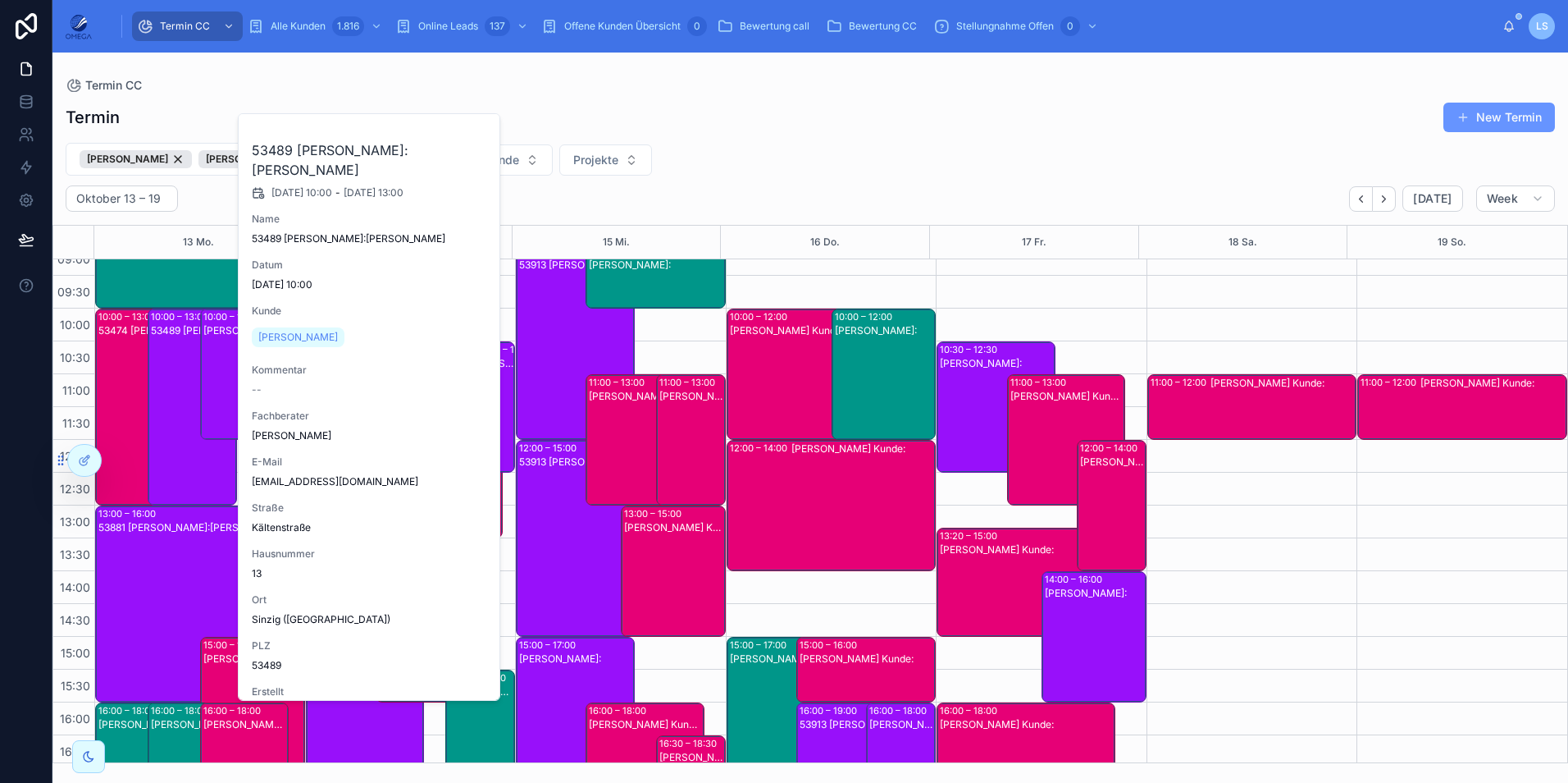
click at [179, 367] on div "53489 [PERSON_NAME]:[PERSON_NAME]" at bounding box center [194, 420] width 85 height 194
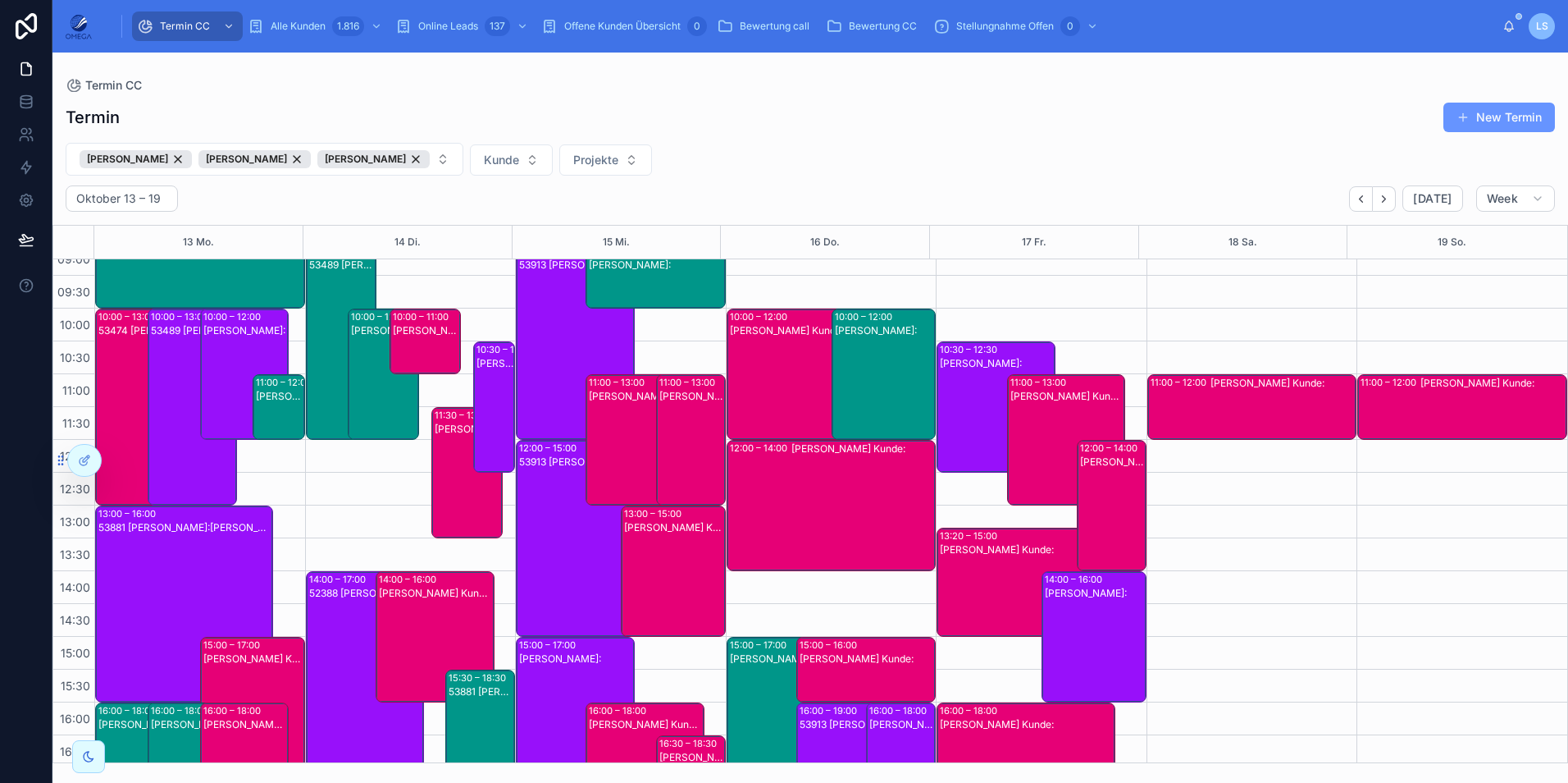
click at [229, 396] on div "[PERSON_NAME]:" at bounding box center [246, 386] width 85 height 128
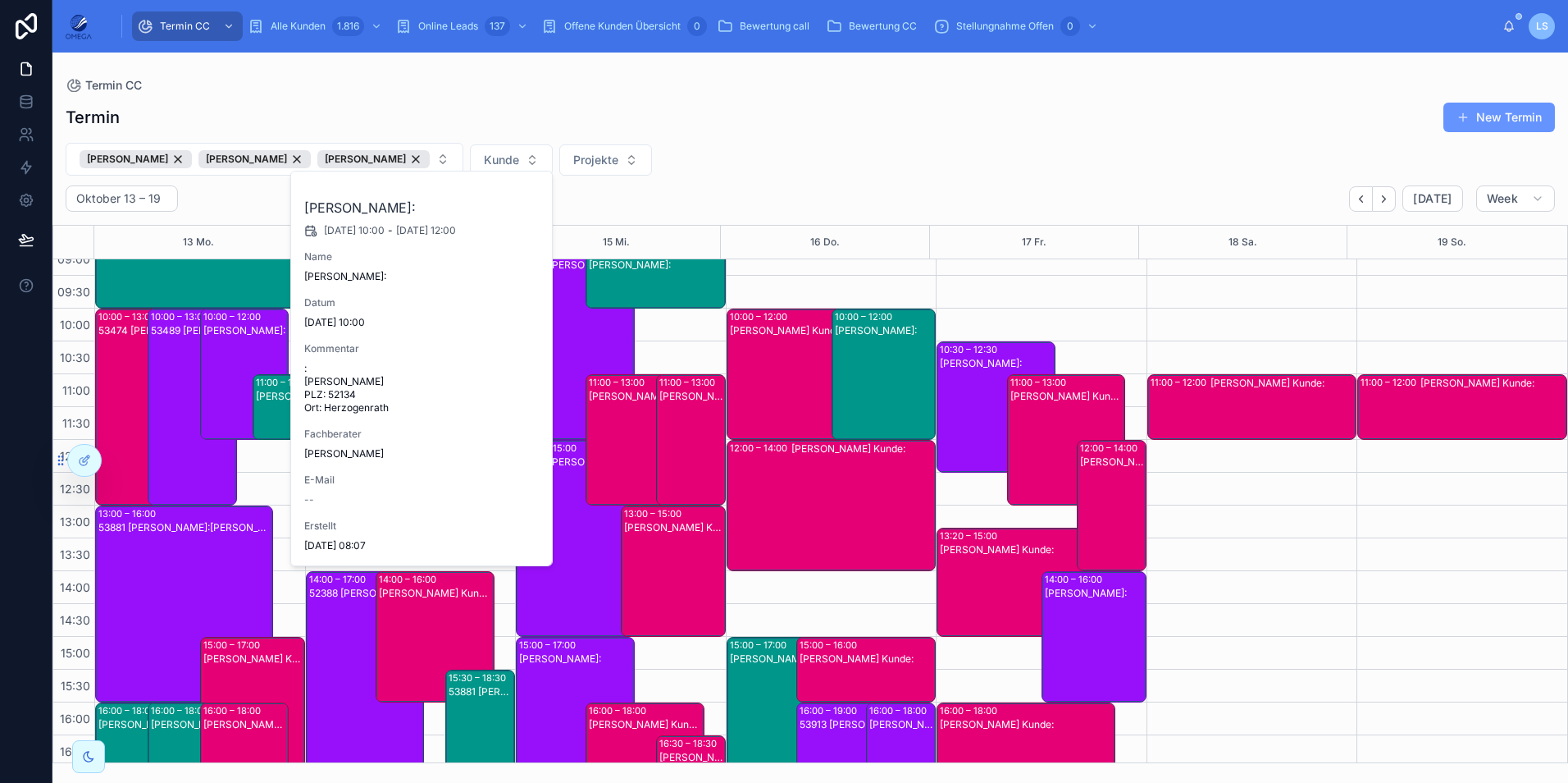
click at [178, 397] on div "53489 [PERSON_NAME]:[PERSON_NAME]" at bounding box center [194, 420] width 85 height 194
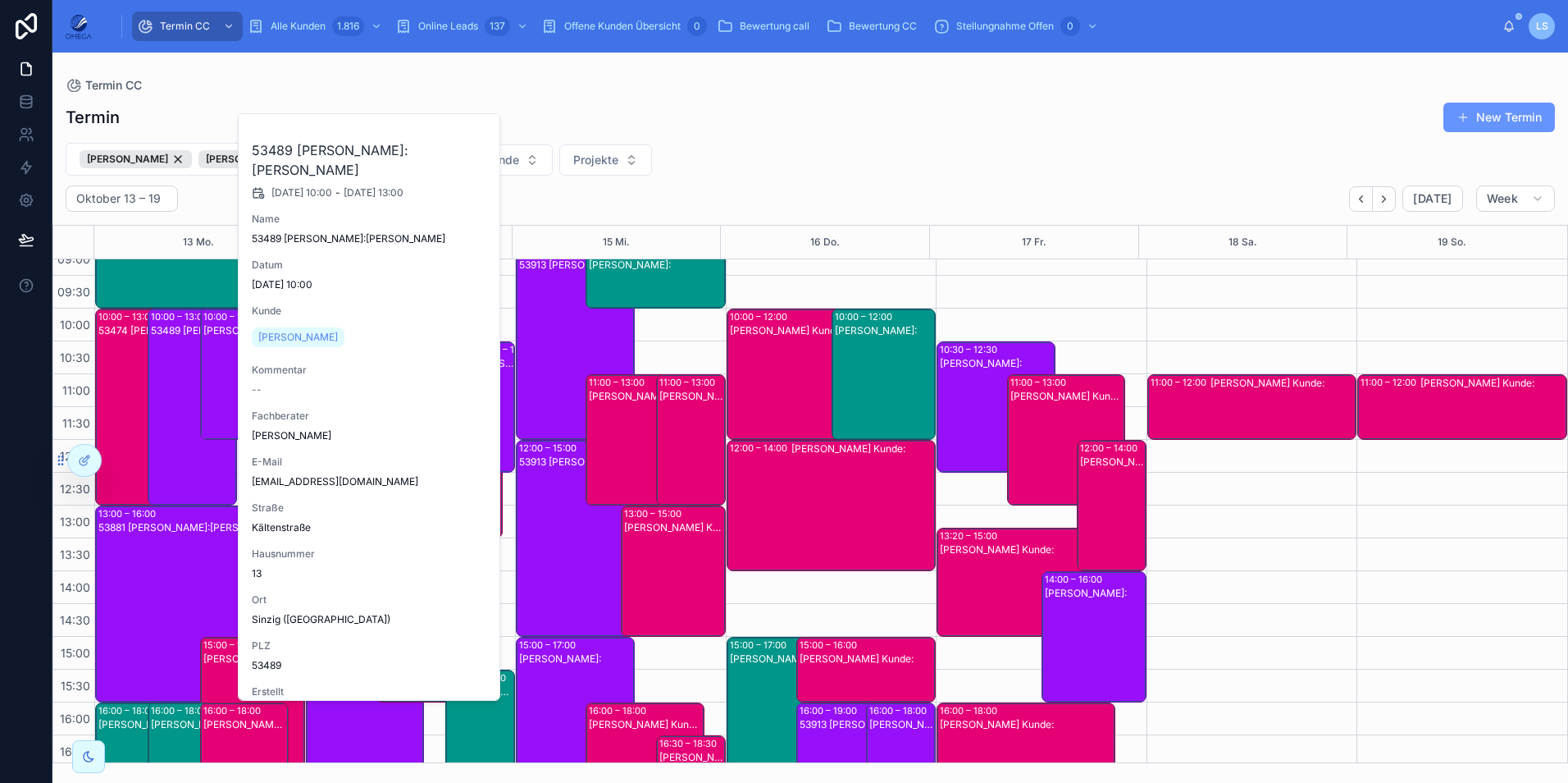
click at [178, 397] on div "53489 [PERSON_NAME]:[PERSON_NAME]" at bounding box center [194, 420] width 85 height 194
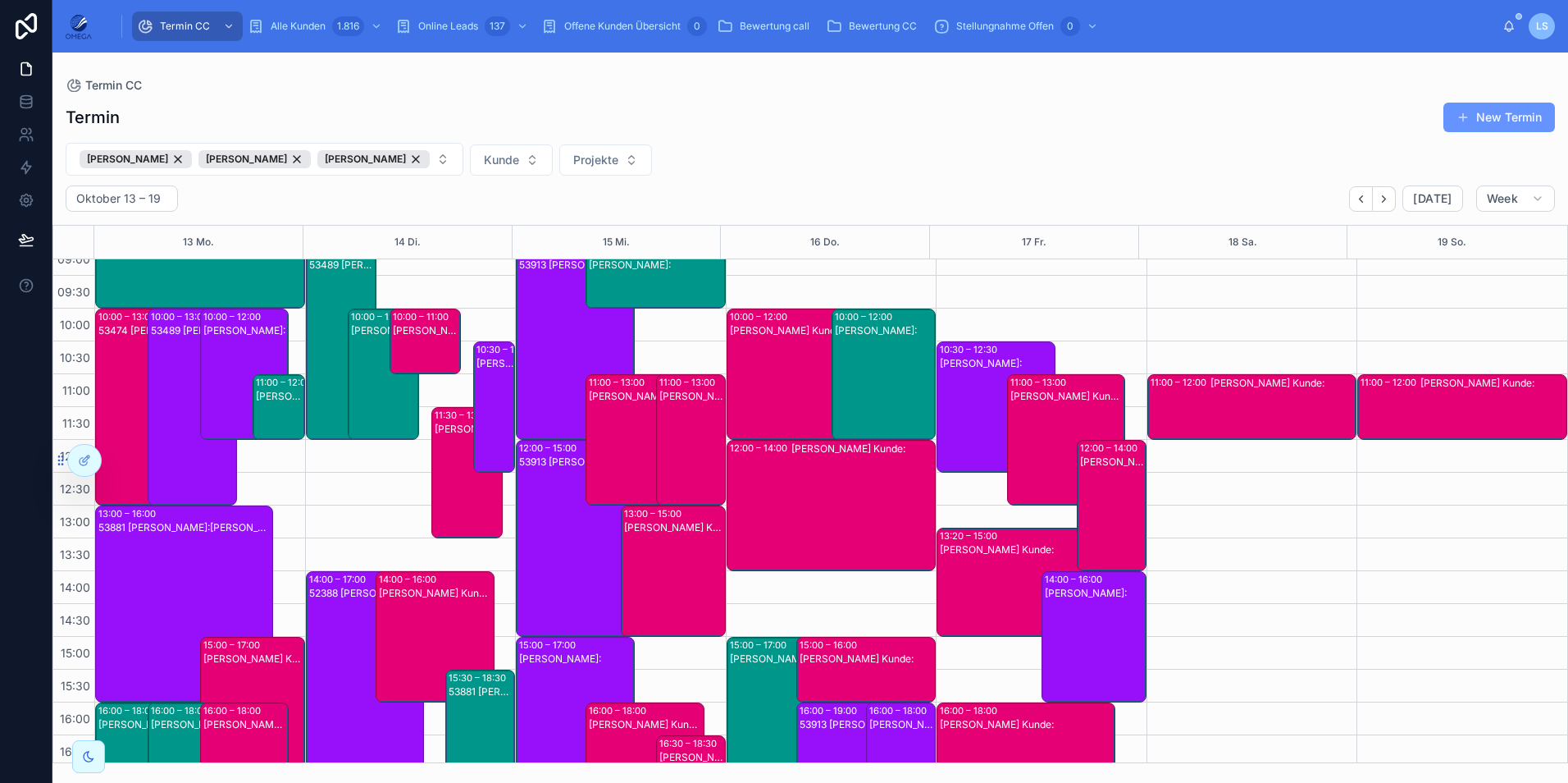
click at [220, 368] on div "[PERSON_NAME]:" at bounding box center [246, 386] width 85 height 128
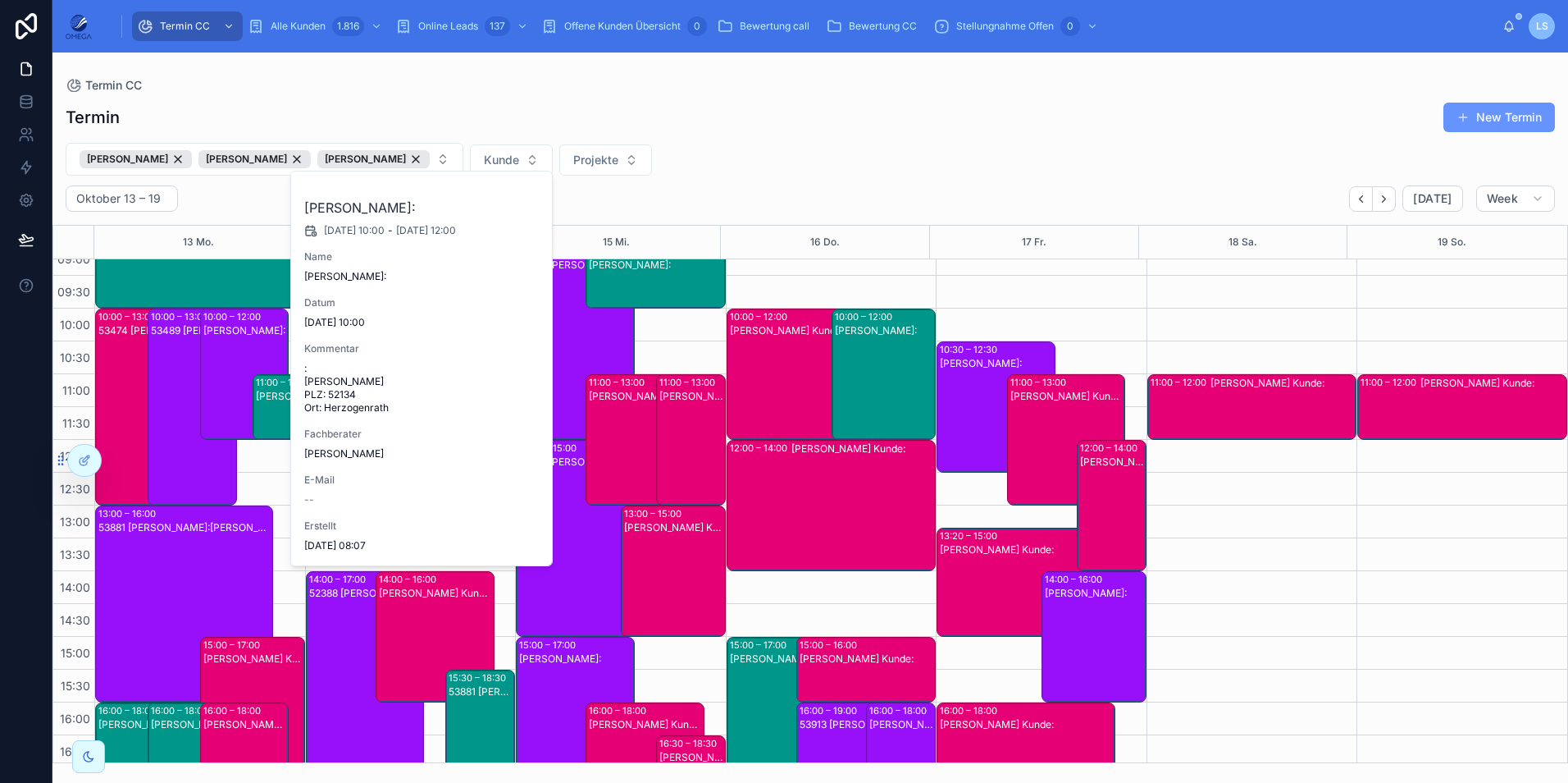
click at [220, 368] on div "[PERSON_NAME]:" at bounding box center [246, 386] width 85 height 128
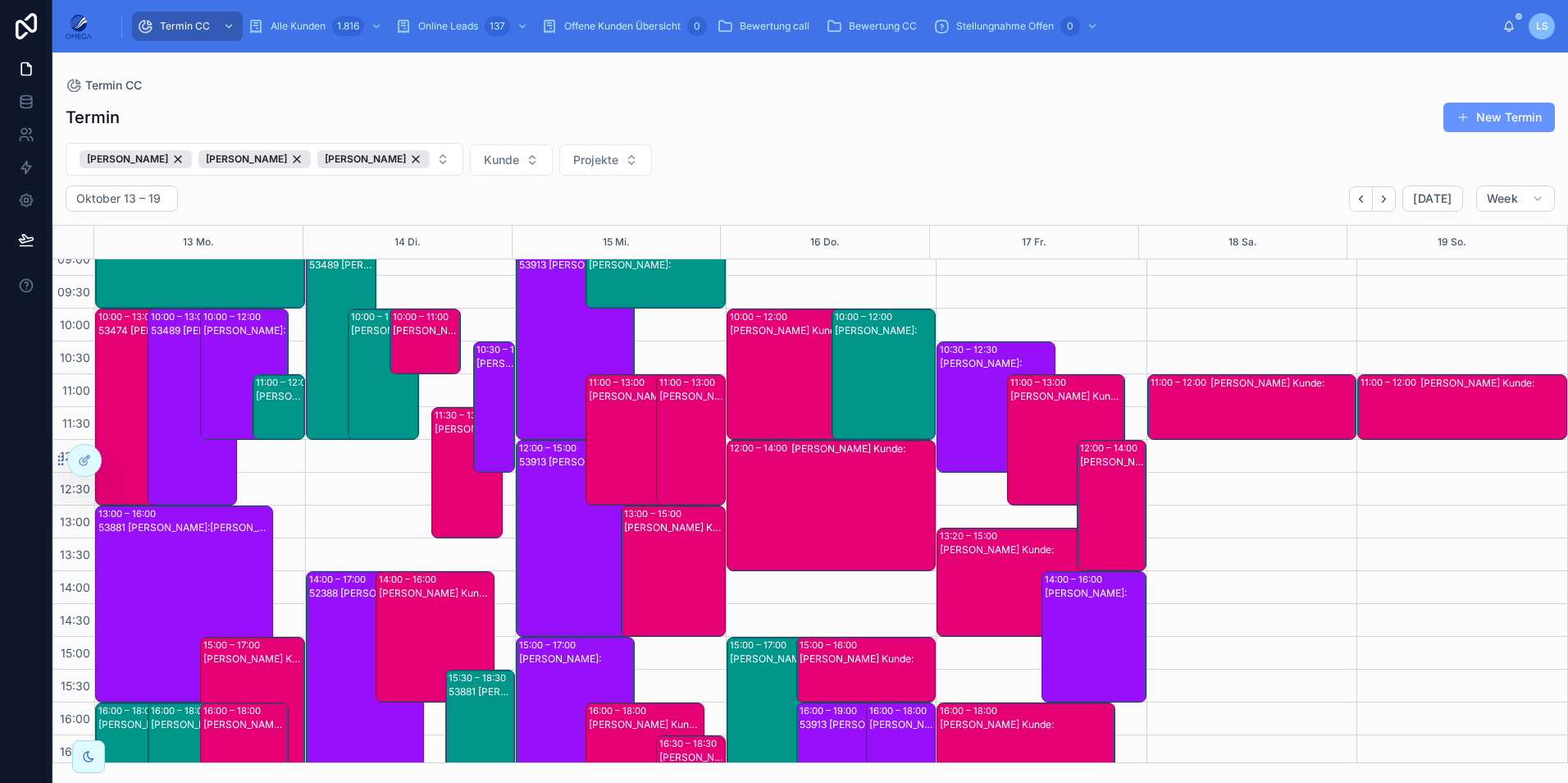
click at [168, 383] on div "53489 [PERSON_NAME]:[PERSON_NAME]" at bounding box center [194, 420] width 85 height 194
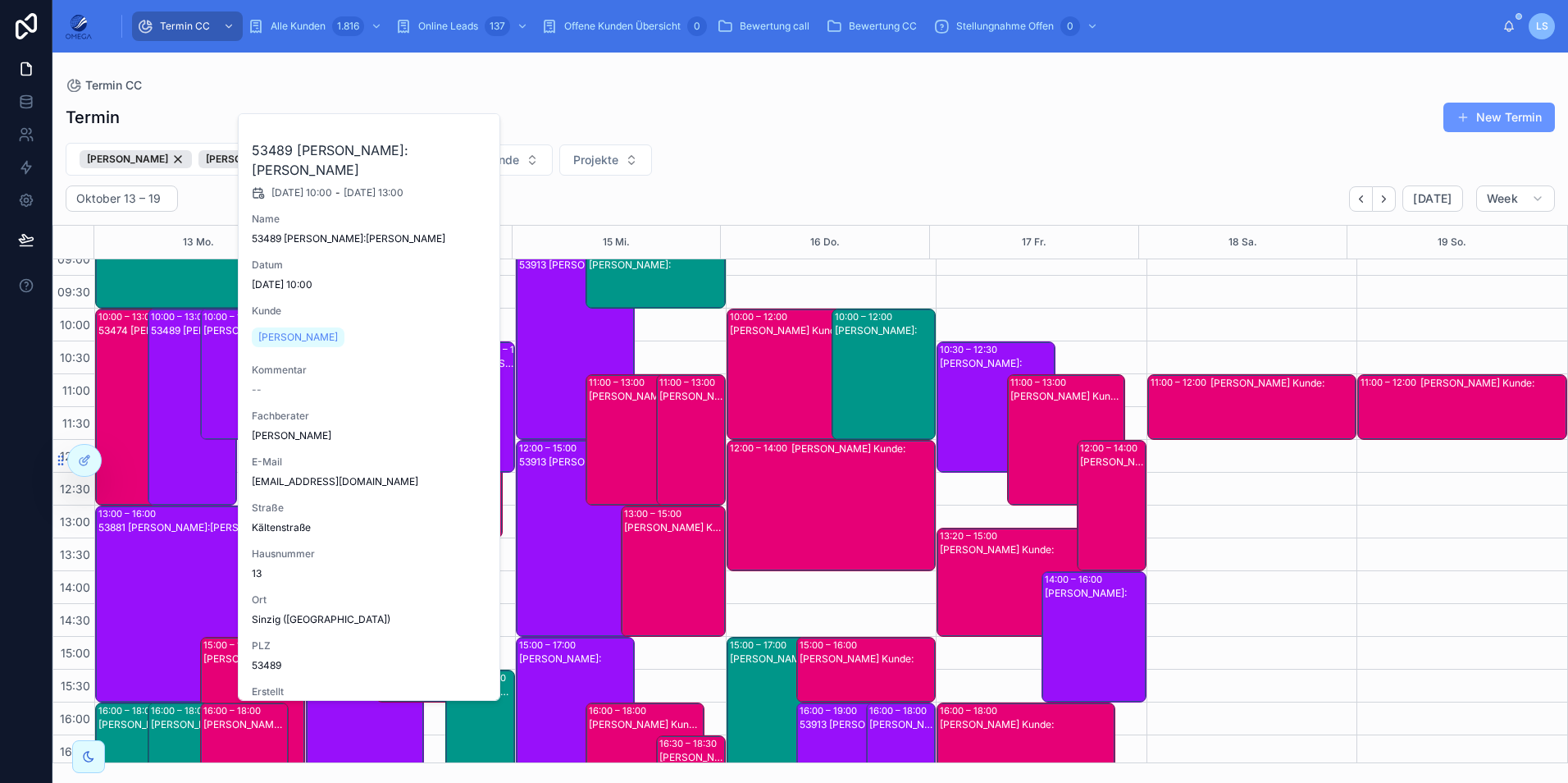
click at [168, 383] on div "53489 [PERSON_NAME]:[PERSON_NAME]" at bounding box center [194, 420] width 85 height 194
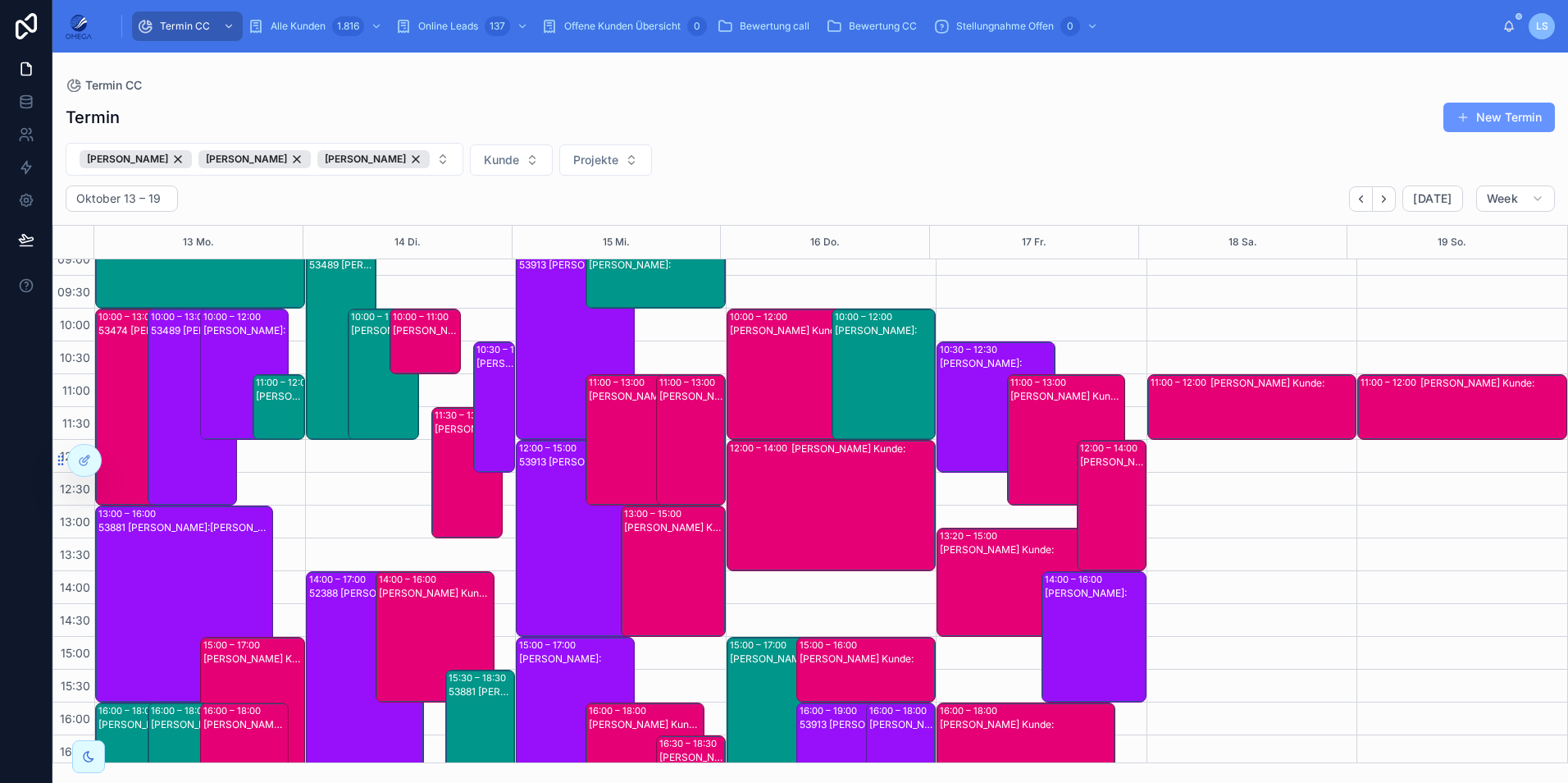
click at [168, 383] on div "53489 [PERSON_NAME]:[PERSON_NAME]" at bounding box center [194, 420] width 85 height 194
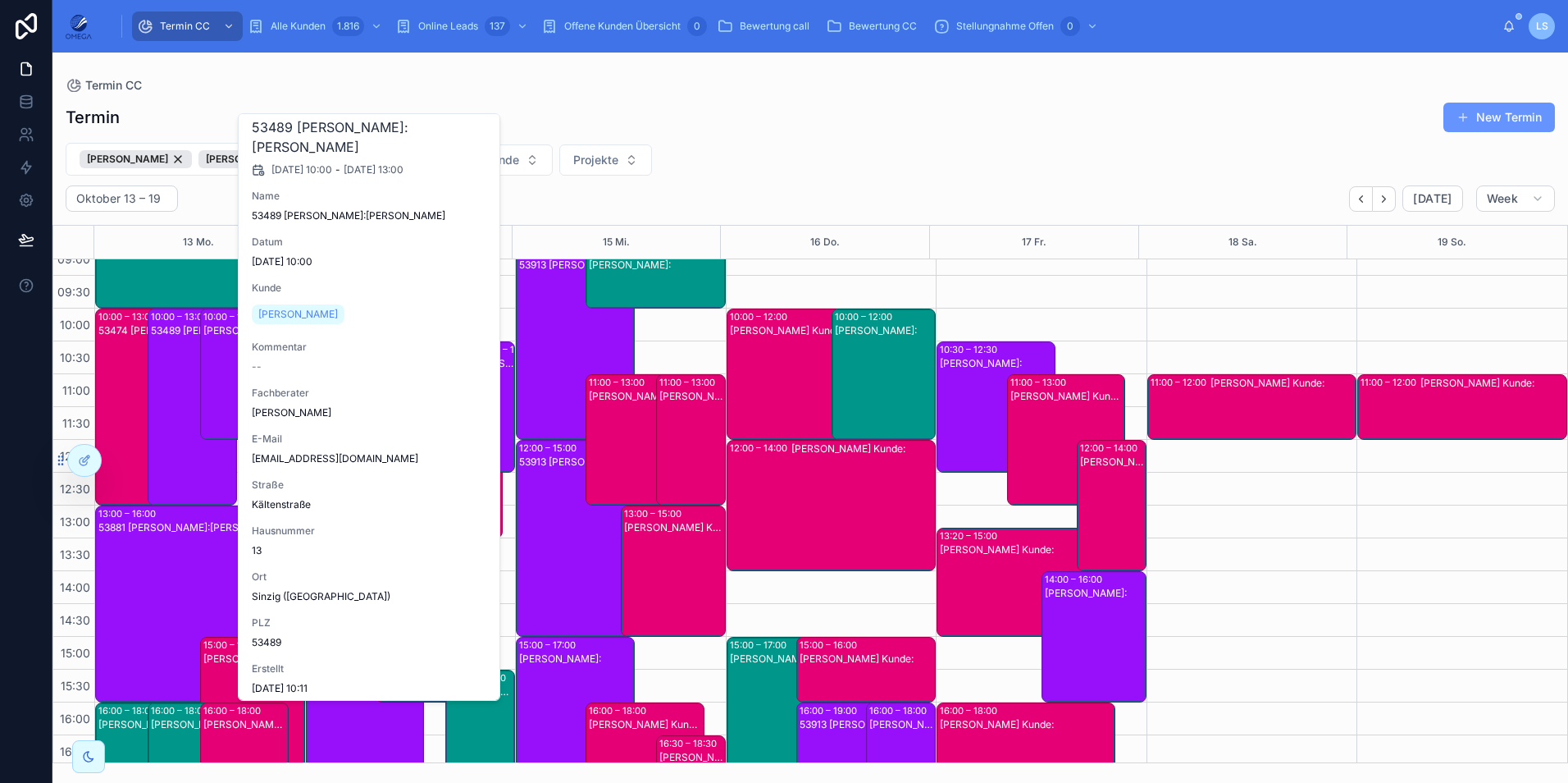
scroll to position [43, 0]
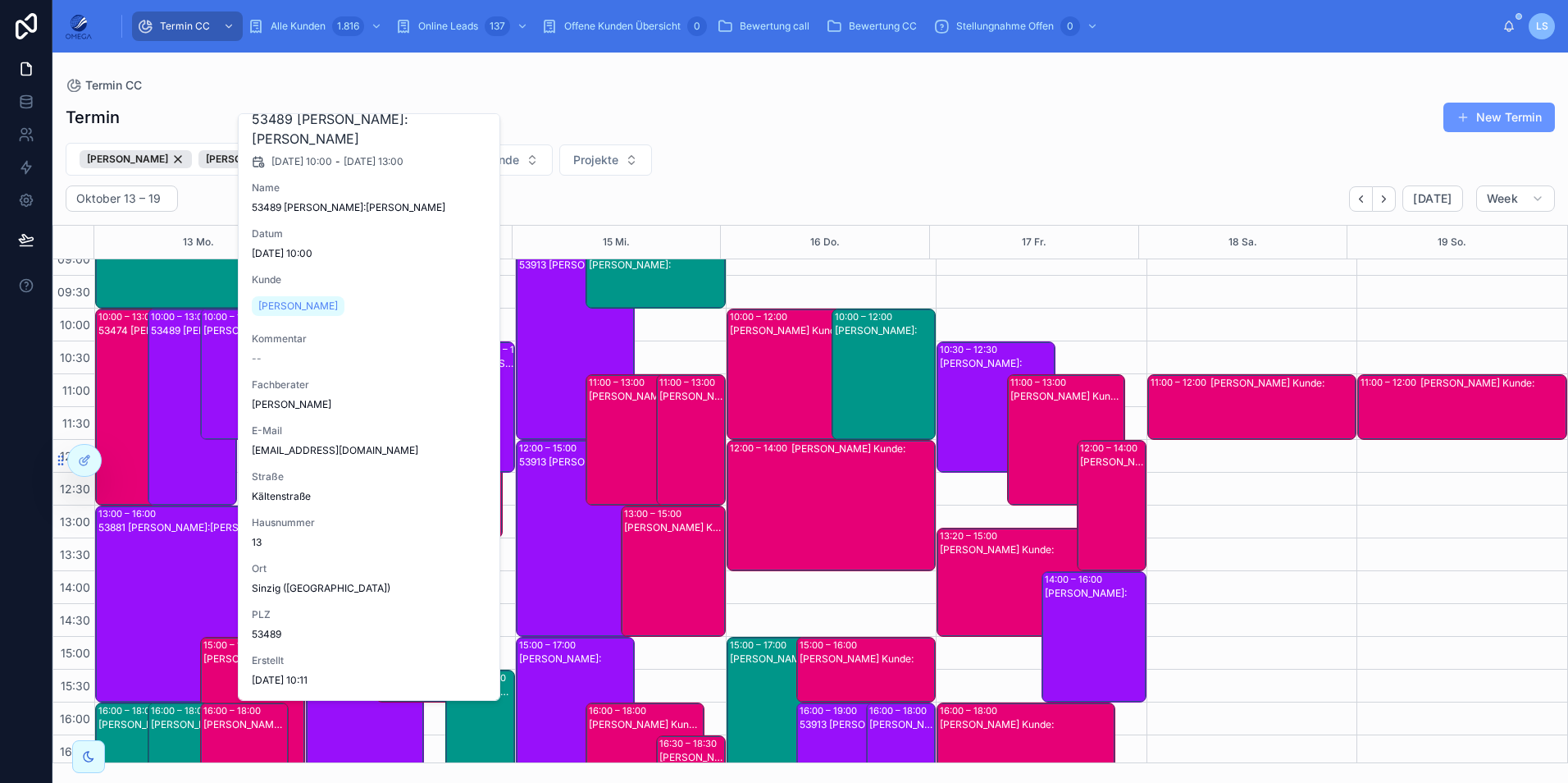
click at [218, 367] on div "[PERSON_NAME]:" at bounding box center [246, 386] width 85 height 128
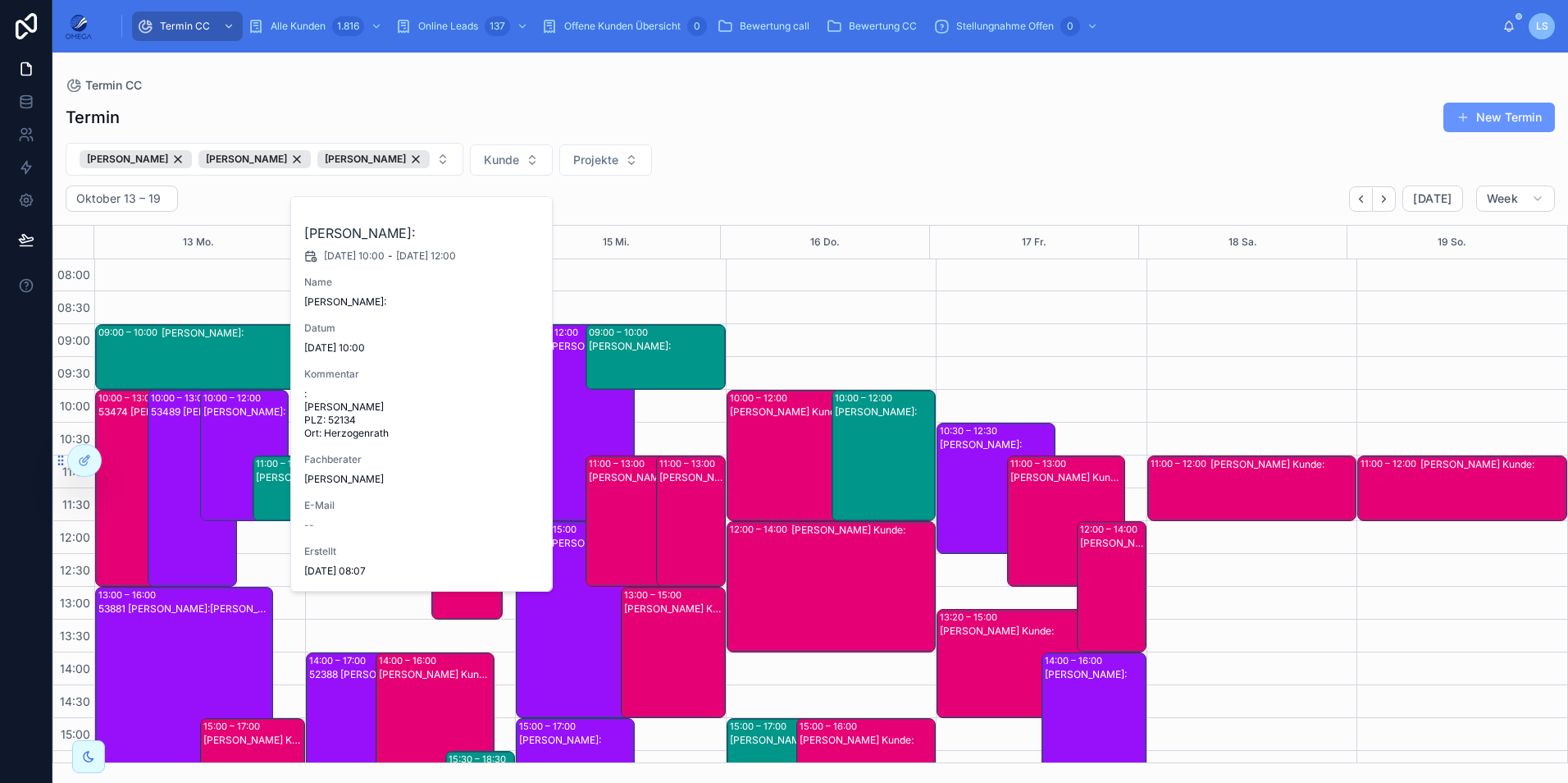
scroll to position [0, 0]
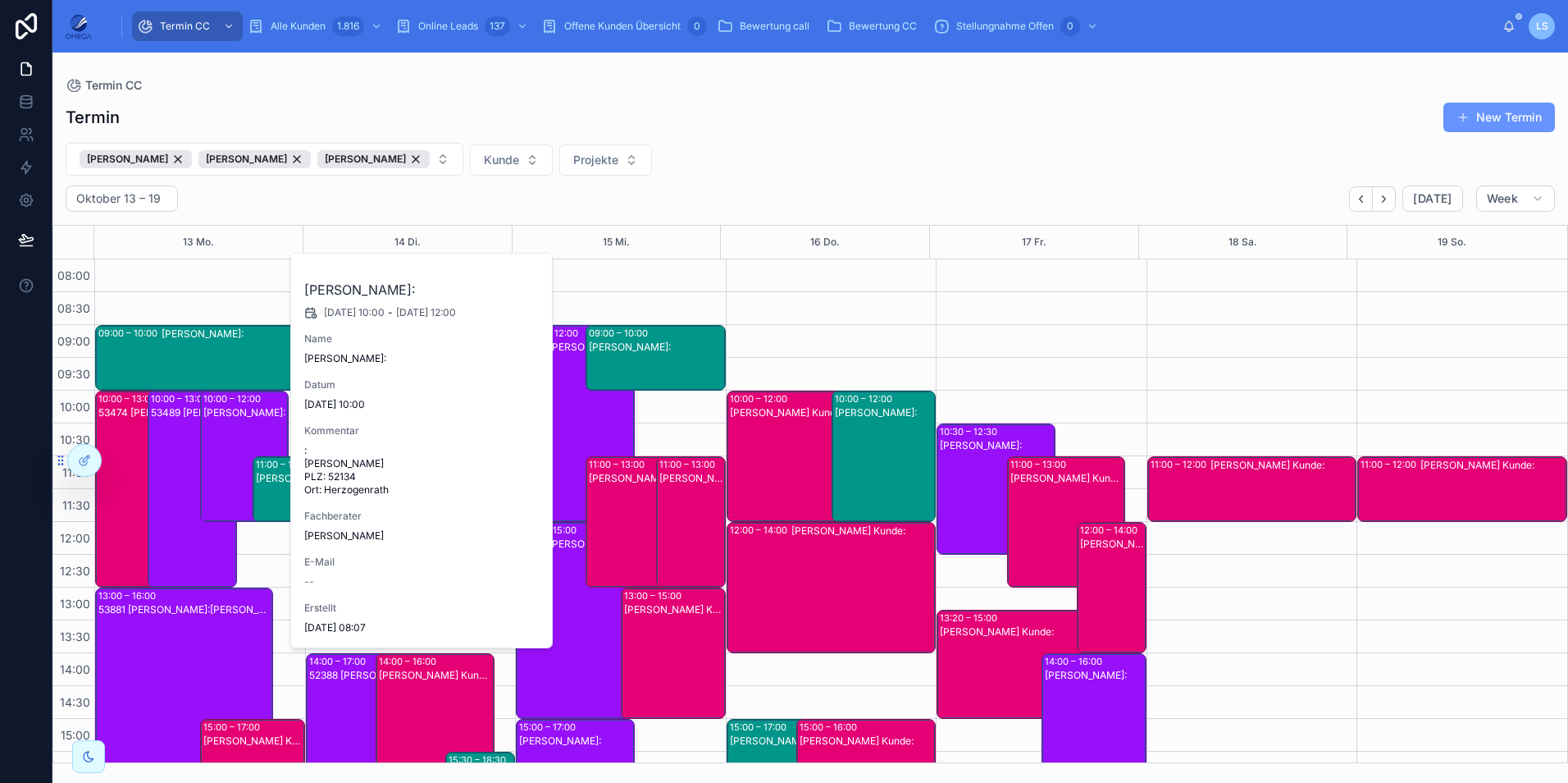
click at [136, 463] on div "53474 Patrick Kalinowski Kunde:Betina Heimermann" at bounding box center [141, 502] width 85 height 194
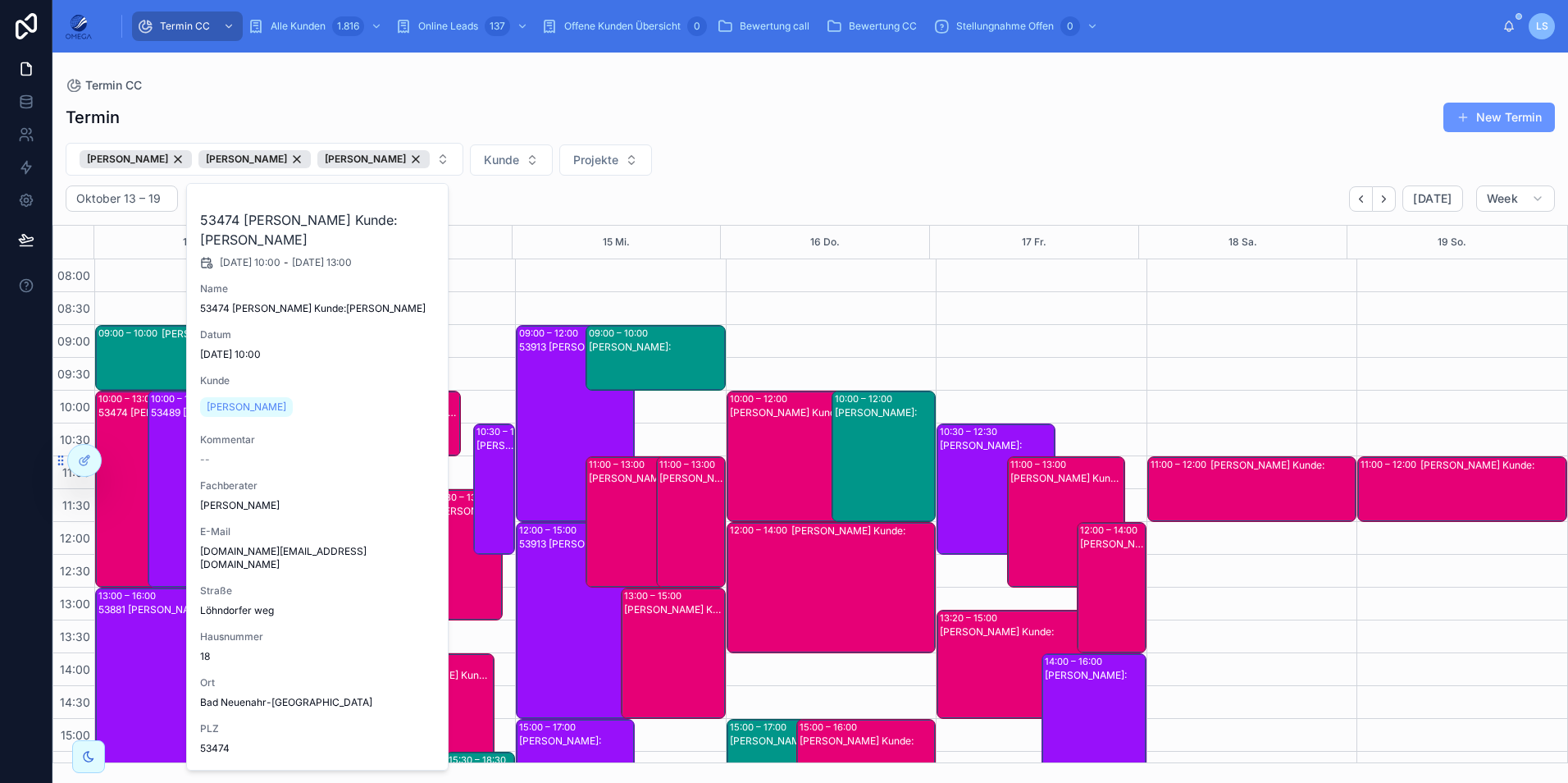
click at [152, 463] on div "53489 [PERSON_NAME]:[PERSON_NAME]" at bounding box center [194, 502] width 85 height 194
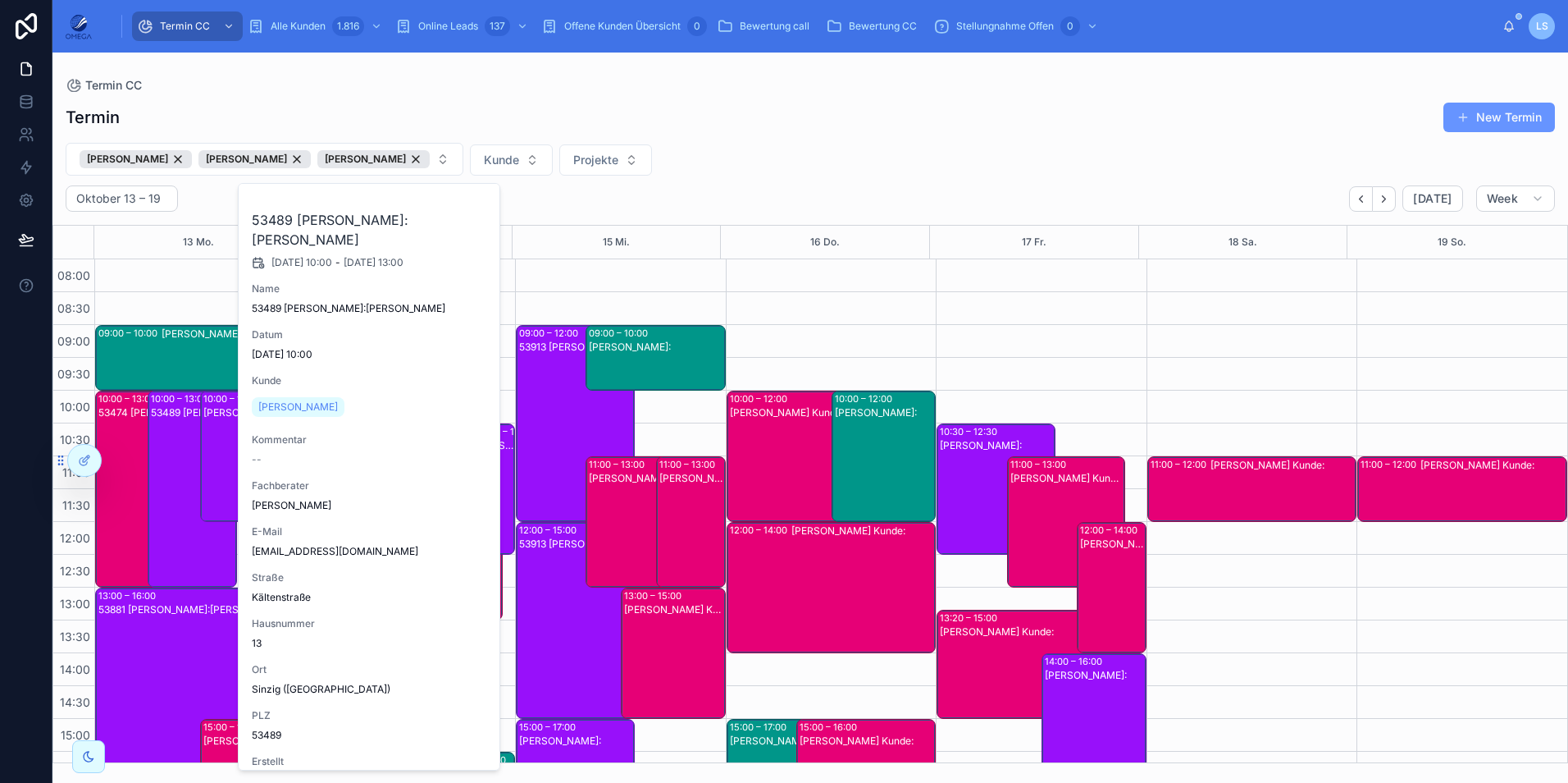
click at [798, 151] on div "Maxim Horten Patrick Kalinowski Tayfun Süleymani Kunde Projekte" at bounding box center [810, 160] width 1515 height 33
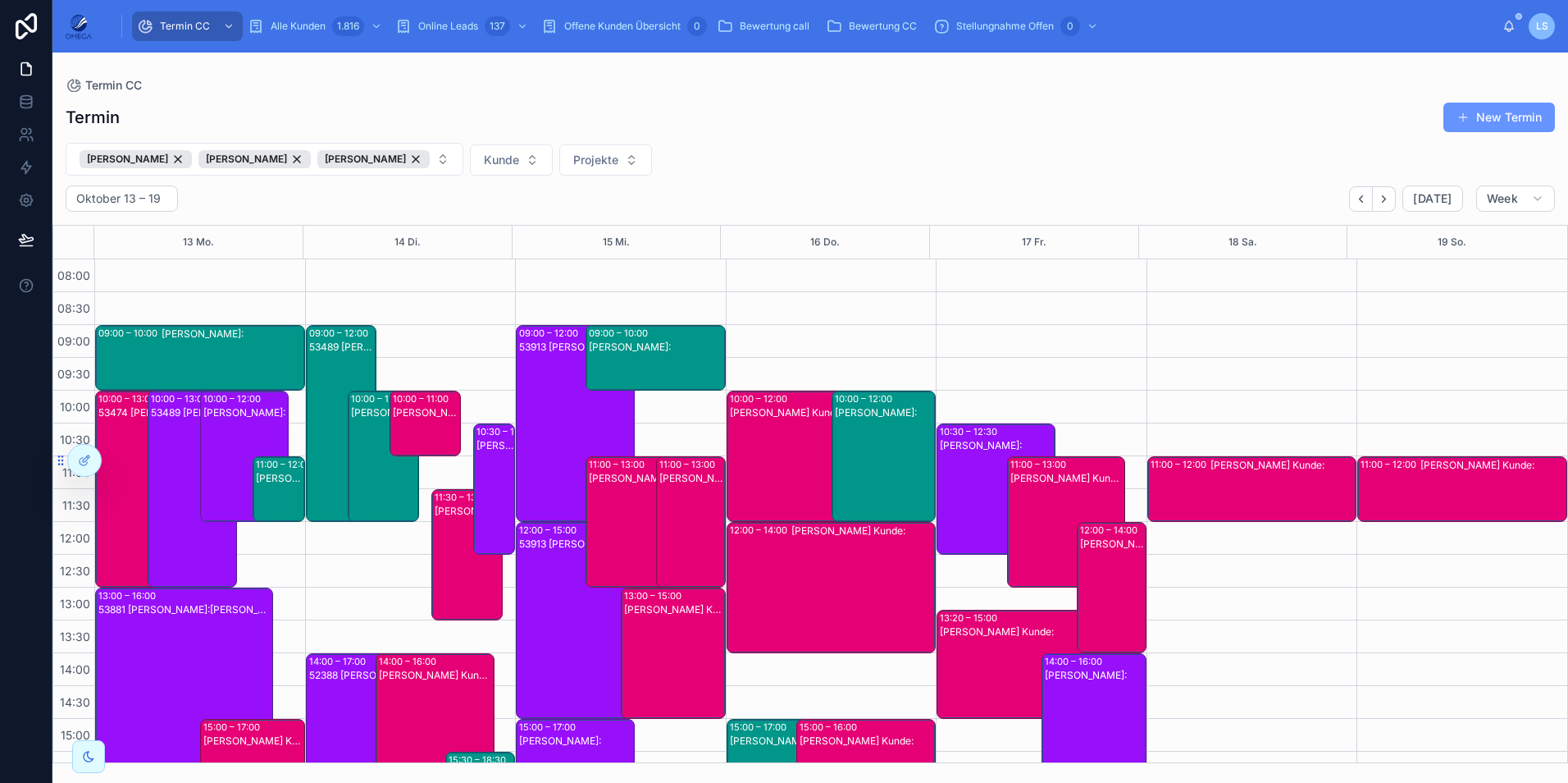
click at [117, 431] on div "53474 Patrick Kalinowski Kunde:Betina Heimermann" at bounding box center [141, 502] width 85 height 194
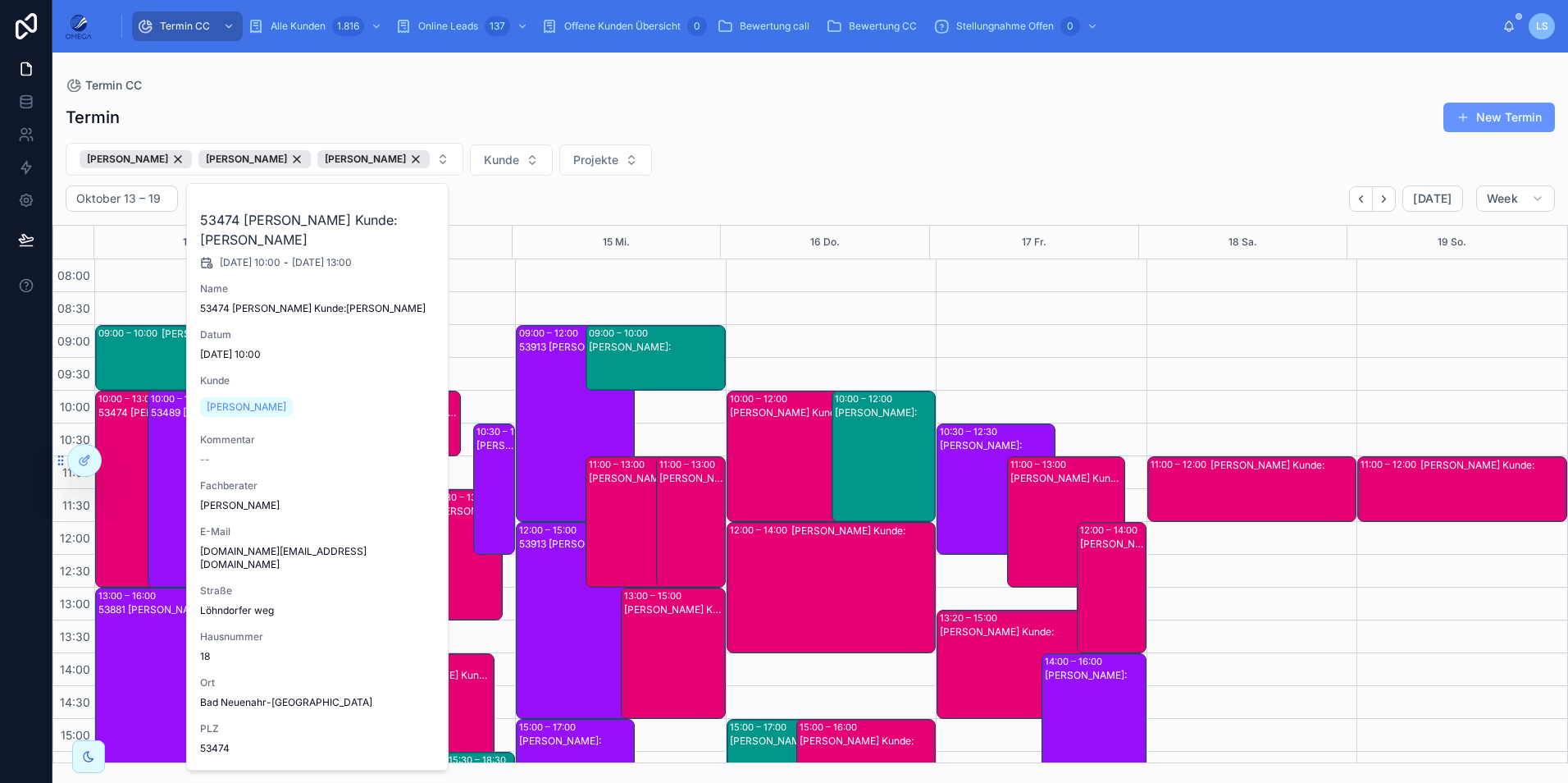
click at [828, 171] on div "Maxim Horten Patrick Kalinowski Tayfun Süleymani Kunde Projekte" at bounding box center [810, 160] width 1515 height 33
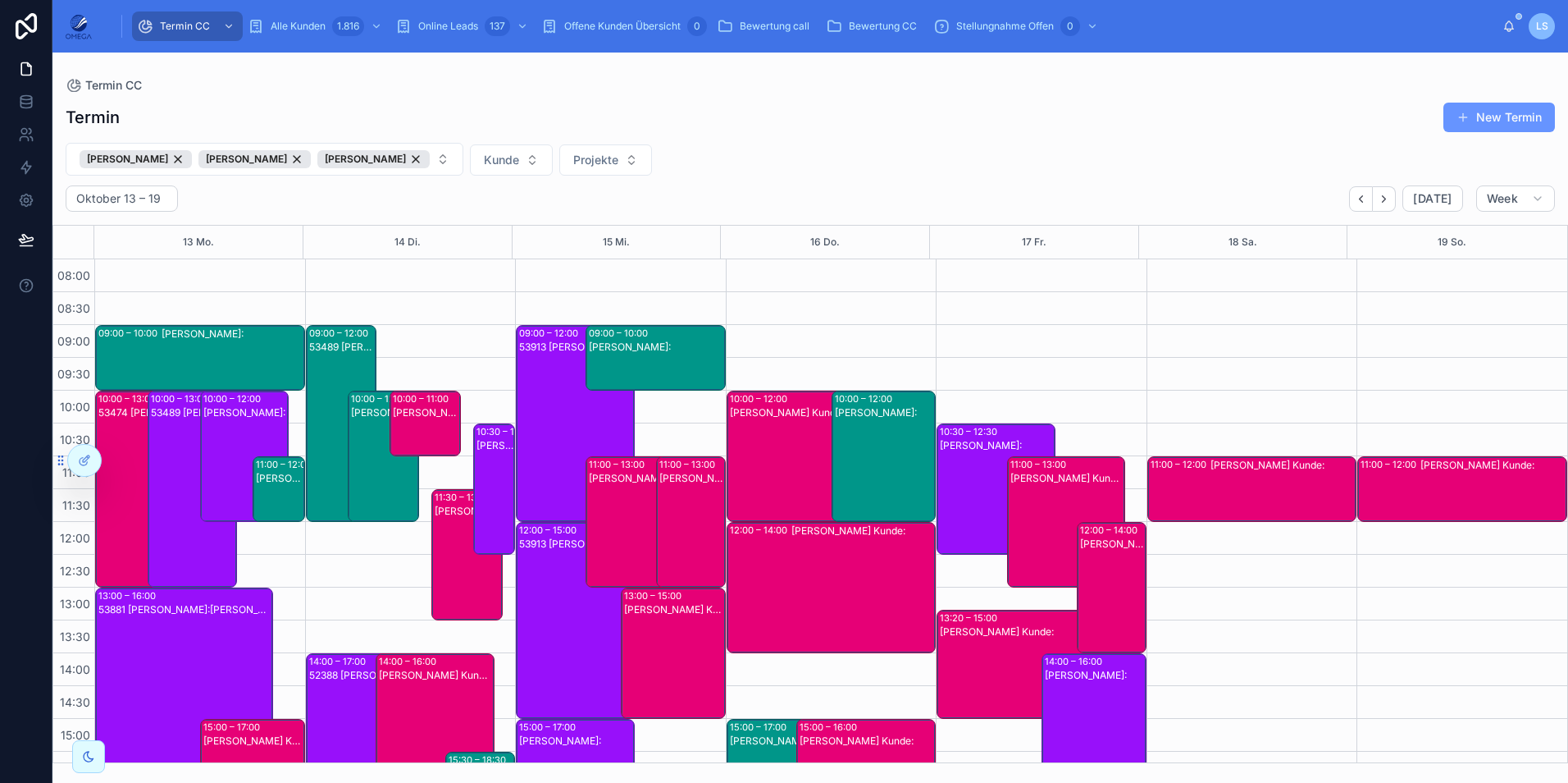
click at [301, 487] on div "[PERSON_NAME]:" at bounding box center [280, 503] width 48 height 63
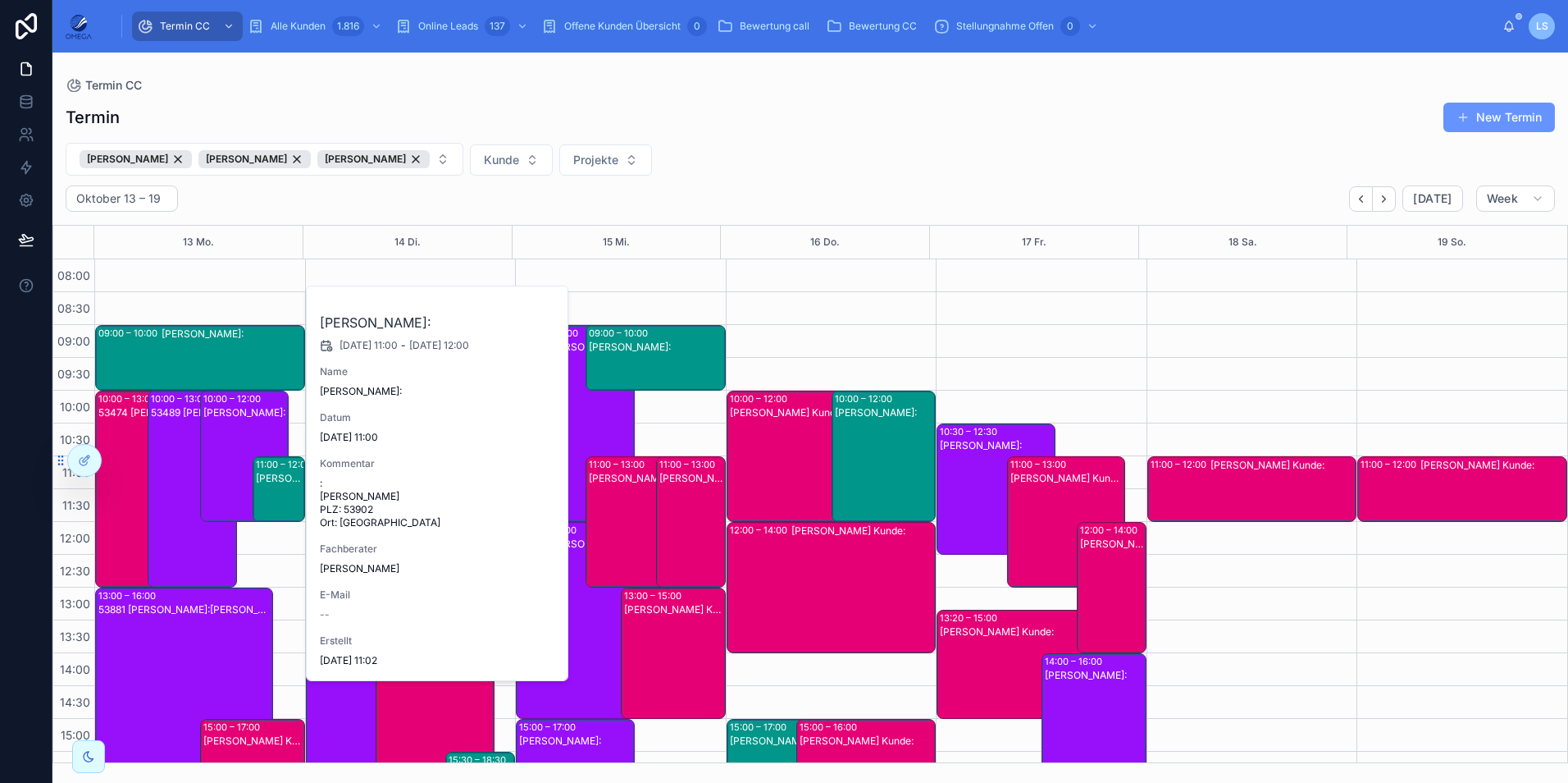
click at [283, 486] on div "[PERSON_NAME]:" at bounding box center [280, 503] width 48 height 63
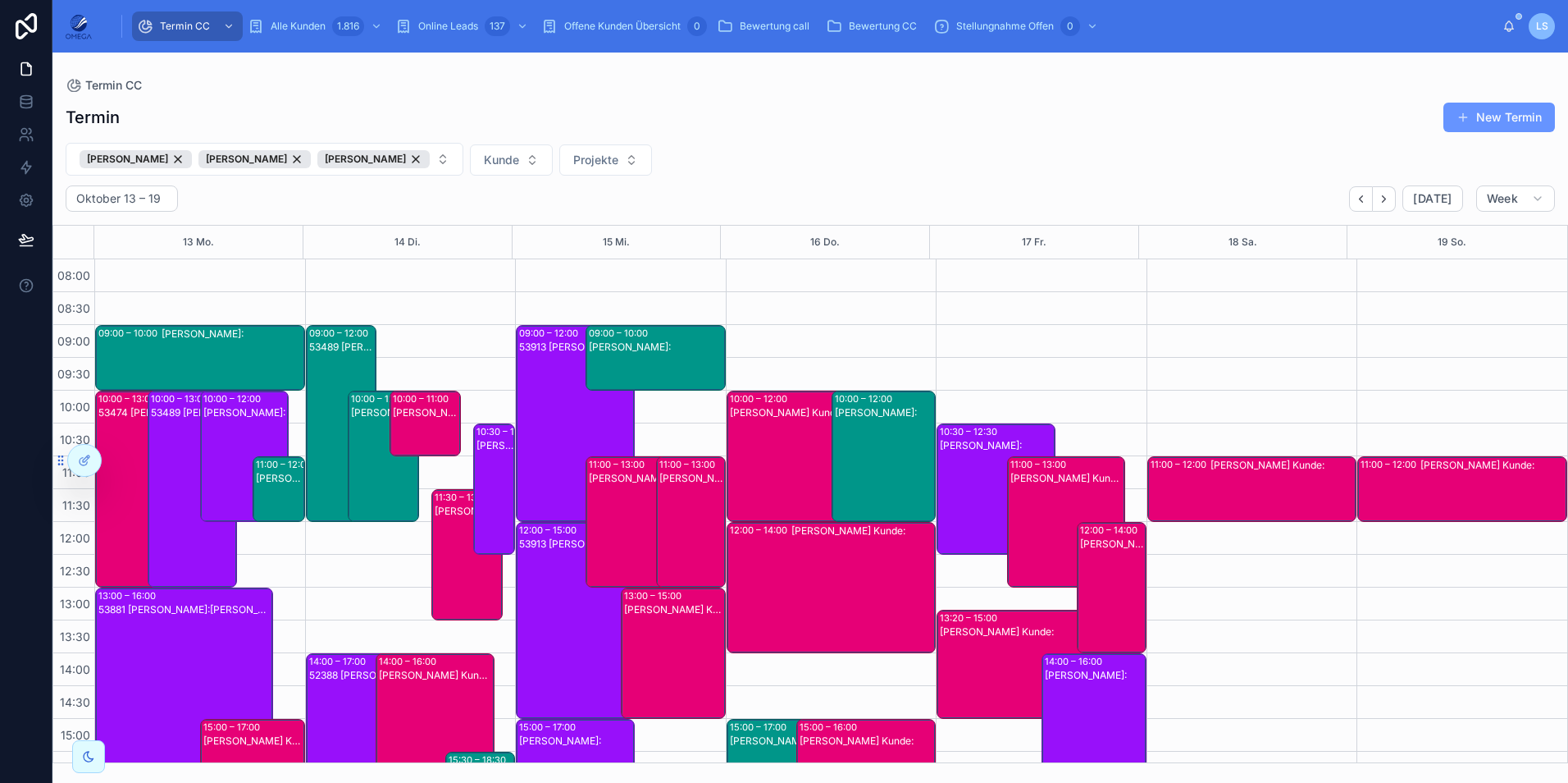
click at [239, 464] on div "[PERSON_NAME]:" at bounding box center [246, 469] width 85 height 128
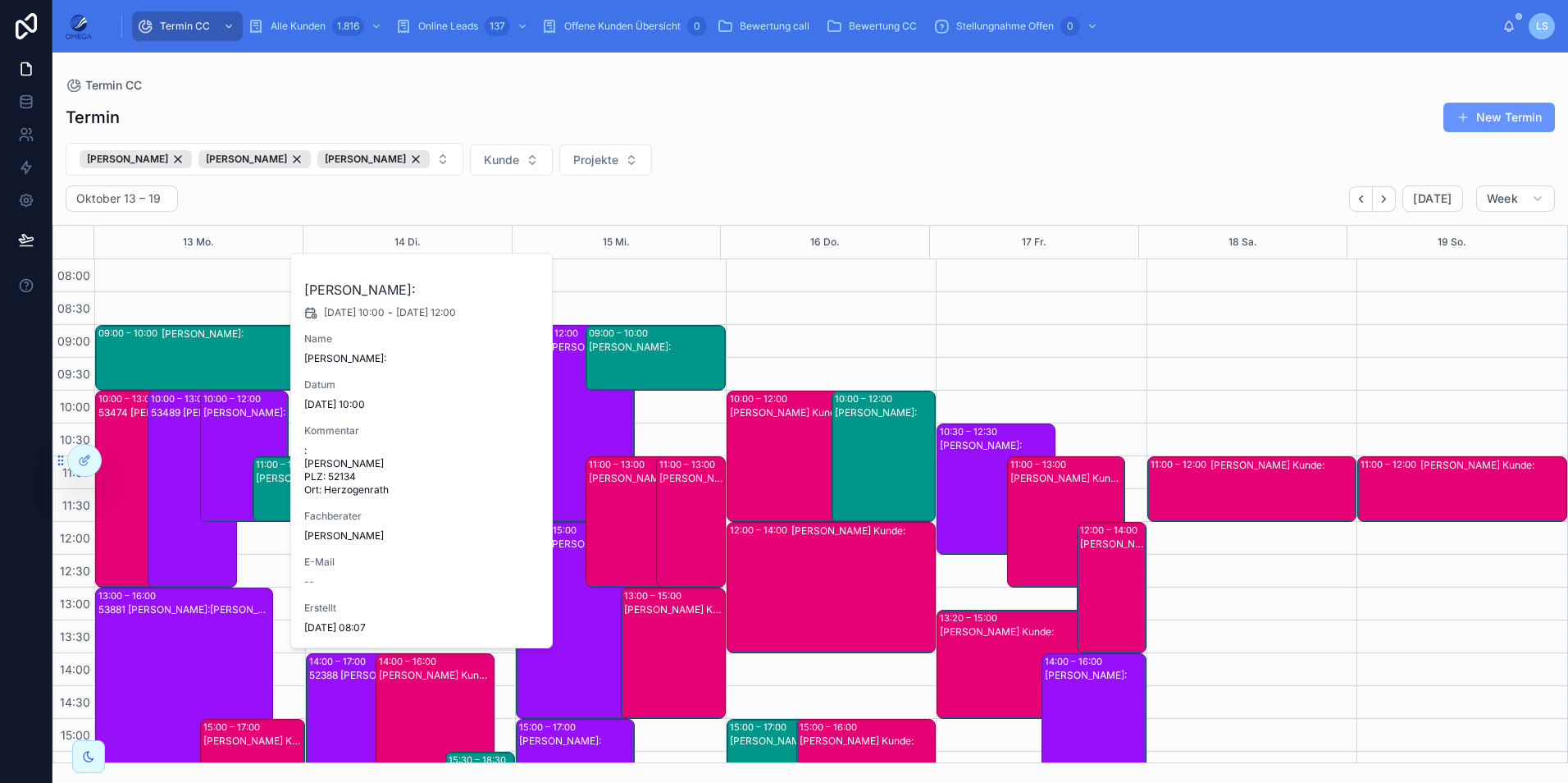
click at [239, 464] on div "[PERSON_NAME]:" at bounding box center [246, 469] width 85 height 128
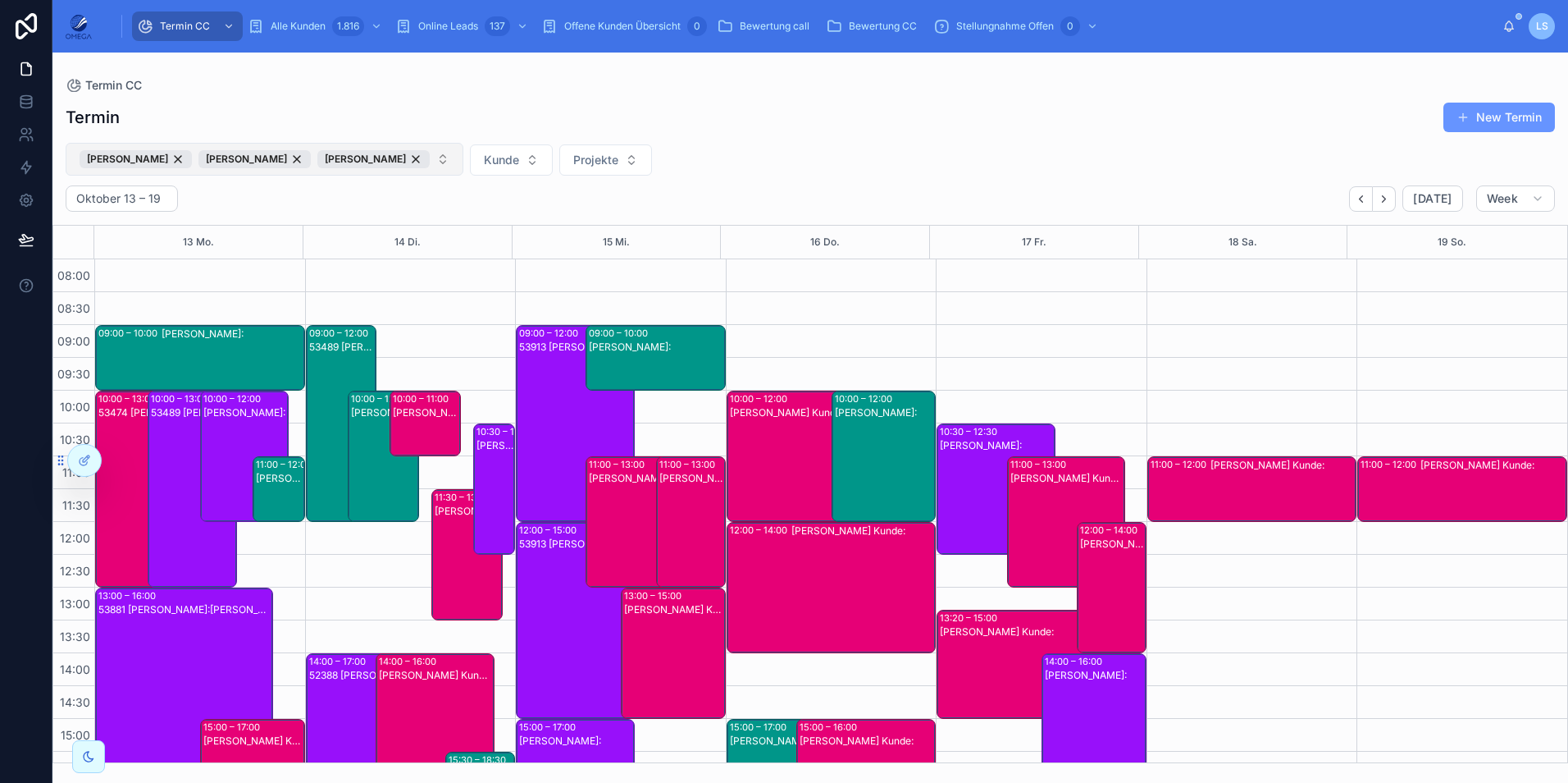
click at [435, 161] on button "Maxim Horten Patrick Kalinowski Tayfun Süleymani" at bounding box center [264, 160] width 397 height 33
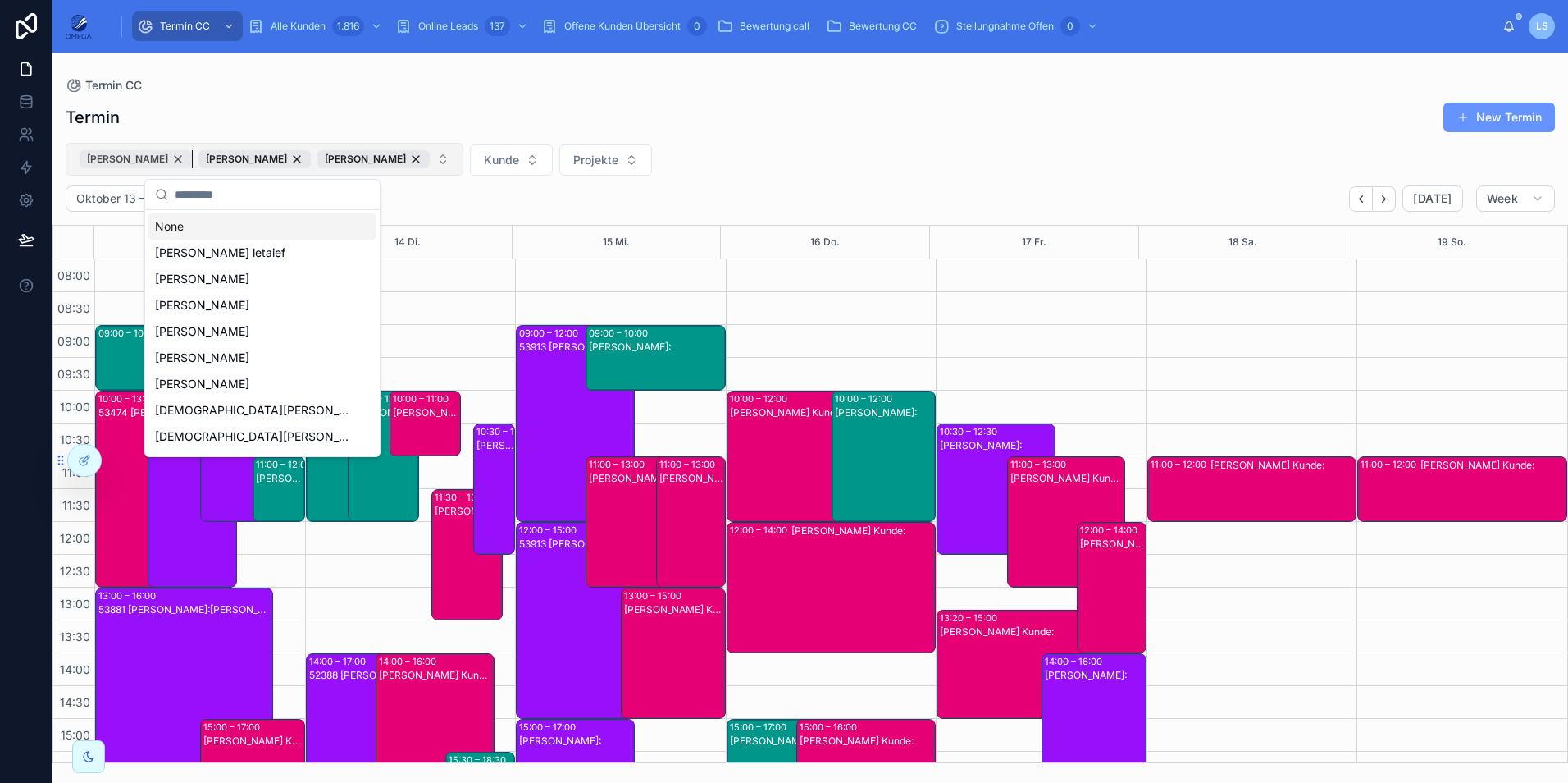
click at [166, 161] on div "[PERSON_NAME]" at bounding box center [136, 160] width 112 height 18
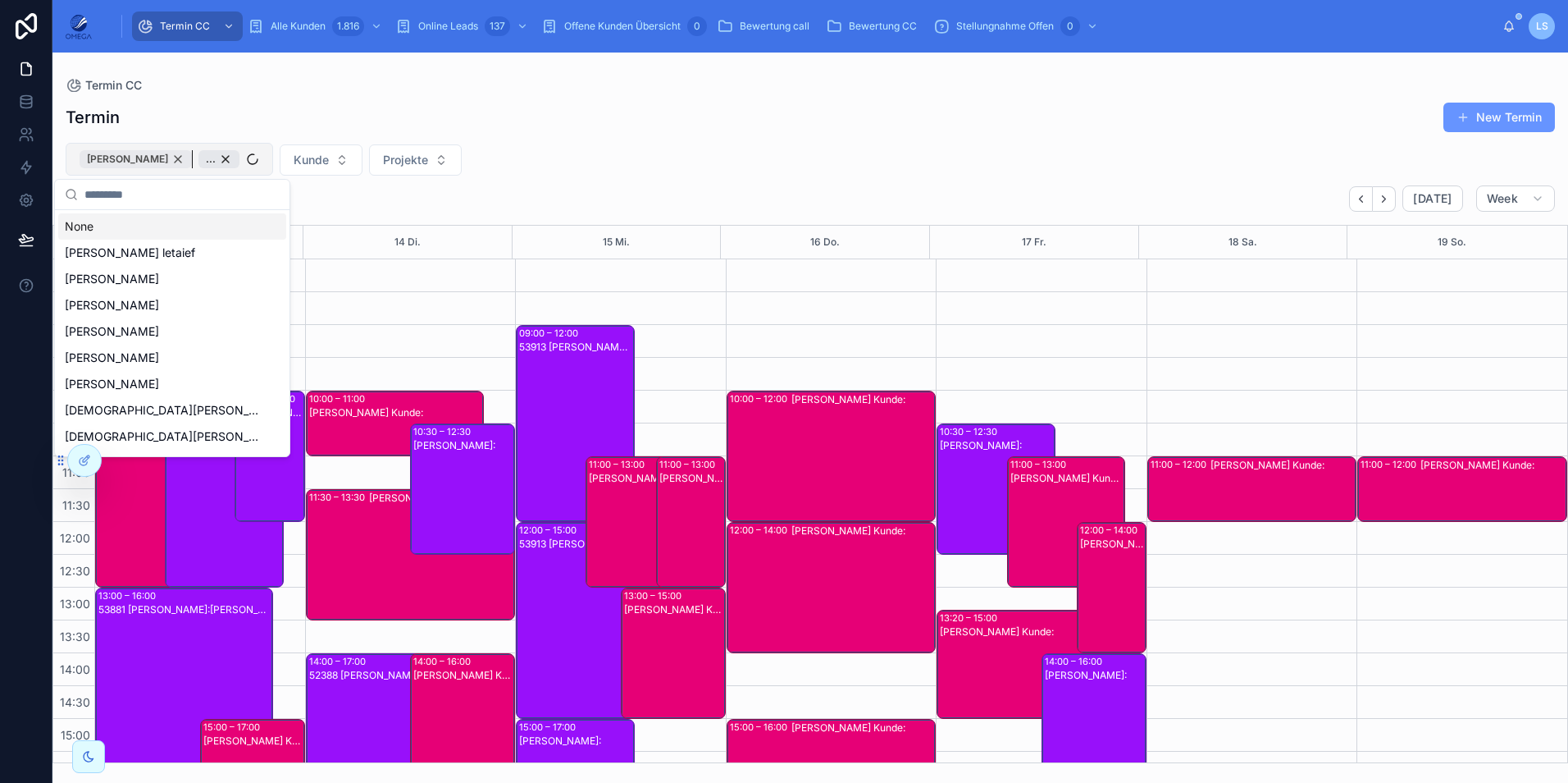
click at [183, 158] on div "[PERSON_NAME]" at bounding box center [136, 160] width 112 height 18
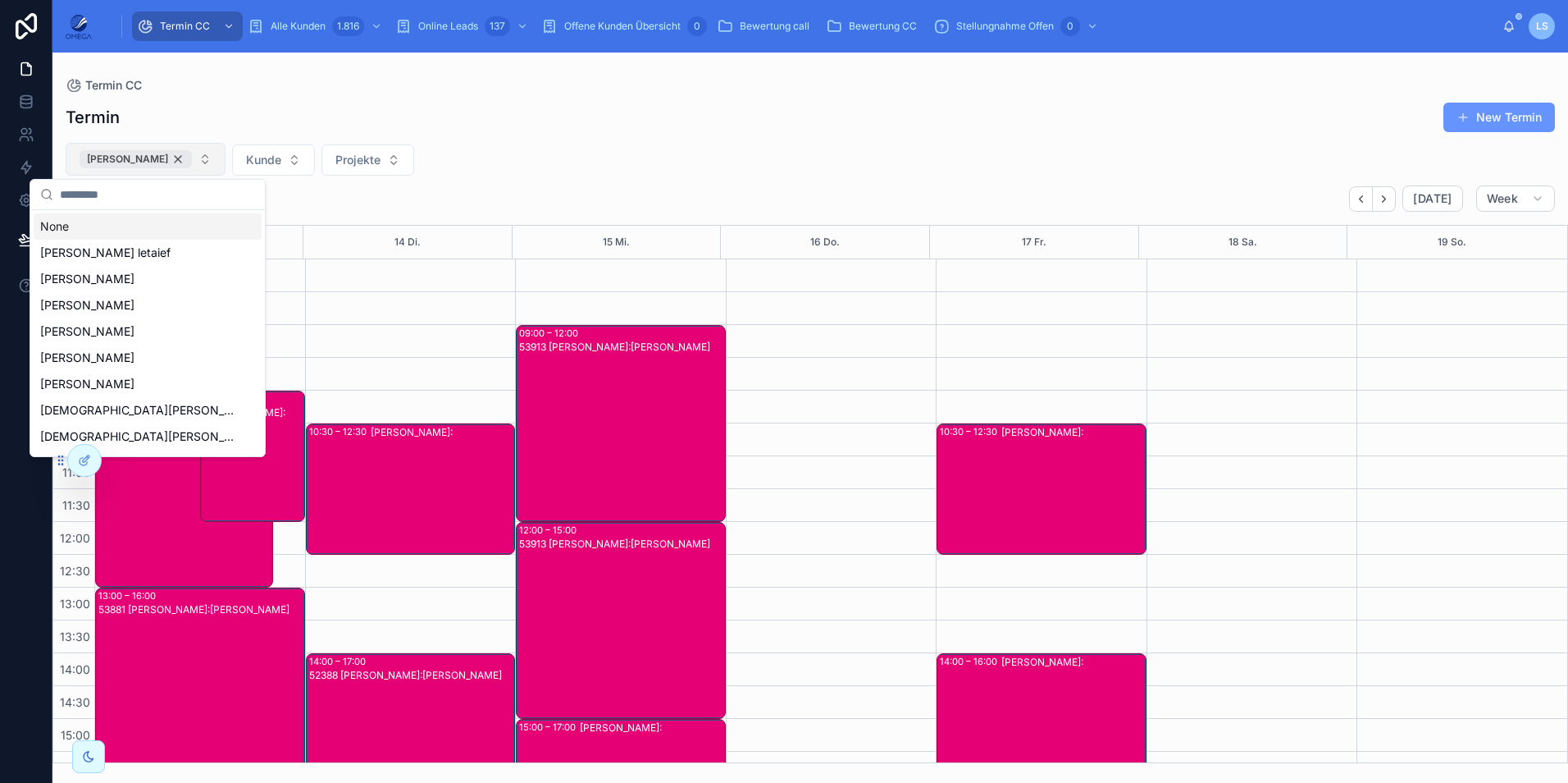
click at [182, 158] on div "[PERSON_NAME]" at bounding box center [136, 160] width 112 height 18
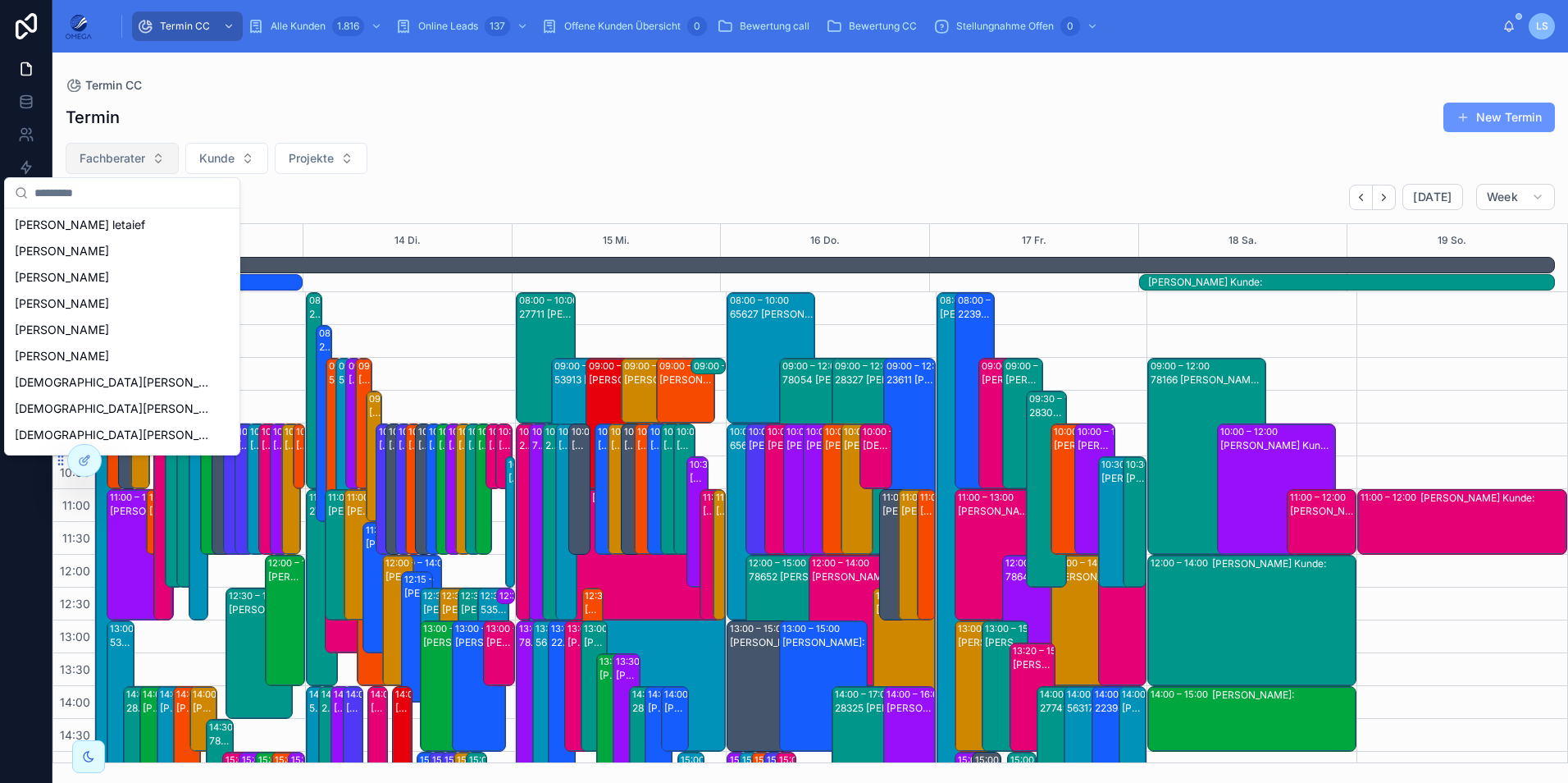
click at [100, 189] on input "text" at bounding box center [132, 193] width 195 height 30
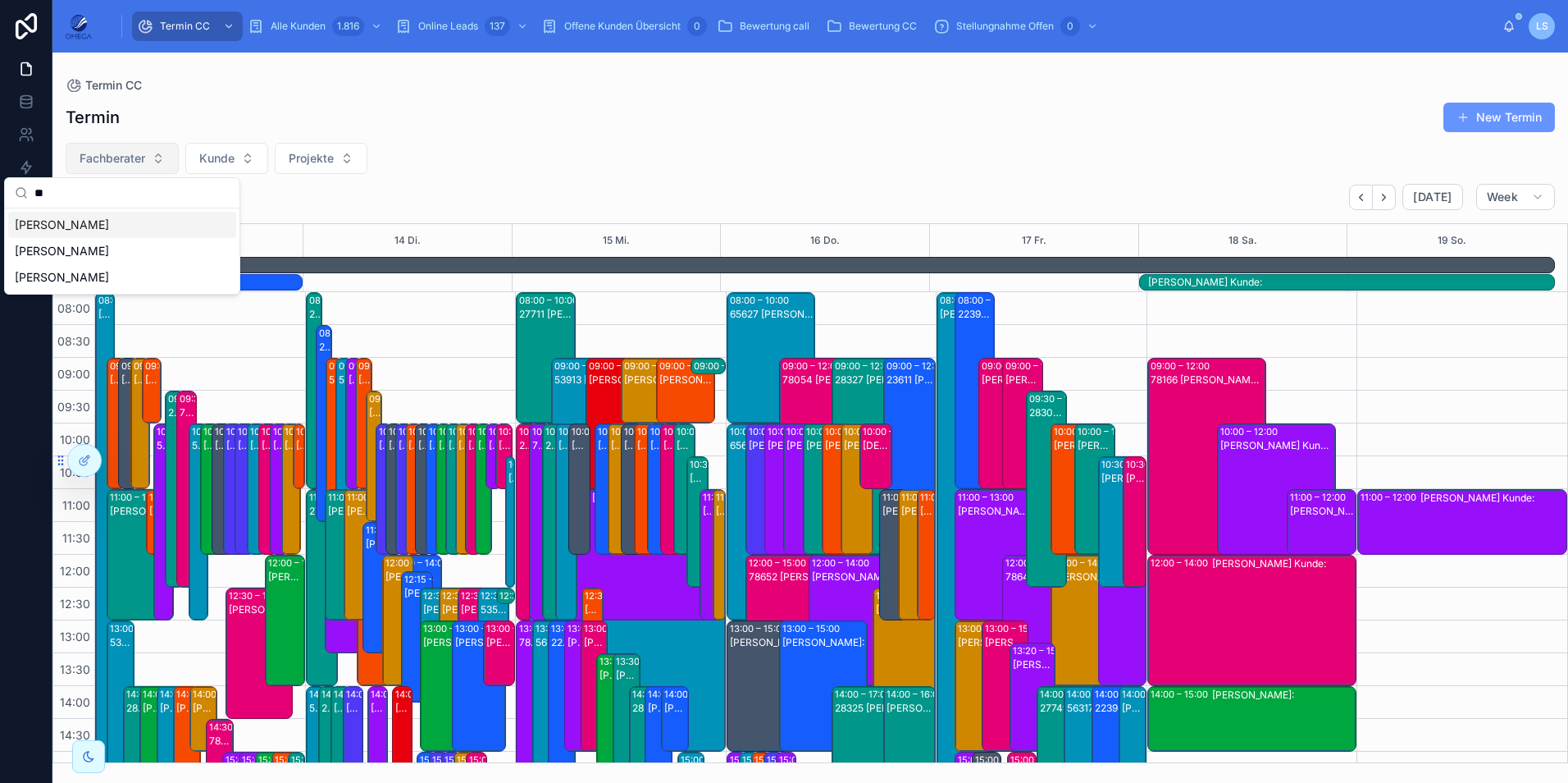
click at [98, 227] on div "[PERSON_NAME]" at bounding box center [122, 224] width 228 height 26
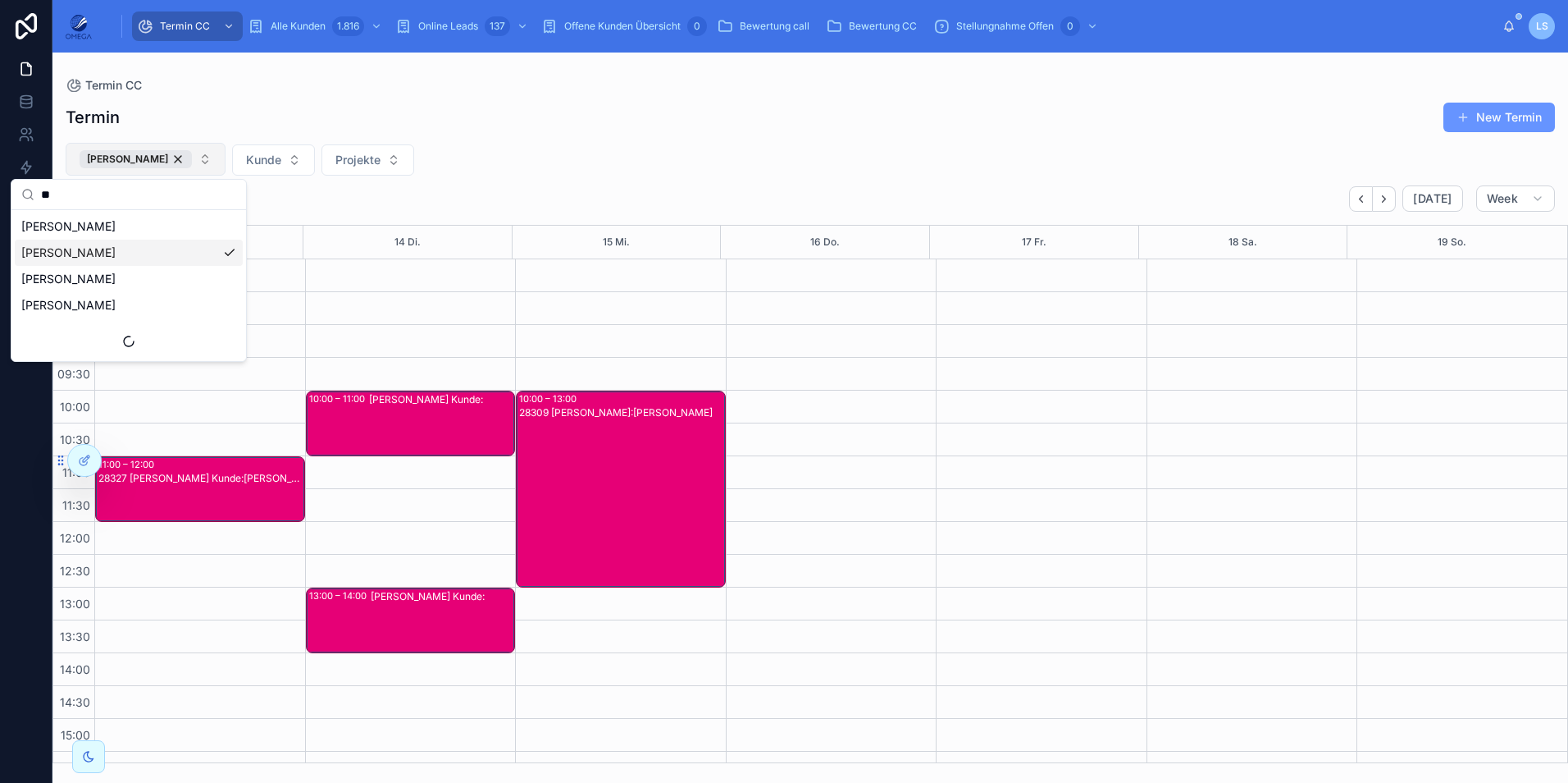
click at [100, 198] on input "**" at bounding box center [138, 195] width 195 height 30
type input "***"
click at [113, 230] on span "[PERSON_NAME]" at bounding box center [68, 227] width 94 height 17
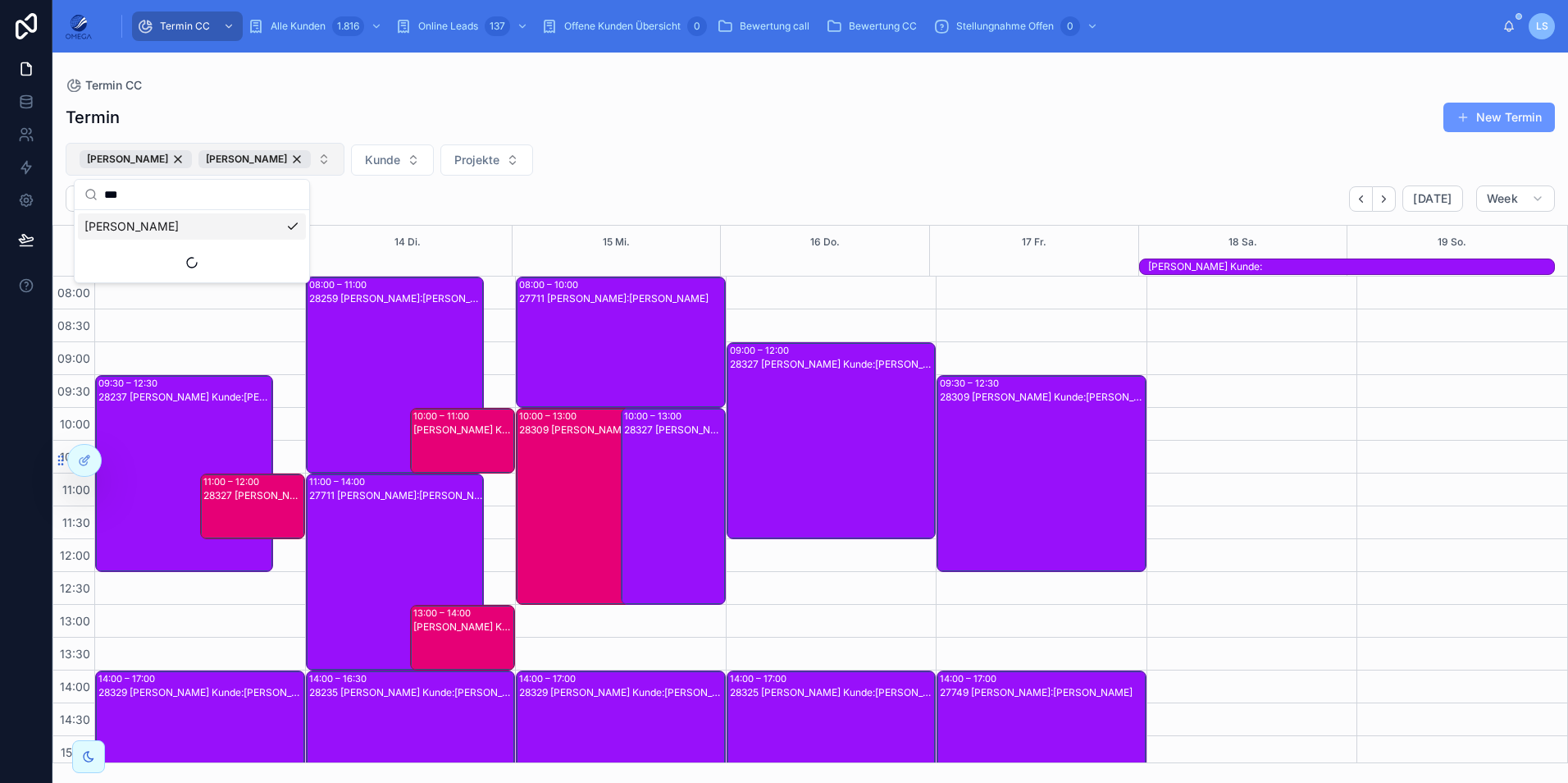
click at [910, 161] on div "Fabian Hindenberg Janik Voß Kunde Projekte" at bounding box center [810, 160] width 1515 height 33
click at [1390, 204] on icon "Next" at bounding box center [1383, 198] width 12 height 12
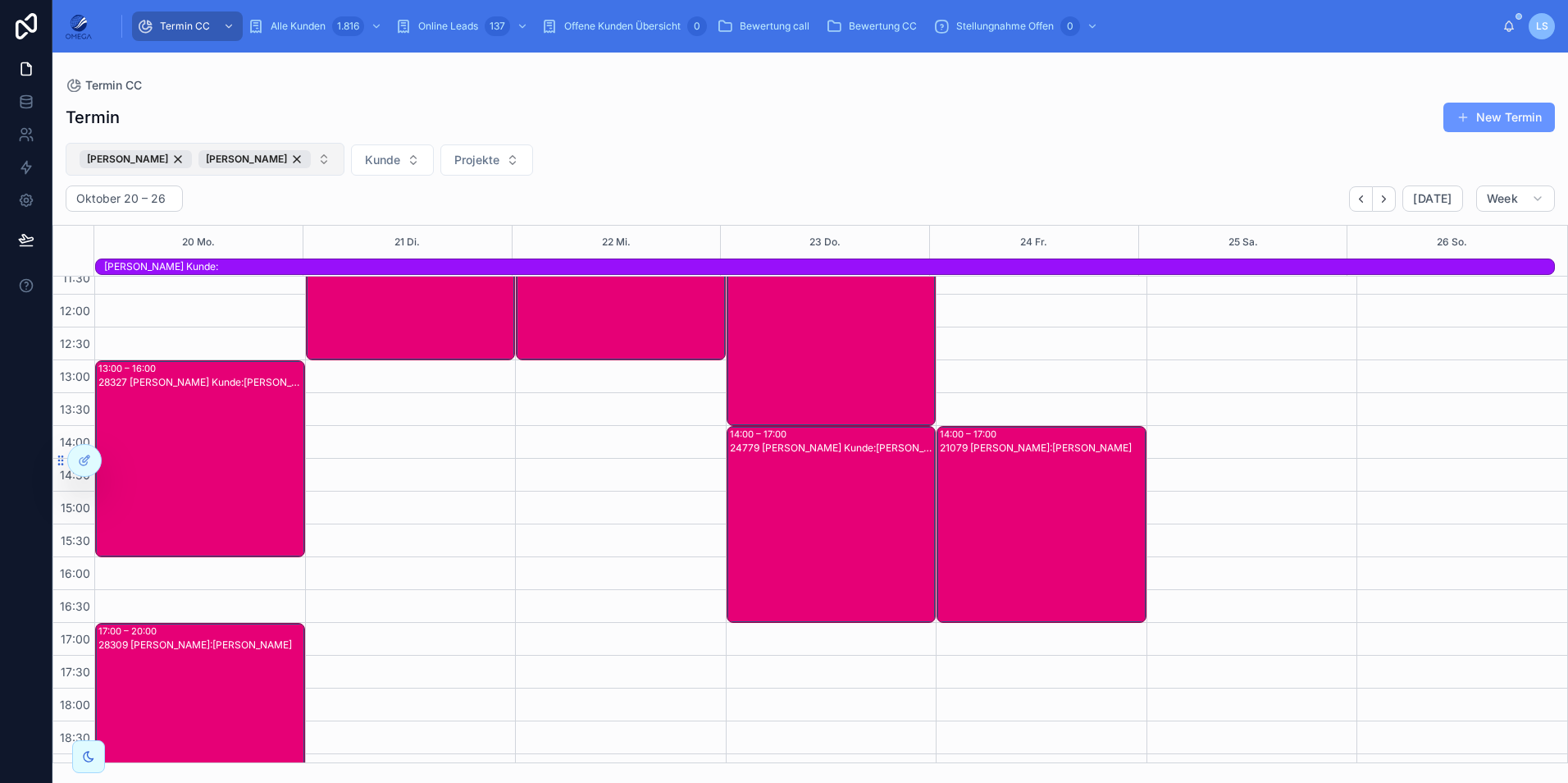
scroll to position [246, 0]
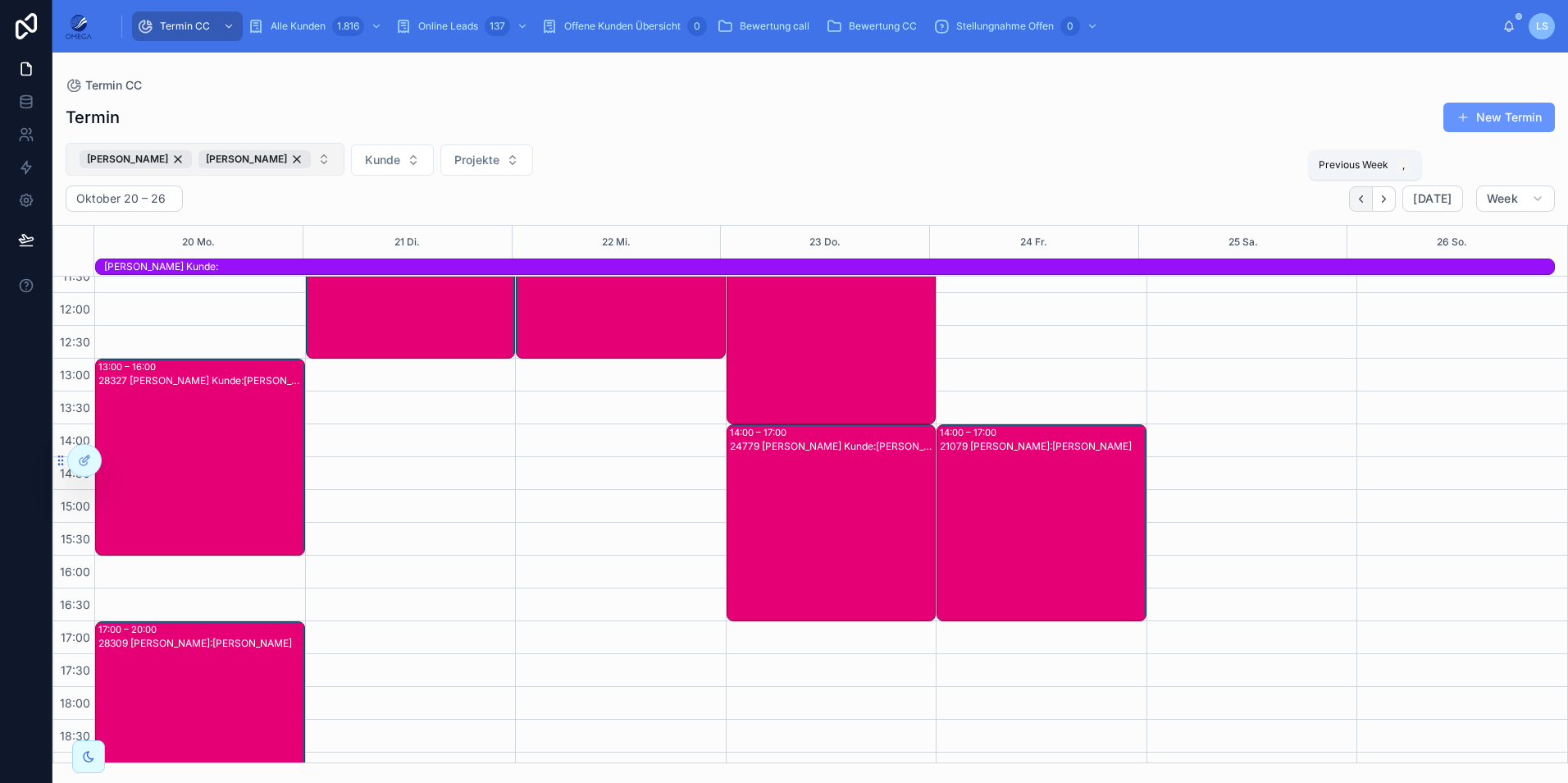
click at [1359, 202] on icon "Back" at bounding box center [1360, 198] width 12 height 12
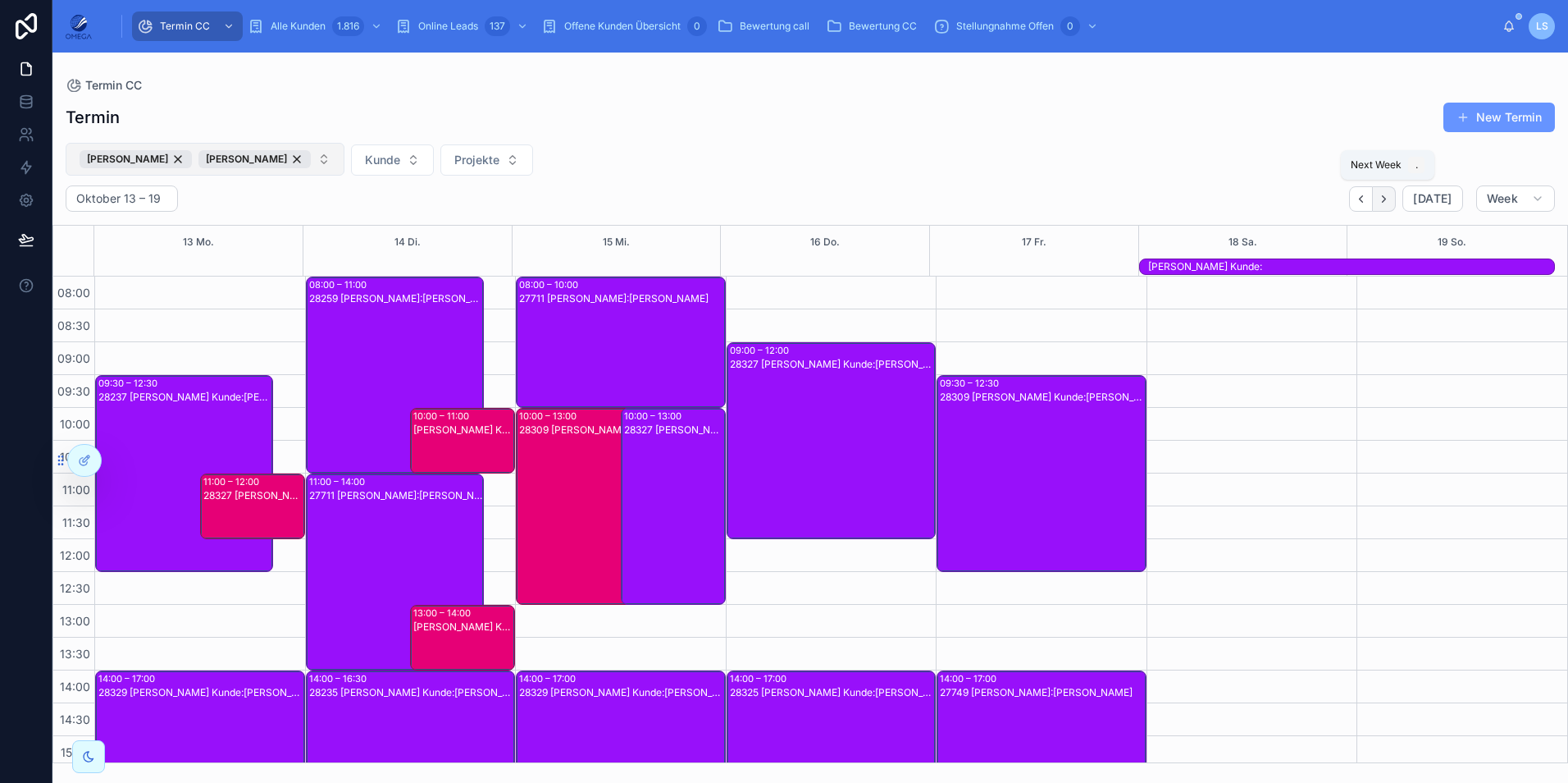
click at [1388, 202] on icon "Next" at bounding box center [1383, 198] width 12 height 12
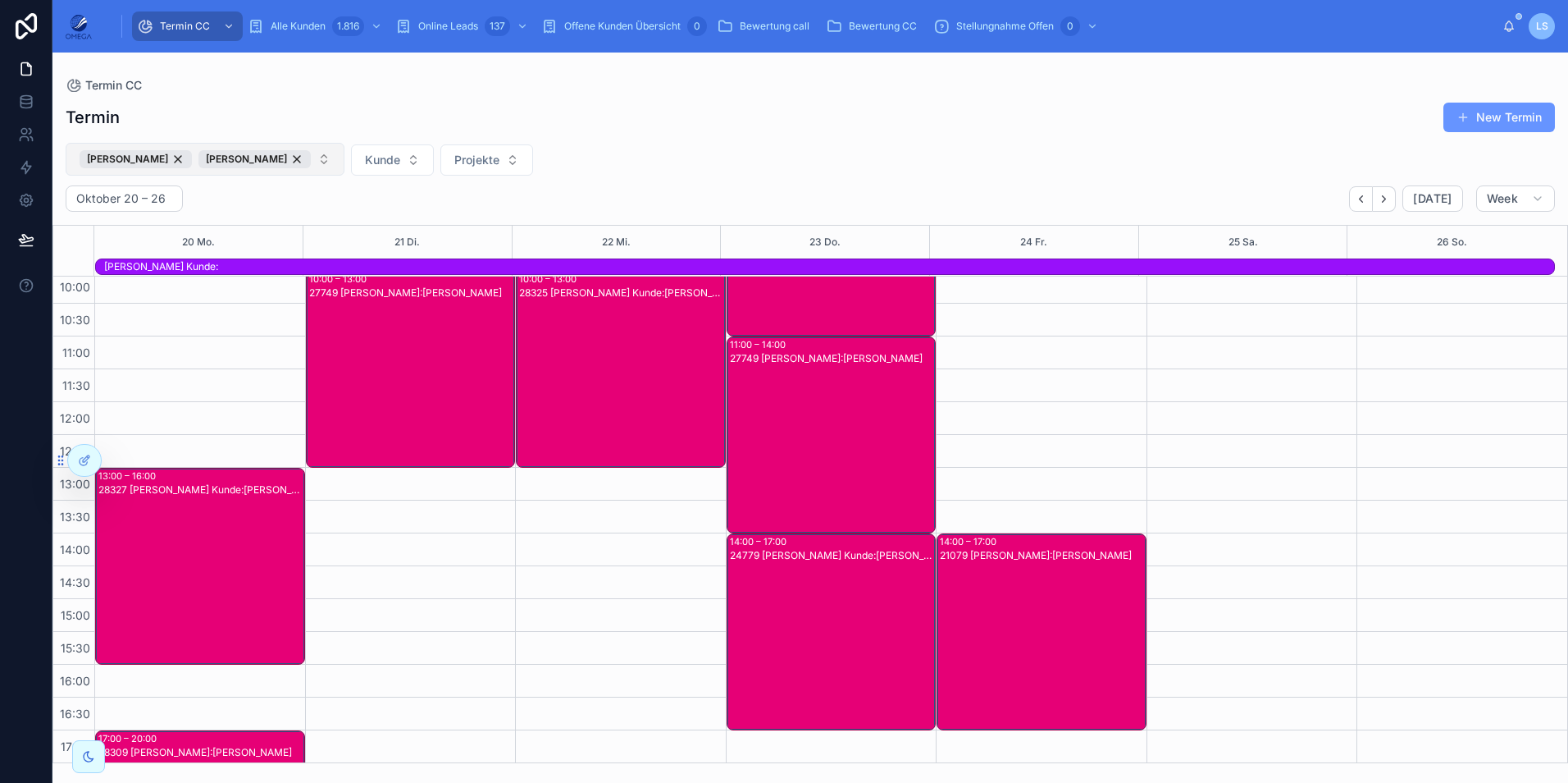
scroll to position [164, 0]
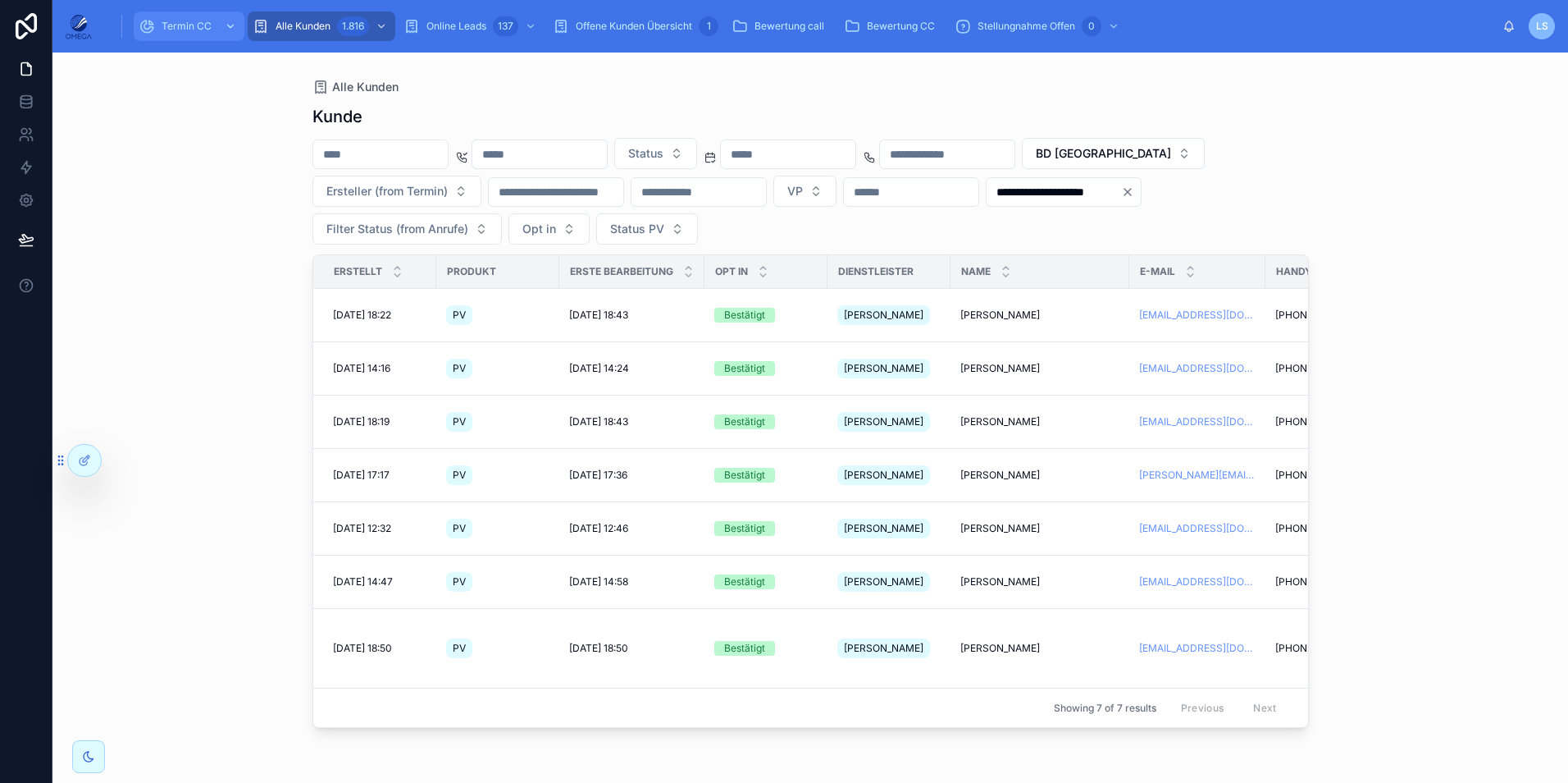
click at [198, 19] on span "Termin CC" at bounding box center [186, 26] width 50 height 13
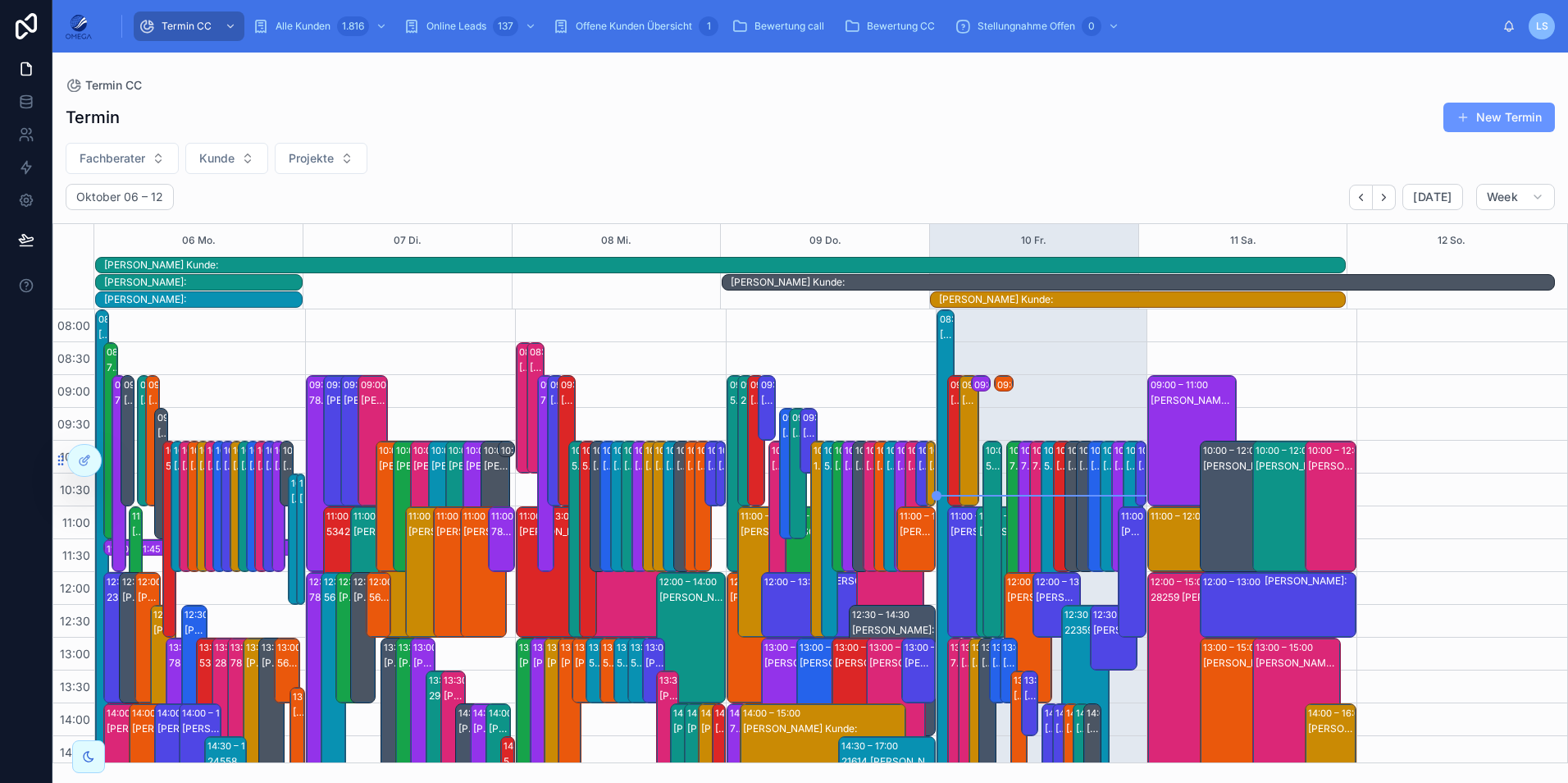
click at [730, 413] on div "53489 [PERSON_NAME]:[PERSON_NAME]" at bounding box center [737, 490] width 13 height 194
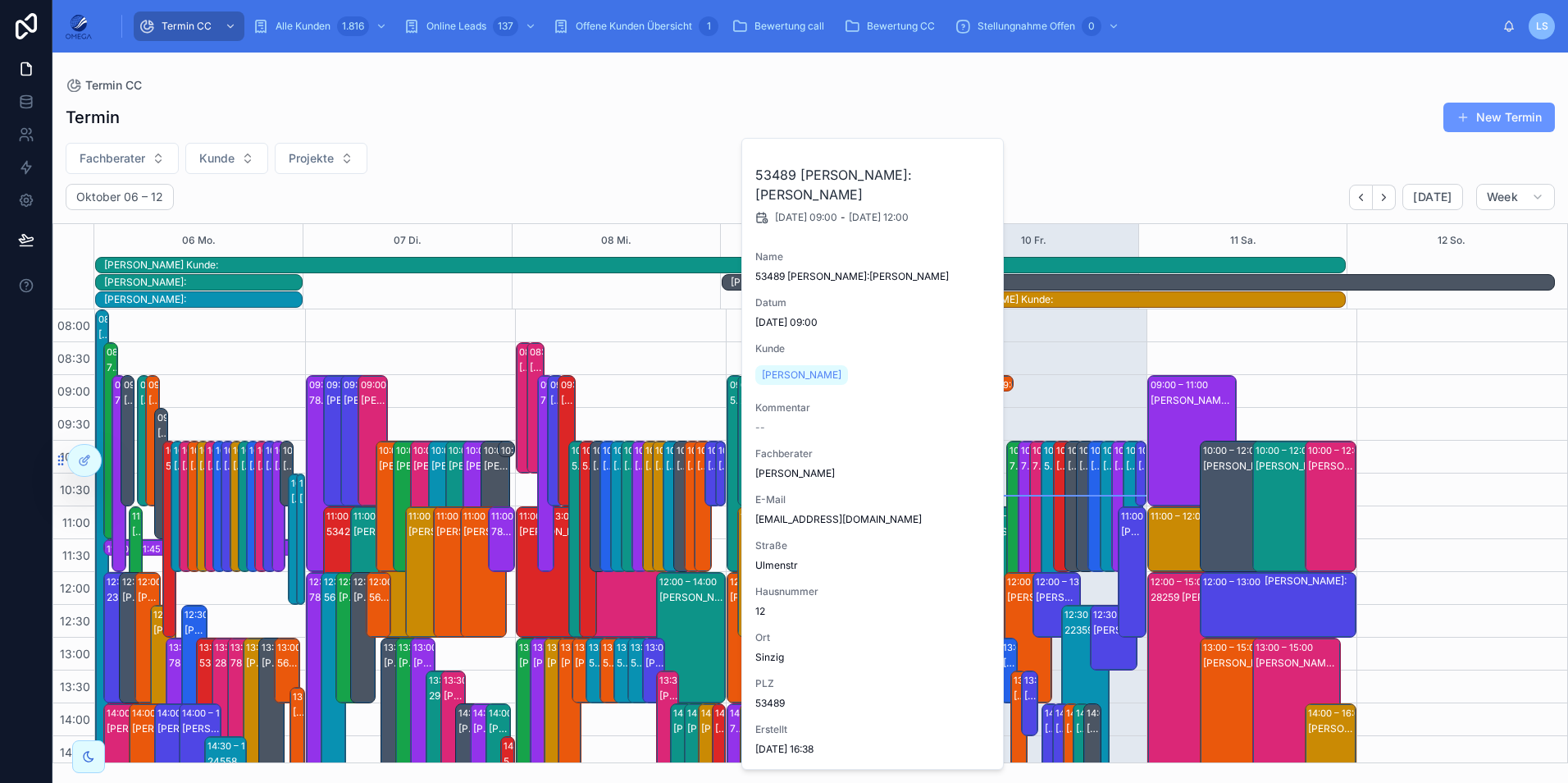
click at [730, 412] on div "53489 [PERSON_NAME]:[PERSON_NAME]" at bounding box center [737, 490] width 13 height 194
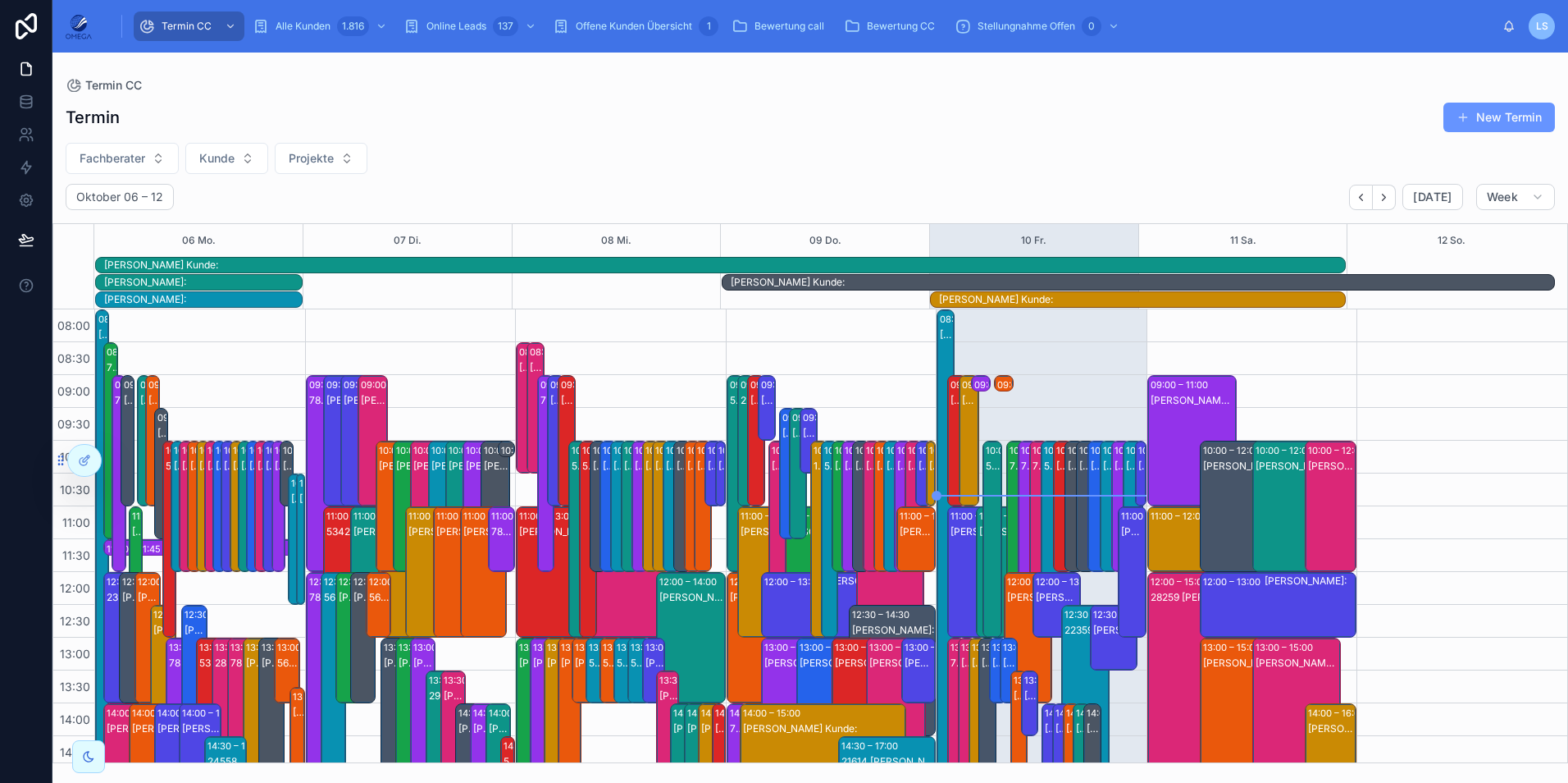
click at [740, 413] on div "29279 [PERSON_NAME] Kunde:[PERSON_NAME]" at bounding box center [747, 457] width 13 height 128
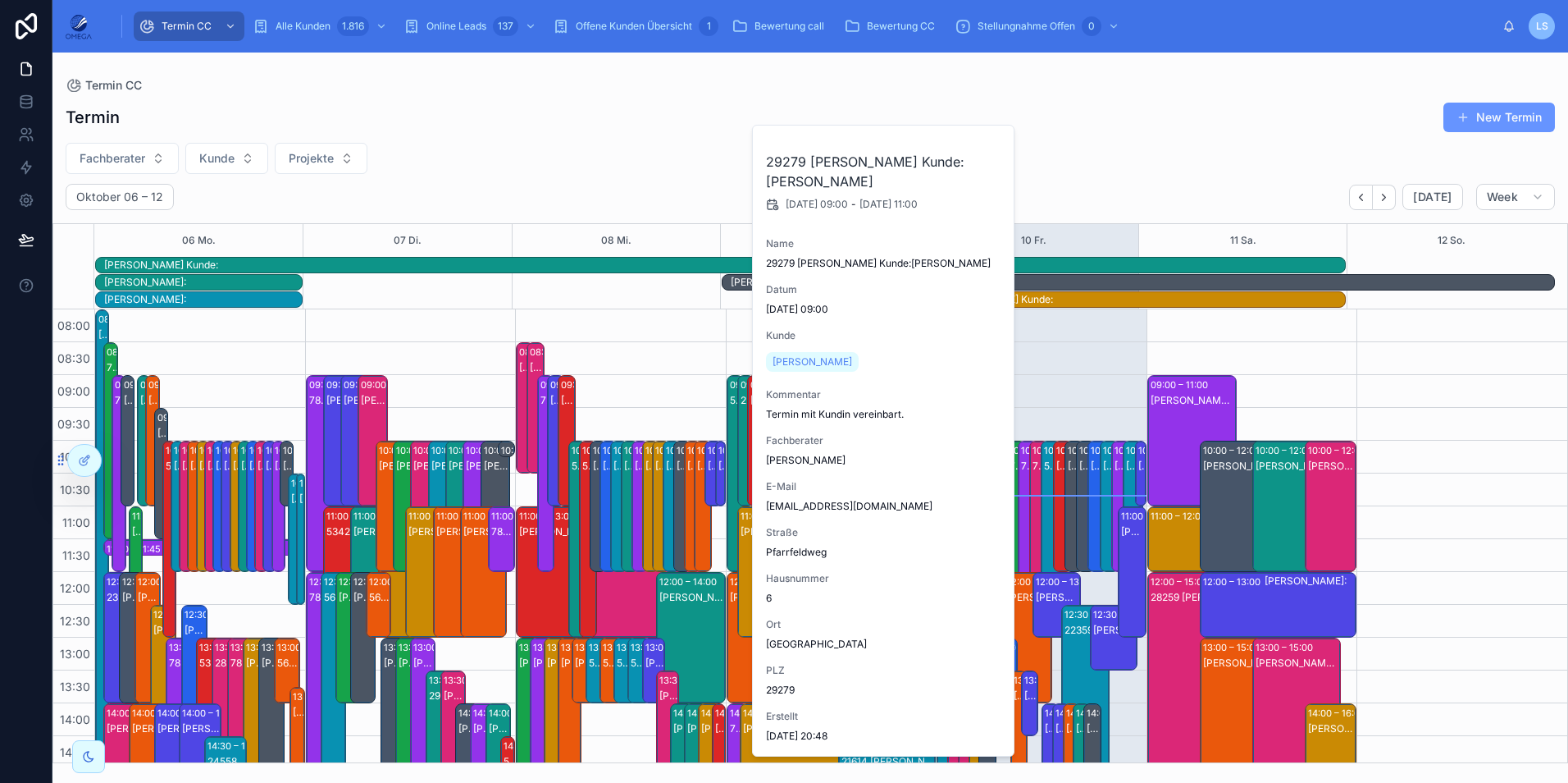
click at [740, 413] on div "29279 [PERSON_NAME] Kunde:[PERSON_NAME]" at bounding box center [747, 457] width 13 height 128
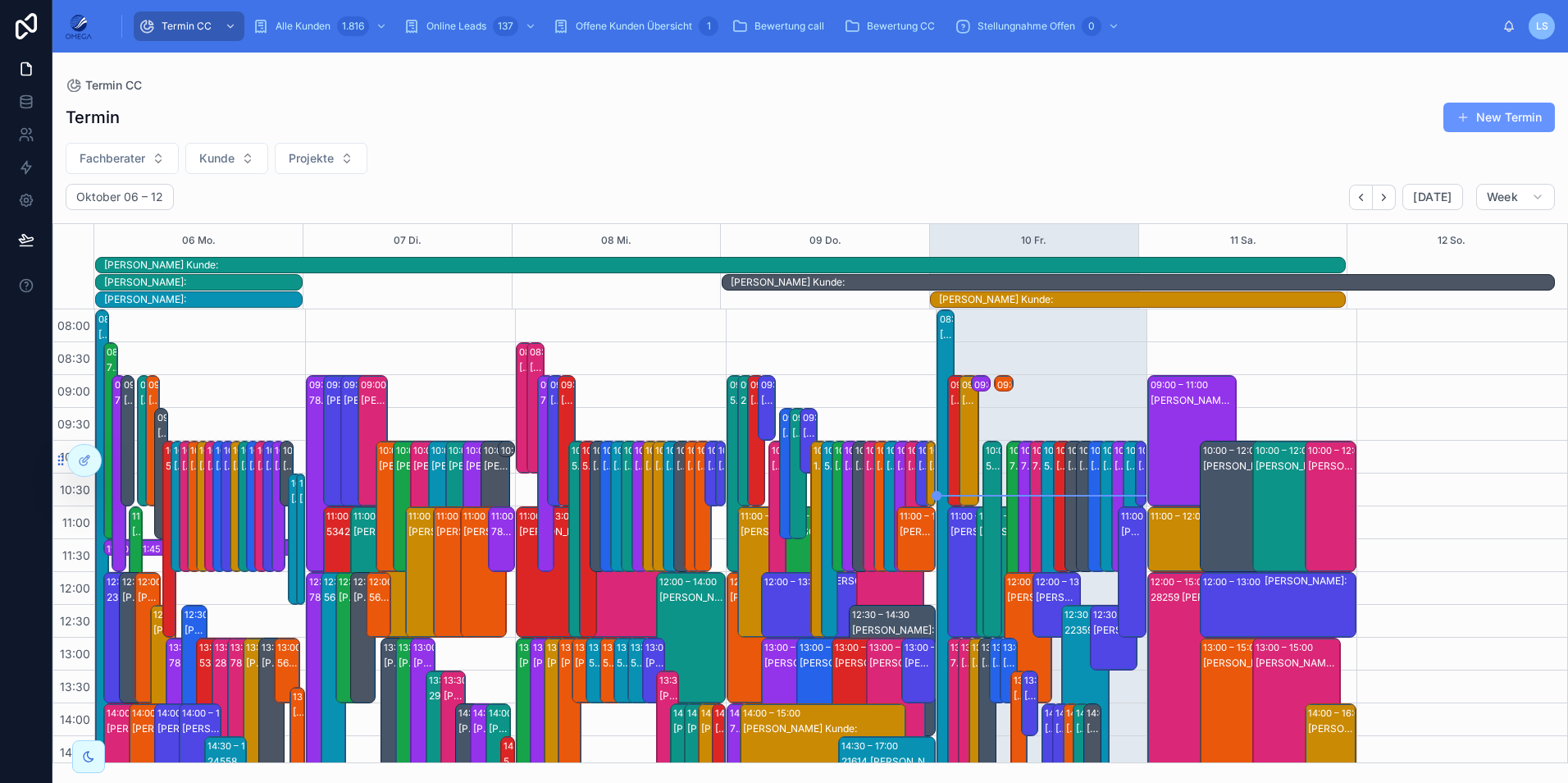
click at [730, 414] on div "53489 [PERSON_NAME]:[PERSON_NAME]" at bounding box center [737, 490] width 13 height 194
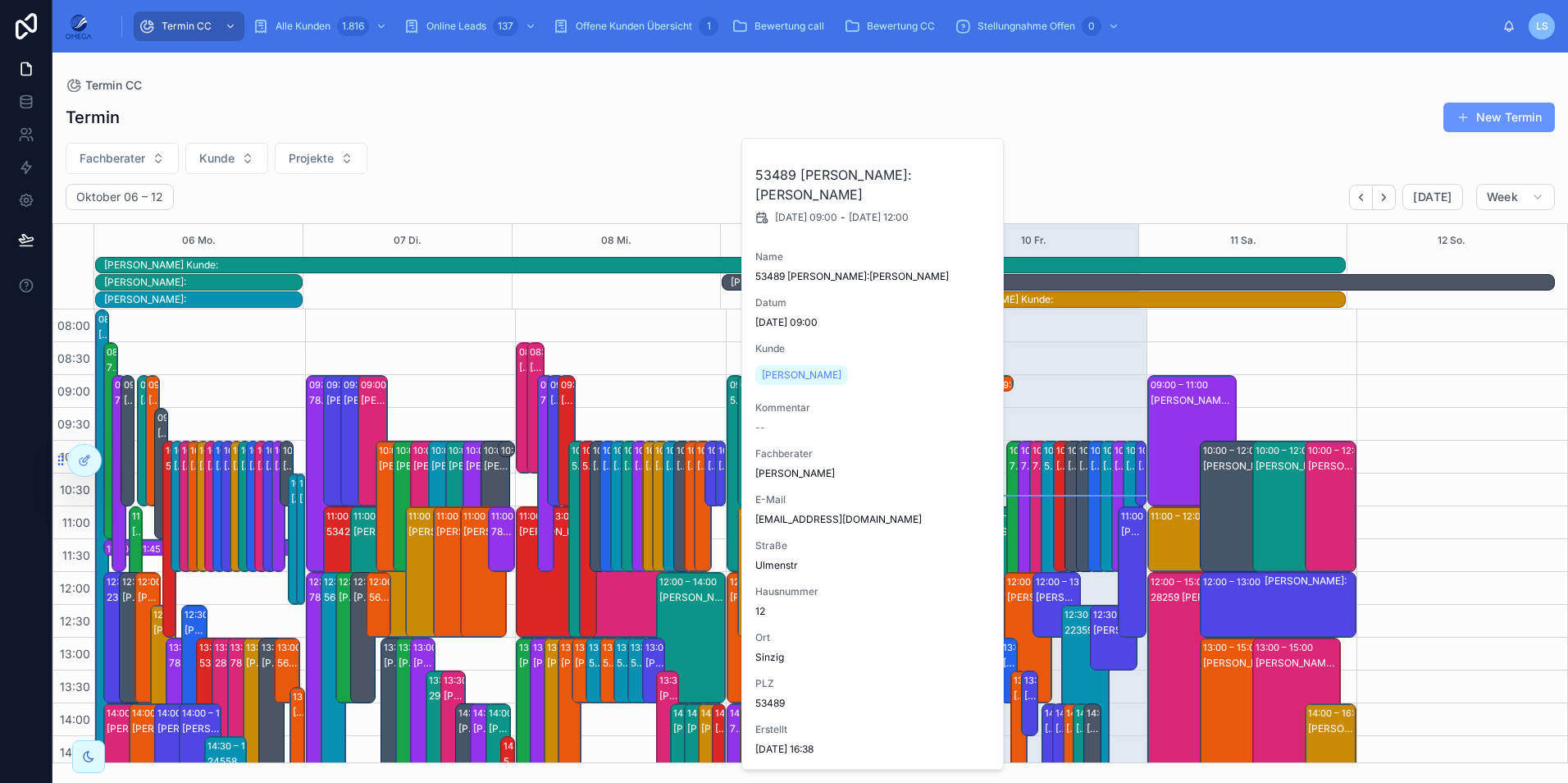
click at [730, 414] on div "53489 [PERSON_NAME]:[PERSON_NAME]" at bounding box center [737, 490] width 13 height 194
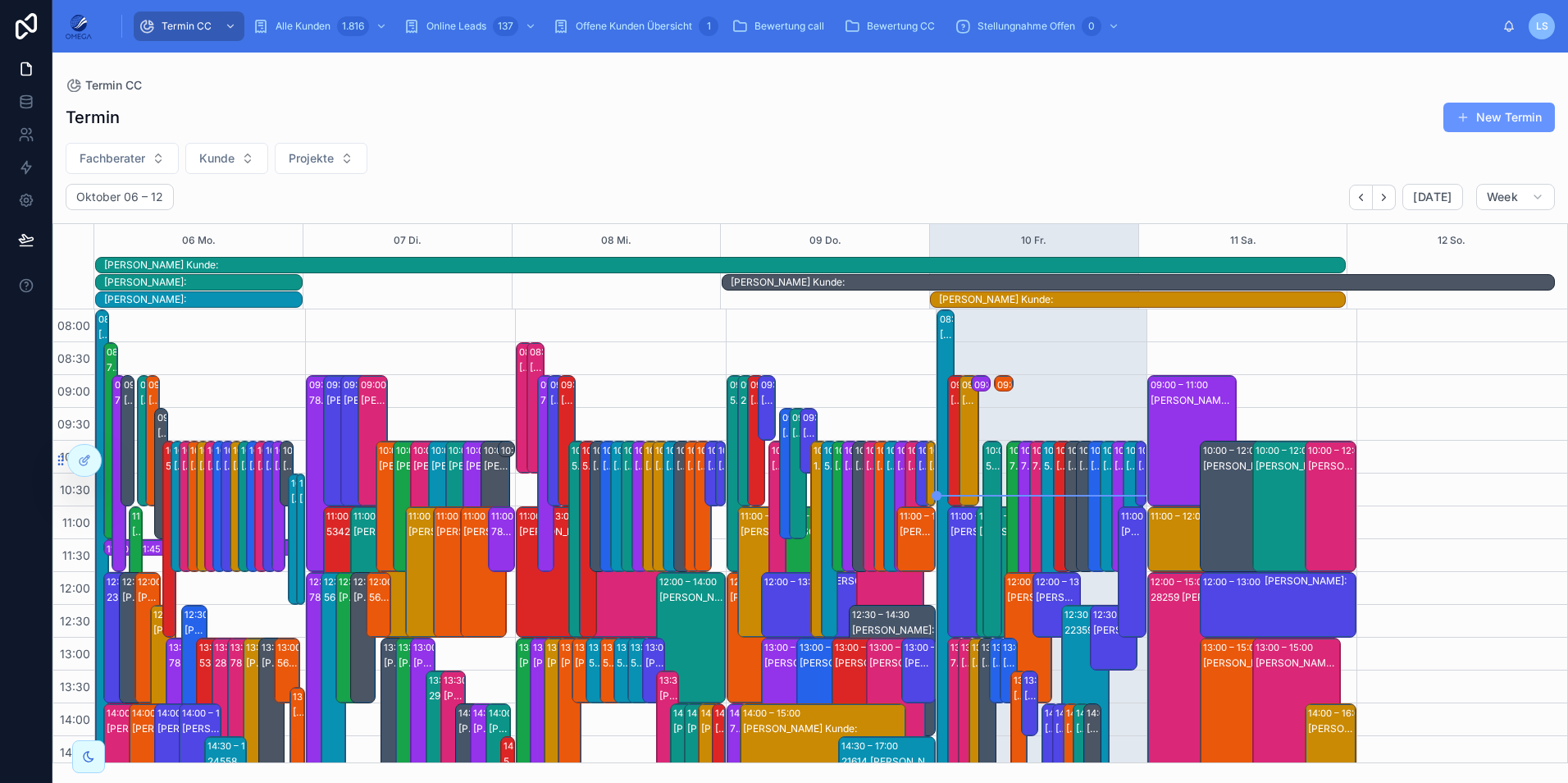
click at [740, 414] on div "29279 [PERSON_NAME] Kunde:[PERSON_NAME]" at bounding box center [747, 457] width 13 height 128
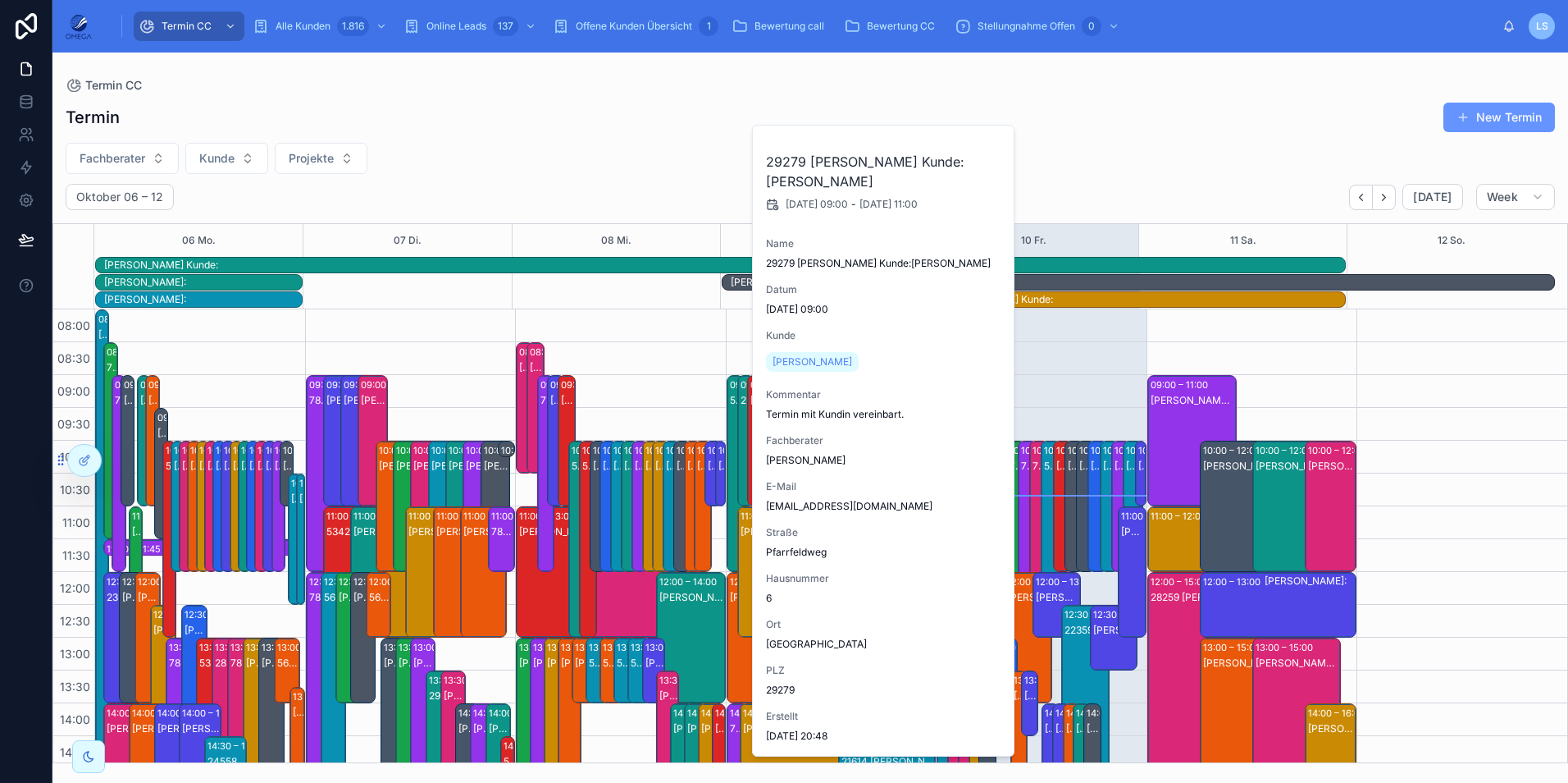
click at [740, 413] on div "29279 [PERSON_NAME] Kunde:[PERSON_NAME]" at bounding box center [747, 457] width 13 height 128
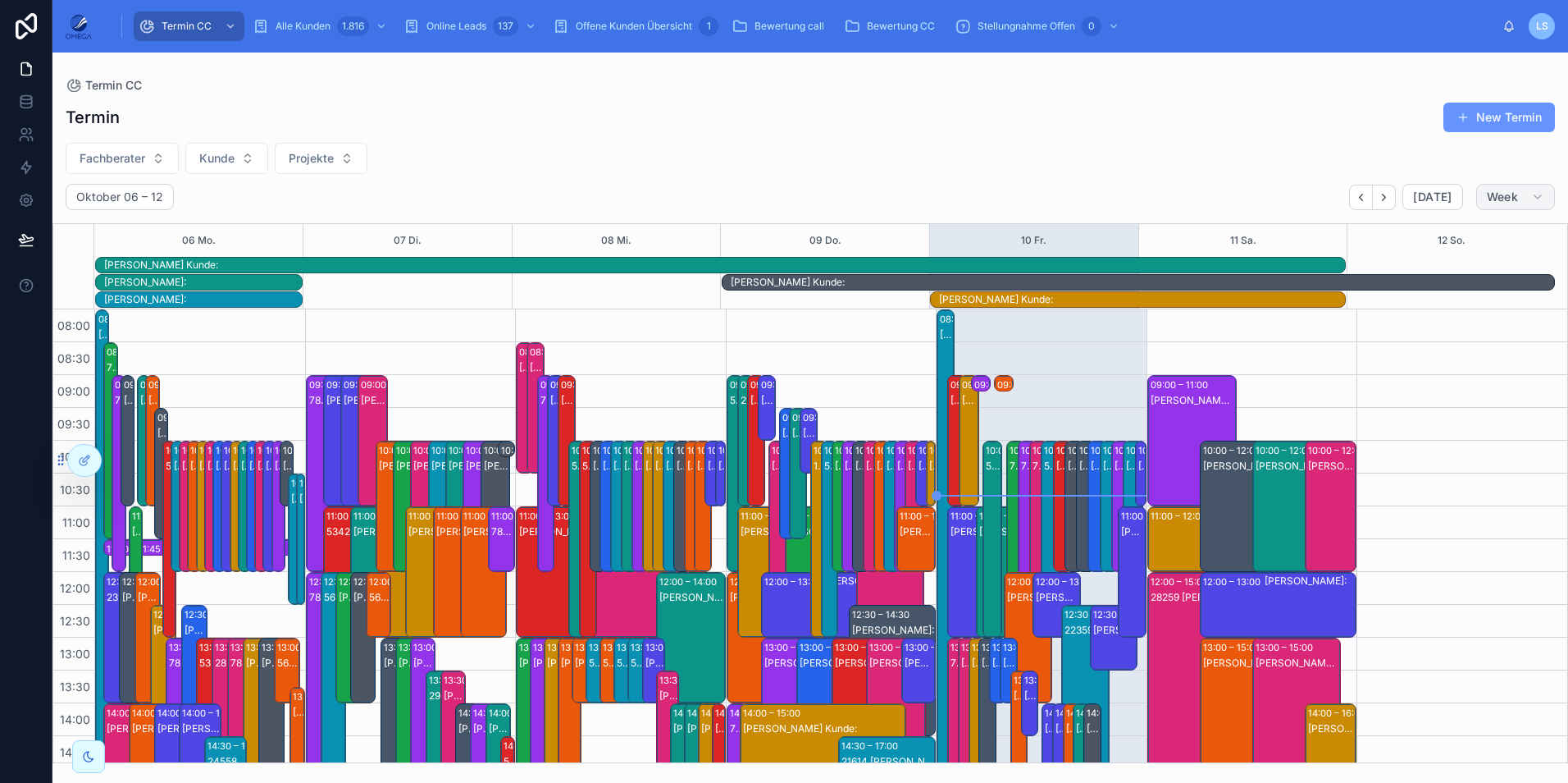
click at [1503, 200] on span "Week" at bounding box center [1503, 196] width 31 height 15
click at [1473, 319] on button "Day D" at bounding box center [1480, 326] width 118 height 30
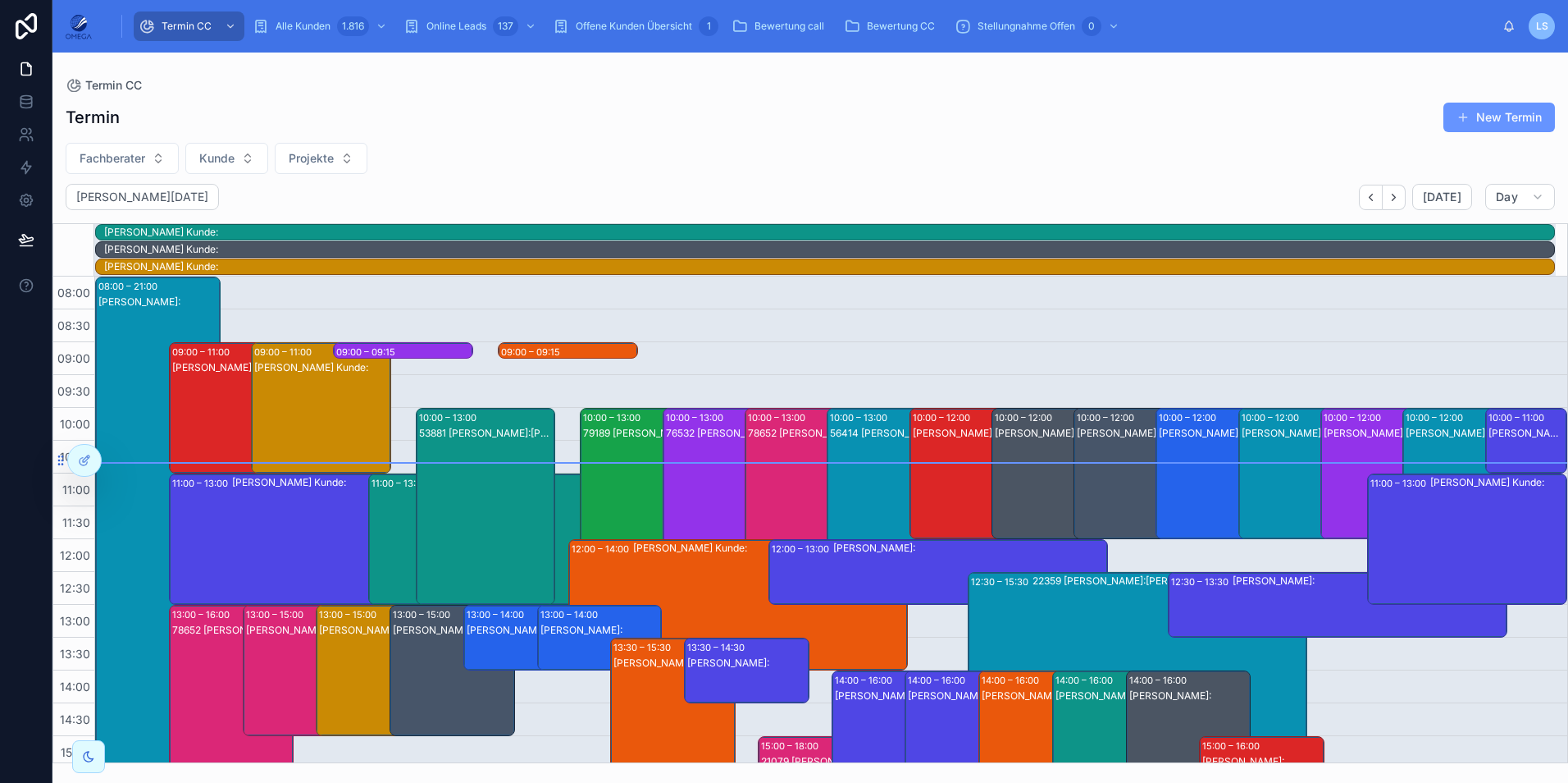
click at [446, 347] on div "09:00 – 09:15 78652 [PERSON_NAME]:[PERSON_NAME]" at bounding box center [403, 351] width 138 height 17
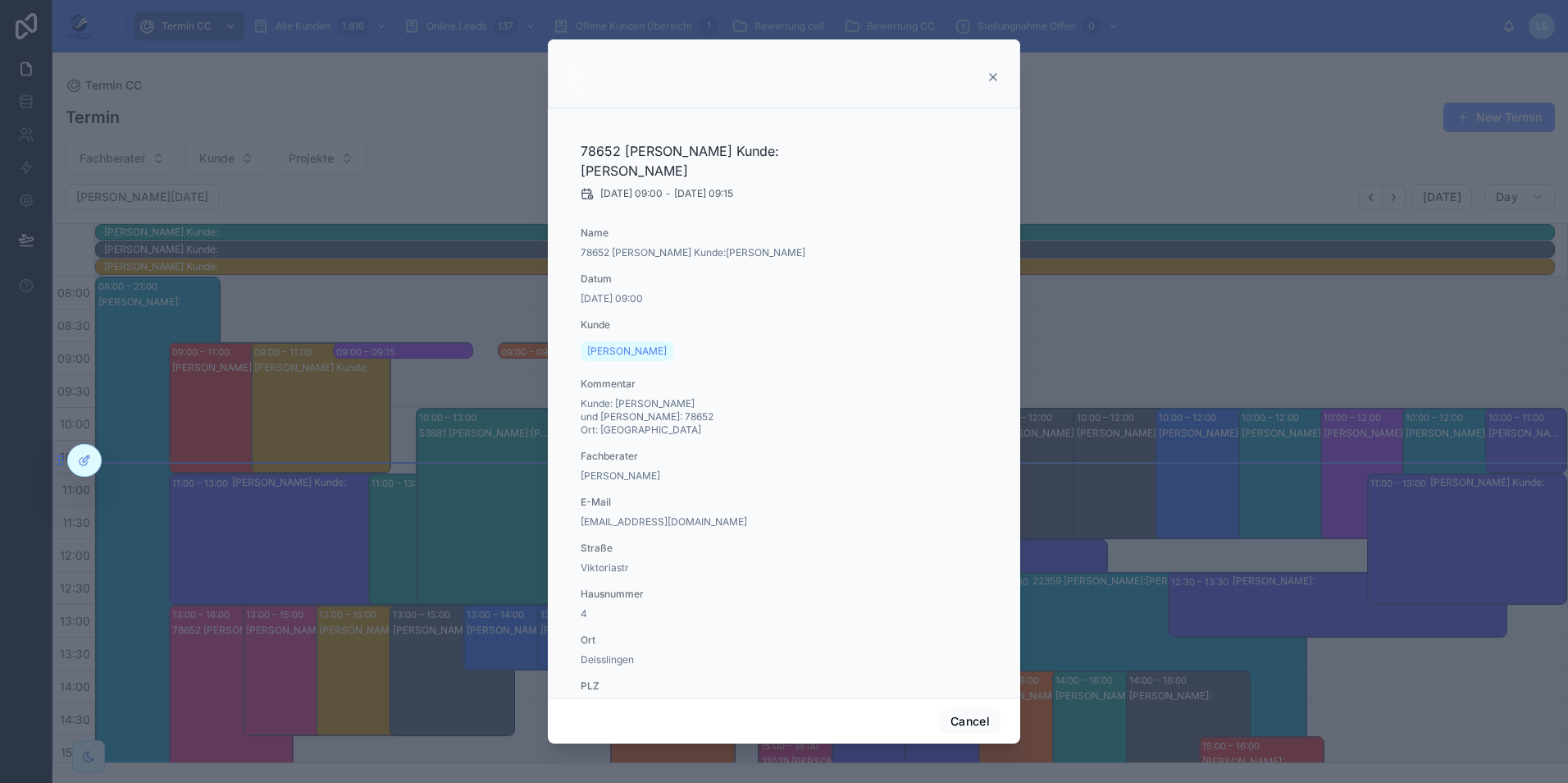
click at [428, 121] on div at bounding box center [784, 391] width 1568 height 783
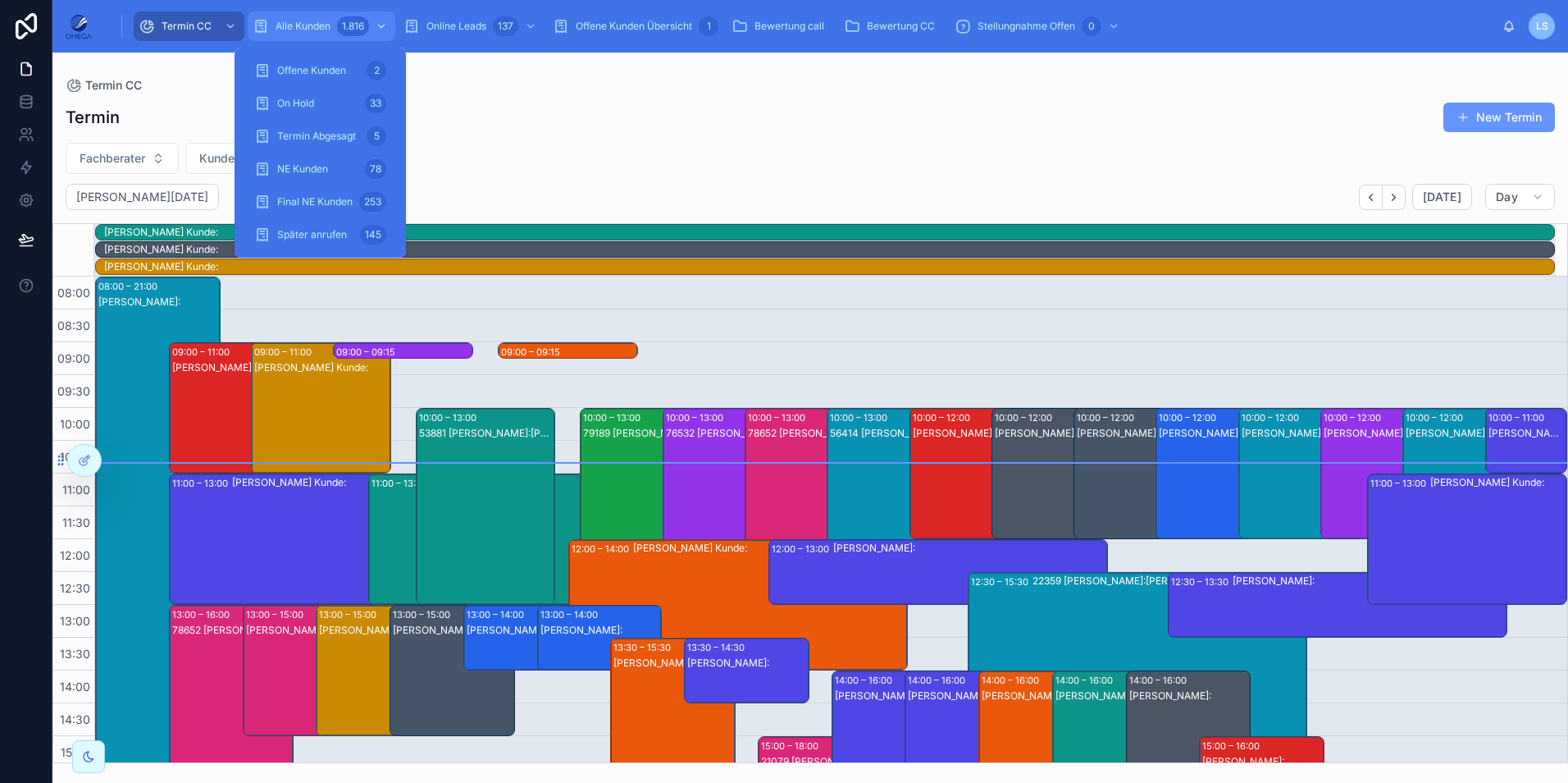
click at [315, 30] on span "Alle Kunden" at bounding box center [303, 26] width 55 height 13
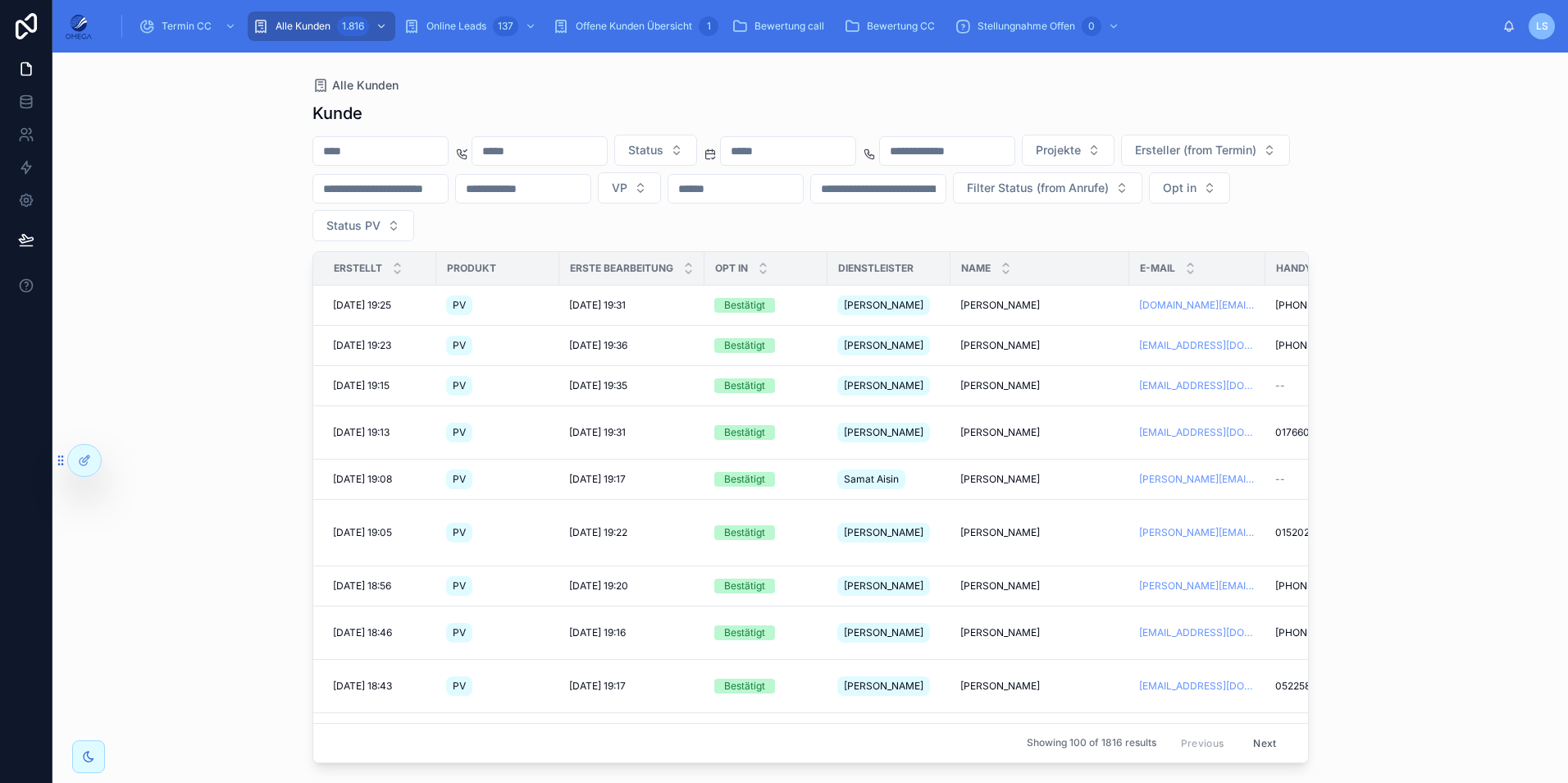
click at [448, 190] on input "text" at bounding box center [381, 188] width 135 height 23
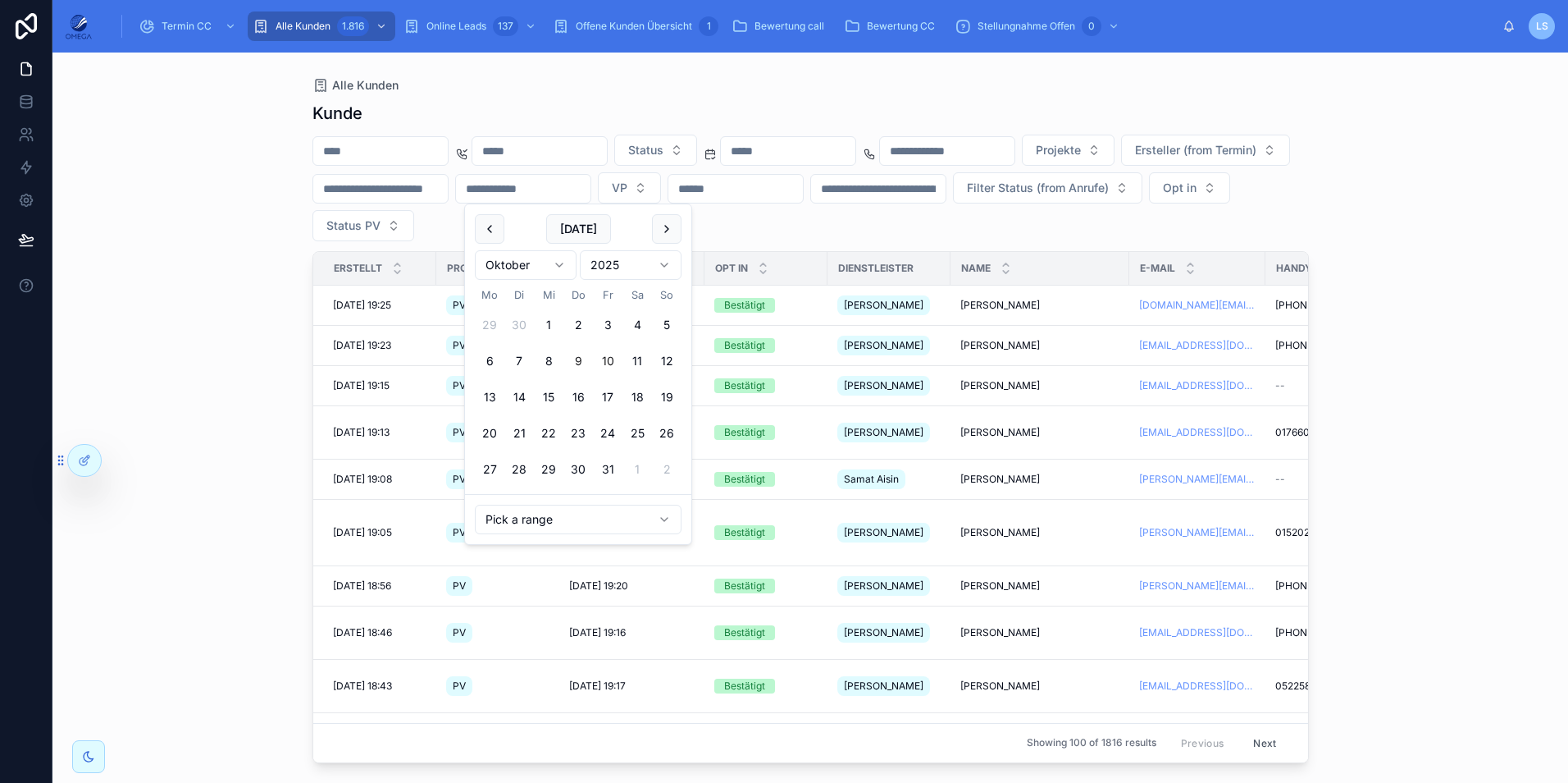
click at [576, 362] on button "9" at bounding box center [578, 361] width 29 height 30
type input "**********"
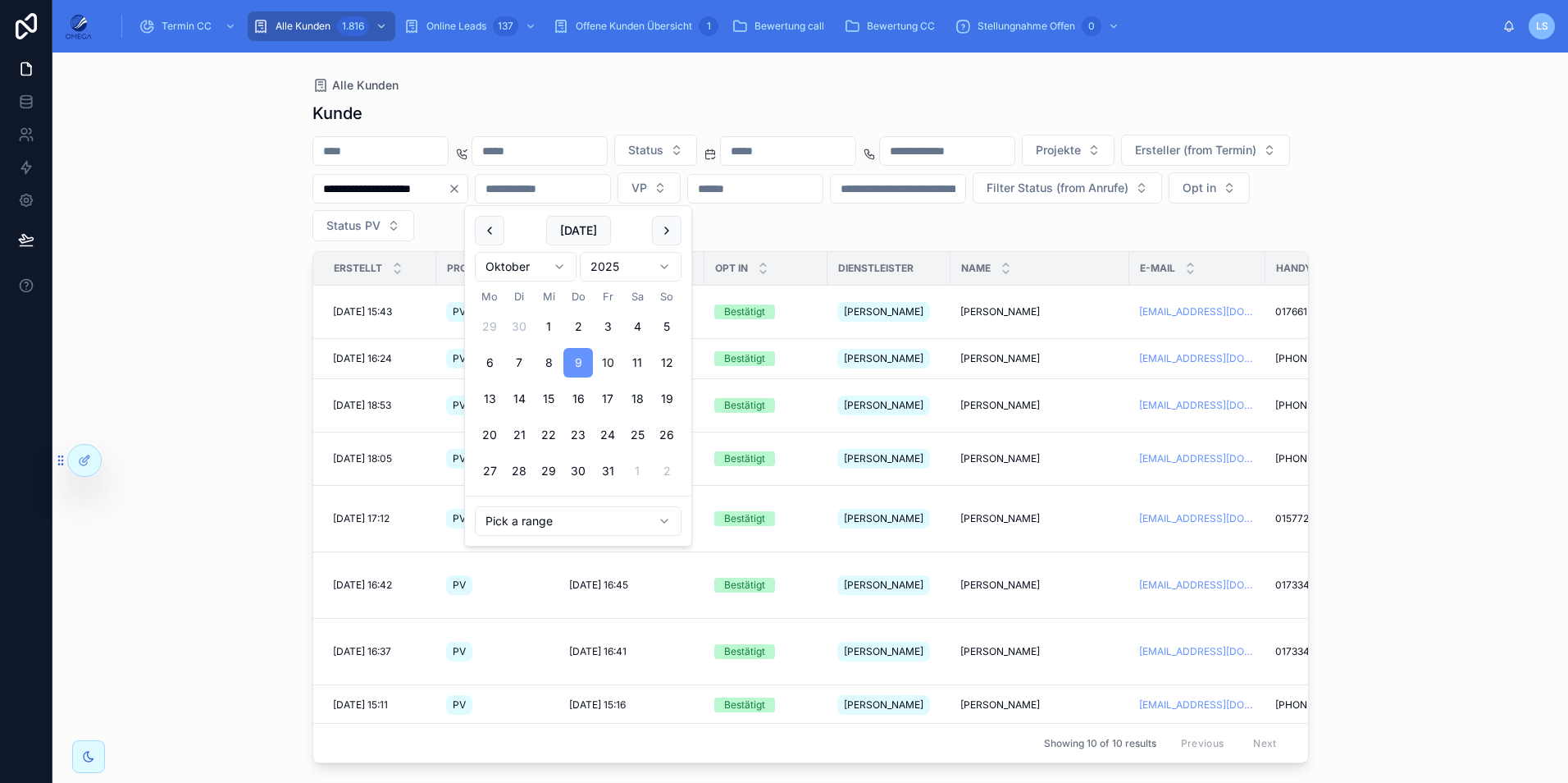
click at [1025, 242] on div "**********" at bounding box center [810, 188] width 996 height 107
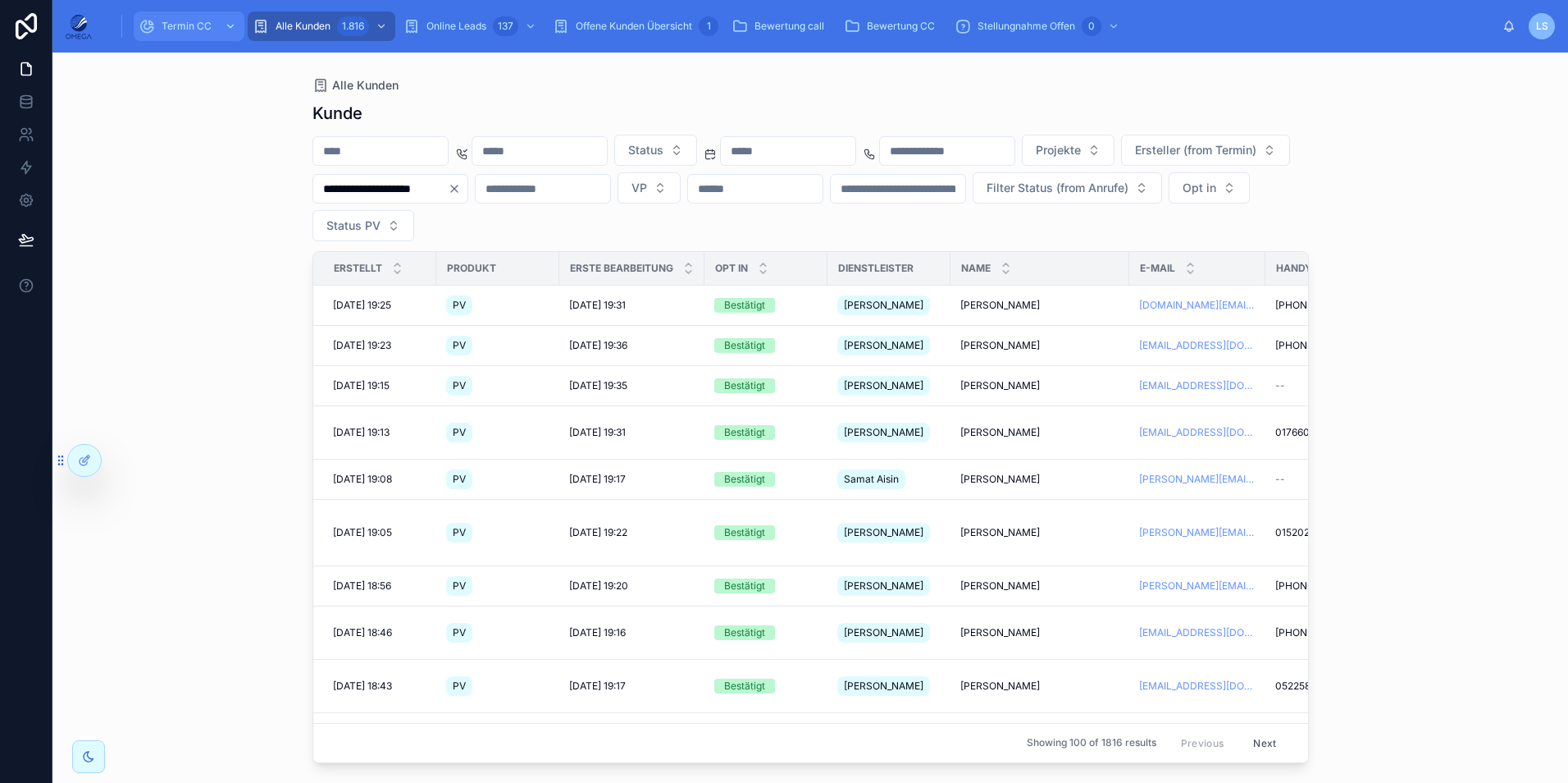
click at [196, 20] on span "Termin CC" at bounding box center [186, 26] width 50 height 13
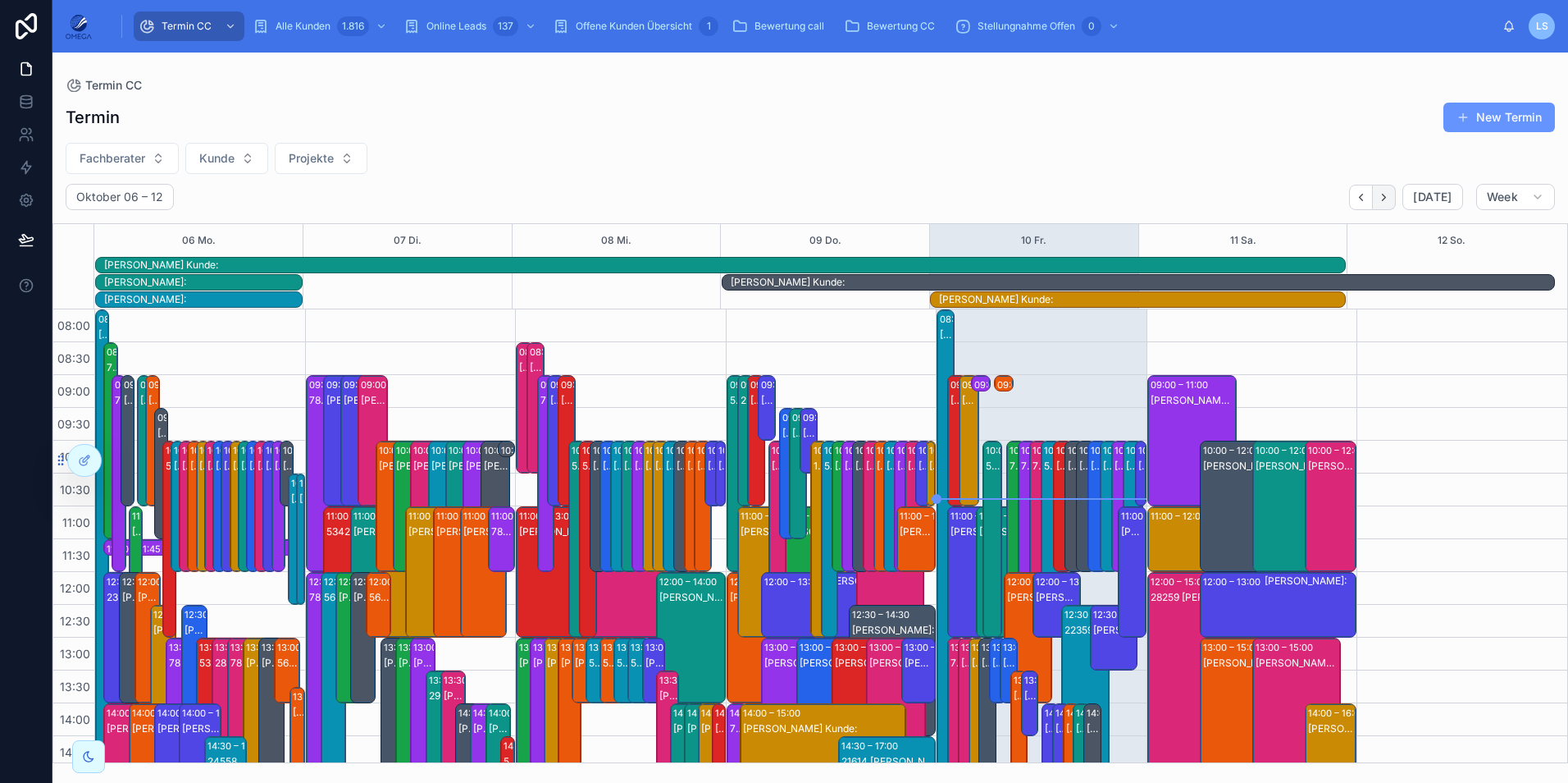
scroll to position [400, 0]
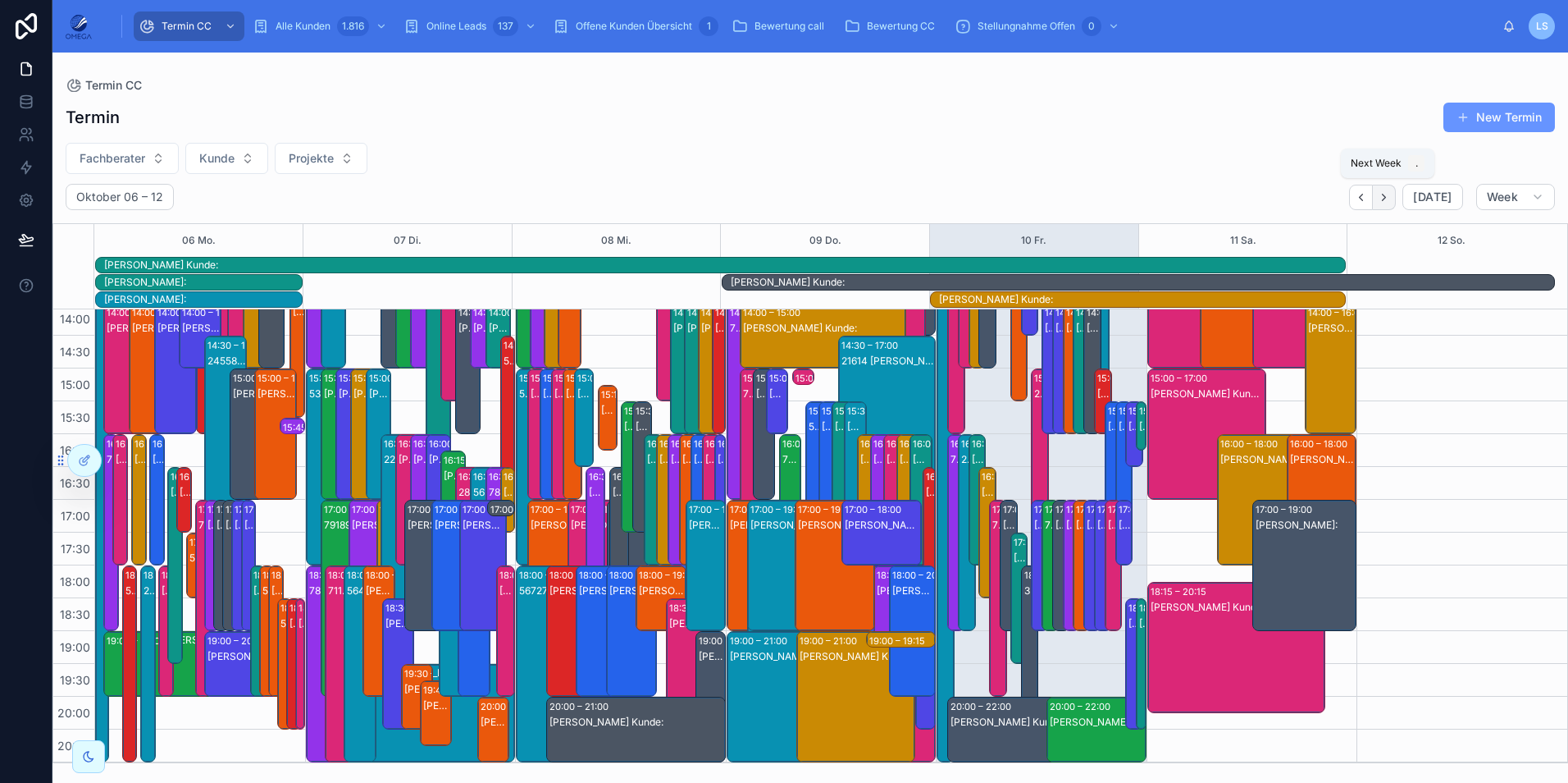
click at [1390, 196] on icon "Next" at bounding box center [1383, 196] width 12 height 12
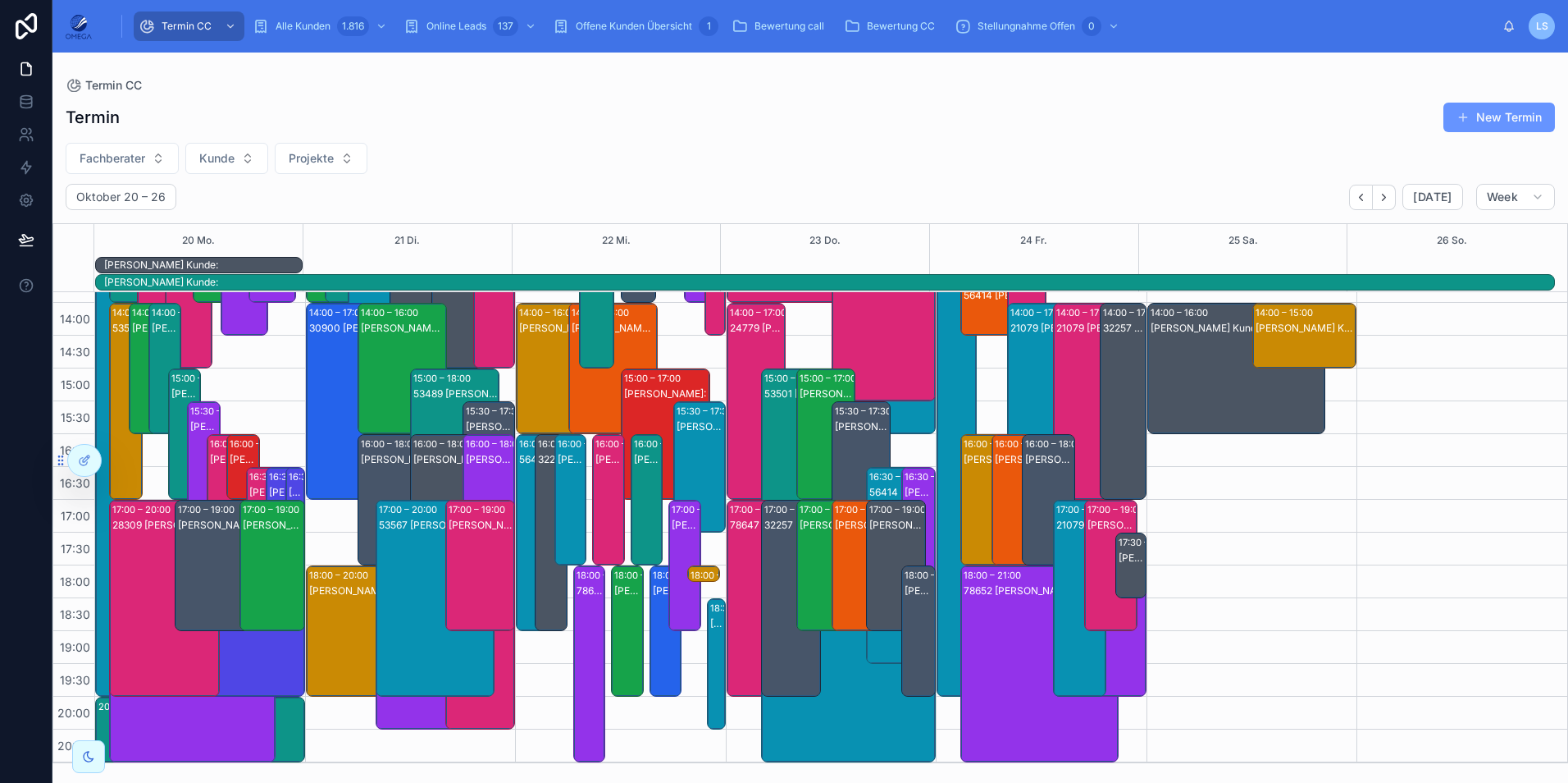
scroll to position [383, 0]
click at [148, 160] on button "Fachberater" at bounding box center [122, 159] width 113 height 31
click at [563, 166] on div "Fachberater Kunde Projekte" at bounding box center [810, 159] width 1515 height 31
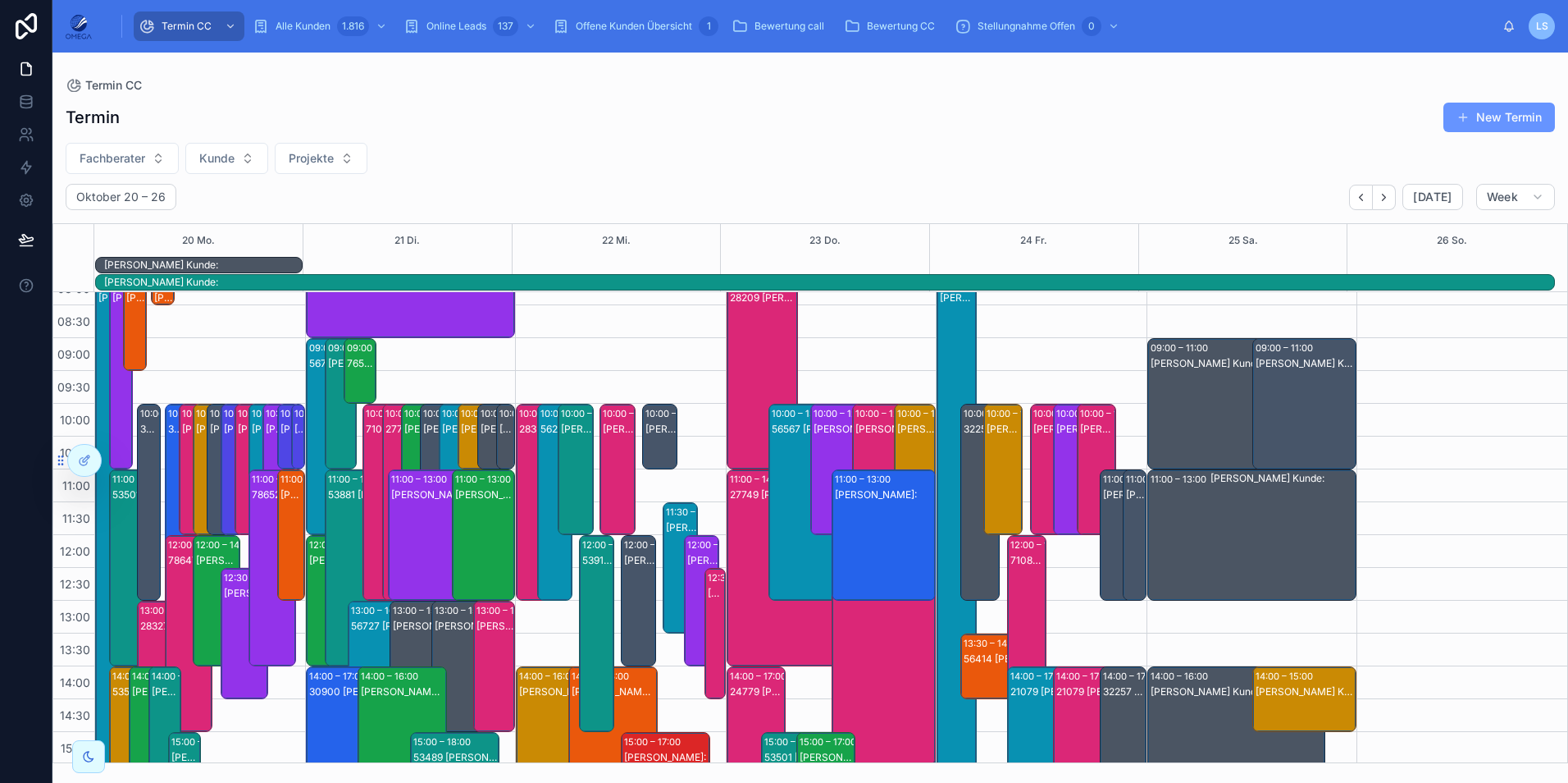
scroll to position [0, 0]
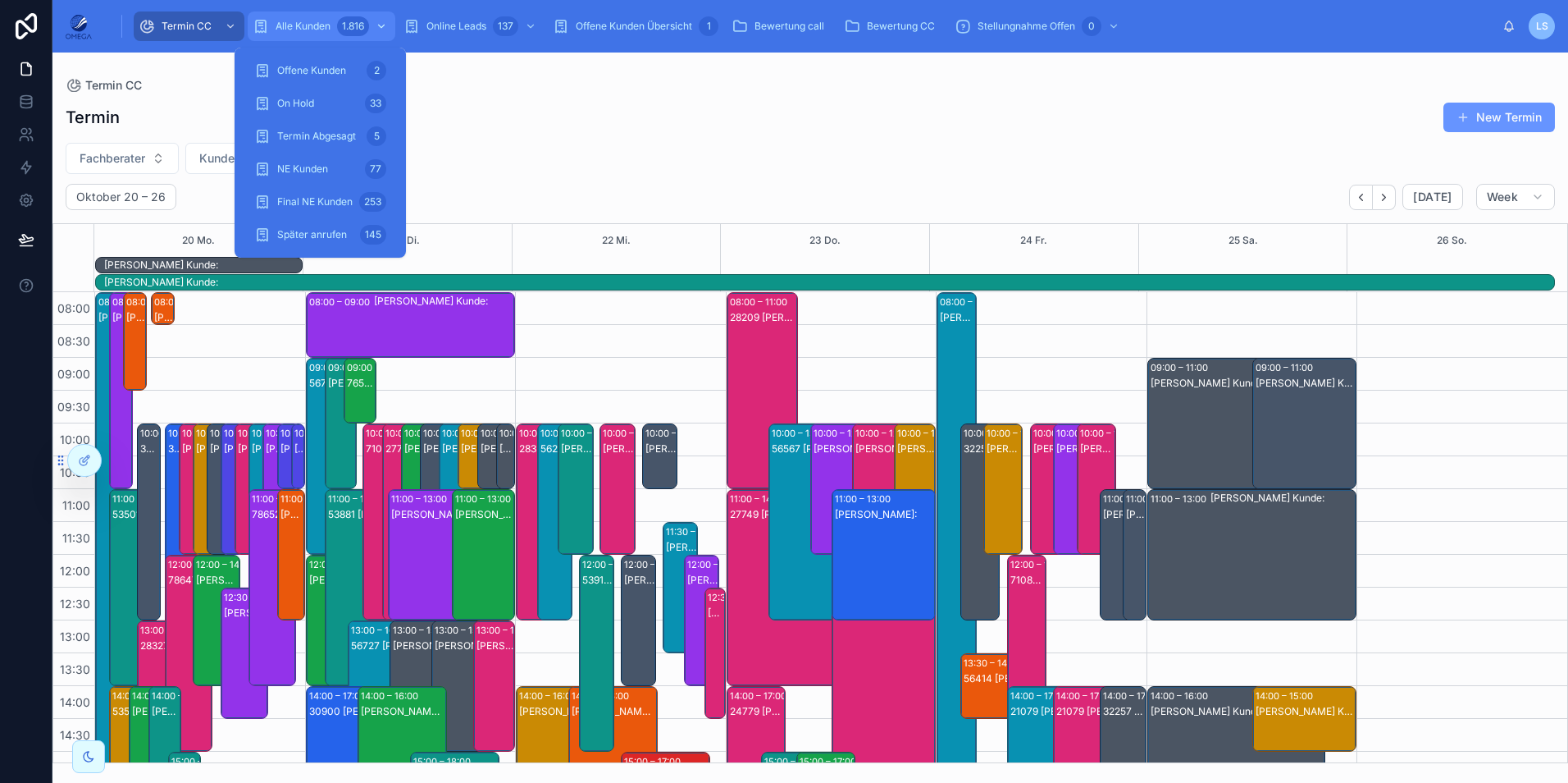
click at [337, 28] on div "1.816" at bounding box center [353, 26] width 32 height 19
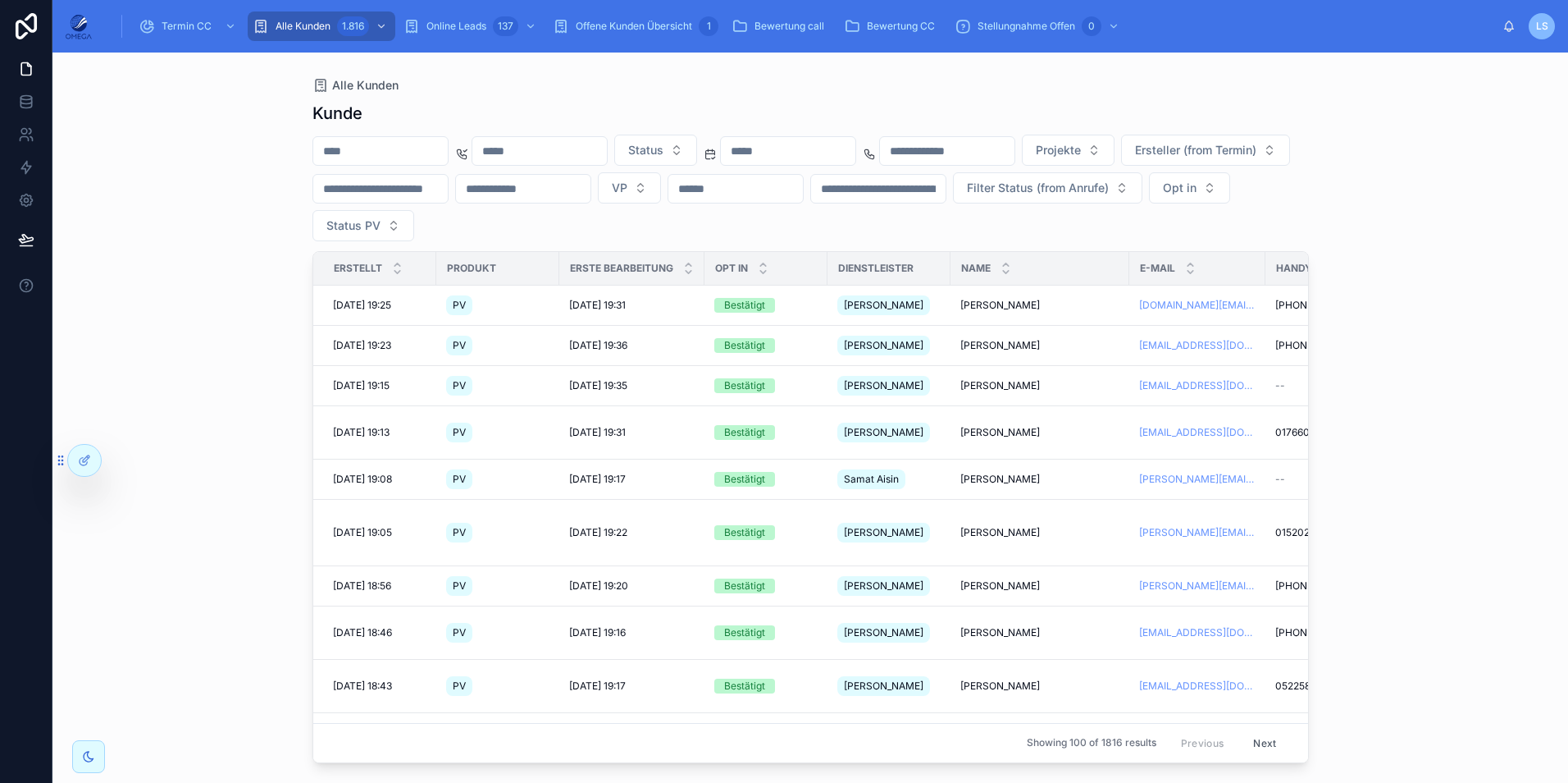
click at [400, 146] on input "text" at bounding box center [381, 150] width 135 height 23
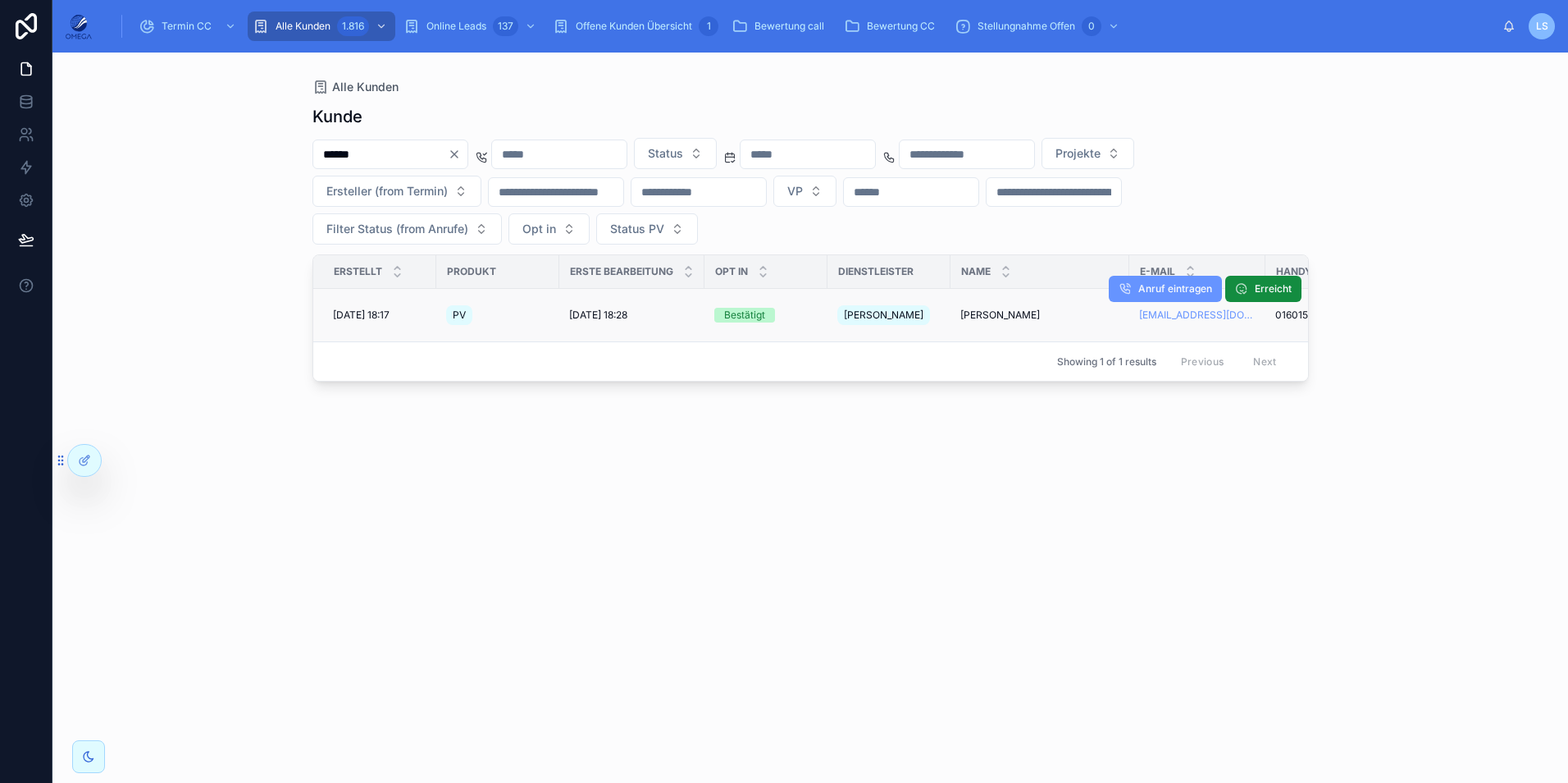
type input "******"
click at [995, 314] on span "[PERSON_NAME]" at bounding box center [1000, 314] width 79 height 13
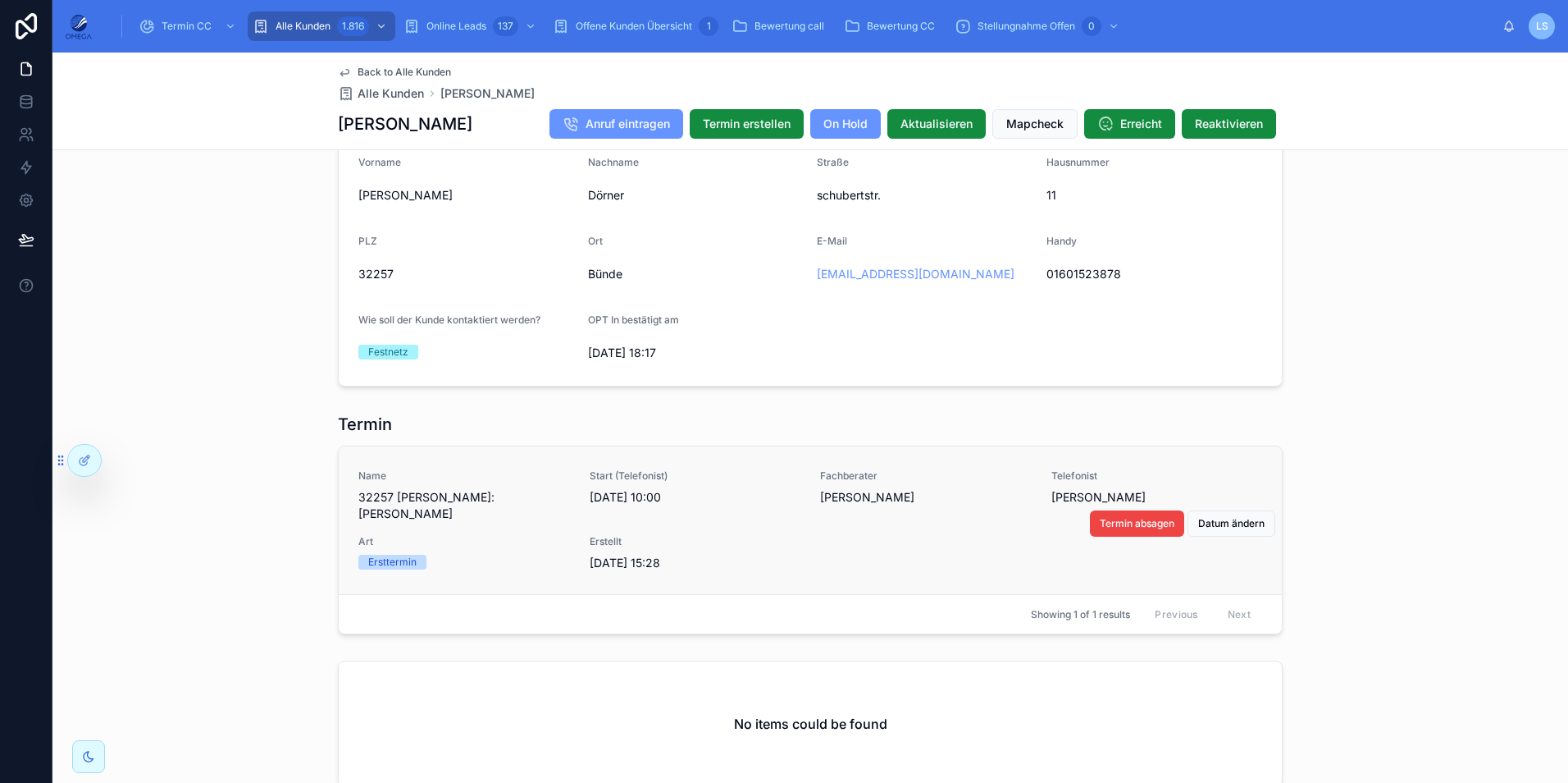
scroll to position [1206, 0]
